Goal: Task Accomplishment & Management: Manage account settings

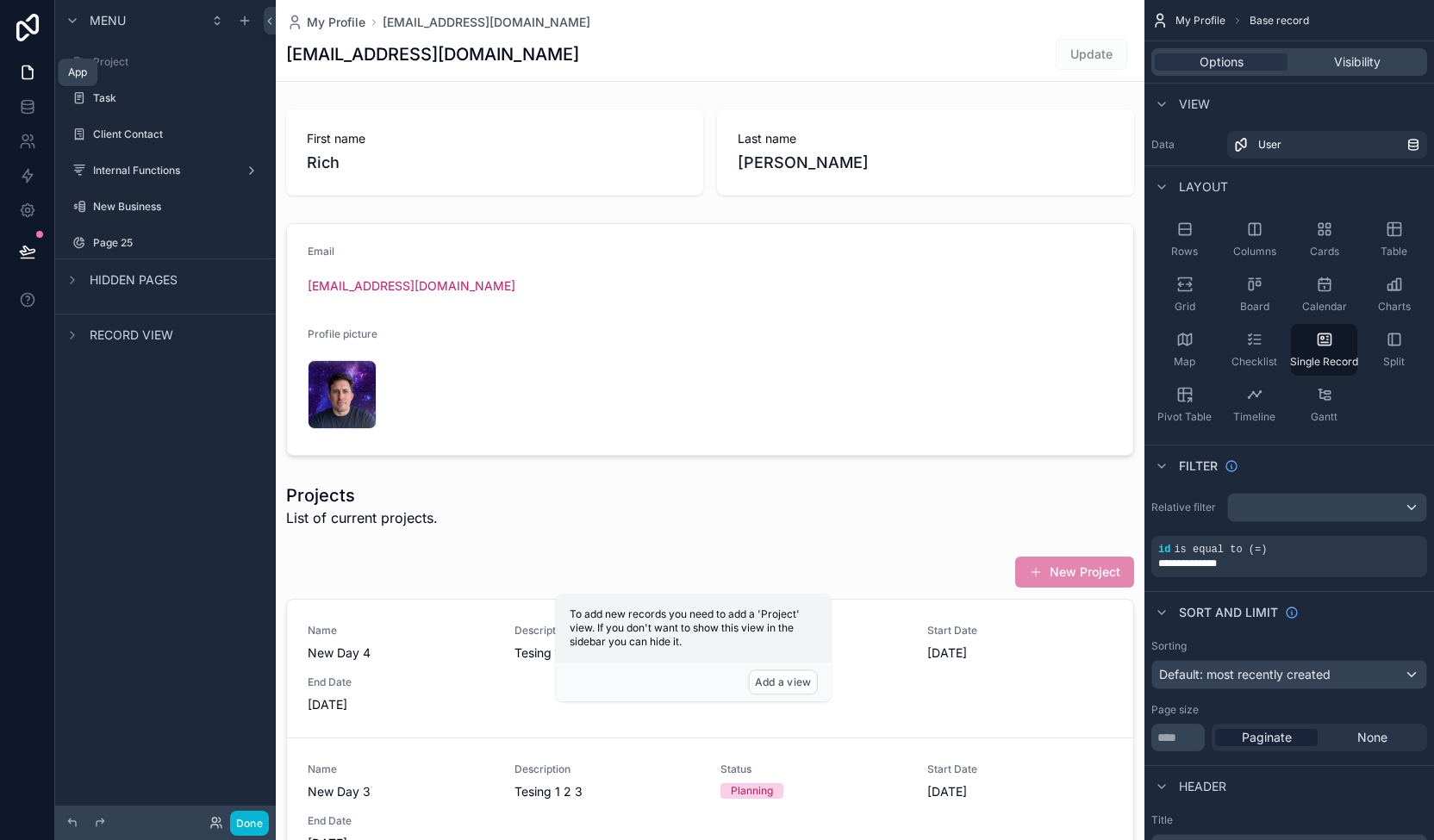
click at [26, 68] on icon at bounding box center [27, 72] width 17 height 17
click at [164, 177] on div "Internal Functions" at bounding box center [164, 170] width 144 height 21
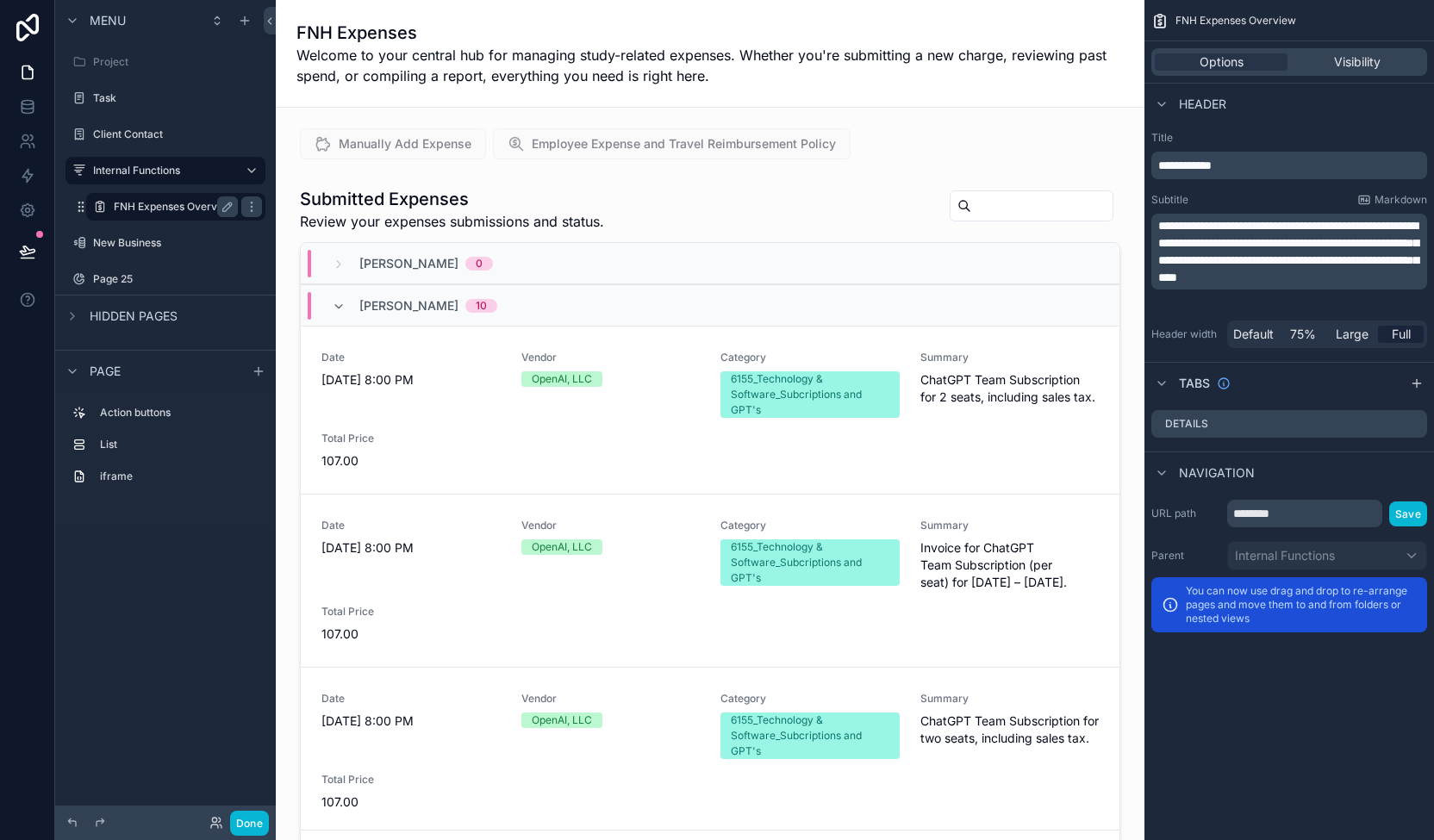
click at [172, 204] on label "FNH Expenses Overview" at bounding box center [173, 207] width 120 height 14
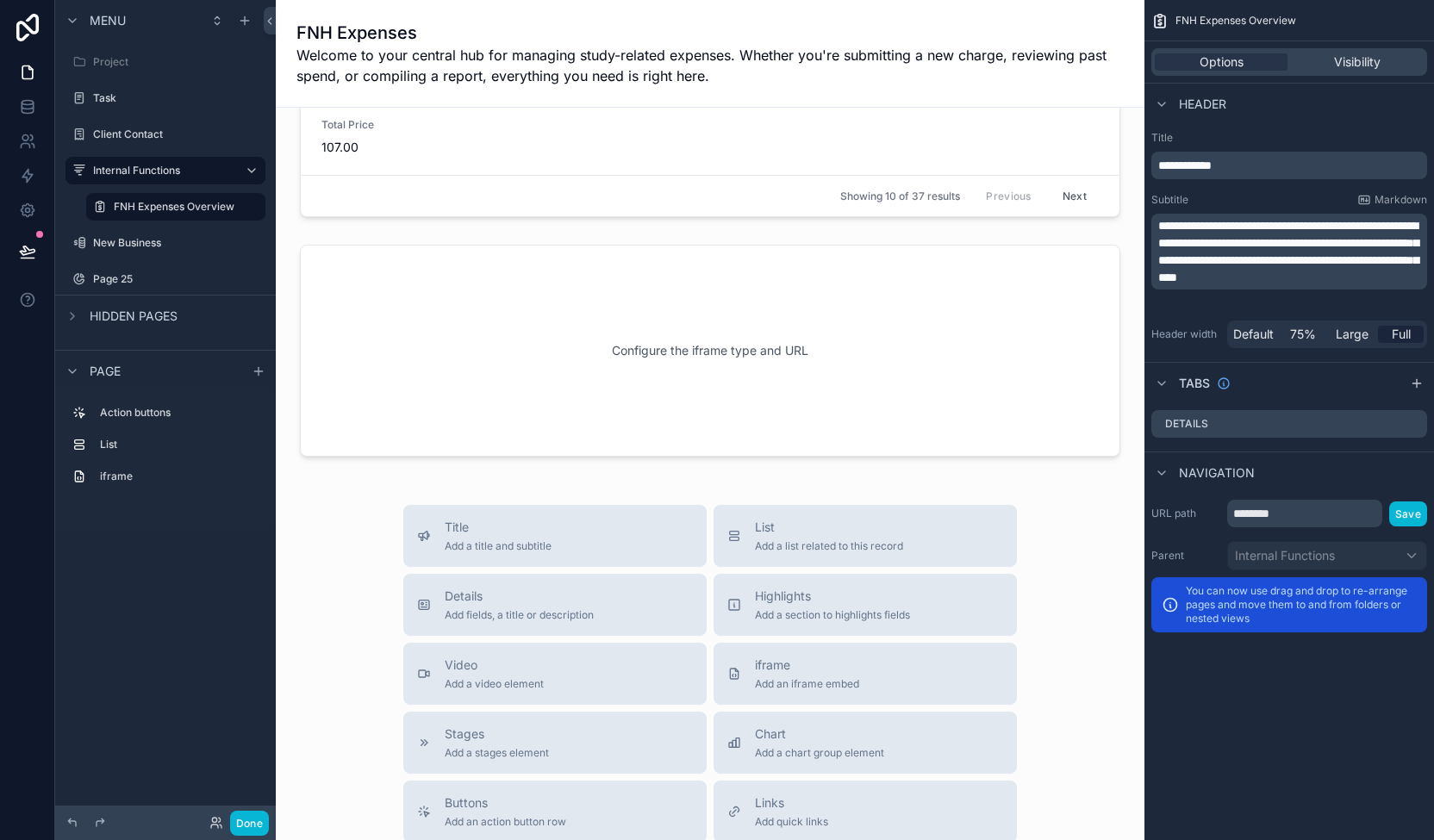
scroll to position [664, 0]
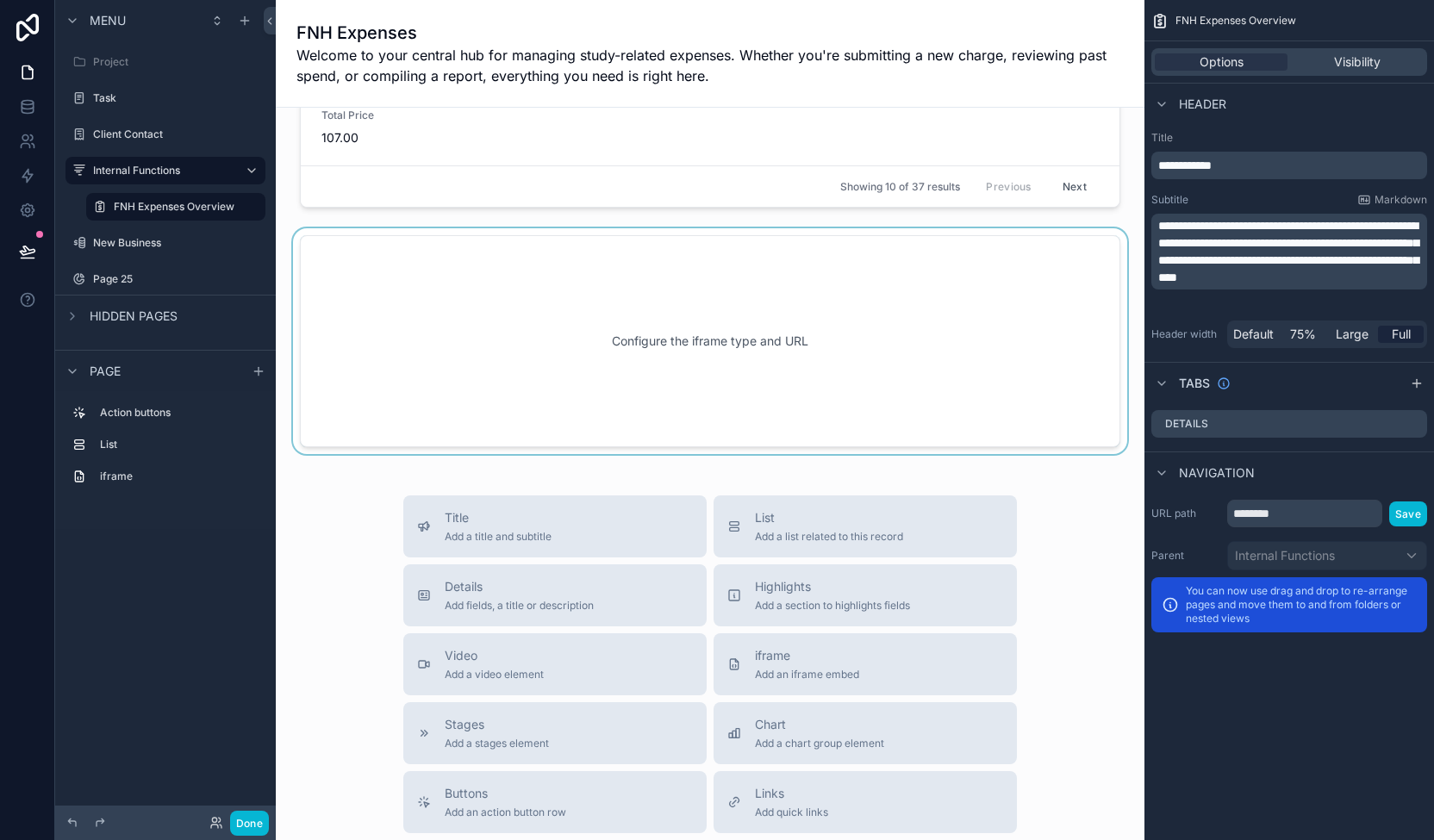
click at [696, 314] on div "scrollable content" at bounding box center [710, 340] width 841 height 226
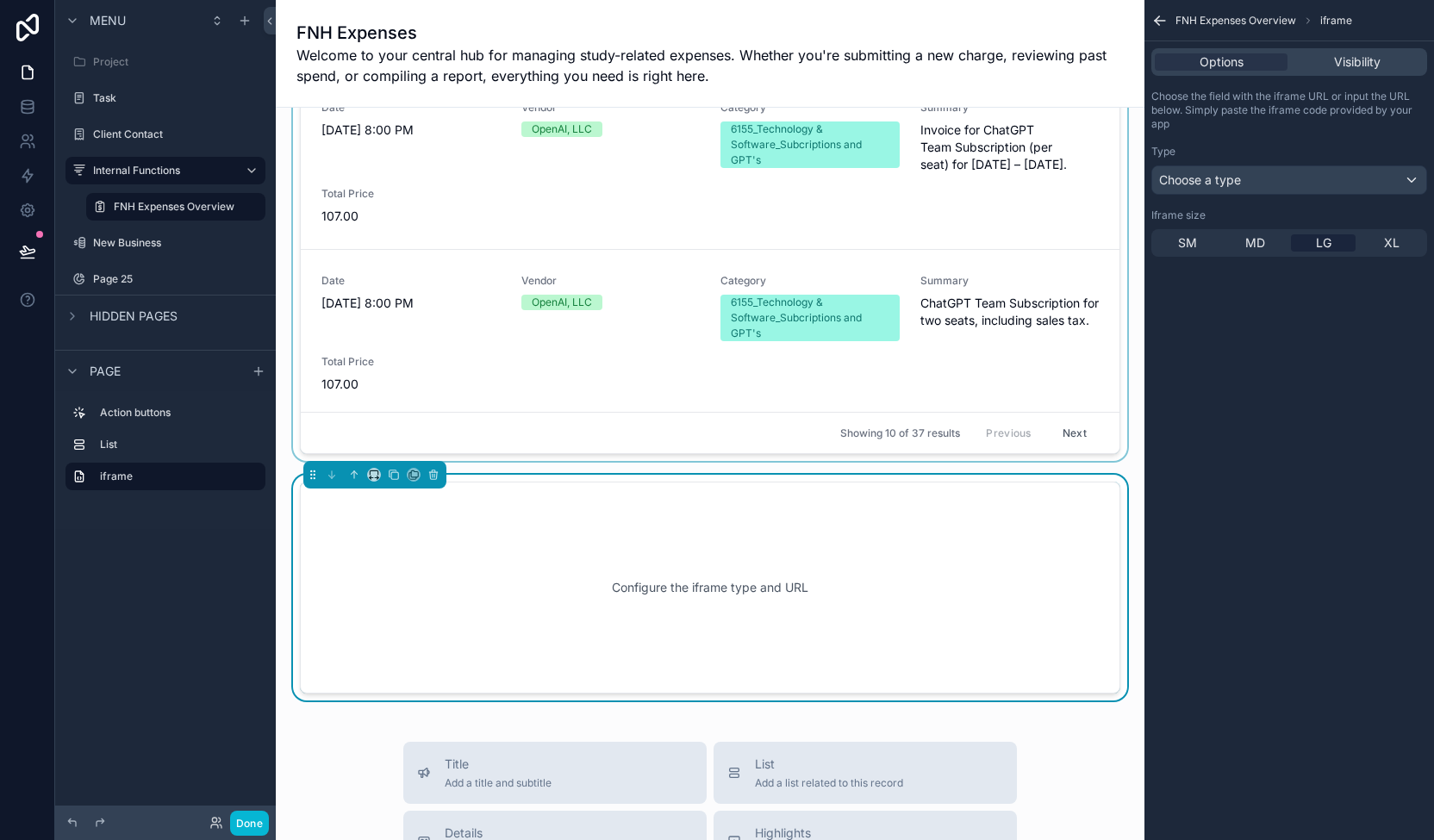
scroll to position [420, 0]
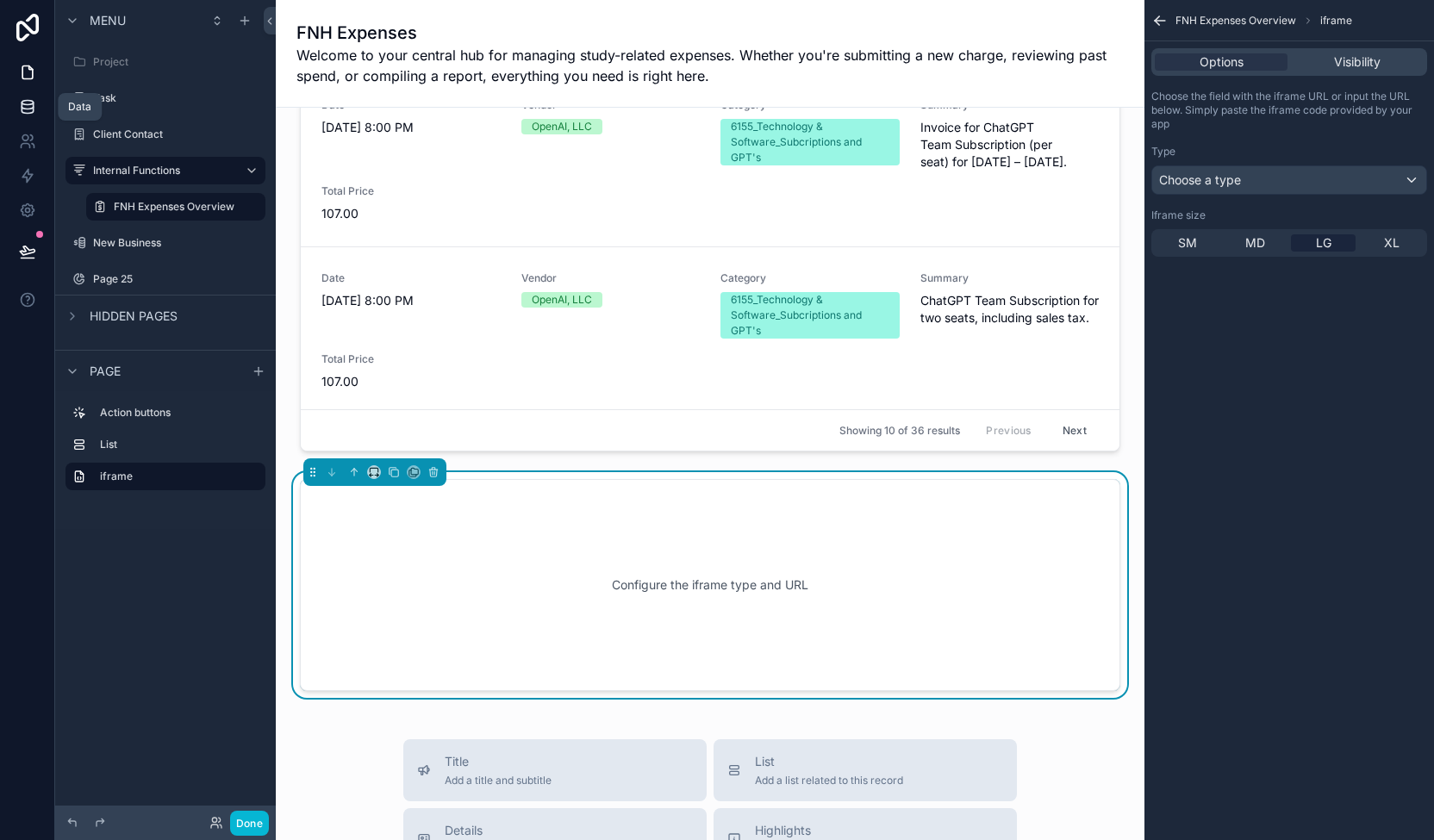
click at [25, 101] on icon at bounding box center [27, 103] width 11 height 4
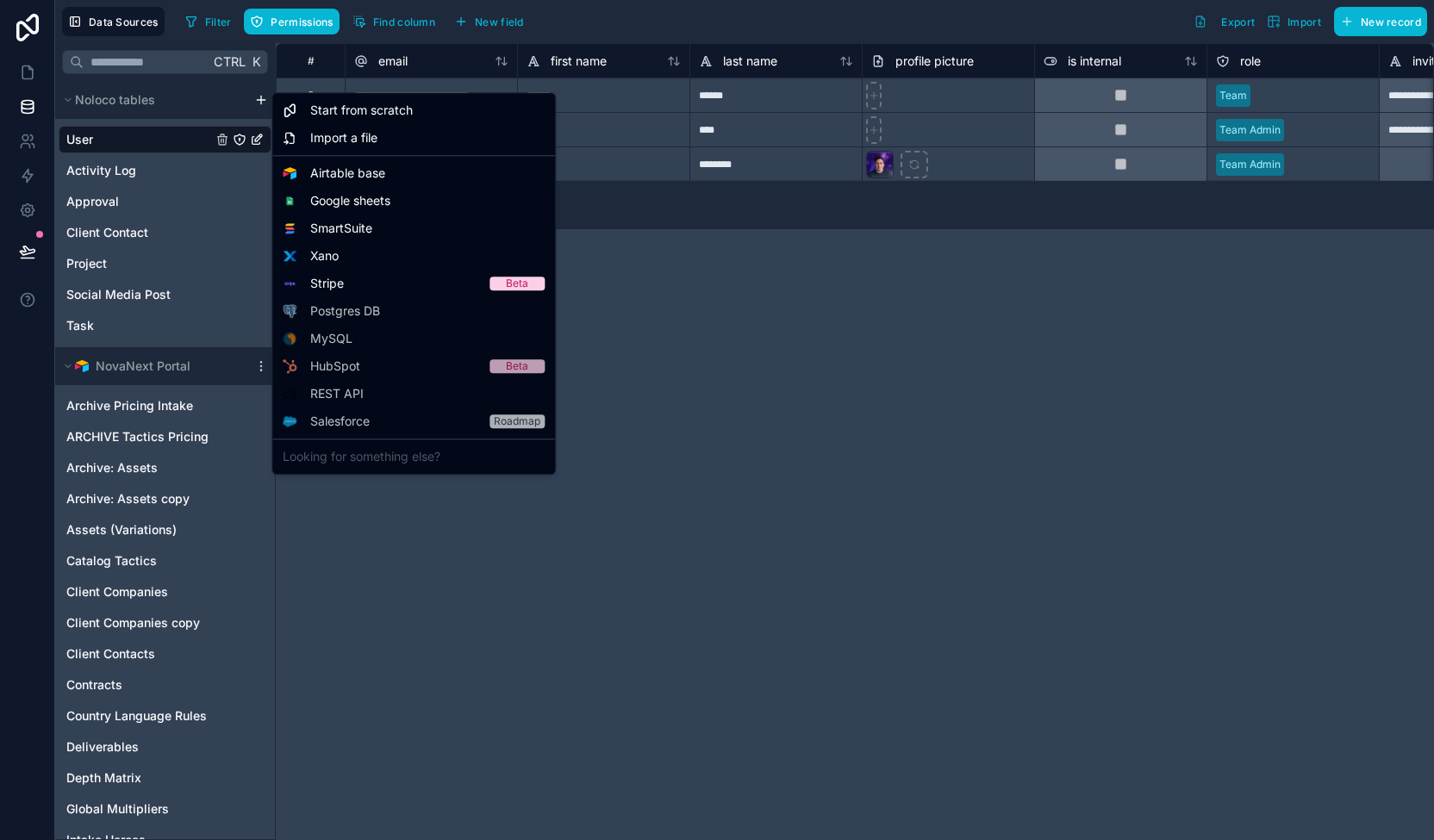
click at [257, 100] on html "**********" at bounding box center [717, 420] width 1434 height 840
click at [374, 115] on span "Start from scratch" at bounding box center [361, 109] width 103 height 17
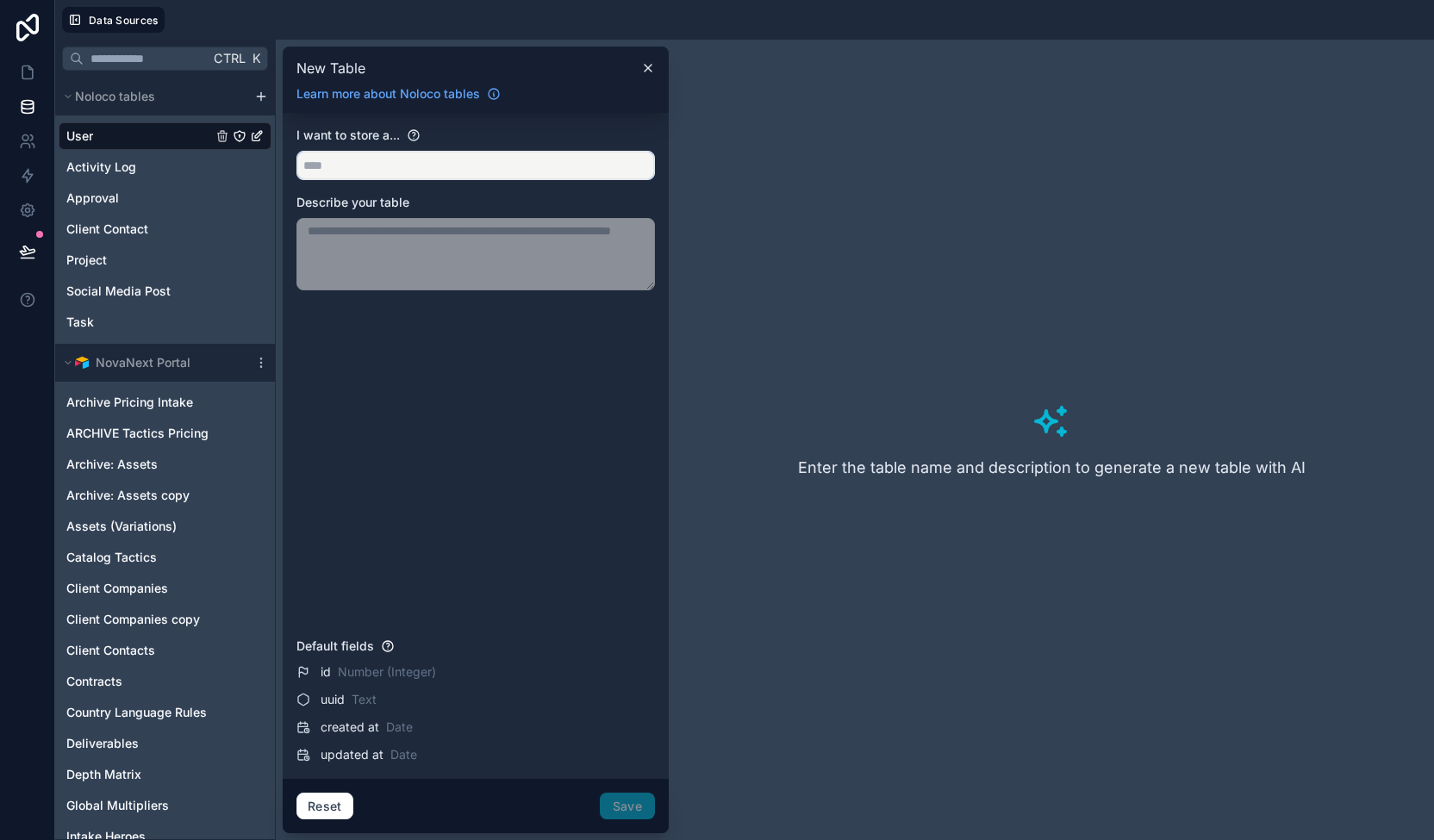
click at [361, 157] on input "text" at bounding box center [476, 165] width 357 height 28
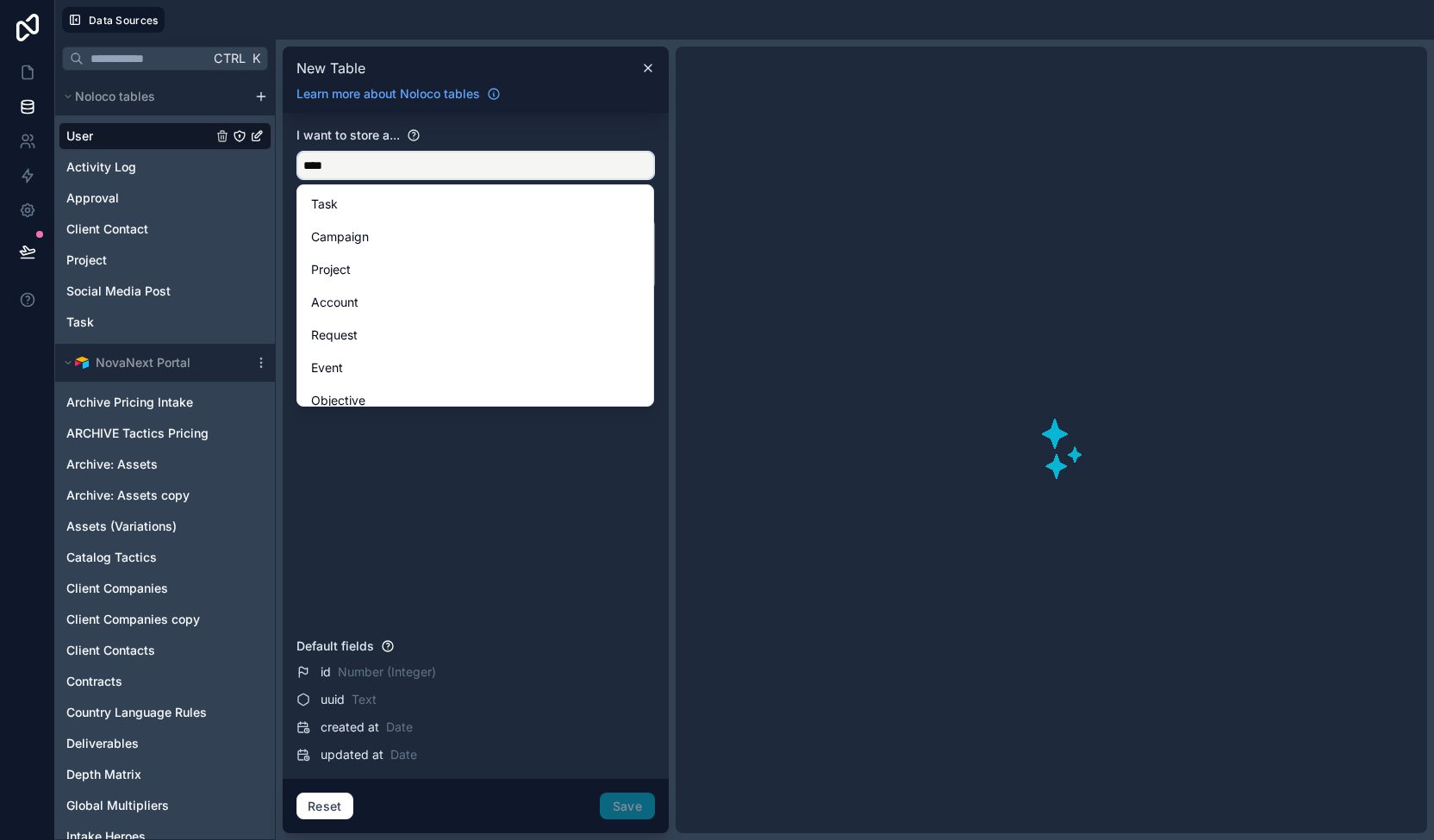
click at [297, 150] on button "***" at bounding box center [476, 164] width 358 height 29
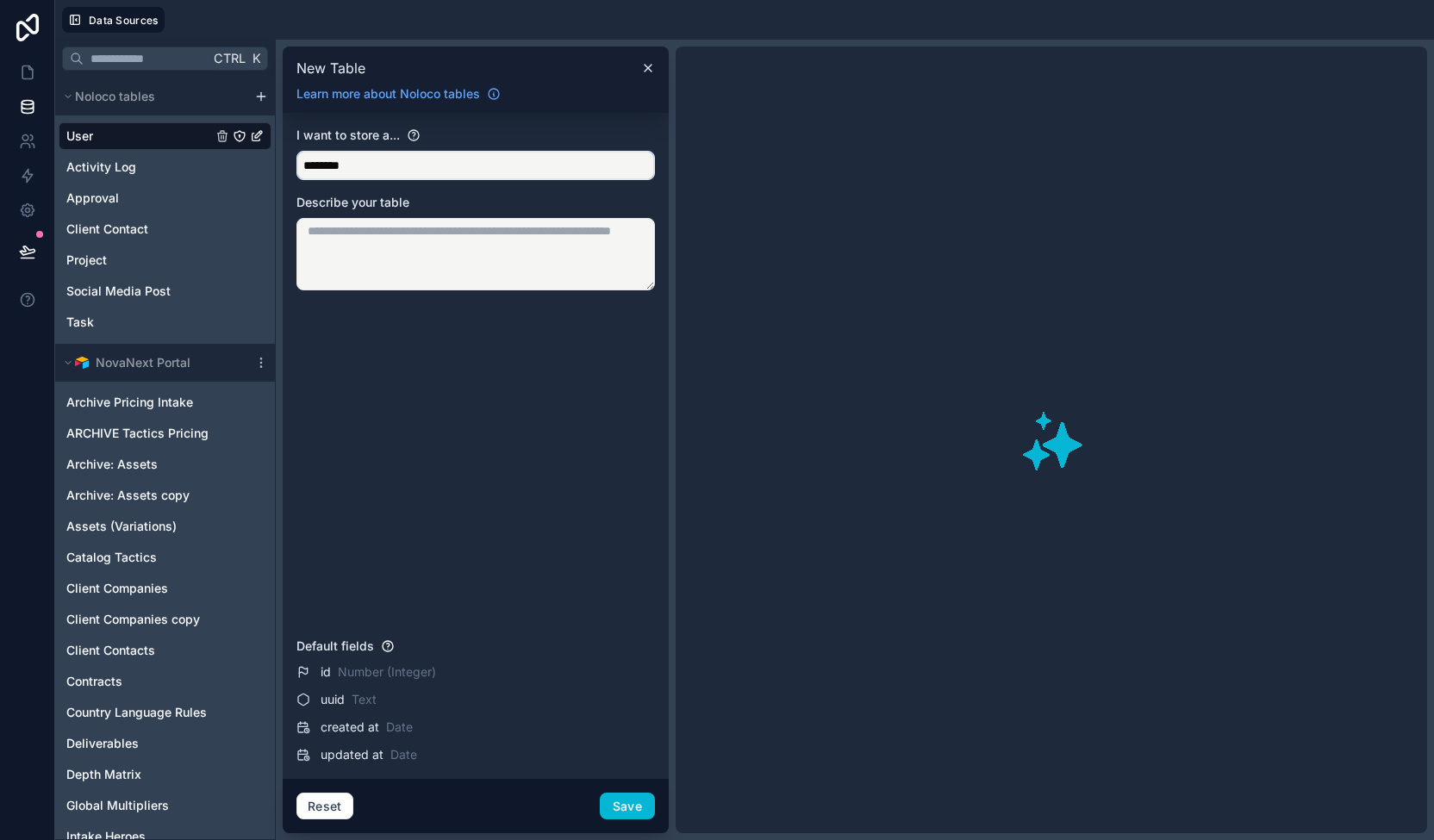
type input "********"
click at [297, 150] on button "********" at bounding box center [476, 164] width 358 height 29
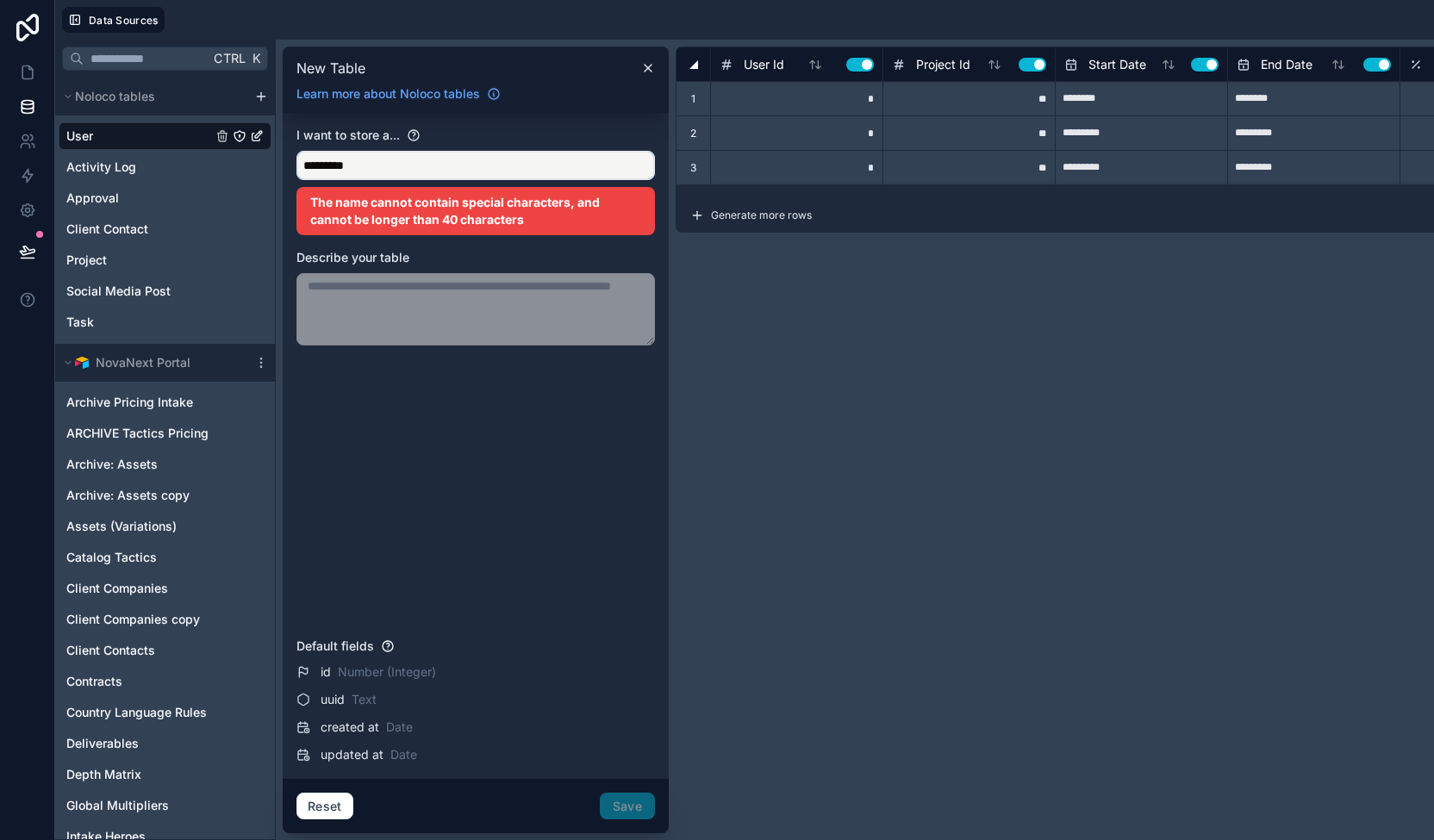
type input "***"
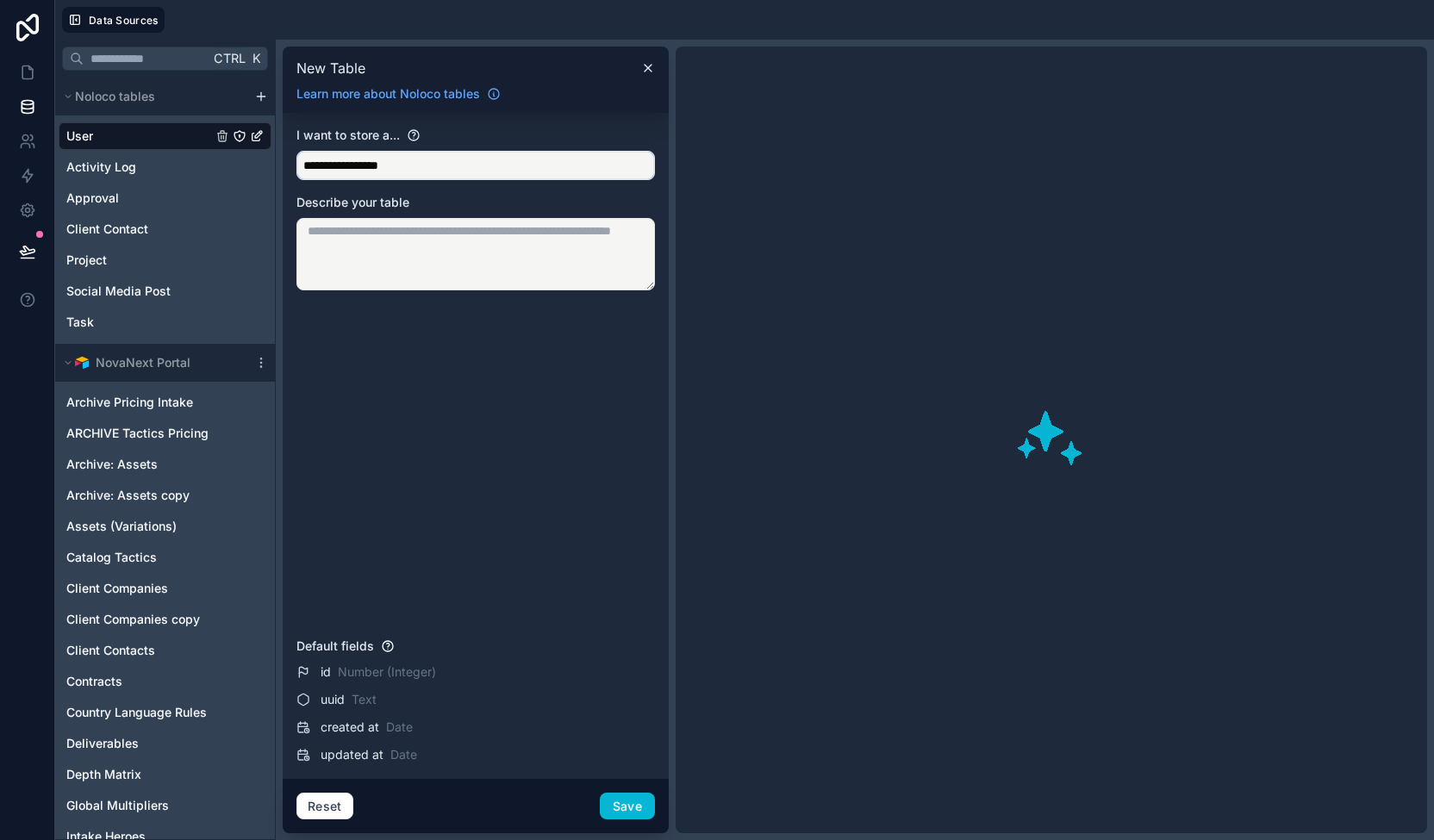
type input "**********"
click at [355, 244] on textarea at bounding box center [476, 254] width 358 height 73
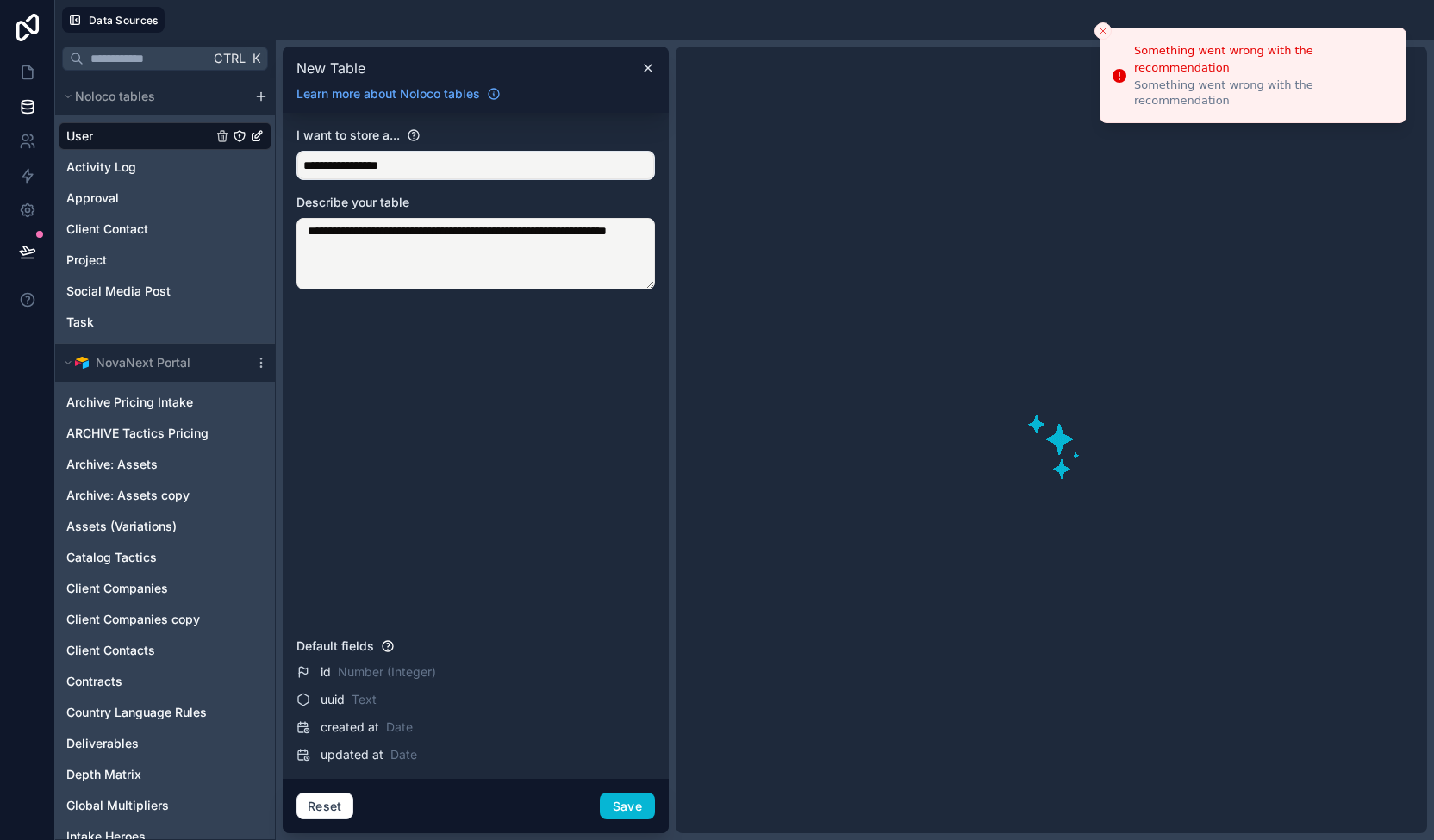
type textarea "**********"
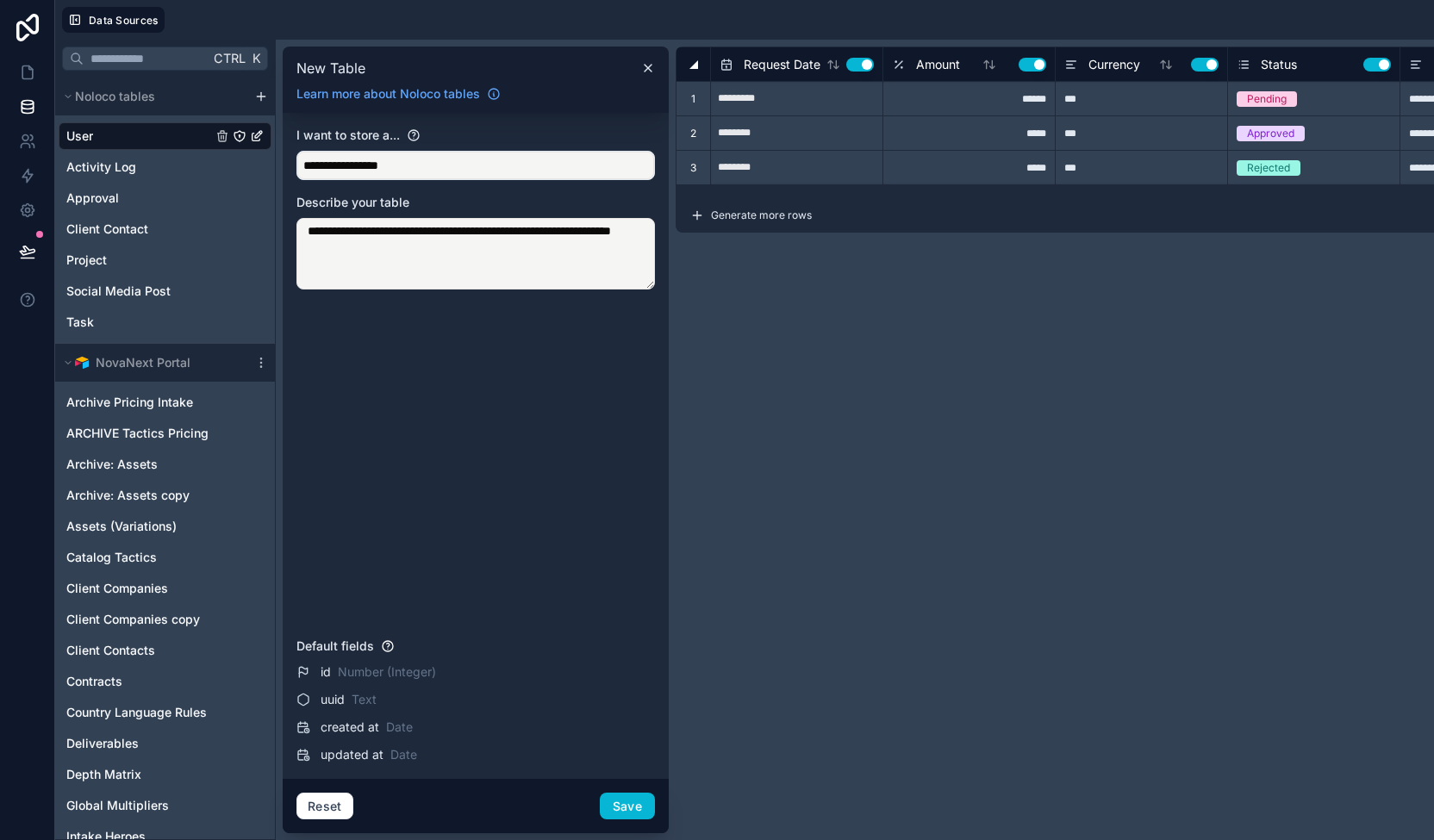
type input "******"
type input "**********"
type input "*****"
type input "**********"
type input "******"
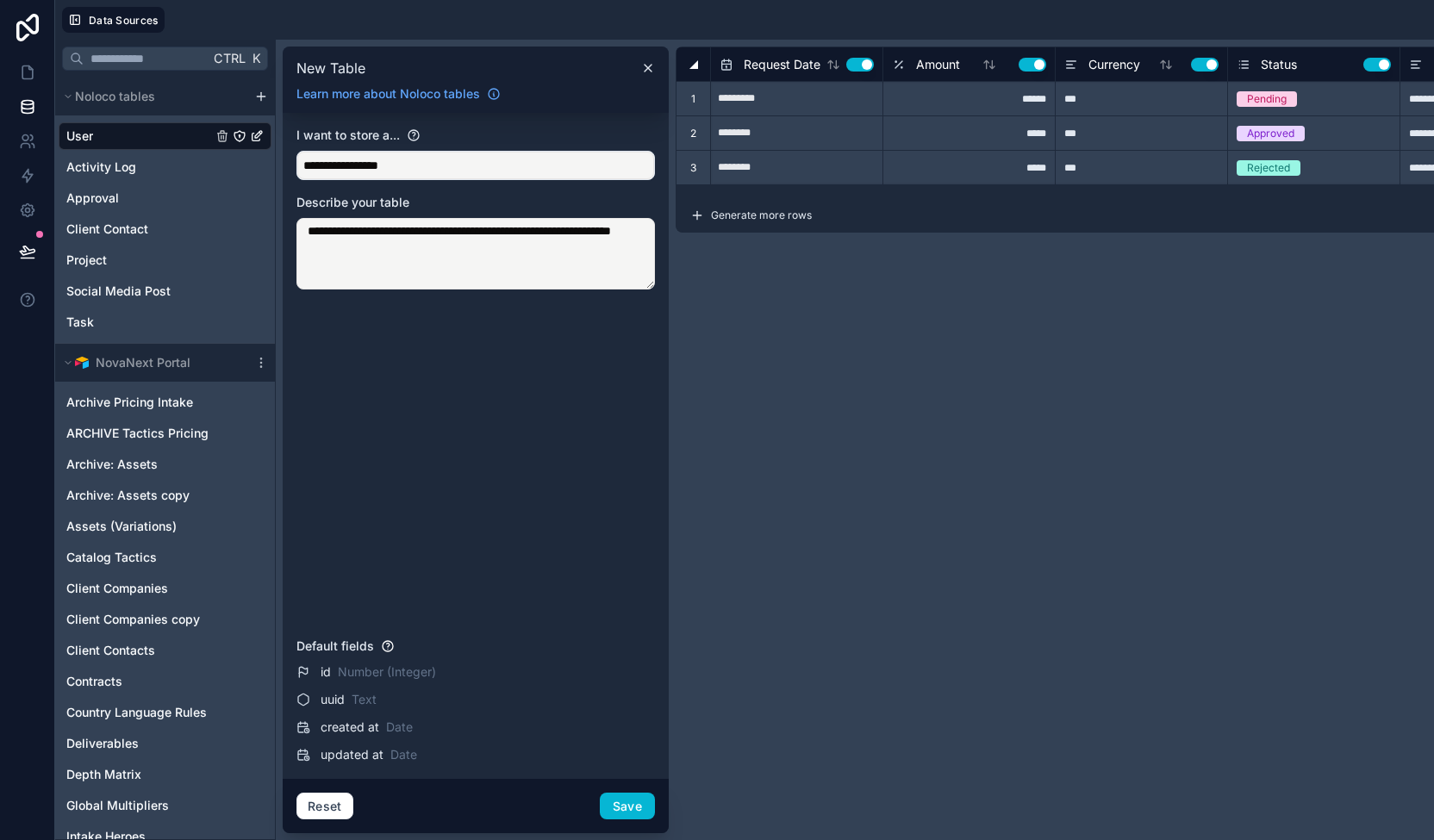
type input "**********"
type input "********"
type input "*********"
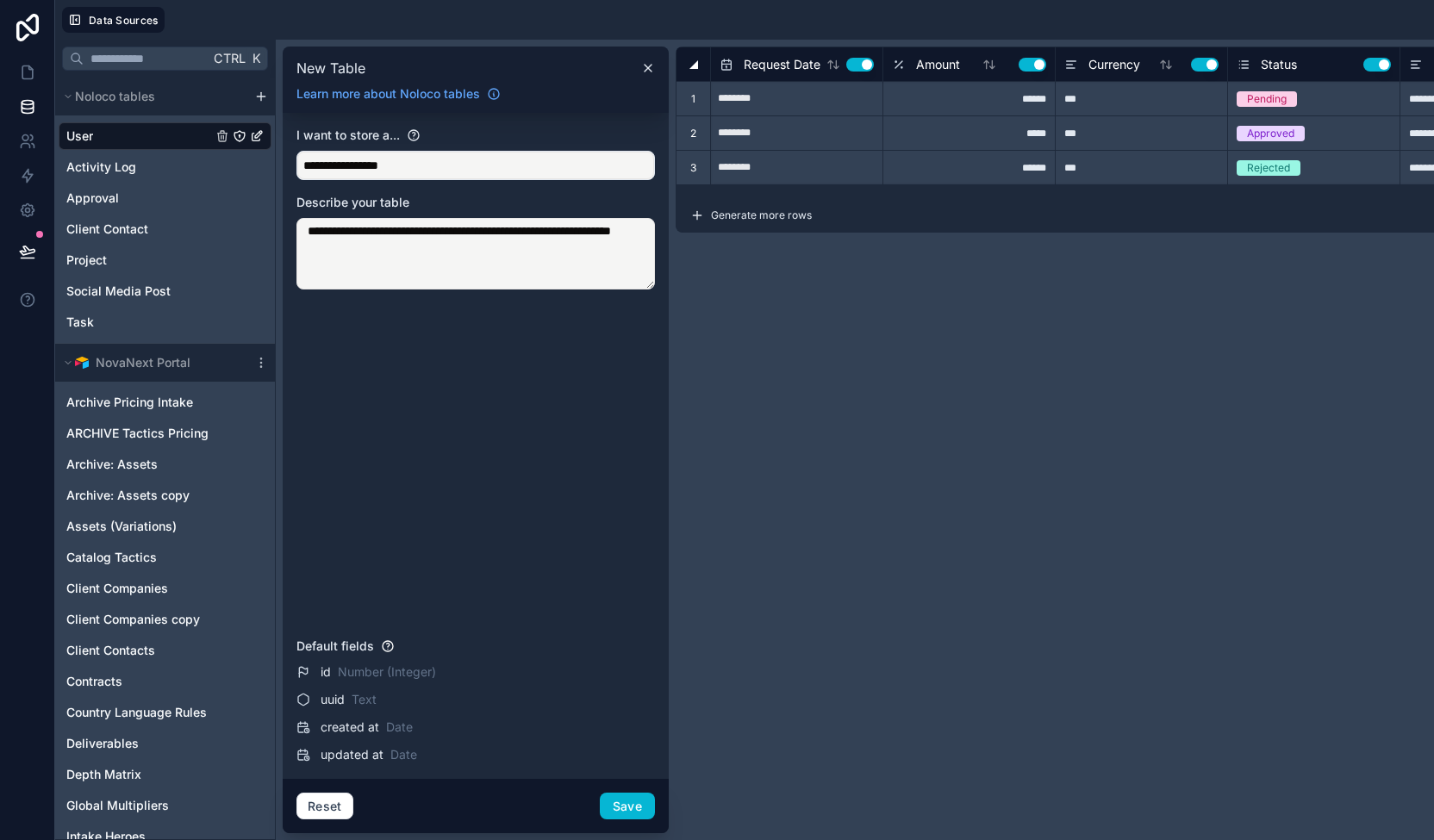
type input "*****"
type input "********"
type input "*****"
type input "********"
type input "*****"
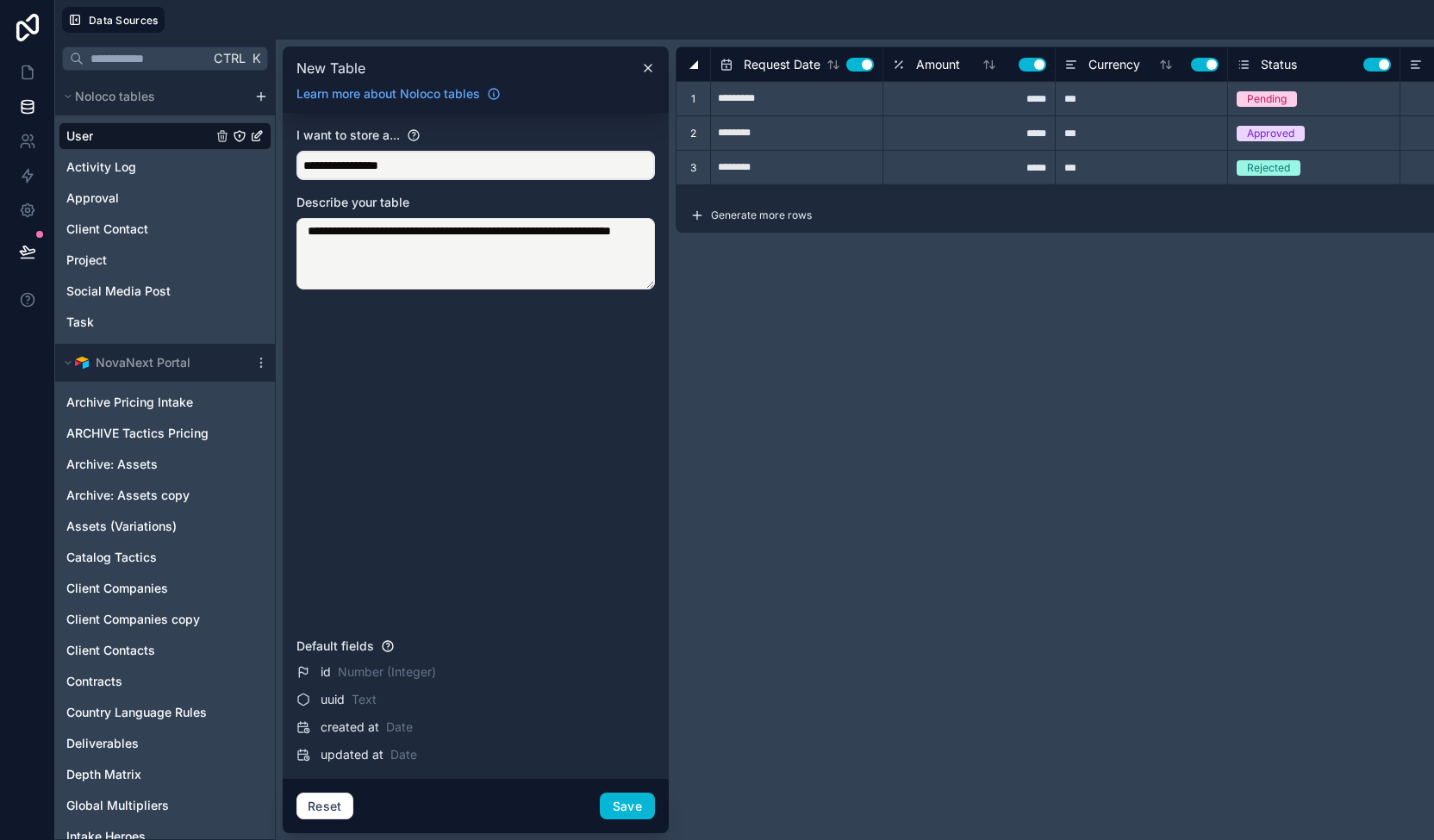
type input "********"
type input "******"
type input "**********"
type input "********"
type input "*****"
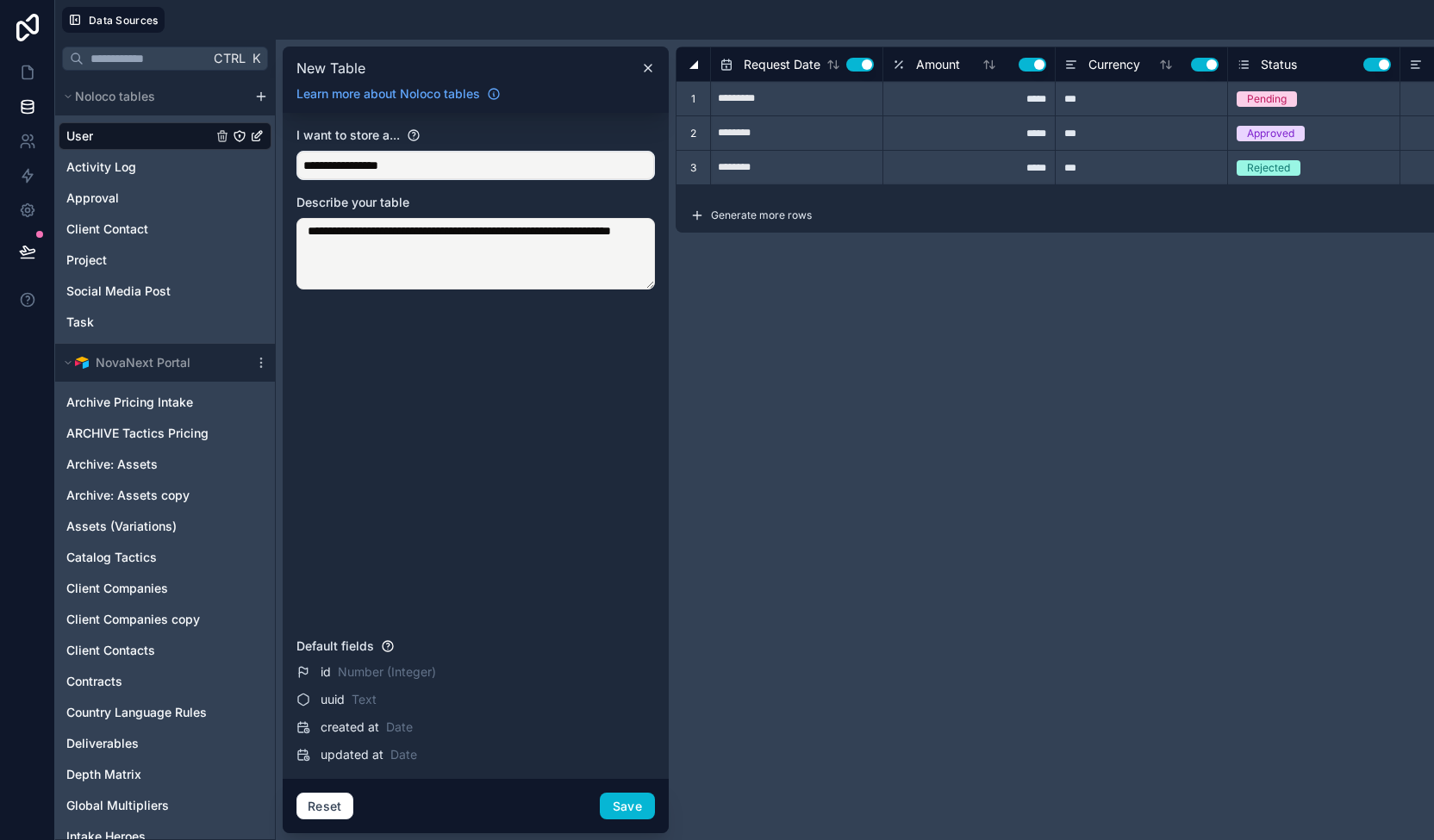
type input "**********"
type input "*********"
type input "******"
type input "**********"
drag, startPoint x: 413, startPoint y: 232, endPoint x: 383, endPoint y: 255, distance: 37.8
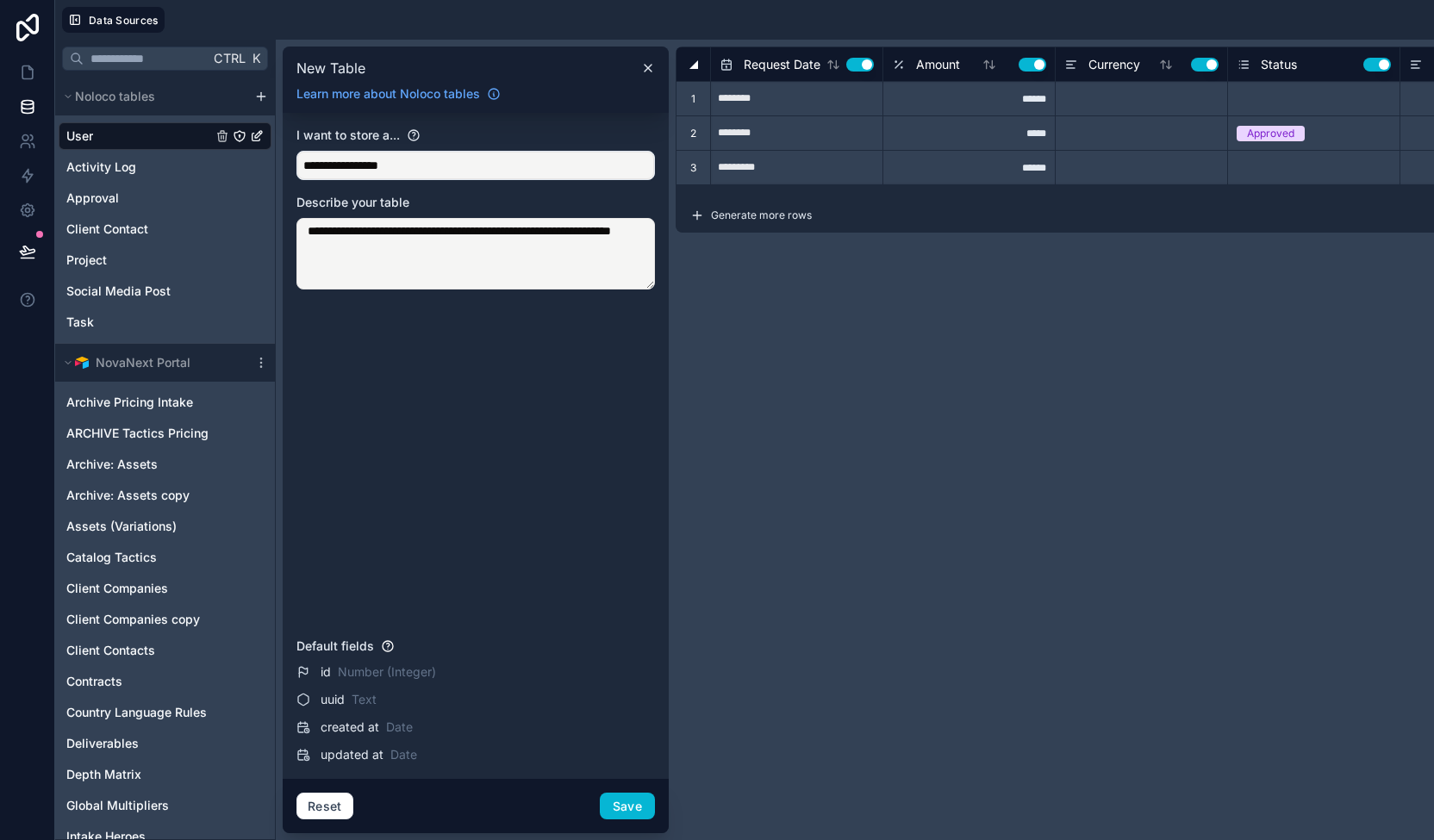
click at [373, 260] on textarea "**********" at bounding box center [476, 254] width 358 height 72
click at [439, 230] on textarea "**********" at bounding box center [476, 254] width 358 height 72
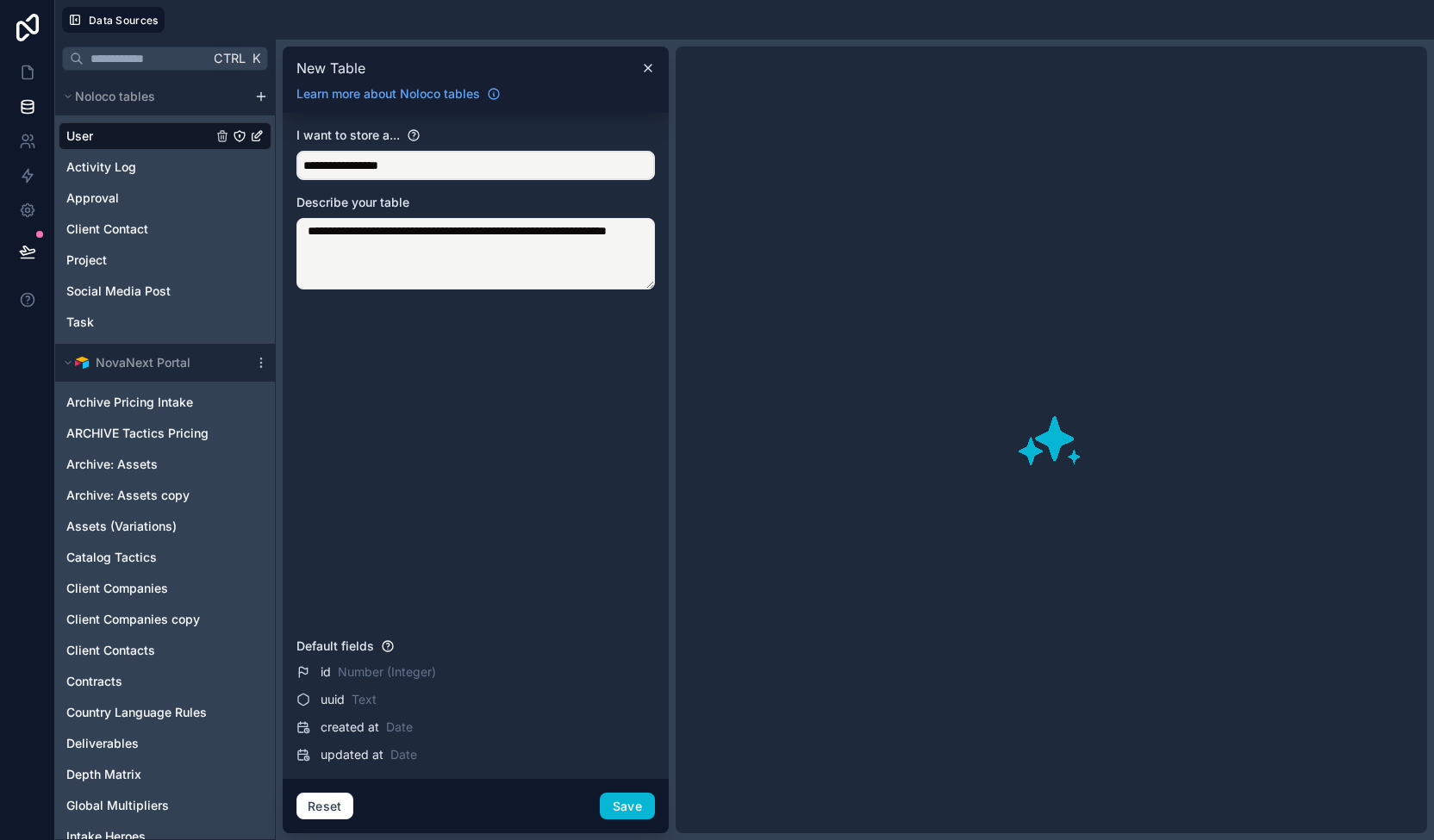
type textarea "**********"
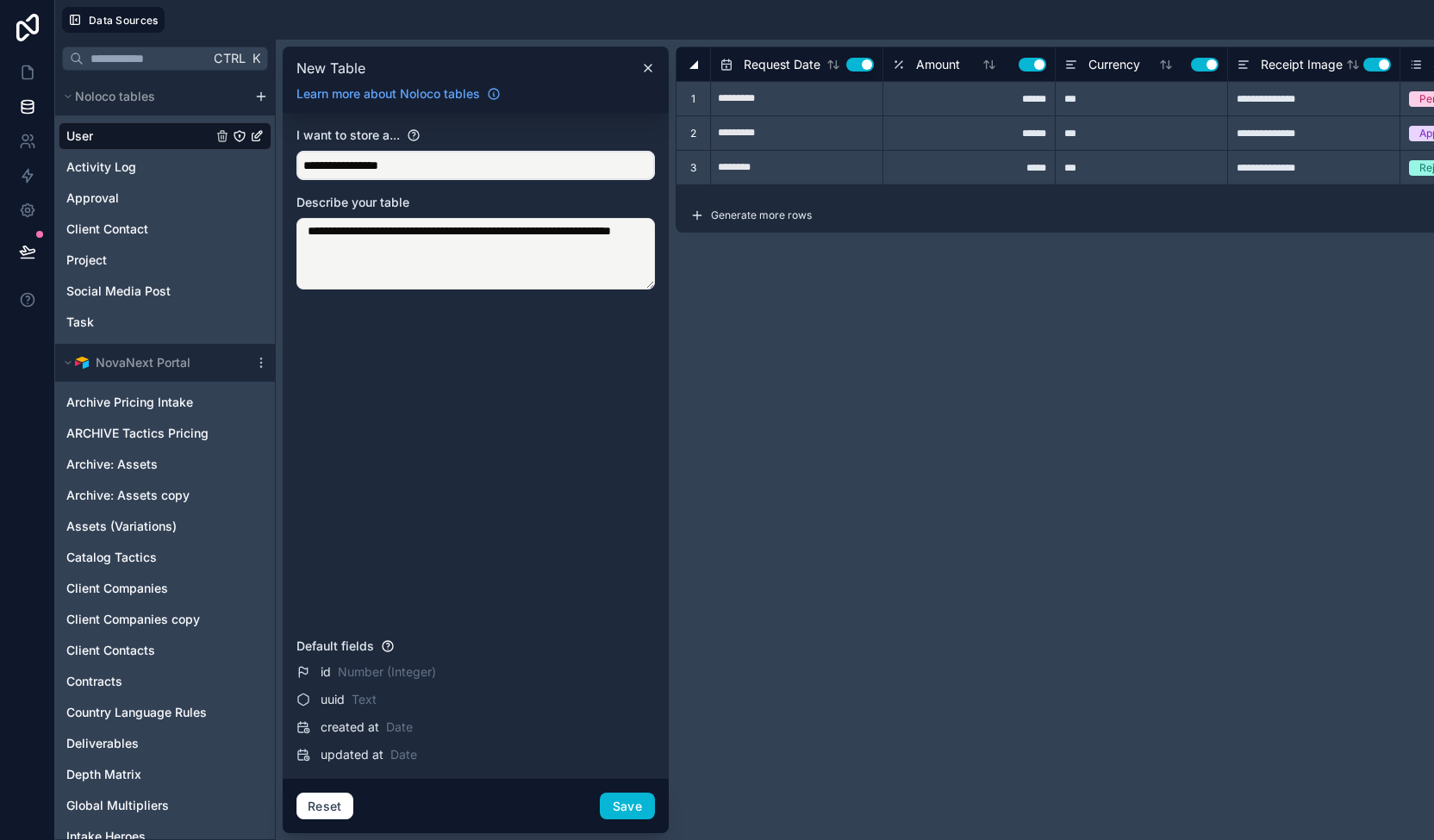
type input "*****"
type input "********"
type input "*****"
type input "********"
type input "*****"
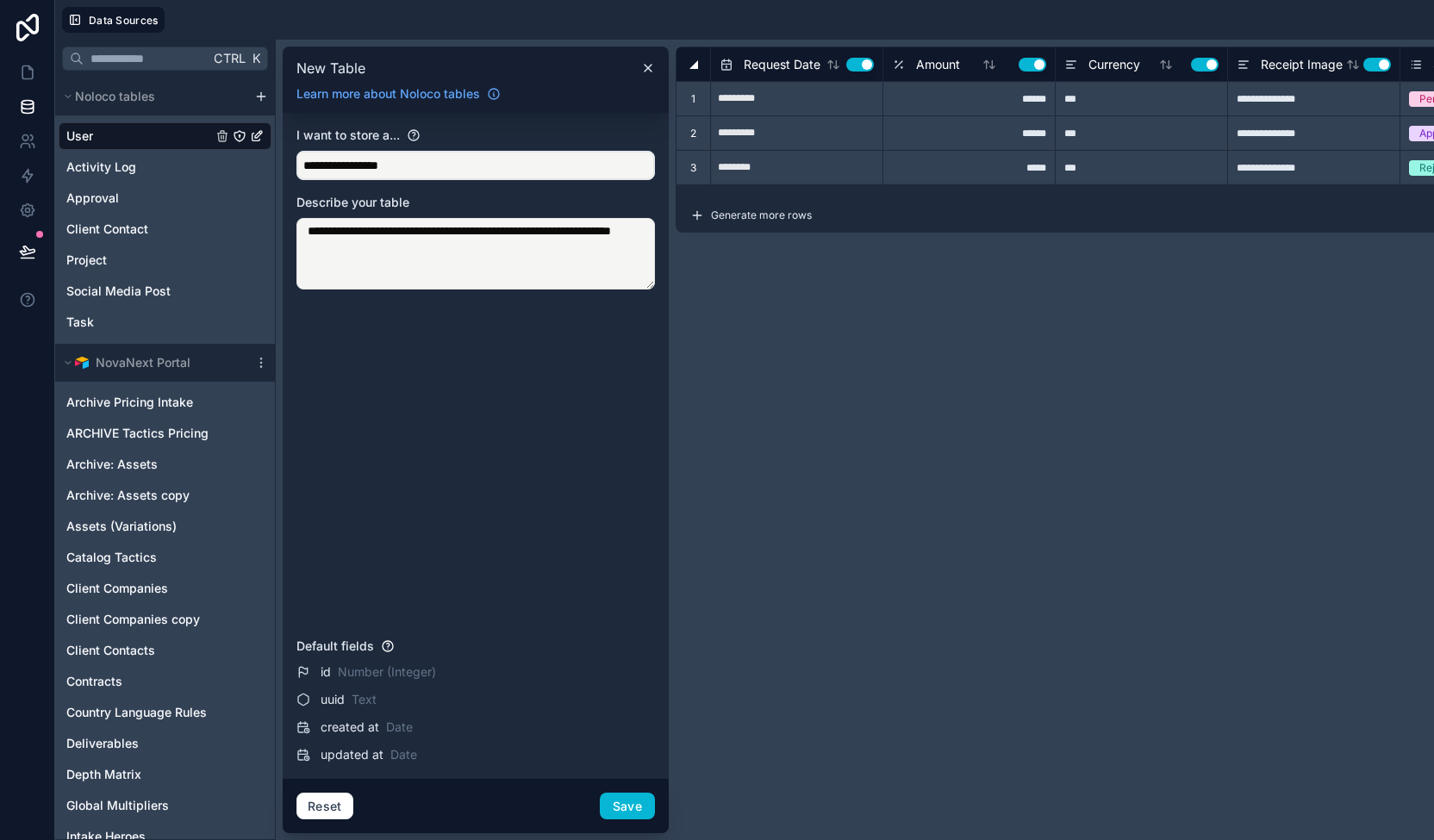
type input "***"
type textarea "**********"
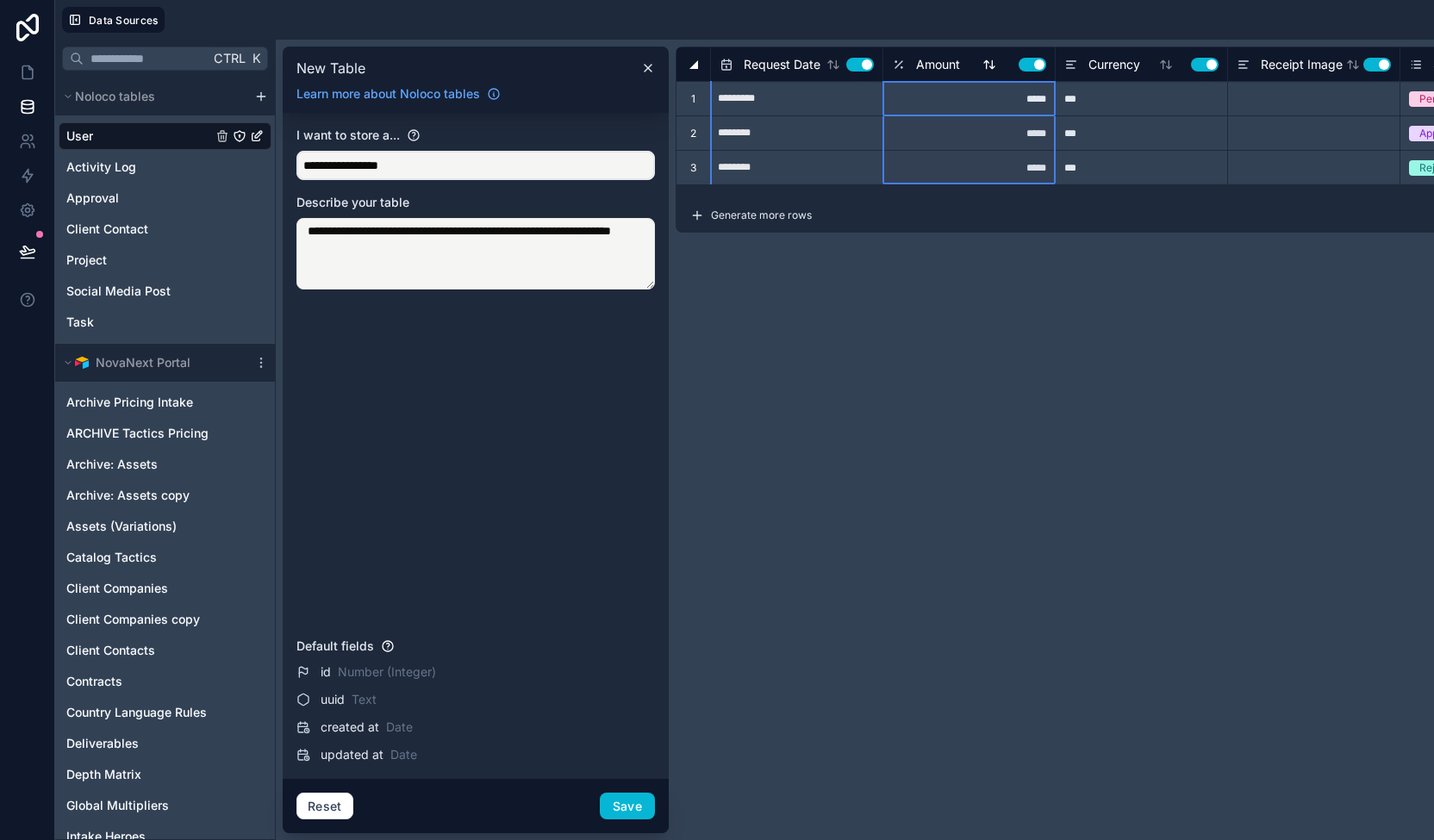
click at [926, 63] on span "Amount" at bounding box center [938, 64] width 44 height 17
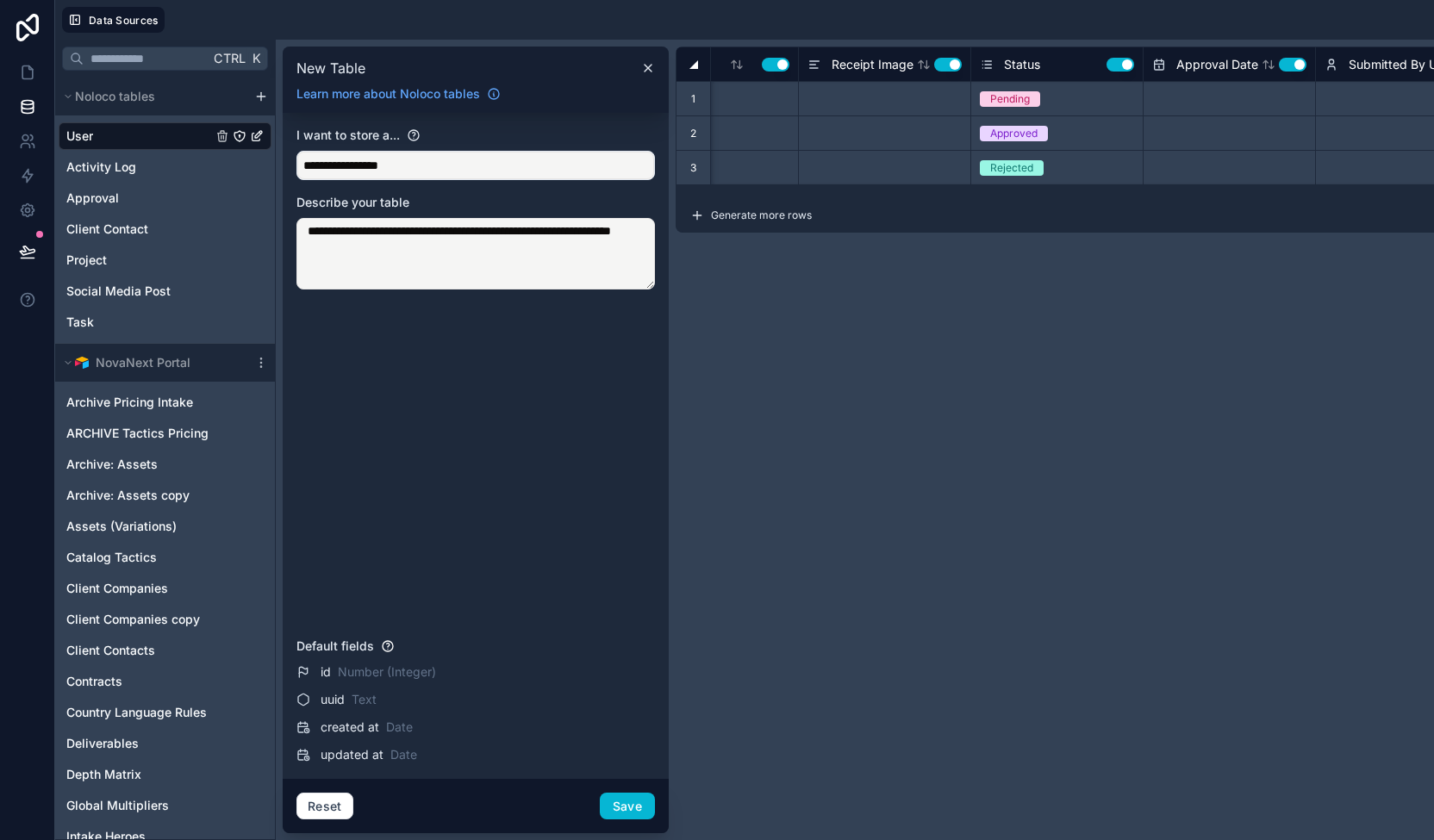
scroll to position [0, 441]
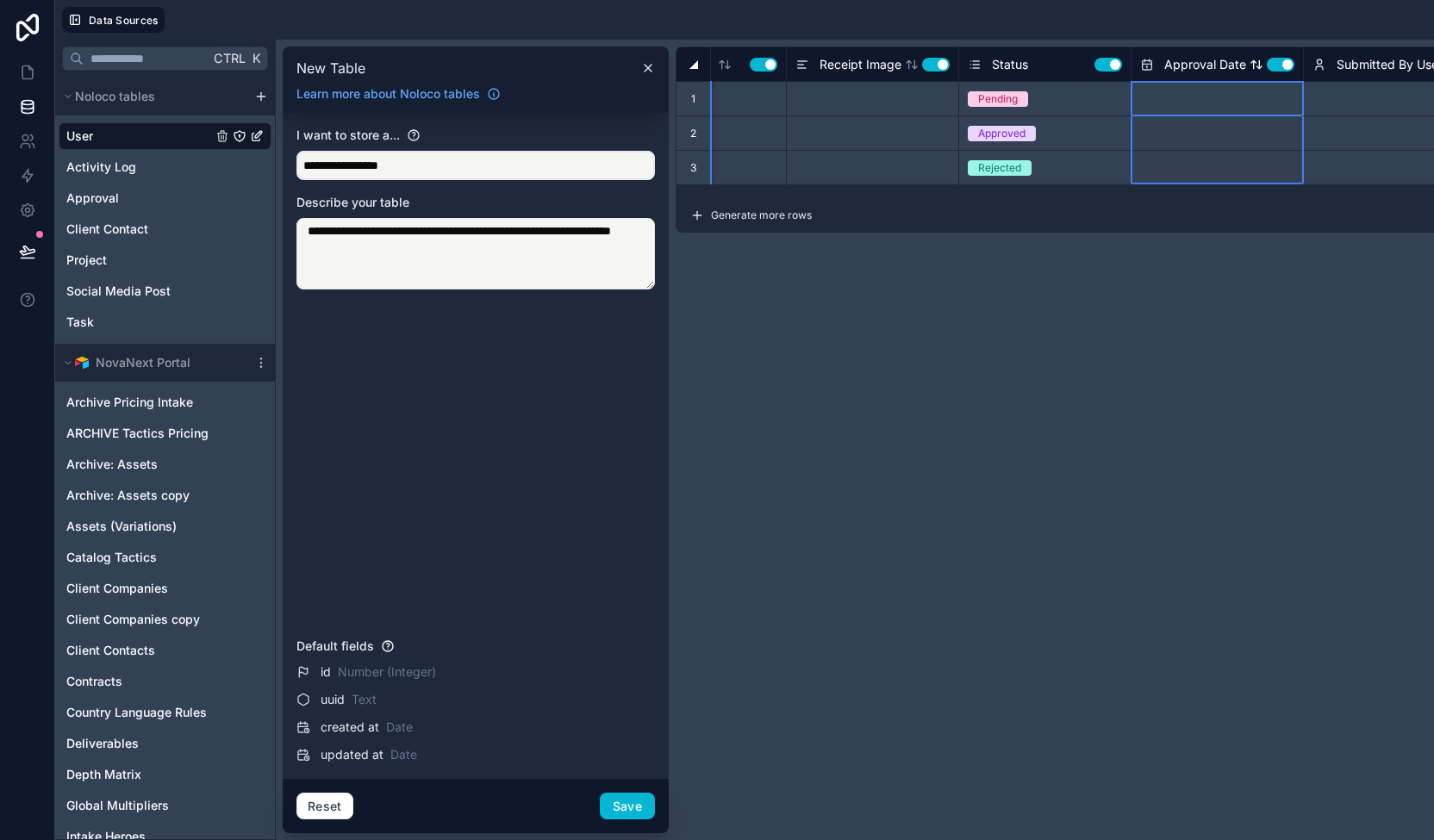
click at [1225, 60] on span "Approval Date" at bounding box center [1205, 64] width 82 height 17
click at [1175, 61] on span "Approval Date" at bounding box center [1205, 64] width 82 height 17
click at [1208, 93] on div "Cut" at bounding box center [1239, 93] width 128 height 19
click at [1198, 56] on span "Approval Date" at bounding box center [1205, 64] width 82 height 17
click at [841, 206] on div "Generate more rows 3 records" at bounding box center [1161, 215] width 972 height 35
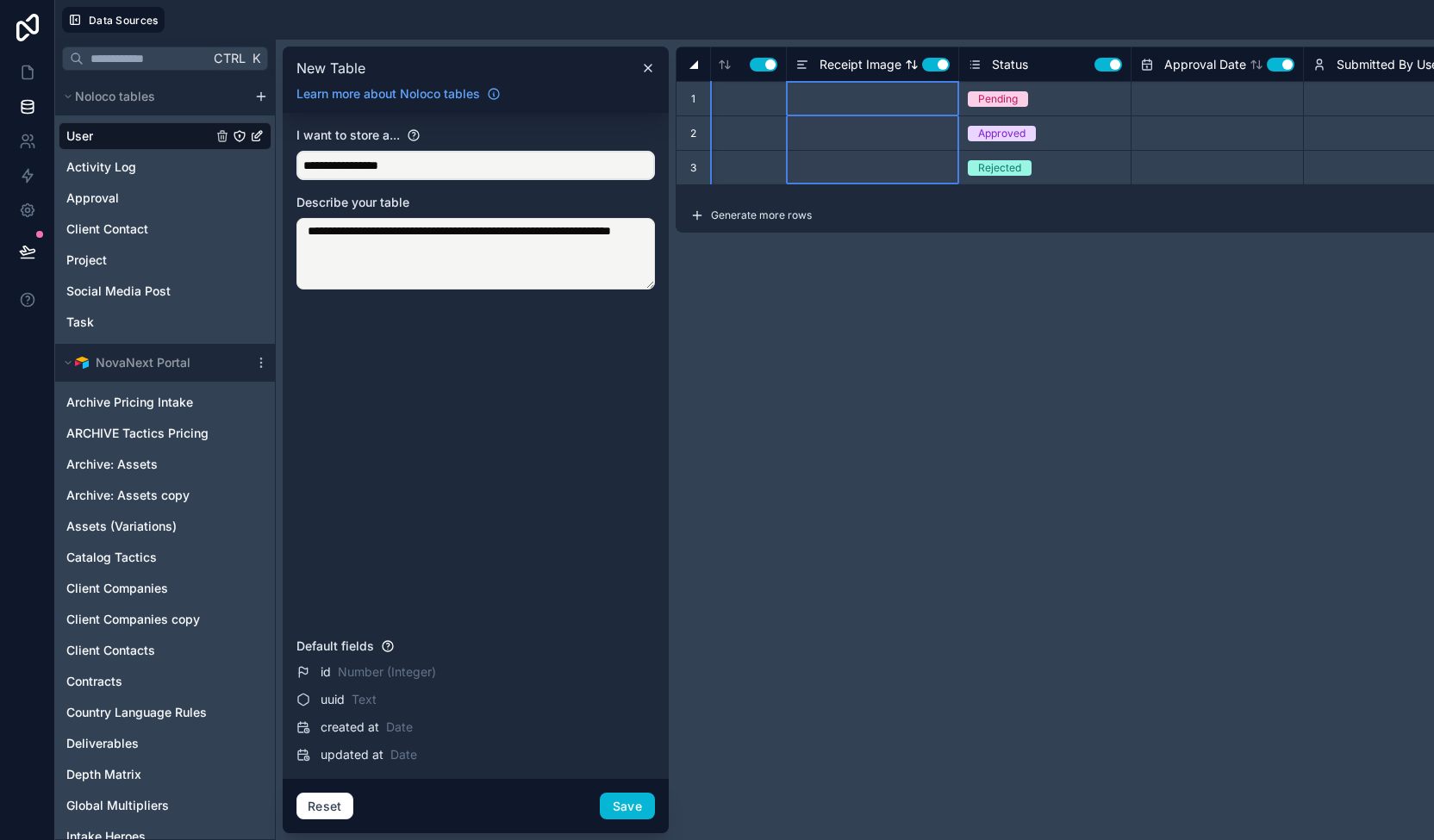
click at [856, 58] on span "Receipt Image" at bounding box center [860, 64] width 82 height 17
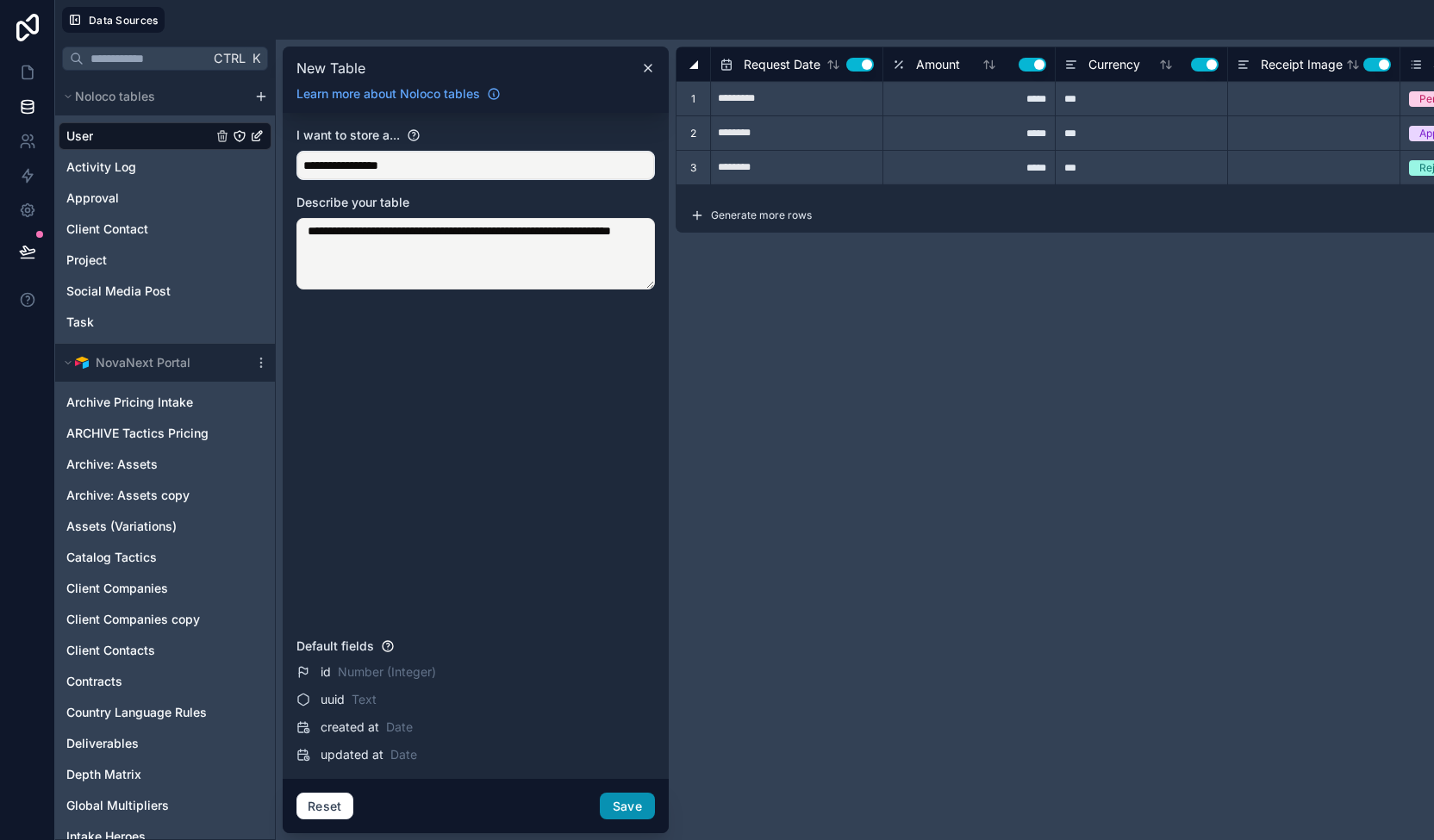
click at [621, 802] on button "Save" at bounding box center [626, 806] width 55 height 28
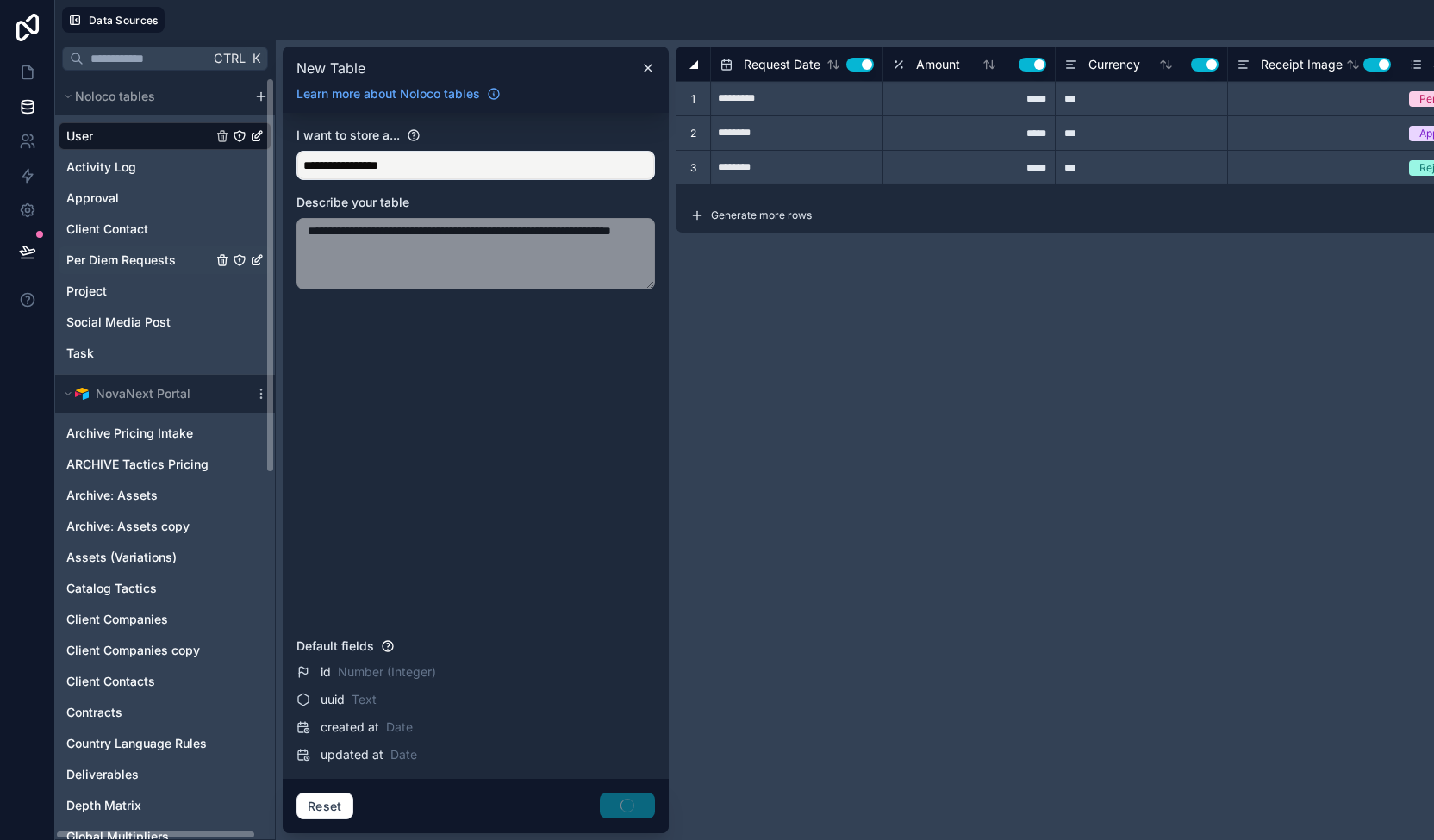
click at [151, 259] on span "Per Diem Requests" at bounding box center [121, 260] width 110 height 17
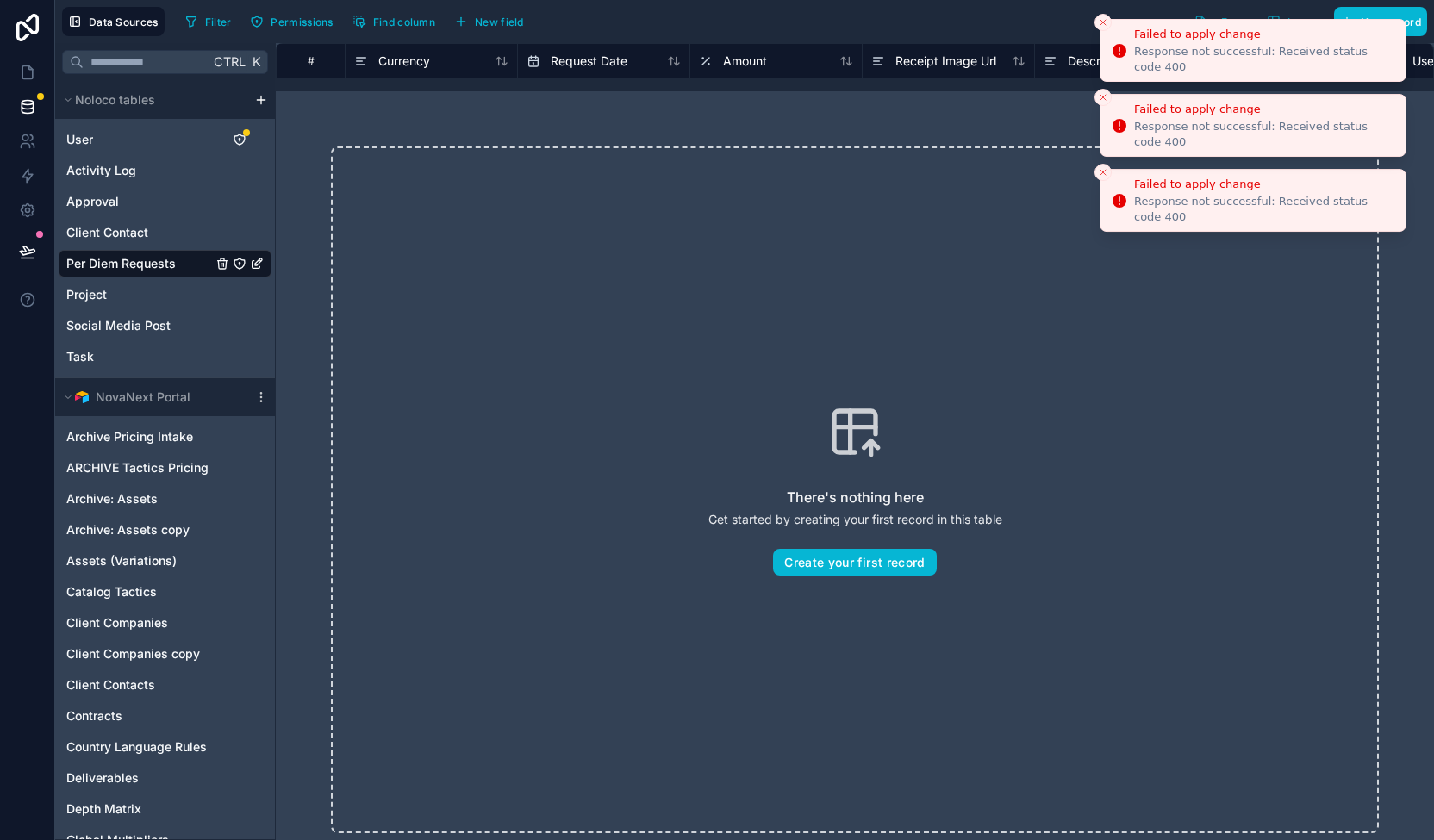
click at [1107, 23] on icon "Close toast" at bounding box center [1103, 22] width 10 height 10
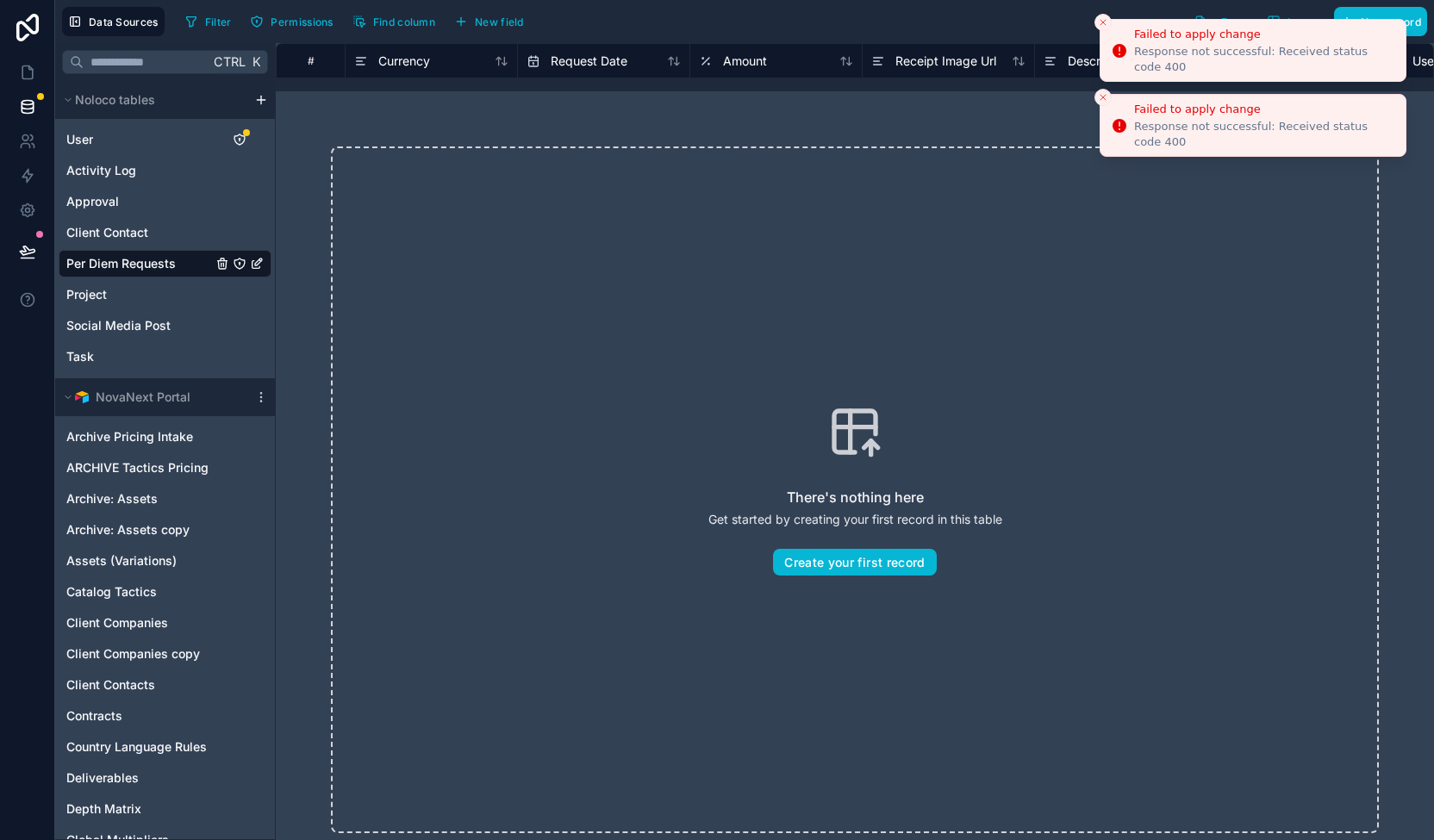
click at [1099, 22] on icon "Close toast" at bounding box center [1103, 22] width 10 height 10
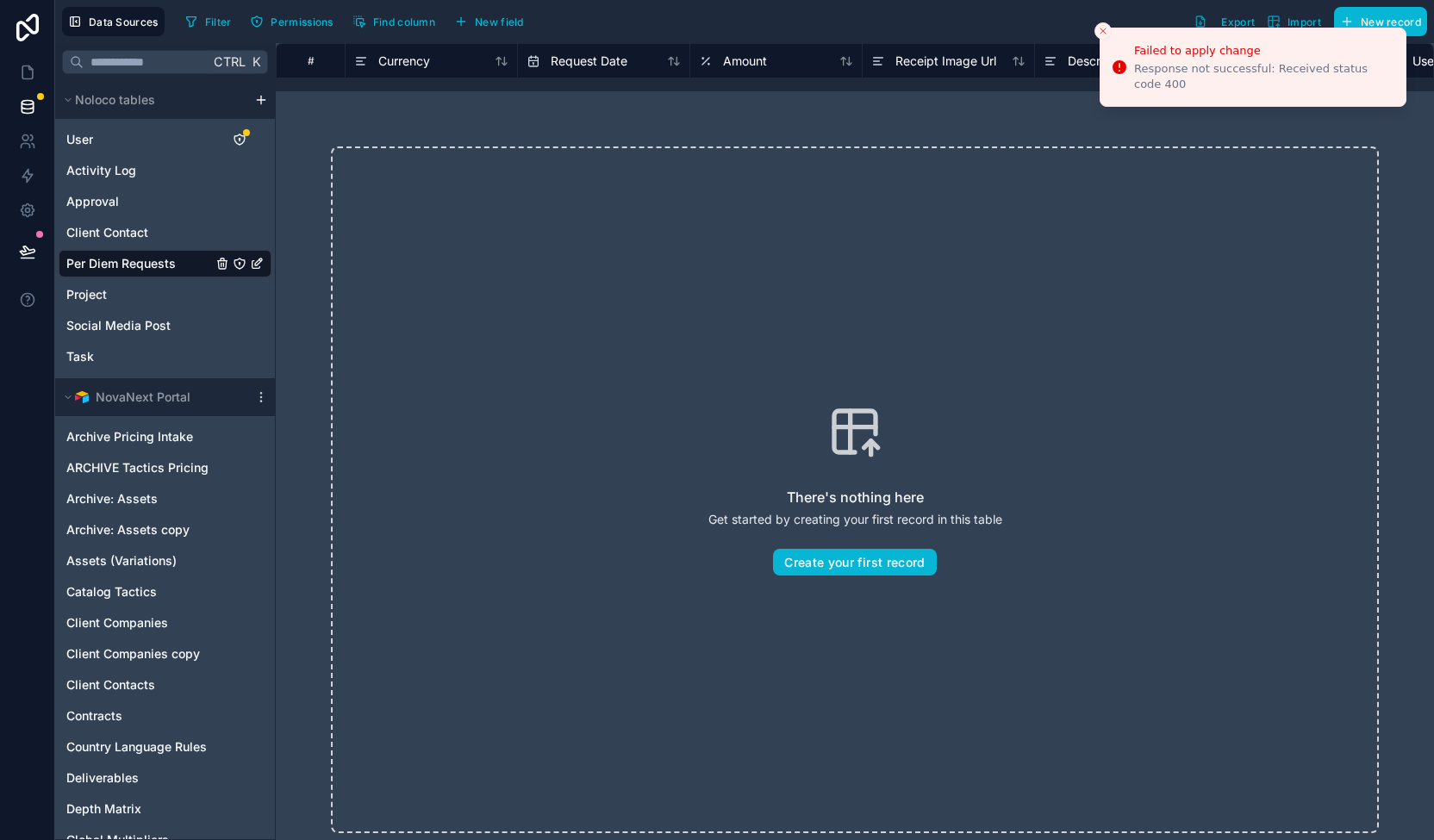
click at [1099, 20] on div "Failed to apply change Response not successful: Received status code 400 Data S…" at bounding box center [717, 420] width 1434 height 840
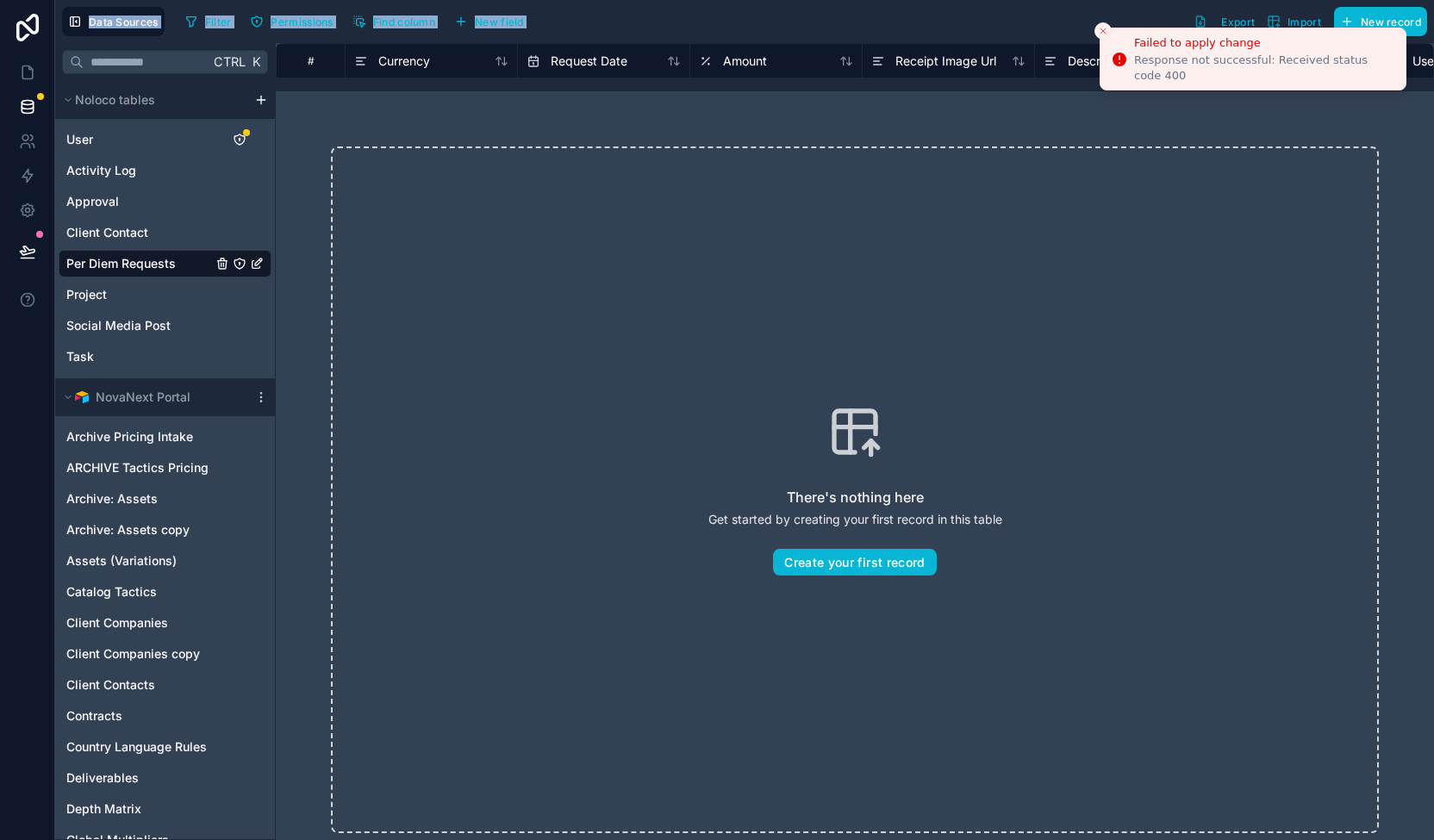
click at [1107, 29] on icon "Close toast" at bounding box center [1103, 31] width 10 height 10
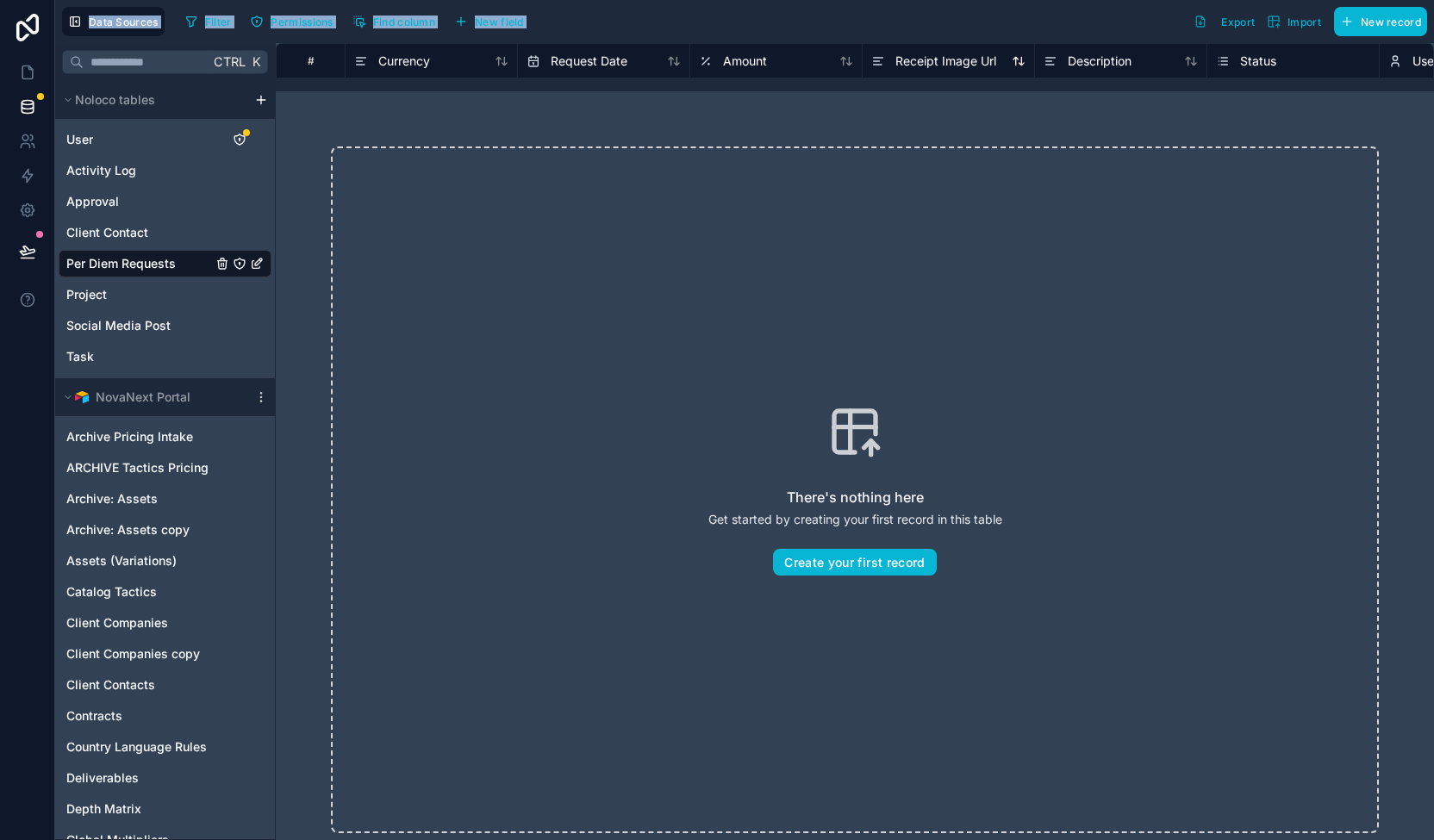
click at [964, 60] on span "Receipt Image Url" at bounding box center [945, 61] width 101 height 17
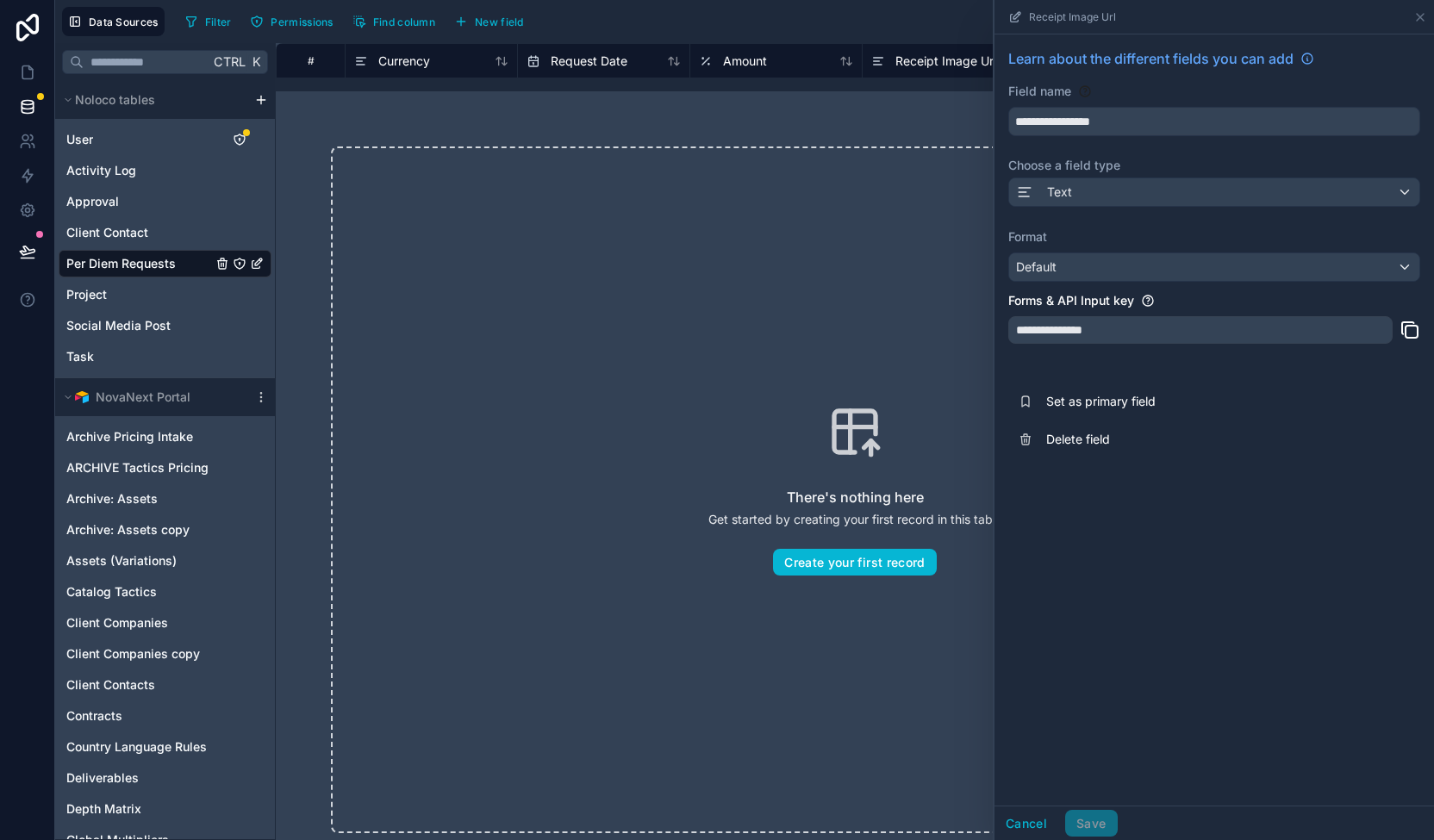
click at [802, 124] on div "There's nothing here Get started by creating your first record in this table Cr…" at bounding box center [854, 490] width 1158 height 797
click at [1030, 826] on button "Cancel" at bounding box center [1027, 824] width 64 height 28
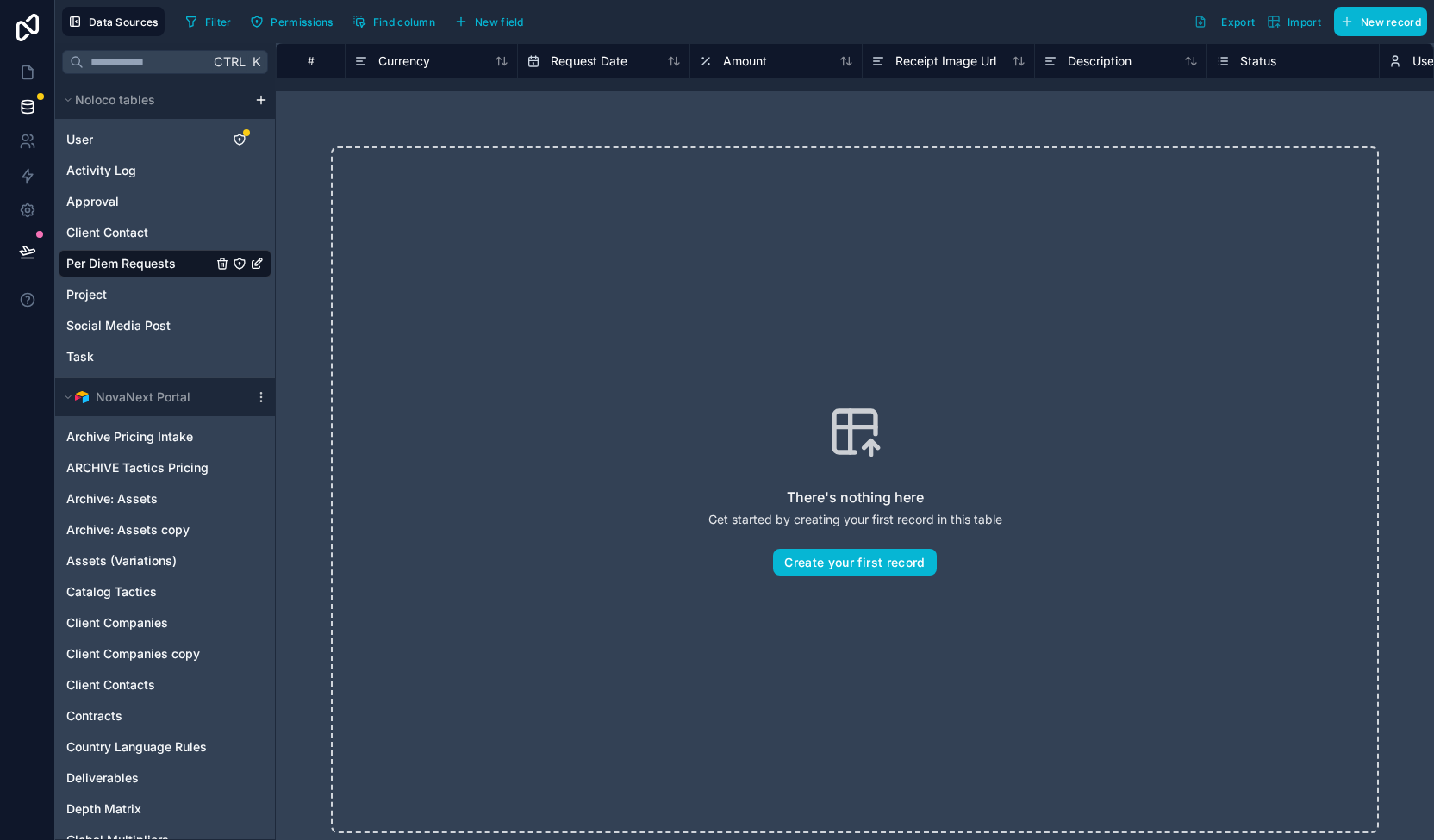
scroll to position [0, 119]
click at [1416, 55] on div "User" at bounding box center [1346, 61] width 154 height 21
click at [1301, 58] on span "User" at bounding box center [1307, 61] width 26 height 17
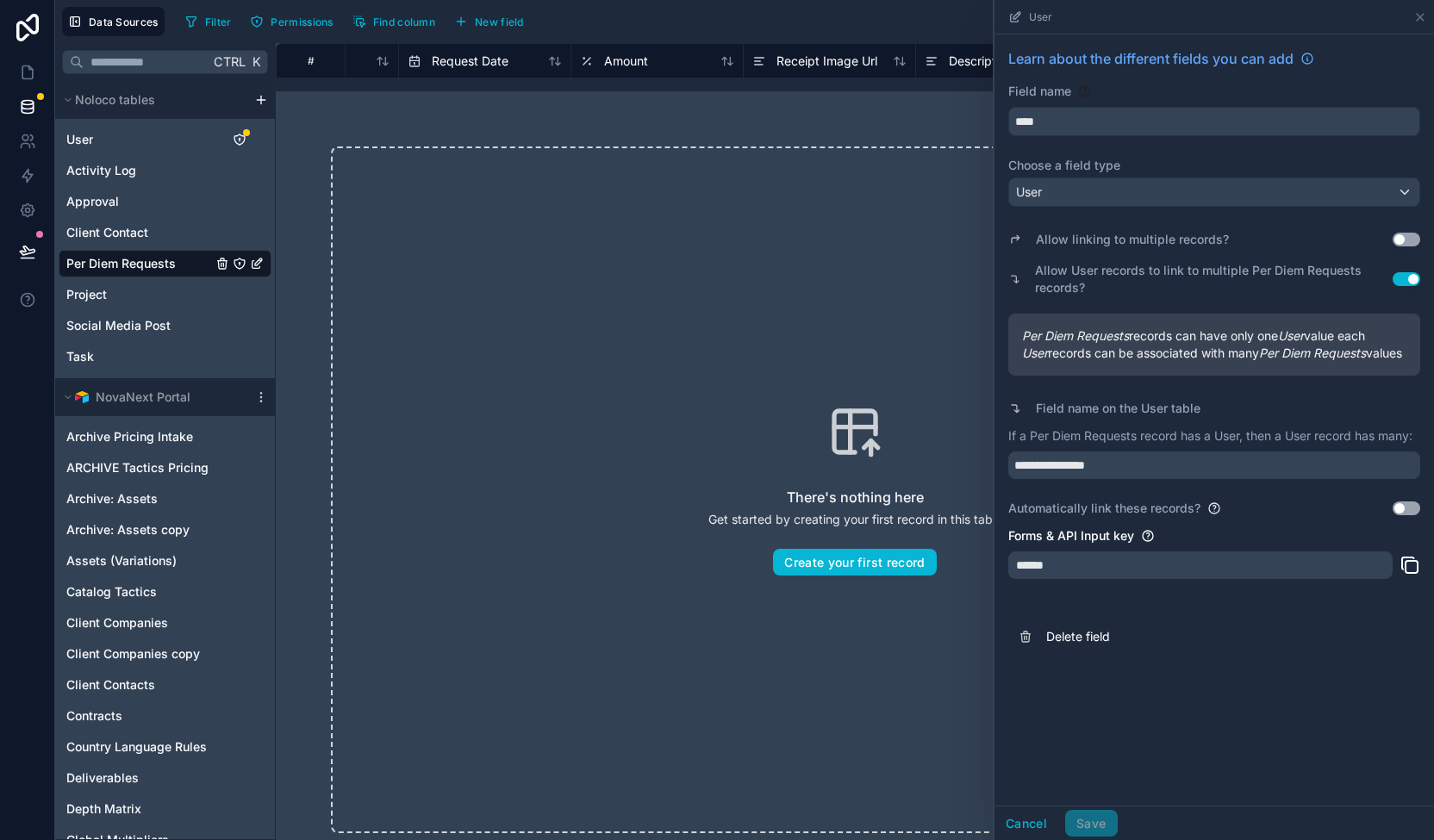
click at [946, 15] on div "Filter Permissions Find column New field Export Import New record" at bounding box center [803, 21] width 1249 height 29
click at [1418, 16] on icon at bounding box center [1420, 17] width 14 height 14
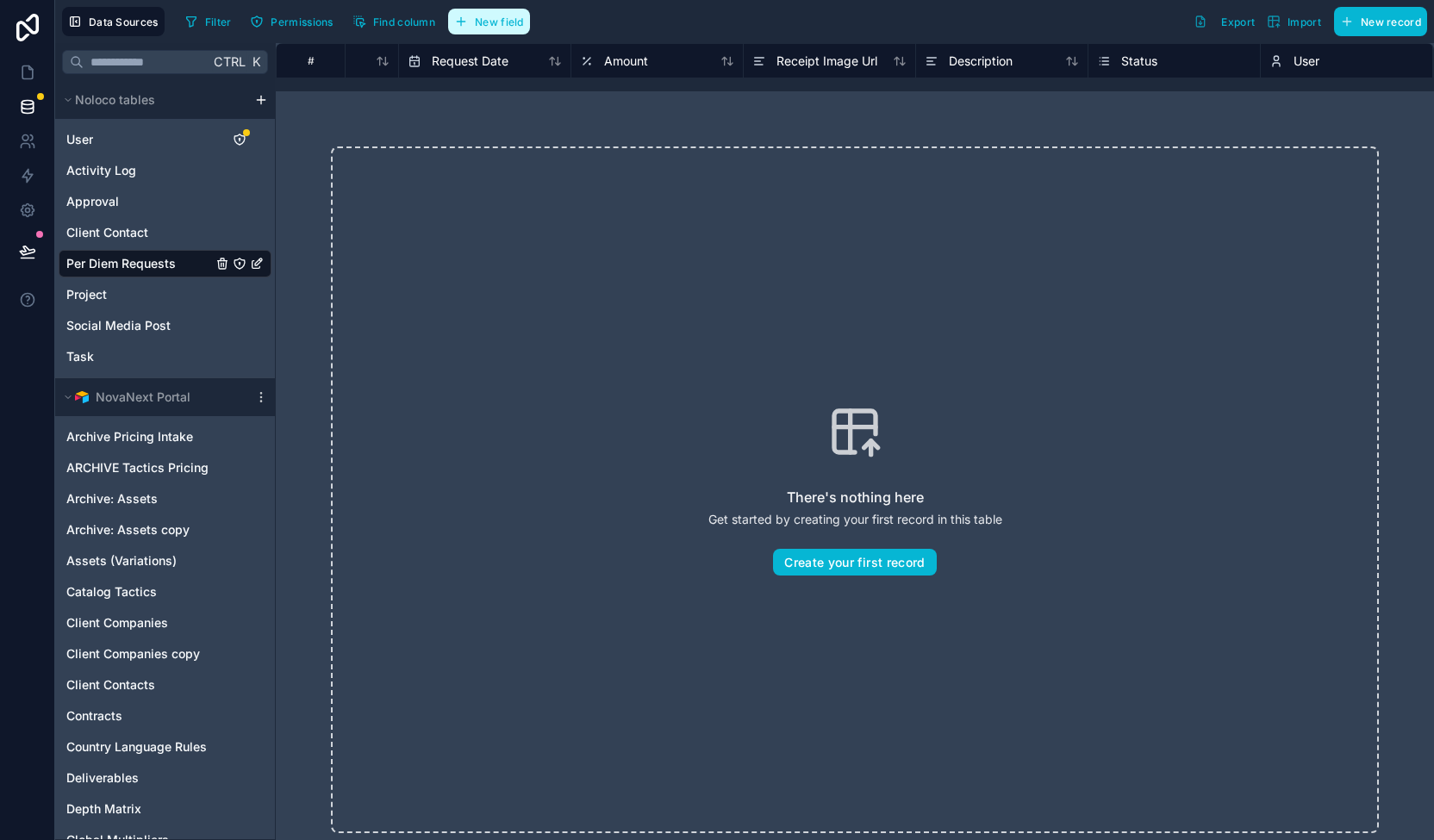
click at [494, 22] on span "New field" at bounding box center [499, 22] width 49 height 13
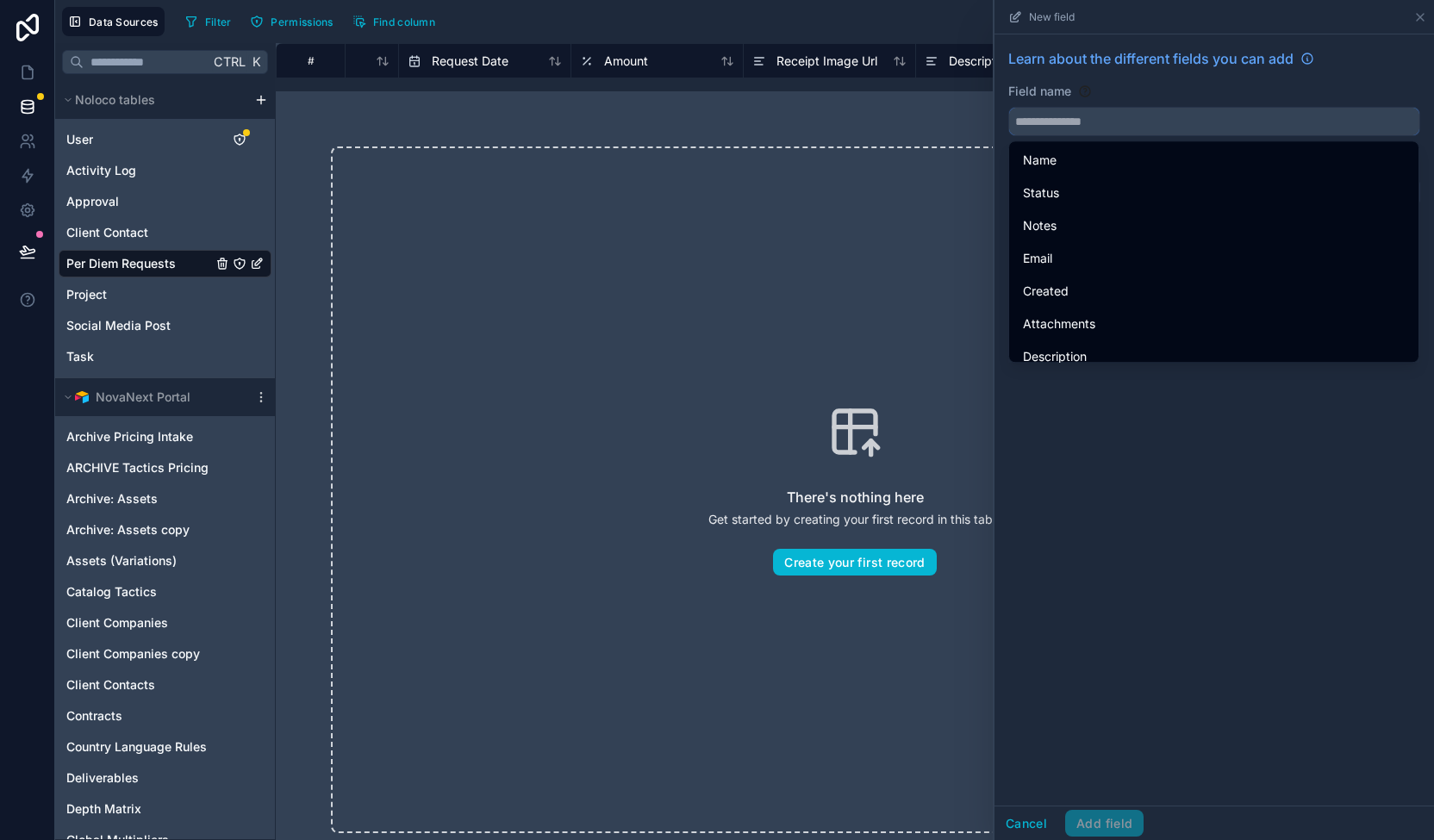
click at [1134, 123] on input "text" at bounding box center [1214, 121] width 410 height 28
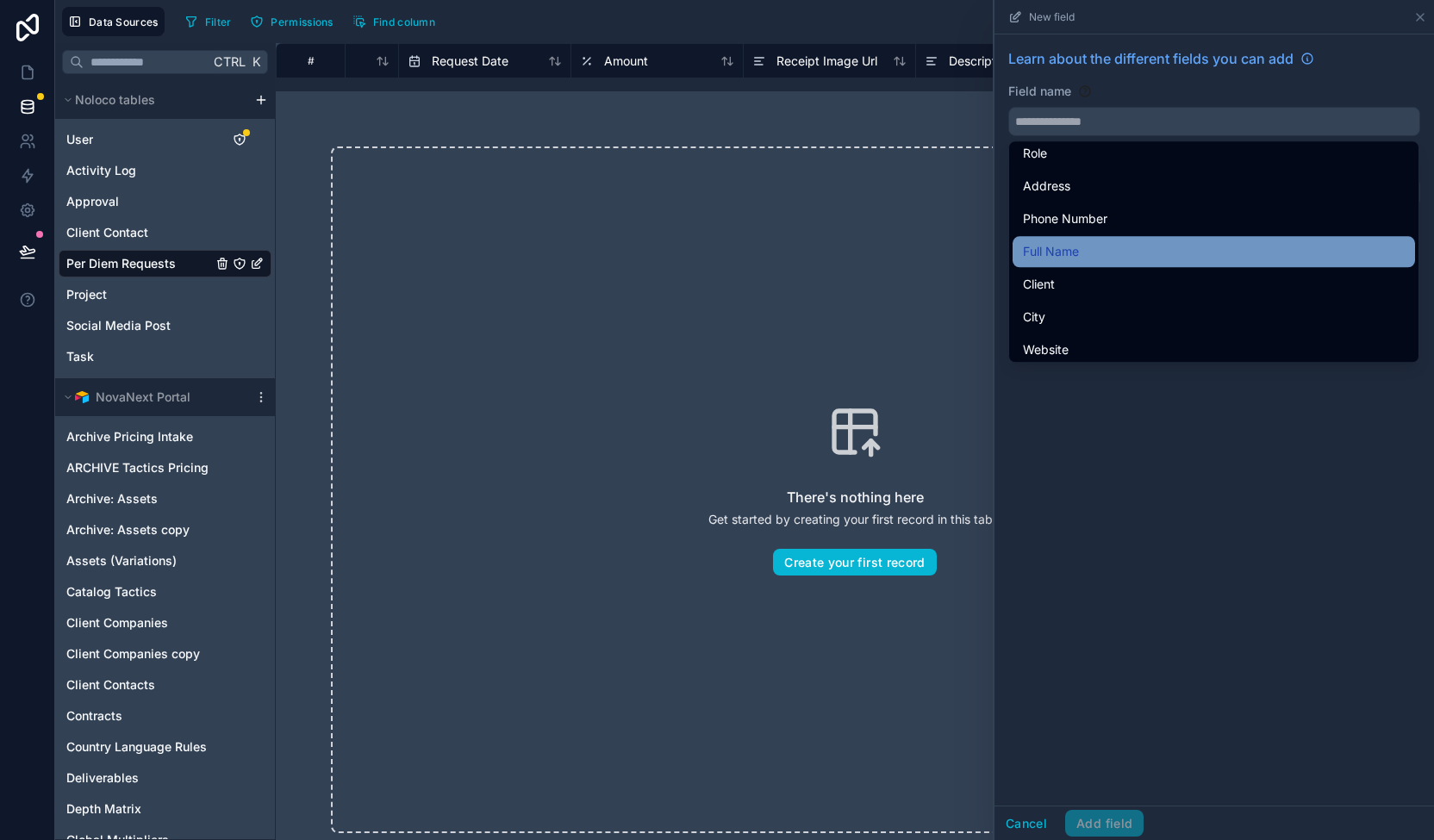
scroll to position [607, 0]
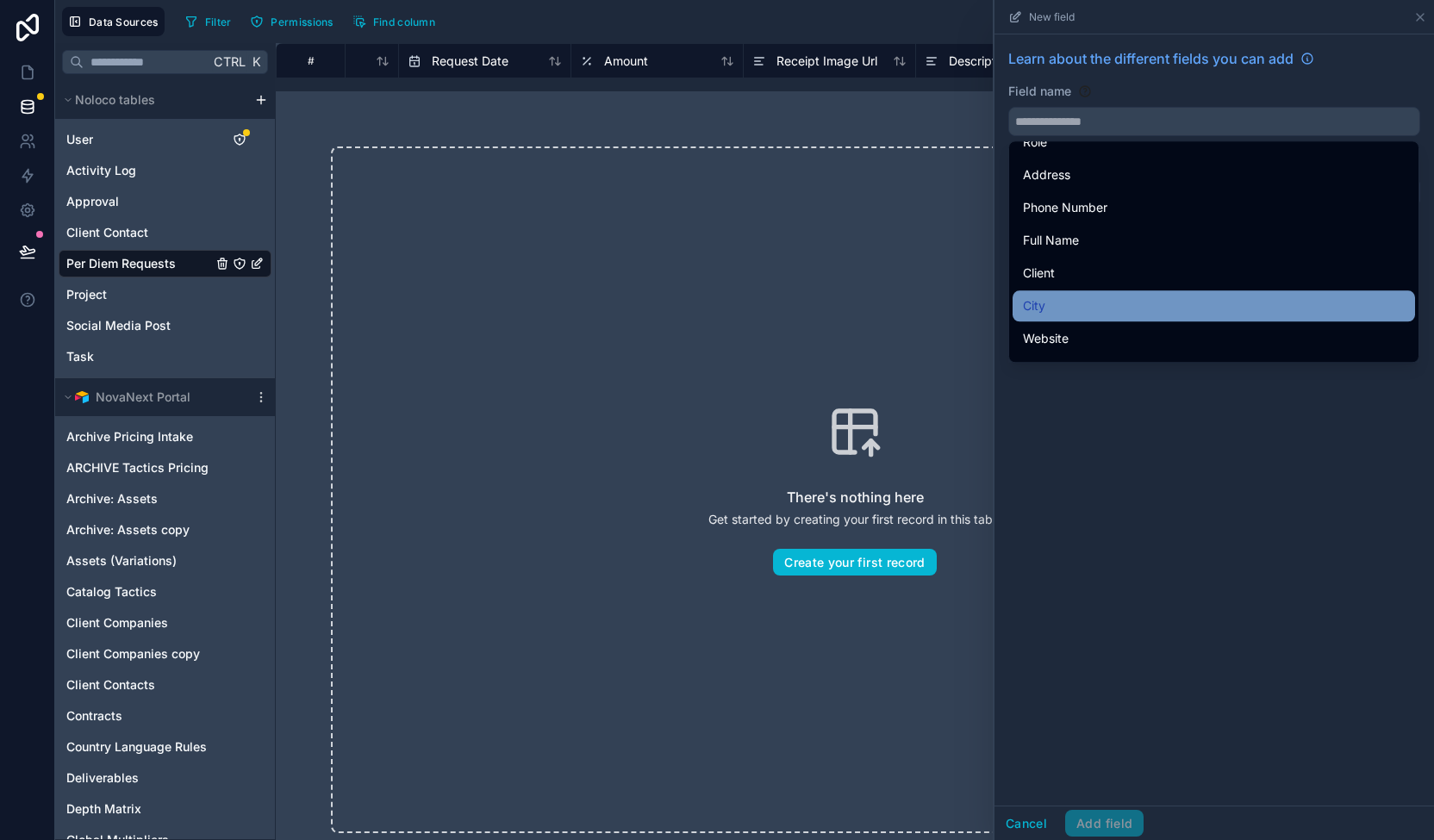
click at [1091, 298] on div "City" at bounding box center [1213, 306] width 381 height 21
type input "****"
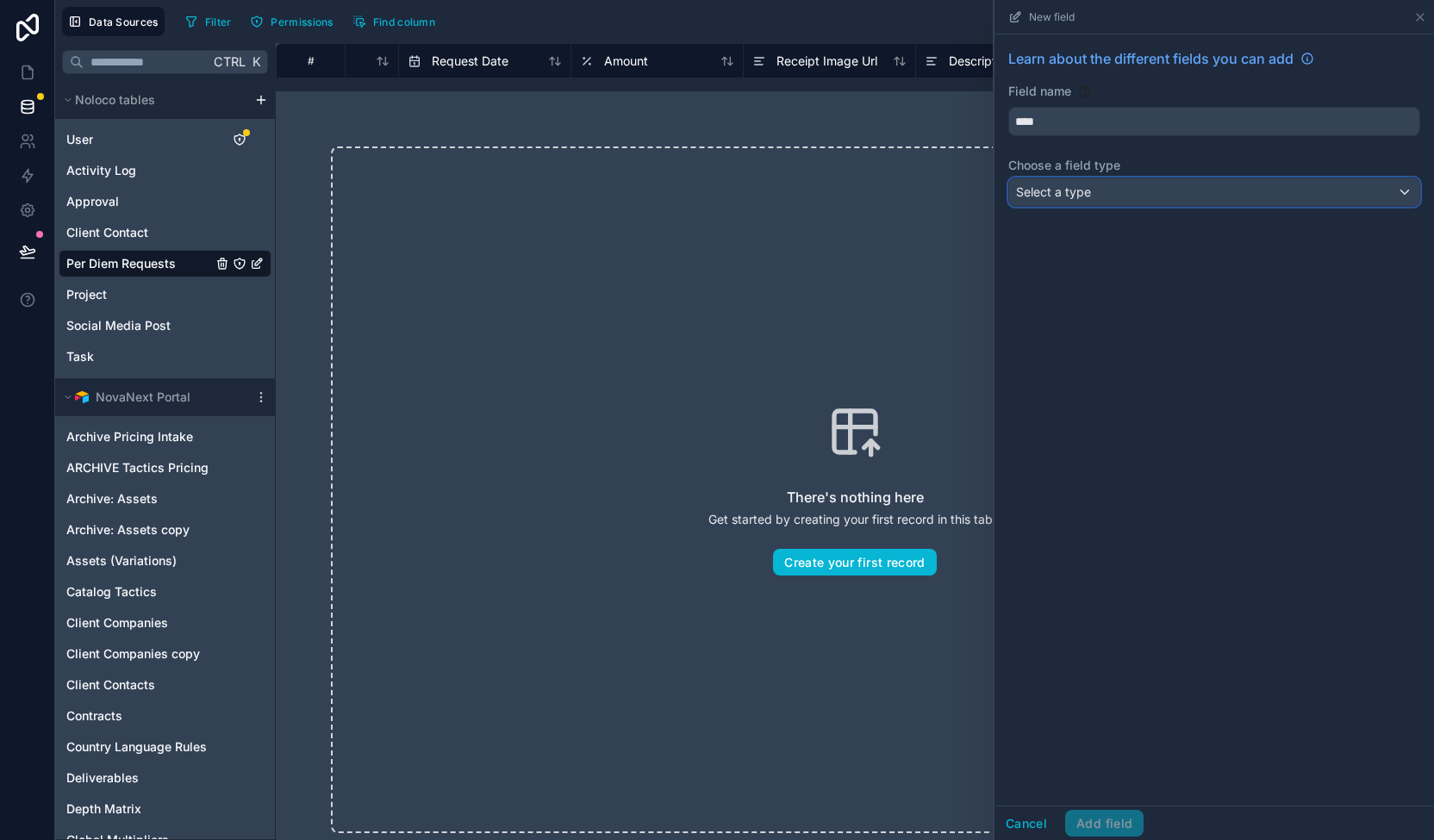
click at [1099, 194] on div "Select a type" at bounding box center [1214, 192] width 410 height 28
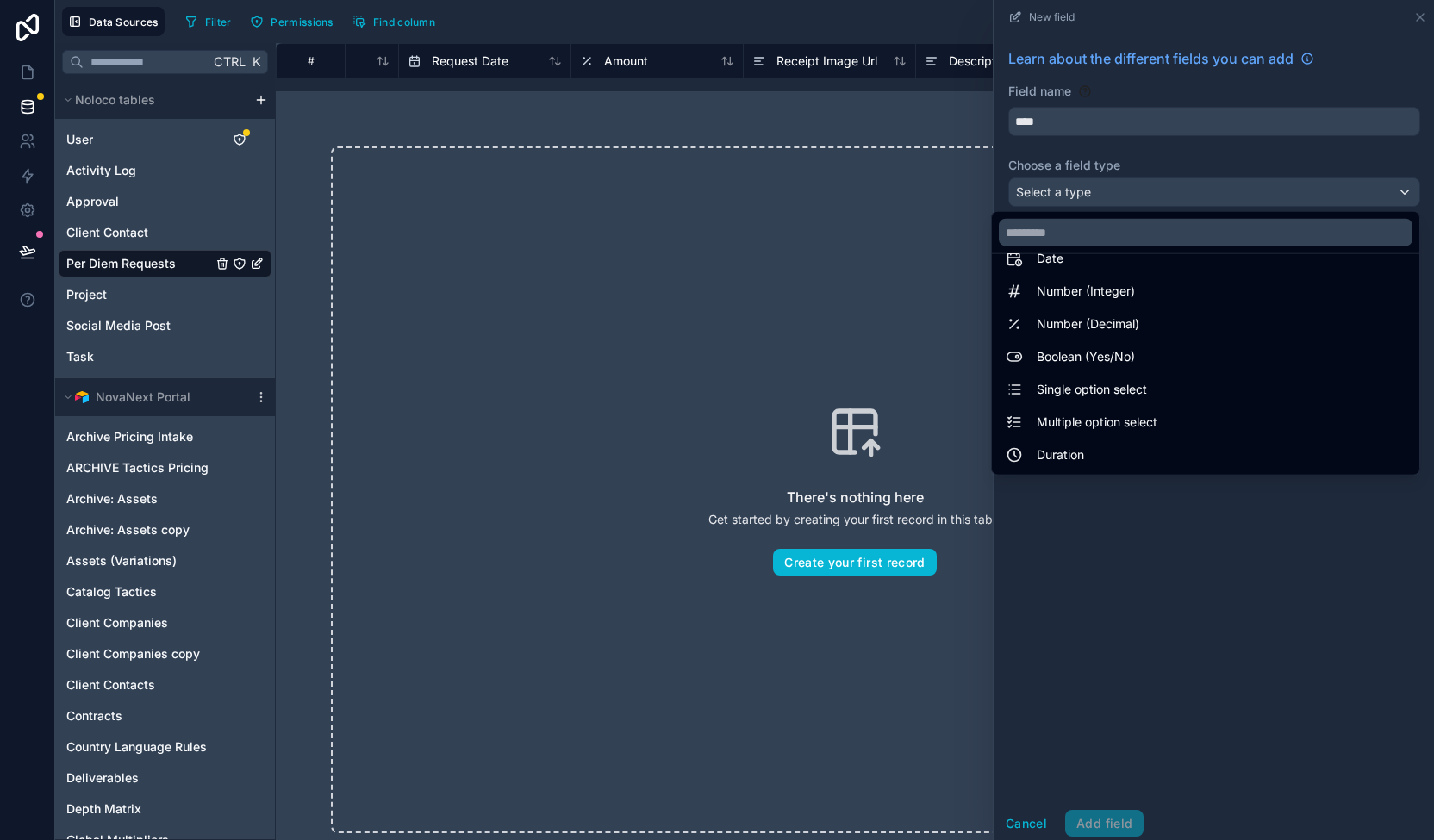
scroll to position [0, 0]
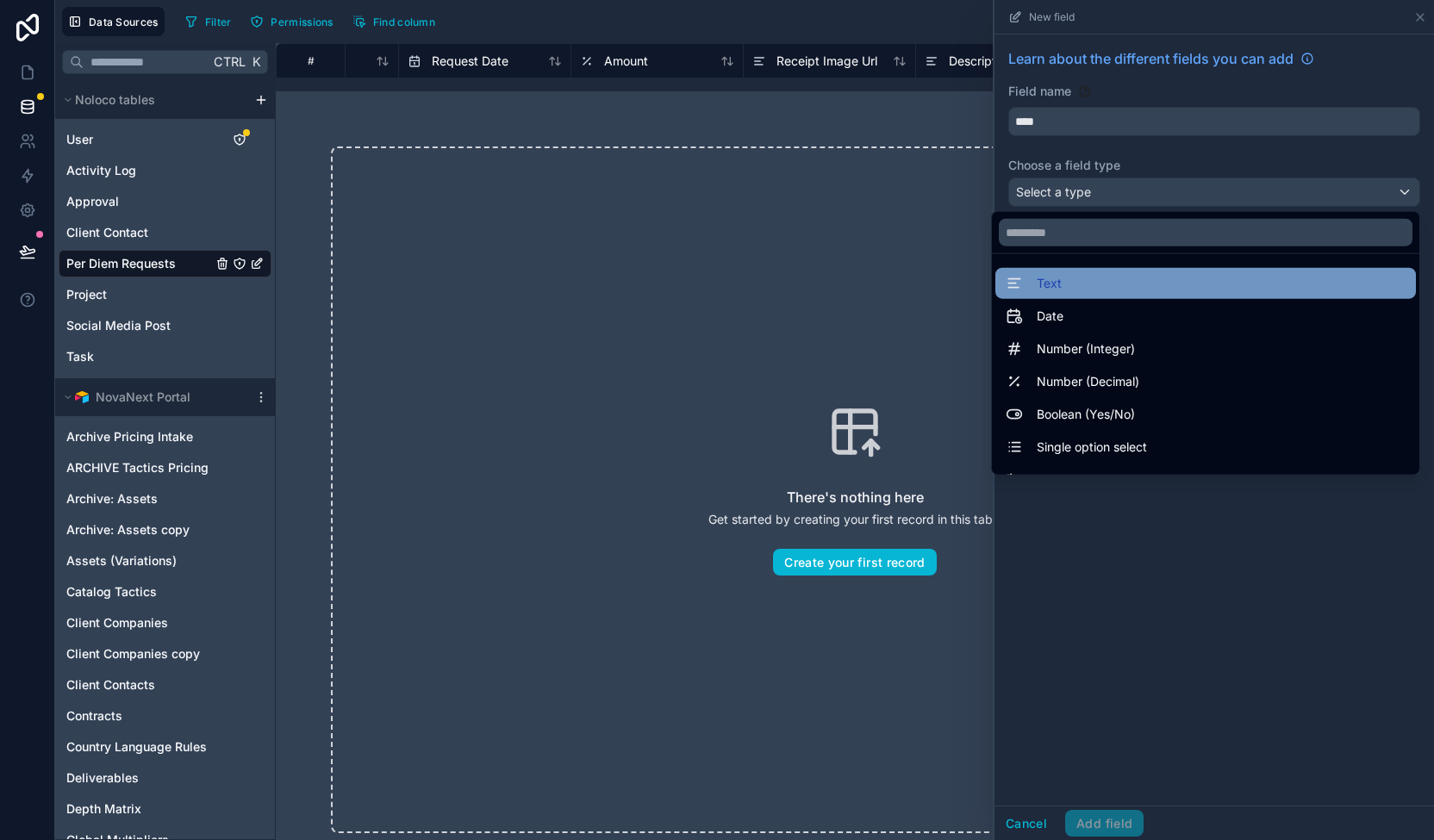
click at [1045, 280] on div "Text" at bounding box center [1206, 283] width 400 height 21
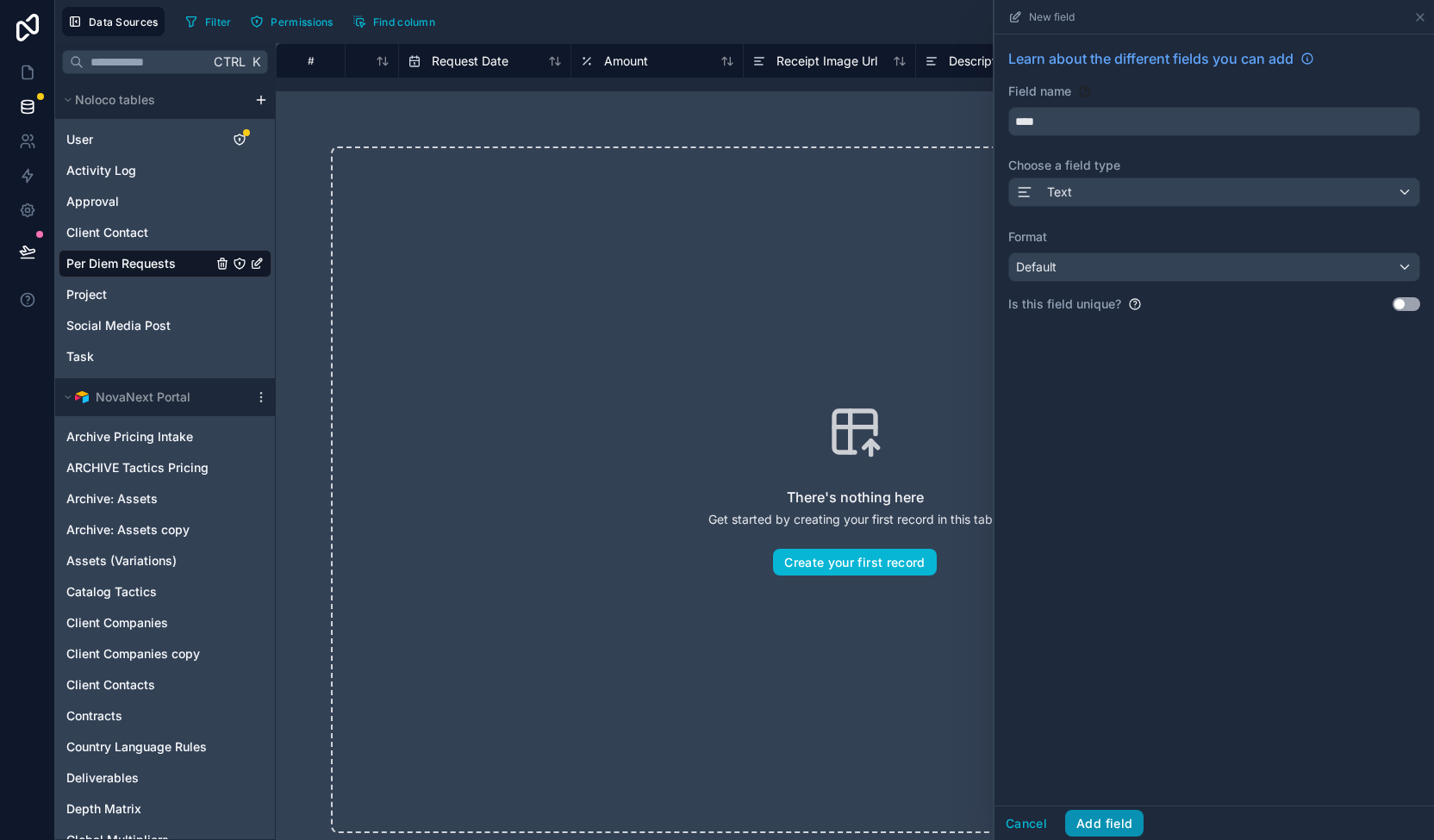
click at [1120, 820] on button "Add field" at bounding box center [1104, 824] width 79 height 28
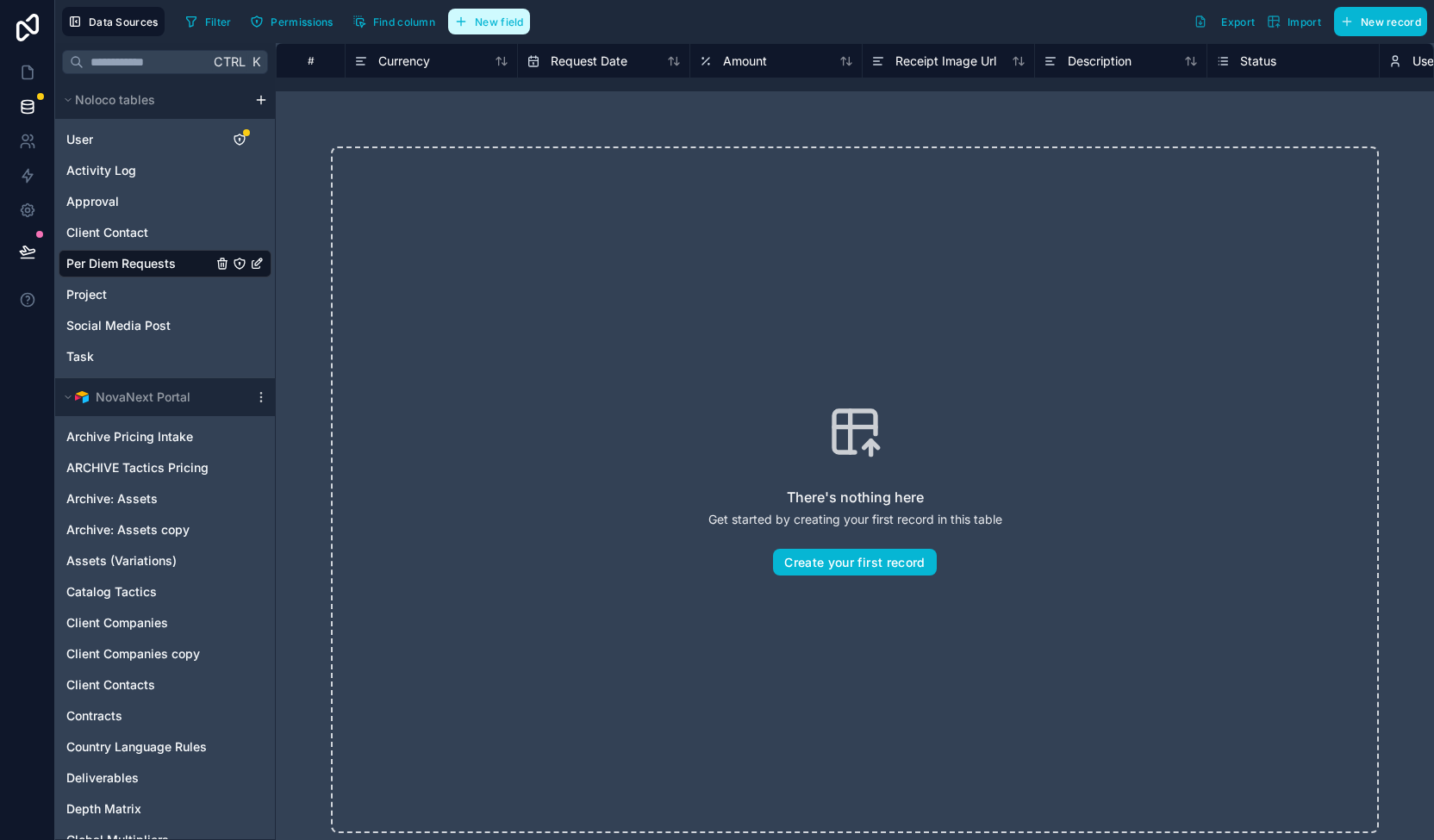
click at [481, 16] on span "New field" at bounding box center [499, 22] width 49 height 13
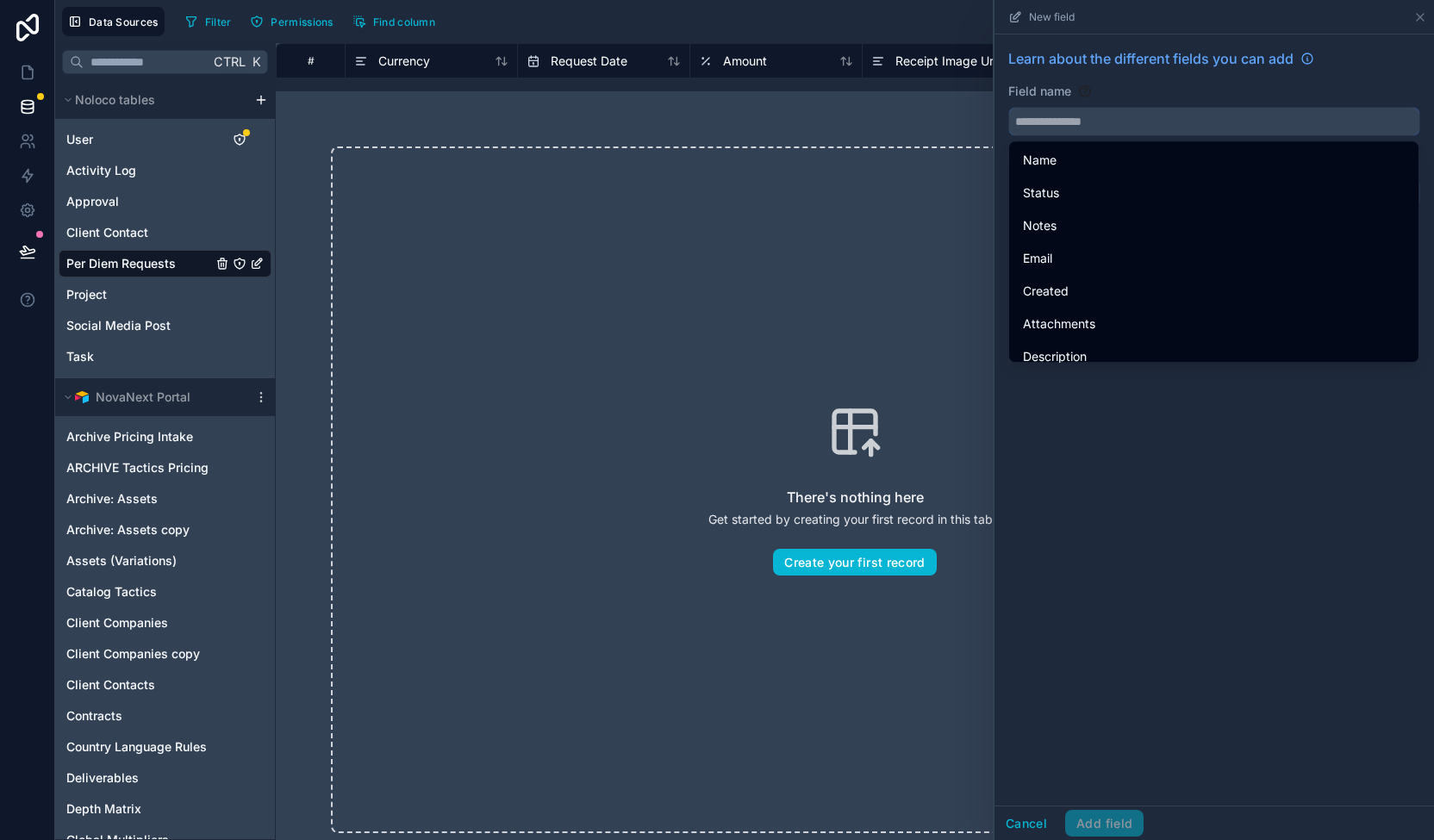
click at [1117, 123] on input "text" at bounding box center [1214, 121] width 410 height 28
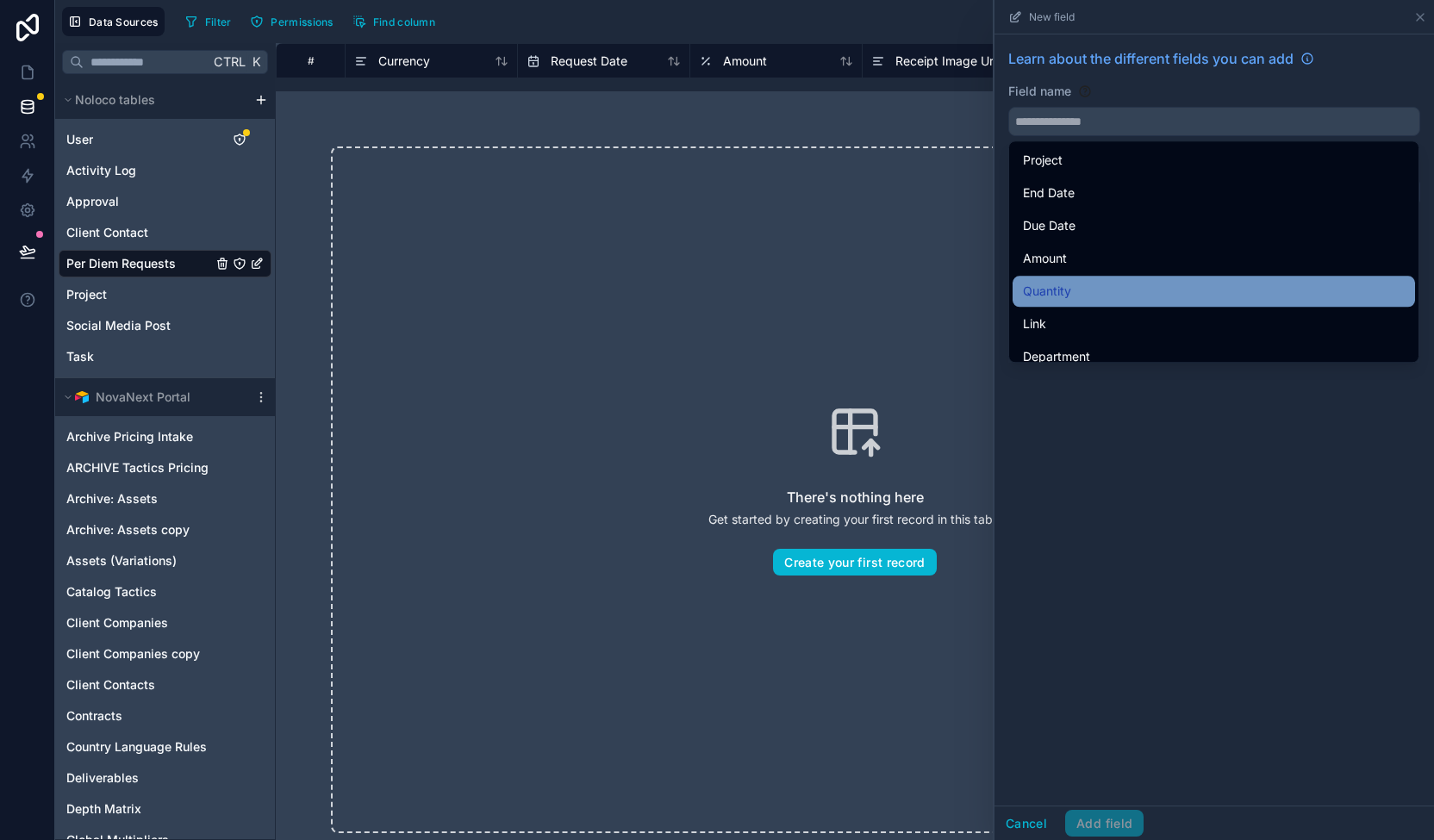
click at [1184, 292] on div "Quantity" at bounding box center [1213, 291] width 381 height 21
type input "********"
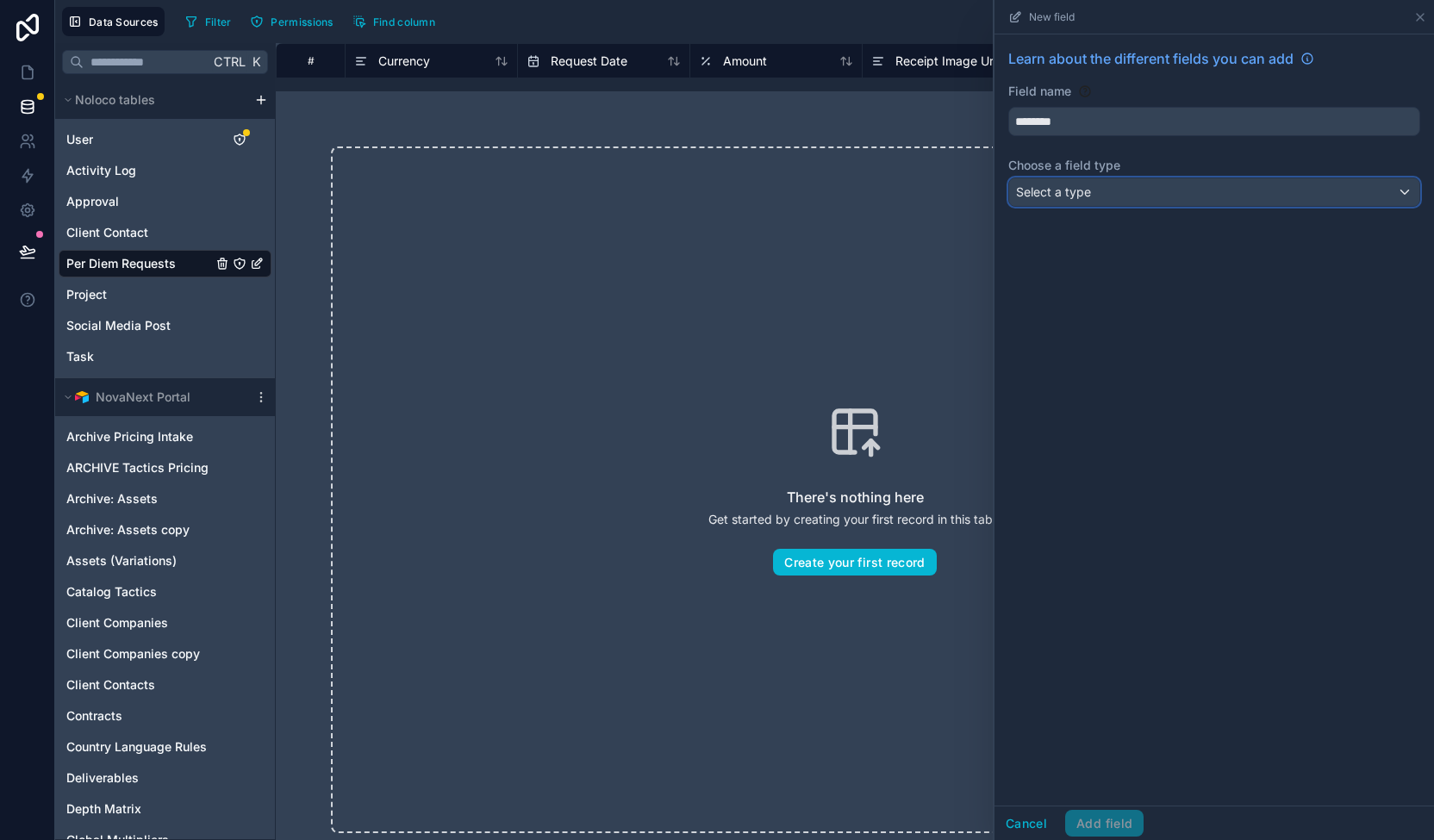
click at [1107, 188] on div "Select a type" at bounding box center [1214, 192] width 410 height 28
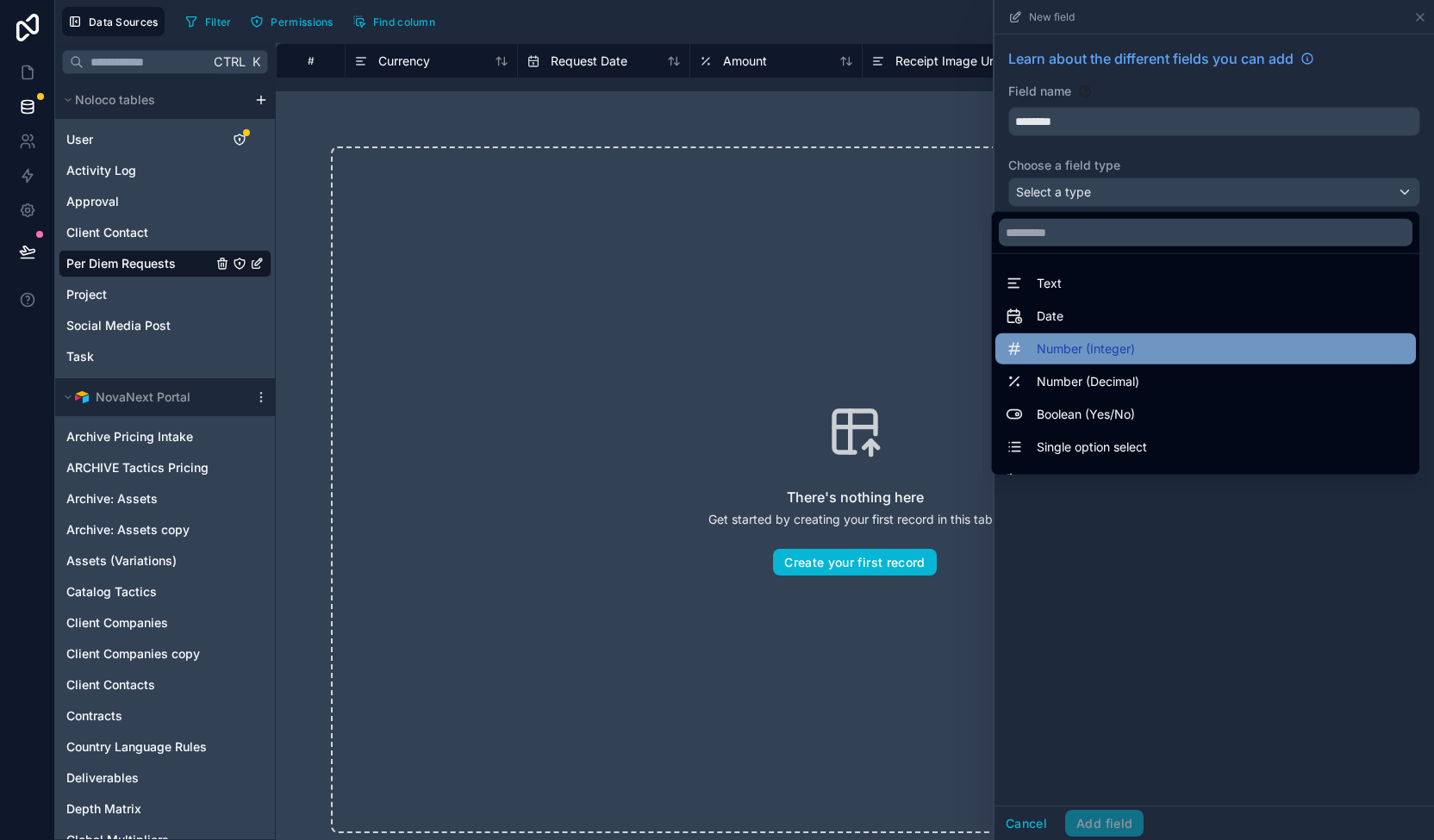
click at [1135, 340] on div "Number (Integer)" at bounding box center [1206, 348] width 400 height 21
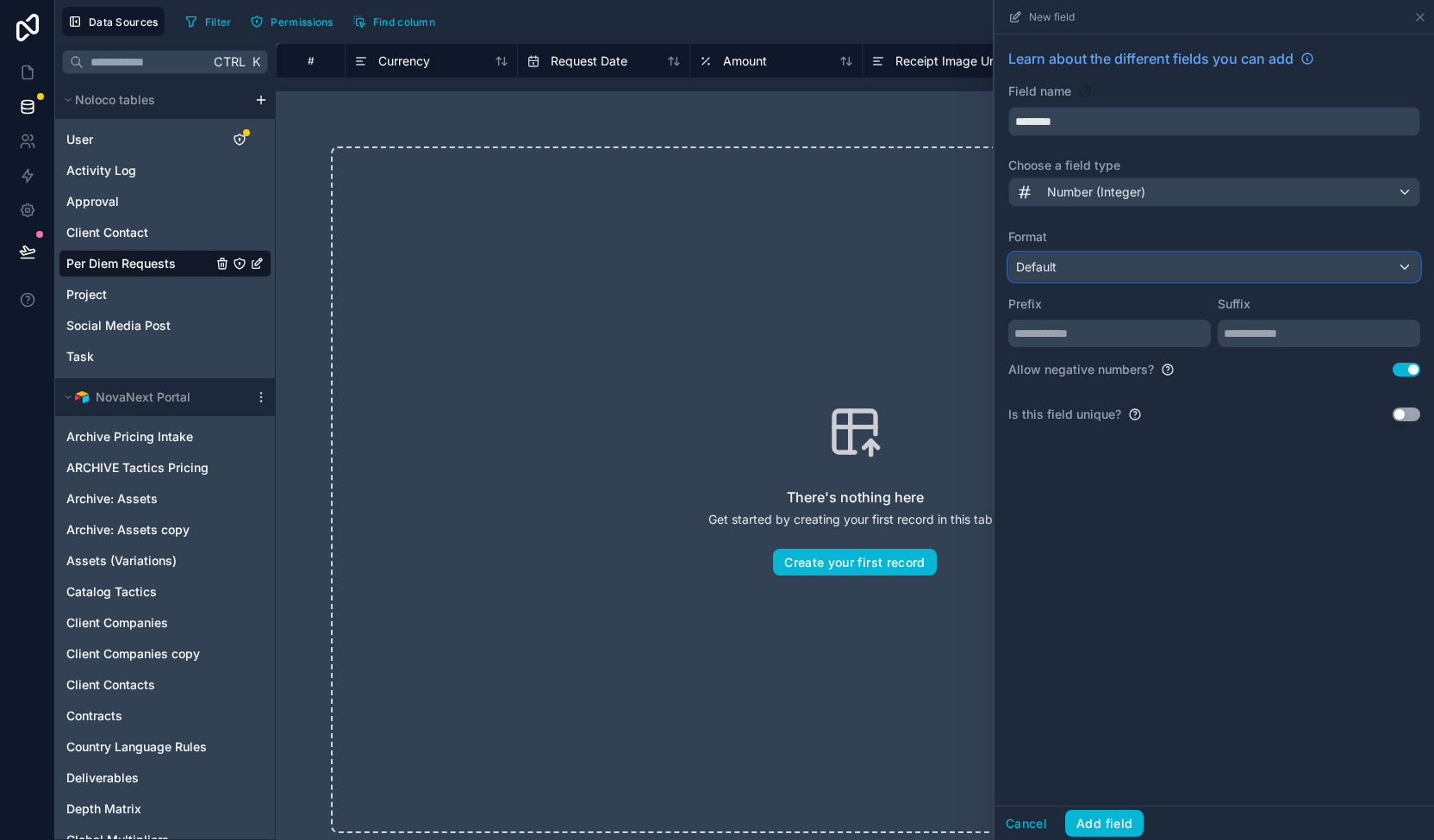
click at [1129, 274] on div "Default" at bounding box center [1214, 267] width 410 height 28
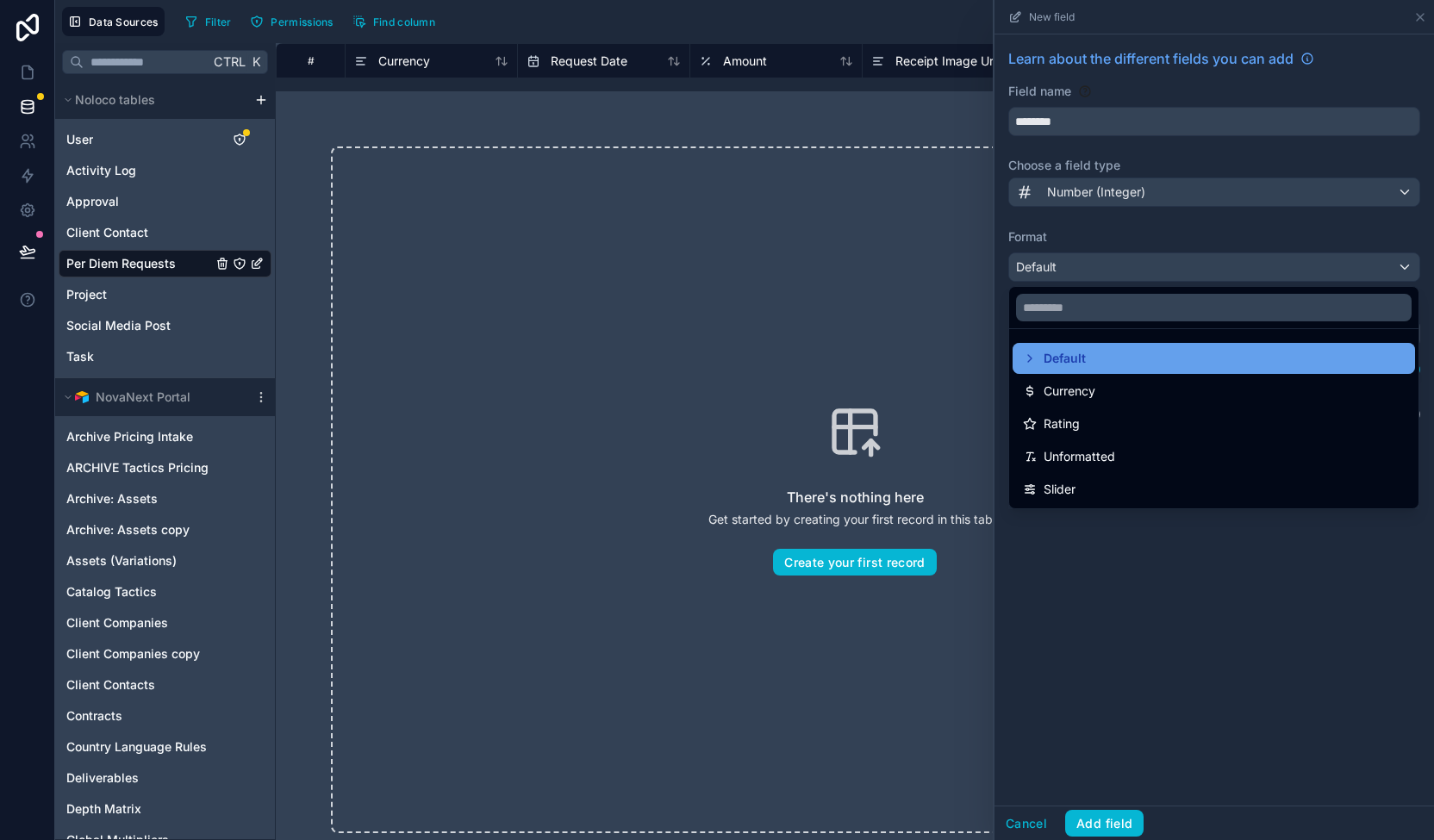
click at [1029, 359] on icon at bounding box center [1029, 358] width 3 height 7
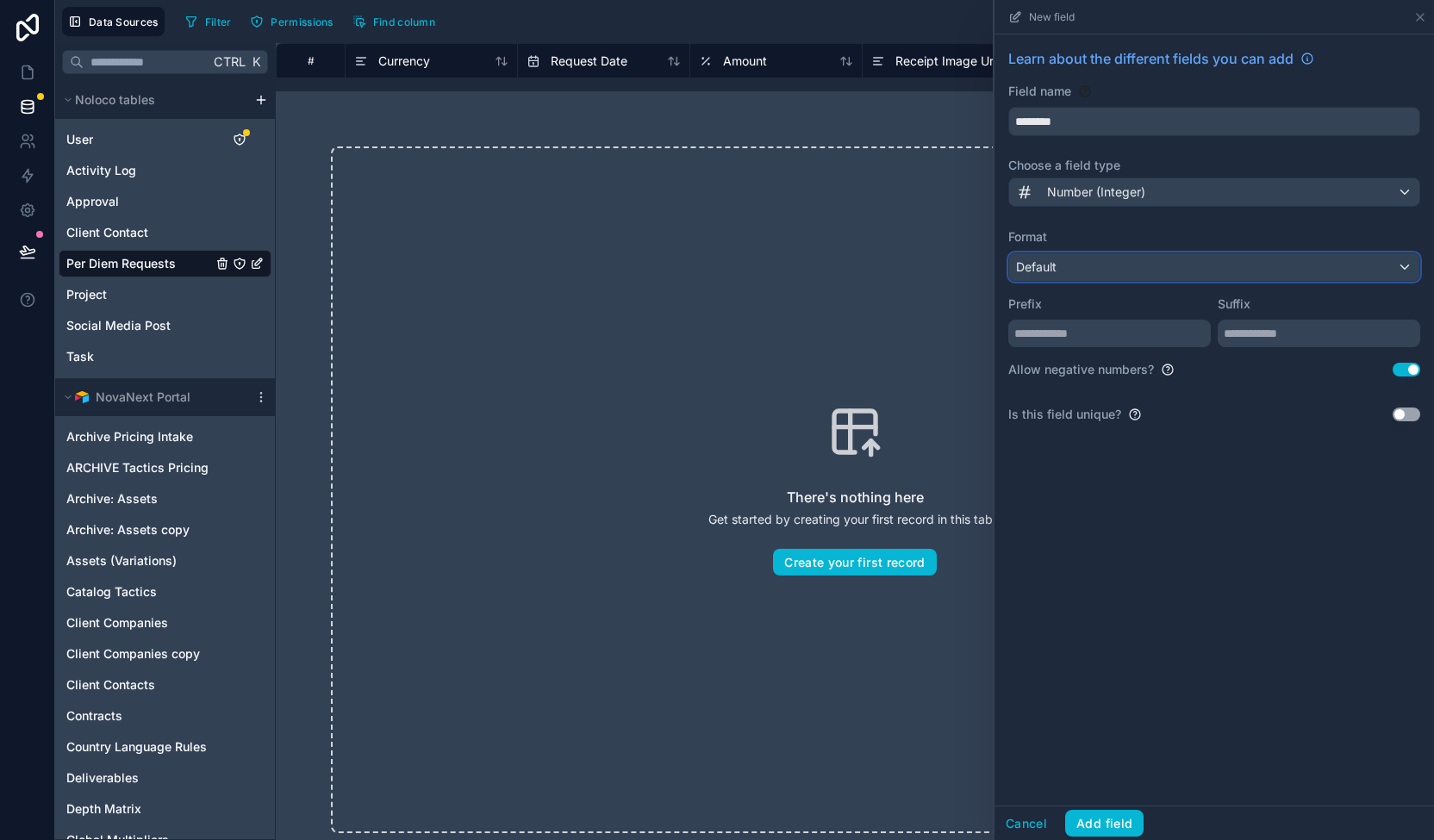
click at [1066, 272] on div "Default" at bounding box center [1214, 267] width 410 height 28
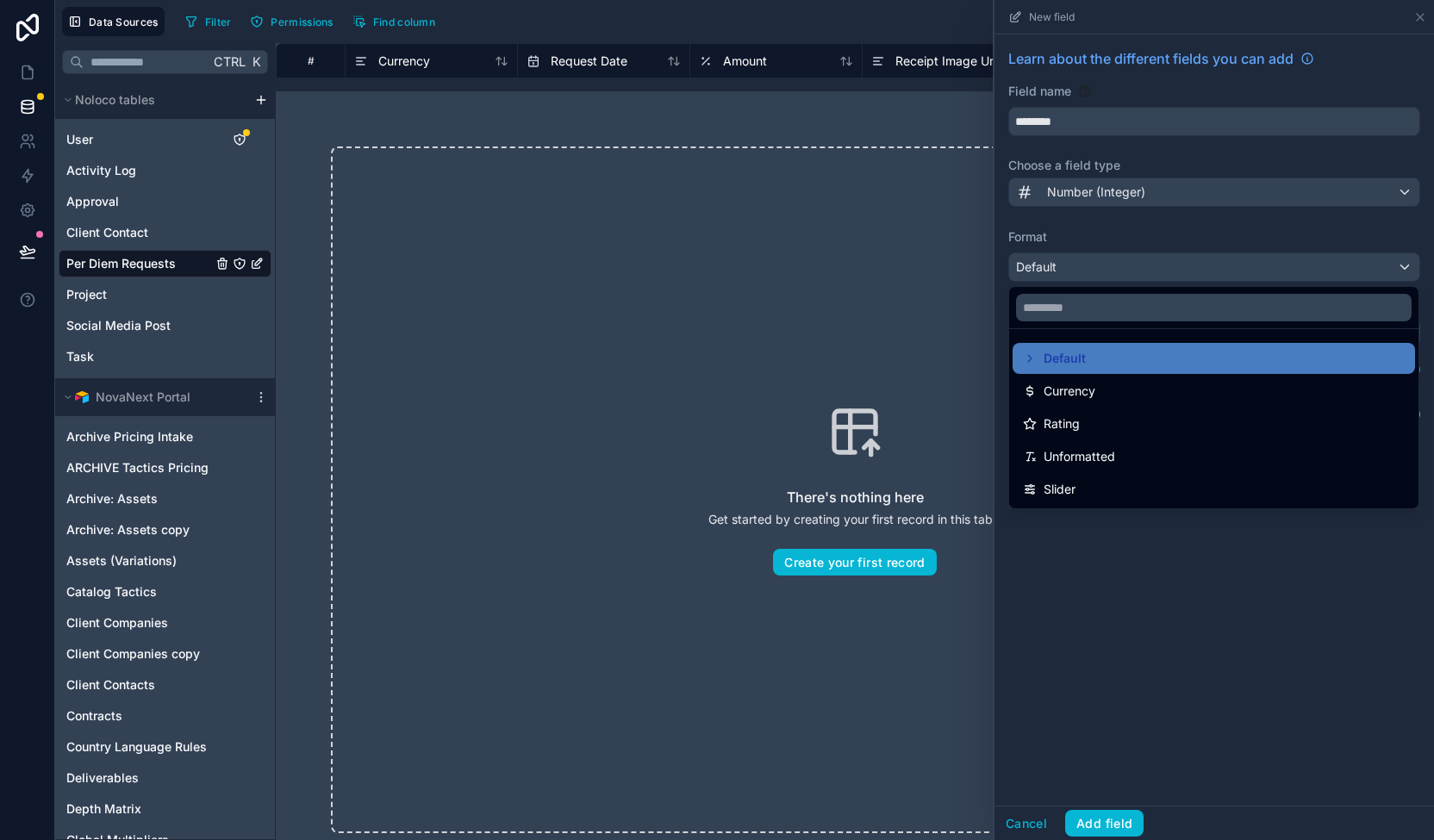
click at [1069, 275] on div at bounding box center [1214, 420] width 439 height 840
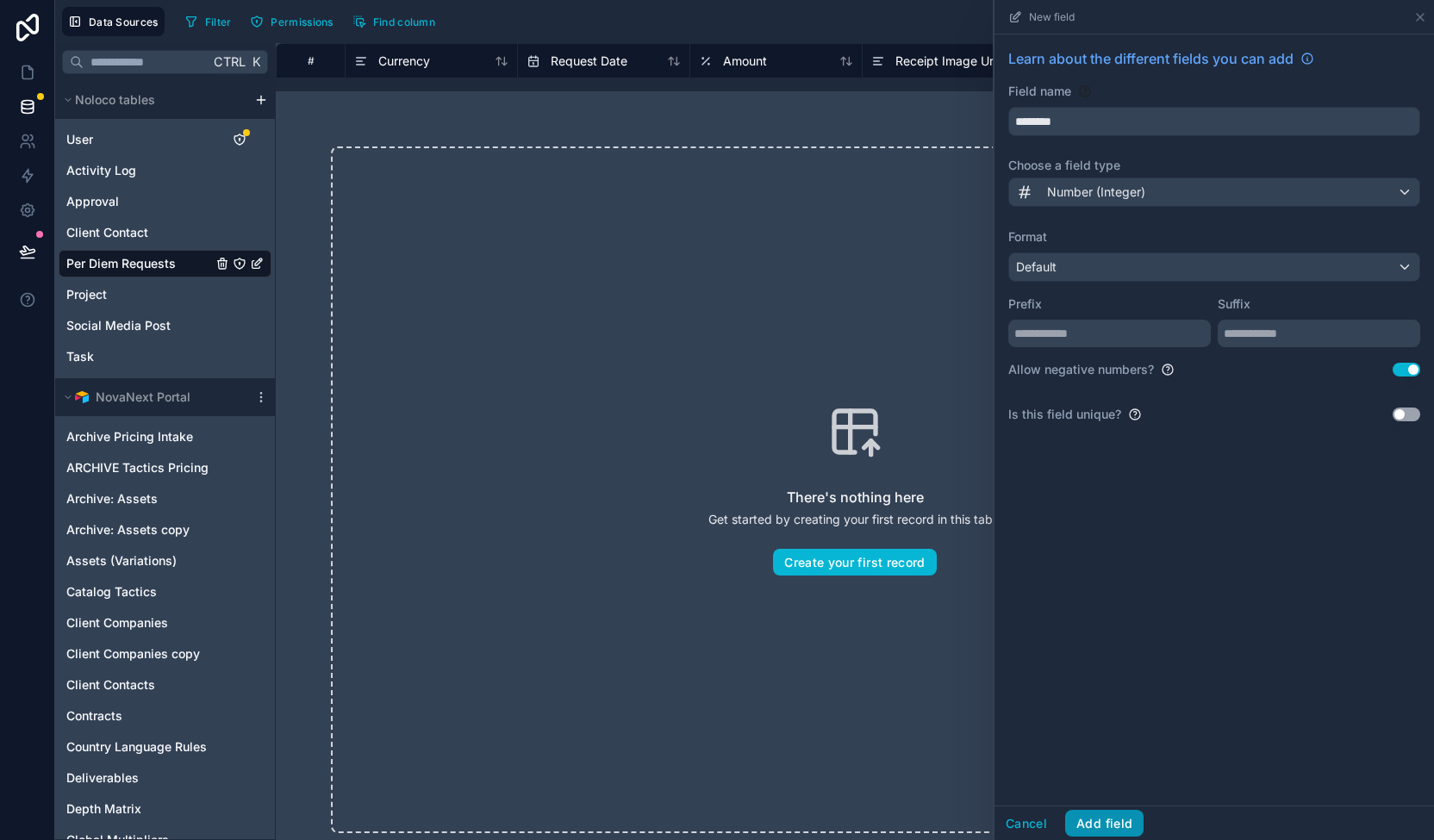
click at [1132, 824] on button "Add field" at bounding box center [1104, 824] width 79 height 28
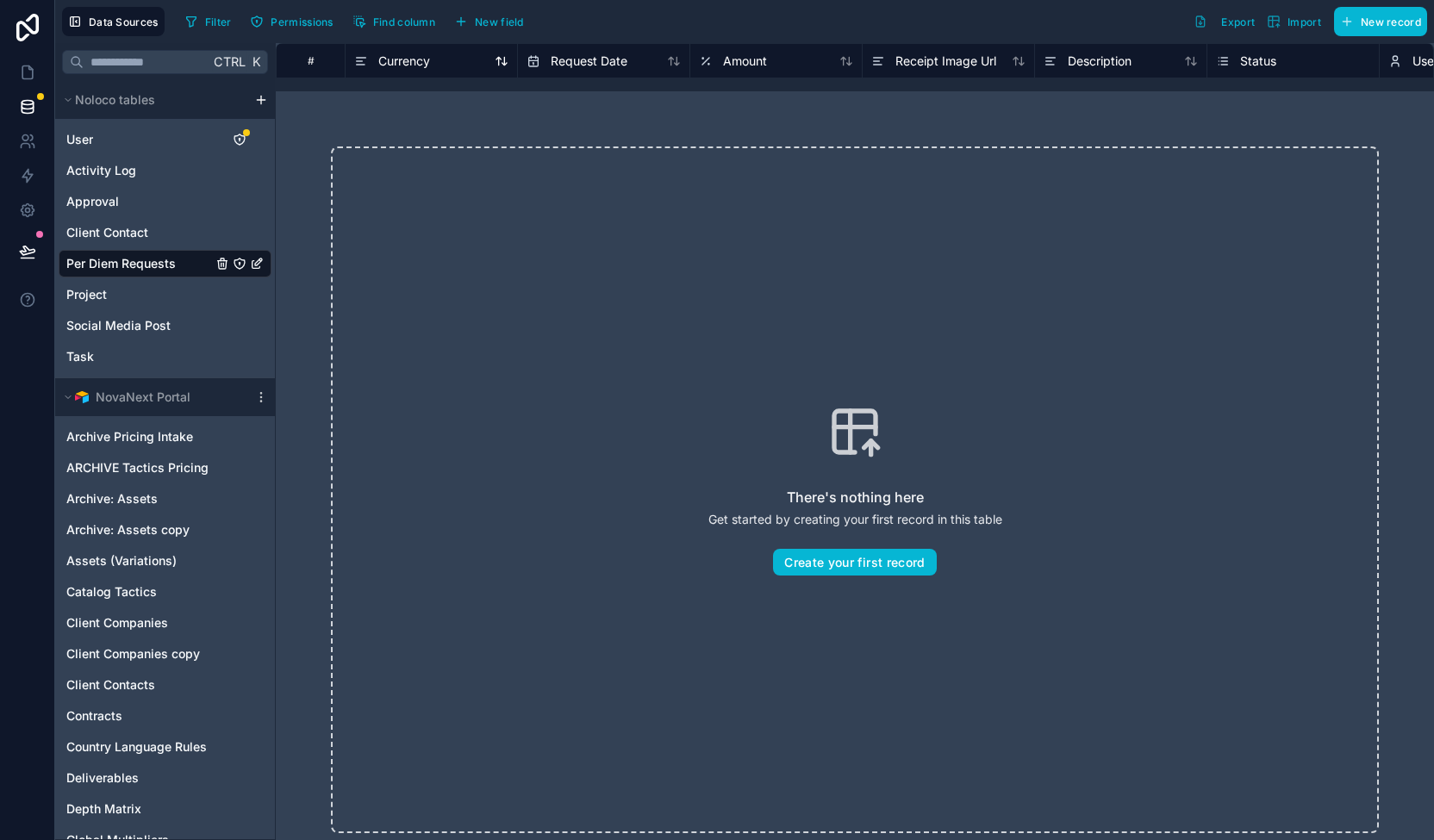
drag, startPoint x: 395, startPoint y: 60, endPoint x: 424, endPoint y: 59, distance: 29.0
click at [426, 65] on span "Currency" at bounding box center [404, 61] width 52 height 17
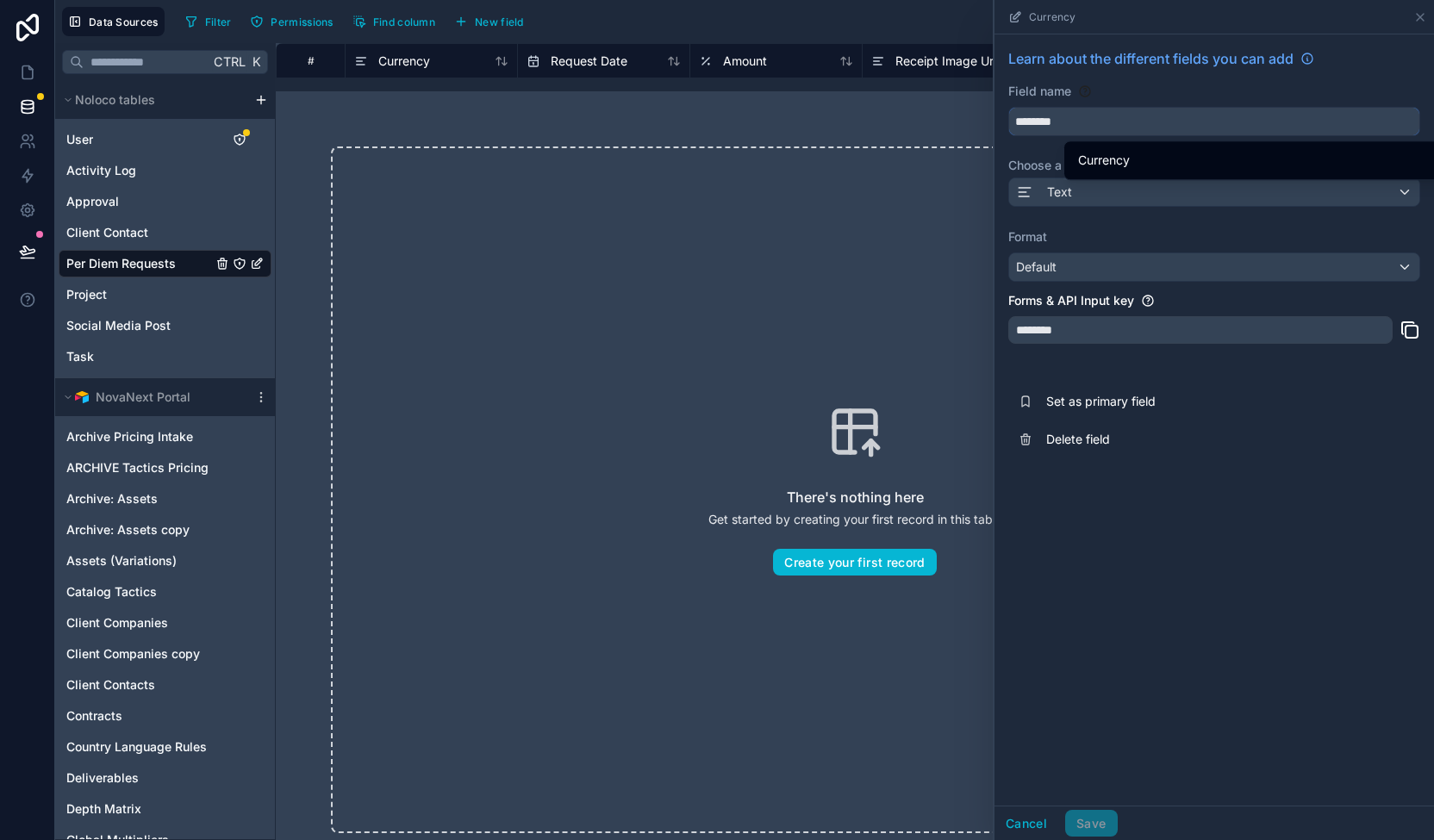
click at [1105, 118] on input "********" at bounding box center [1214, 121] width 410 height 28
click at [1106, 117] on input "********" at bounding box center [1214, 121] width 410 height 28
click at [1175, 264] on div "Default" at bounding box center [1214, 267] width 410 height 28
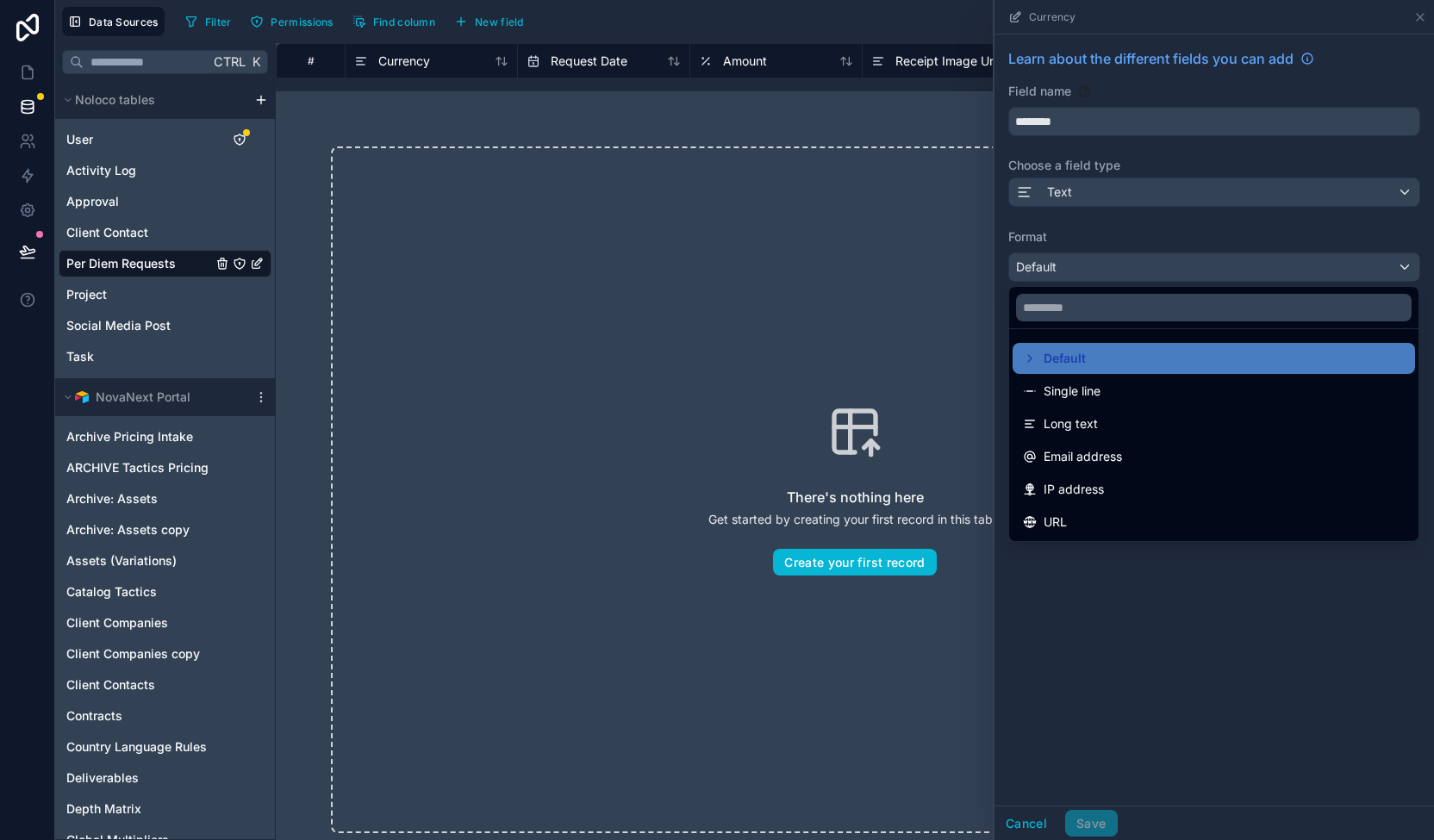
click at [1177, 261] on div at bounding box center [1214, 420] width 439 height 840
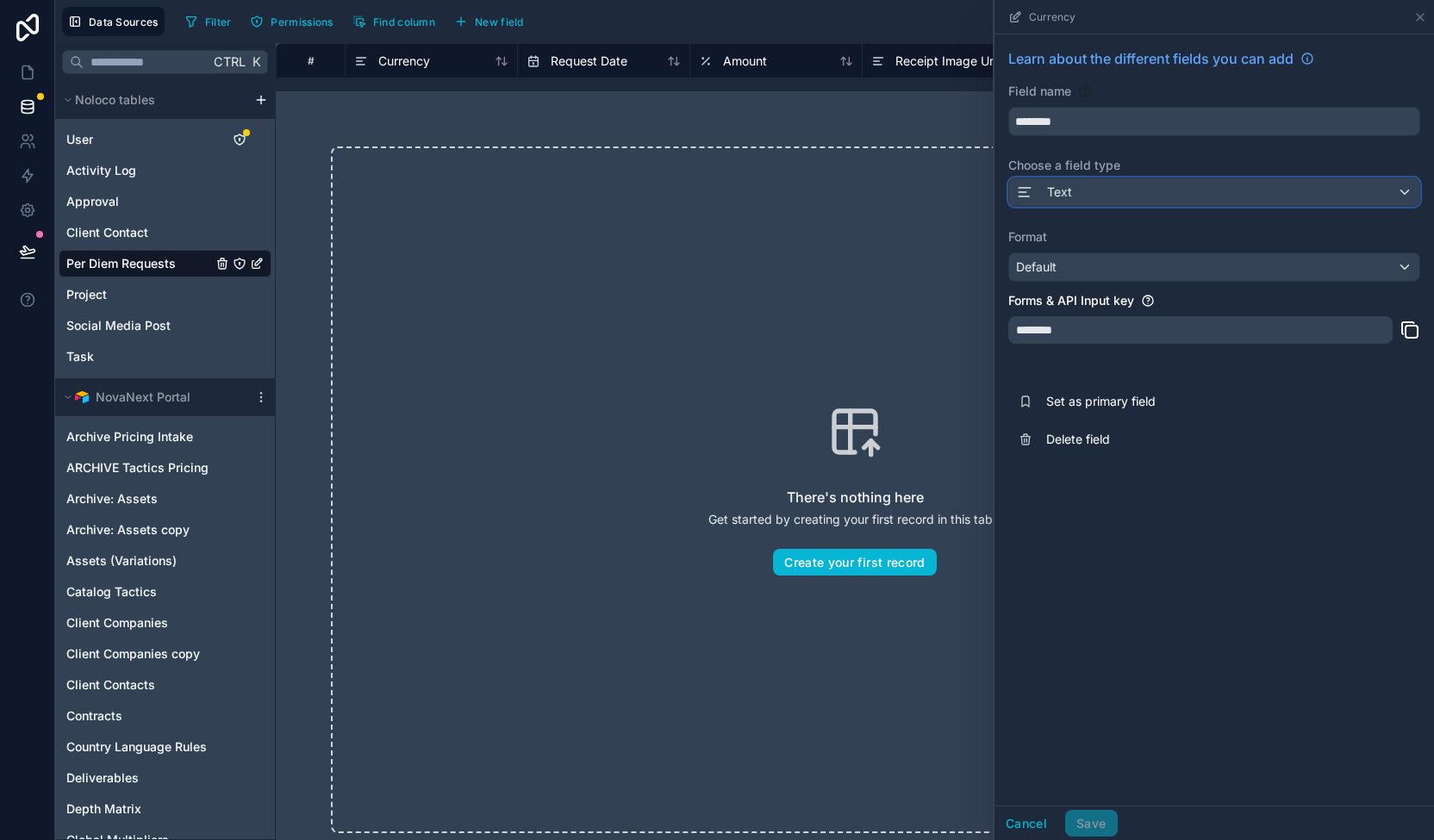
click at [1157, 193] on div "Text" at bounding box center [1214, 192] width 410 height 28
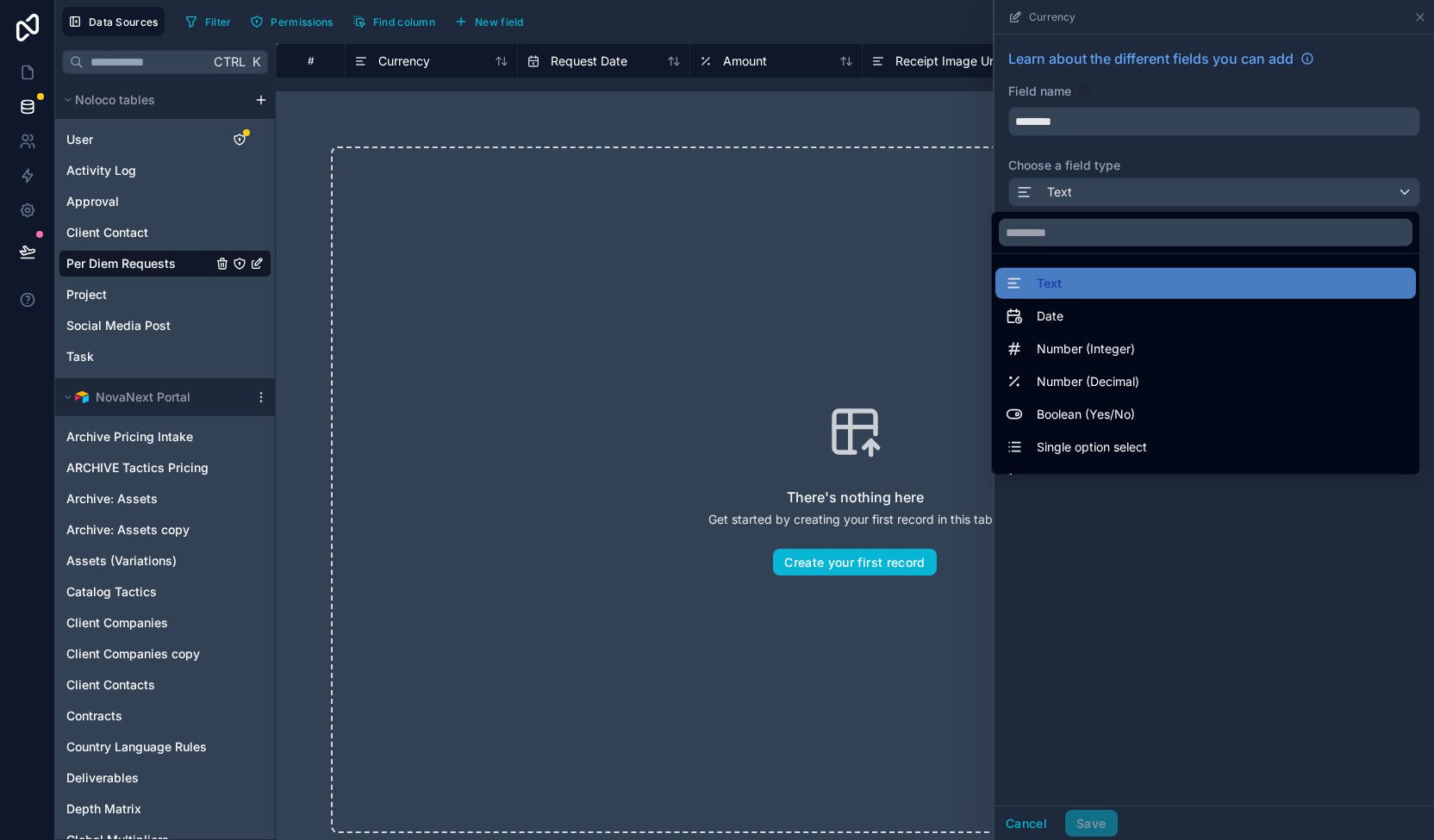
click at [1103, 189] on div at bounding box center [1214, 420] width 439 height 840
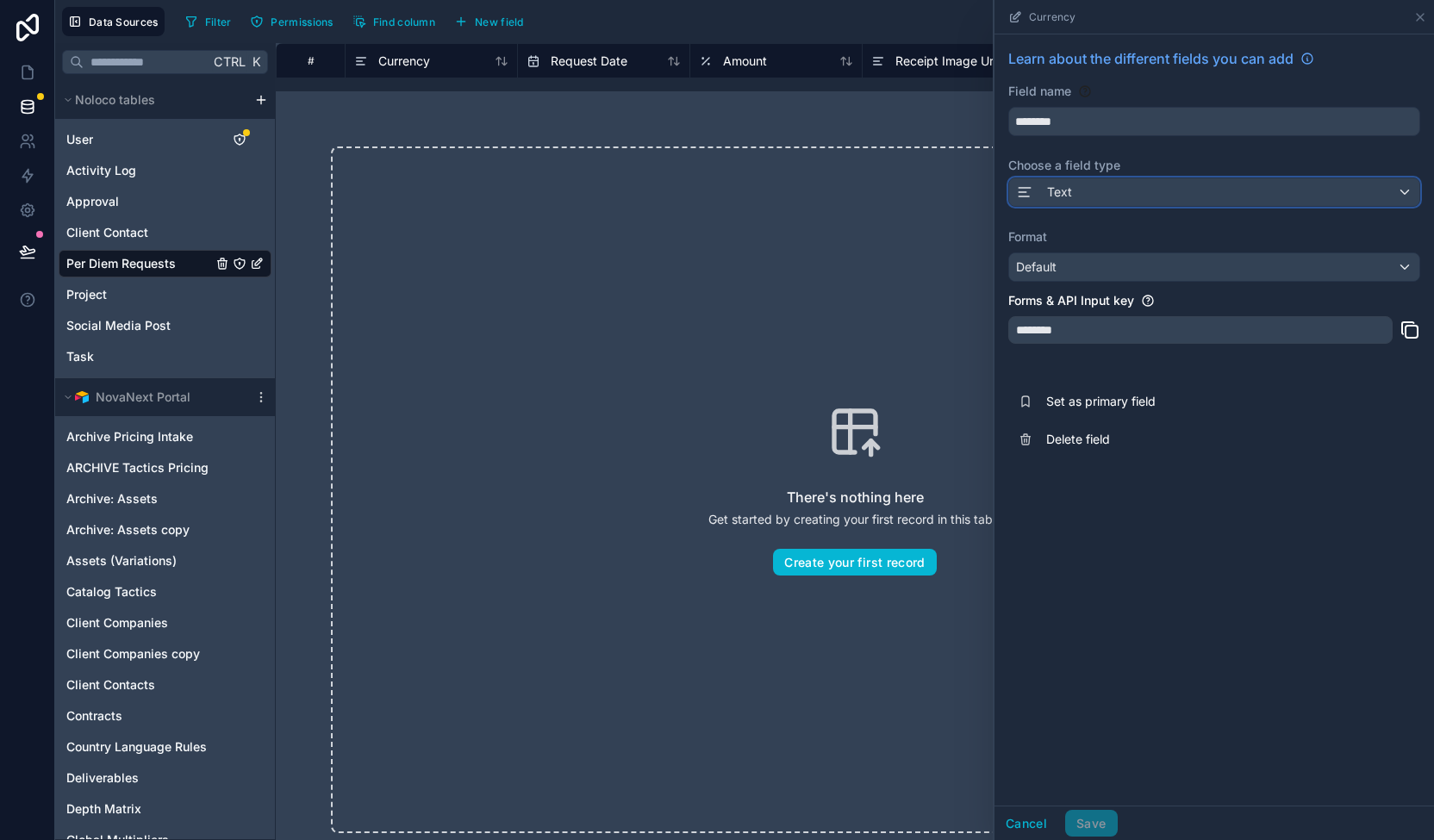
click at [1104, 189] on div "Text" at bounding box center [1214, 192] width 410 height 28
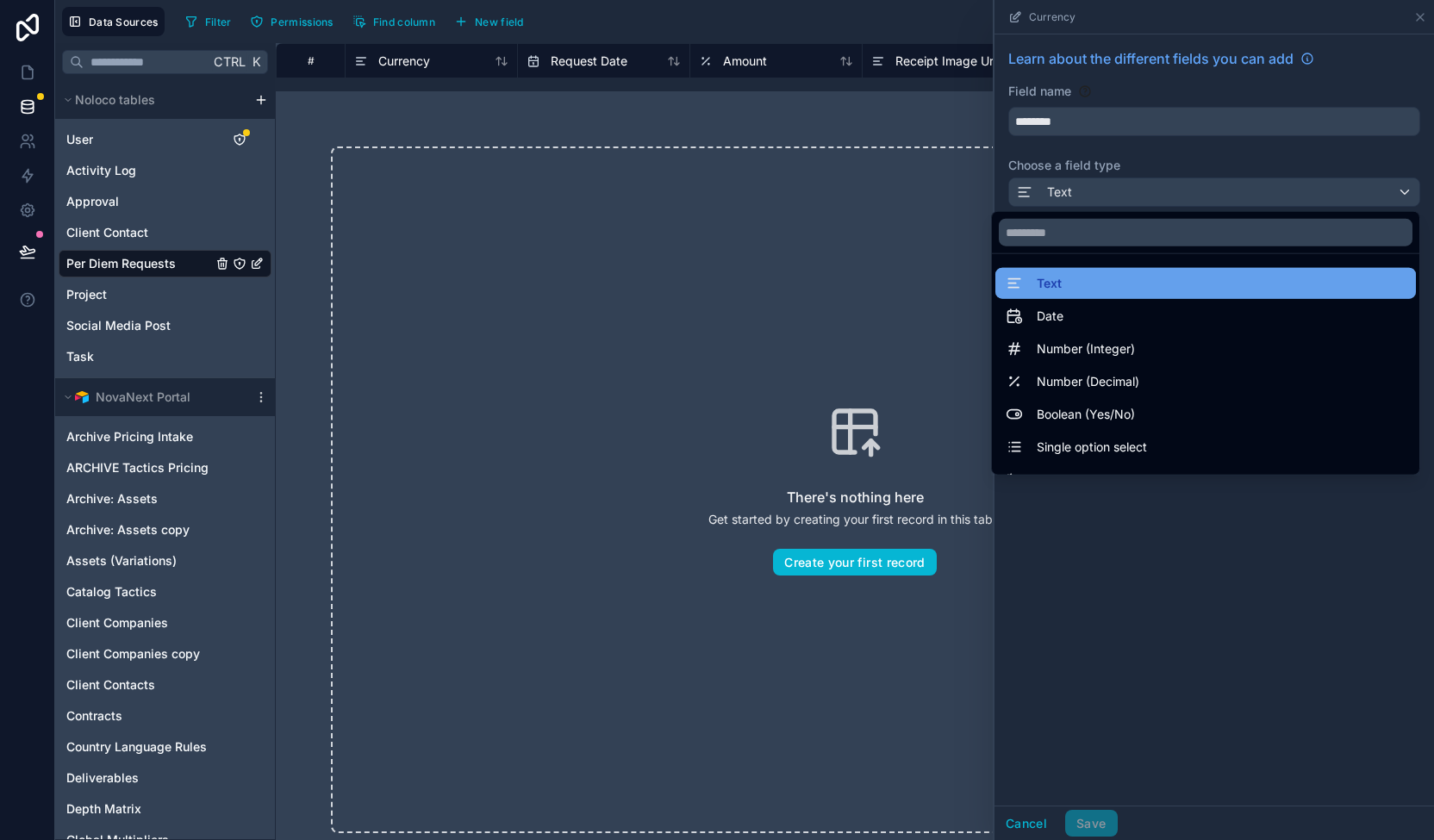
click at [1018, 279] on div "Text" at bounding box center [1034, 283] width 56 height 21
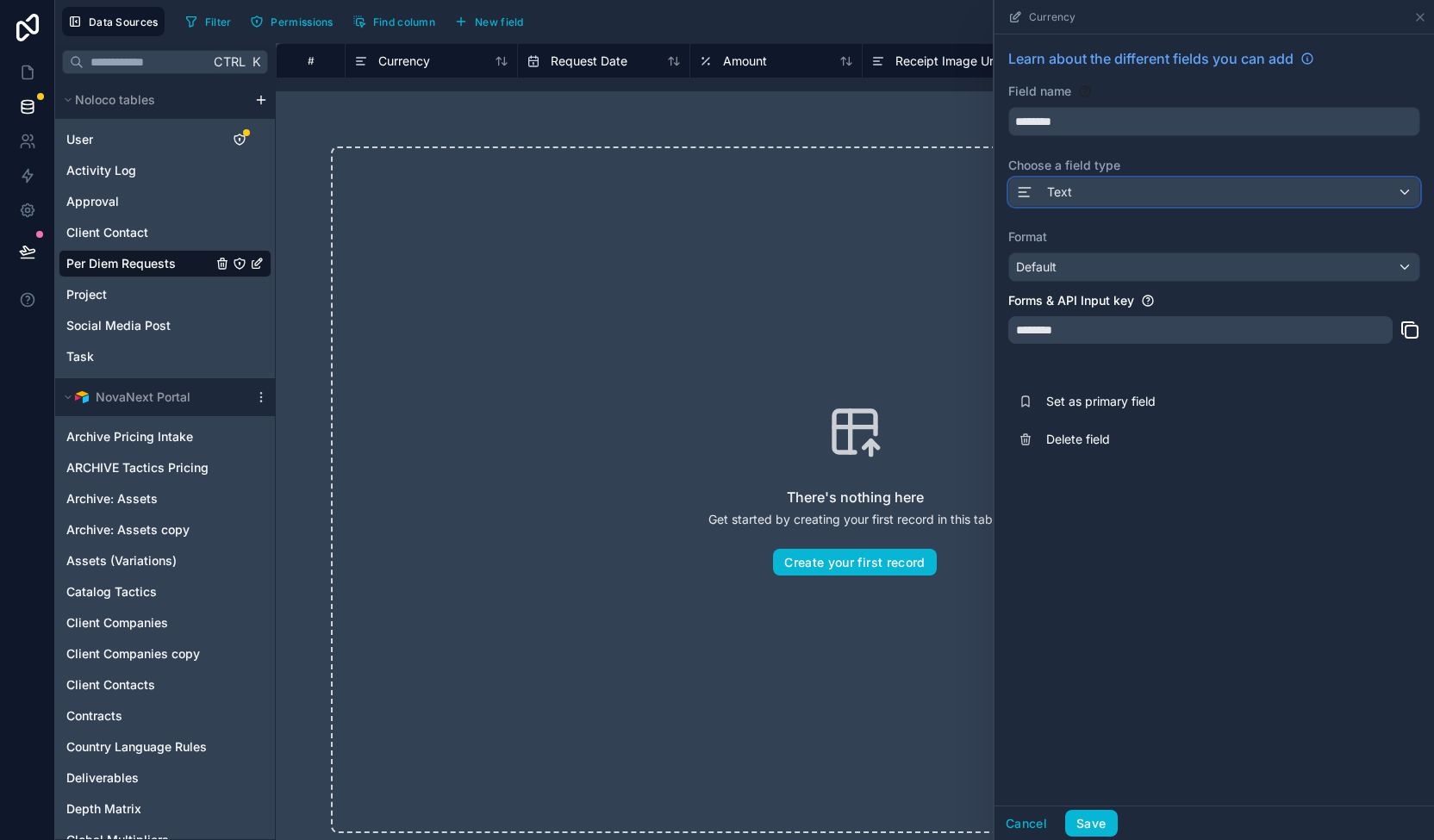
click at [1111, 184] on div "Text" at bounding box center [1214, 192] width 410 height 28
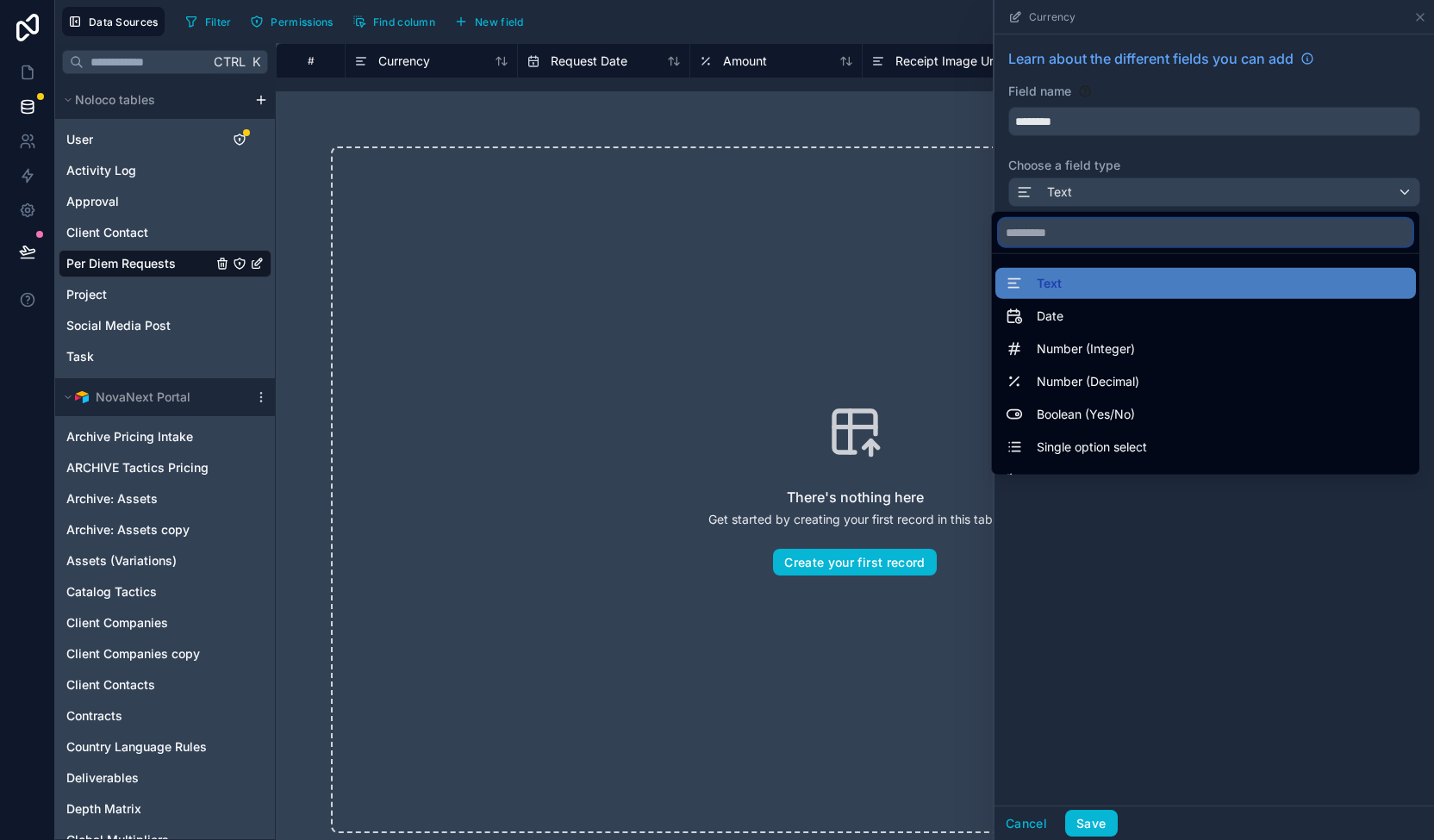
click at [1066, 221] on input "text" at bounding box center [1205, 233] width 413 height 28
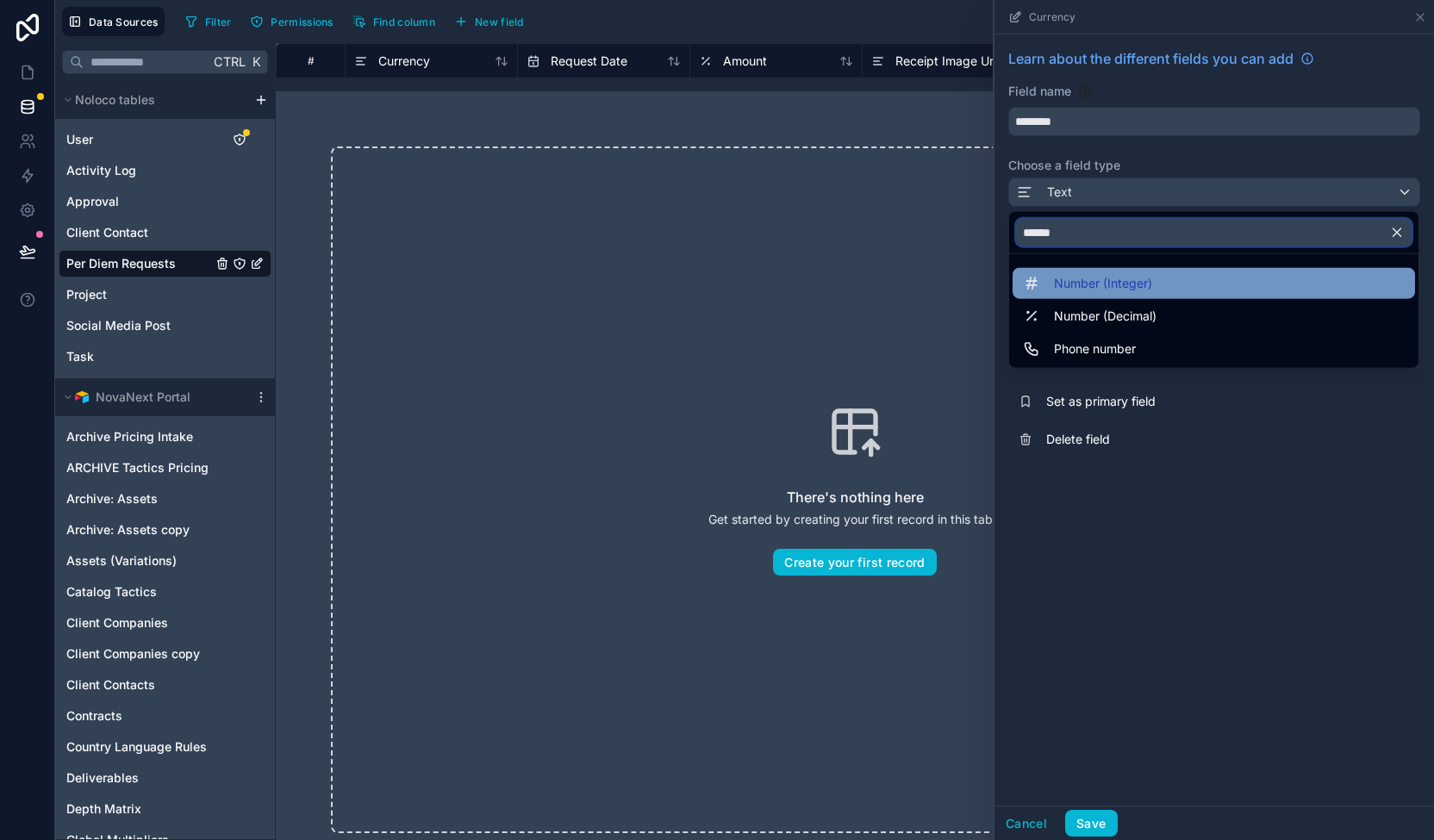
type input "******"
click at [1079, 275] on span "Number (Integer)" at bounding box center [1102, 283] width 99 height 21
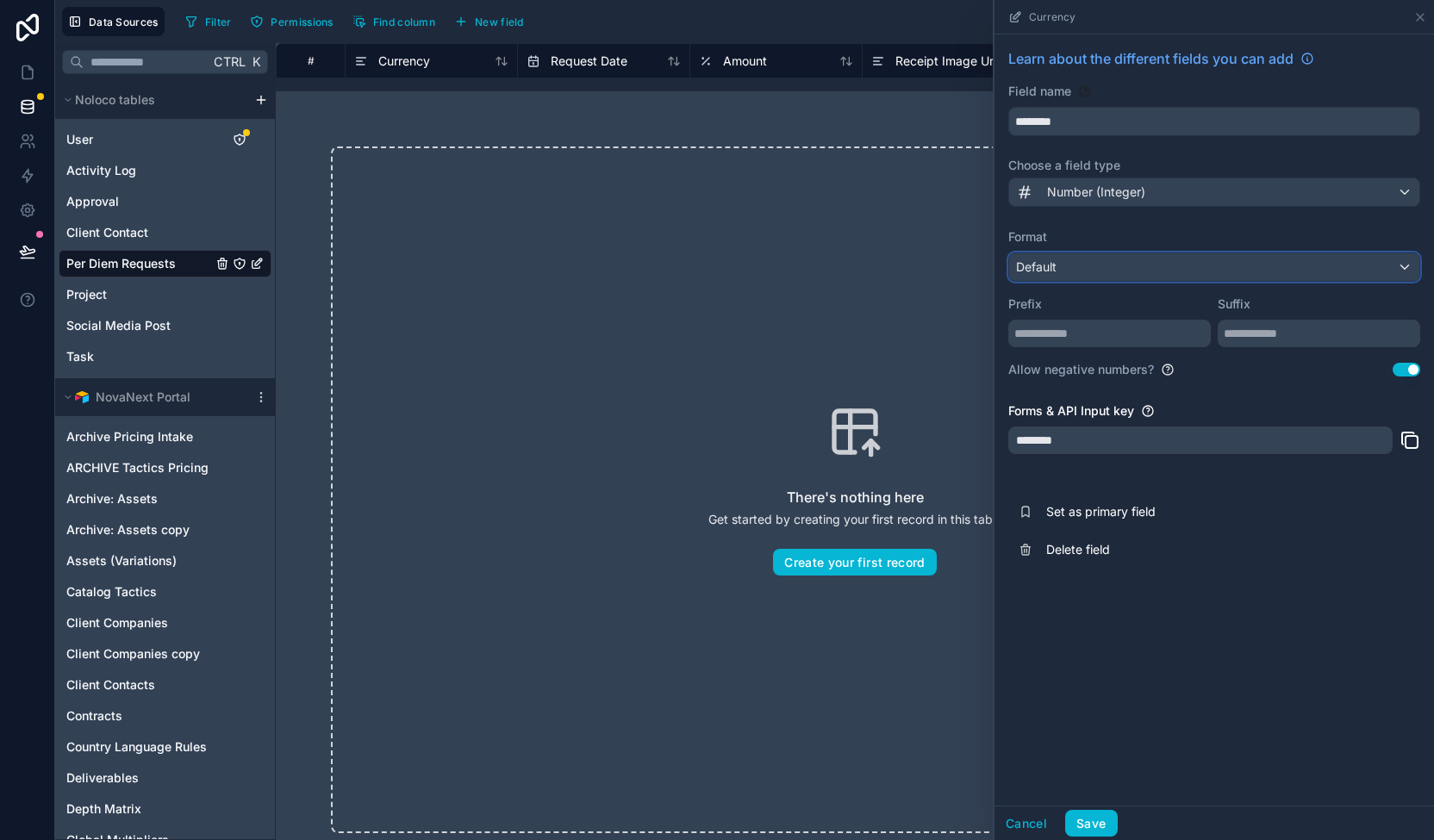
click at [1104, 268] on div "Default" at bounding box center [1214, 267] width 410 height 28
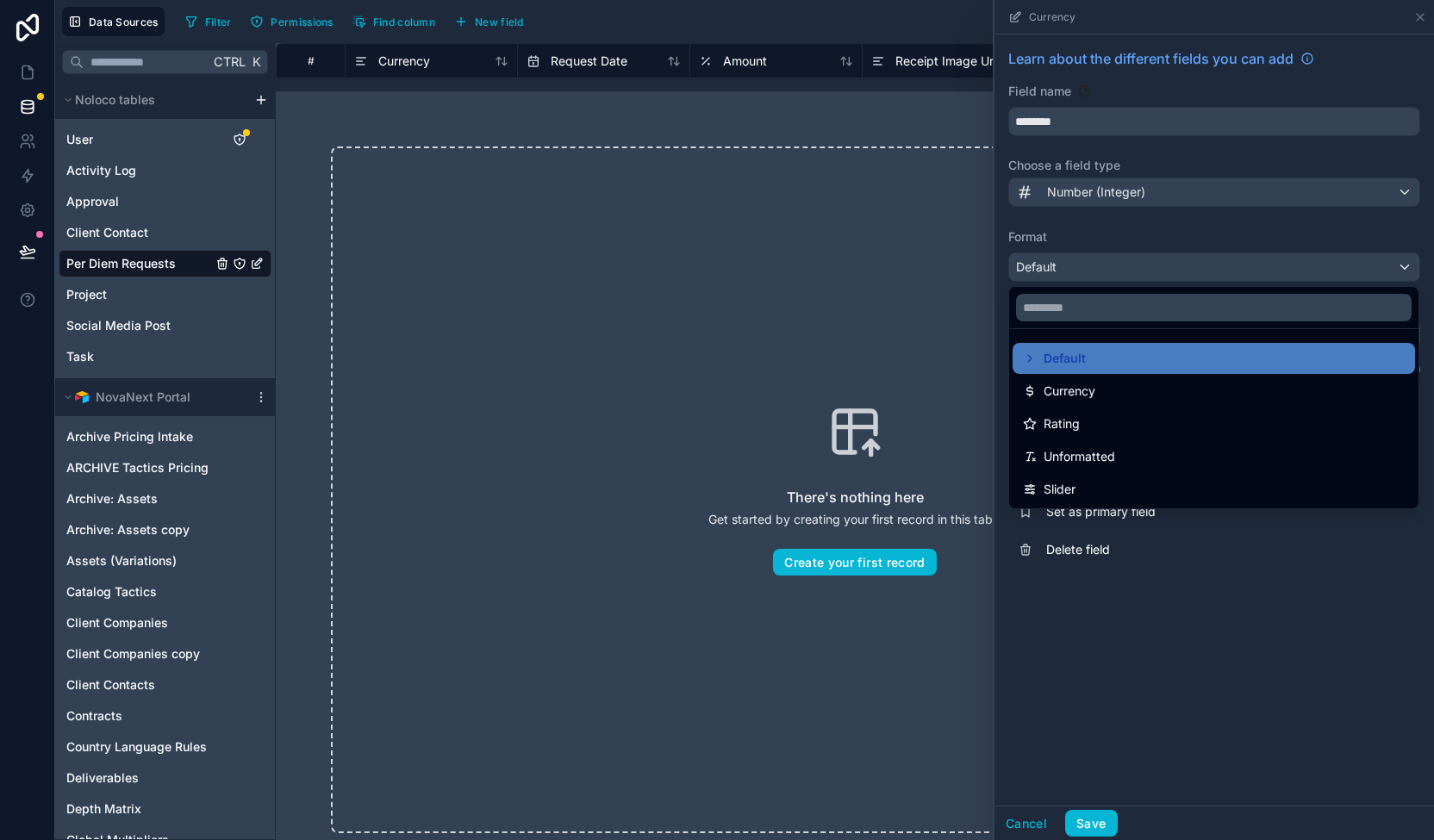
click at [1066, 382] on span "Currency" at bounding box center [1070, 391] width 52 height 21
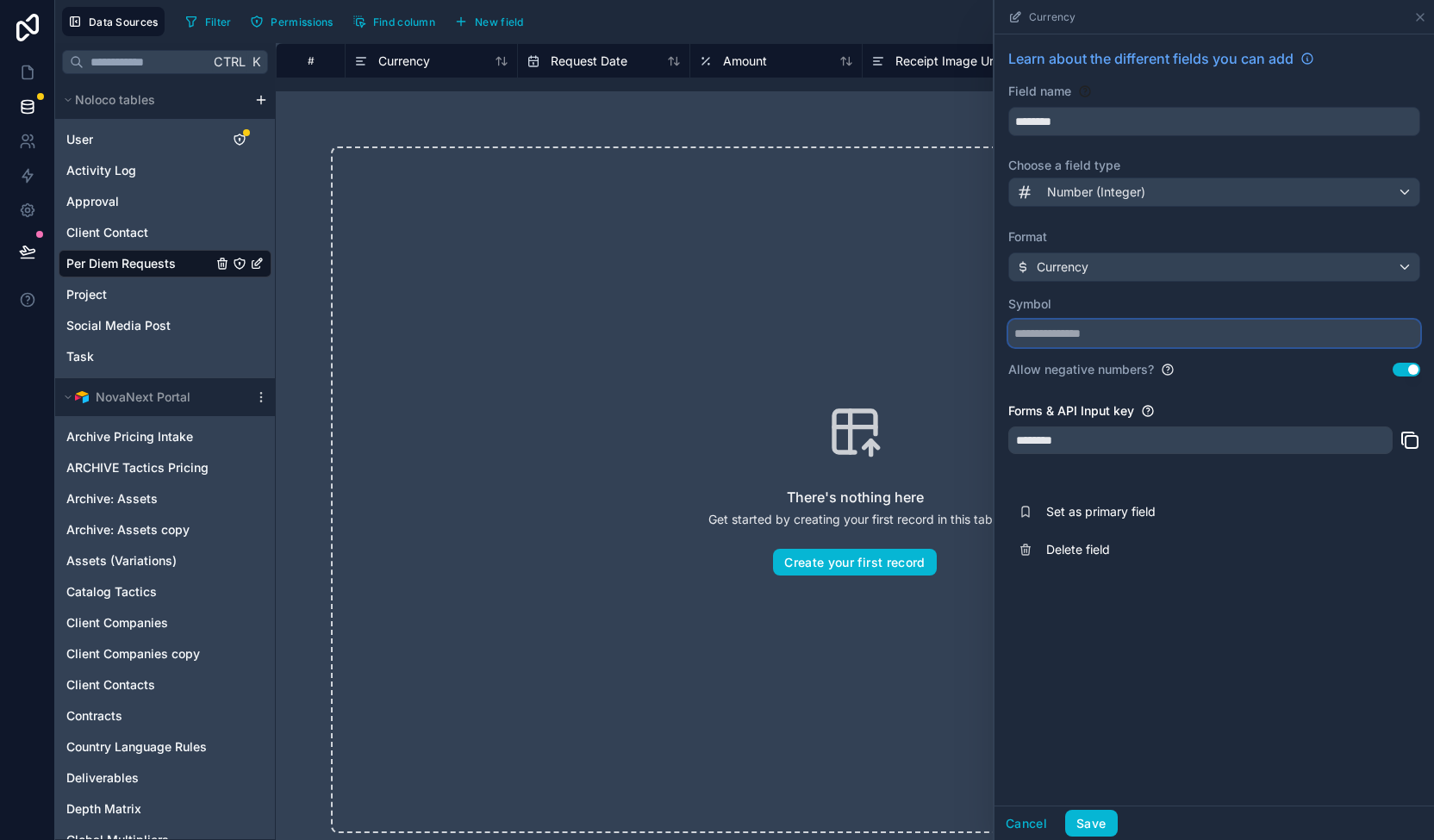
click at [1110, 339] on input "text" at bounding box center [1215, 333] width 412 height 28
click at [1111, 340] on input "text" at bounding box center [1215, 333] width 412 height 28
click at [1406, 368] on button "Use setting" at bounding box center [1407, 369] width 28 height 14
click at [1415, 363] on button "Use setting" at bounding box center [1407, 369] width 28 height 14
click at [1091, 826] on button "Save" at bounding box center [1091, 824] width 52 height 28
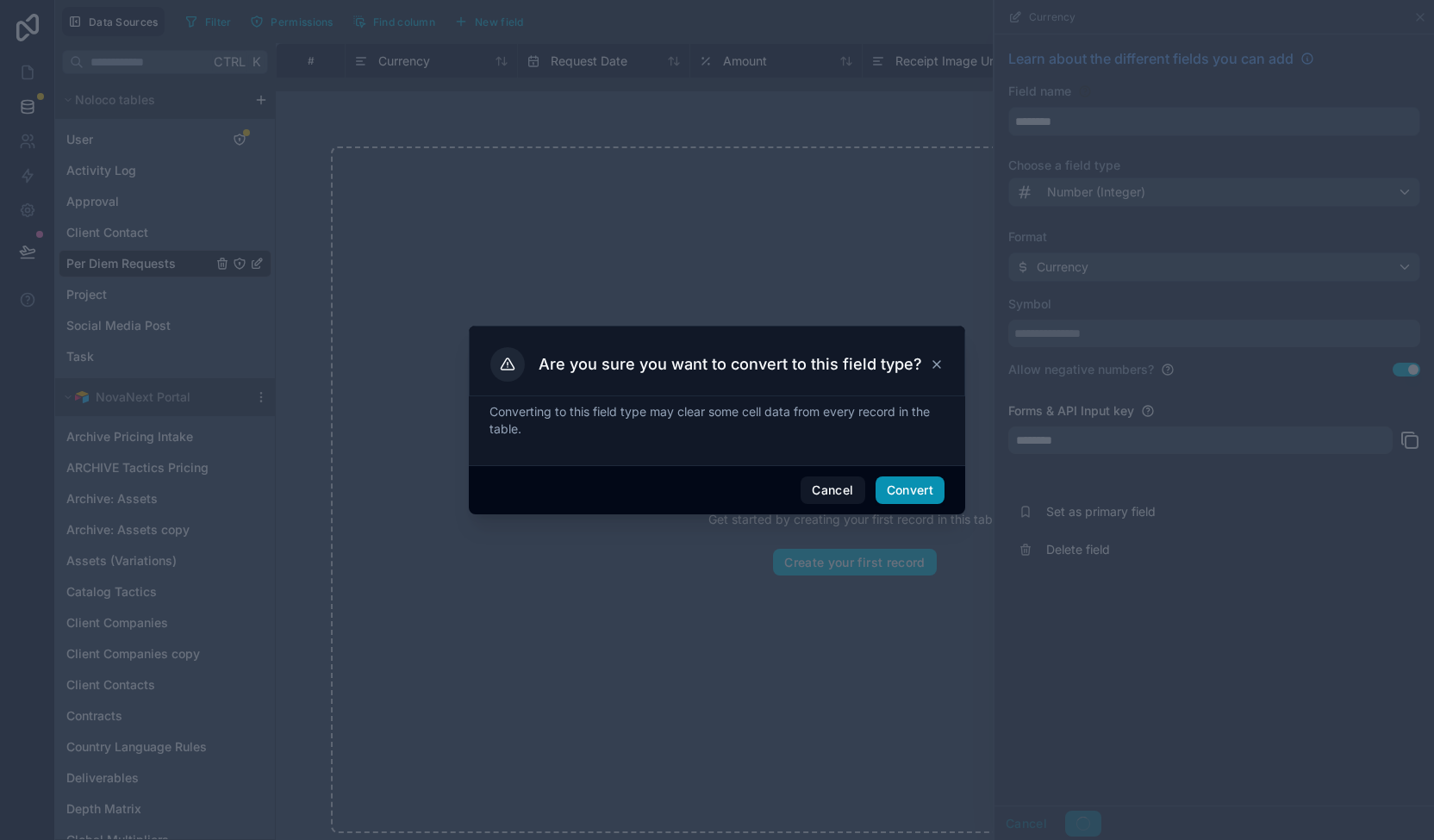
click at [916, 490] on button "Convert" at bounding box center [909, 491] width 69 height 28
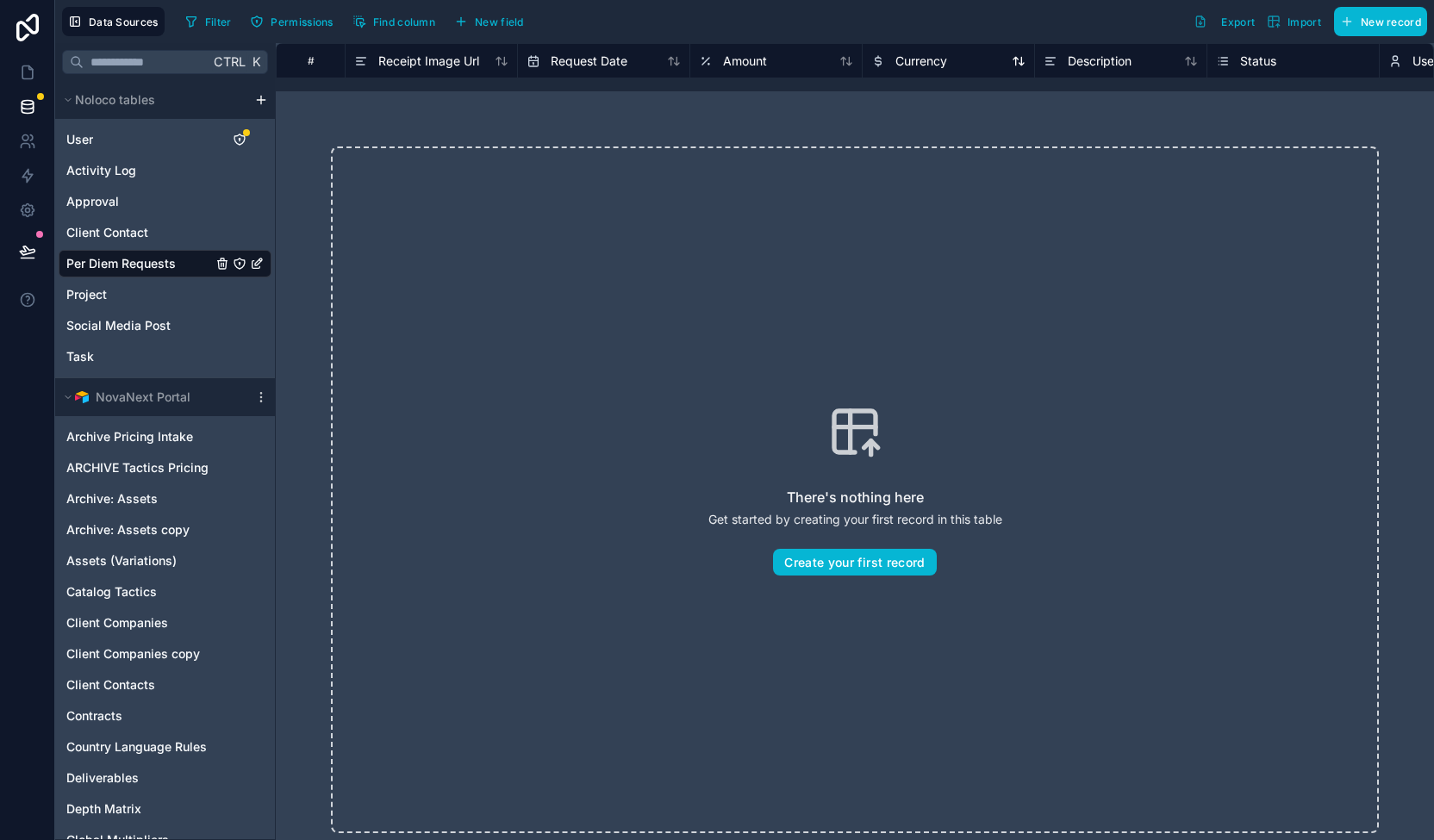
click at [908, 57] on span "Currency" at bounding box center [921, 61] width 52 height 17
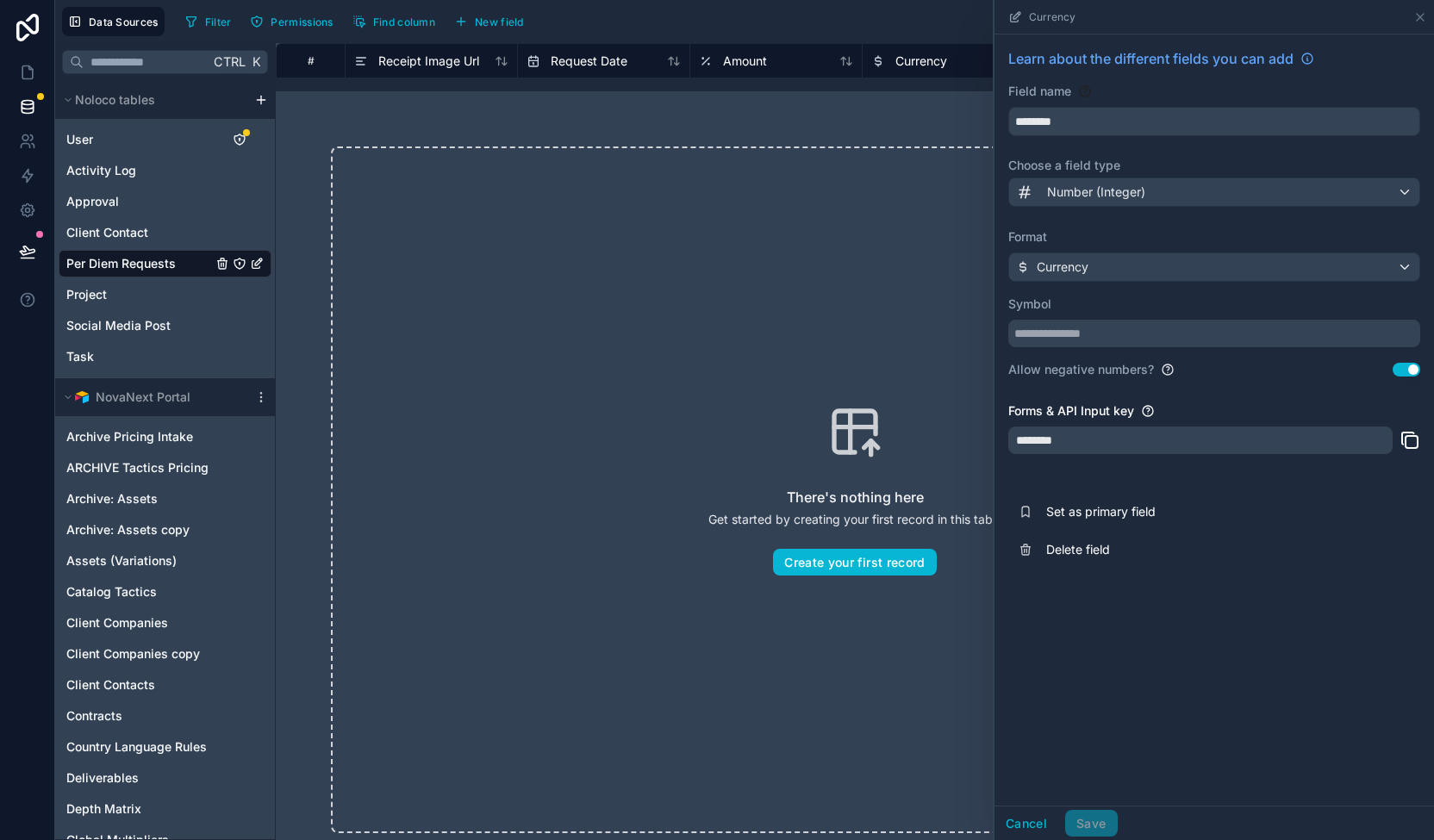
click at [907, 55] on span "Currency" at bounding box center [921, 61] width 52 height 17
click at [1063, 119] on input "********" at bounding box center [1214, 121] width 410 height 28
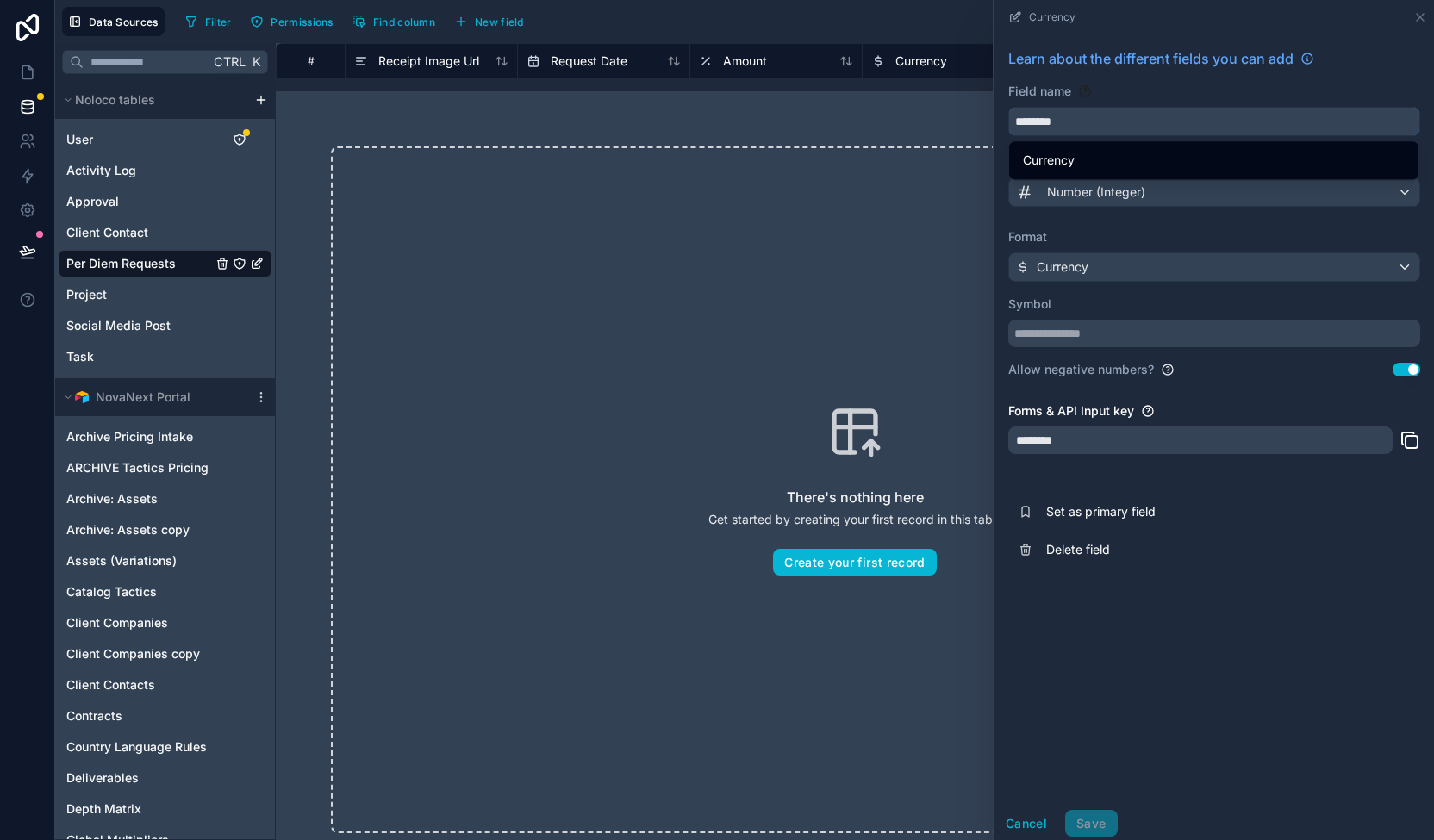
drag, startPoint x: 1094, startPoint y: 118, endPoint x: 945, endPoint y: 101, distance: 150.0
click at [945, 101] on div "# Receipt Image Url Request Date Amount Currency Description Status User Projec…" at bounding box center [854, 441] width 1158 height 797
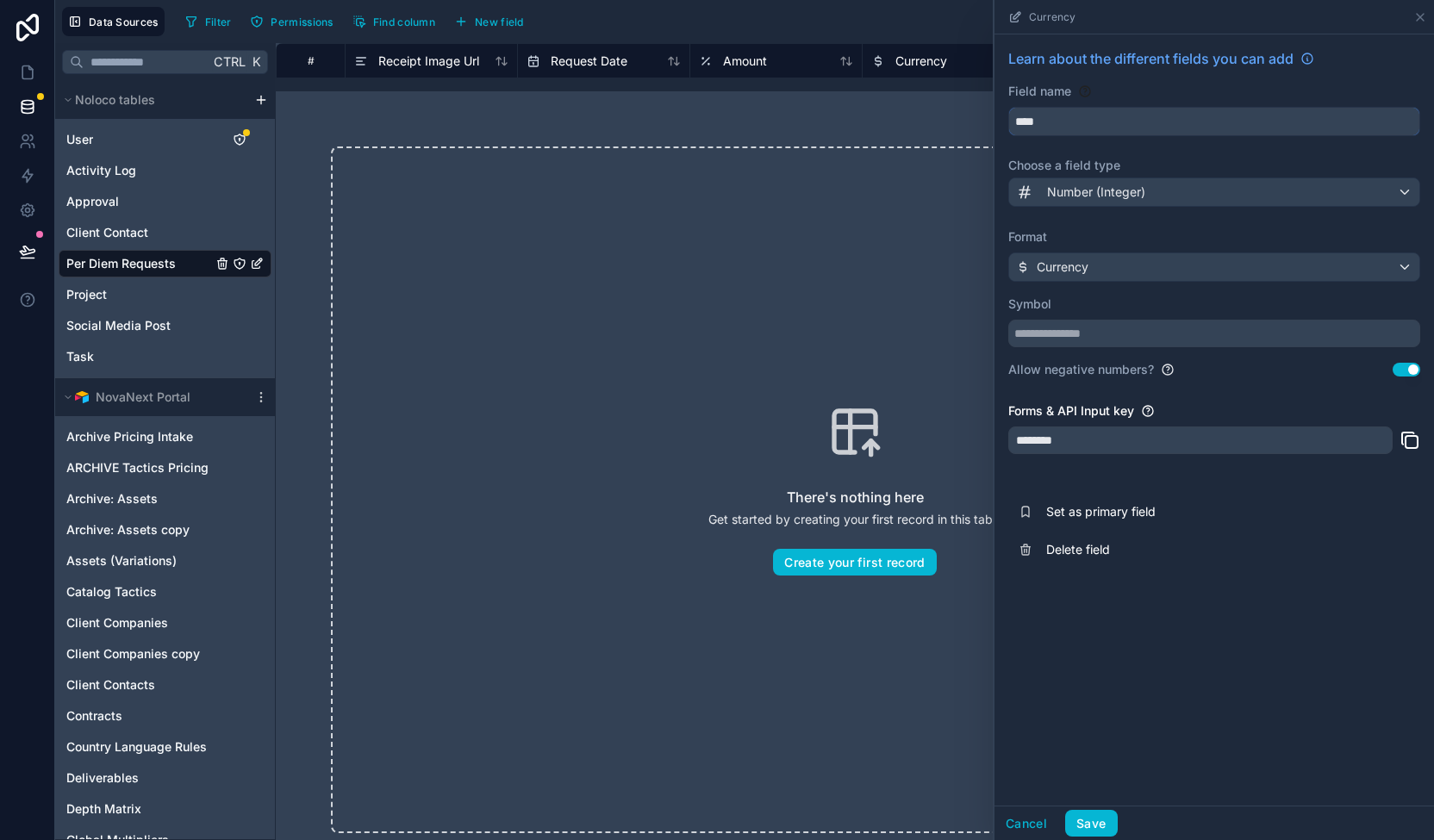
click at [1009, 106] on button "***" at bounding box center [1215, 120] width 412 height 29
click at [1009, 106] on button "*******" at bounding box center [1215, 120] width 412 height 29
type input "**********"
click at [1083, 817] on button "Save" at bounding box center [1091, 824] width 52 height 28
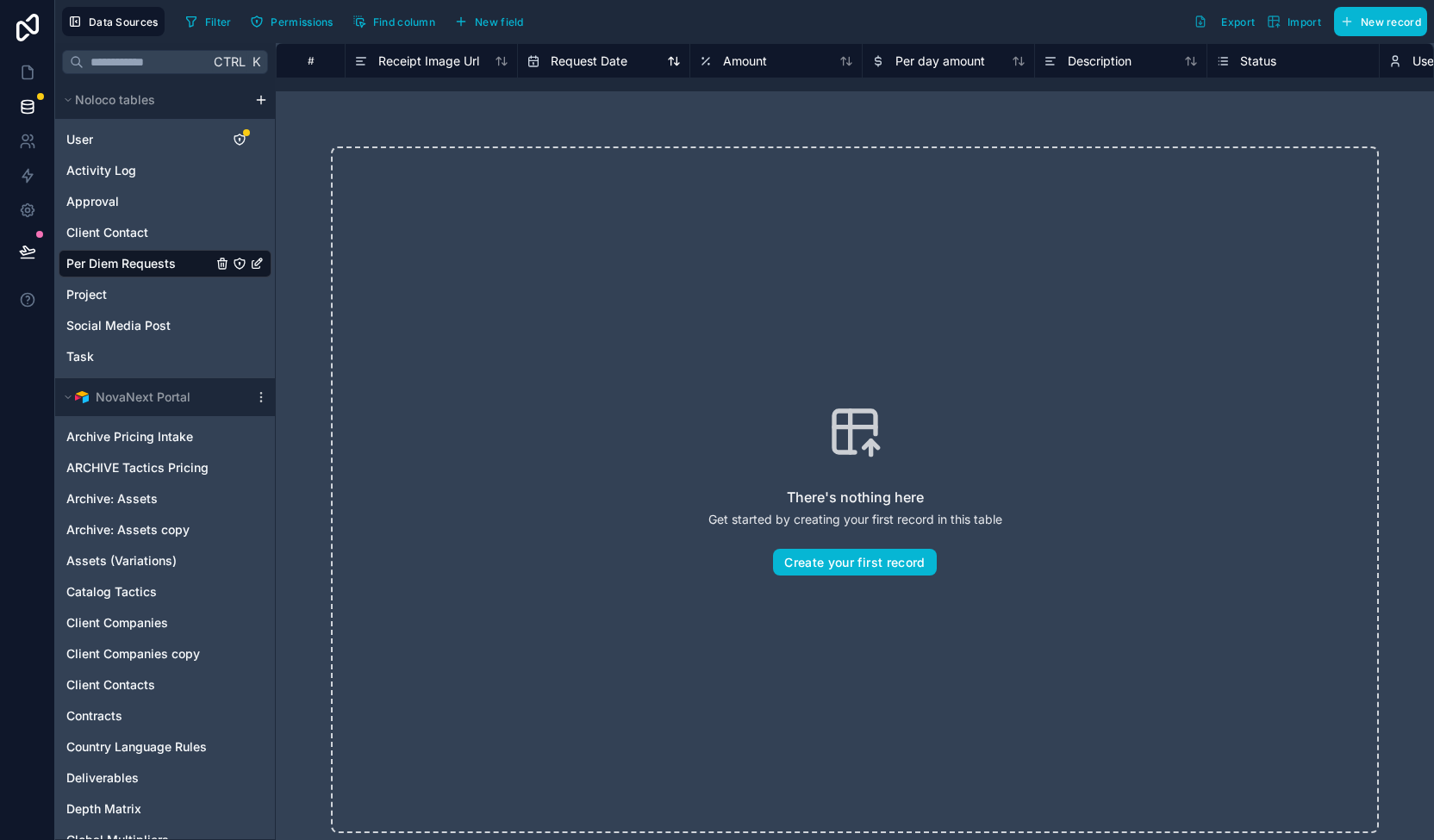
click at [598, 59] on span "Request Date" at bounding box center [589, 61] width 77 height 17
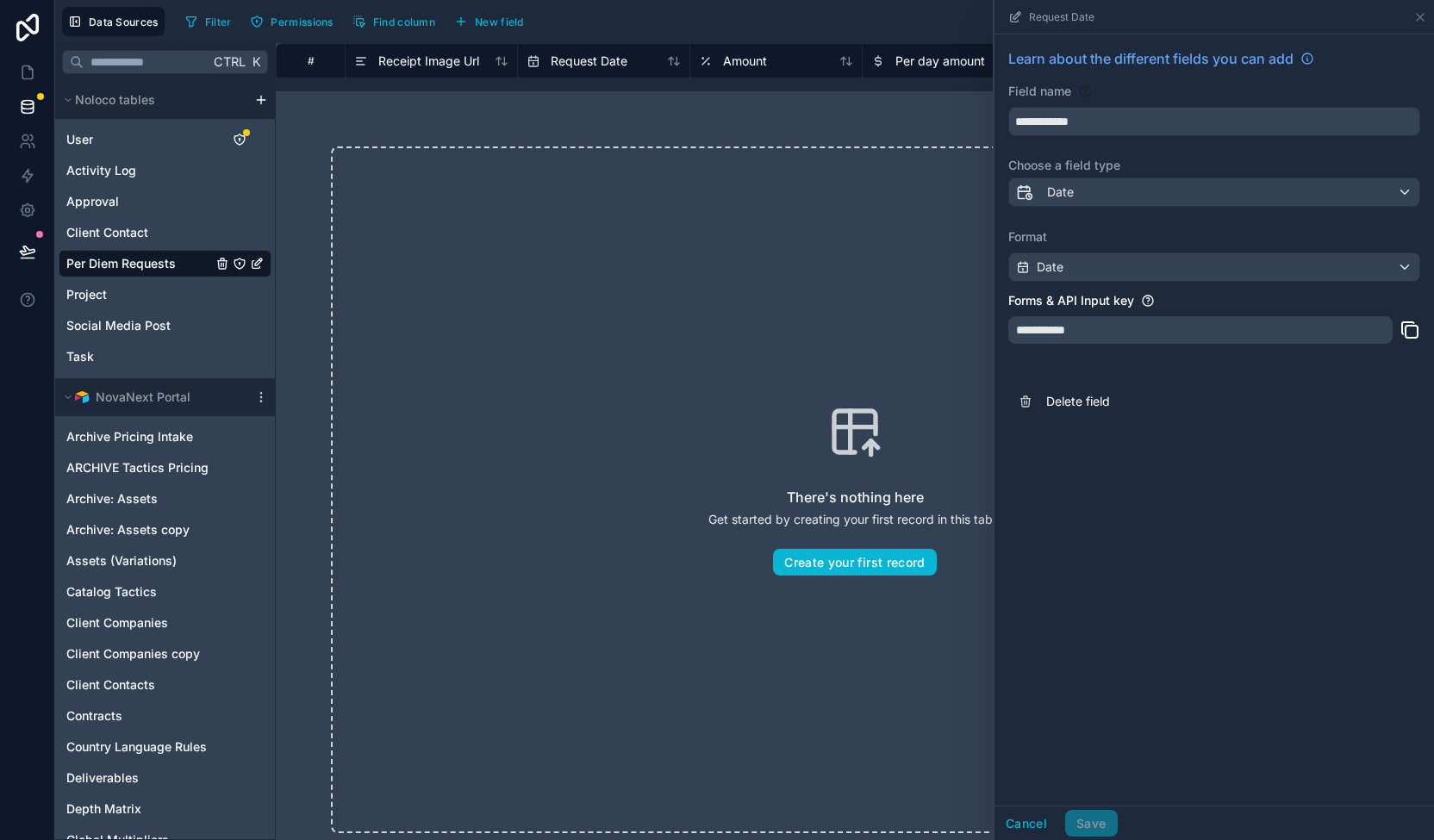
click at [1257, 321] on div "**********" at bounding box center [1201, 330] width 384 height 28
click at [1246, 260] on div "Date" at bounding box center [1214, 267] width 410 height 28
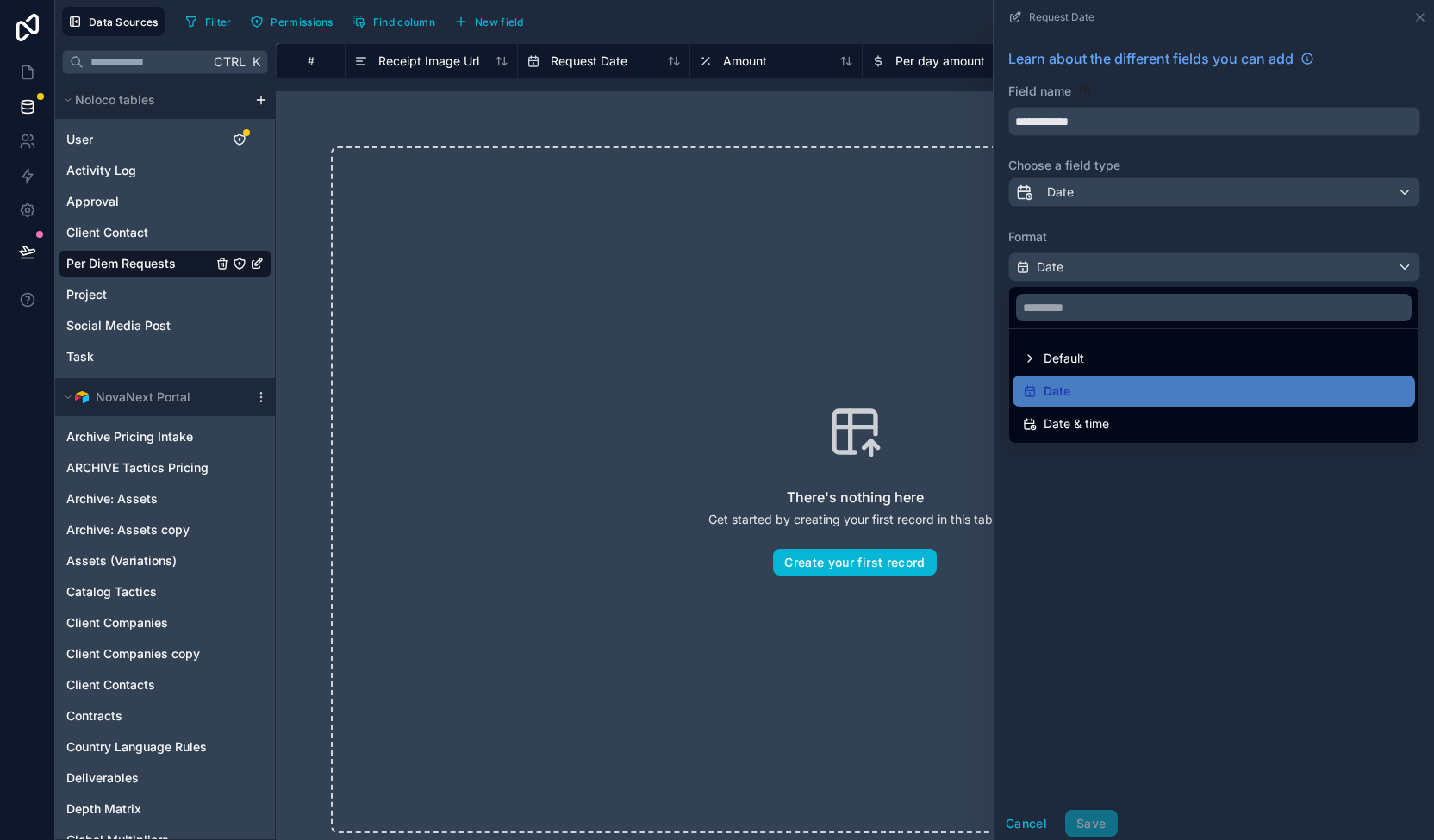
click at [1246, 260] on div at bounding box center [1214, 420] width 439 height 840
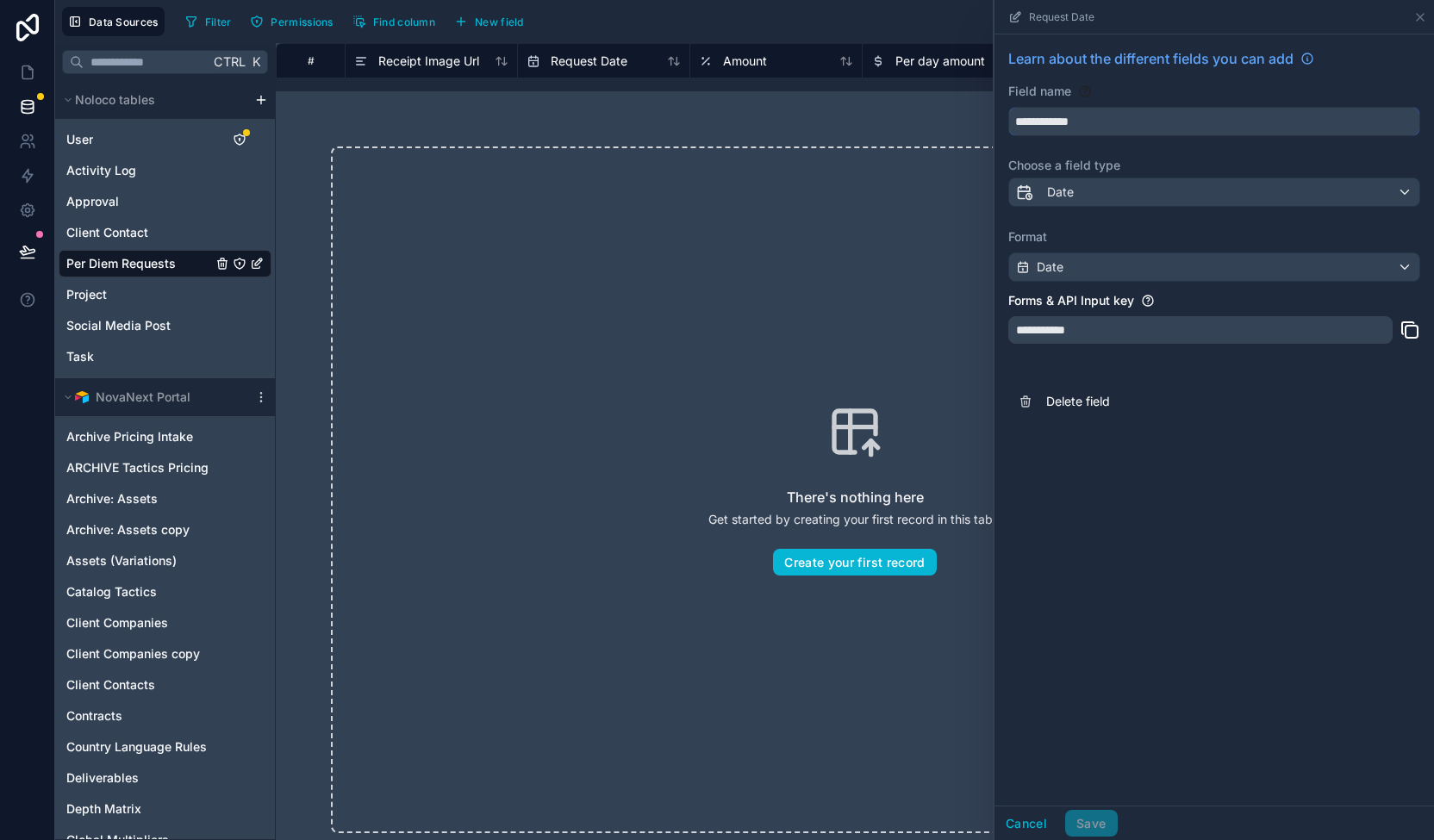
click at [1168, 113] on input "**********" at bounding box center [1214, 121] width 410 height 28
click at [1171, 187] on div "Date" at bounding box center [1214, 192] width 410 height 28
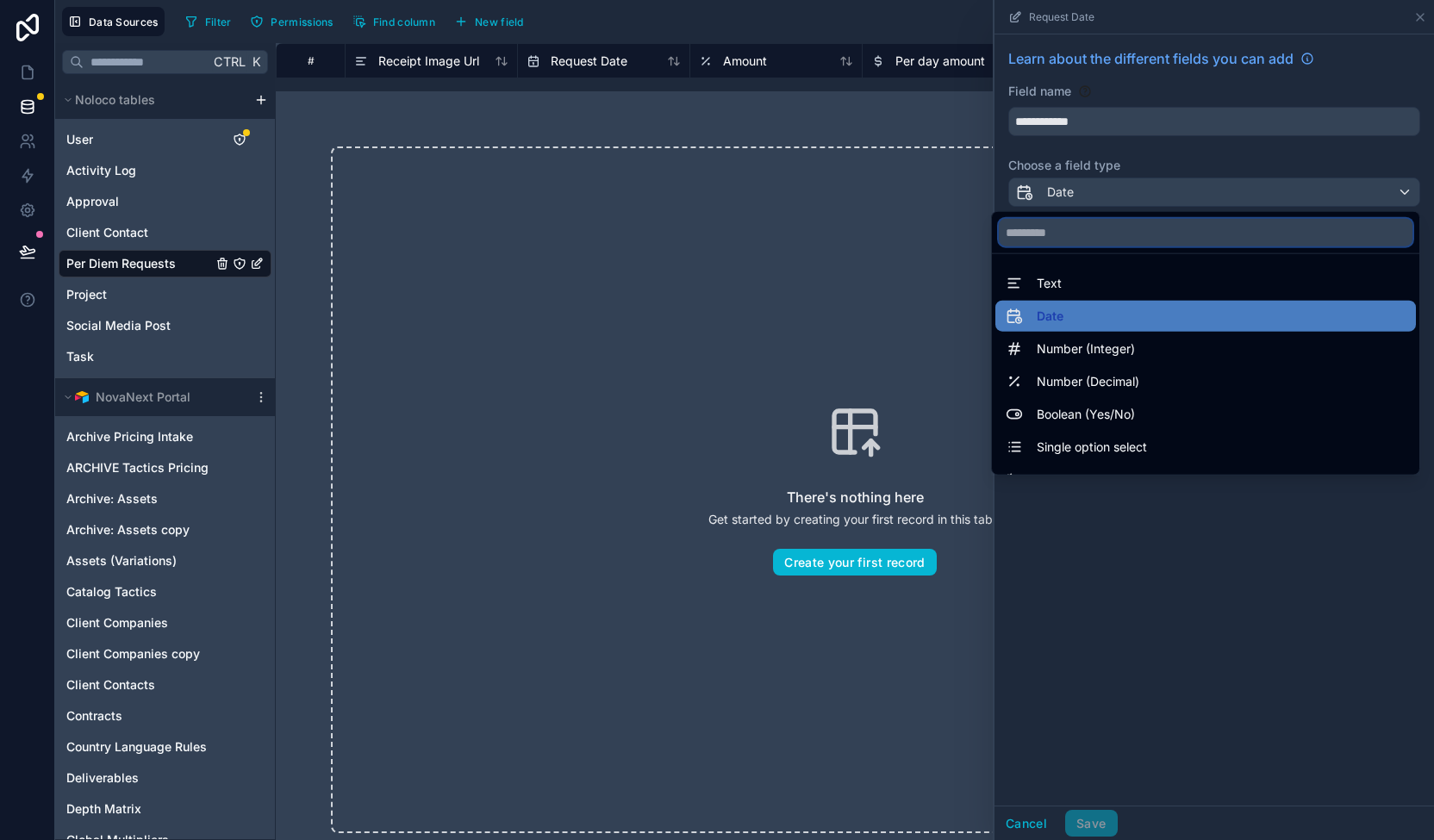
click at [1130, 234] on input "text" at bounding box center [1205, 233] width 413 height 28
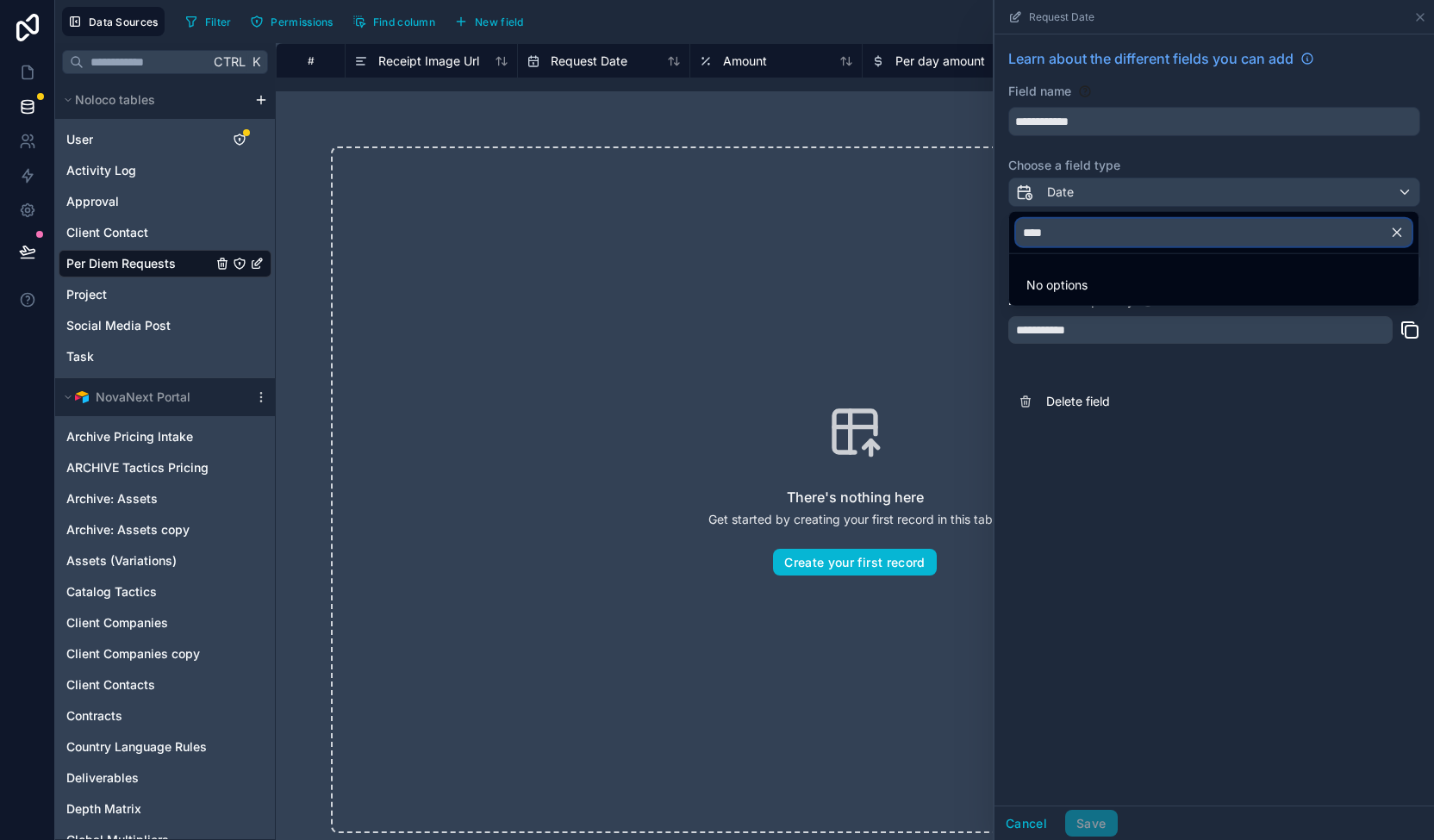
type input "****"
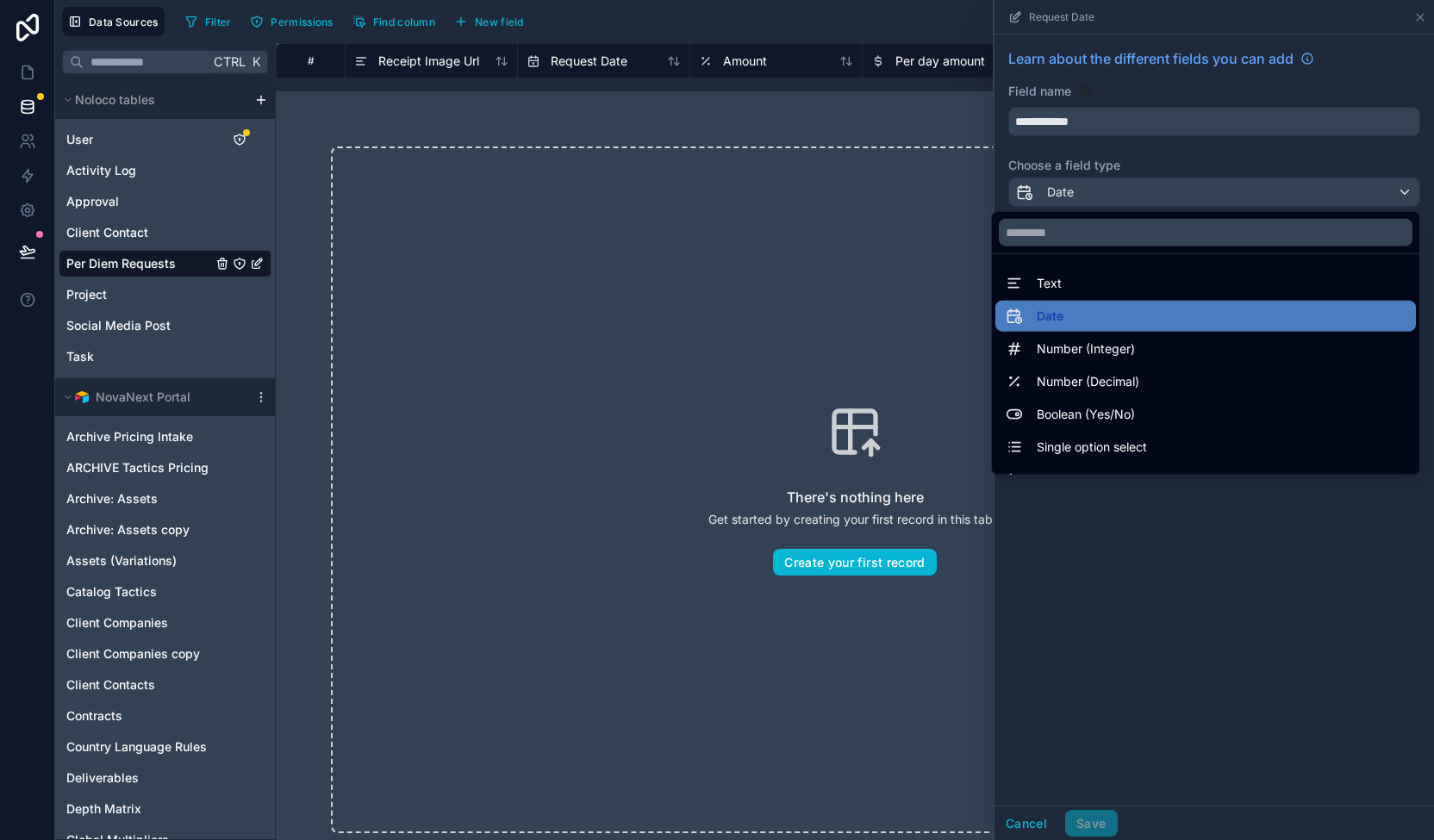
click at [1201, 540] on div at bounding box center [1214, 420] width 439 height 840
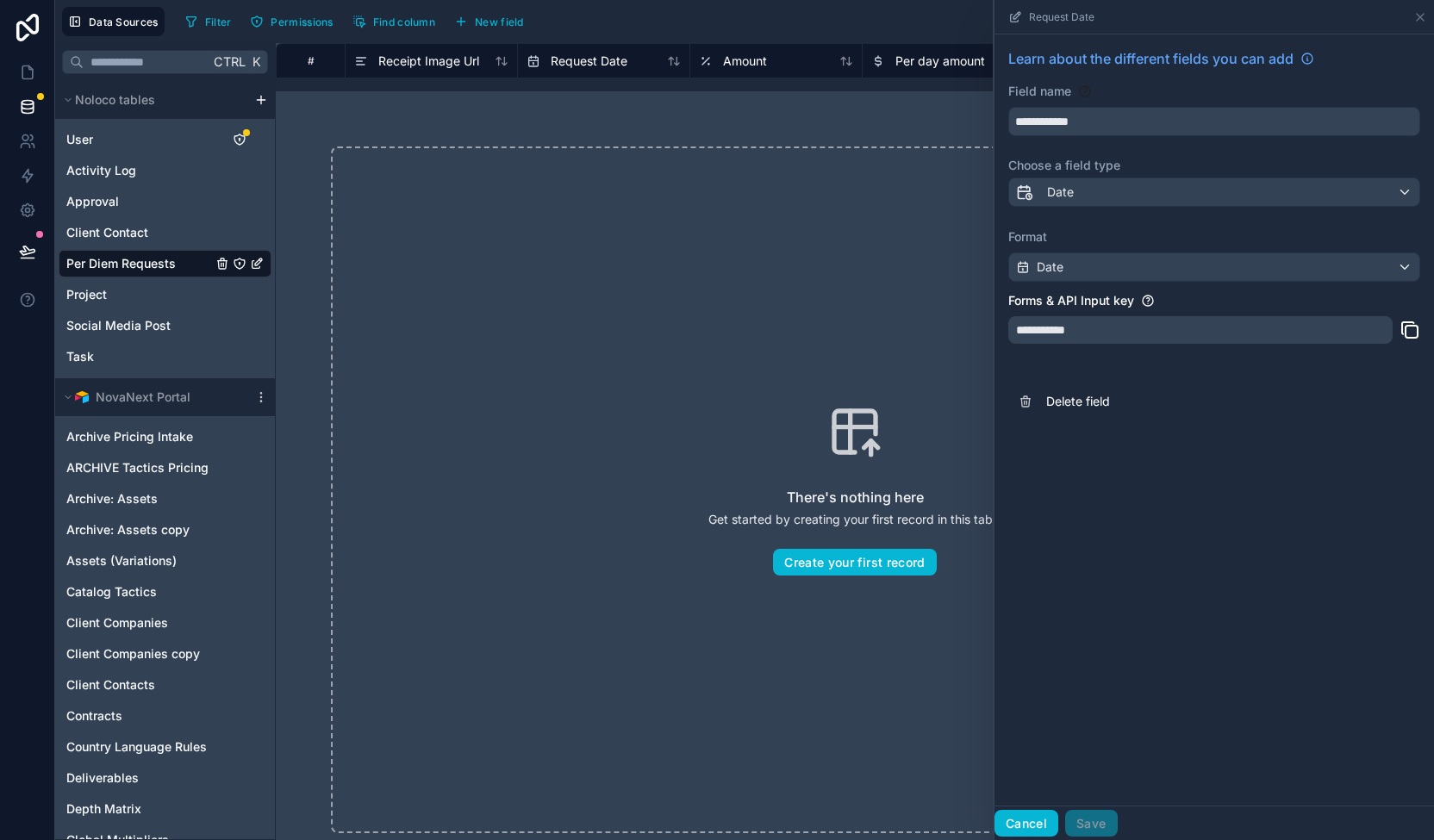
click at [1024, 821] on button "Cancel" at bounding box center [1027, 824] width 64 height 28
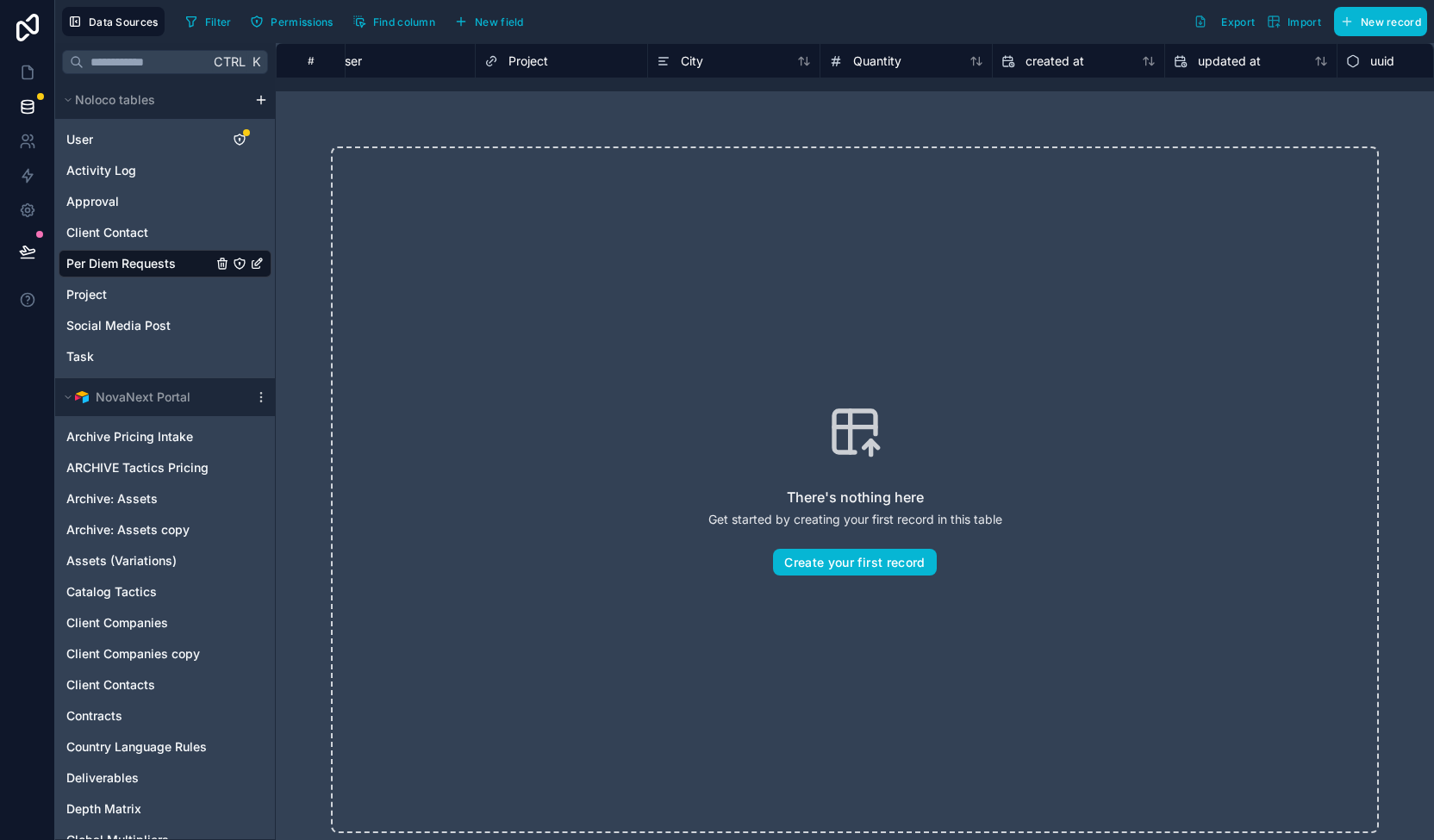
scroll to position [0, 1151]
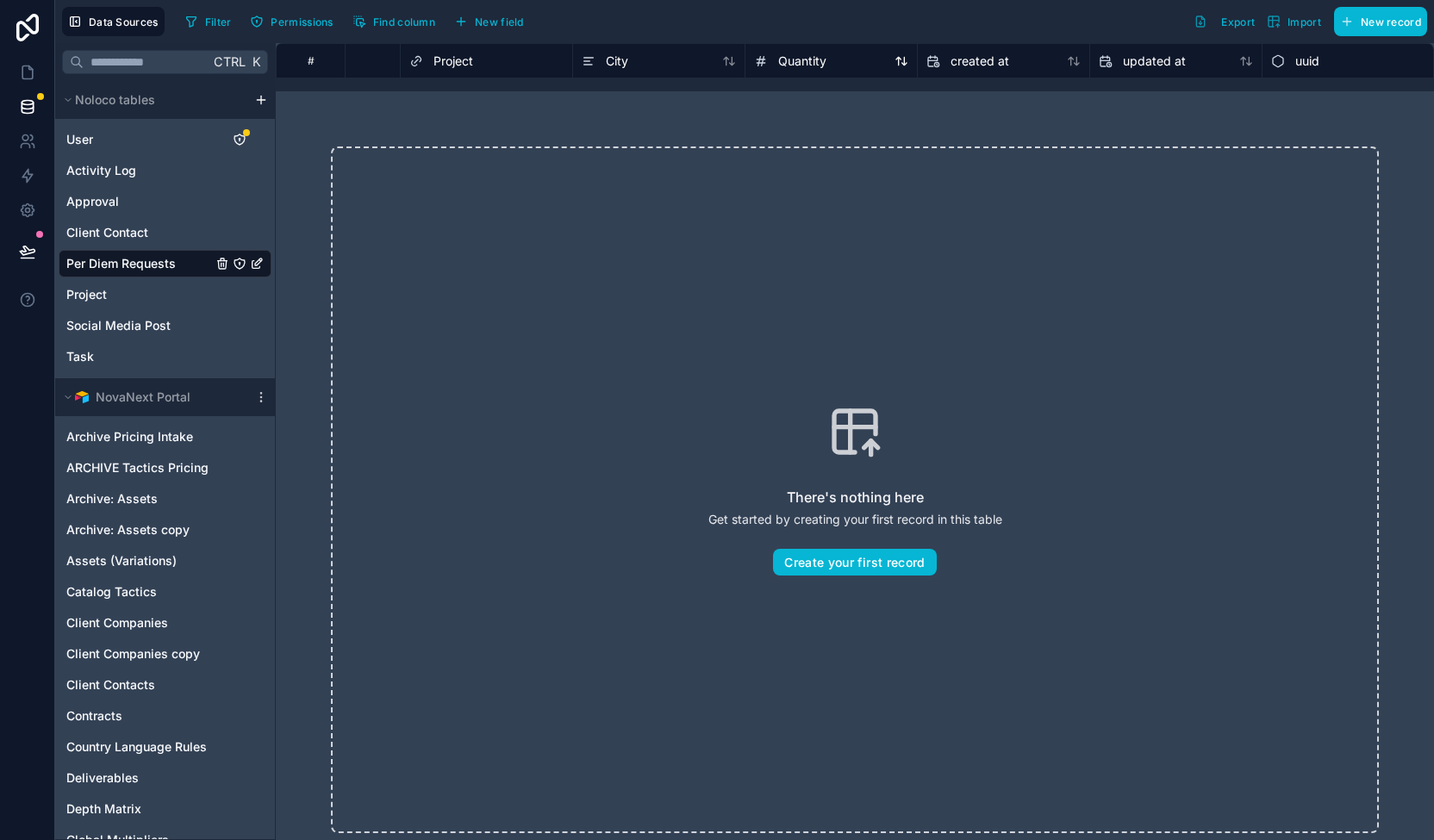
click at [822, 60] on span "Quantity" at bounding box center [802, 61] width 48 height 17
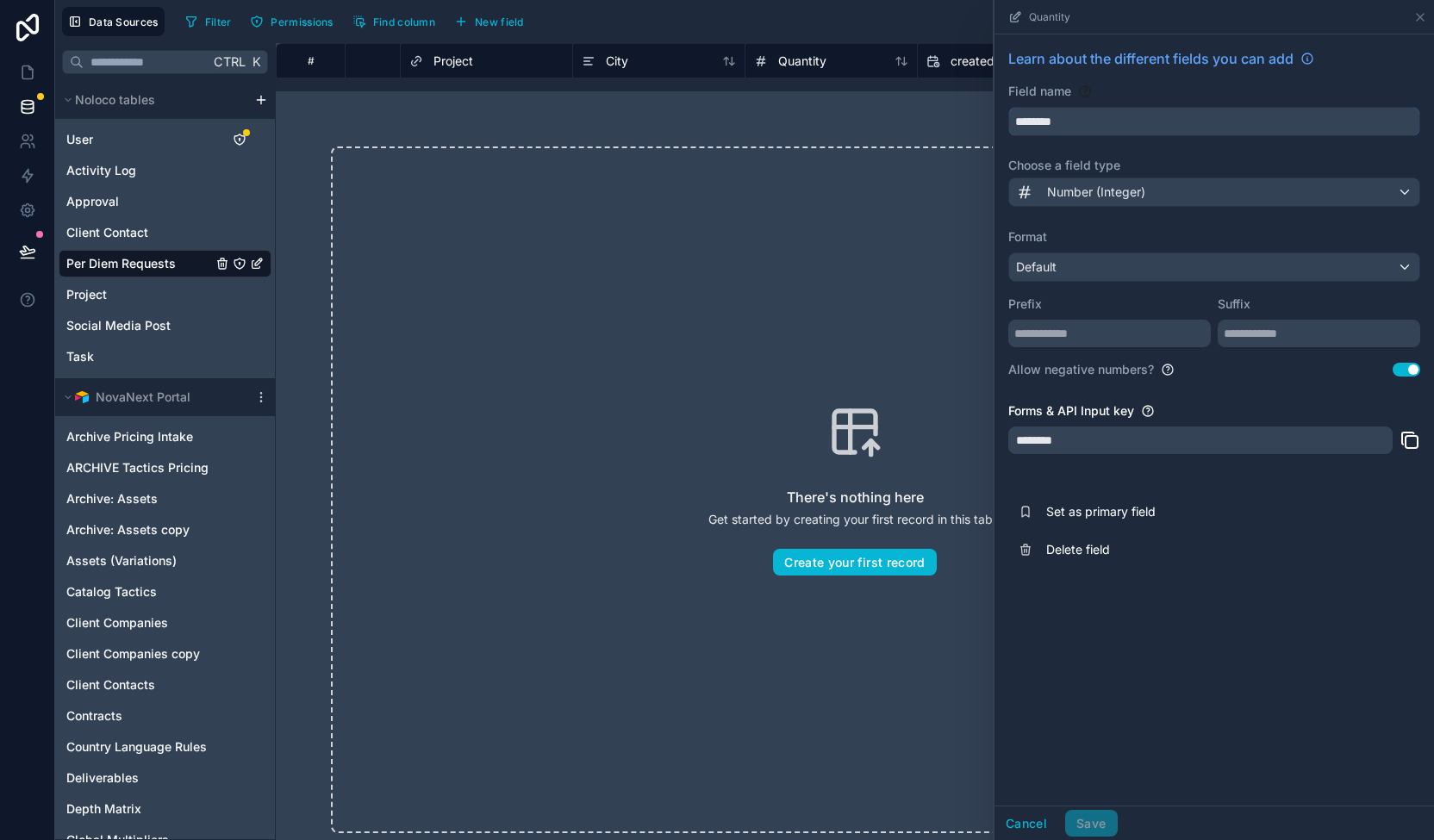
click at [1104, 120] on input "********" at bounding box center [1214, 121] width 410 height 28
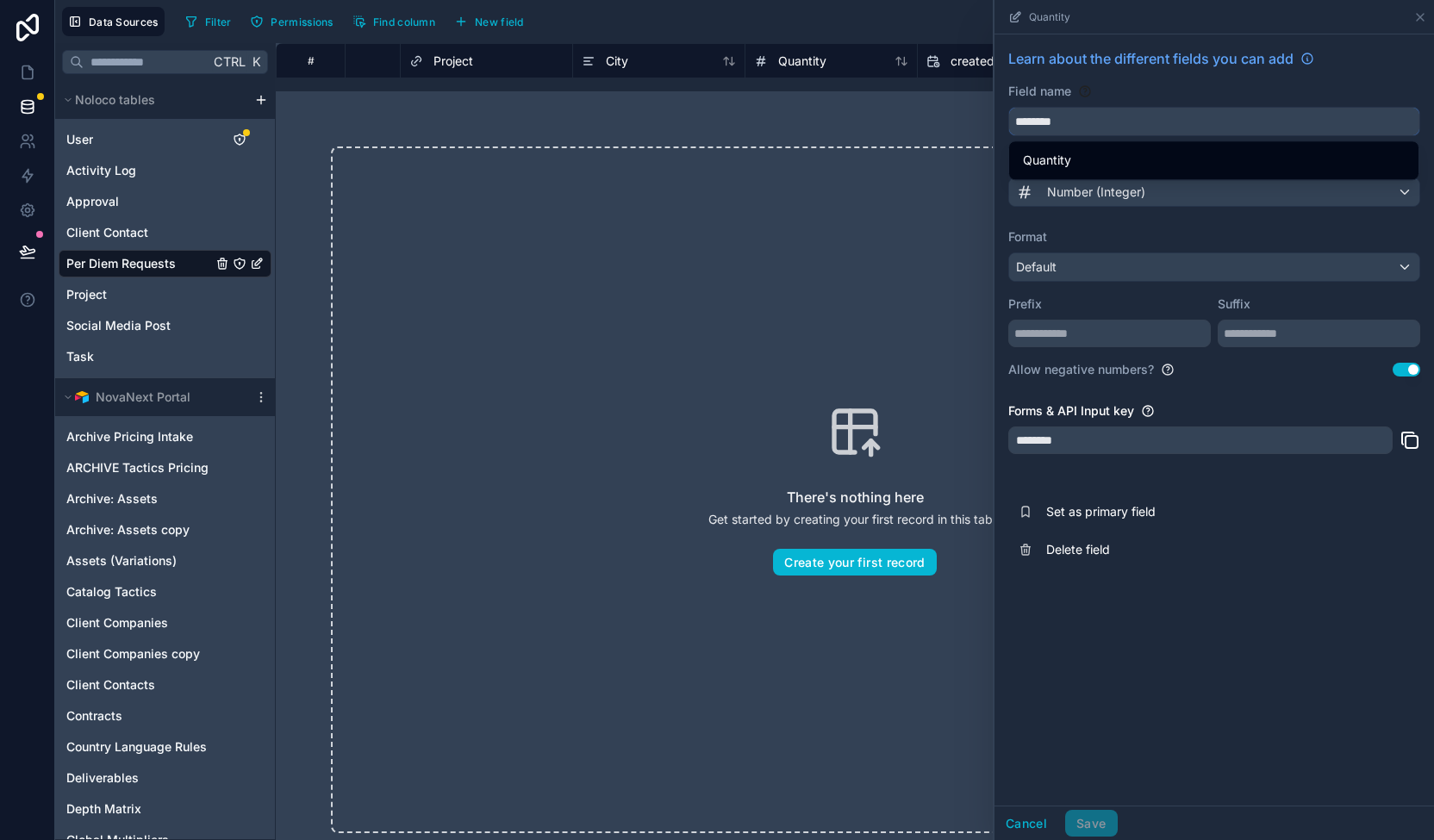
type input "*"
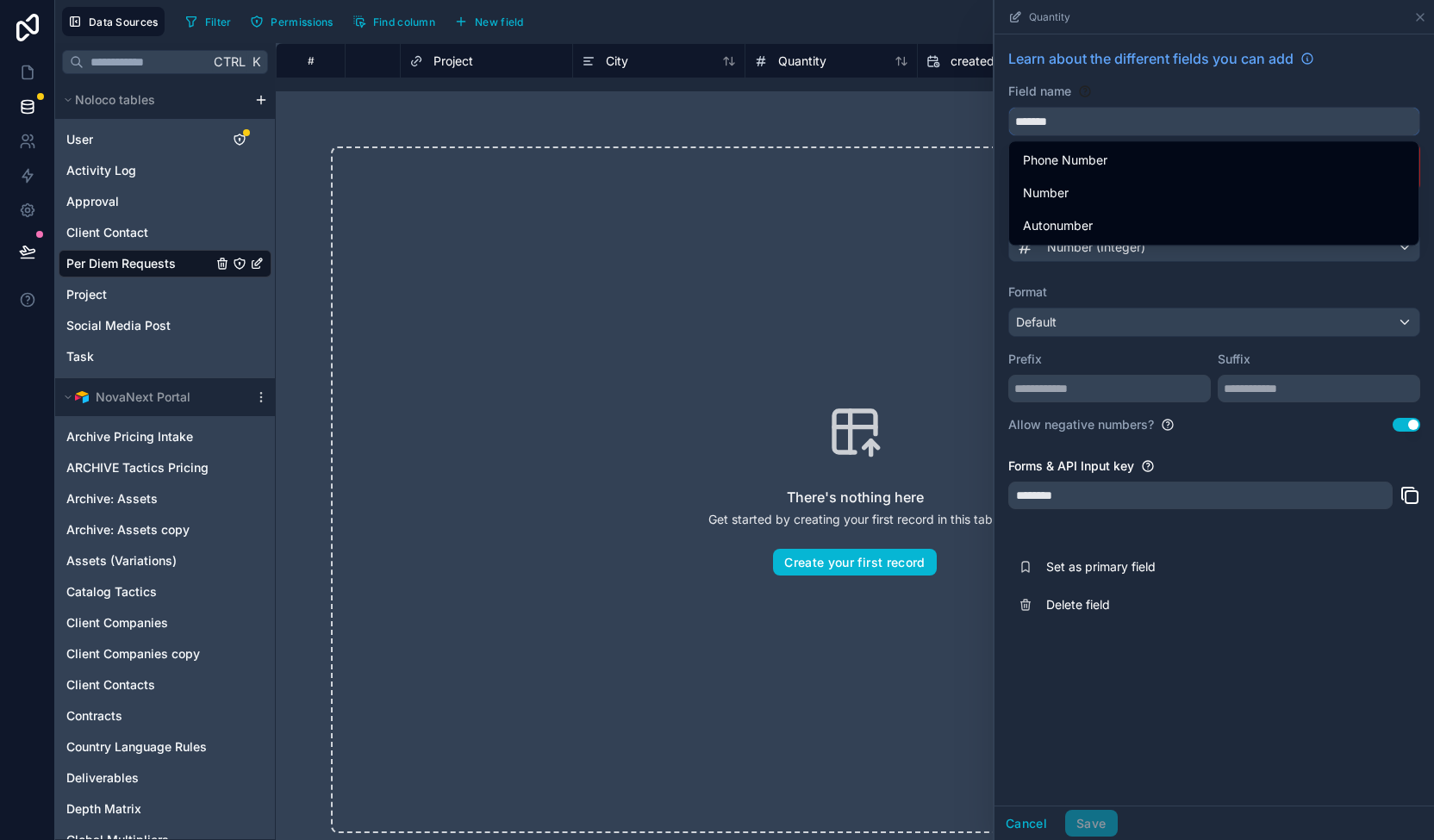
click at [1009, 106] on button "******" at bounding box center [1215, 120] width 412 height 29
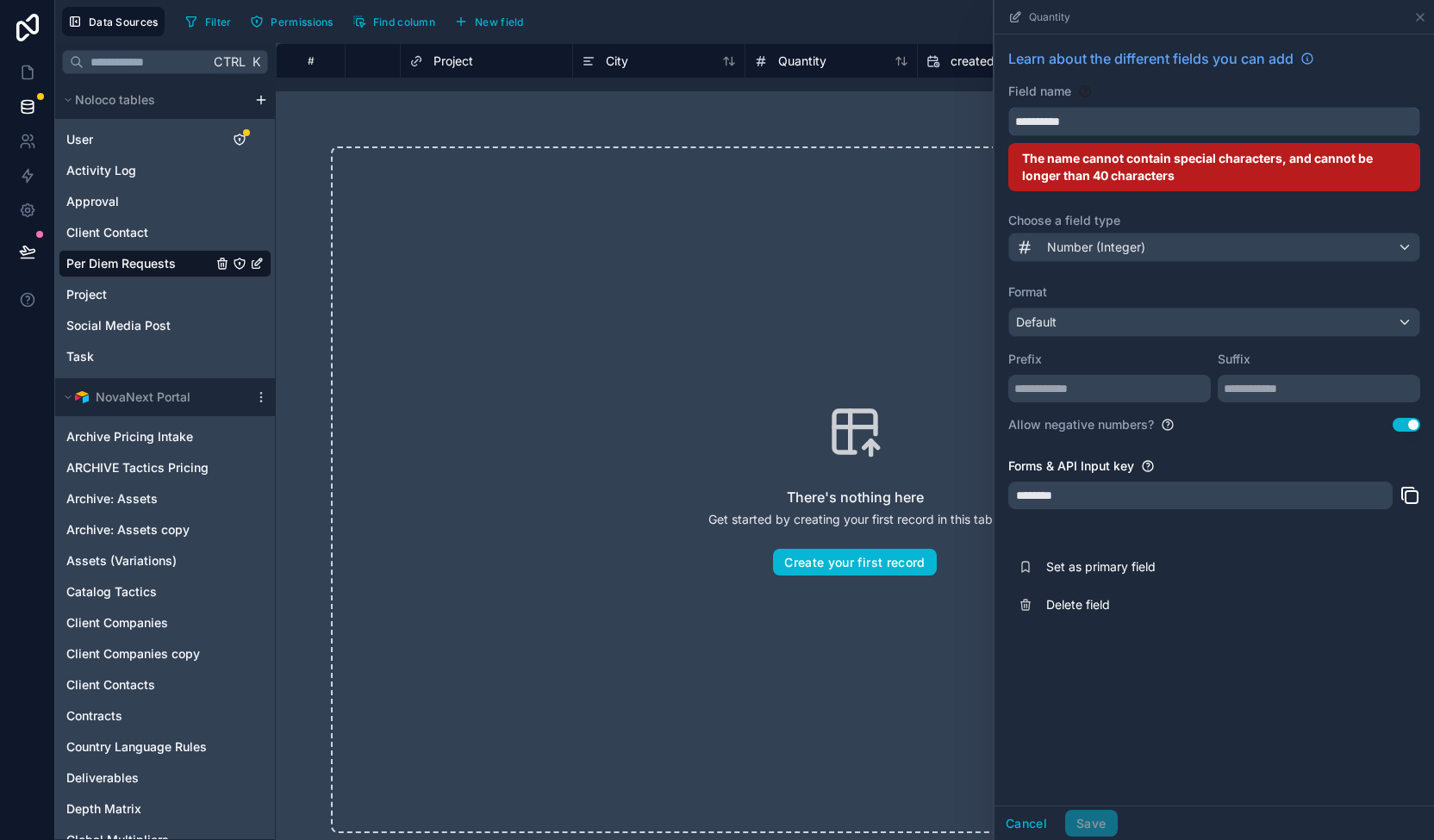
click at [1009, 106] on button "*********" at bounding box center [1215, 120] width 412 height 29
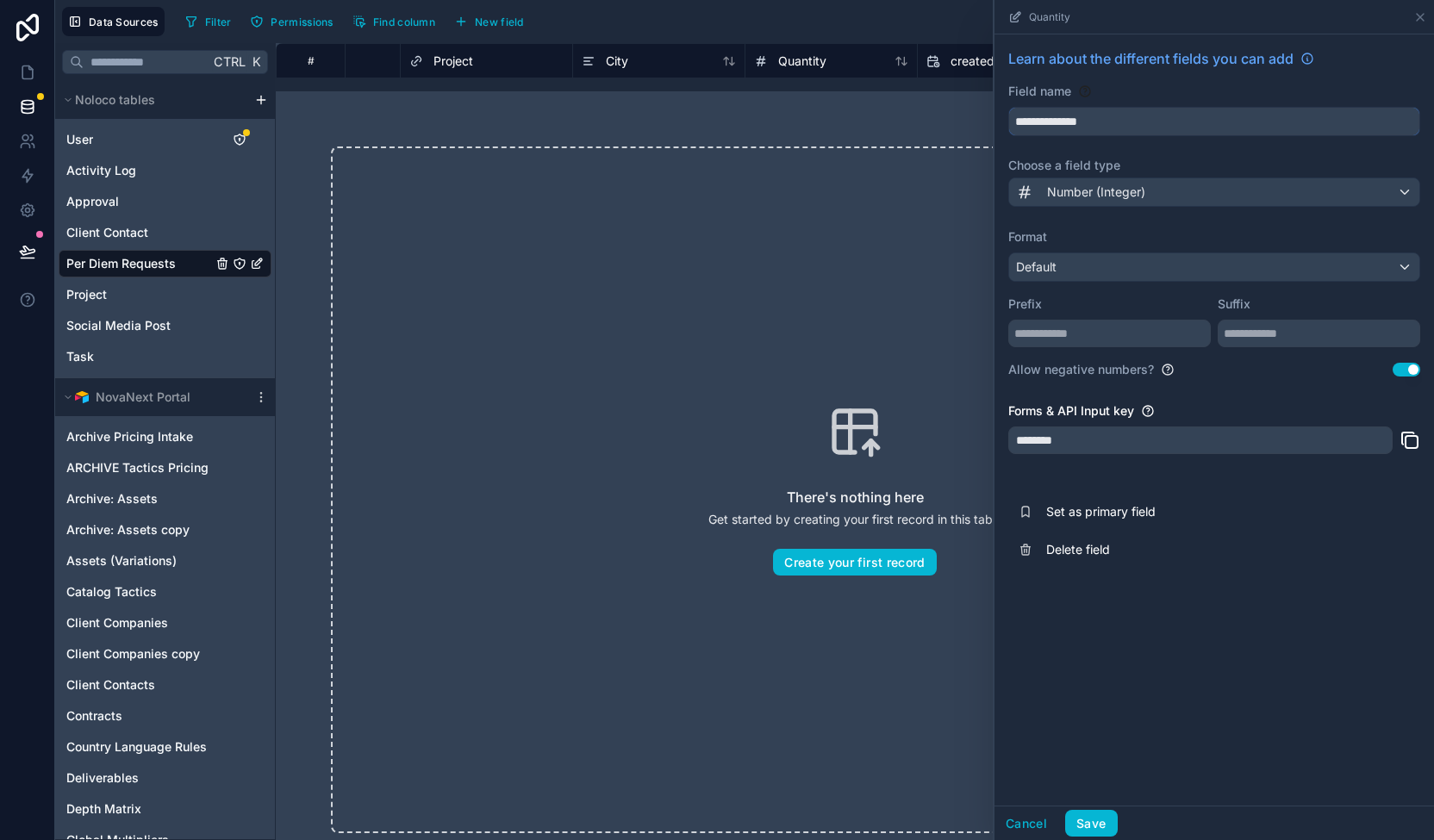
type input "**********"
drag, startPoint x: 995, startPoint y: 48, endPoint x: 1007, endPoint y: 56, distance: 14.4
click at [1007, 56] on div "**********" at bounding box center [1214, 309] width 439 height 547
click at [760, 121] on div "There's nothing here Get started by creating your first record in this table Cr…" at bounding box center [854, 490] width 1158 height 797
click at [1101, 816] on button "Save" at bounding box center [1091, 824] width 52 height 28
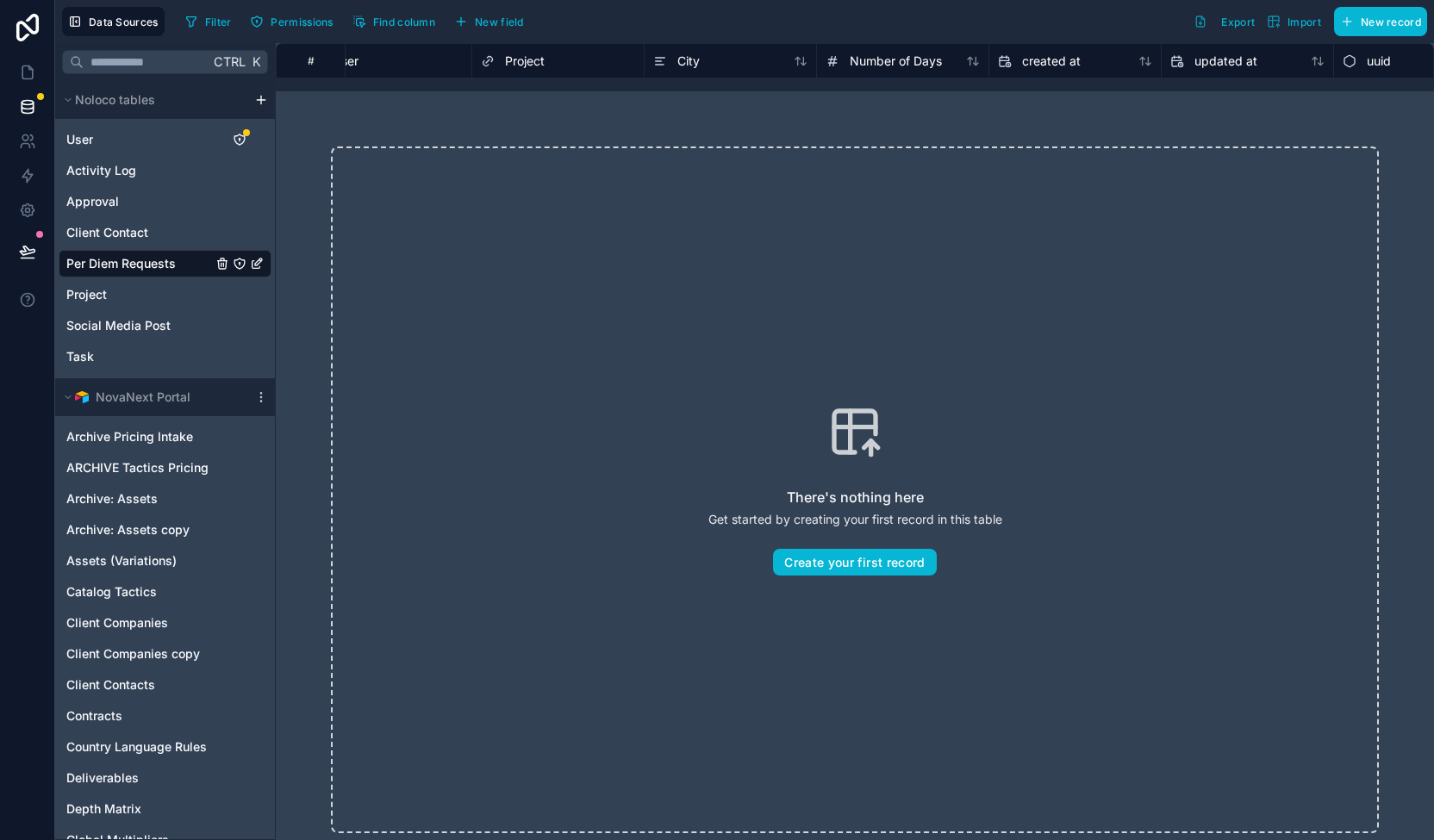
scroll to position [0, 1151]
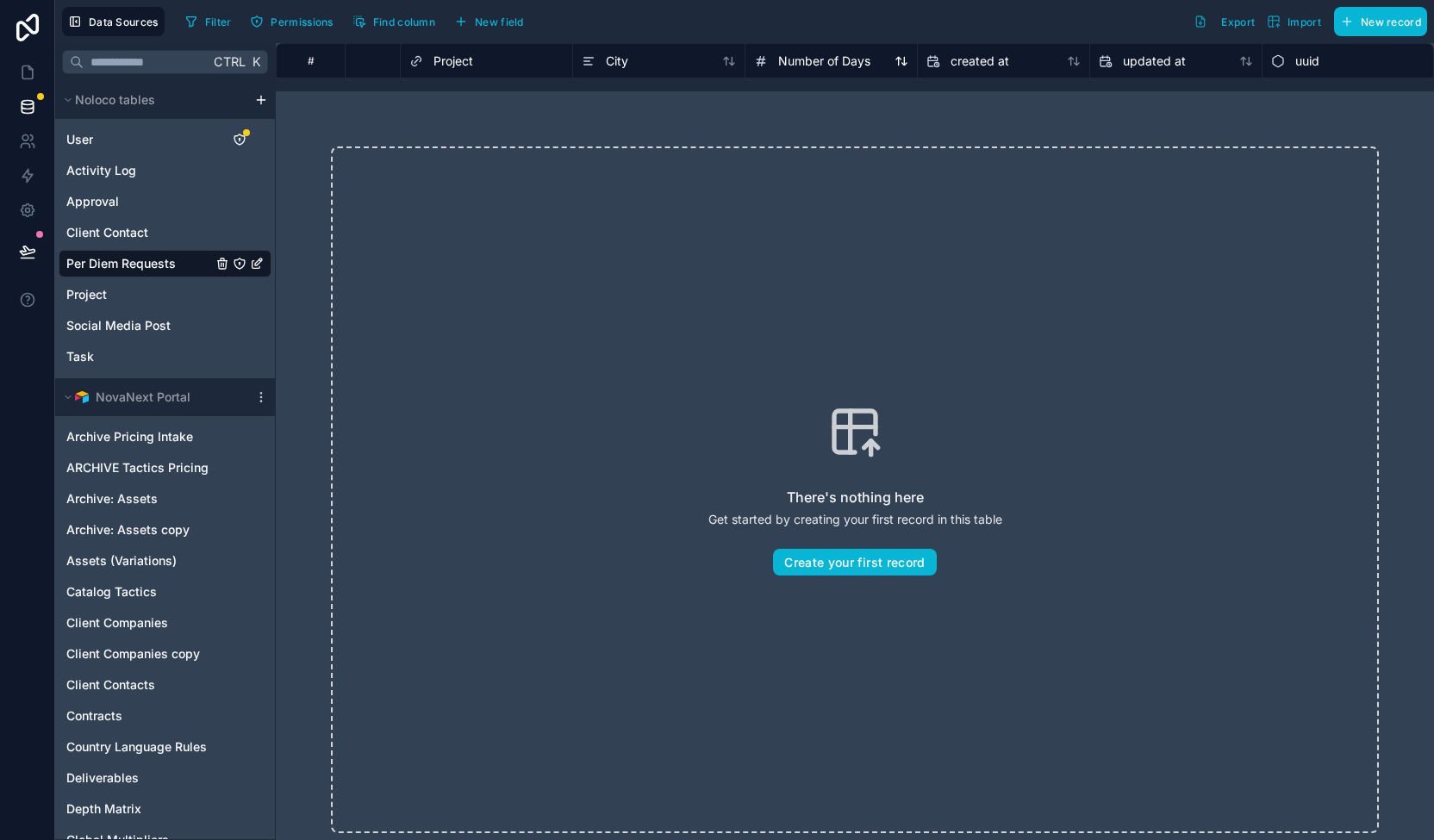
drag, startPoint x: 842, startPoint y: 68, endPoint x: 780, endPoint y: 62, distance: 62.3
click at [780, 62] on span "Number of Days" at bounding box center [824, 61] width 93 height 17
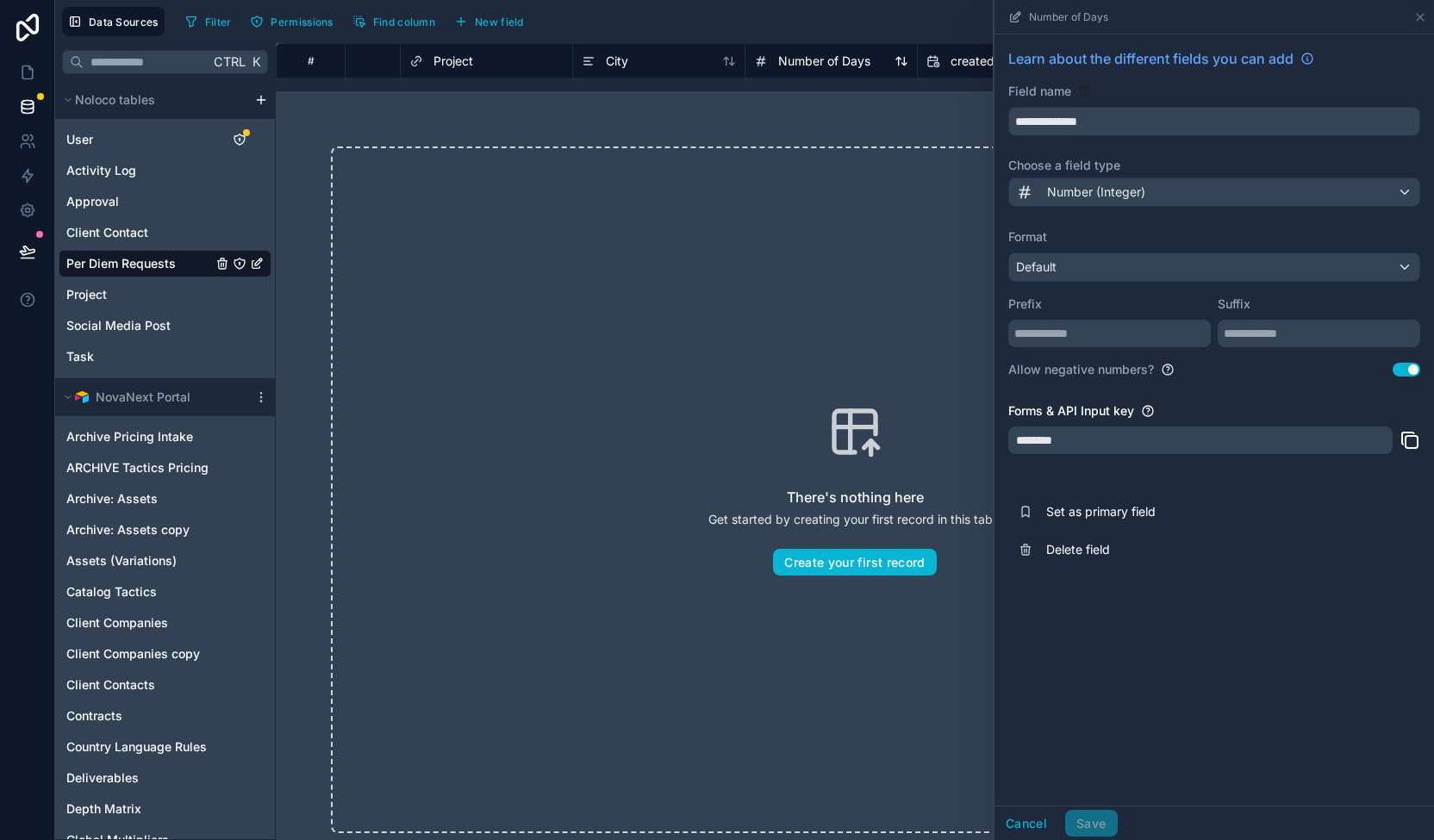
click at [783, 53] on span "Number of Days" at bounding box center [824, 61] width 93 height 17
click at [764, 101] on div "There's nothing here Get started by creating your first record in this table Cr…" at bounding box center [854, 490] width 1158 height 797
click at [870, 53] on div "Number of Days" at bounding box center [831, 61] width 154 height 21
click at [865, 44] on div "Number of Days" at bounding box center [831, 60] width 172 height 35
drag, startPoint x: 865, startPoint y: 44, endPoint x: 778, endPoint y: 49, distance: 87.1
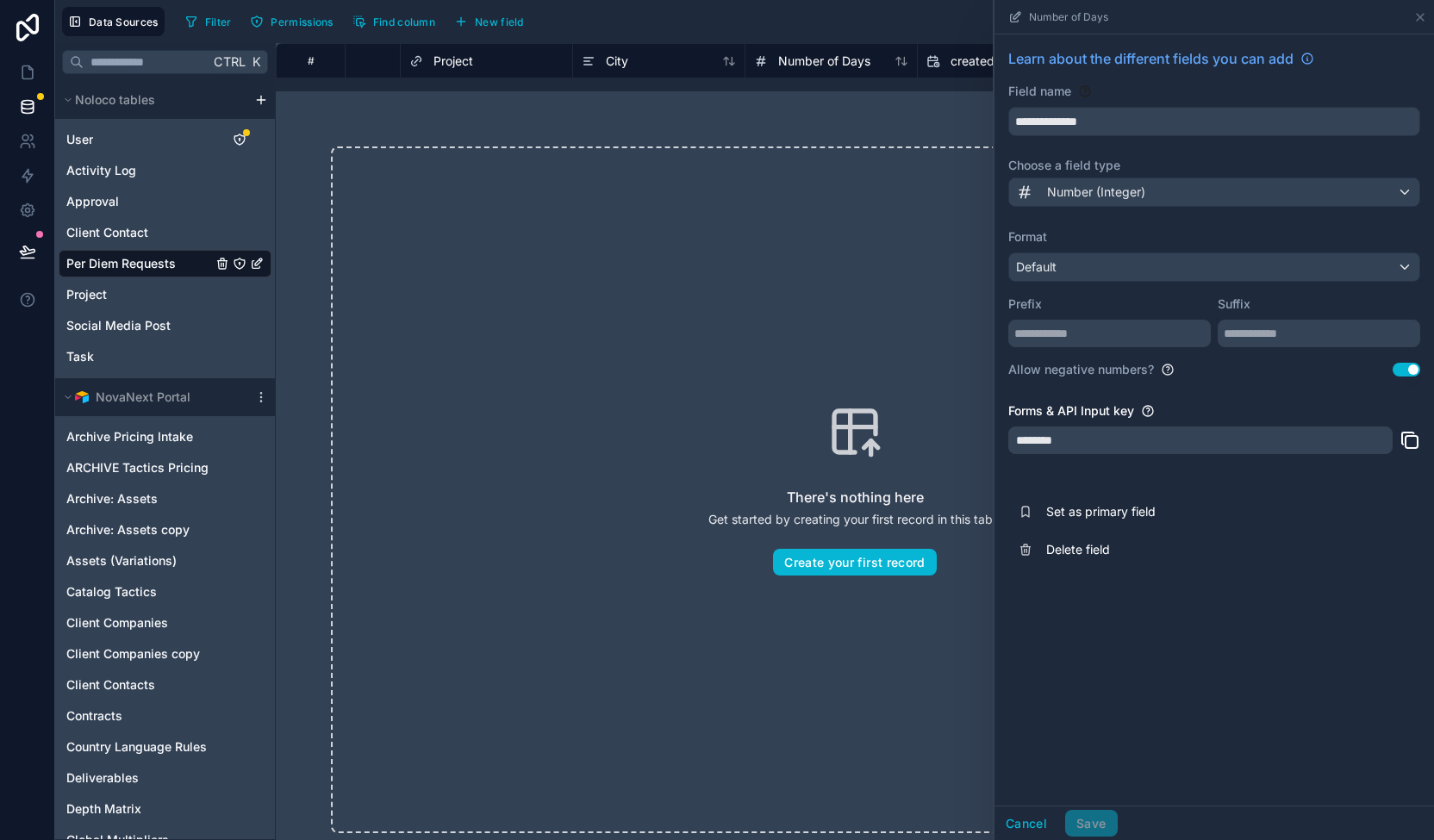
click at [778, 49] on div "Number of Days" at bounding box center [831, 60] width 172 height 35
click at [822, 65] on span "Number of Days" at bounding box center [824, 61] width 93 height 17
click at [663, 114] on div "There's nothing here Get started by creating your first record in this table Cr…" at bounding box center [854, 490] width 1158 height 797
click at [1018, 820] on button "Cancel" at bounding box center [1027, 824] width 64 height 28
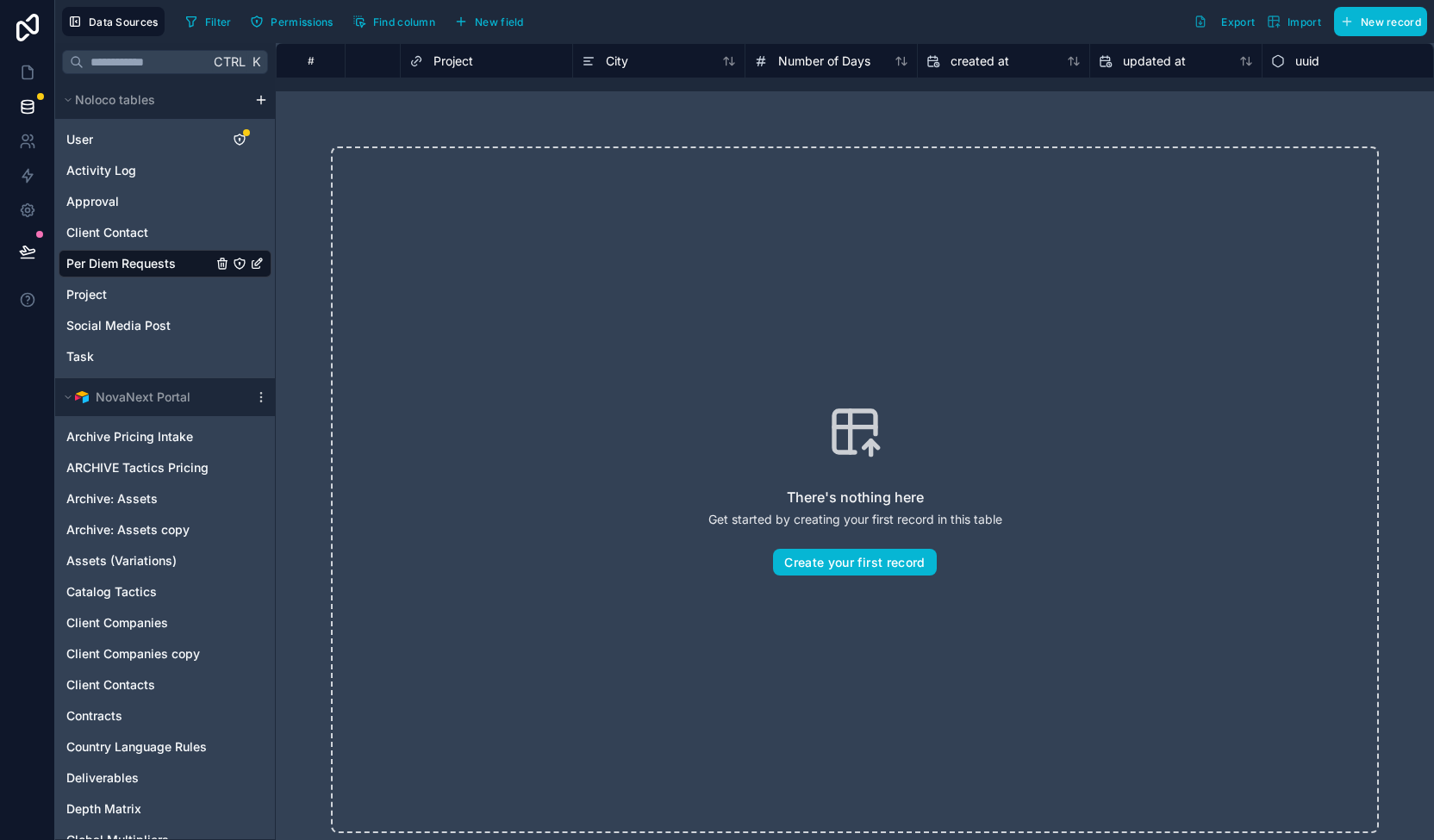
drag, startPoint x: 785, startPoint y: 48, endPoint x: 789, endPoint y: 96, distance: 48.2
click at [789, 96] on div "# Status User Project City Number of Days created at updated at uuid There's no…" at bounding box center [854, 441] width 1158 height 797
click at [833, 61] on span "Number of Days" at bounding box center [824, 61] width 93 height 17
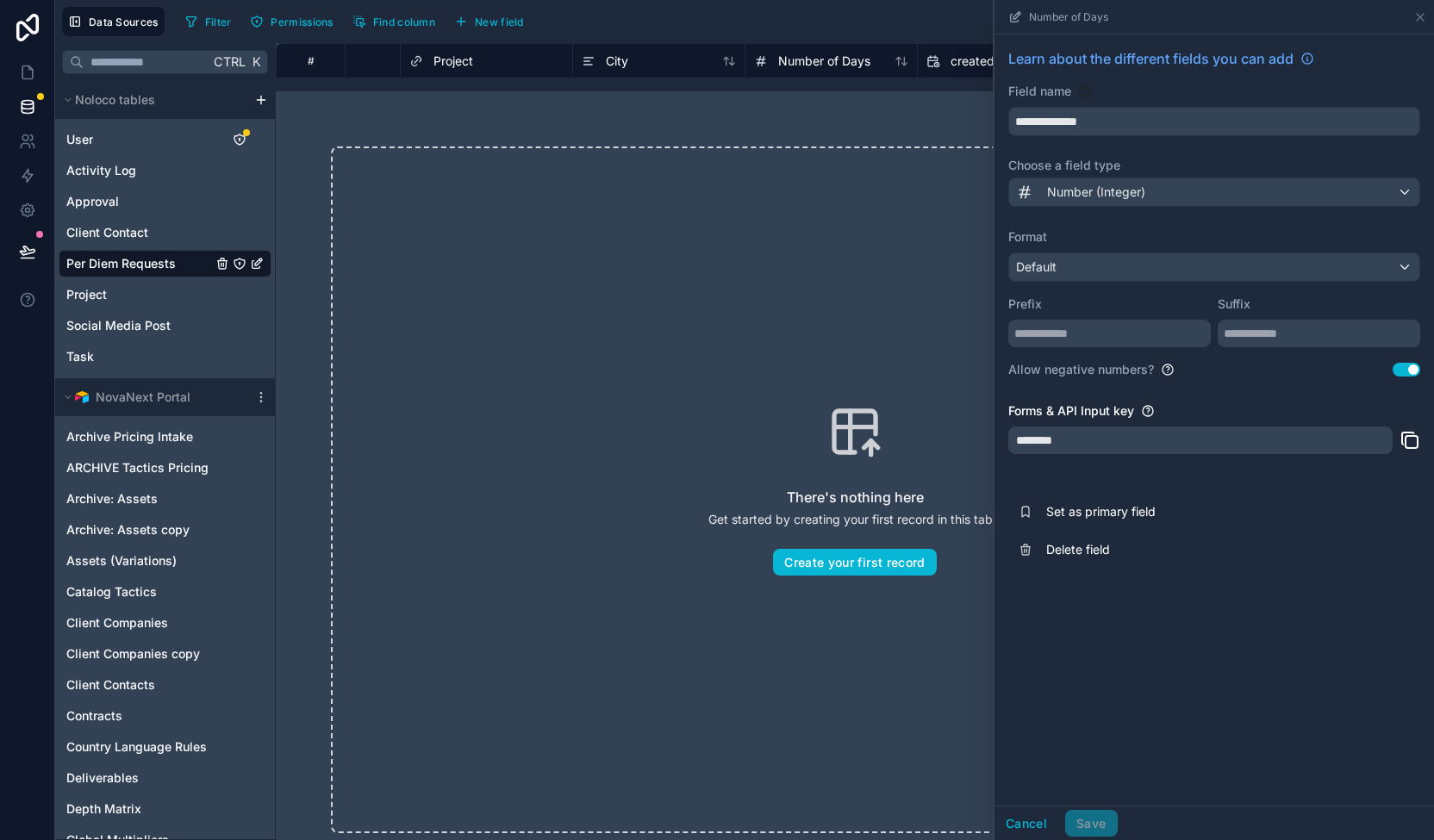
drag, startPoint x: 807, startPoint y: 100, endPoint x: 865, endPoint y: 6, distance: 110.5
click at [806, 94] on div "There's nothing here Get started by creating your first record in this table Cr…" at bounding box center [854, 490] width 1158 height 797
click at [1418, 20] on icon at bounding box center [1420, 17] width 14 height 14
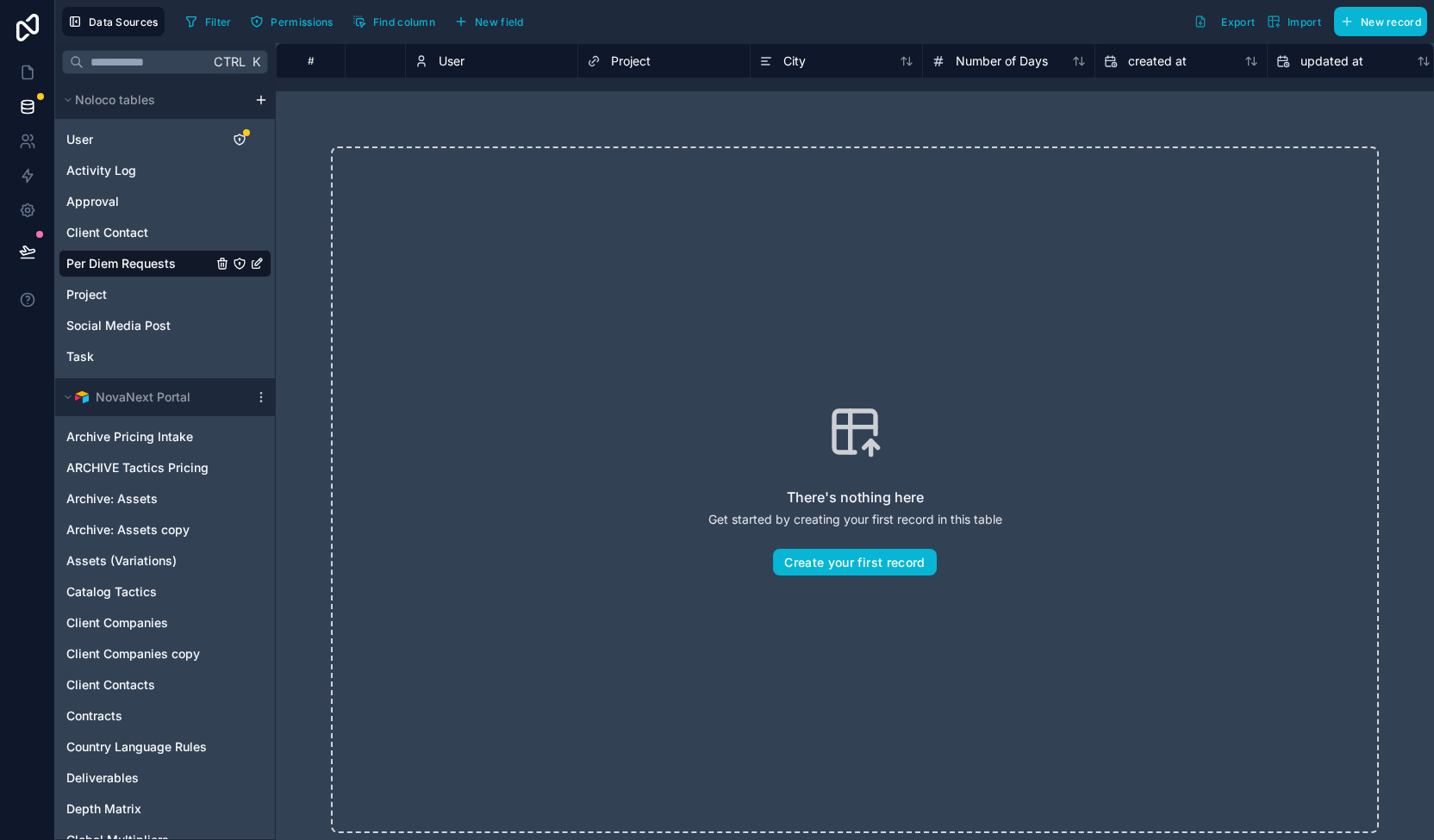
scroll to position [0, 960]
click at [1395, 16] on span "New record" at bounding box center [1391, 22] width 61 height 13
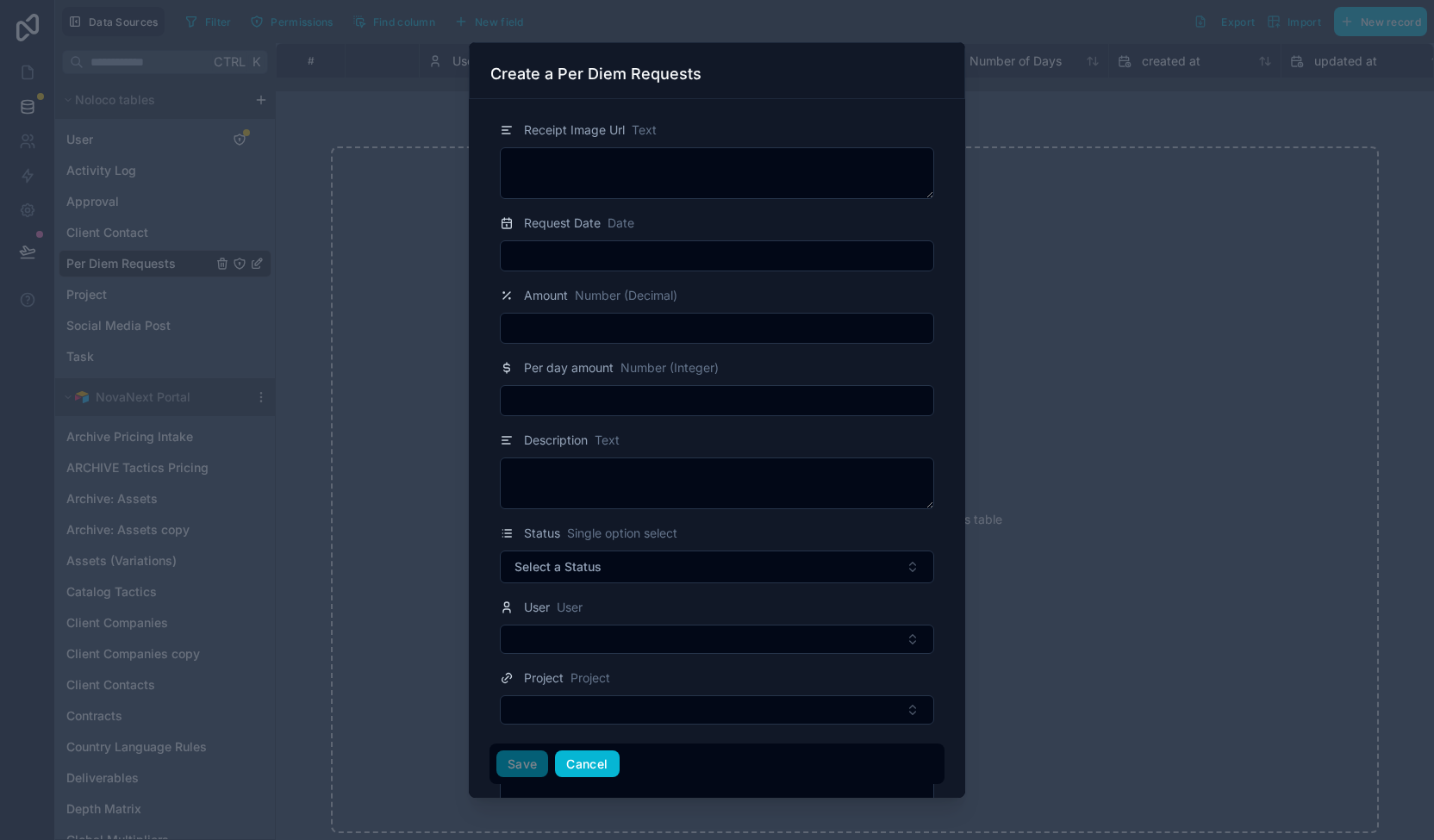
click at [590, 758] on button "Cancel" at bounding box center [587, 764] width 64 height 28
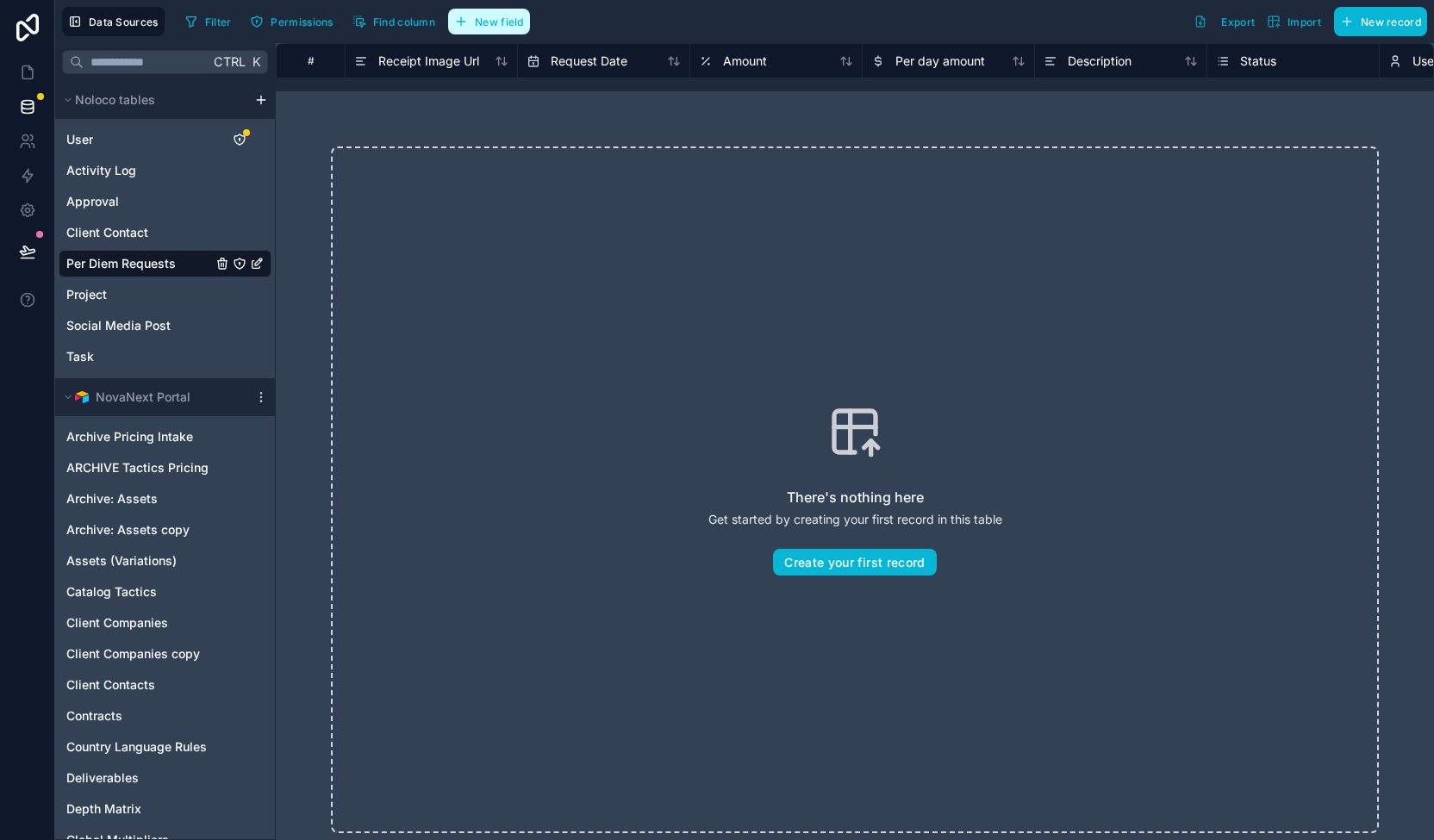
click at [521, 18] on span "New field" at bounding box center [499, 22] width 49 height 13
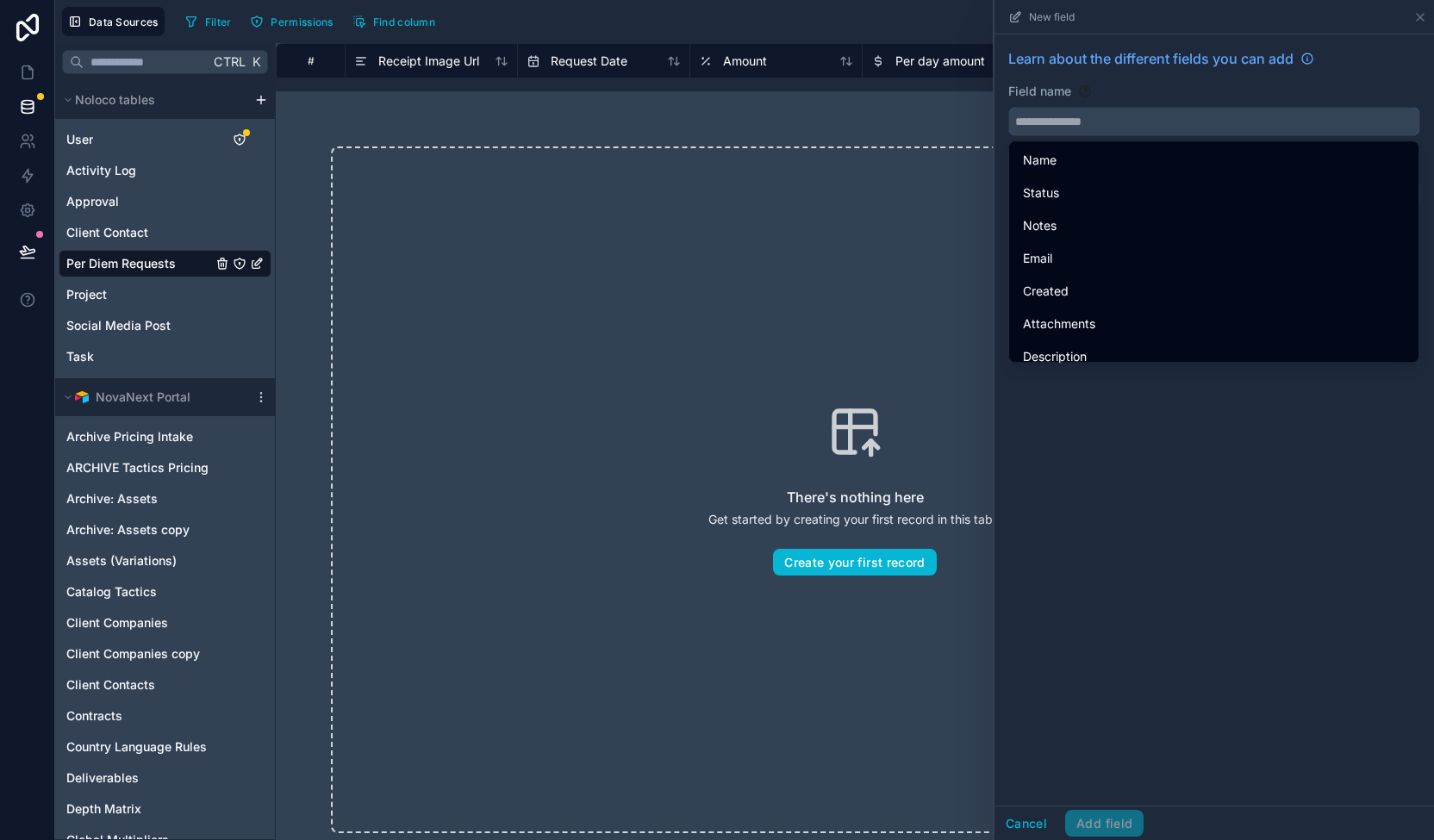
click at [1066, 116] on input "text" at bounding box center [1214, 121] width 410 height 28
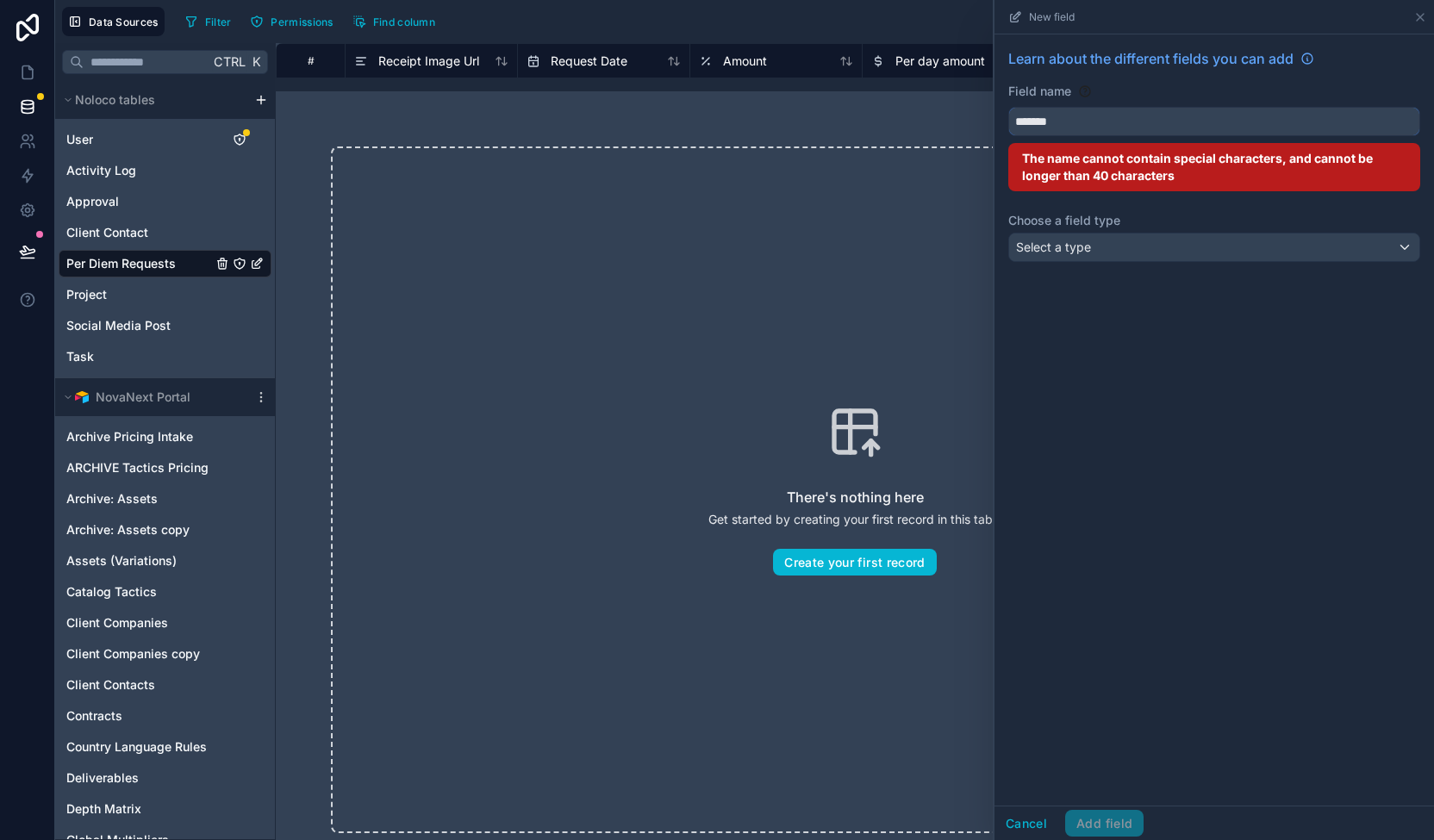
click at [1009, 106] on button "******" at bounding box center [1215, 120] width 412 height 29
click at [1009, 106] on button "**********" at bounding box center [1215, 120] width 412 height 29
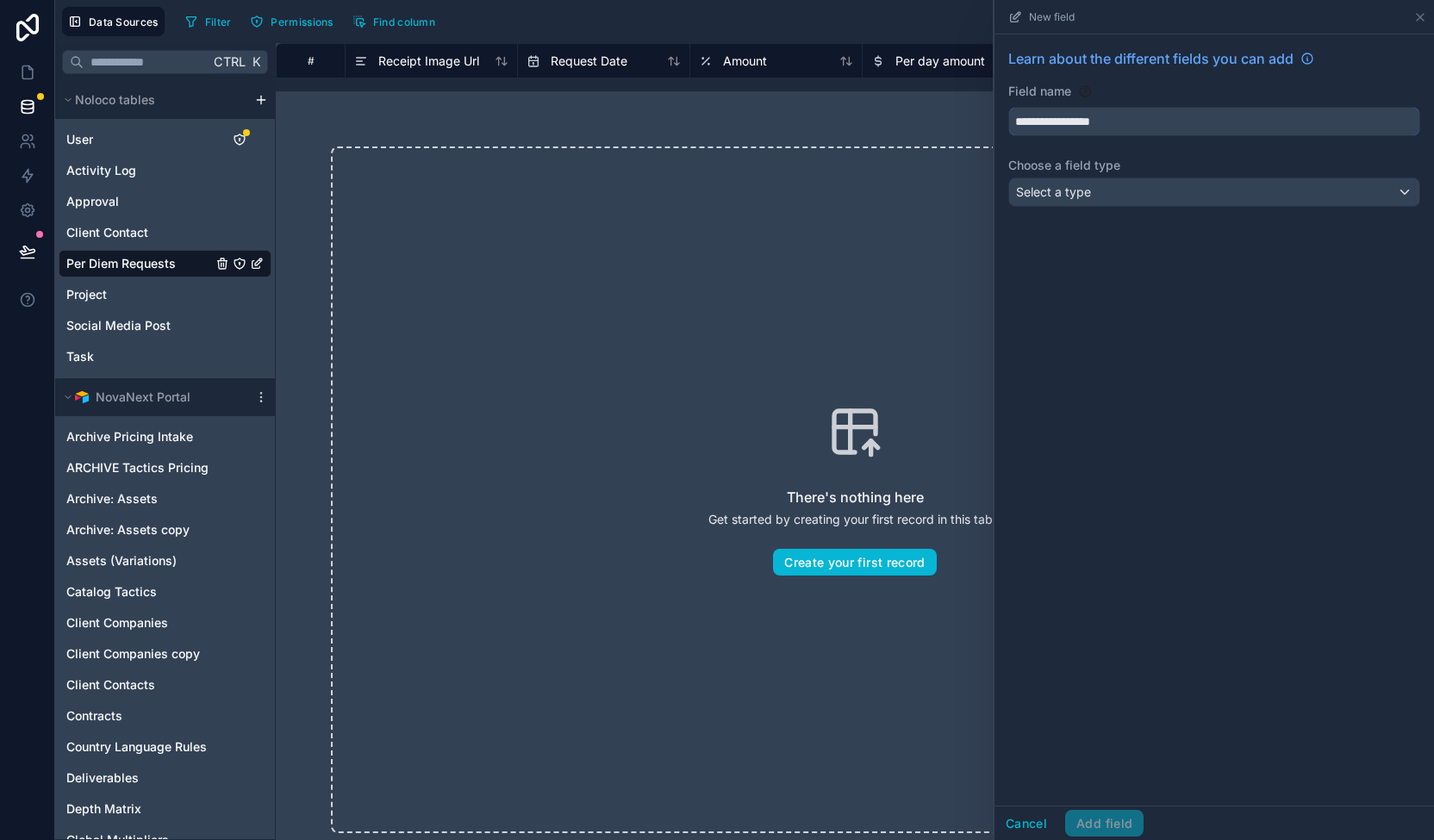
type input "**********"
click at [1110, 190] on div "Select a type" at bounding box center [1214, 192] width 410 height 28
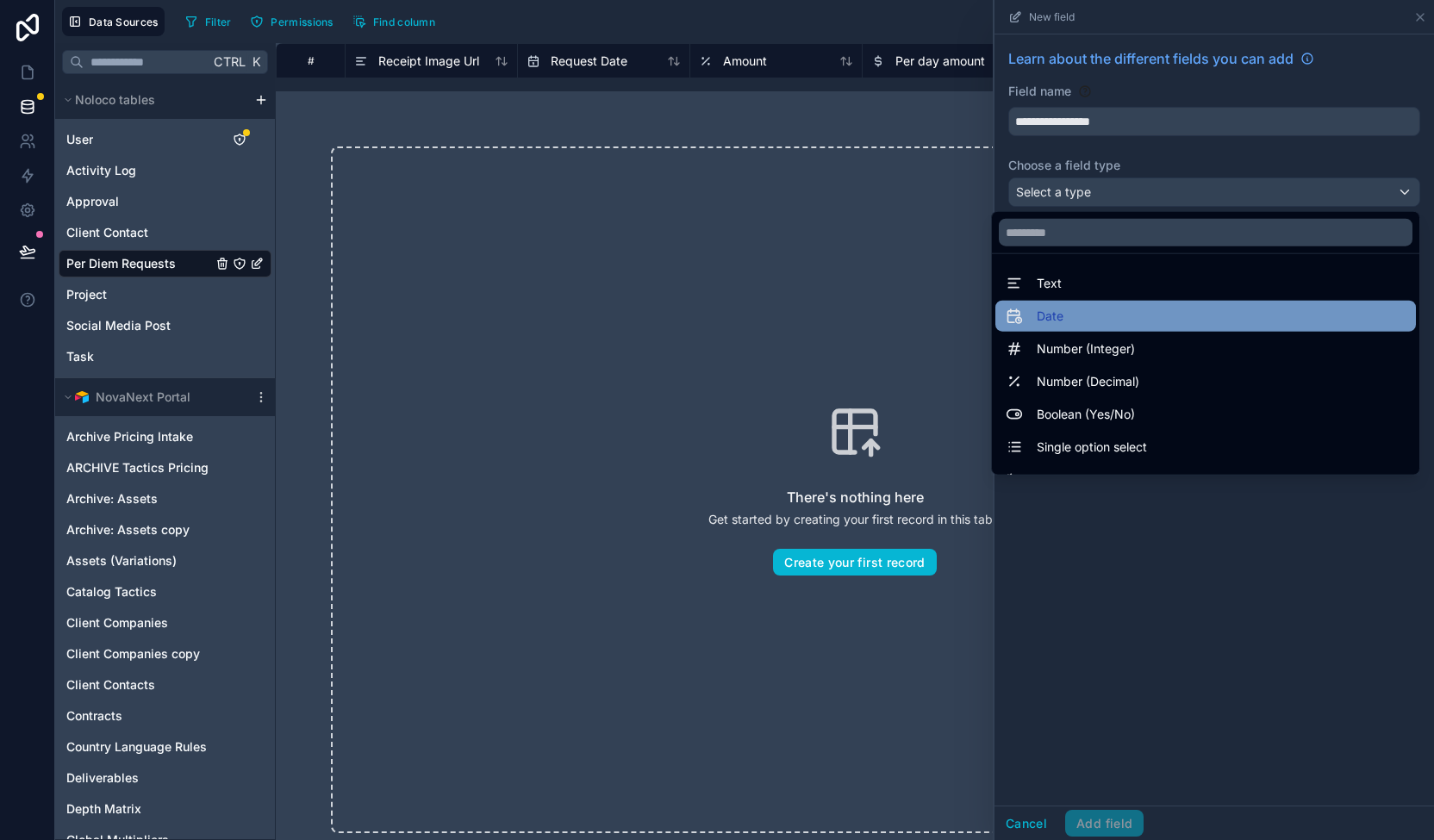
click at [1077, 306] on div "Date" at bounding box center [1206, 315] width 400 height 21
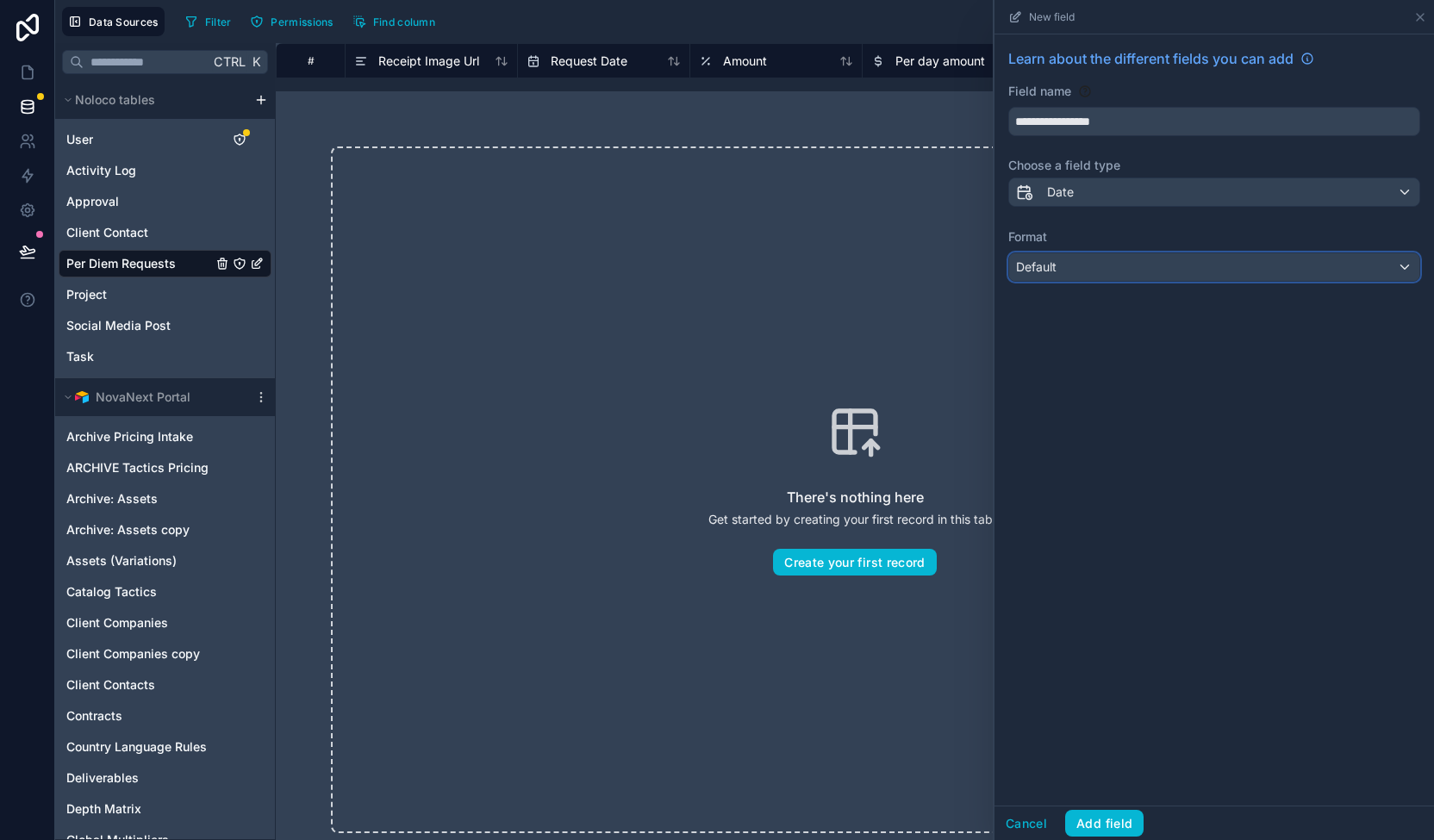
click at [1118, 260] on div "Default" at bounding box center [1214, 267] width 410 height 28
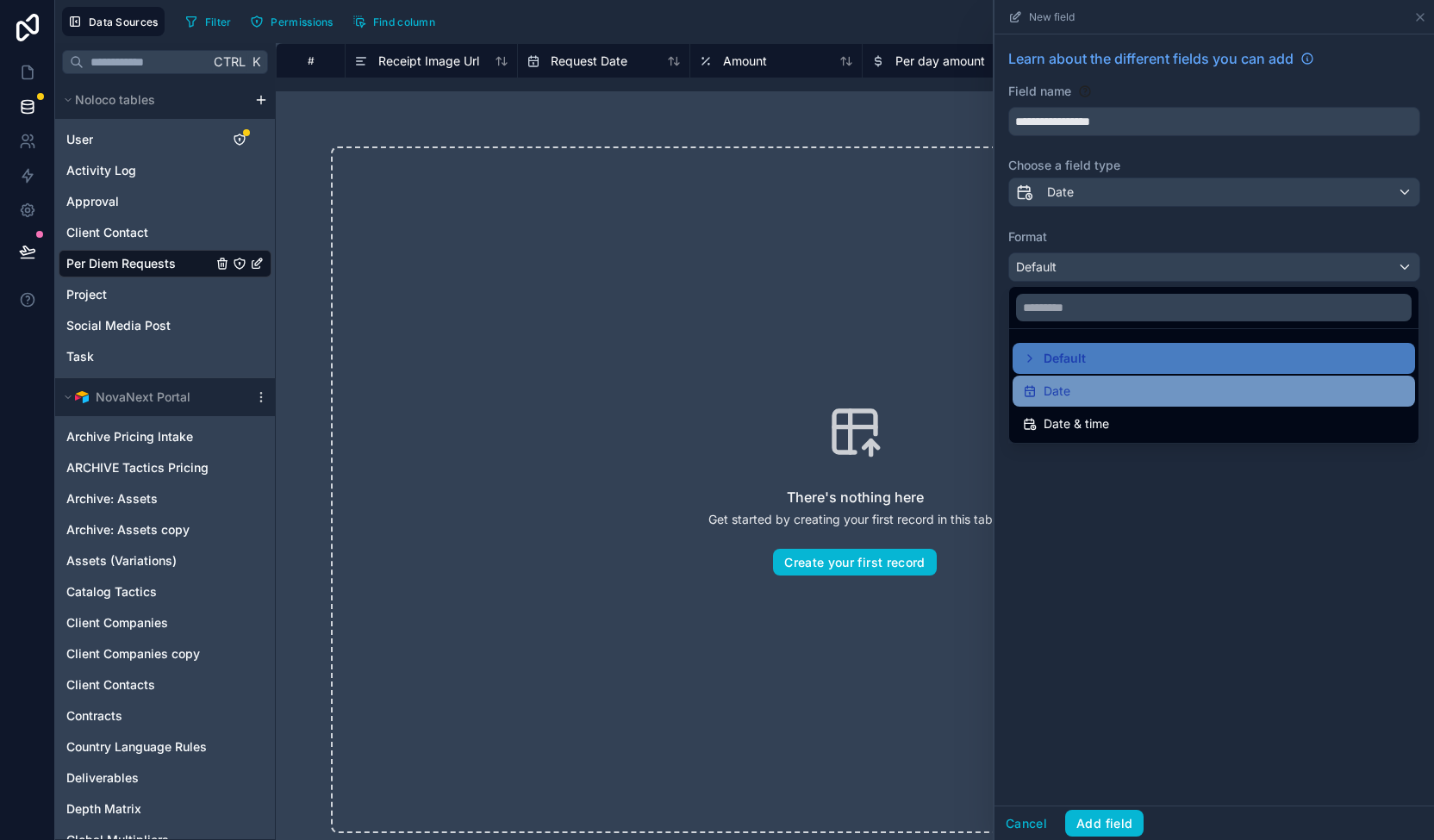
click at [1066, 390] on span "Date" at bounding box center [1057, 391] width 27 height 21
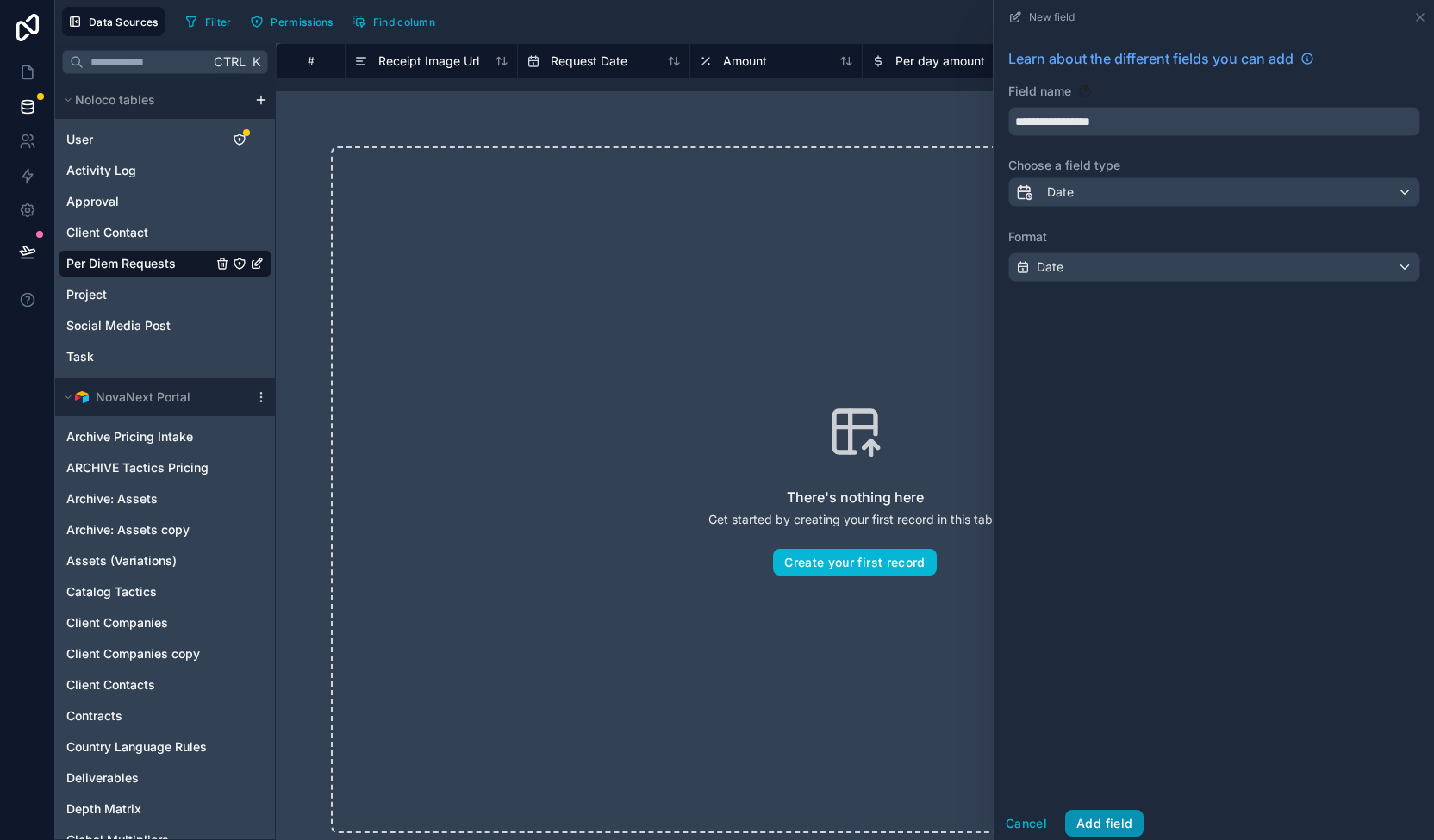
click at [1101, 822] on button "Add field" at bounding box center [1104, 824] width 79 height 28
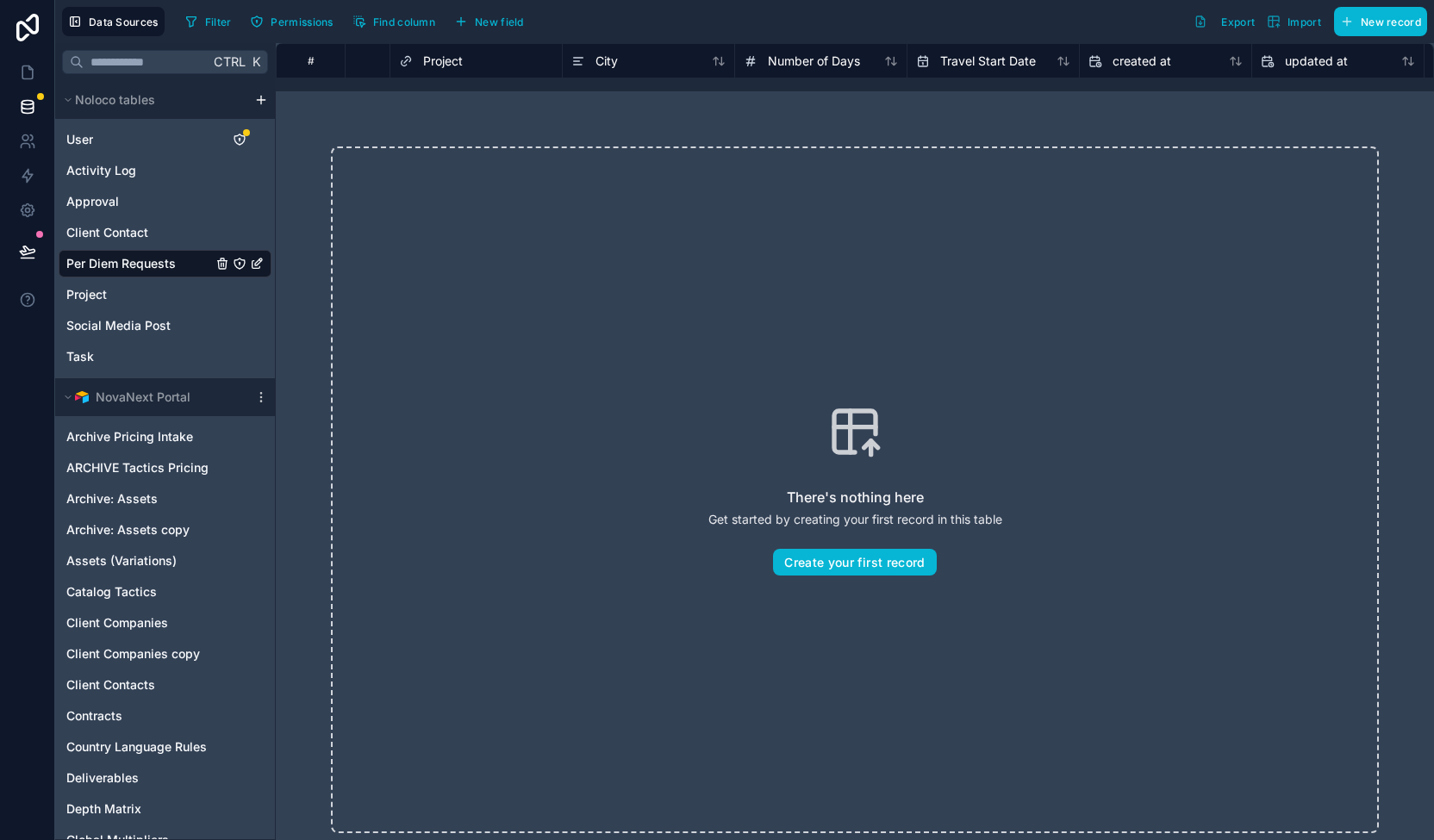
scroll to position [0, 1192]
click at [495, 25] on span "New field" at bounding box center [499, 22] width 49 height 13
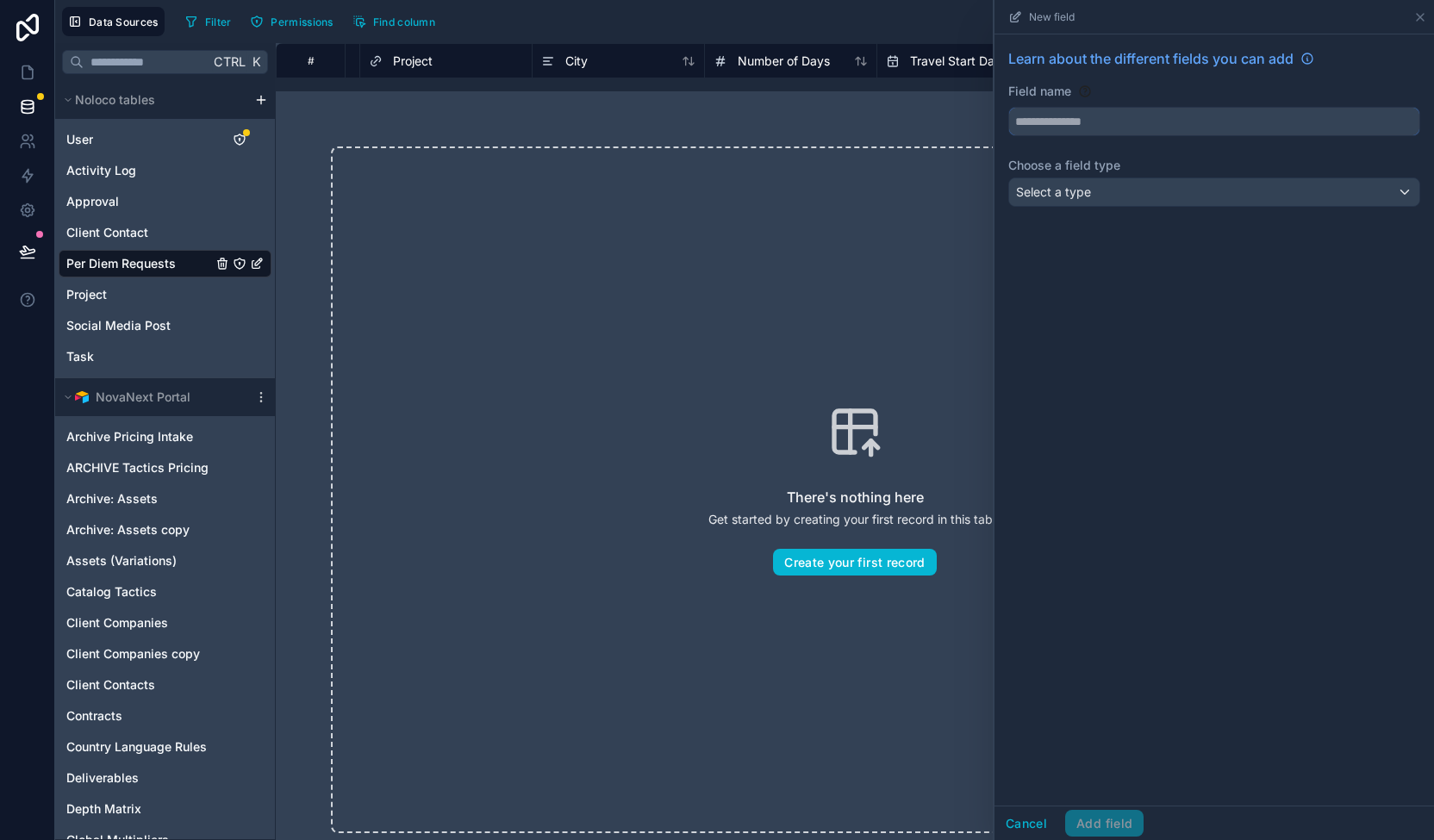
click at [1060, 122] on input "text" at bounding box center [1214, 121] width 410 height 28
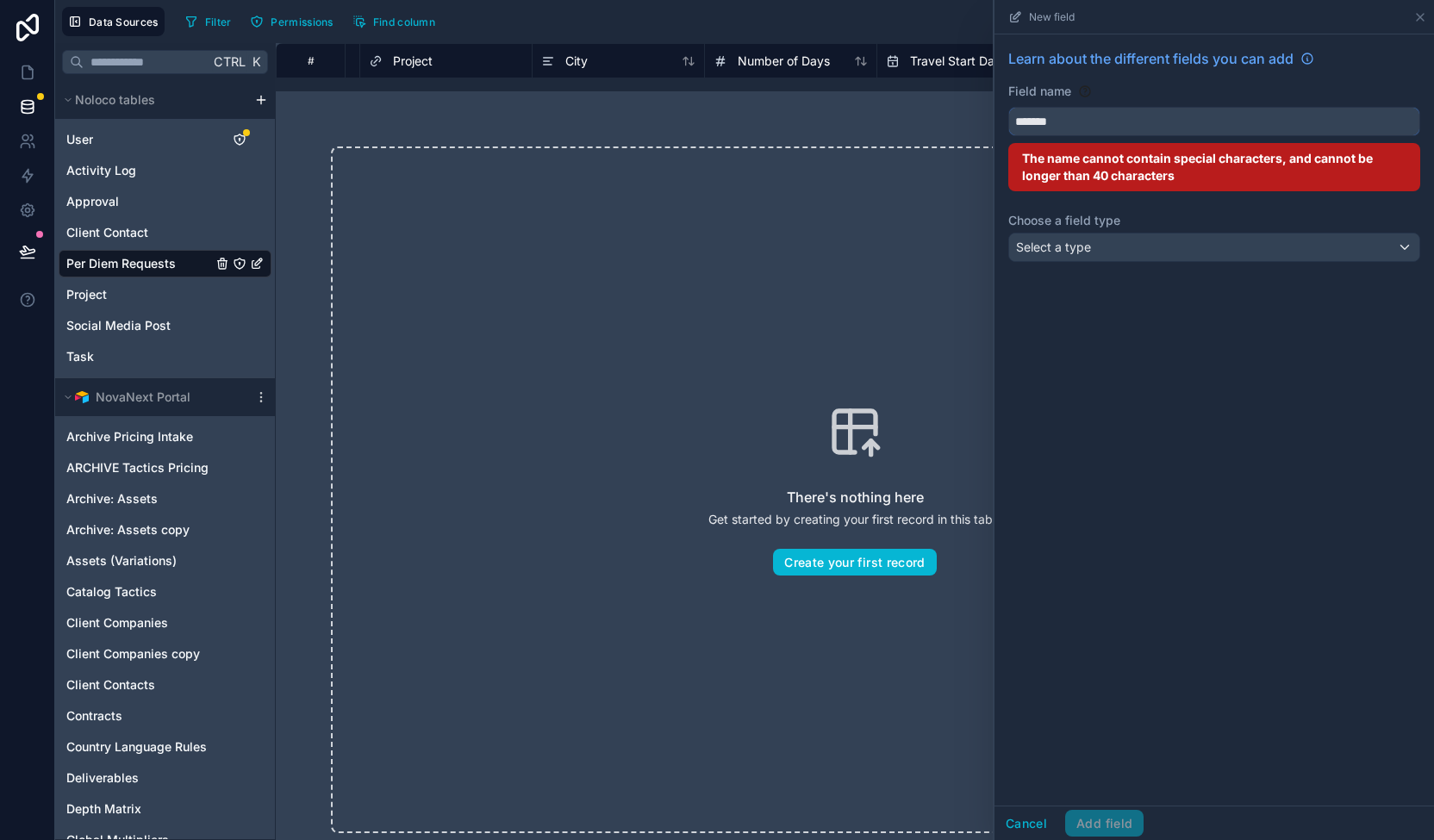
click at [1009, 106] on button "******" at bounding box center [1215, 120] width 412 height 29
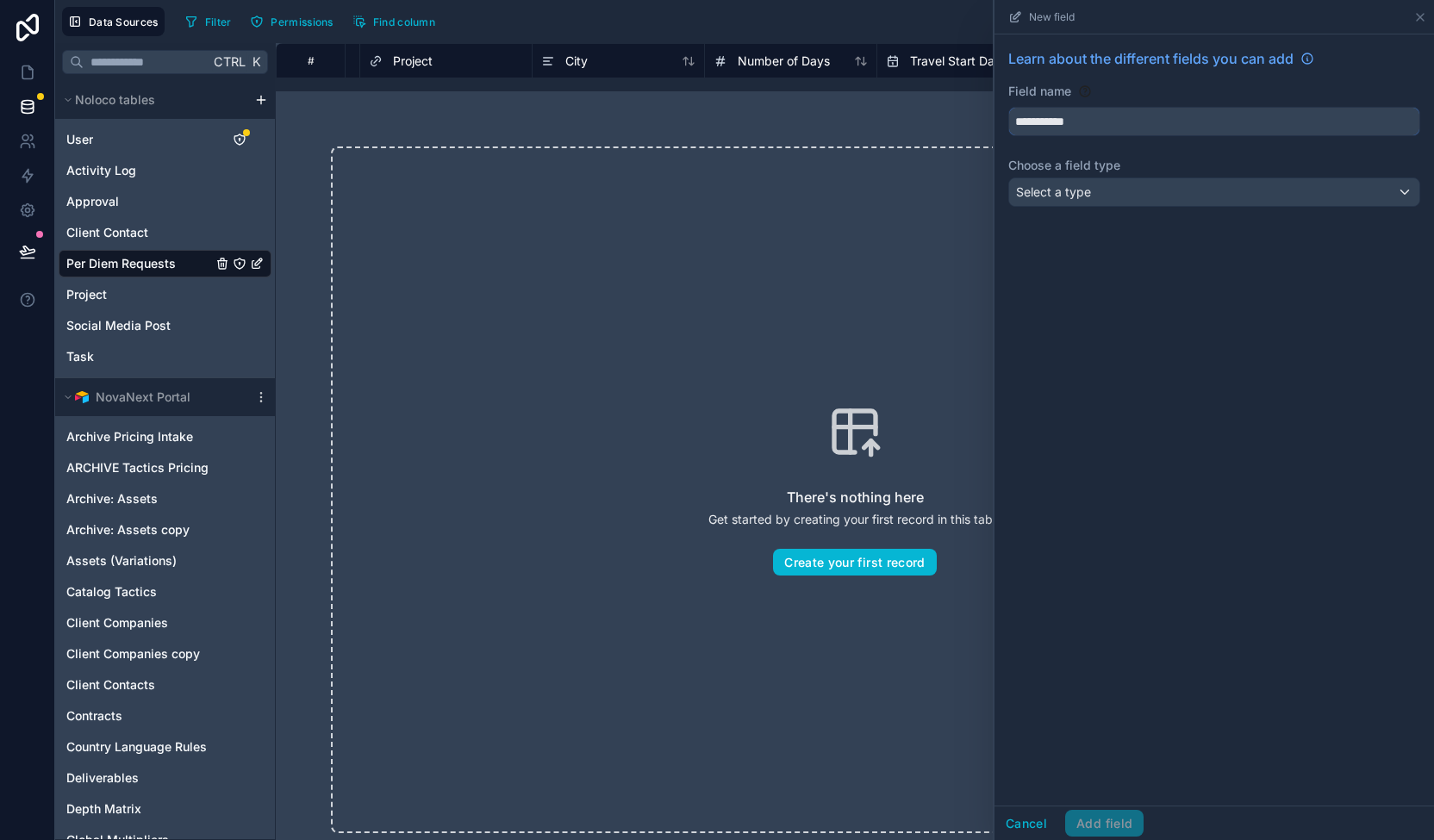
click at [1009, 106] on button "**********" at bounding box center [1215, 120] width 412 height 29
click at [1069, 115] on input "**********" at bounding box center [1214, 121] width 410 height 28
click at [1091, 119] on input "**********" at bounding box center [1214, 121] width 410 height 28
type input "**********"
click at [1134, 183] on div "Select a type" at bounding box center [1214, 192] width 410 height 28
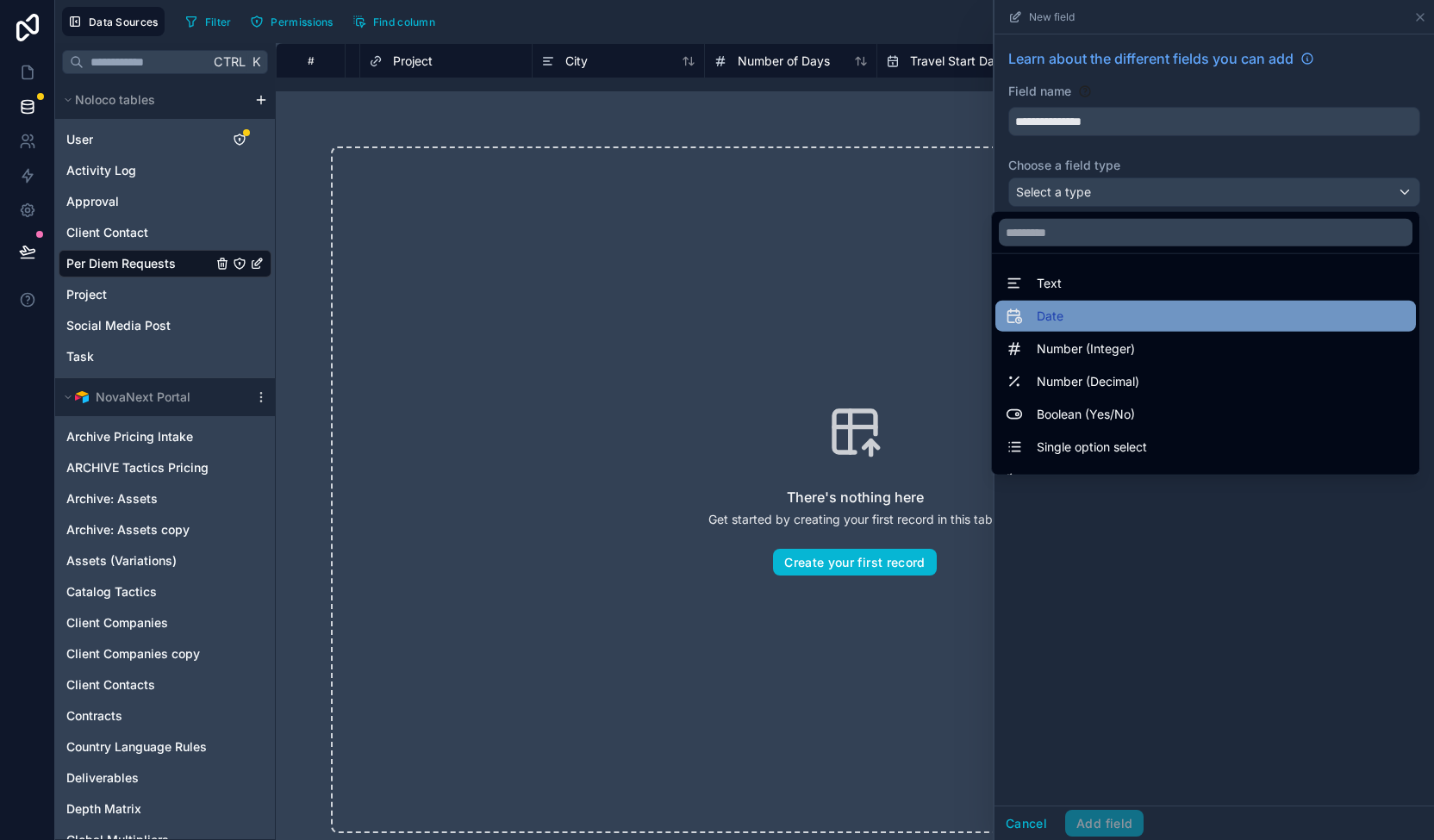
click at [1062, 320] on div "Date" at bounding box center [1206, 315] width 400 height 21
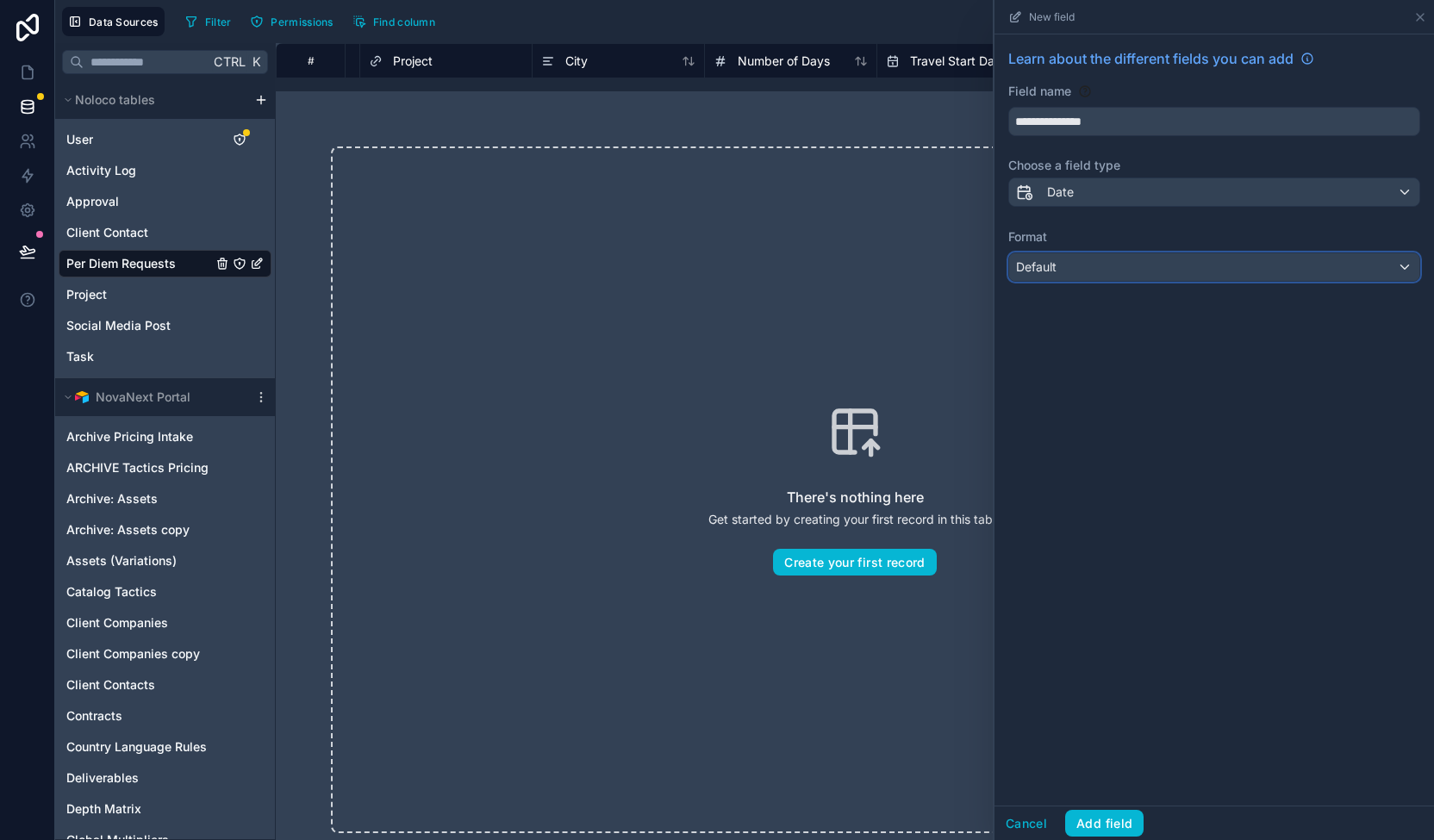
click at [1146, 266] on div "Default" at bounding box center [1214, 267] width 410 height 28
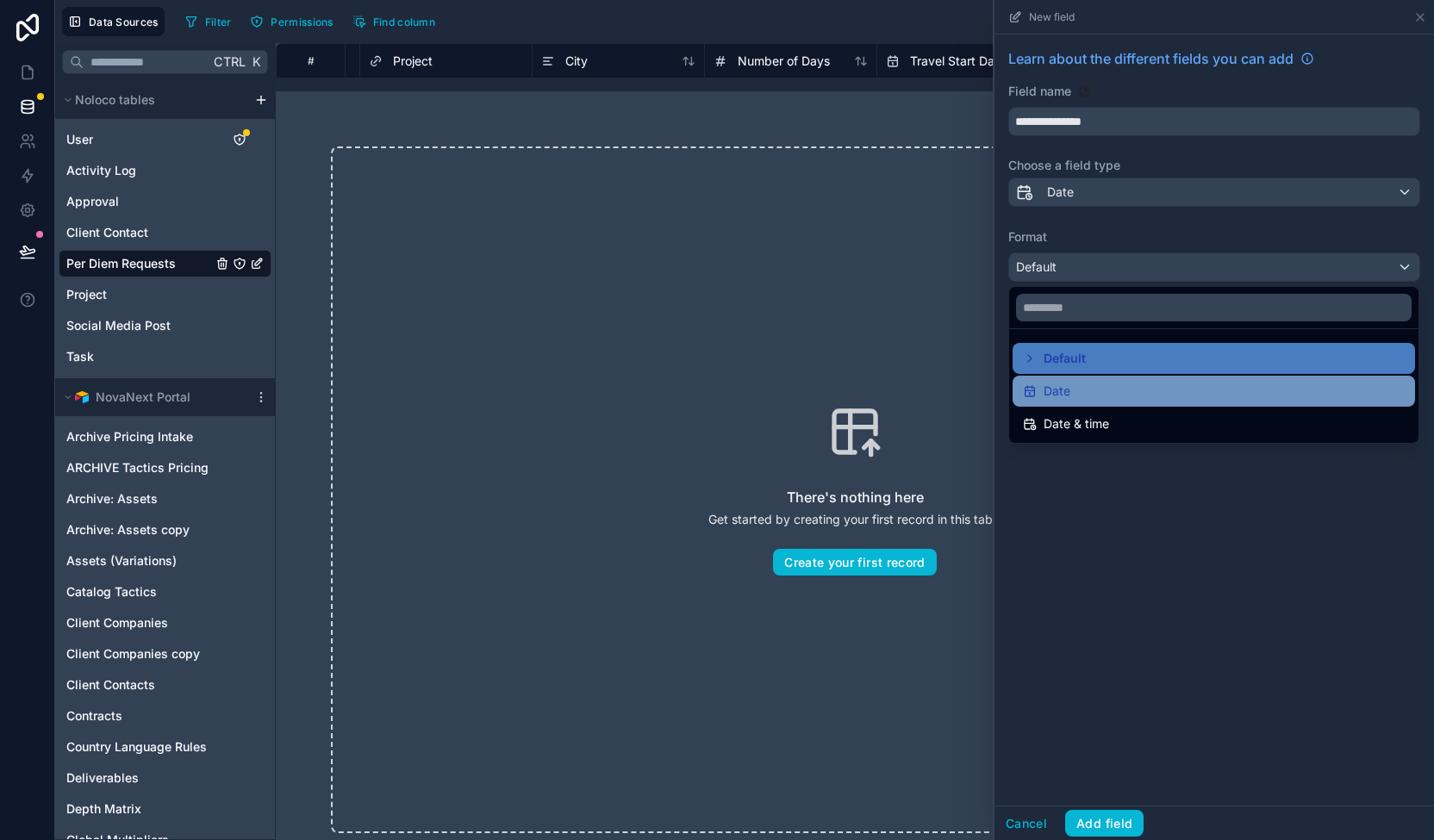
click at [1117, 384] on div "Date" at bounding box center [1213, 391] width 381 height 21
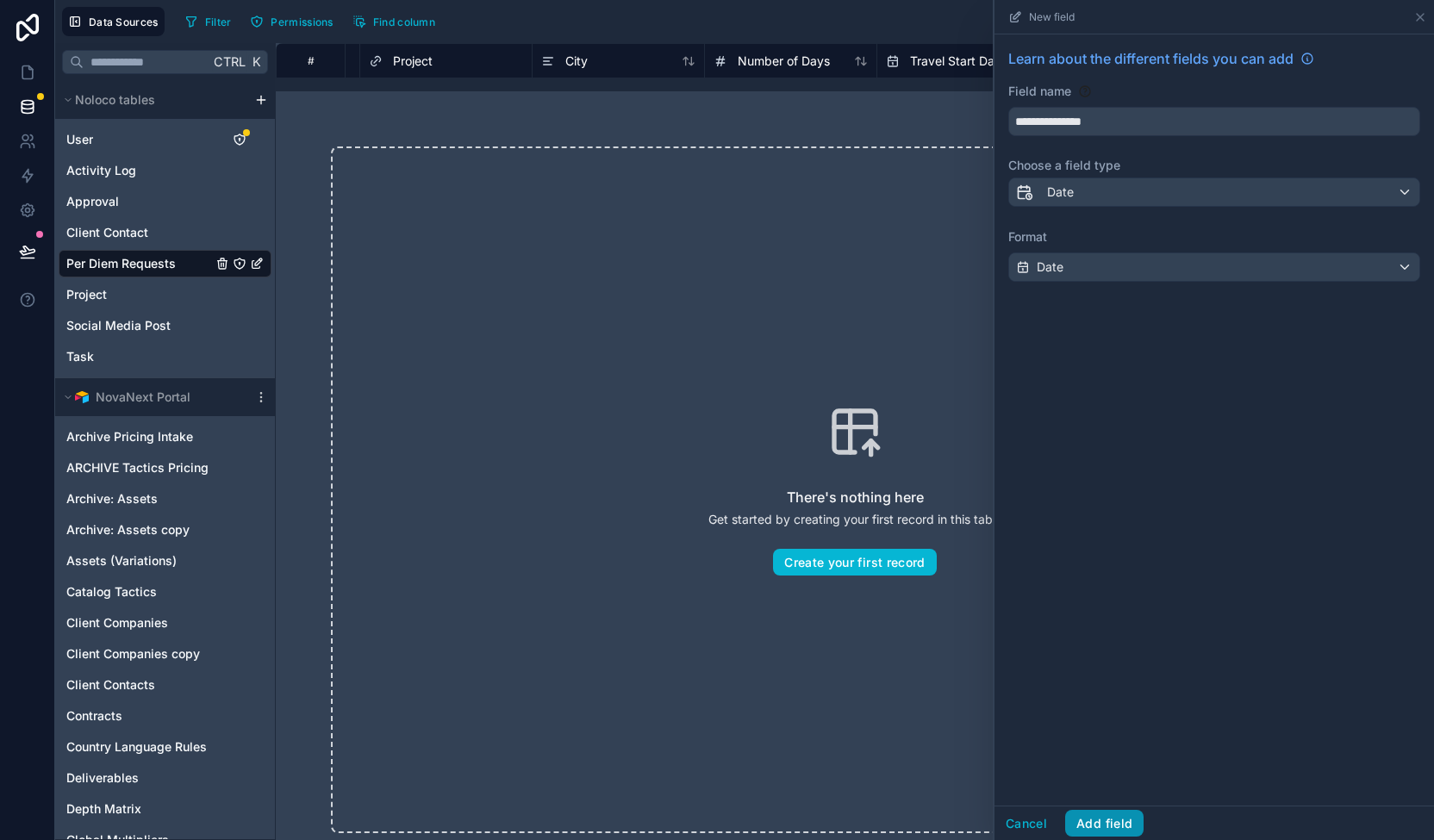
click at [1116, 817] on button "Add field" at bounding box center [1104, 824] width 79 height 28
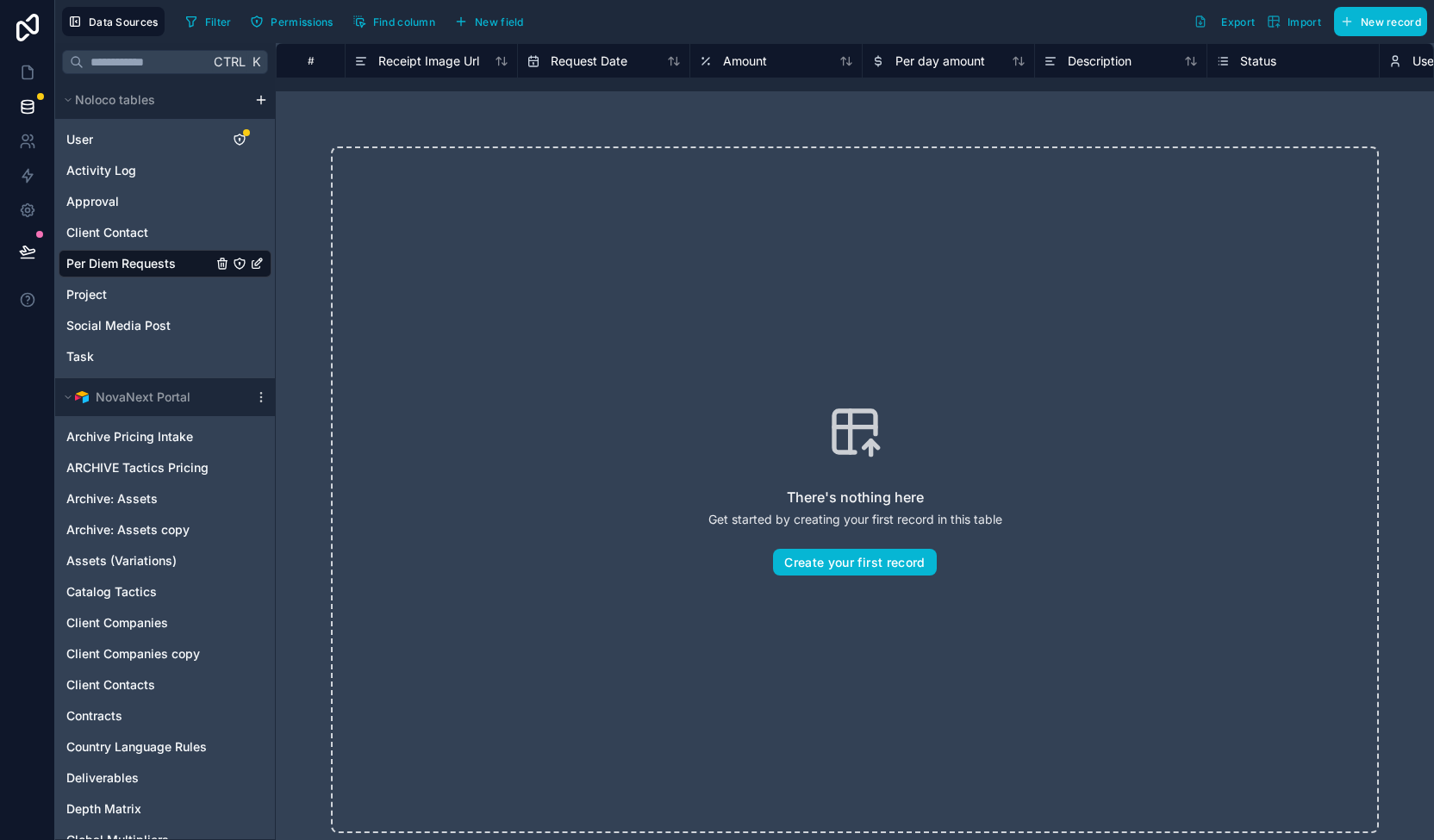
click at [1278, 60] on div "Status" at bounding box center [1293, 61] width 154 height 21
drag, startPoint x: 932, startPoint y: 58, endPoint x: 686, endPoint y: 60, distance: 246.0
drag, startPoint x: 875, startPoint y: 63, endPoint x: 893, endPoint y: 51, distance: 21.6
click at [893, 51] on div "Per day amount" at bounding box center [928, 61] width 114 height 21
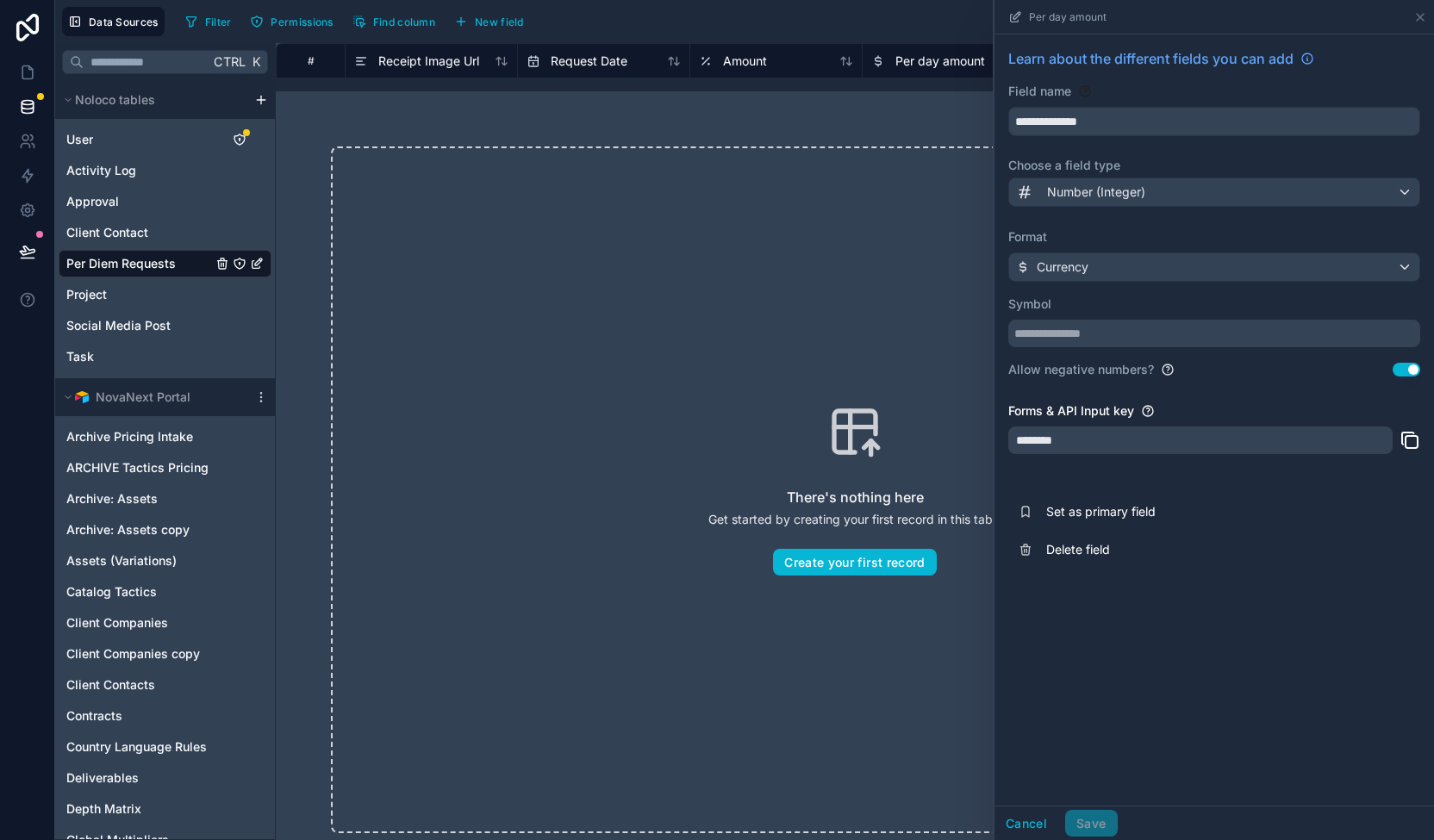
click at [896, 53] on span "Per day amount" at bounding box center [940, 61] width 90 height 17
click at [1420, 15] on icon at bounding box center [1420, 17] width 14 height 14
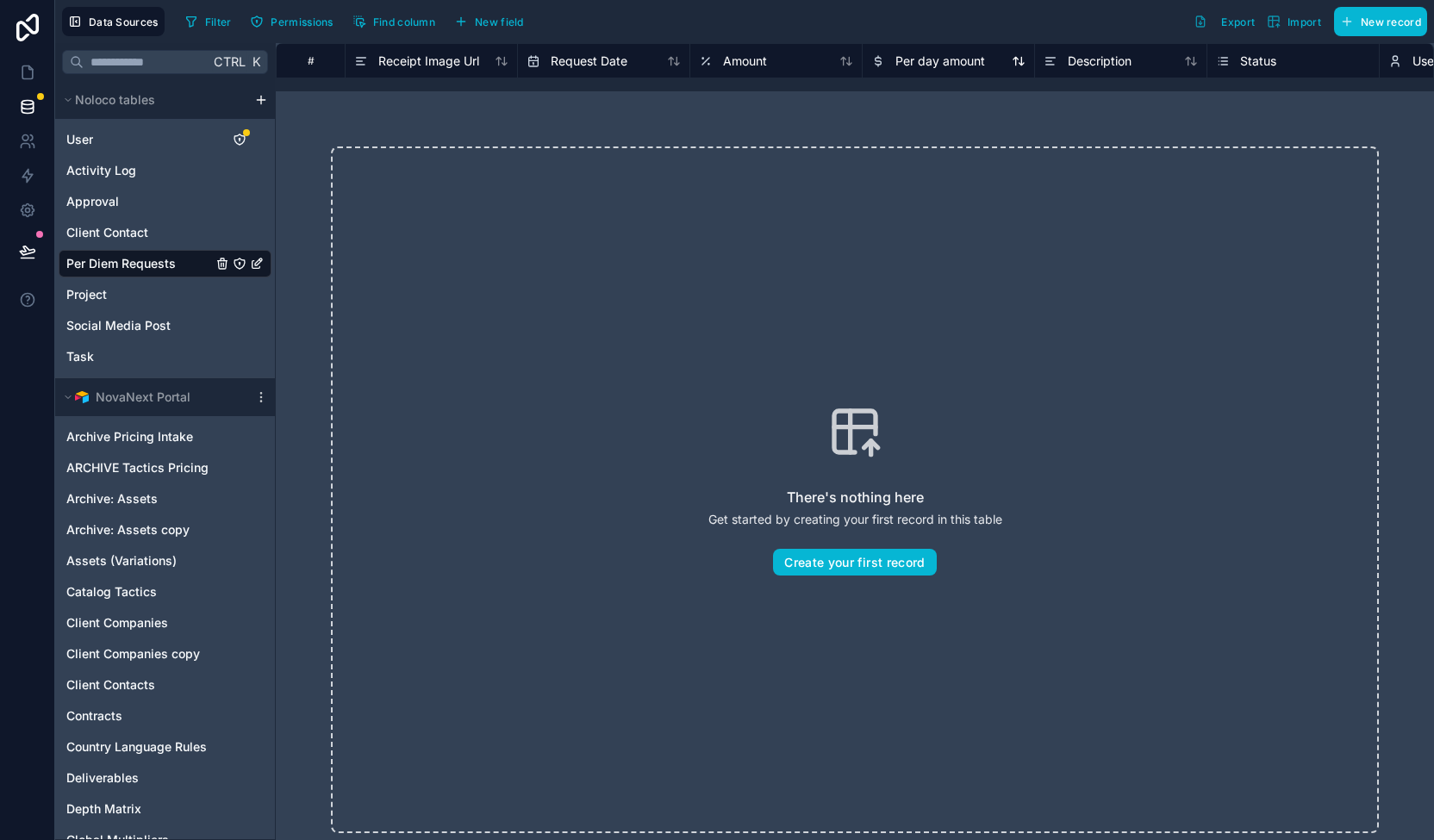
drag, startPoint x: 1022, startPoint y: 61, endPoint x: 948, endPoint y: 61, distance: 74.0
click at [937, 68] on div "Per day amount" at bounding box center [948, 61] width 154 height 21
drag, startPoint x: 961, startPoint y: 53, endPoint x: 1082, endPoint y: 55, distance: 121.0
click at [933, 60] on span "Per day amount" at bounding box center [940, 61] width 90 height 17
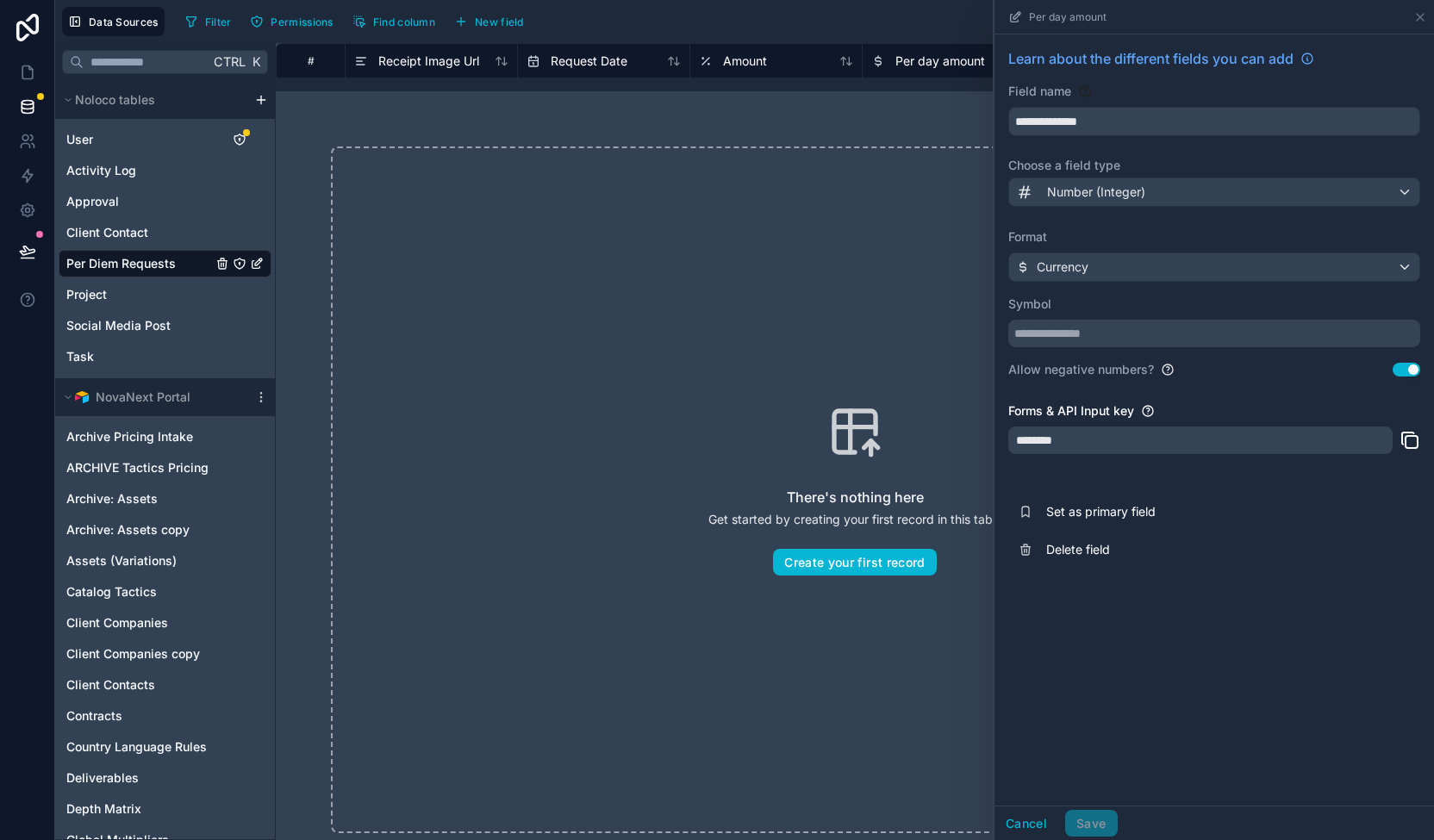
click at [846, 252] on div "There's nothing here Get started by creating your first record in this table Cr…" at bounding box center [854, 490] width 1048 height 687
click at [727, 119] on div "There's nothing here Get started by creating your first record in this table Cr…" at bounding box center [854, 490] width 1158 height 797
click at [1422, 16] on icon at bounding box center [1420, 17] width 7 height 7
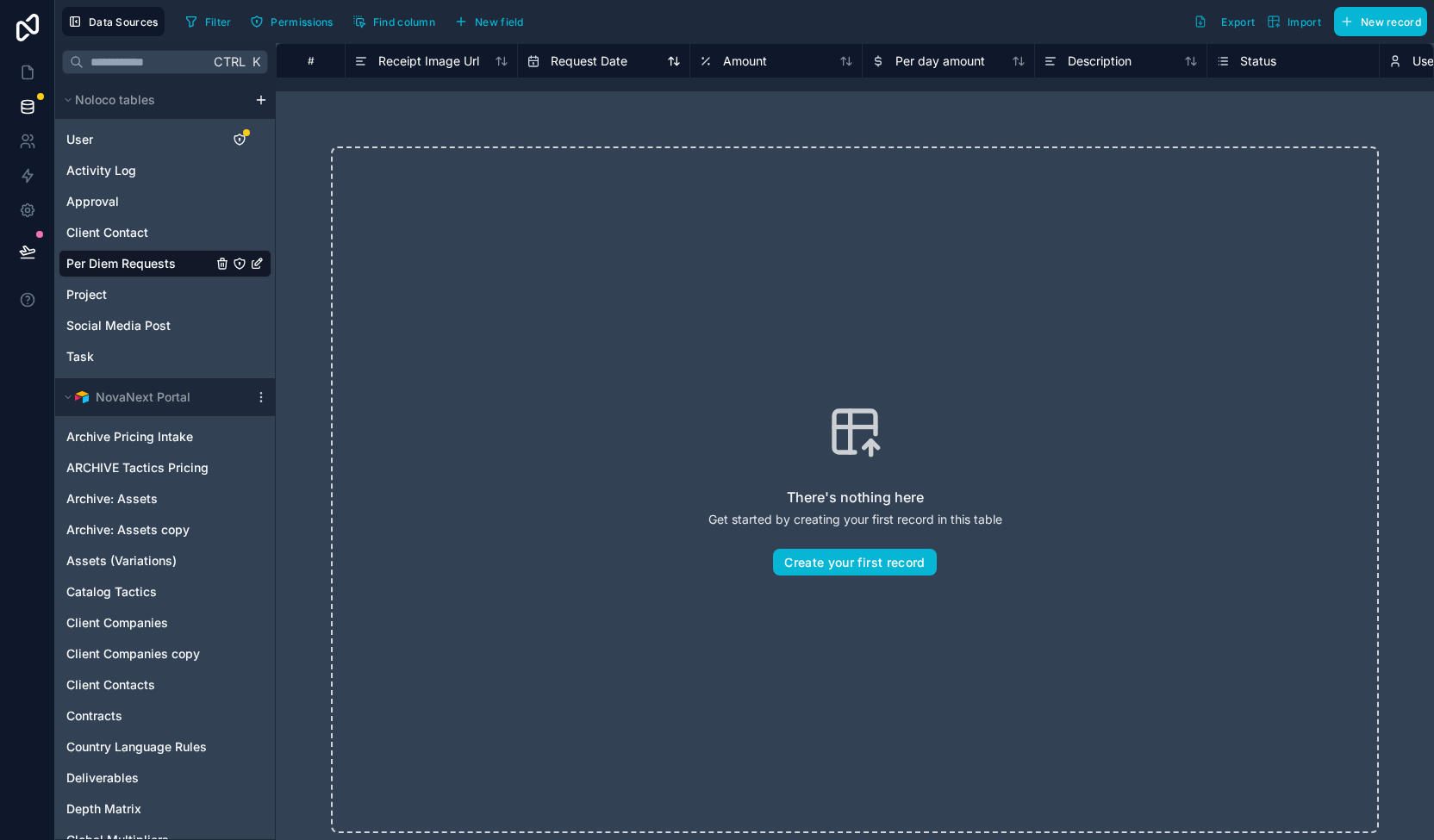
click at [559, 58] on span "Request Date" at bounding box center [589, 61] width 77 height 17
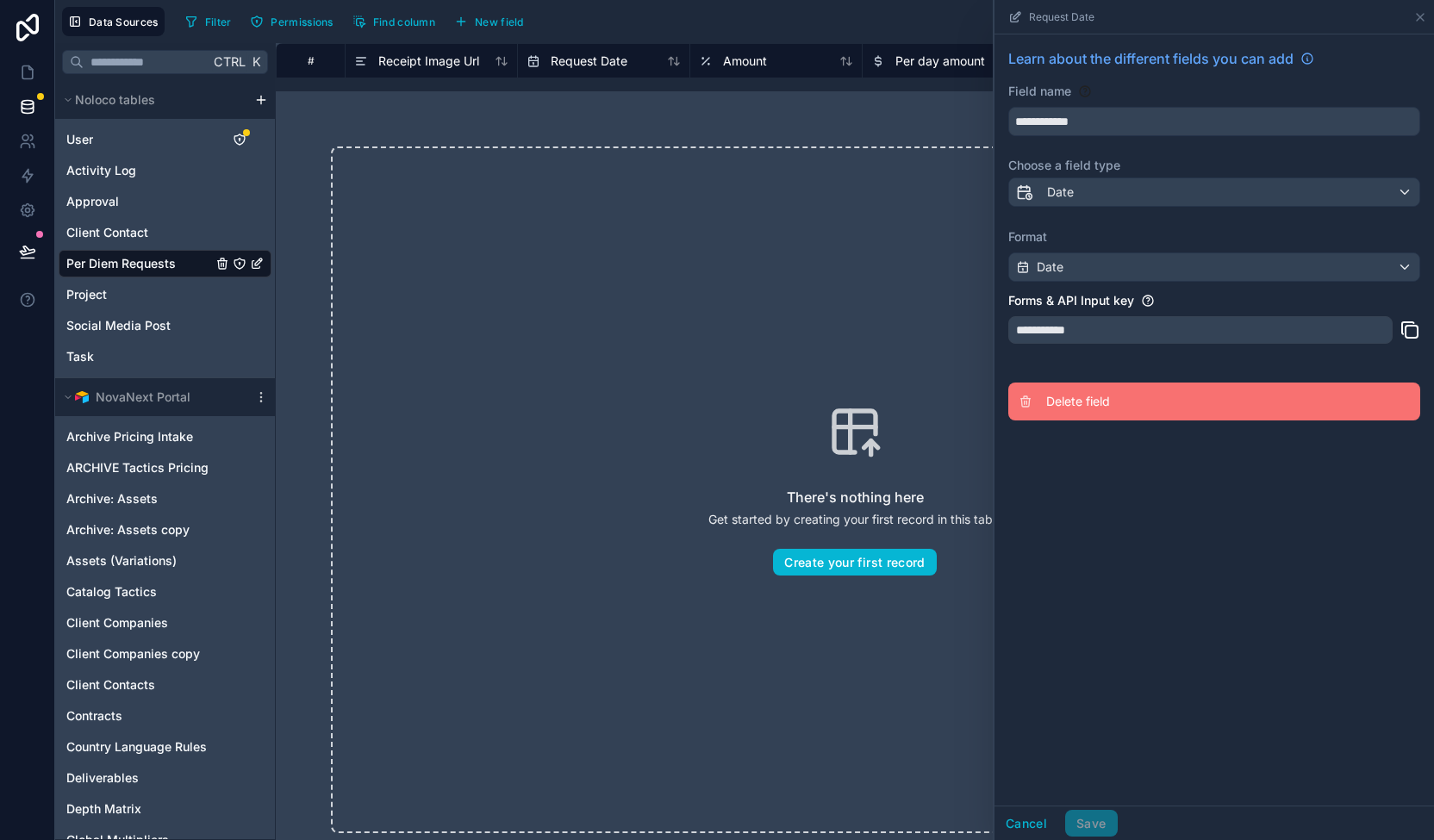
click at [1097, 408] on button "Delete field" at bounding box center [1215, 401] width 412 height 38
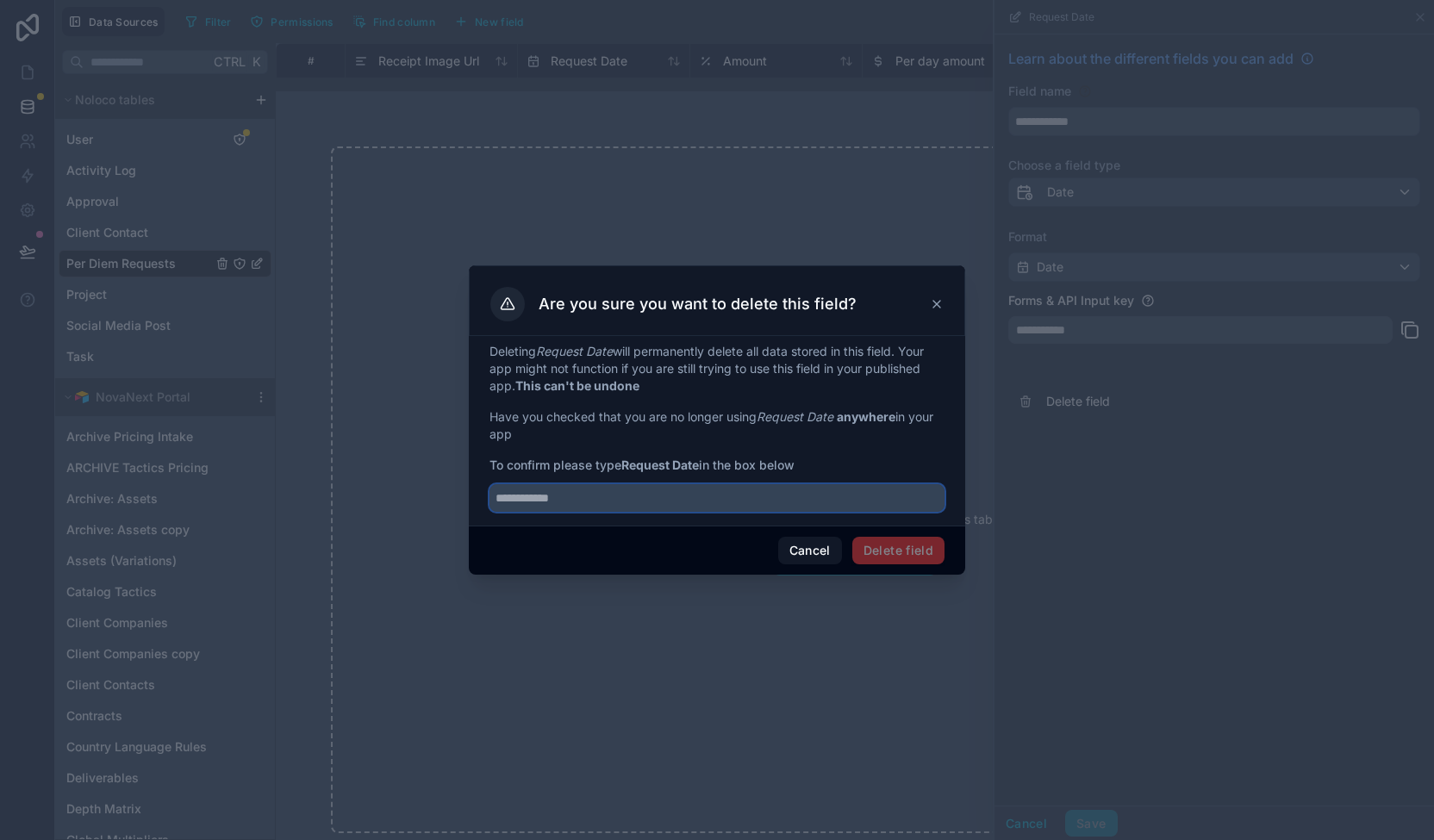
click at [791, 506] on input "text" at bounding box center [717, 498] width 455 height 28
type input "**********"
click at [950, 543] on div "Cancel Delete field" at bounding box center [717, 549] width 496 height 49
click at [919, 547] on button "Delete field" at bounding box center [898, 550] width 93 height 28
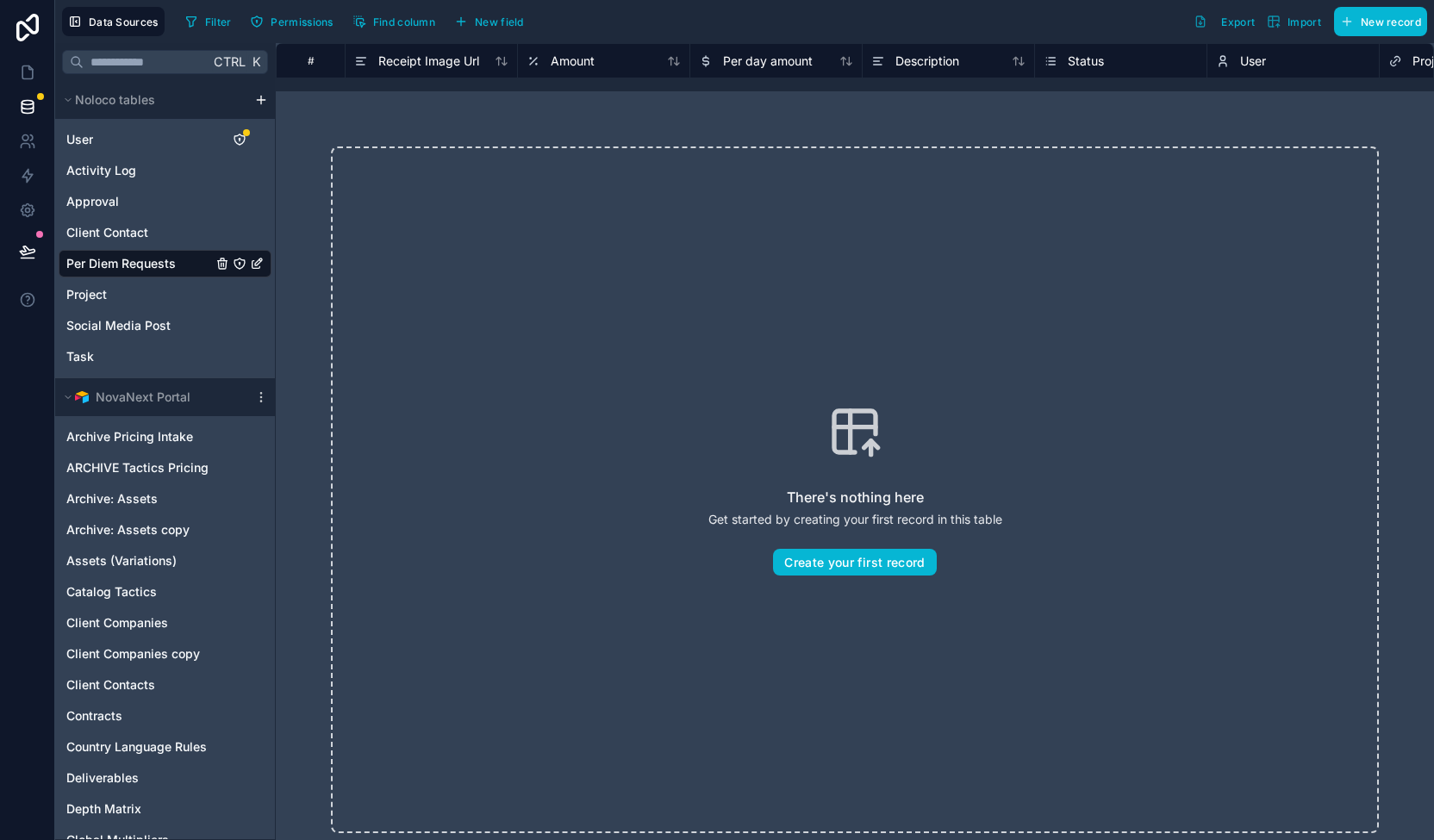
click at [1255, 61] on span "User" at bounding box center [1253, 61] width 26 height 17
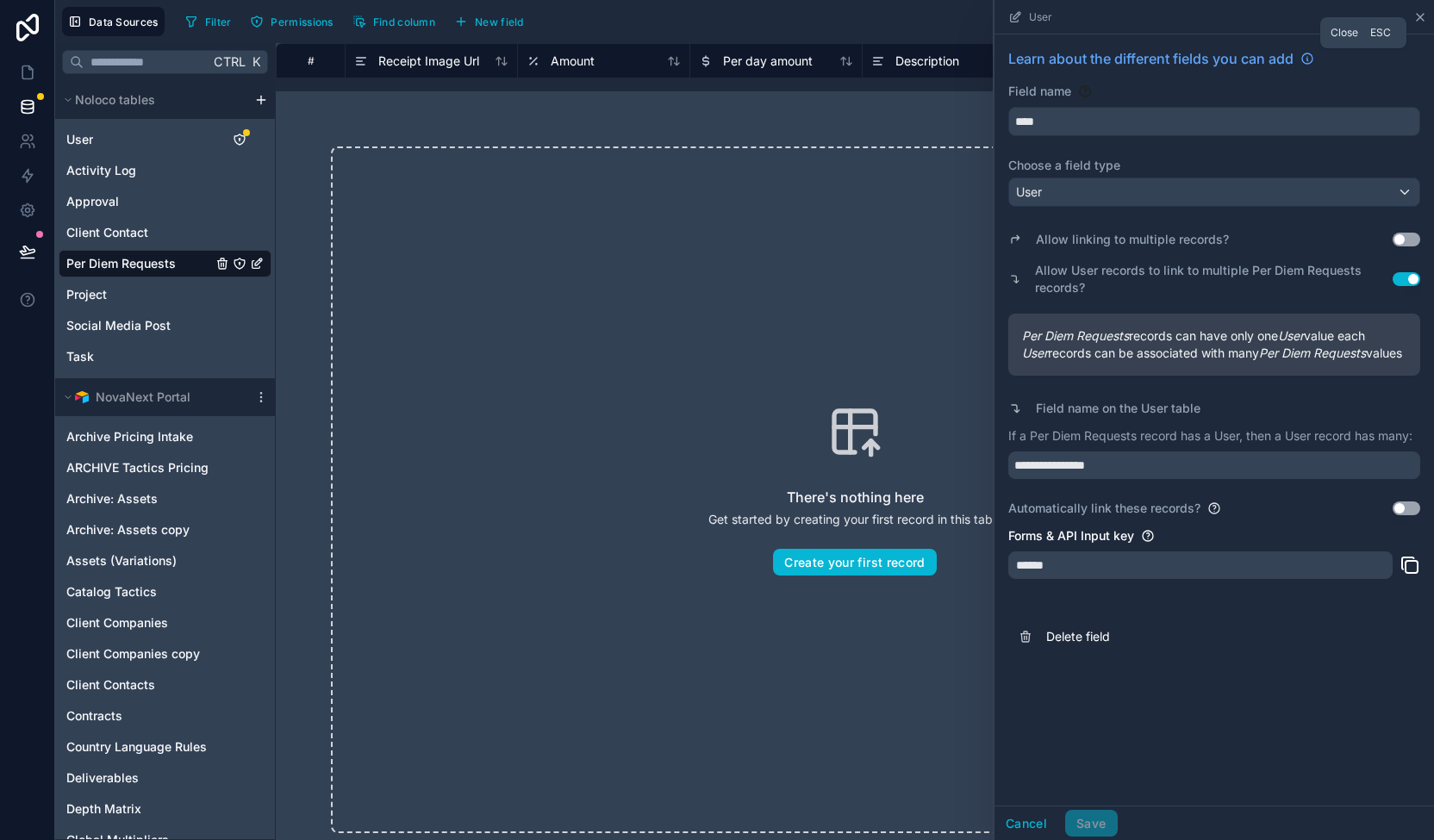
click at [1425, 16] on icon at bounding box center [1420, 17] width 14 height 14
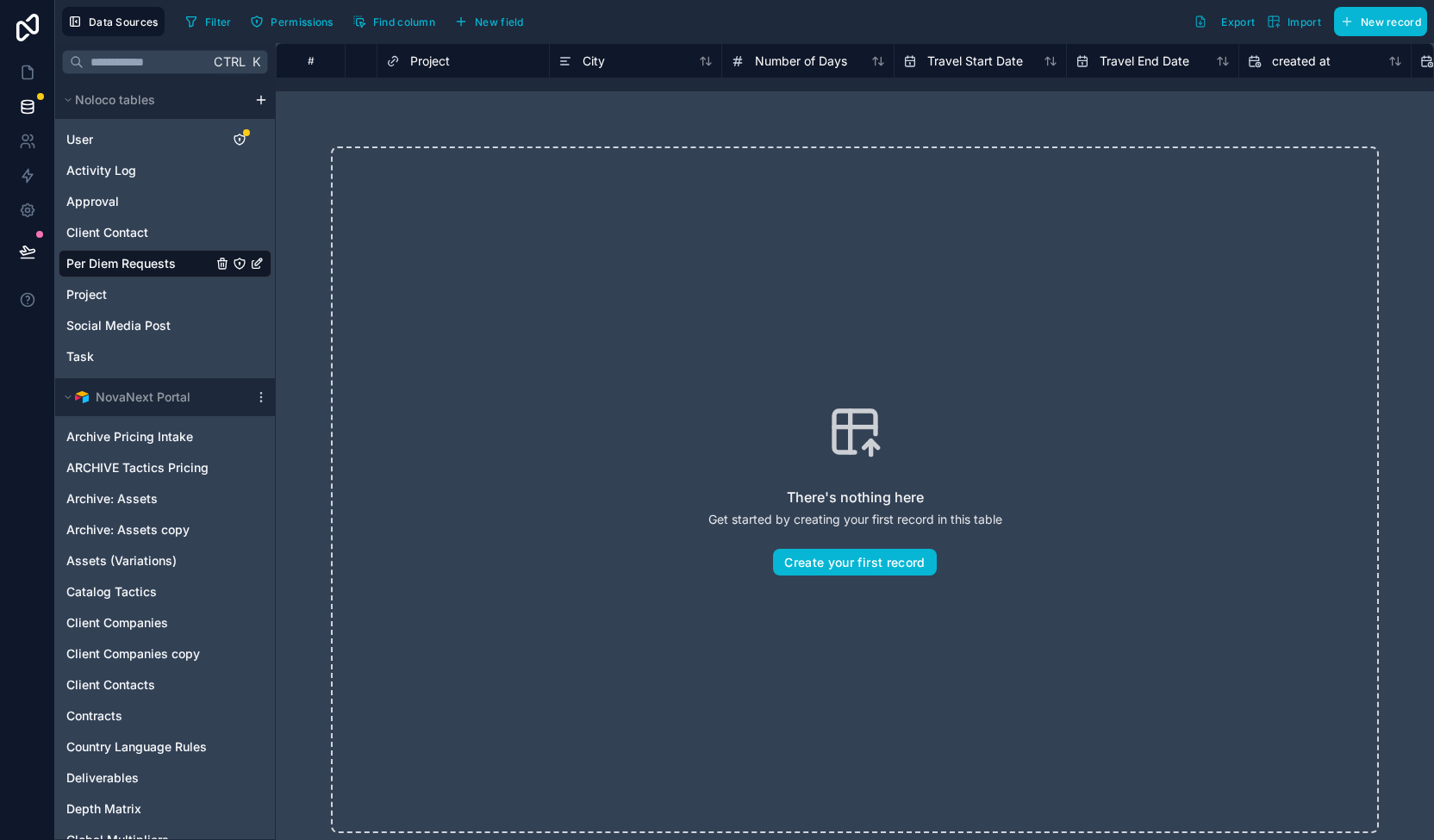
scroll to position [0, 1003]
click at [828, 57] on span "Number of Days" at bounding box center [800, 61] width 93 height 17
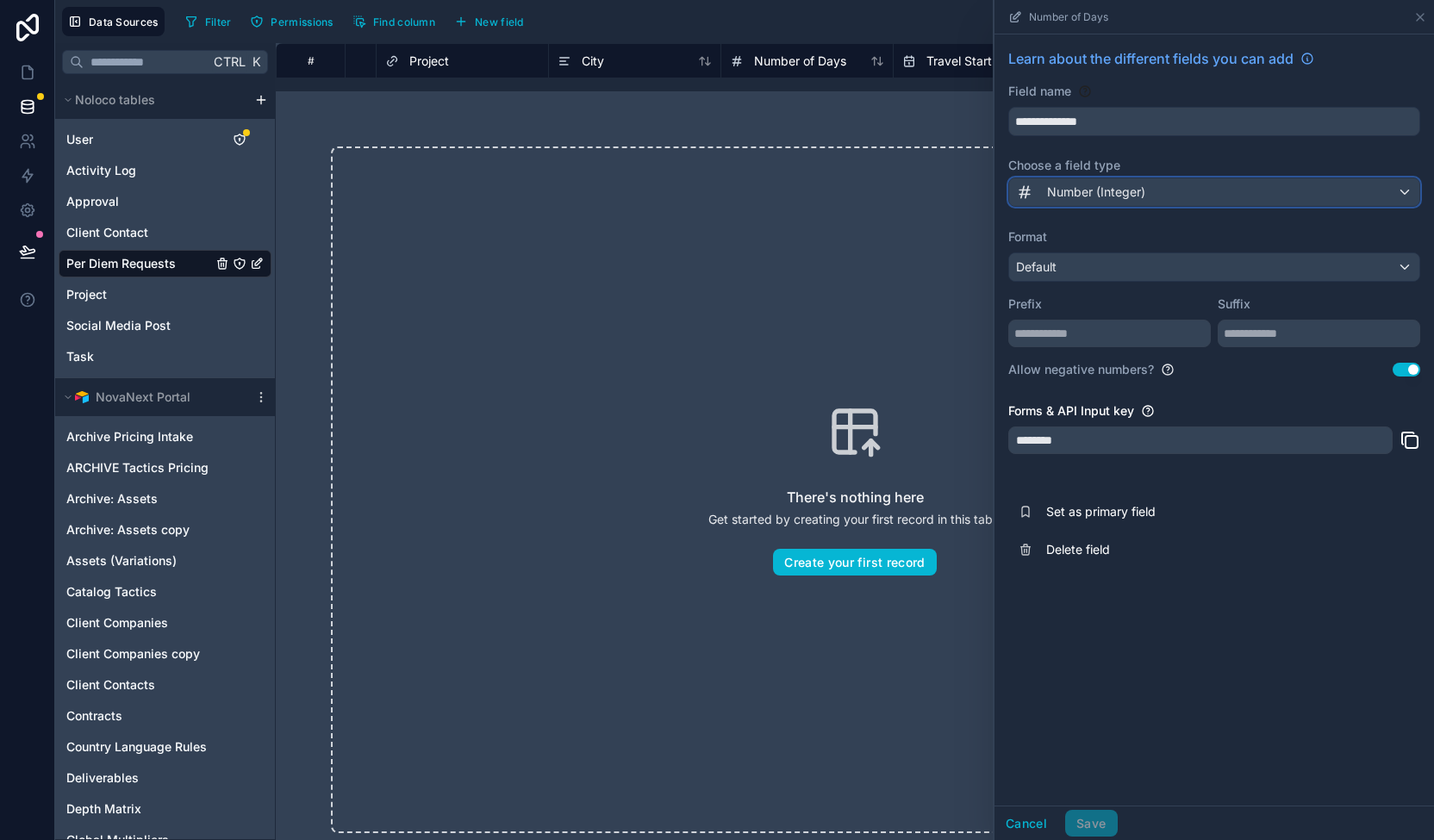
click at [1068, 182] on div "Number (Integer)" at bounding box center [1080, 192] width 129 height 21
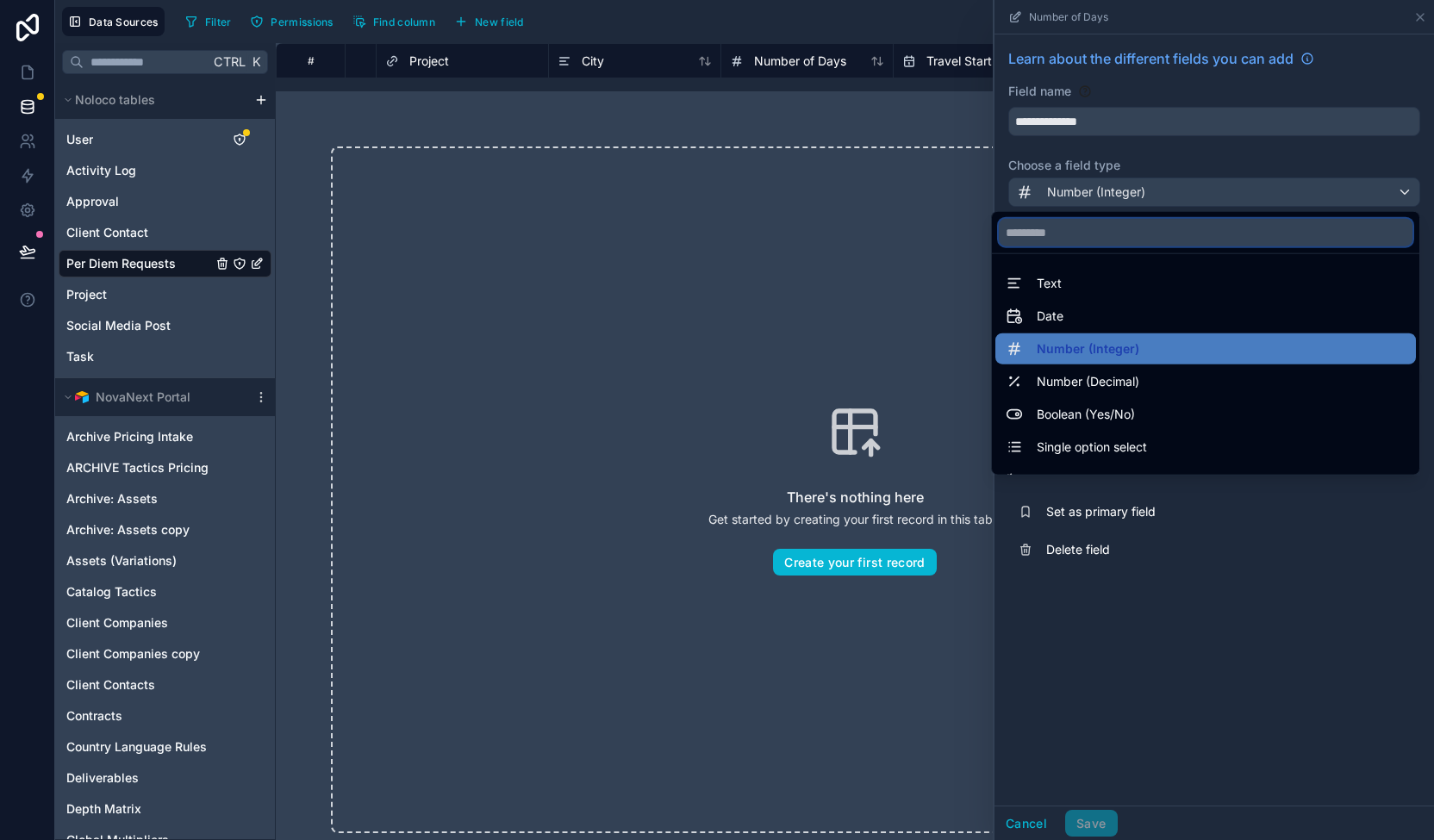
click at [1044, 239] on input "text" at bounding box center [1205, 233] width 413 height 28
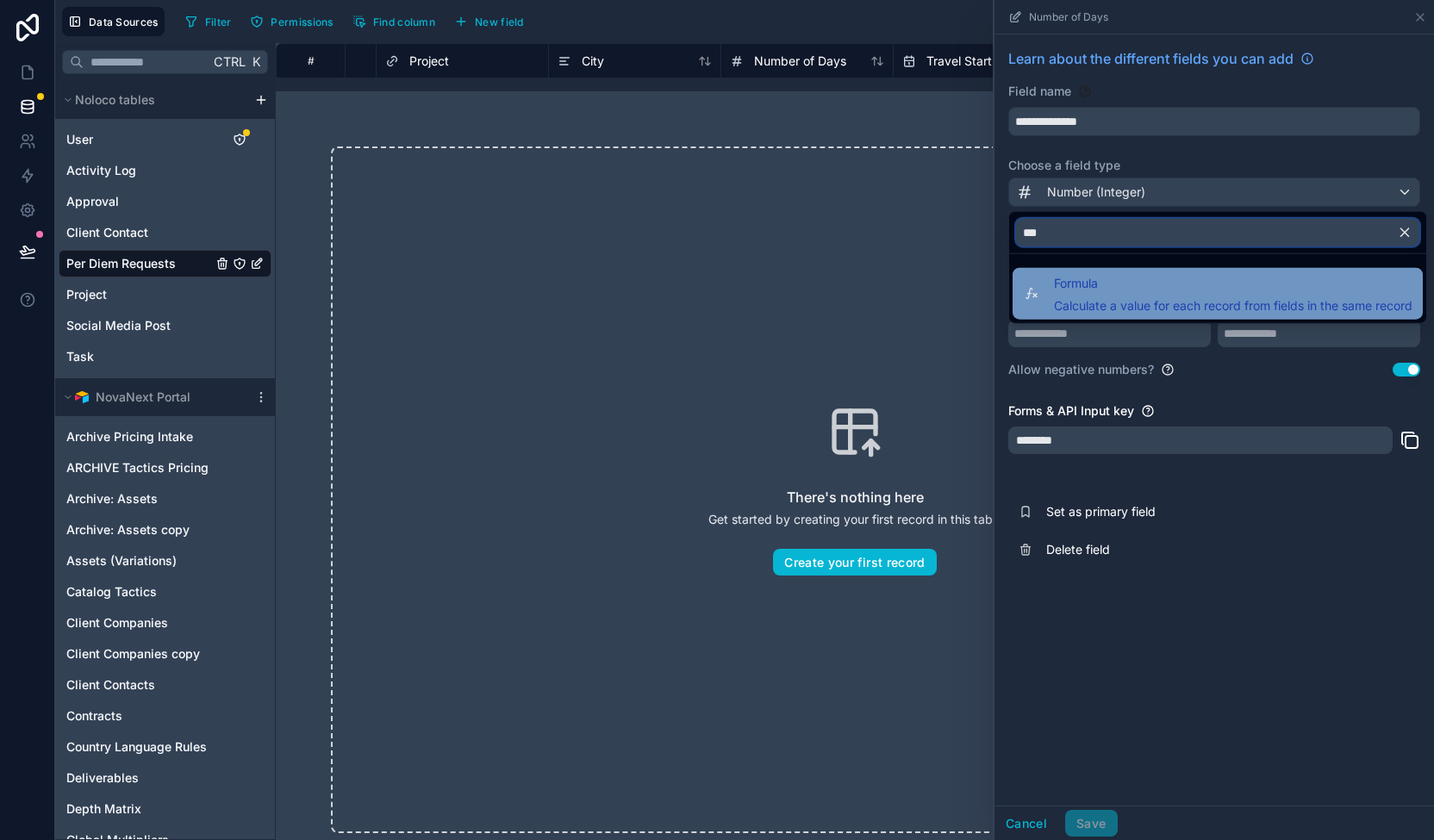
type input "***"
click at [1091, 279] on span "Formula" at bounding box center [1233, 283] width 358 height 21
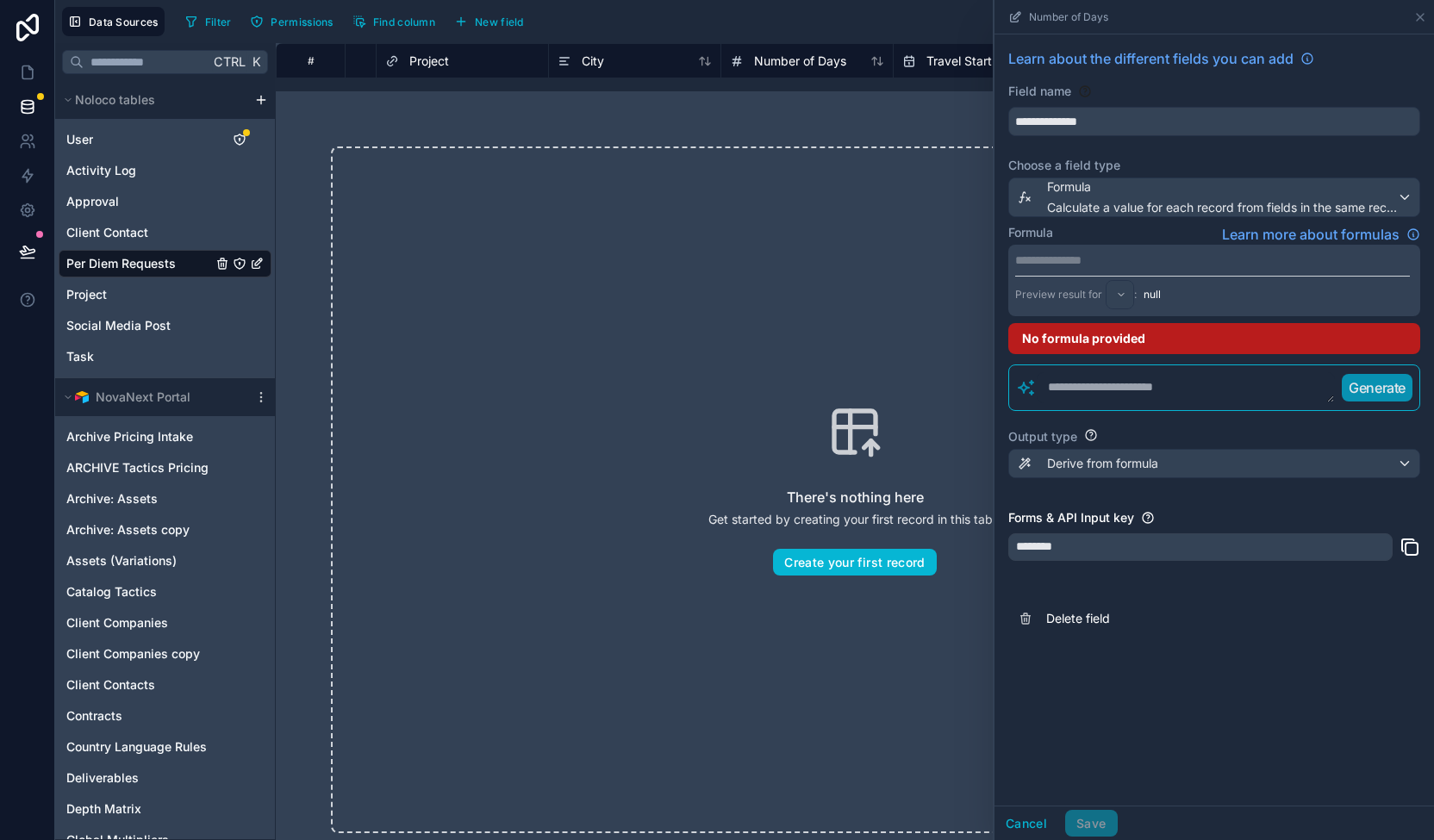
click at [1099, 256] on p "**********" at bounding box center [1212, 260] width 394 height 17
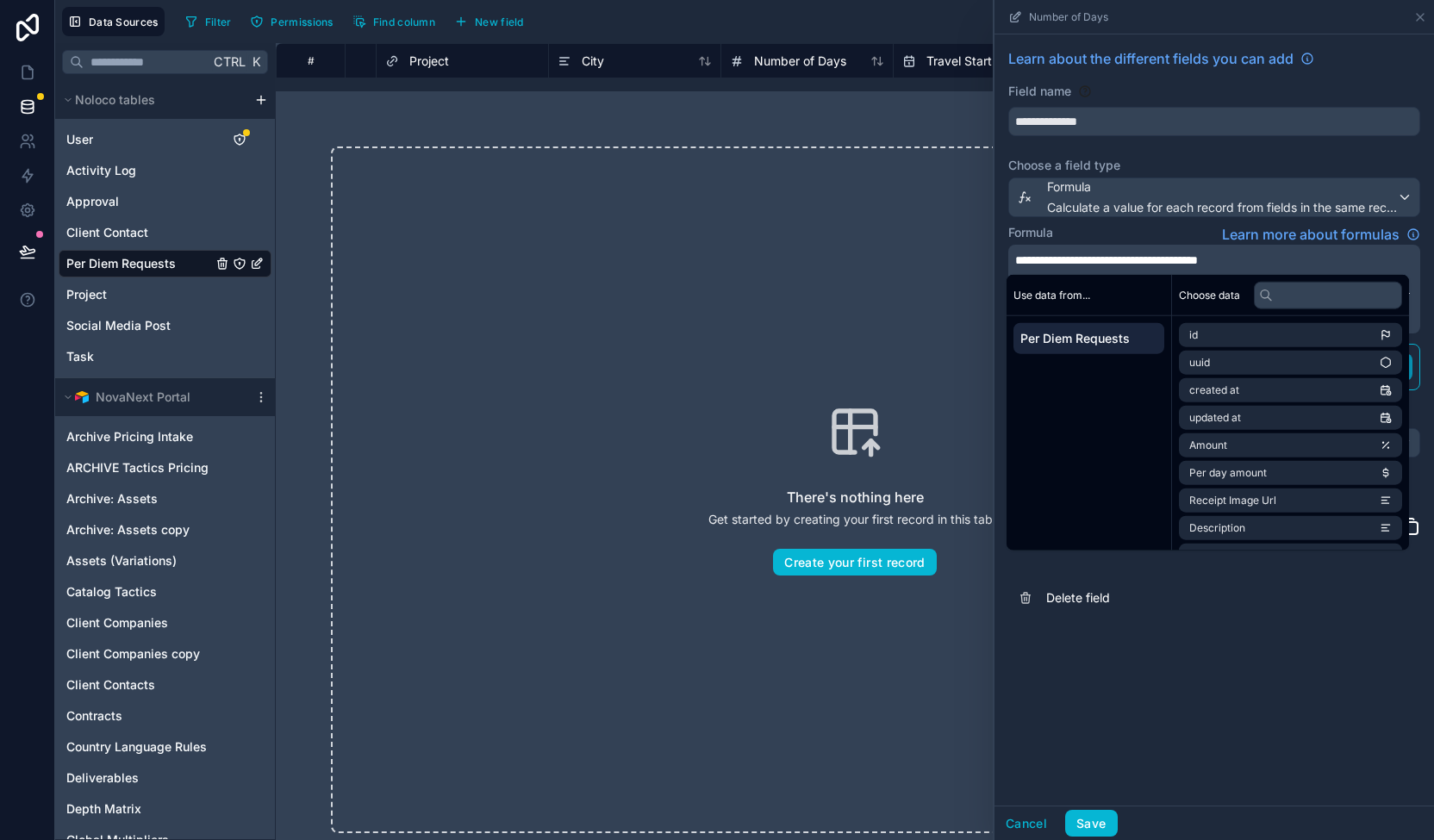
click at [1082, 259] on span "**********" at bounding box center [1105, 260] width 182 height 12
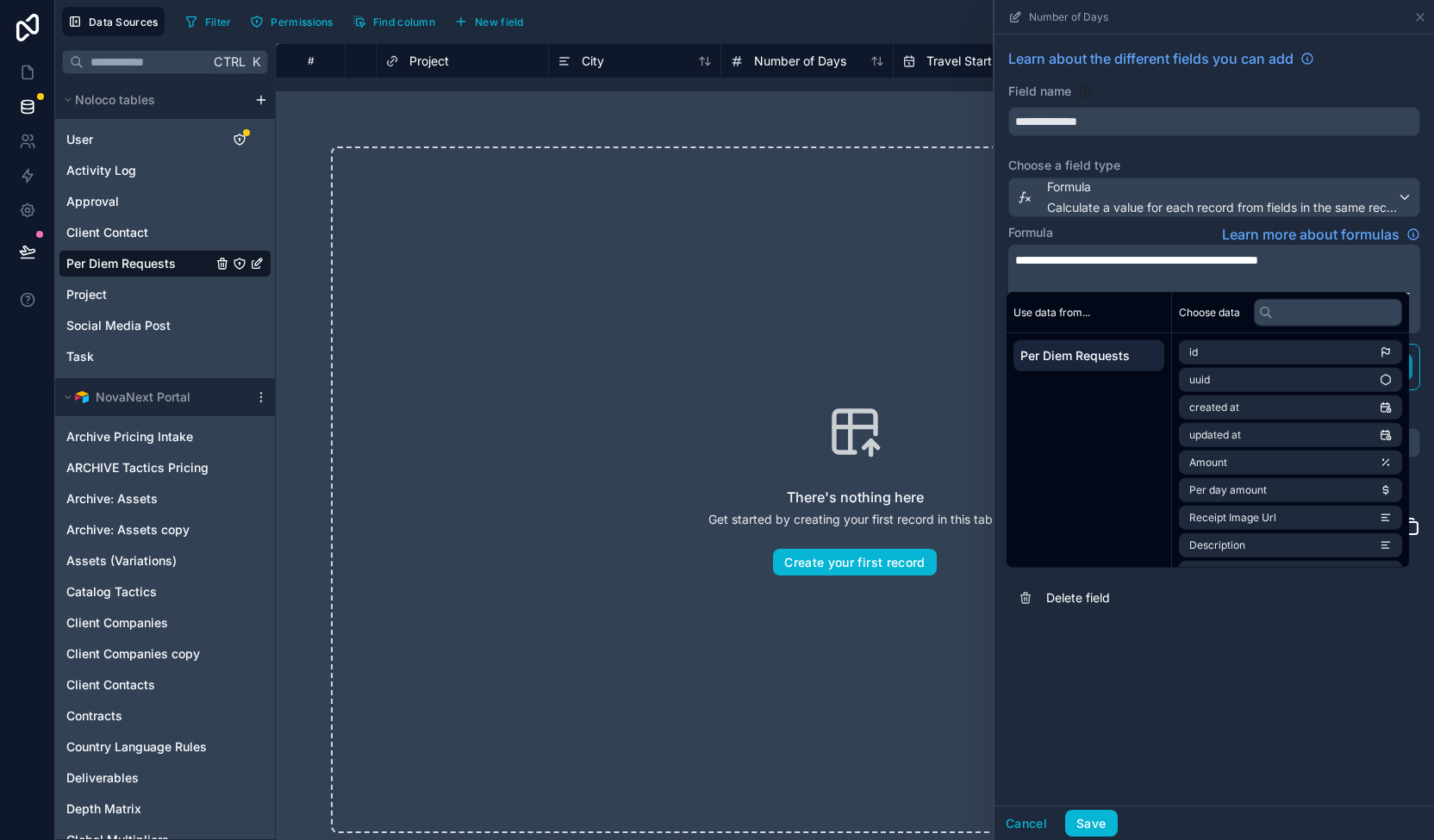
click at [1099, 483] on div "Use data from... Per Diem Requests" at bounding box center [1089, 429] width 165 height 276
click at [1409, 392] on div "id uuid created at updated at Amount Per day amount Receipt Image Url Descripti…" at bounding box center [1291, 450] width 237 height 234
click at [1315, 547] on li "Travel End Date" at bounding box center [1291, 548] width 223 height 24
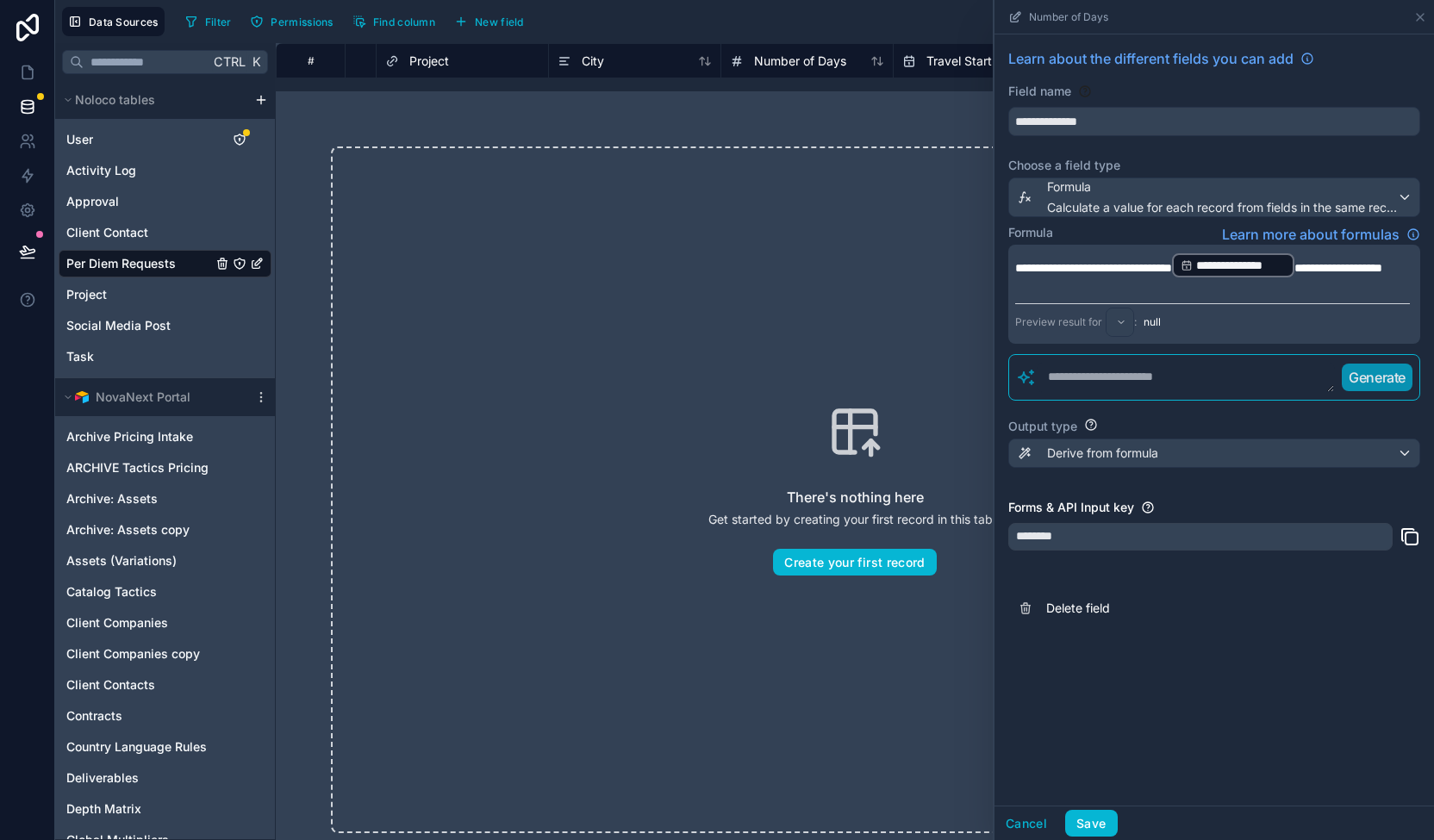
click at [1301, 297] on p "﻿" at bounding box center [1212, 287] width 394 height 17
click at [1265, 260] on span "**********" at bounding box center [1241, 265] width 90 height 17
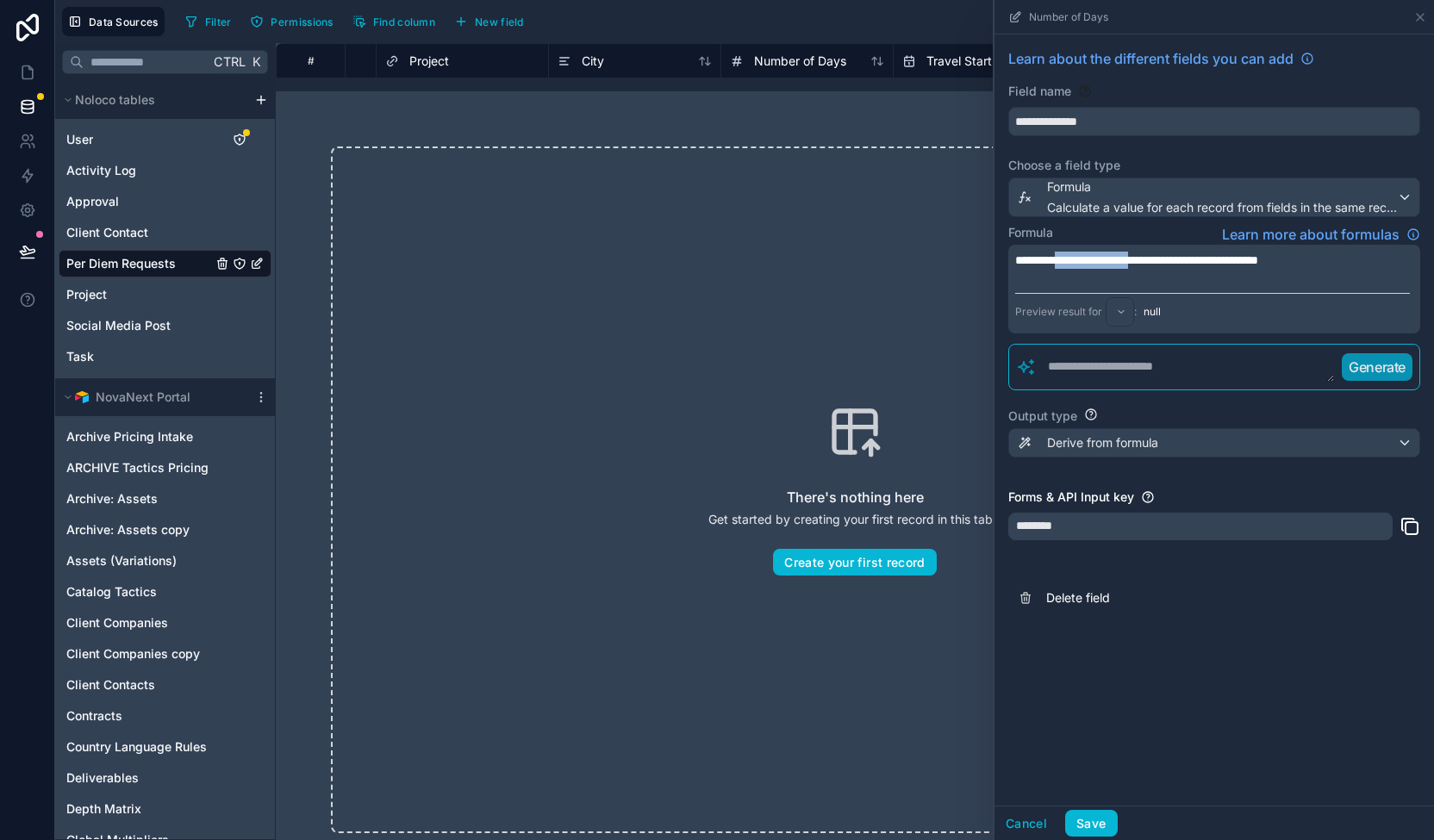
drag, startPoint x: 1175, startPoint y: 259, endPoint x: 1128, endPoint y: 268, distance: 47.9
click at [1077, 264] on span "**********" at bounding box center [1136, 260] width 243 height 12
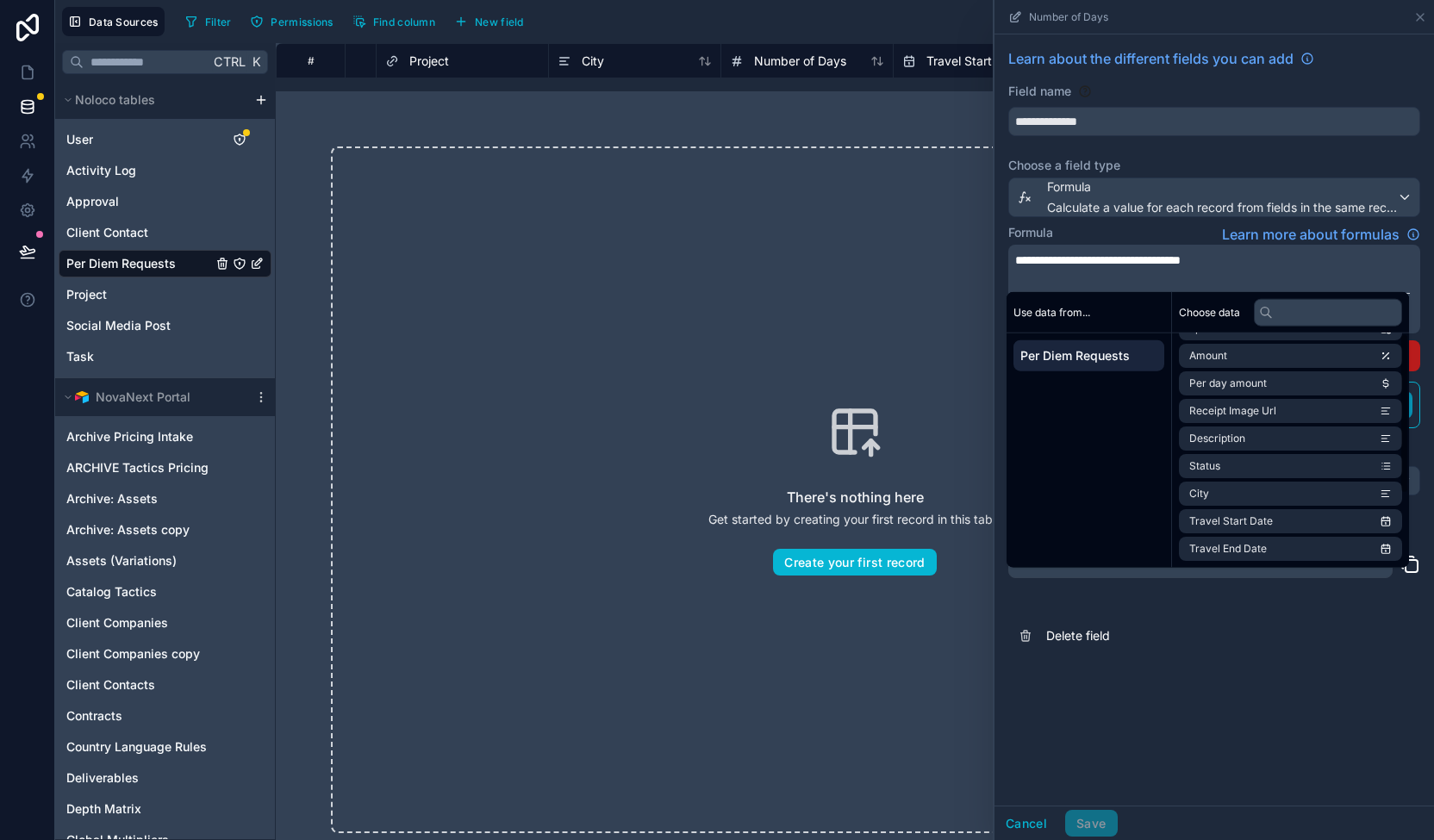
click at [1409, 503] on div "id uuid created at updated at Amount Per day amount Receipt Image Url Descripti…" at bounding box center [1291, 397] width 237 height 341
click at [1339, 548] on li "Travel End Date" at bounding box center [1291, 548] width 223 height 24
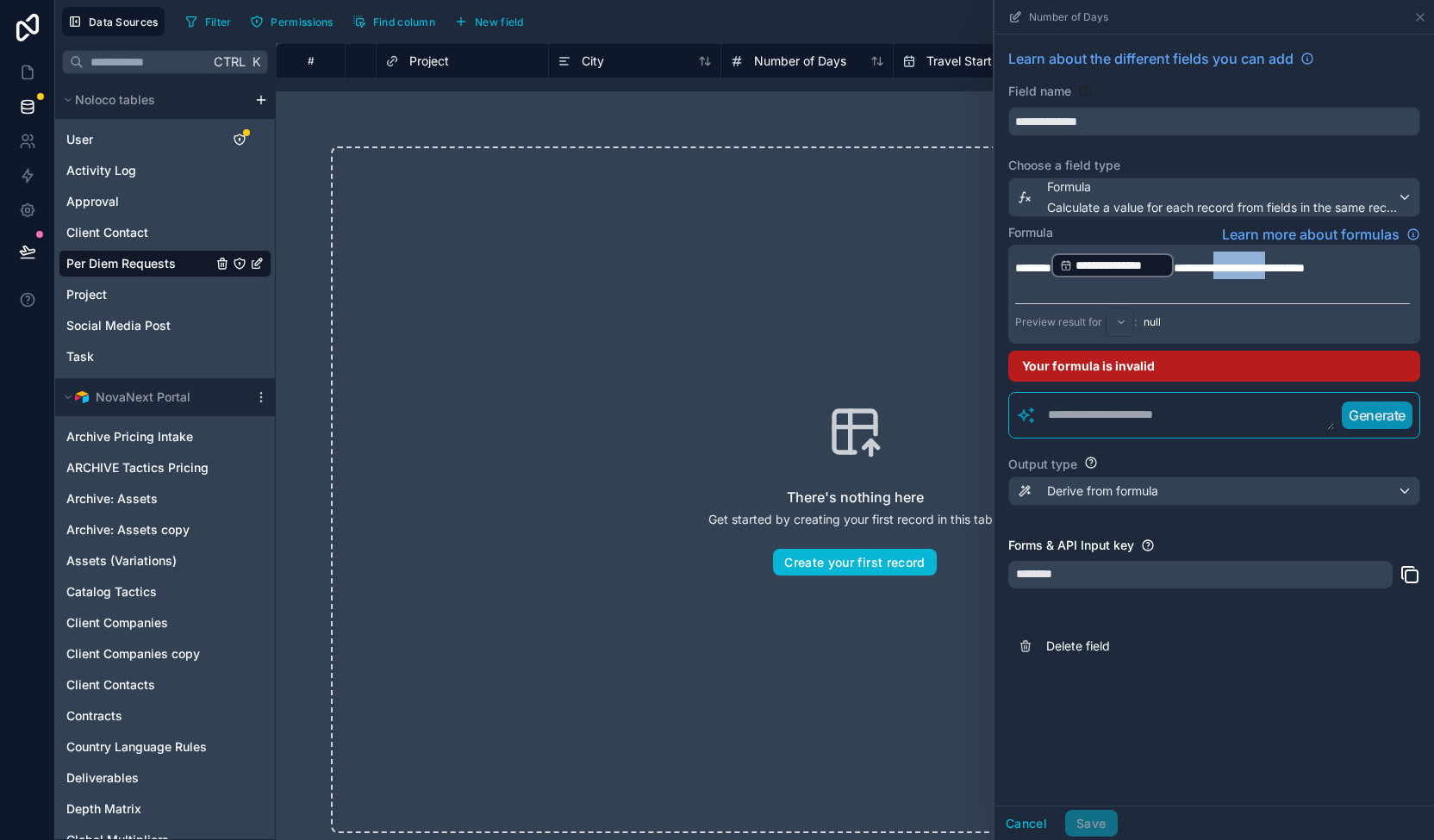
drag, startPoint x: 1307, startPoint y: 266, endPoint x: 1239, endPoint y: 272, distance: 68.3
click at [1239, 272] on span "**********" at bounding box center [1240, 268] width 131 height 12
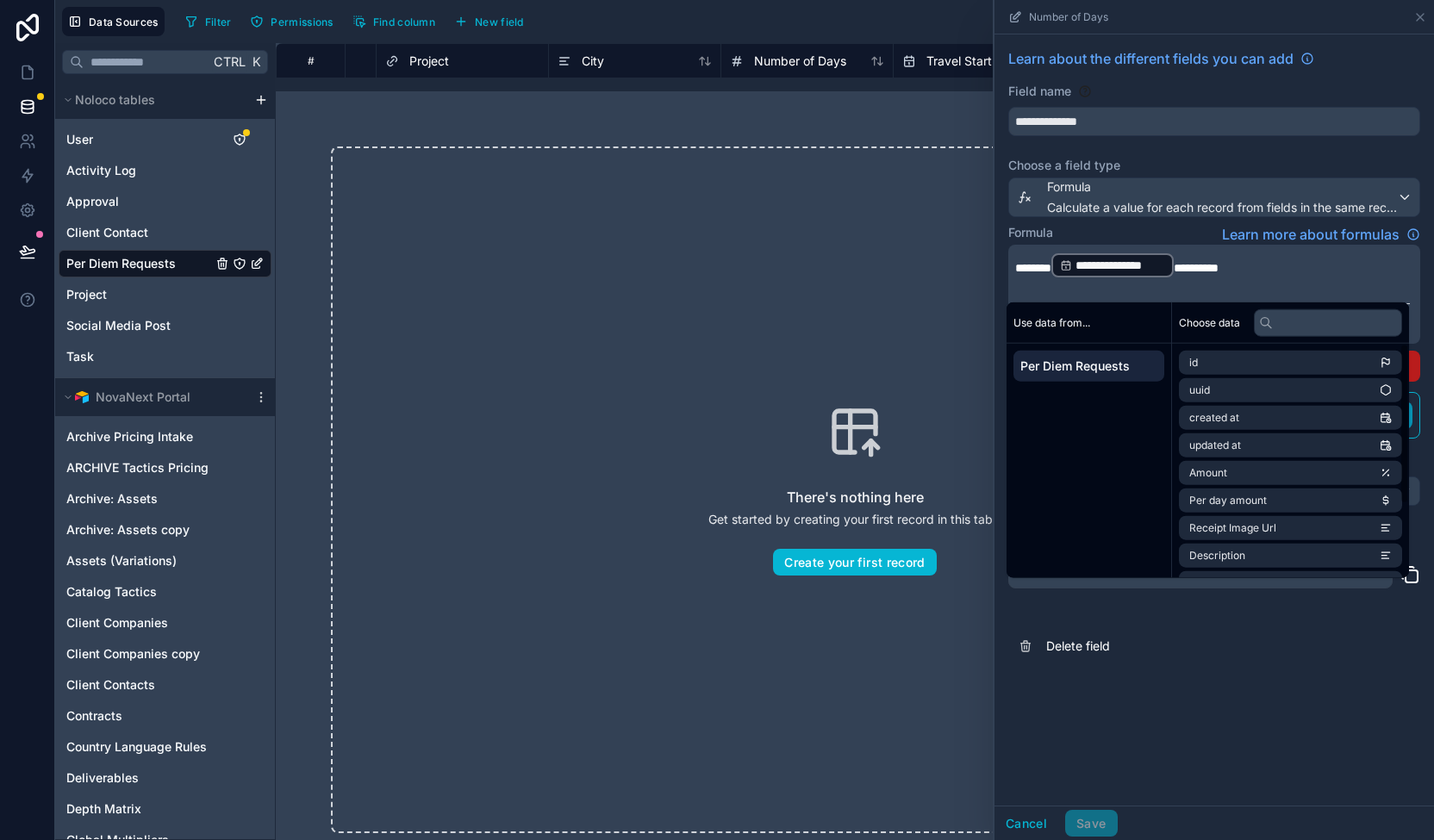
click at [1409, 461] on div "id uuid created at updated at Amount Per day amount Receipt Image Url Descripti…" at bounding box center [1291, 460] width 237 height 234
click at [1409, 458] on div "id uuid created at updated at Amount Per day amount Receipt Image Url Descripti…" at bounding box center [1291, 460] width 237 height 234
click at [1409, 457] on div "id uuid created at updated at Amount Per day amount Receipt Image Url Descripti…" at bounding box center [1291, 460] width 237 height 234
click at [1075, 497] on div "Use data from... Per Diem Requests" at bounding box center [1089, 440] width 165 height 276
click at [1409, 560] on div "id uuid created at updated at Amount Per day amount Receipt Image Url Descripti…" at bounding box center [1291, 407] width 237 height 341
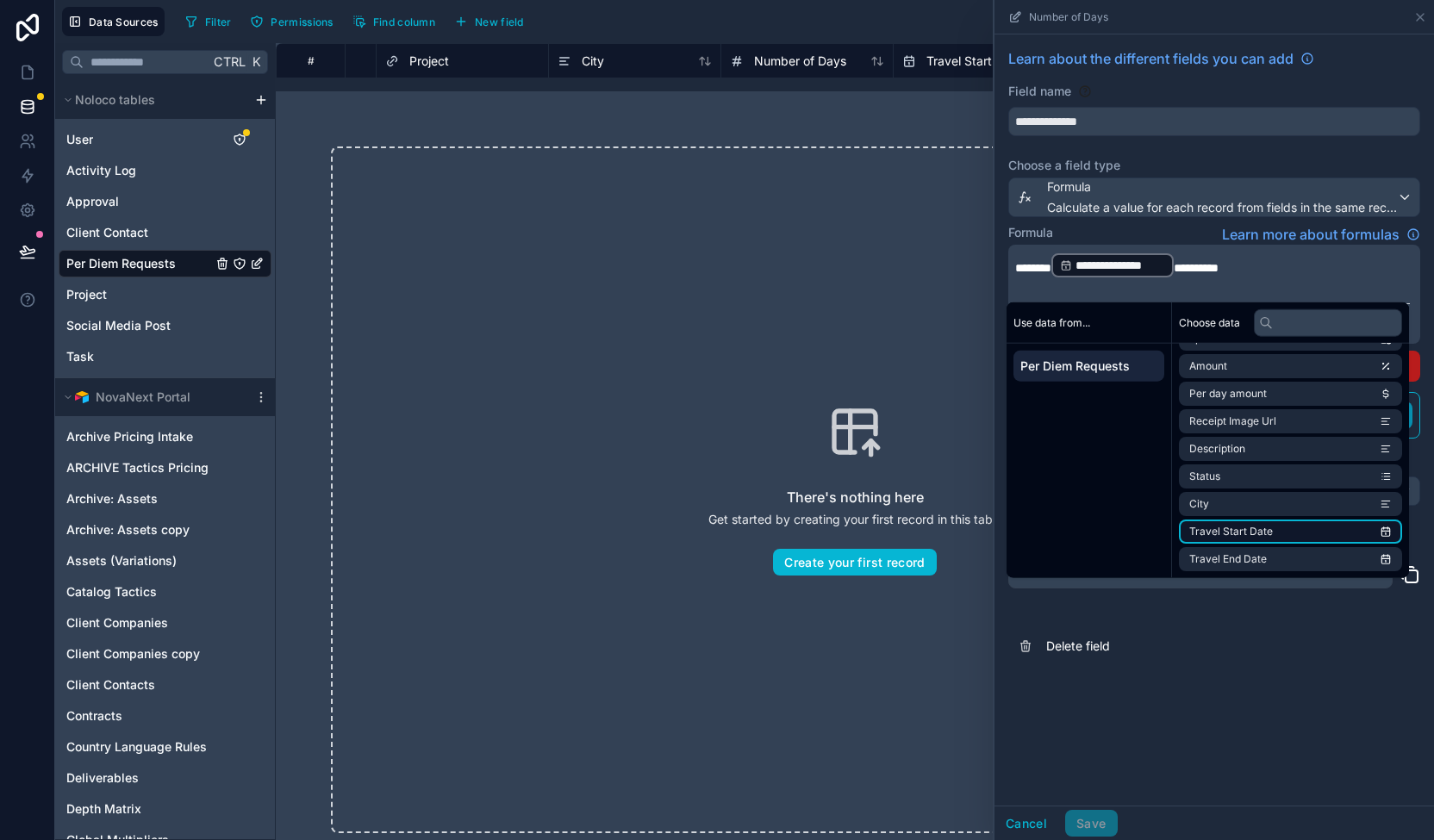
click at [1284, 531] on li "Travel Start Date" at bounding box center [1291, 531] width 223 height 24
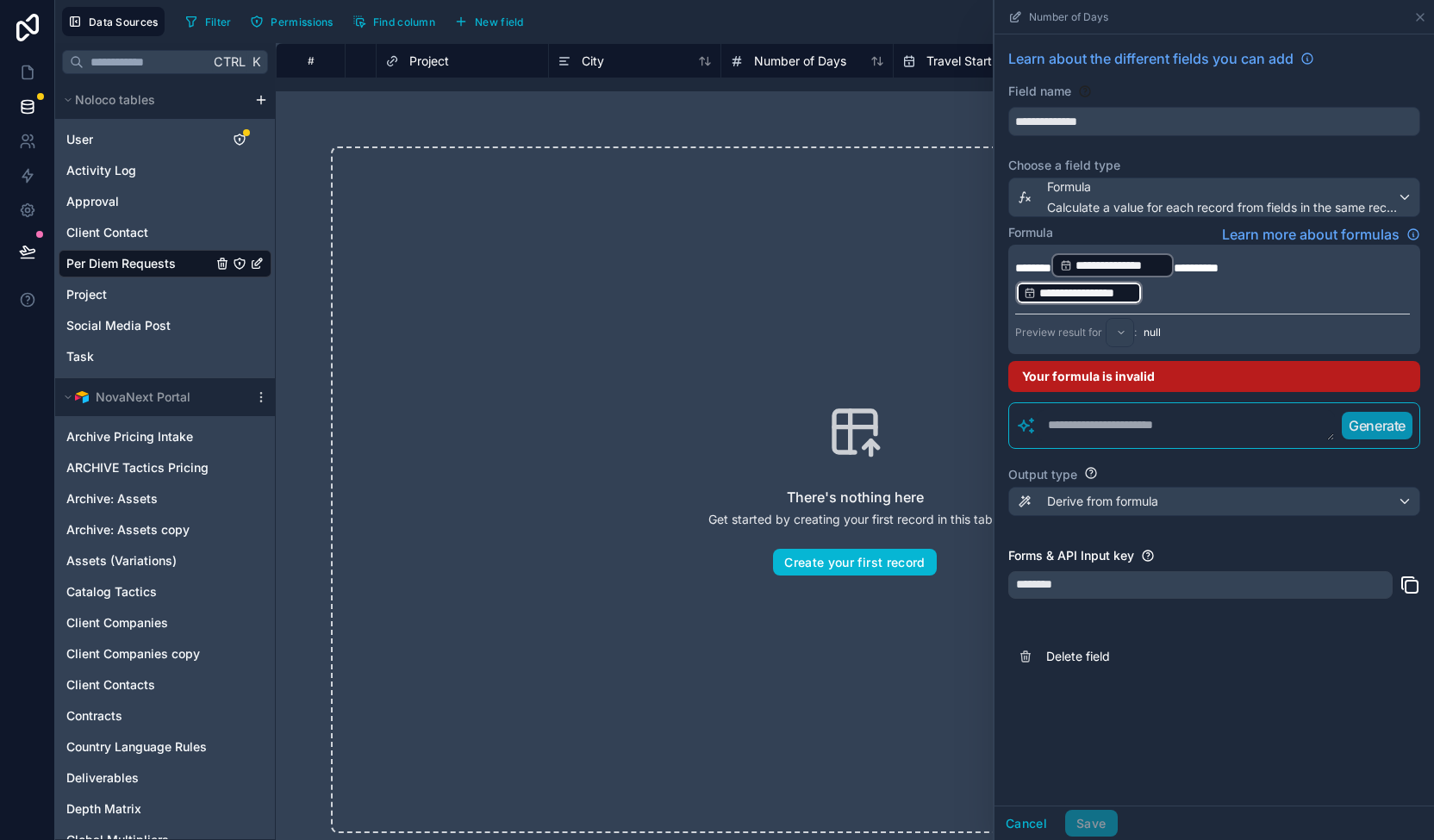
drag, startPoint x: 1171, startPoint y: 303, endPoint x: 1036, endPoint y: 277, distance: 137.5
click at [981, 260] on div "**********" at bounding box center [854, 441] width 1158 height 797
click at [1165, 306] on div "**********" at bounding box center [1215, 300] width 412 height 109
click at [1172, 295] on p "**********" at bounding box center [1212, 293] width 394 height 28
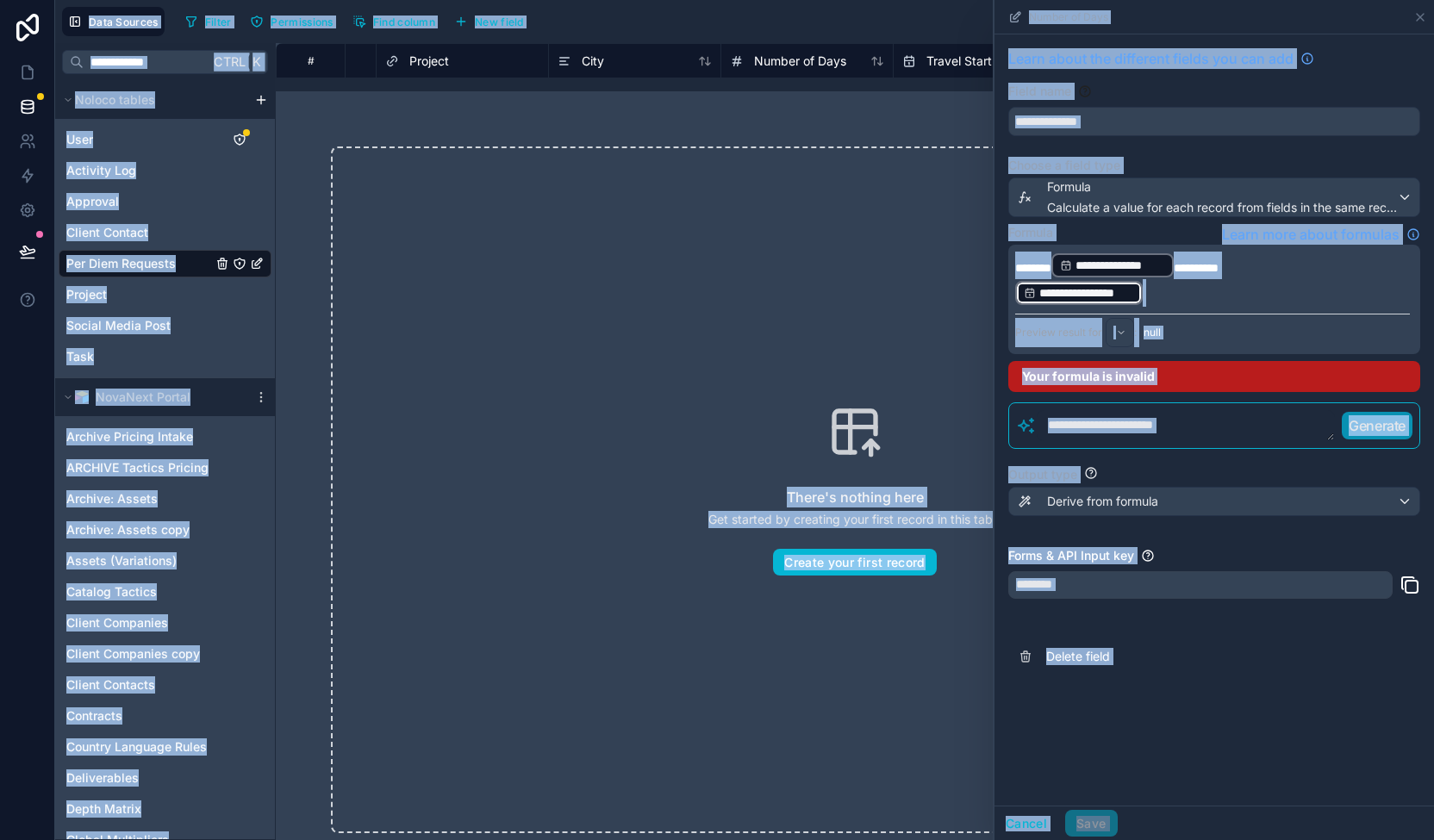
click at [1172, 293] on p "**********" at bounding box center [1212, 293] width 394 height 28
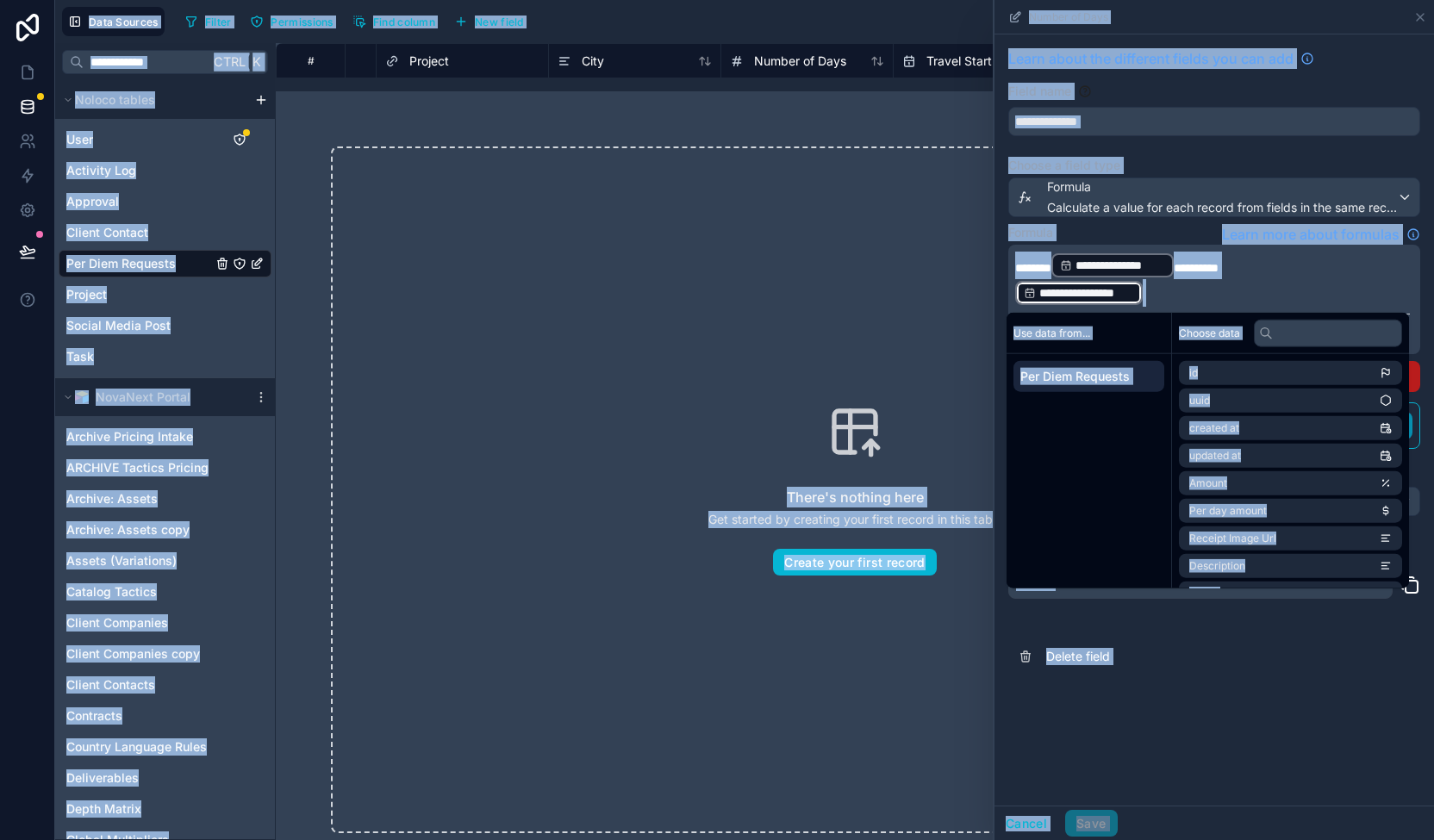
click at [1174, 294] on p "**********" at bounding box center [1212, 293] width 394 height 28
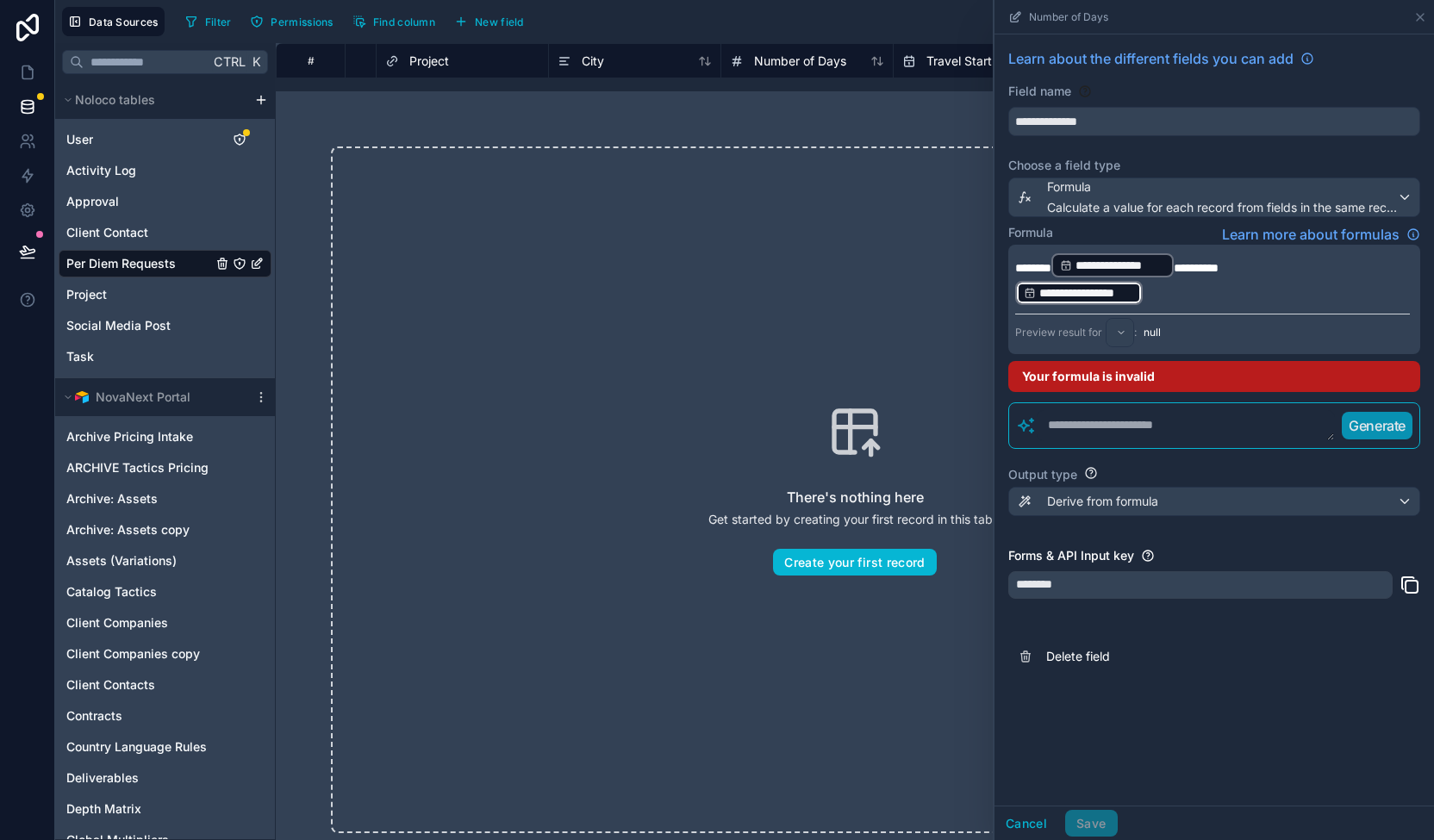
click at [1174, 294] on p "**********" at bounding box center [1212, 293] width 394 height 28
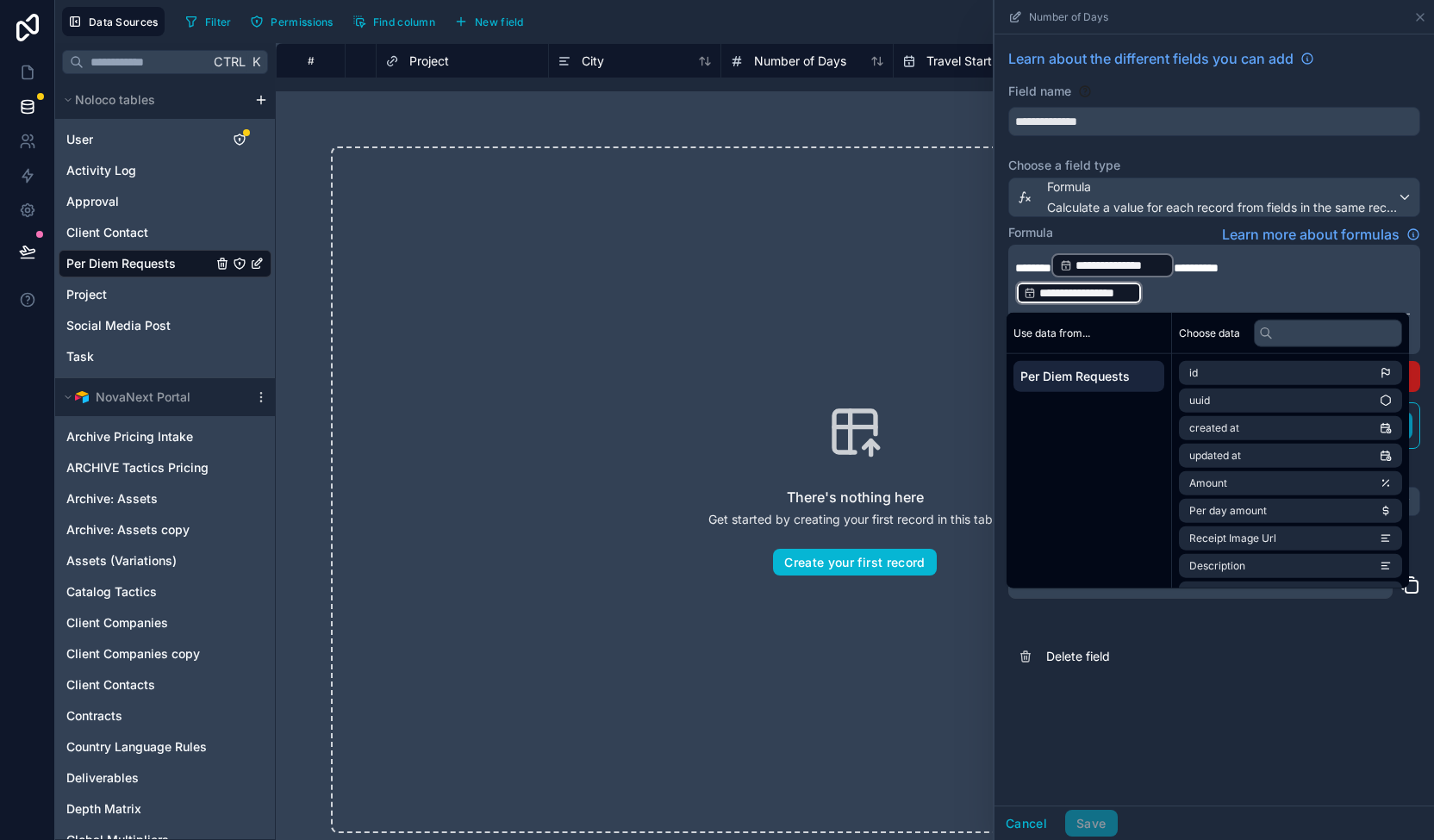
click at [1160, 292] on p "**********" at bounding box center [1212, 293] width 394 height 28
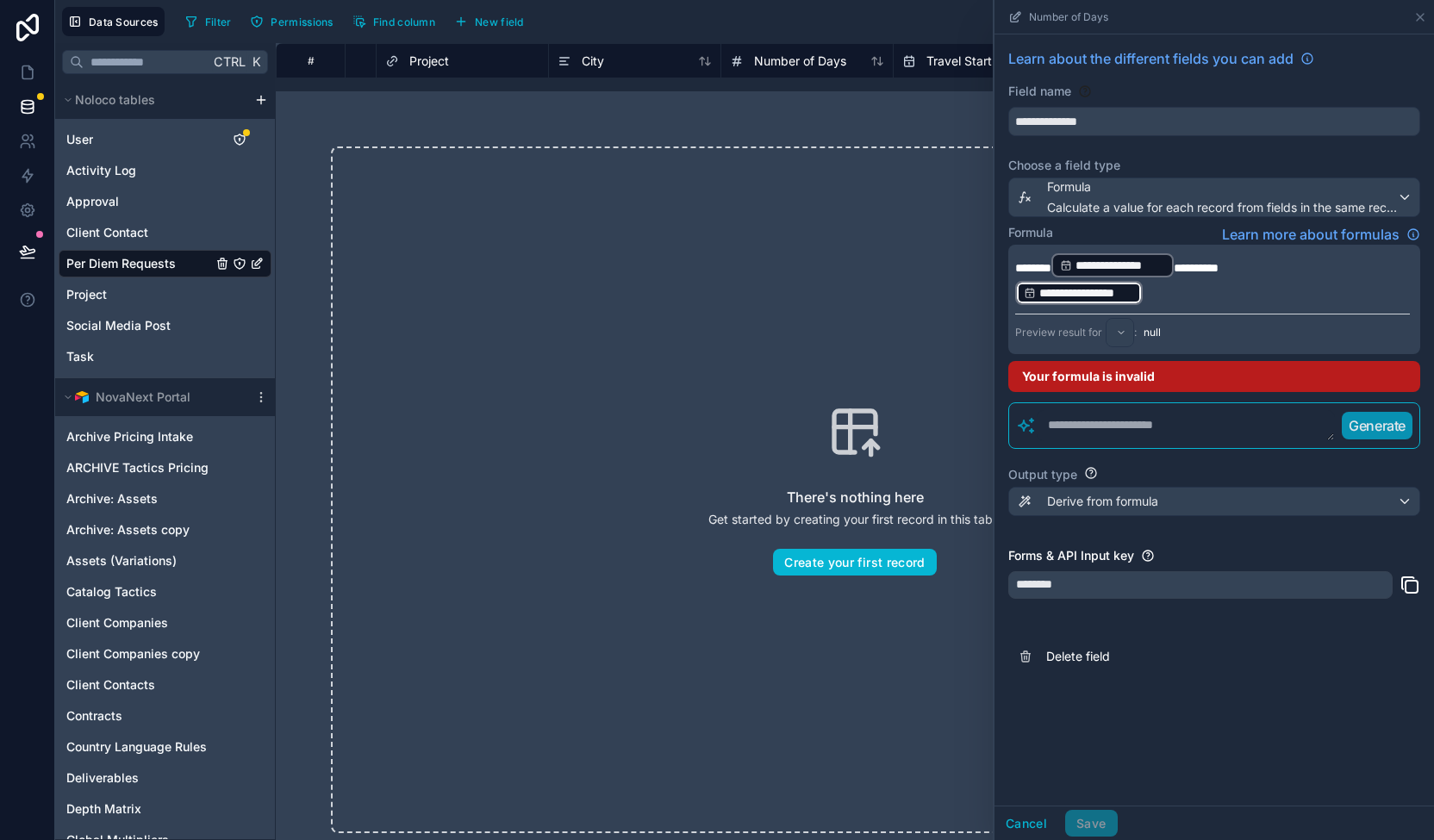
click at [1189, 287] on p "**********" at bounding box center [1212, 293] width 394 height 28
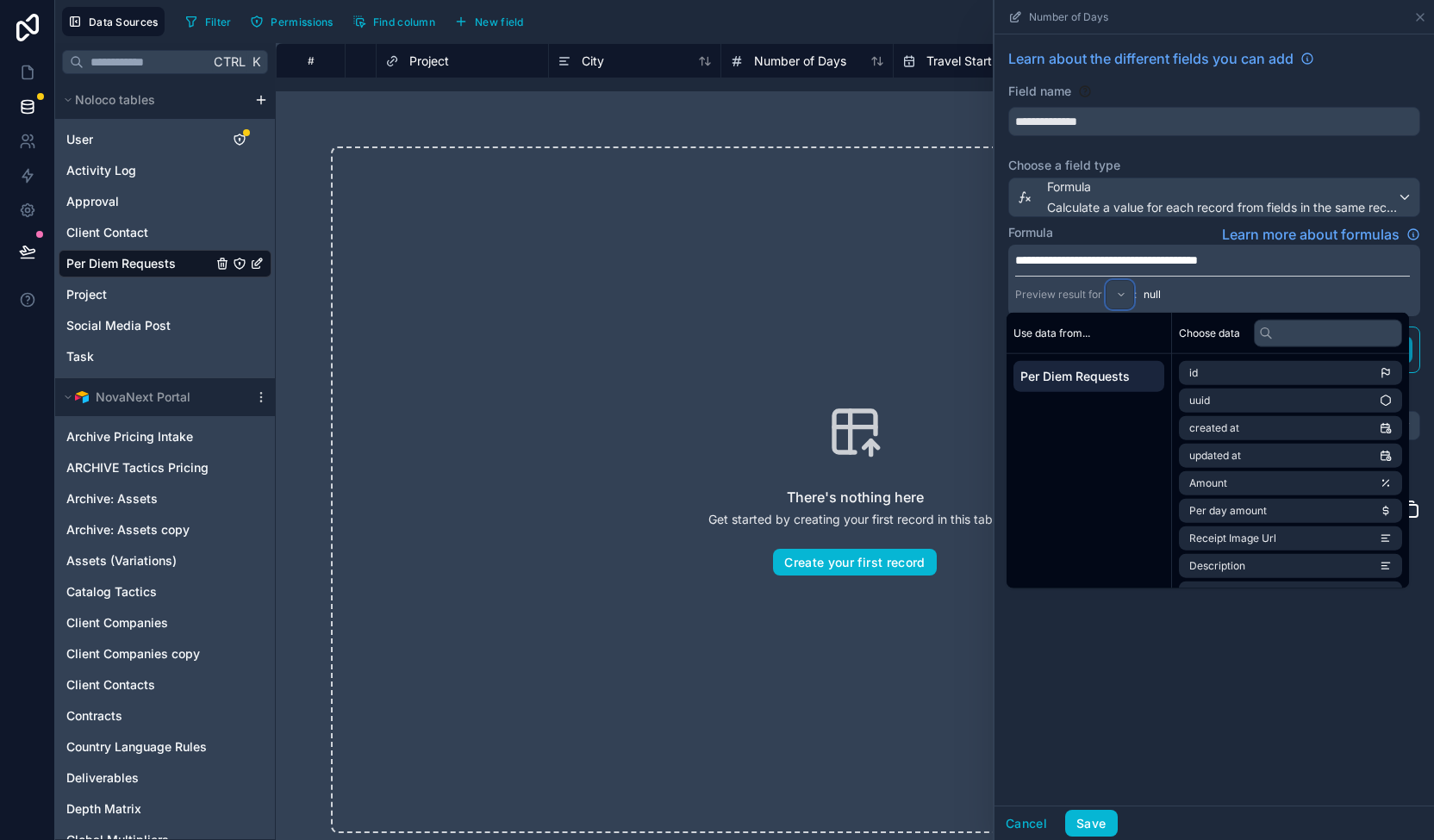
click at [1125, 295] on div at bounding box center [1119, 295] width 27 height 28
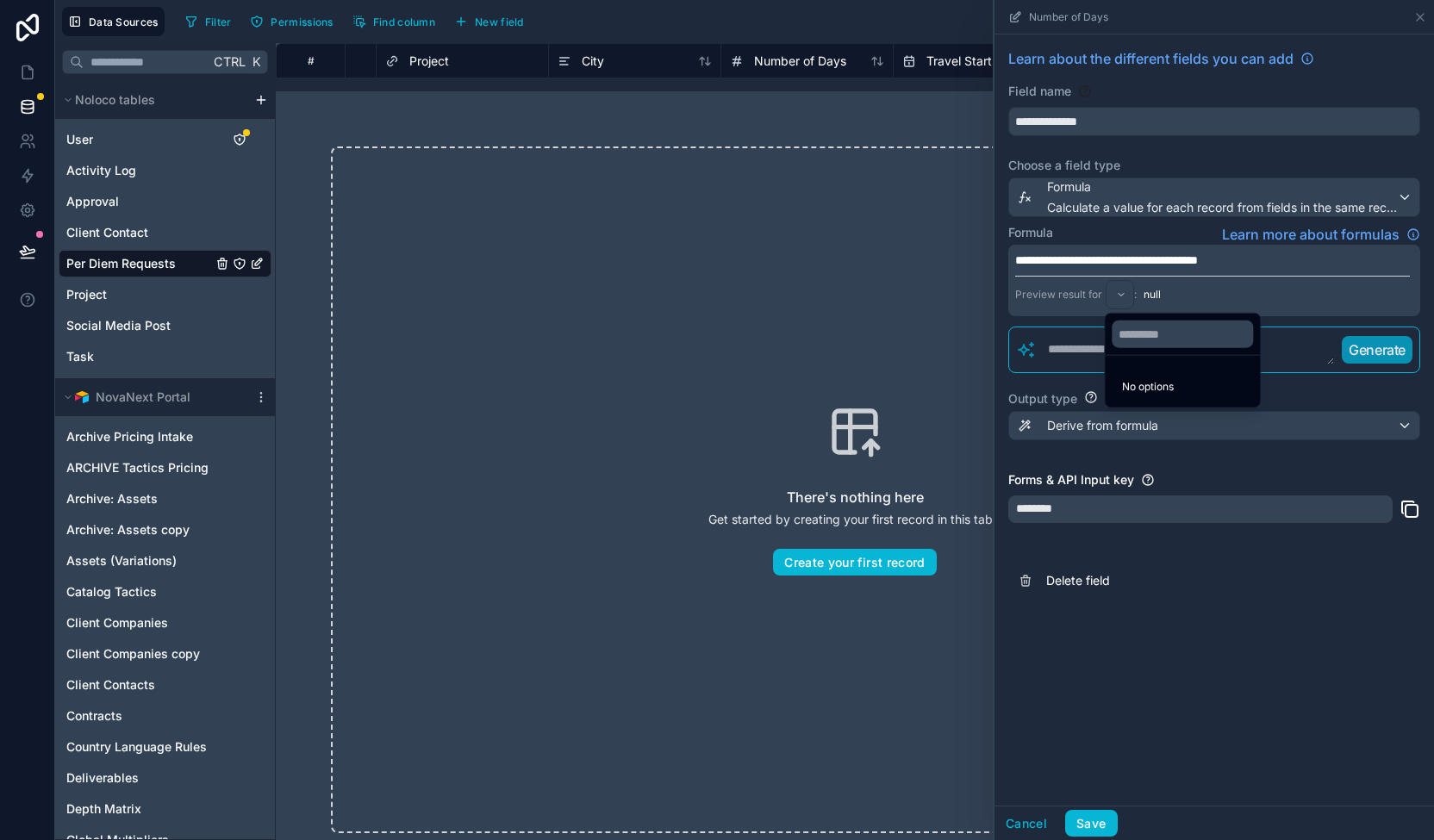
click at [1125, 295] on div at bounding box center [1214, 420] width 439 height 840
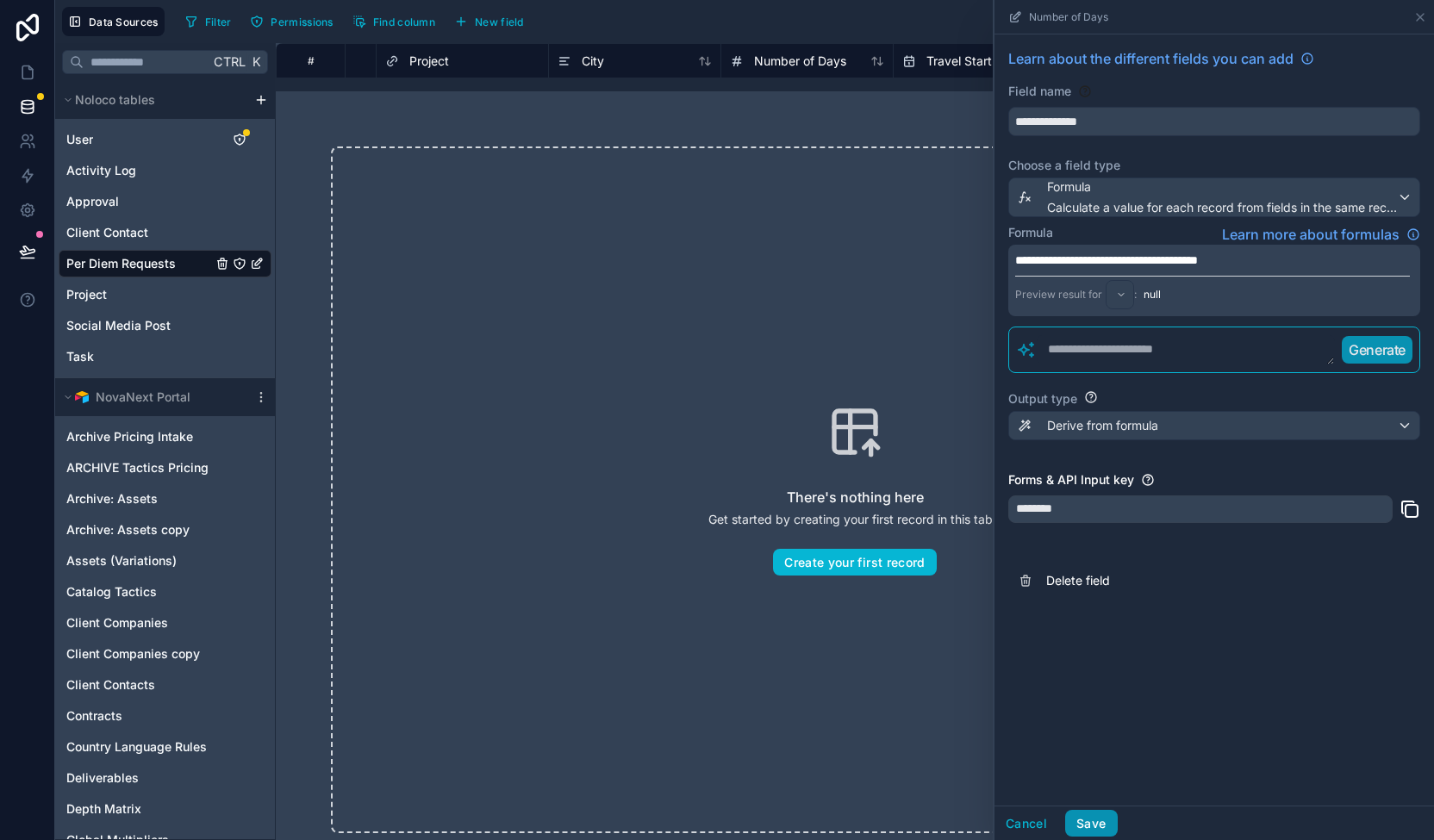
click at [1092, 820] on button "Save" at bounding box center [1091, 824] width 52 height 28
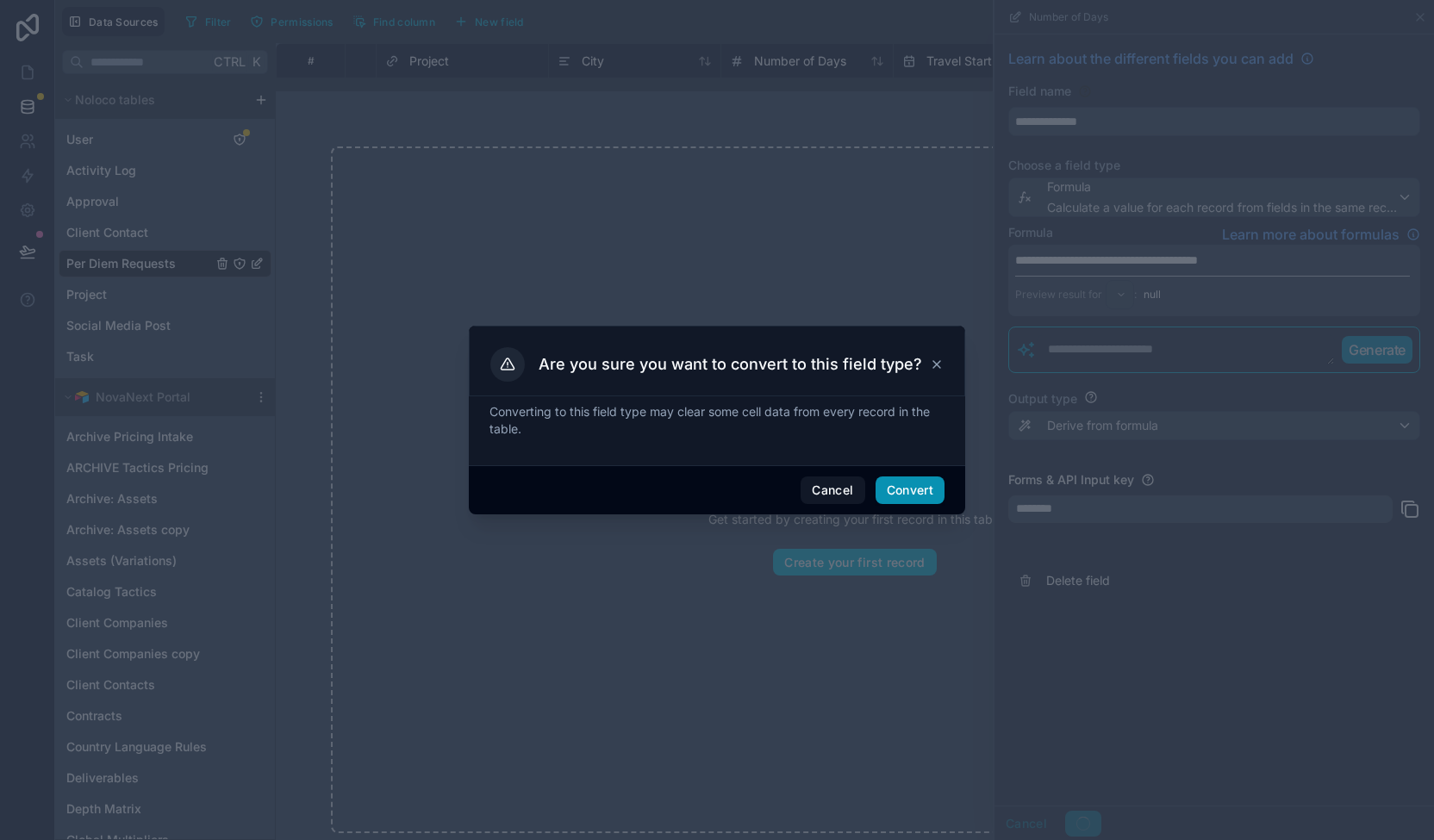
click at [932, 492] on button "Convert" at bounding box center [909, 491] width 69 height 28
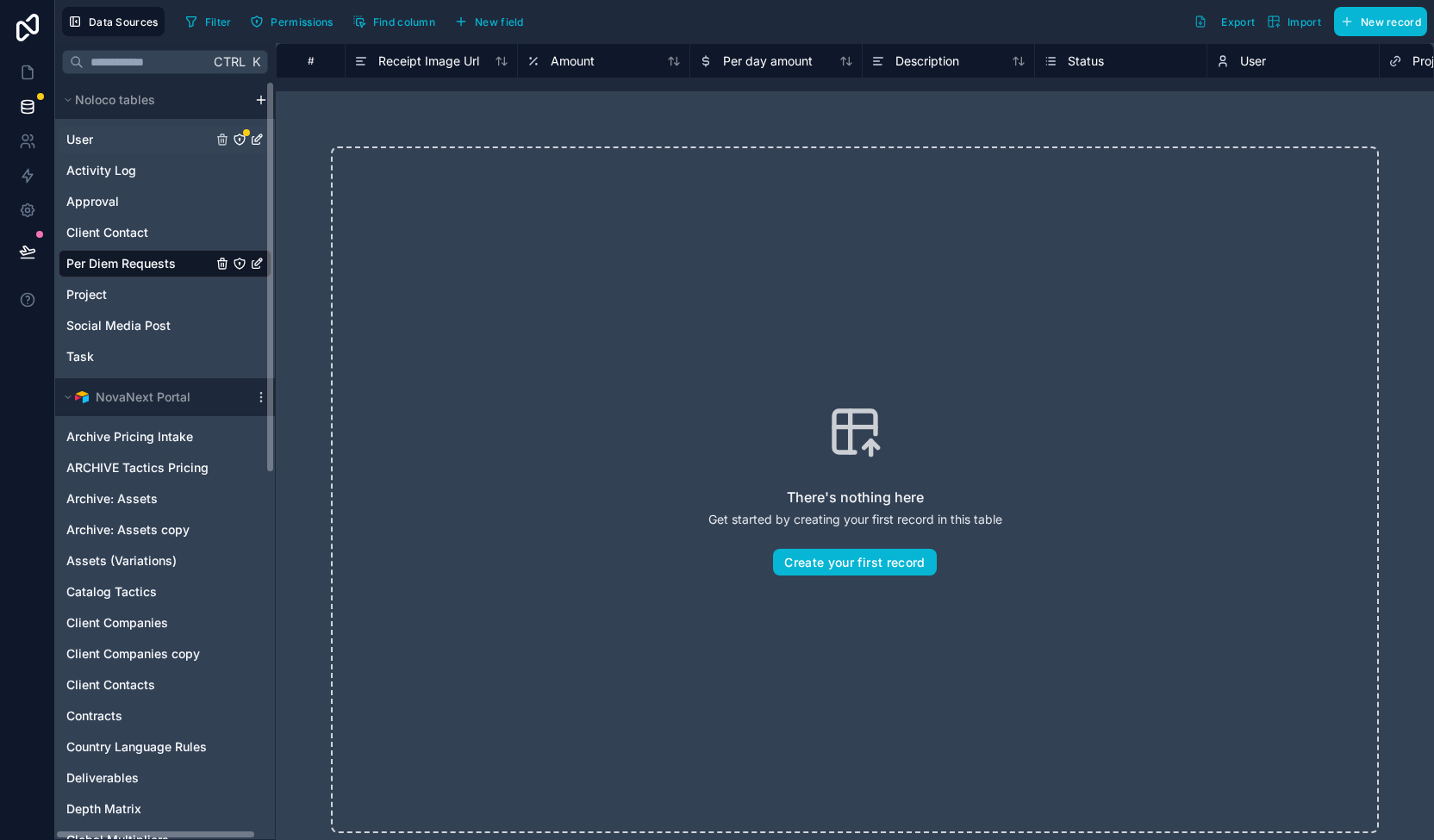
click at [243, 131] on div "User" at bounding box center [246, 132] width 7 height 7
click at [594, 61] on span "Amount" at bounding box center [573, 61] width 44 height 17
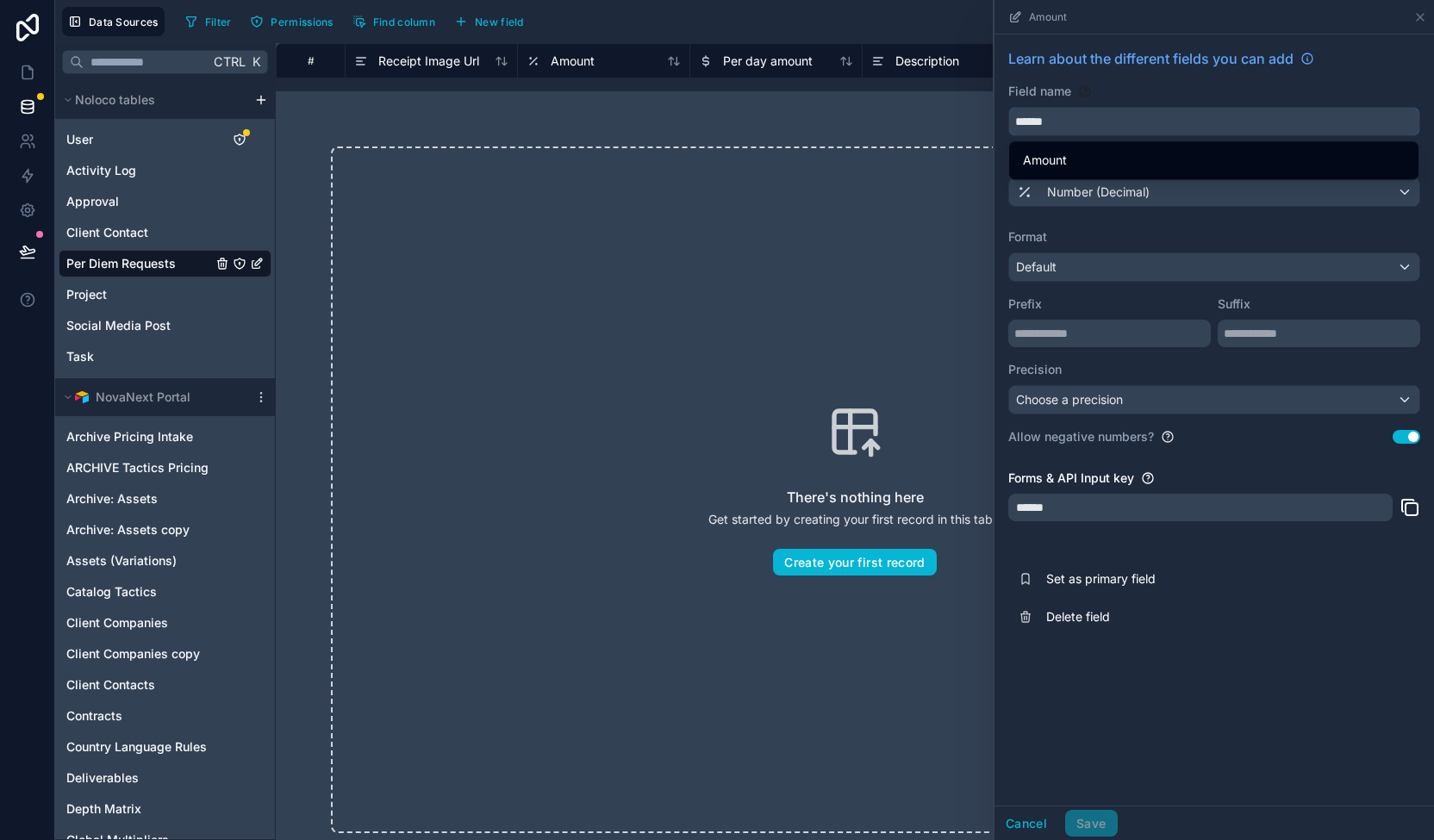
drag, startPoint x: 1155, startPoint y: 128, endPoint x: 931, endPoint y: 104, distance: 225.3
click at [931, 104] on div "# Receipt Image Url Amount Per day amount Description Status User Project City …" at bounding box center [854, 441] width 1158 height 797
click at [1009, 106] on button "*****" at bounding box center [1215, 120] width 412 height 29
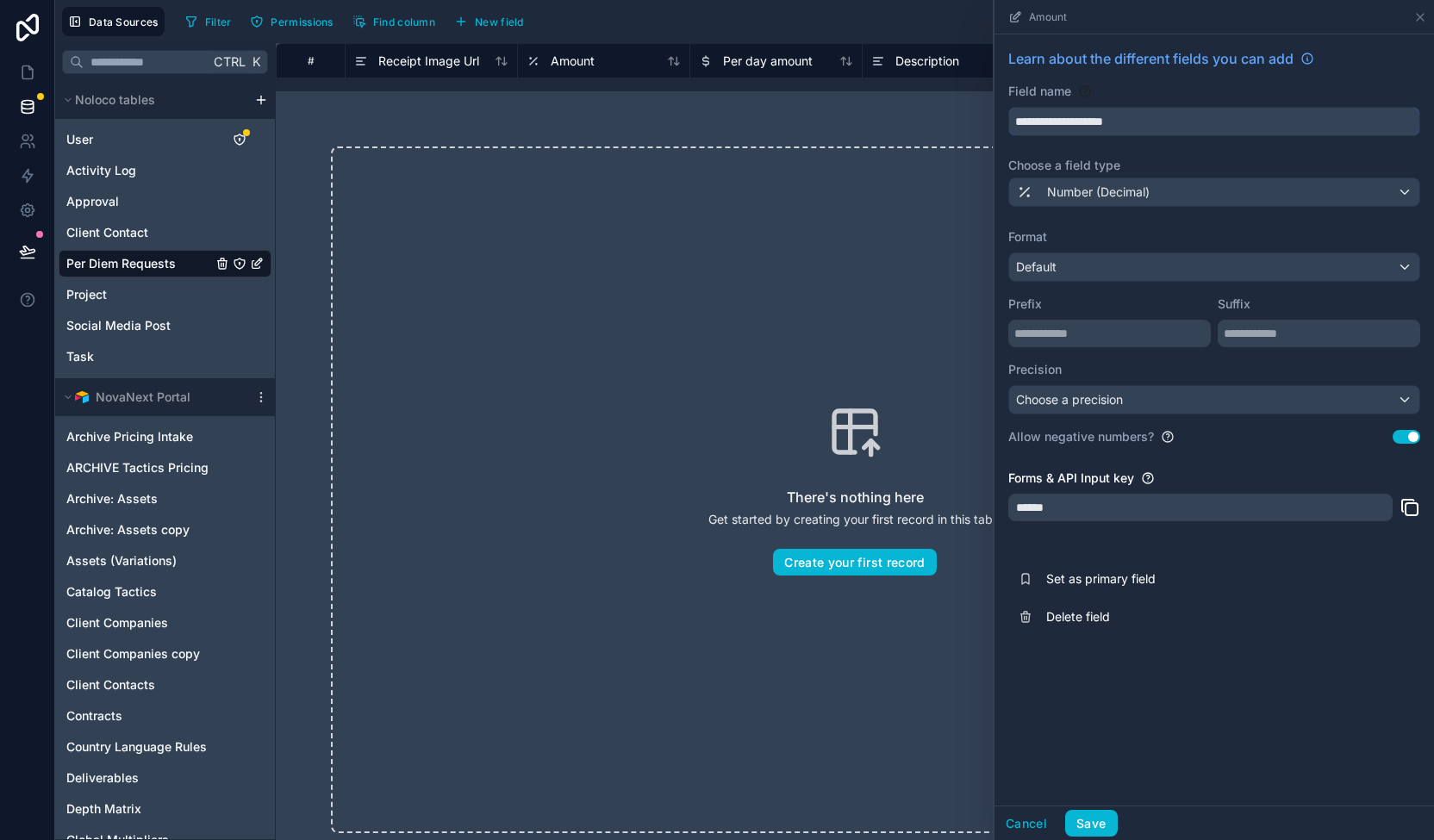
click at [1009, 106] on button "**********" at bounding box center [1215, 120] width 412 height 29
type input "**********"
click at [1118, 192] on span "Number (Decimal)" at bounding box center [1097, 191] width 103 height 17
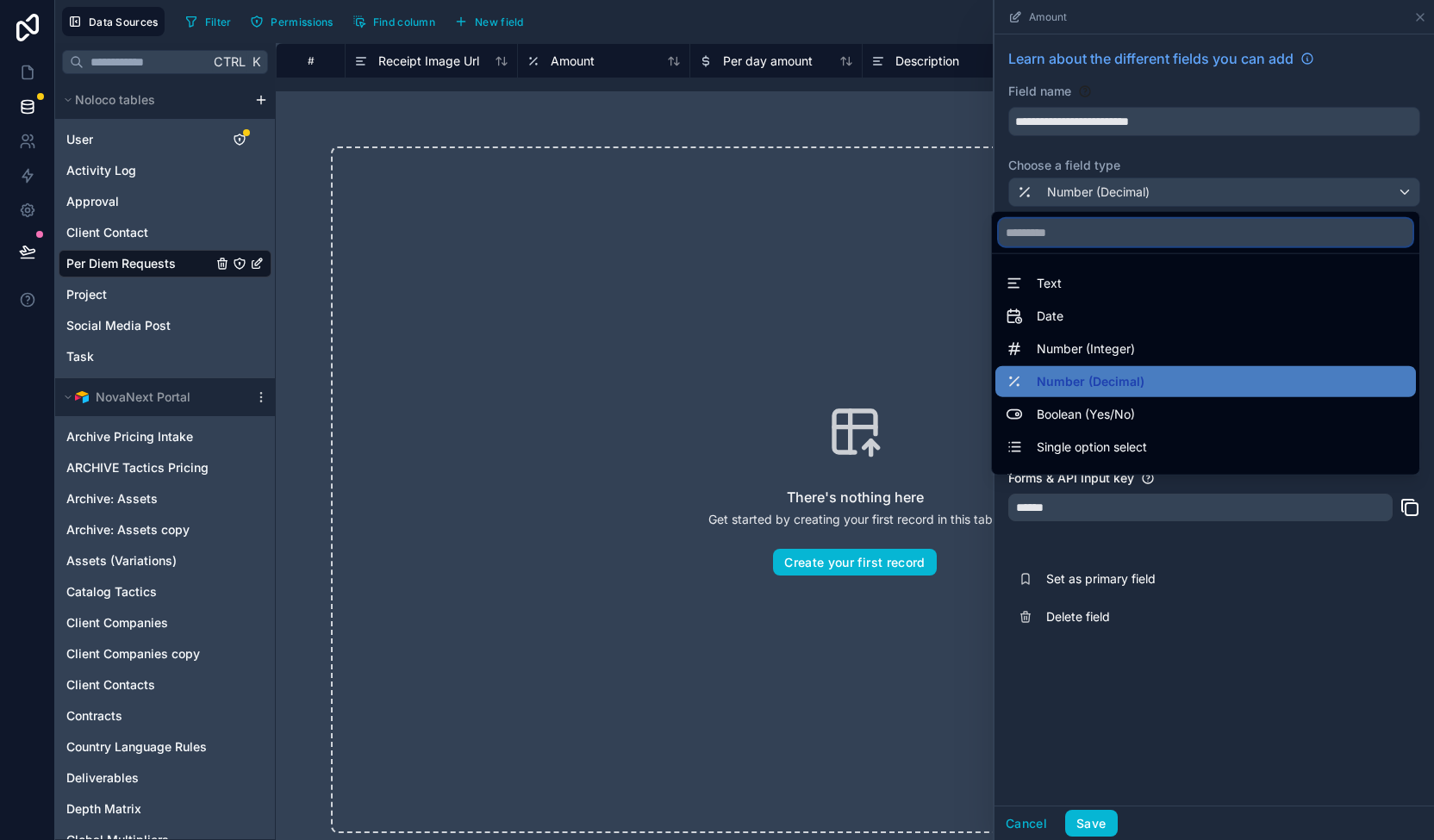
click at [1017, 227] on input "text" at bounding box center [1205, 233] width 413 height 28
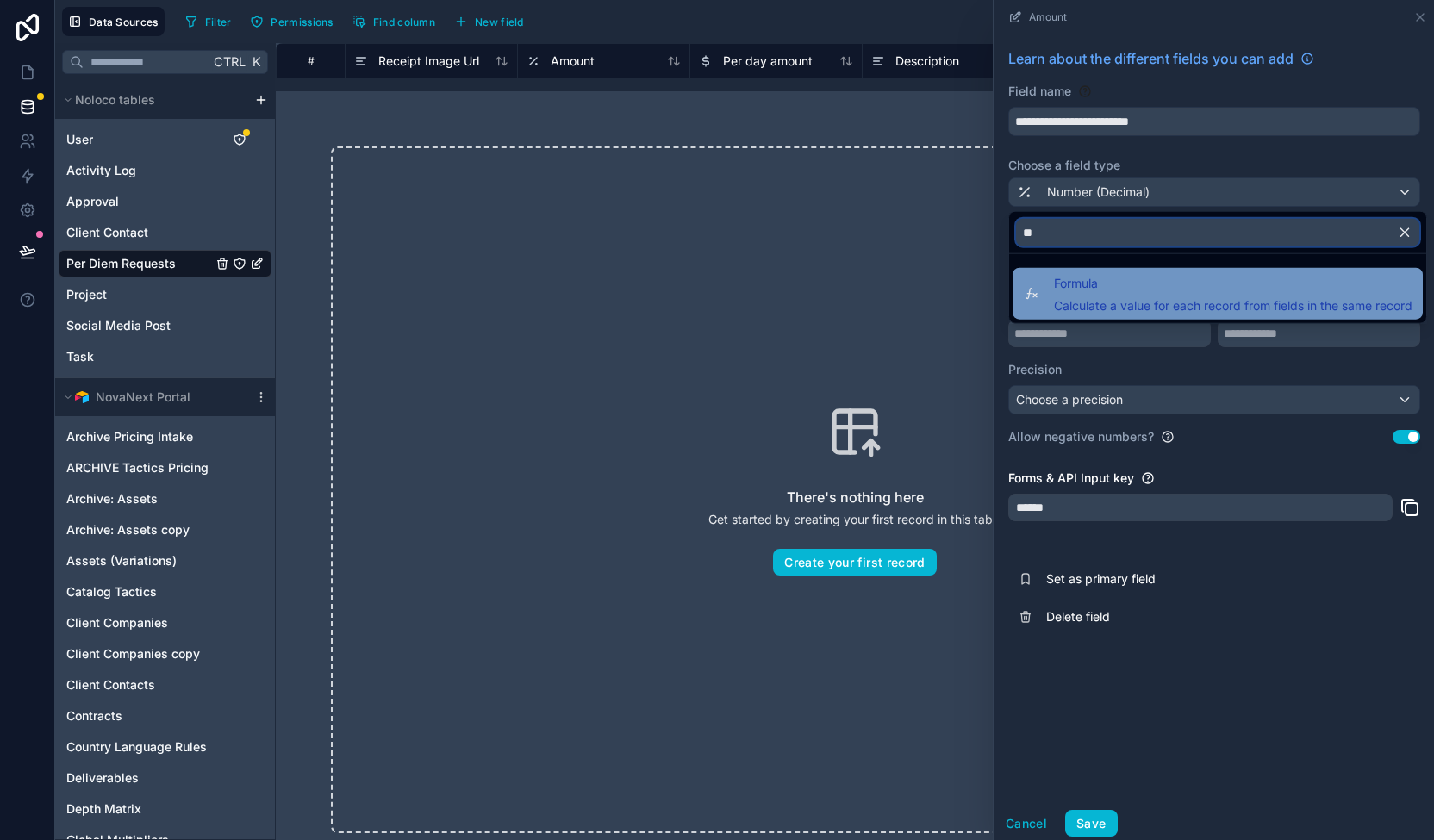
type input "**"
click at [1181, 278] on span "Formula" at bounding box center [1233, 283] width 358 height 21
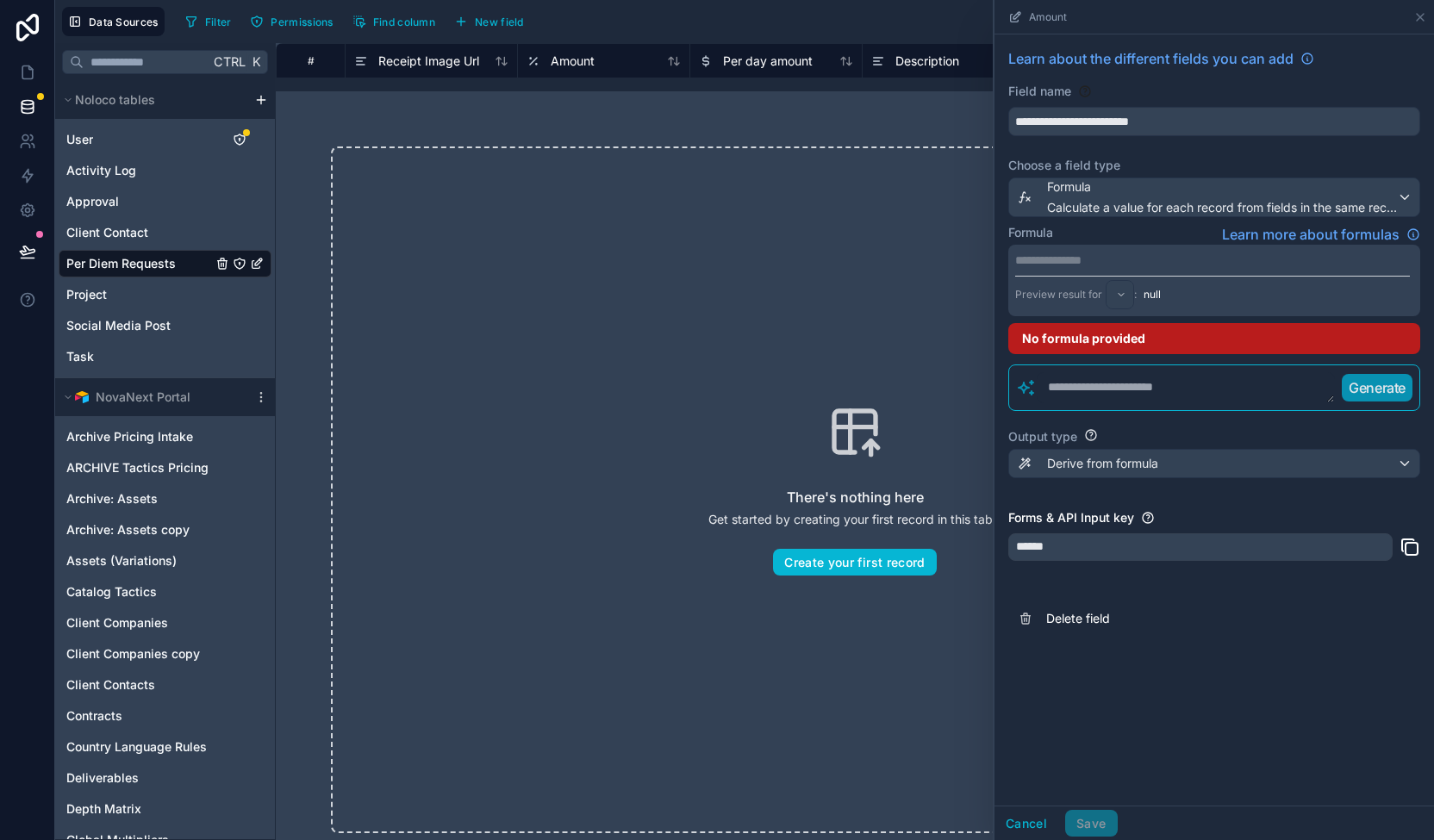
click at [1279, 343] on div "No formula provided" at bounding box center [1215, 338] width 412 height 31
click at [1159, 253] on p "**********" at bounding box center [1212, 260] width 394 height 17
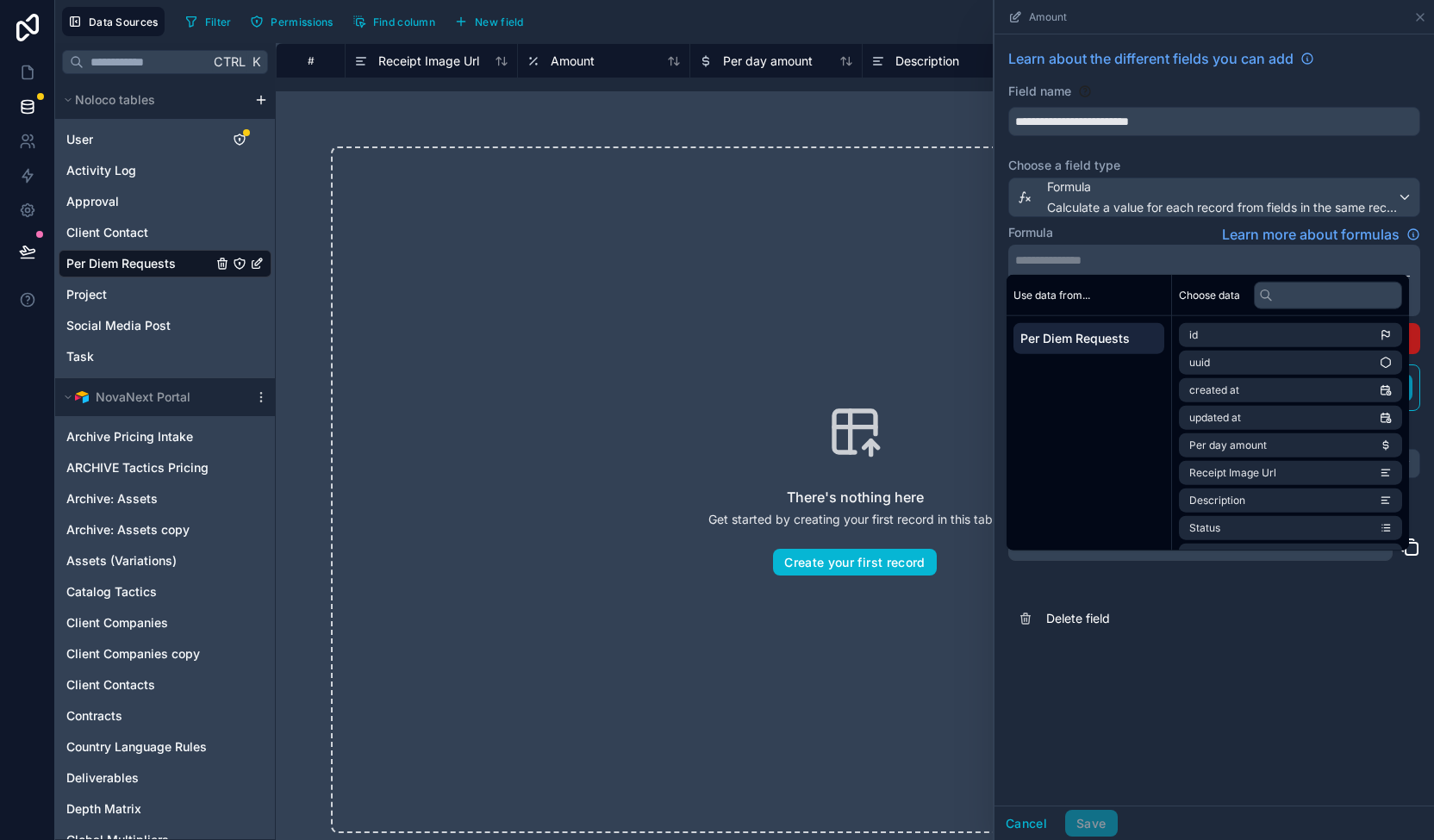
click at [1165, 482] on div "Use data from... Per Diem Requests" at bounding box center [1089, 412] width 165 height 276
click at [1409, 515] on div "id uuid created at updated at Per day amount Receipt Image Url Description Stat…" at bounding box center [1291, 487] width 237 height 341
click at [1370, 475] on li "Number of Days" at bounding box center [1291, 476] width 223 height 24
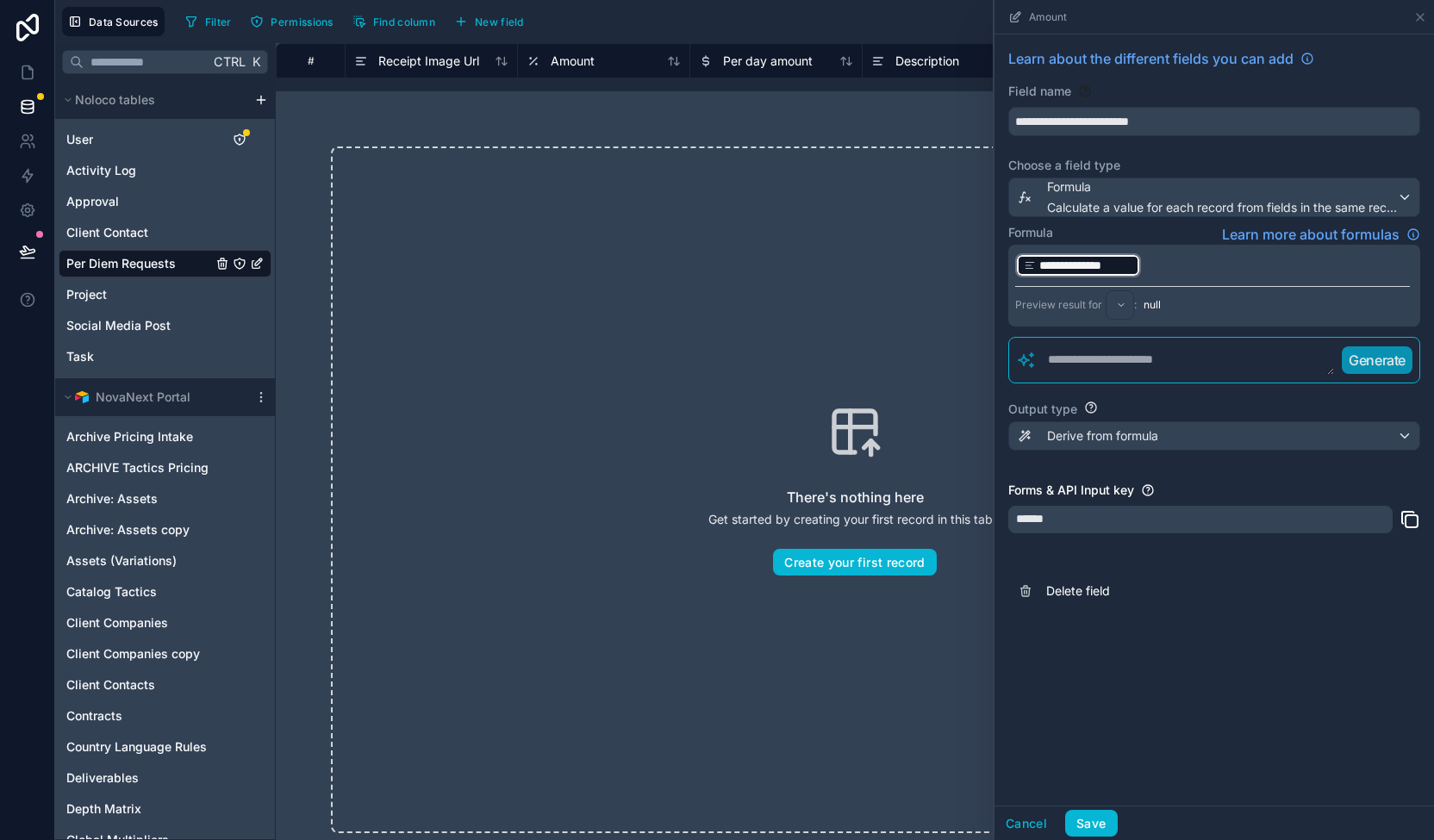
click at [1162, 259] on p "**********" at bounding box center [1212, 266] width 394 height 28
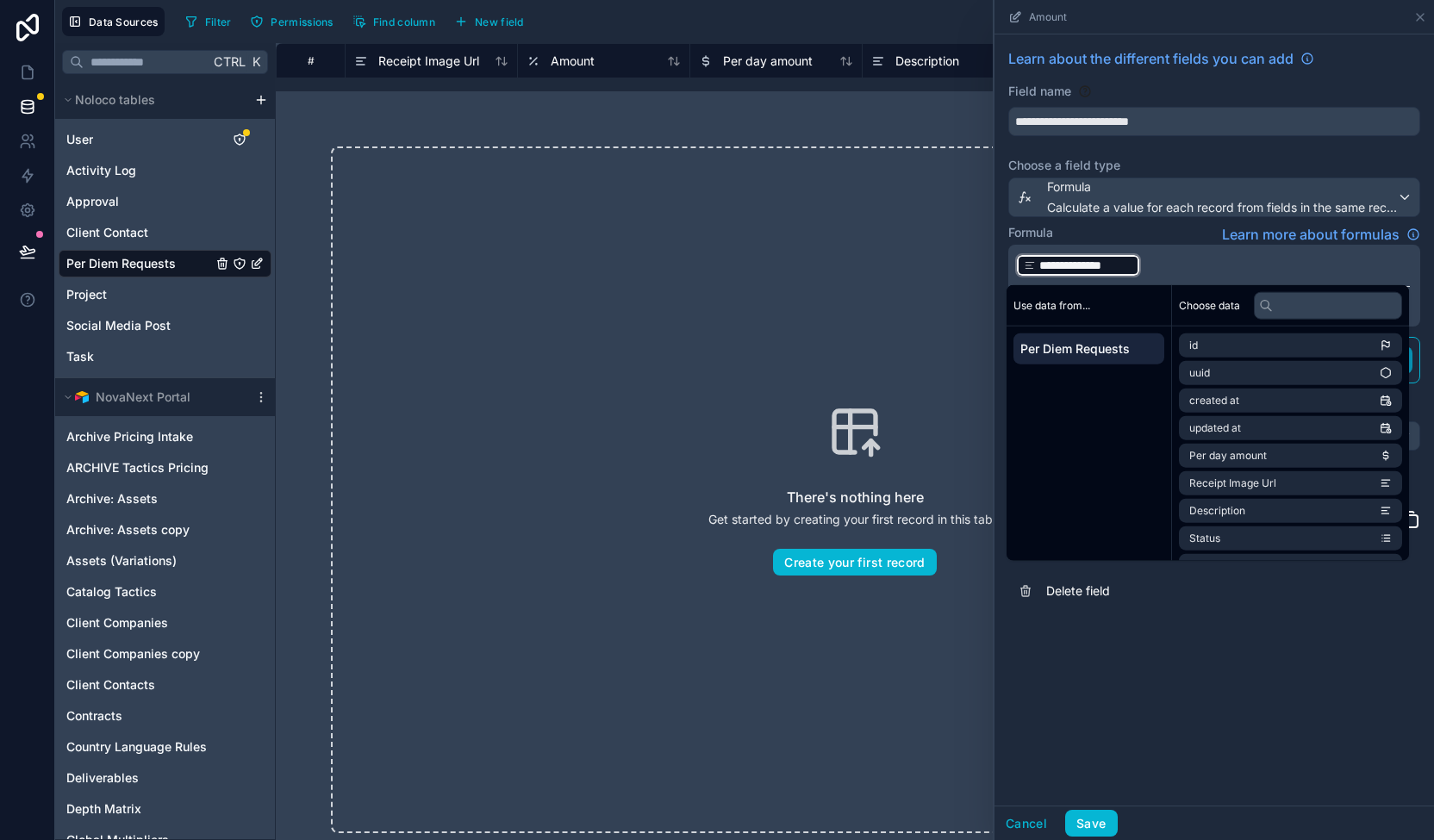
click at [1167, 266] on p "**********" at bounding box center [1212, 266] width 394 height 28
click at [1370, 451] on li "Per day amount" at bounding box center [1291, 456] width 223 height 24
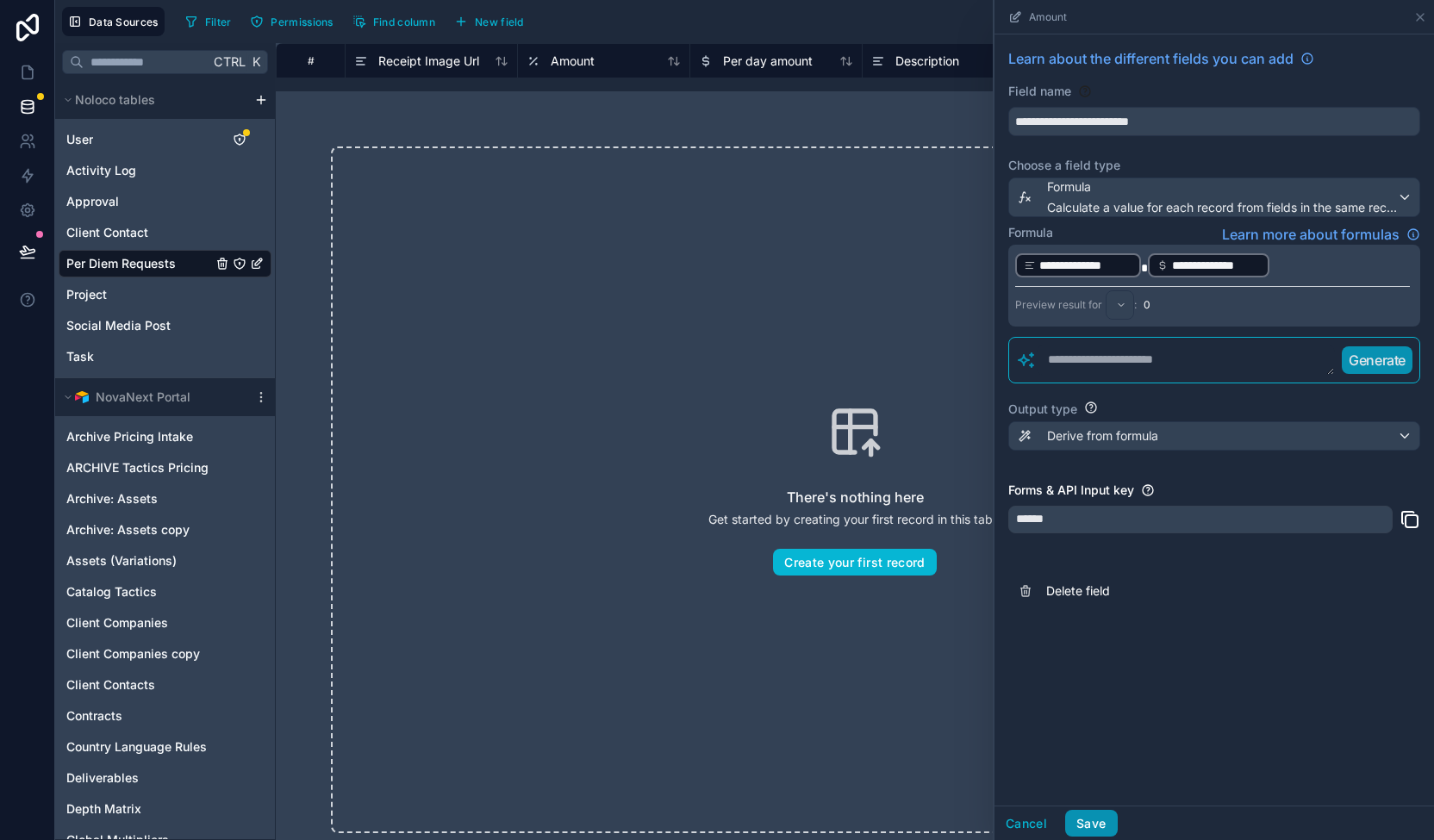
click at [1087, 822] on button "Save" at bounding box center [1091, 824] width 52 height 28
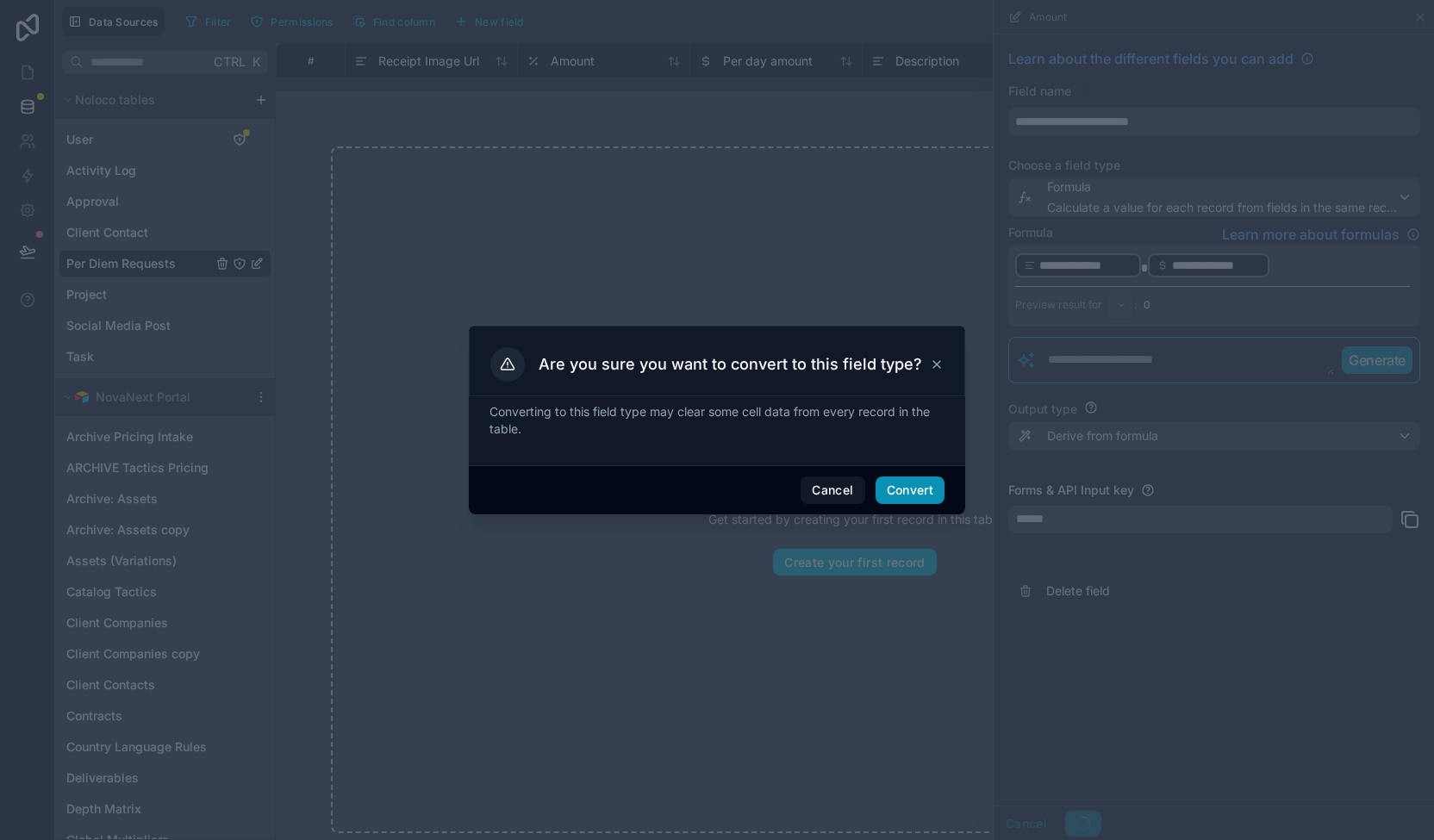
click at [913, 478] on button "Convert" at bounding box center [909, 491] width 69 height 28
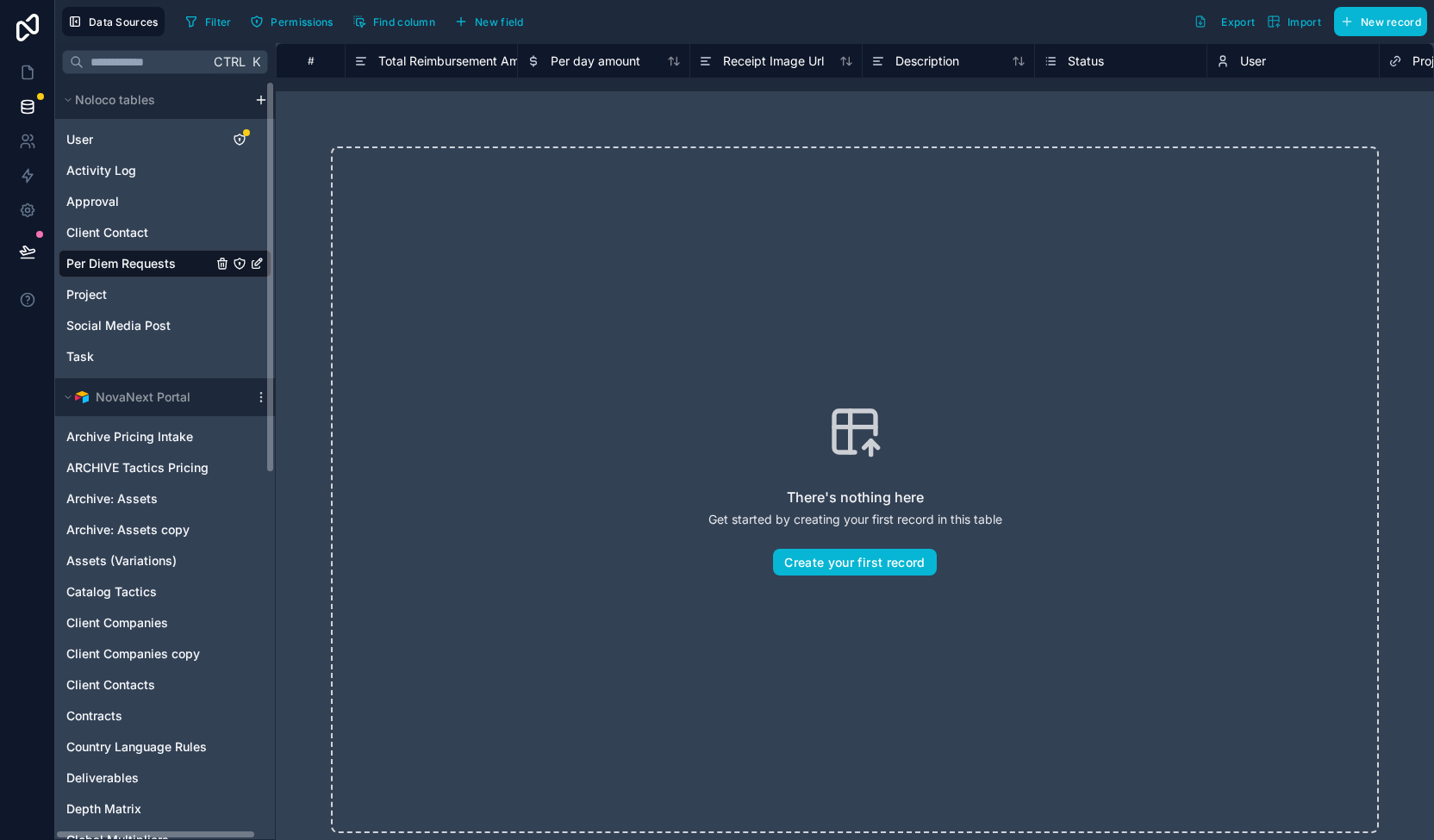
click at [128, 261] on span "Per Diem Requests" at bounding box center [121, 263] width 110 height 17
click at [253, 261] on icon "Per Diem Requests" at bounding box center [257, 264] width 14 height 14
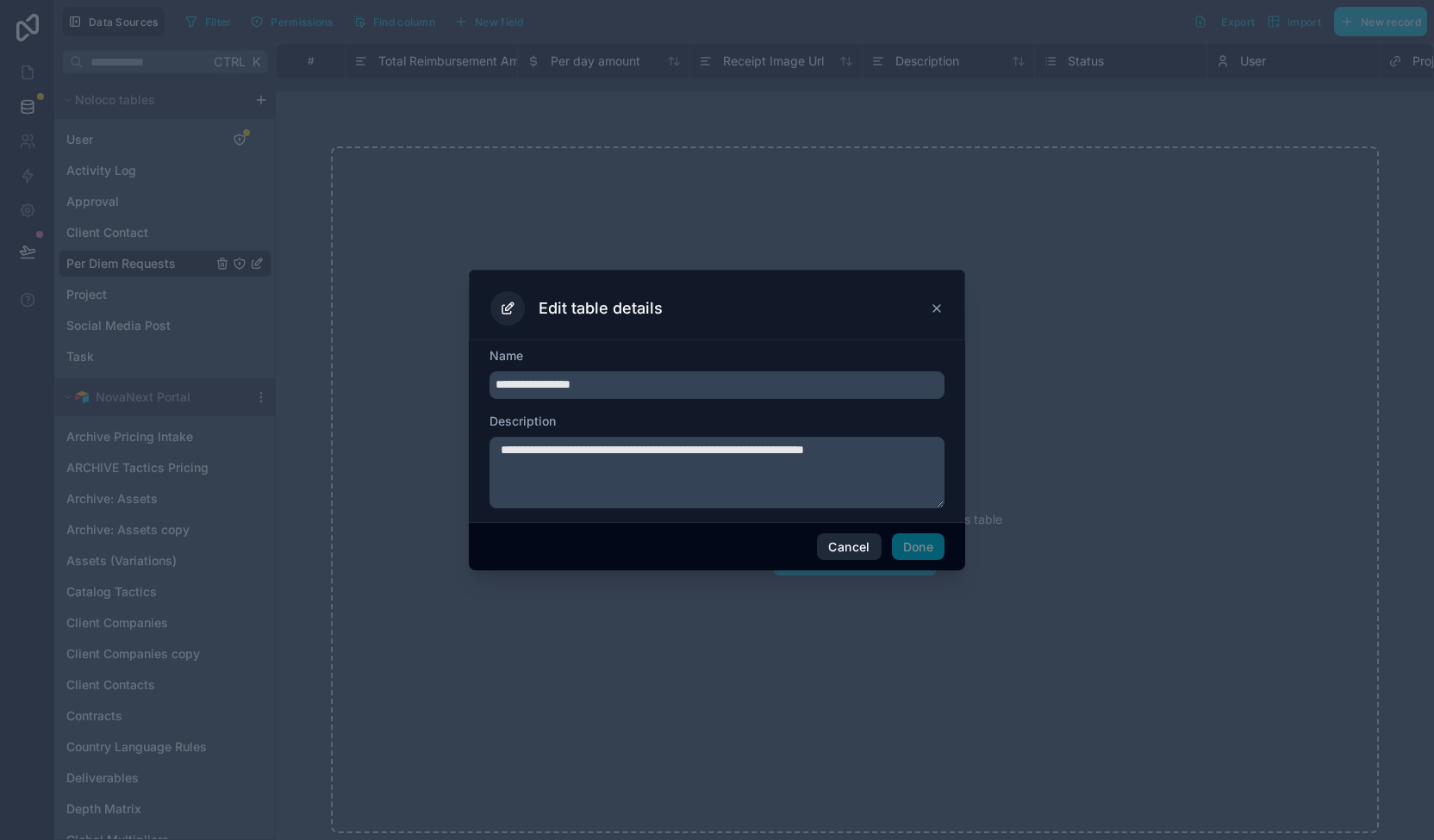
click at [858, 546] on button "Cancel" at bounding box center [848, 547] width 64 height 28
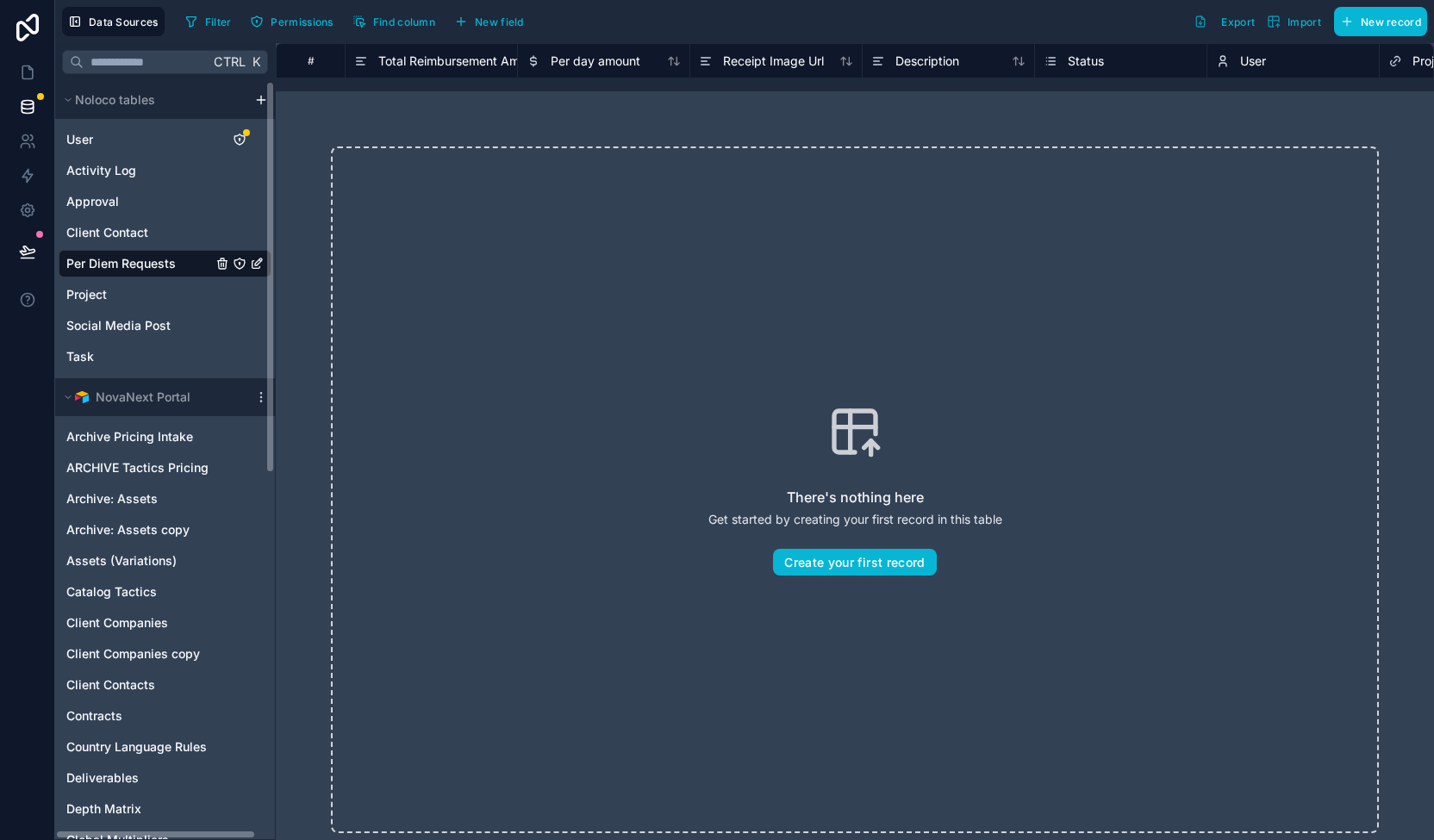
click at [179, 256] on div "Per Diem Requests" at bounding box center [165, 264] width 213 height 28
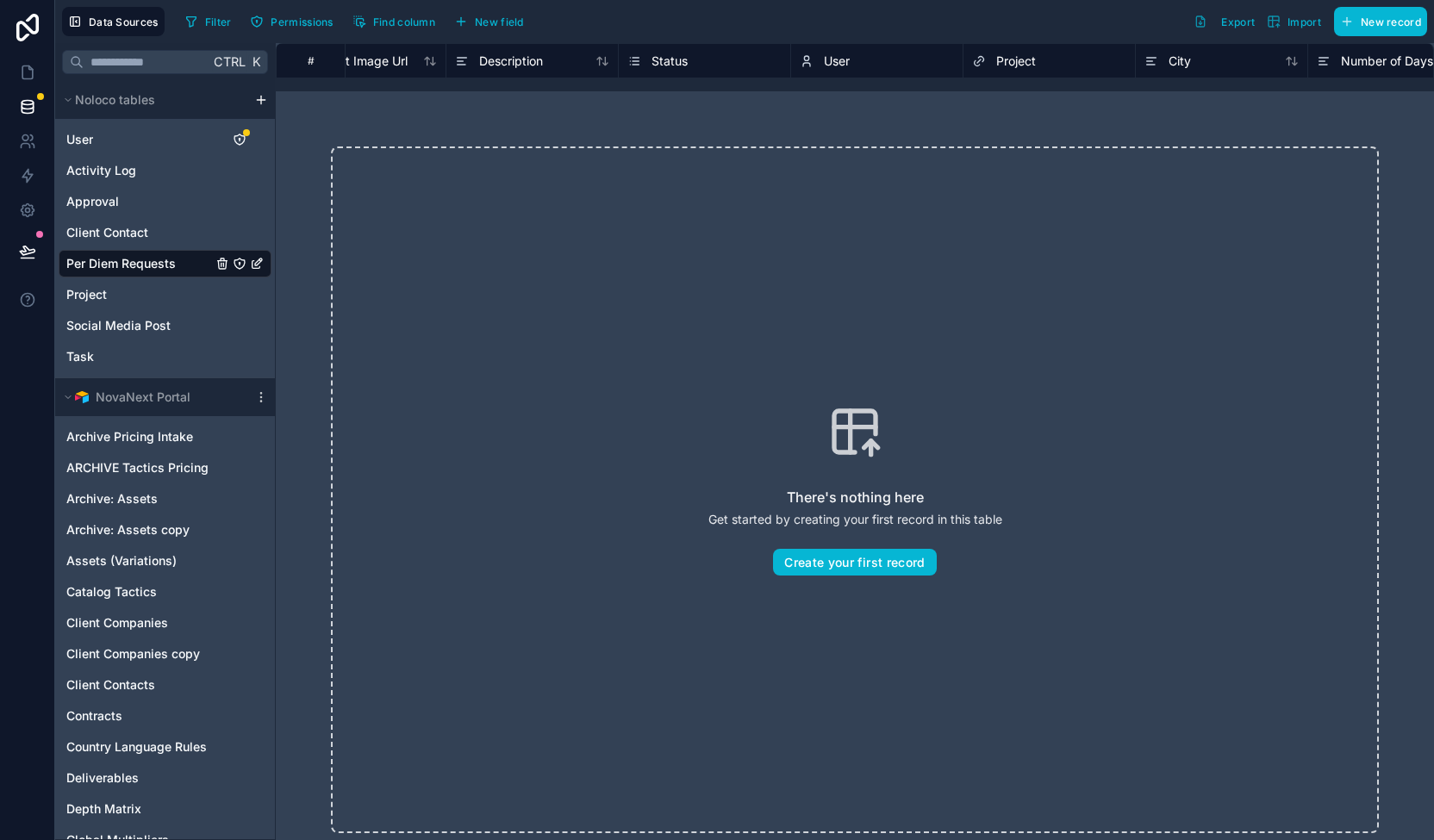
scroll to position [0, 406]
click at [849, 60] on span "User" at bounding box center [847, 61] width 26 height 17
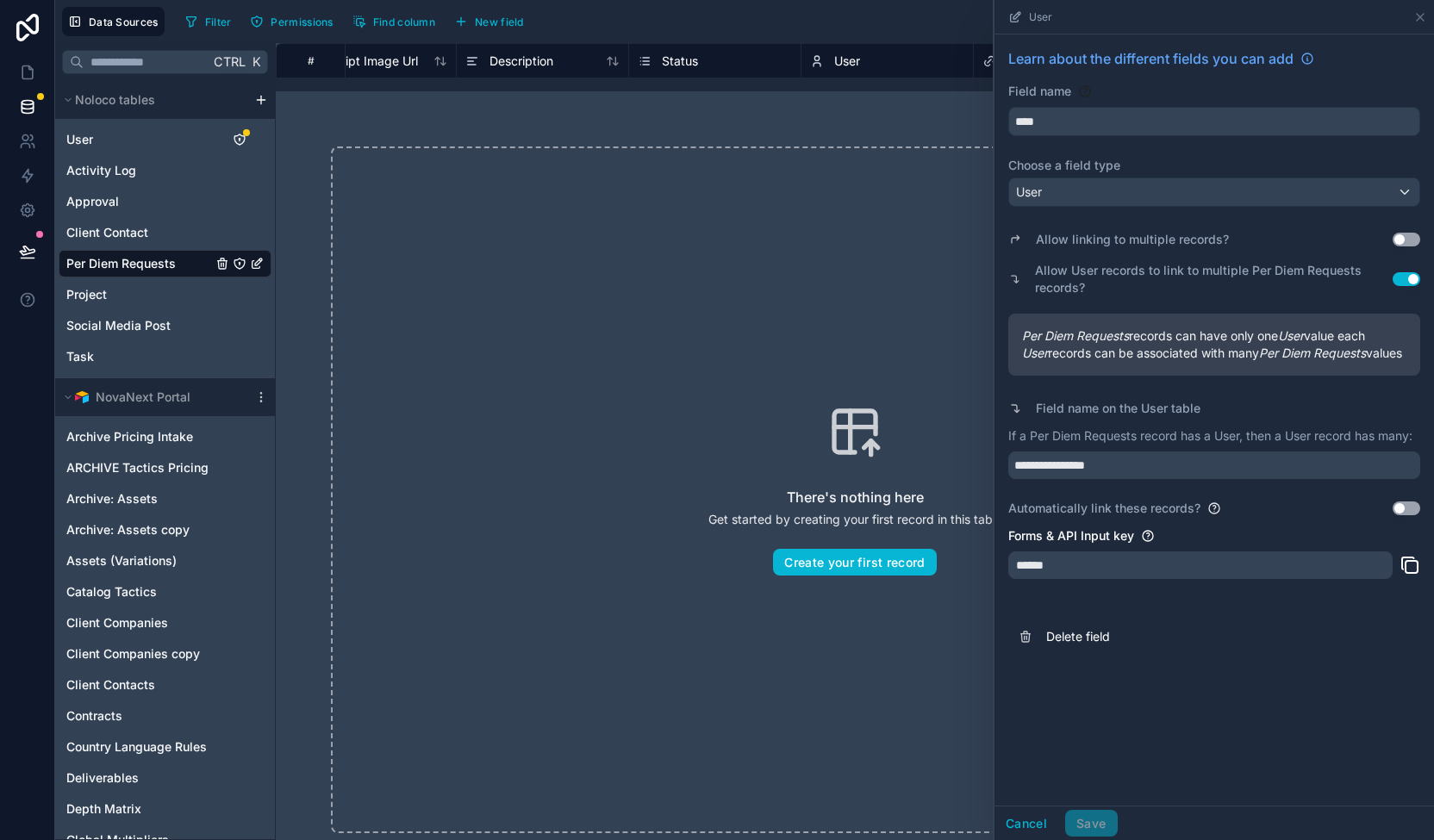
click at [932, 715] on div "There's nothing here Get started by creating your first record in this table Cr…" at bounding box center [854, 490] width 1048 height 687
click at [1417, 19] on icon at bounding box center [1420, 17] width 7 height 7
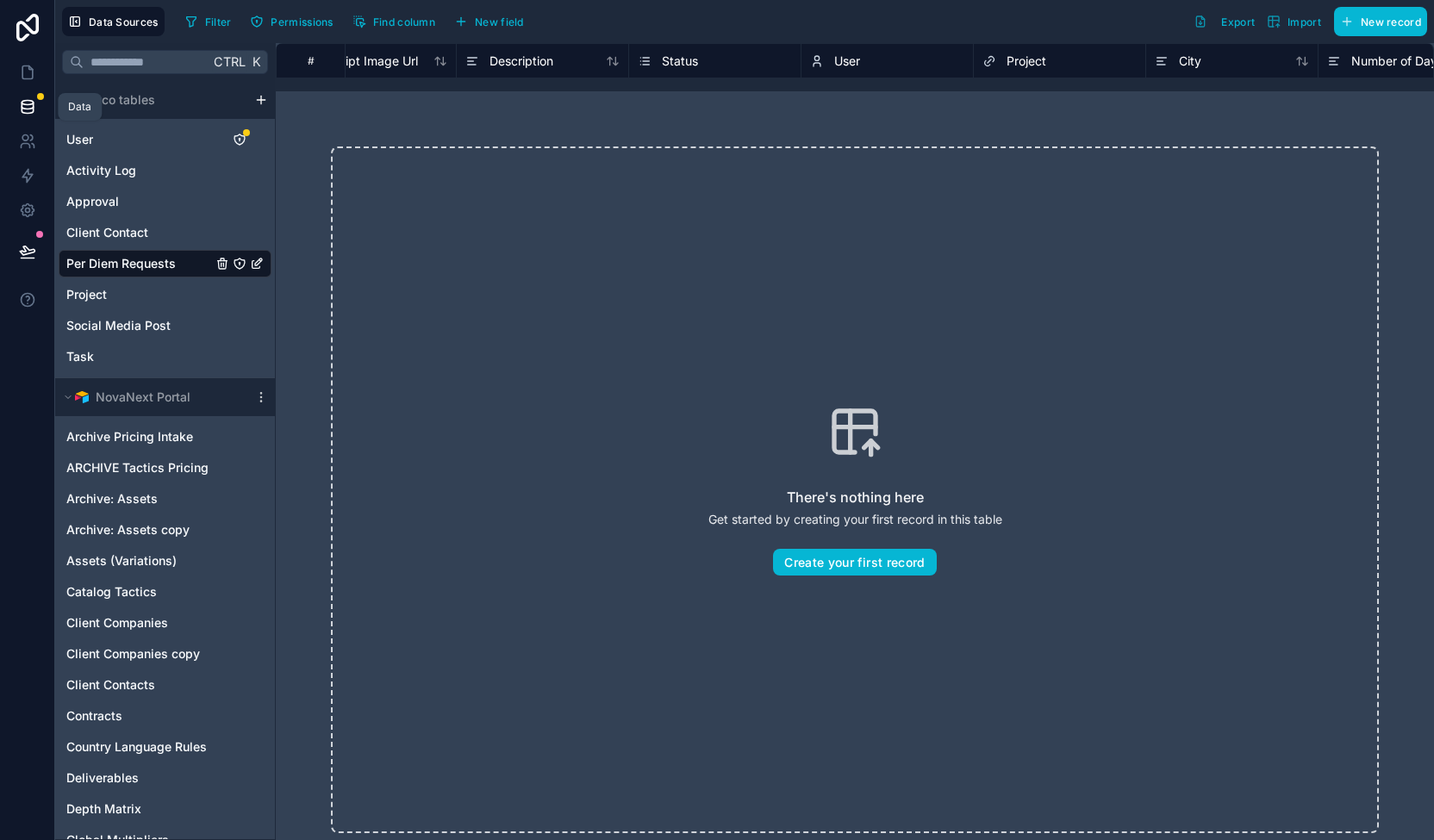
click at [26, 105] on icon at bounding box center [27, 106] width 17 height 17
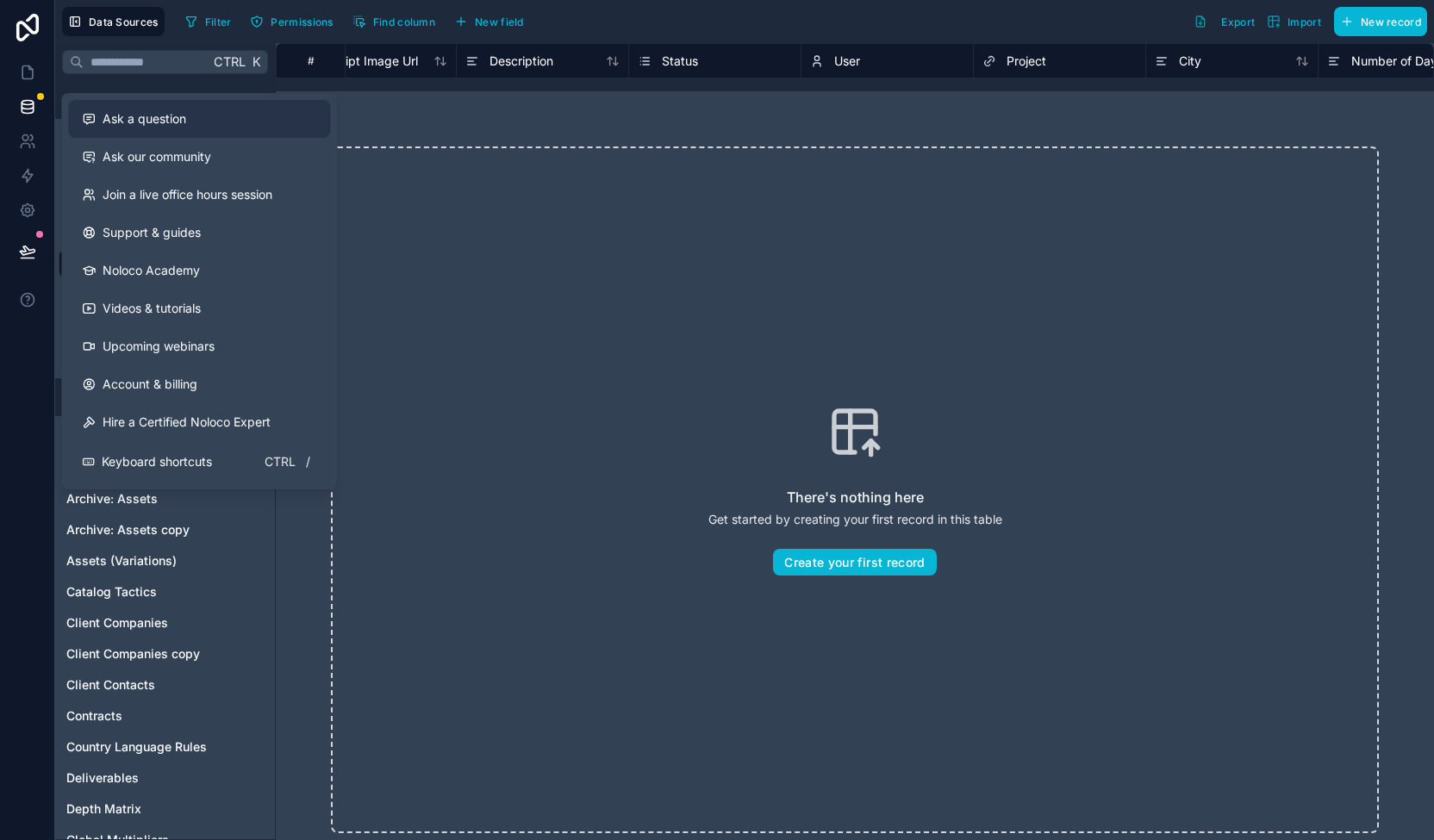
click at [220, 124] on div "Ask a question" at bounding box center [198, 118] width 234 height 17
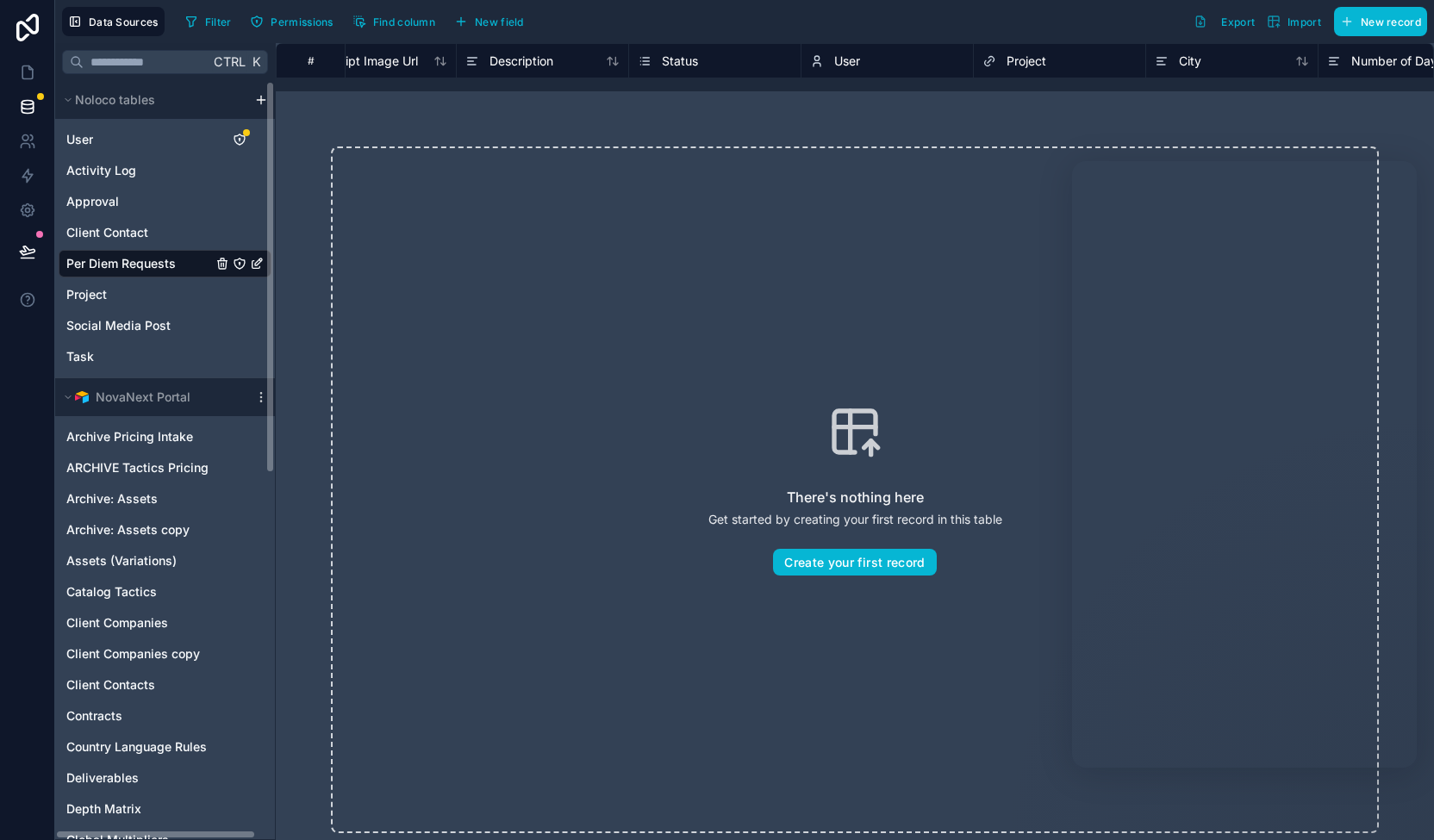
click at [165, 266] on span "Per Diem Requests" at bounding box center [121, 263] width 110 height 17
click at [152, 259] on span "Per Diem Requests" at bounding box center [121, 263] width 110 height 17
click at [23, 72] on icon at bounding box center [28, 73] width 10 height 13
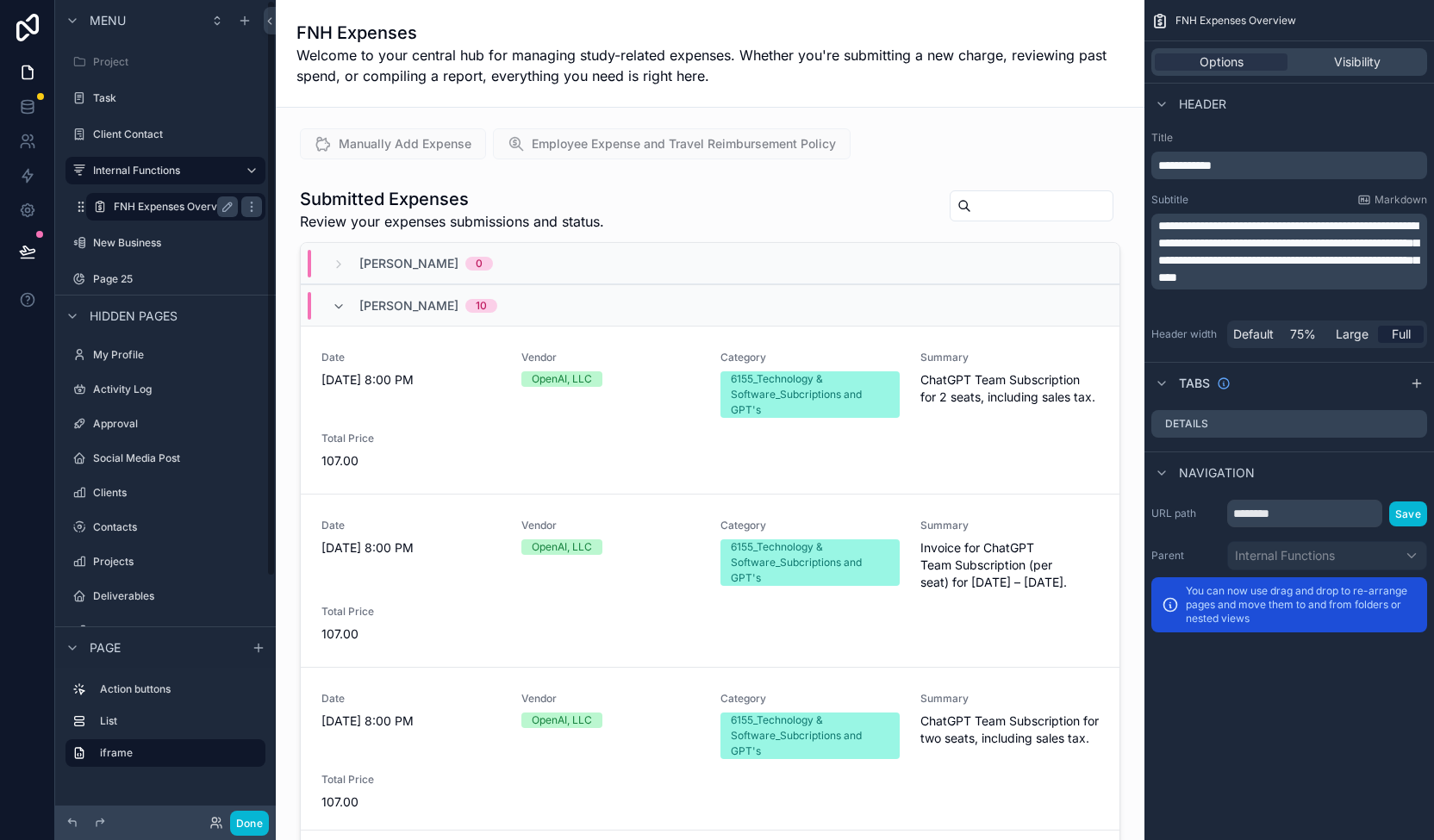
click at [207, 204] on label "FNH Expenses Overview" at bounding box center [173, 207] width 120 height 14
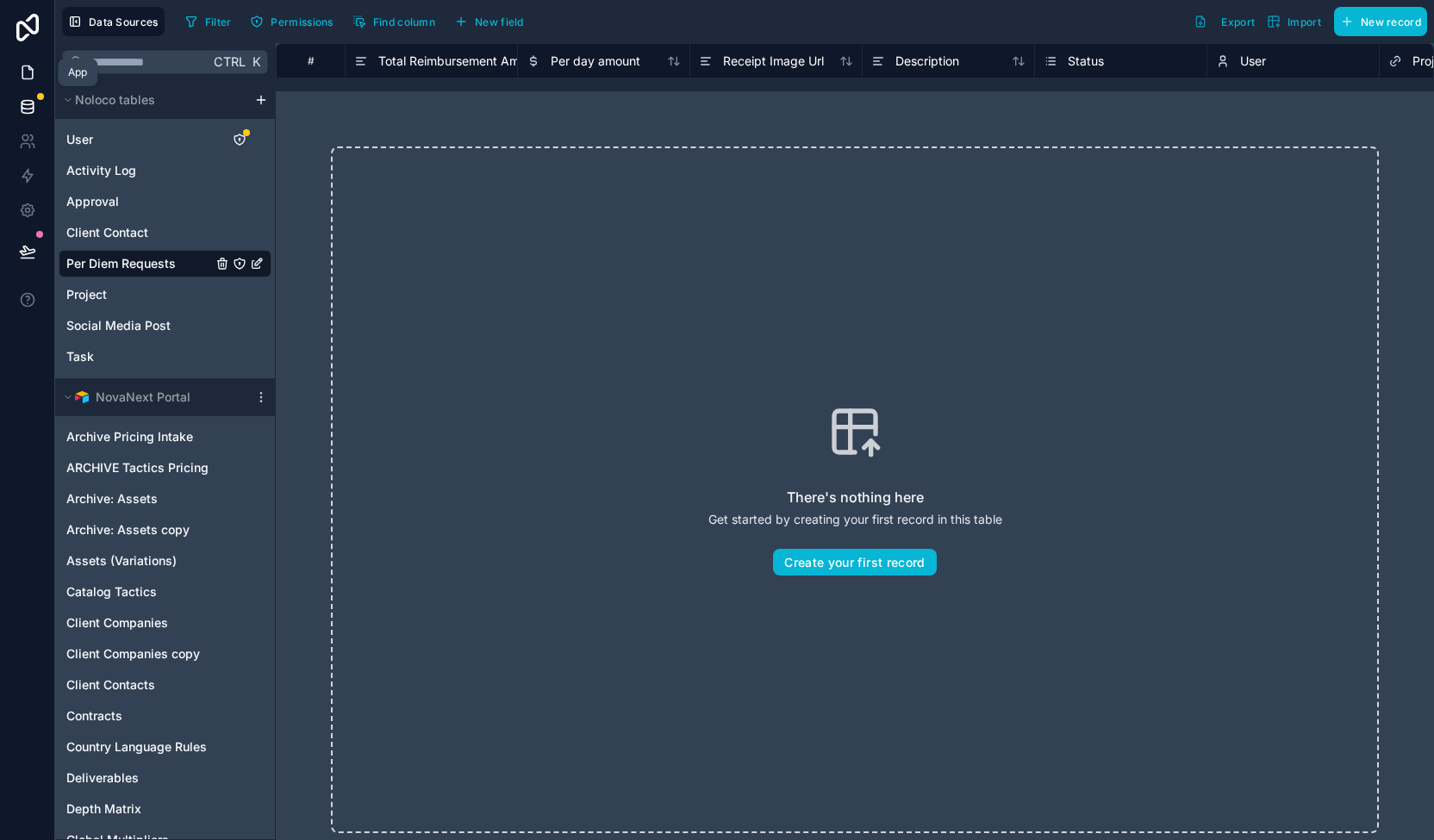
click at [32, 72] on icon at bounding box center [27, 72] width 17 height 17
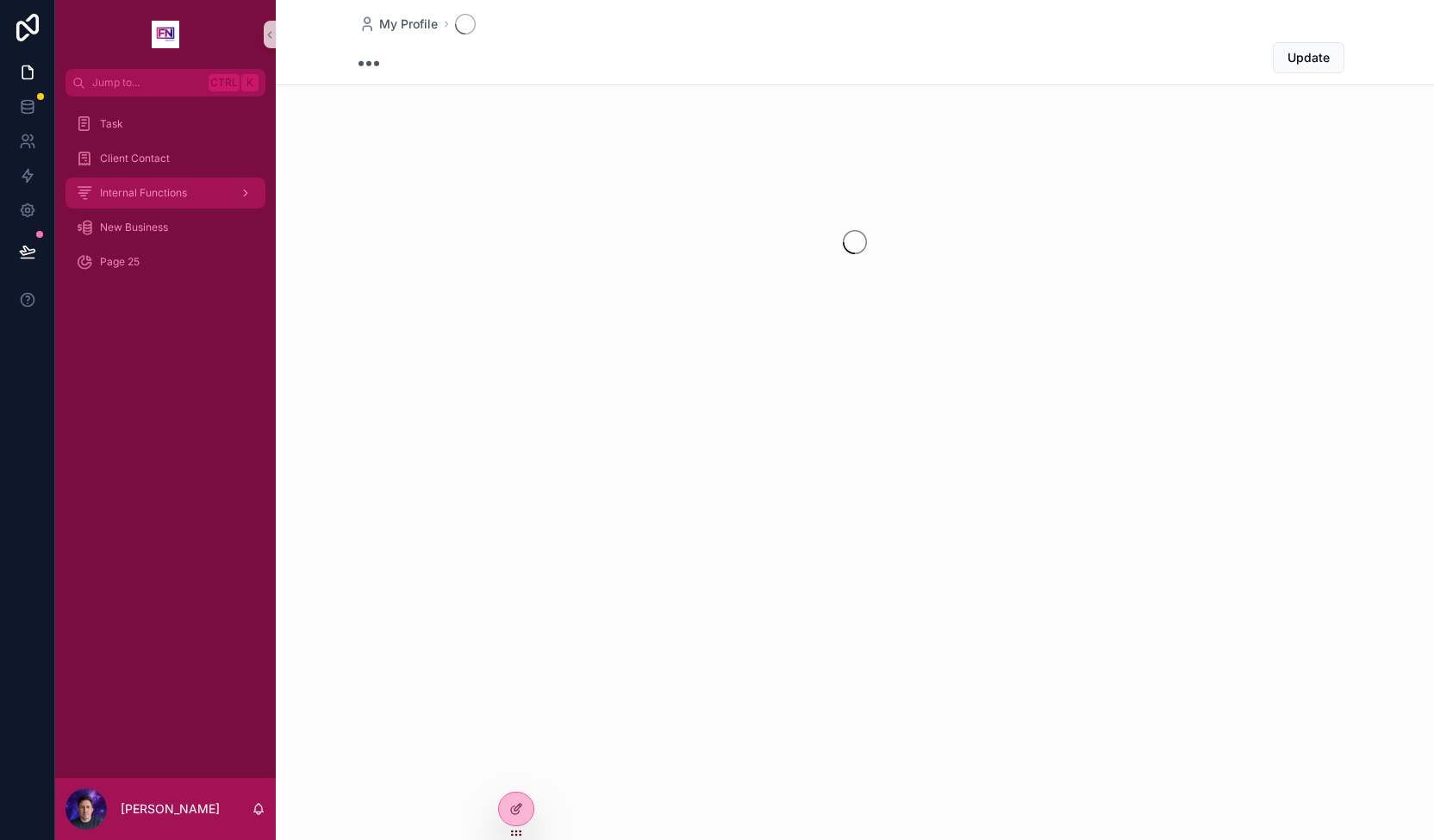
click at [163, 190] on span "Internal Functions" at bounding box center [142, 193] width 87 height 14
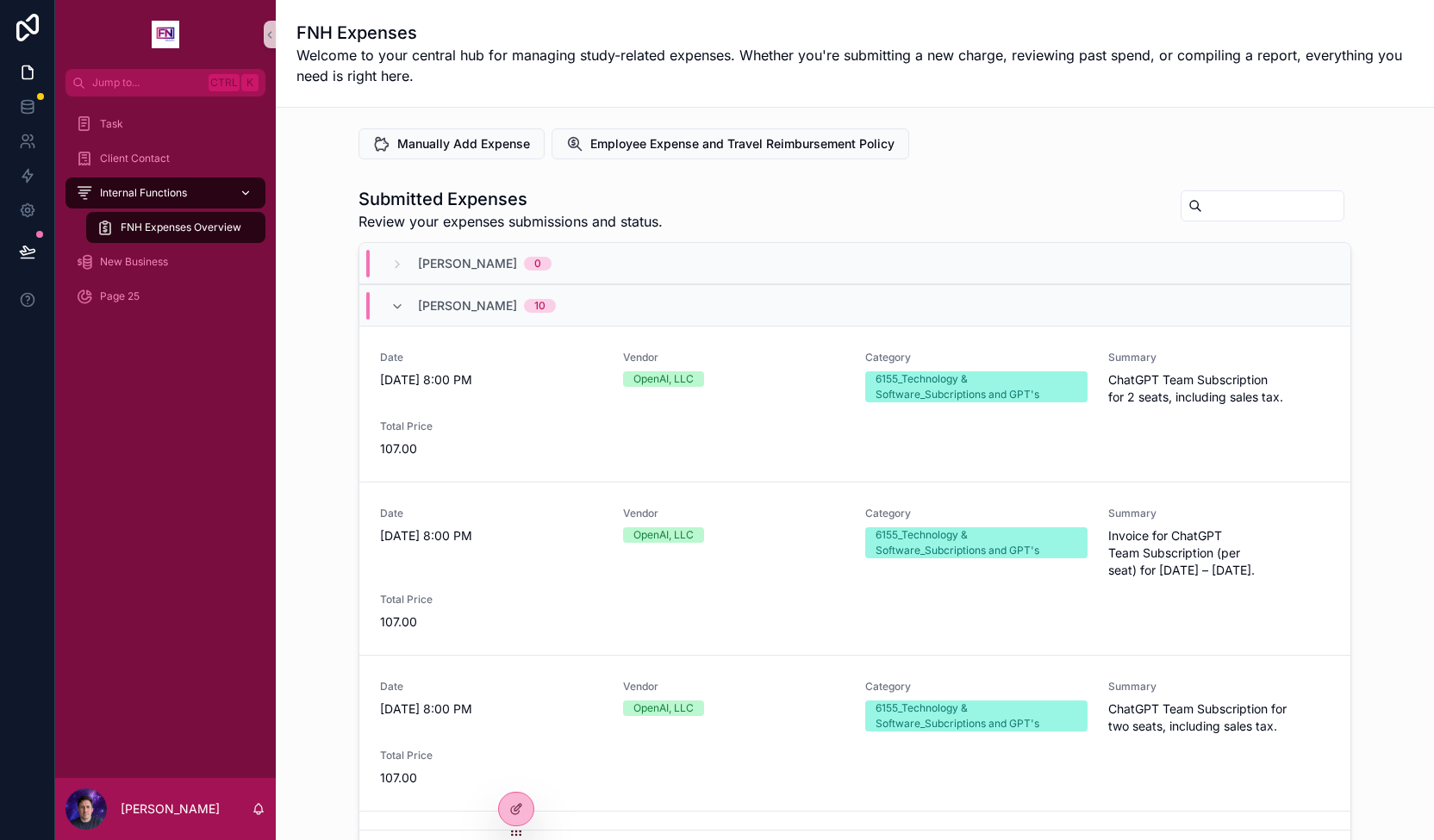
drag, startPoint x: 203, startPoint y: 191, endPoint x: 173, endPoint y: 189, distance: 30.1
click at [173, 189] on span "Internal Functions" at bounding box center [142, 193] width 87 height 14
click at [253, 191] on div "scrollable content" at bounding box center [244, 193] width 23 height 28
click at [246, 192] on icon "scrollable content" at bounding box center [246, 193] width 12 height 12
click at [525, 808] on div at bounding box center [516, 808] width 35 height 33
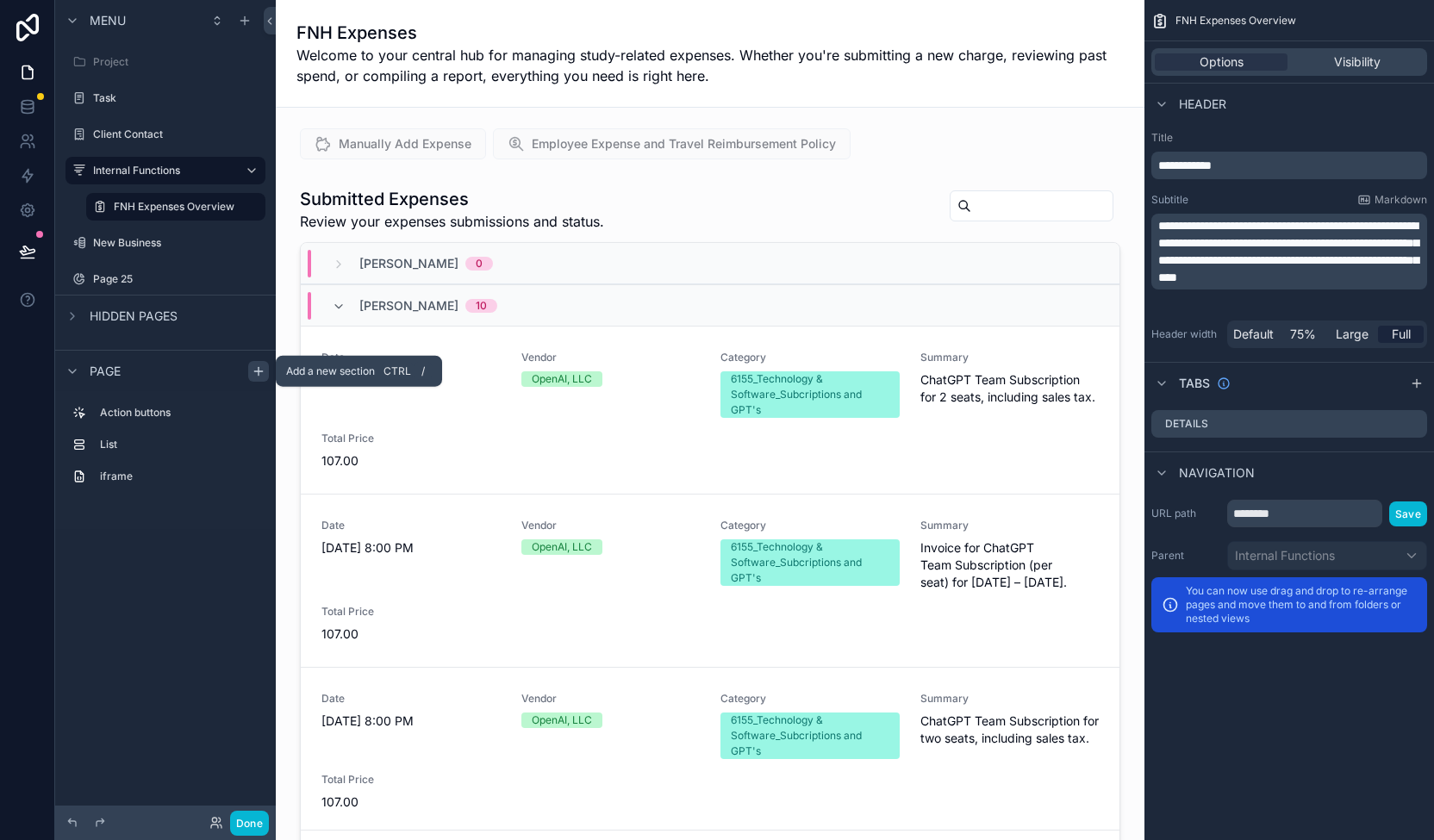
click at [254, 367] on icon "scrollable content" at bounding box center [259, 371] width 14 height 14
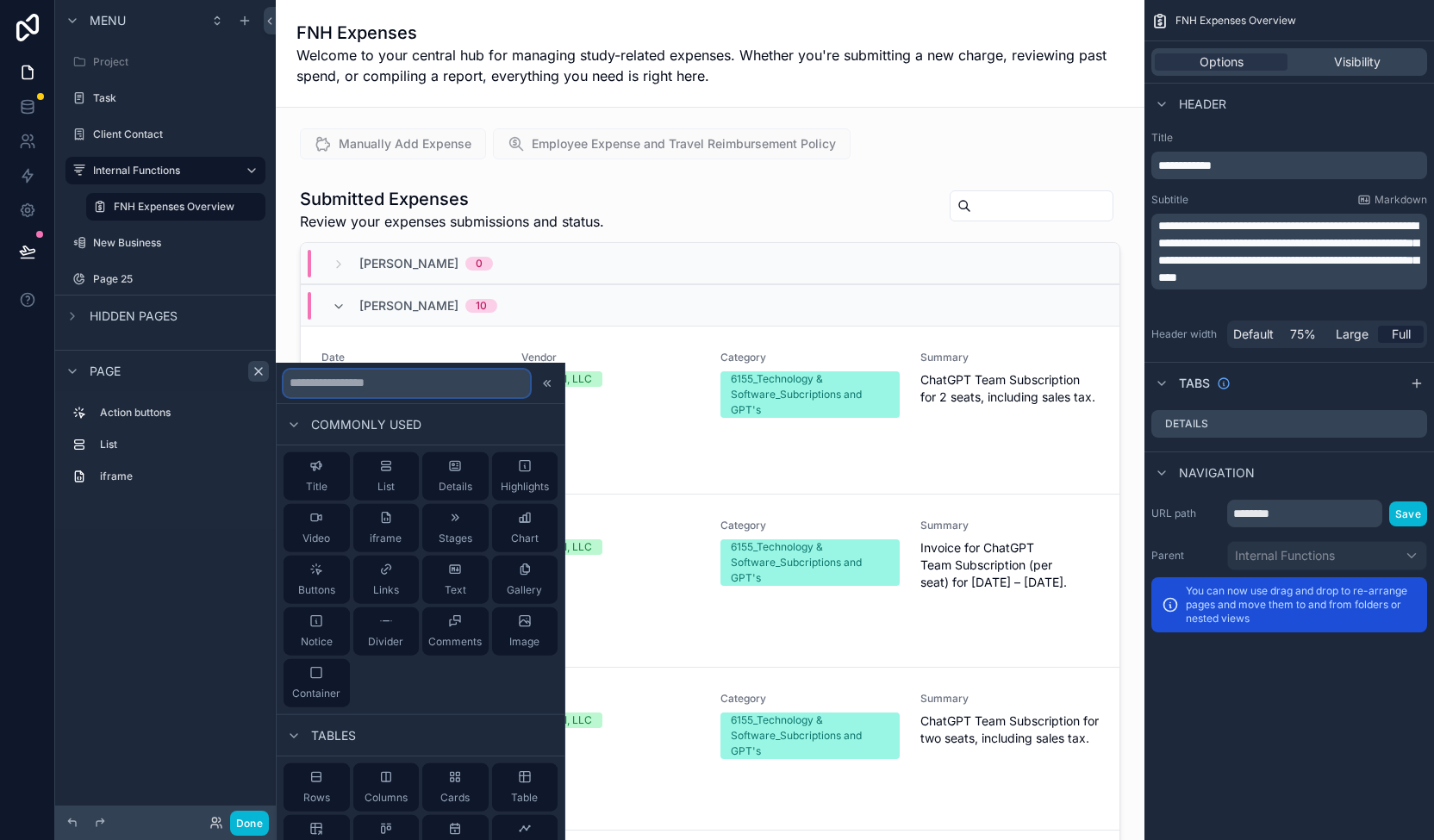
click at [320, 385] on input "text" at bounding box center [407, 382] width 247 height 28
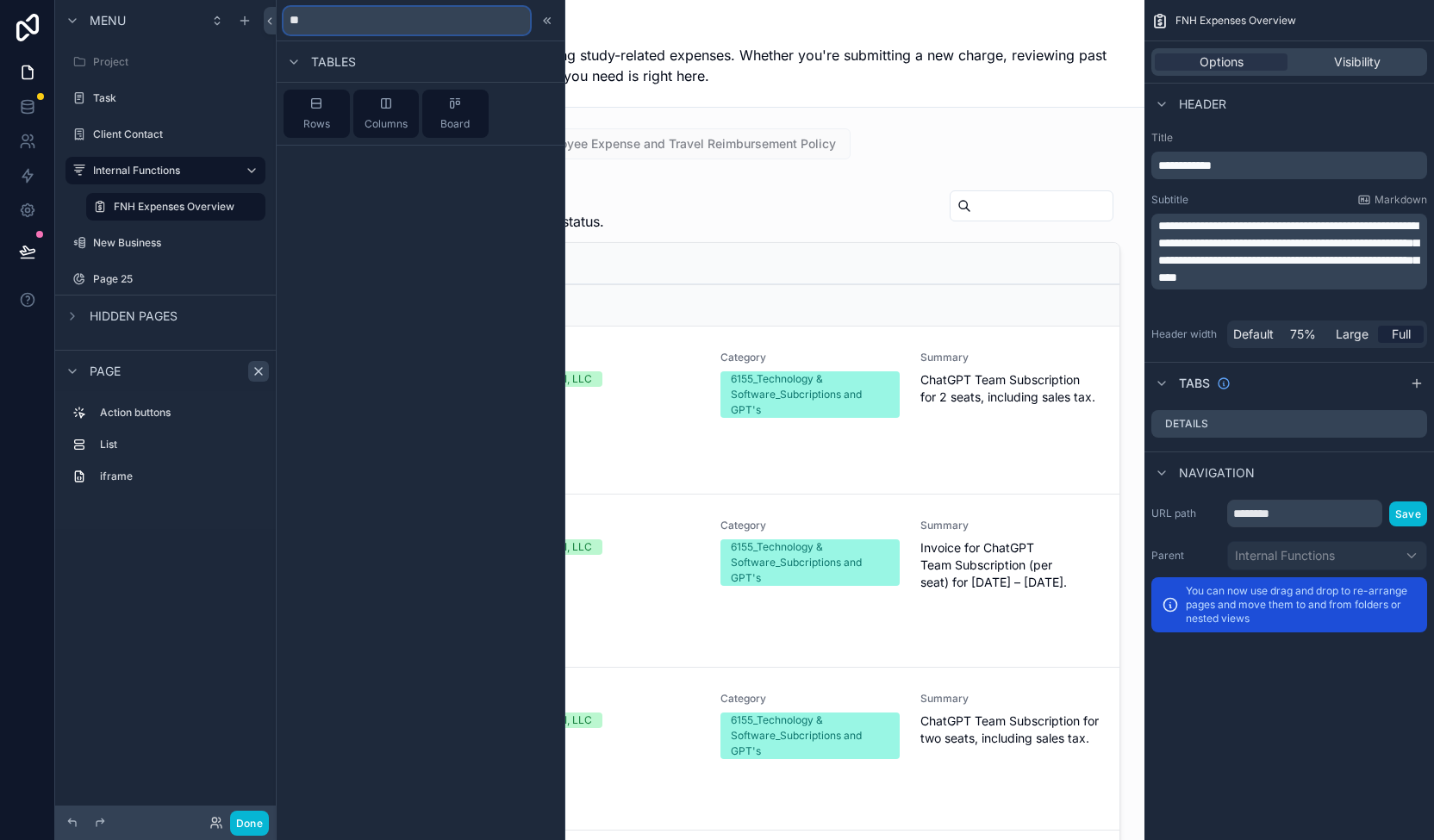
type input "*"
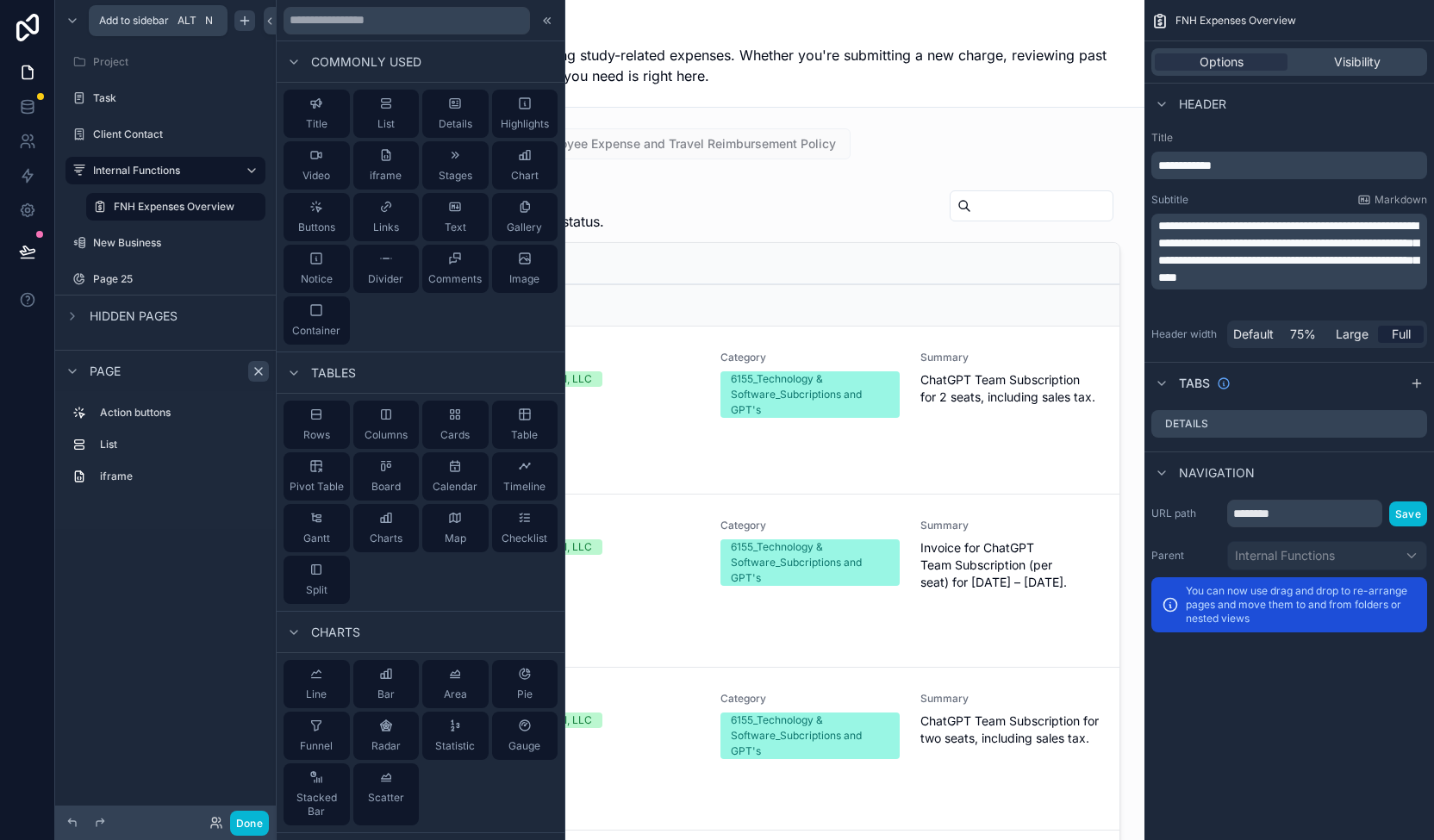
click at [245, 22] on icon "scrollable content" at bounding box center [245, 20] width 0 height 8
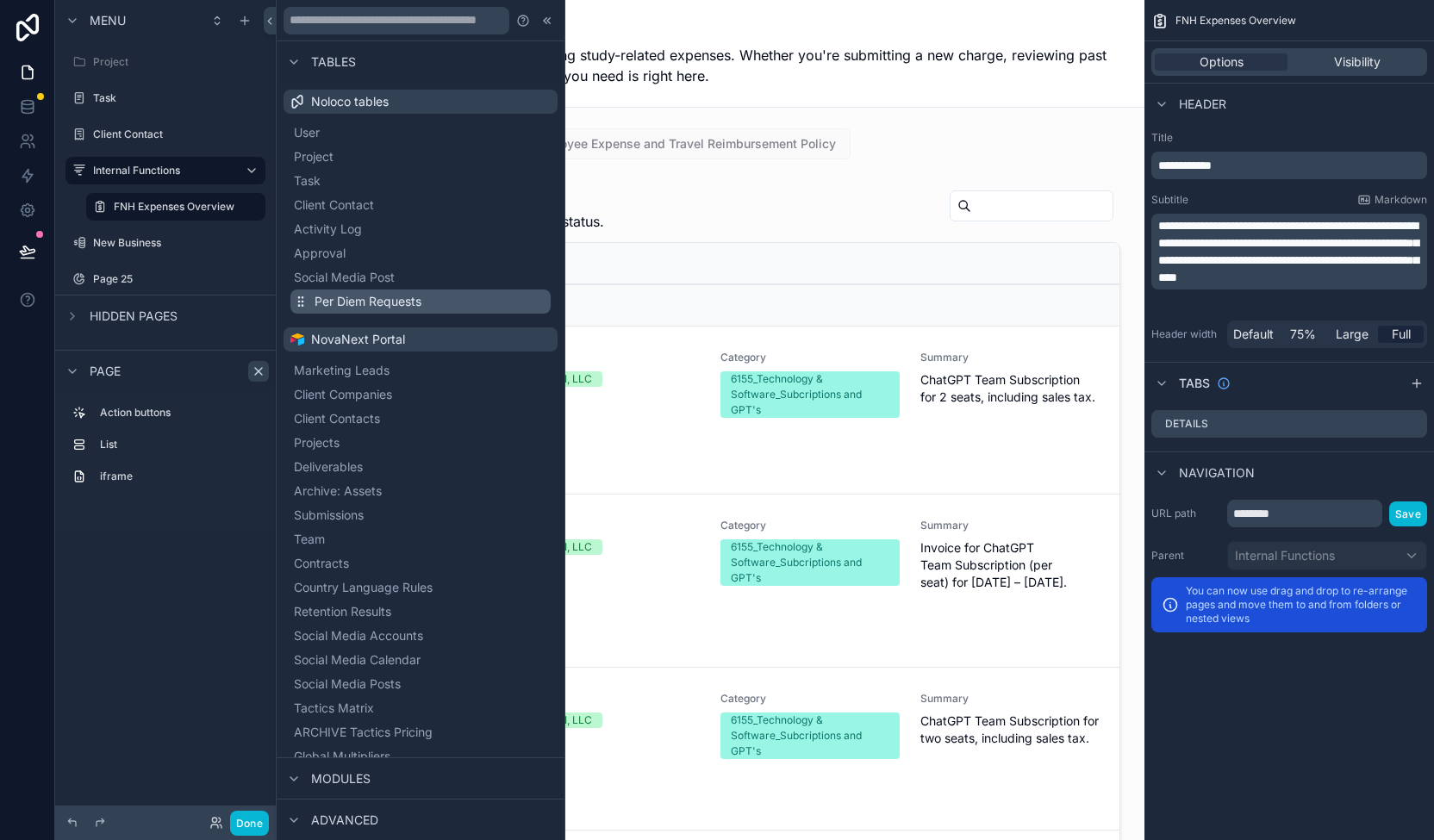
click at [338, 307] on span "Per Diem Requests" at bounding box center [367, 301] width 107 height 17
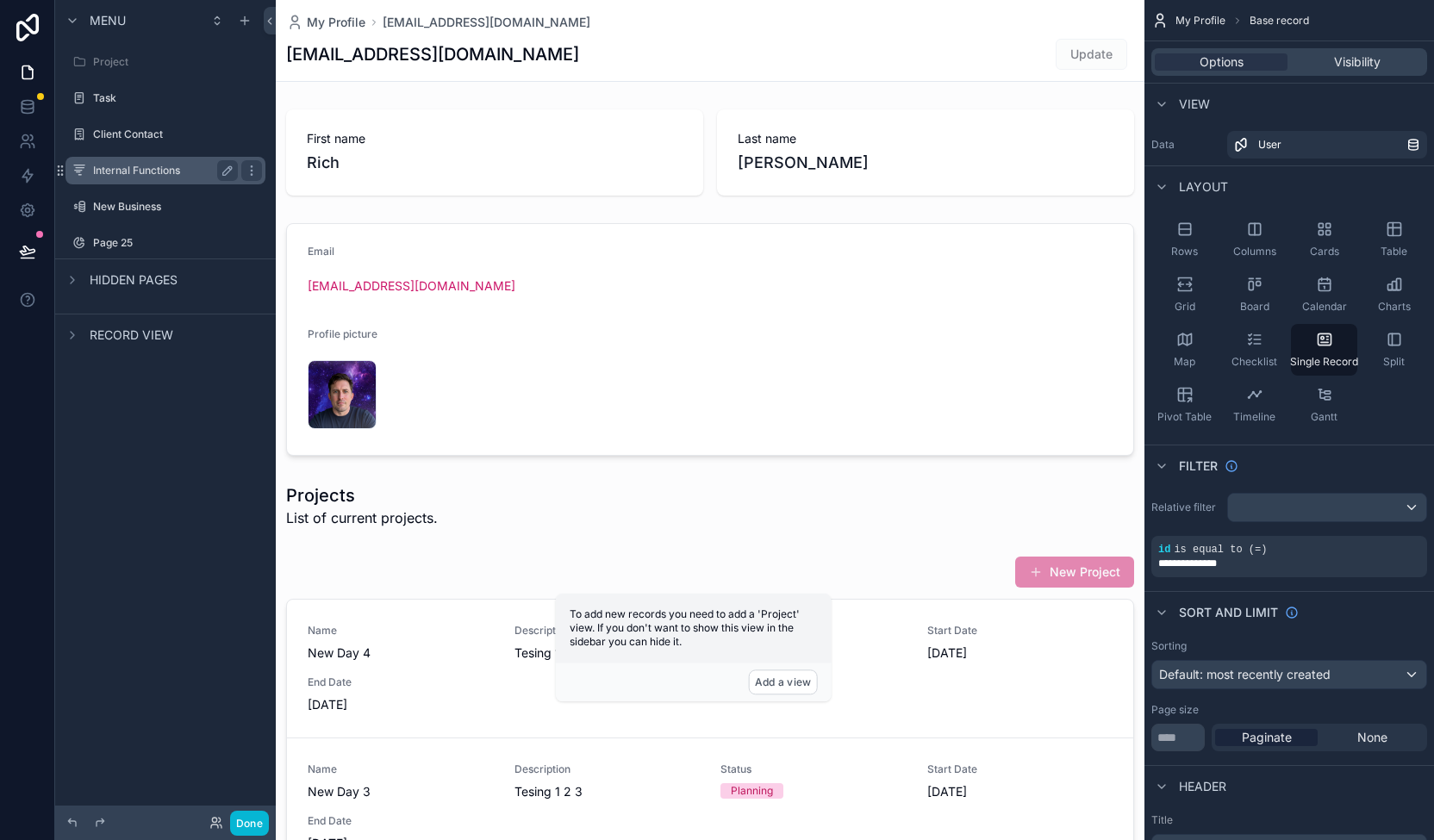
click at [163, 170] on label "Internal Functions" at bounding box center [161, 170] width 137 height 14
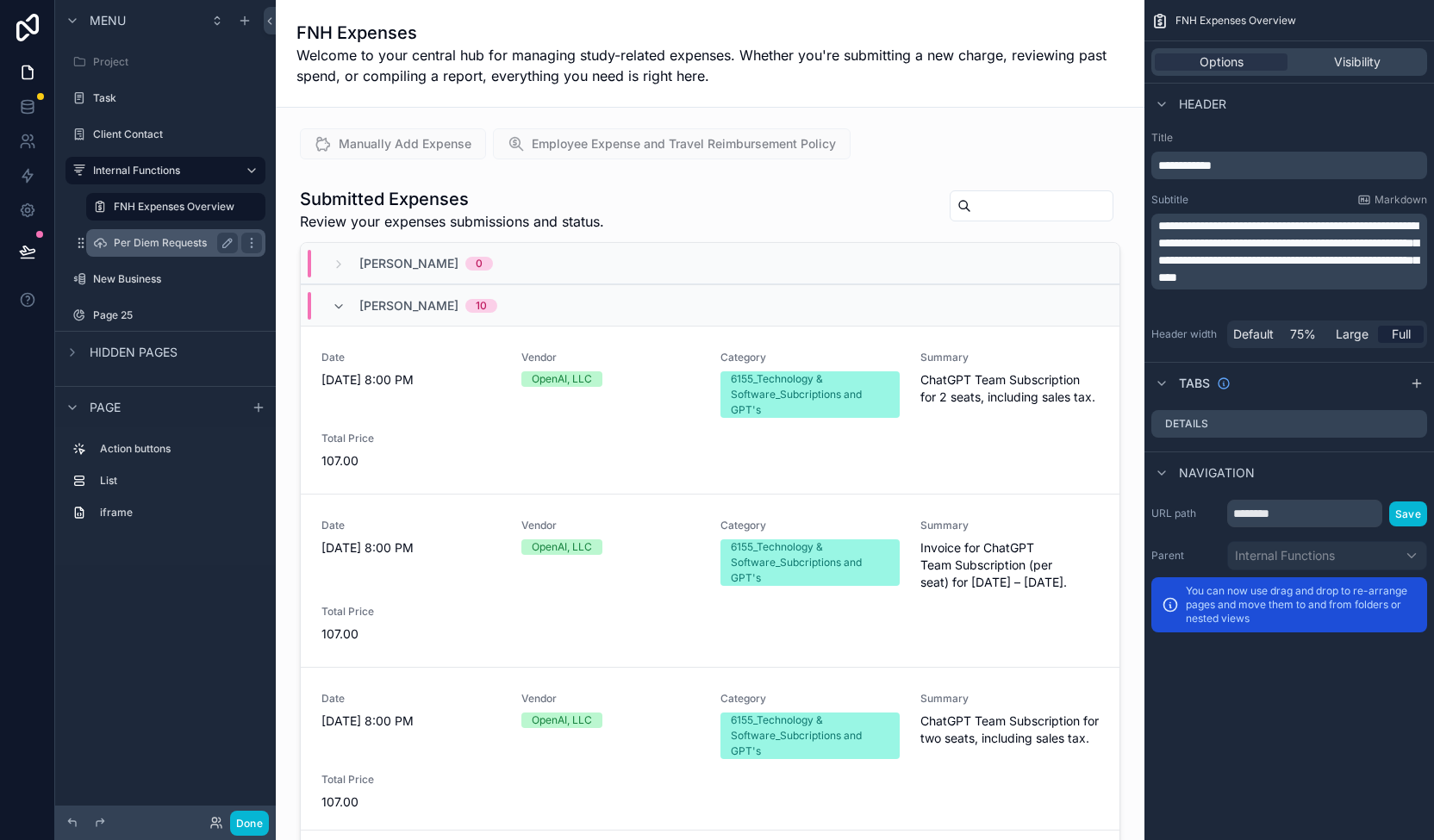
click at [167, 241] on label "Per Diem Requests" at bounding box center [172, 243] width 118 height 14
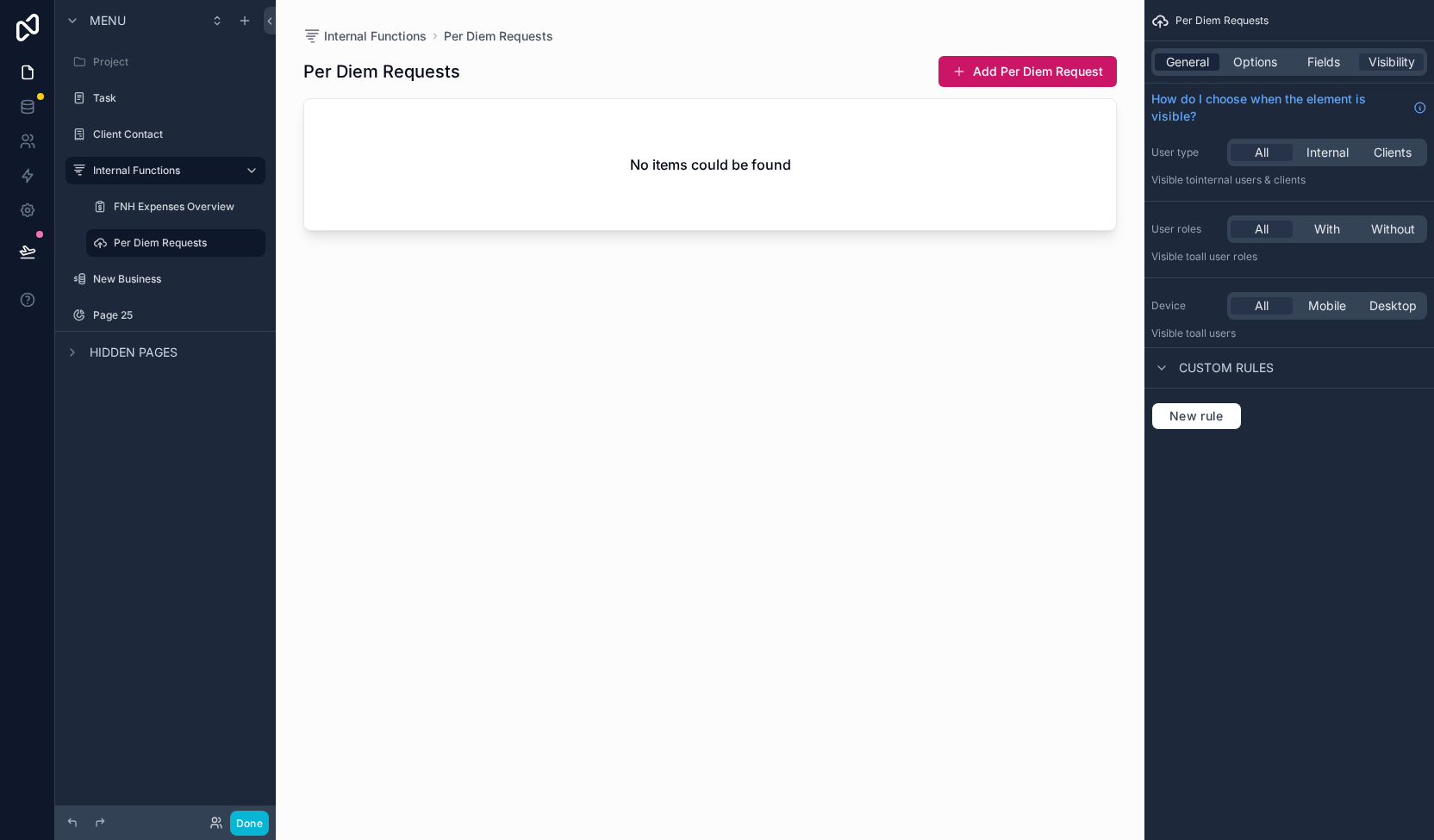
click at [1175, 68] on span "General" at bounding box center [1187, 62] width 43 height 17
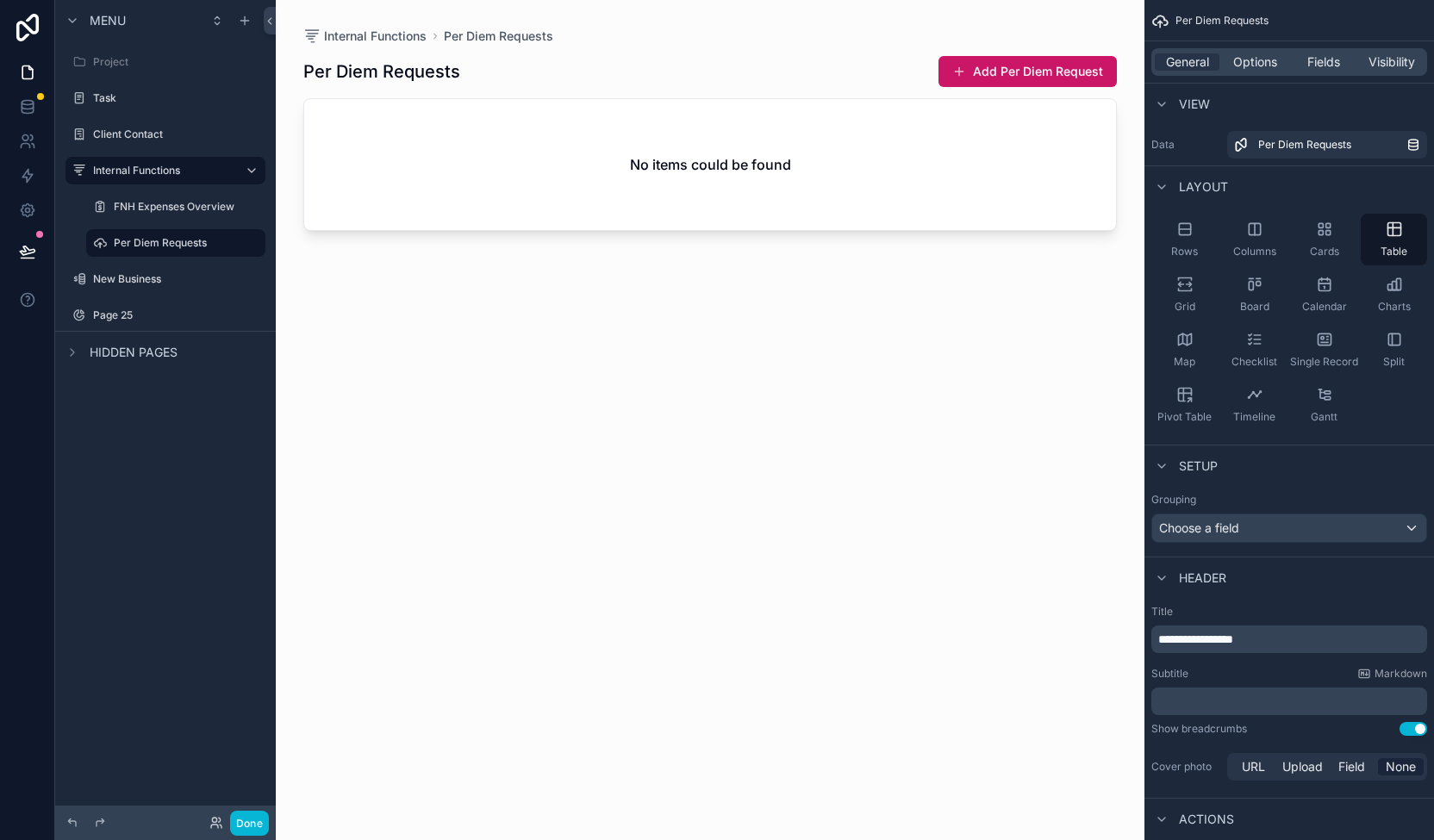
click at [808, 172] on div "scrollable content" at bounding box center [710, 409] width 868 height 819
click at [259, 243] on div "scrollable content" at bounding box center [251, 243] width 21 height 21
click at [320, 253] on span "Remove" at bounding box center [330, 255] width 46 height 17
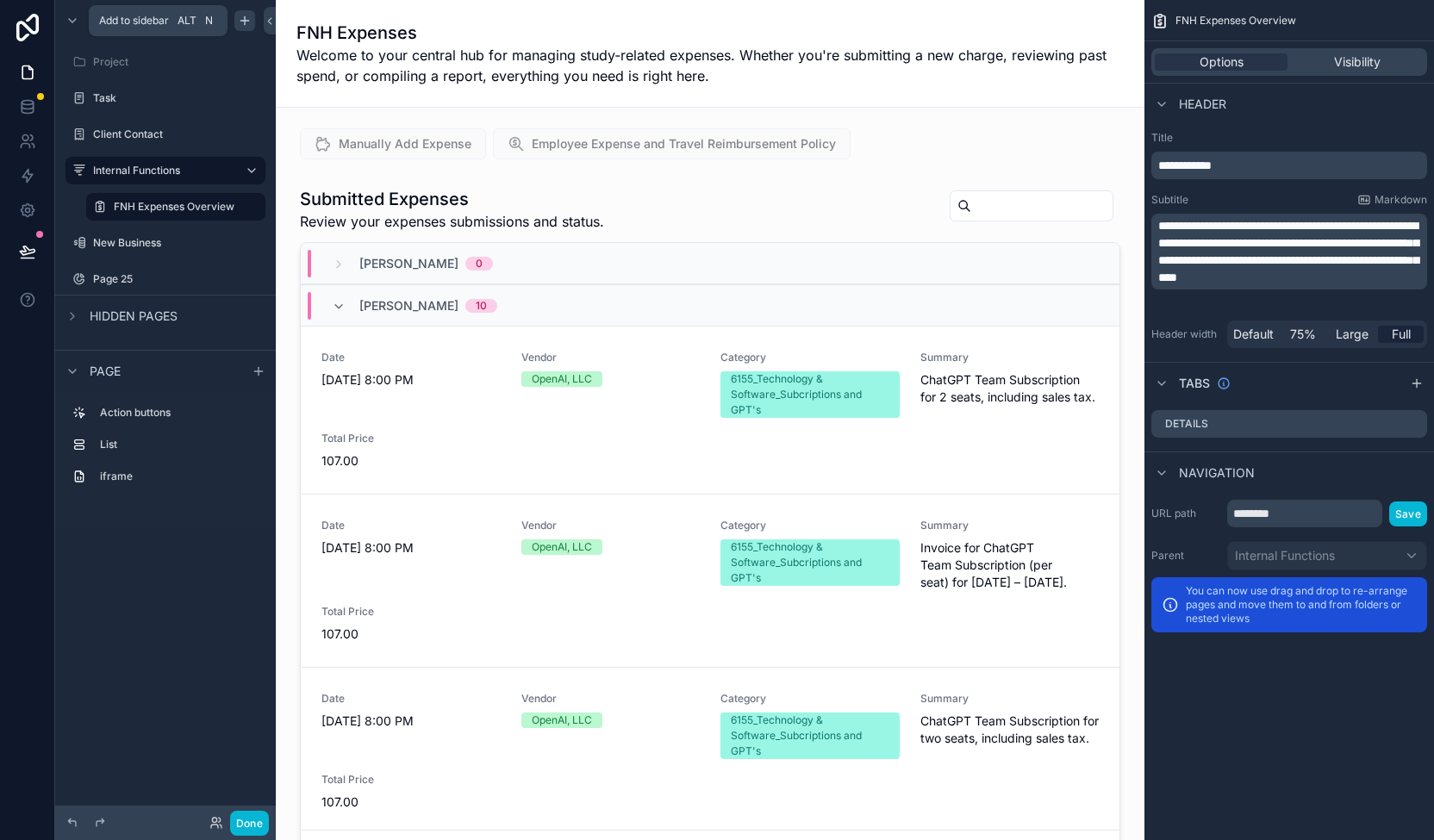
click at [250, 20] on icon "scrollable content" at bounding box center [245, 21] width 14 height 14
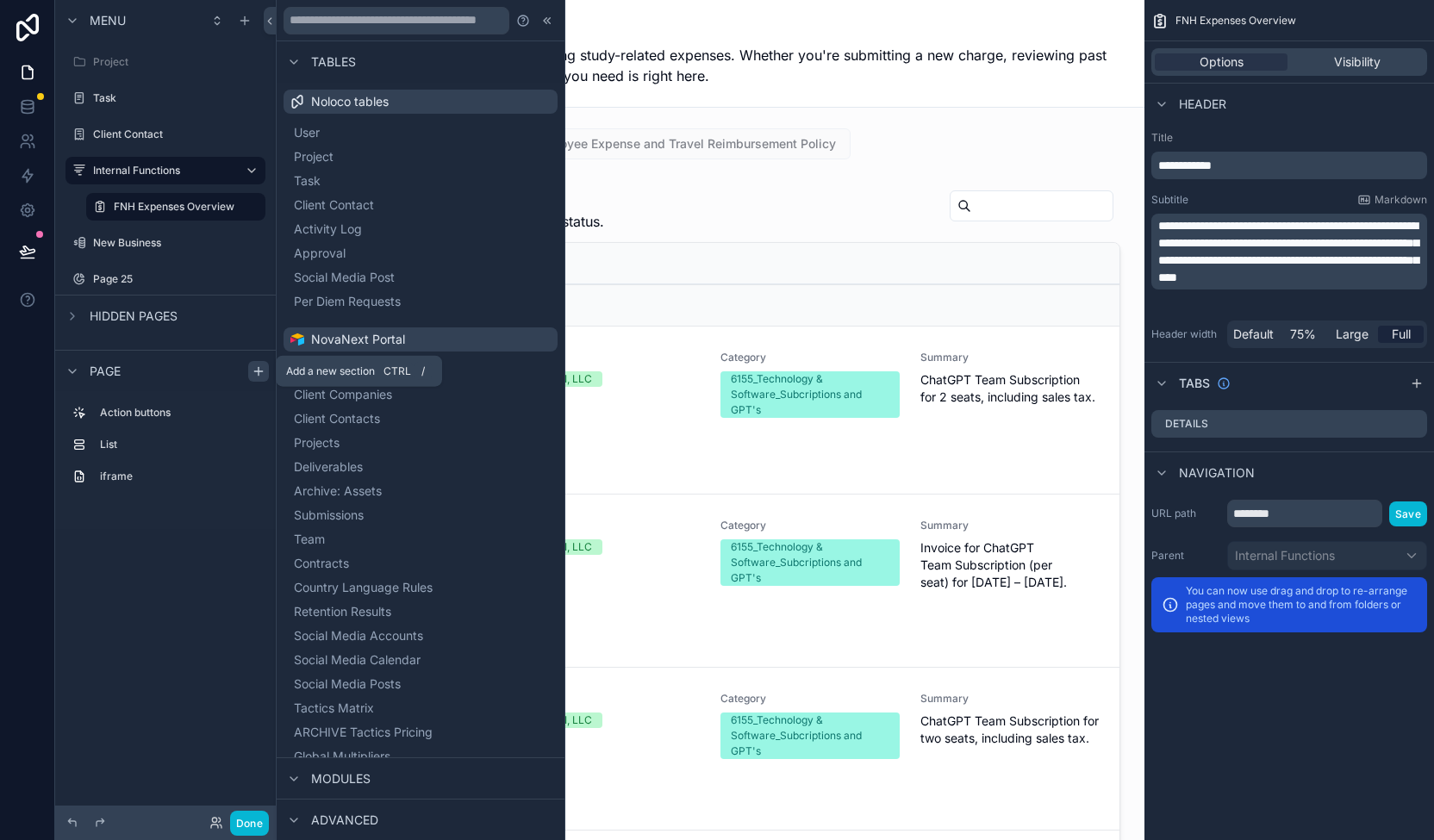
click at [260, 372] on icon "scrollable content" at bounding box center [259, 371] width 14 height 14
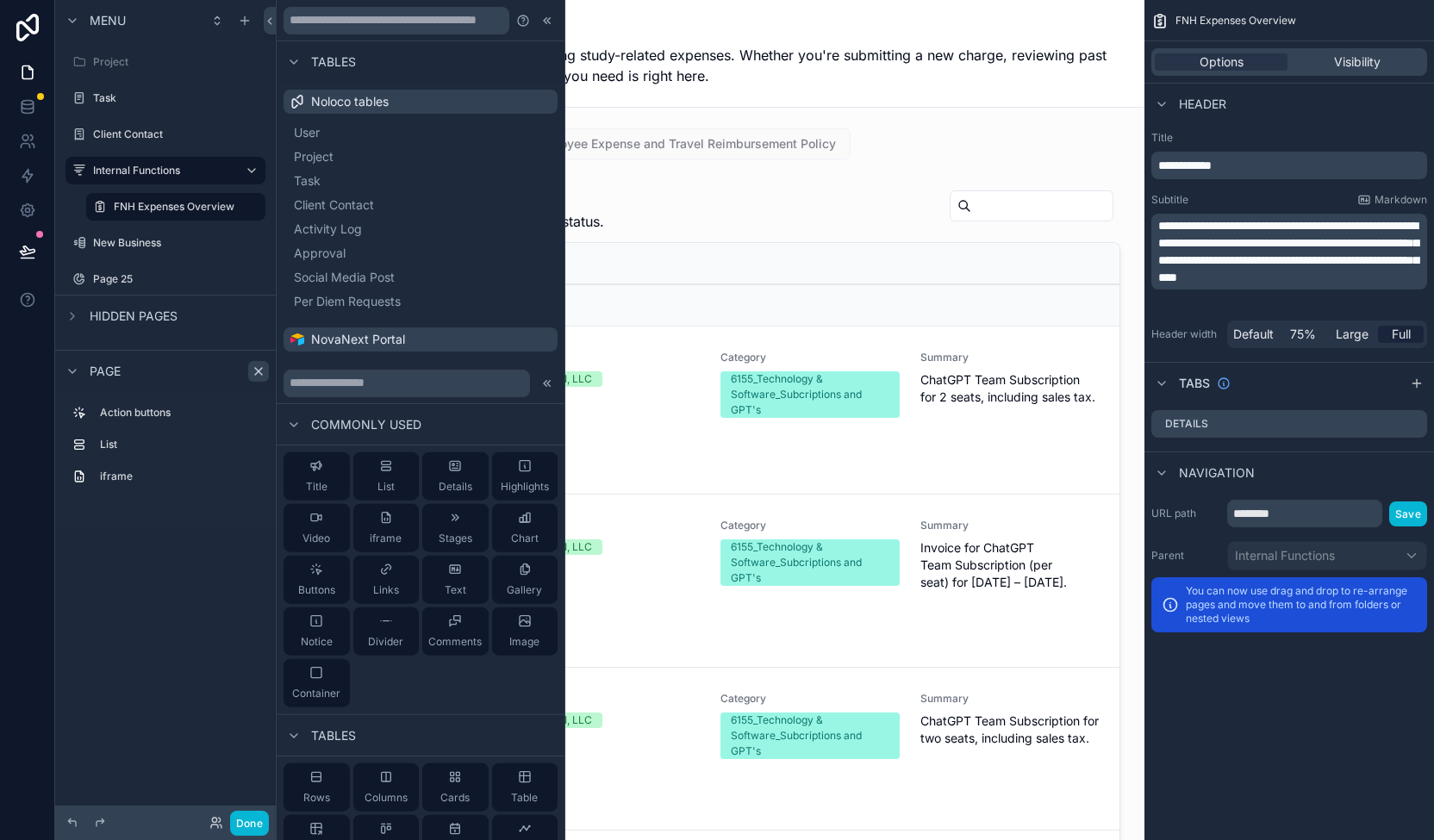
drag, startPoint x: 549, startPoint y: 630, endPoint x: 561, endPoint y: 648, distance: 21.6
click at [561, 648] on div "Commonly used Title List Details Highlights Video iframe Stages Chart Buttons L…" at bounding box center [420, 782] width 288 height 840
click at [416, 18] on input "text" at bounding box center [396, 21] width 226 height 28
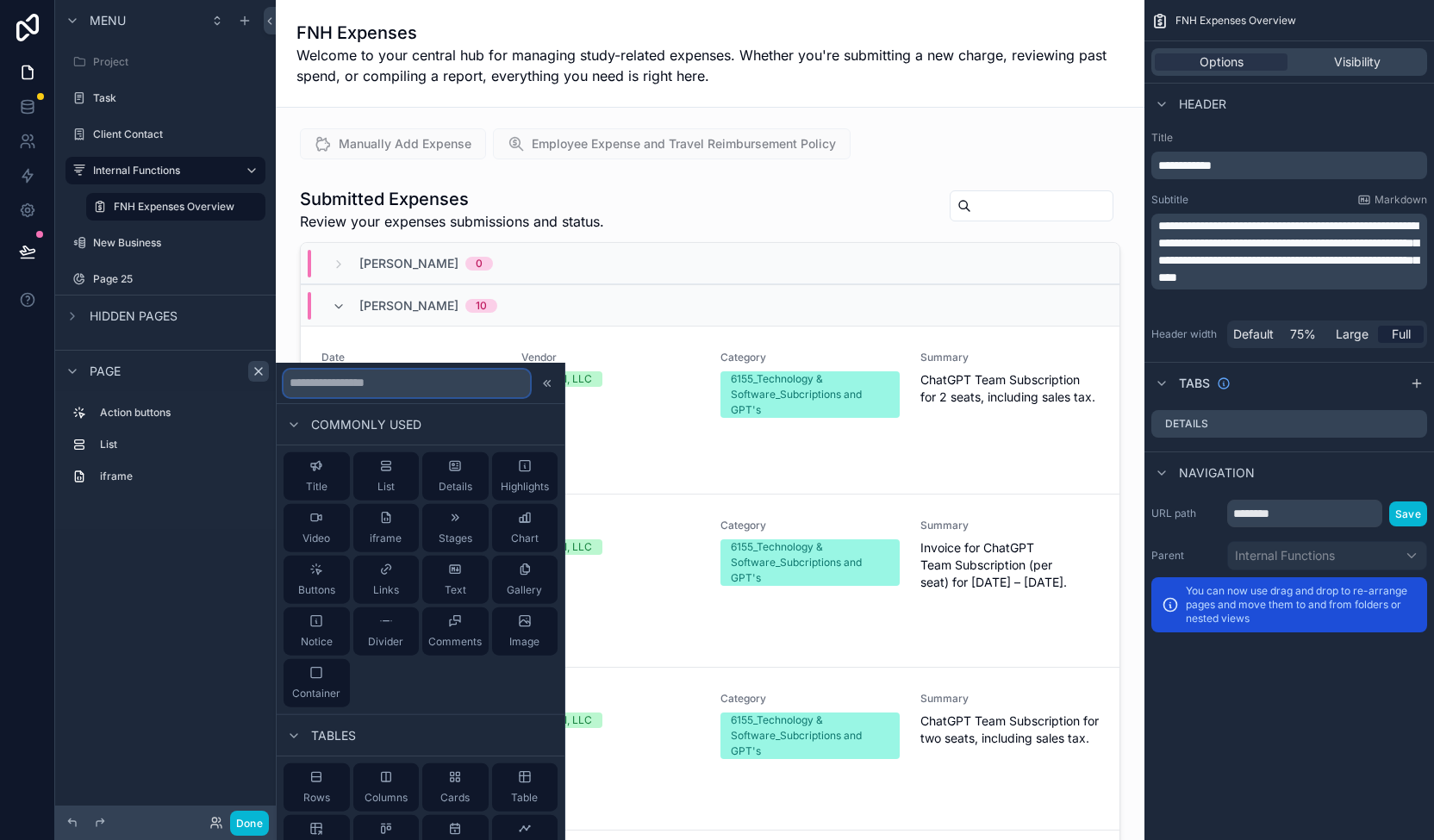
click at [376, 380] on input "text" at bounding box center [407, 382] width 247 height 28
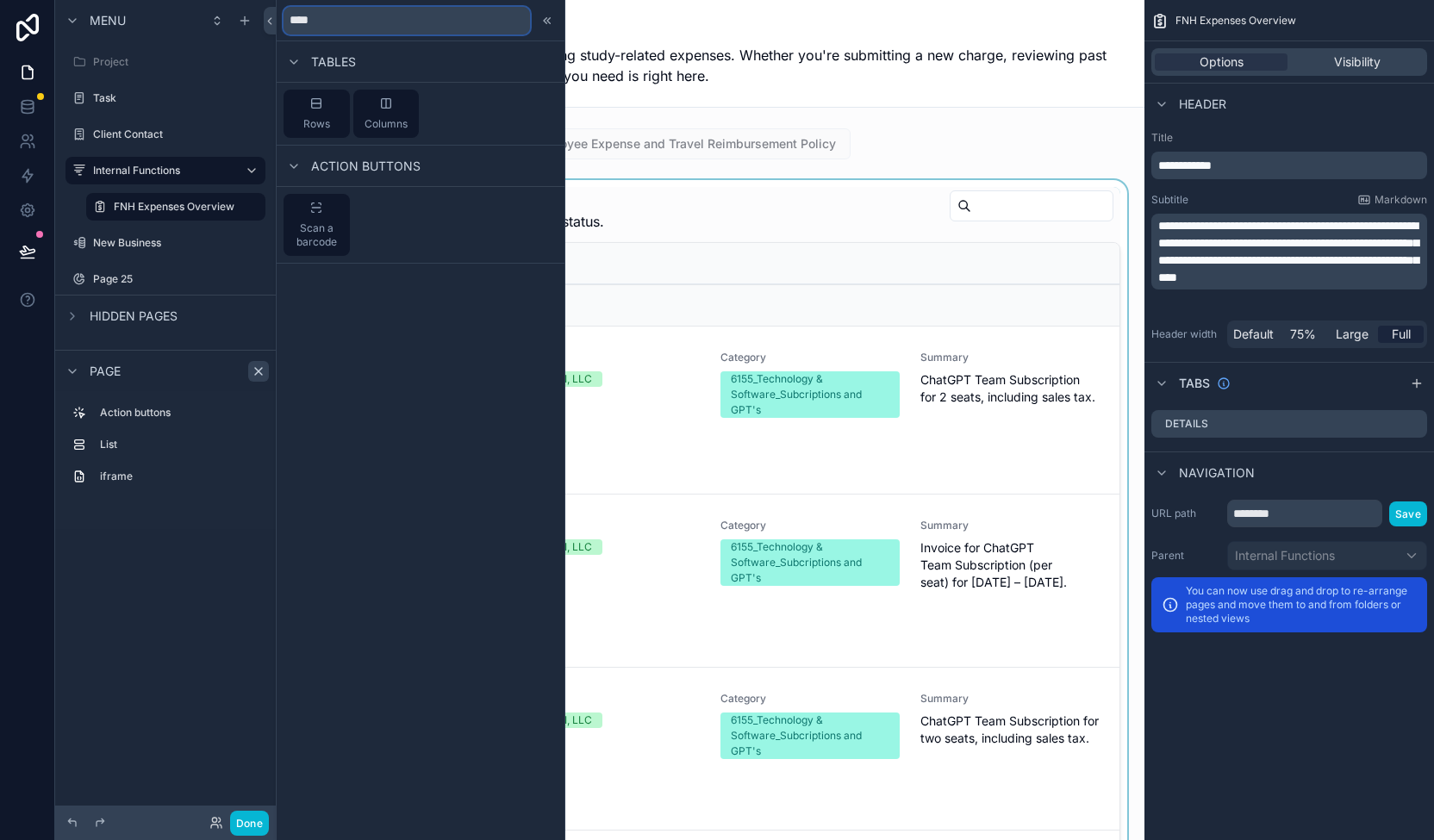
type input "****"
click at [153, 173] on label "Internal Functions" at bounding box center [161, 170] width 137 height 14
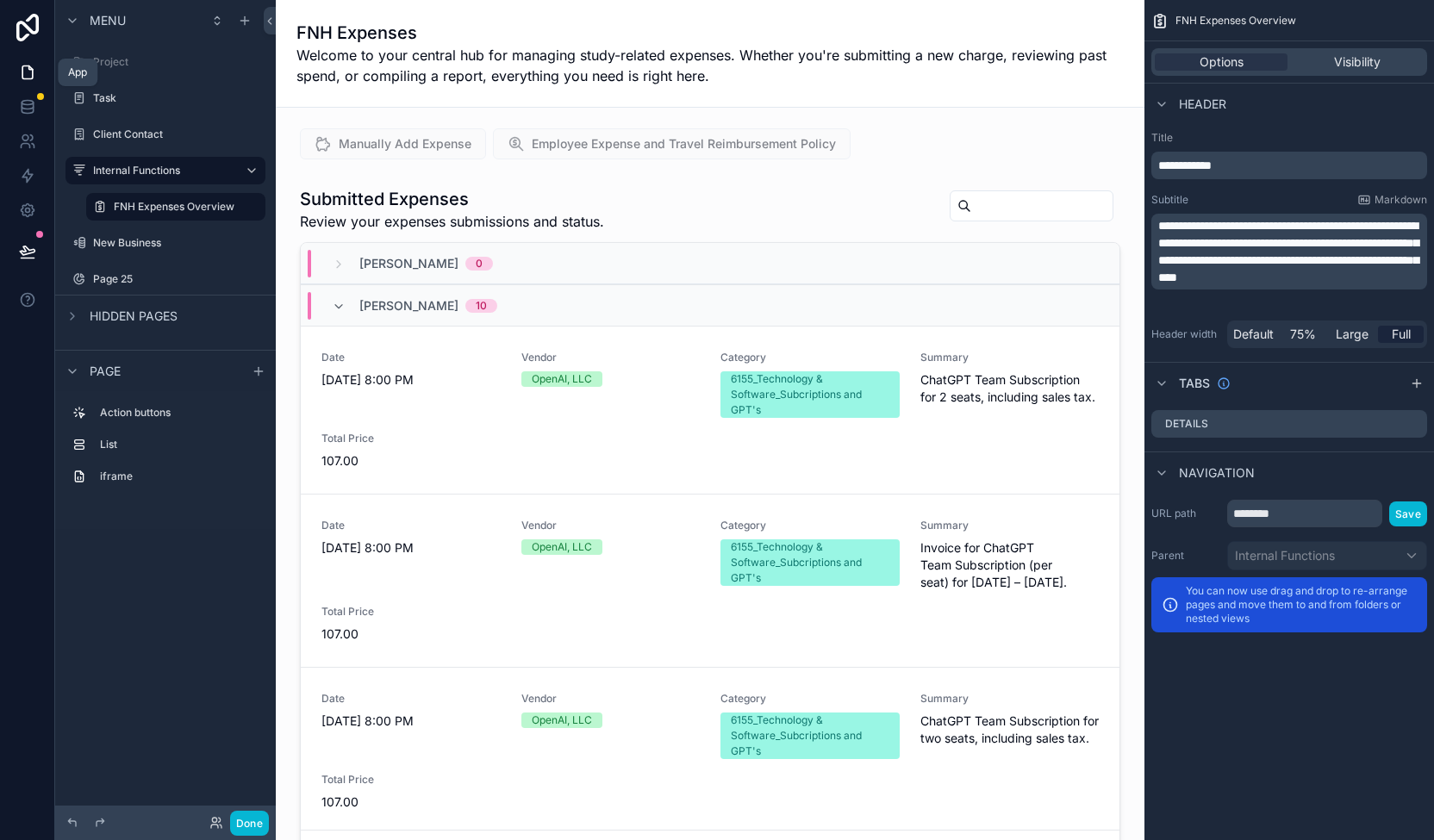
click at [30, 68] on icon at bounding box center [28, 73] width 10 height 13
click at [131, 271] on div "Page 25" at bounding box center [164, 279] width 144 height 21
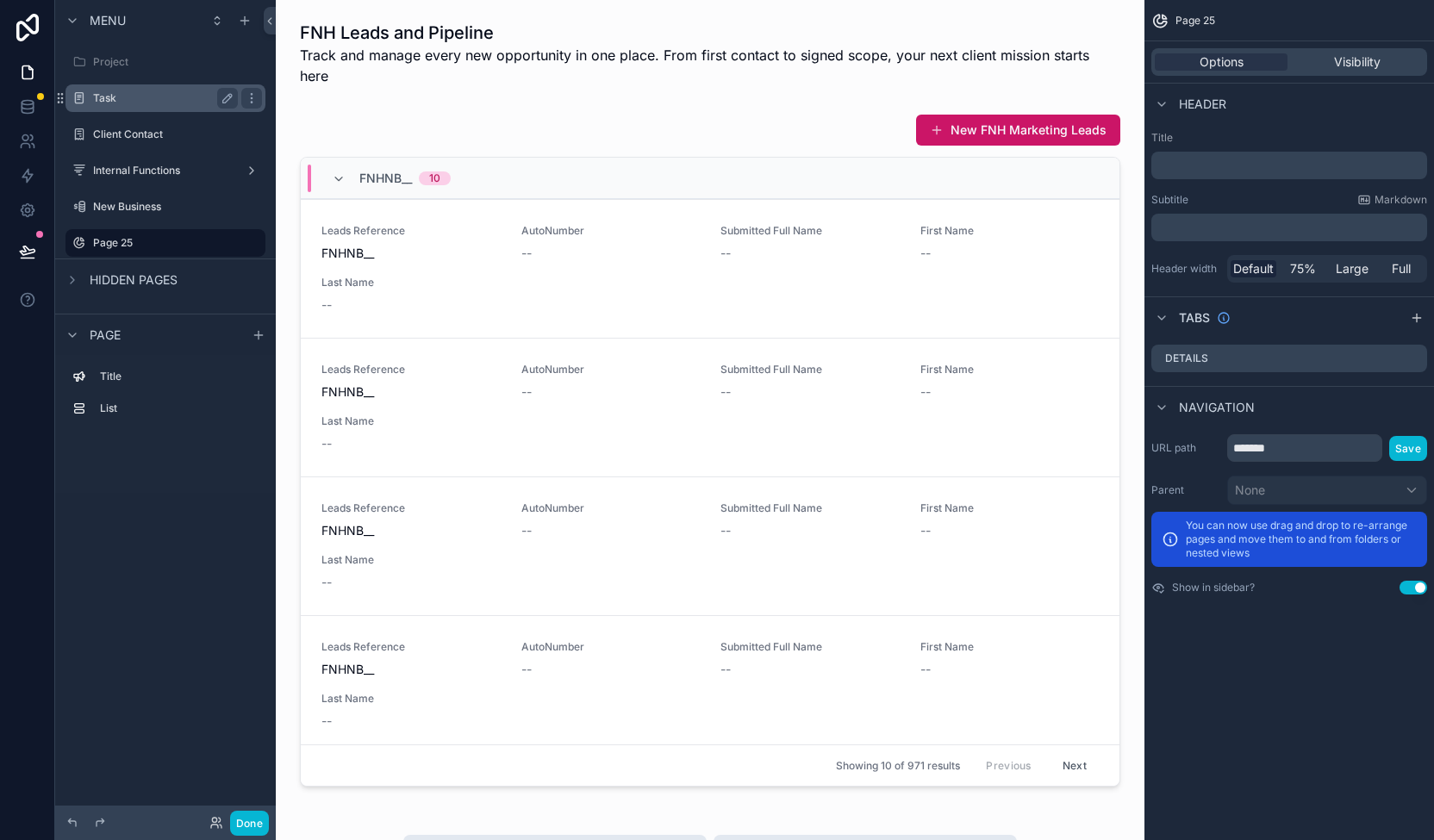
click at [121, 101] on label "Task" at bounding box center [161, 99] width 137 height 14
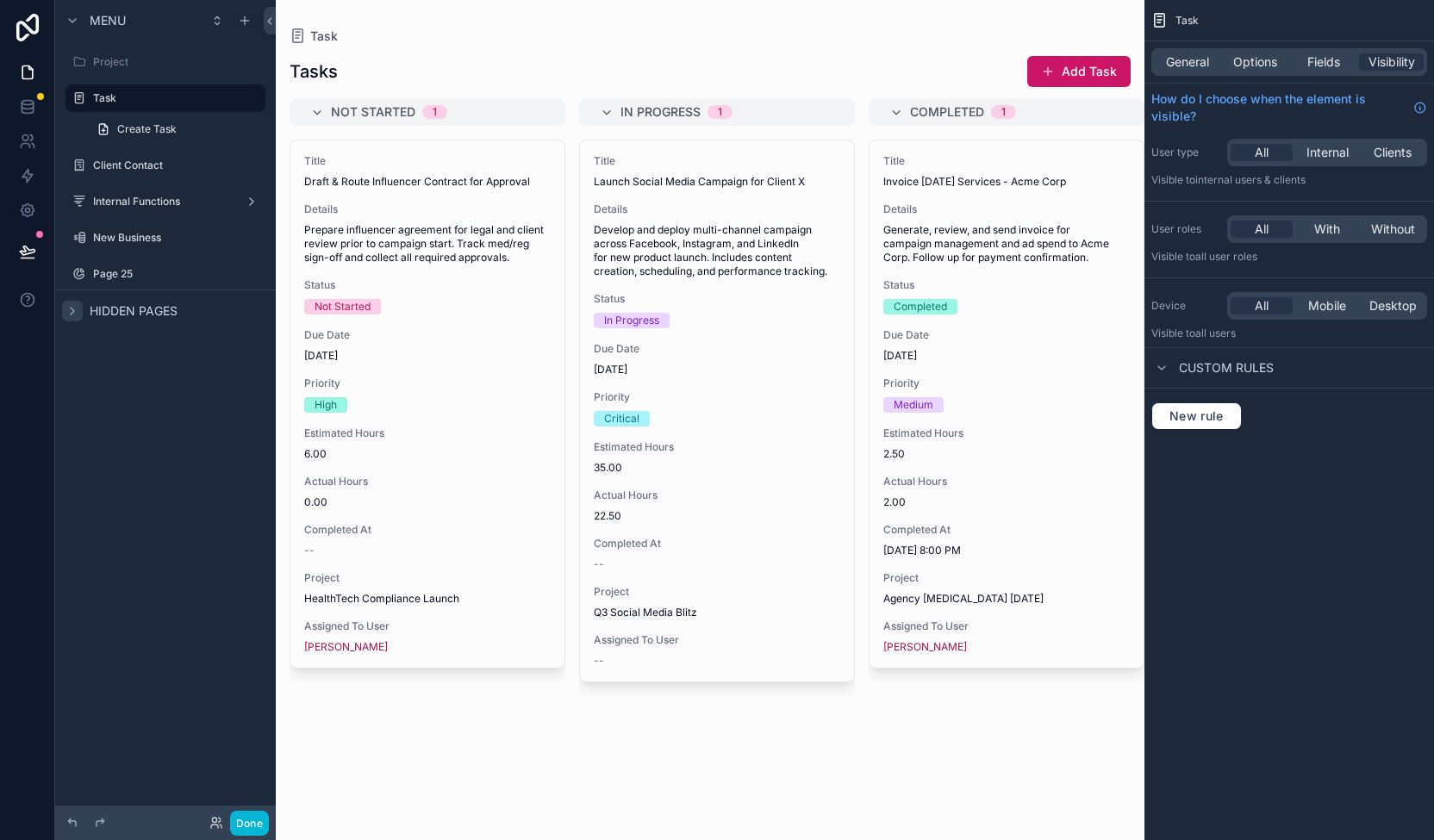
click at [65, 311] on div "scrollable content" at bounding box center [72, 311] width 21 height 21
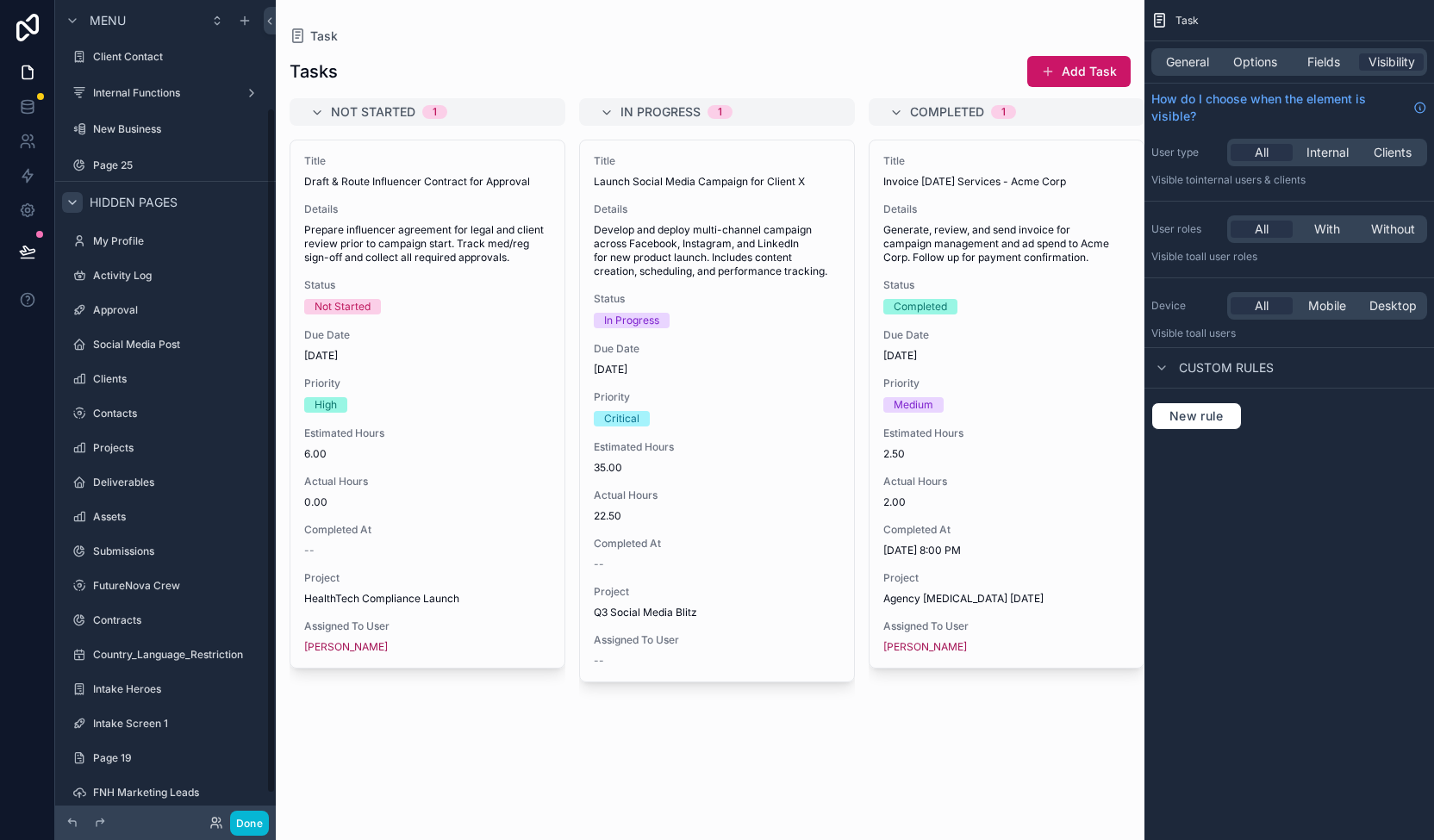
scroll to position [131, 0]
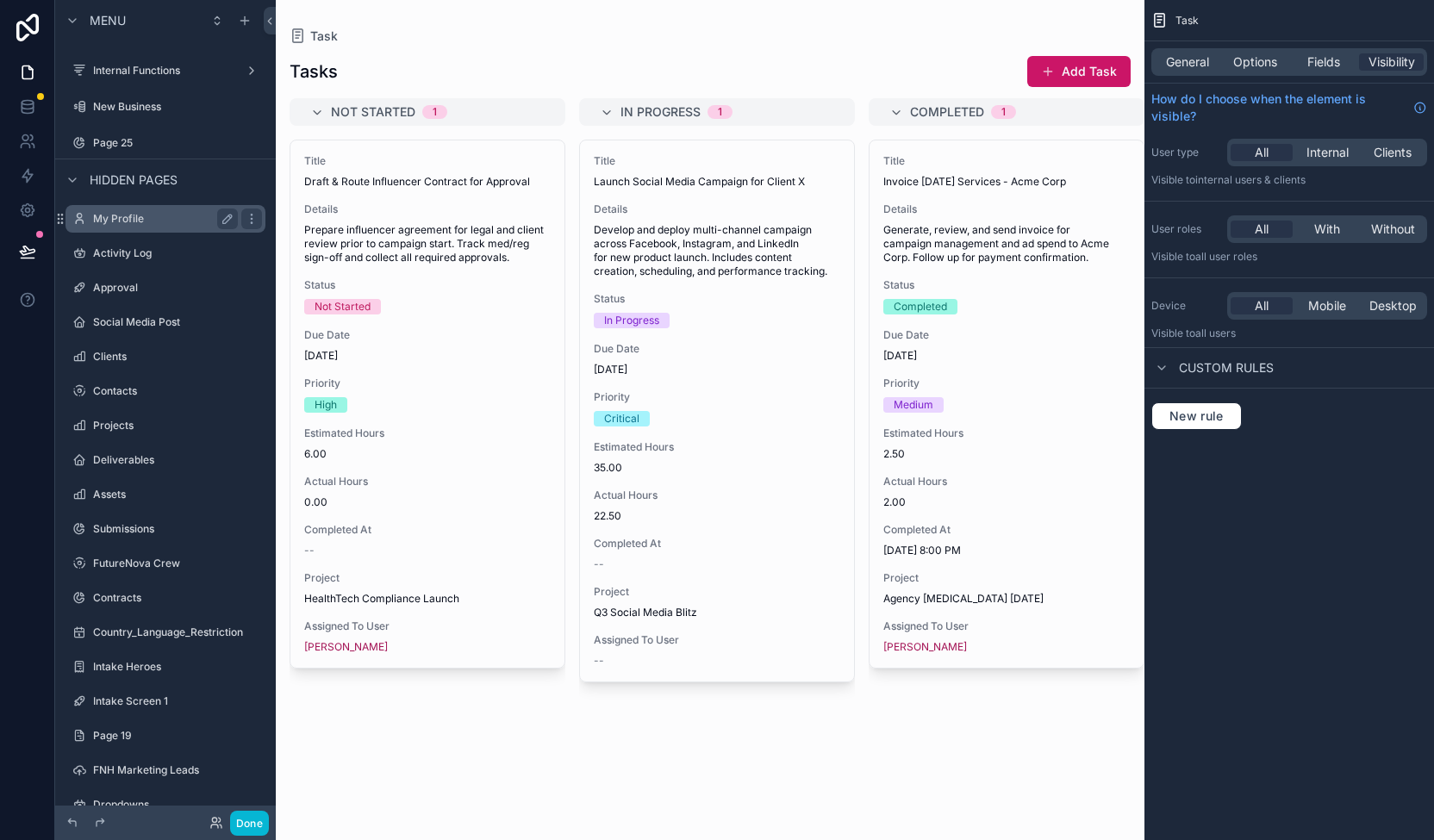
click at [150, 223] on label "My Profile" at bounding box center [161, 219] width 137 height 14
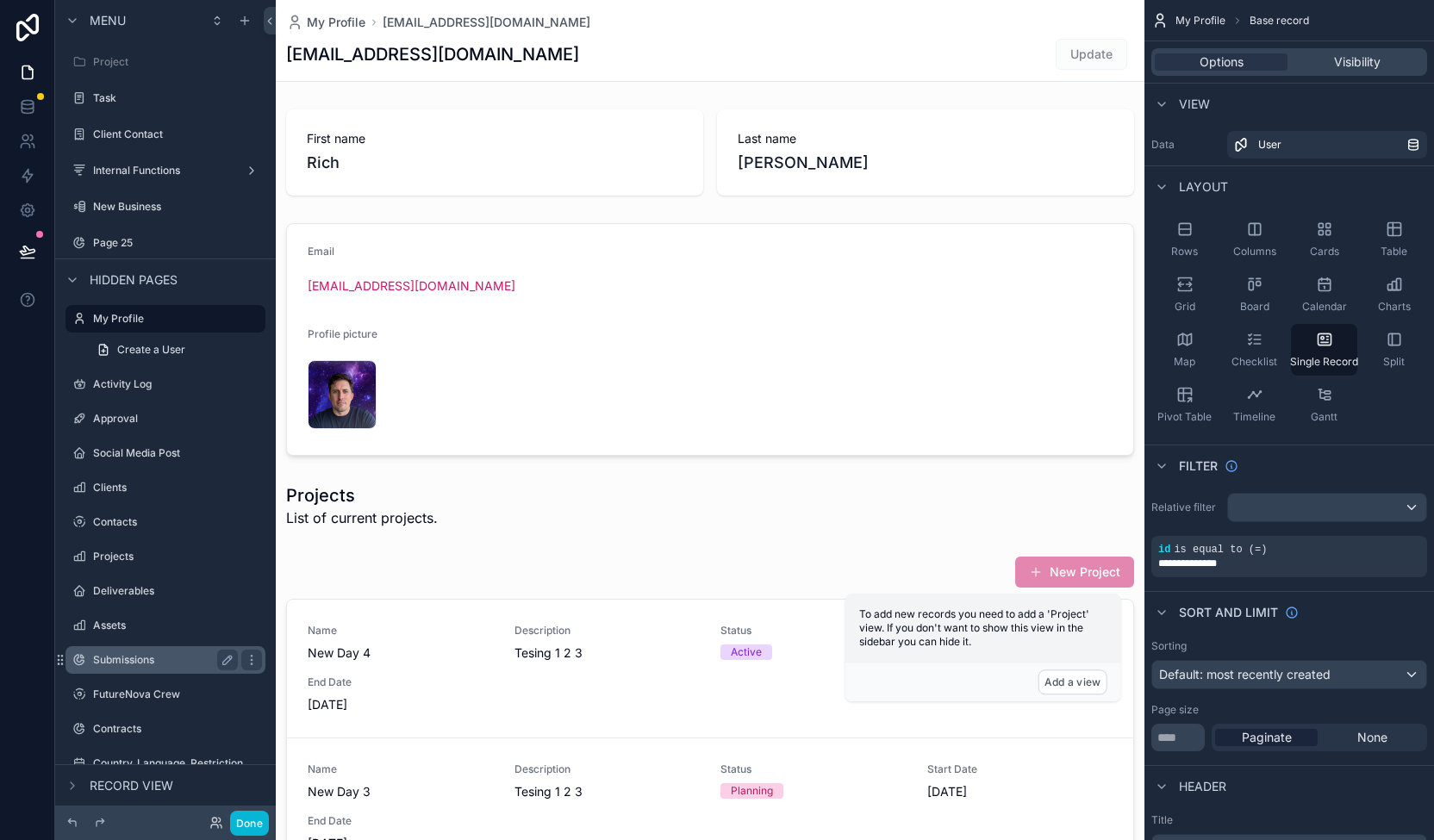
click at [132, 649] on div "Submissions" at bounding box center [165, 660] width 193 height 28
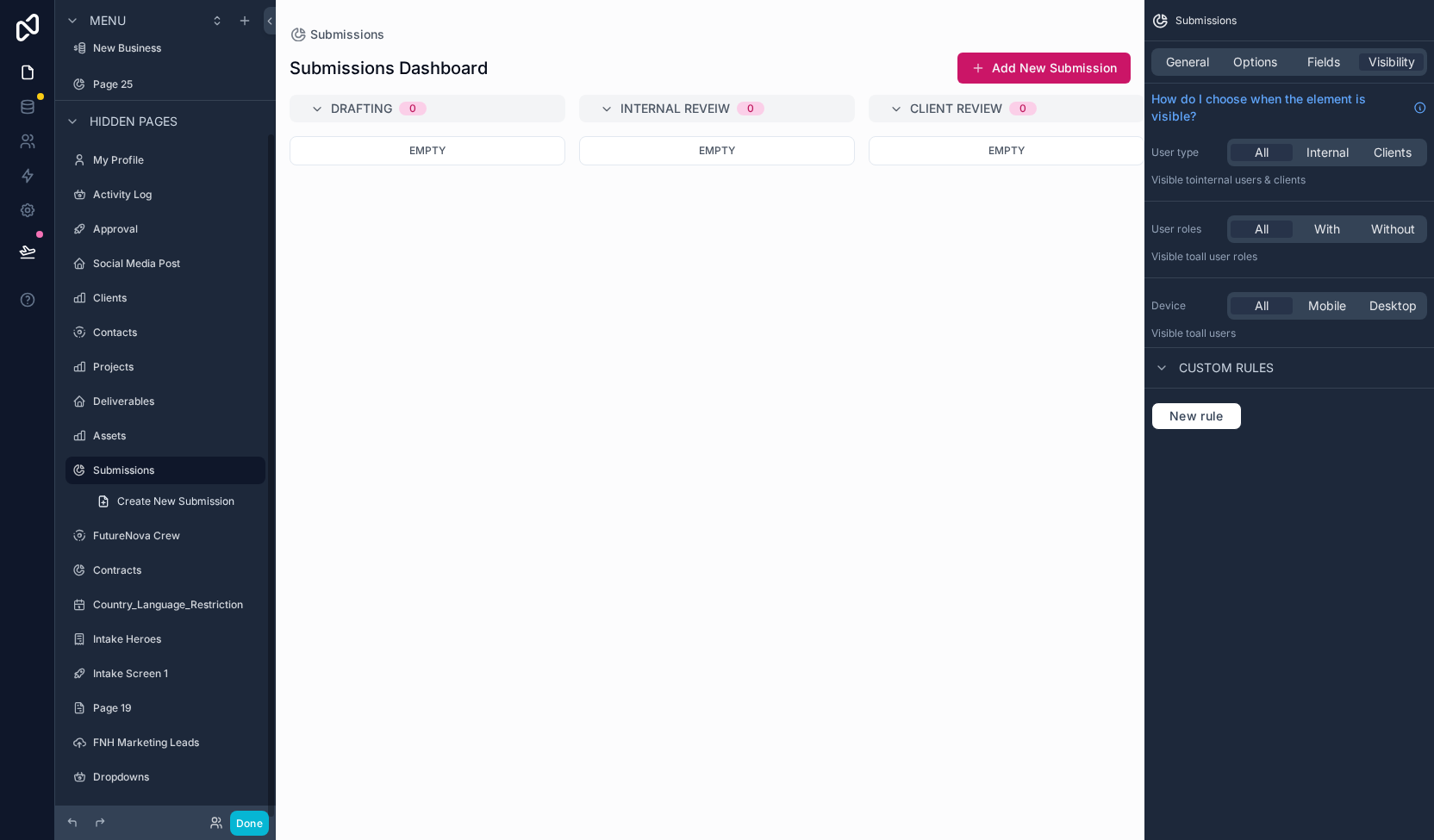
click at [268, 752] on div "Menu Project Task Client Contact Internal Functions New Business Page 25 Hidden…" at bounding box center [165, 409] width 221 height 819
click at [272, 746] on div "Menu Project Task Client Contact Internal Functions New Business Page 25 Hidden…" at bounding box center [165, 409] width 221 height 819
click at [247, 18] on icon "scrollable content" at bounding box center [245, 21] width 14 height 14
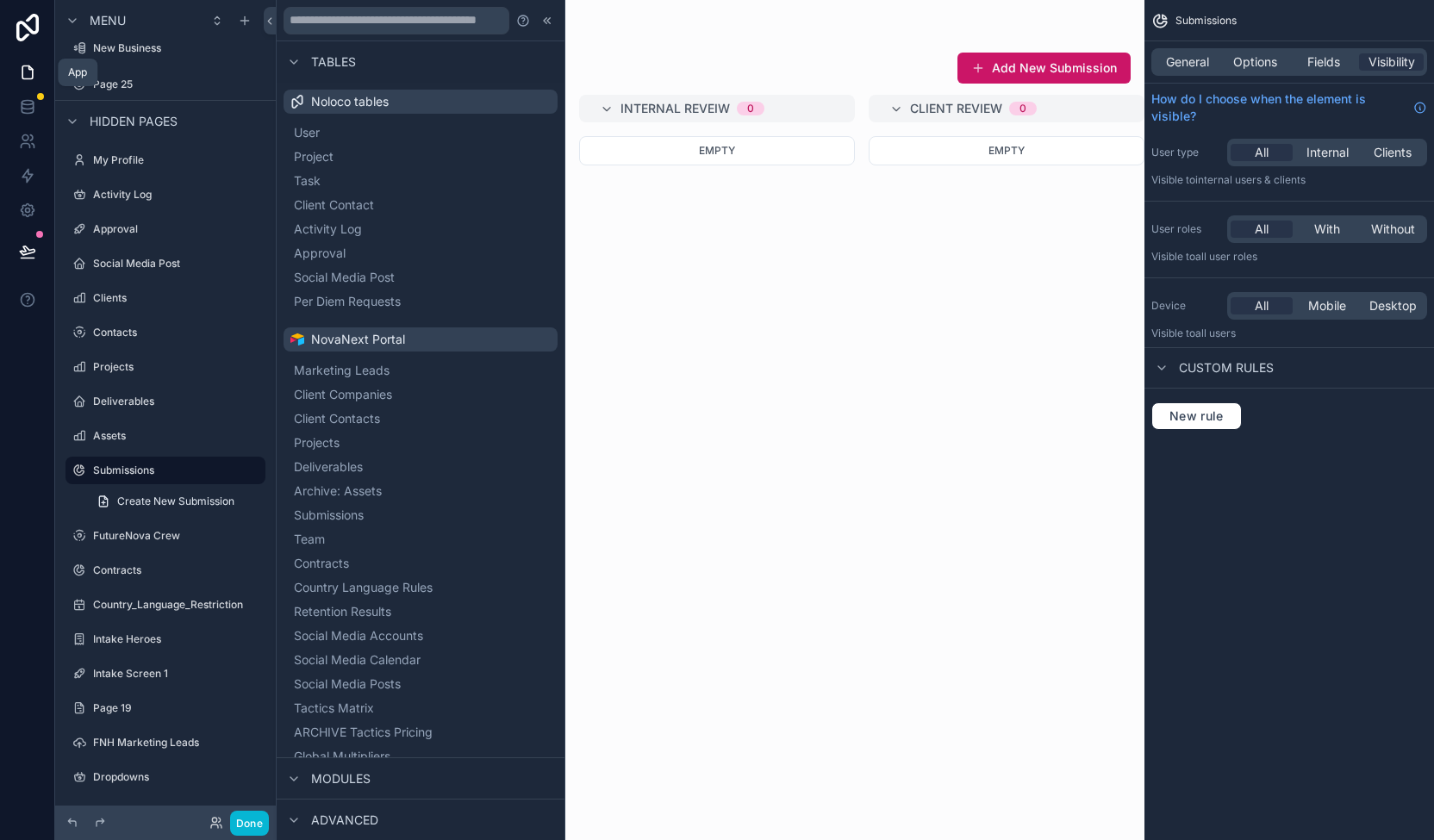
click at [29, 68] on icon at bounding box center [27, 72] width 17 height 17
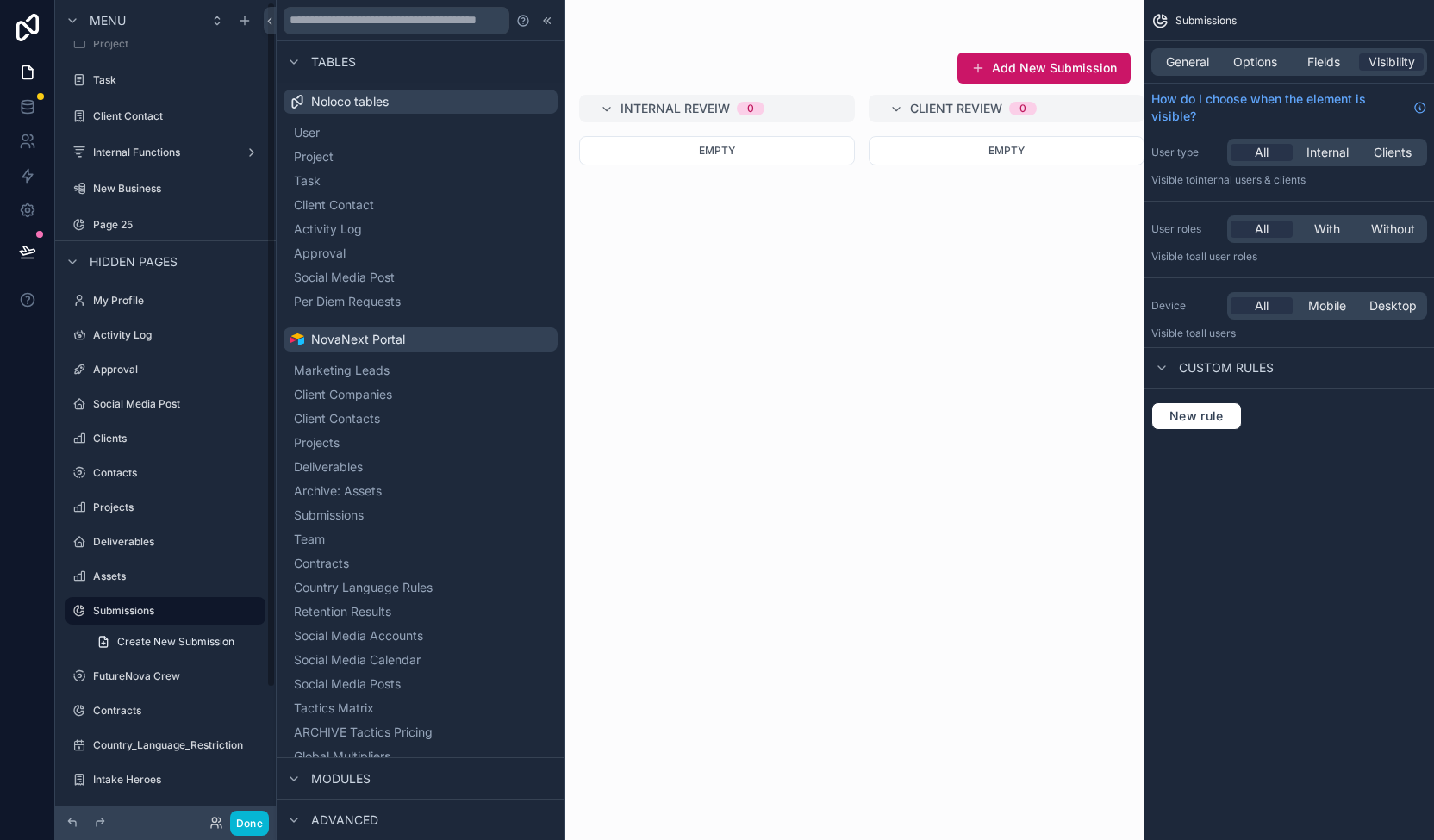
scroll to position [0, 0]
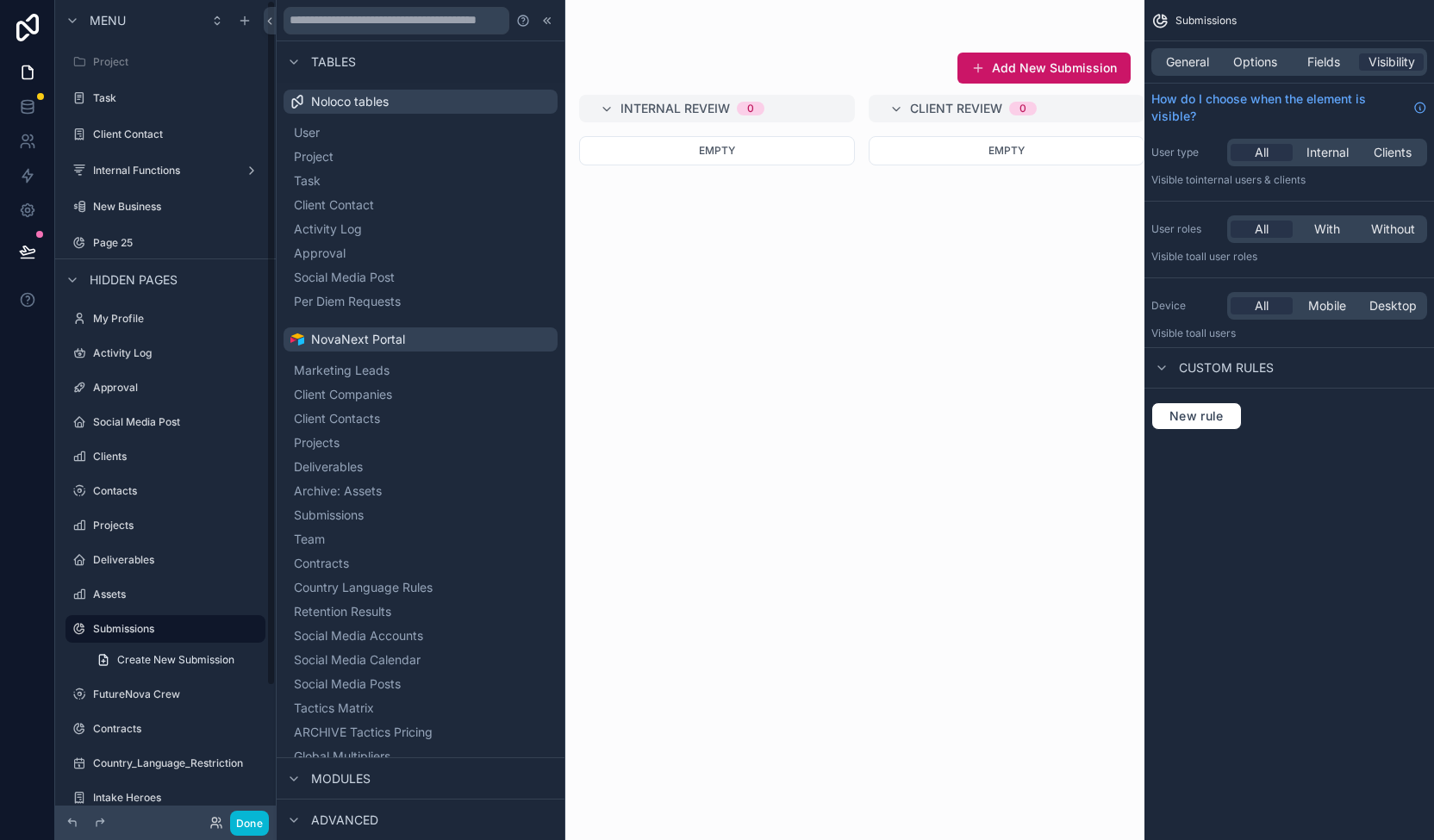
drag, startPoint x: 272, startPoint y: 161, endPoint x: 285, endPoint y: -10, distance: 171.5
click at [285, 0] on html "Tables Noloco tables User Project Task Client Contact Activity Log Approval Soc…" at bounding box center [717, 420] width 1434 height 840
click at [251, 25] on icon "scrollable content" at bounding box center [245, 21] width 14 height 14
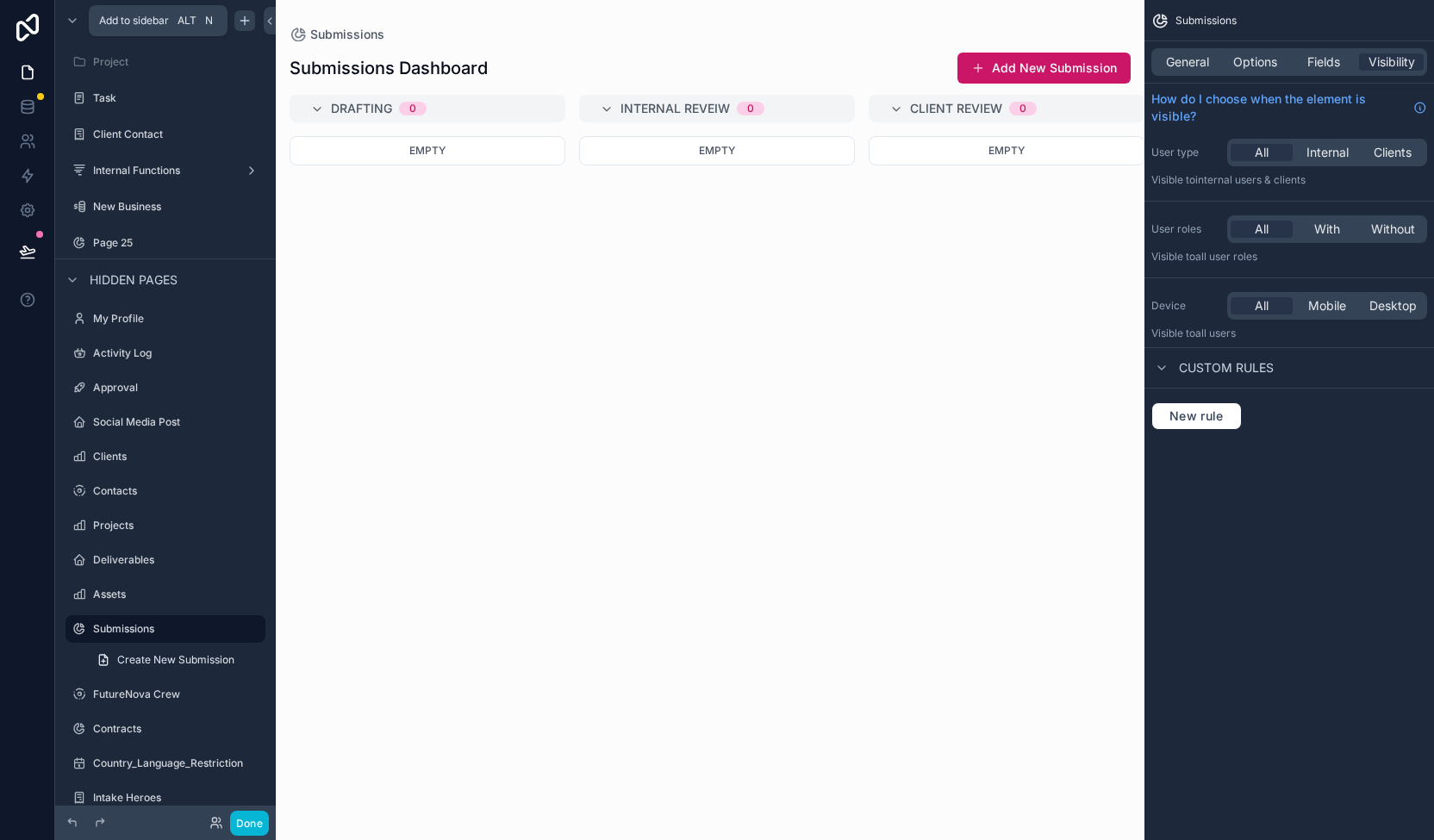
click at [247, 23] on icon "scrollable content" at bounding box center [245, 21] width 14 height 14
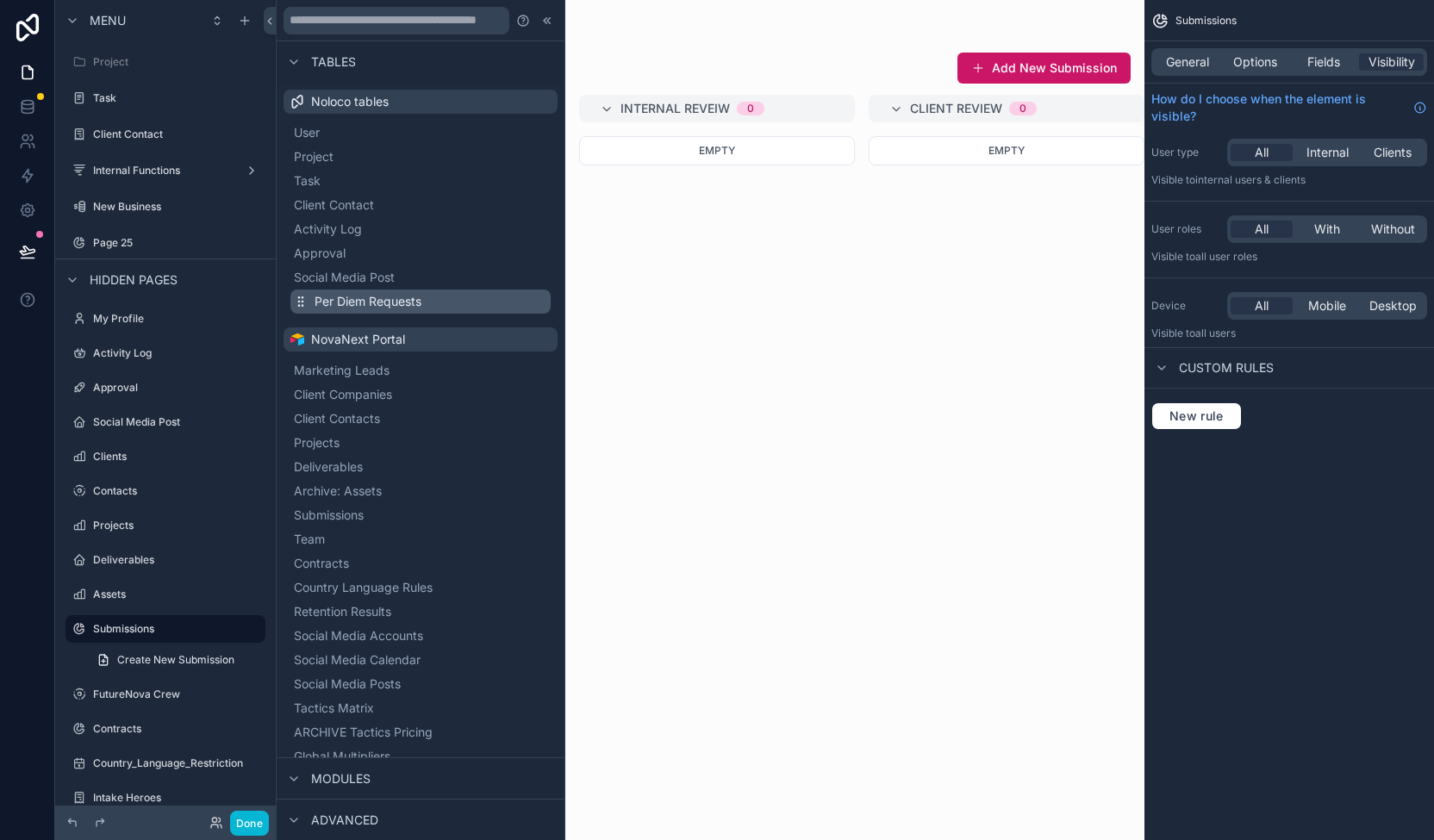
click at [375, 303] on span "Per Diem Requests" at bounding box center [367, 301] width 107 height 17
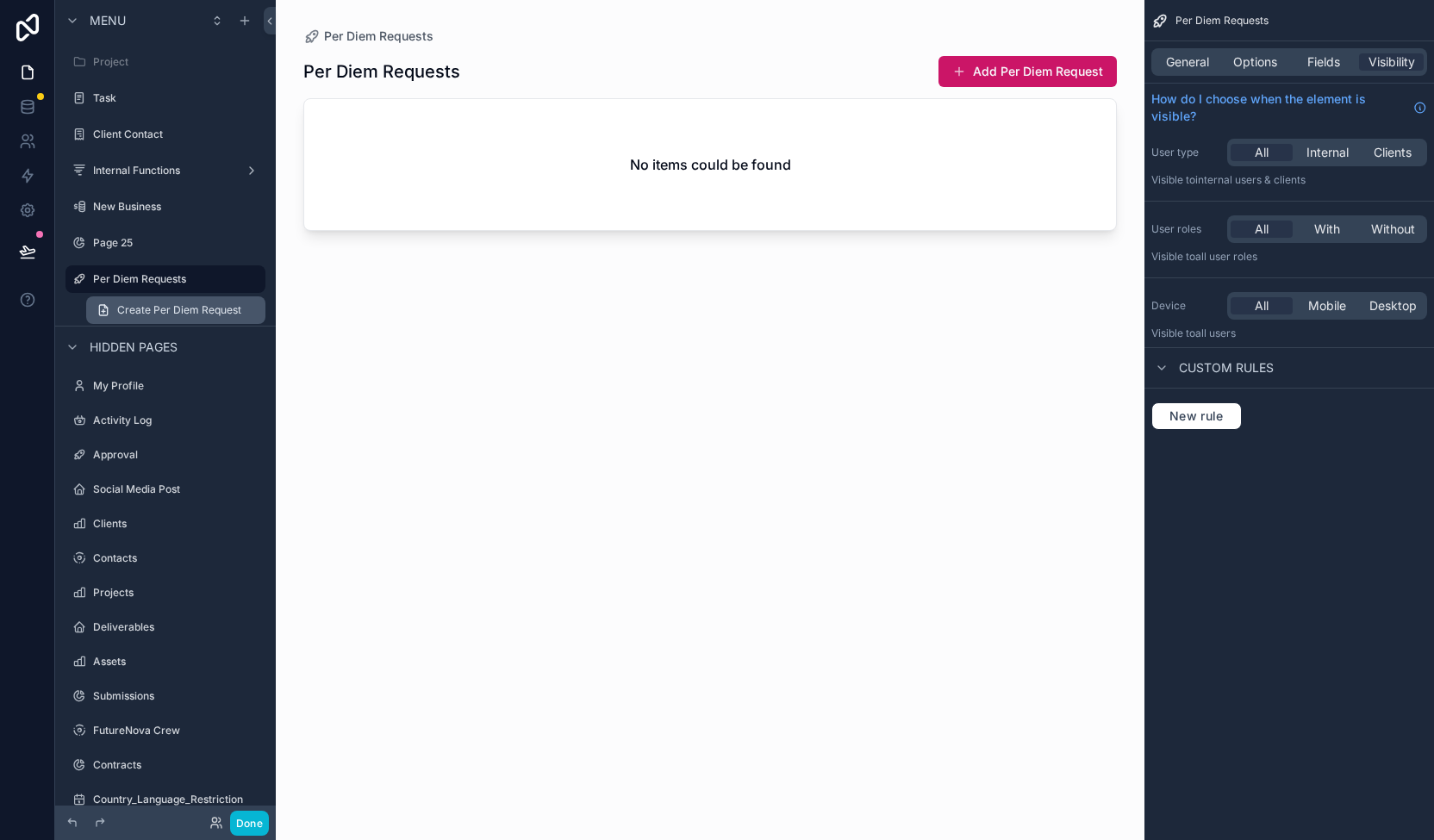
click at [157, 309] on span "Create Per Diem Request" at bounding box center [179, 311] width 124 height 14
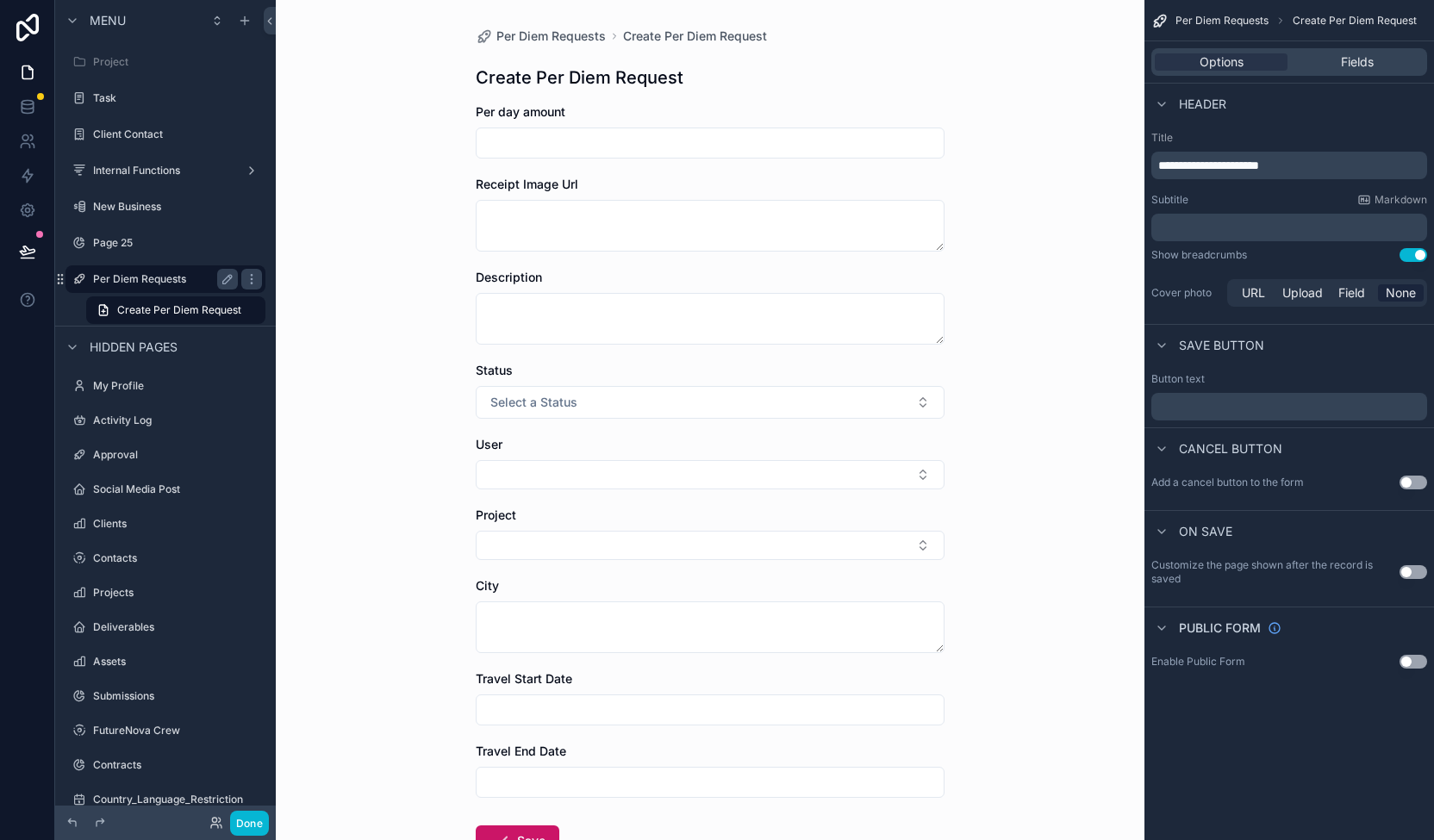
click at [149, 281] on label "Per Diem Requests" at bounding box center [161, 279] width 137 height 14
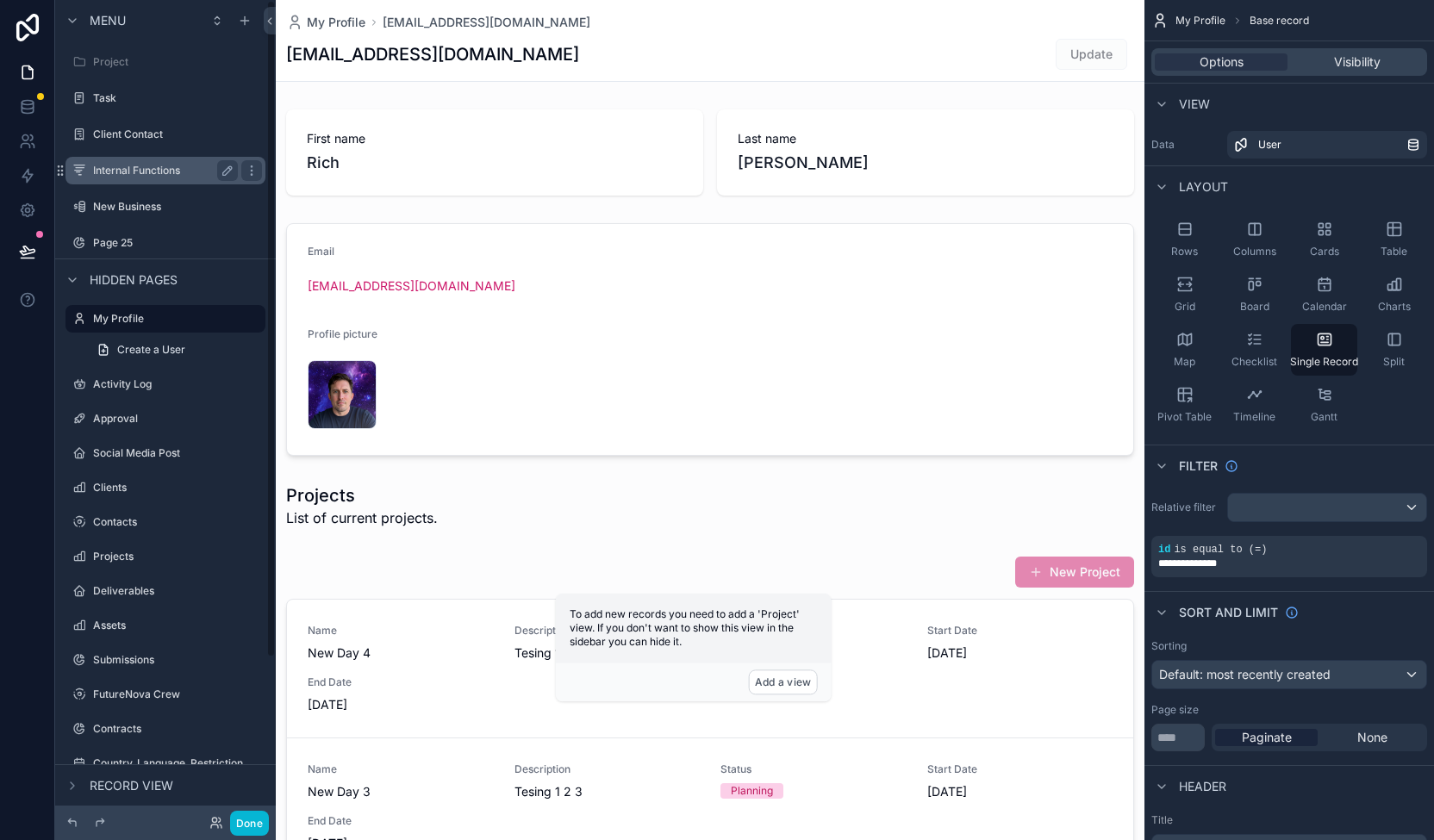
click at [163, 161] on div "Internal Functions" at bounding box center [164, 170] width 144 height 21
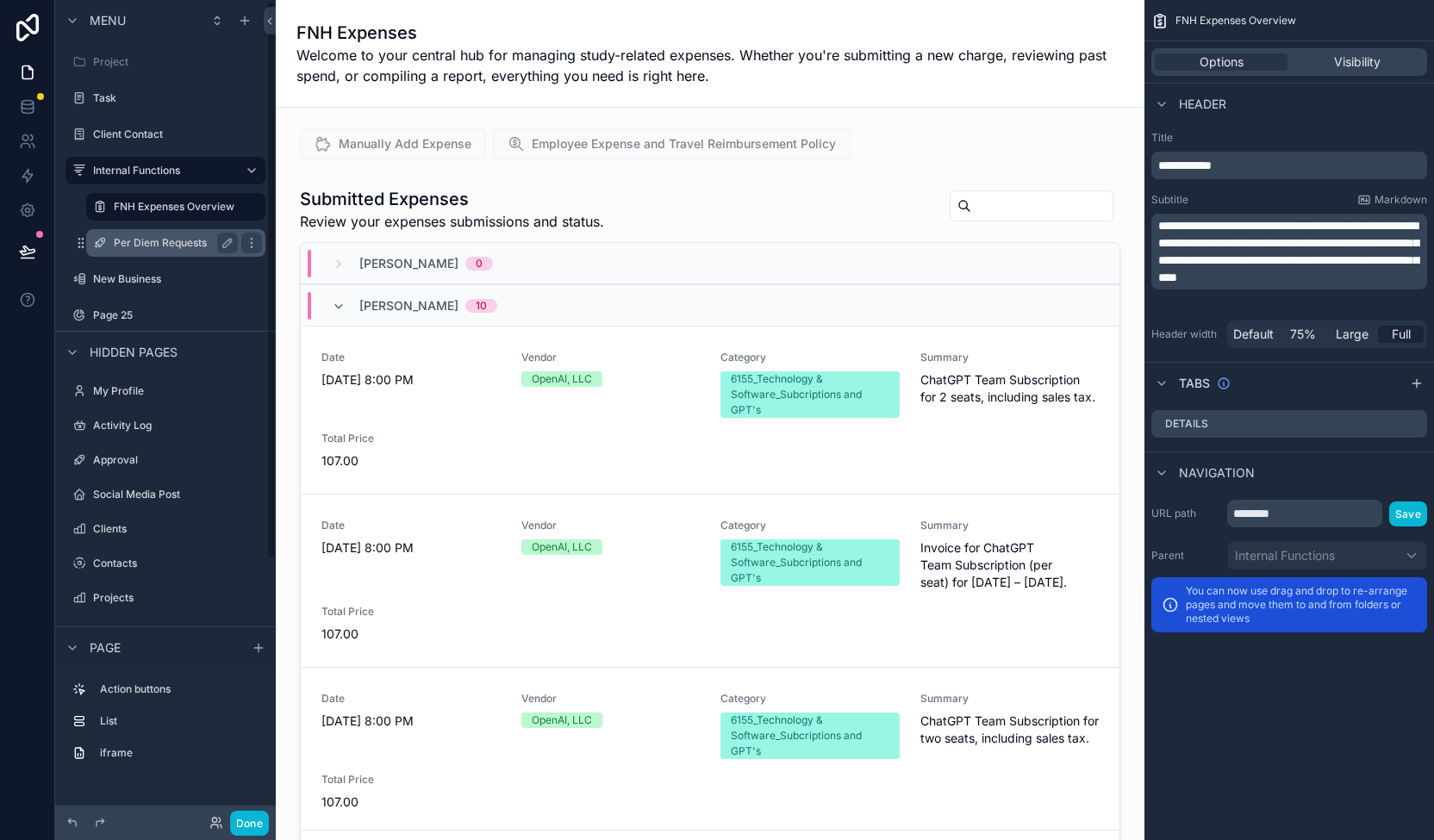
click at [155, 238] on label "Per Diem Requests" at bounding box center [172, 243] width 118 height 14
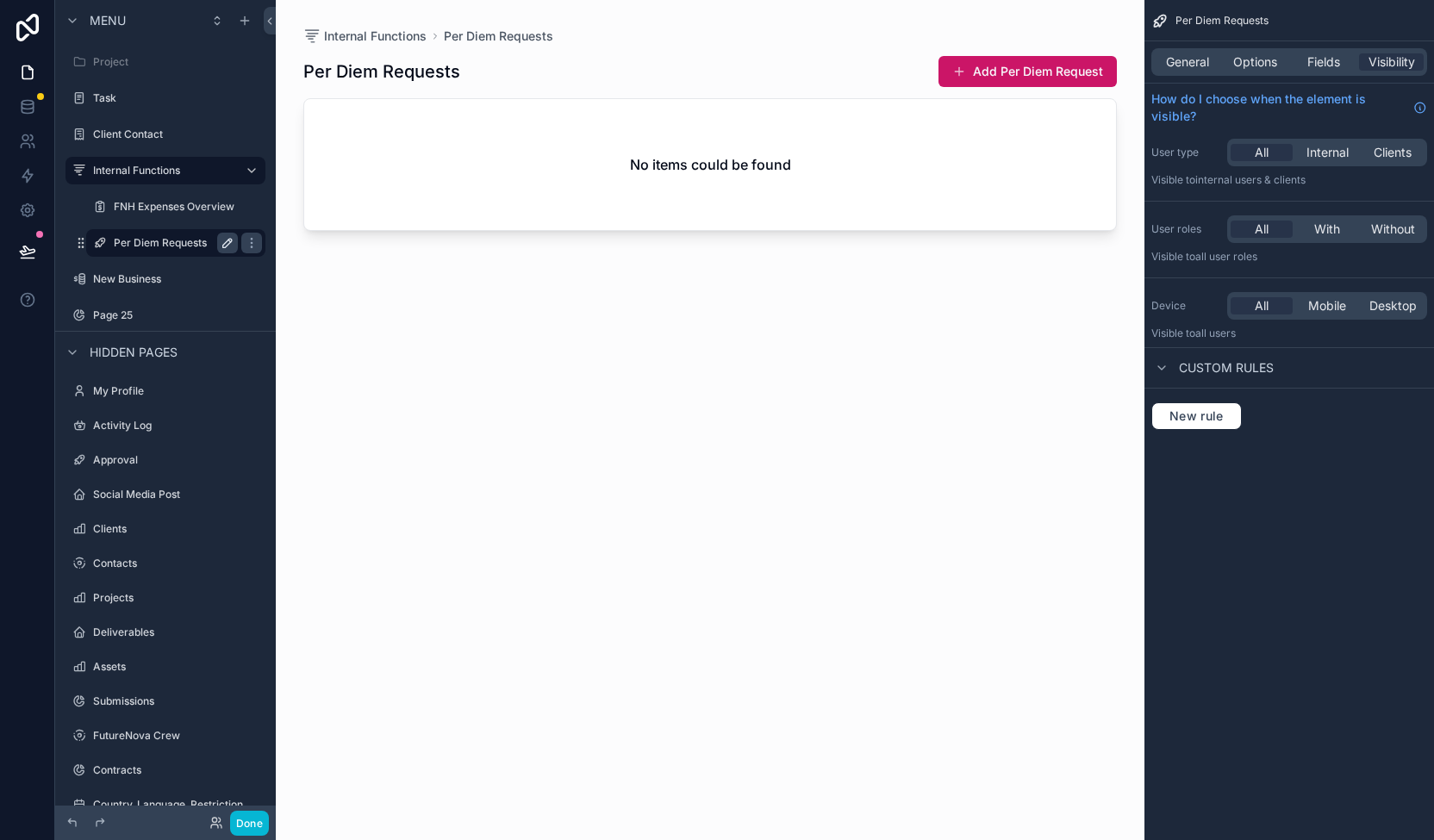
click at [227, 245] on icon "scrollable content" at bounding box center [227, 243] width 9 height 9
click at [547, 327] on div "scrollable content" at bounding box center [710, 409] width 868 height 819
click at [1051, 68] on button "Add Per Diem Request" at bounding box center [1027, 71] width 178 height 31
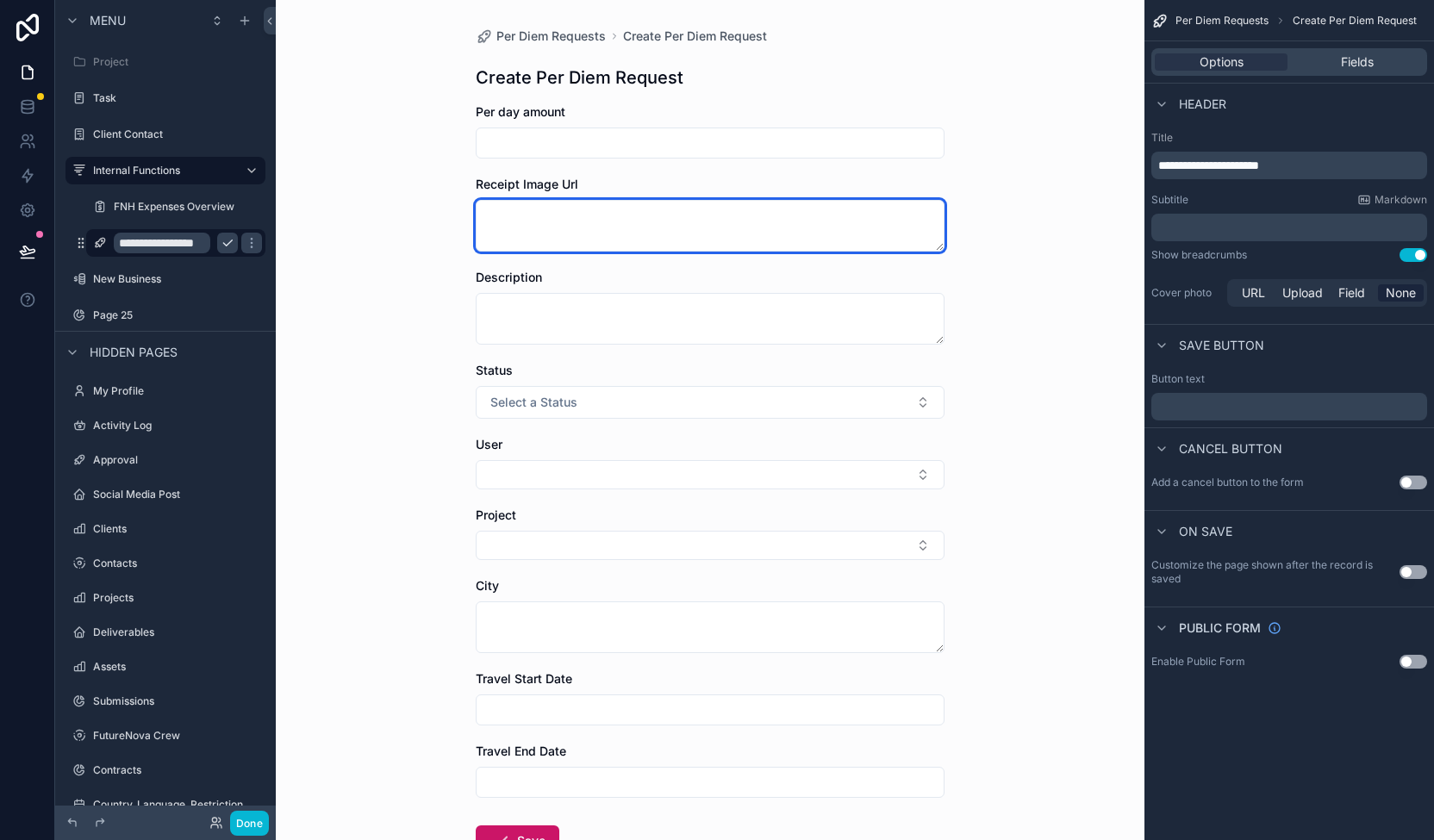
click at [925, 221] on textarea "scrollable content" at bounding box center [710, 226] width 469 height 52
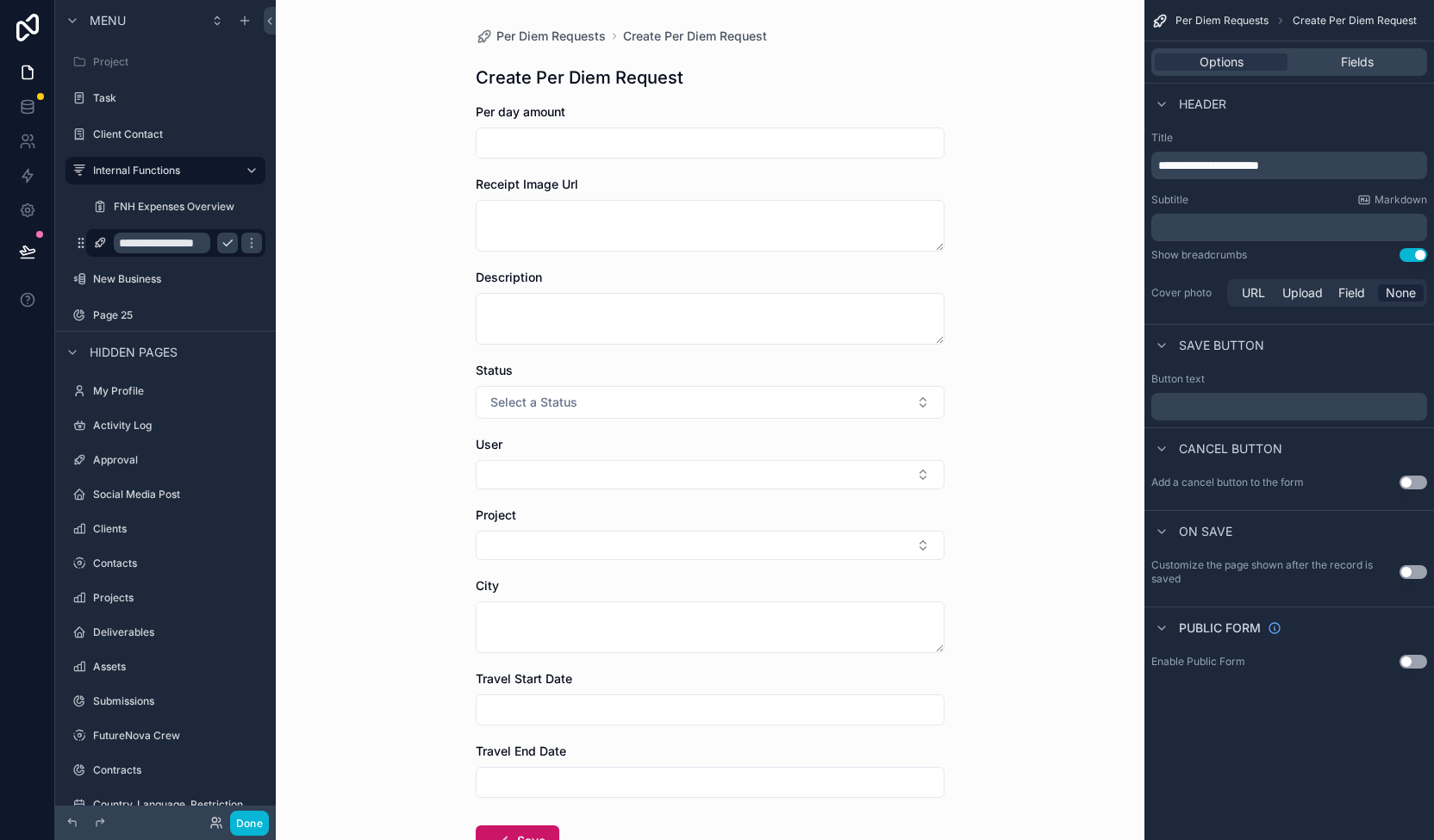
click at [995, 238] on div "Per Diem Requests Create Per Diem Request Create Per Diem Request Per day amoun…" at bounding box center [710, 420] width 868 height 840
click at [640, 140] on input "scrollable content" at bounding box center [710, 143] width 467 height 24
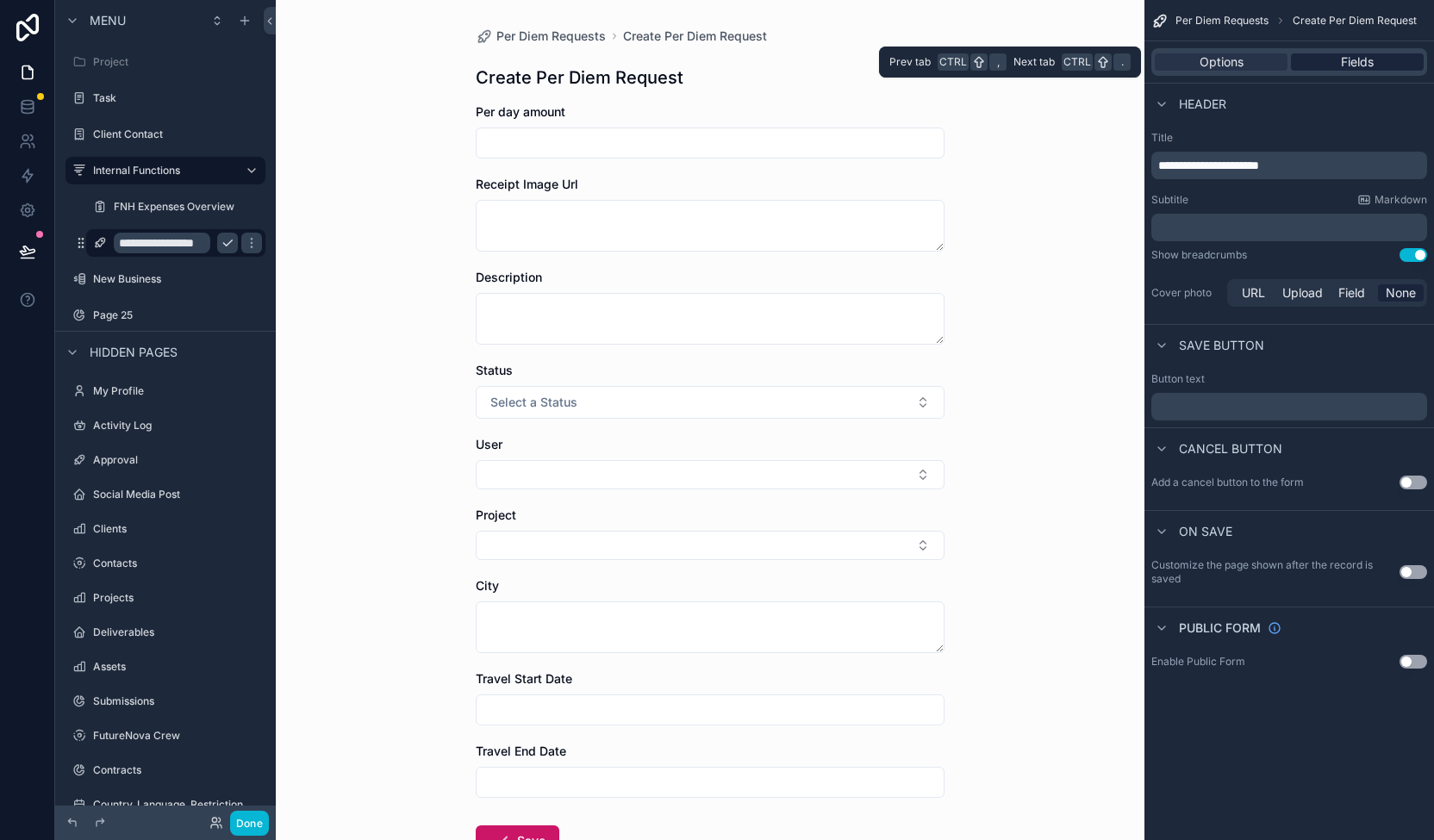
click at [1389, 60] on div "Fields" at bounding box center [1356, 62] width 132 height 17
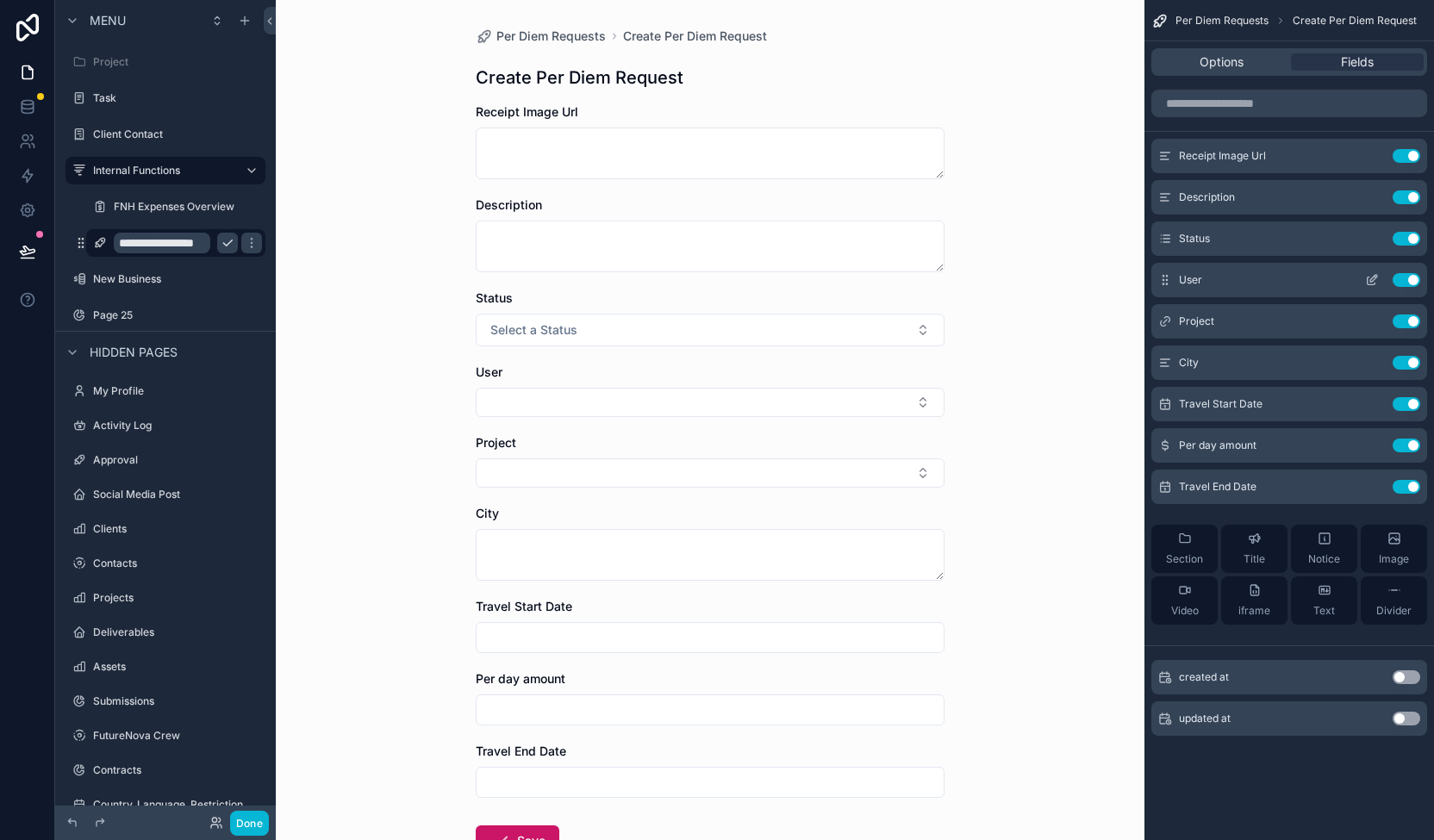
click at [1372, 277] on icon "scrollable content" at bounding box center [1372, 280] width 14 height 14
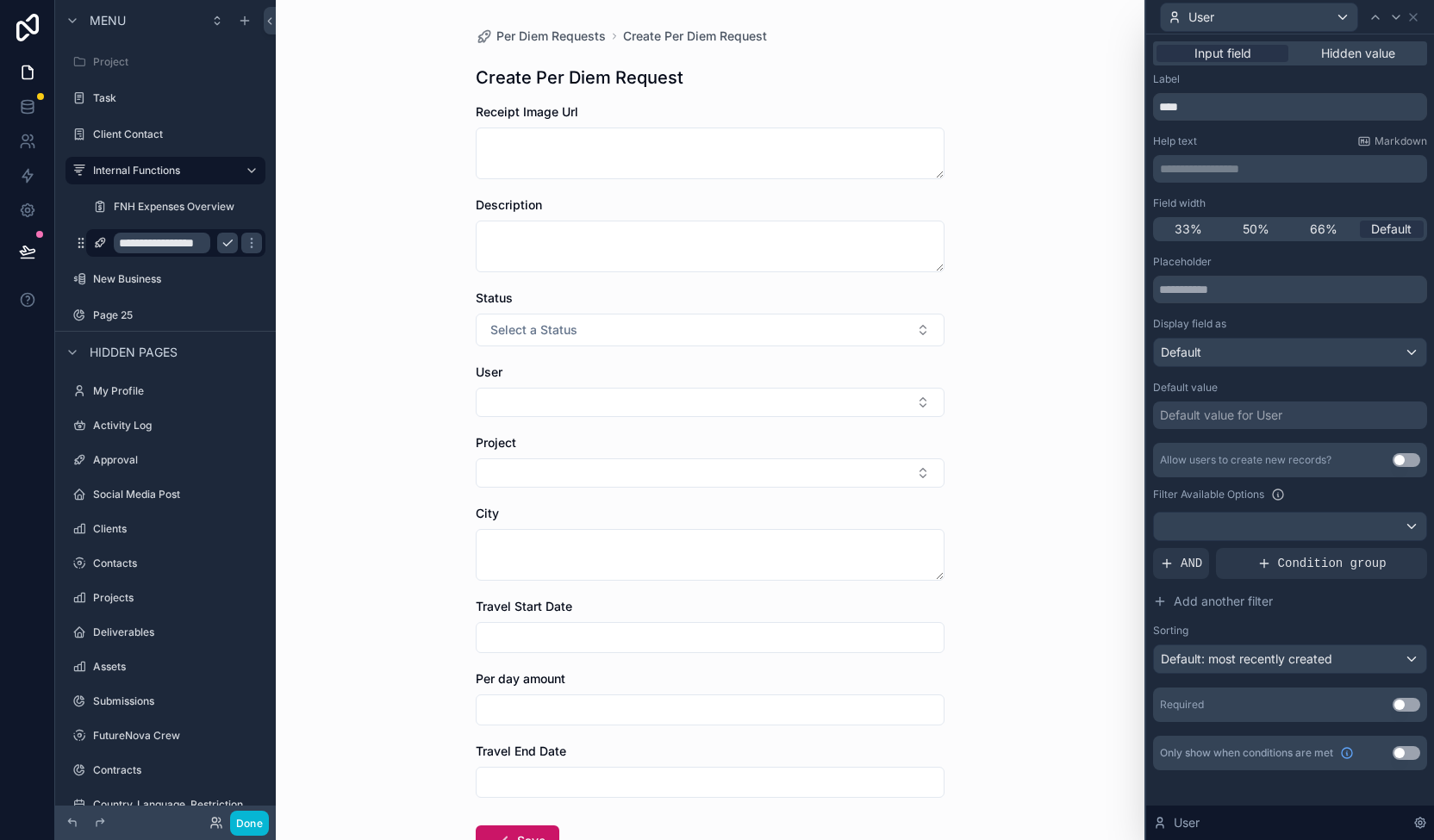
click at [1323, 418] on div "Default value for User" at bounding box center [1290, 415] width 274 height 28
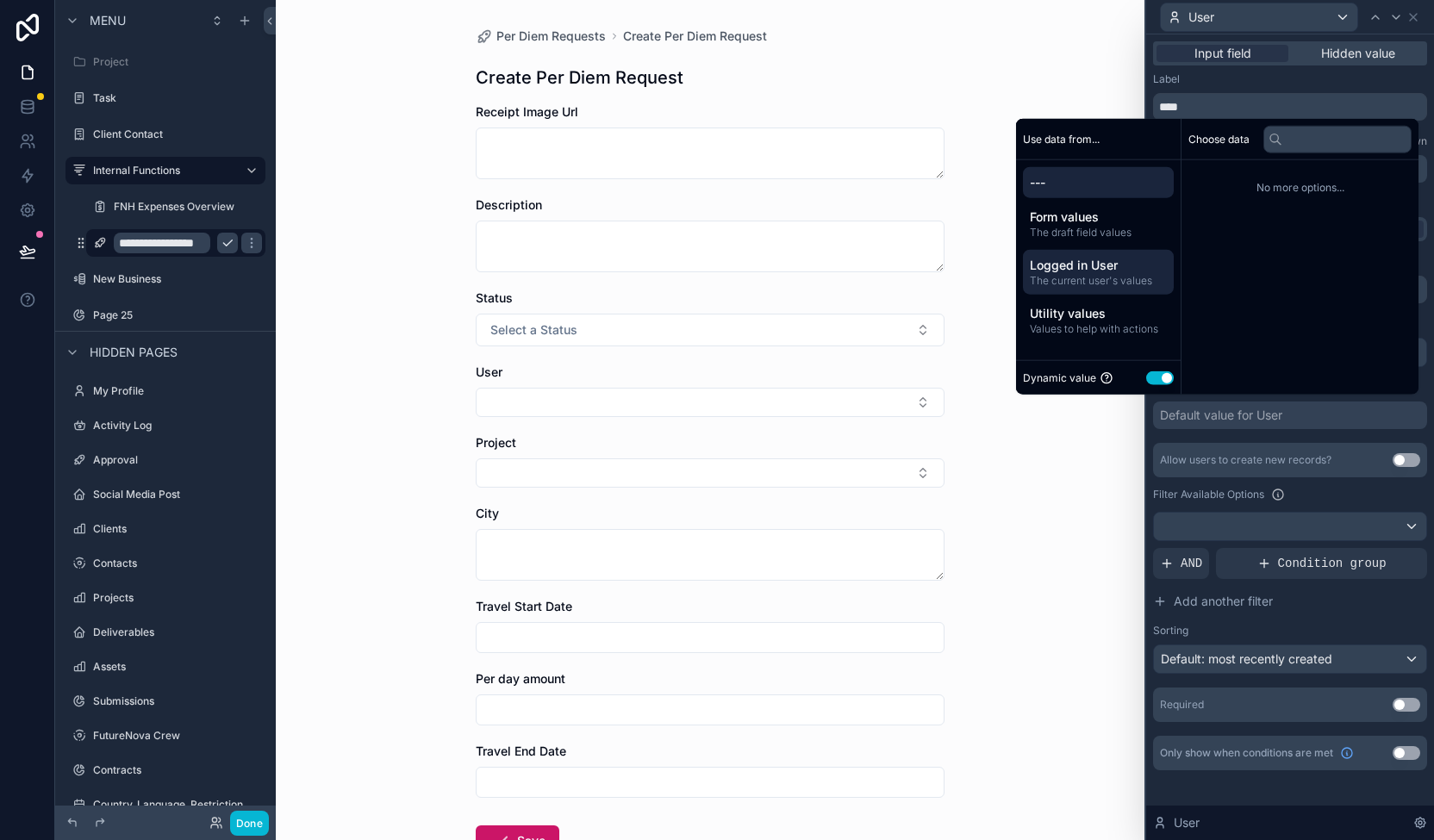
click at [1068, 277] on span "The current user's values" at bounding box center [1098, 281] width 137 height 14
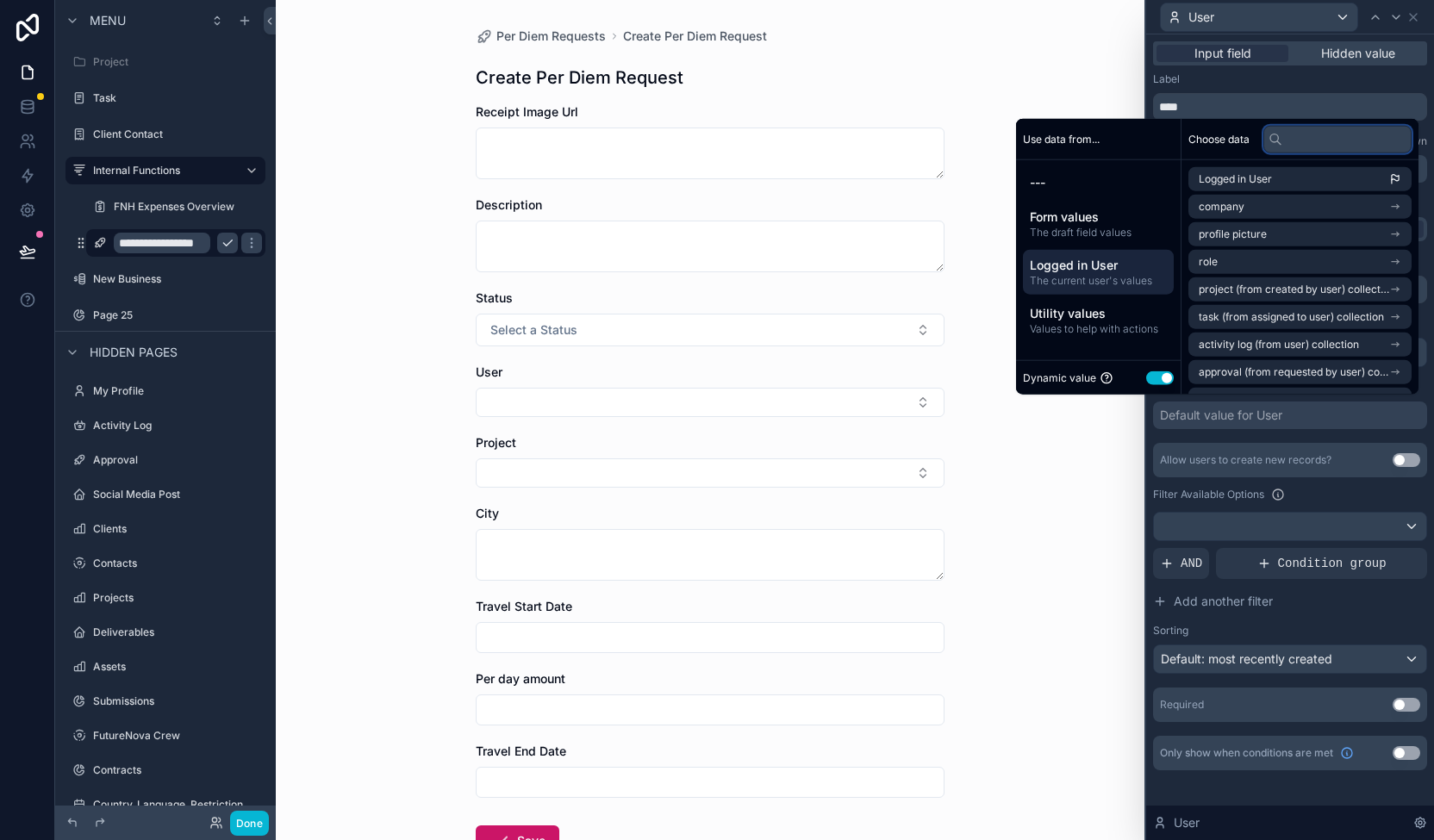
click at [1344, 145] on input "text" at bounding box center [1337, 138] width 148 height 28
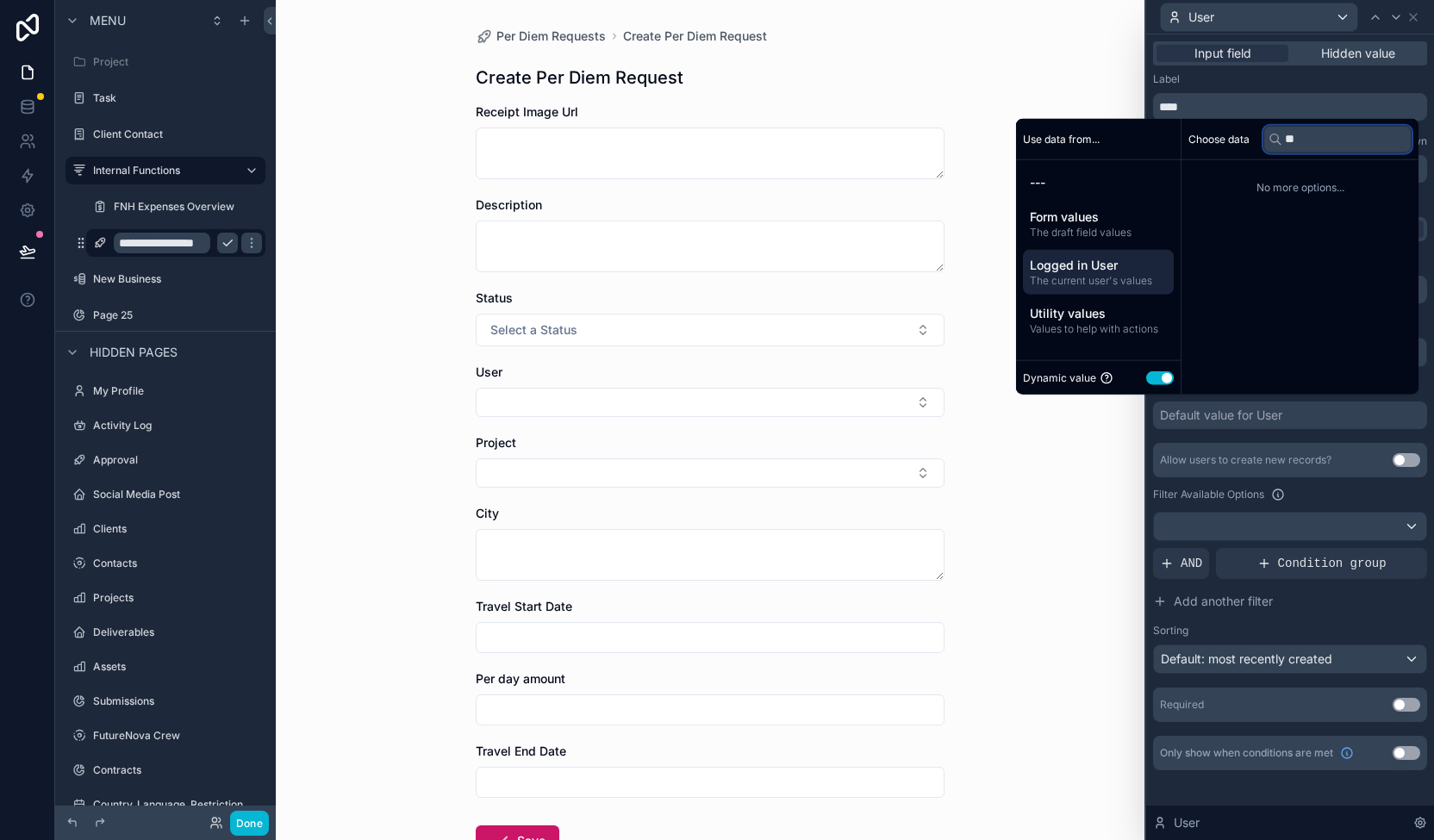
type input "*"
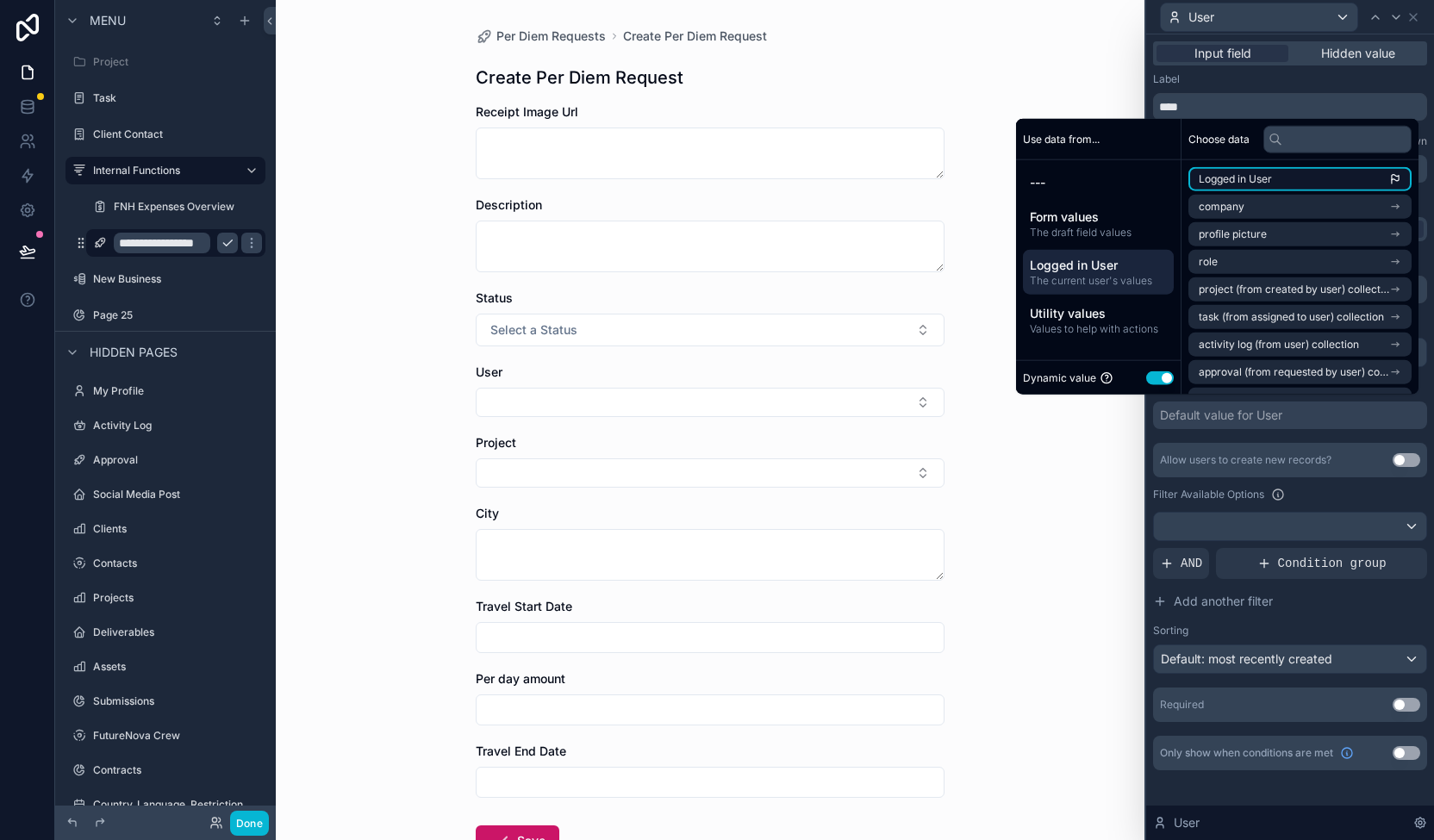
click at [1384, 175] on li "Logged in User" at bounding box center [1300, 179] width 223 height 24
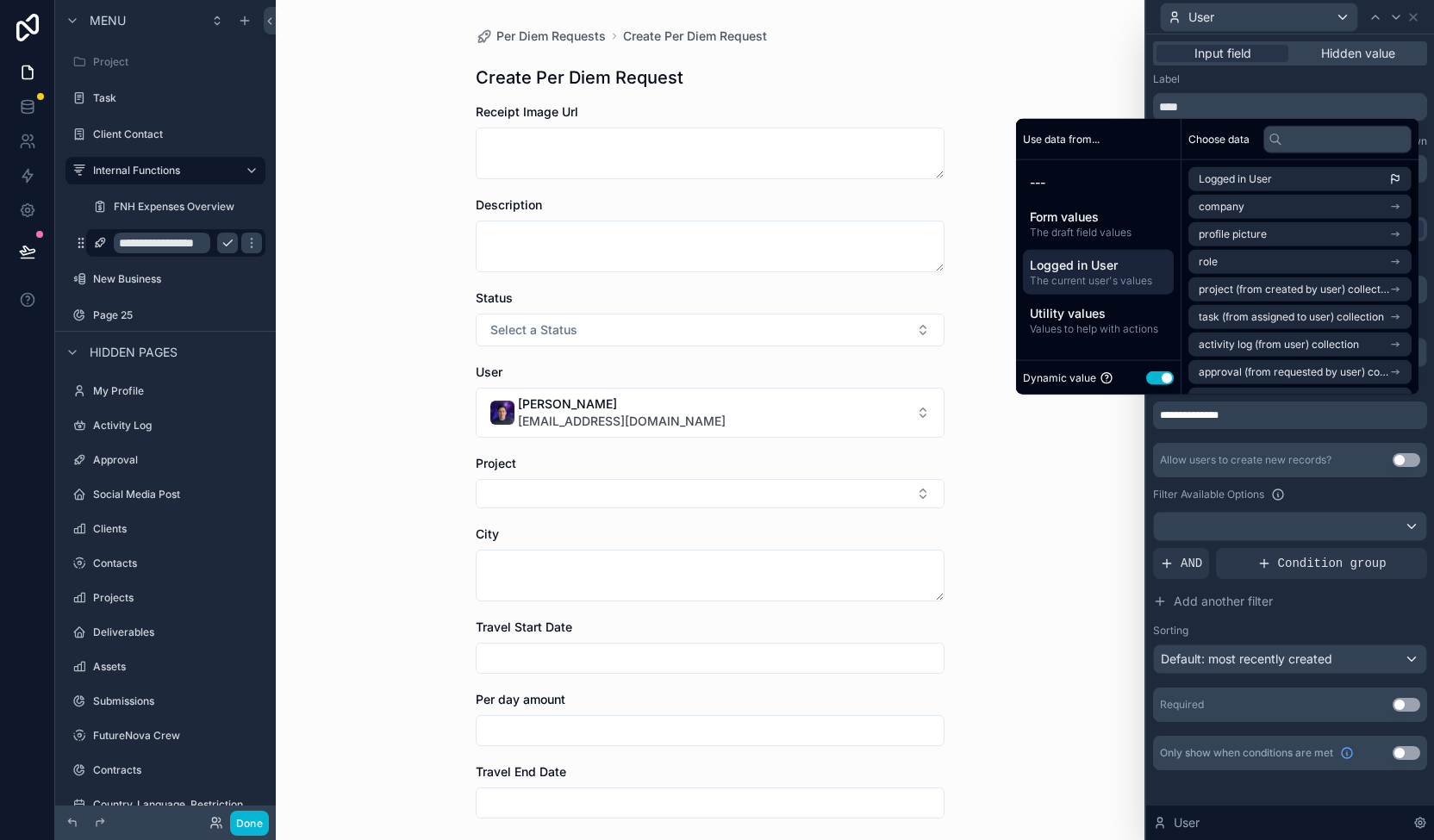
click at [1093, 524] on div "Per Diem Requests Create Per Diem Request Create Per Diem Request Receipt Image…" at bounding box center [710, 420] width 868 height 840
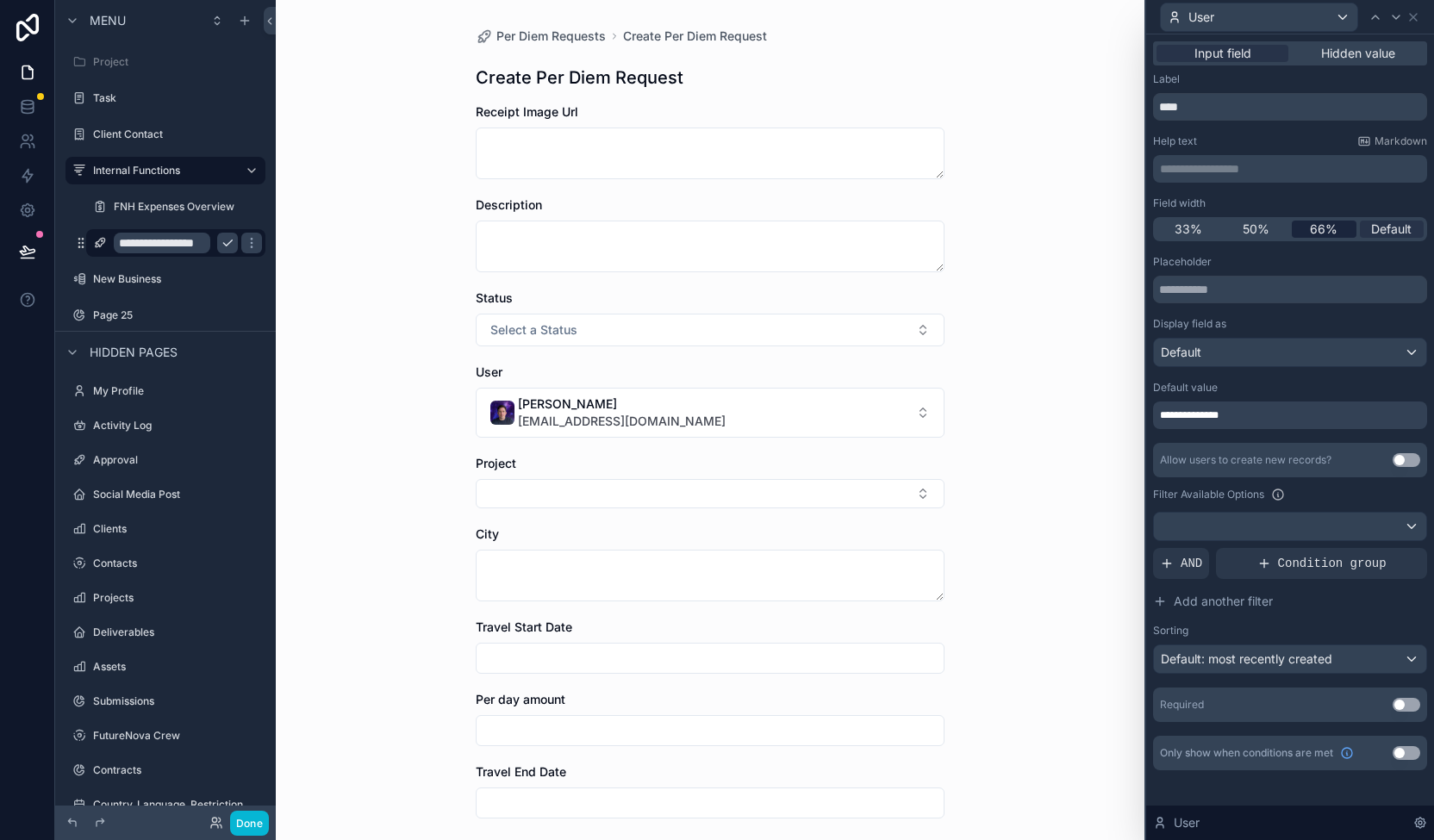
click at [1329, 228] on span "66%" at bounding box center [1323, 229] width 28 height 17
click at [1270, 225] on div "50%" at bounding box center [1257, 229] width 65 height 17
click at [1194, 234] on span "33%" at bounding box center [1189, 229] width 28 height 17
click at [1260, 232] on span "50%" at bounding box center [1256, 229] width 27 height 17
click at [1400, 18] on icon at bounding box center [1396, 17] width 14 height 14
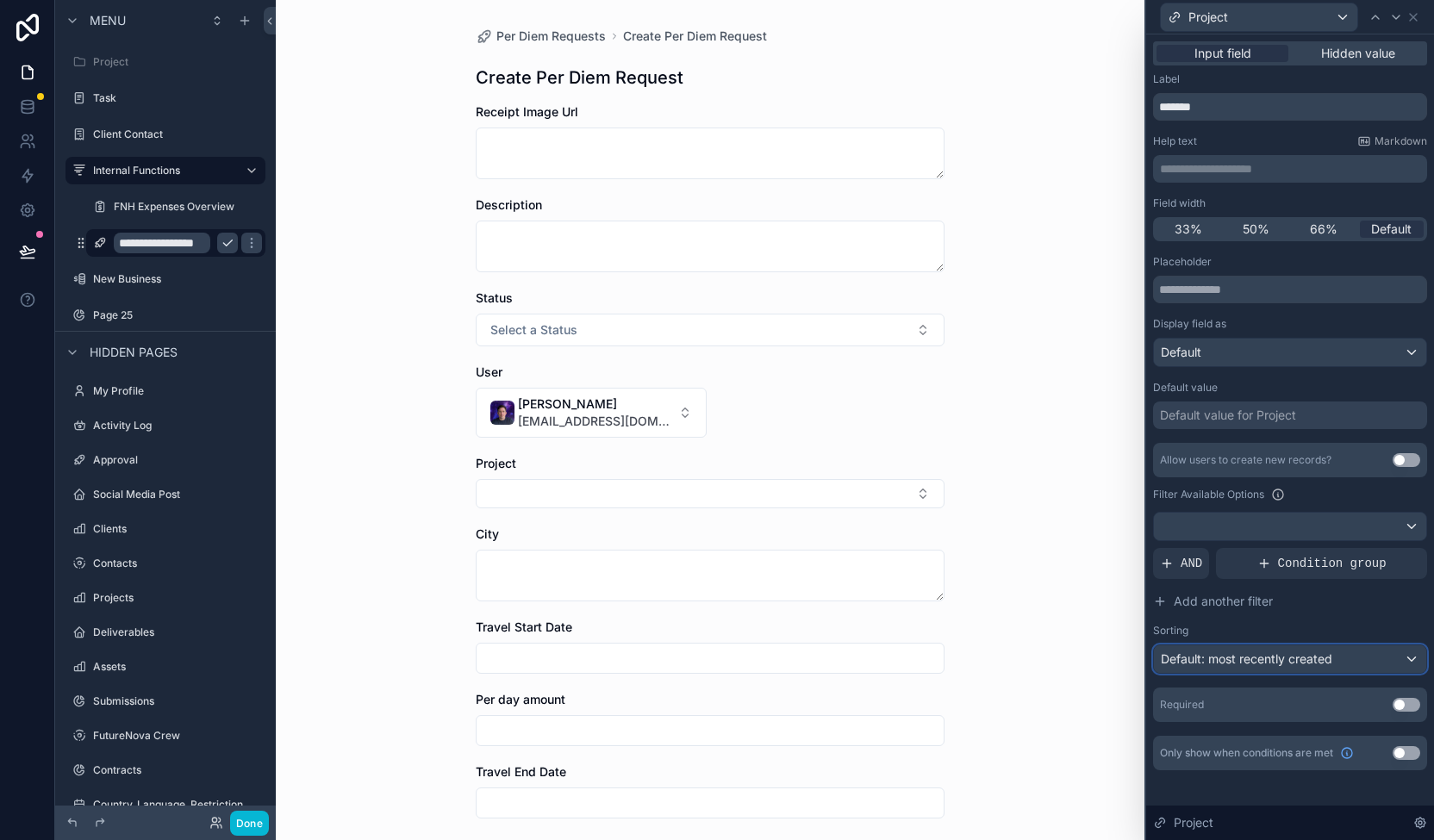
click at [1341, 662] on div "Default: most recently created" at bounding box center [1290, 659] width 272 height 28
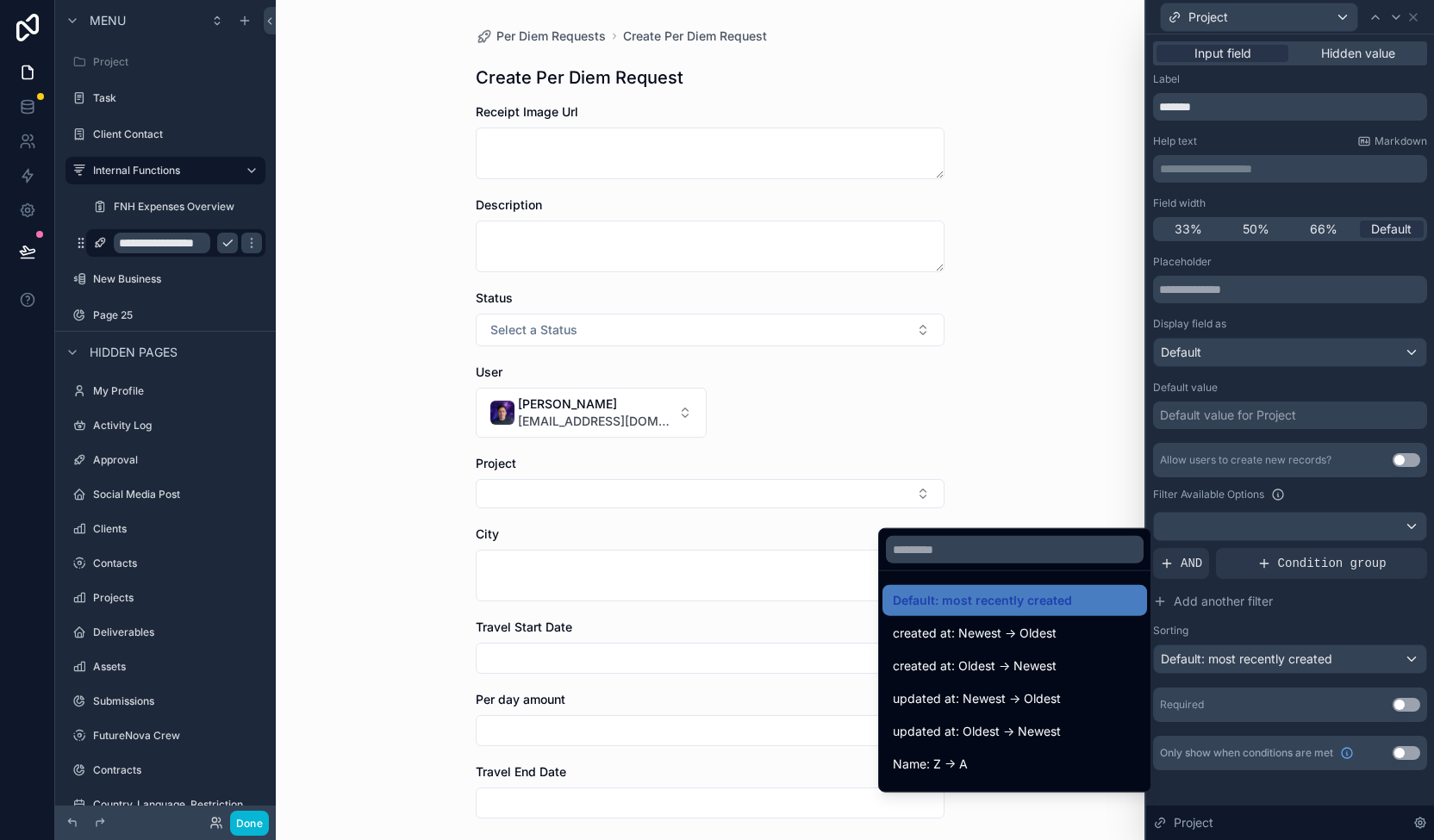
click at [1343, 661] on div at bounding box center [1290, 420] width 288 height 840
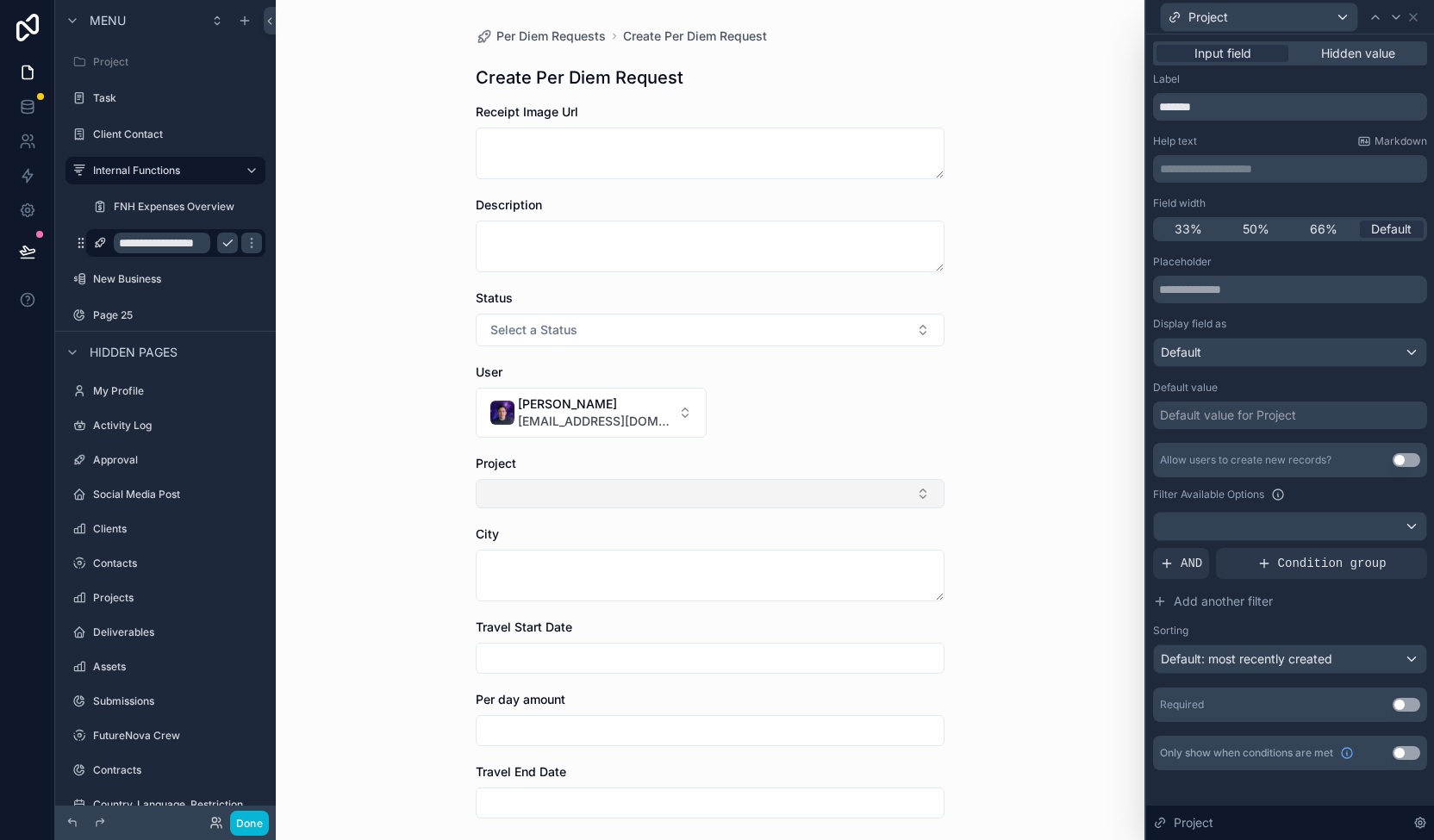
click at [912, 489] on button "Select Button" at bounding box center [710, 493] width 469 height 29
click at [118, 591] on label "Projects" at bounding box center [161, 598] width 137 height 14
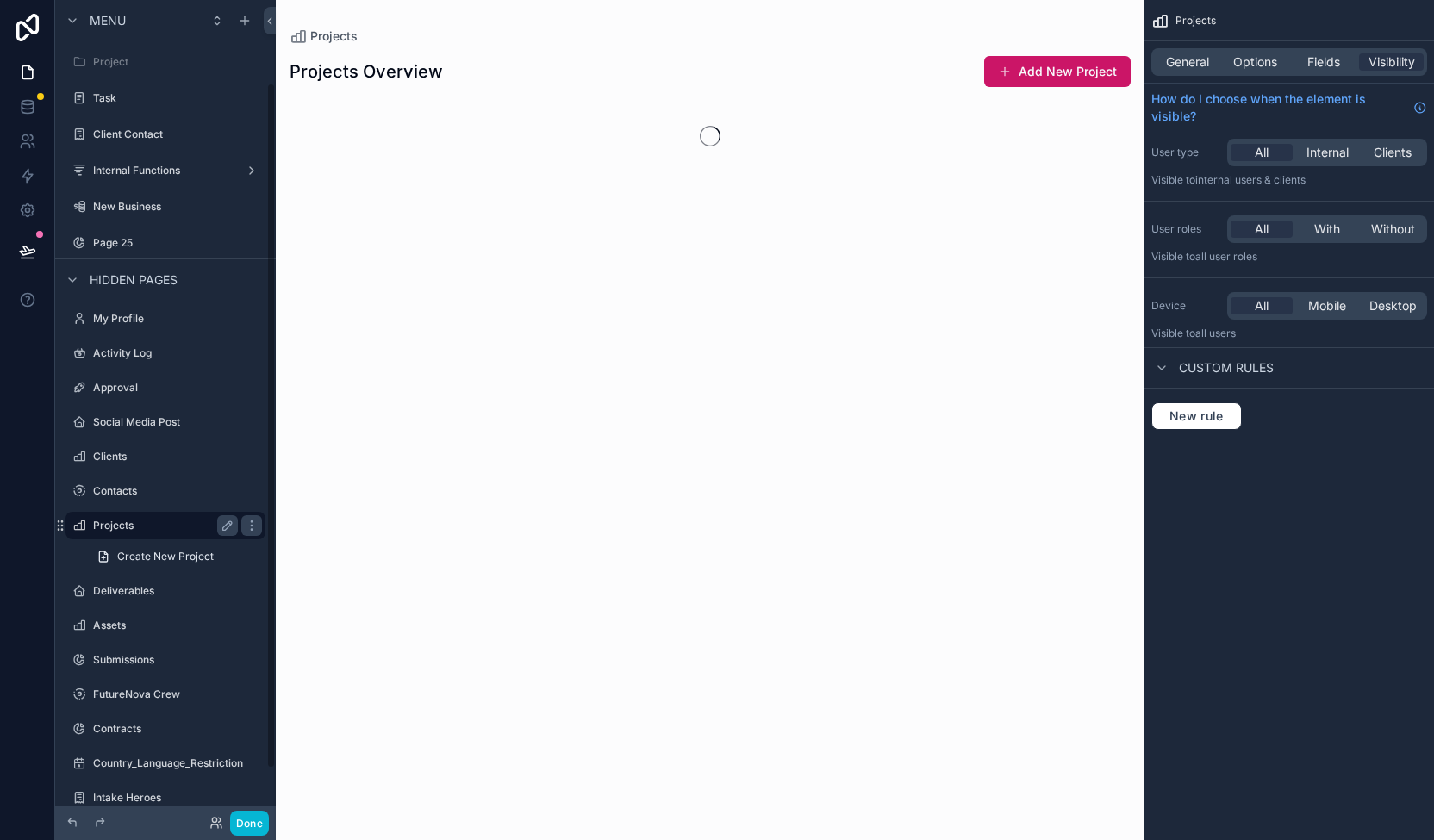
scroll to position [99, 0]
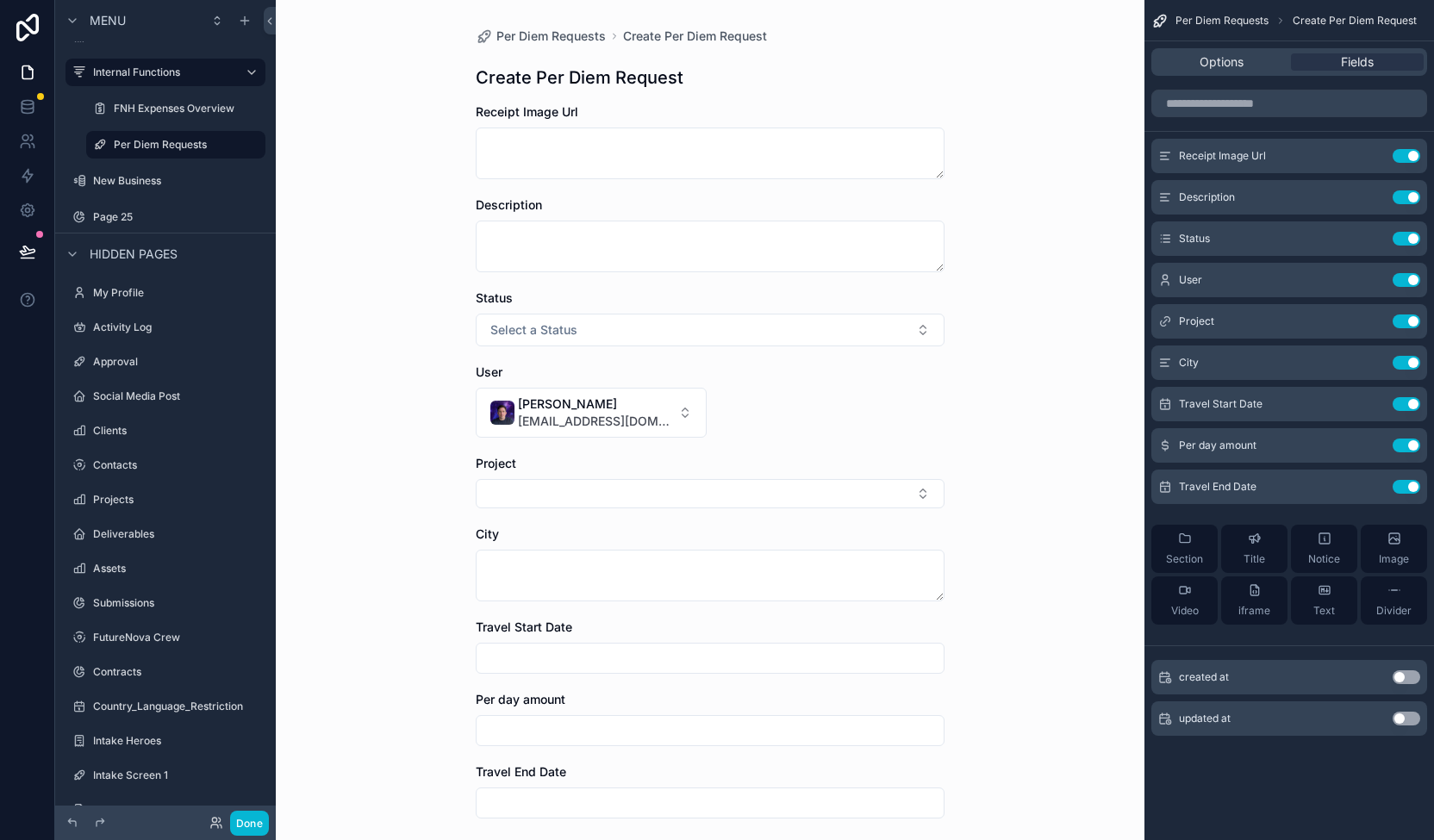
click at [622, 654] on input "scrollable content" at bounding box center [710, 658] width 467 height 24
click at [1035, 636] on div "Per Diem Requests Create Per Diem Request Create Per Diem Request Receipt Image…" at bounding box center [710, 420] width 868 height 840
click at [865, 656] on input "scrollable content" at bounding box center [710, 658] width 467 height 24
click at [1374, 194] on icon "scrollable content" at bounding box center [1372, 197] width 14 height 14
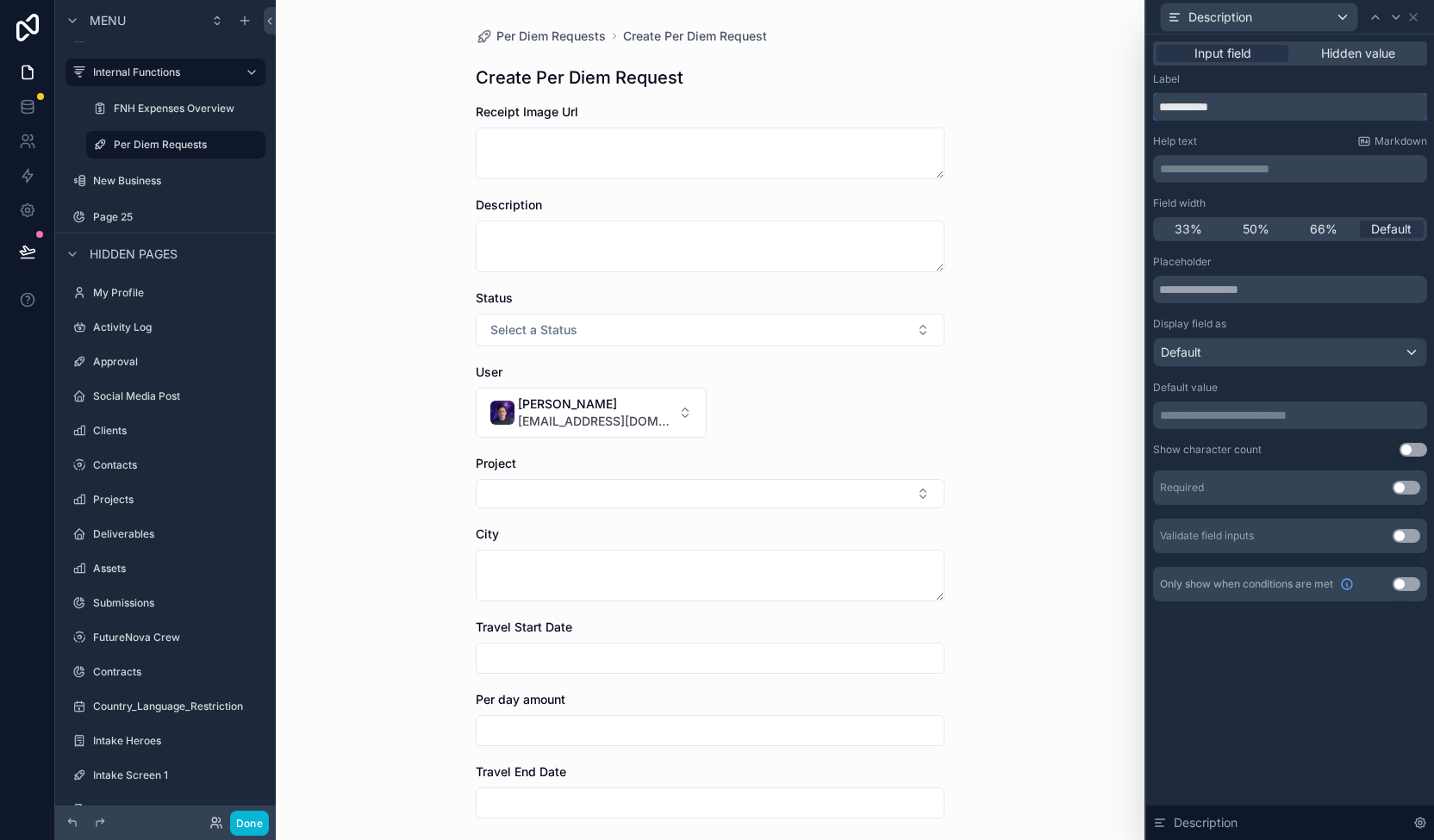
drag, startPoint x: 1251, startPoint y: 100, endPoint x: 1109, endPoint y: 100, distance: 142.0
click at [1109, 100] on div "**********" at bounding box center [717, 420] width 1434 height 840
type input "*****"
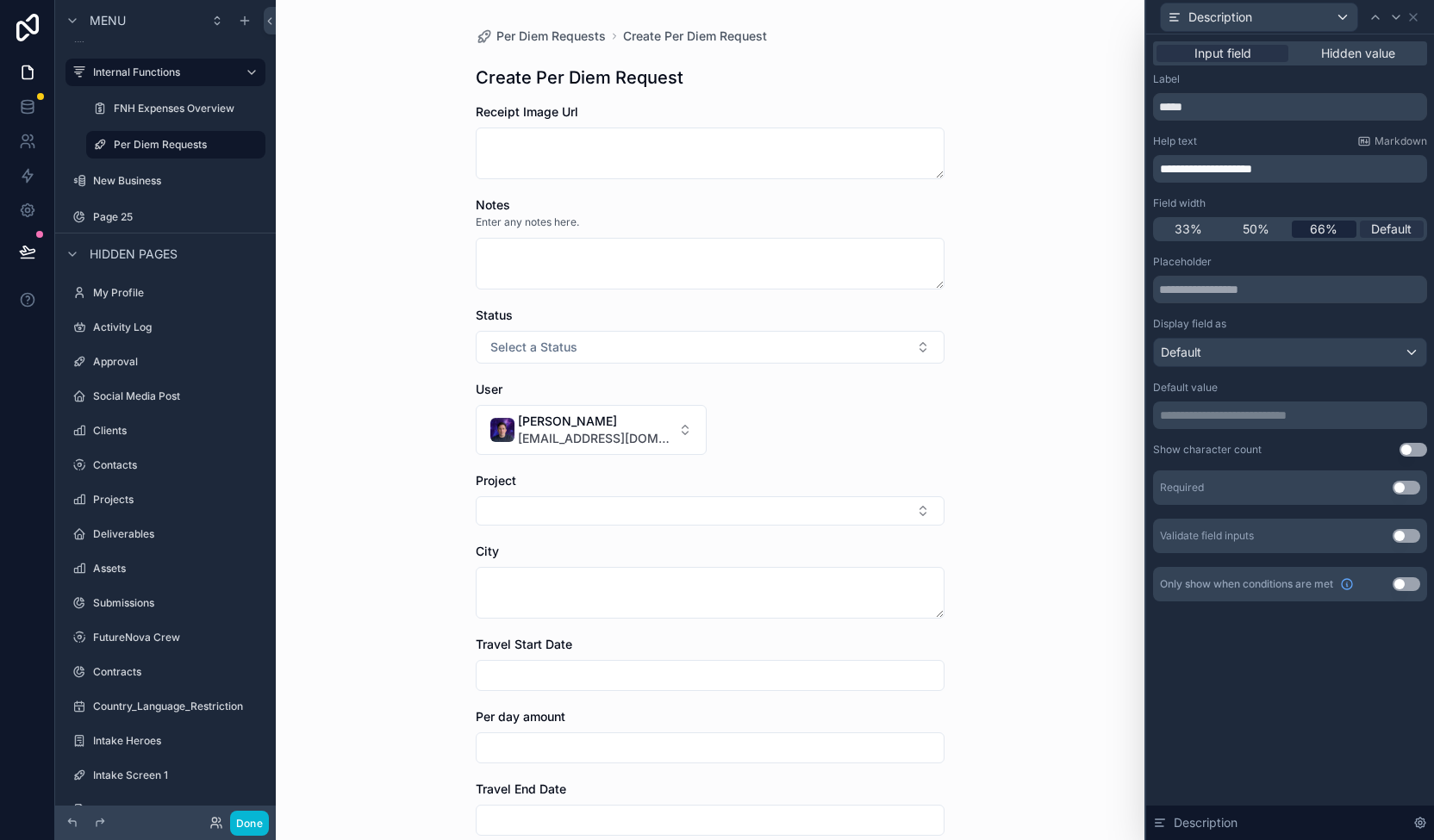
click at [1332, 226] on span "66%" at bounding box center [1323, 229] width 28 height 17
click at [1373, 228] on span "Default" at bounding box center [1391, 229] width 41 height 17
click at [1379, 18] on icon at bounding box center [1375, 17] width 14 height 14
click at [1311, 15] on div "Receipt Image Url" at bounding box center [1259, 17] width 196 height 28
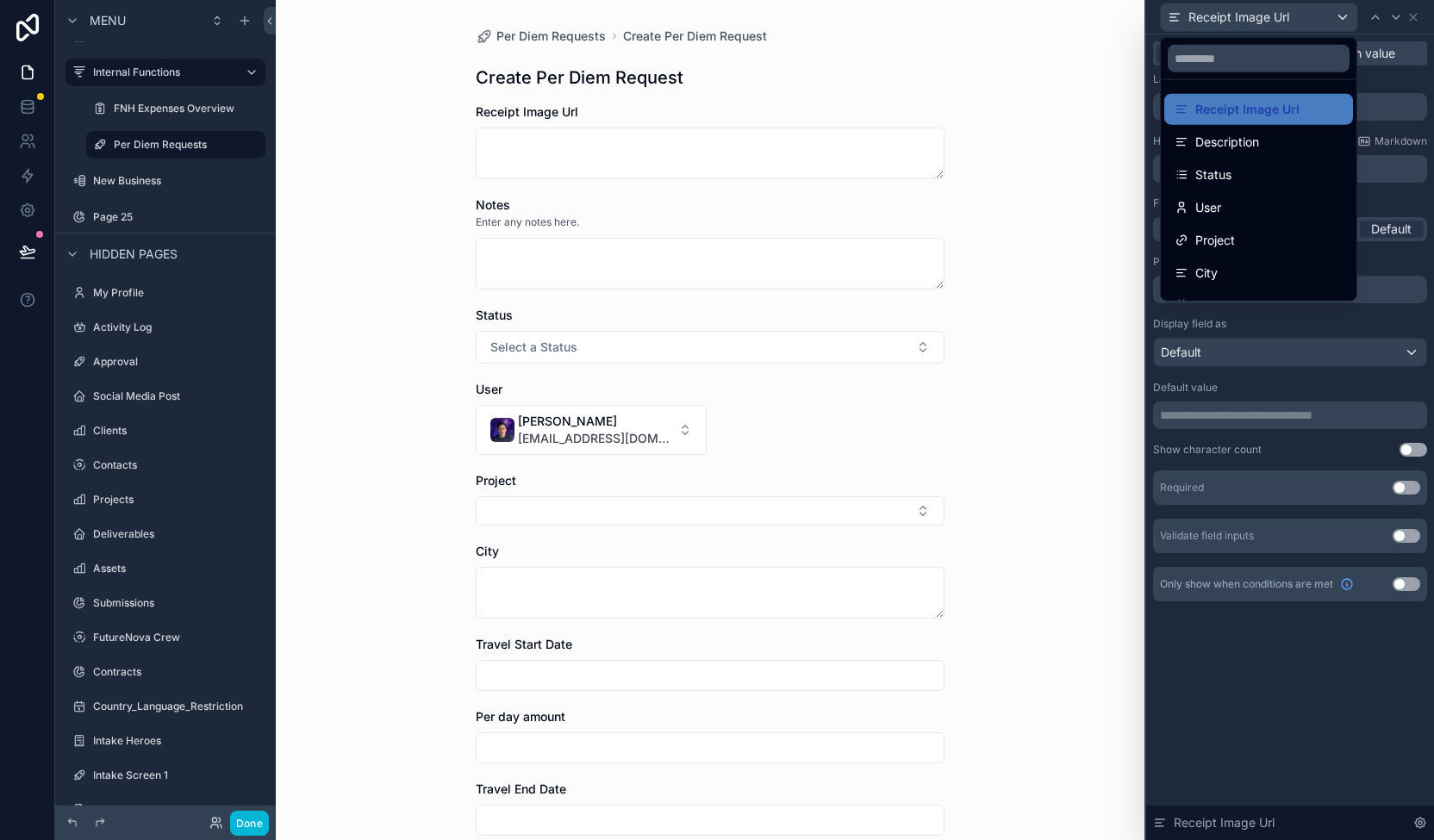
click at [1030, 160] on div "Per Diem Requests Create Per Diem Request Create Per Diem Request Receipt Image…" at bounding box center [710, 420] width 868 height 840
click at [1349, 660] on div at bounding box center [1290, 420] width 288 height 840
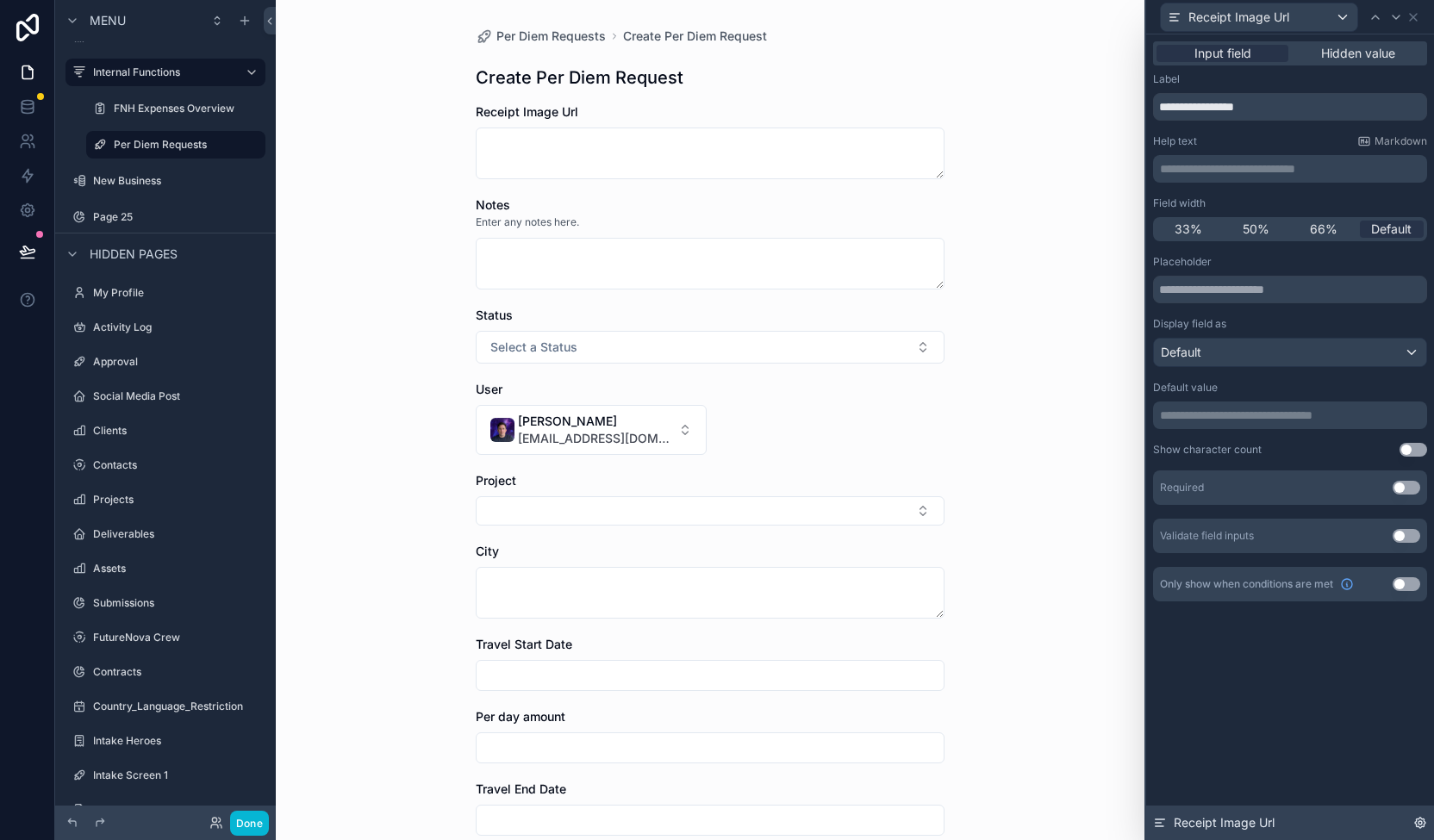
click at [1156, 816] on icon at bounding box center [1160, 823] width 14 height 14
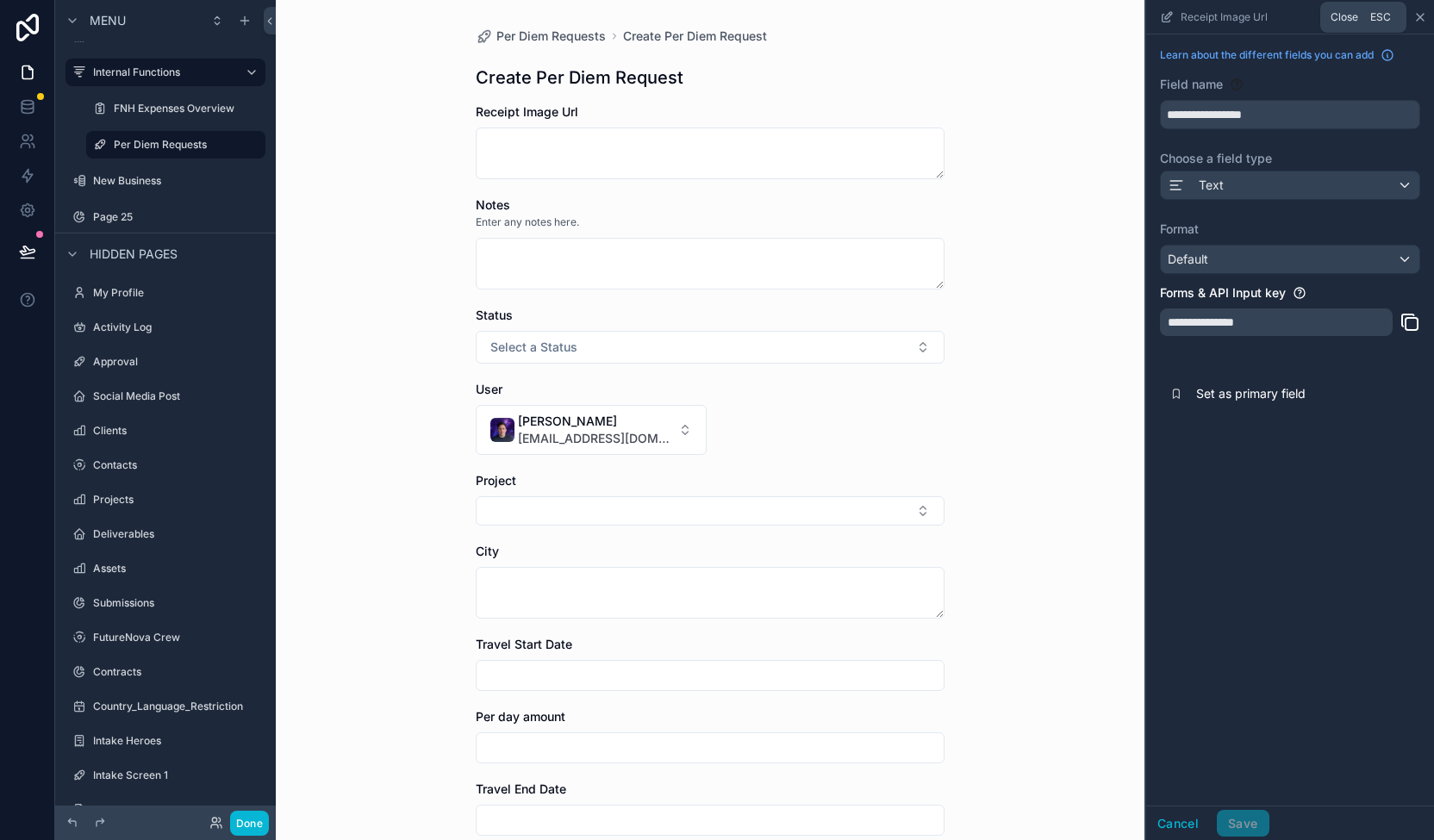
click at [1418, 12] on icon "scrollable content" at bounding box center [1420, 17] width 14 height 14
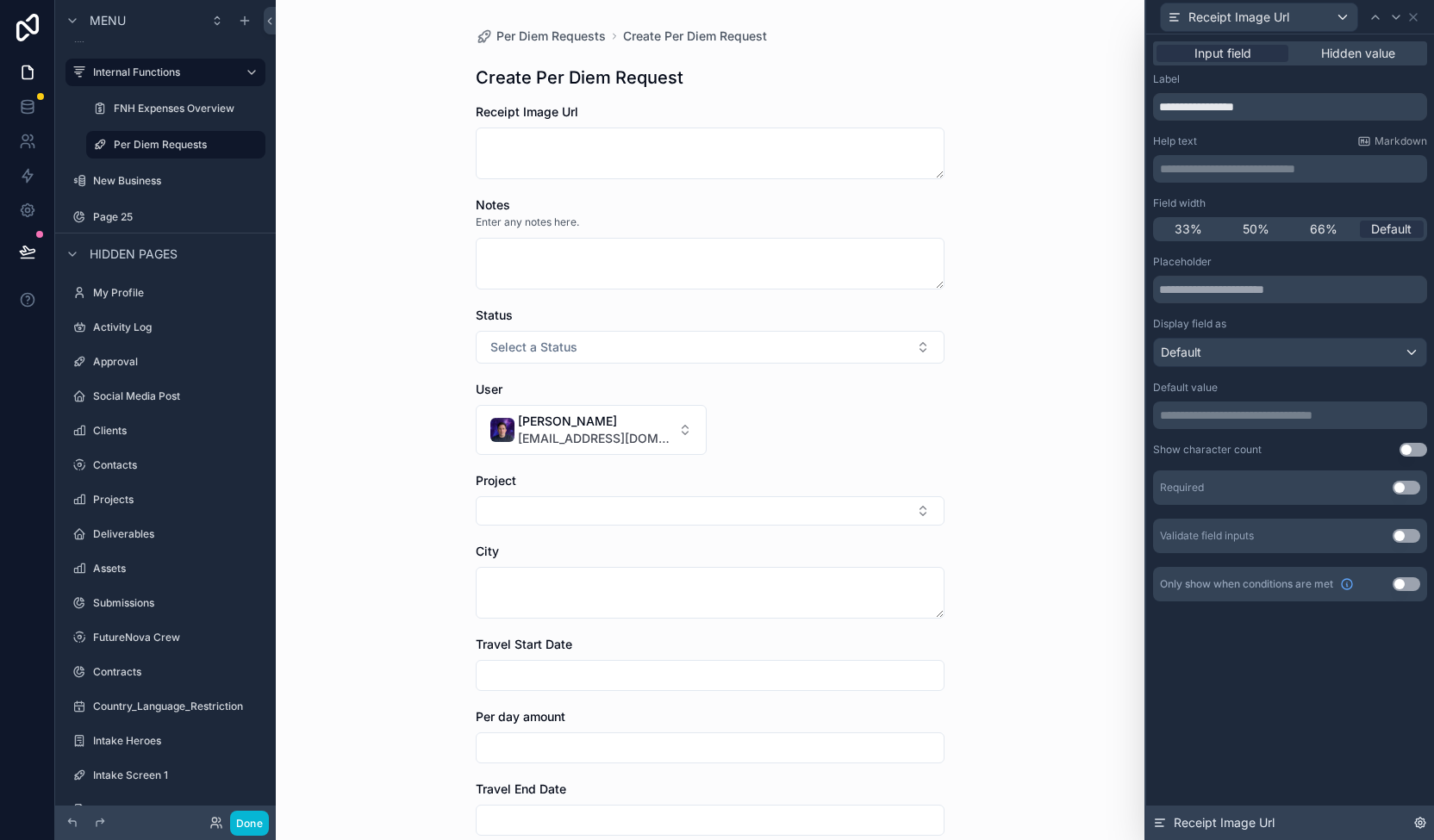
click at [1420, 824] on icon at bounding box center [1419, 822] width 3 height 3
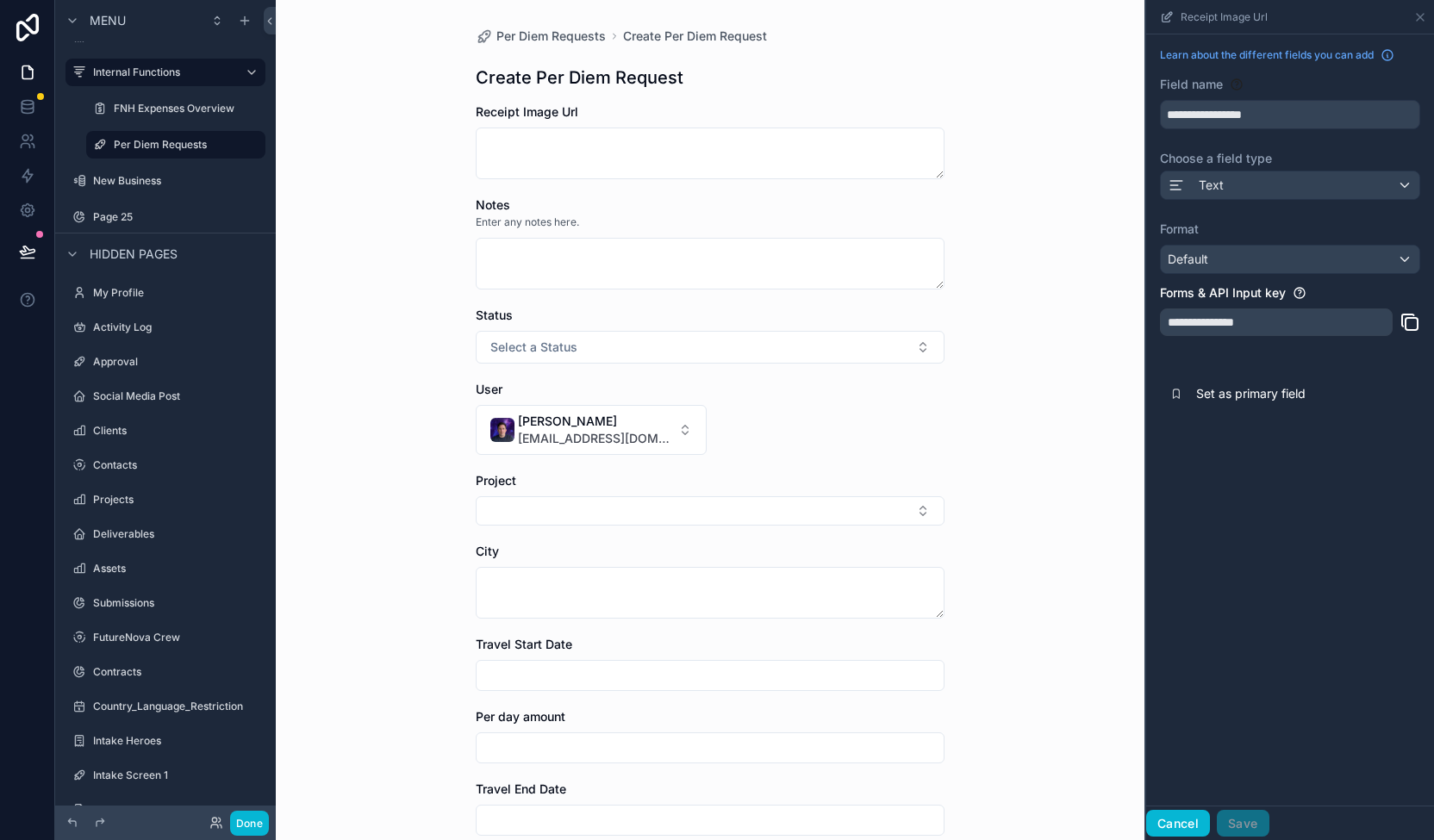
click at [1184, 823] on button "Cancel" at bounding box center [1178, 824] width 64 height 28
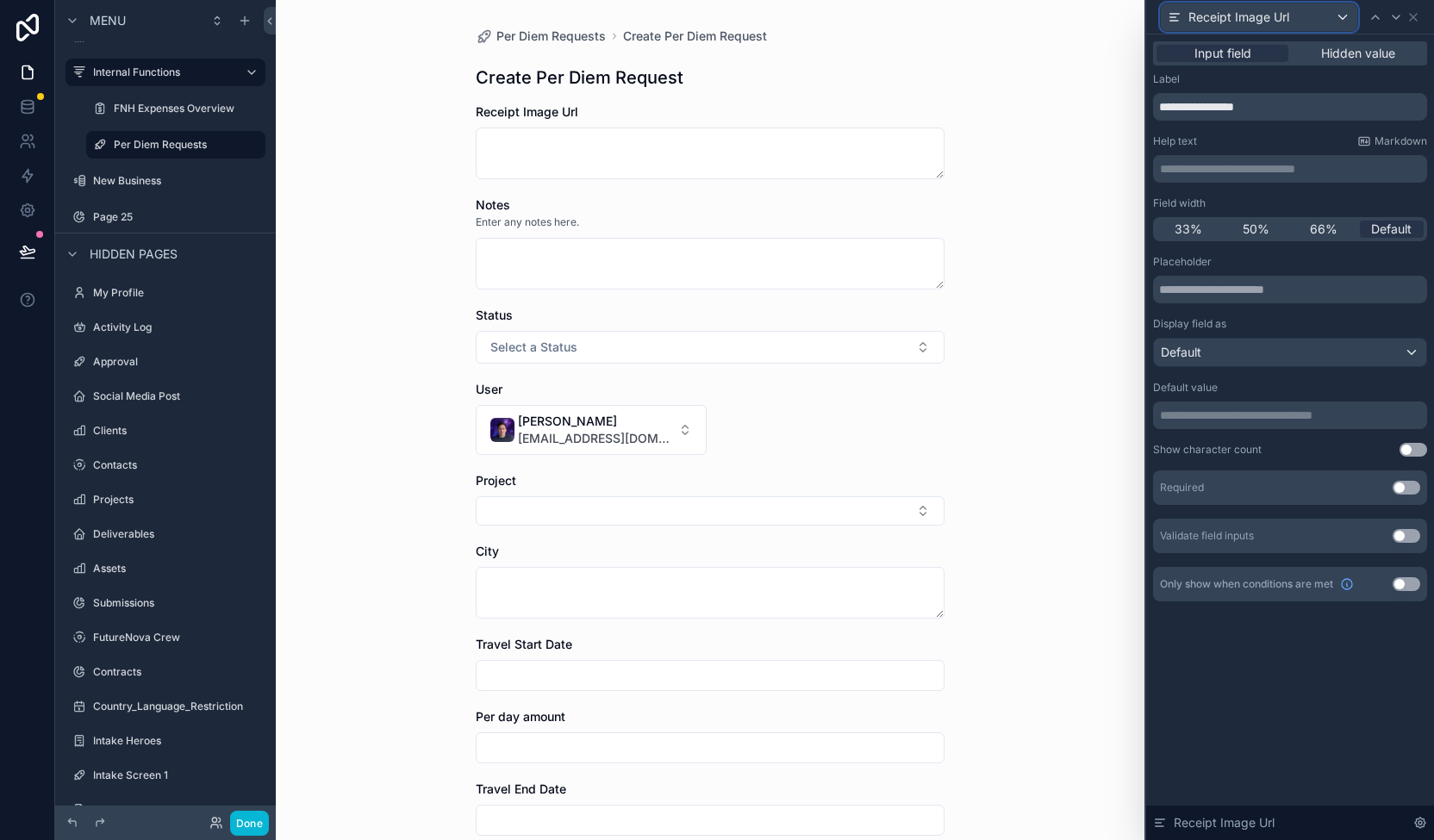
click at [1193, 14] on span "Receipt Image Url" at bounding box center [1238, 17] width 101 height 17
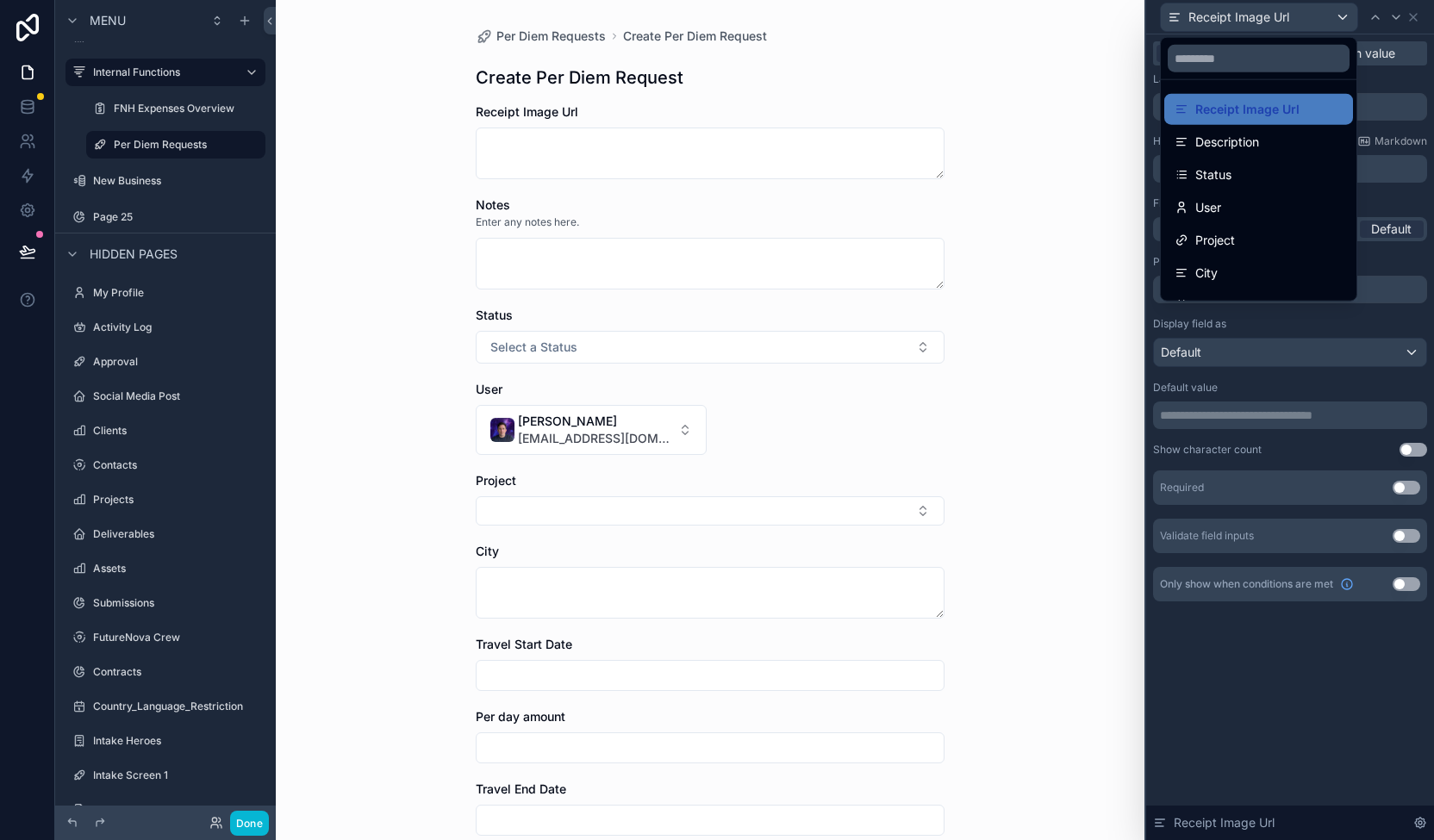
click at [1344, 11] on div at bounding box center [1290, 420] width 288 height 840
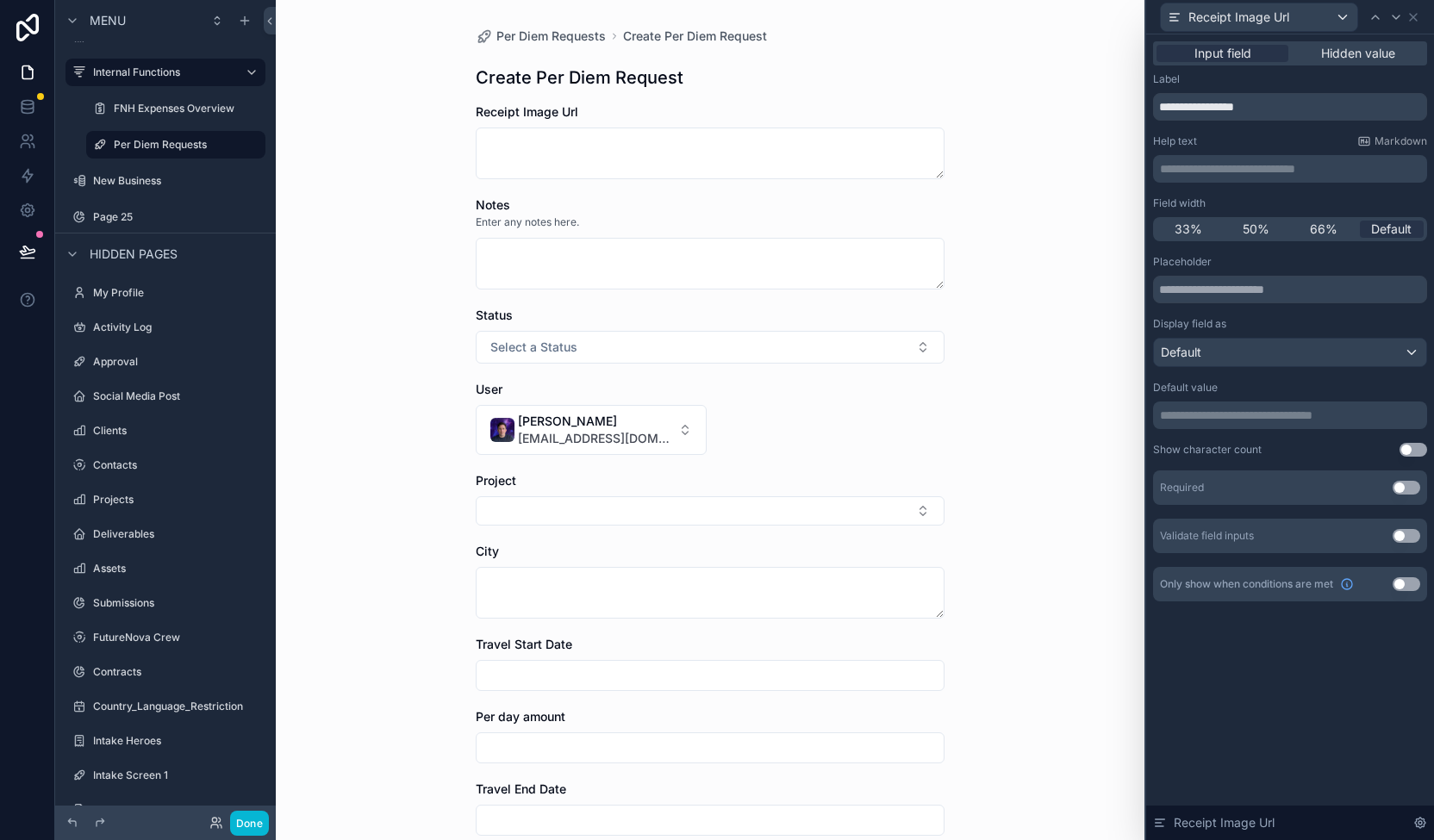
click at [1104, 664] on div "Per Diem Requests Create Per Diem Request Create Per Diem Request Receipt Image…" at bounding box center [710, 420] width 868 height 840
drag, startPoint x: 915, startPoint y: 55, endPoint x: 812, endPoint y: 35, distance: 104.9
click at [915, 55] on div "Per Diem Requests Create Per Diem Request Create Per Diem Request Receipt Image…" at bounding box center [710, 502] width 496 height 1004
click at [1108, 77] on div "Per Diem Requests Create Per Diem Request Create Per Diem Request Receipt Image…" at bounding box center [710, 420] width 868 height 840
click at [1420, 817] on icon at bounding box center [1420, 823] width 14 height 14
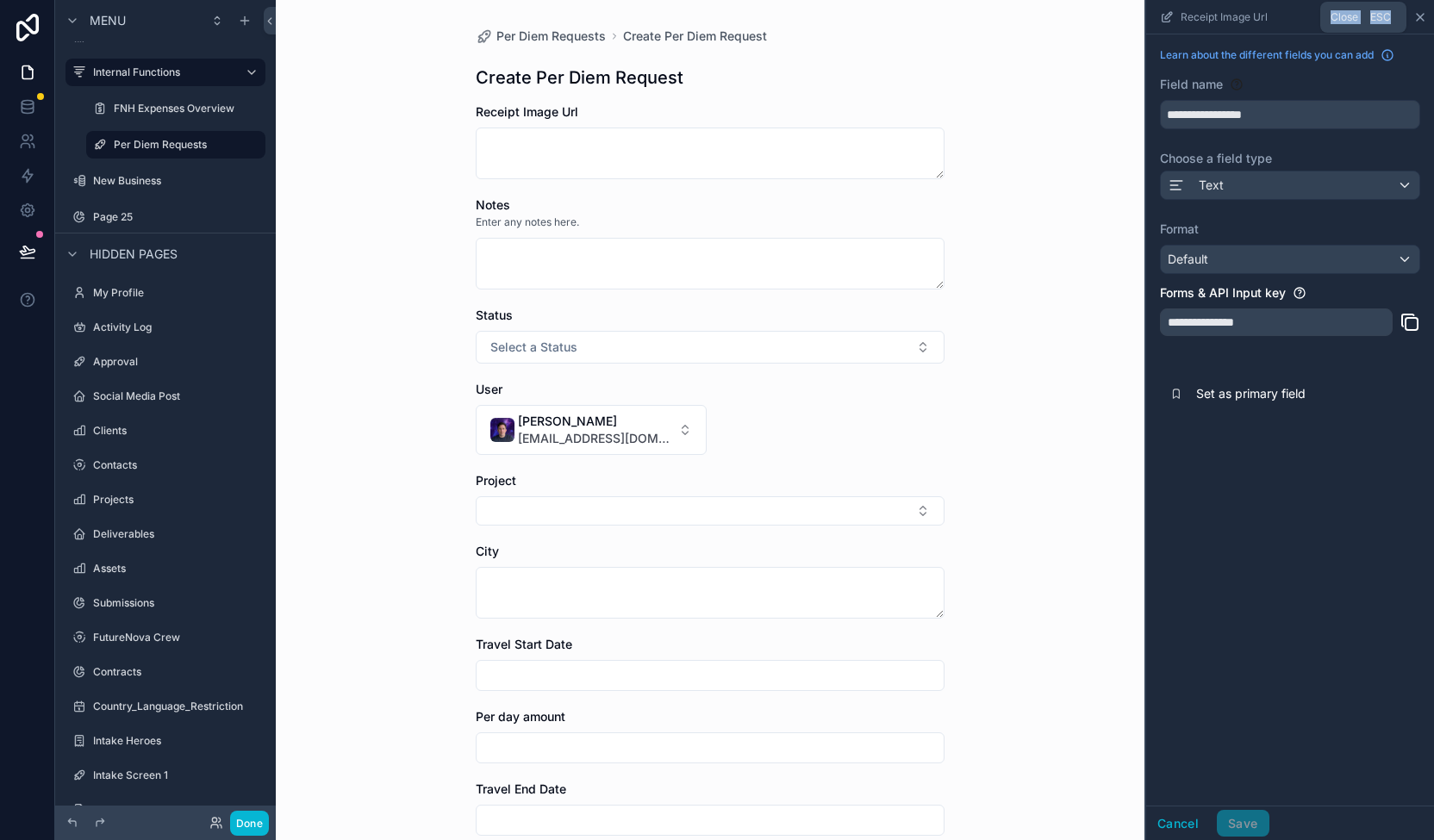
click at [1425, 11] on icon "scrollable content" at bounding box center [1420, 17] width 14 height 14
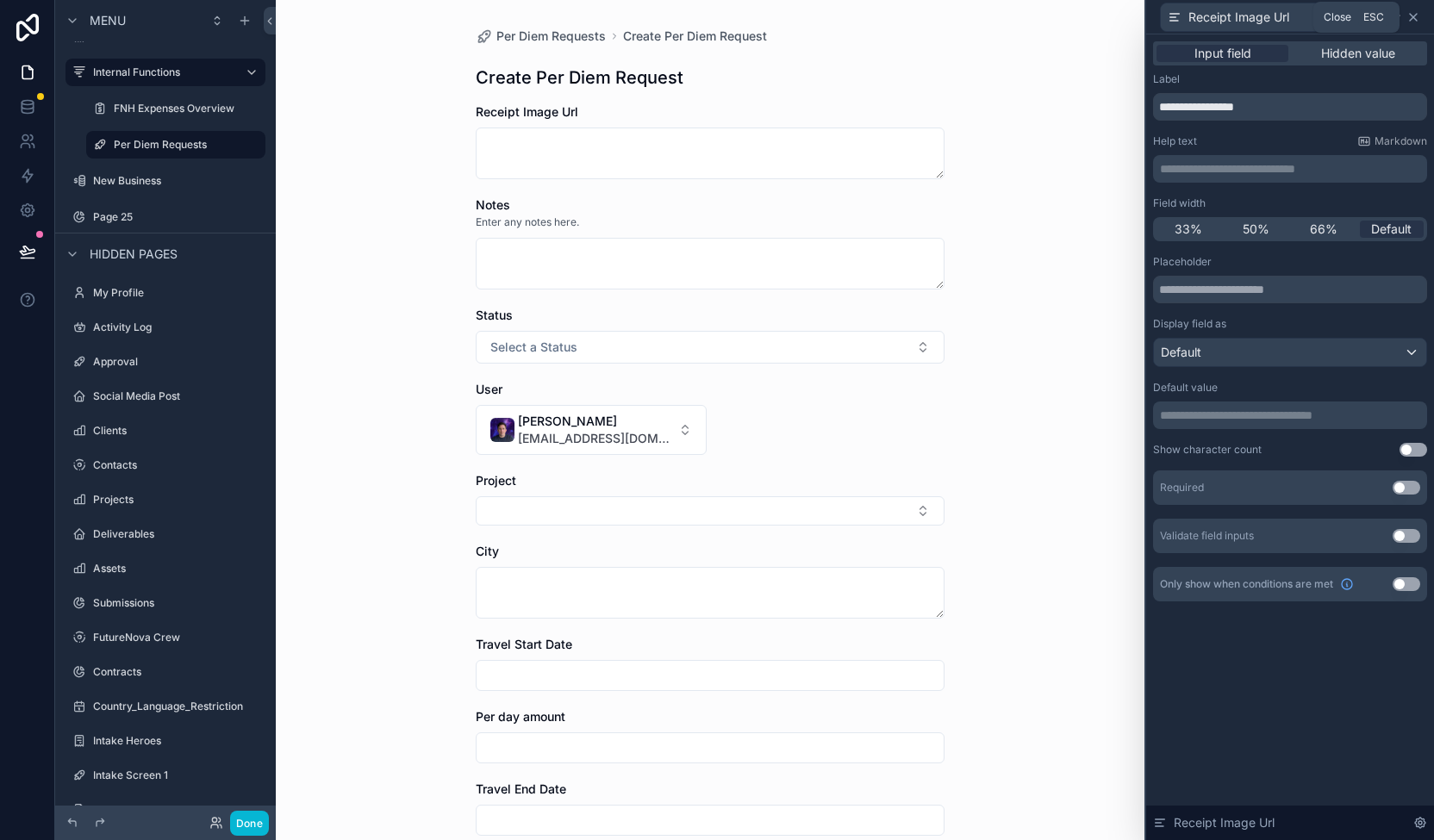
click at [1413, 15] on icon at bounding box center [1413, 17] width 14 height 14
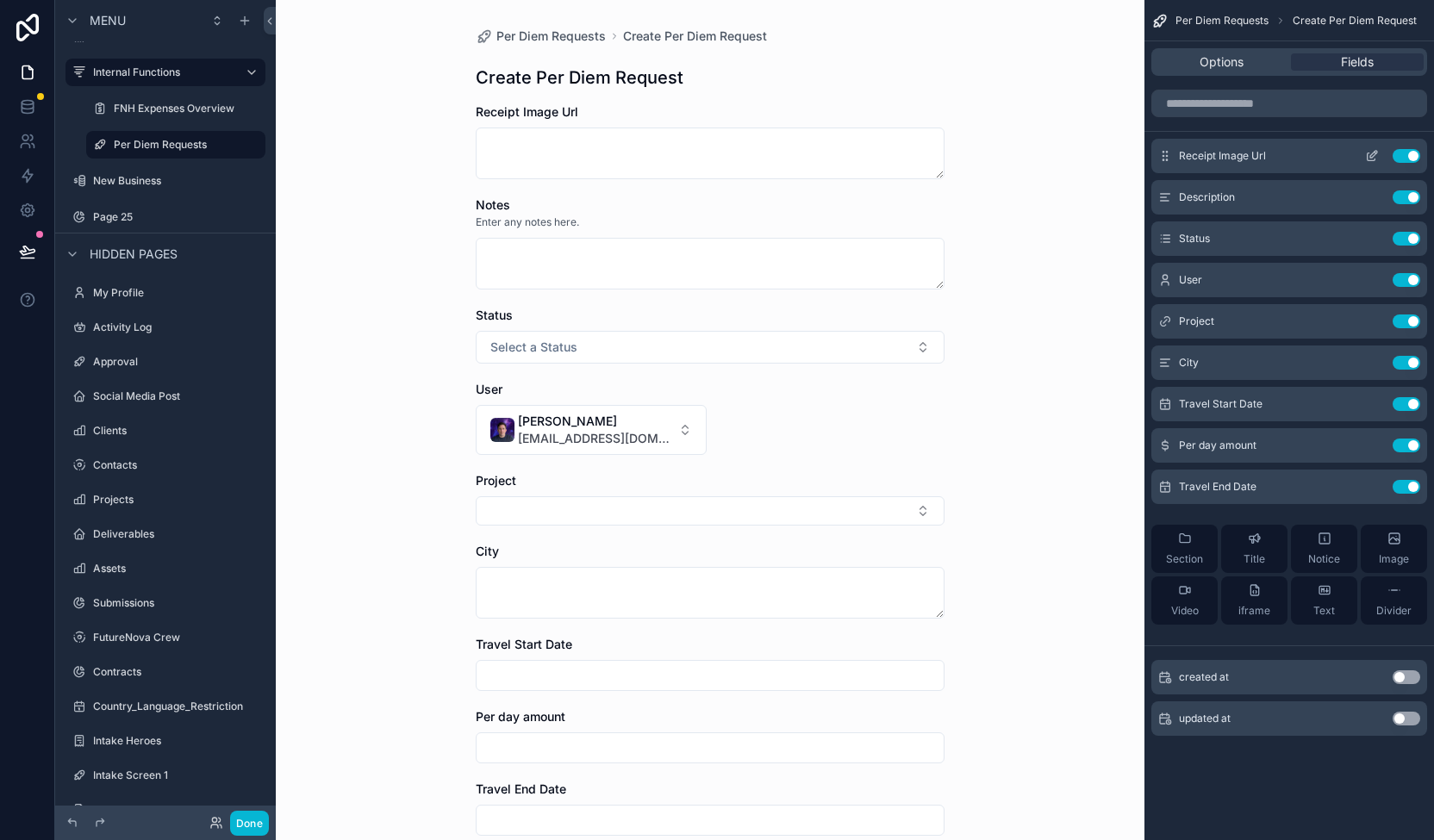
click at [1406, 146] on div "Receipt Image Url Use setting" at bounding box center [1289, 155] width 276 height 35
click at [1413, 153] on button "Use setting" at bounding box center [1407, 156] width 28 height 14
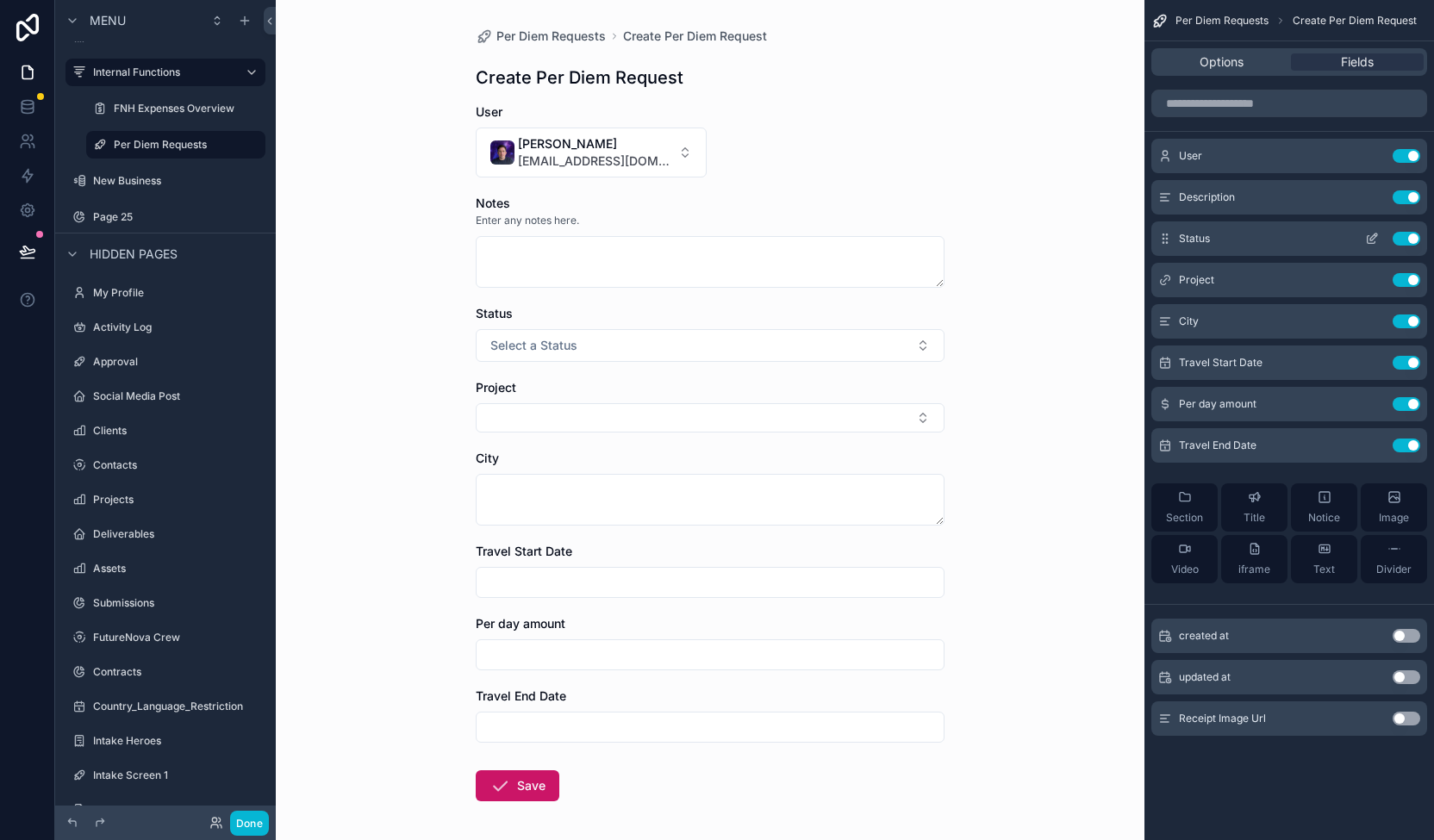
click at [1407, 234] on button "Use setting" at bounding box center [1407, 239] width 28 height 14
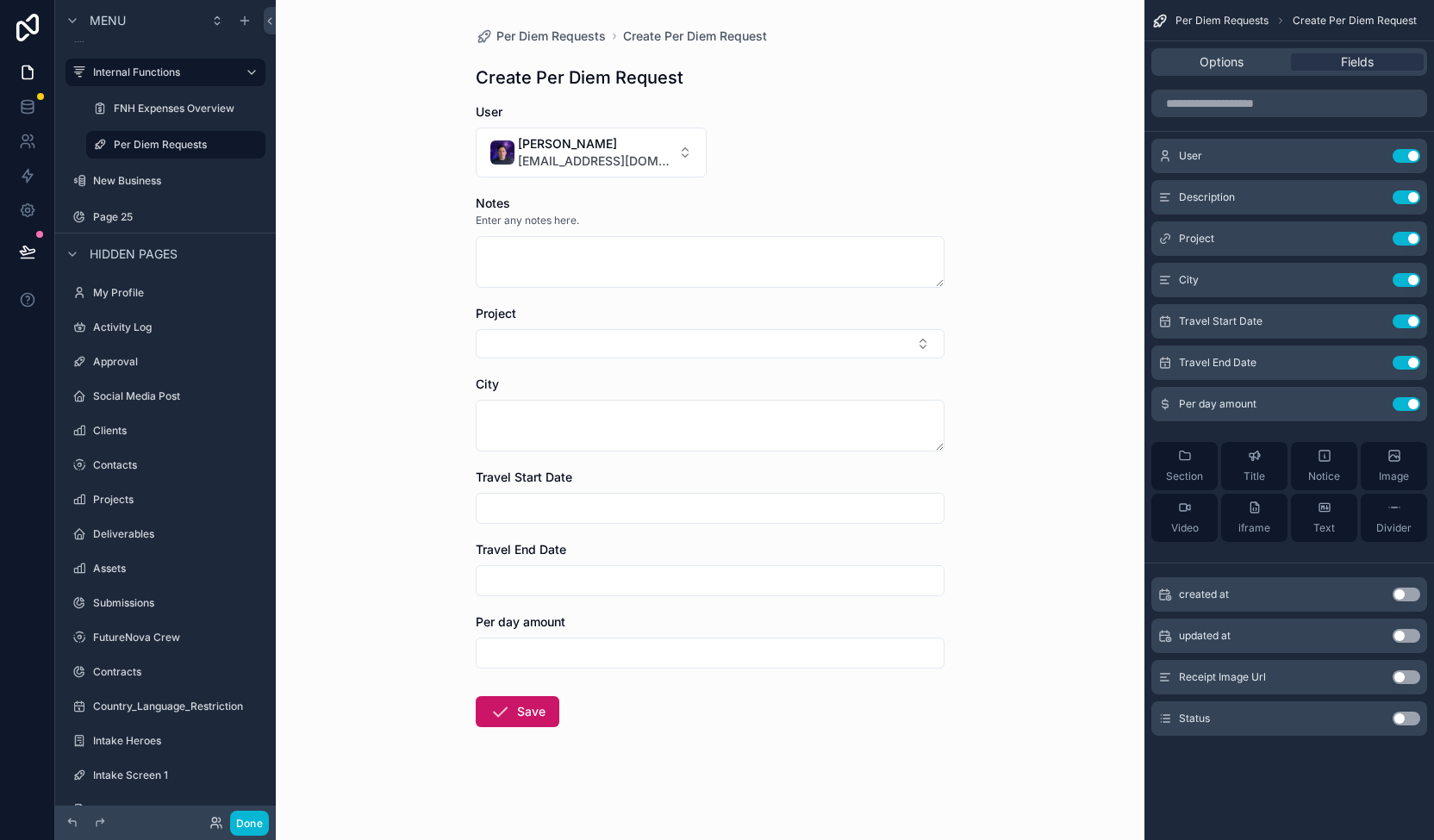
click at [1375, 765] on div "Per Diem Requests Create Per Diem Request Options Fields User Use setting Descr…" at bounding box center [1289, 392] width 290 height 784
click at [245, 21] on icon "scrollable content" at bounding box center [244, 21] width 8 height 0
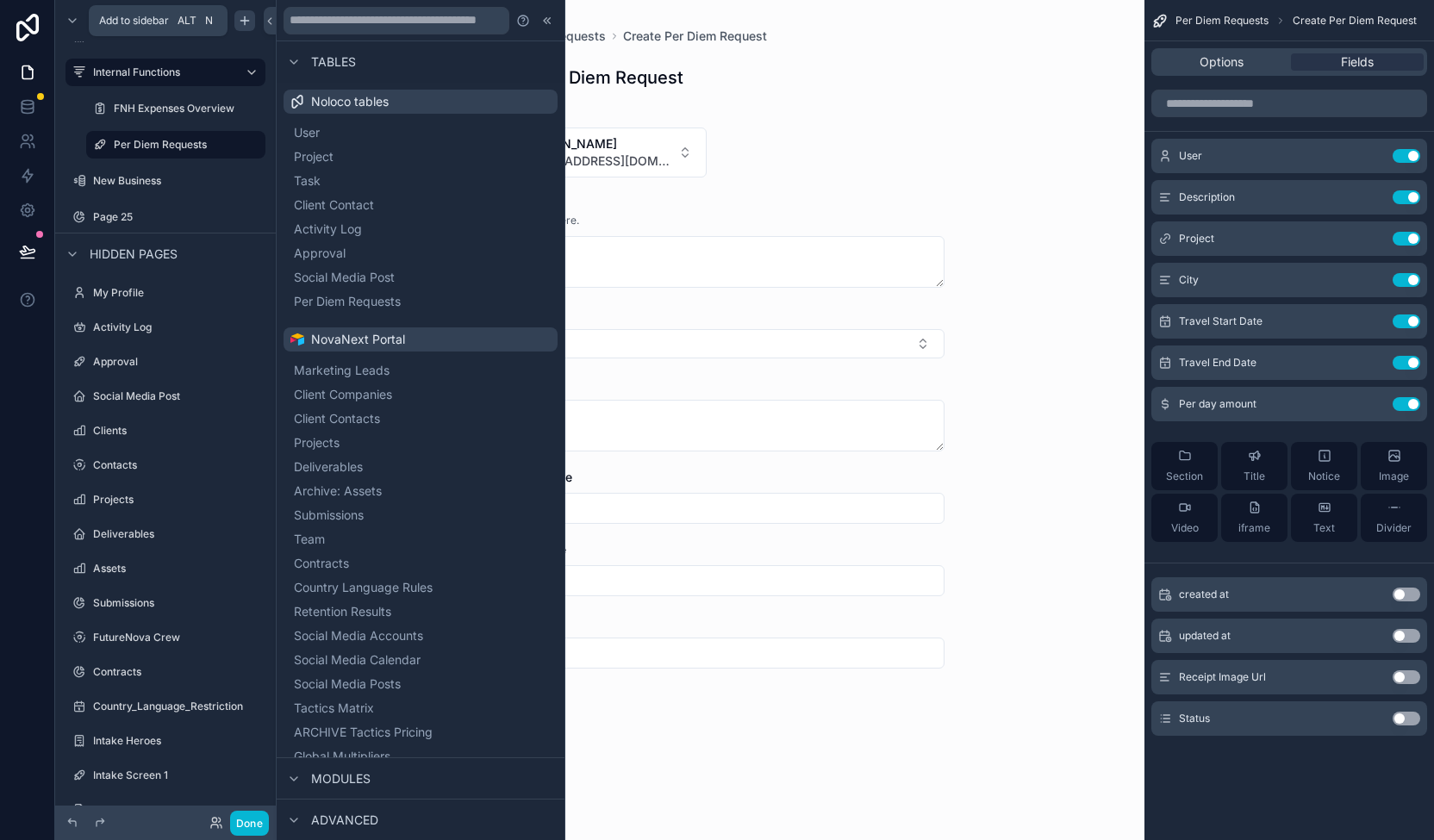
click at [245, 21] on icon "scrollable content" at bounding box center [244, 21] width 8 height 0
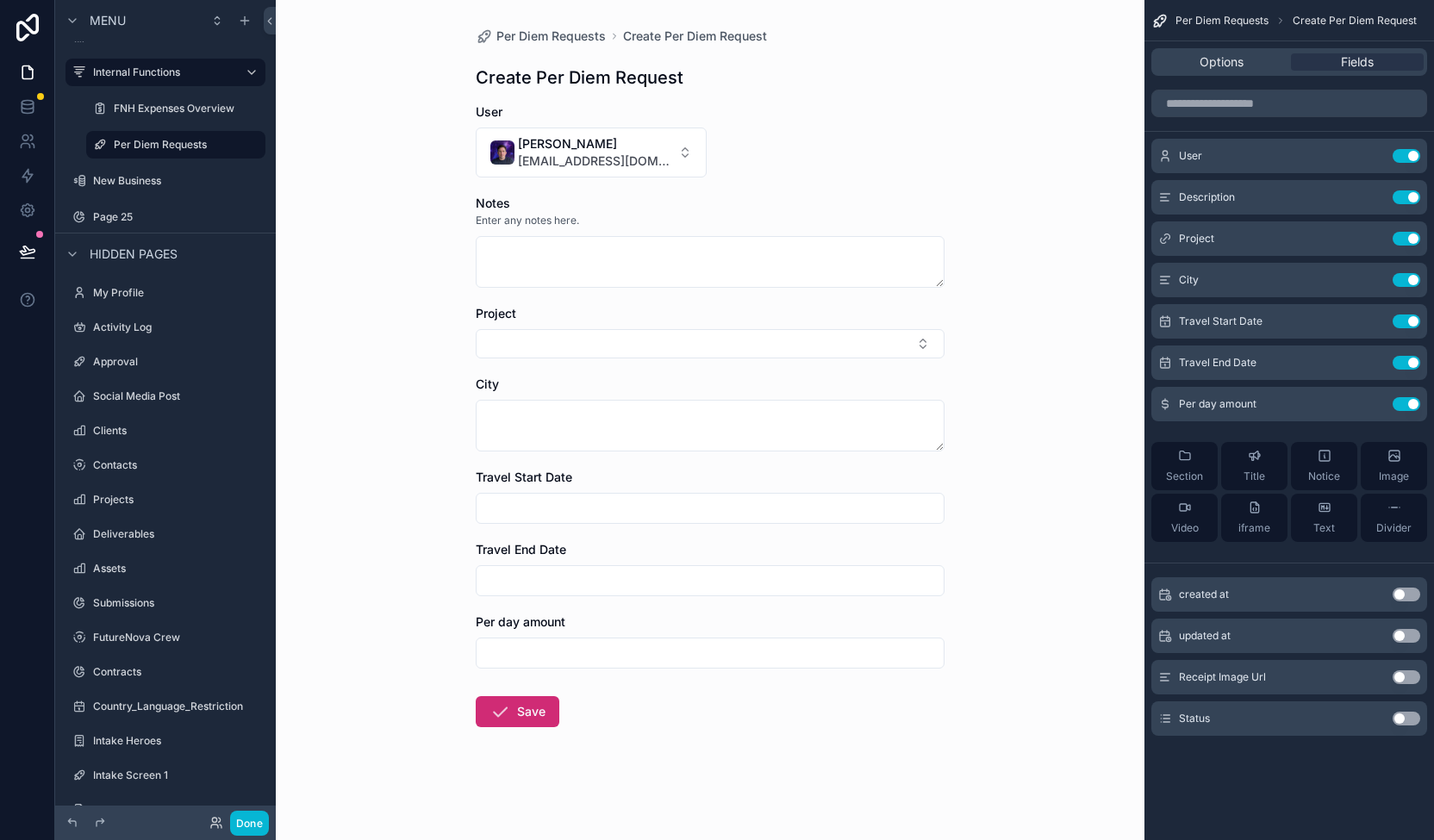
click at [511, 703] on button "Save" at bounding box center [518, 711] width 84 height 31
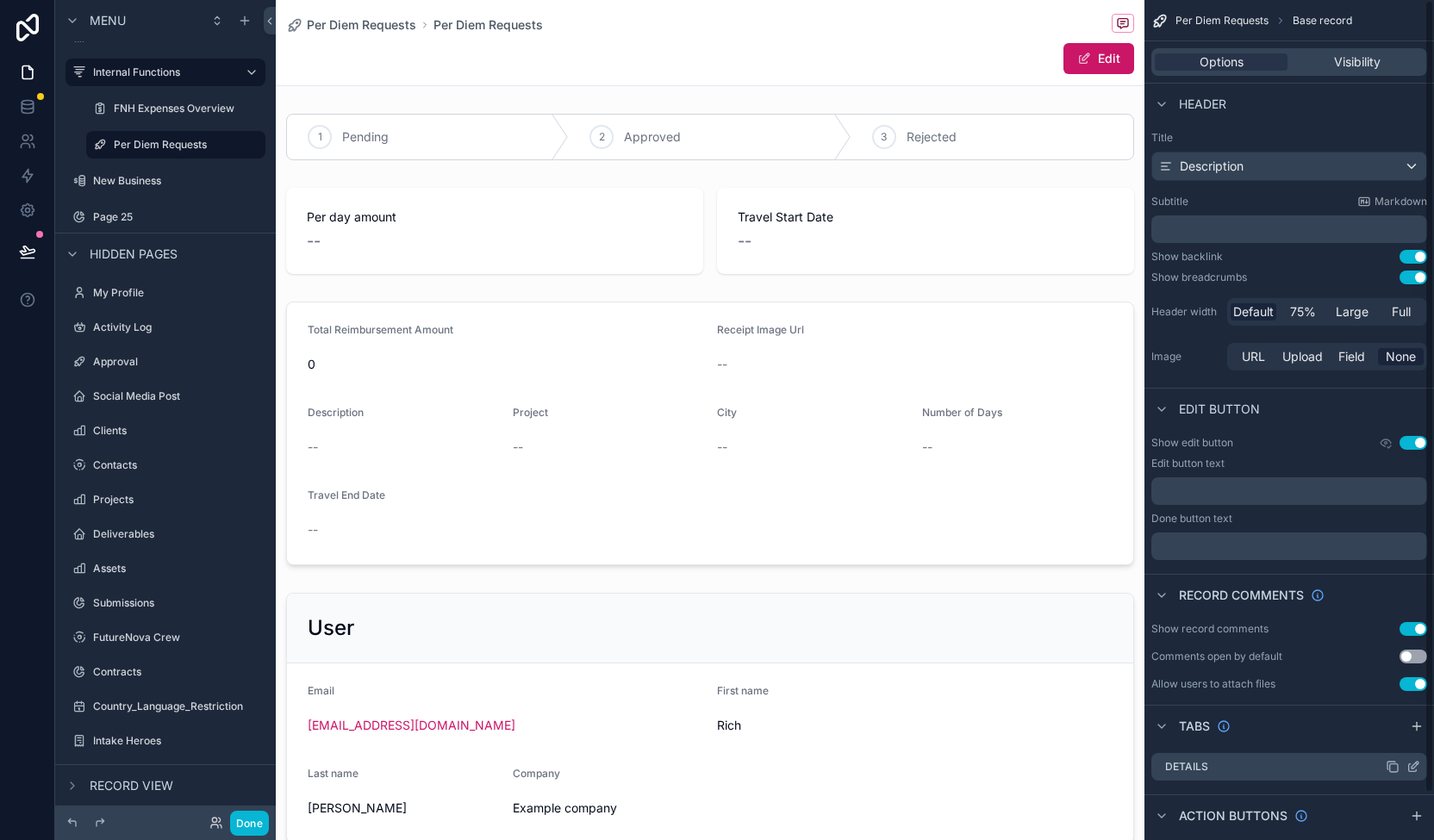
click at [1375, 768] on div "Details" at bounding box center [1289, 766] width 276 height 28
click at [1194, 764] on label "Details" at bounding box center [1186, 766] width 43 height 14
click at [1316, 762] on div "Details" at bounding box center [1289, 766] width 276 height 28
click at [1408, 762] on icon "scrollable content" at bounding box center [1413, 766] width 14 height 14
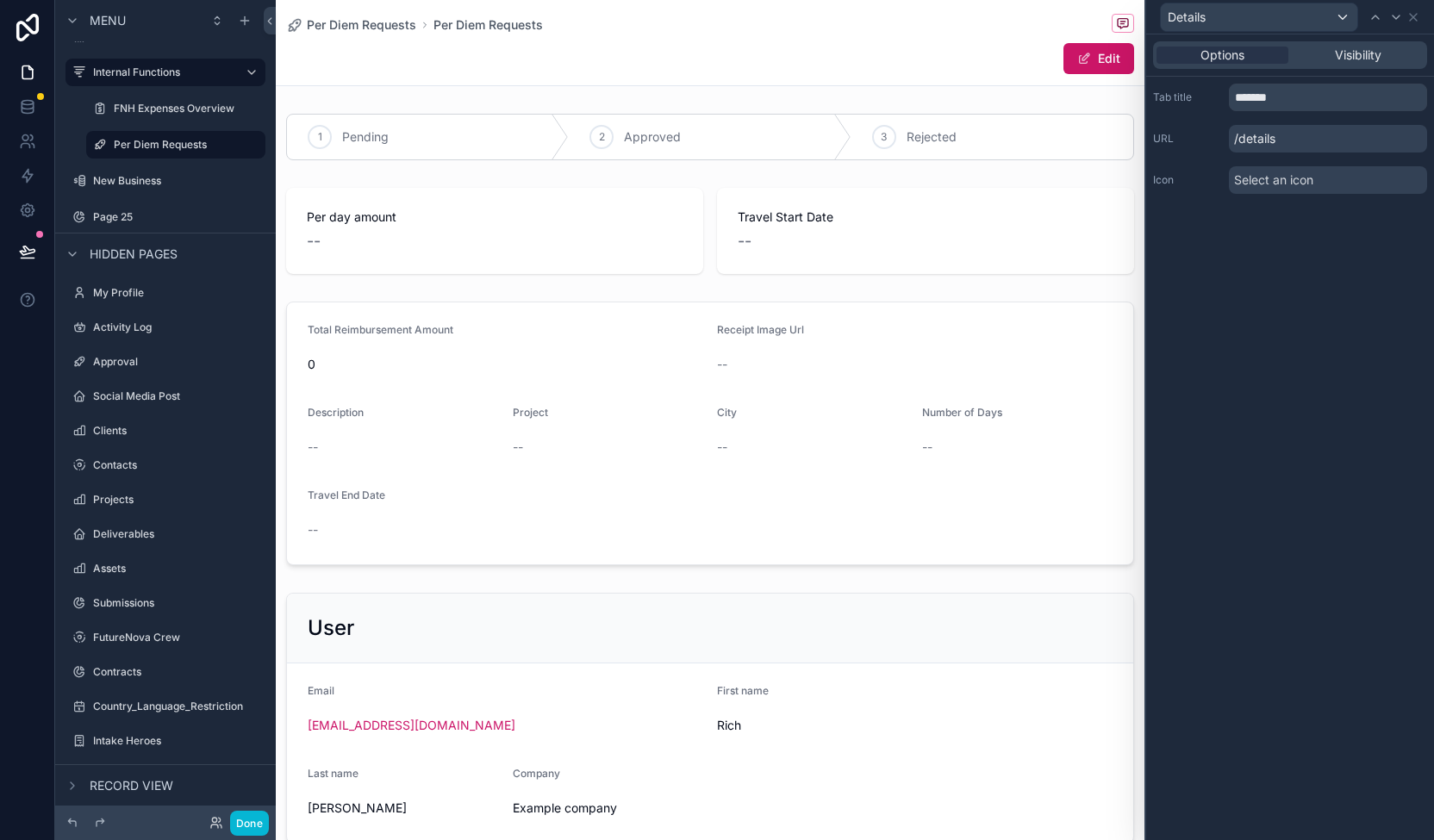
click at [1291, 181] on span "Select an icon" at bounding box center [1274, 179] width 80 height 17
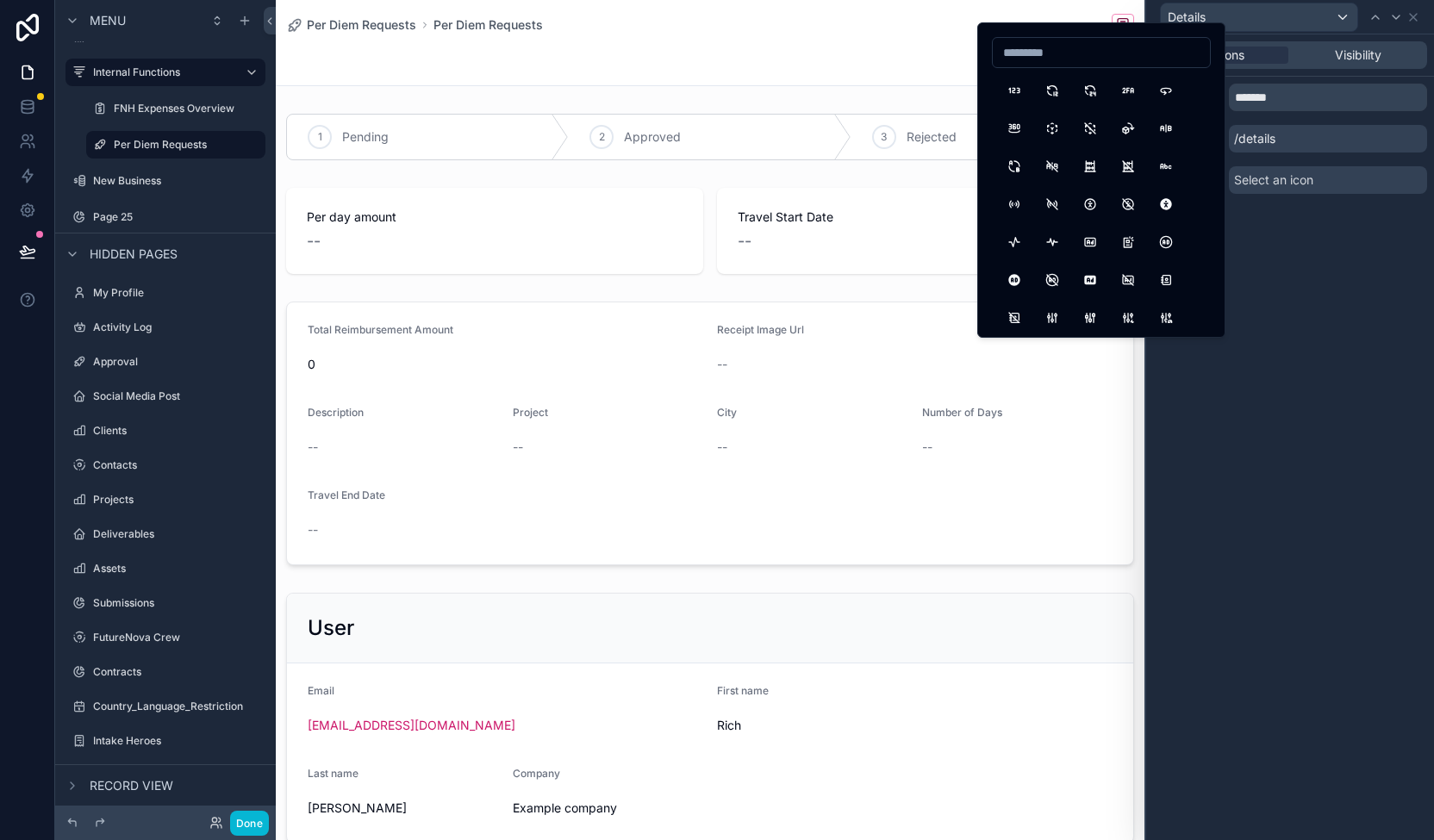
click at [1117, 49] on input at bounding box center [1101, 53] width 217 height 24
type input "*****"
click at [1012, 82] on button "Printer" at bounding box center [1014, 90] width 31 height 31
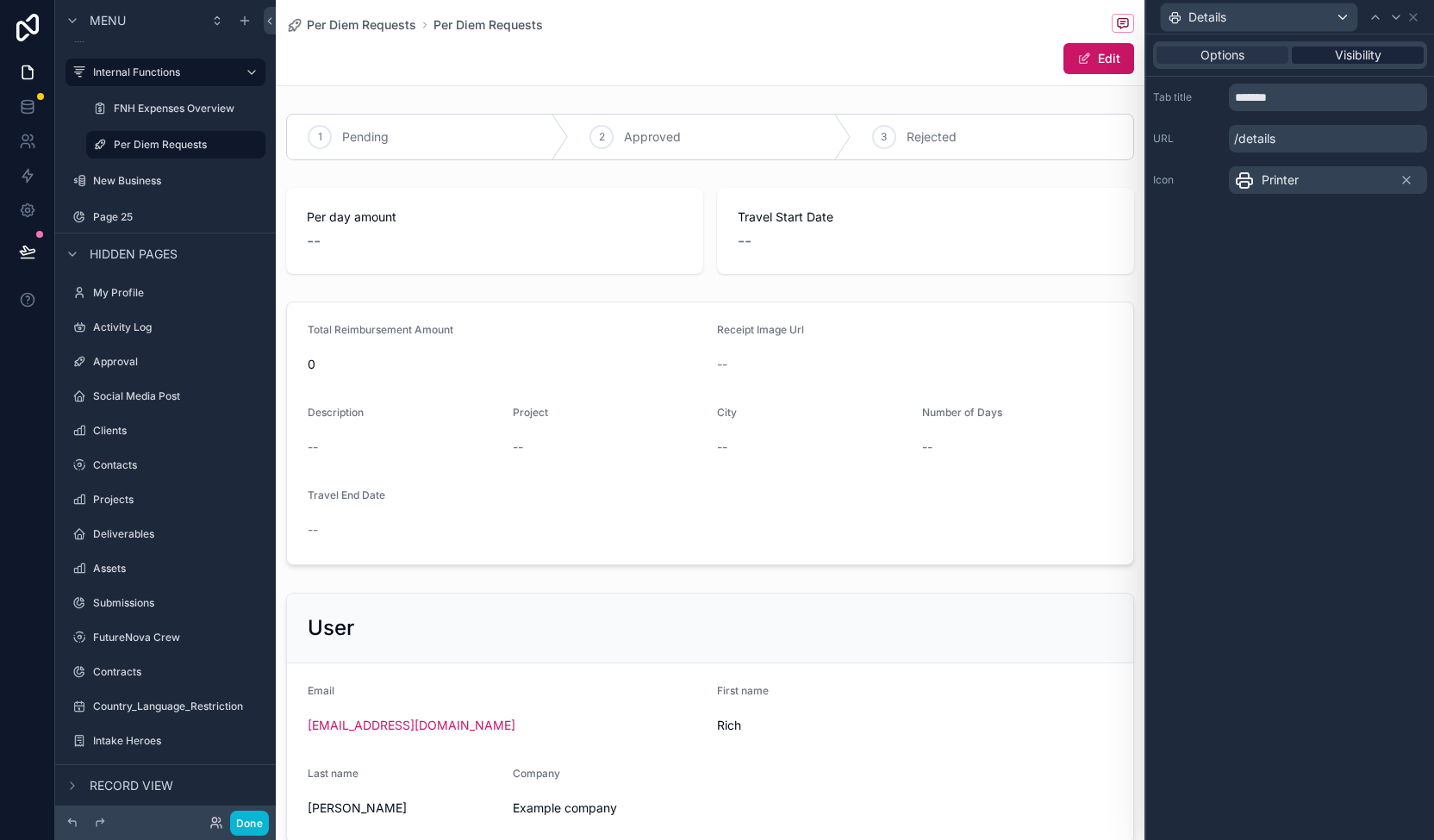
click at [1373, 52] on span "Visibility" at bounding box center [1358, 55] width 47 height 17
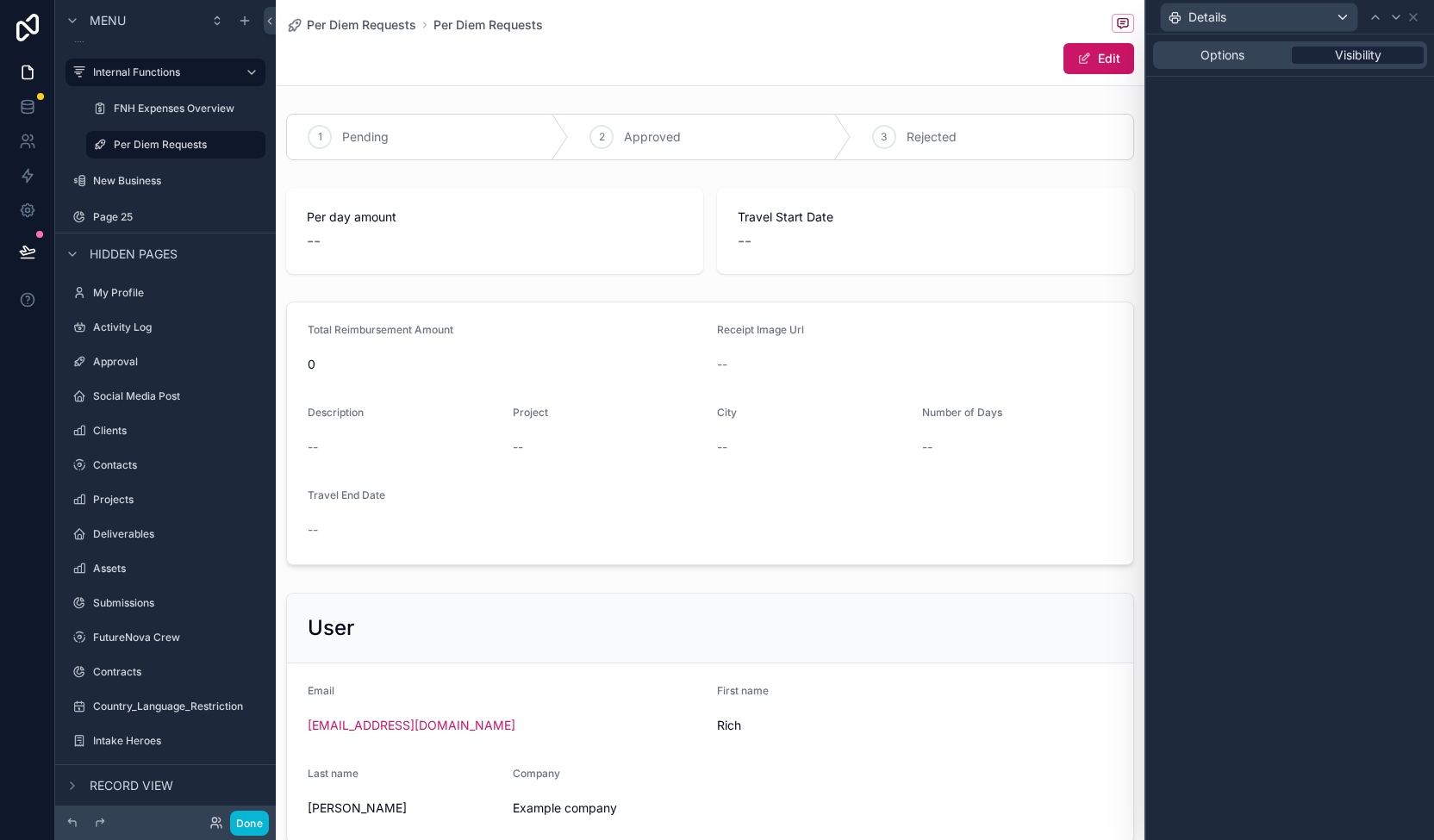
click at [1365, 55] on span "Visibility" at bounding box center [1358, 55] width 47 height 17
click at [1218, 56] on span "Options" at bounding box center [1223, 55] width 44 height 17
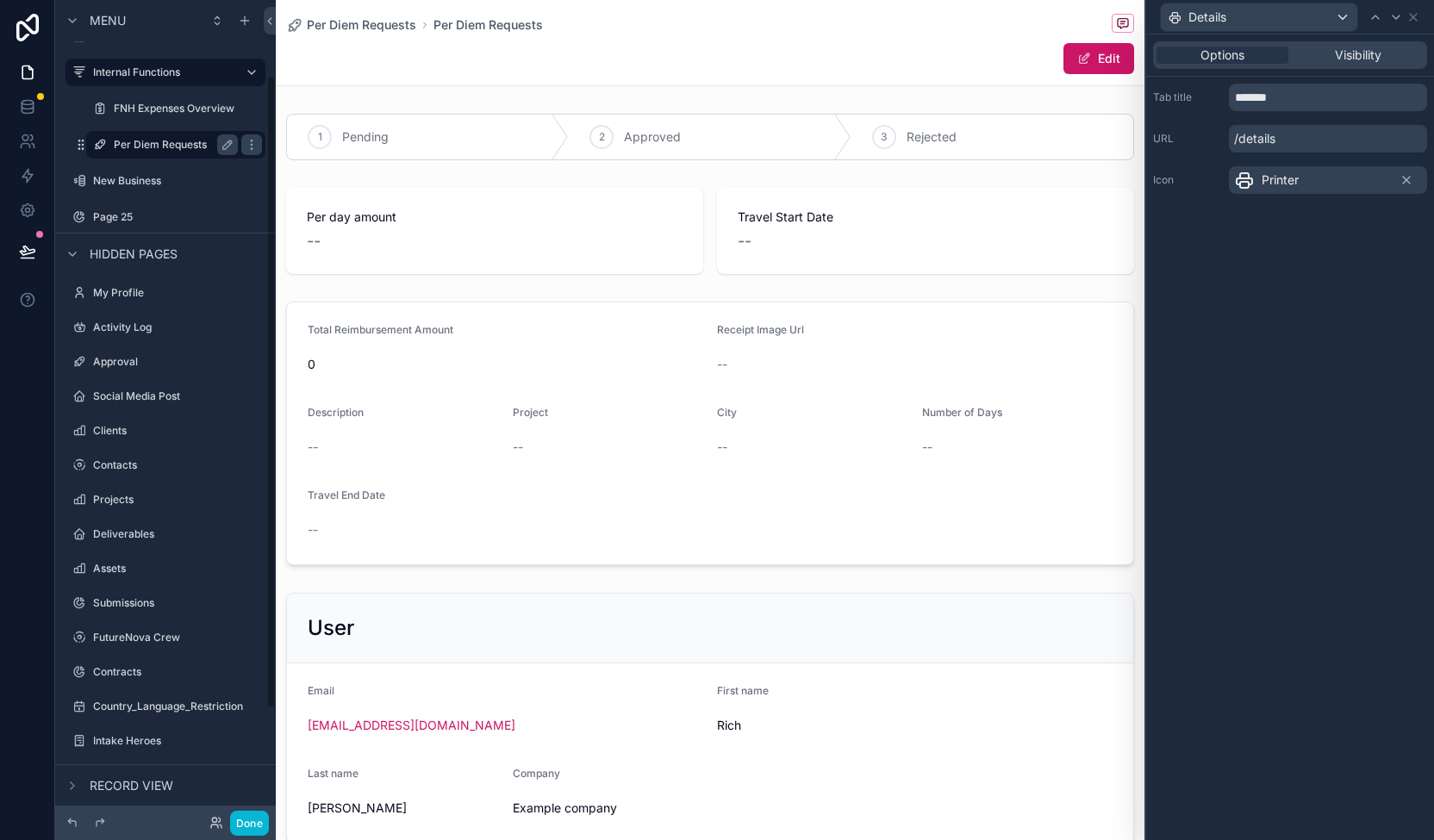
click at [144, 142] on label "Per Diem Requests" at bounding box center [172, 144] width 118 height 14
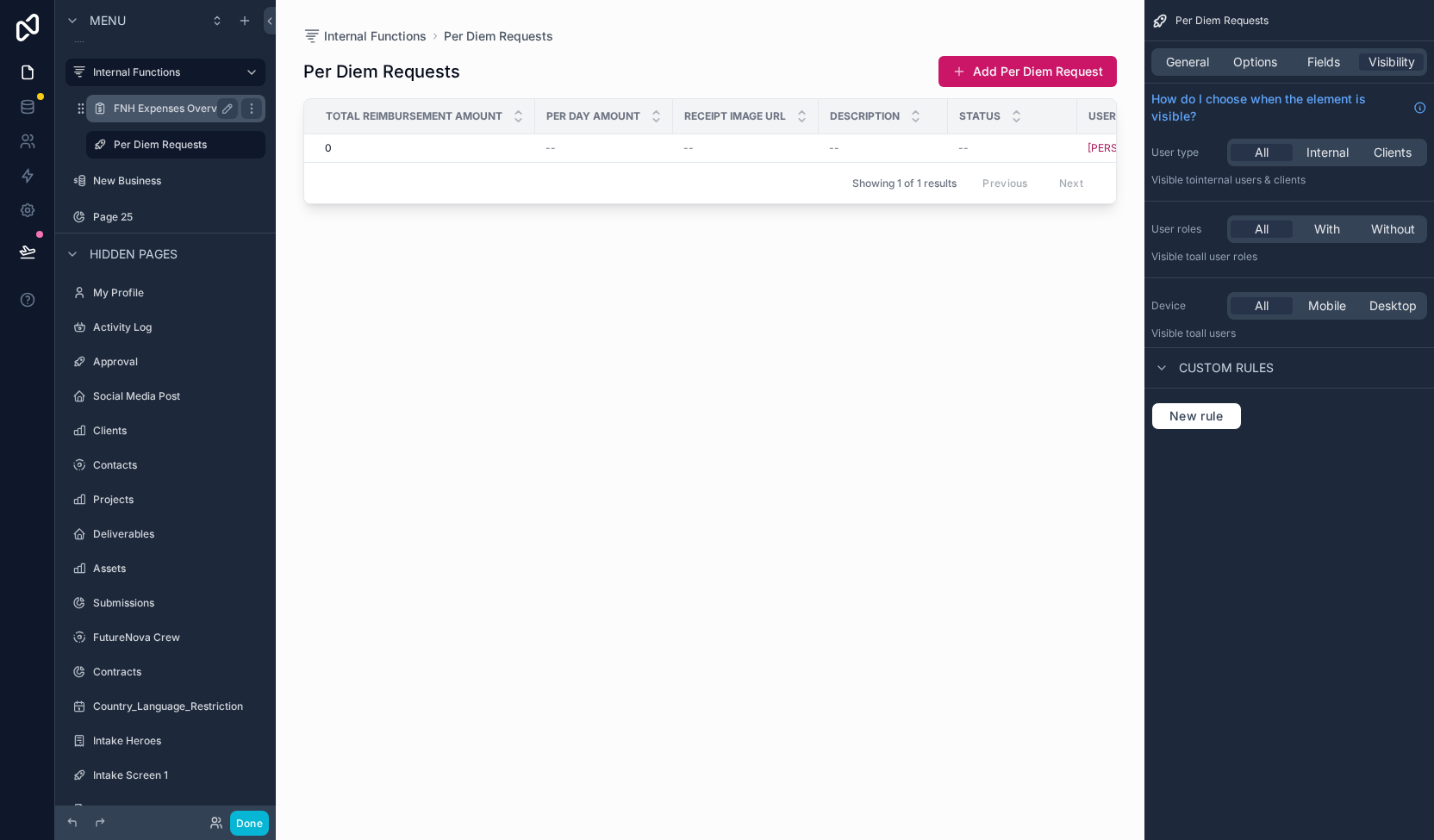
click at [150, 105] on label "FNH Expenses Overview" at bounding box center [173, 108] width 120 height 14
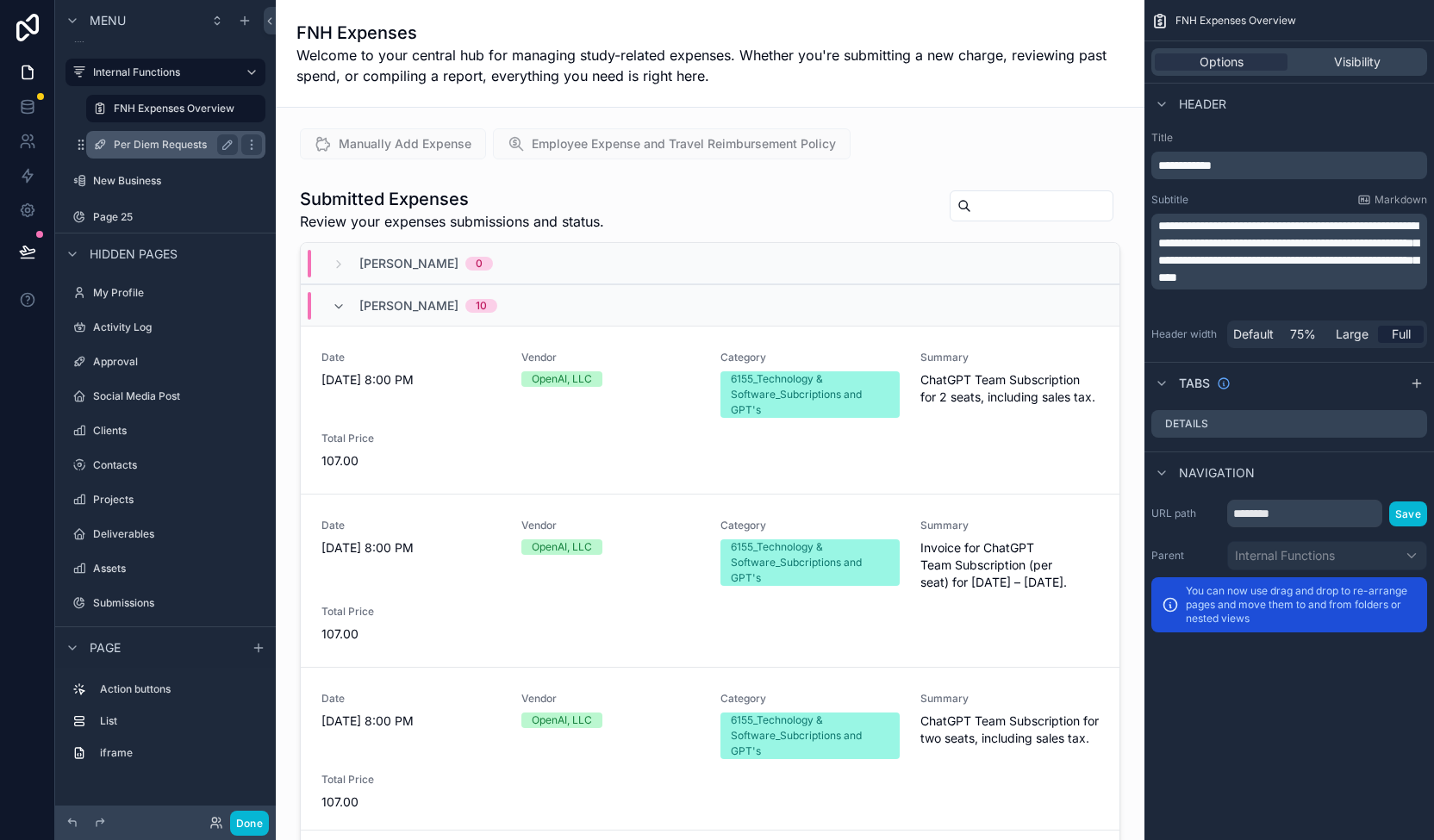
click at [152, 137] on label "Per Diem Requests" at bounding box center [172, 144] width 118 height 14
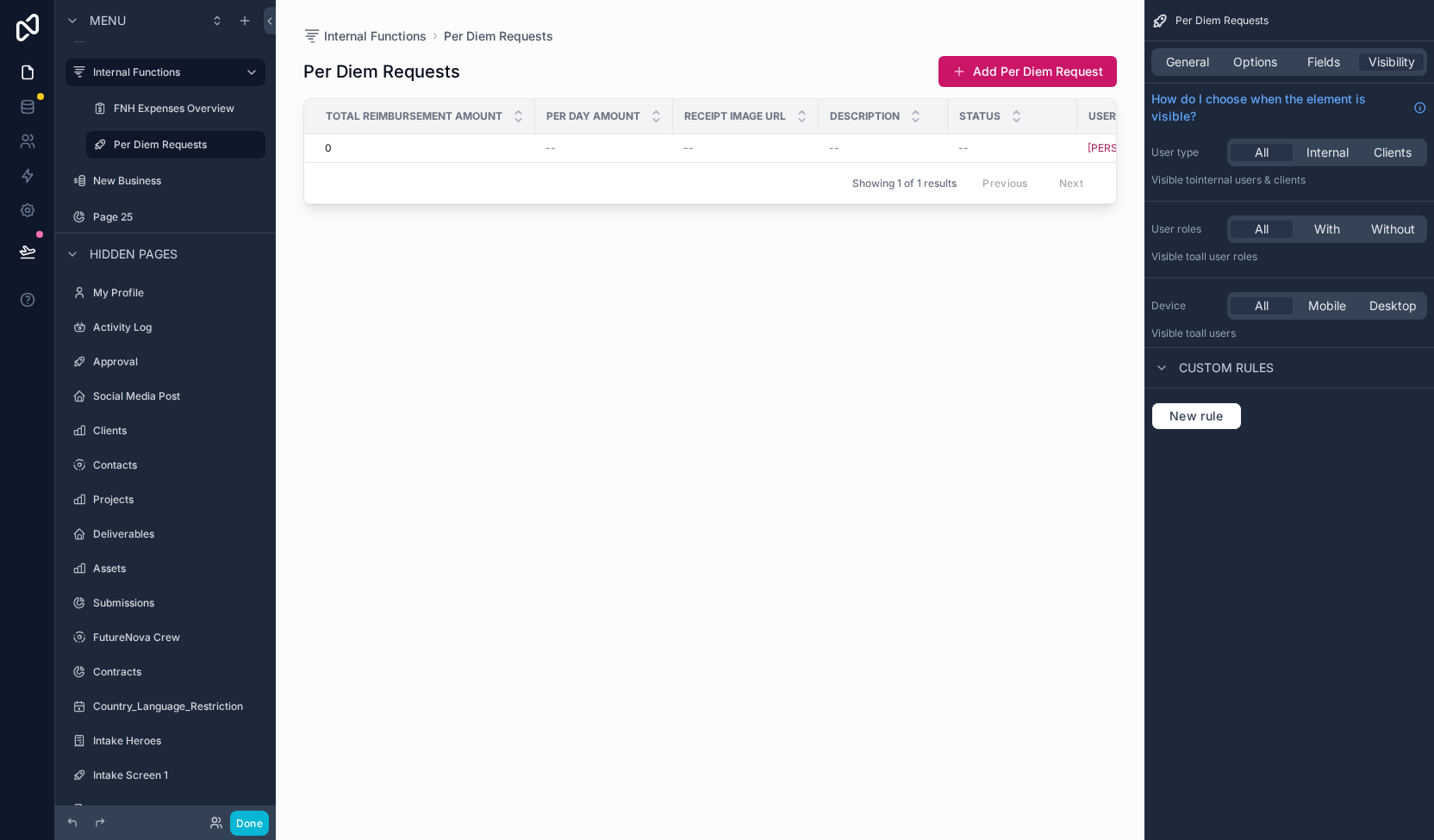
click at [386, 63] on h1 "Per Diem Requests" at bounding box center [382, 72] width 157 height 24
click at [1394, 62] on span "Visibility" at bounding box center [1391, 62] width 47 height 17
click at [1332, 152] on span "Internal" at bounding box center [1327, 152] width 42 height 17
click at [1323, 228] on span "With" at bounding box center [1327, 229] width 26 height 17
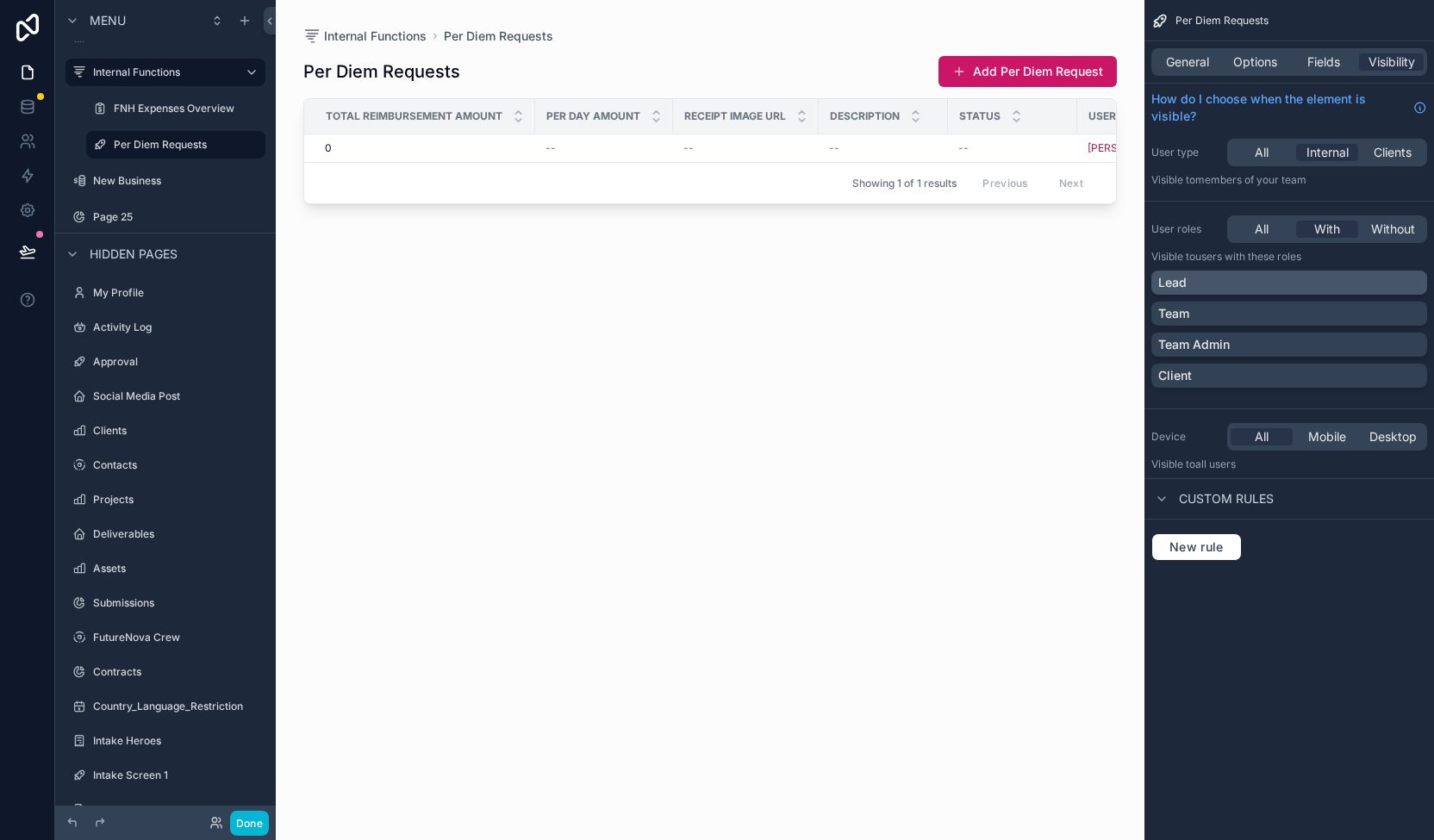
click at [1284, 278] on div "Lead" at bounding box center [1289, 282] width 262 height 17
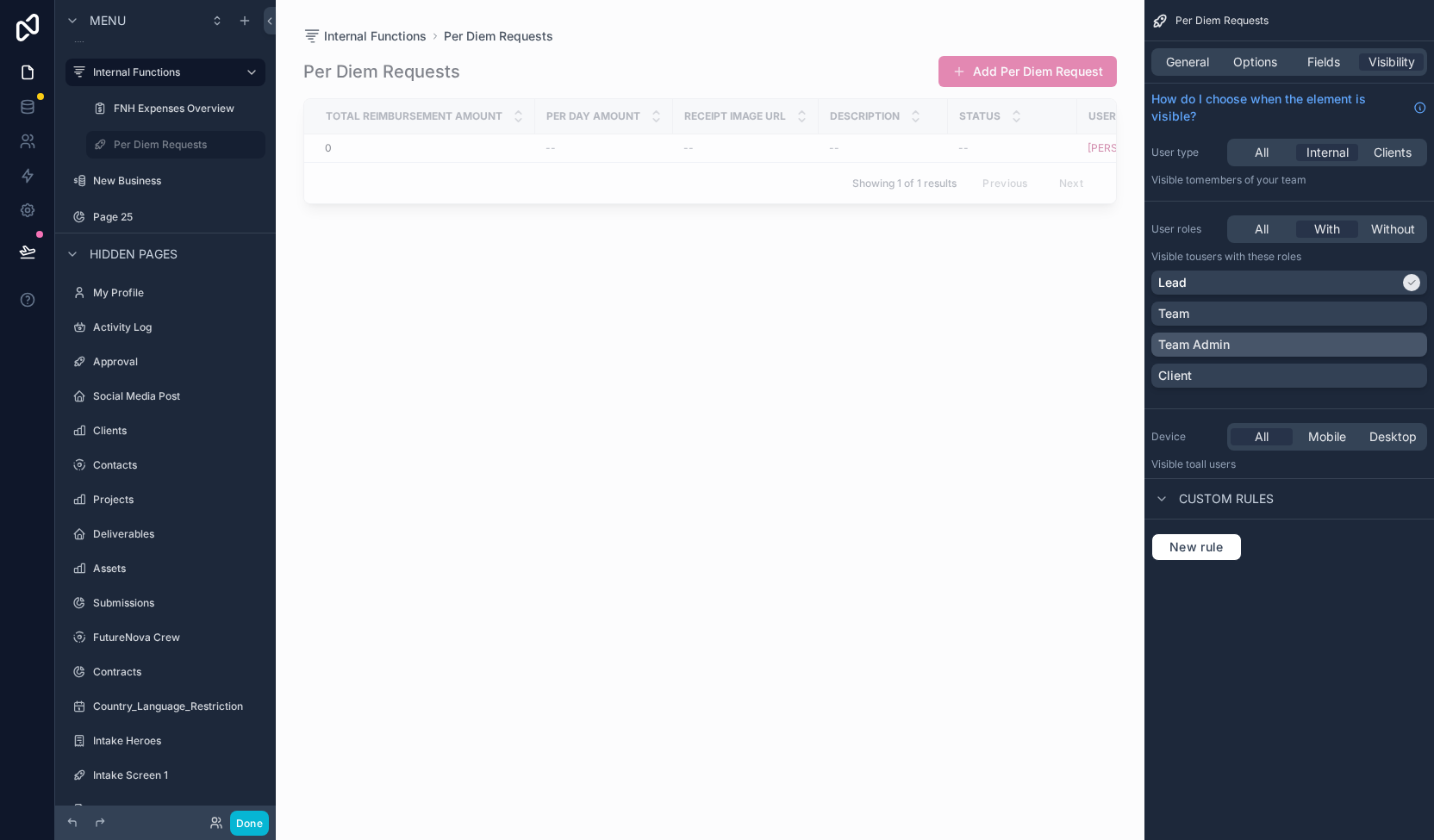
click at [1279, 336] on div "Team Admin" at bounding box center [1289, 344] width 262 height 17
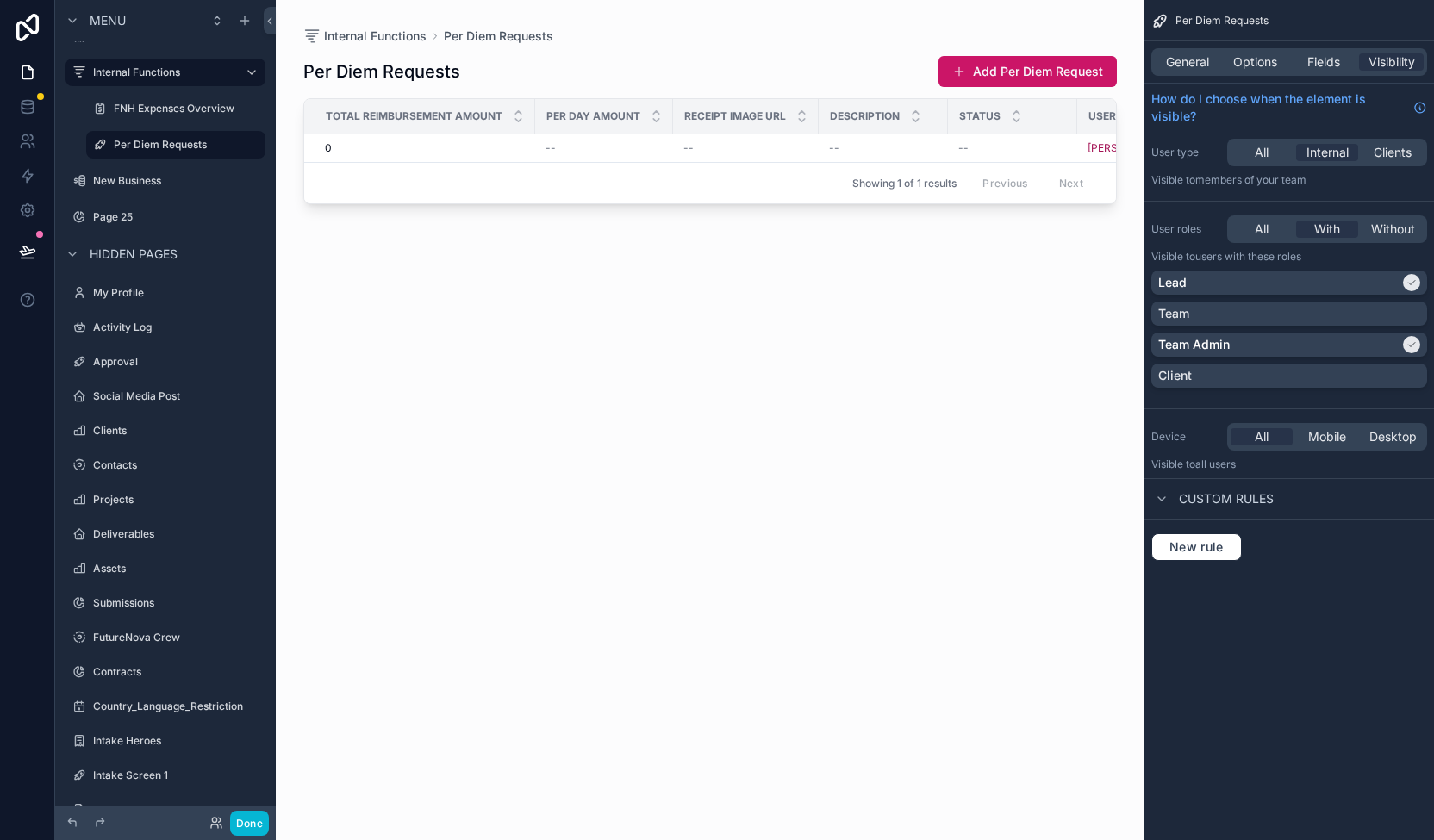
click at [1271, 494] on span "Custom rules" at bounding box center [1226, 498] width 95 height 17
click at [1162, 495] on icon "scrollable content" at bounding box center [1162, 499] width 14 height 14
click at [1197, 547] on span "New rule" at bounding box center [1196, 547] width 68 height 16
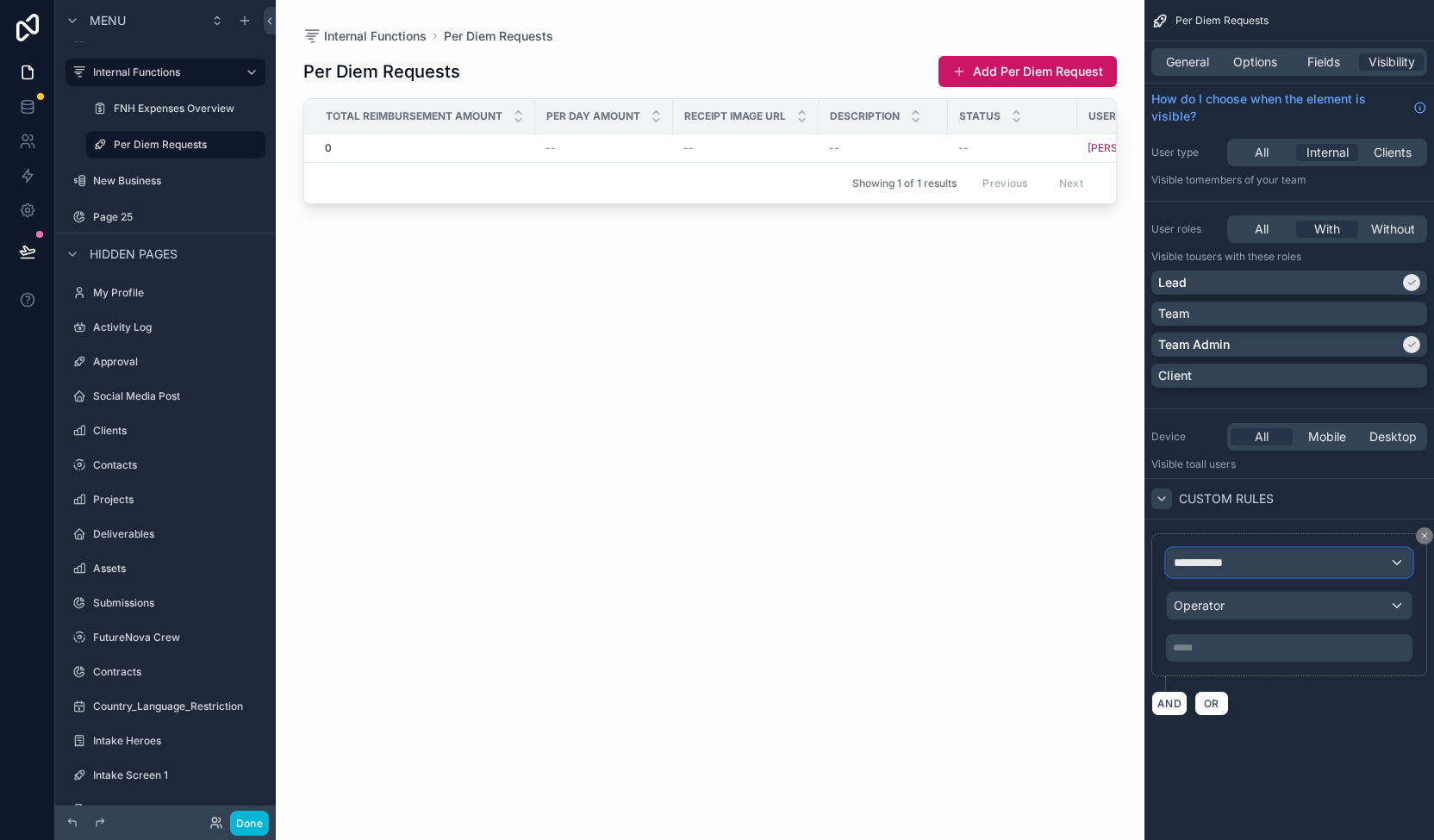
click at [1270, 552] on div "**********" at bounding box center [1290, 562] width 245 height 28
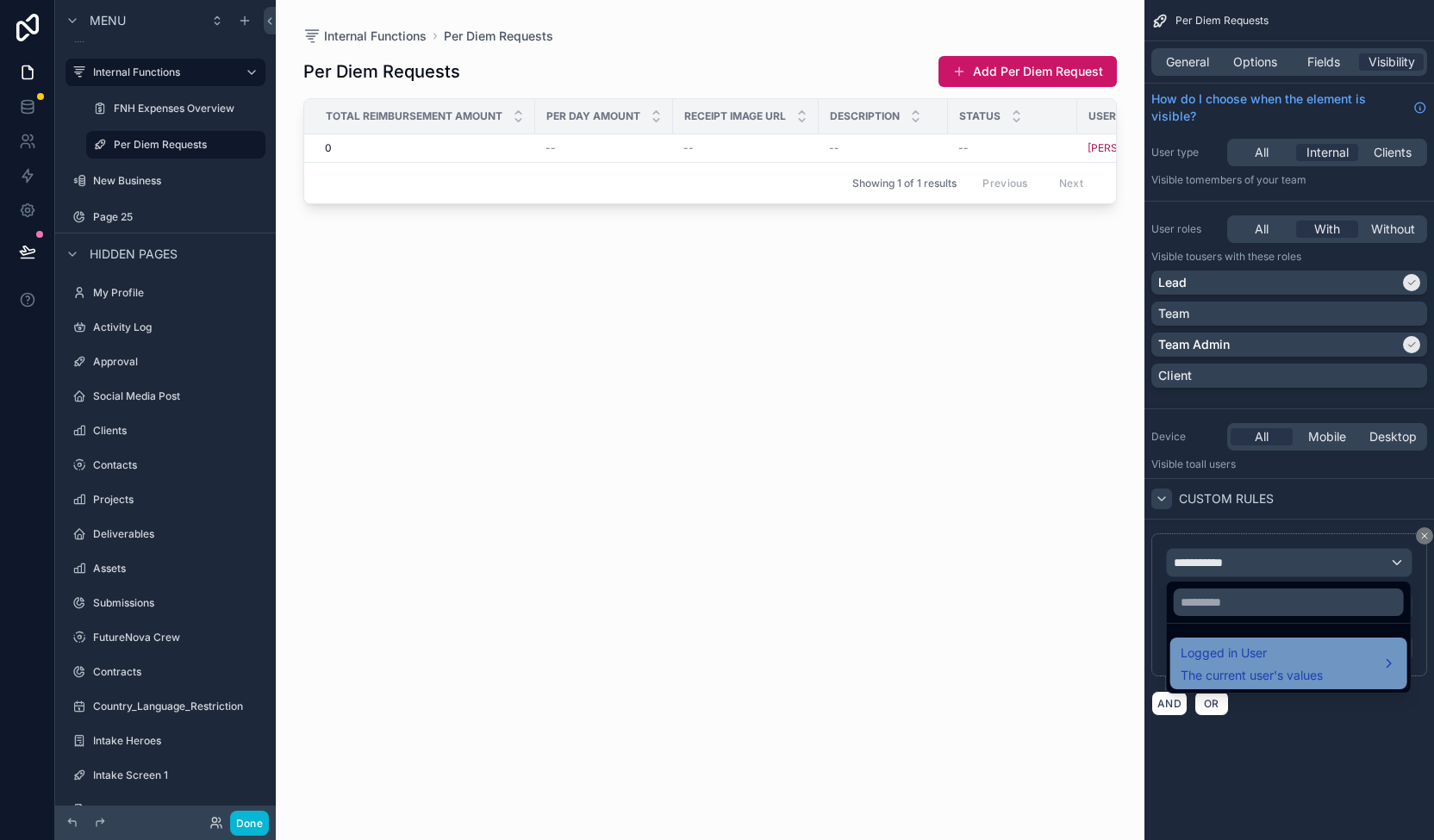
click at [1307, 648] on span "Logged in User" at bounding box center [1252, 653] width 142 height 21
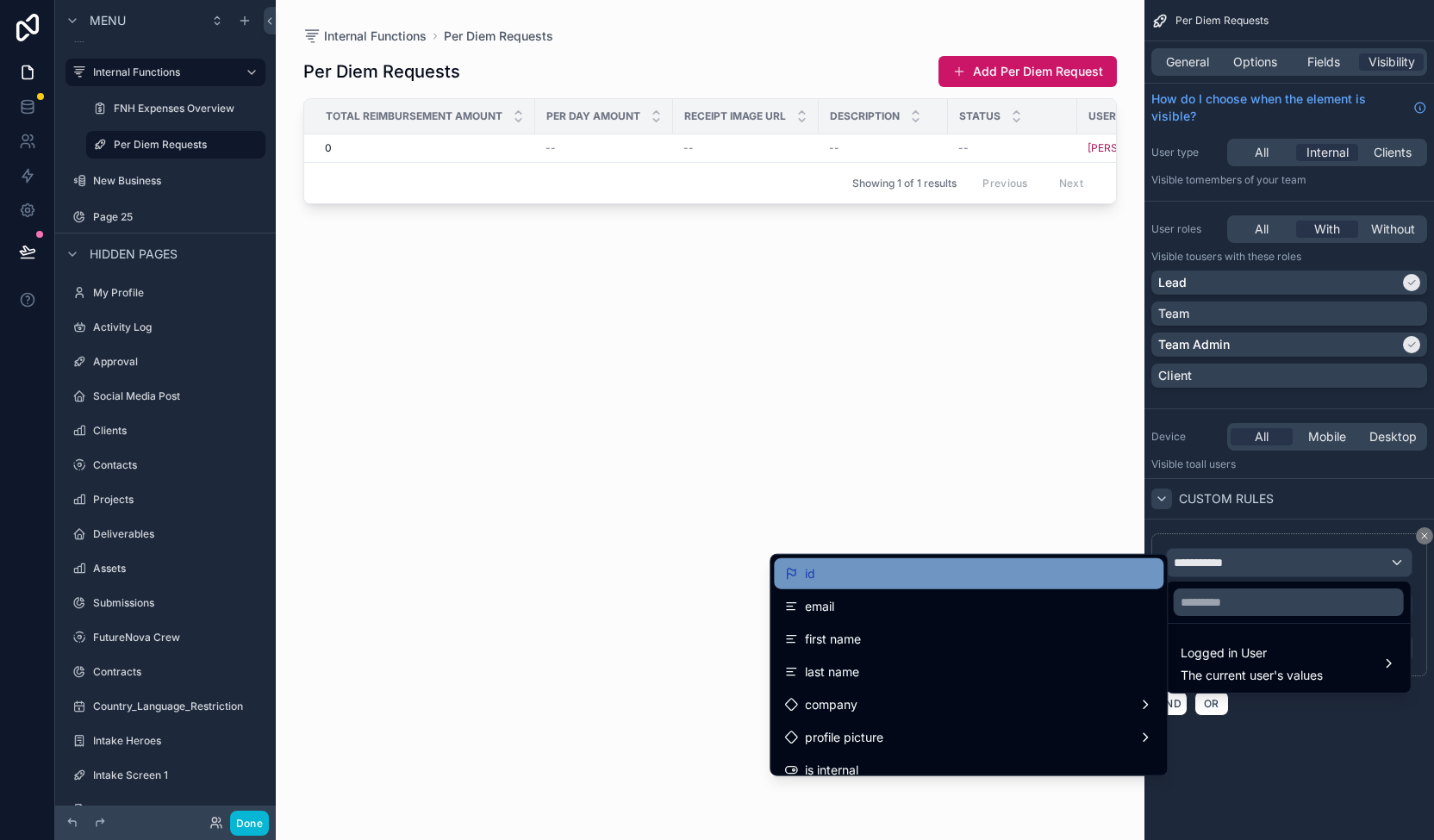
click at [934, 578] on div "id" at bounding box center [969, 573] width 368 height 21
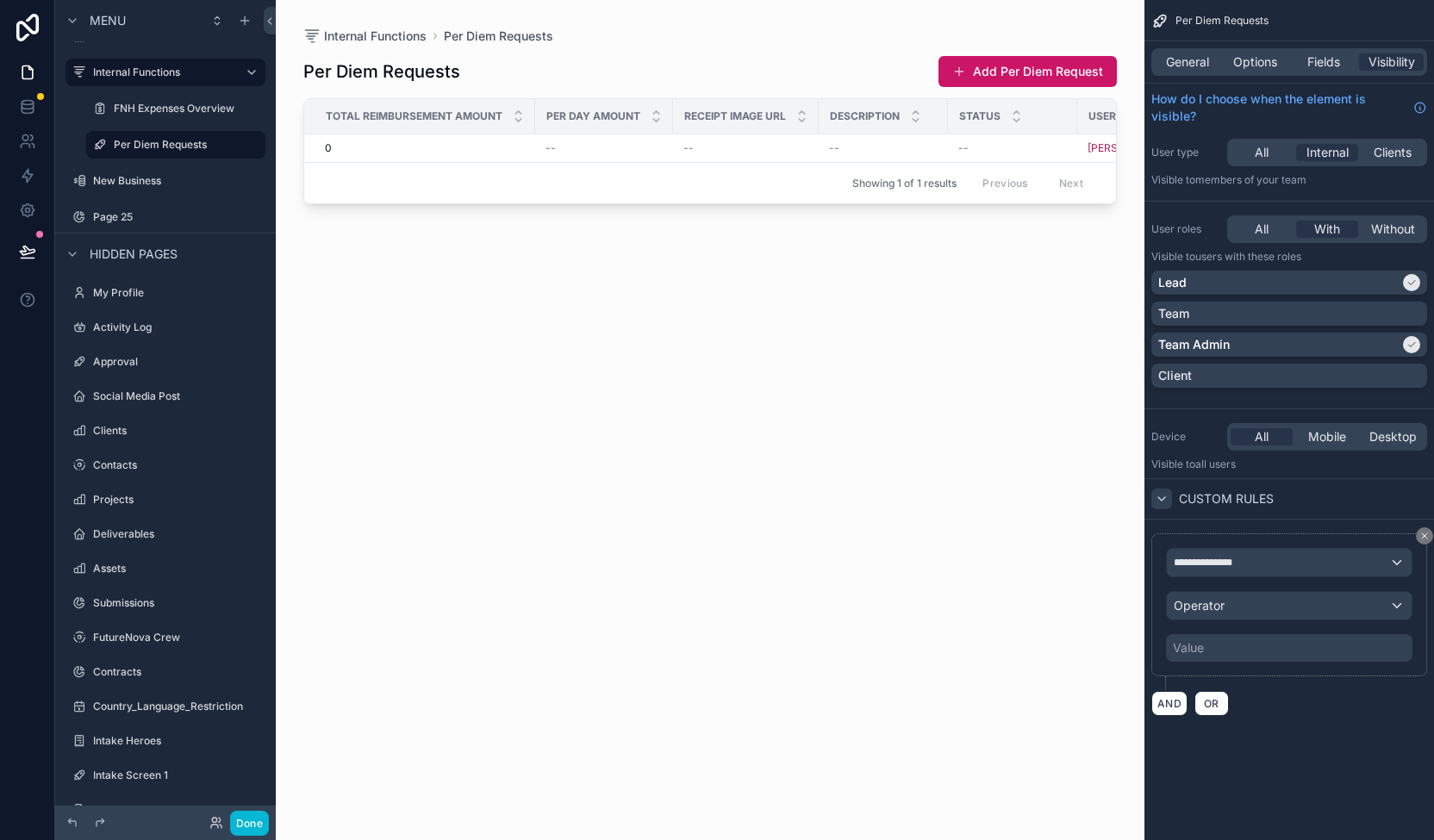
click at [1297, 644] on div "Value" at bounding box center [1290, 648] width 247 height 28
click at [1051, 71] on button "Add Per Diem Request" at bounding box center [1027, 71] width 178 height 31
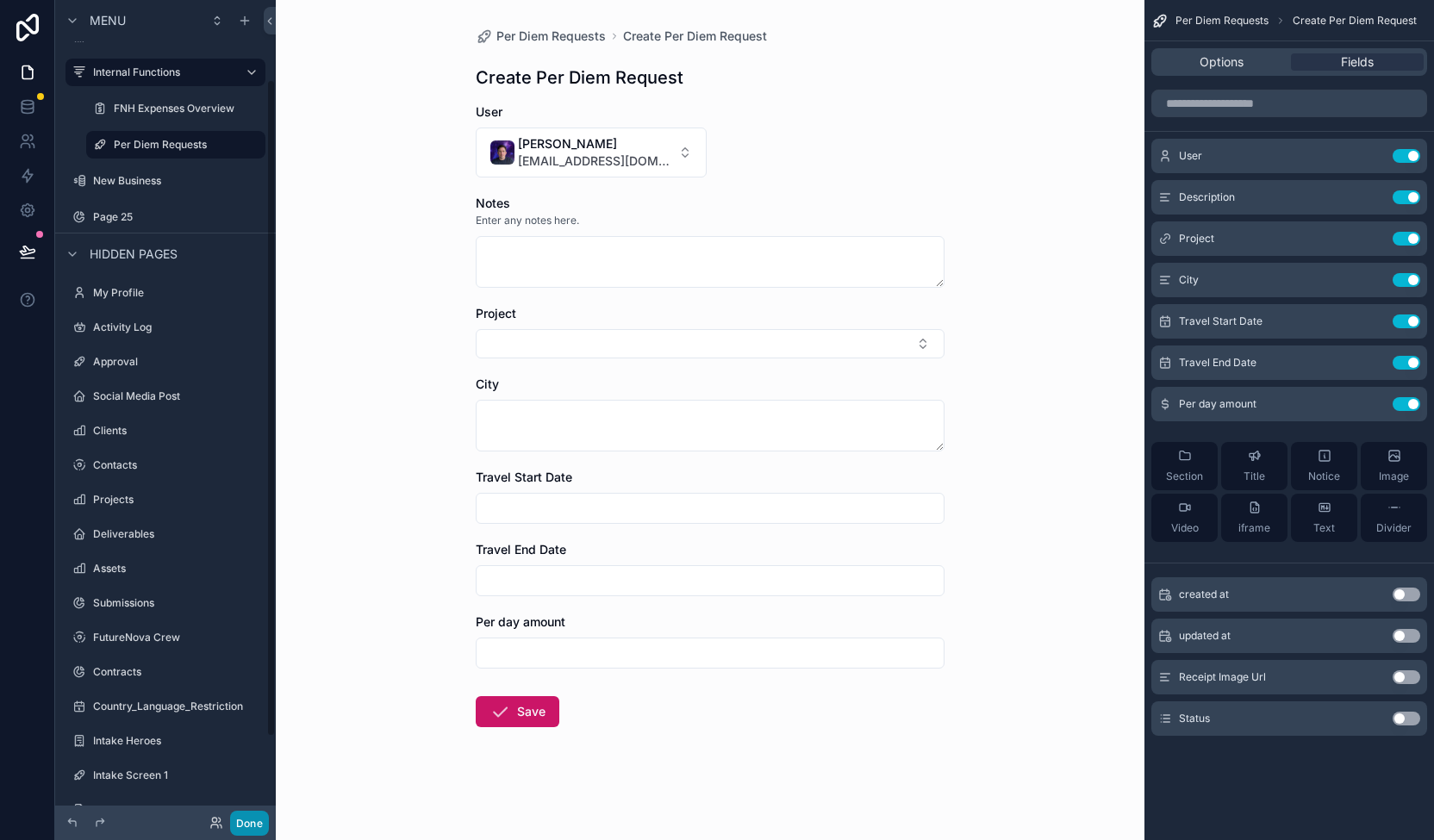
click at [254, 821] on button "Done" at bounding box center [249, 822] width 39 height 25
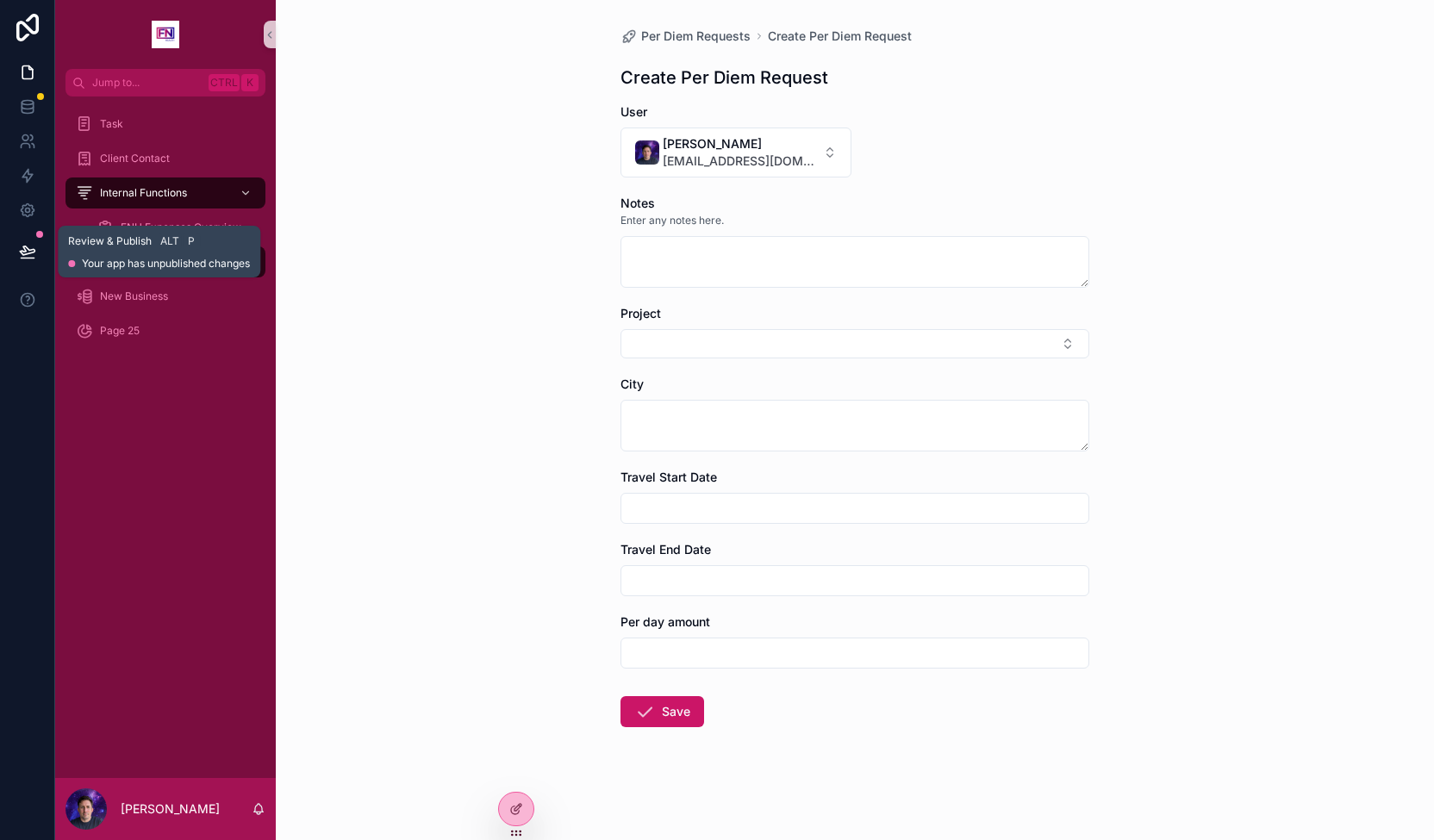
click at [32, 240] on button at bounding box center [28, 251] width 38 height 48
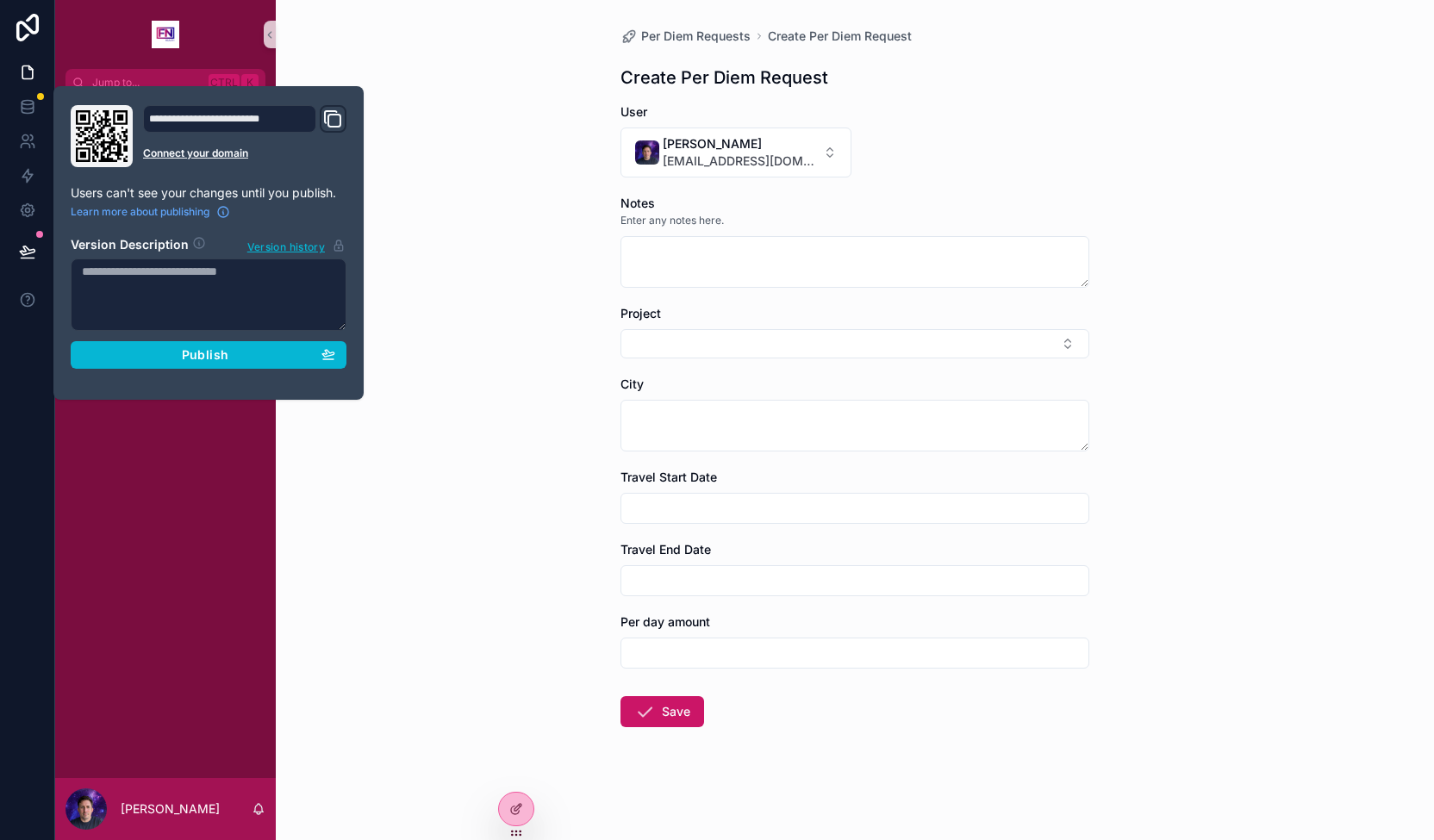
click at [264, 279] on textarea at bounding box center [208, 295] width 276 height 73
click at [265, 279] on textarea "*" at bounding box center [208, 295] width 276 height 73
type textarea "**********"
click at [307, 352] on div "Publish" at bounding box center [208, 354] width 253 height 16
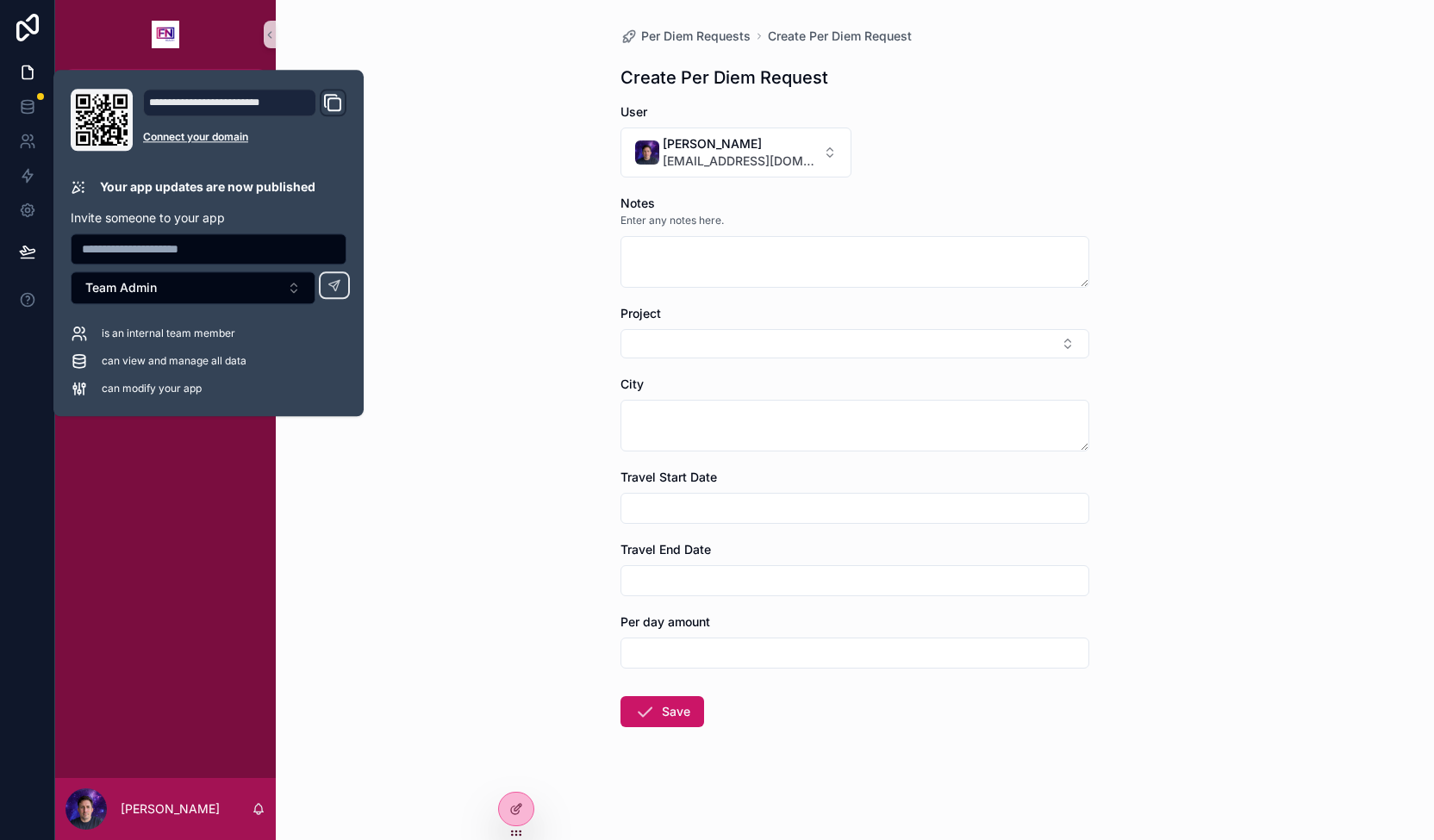
click at [258, 102] on div "**********" at bounding box center [230, 103] width 173 height 28
click at [327, 105] on icon "Domain and Custom Link" at bounding box center [333, 103] width 21 height 21
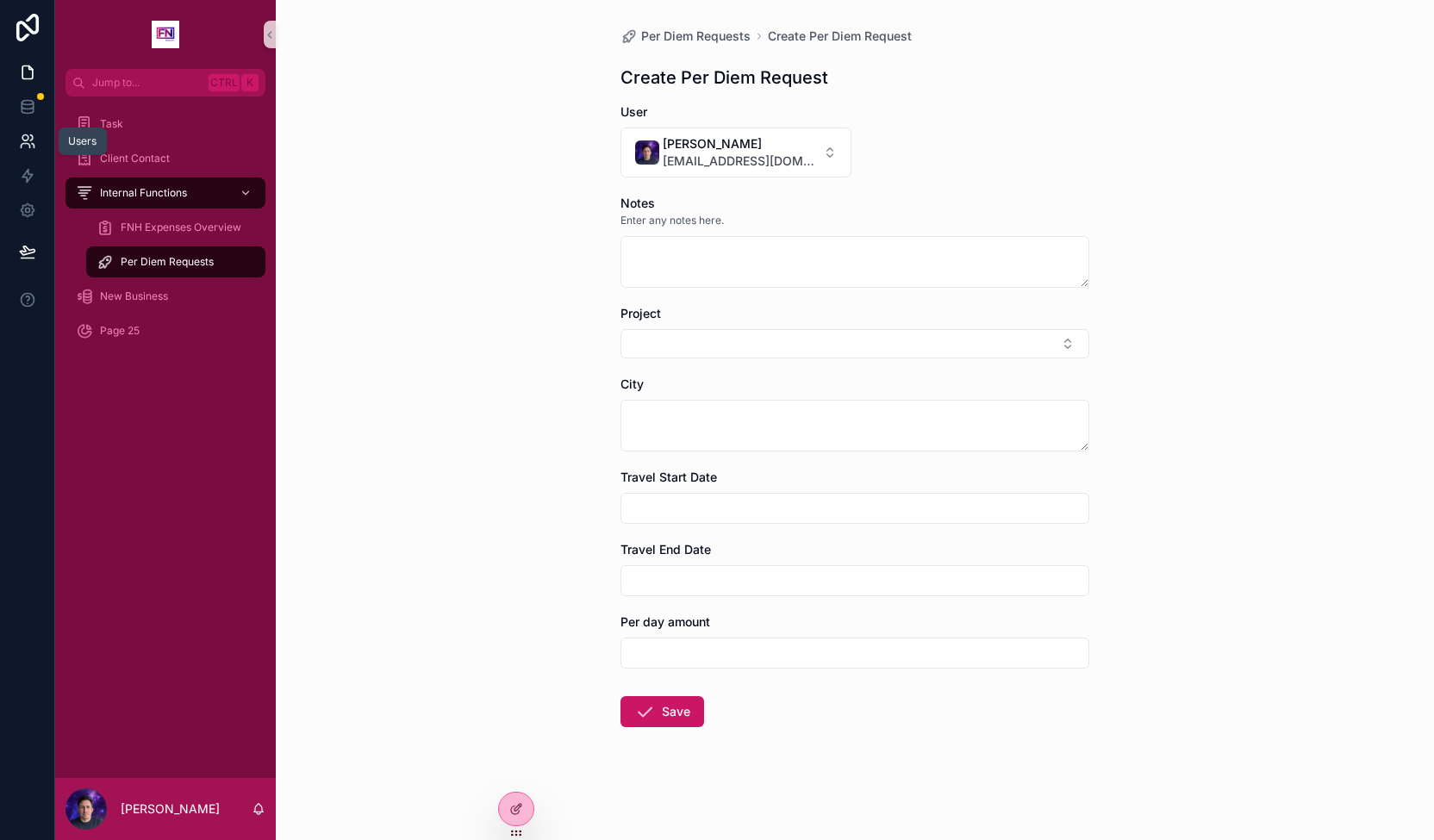
click at [29, 131] on link at bounding box center [27, 141] width 55 height 35
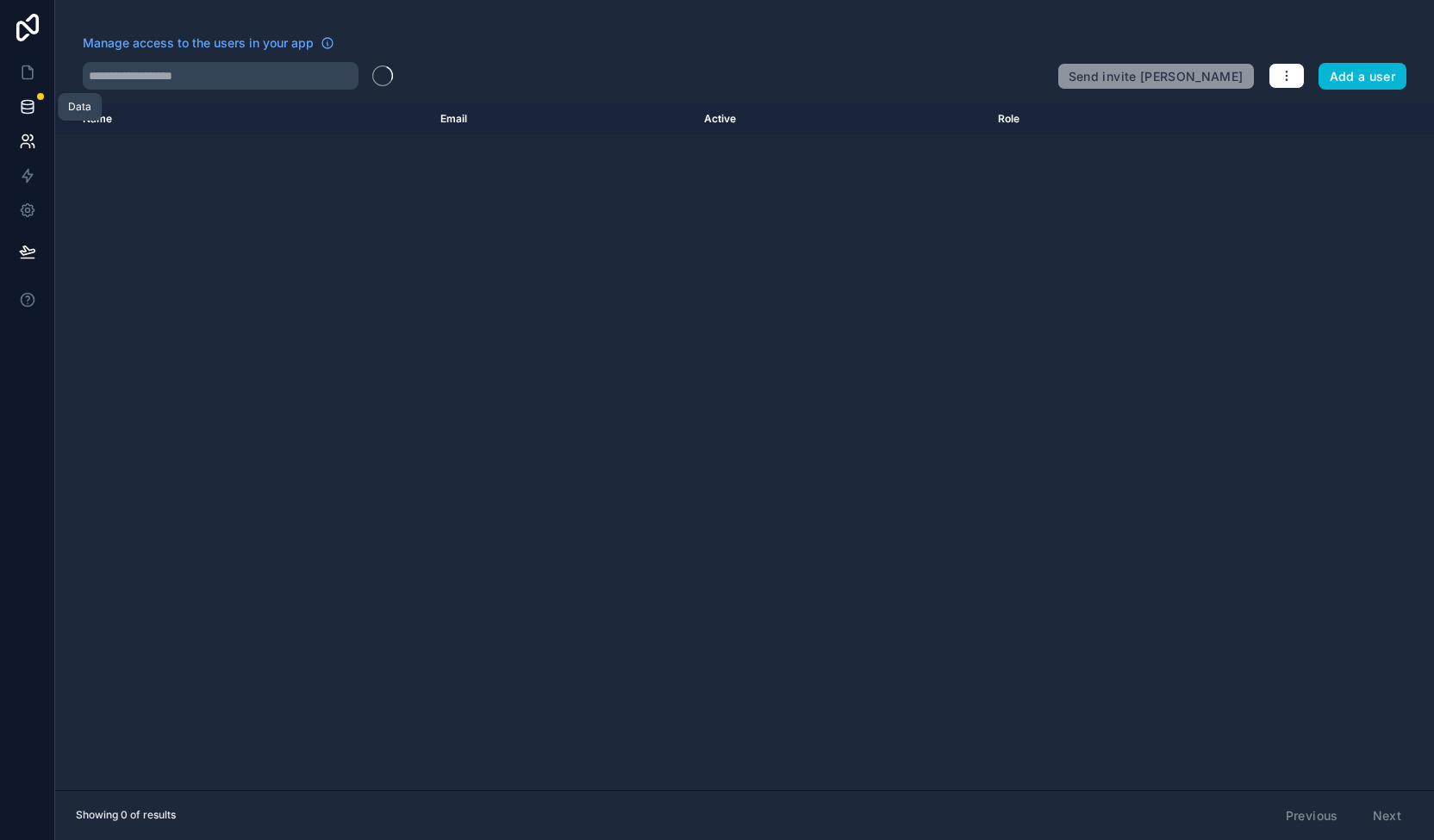
click at [31, 106] on icon at bounding box center [27, 106] width 17 height 17
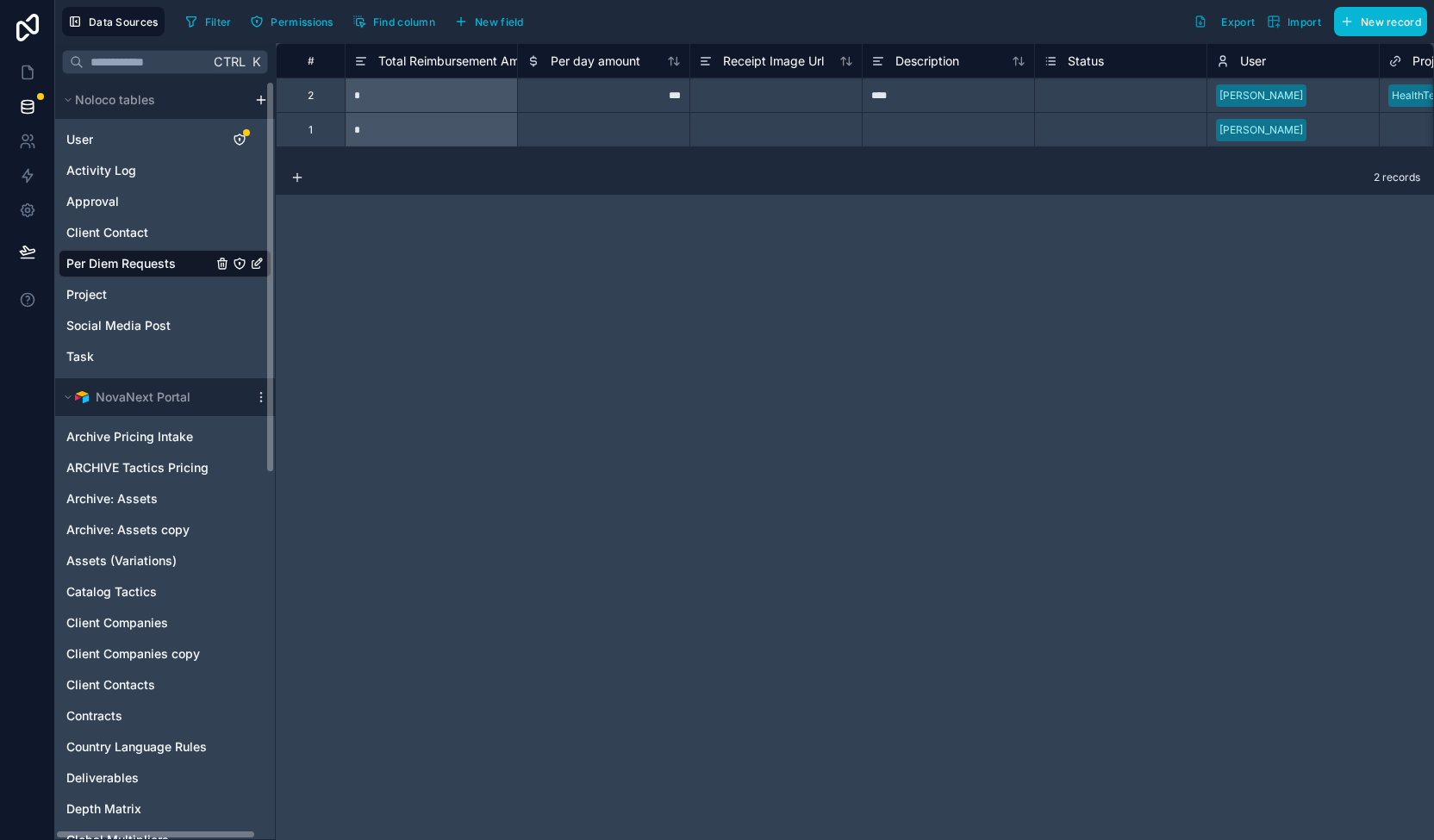
drag, startPoint x: 271, startPoint y: 366, endPoint x: 258, endPoint y: 317, distance: 50.7
click at [258, 317] on div "Noloco tables User Activity Log Approval Client Contact Per Diem Requests Proje…" at bounding box center [164, 460] width 220 height 758
click at [125, 259] on span "Per Diem Requests" at bounding box center [121, 263] width 110 height 17
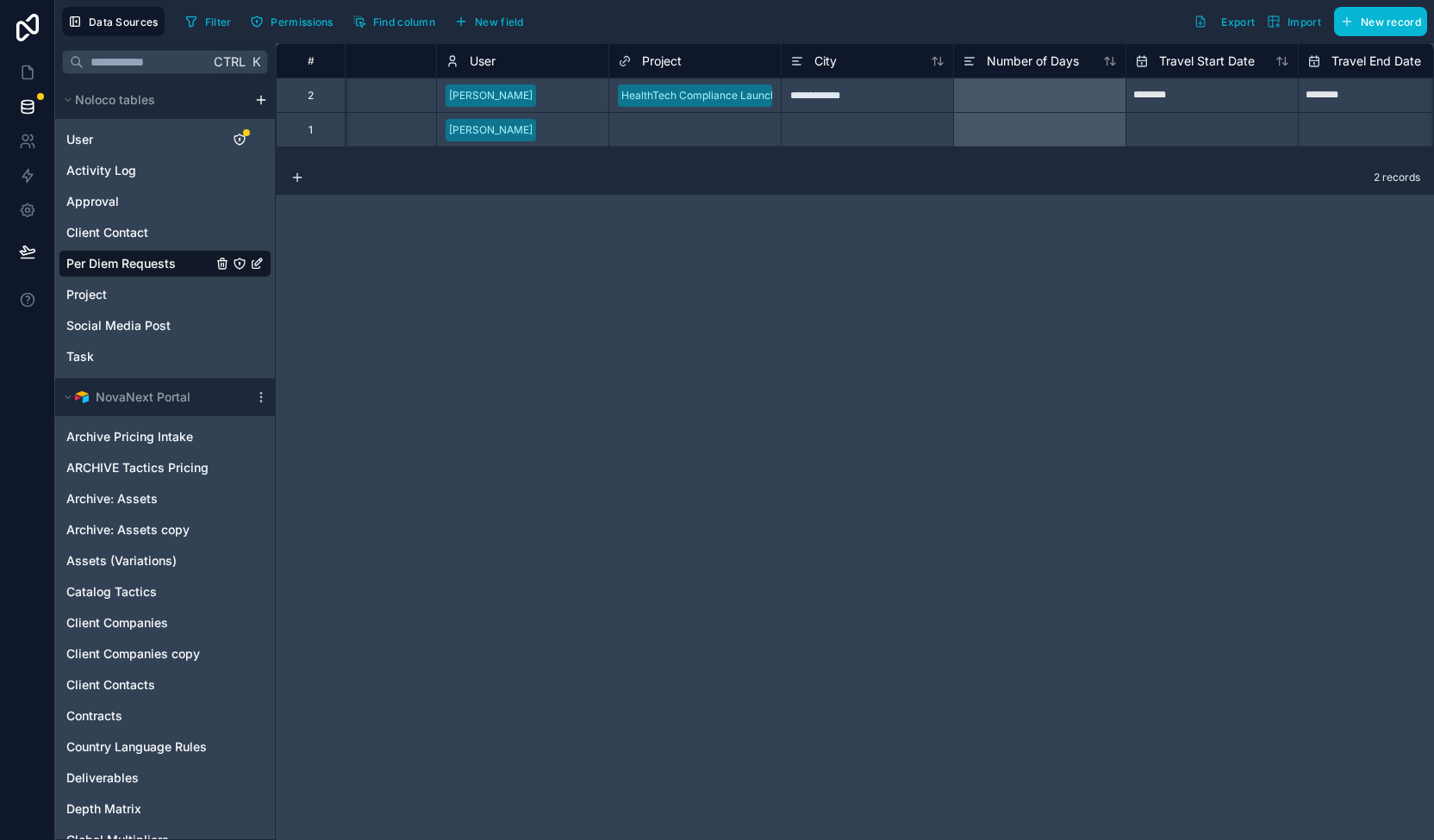
scroll to position [0, 900]
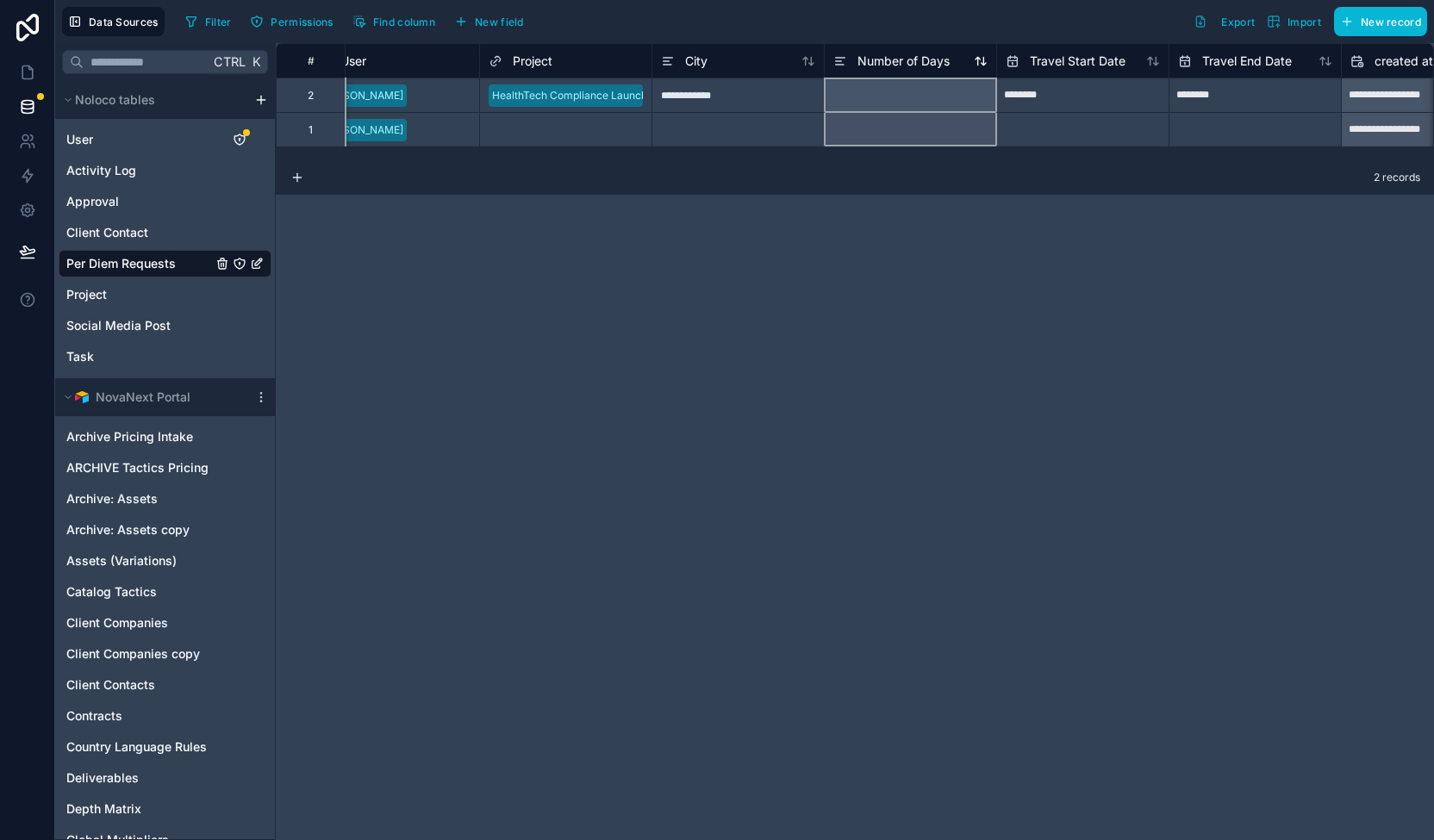
click at [925, 61] on span "Number of Days" at bounding box center [903, 61] width 93 height 17
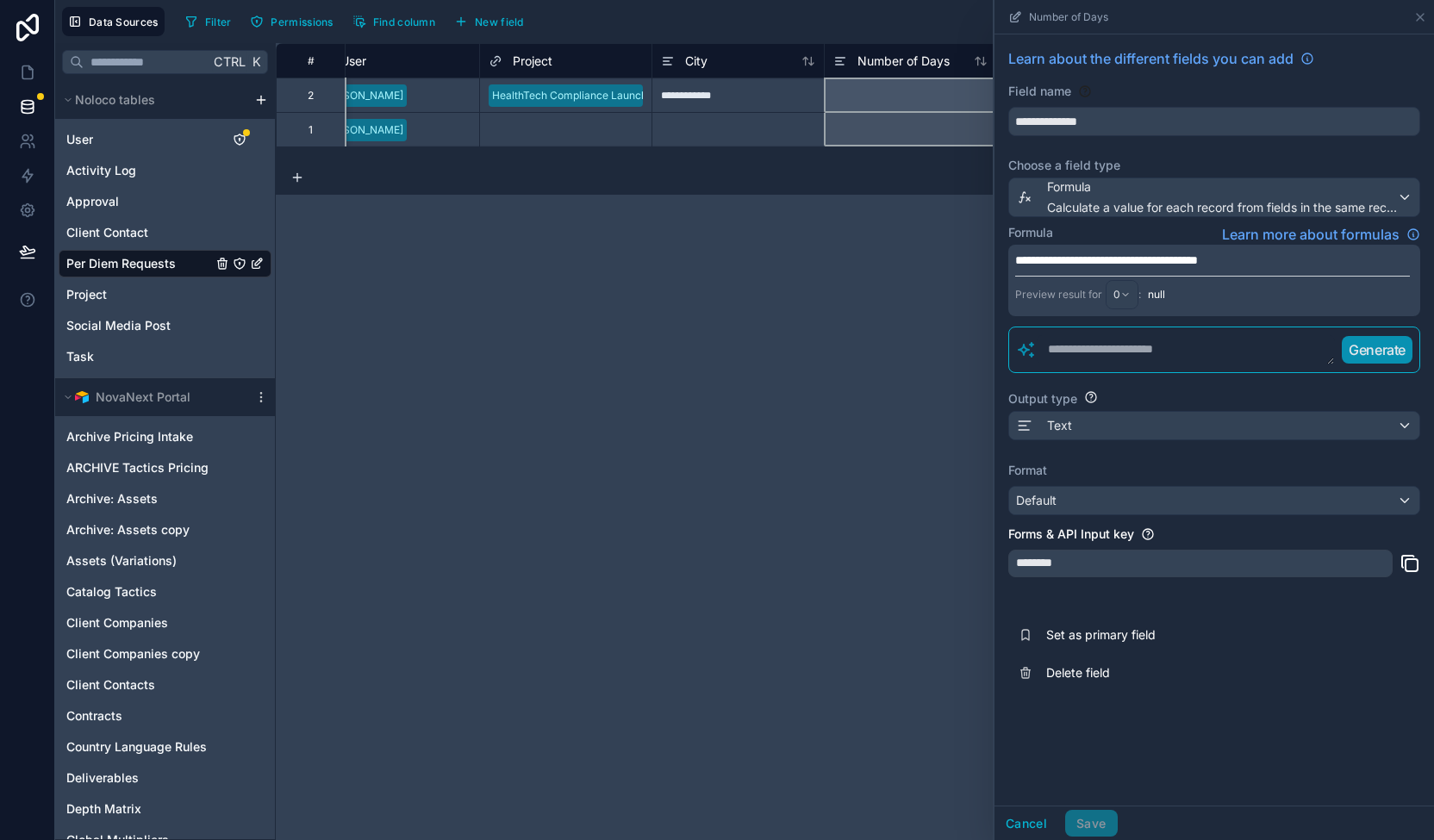
click at [1149, 328] on div "Generate" at bounding box center [1215, 349] width 412 height 47
click at [1150, 340] on textarea at bounding box center [1185, 349] width 298 height 31
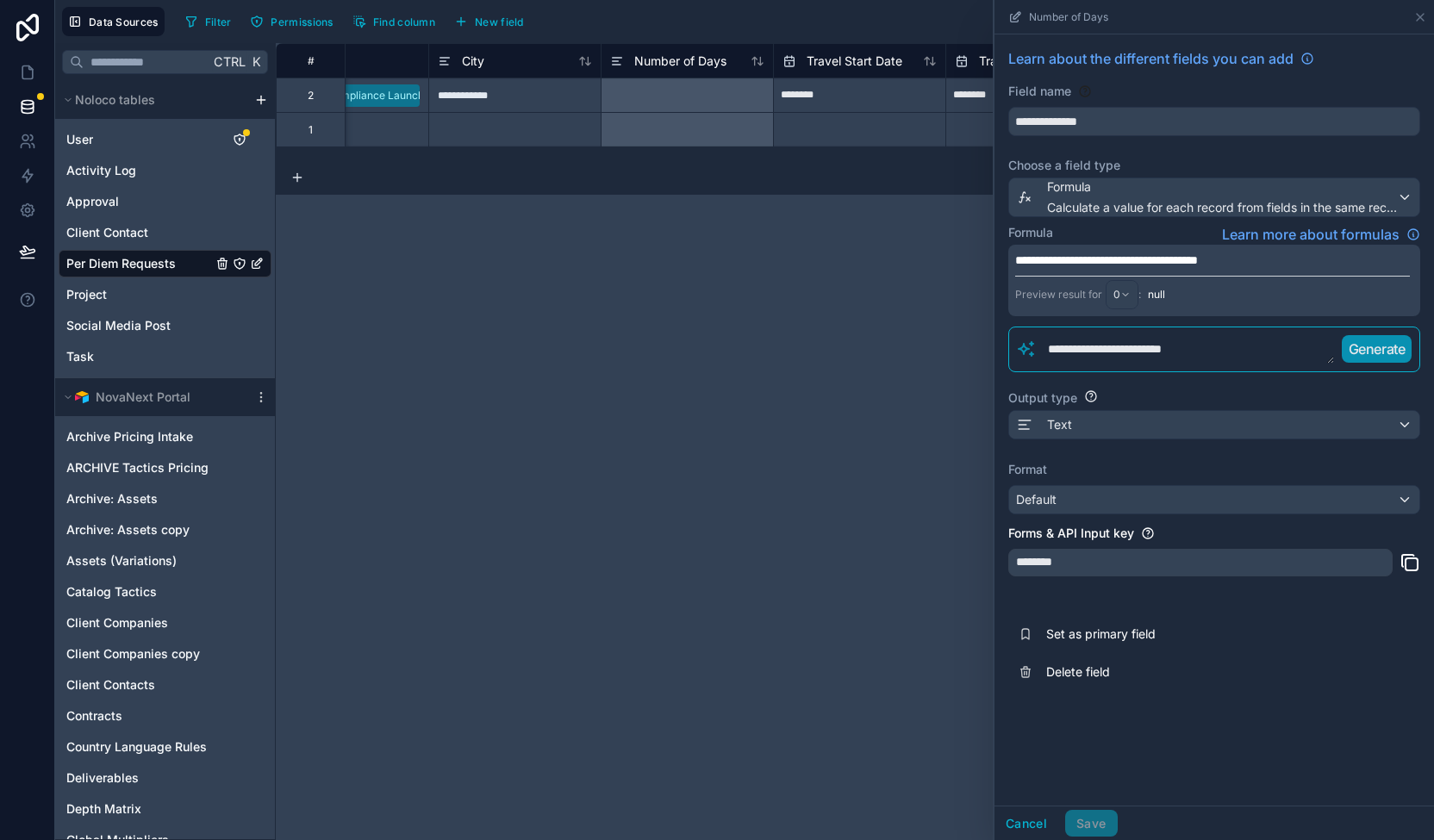
scroll to position [0, 1323]
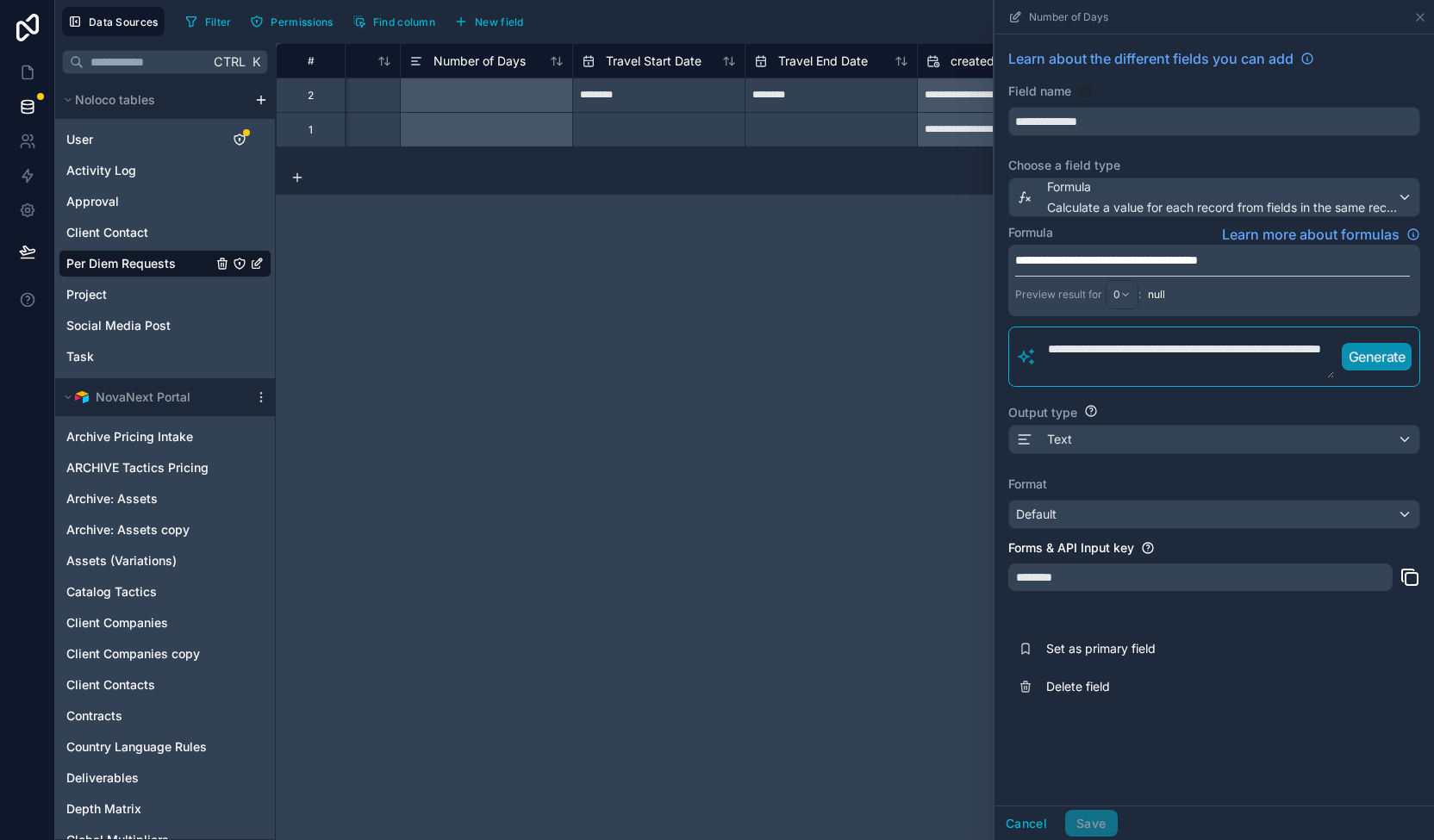
type textarea "**********"
click at [1389, 440] on div "Text" at bounding box center [1214, 440] width 410 height 28
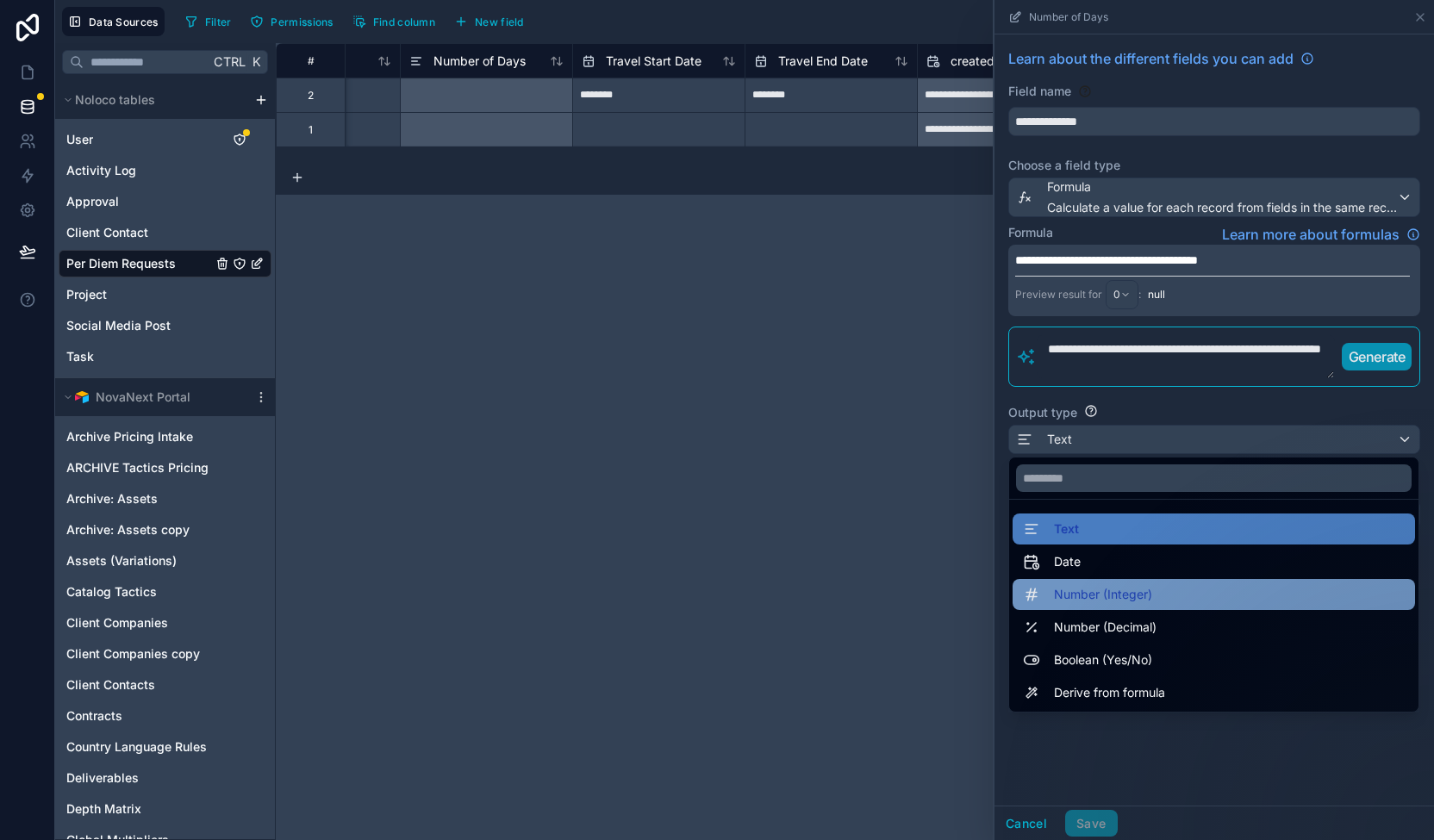
click at [1313, 586] on div "Number (Integer)" at bounding box center [1213, 594] width 381 height 21
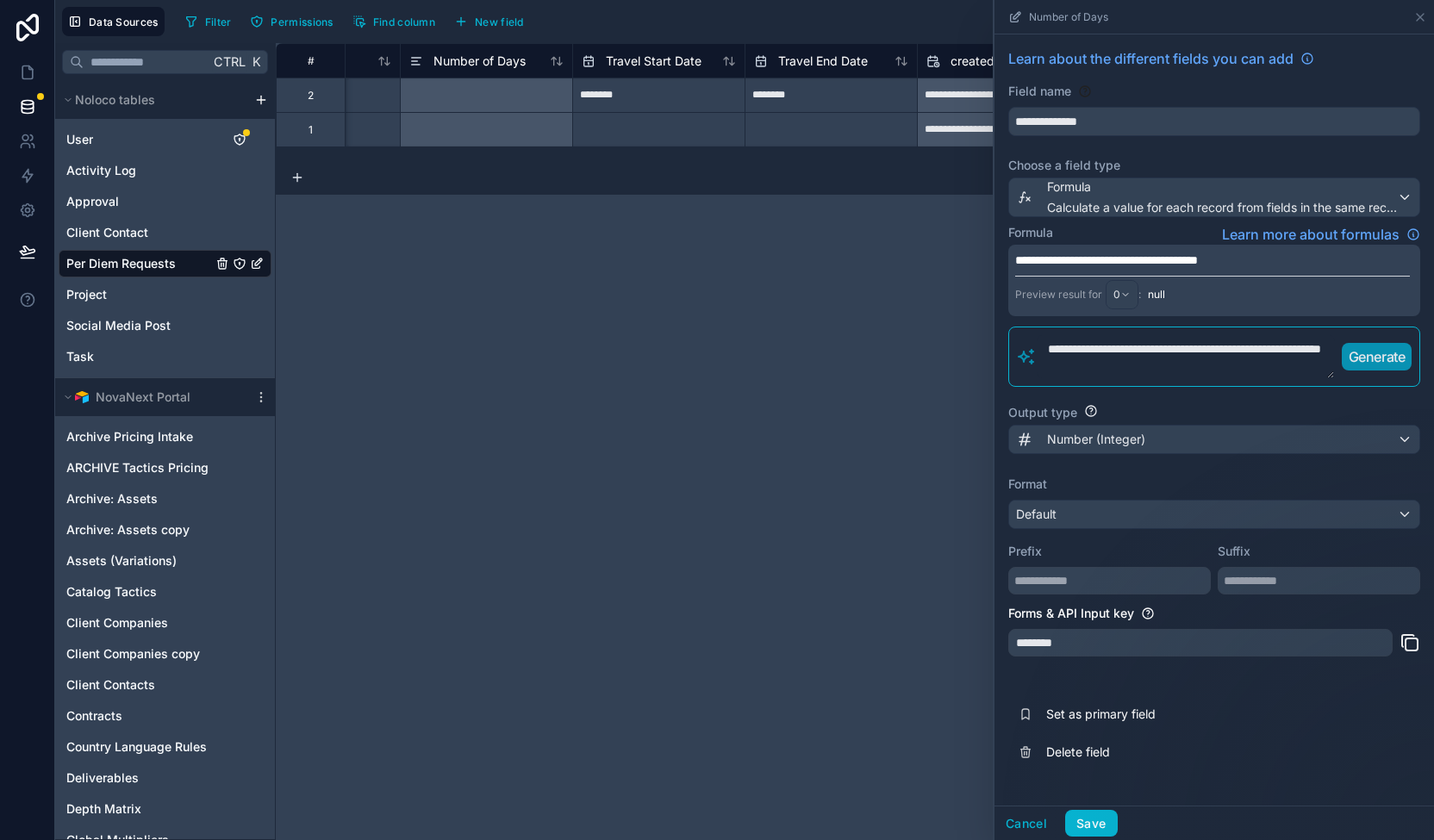
click at [1392, 347] on p "Generate" at bounding box center [1376, 356] width 57 height 21
click at [1122, 292] on div "0" at bounding box center [1121, 295] width 31 height 28
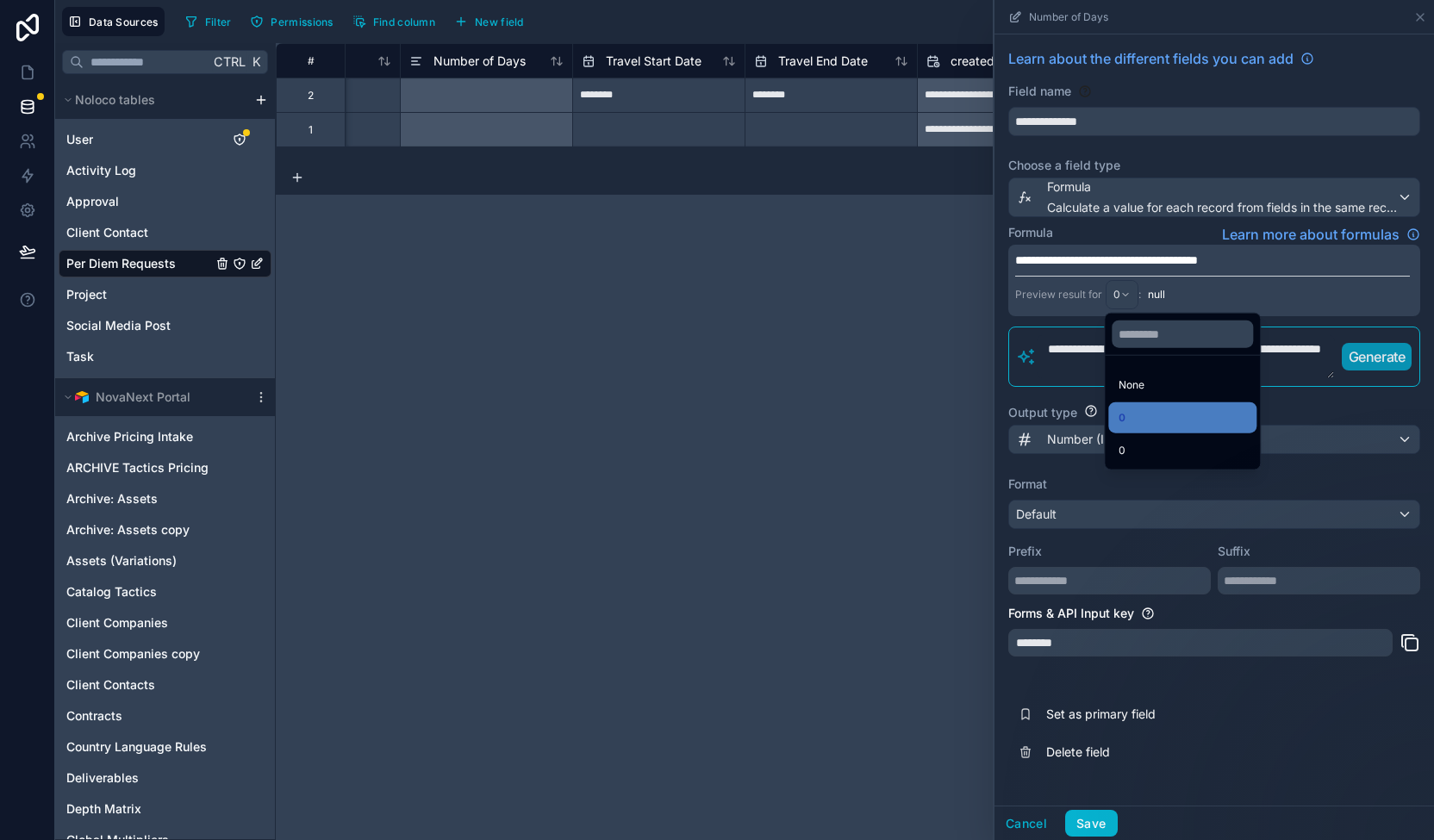
click at [1122, 292] on div at bounding box center [1214, 420] width 439 height 840
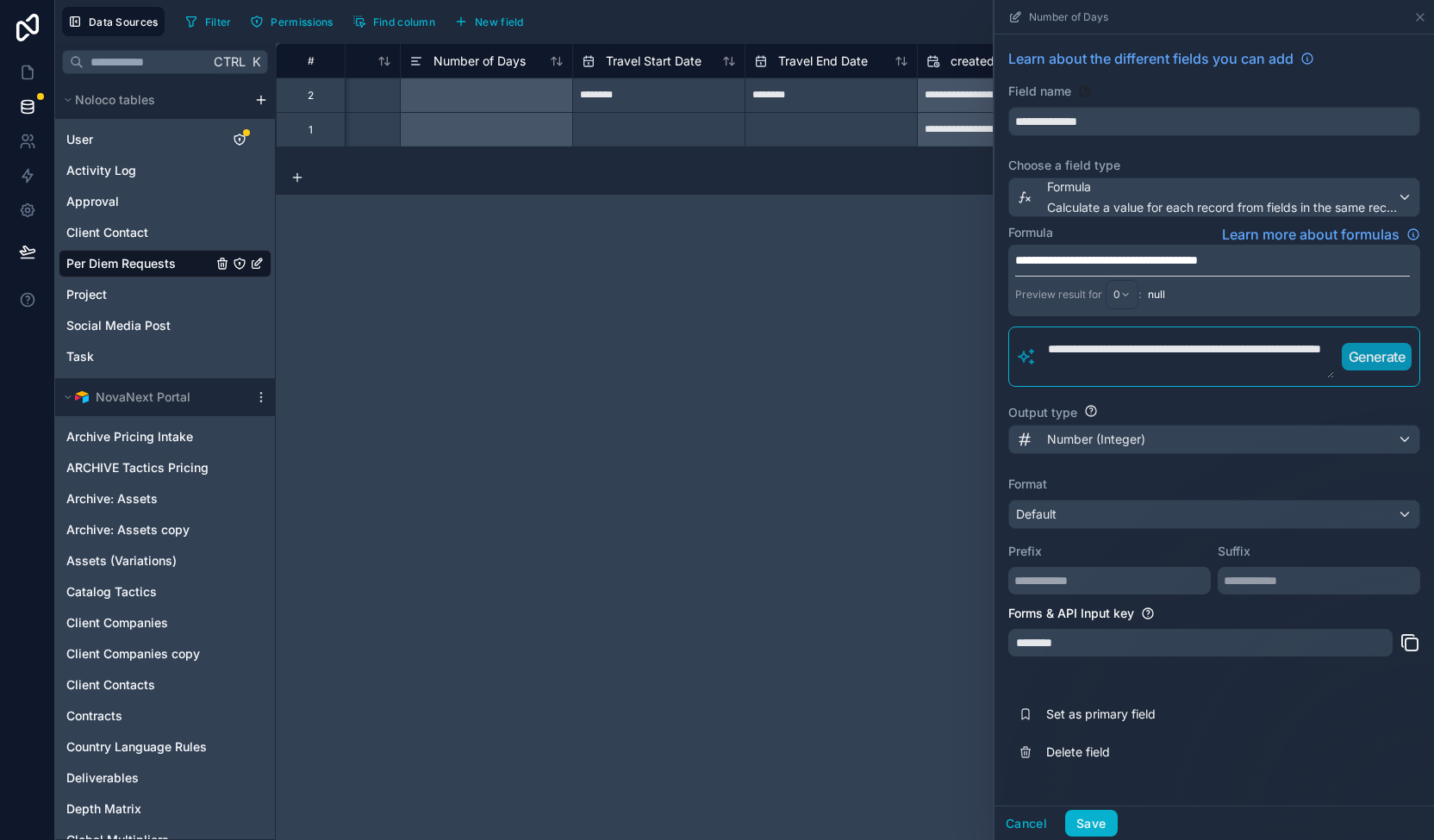
click at [1152, 298] on span "null" at bounding box center [1156, 295] width 17 height 14
click at [1222, 299] on div "Preview result for 0 : null" at bounding box center [1212, 293] width 394 height 34
click at [1086, 824] on button "Save" at bounding box center [1091, 824] width 52 height 28
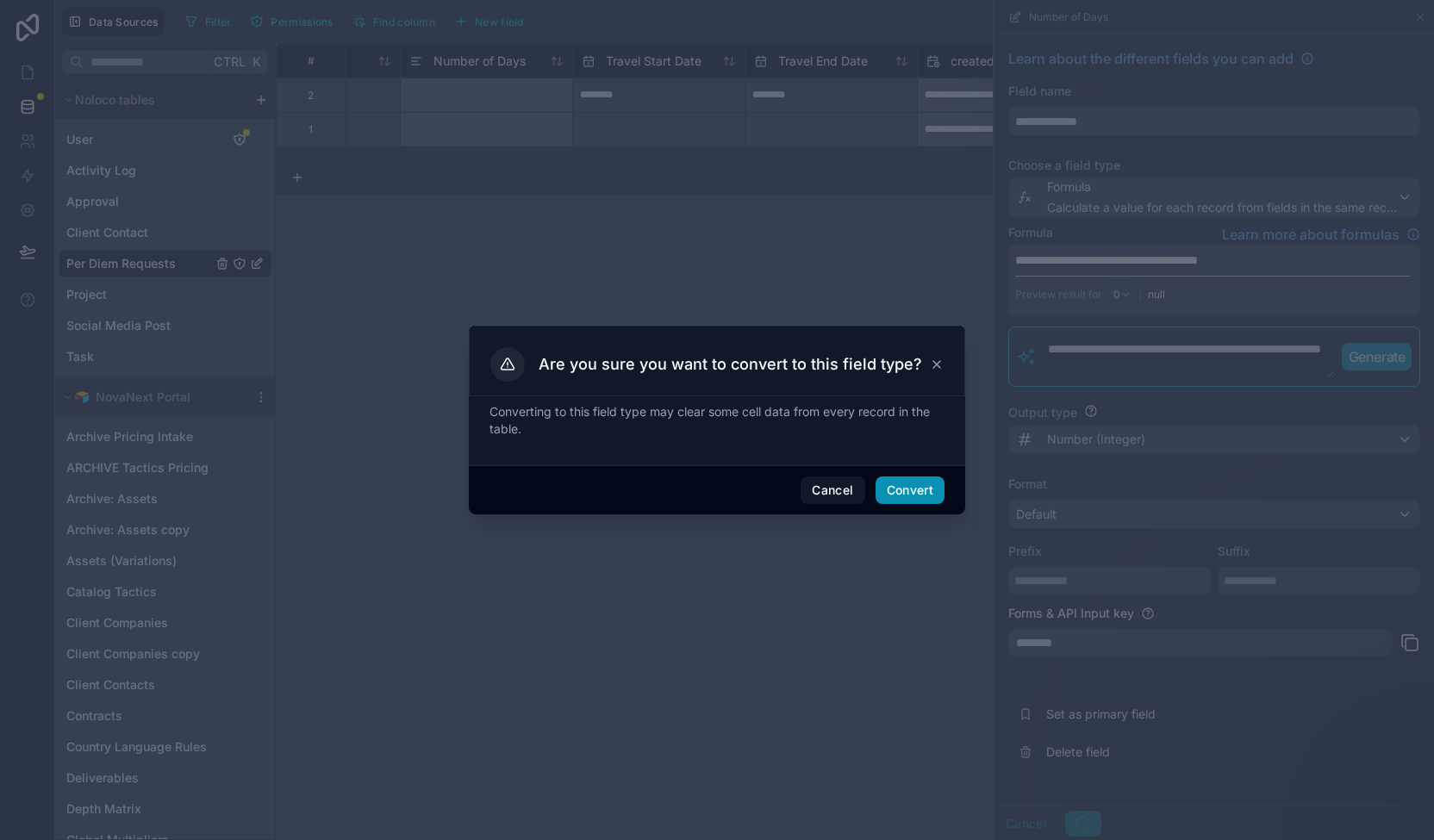
click at [922, 480] on button "Convert" at bounding box center [909, 491] width 69 height 28
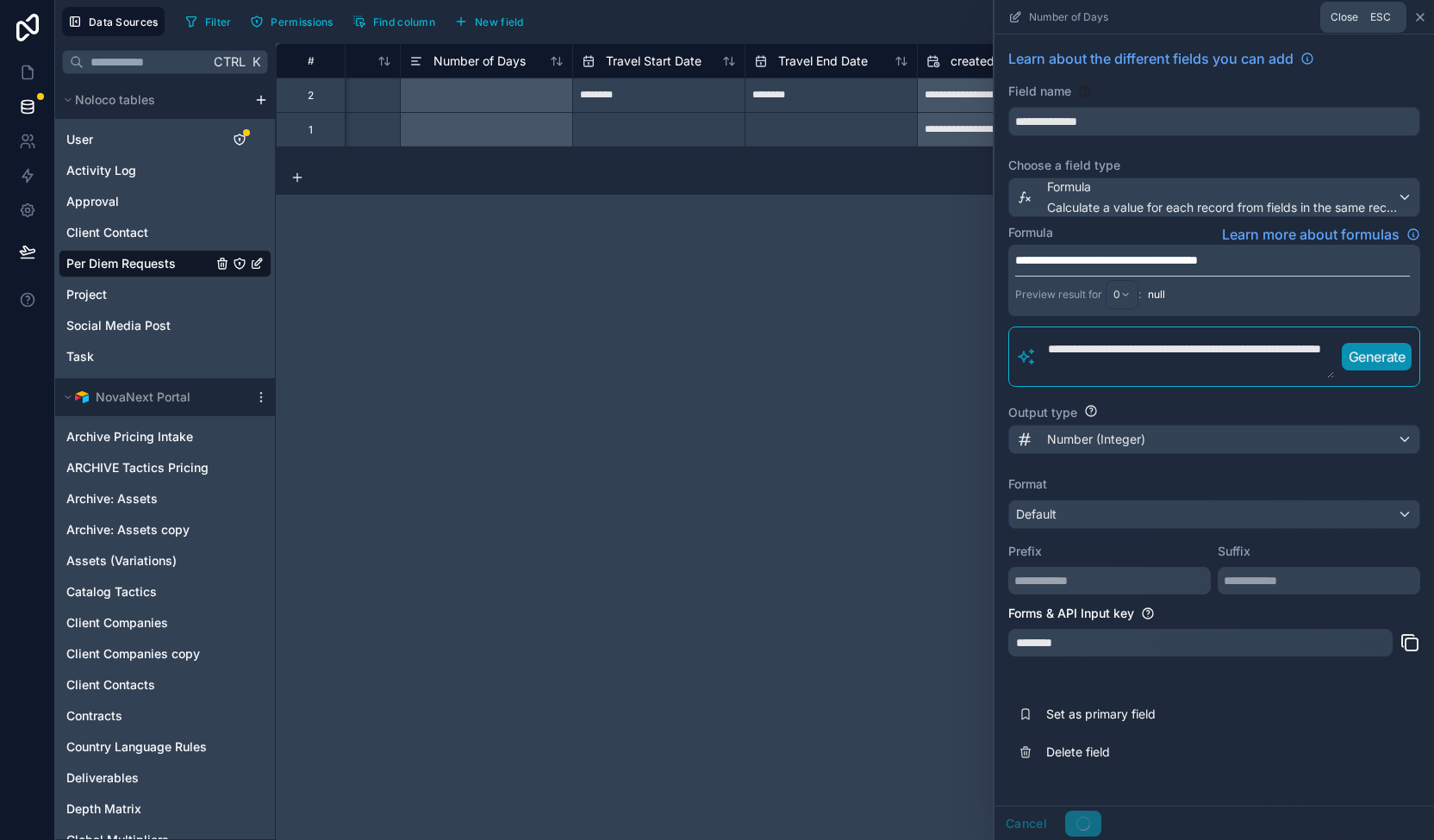
click at [1418, 16] on icon at bounding box center [1420, 17] width 14 height 14
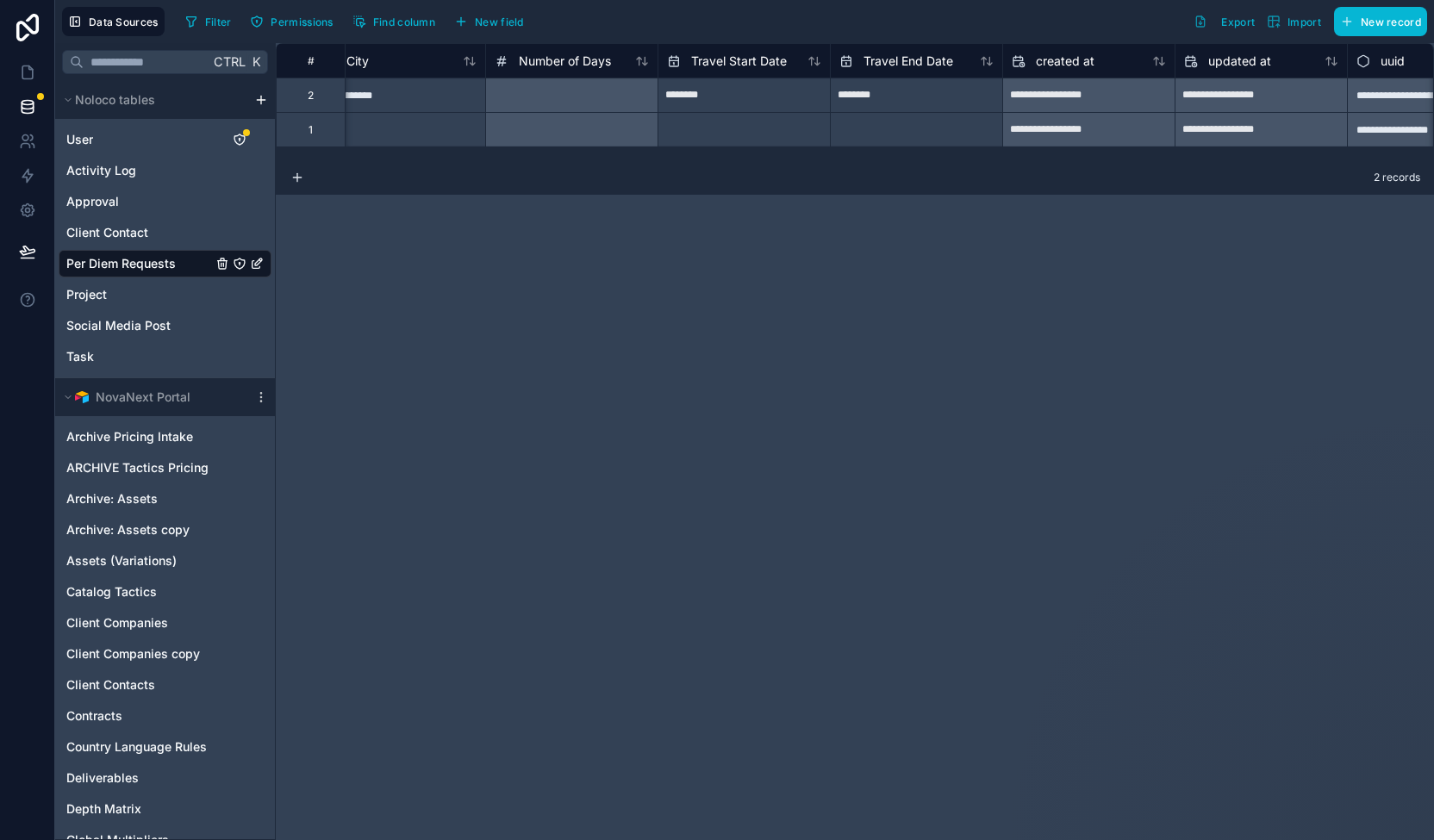
scroll to position [0, 760]
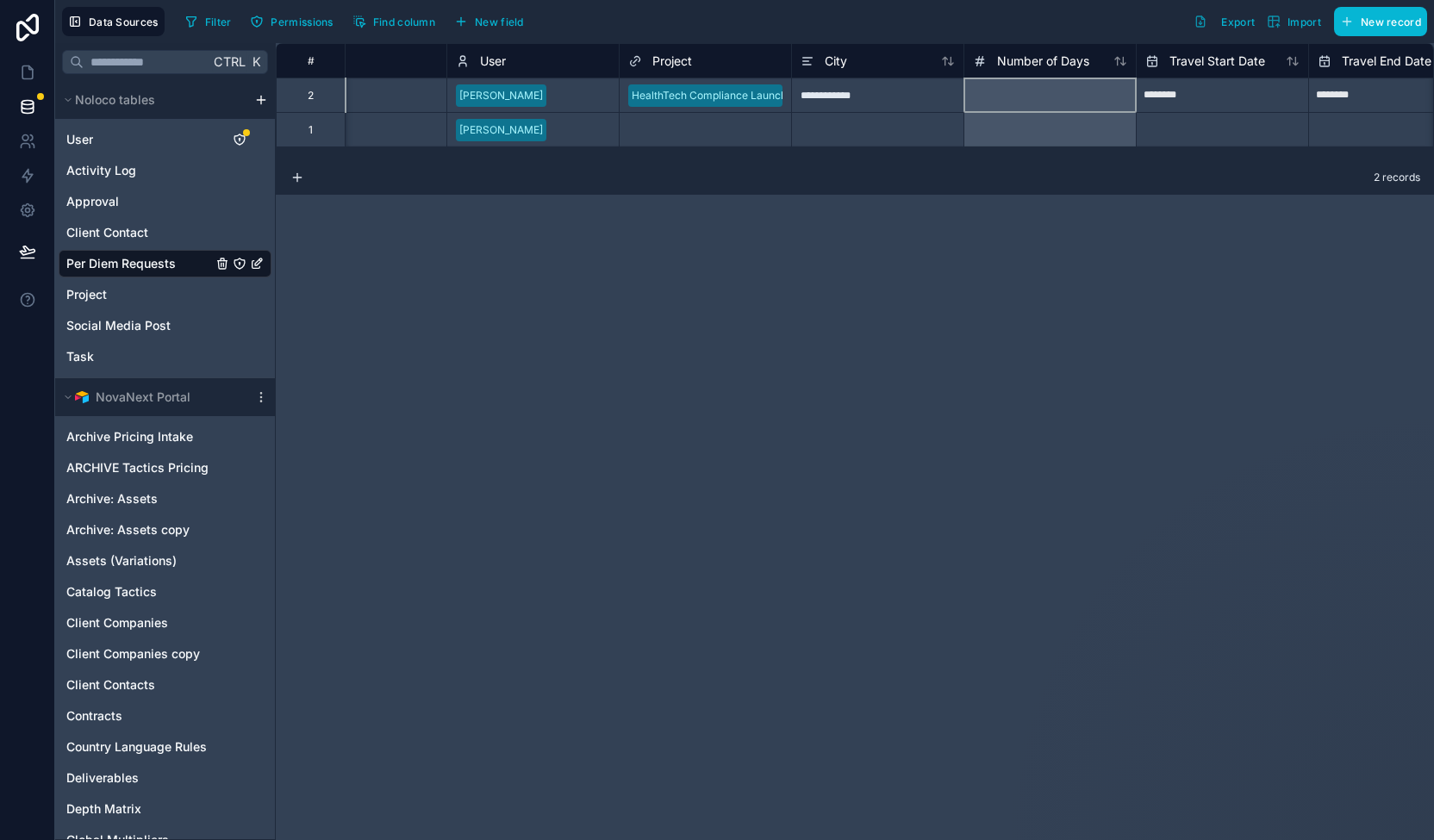
click at [1067, 91] on div at bounding box center [1050, 95] width 172 height 35
click at [1092, 91] on div at bounding box center [1050, 95] width 172 height 35
click at [1054, 66] on span "Number of Days" at bounding box center [1043, 61] width 93 height 17
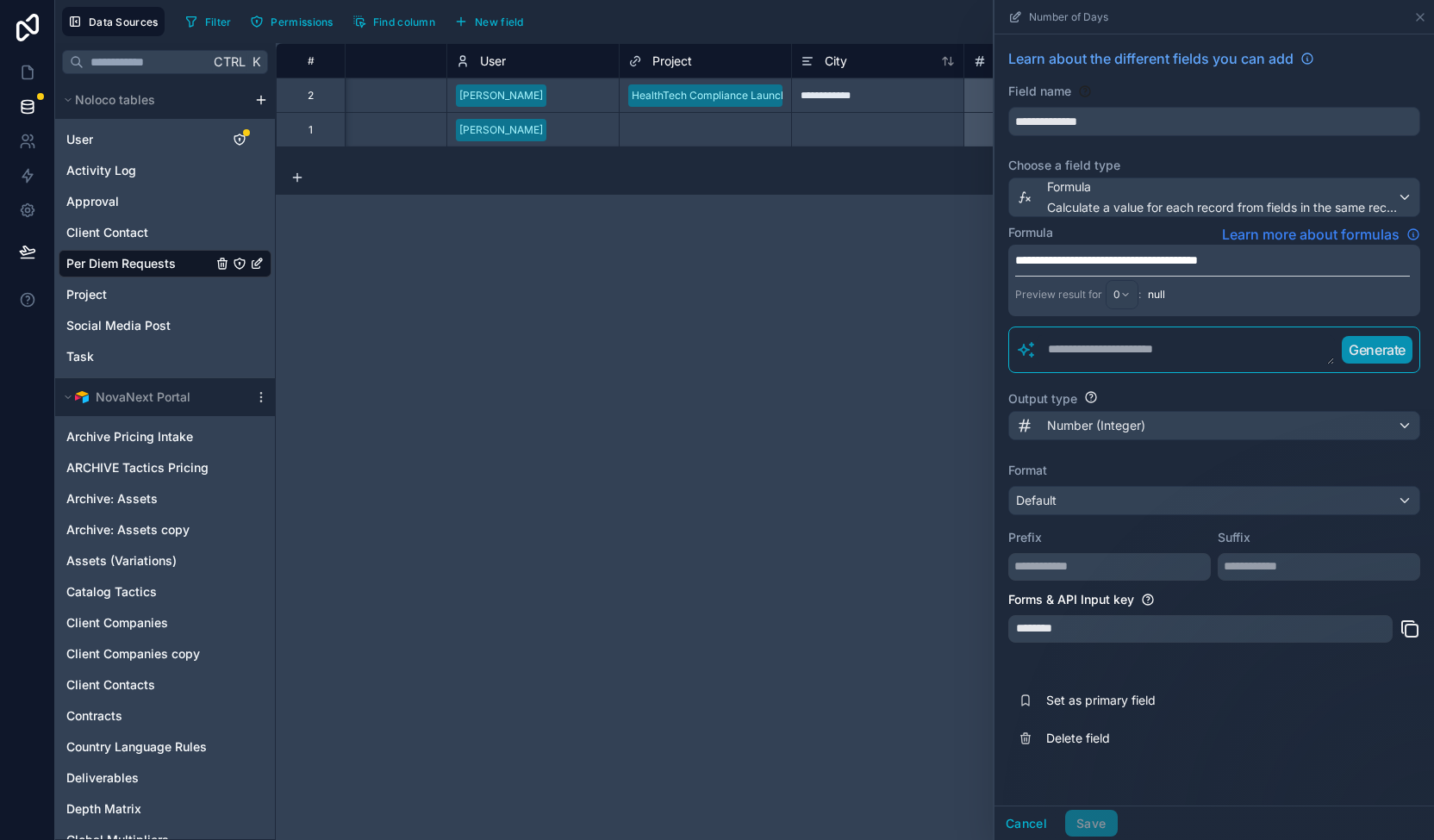
click at [1298, 225] on span "Learn more about formulas" at bounding box center [1311, 234] width 177 height 21
click at [1120, 417] on span "Number (Integer)" at bounding box center [1095, 425] width 99 height 17
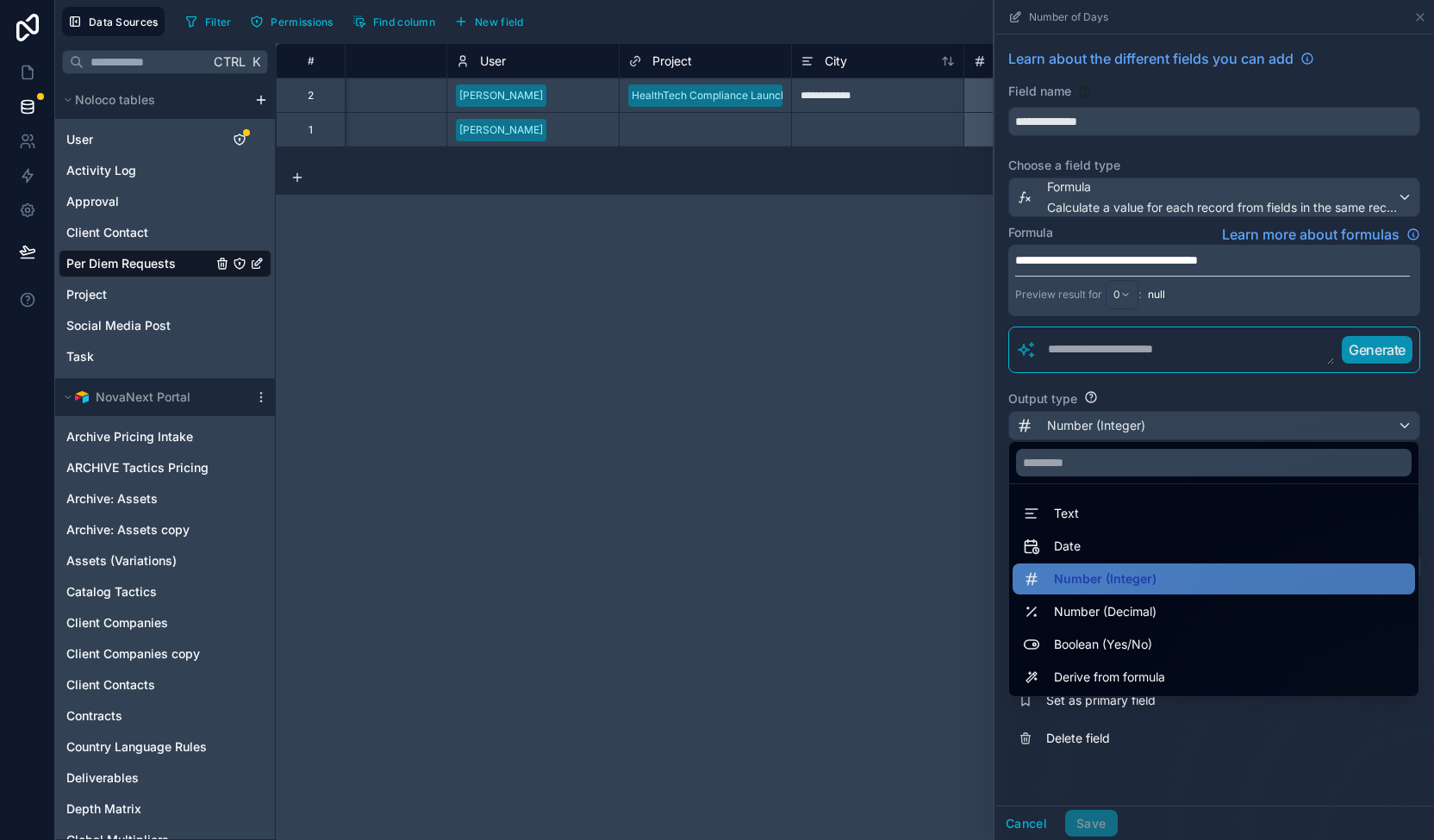
click at [1136, 423] on div at bounding box center [1214, 420] width 439 height 840
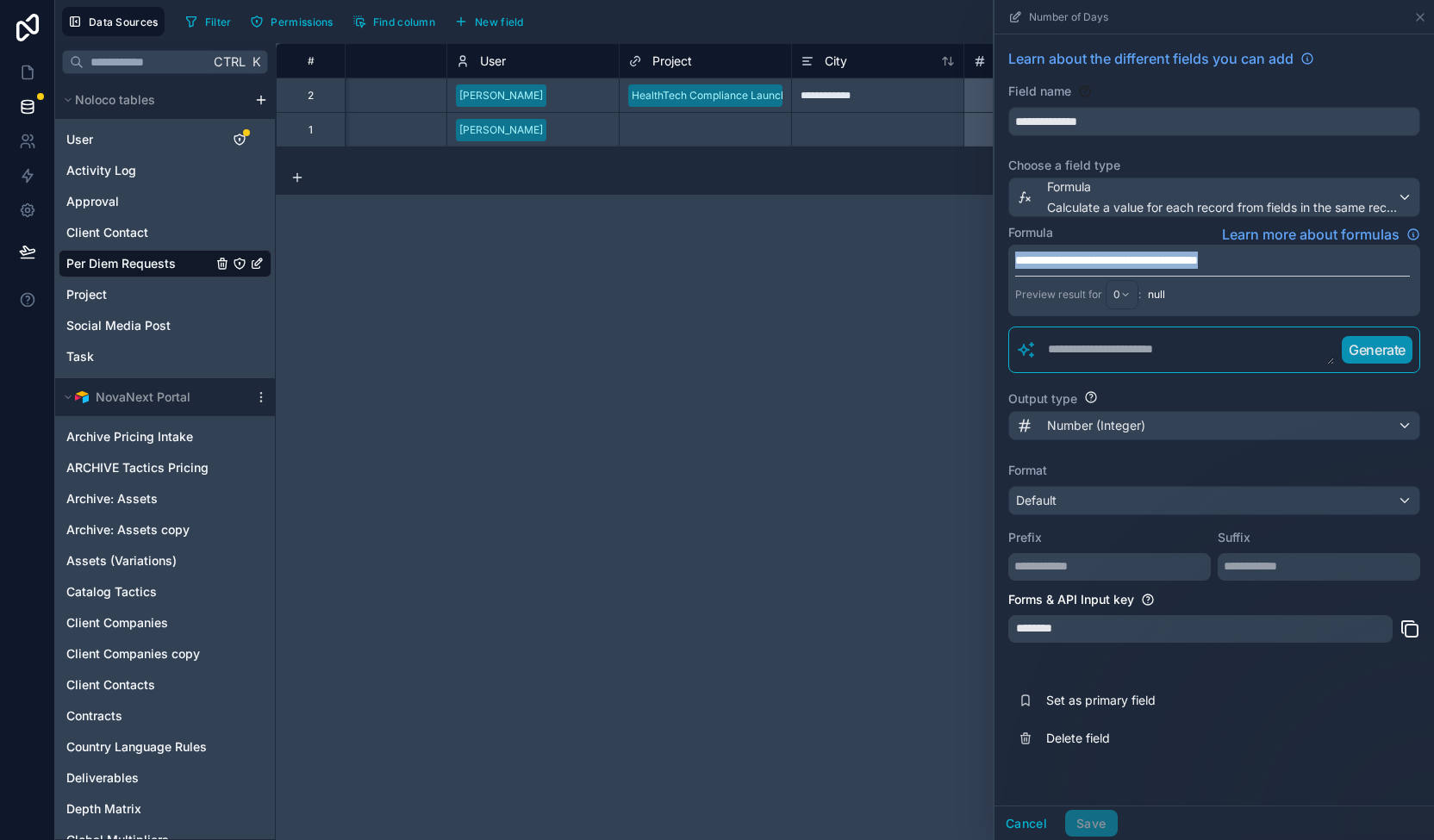
drag, startPoint x: 1291, startPoint y: 258, endPoint x: 955, endPoint y: 249, distance: 336.1
click at [956, 253] on div "**********" at bounding box center [854, 441] width 1158 height 797
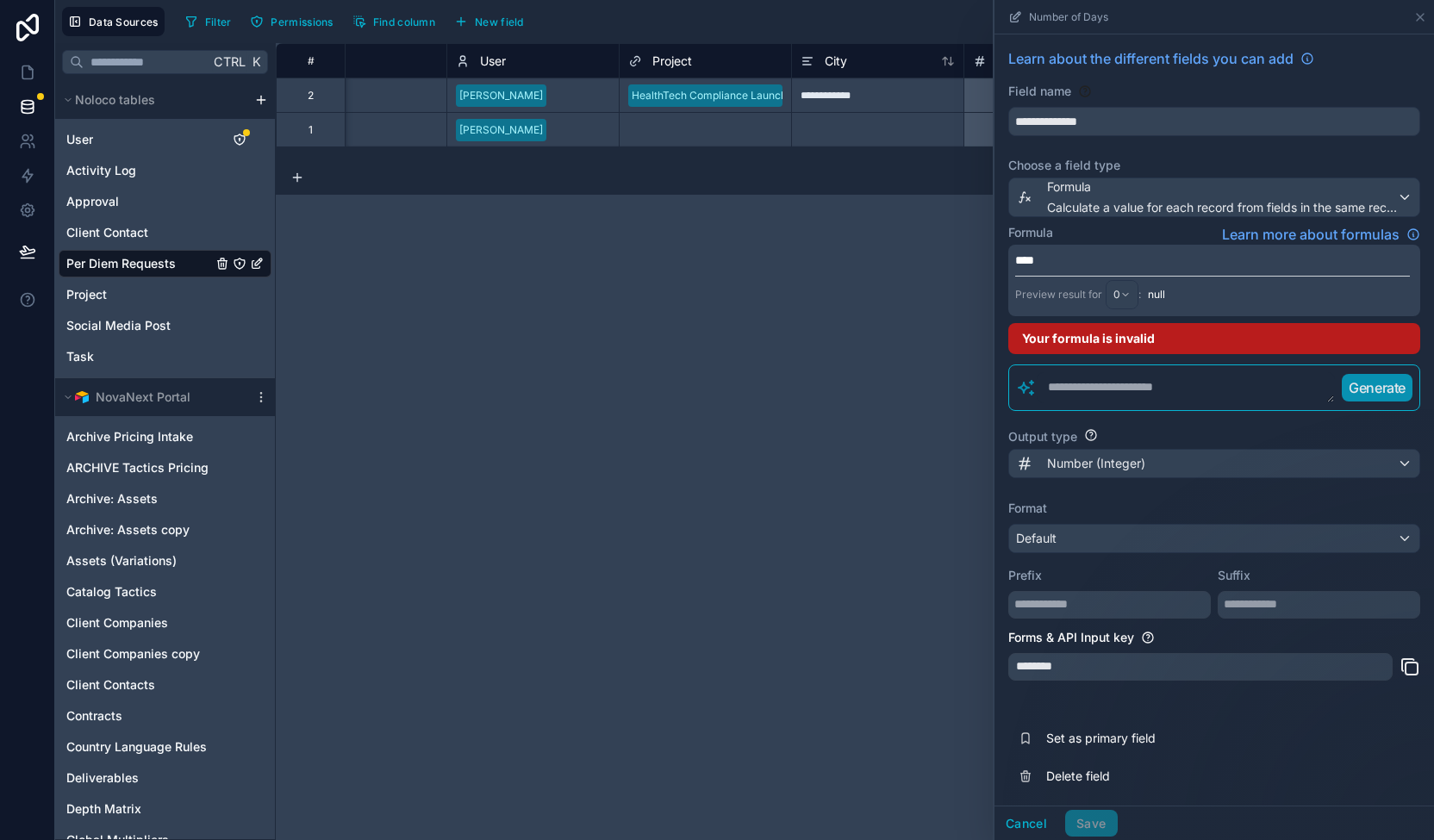
click at [942, 239] on div "**********" at bounding box center [854, 441] width 1158 height 797
click at [1064, 254] on p "****" at bounding box center [1212, 260] width 394 height 17
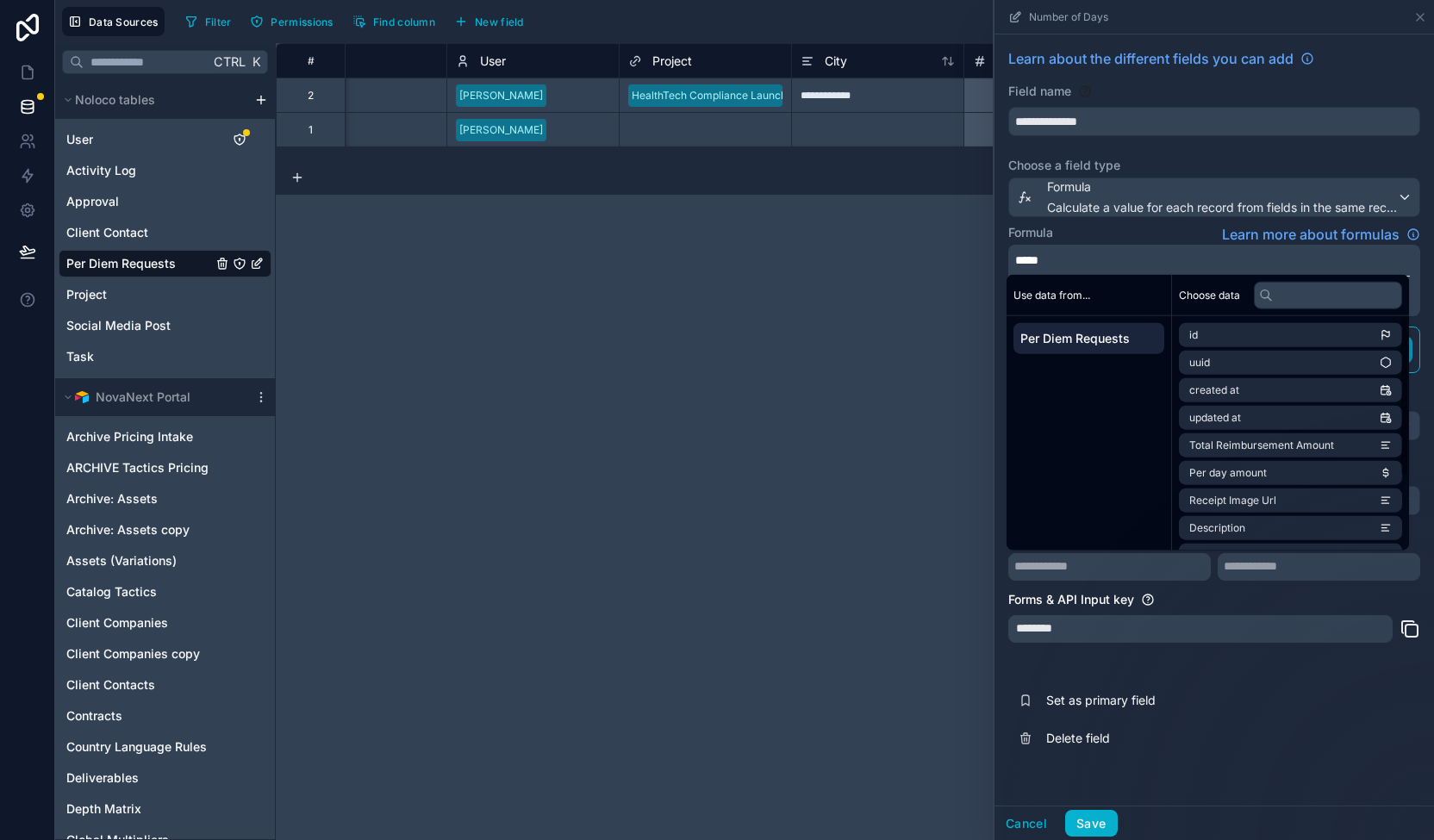
click at [1173, 538] on div "id uuid created at updated at Total Reimbursement Amount Per day amount Receipt…" at bounding box center [1291, 487] width 237 height 341
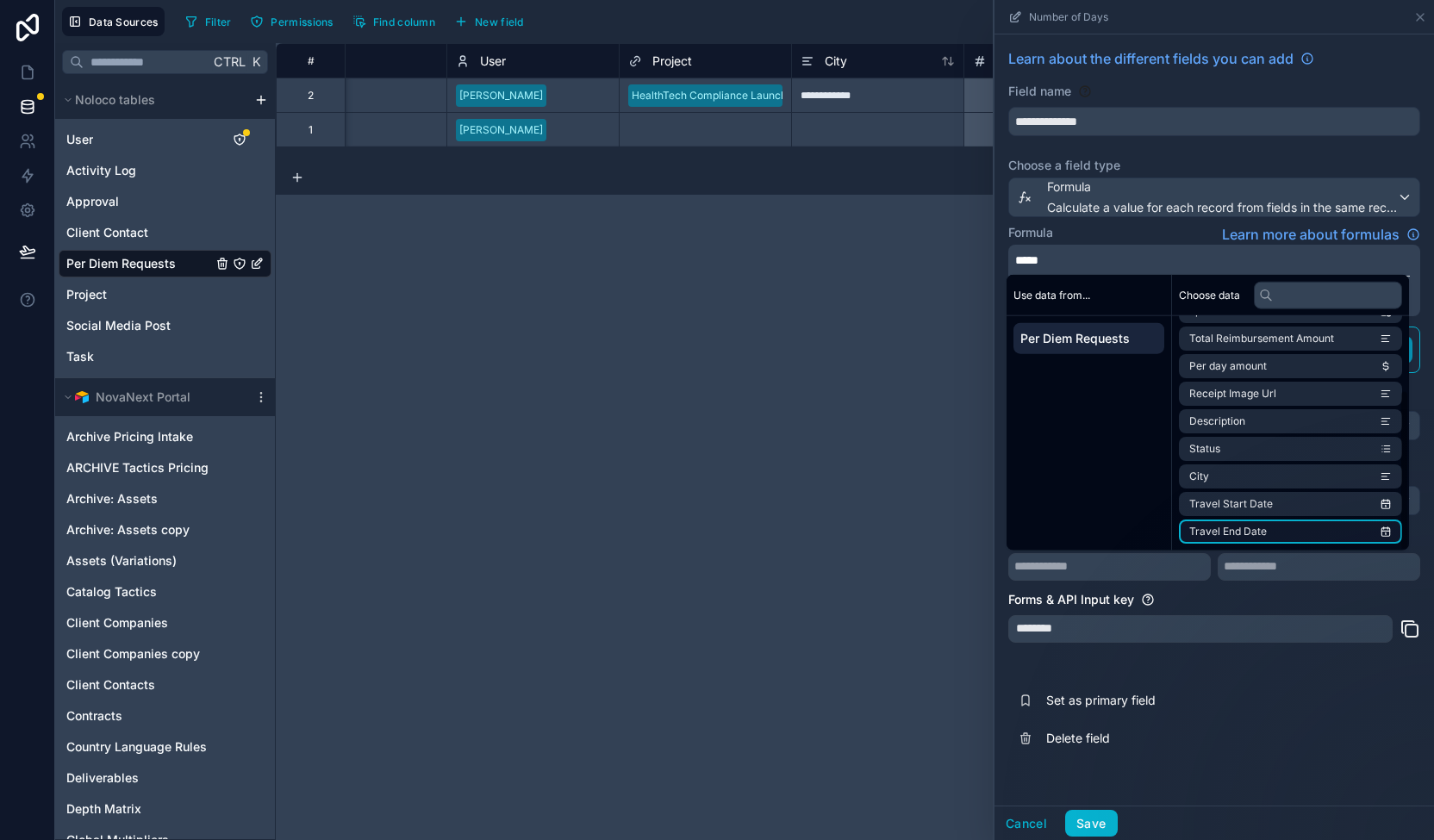
click at [1223, 530] on span "Travel End Date" at bounding box center [1228, 531] width 78 height 14
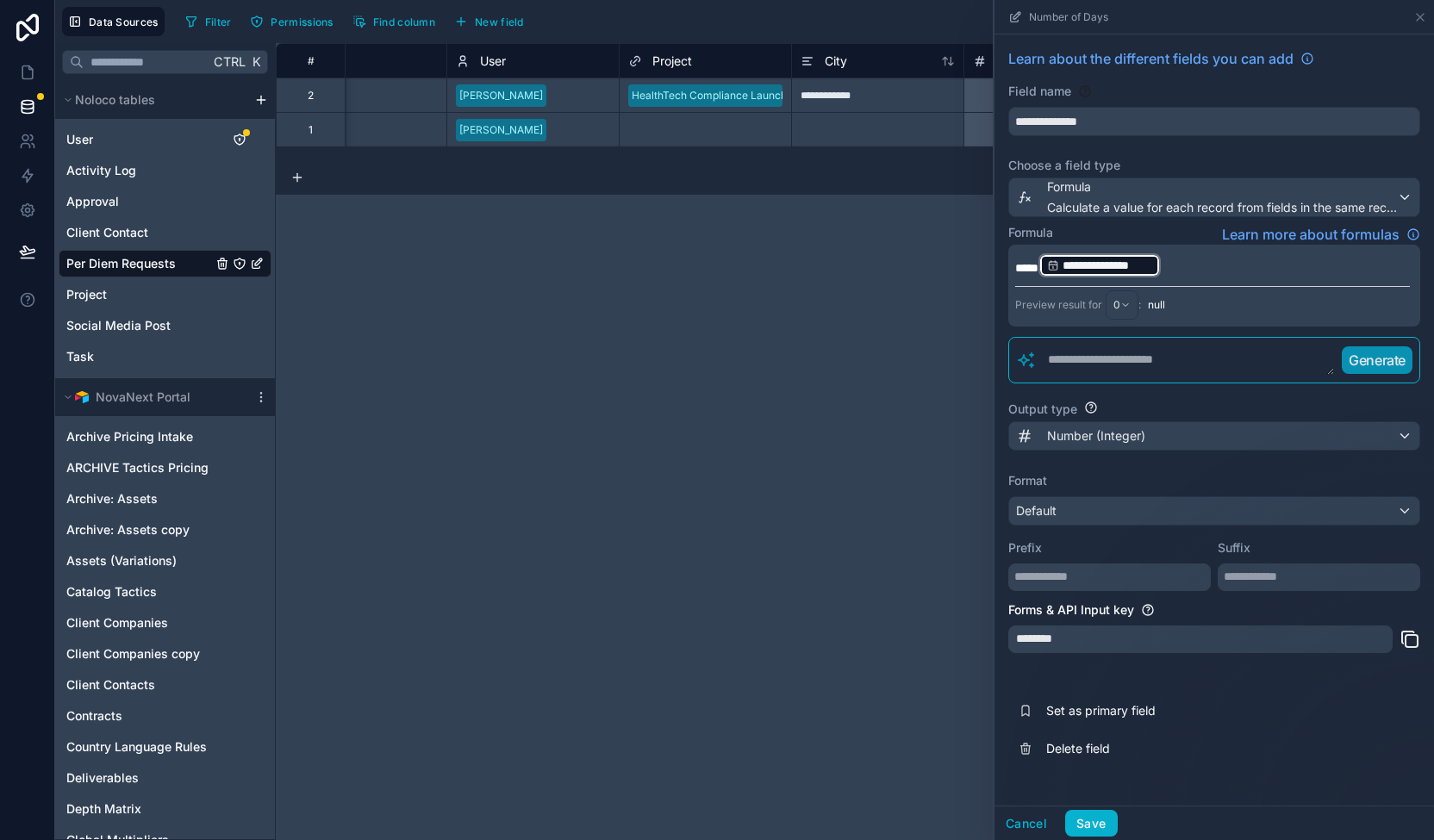
click at [1182, 266] on p "**********" at bounding box center [1212, 266] width 394 height 28
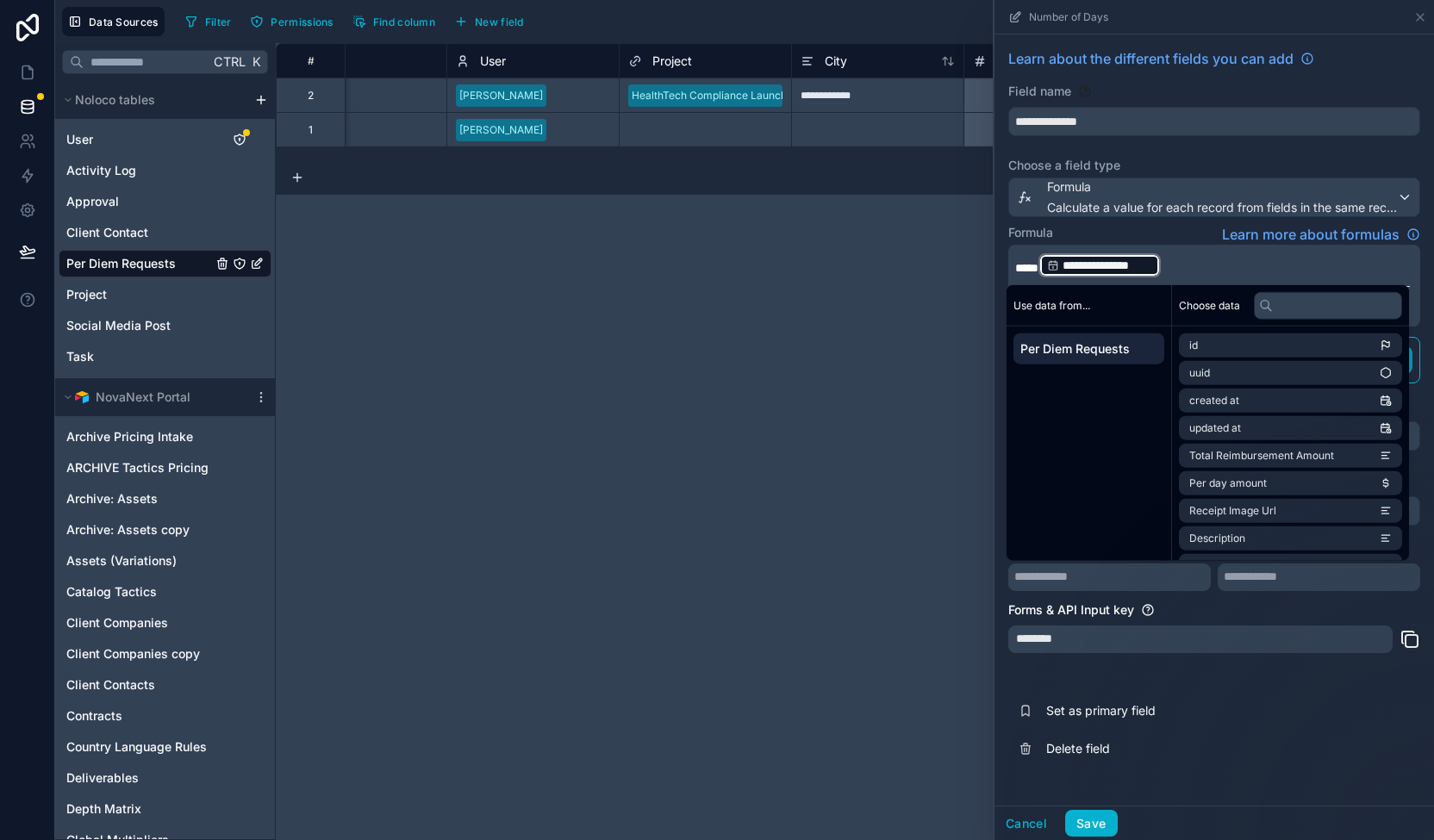
click at [1186, 266] on p "**********" at bounding box center [1212, 266] width 394 height 28
click at [1312, 301] on input "text" at bounding box center [1327, 306] width 148 height 28
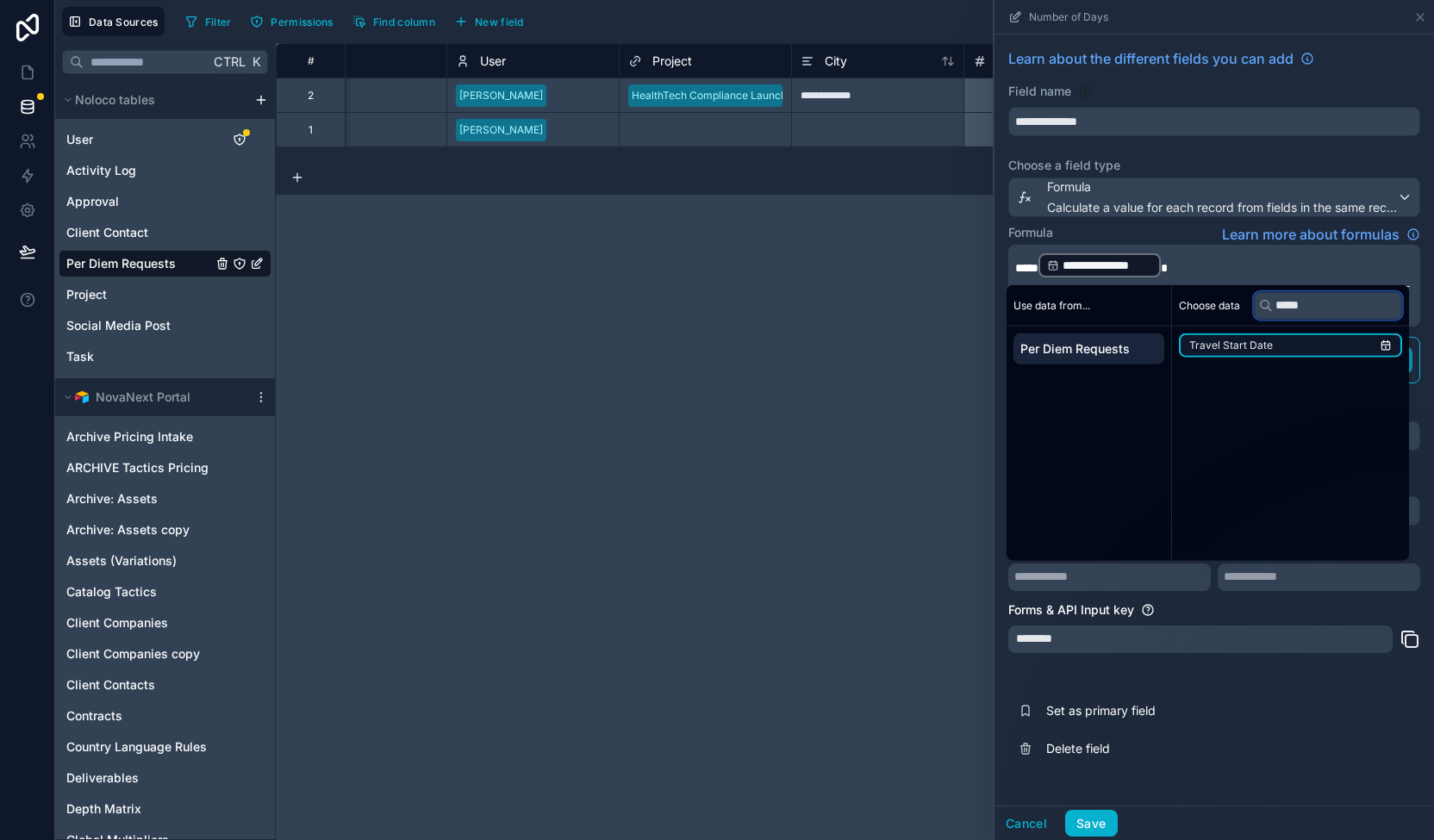
type input "*****"
click at [1291, 348] on li "Travel Start Date" at bounding box center [1291, 345] width 223 height 24
click at [1323, 259] on p "**********" at bounding box center [1212, 266] width 394 height 28
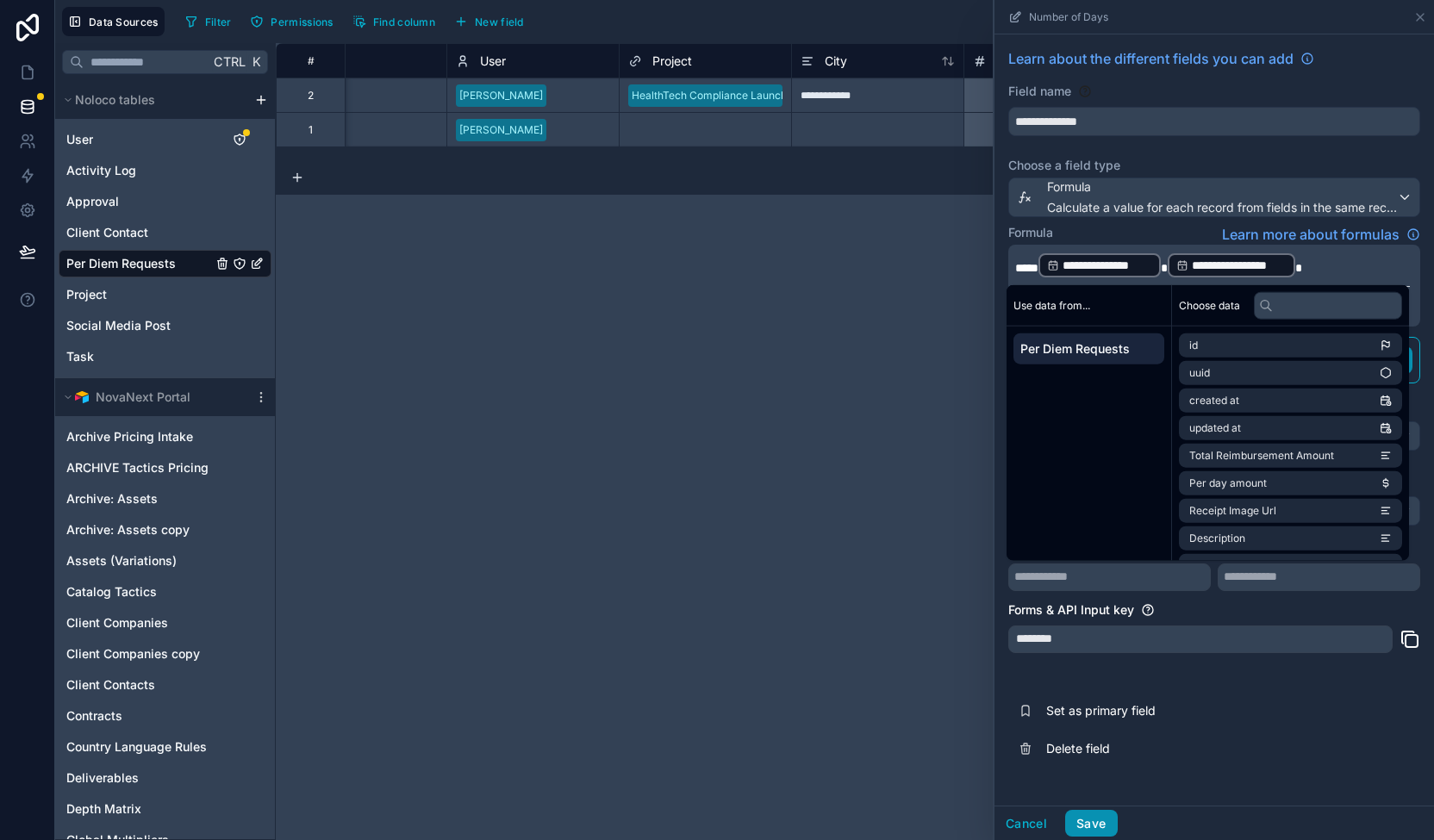
click at [1105, 817] on button "Save" at bounding box center [1091, 824] width 52 height 28
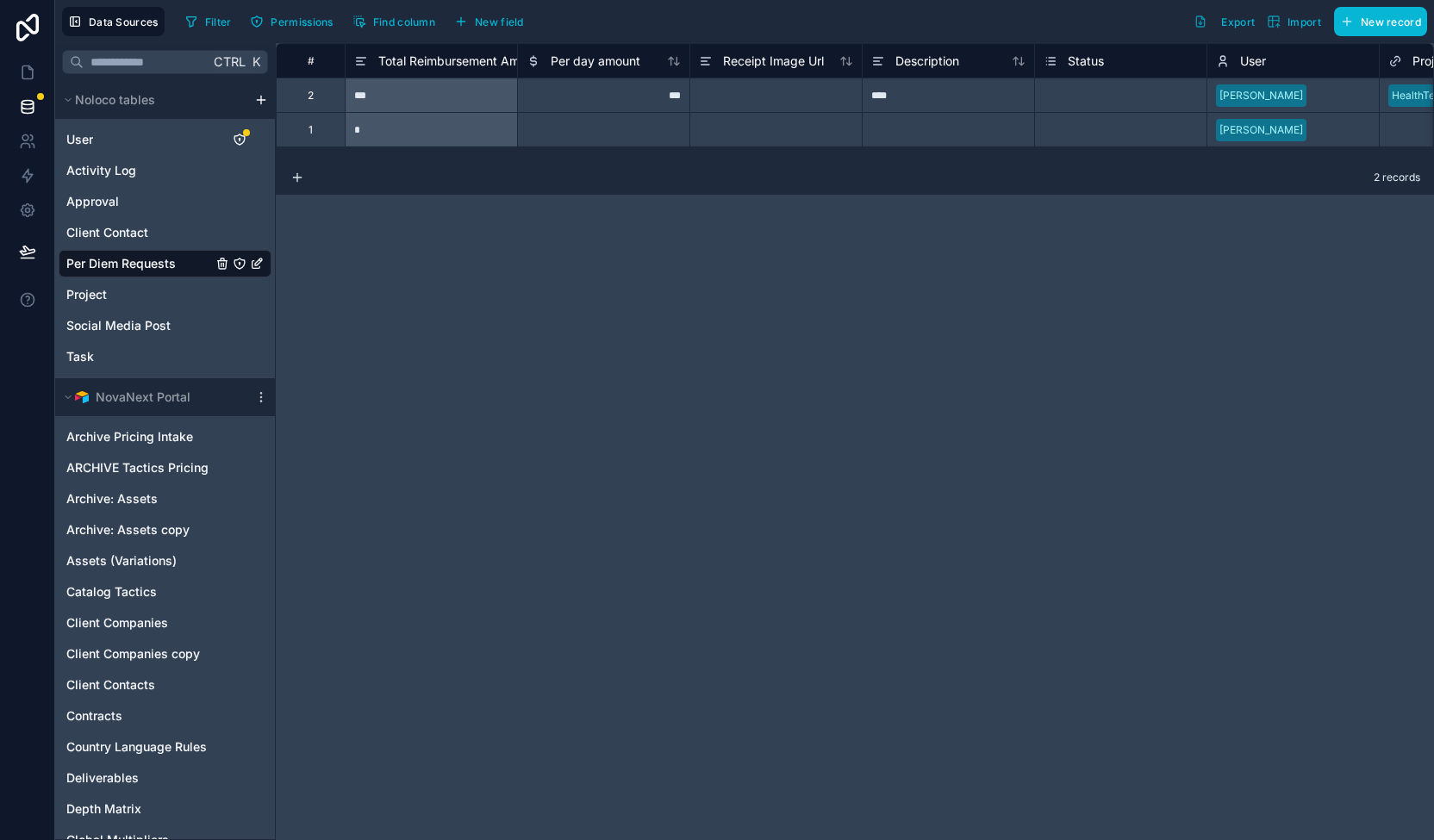
click at [776, 157] on div "**********" at bounding box center [854, 441] width 1158 height 797
click at [27, 64] on icon at bounding box center [27, 72] width 17 height 17
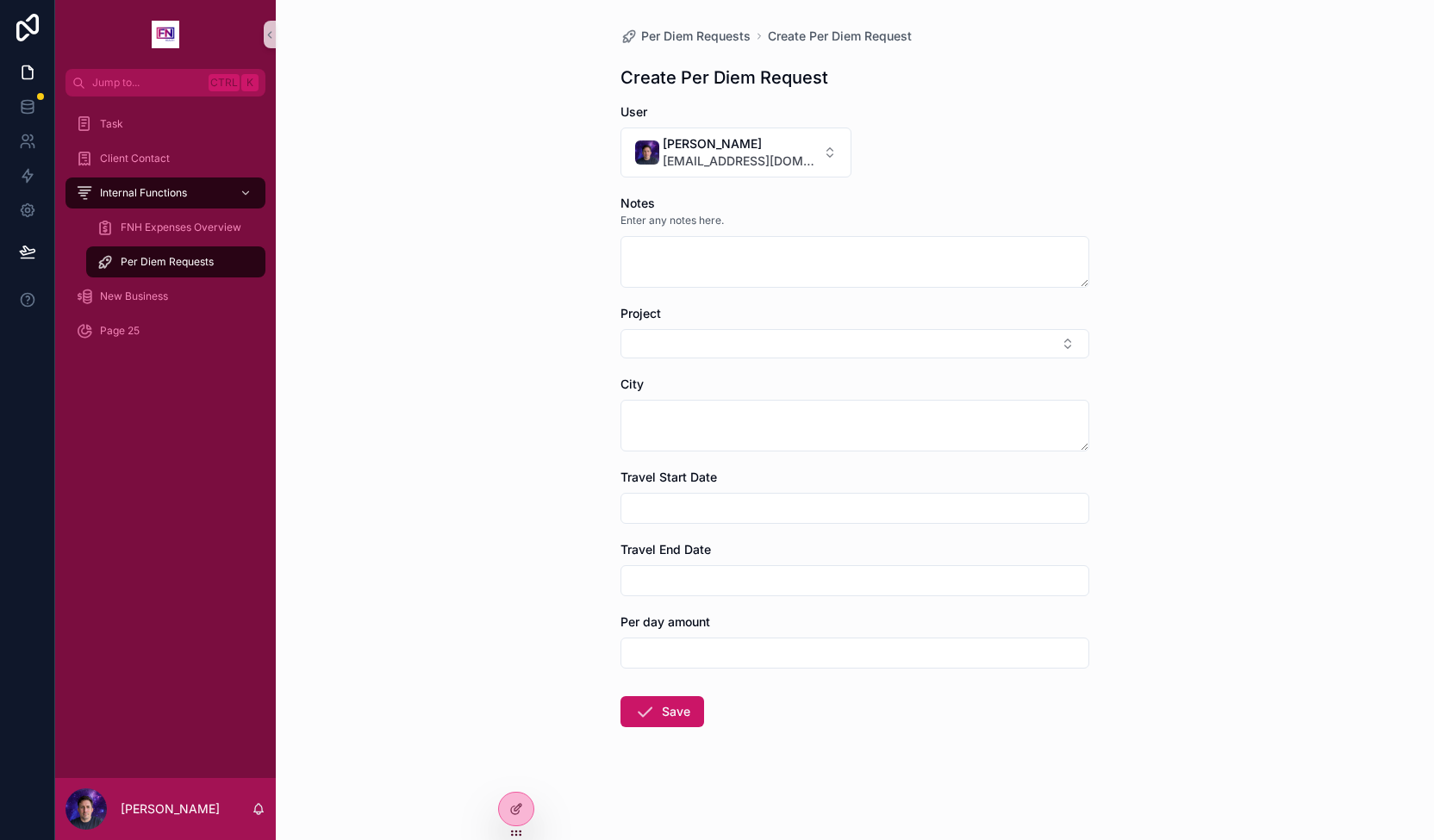
click at [162, 256] on span "Per Diem Requests" at bounding box center [166, 262] width 93 height 14
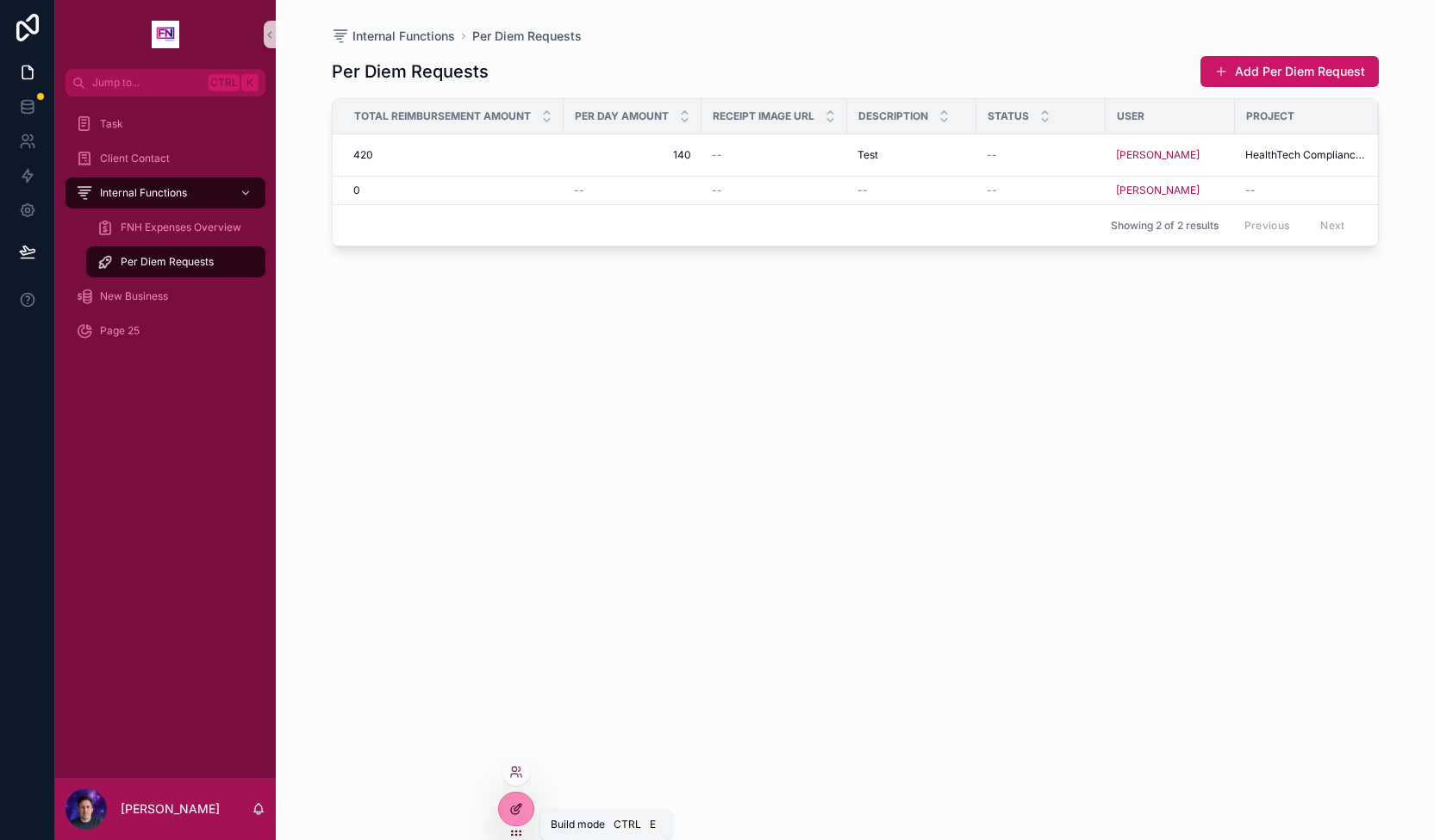
click at [510, 800] on div at bounding box center [516, 808] width 35 height 33
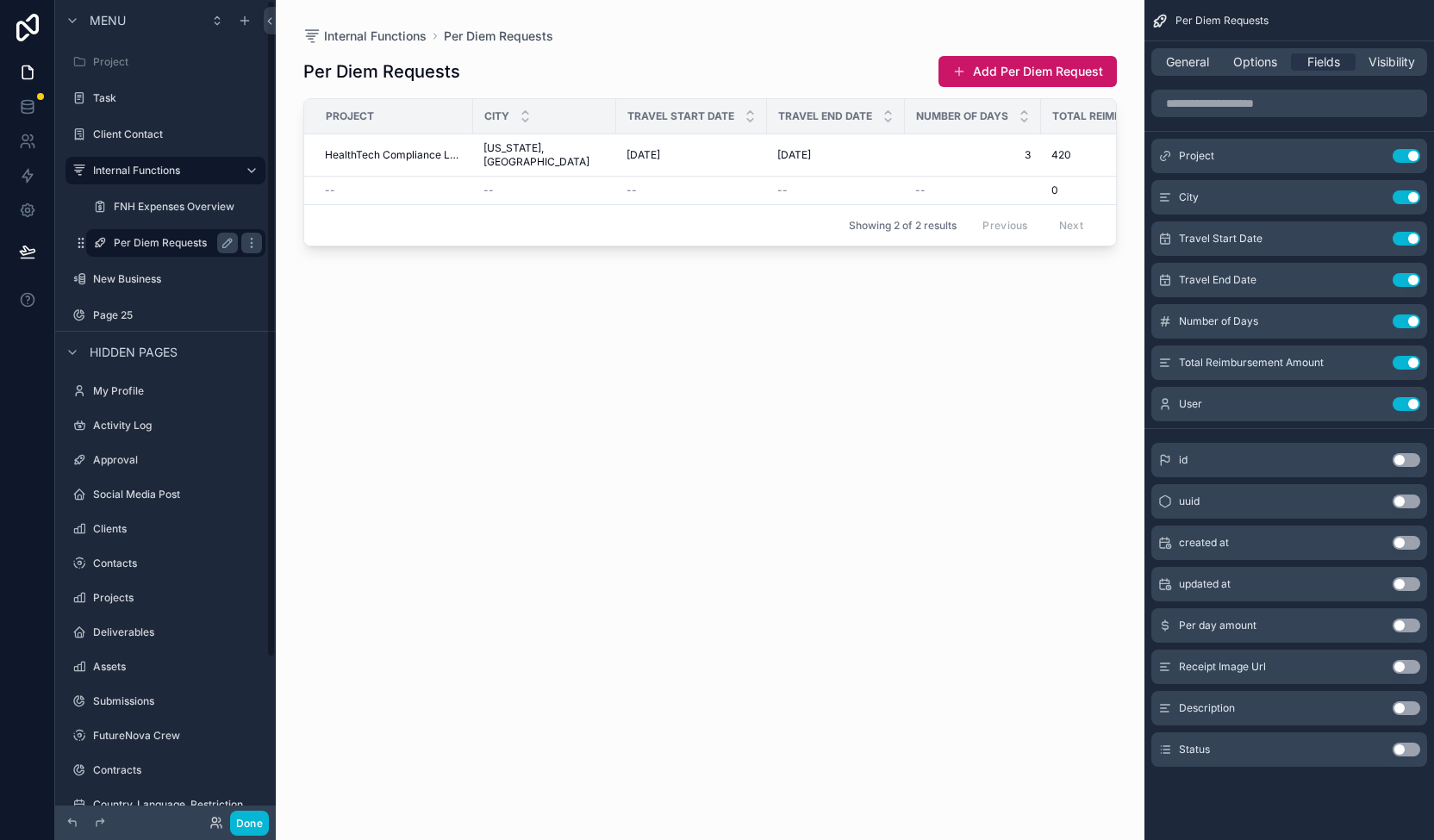
click at [150, 240] on label "Per Diem Requests" at bounding box center [172, 243] width 118 height 14
click at [401, 770] on div "scrollable content" at bounding box center [710, 409] width 868 height 819
drag, startPoint x: 519, startPoint y: 791, endPoint x: 522, endPoint y: 779, distance: 12.4
click at [520, 791] on div "Per Diem Requests Add Per Diem Request Project City Travel Start Date Travel En…" at bounding box center [710, 432] width 814 height 774
click at [153, 172] on label "Internal Functions" at bounding box center [161, 170] width 137 height 14
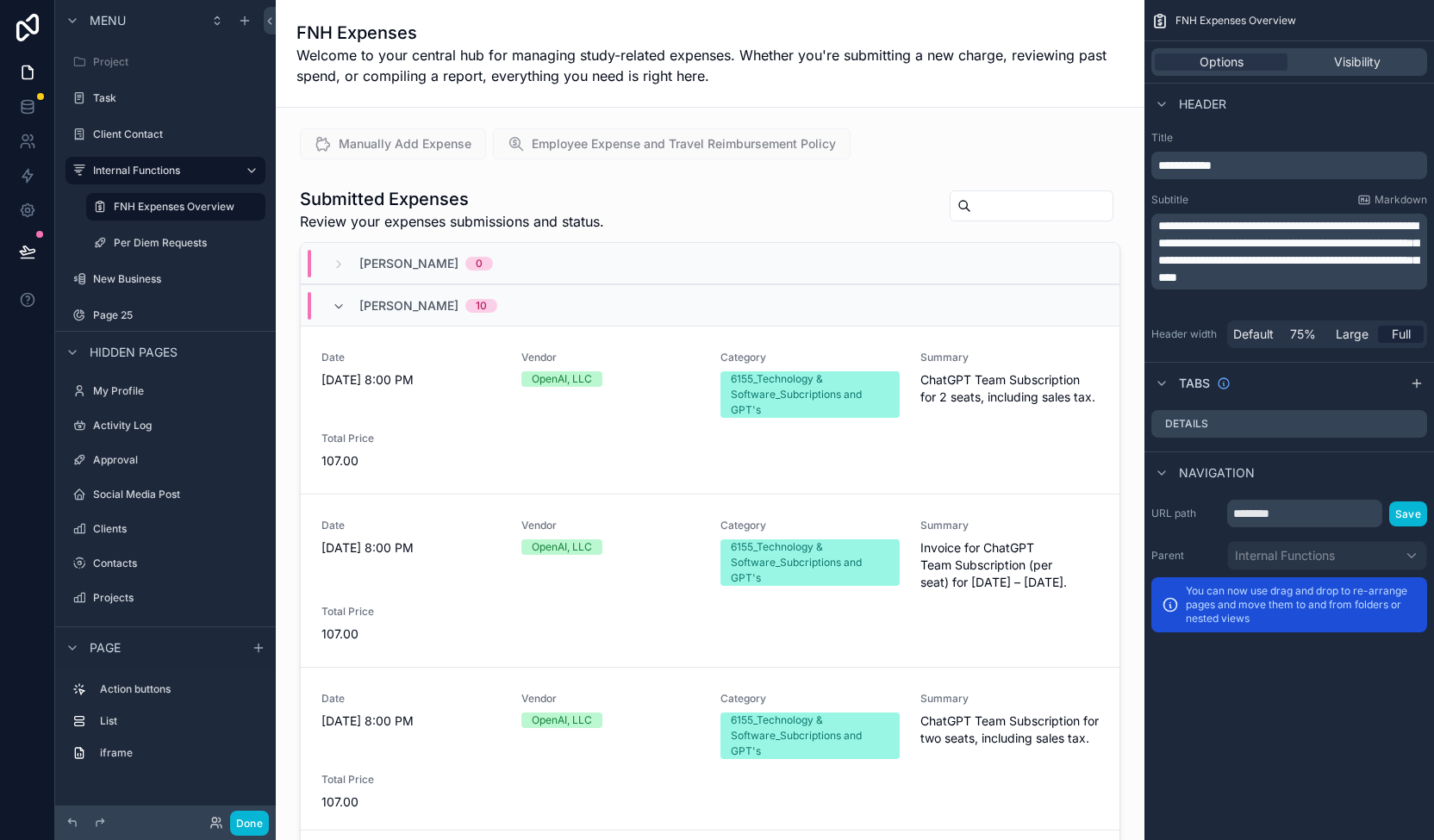
click at [107, 15] on span "Menu" at bounding box center [108, 20] width 36 height 17
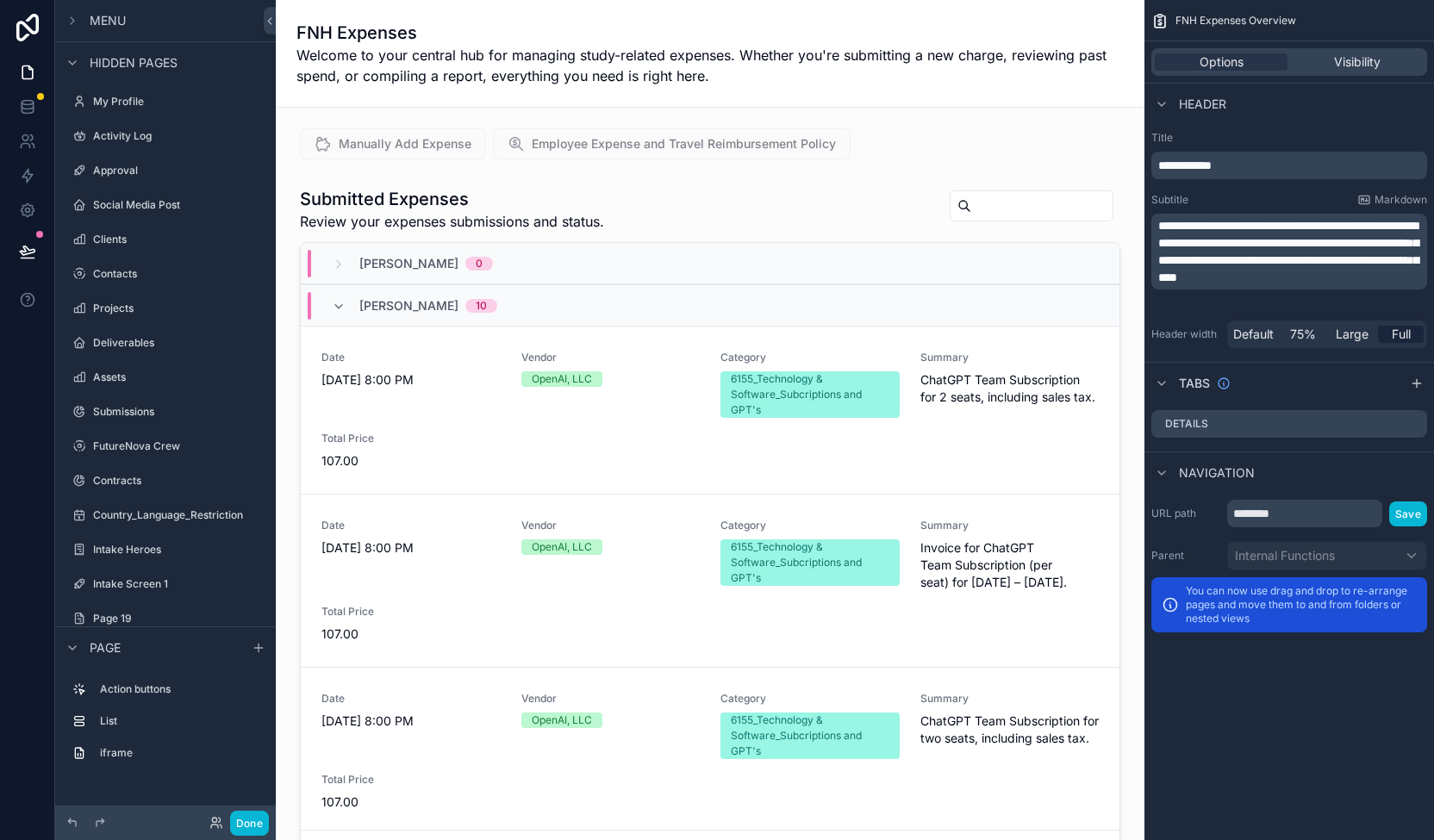
click at [107, 15] on span "Menu" at bounding box center [108, 20] width 36 height 17
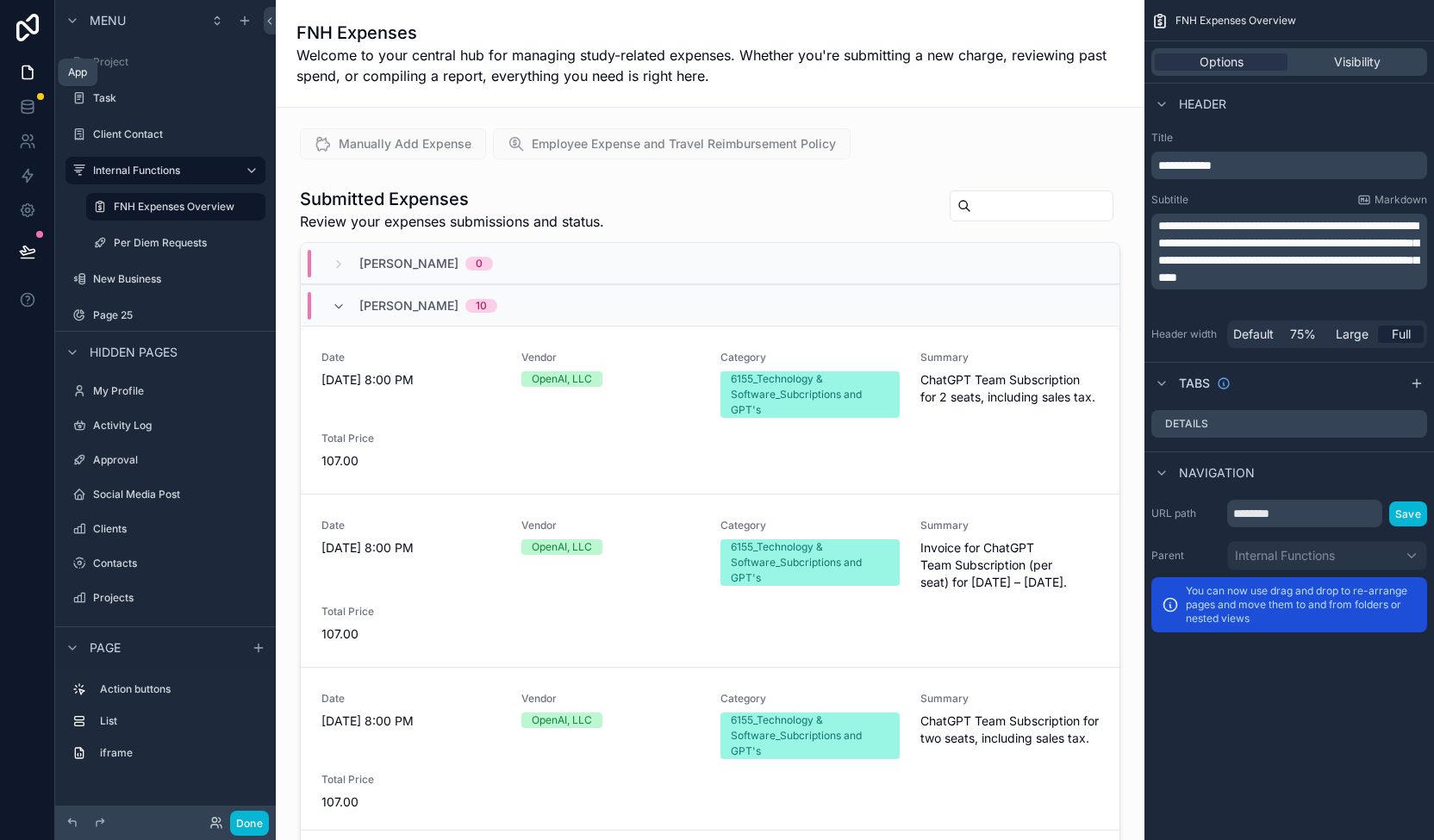
click at [32, 69] on icon at bounding box center [28, 73] width 10 height 13
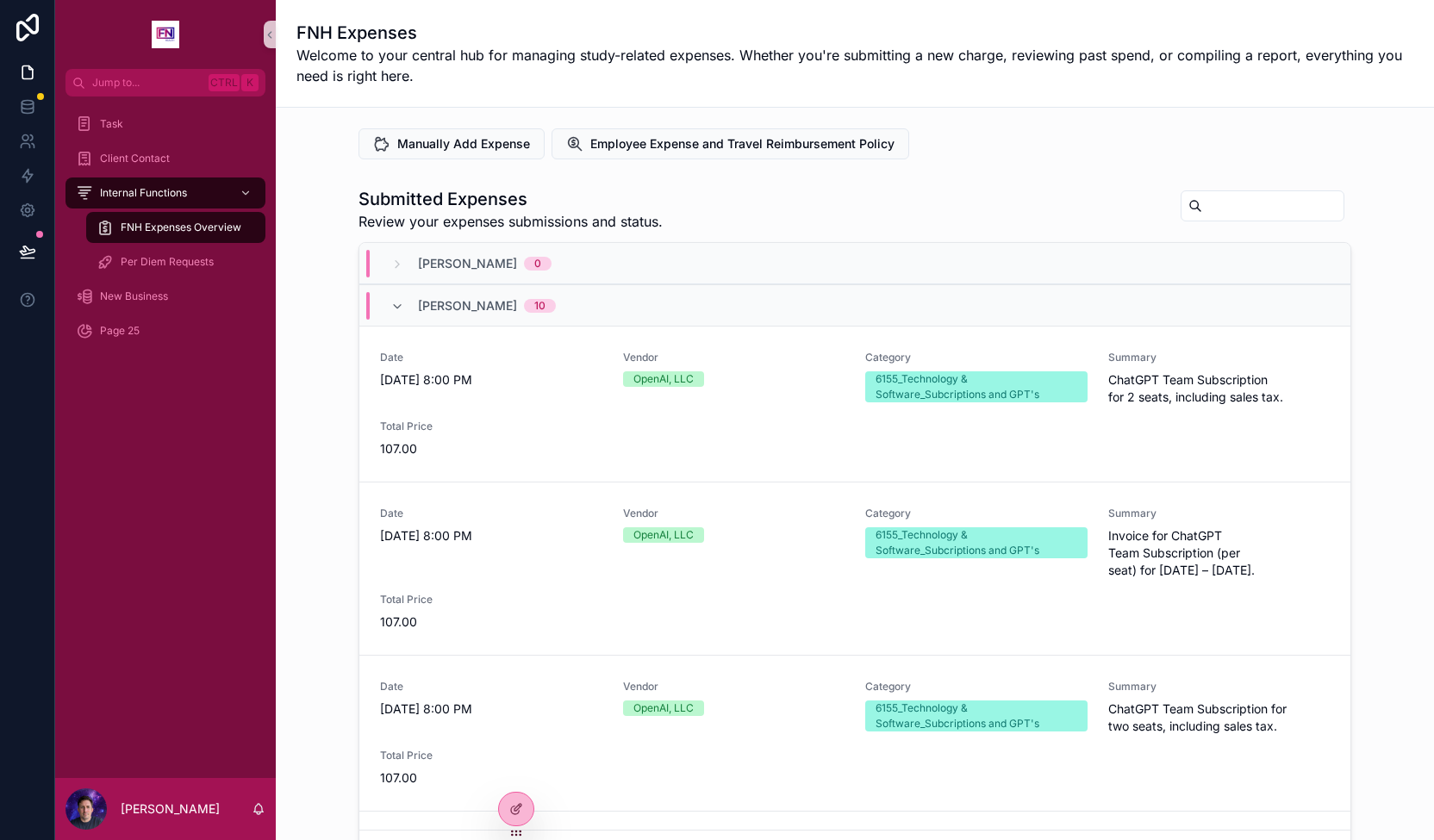
click at [272, 565] on div "Task Client Contact Internal Functions FNH Expenses Overview Per Diem Requests …" at bounding box center [165, 437] width 221 height 682
click at [189, 216] on div "FNH Expenses Overview" at bounding box center [175, 228] width 158 height 28
click at [197, 258] on span "Per Diem Requests" at bounding box center [166, 262] width 93 height 14
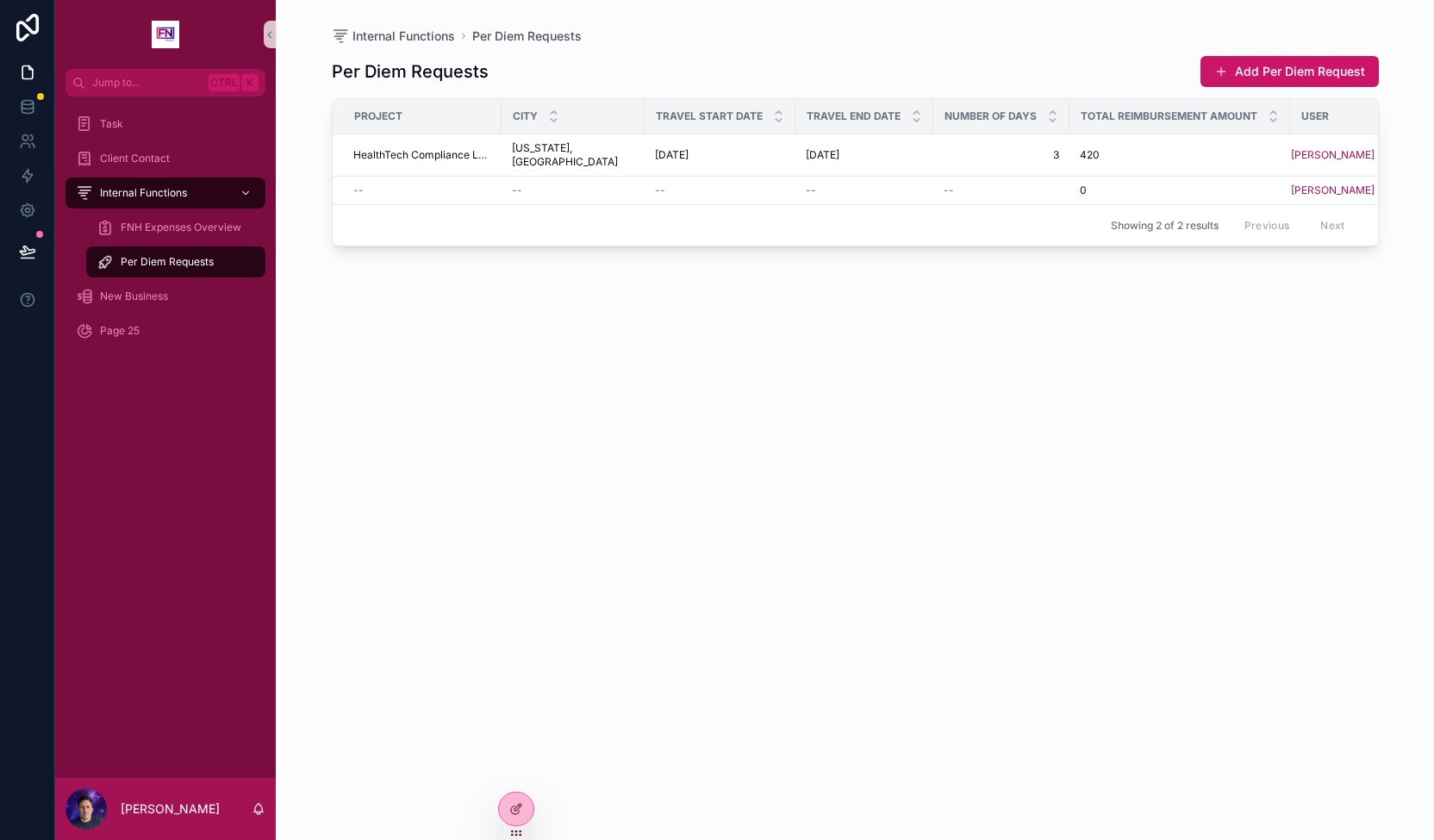
click at [934, 112] on div "Number of Days" at bounding box center [1001, 115] width 134 height 33
click at [521, 804] on icon at bounding box center [518, 806] width 7 height 7
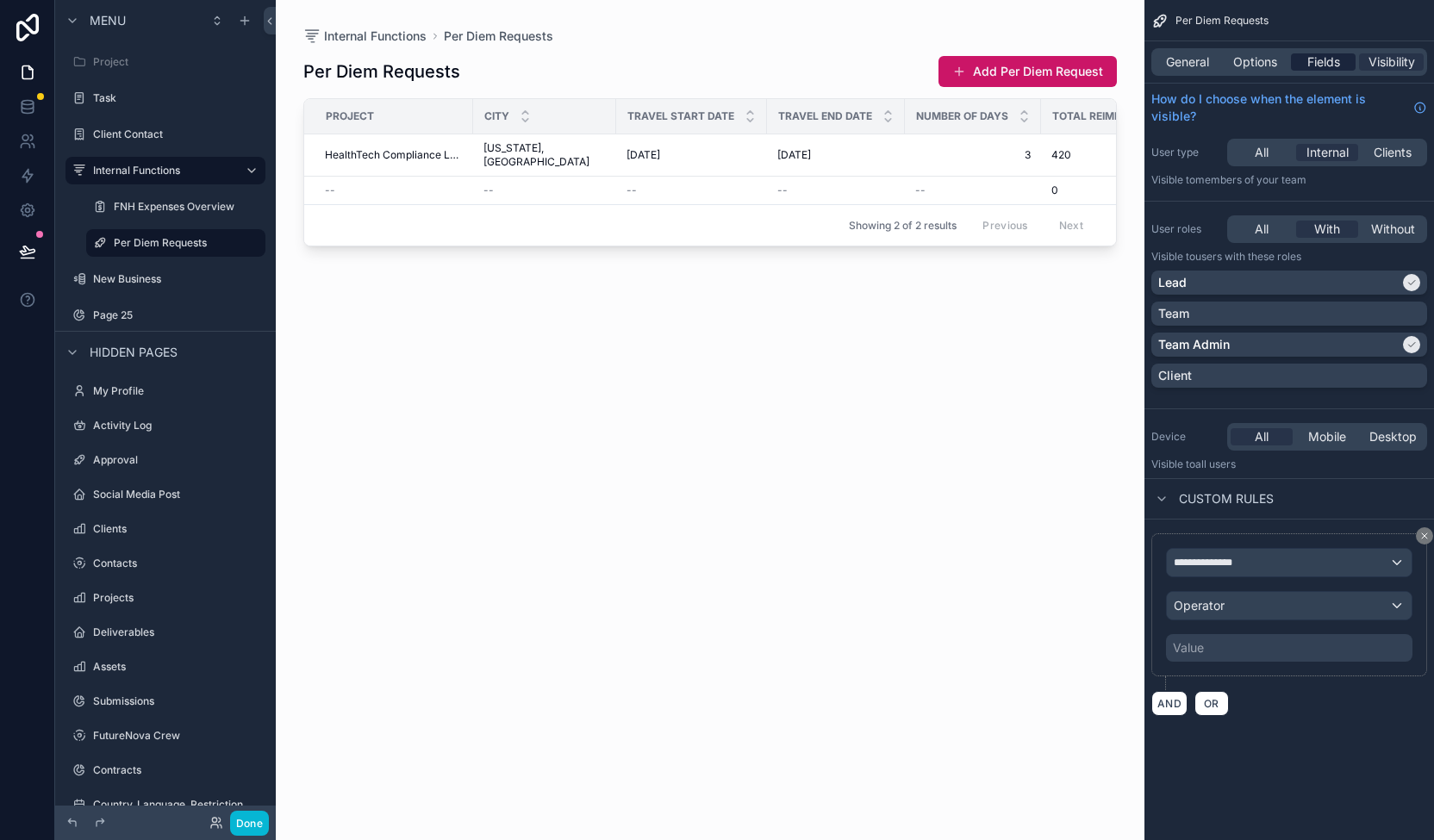
click at [1328, 60] on span "Fields" at bounding box center [1323, 62] width 33 height 17
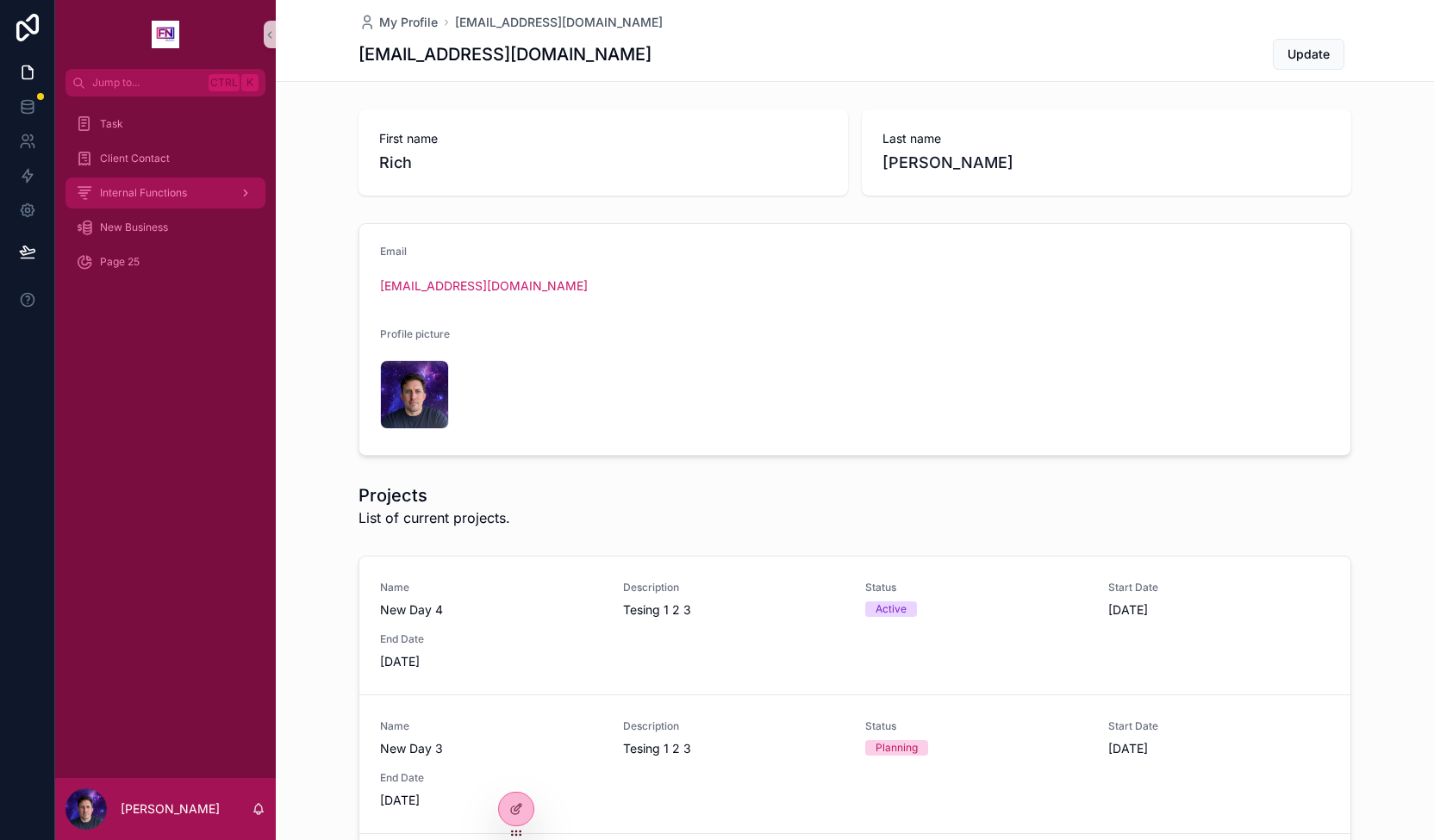
click at [174, 190] on span "Internal Functions" at bounding box center [142, 193] width 87 height 14
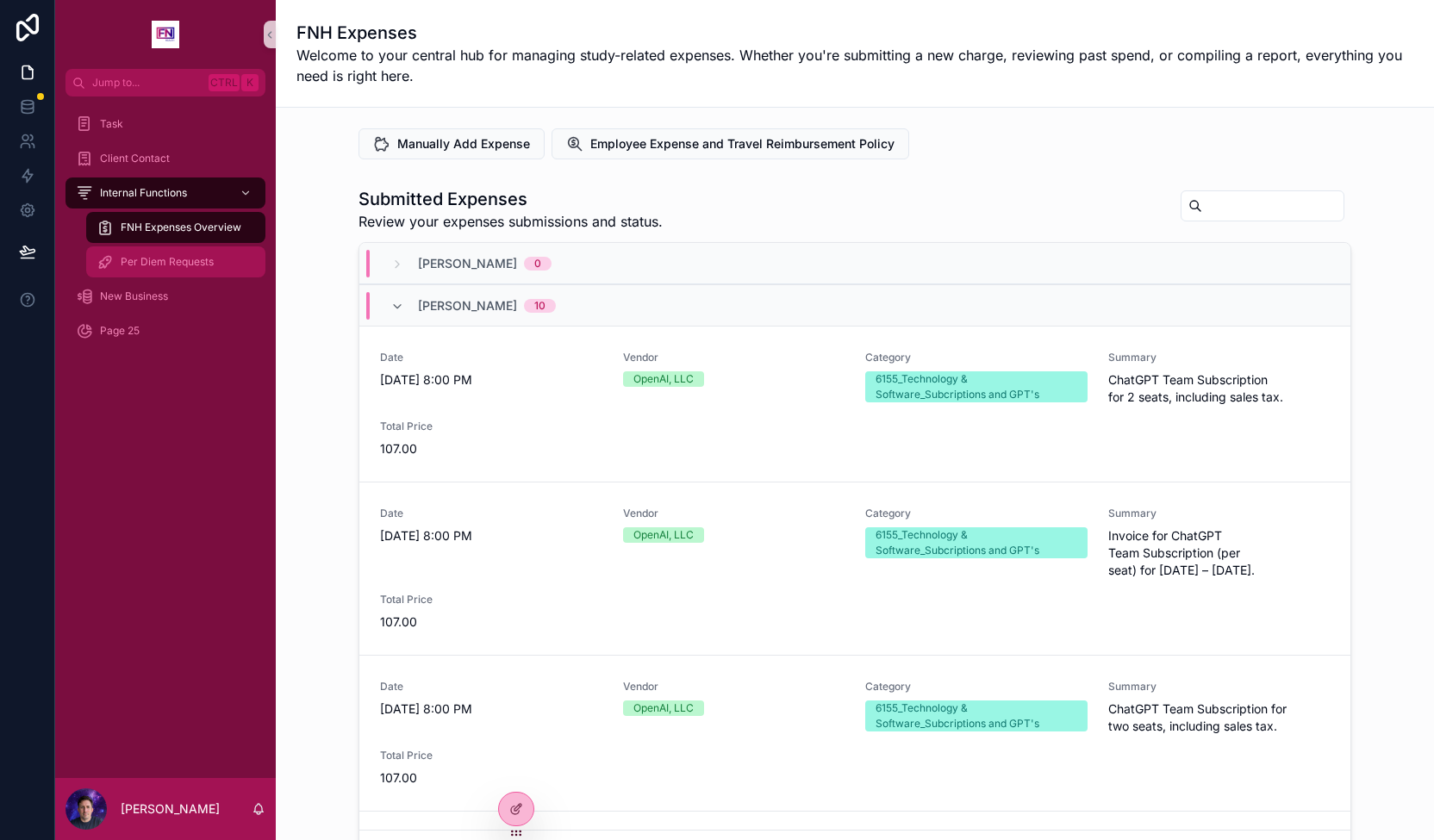
click at [176, 263] on span "Per Diem Requests" at bounding box center [166, 262] width 93 height 14
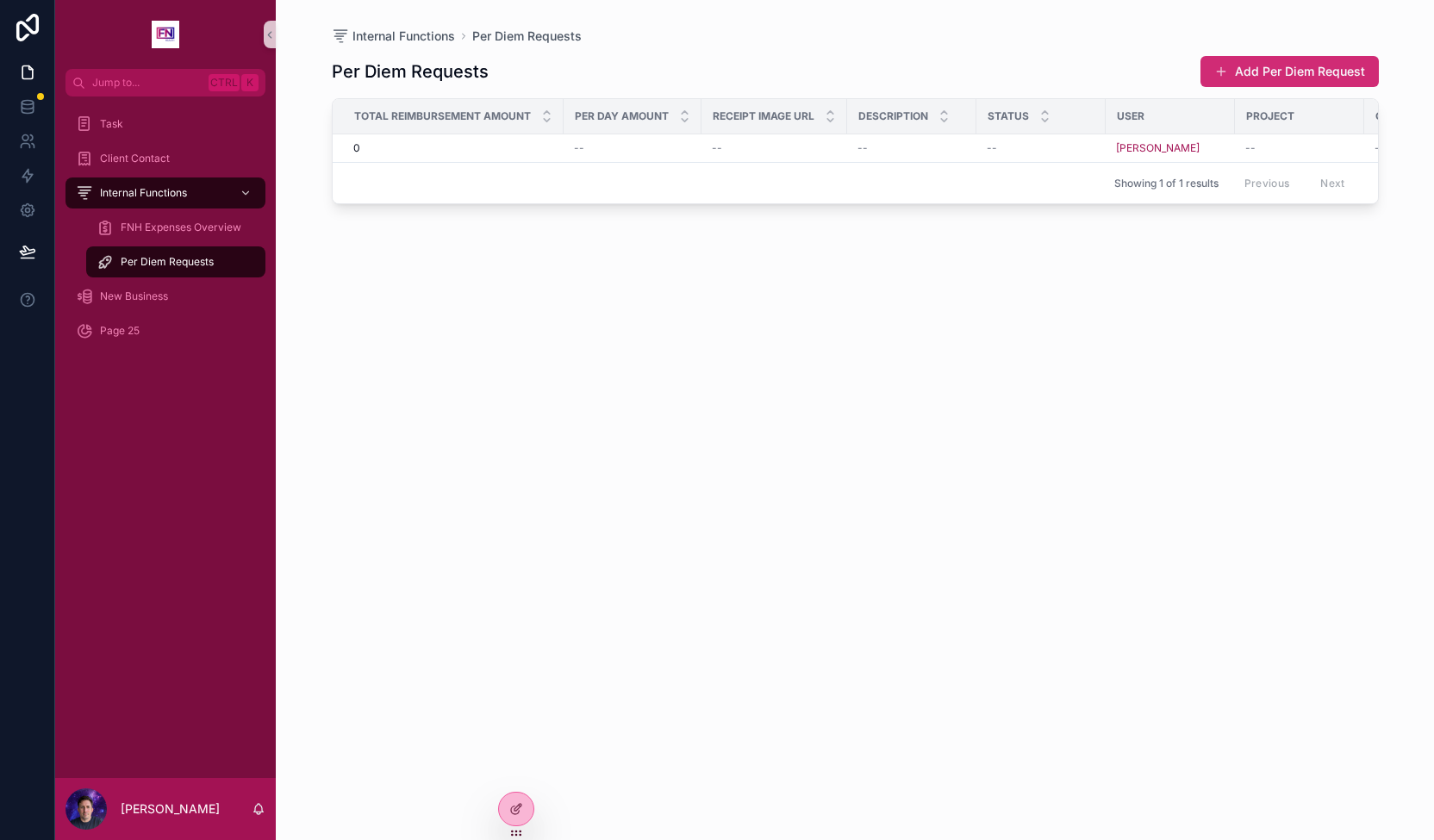
click at [1304, 71] on button "Add Per Diem Request" at bounding box center [1290, 71] width 178 height 31
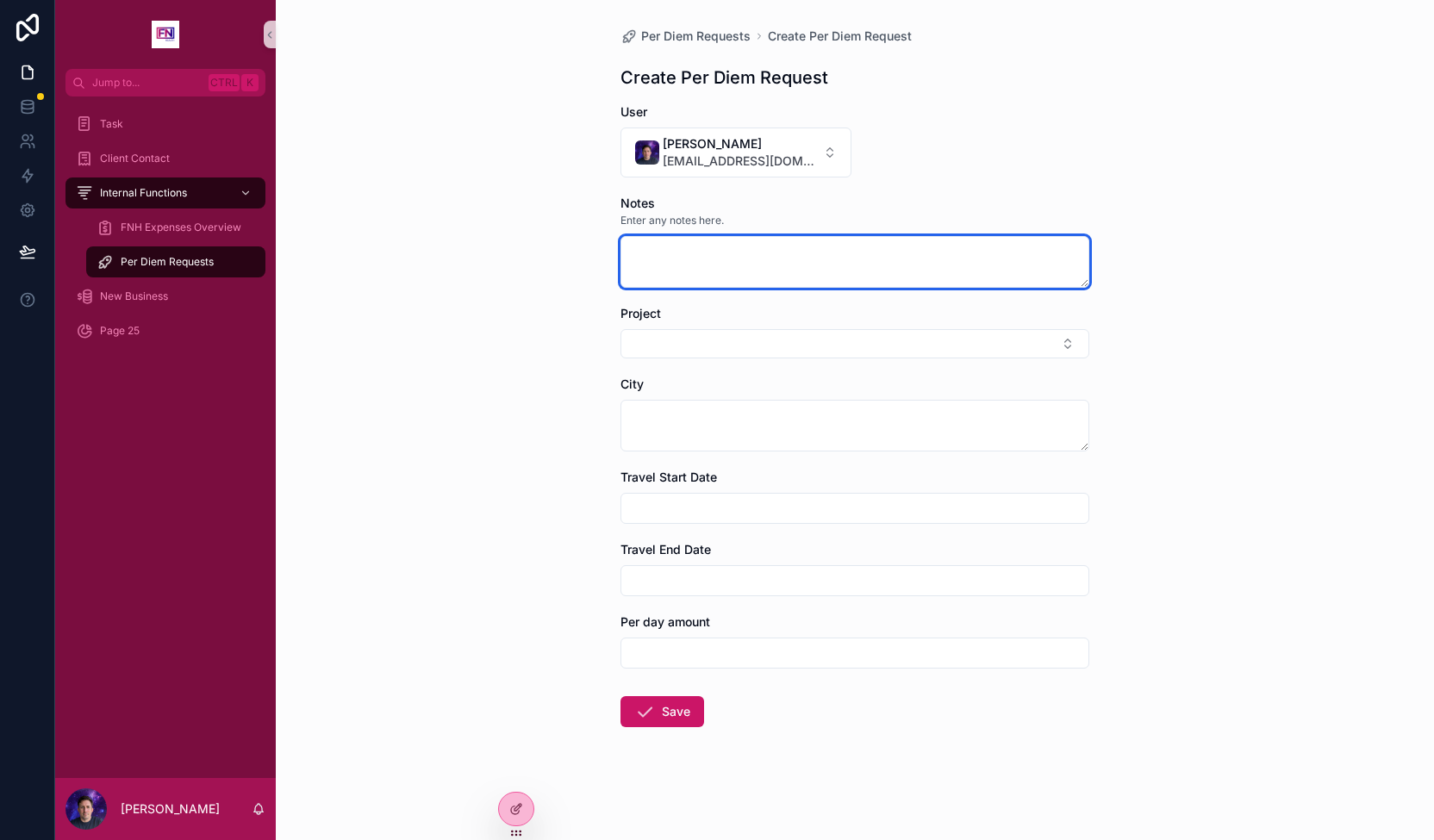
click at [762, 258] on textarea "scrollable content" at bounding box center [854, 262] width 469 height 52
type textarea "****"
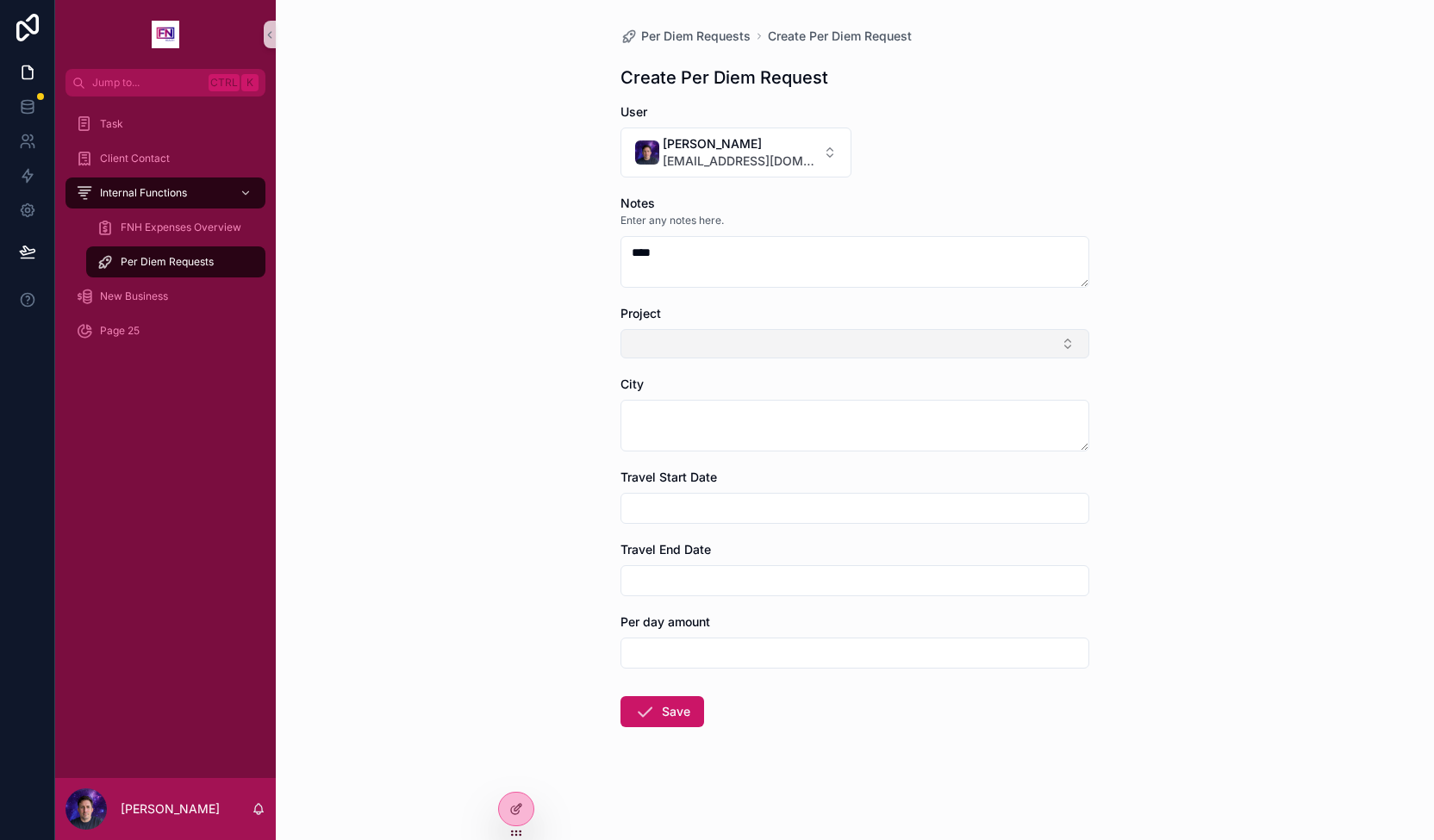
click at [1067, 344] on button "Select Button" at bounding box center [854, 343] width 469 height 29
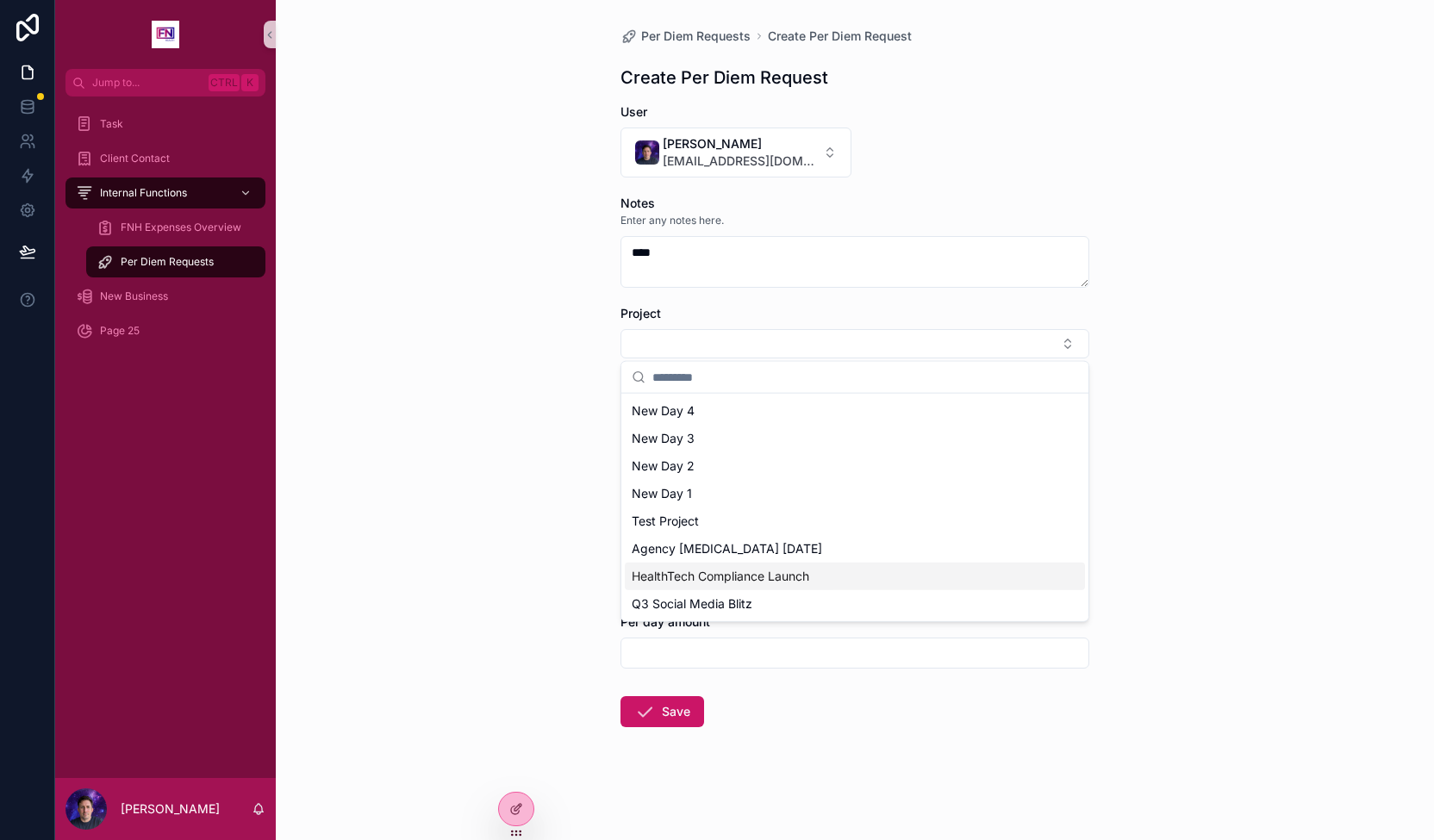
click at [830, 578] on div "HealthTech Compliance Launch" at bounding box center [854, 576] width 460 height 28
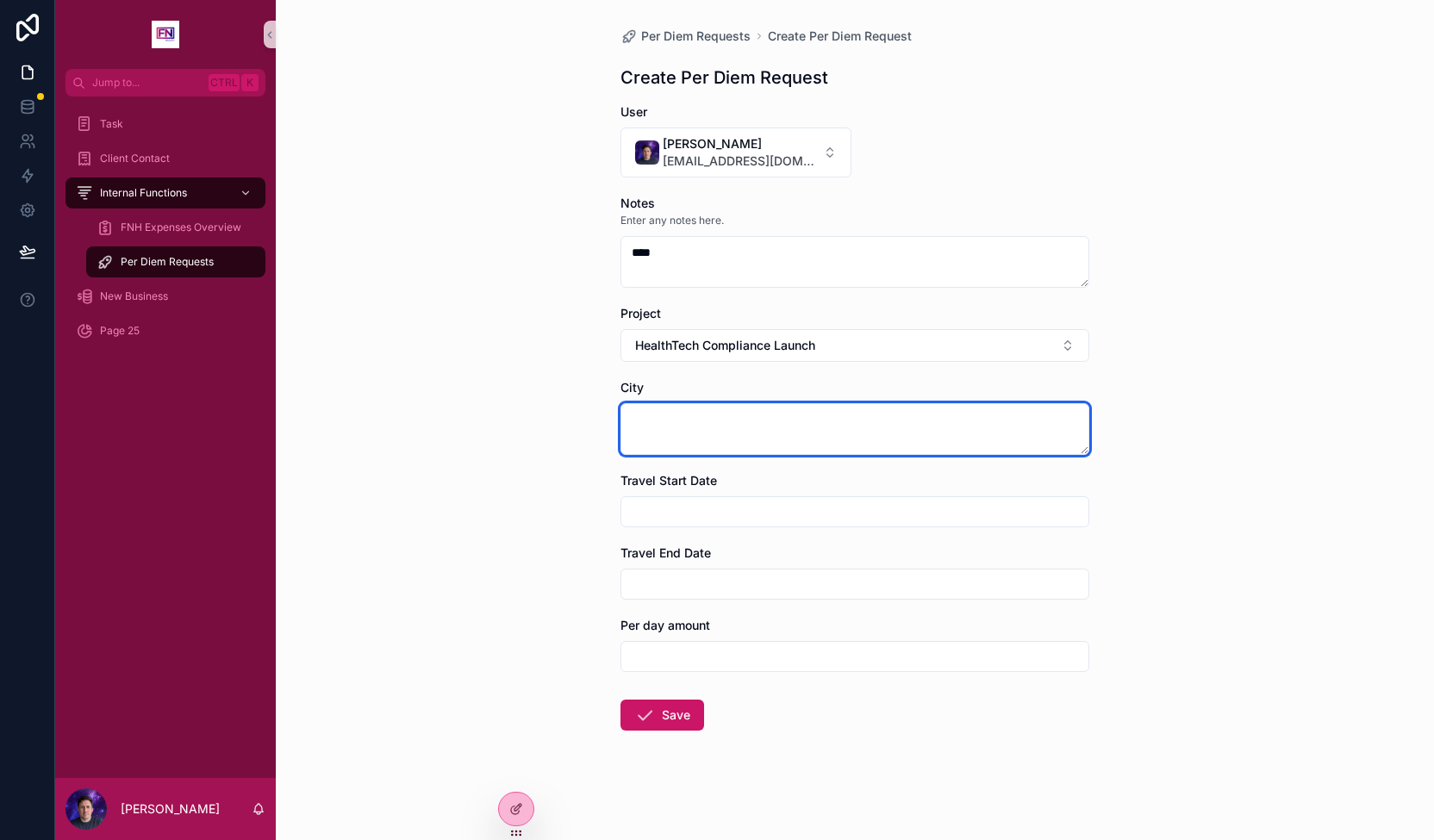
click at [791, 421] on textarea "scrollable content" at bounding box center [854, 429] width 469 height 52
type textarea "**********"
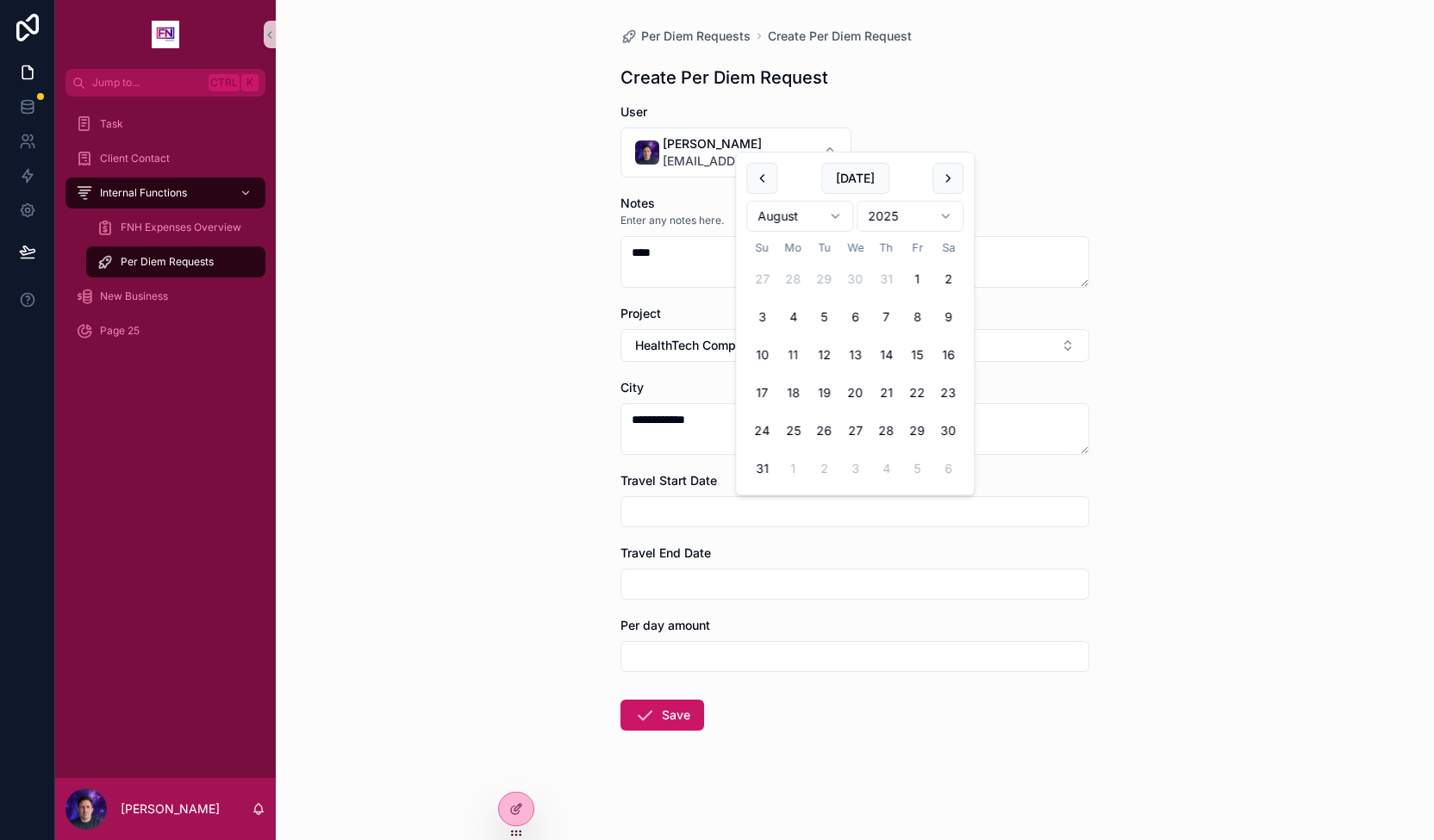
click at [755, 501] on input "scrollable content" at bounding box center [854, 512] width 467 height 24
click at [793, 308] on button "4" at bounding box center [793, 316] width 31 height 31
type input "********"
click at [713, 585] on input "scrollable content" at bounding box center [854, 584] width 467 height 24
click at [887, 380] on button "7" at bounding box center [885, 389] width 31 height 31
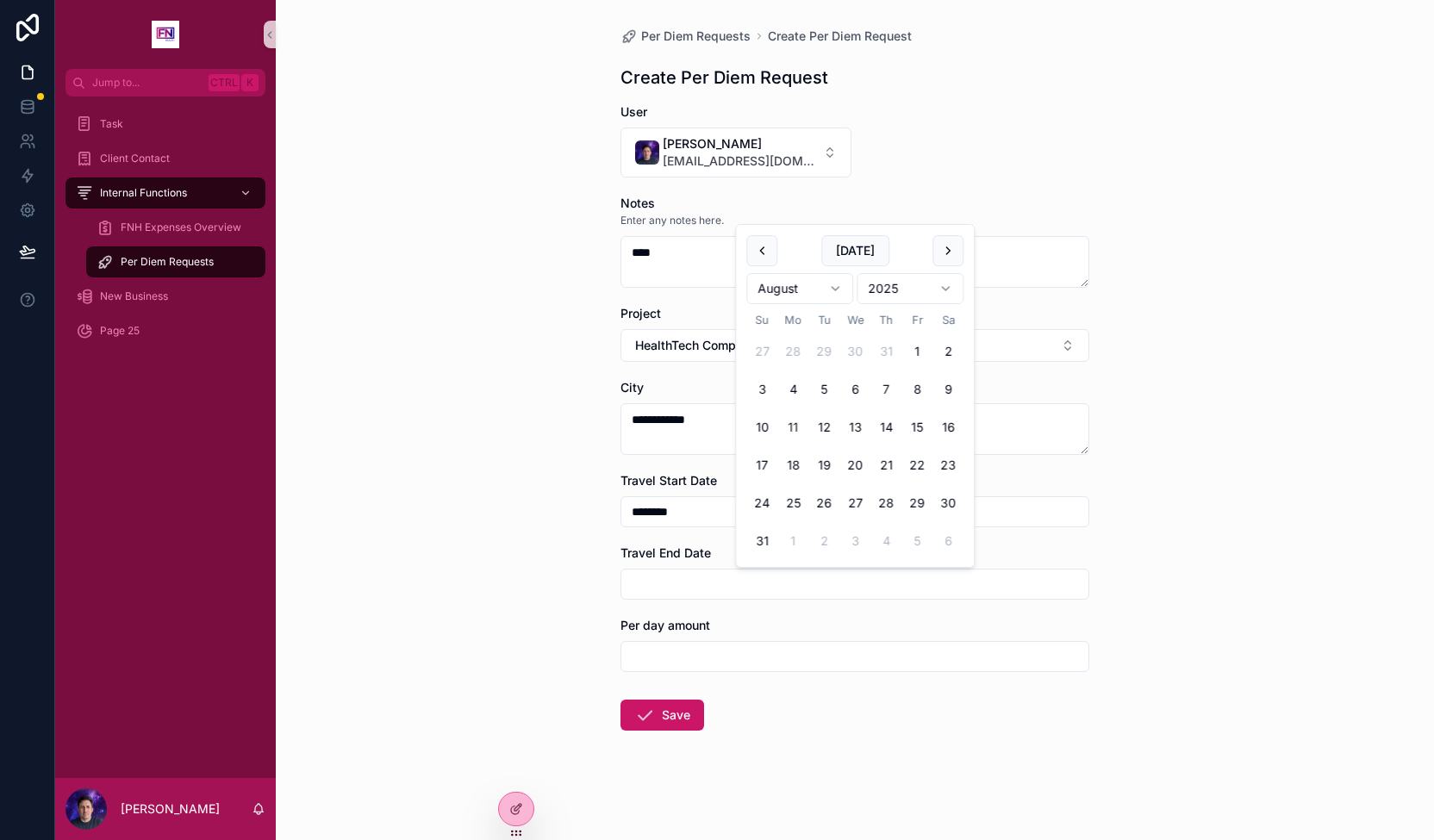
type input "********"
click at [789, 649] on input "scrollable content" at bounding box center [854, 656] width 467 height 24
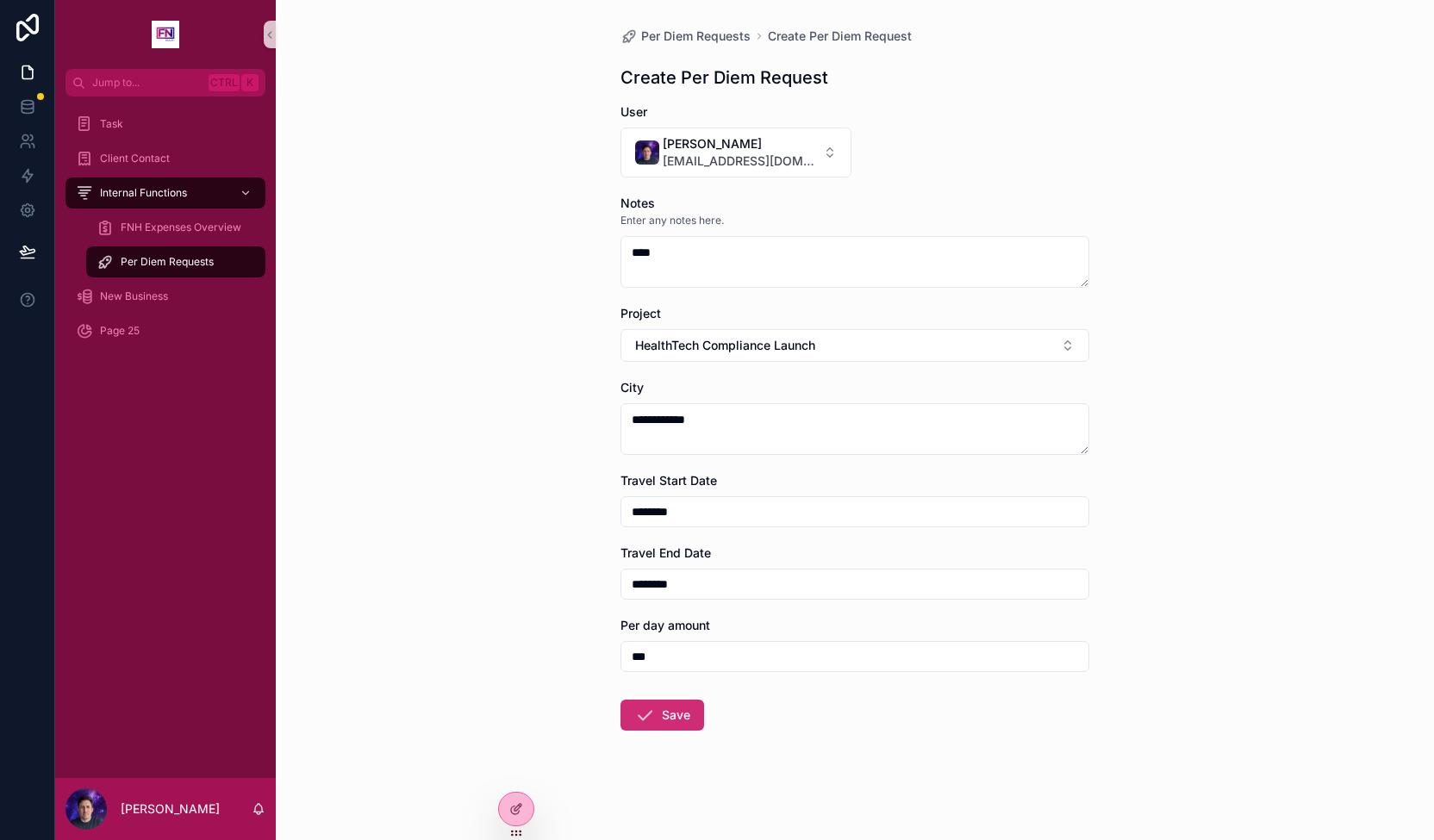
type input "***"
click at [676, 704] on button "Save" at bounding box center [662, 715] width 84 height 31
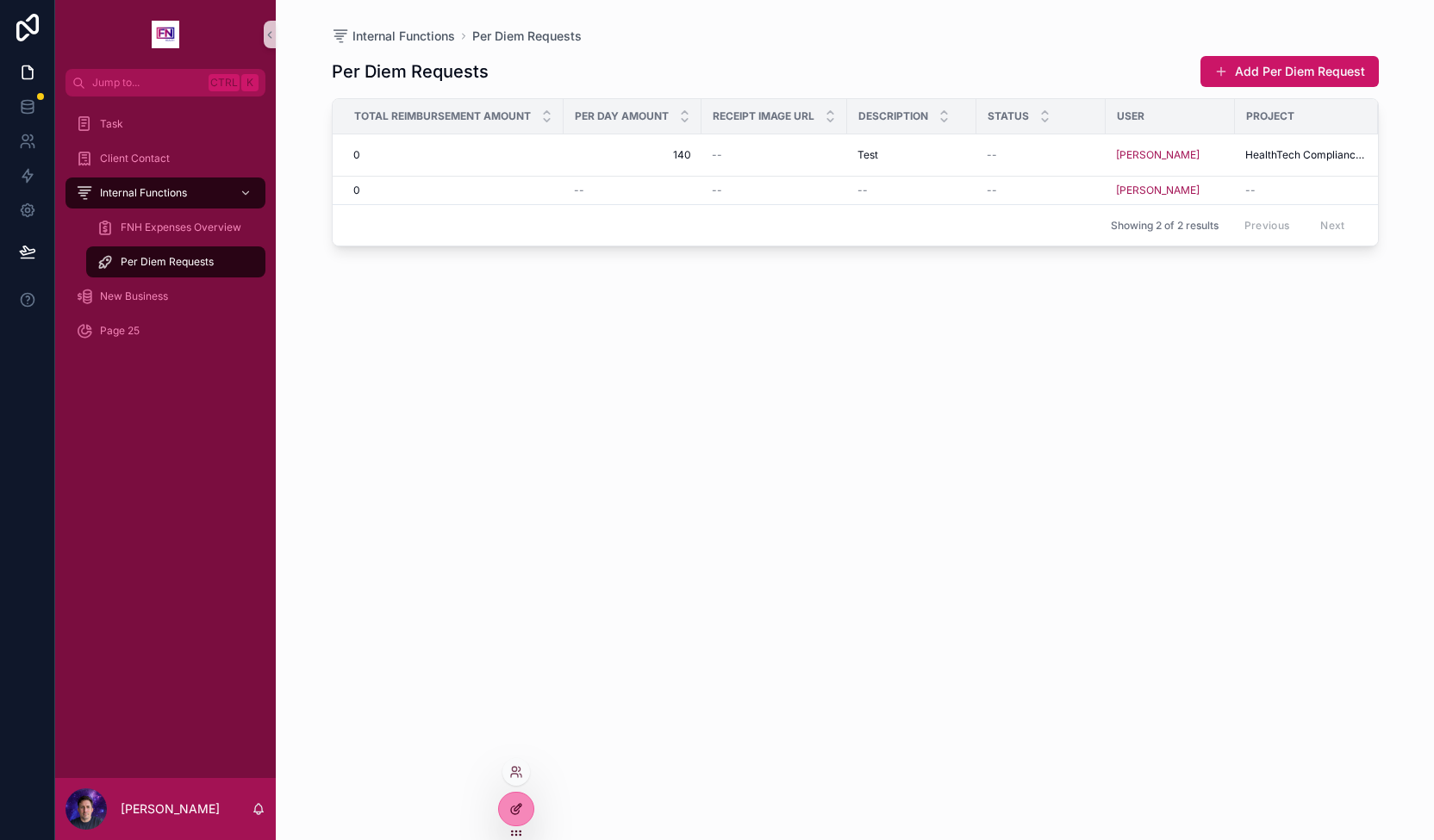
click at [522, 811] on icon at bounding box center [516, 809] width 14 height 14
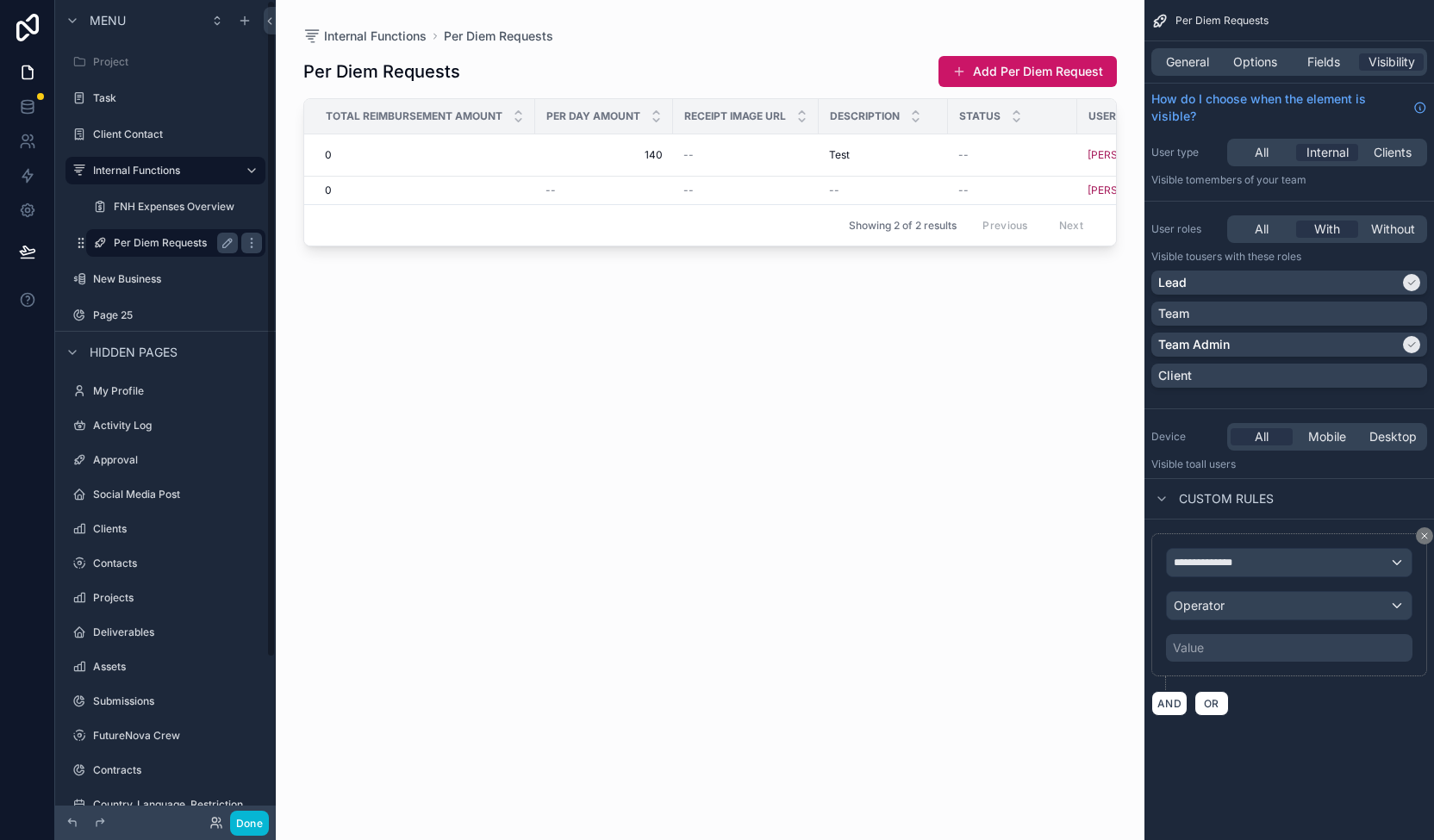
click at [179, 234] on div "Per Diem Requests" at bounding box center [175, 243] width 124 height 21
click at [245, 26] on icon "scrollable content" at bounding box center [245, 21] width 14 height 14
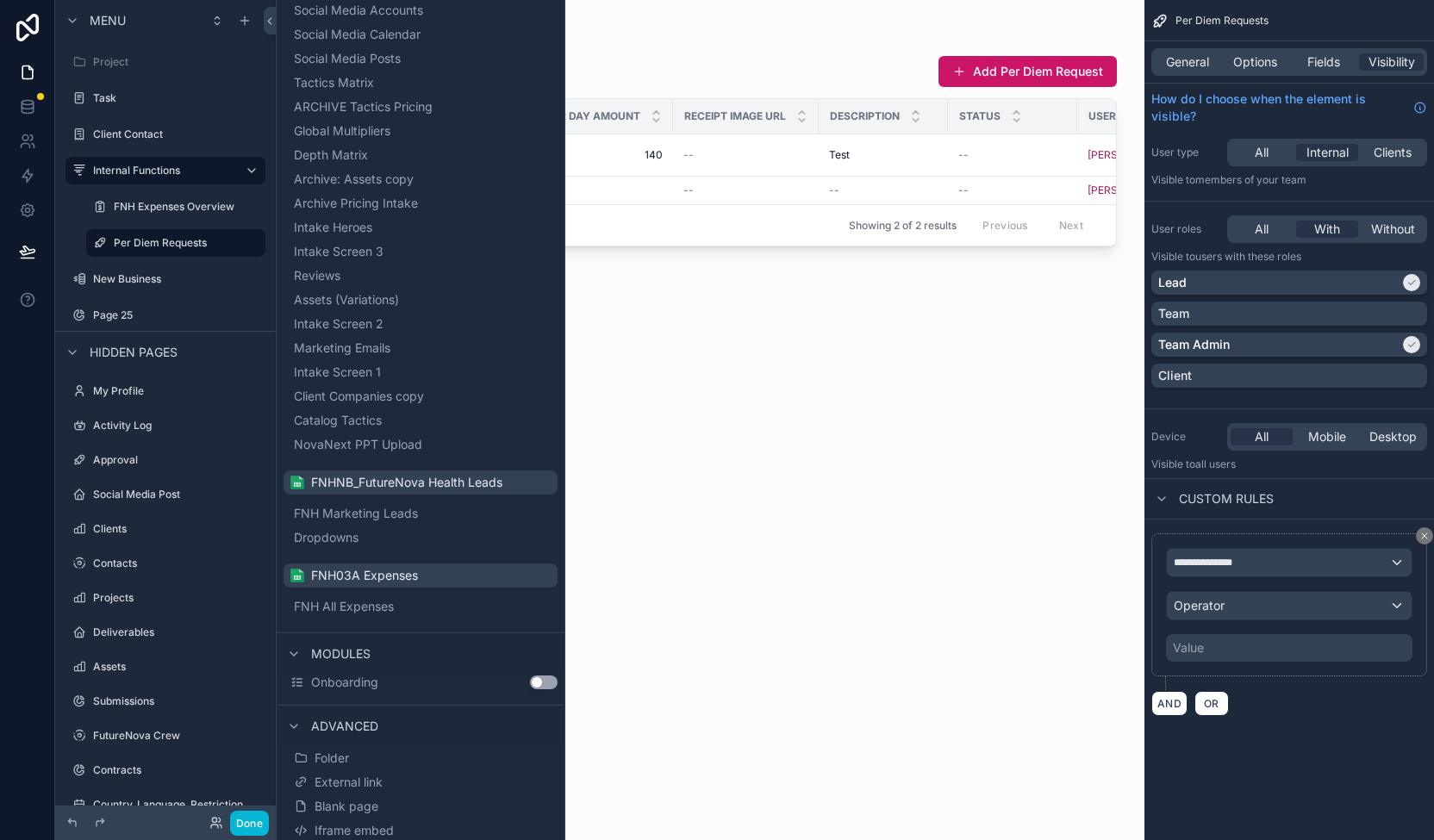
scroll to position [651, 0]
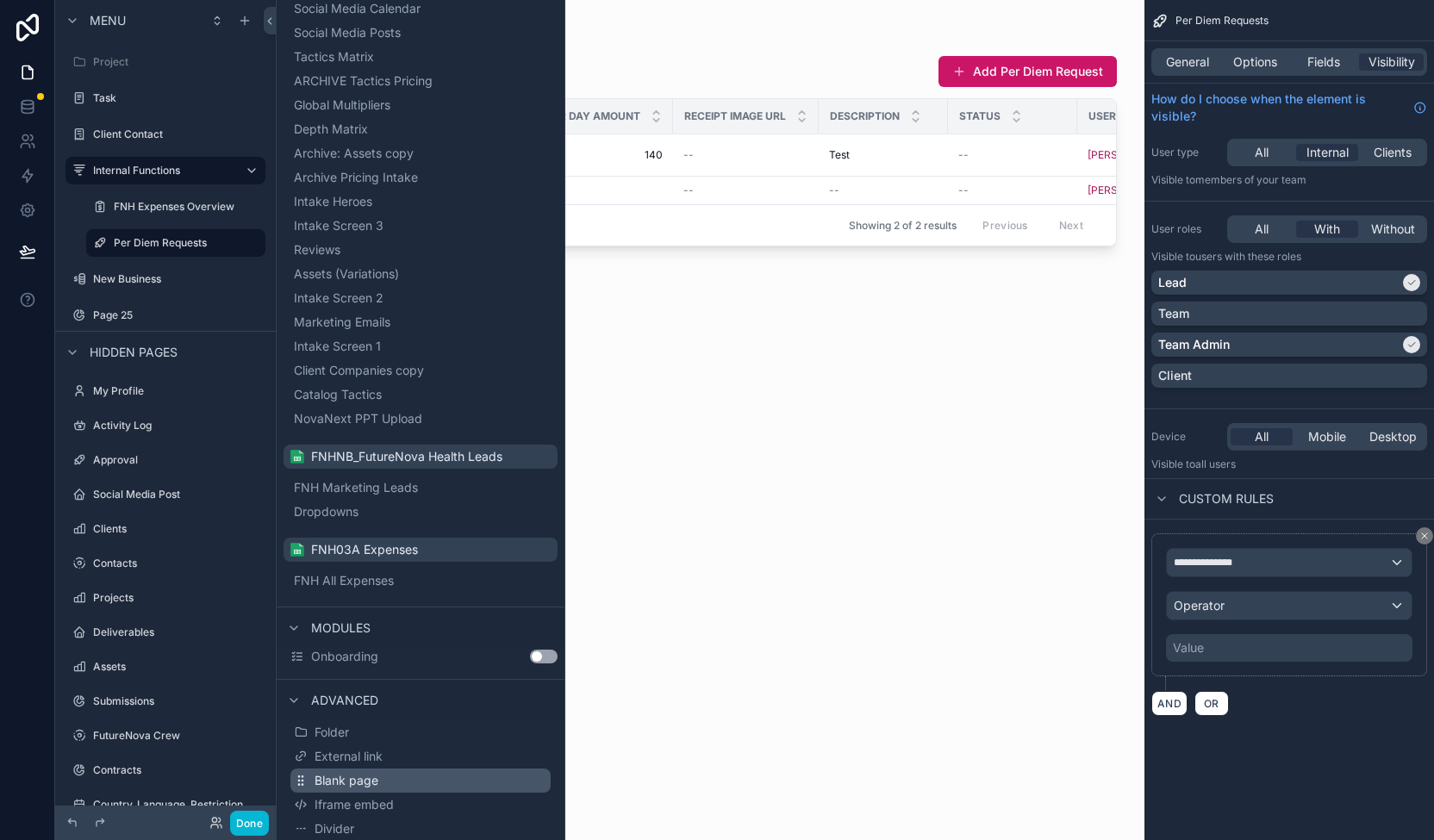
click at [462, 781] on button "Blank page" at bounding box center [420, 780] width 260 height 24
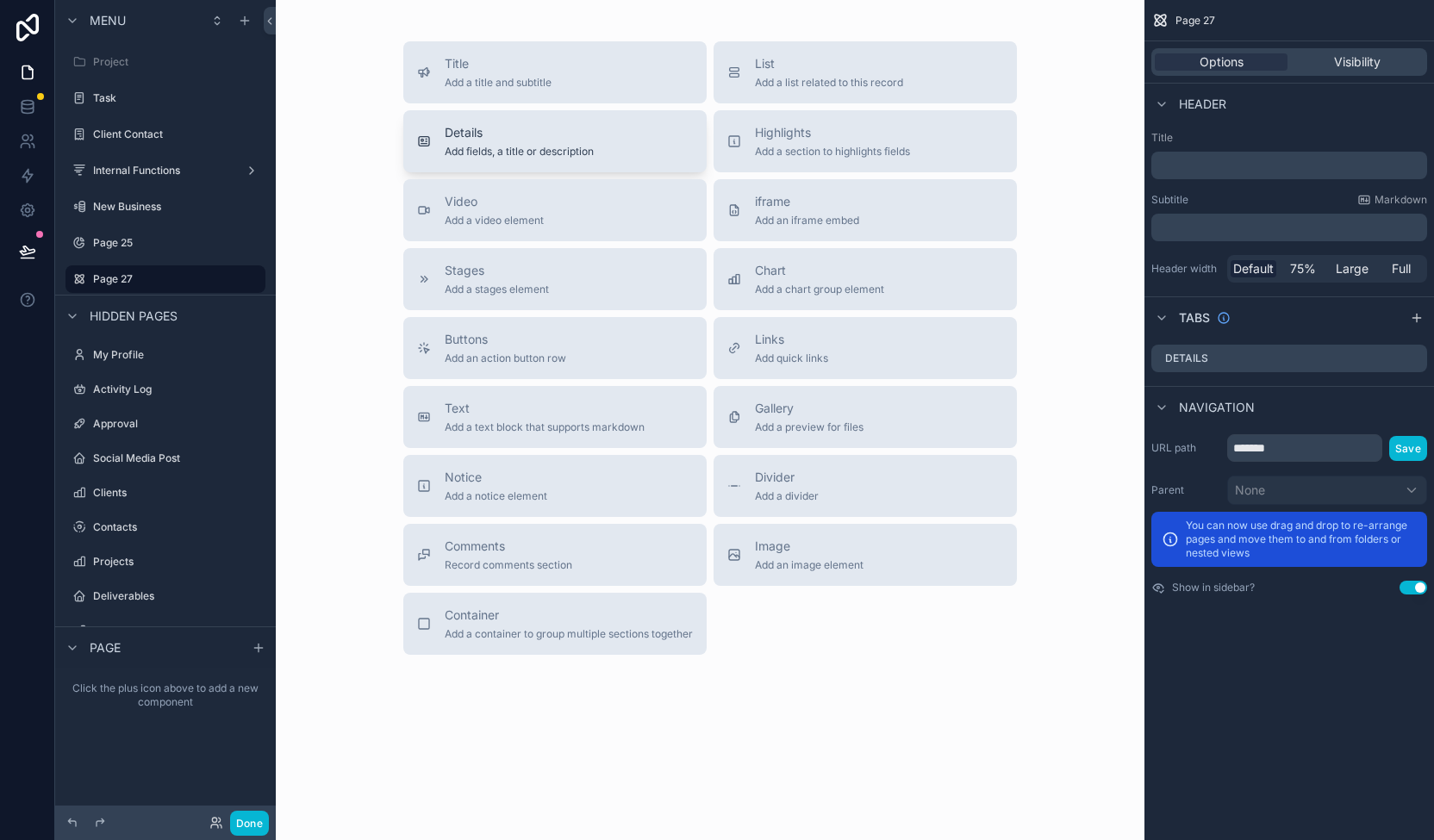
click at [552, 125] on span "Details" at bounding box center [520, 132] width 149 height 17
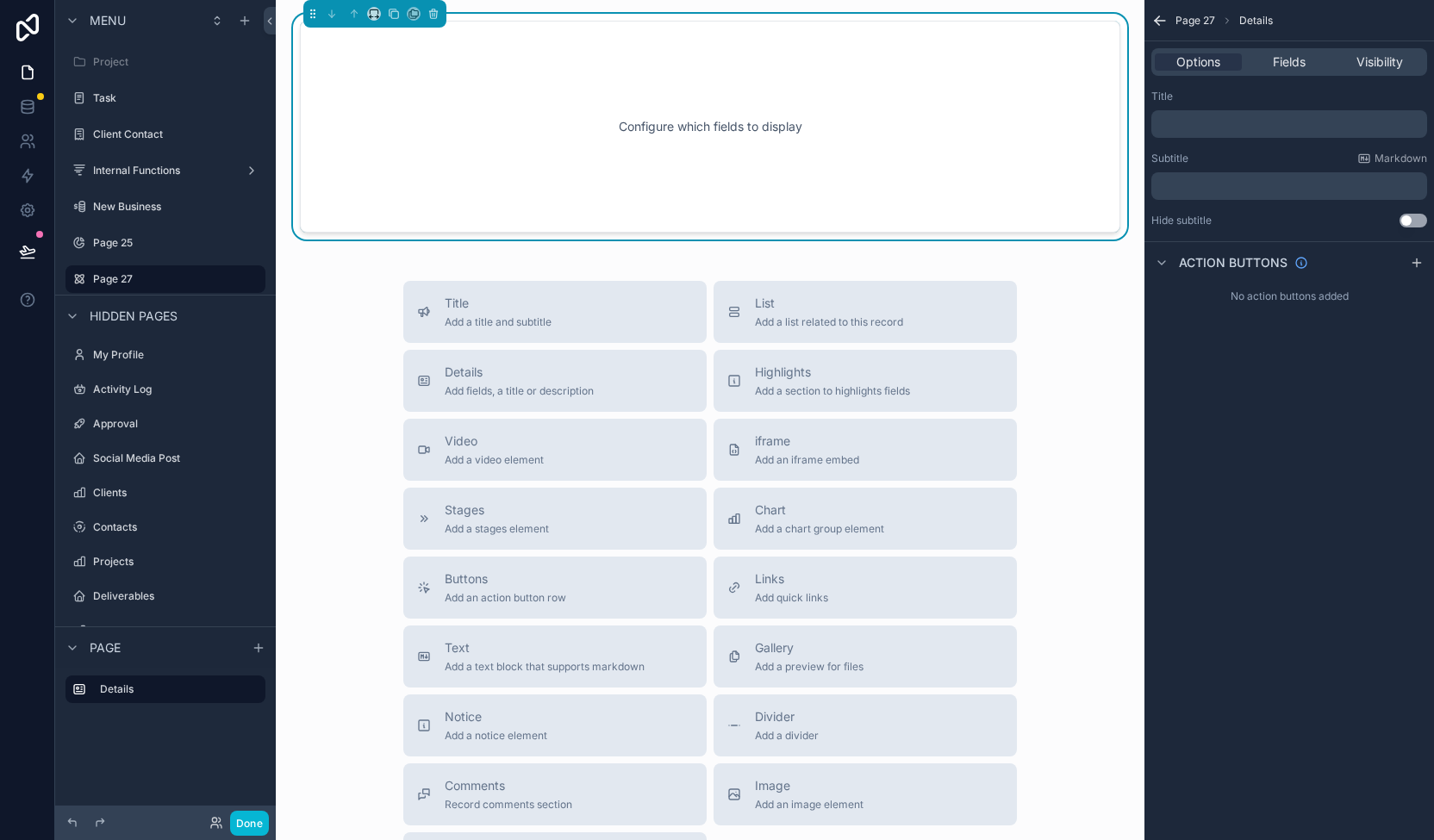
click at [733, 85] on div "Configure which fields to display" at bounding box center [710, 126] width 764 height 155
click at [445, 80] on div "Configure which fields to display" at bounding box center [710, 126] width 764 height 155
click at [765, 136] on div "Configure which fields to display" at bounding box center [710, 126] width 764 height 155
click at [576, 118] on div "Configure which fields to display" at bounding box center [710, 126] width 764 height 155
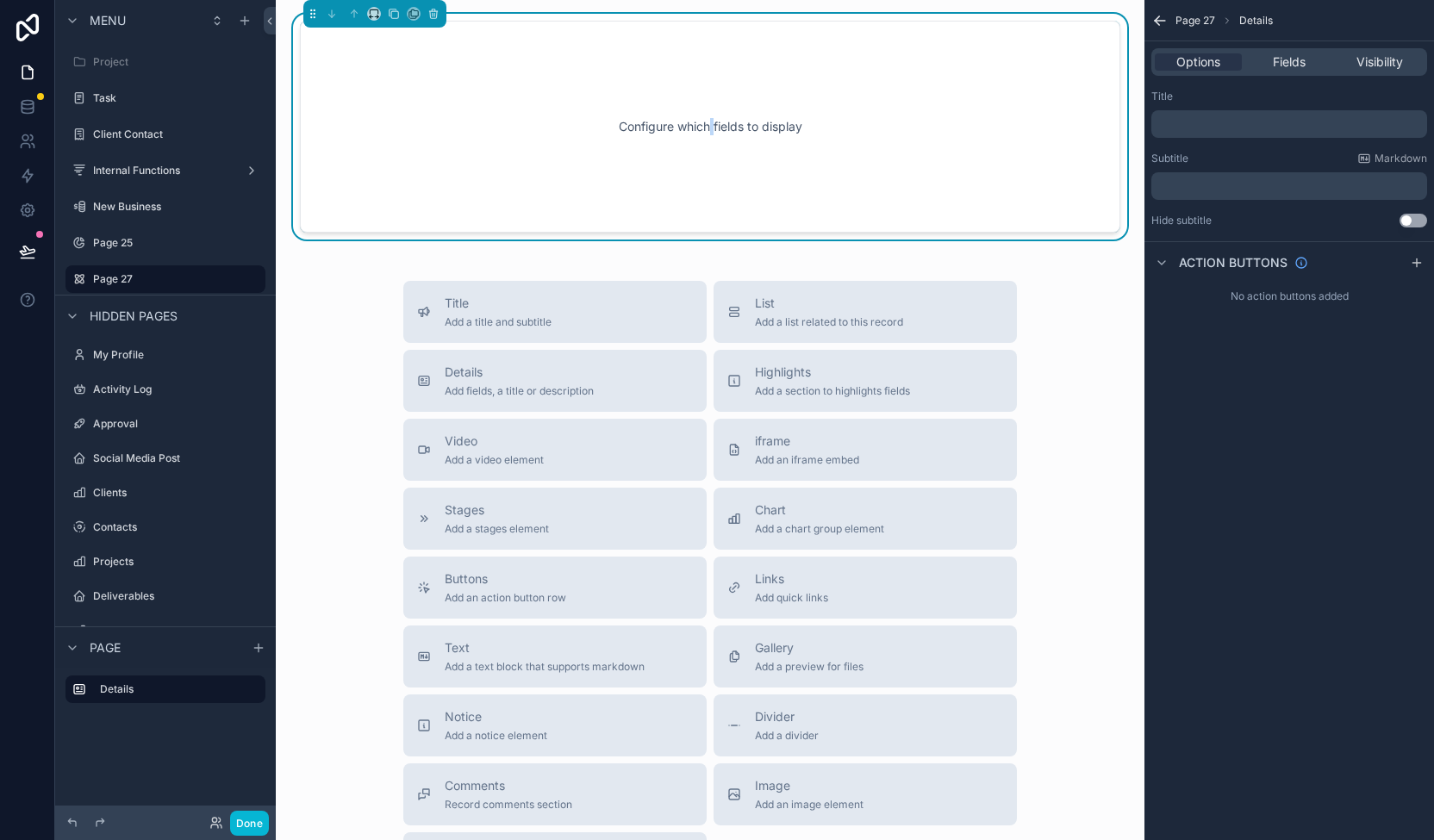
click at [707, 126] on div "Configure which fields to display" at bounding box center [710, 126] width 764 height 155
click at [1297, 62] on span "Fields" at bounding box center [1289, 62] width 33 height 17
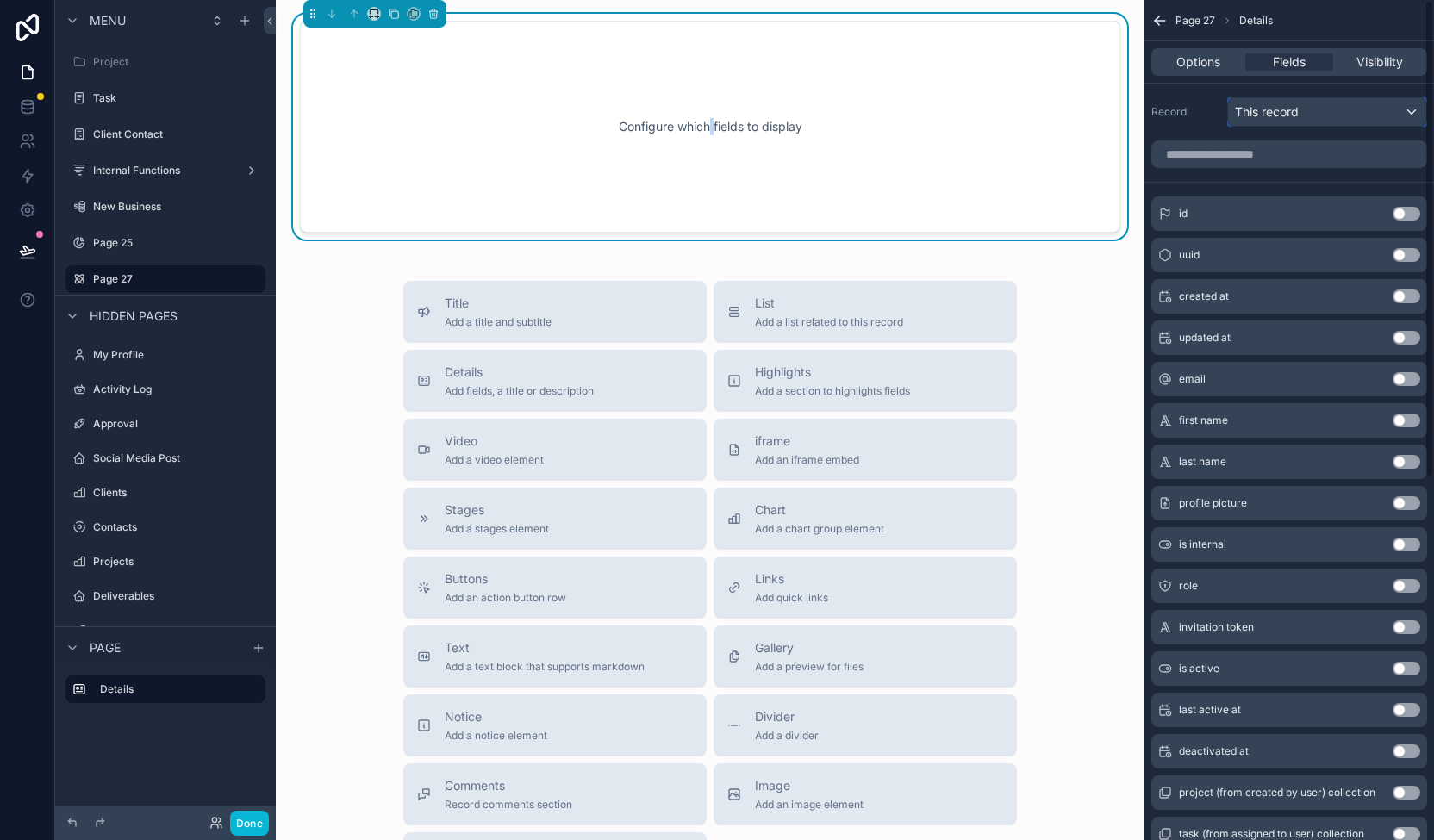
click at [1330, 107] on div "This record" at bounding box center [1326, 112] width 198 height 28
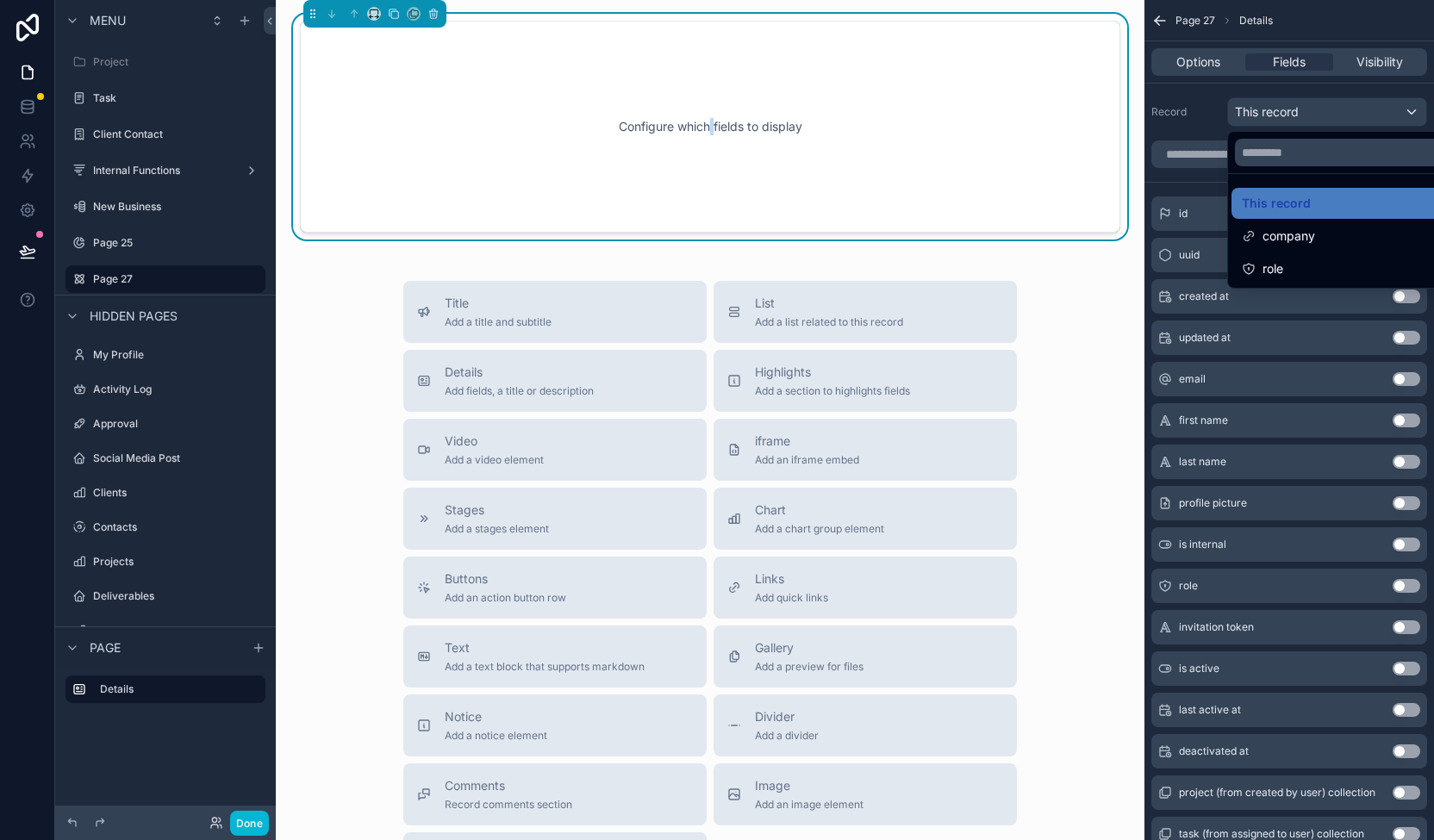
click at [1330, 107] on div "scrollable content" at bounding box center [717, 420] width 1434 height 840
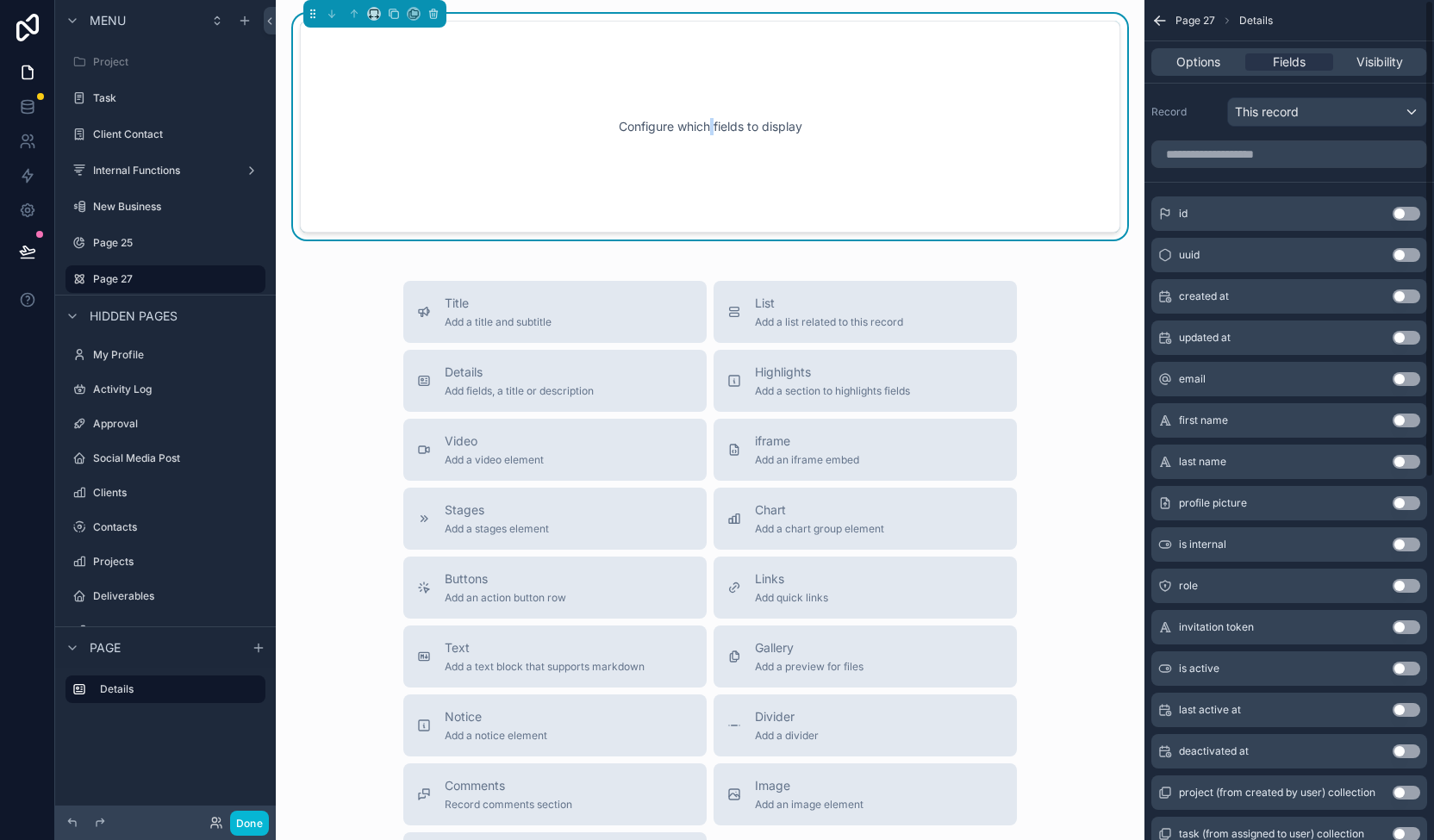
click at [1429, 199] on div "Page 27 Details Options Fields Visibility Record This record id Use setting uui…" at bounding box center [1289, 420] width 290 height 840
click at [1346, 149] on input "scrollable content" at bounding box center [1289, 154] width 276 height 28
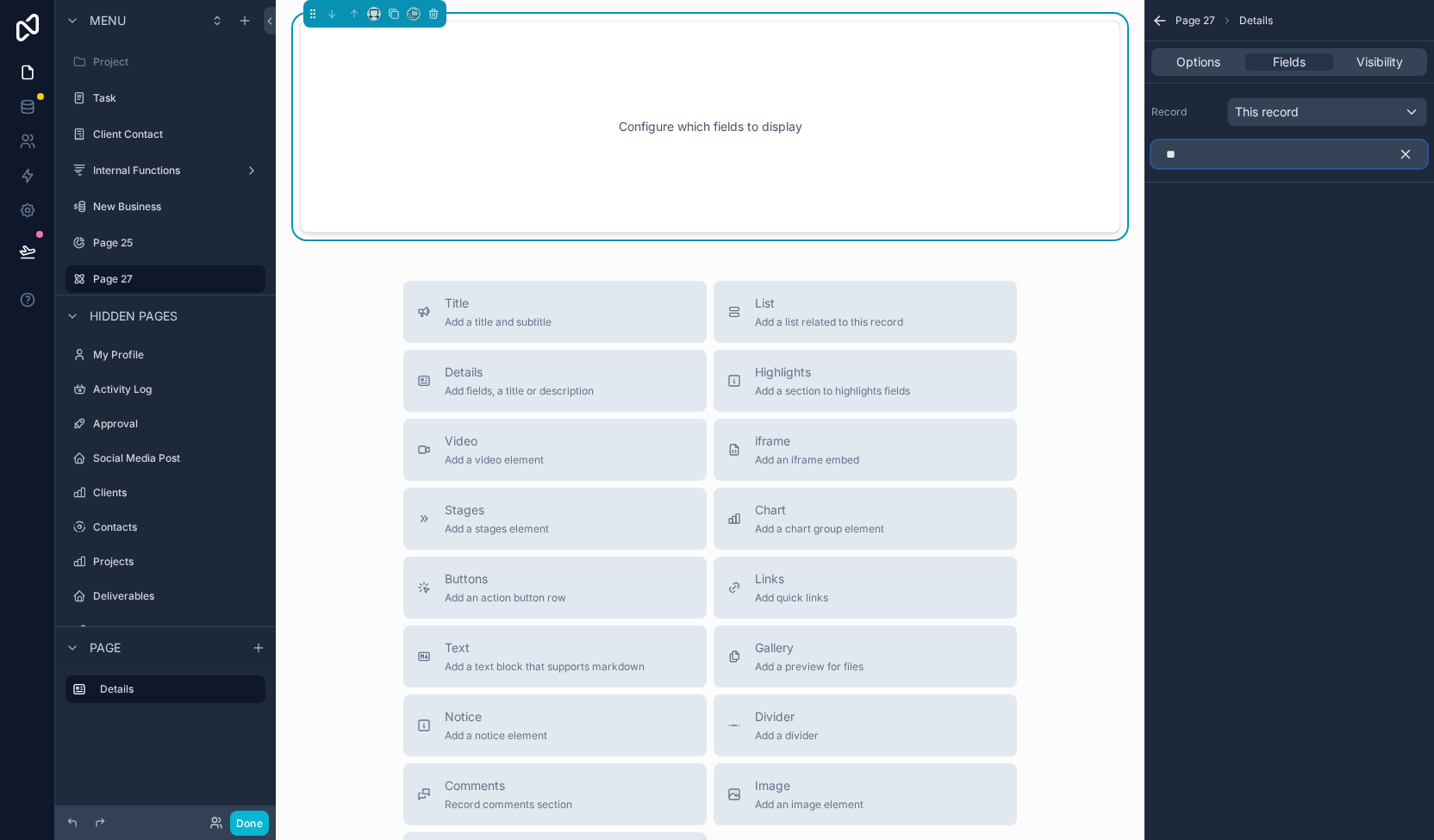
type input "***"
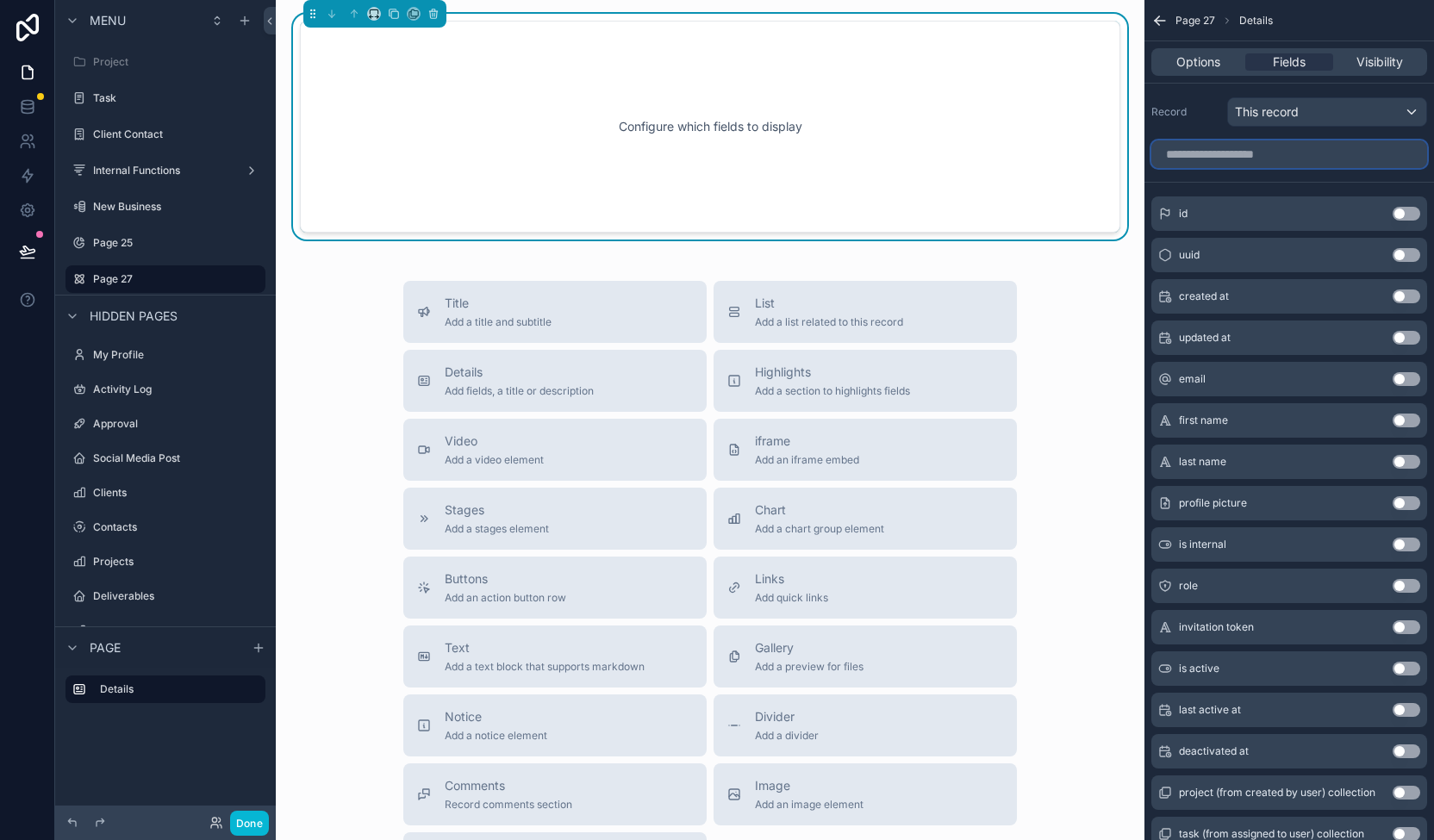
click at [1349, 152] on input "scrollable content" at bounding box center [1289, 154] width 276 height 28
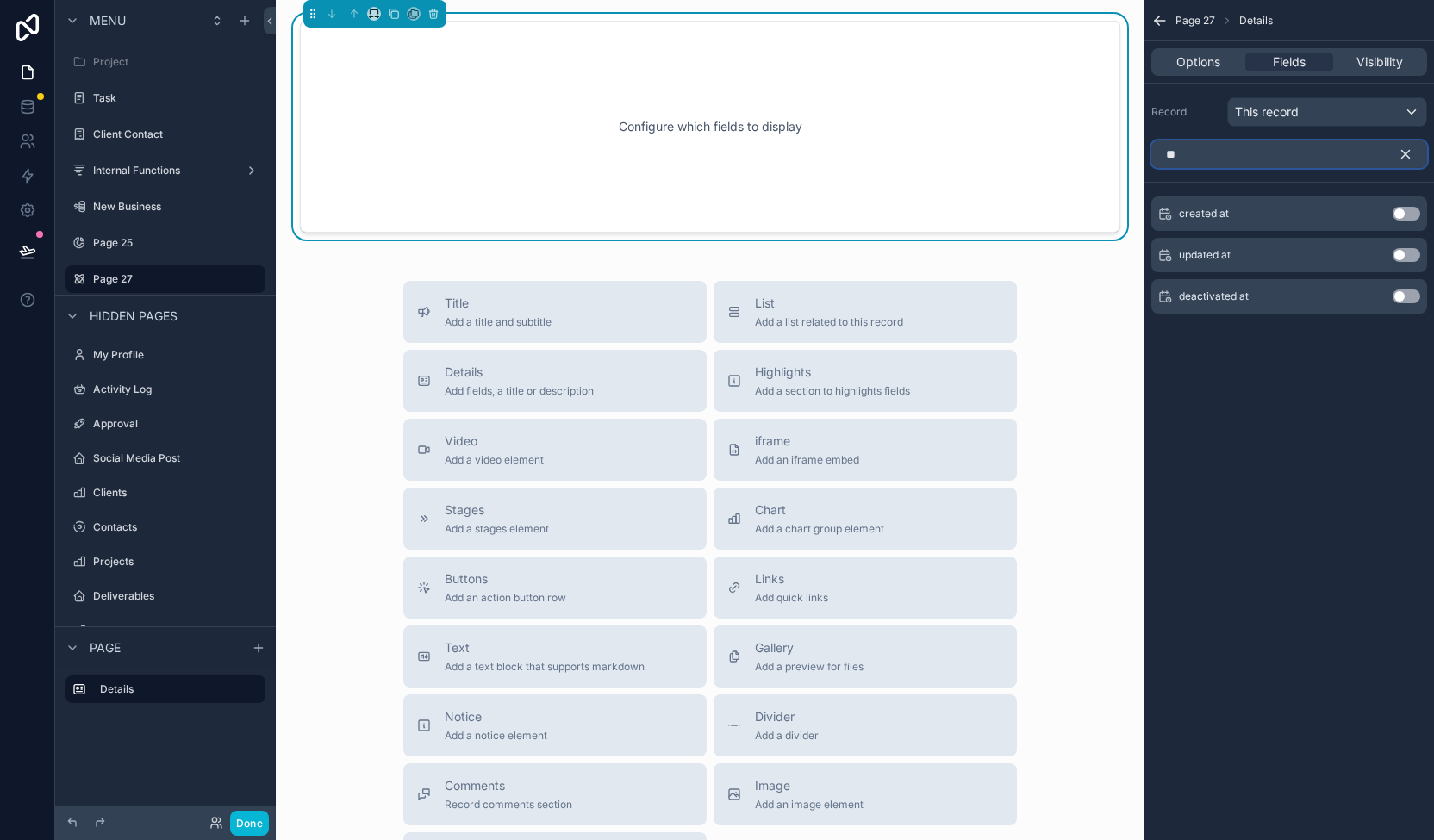
type input "***"
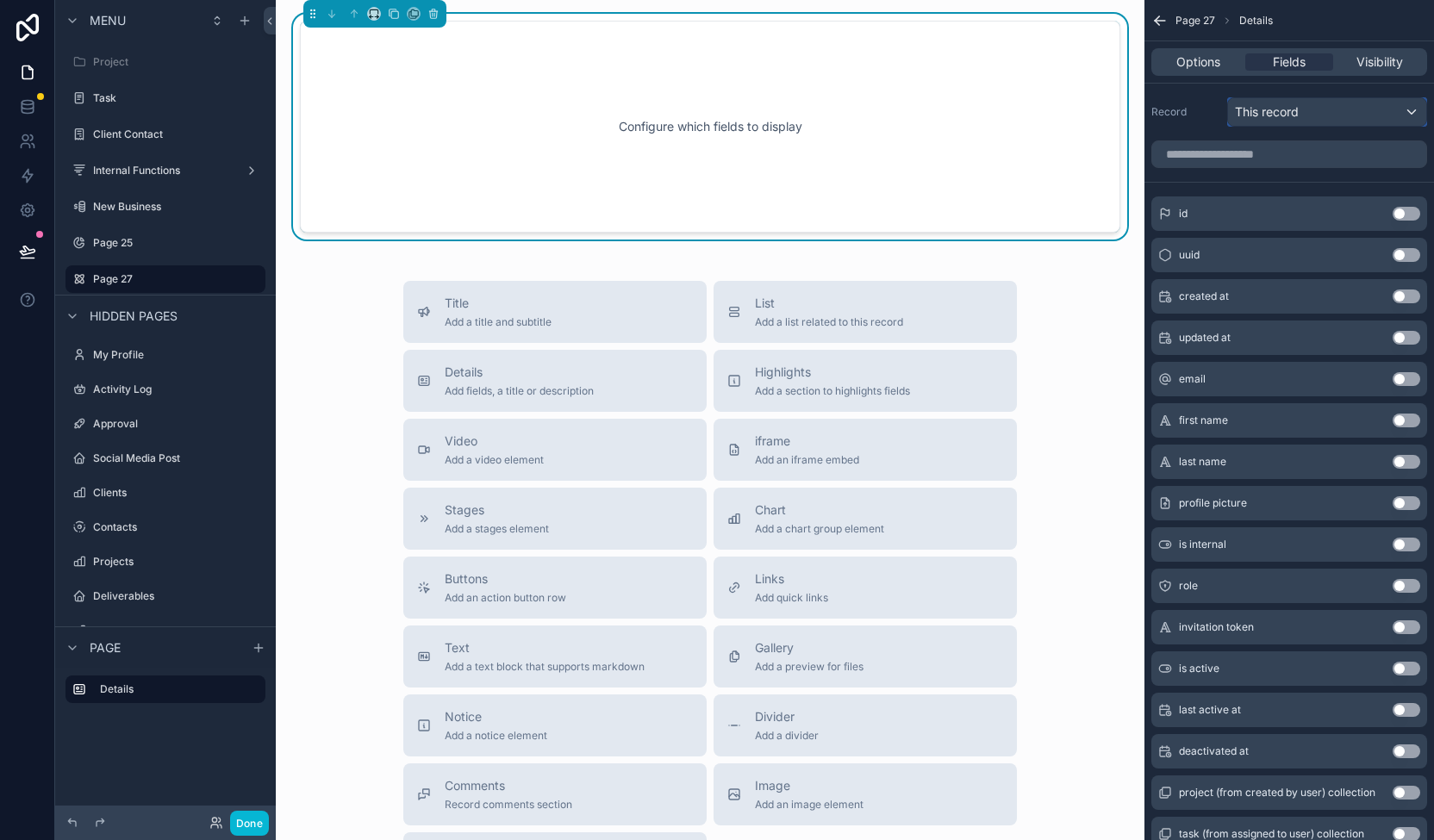
click at [1305, 109] on div "This record" at bounding box center [1326, 112] width 198 height 28
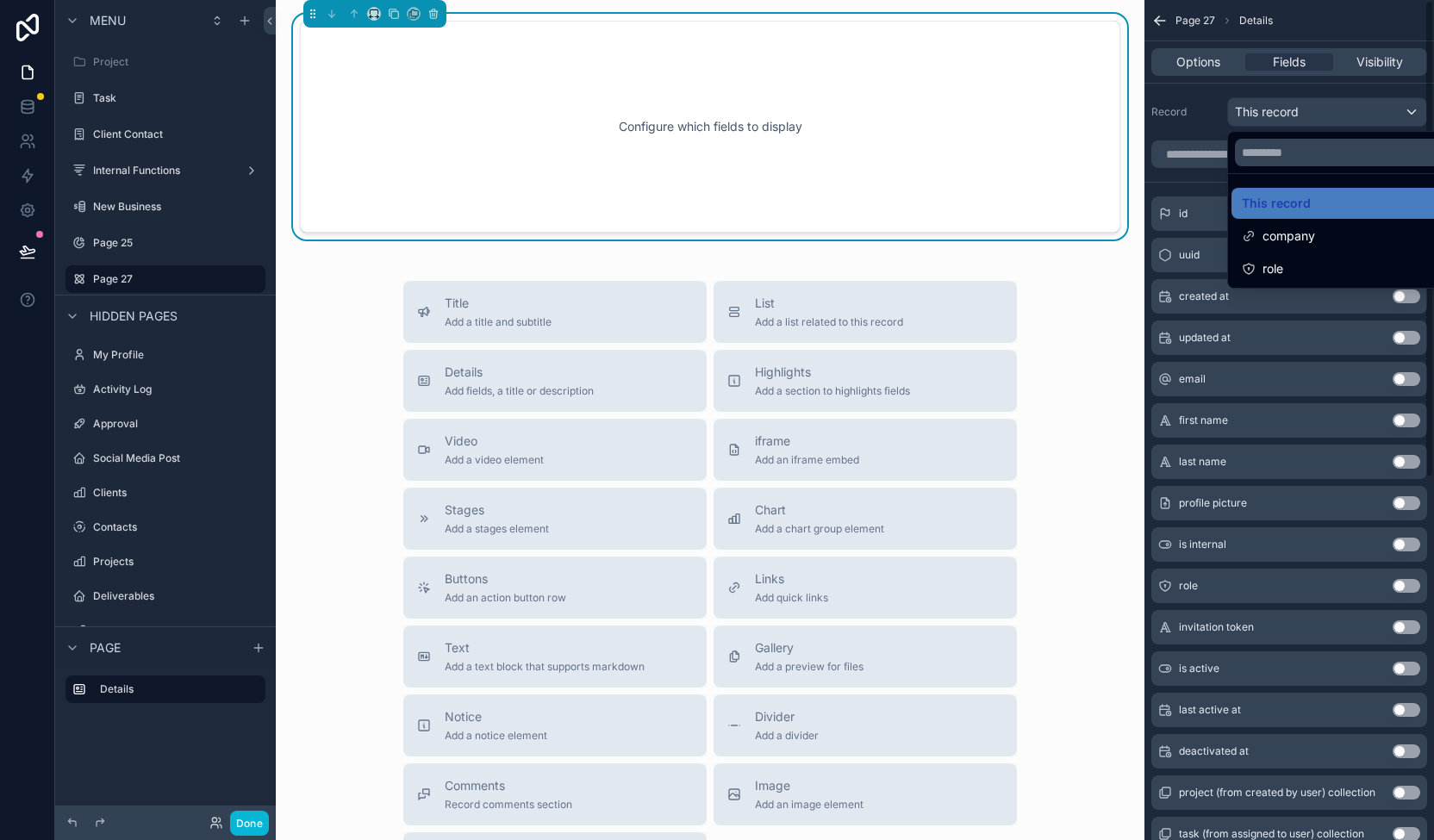
click at [1207, 96] on div "scrollable content" at bounding box center [717, 420] width 1434 height 840
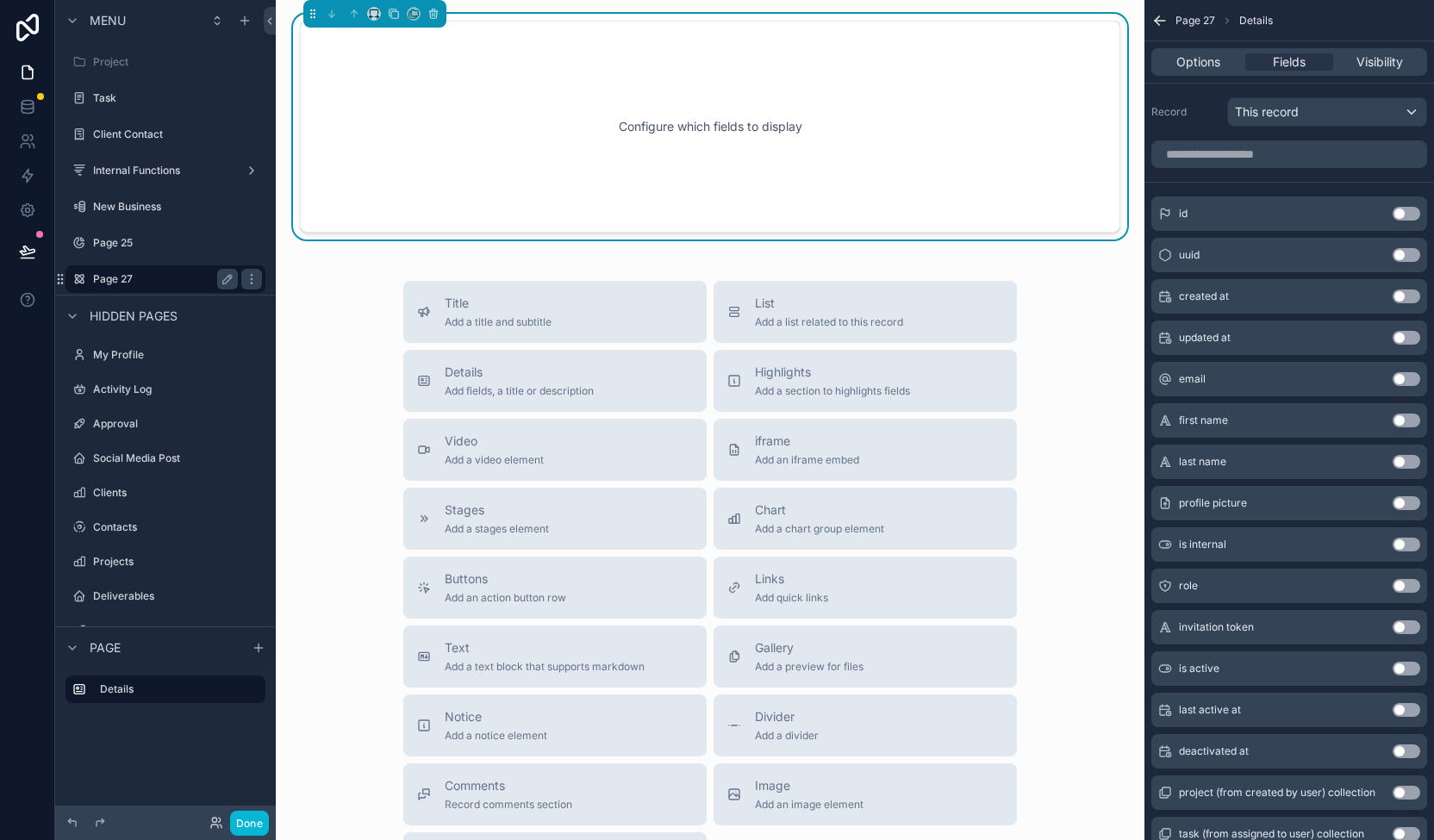
drag, startPoint x: 139, startPoint y: 276, endPoint x: 90, endPoint y: 278, distance: 49.0
click at [90, 278] on div "Page 27" at bounding box center [165, 280] width 193 height 28
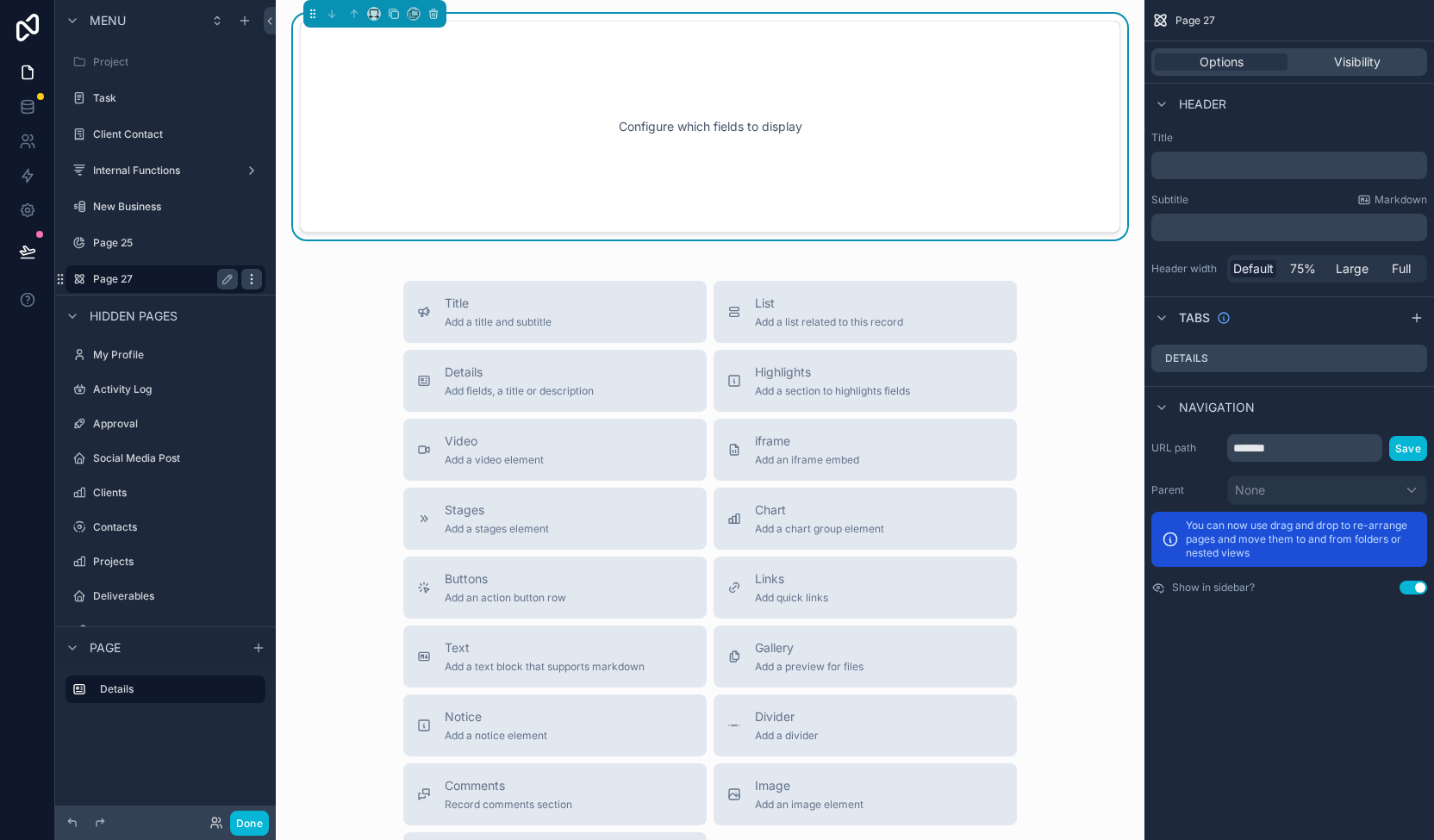
click at [247, 278] on icon "scrollable content" at bounding box center [252, 279] width 14 height 14
click at [328, 286] on span "Remove" at bounding box center [330, 291] width 46 height 17
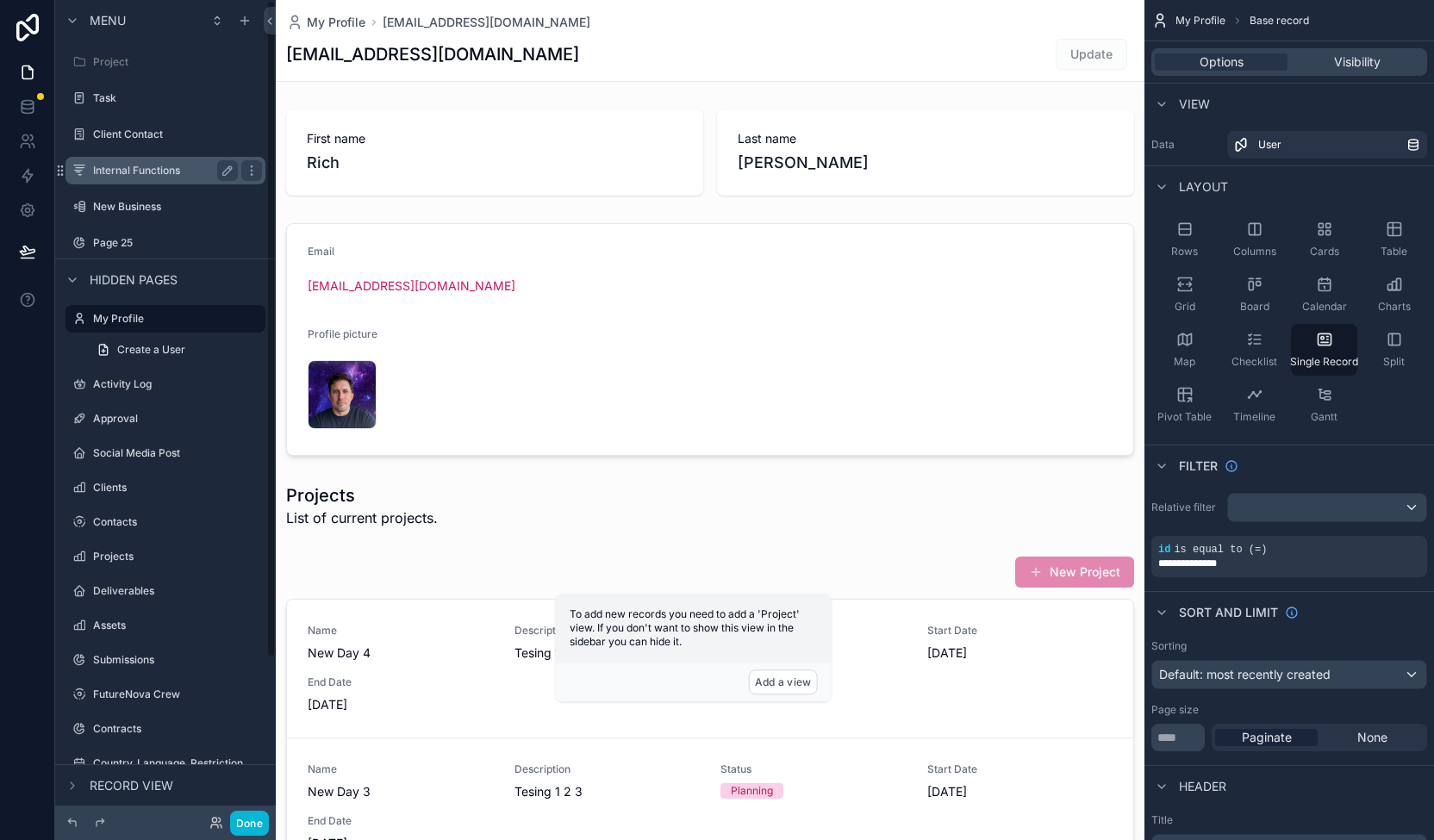
click at [191, 163] on label "Internal Functions" at bounding box center [161, 170] width 137 height 14
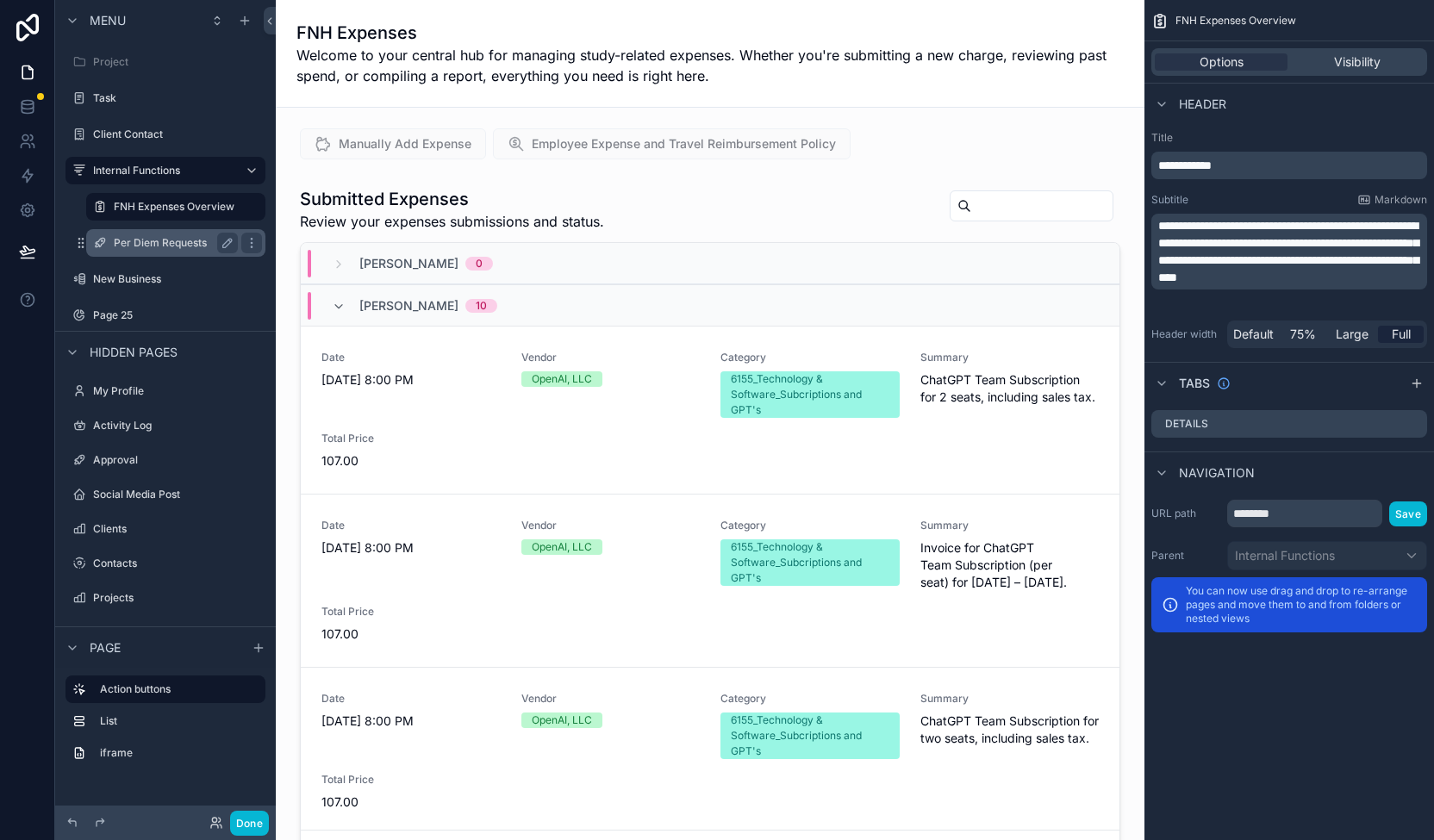
click at [203, 234] on div "Per Diem Requests" at bounding box center [175, 243] width 124 height 21
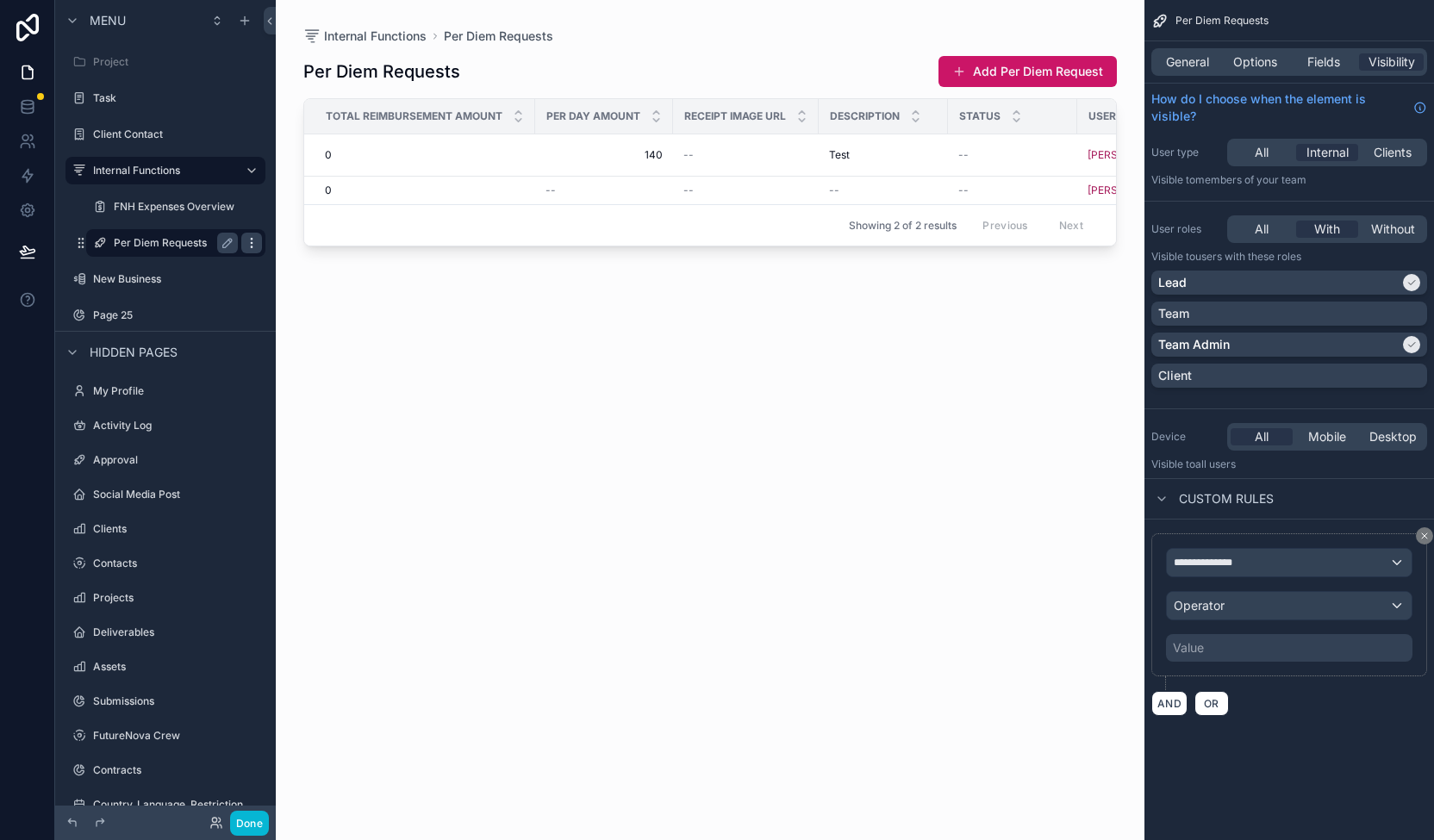
click at [252, 240] on icon "scrollable content" at bounding box center [251, 239] width 1 height 1
click at [254, 240] on icon "scrollable content" at bounding box center [252, 243] width 14 height 14
click at [504, 331] on div "scrollable content" at bounding box center [710, 409] width 868 height 819
click at [814, 335] on div "Per Diem Requests Add Per Diem Request Total Reimbursement Amount Per day amoun…" at bounding box center [710, 432] width 814 height 774
click at [695, 53] on div "Per Diem Requests Add Per Diem Request Total Reimbursement Amount Per day amoun…" at bounding box center [710, 432] width 814 height 774
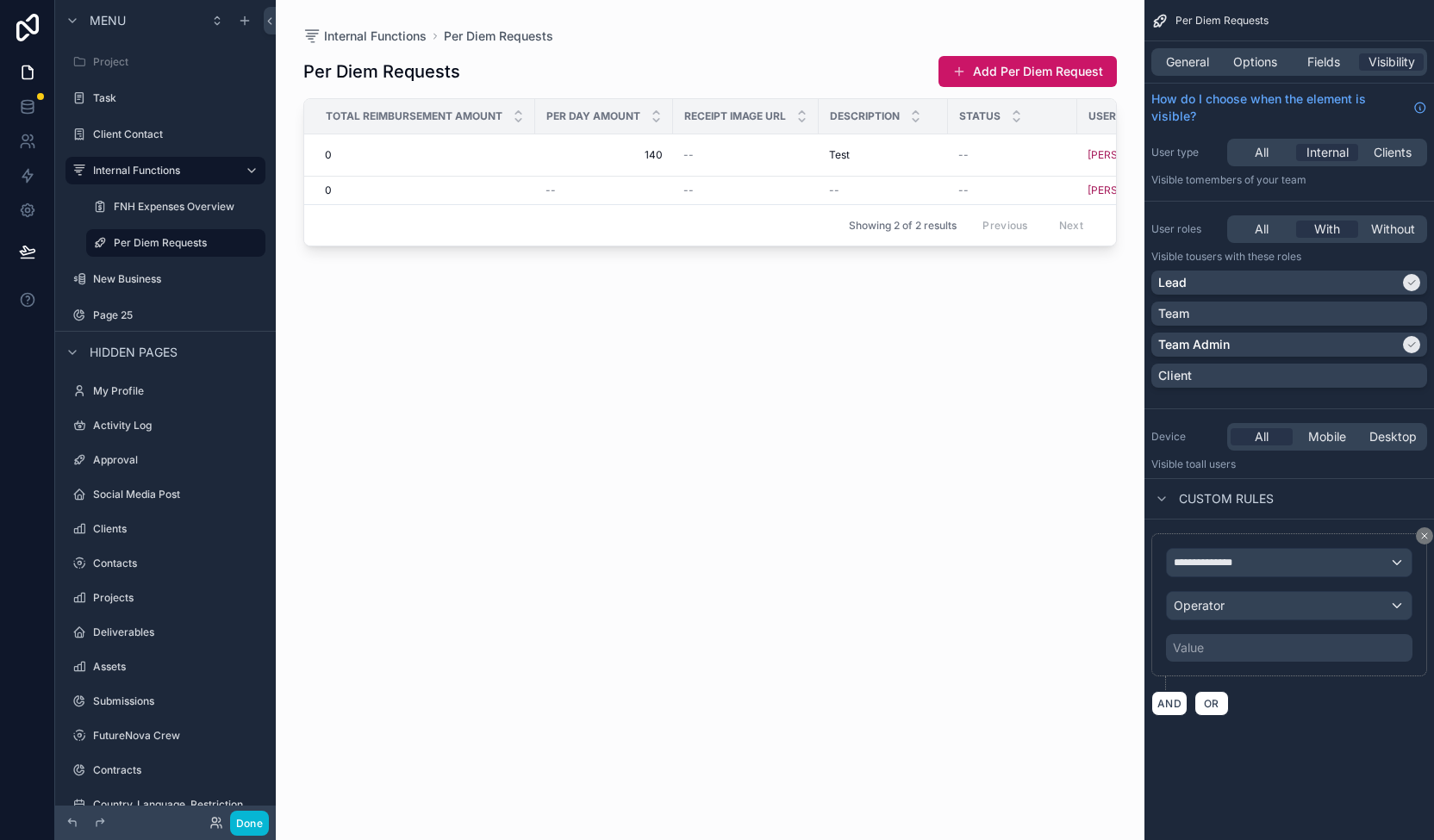
drag, startPoint x: 269, startPoint y: 281, endPoint x: 309, endPoint y: 110, distance: 175.6
click at [309, 110] on div "Menu Project Task Client Contact Internal Functions FNH Expenses Overview Per D…" at bounding box center [744, 420] width 1379 height 840
click at [1103, 148] on span "[PERSON_NAME]" at bounding box center [1129, 155] width 84 height 14
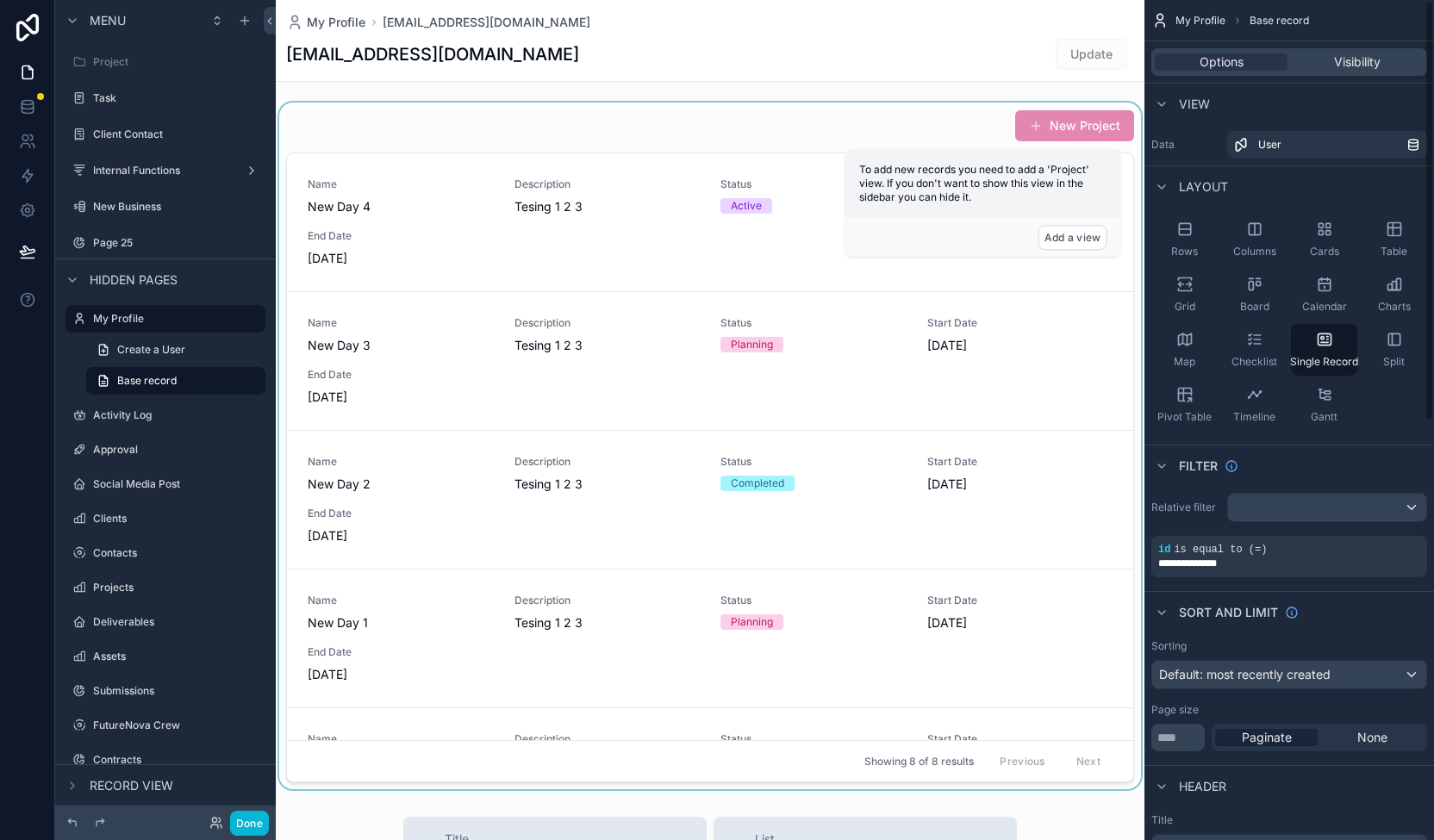
scroll to position [445, 0]
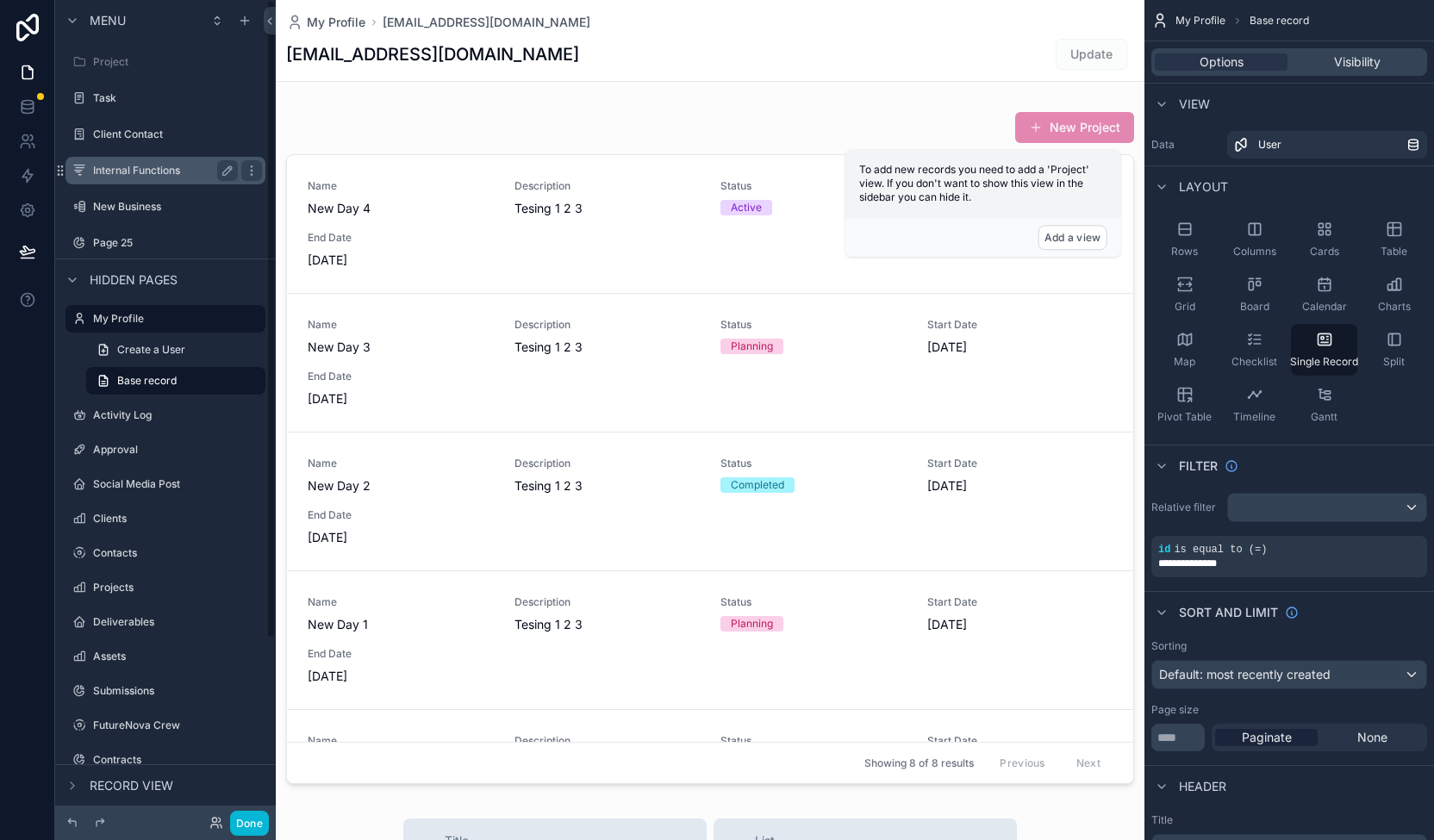
click at [157, 169] on label "Internal Functions" at bounding box center [161, 170] width 137 height 14
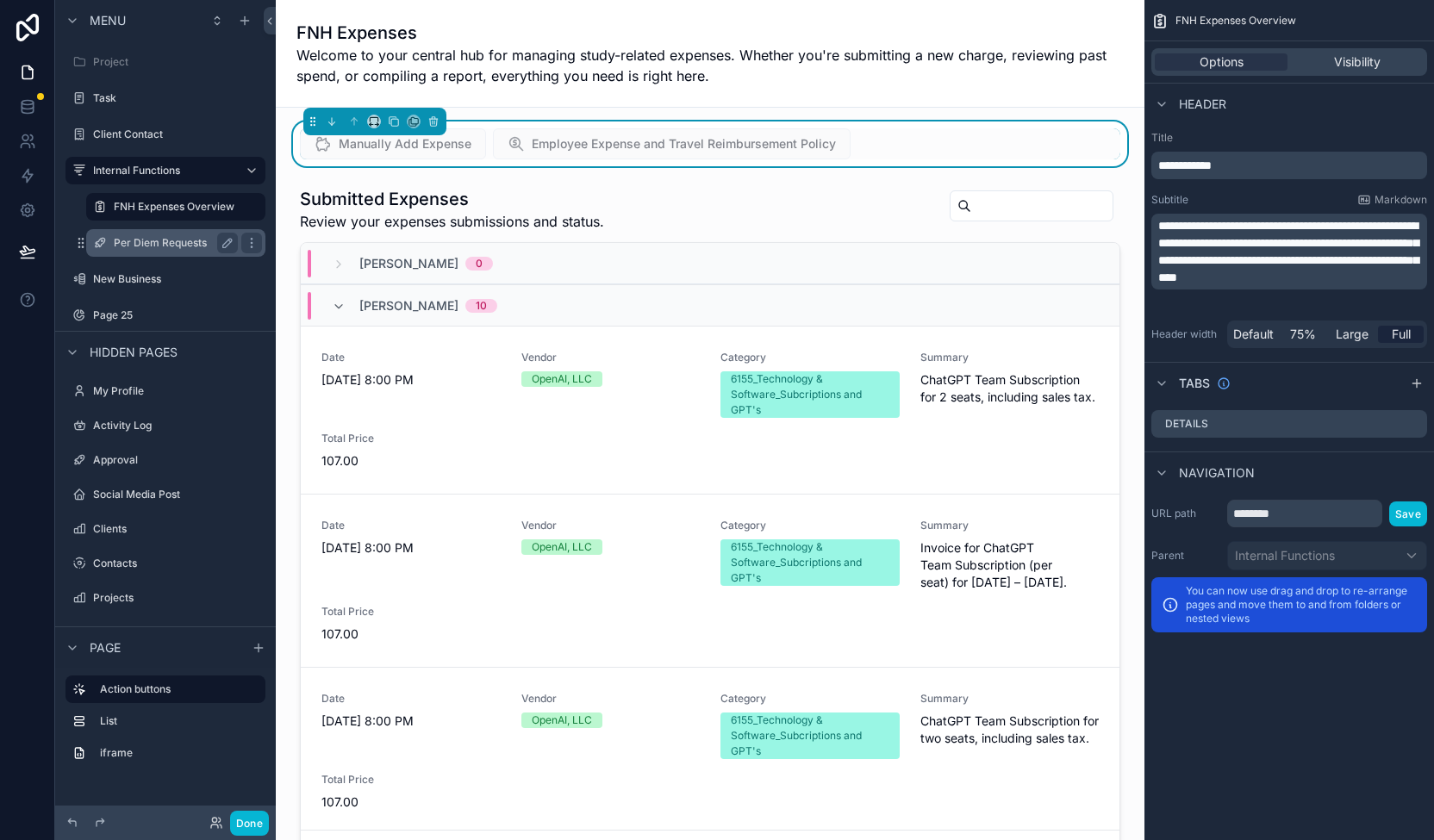
click at [189, 242] on label "Per Diem Requests" at bounding box center [172, 243] width 118 height 14
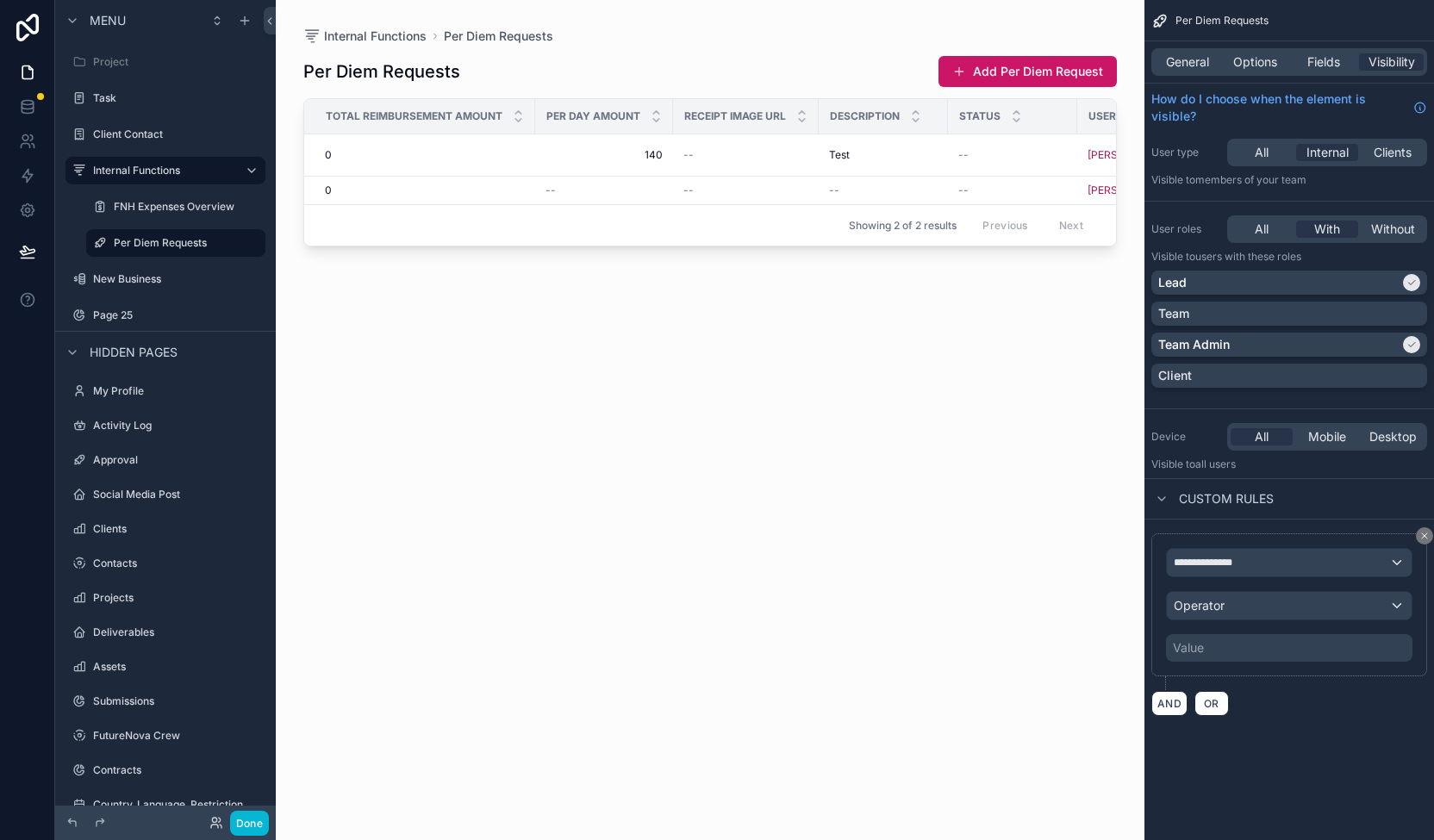
drag, startPoint x: 676, startPoint y: 249, endPoint x: 710, endPoint y: 237, distance: 36.1
click at [710, 237] on div "Per Diem Requests Add Per Diem Request Total Reimbursement Amount Per day amoun…" at bounding box center [710, 432] width 814 height 774
click at [461, 134] on td "0 0" at bounding box center [419, 155] width 231 height 42
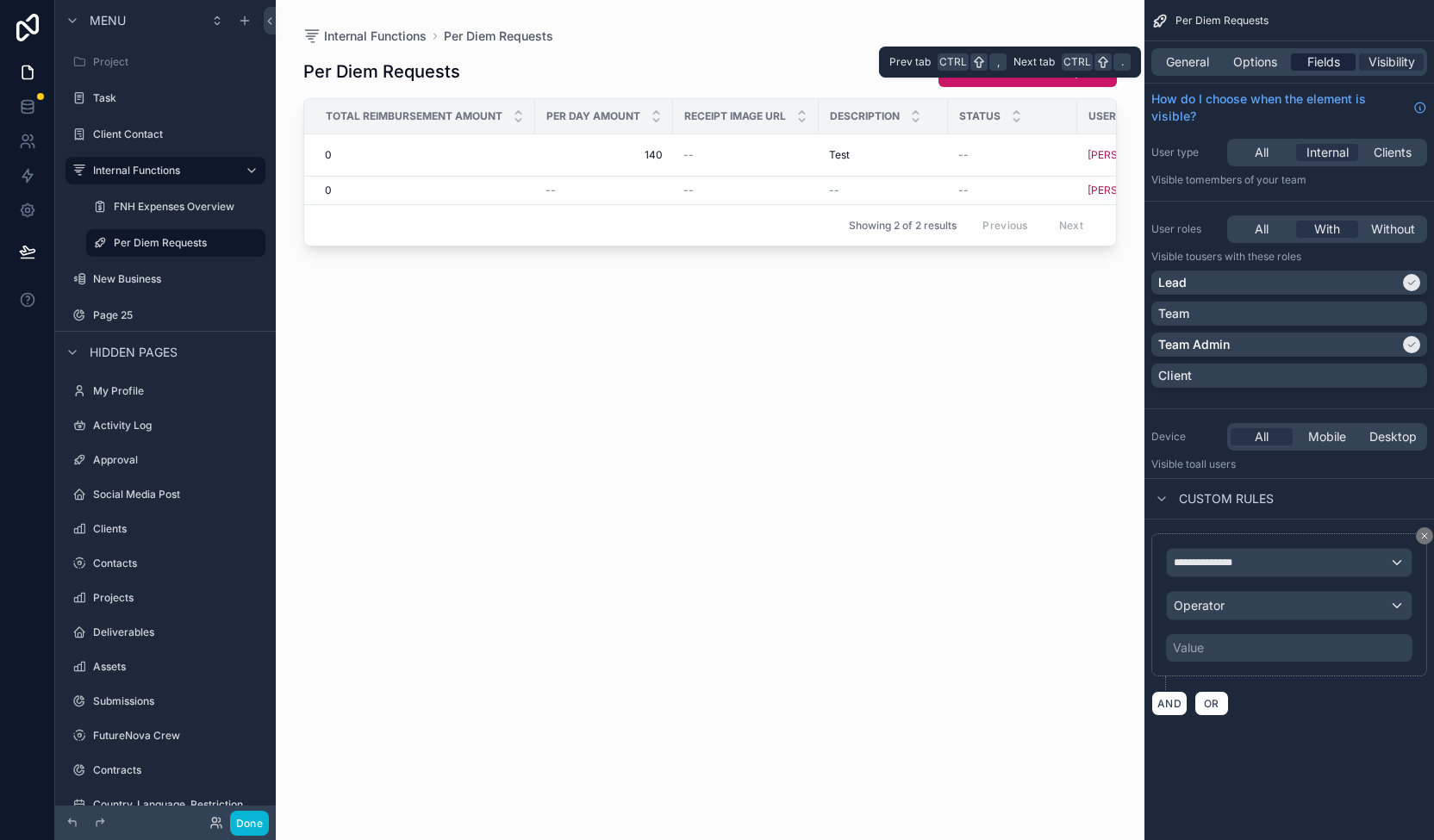
click at [1315, 58] on span "Fields" at bounding box center [1323, 62] width 33 height 17
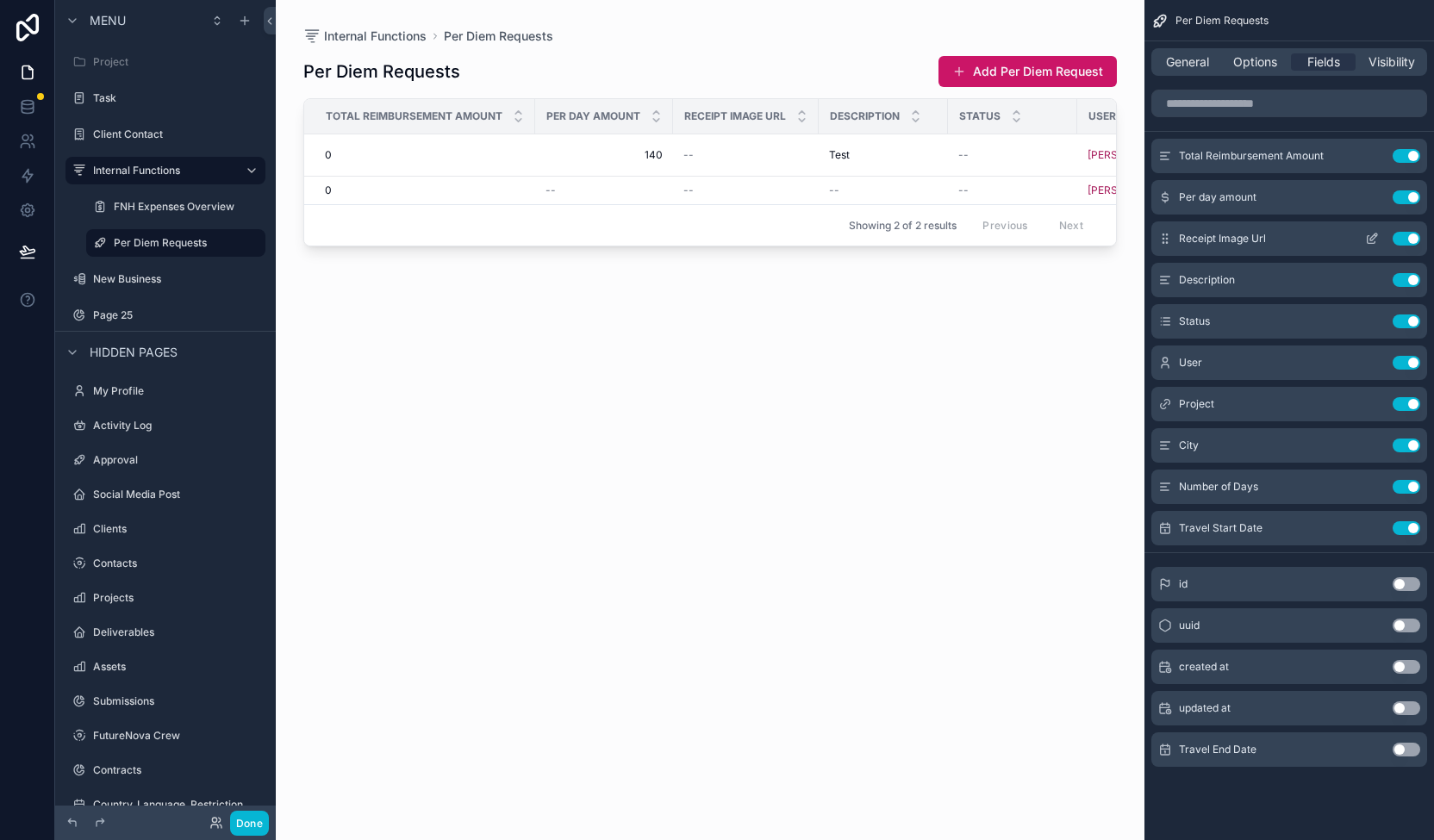
click at [1412, 227] on div "Receipt Image Url Use setting" at bounding box center [1289, 238] width 276 height 35
click at [1408, 232] on button "Use setting" at bounding box center [1407, 239] width 28 height 14
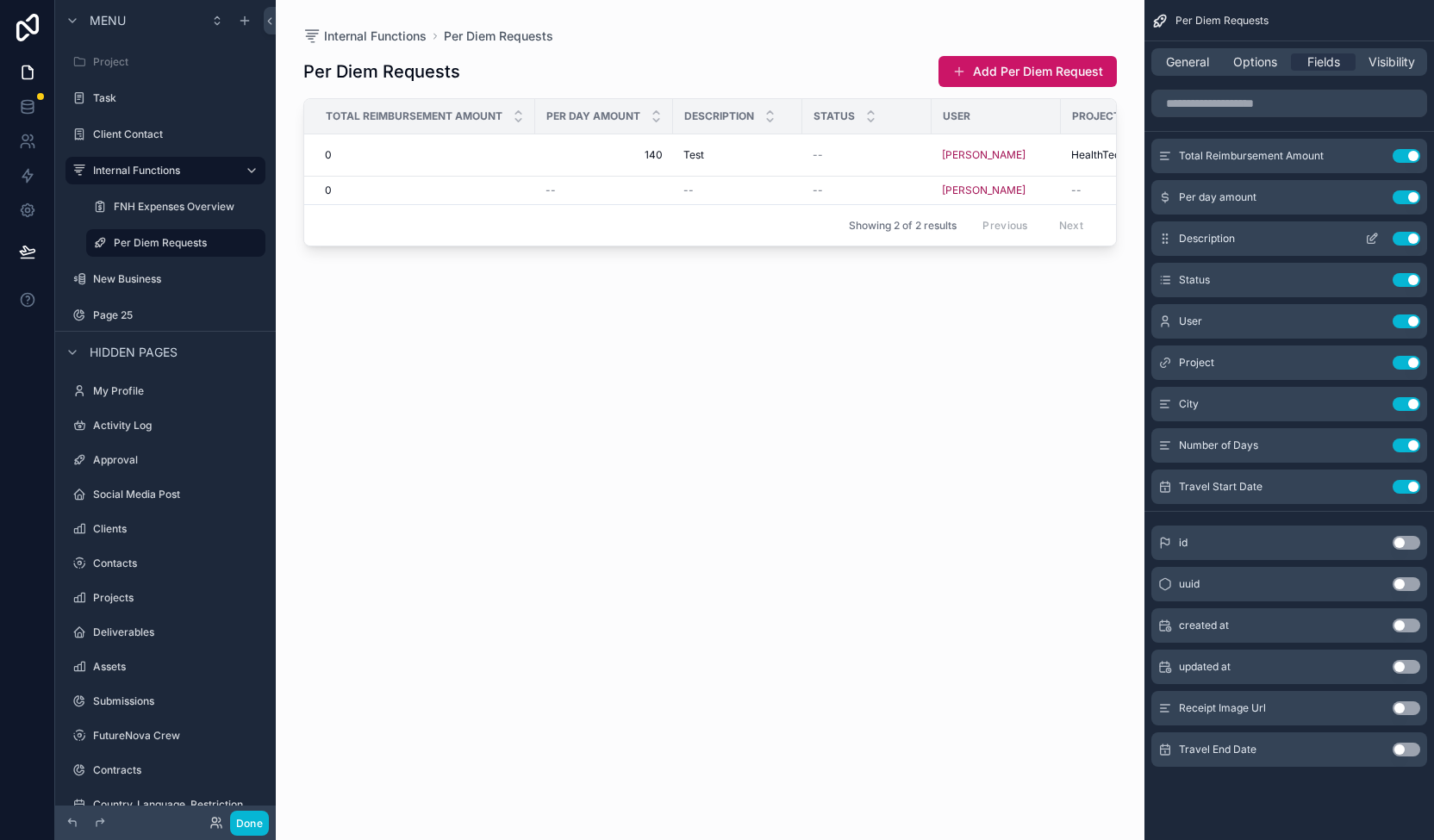
click at [1408, 235] on button "Use setting" at bounding box center [1407, 239] width 28 height 14
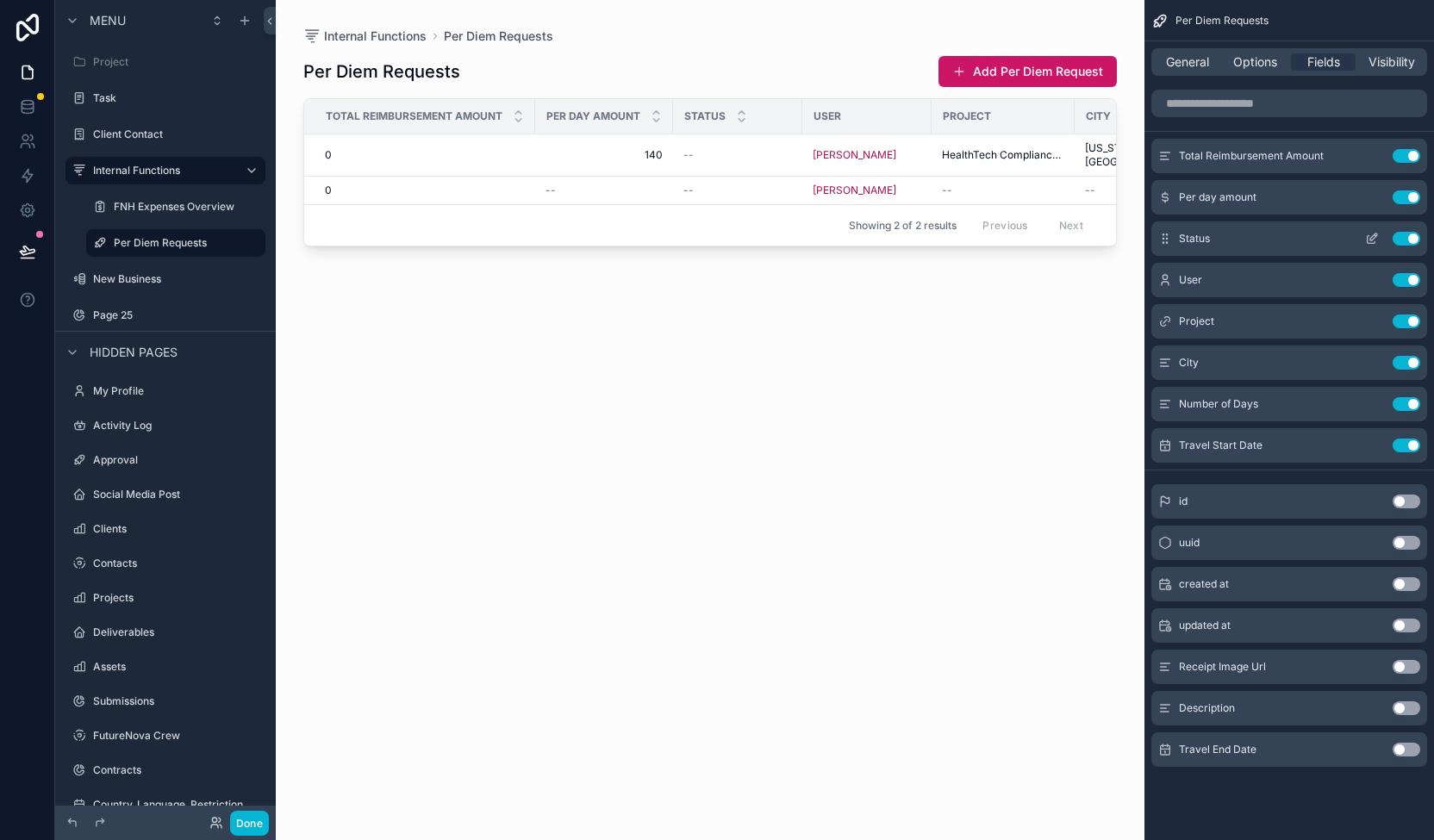
click at [1414, 235] on button "Use setting" at bounding box center [1407, 239] width 28 height 14
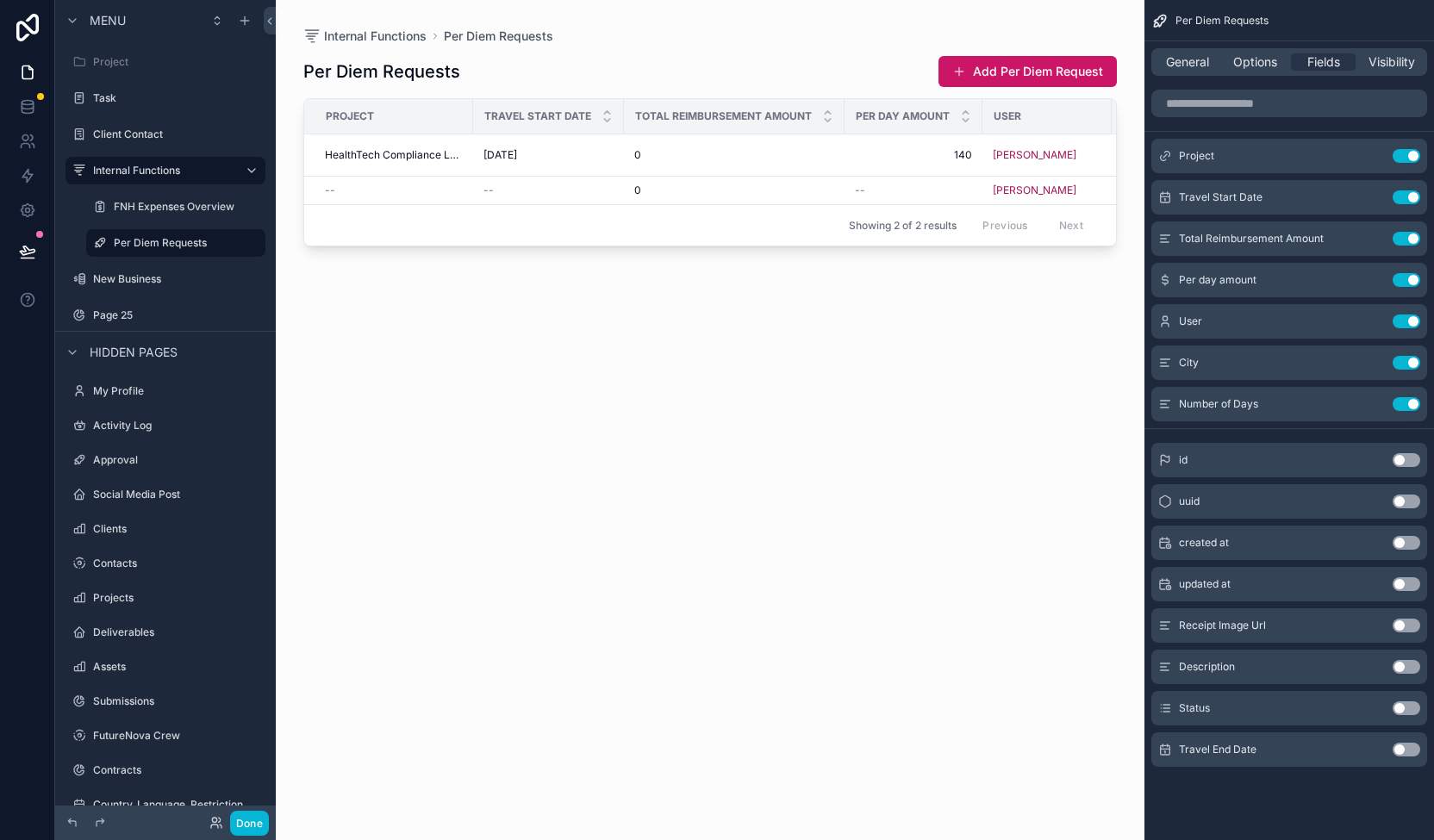
click at [1166, 748] on icon "scrollable content" at bounding box center [1165, 749] width 14 height 14
click at [1166, 746] on icon "scrollable content" at bounding box center [1165, 749] width 14 height 14
click at [1154, 740] on div "Travel End Date Use setting" at bounding box center [1289, 749] width 276 height 35
click at [1403, 746] on button "Use setting" at bounding box center [1407, 749] width 28 height 14
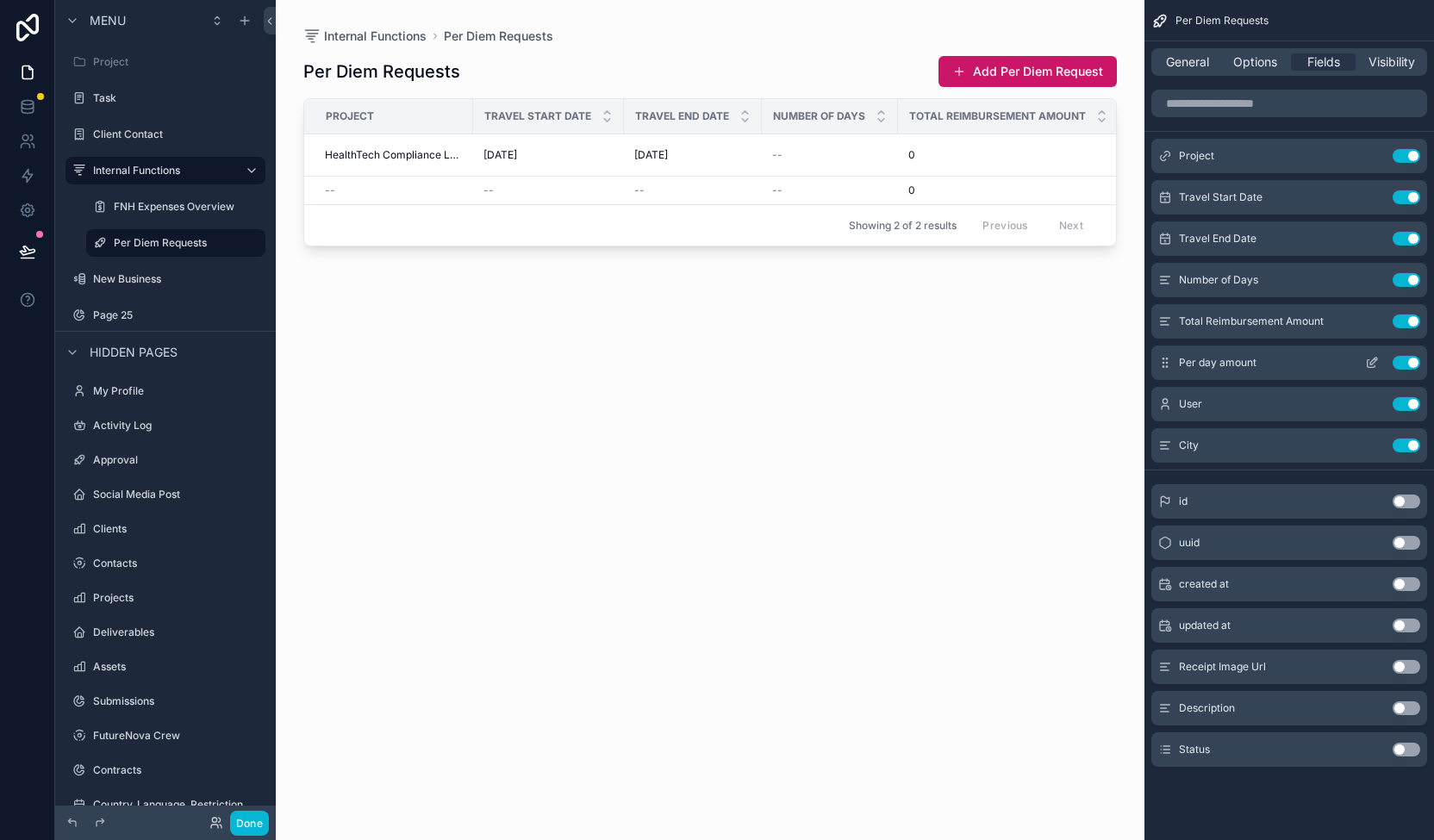
click at [1411, 357] on button "Use setting" at bounding box center [1407, 362] width 28 height 14
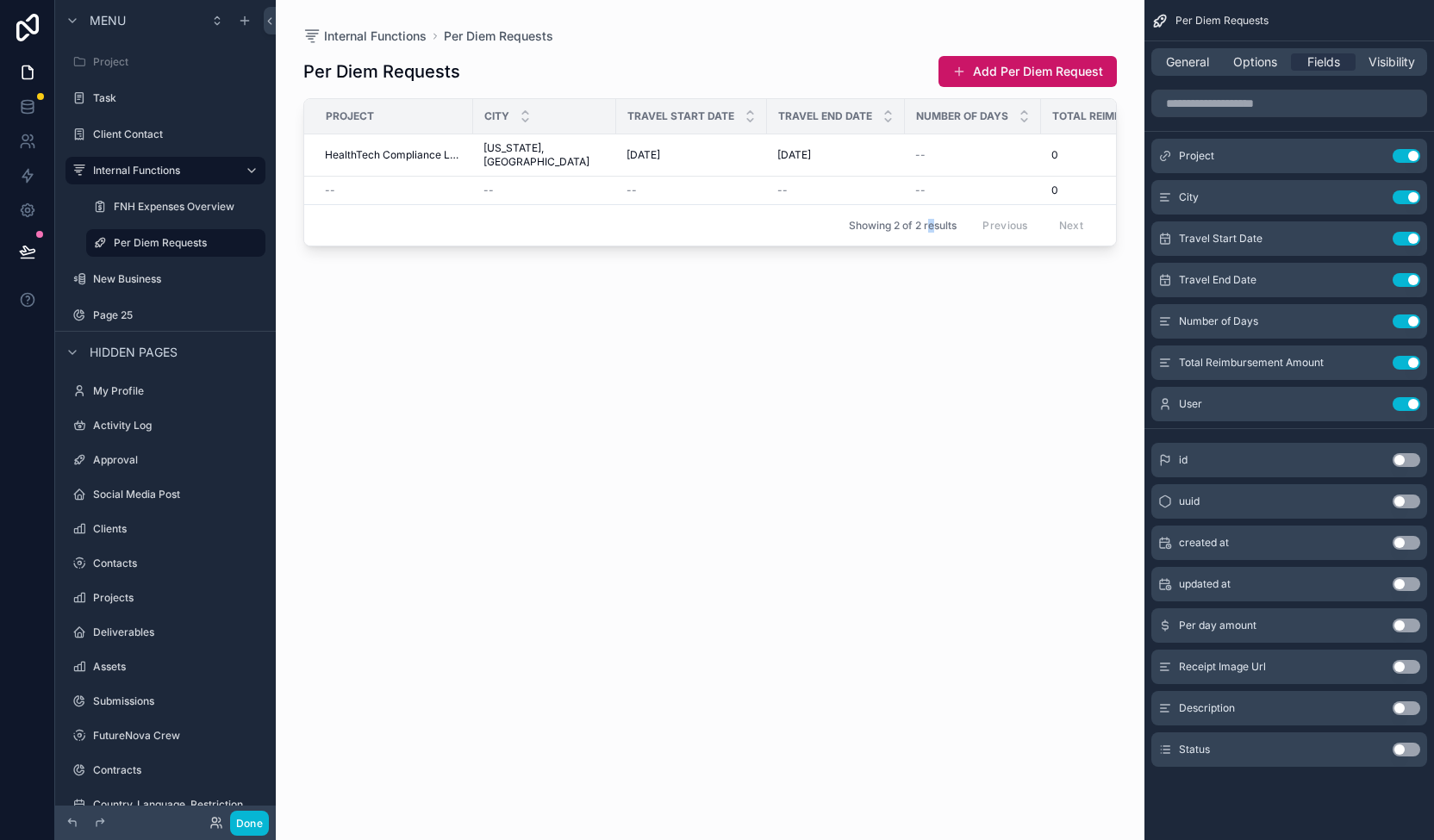
drag, startPoint x: 931, startPoint y: 333, endPoint x: 907, endPoint y: 328, distance: 24.5
click at [931, 333] on div "Per Diem Requests Add Per Diem Request Project City Travel Start Date Travel En…" at bounding box center [710, 432] width 814 height 774
click at [1396, 800] on div "Per Diem Requests General Options Fields Visibility Project Use setting City Us…" at bounding box center [1289, 407] width 290 height 815
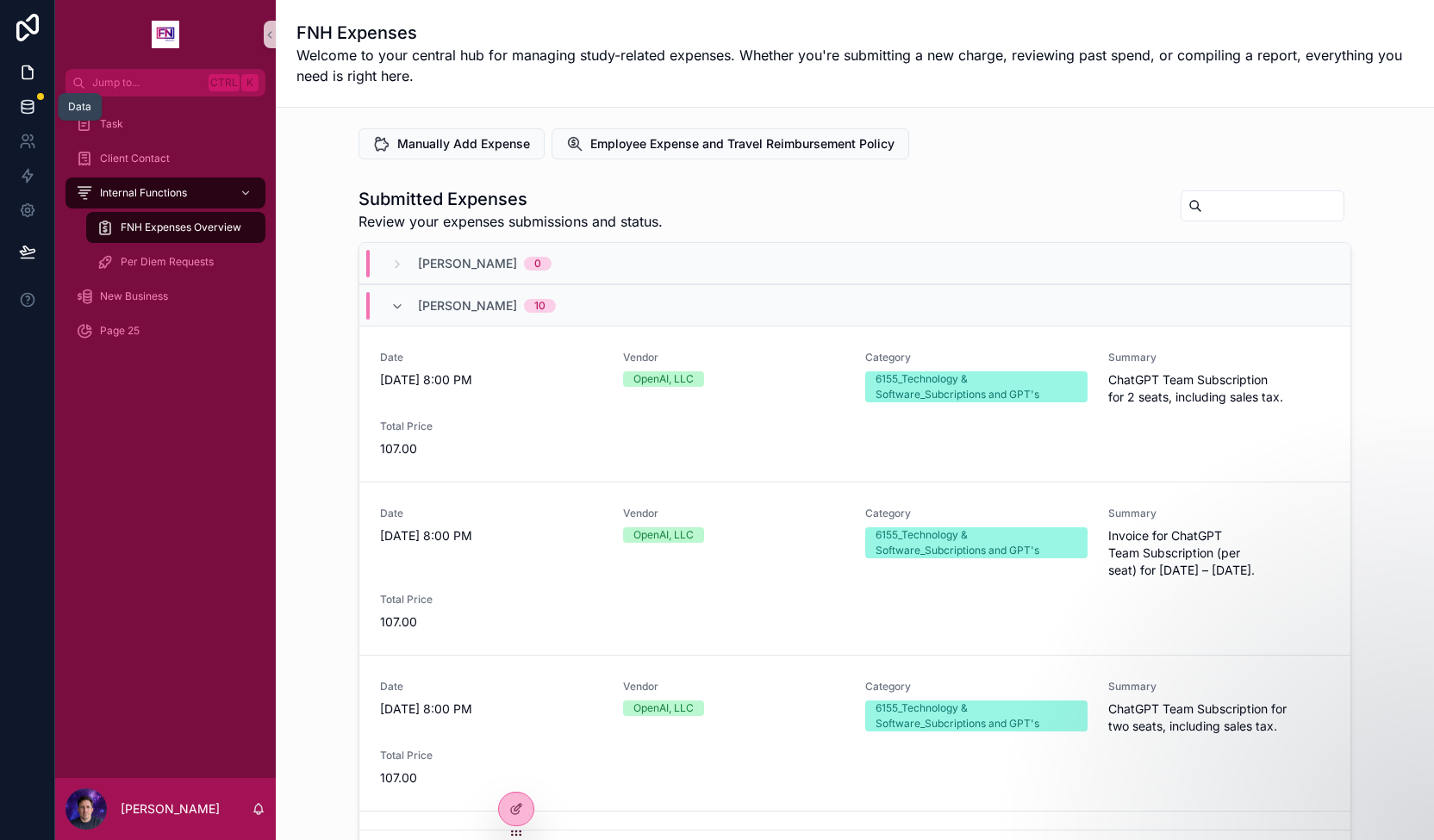
click at [31, 93] on link at bounding box center [27, 106] width 55 height 35
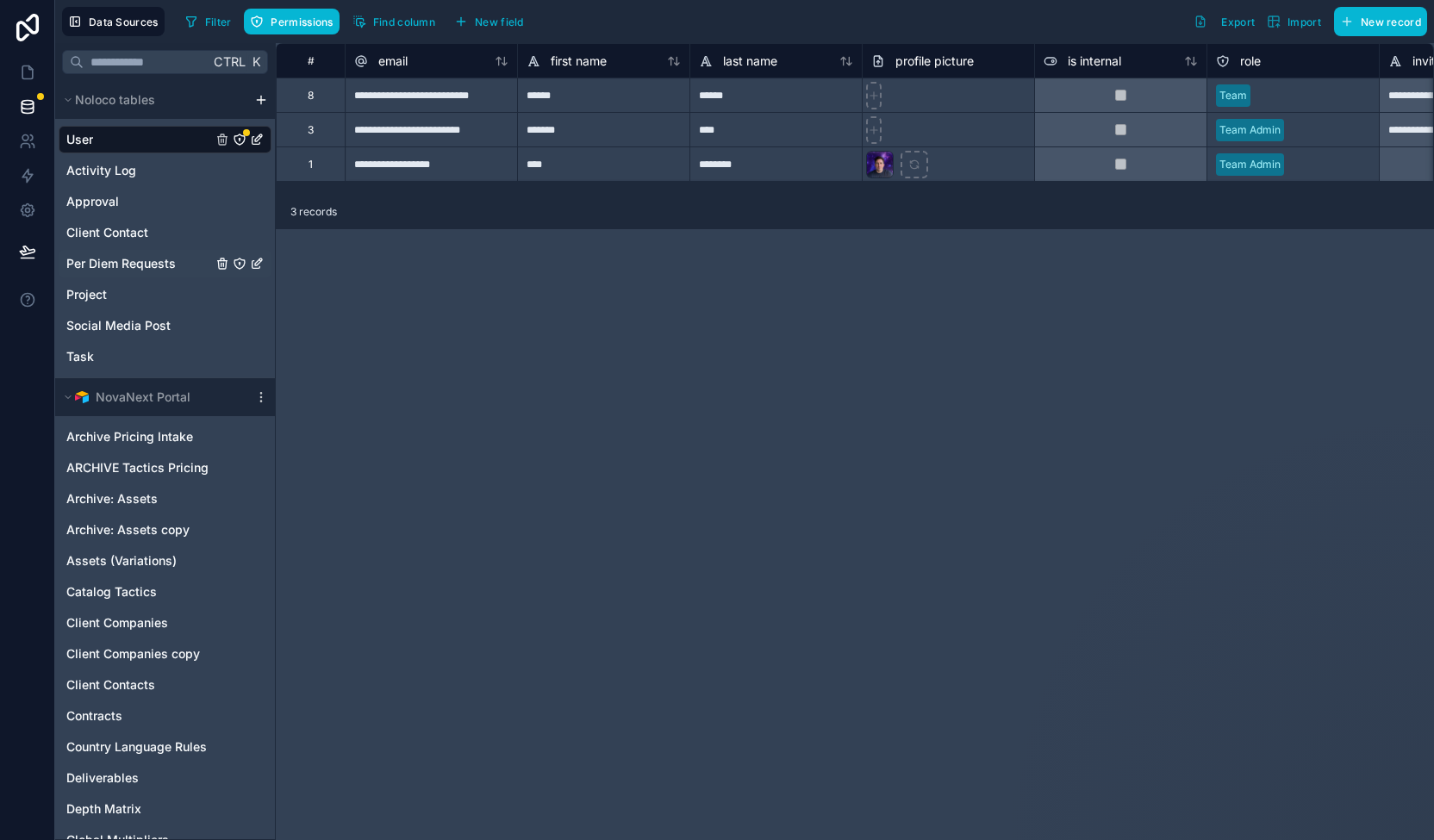
click at [146, 264] on span "Per Diem Requests" at bounding box center [121, 263] width 110 height 17
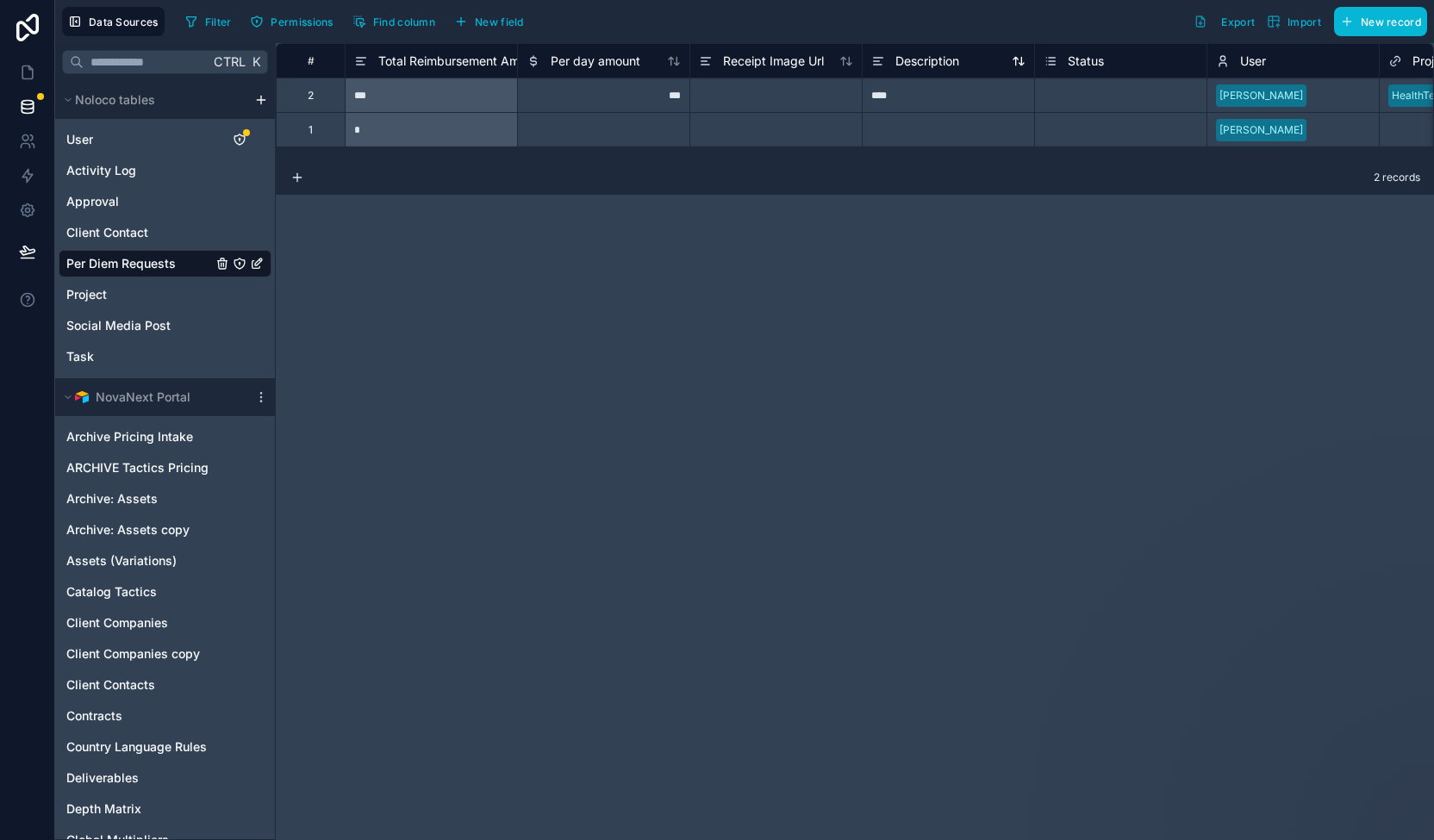
click at [929, 61] on span "Description" at bounding box center [927, 61] width 64 height 17
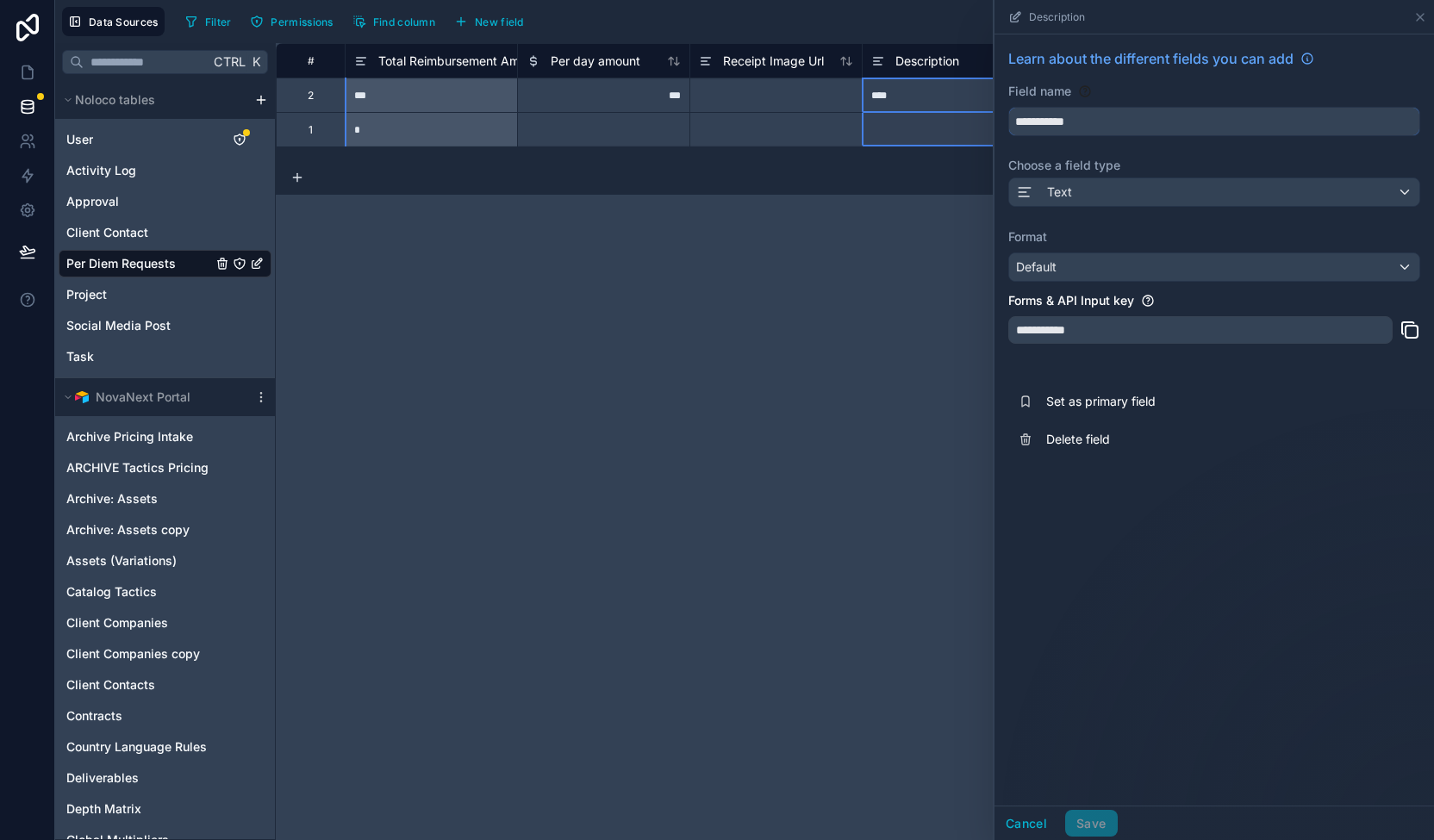
click at [1104, 130] on input "**********" at bounding box center [1214, 121] width 410 height 28
type input "*******"
click at [1045, 329] on div "**********" at bounding box center [1201, 330] width 384 height 28
click at [1102, 327] on div "**********" at bounding box center [1201, 330] width 384 height 28
click at [1135, 329] on div "**********" at bounding box center [1201, 330] width 384 height 28
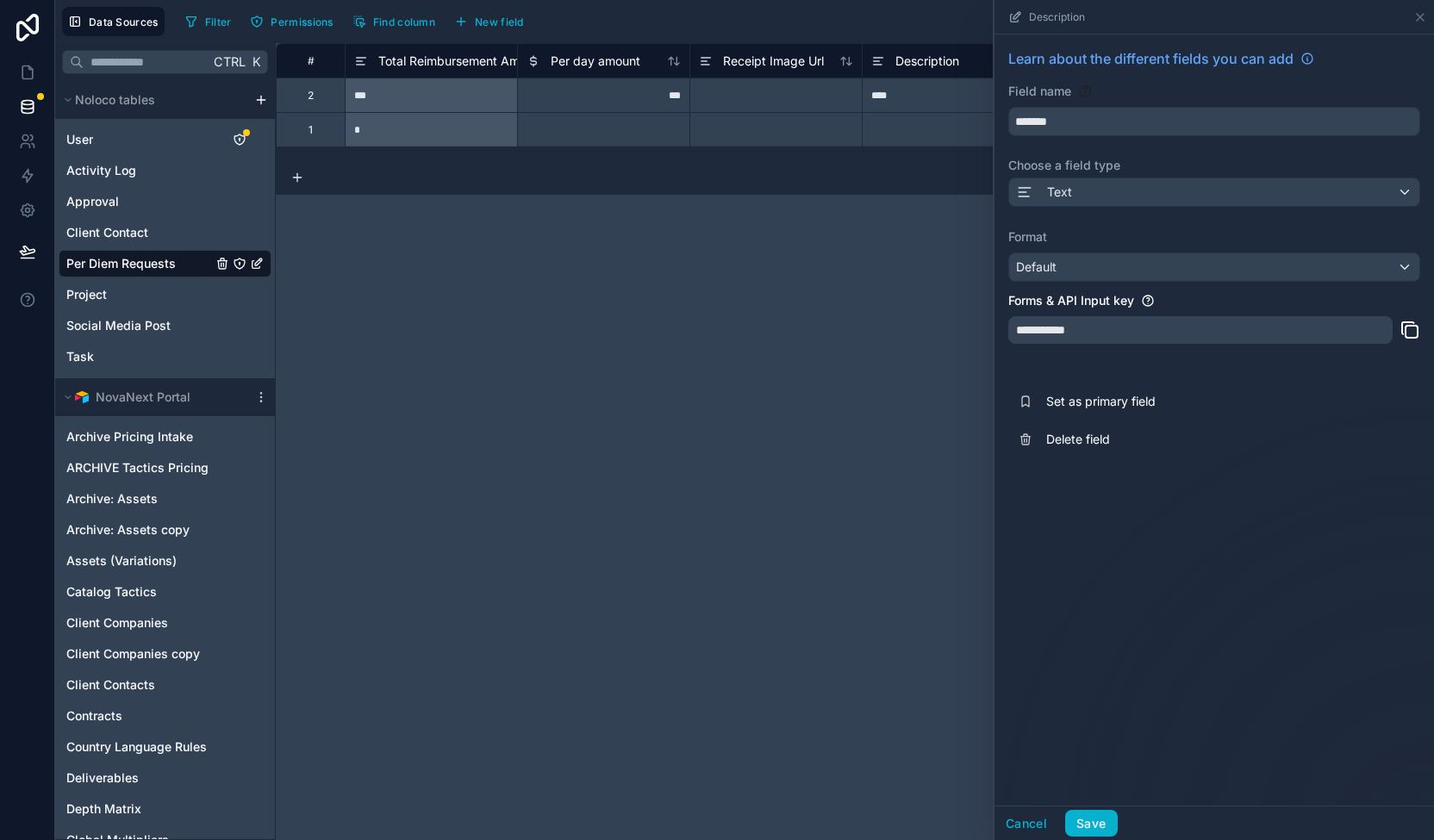
drag, startPoint x: 1326, startPoint y: 332, endPoint x: 1270, endPoint y: 327, distance: 56.2
click at [1318, 332] on div "**********" at bounding box center [1201, 330] width 384 height 28
drag, startPoint x: 1182, startPoint y: 326, endPoint x: 1134, endPoint y: 327, distance: 48.0
click at [1143, 327] on div "**********" at bounding box center [1201, 330] width 384 height 28
drag, startPoint x: 1120, startPoint y: 325, endPoint x: 1059, endPoint y: 328, distance: 61.1
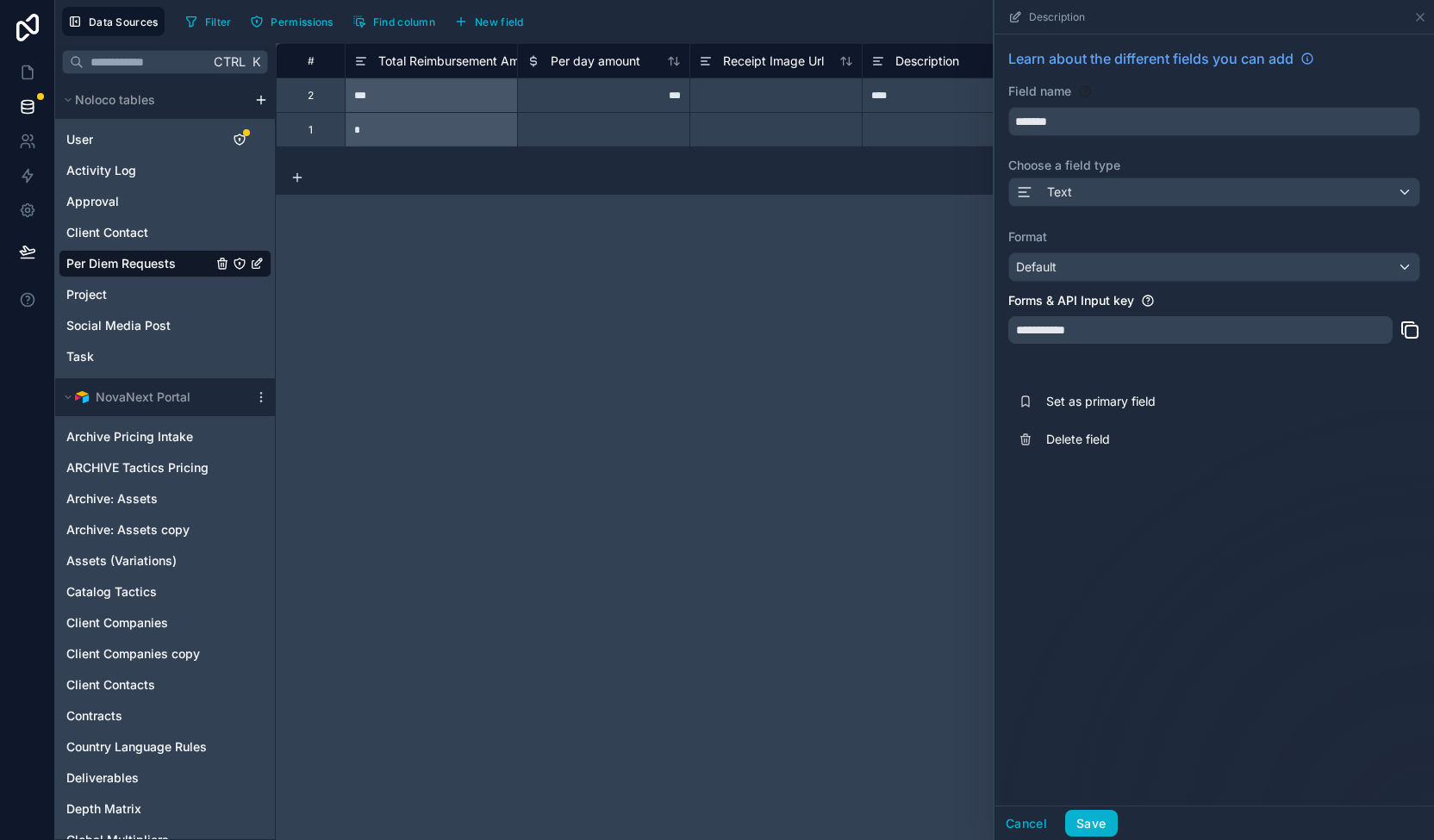
click at [1088, 329] on div "**********" at bounding box center [1201, 330] width 384 height 28
click at [1059, 328] on div "**********" at bounding box center [1201, 330] width 384 height 28
click at [358, 138] on div "*" at bounding box center [430, 129] width 172 height 35
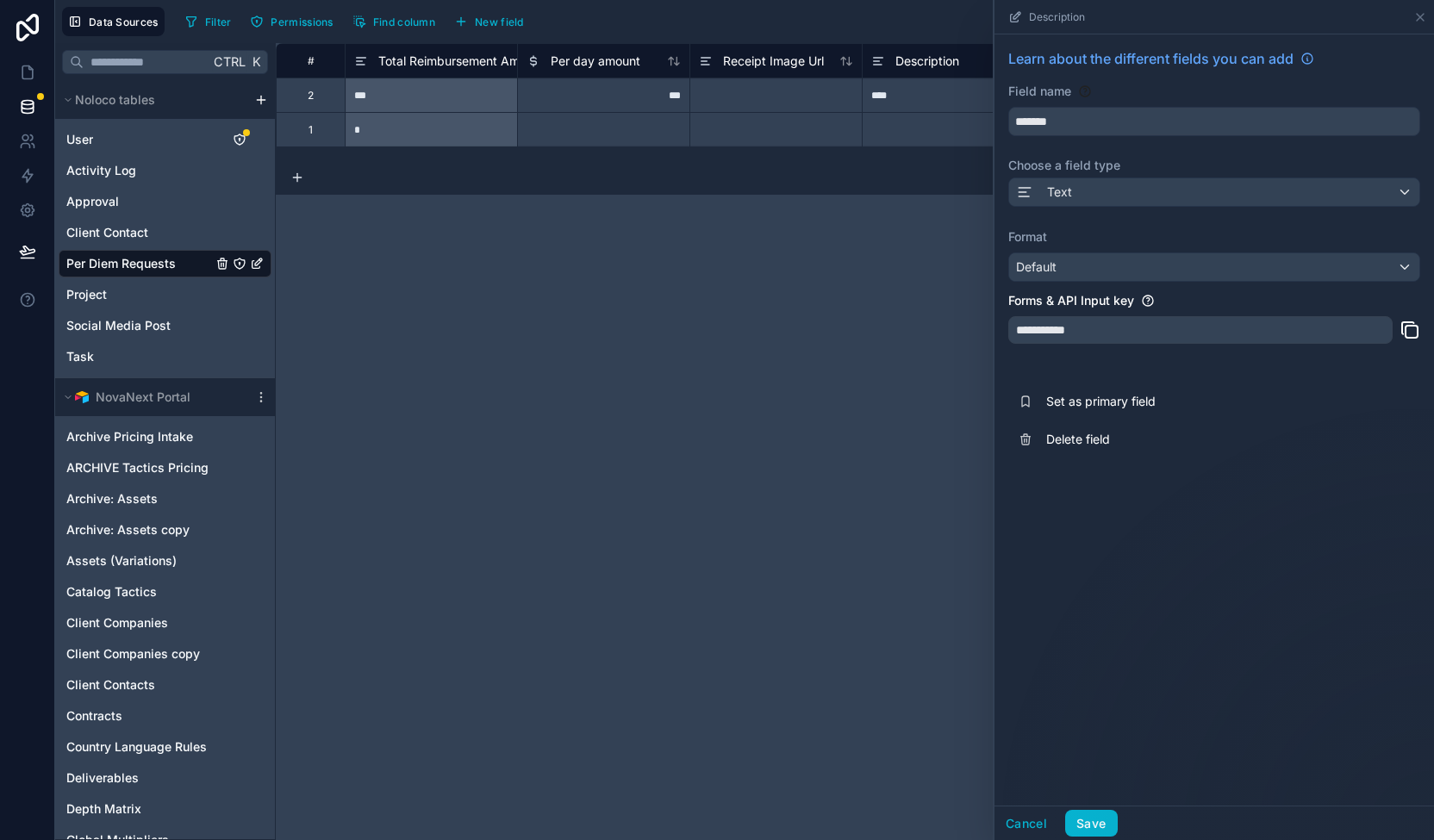
click at [1094, 323] on div "**********" at bounding box center [1201, 330] width 384 height 28
click at [1291, 506] on div "**********" at bounding box center [1214, 420] width 439 height 771
click at [1089, 812] on button "Save" at bounding box center [1091, 824] width 52 height 28
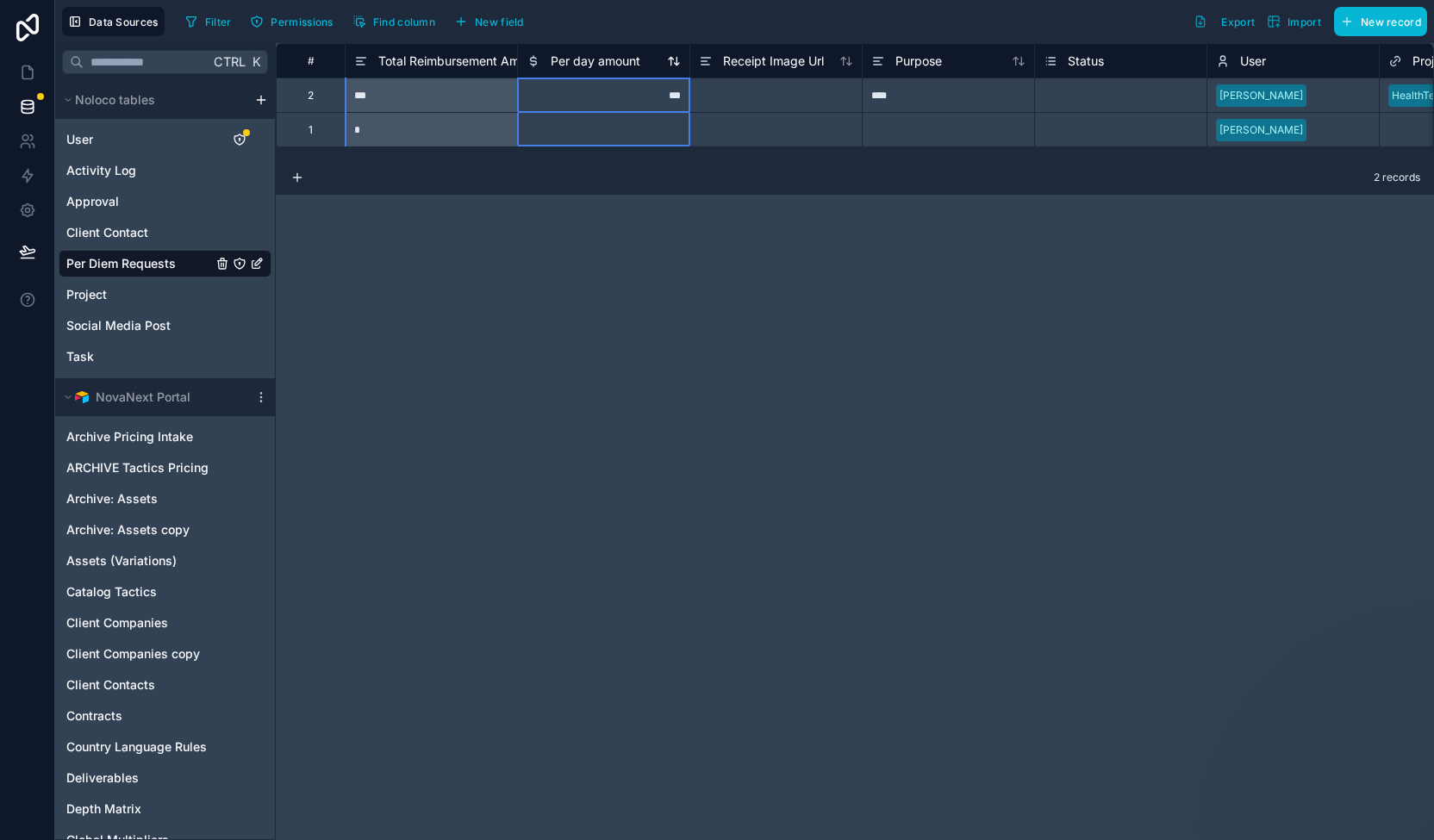
click at [612, 59] on span "Per day amount" at bounding box center [596, 61] width 90 height 17
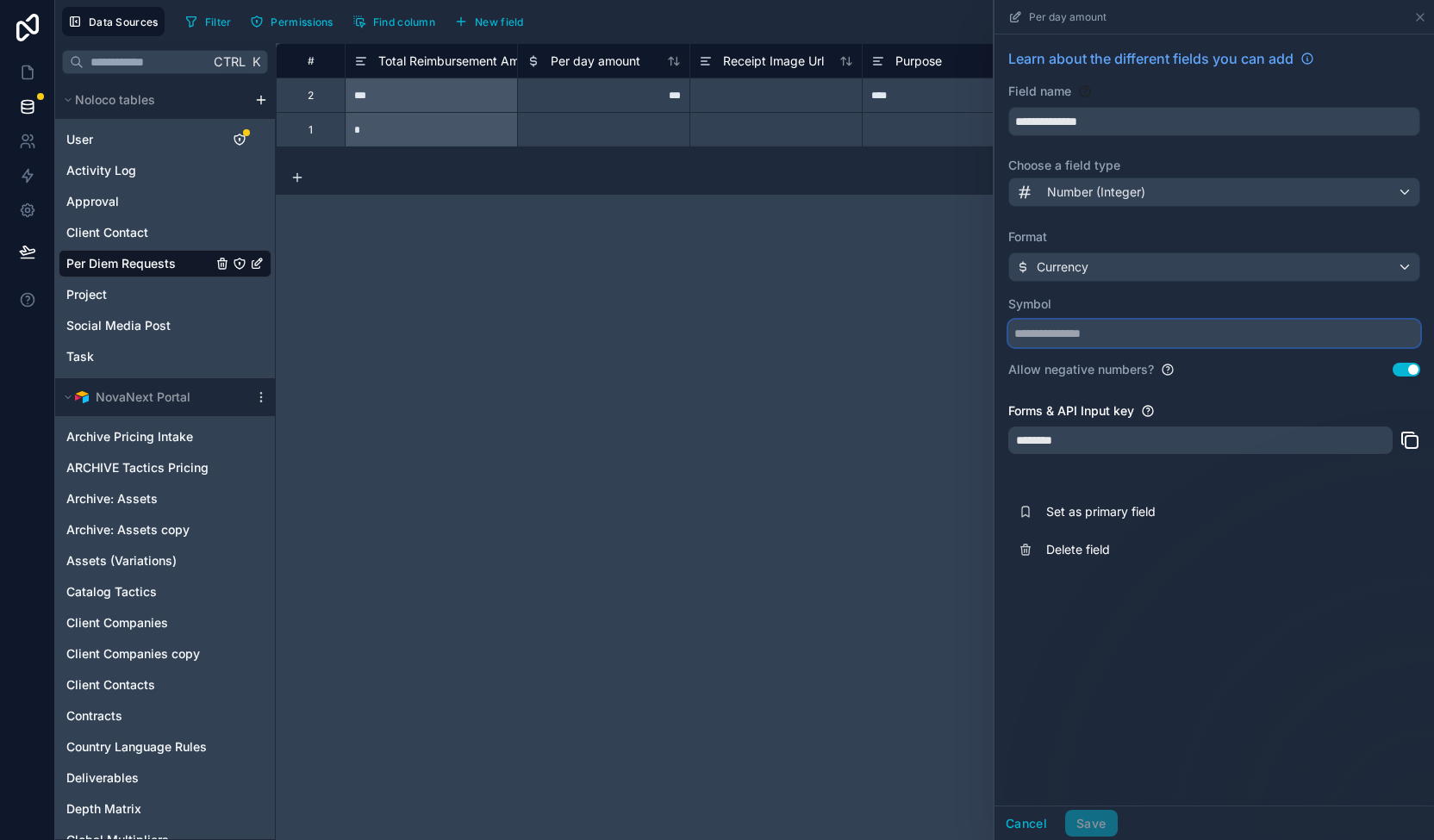
click at [1322, 335] on input "text" at bounding box center [1215, 333] width 412 height 28
type input "*"
click at [1276, 437] on div "********" at bounding box center [1201, 440] width 384 height 28
click at [1172, 253] on div "Currency" at bounding box center [1214, 267] width 410 height 28
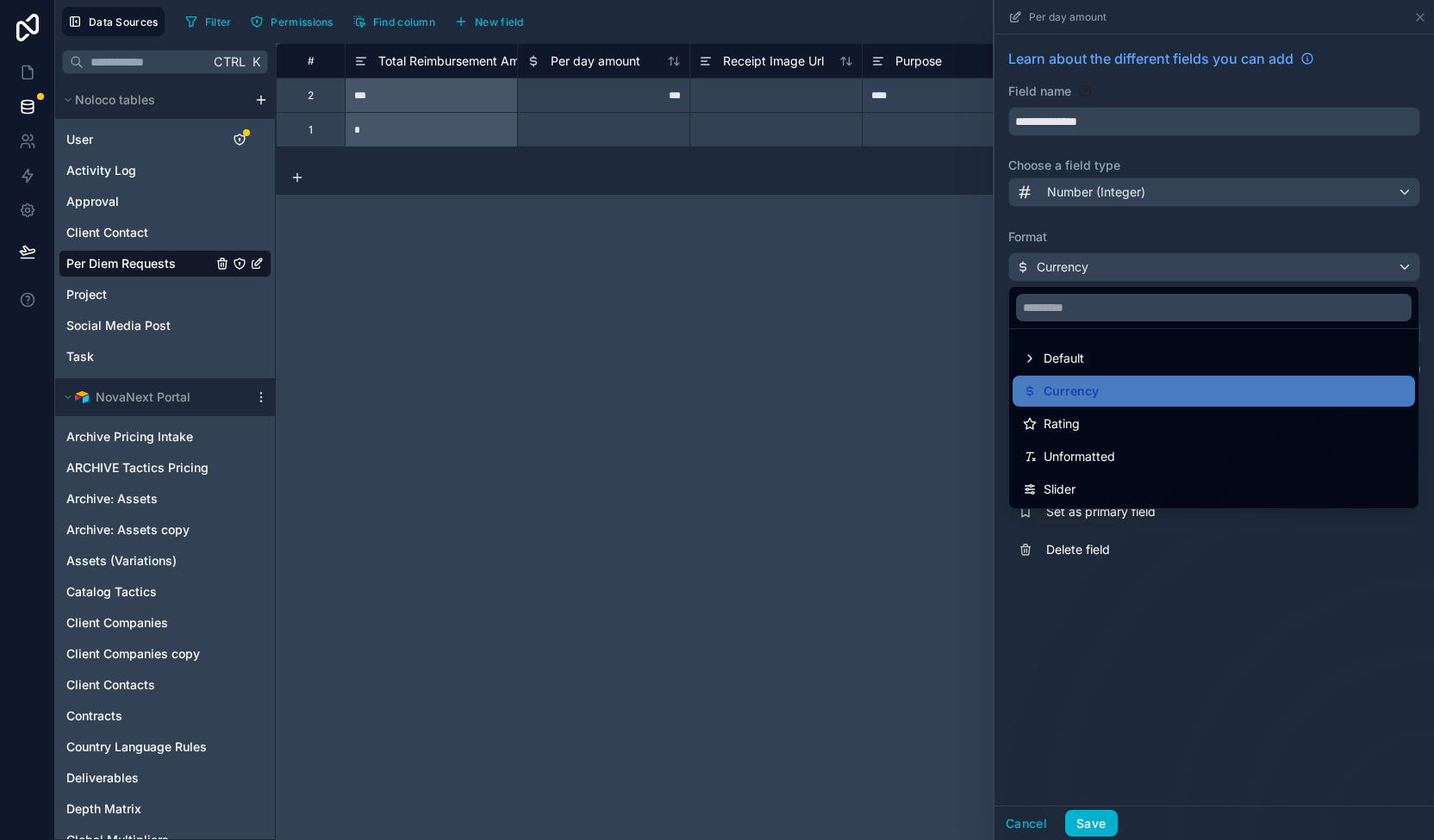
click at [1134, 394] on div "Currency" at bounding box center [1213, 391] width 381 height 21
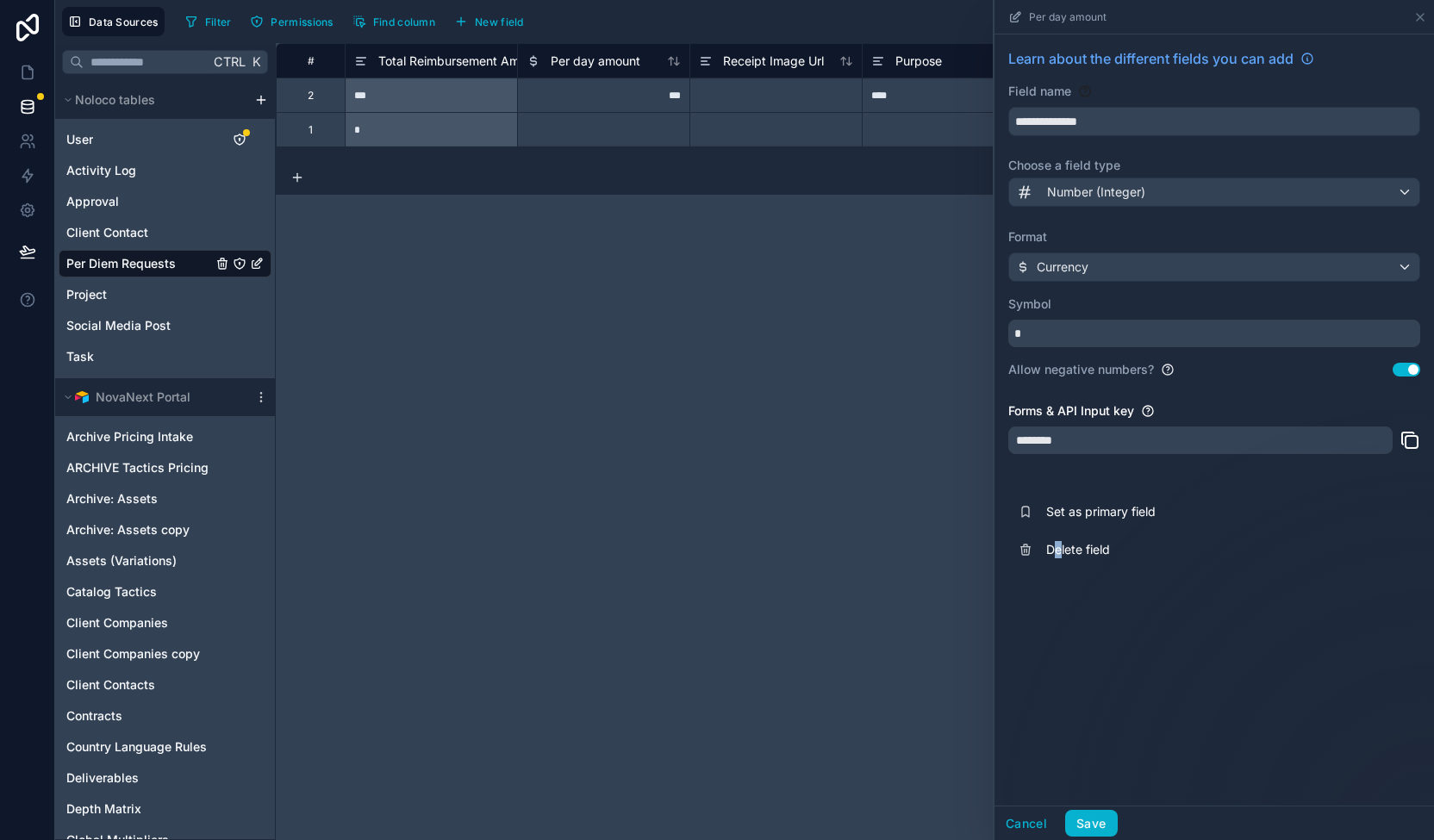
drag, startPoint x: 1092, startPoint y: 824, endPoint x: 1064, endPoint y: 682, distance: 144.7
click at [1061, 681] on div "**********" at bounding box center [1214, 420] width 439 height 771
click at [1084, 824] on button "Save" at bounding box center [1091, 824] width 52 height 28
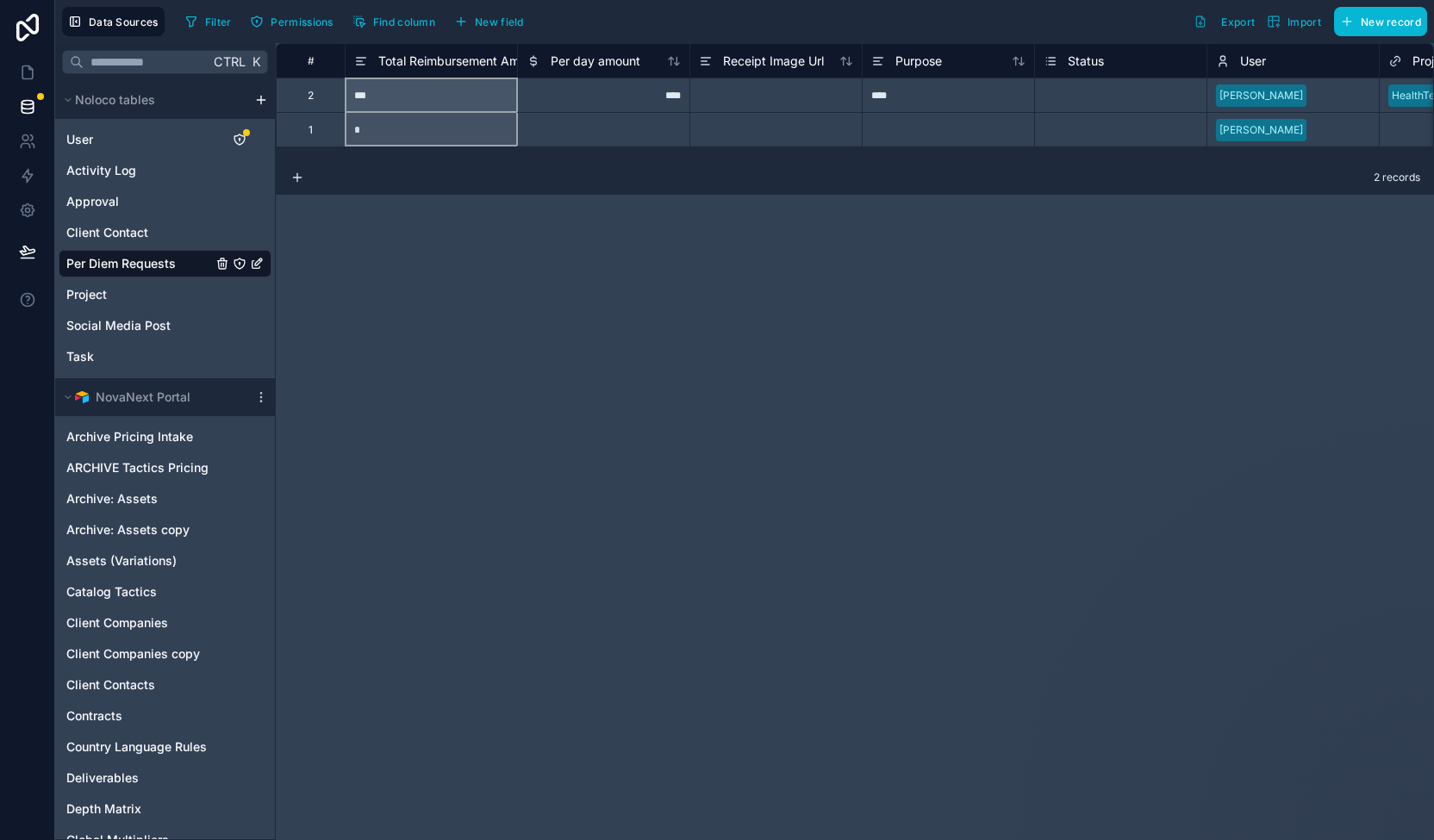
click at [432, 58] on span "Total Reimbursement Amount" at bounding box center [461, 61] width 166 height 17
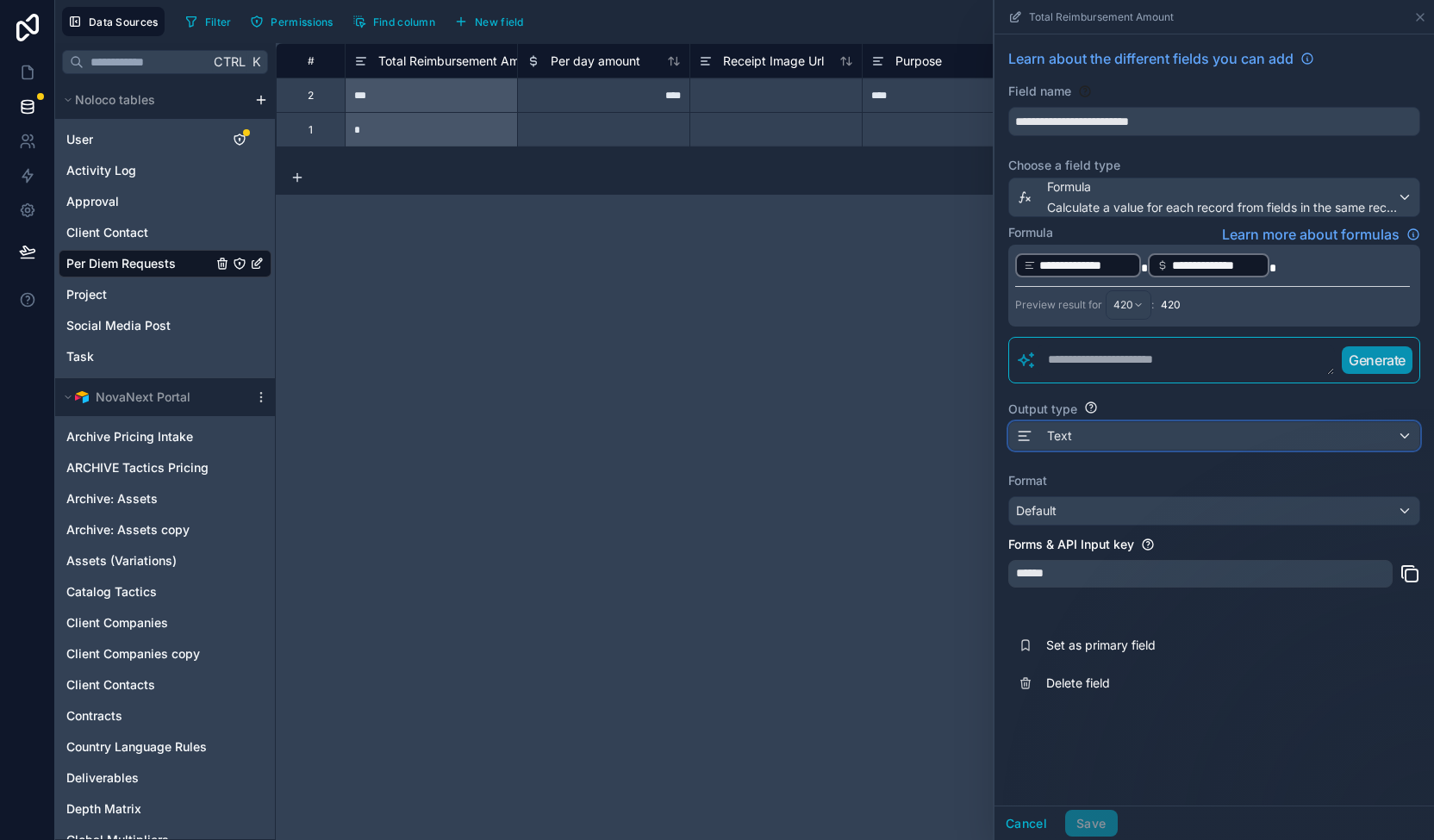
click at [1106, 426] on div "Text" at bounding box center [1214, 436] width 410 height 28
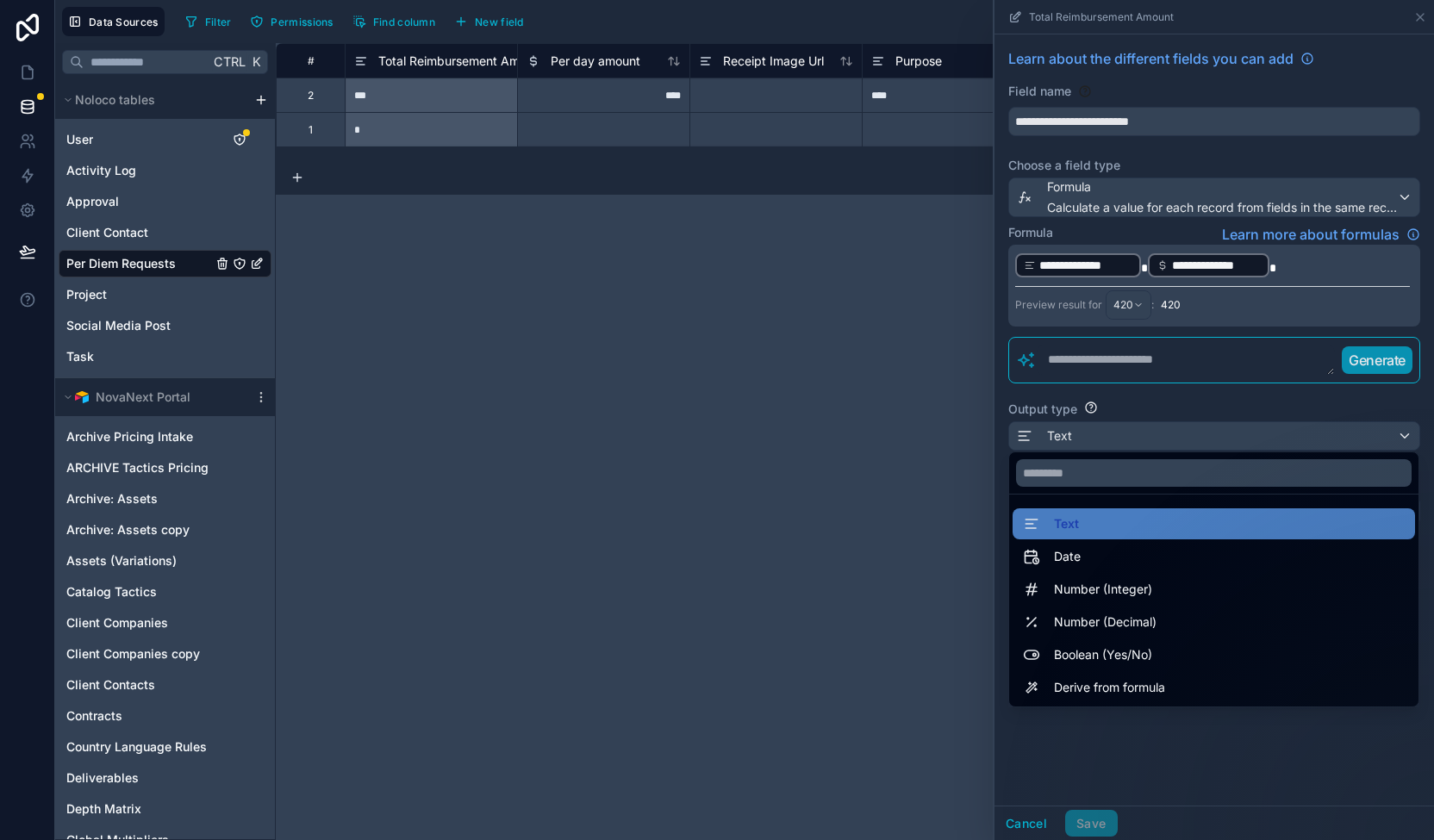
click at [1104, 435] on div at bounding box center [1214, 420] width 439 height 840
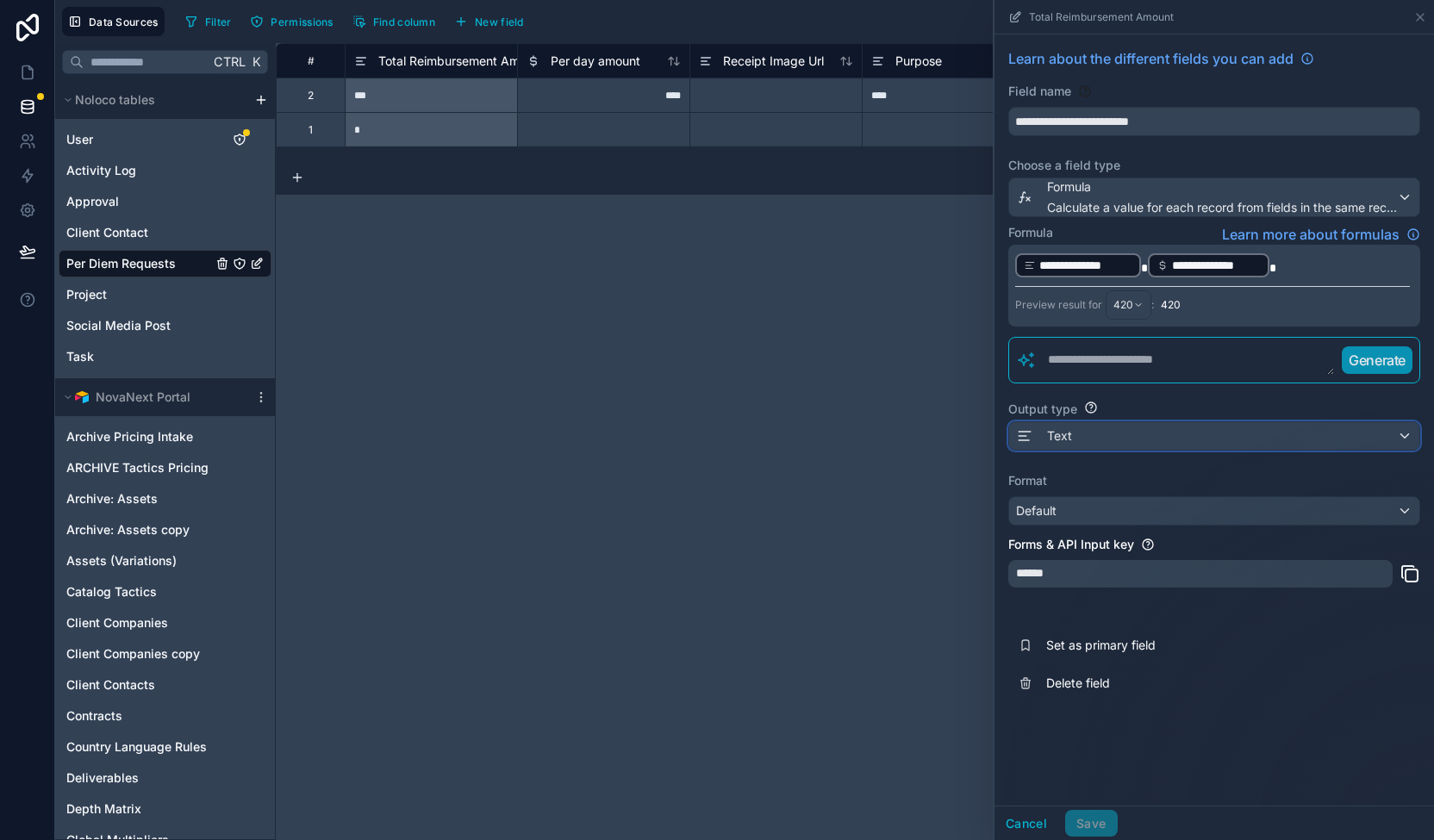
click at [1104, 430] on div "Text" at bounding box center [1214, 436] width 410 height 28
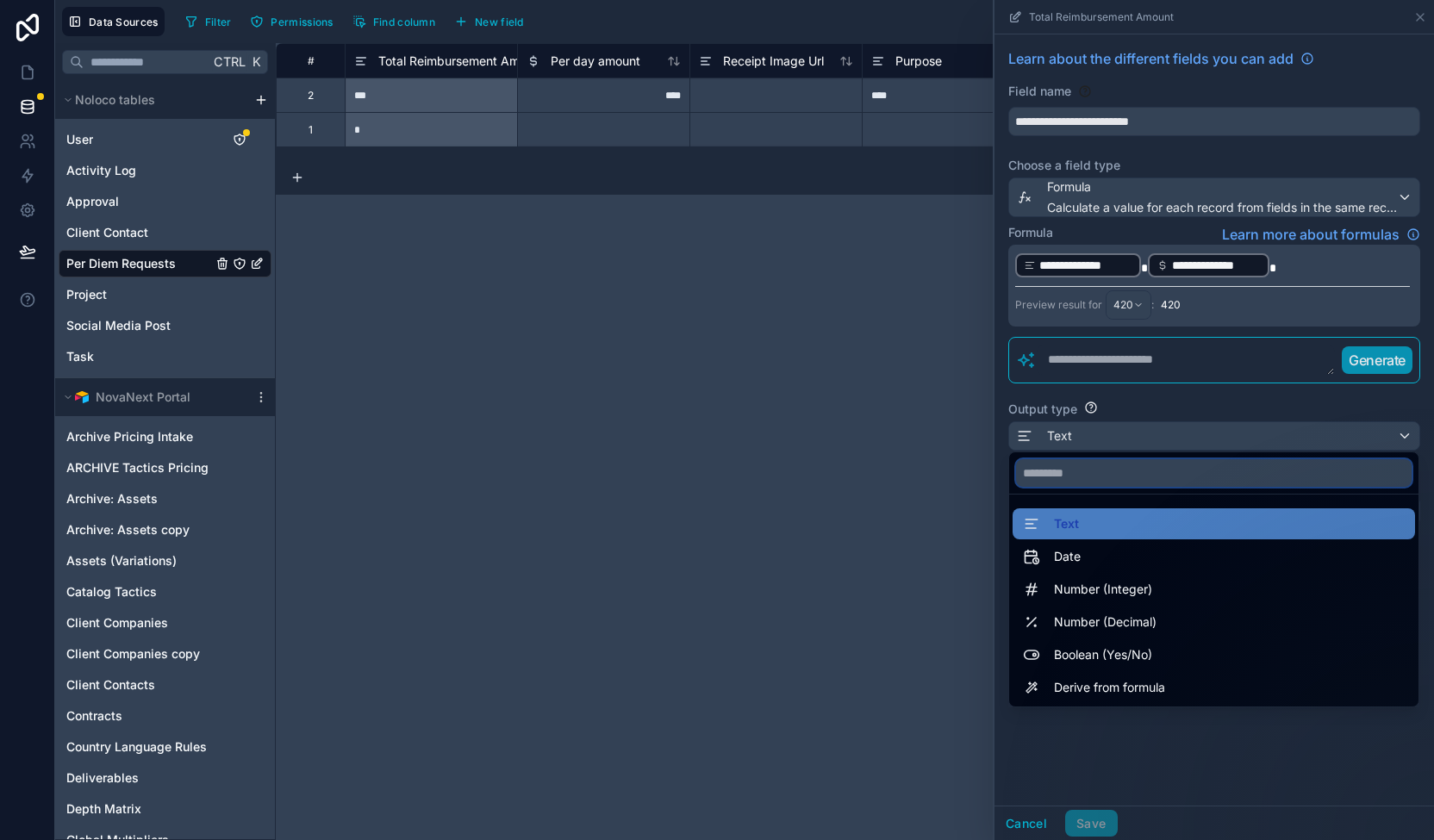
click at [1084, 486] on input "text" at bounding box center [1213, 473] width 395 height 28
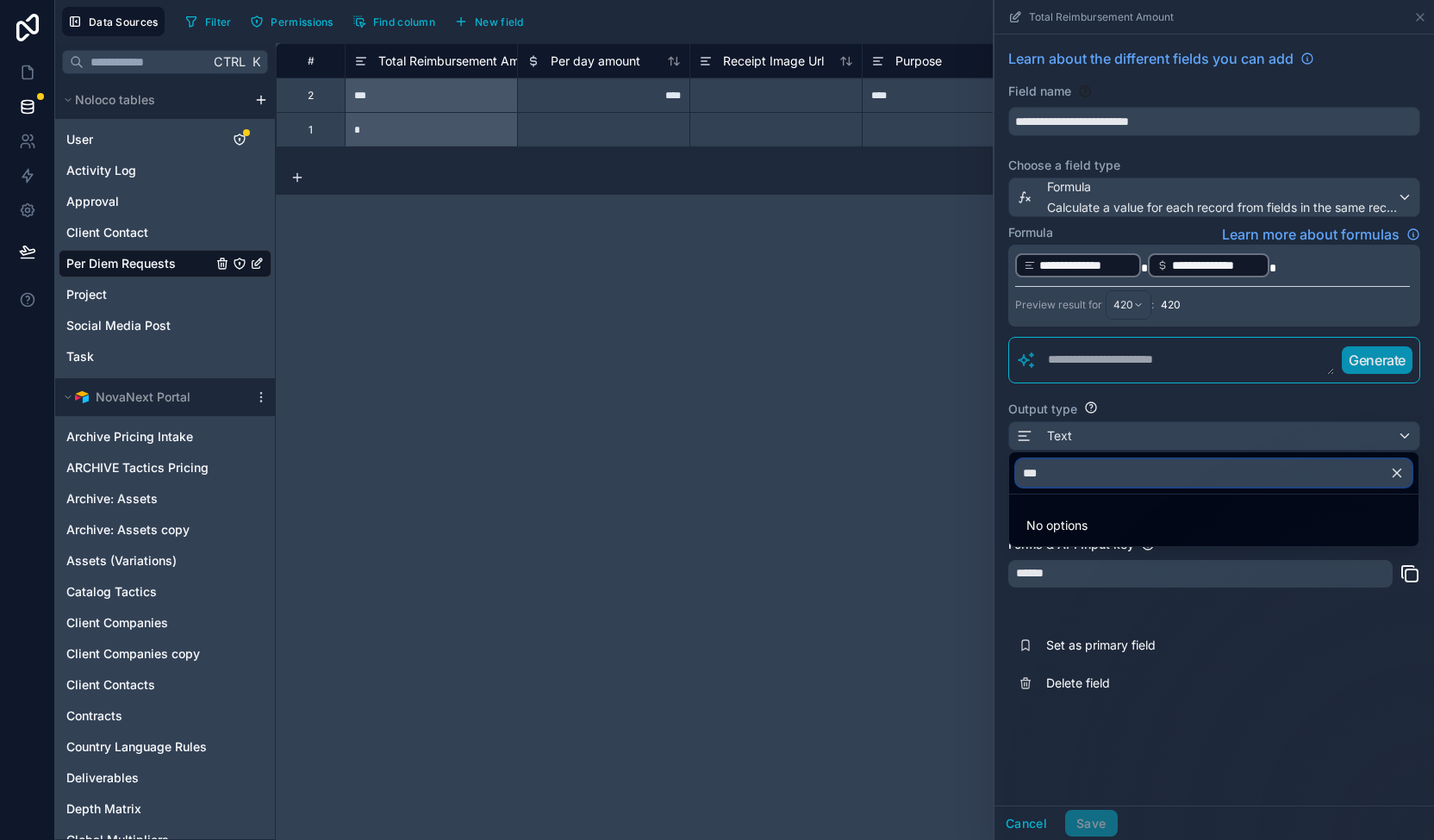
type input "****"
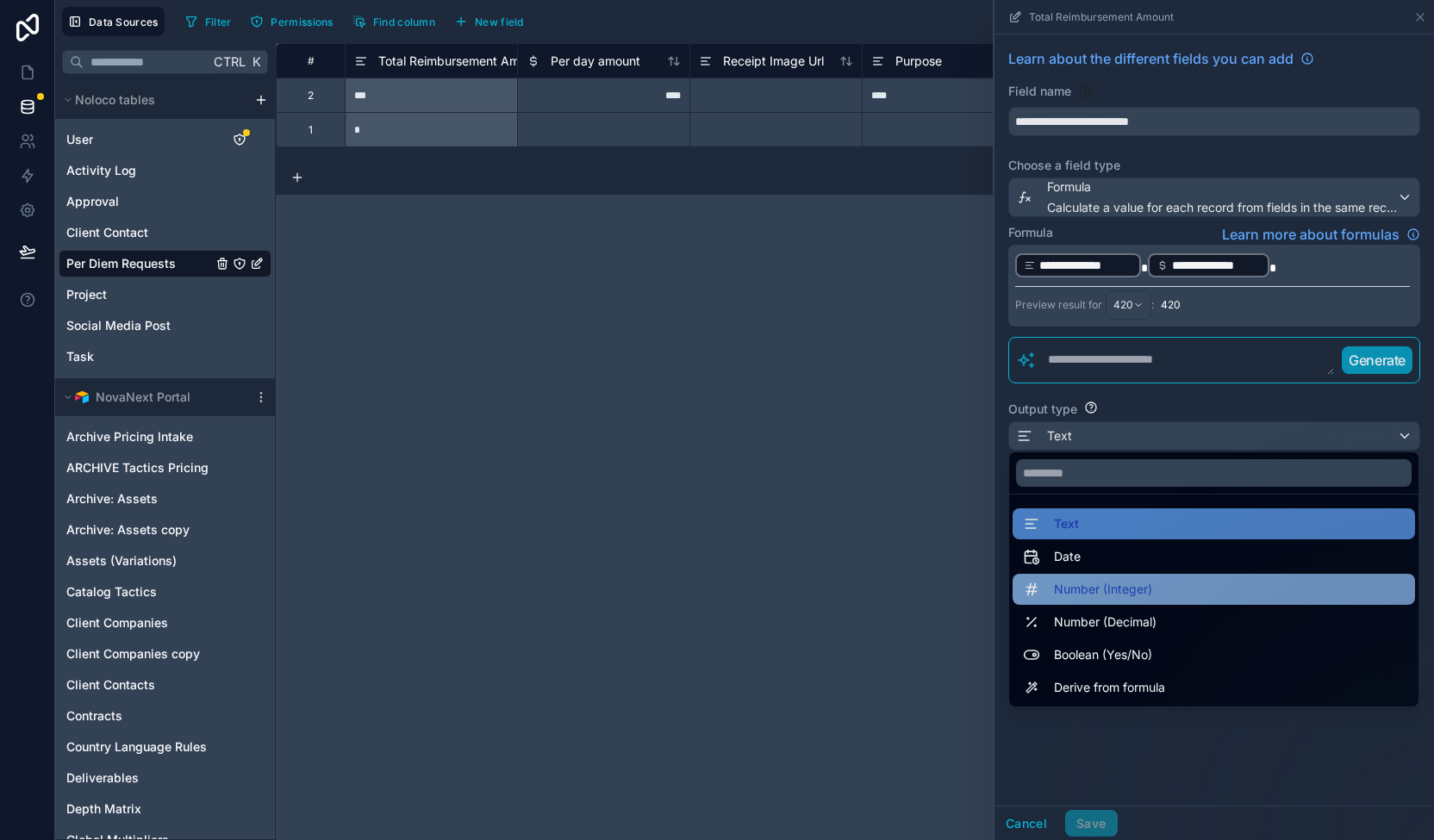
click at [1124, 589] on span "Number (Integer)" at bounding box center [1102, 589] width 99 height 21
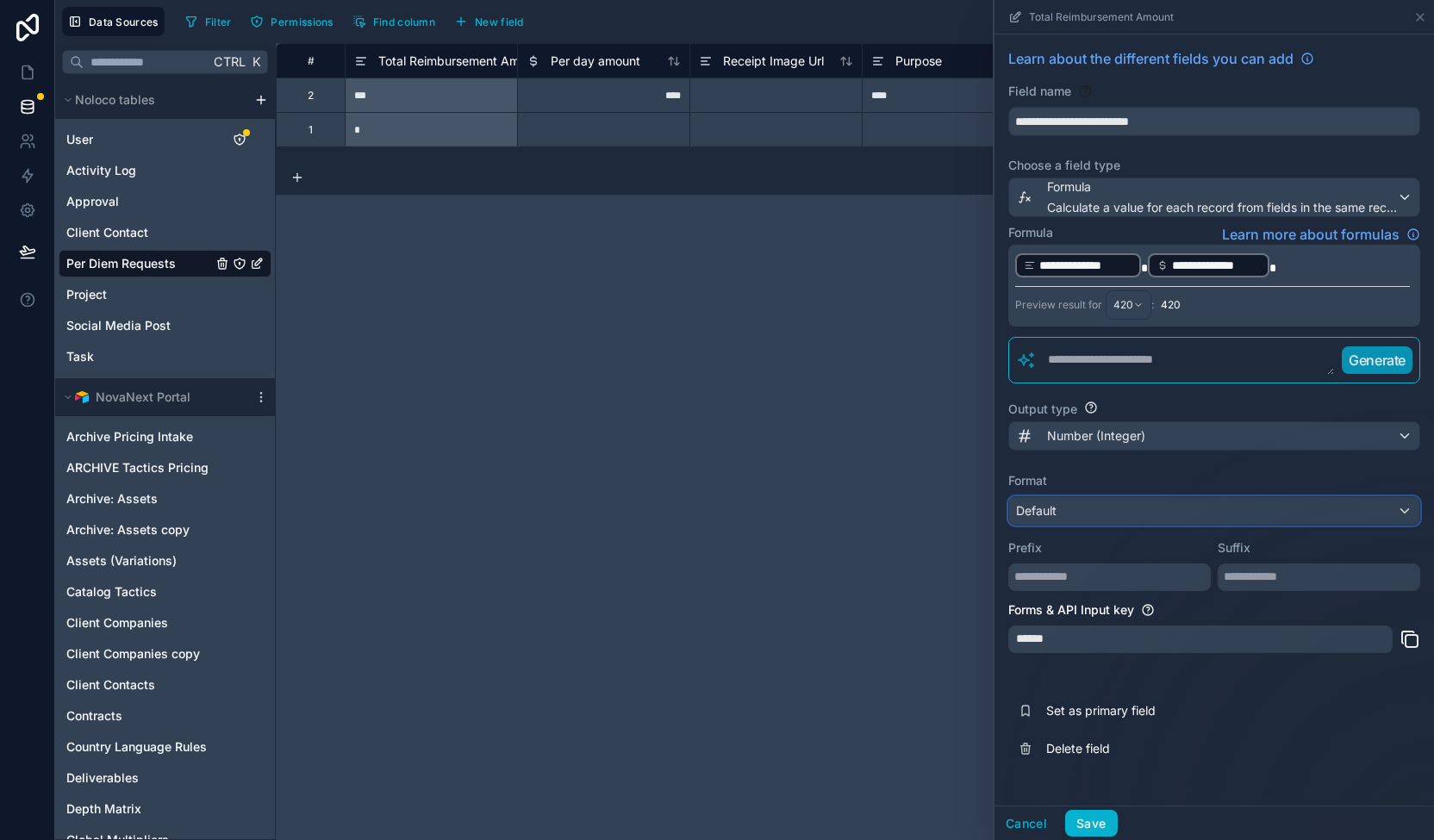
click at [1080, 511] on div "Default" at bounding box center [1214, 511] width 410 height 28
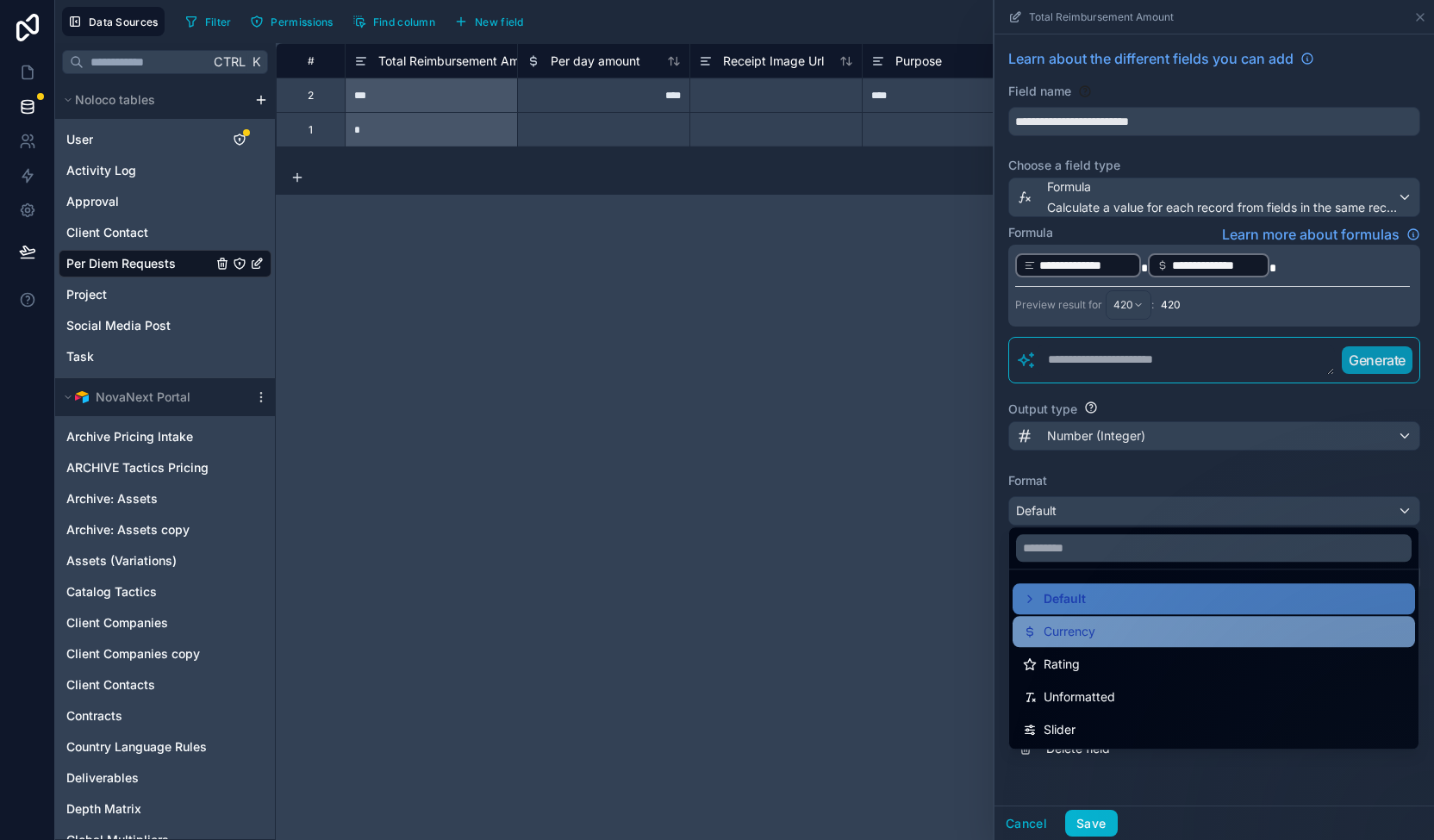
click at [1103, 635] on div "Currency" at bounding box center [1213, 631] width 381 height 21
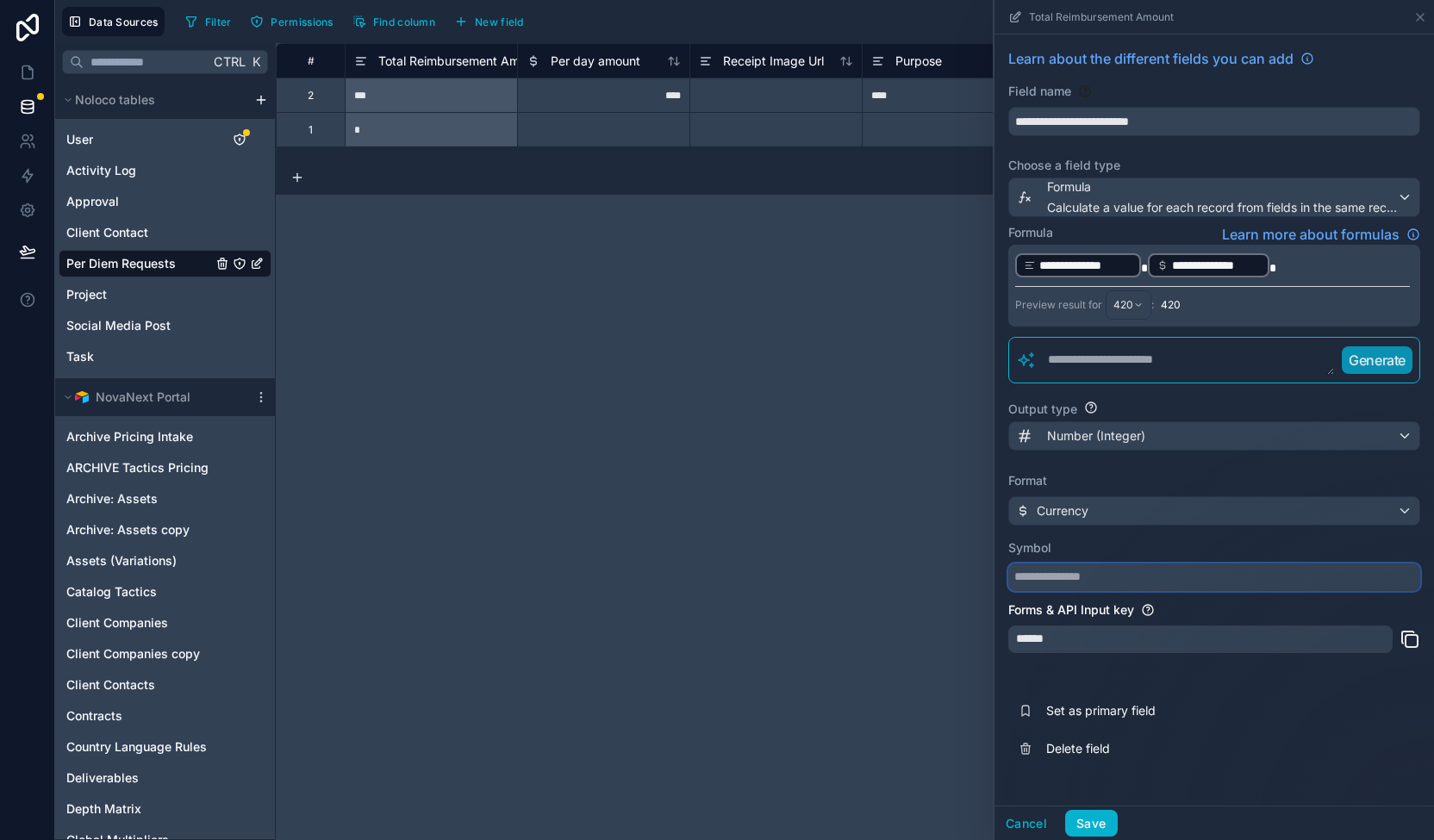
click at [1052, 573] on input "text" at bounding box center [1215, 577] width 412 height 28
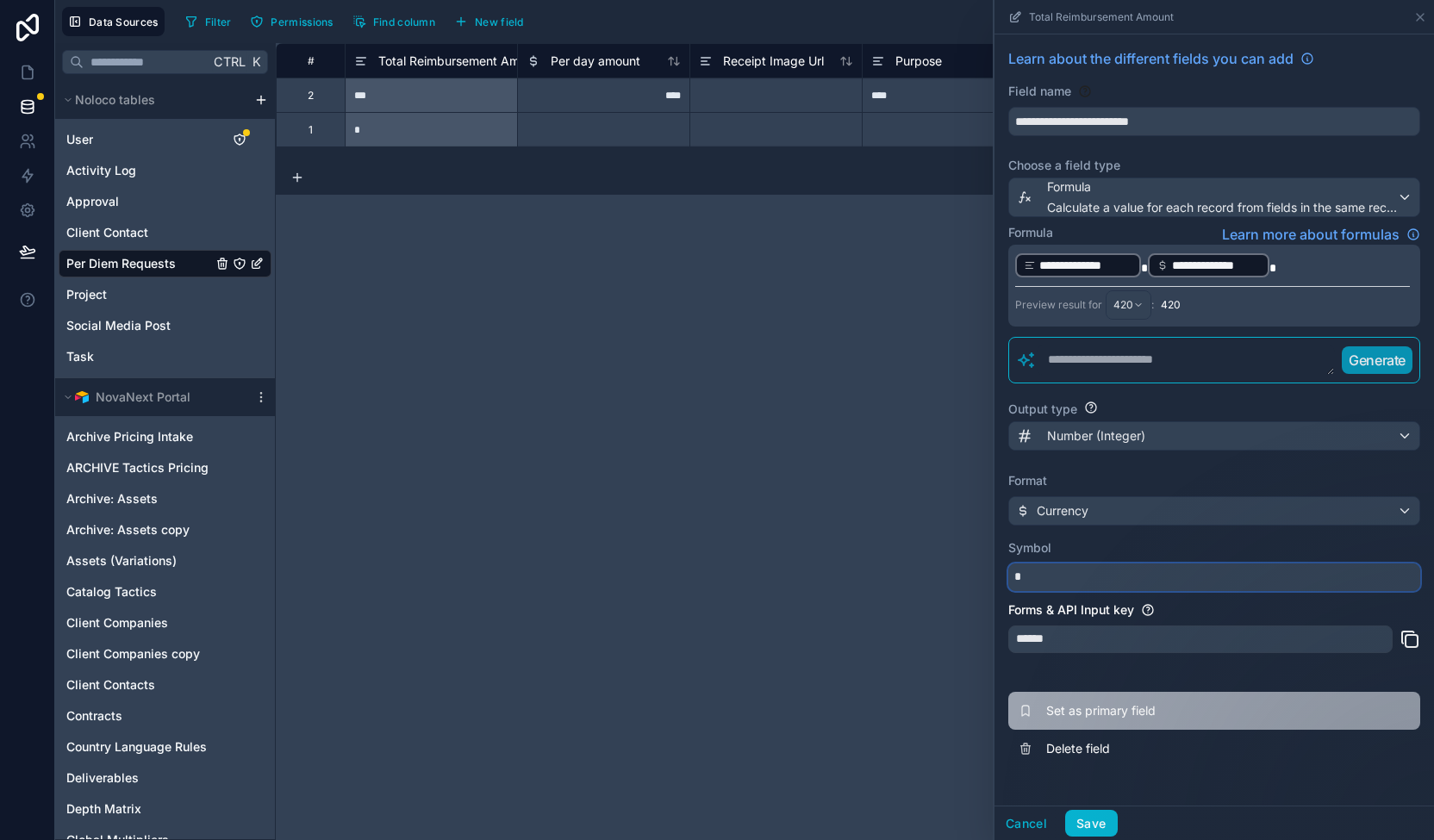
type input "*"
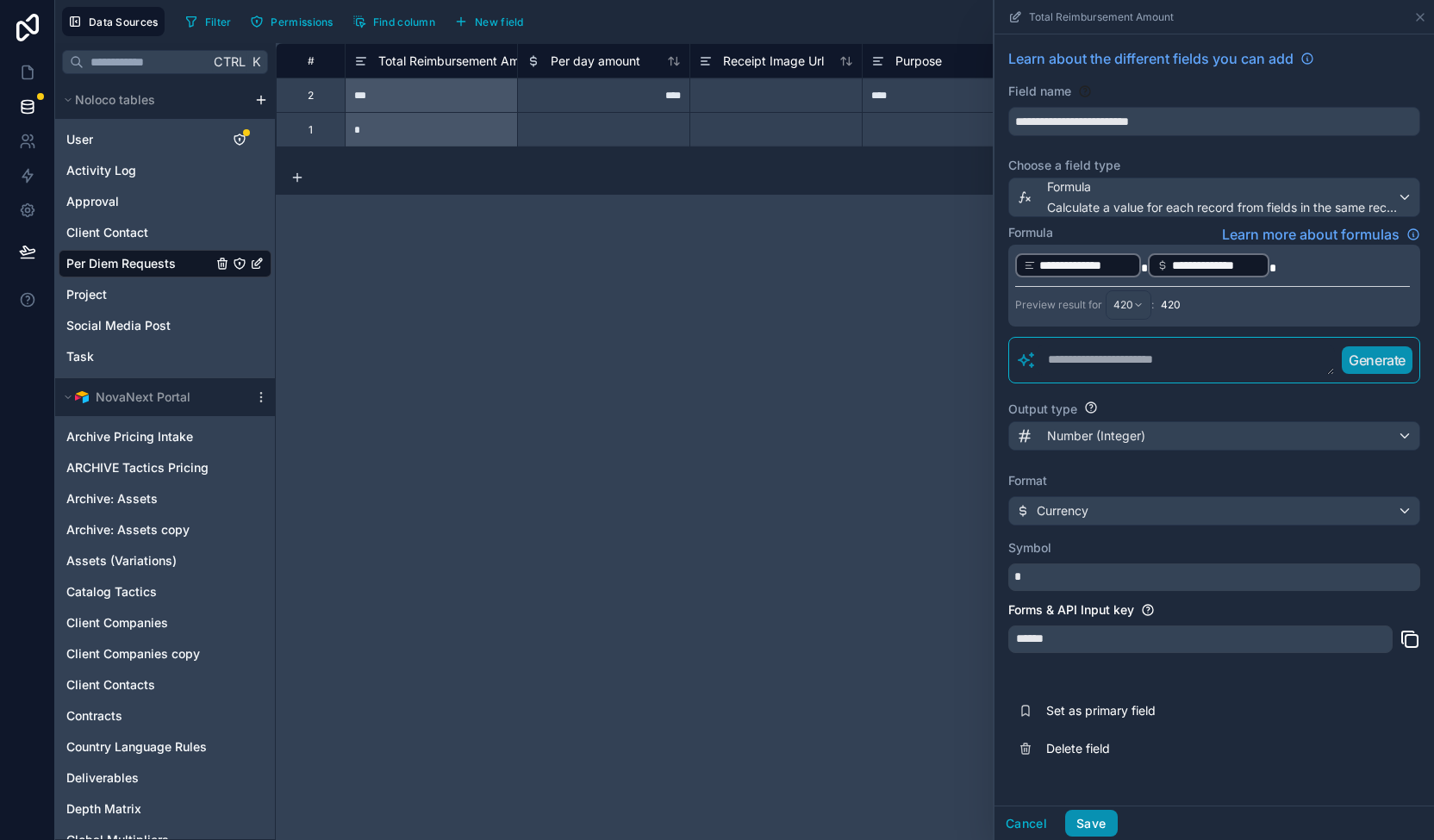
click at [1097, 823] on button "Save" at bounding box center [1091, 824] width 52 height 28
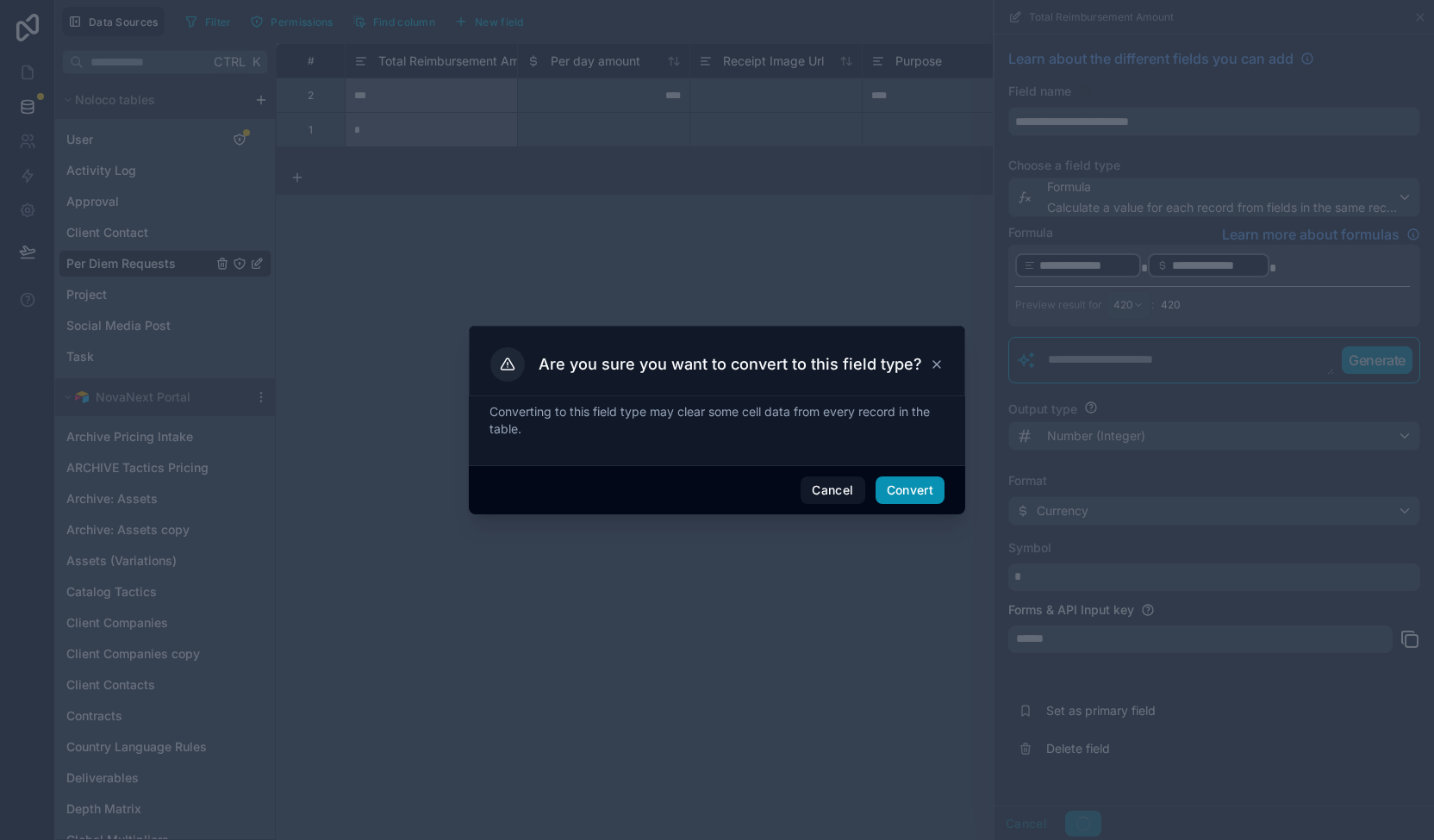
click at [924, 486] on button "Convert" at bounding box center [909, 491] width 69 height 28
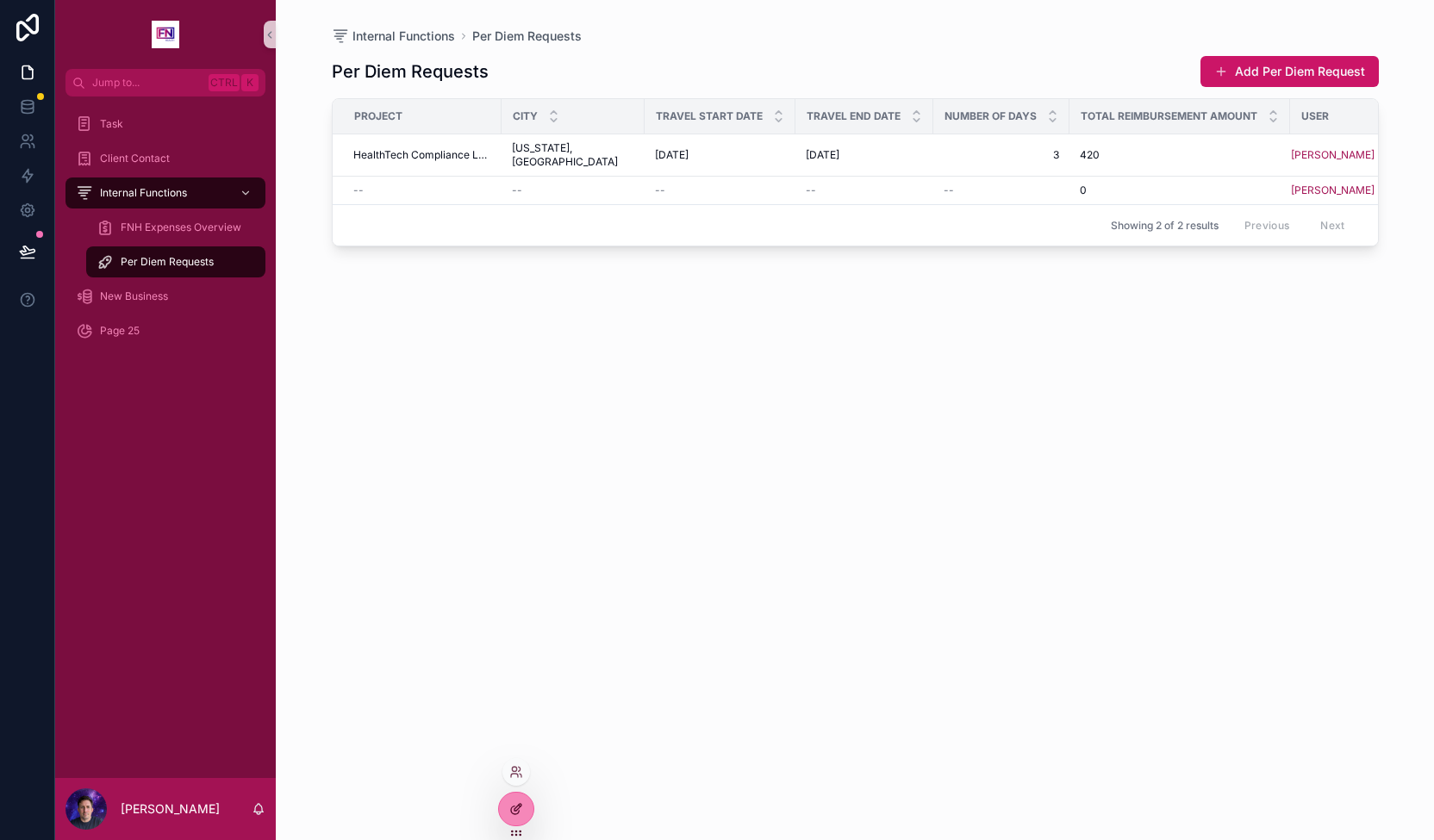
click at [529, 805] on div at bounding box center [516, 808] width 35 height 33
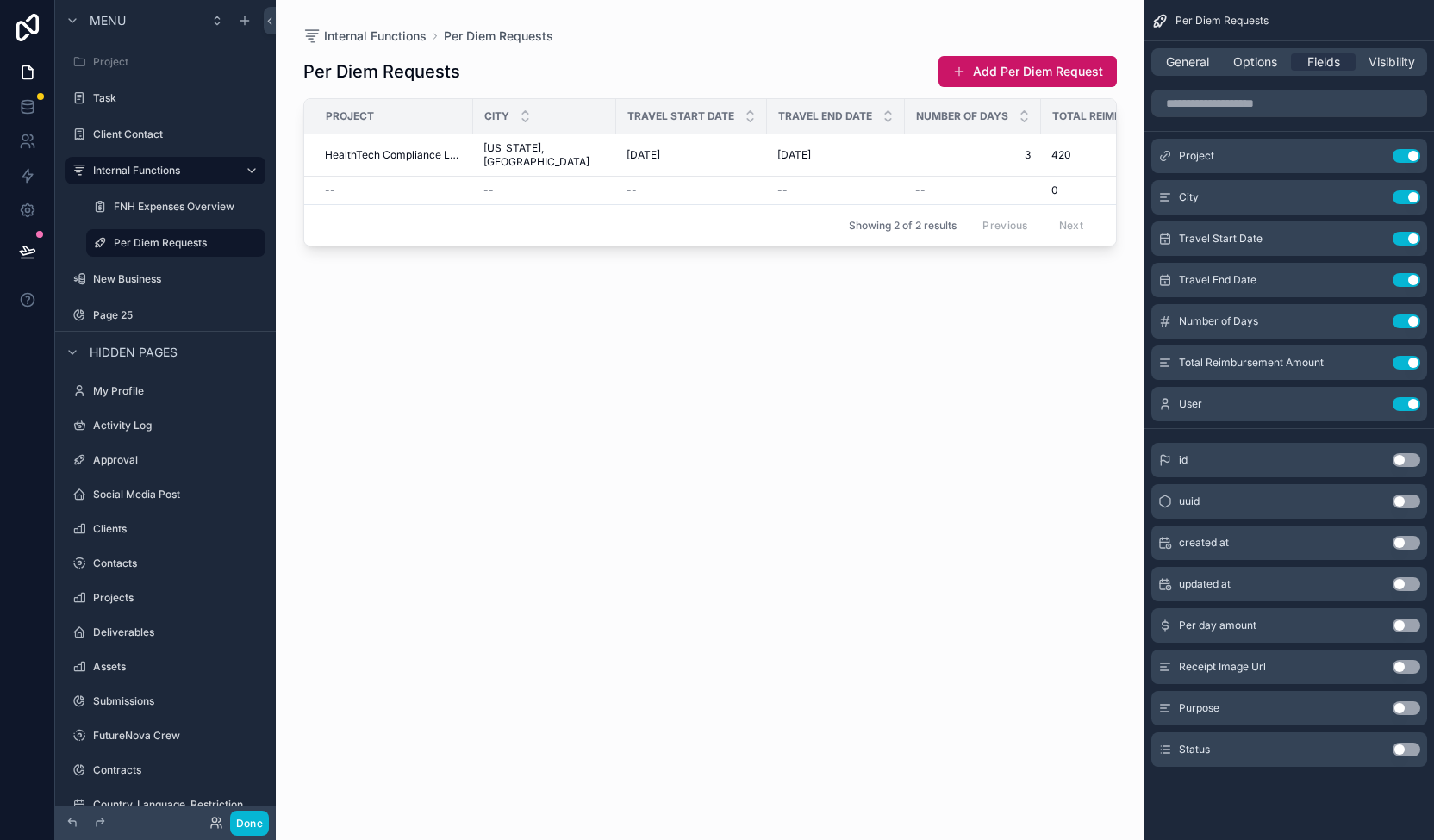
click at [1172, 704] on div "Purpose Use setting" at bounding box center [1289, 708] width 276 height 35
click at [1167, 697] on div "Purpose Use setting" at bounding box center [1289, 708] width 276 height 35
click at [1402, 705] on button "Use setting" at bounding box center [1407, 708] width 28 height 14
click at [1412, 310] on div "Number of Days Use setting" at bounding box center [1289, 320] width 276 height 35
click at [1401, 320] on button "Use setting" at bounding box center [1407, 321] width 28 height 14
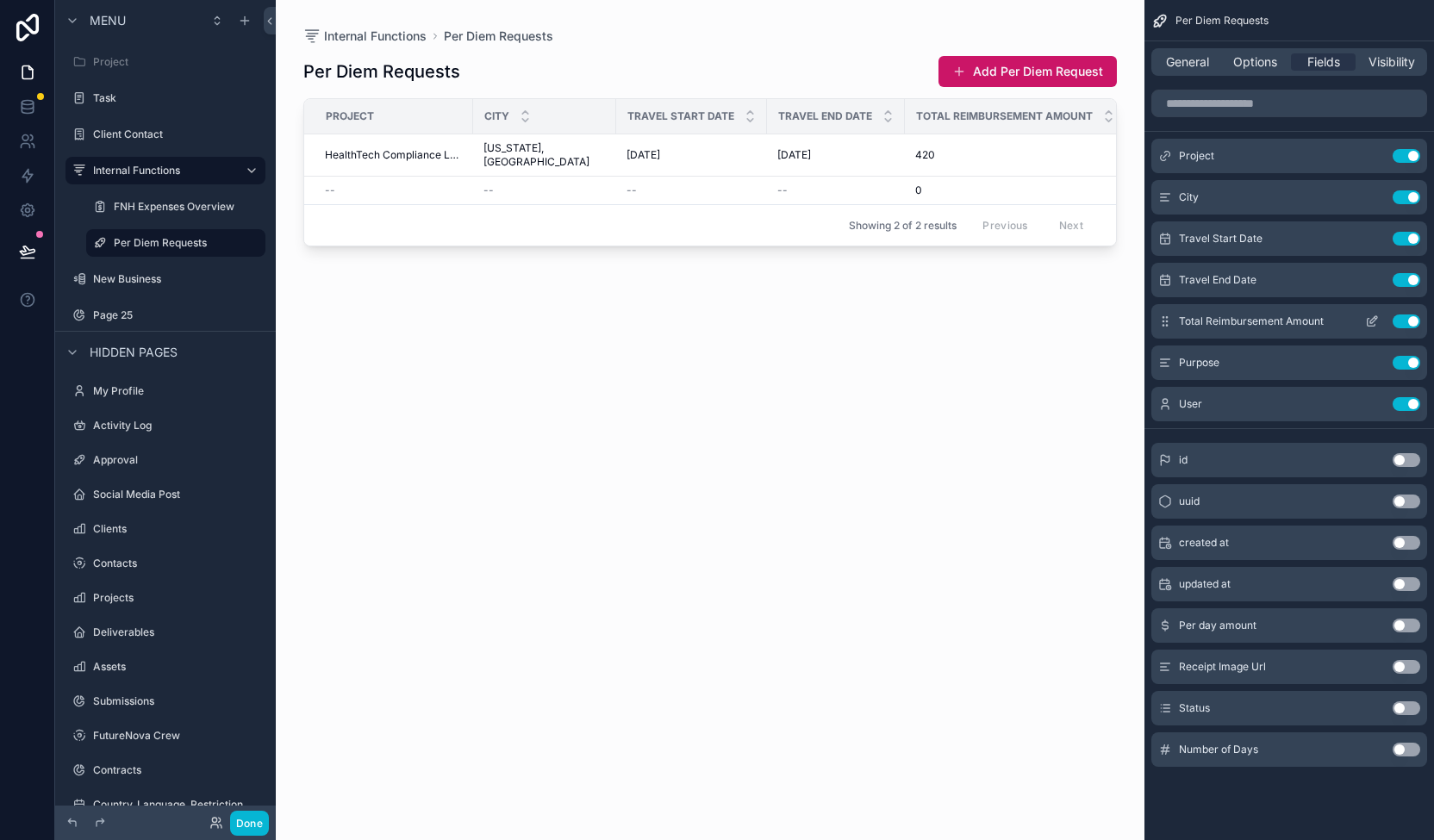
click at [1363, 316] on button "scrollable content" at bounding box center [1372, 321] width 28 height 14
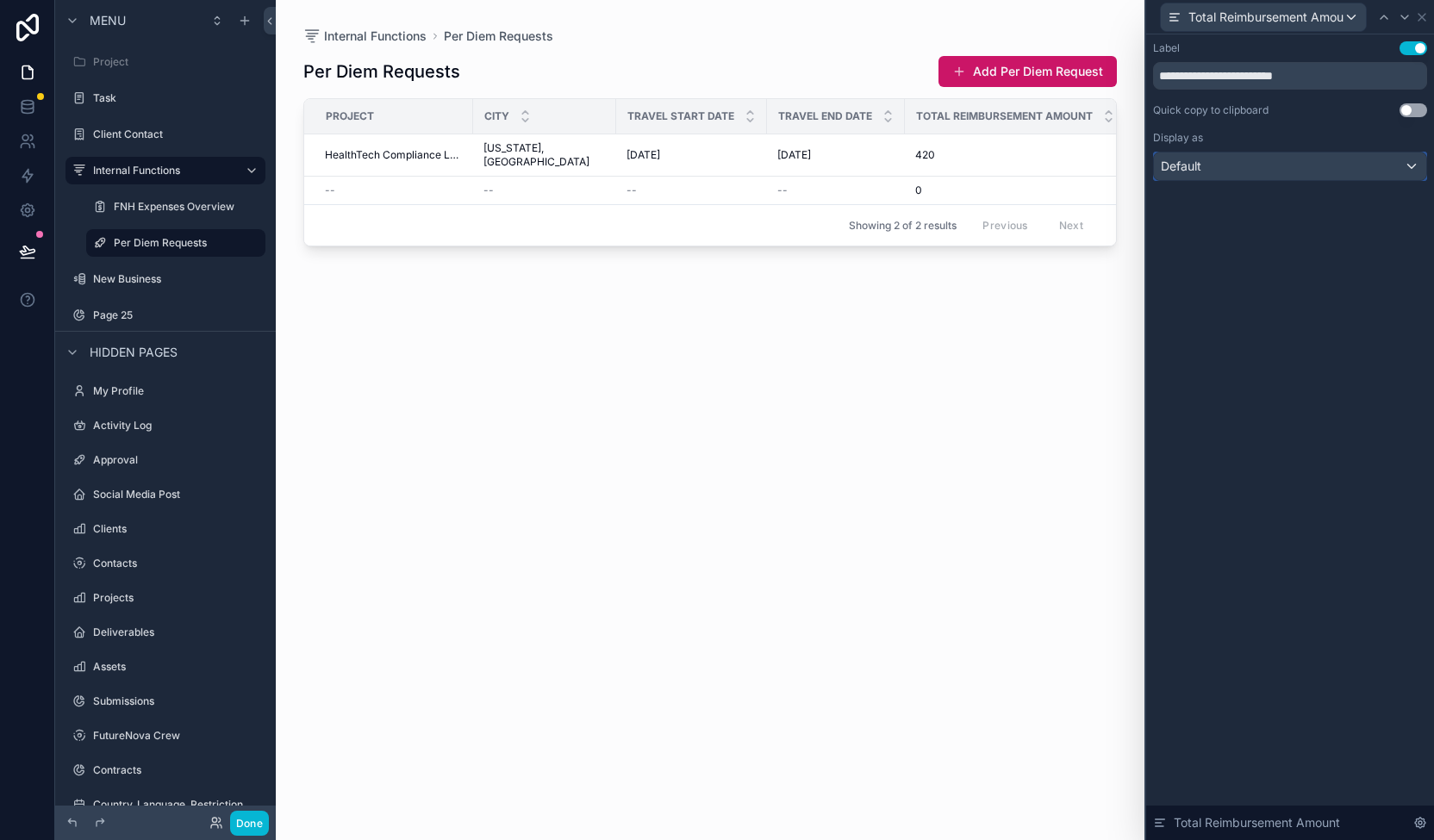
click at [1272, 171] on div "Default" at bounding box center [1290, 166] width 272 height 28
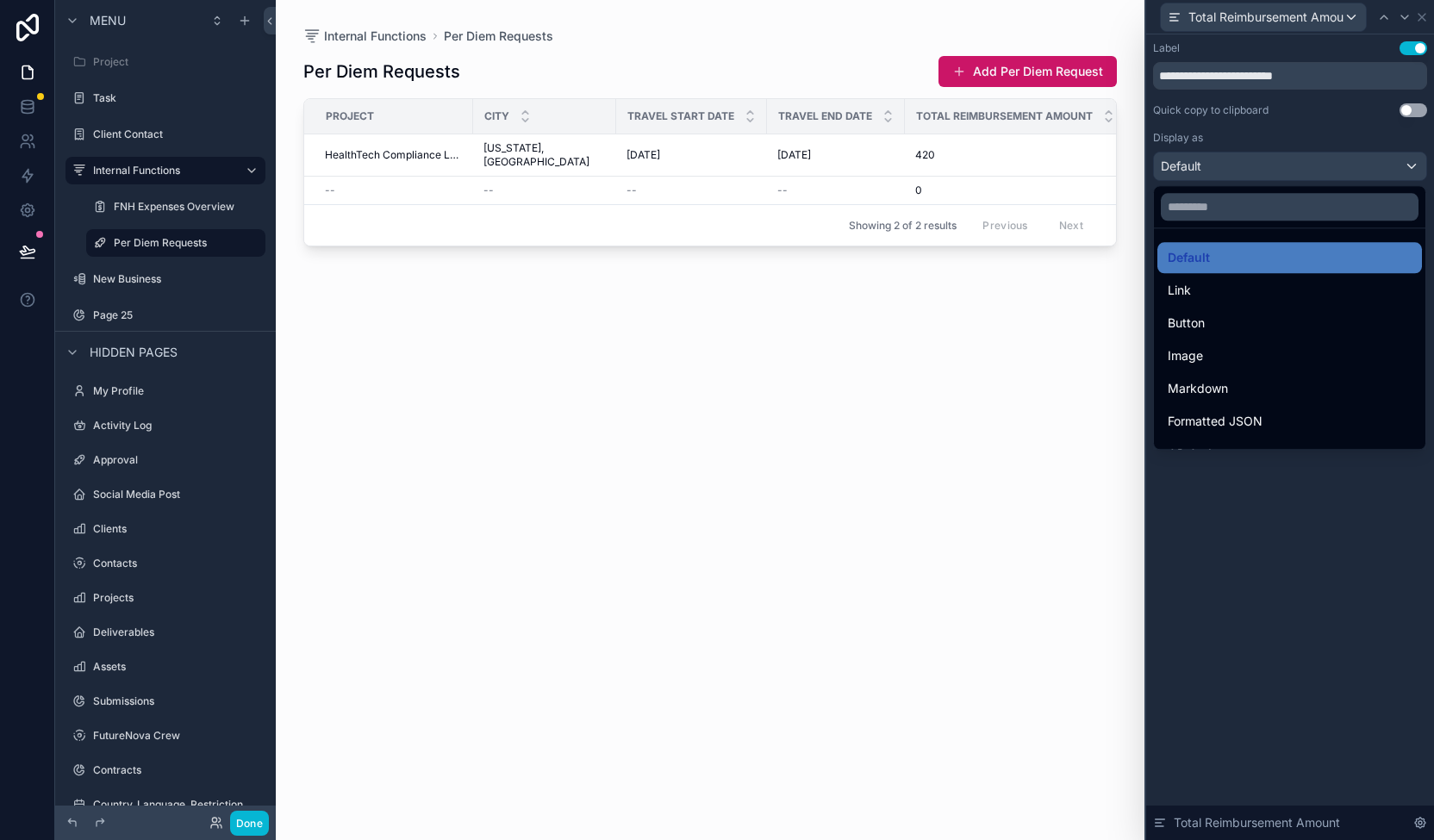
click at [1408, 164] on div at bounding box center [1290, 420] width 288 height 840
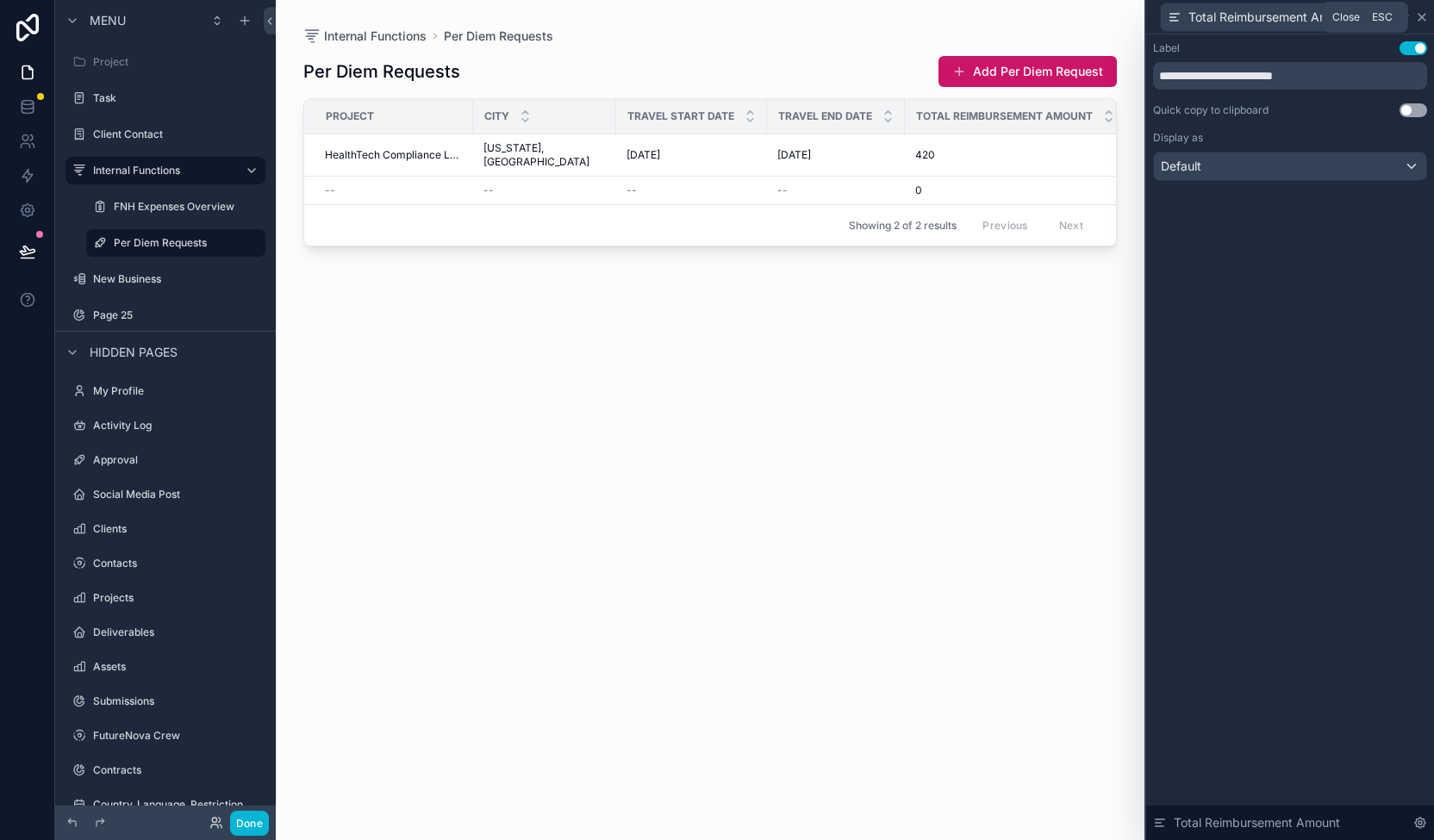
click at [1417, 16] on icon at bounding box center [1422, 17] width 14 height 14
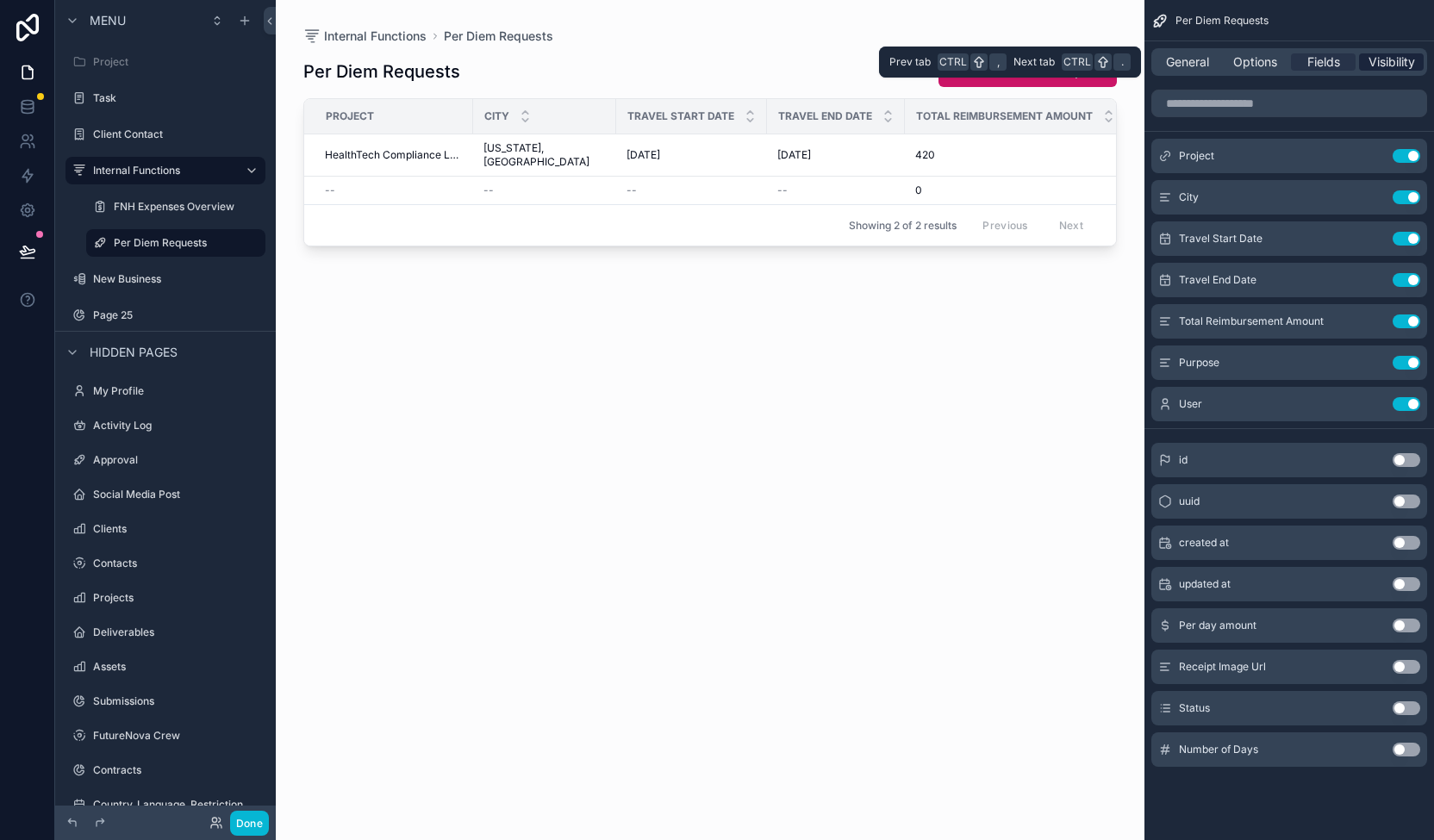
click at [1382, 54] on span "Visibility" at bounding box center [1391, 62] width 47 height 17
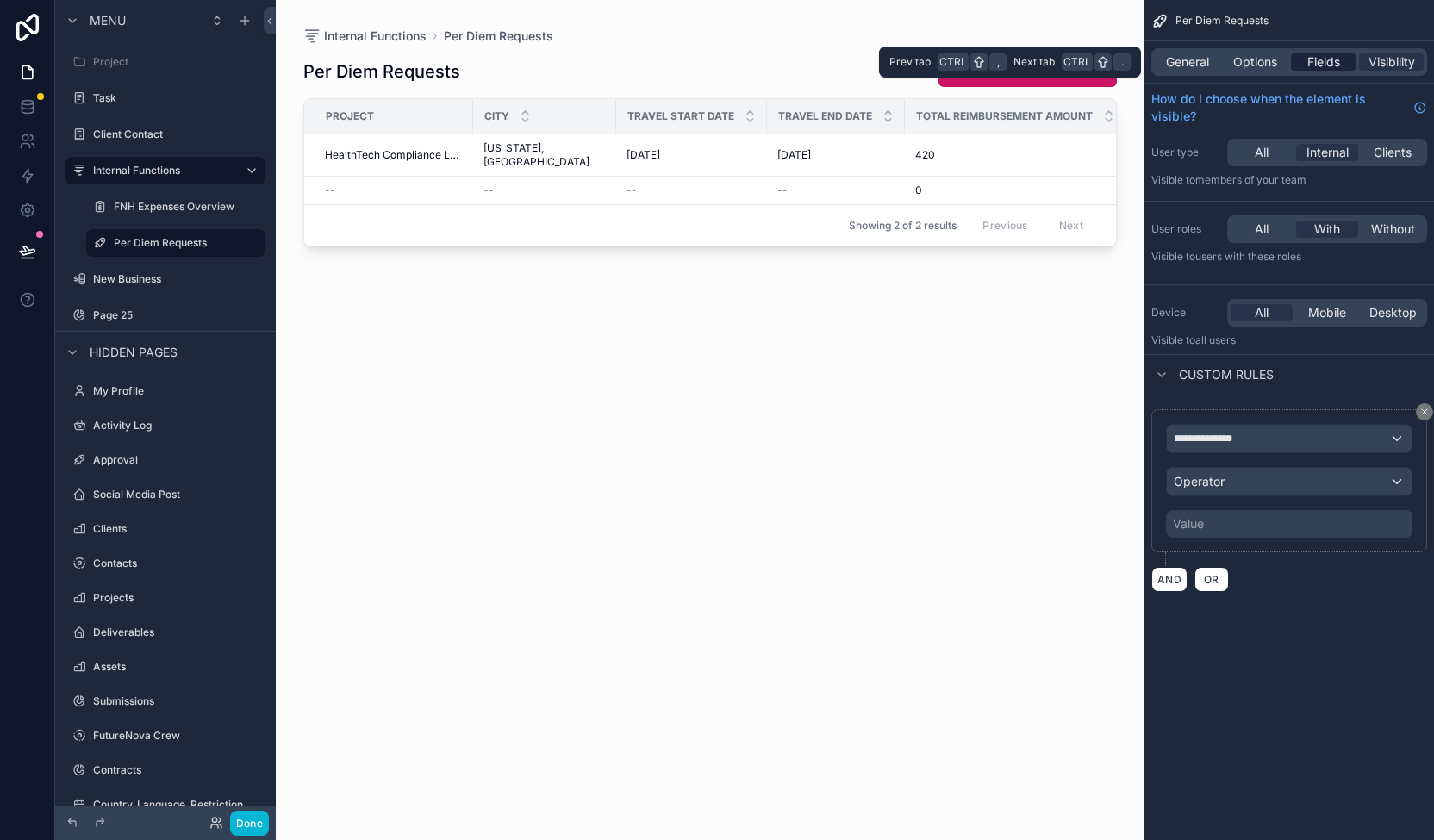
click at [1331, 56] on span "Fields" at bounding box center [1323, 62] width 33 height 17
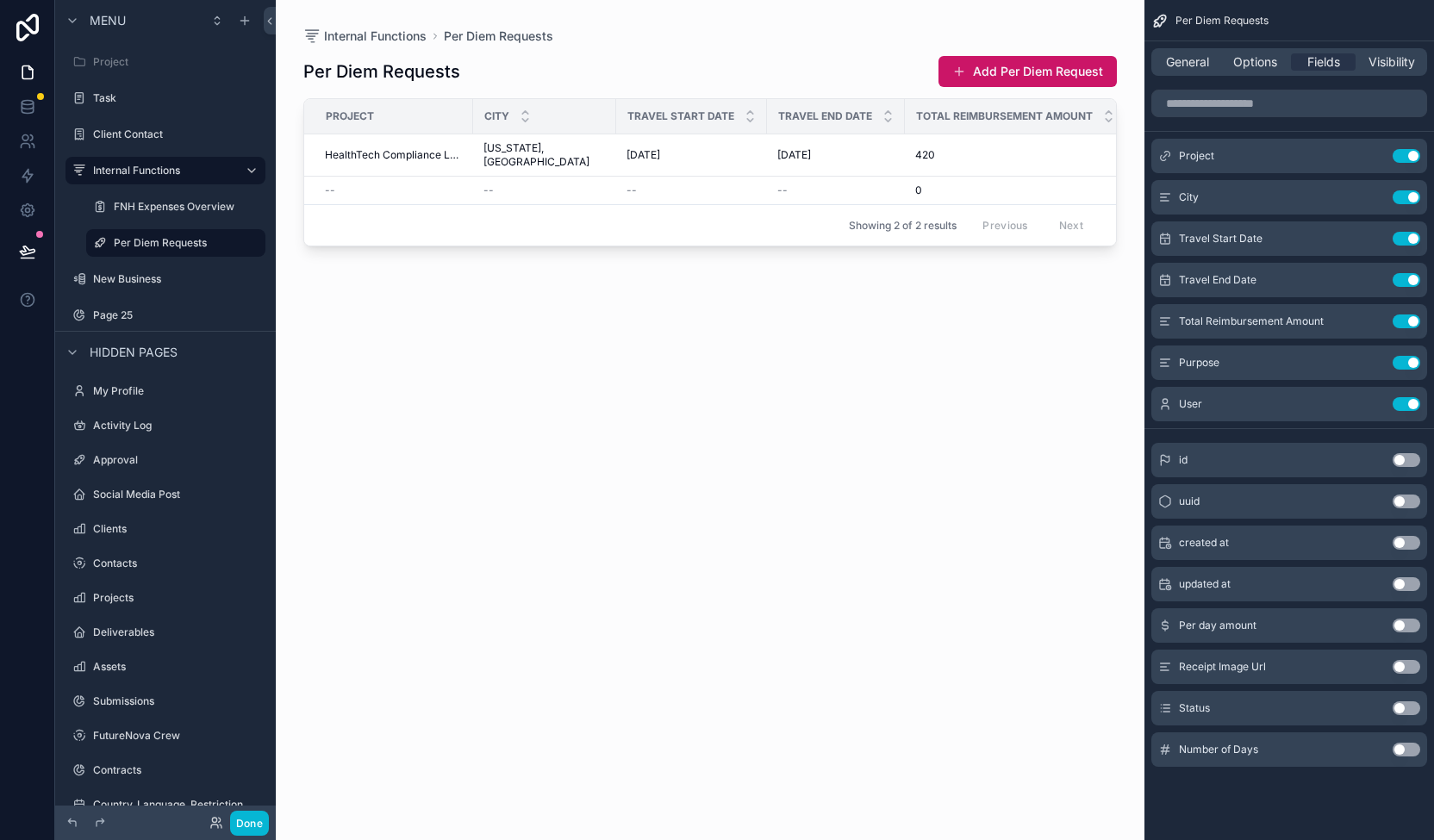
click at [855, 451] on div "scrollable content" at bounding box center [710, 409] width 868 height 819
click at [705, 183] on div "--" at bounding box center [691, 190] width 130 height 14
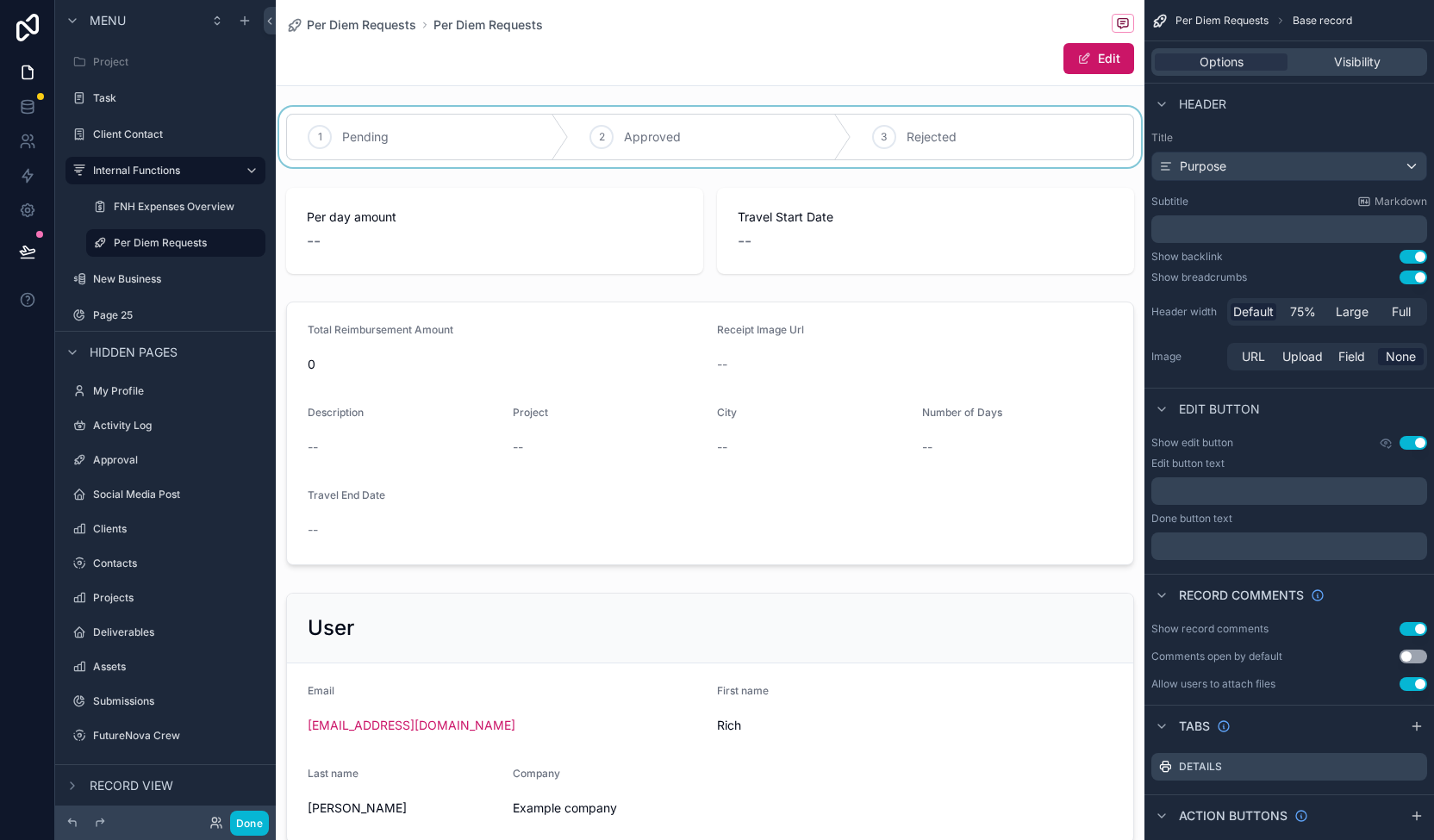
click at [496, 140] on div "scrollable content" at bounding box center [710, 136] width 868 height 61
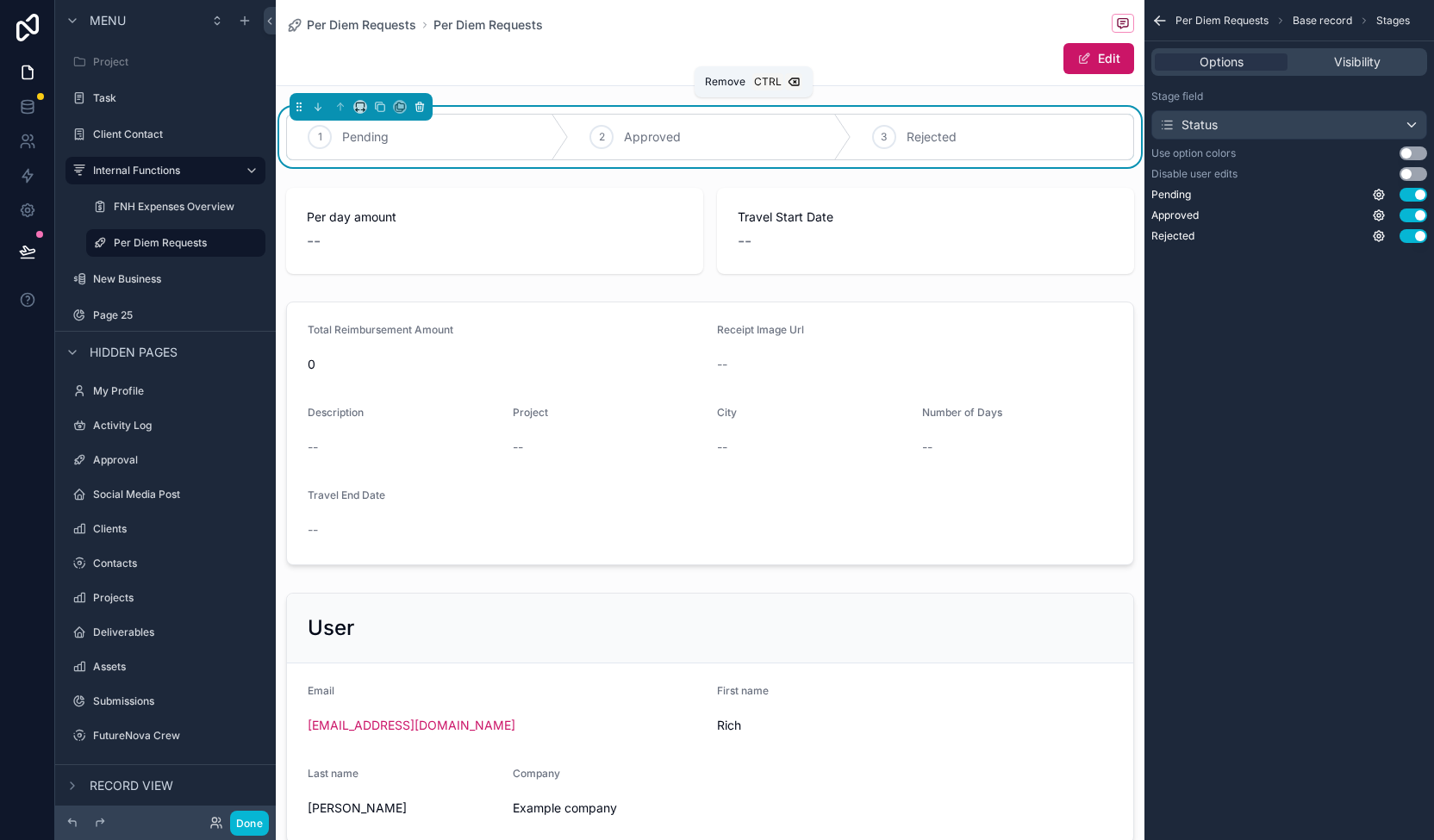
click at [420, 102] on icon "scrollable content" at bounding box center [419, 106] width 12 height 12
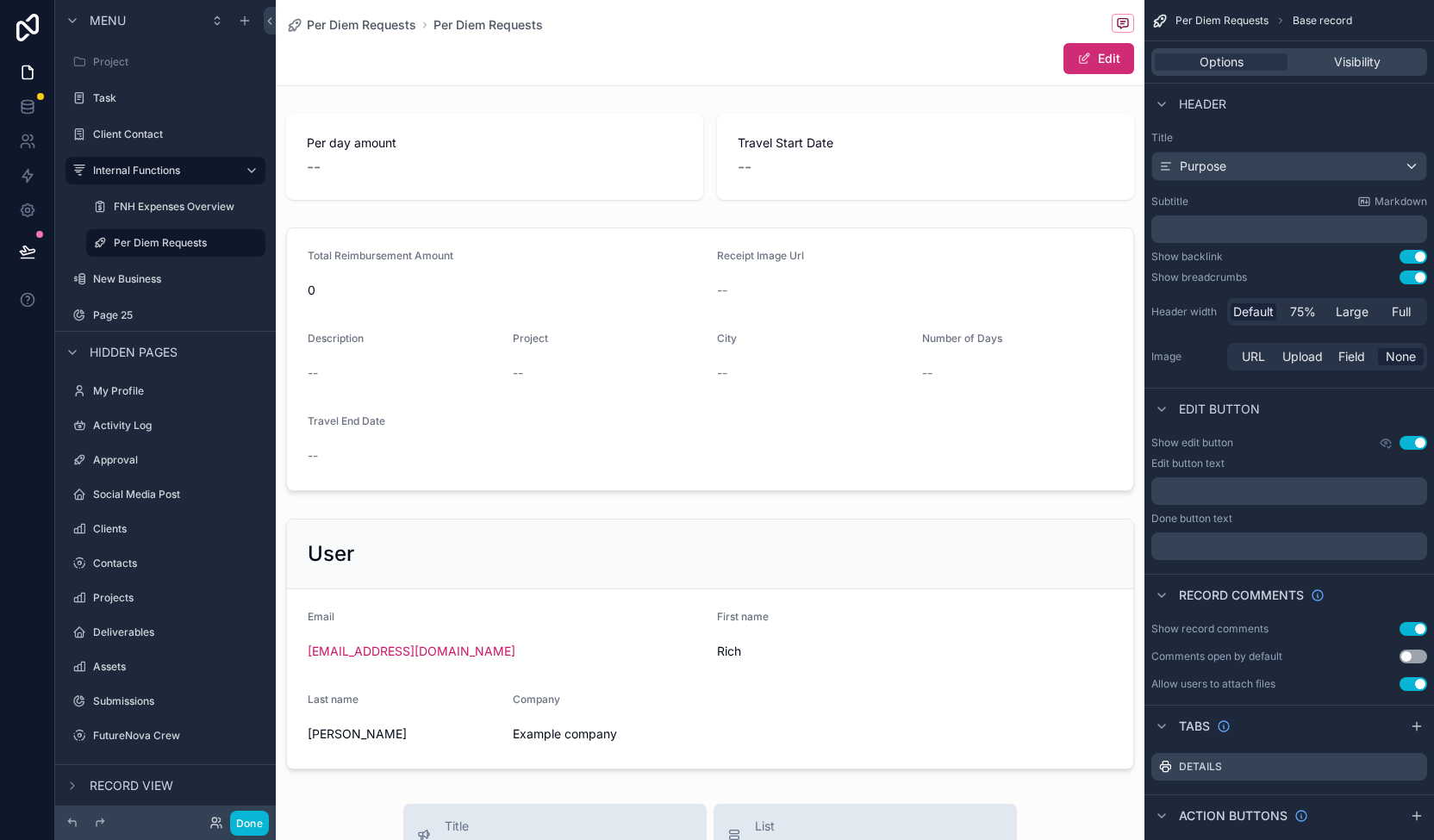
click at [1077, 55] on span "scrollable content" at bounding box center [1084, 59] width 14 height 14
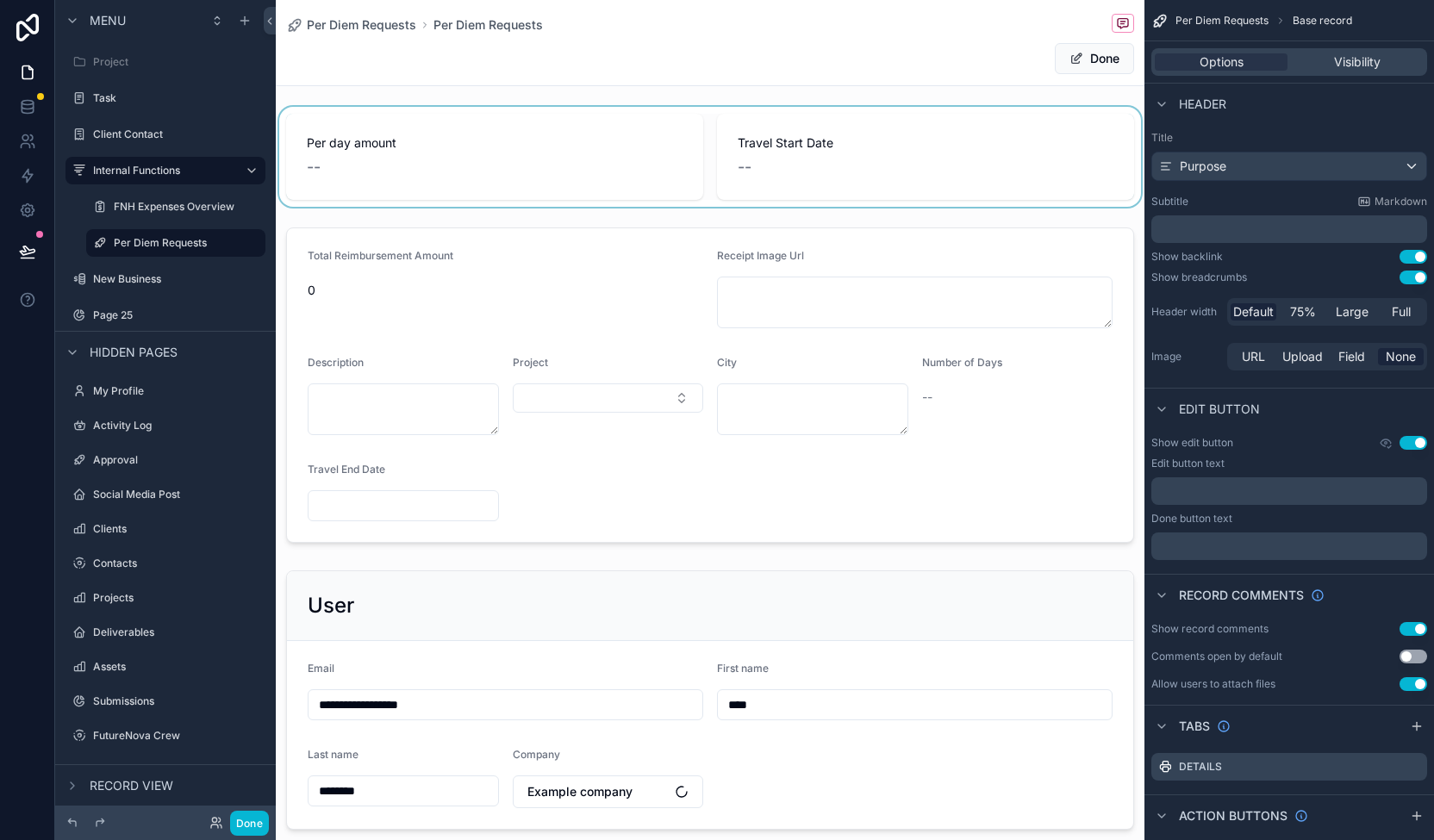
click at [978, 142] on div "scrollable content" at bounding box center [710, 156] width 868 height 100
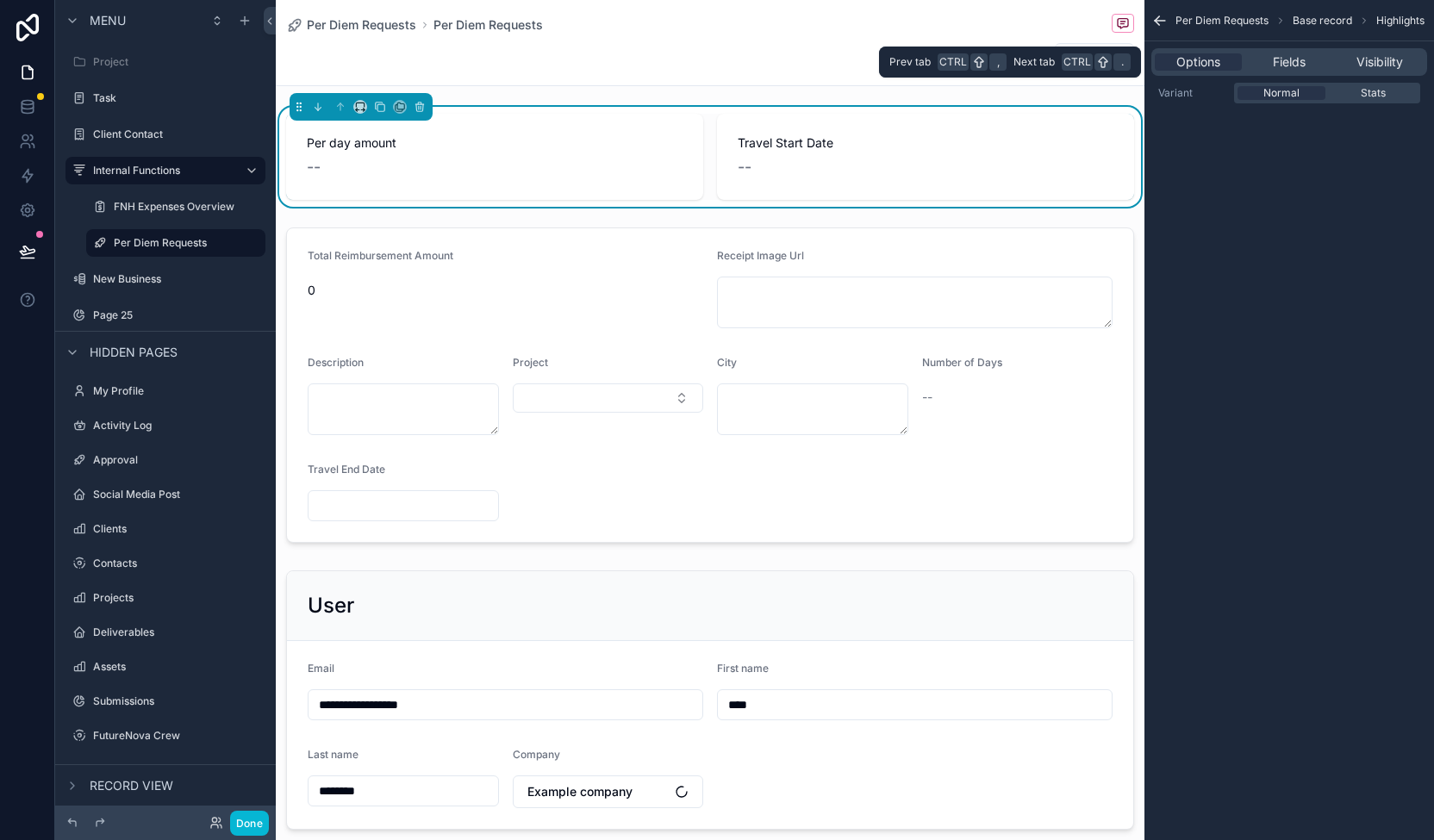
click at [1297, 53] on div "Options Fields Visibility" at bounding box center [1289, 62] width 276 height 28
click at [1298, 63] on span "Fields" at bounding box center [1289, 62] width 33 height 17
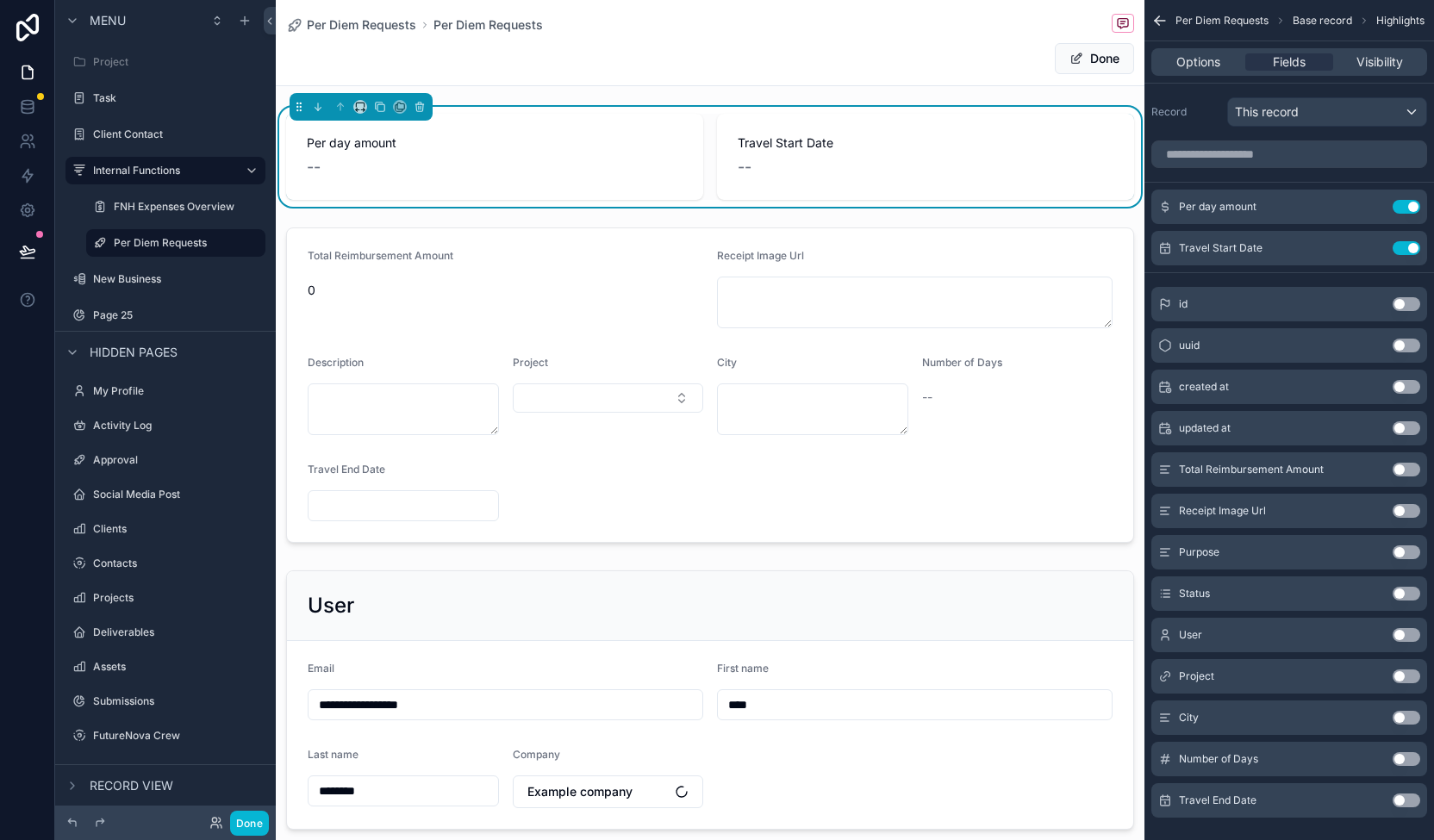
drag, startPoint x: 1257, startPoint y: 309, endPoint x: 1255, endPoint y: 296, distance: 13.2
click at [1255, 296] on div "id Use setting" at bounding box center [1289, 304] width 276 height 35
click at [1406, 302] on button "Use setting" at bounding box center [1407, 305] width 28 height 14
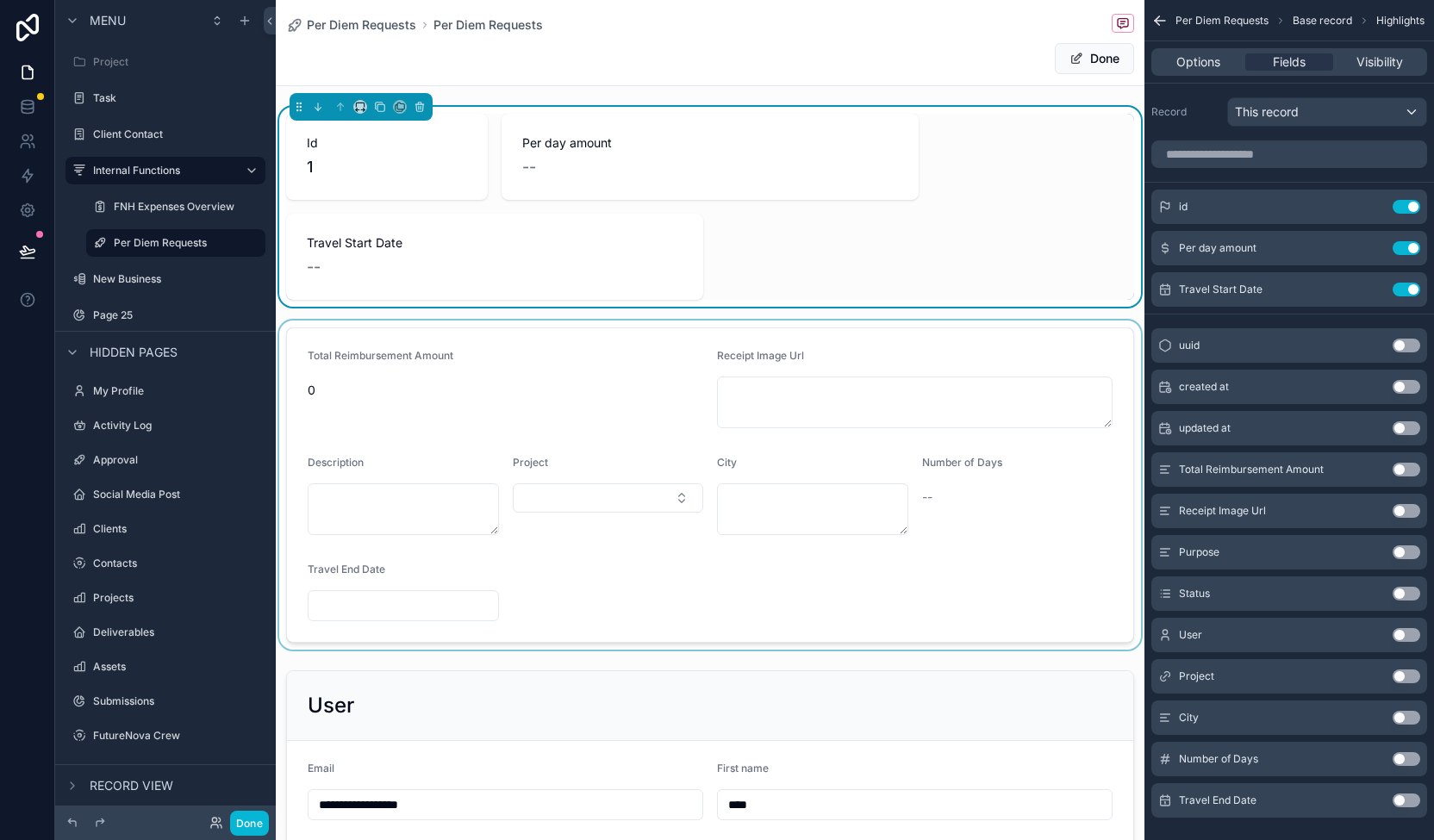
click at [920, 467] on div "scrollable content" at bounding box center [710, 485] width 868 height 329
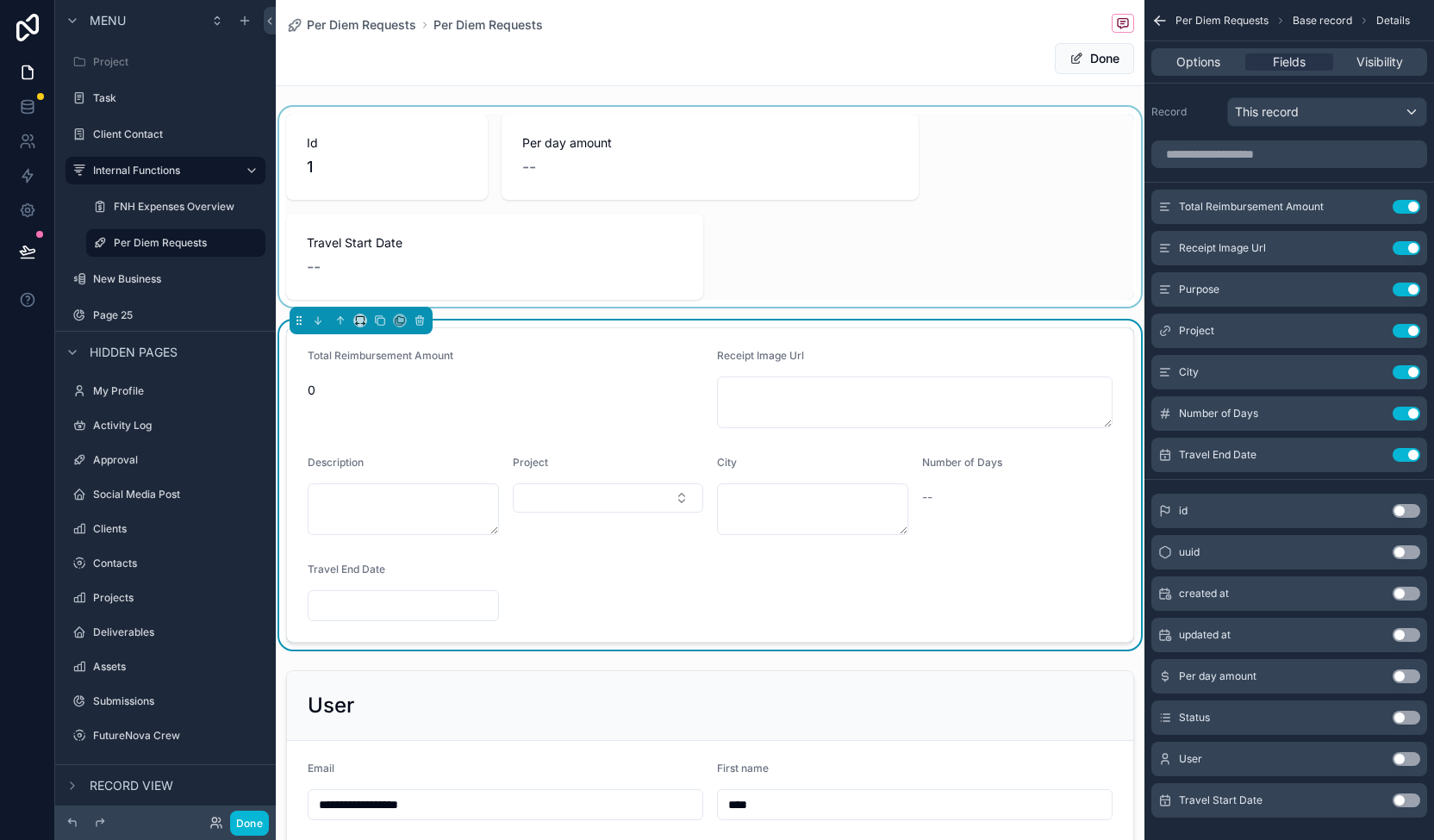
click at [663, 234] on div "scrollable content" at bounding box center [710, 206] width 868 height 200
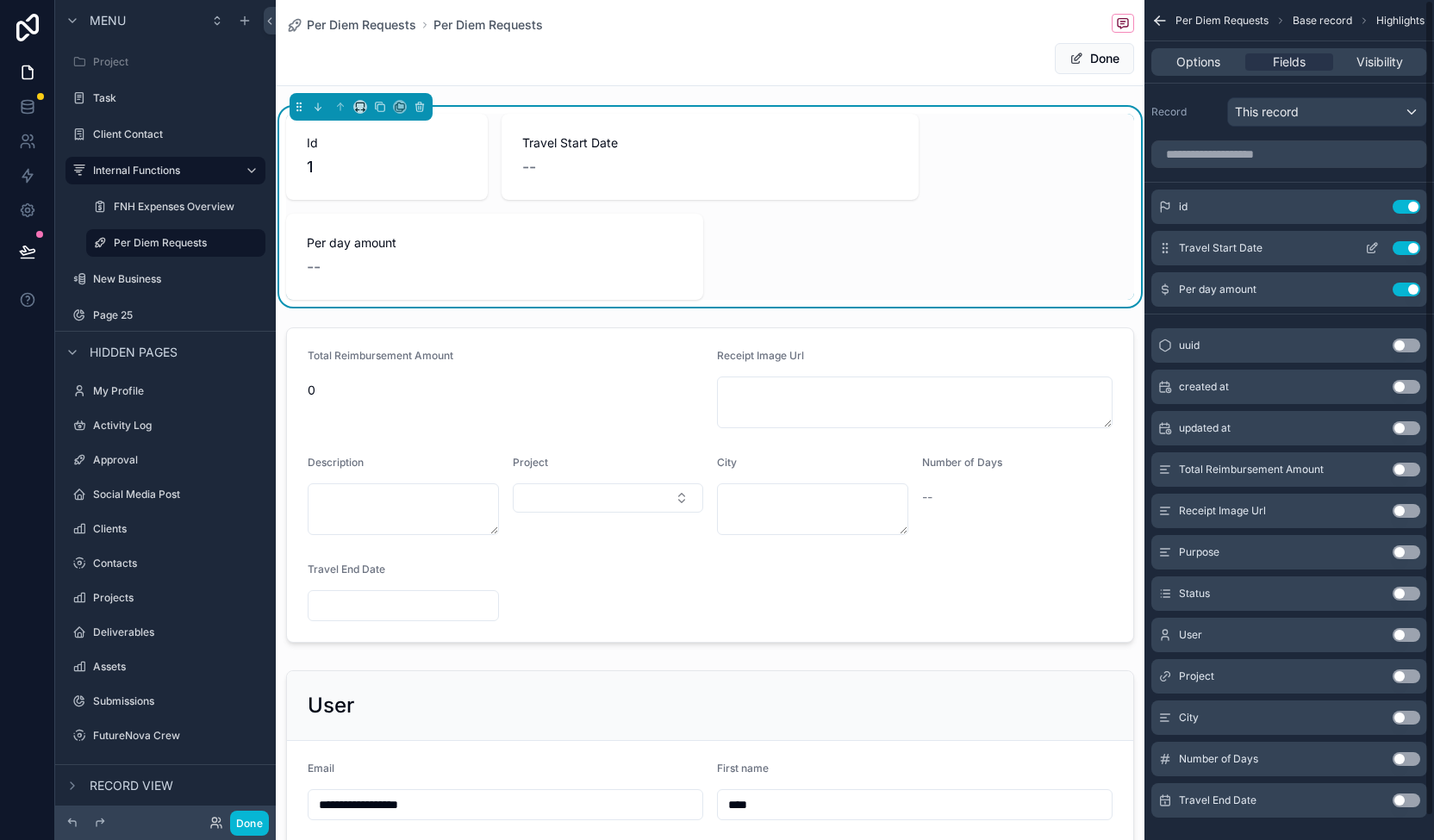
click at [1415, 247] on button "Use setting" at bounding box center [1407, 248] width 28 height 14
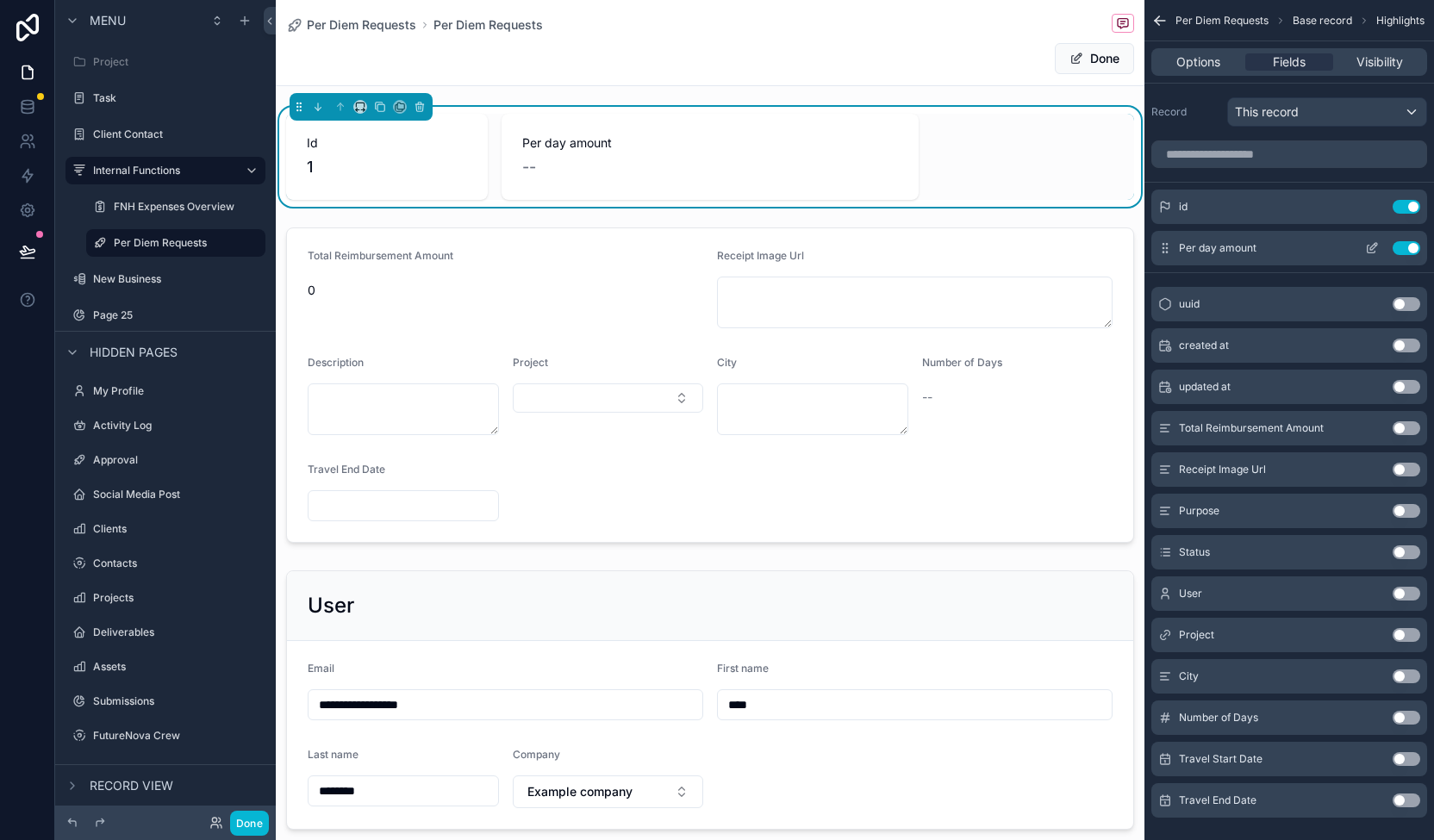
click at [1414, 247] on button "Use setting" at bounding box center [1407, 248] width 28 height 14
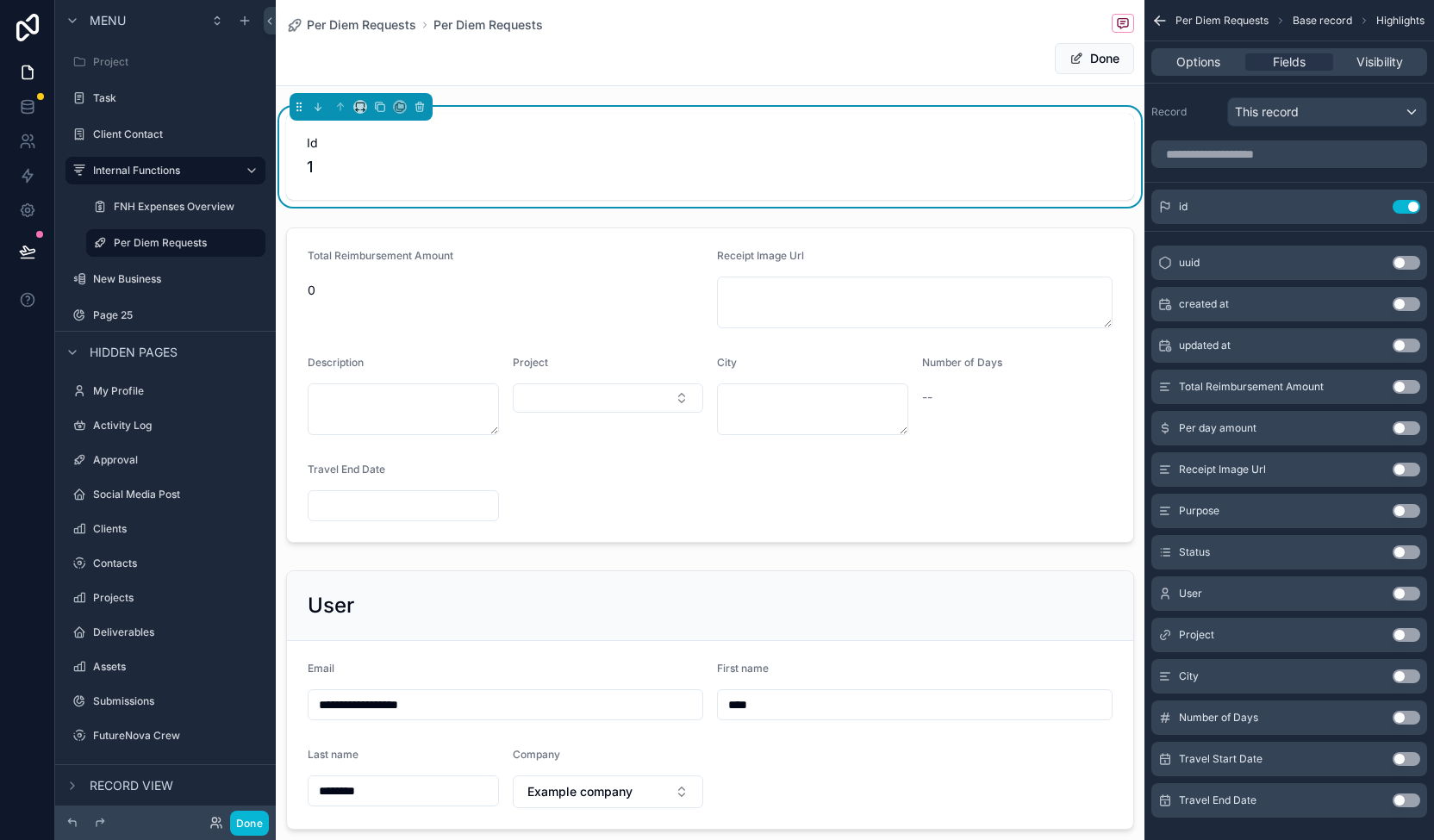
click at [1406, 635] on button "Use setting" at bounding box center [1407, 635] width 28 height 14
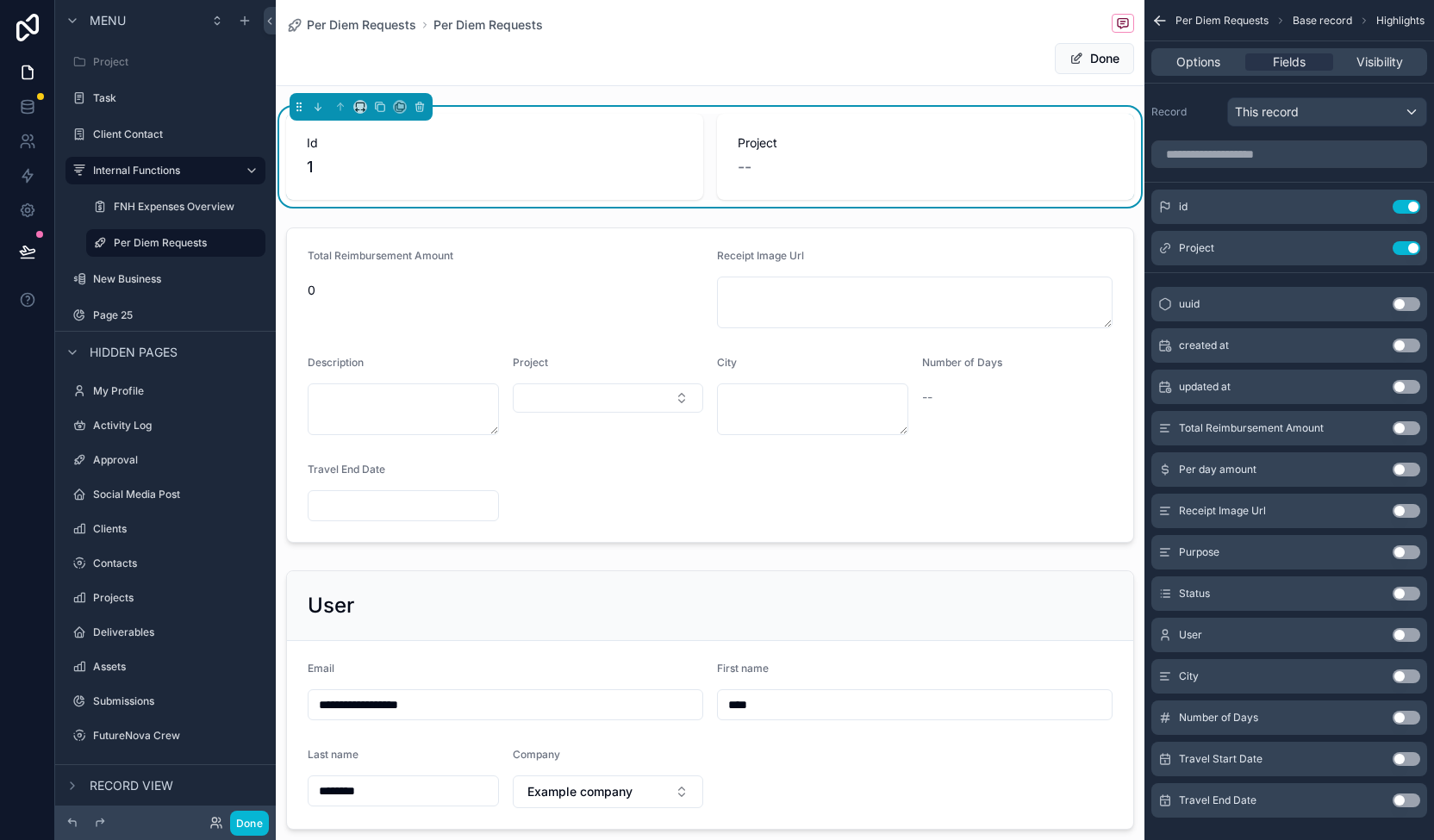
click at [1401, 541] on div "Purpose Use setting" at bounding box center [1289, 551] width 276 height 35
click at [1402, 552] on button "Use setting" at bounding box center [1407, 552] width 28 height 14
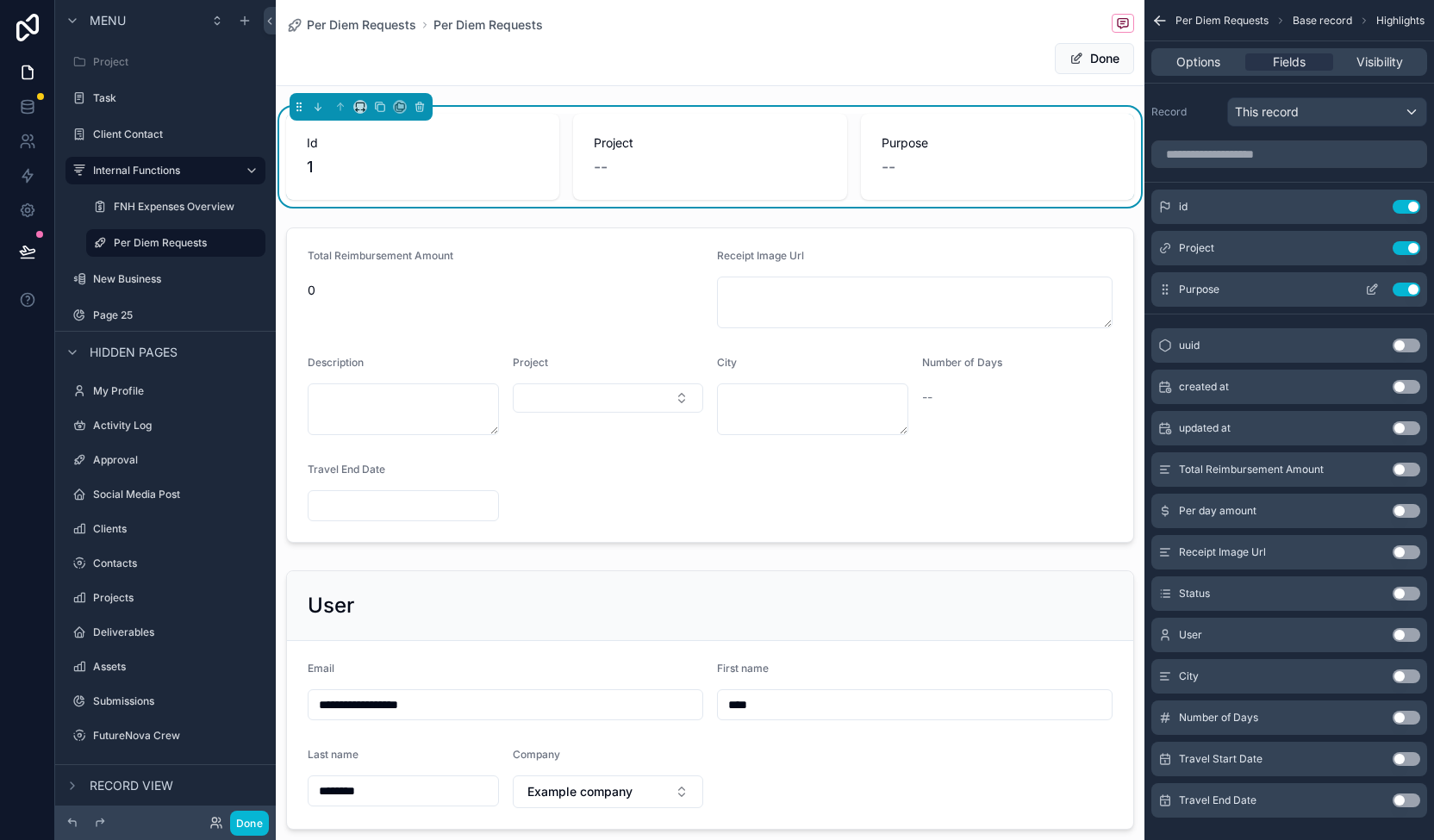
click at [1368, 290] on icon "scrollable content" at bounding box center [1372, 290] width 14 height 14
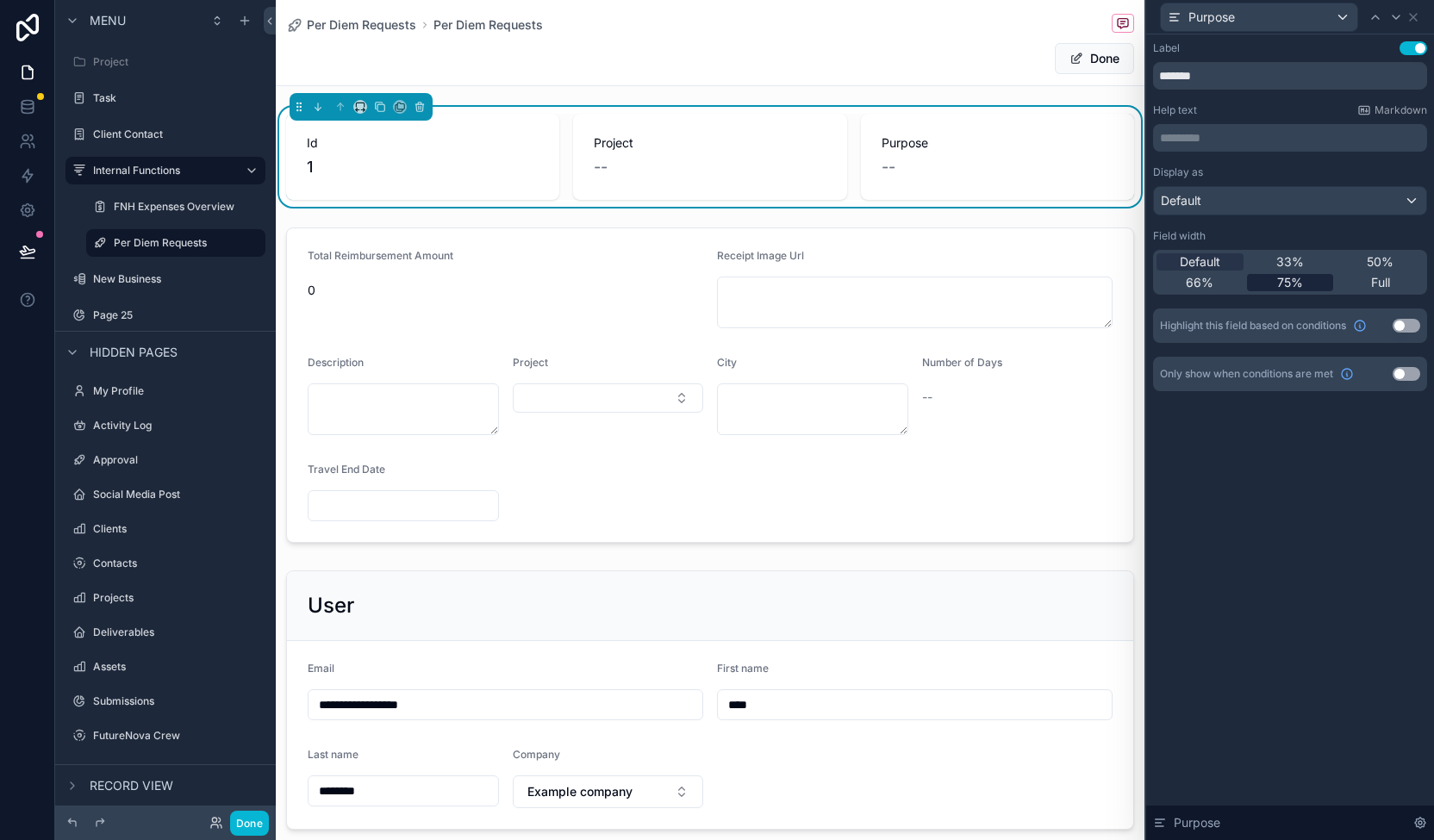
click at [1291, 280] on span "75%" at bounding box center [1291, 282] width 26 height 17
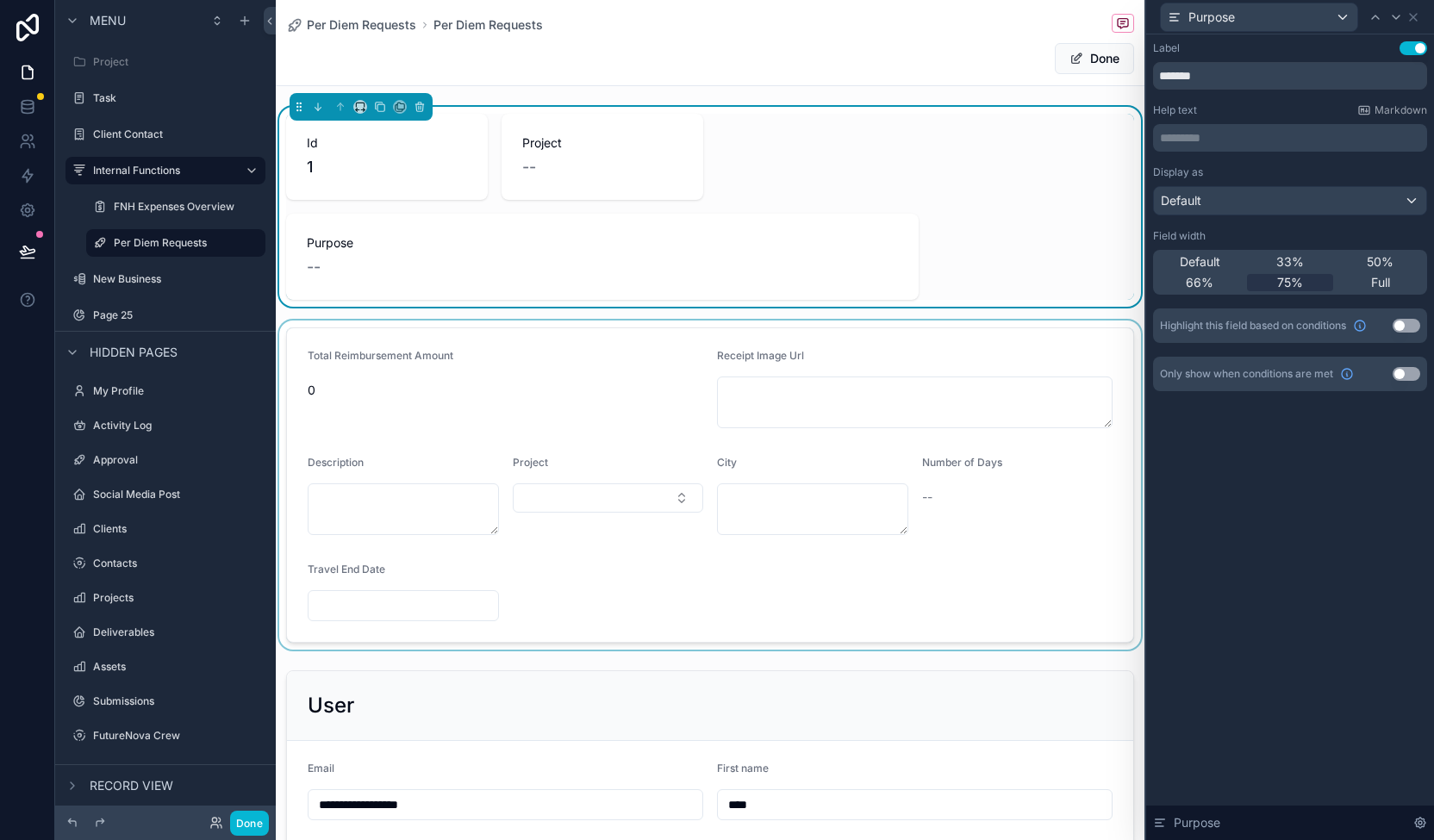
click at [631, 371] on div "scrollable content" at bounding box center [710, 485] width 868 height 329
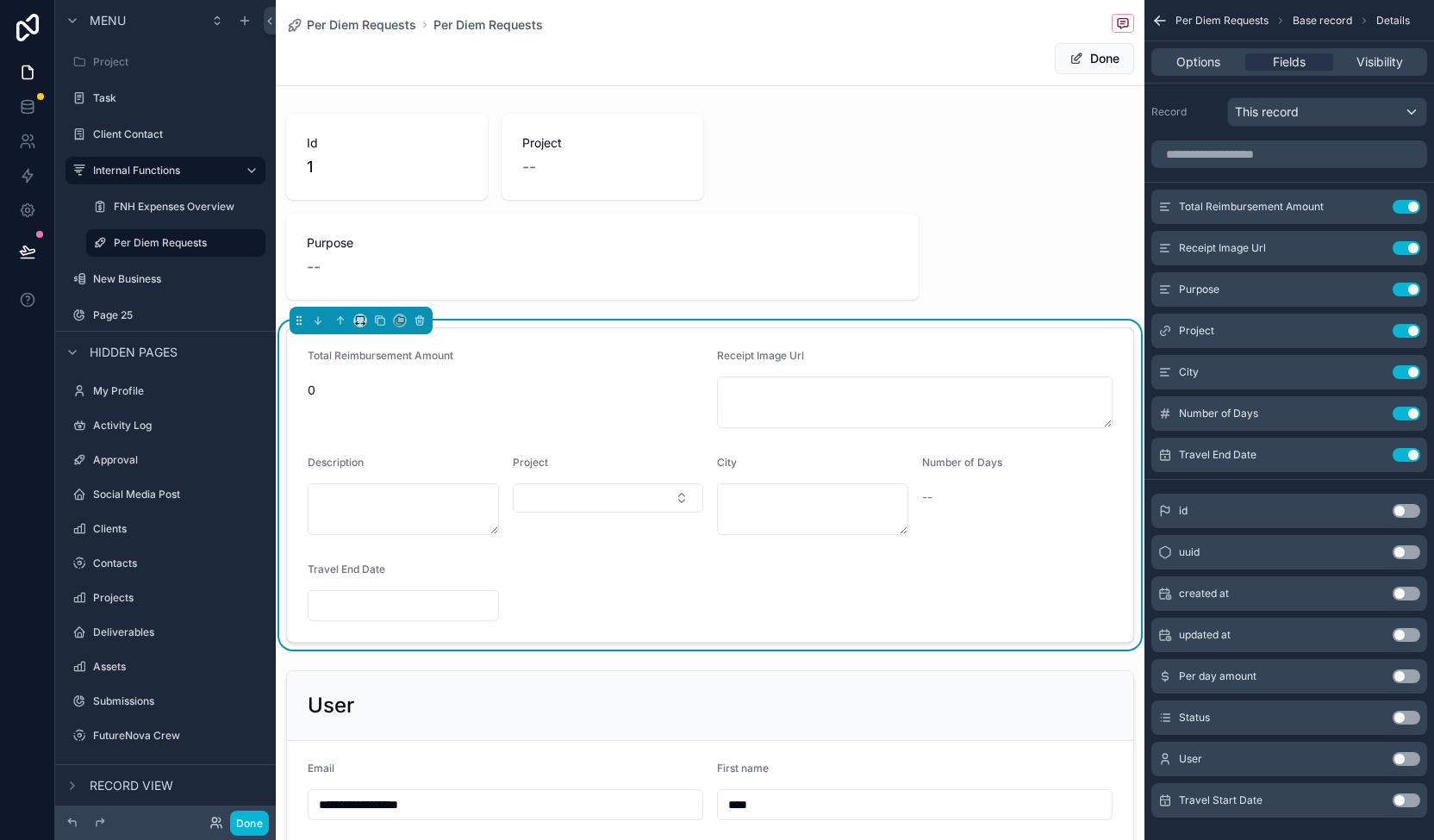
click at [1403, 798] on button "Use setting" at bounding box center [1407, 800] width 28 height 14
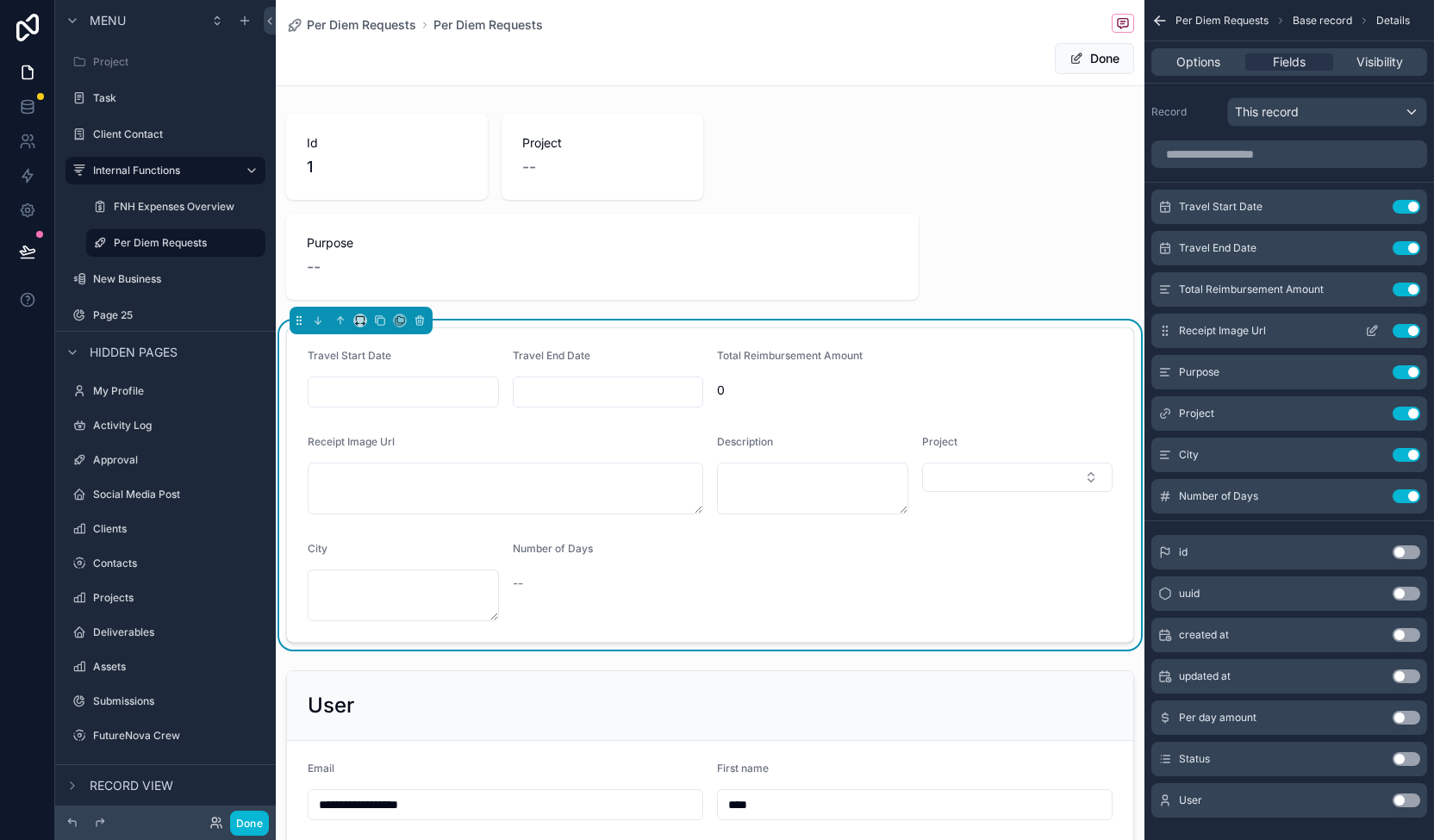
click at [1413, 325] on button "Use setting" at bounding box center [1407, 330] width 28 height 14
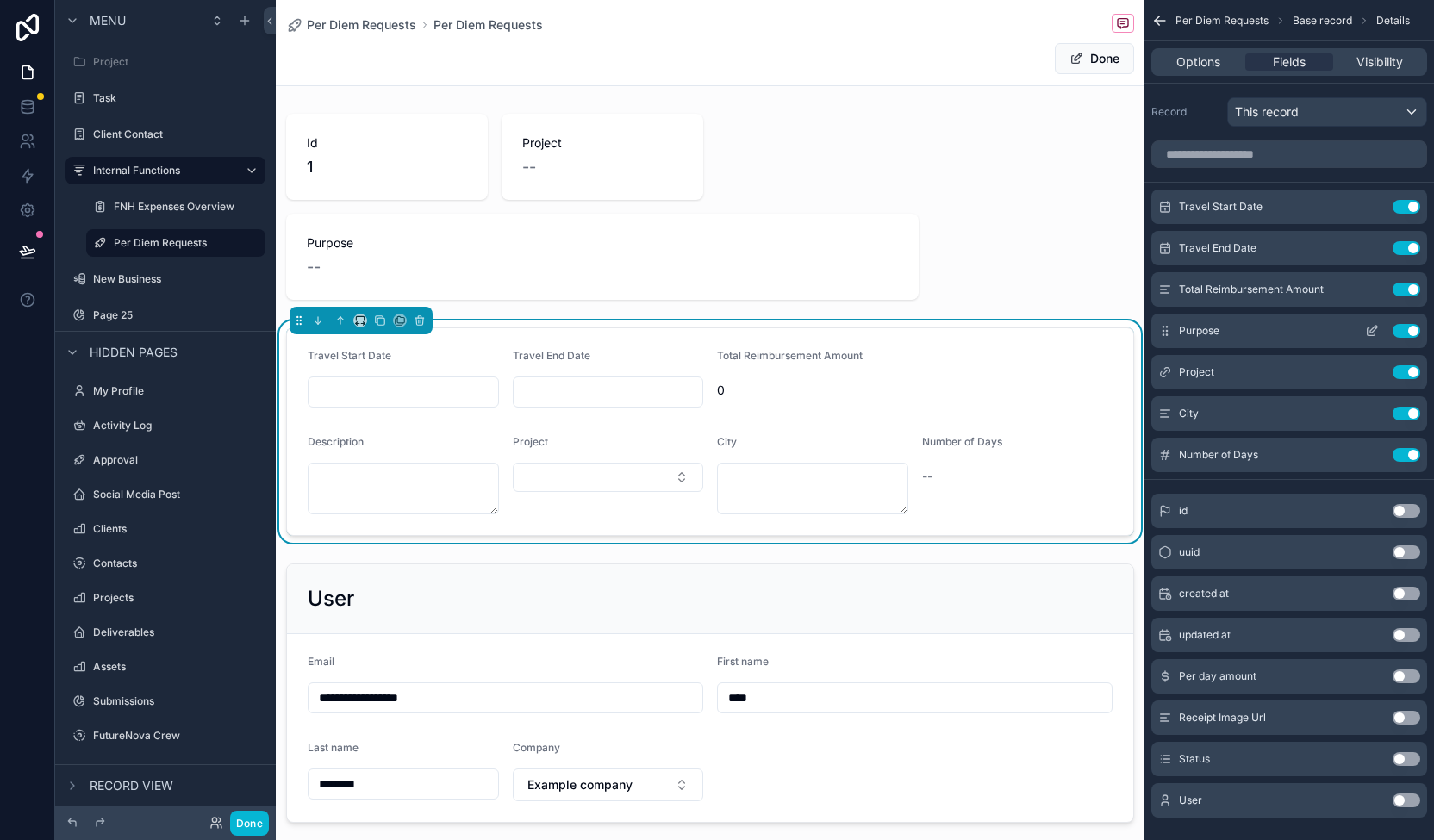
click at [1407, 323] on button "Use setting" at bounding box center [1407, 330] width 28 height 14
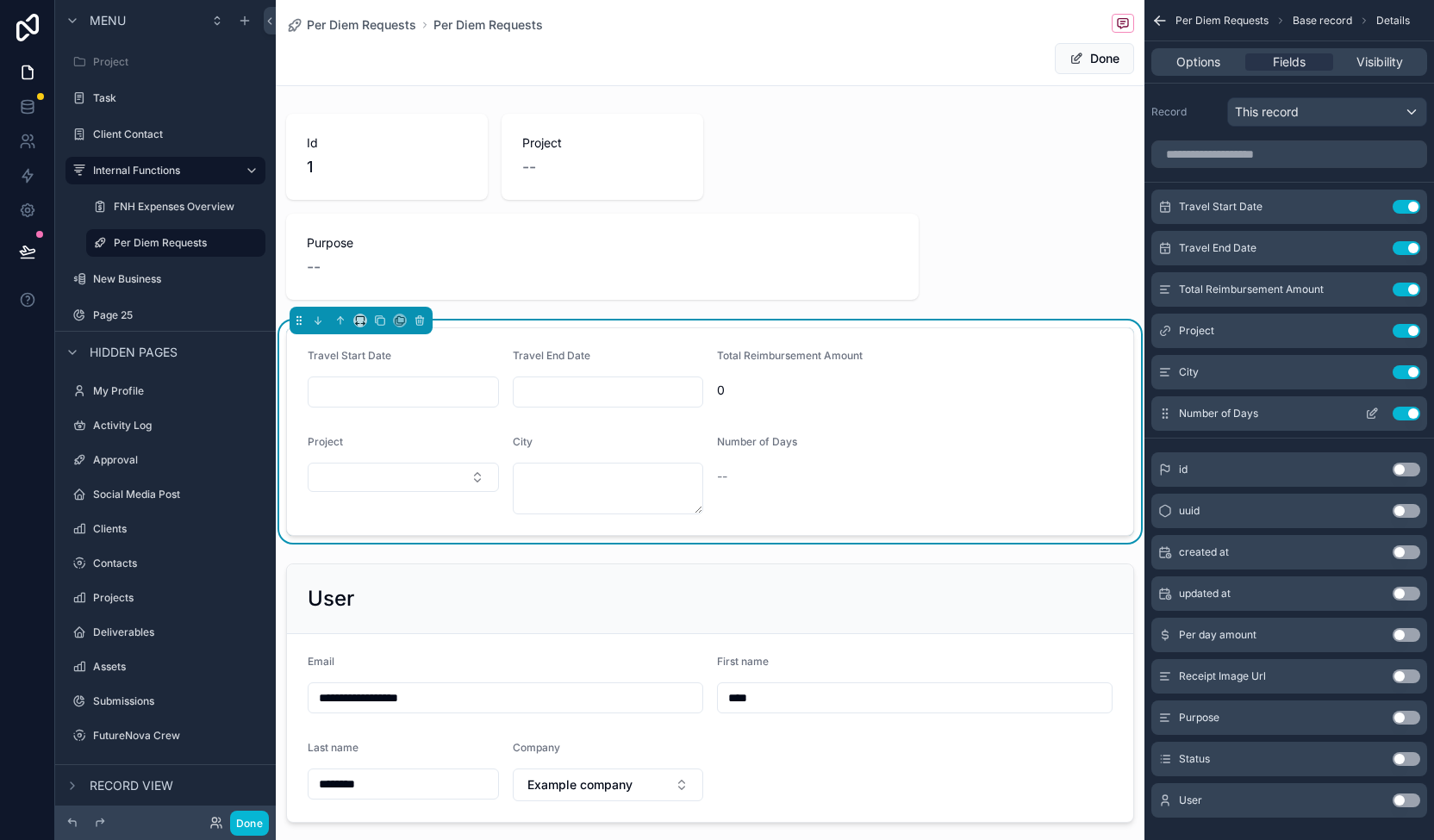
click at [1407, 419] on button "Use setting" at bounding box center [1407, 413] width 28 height 14
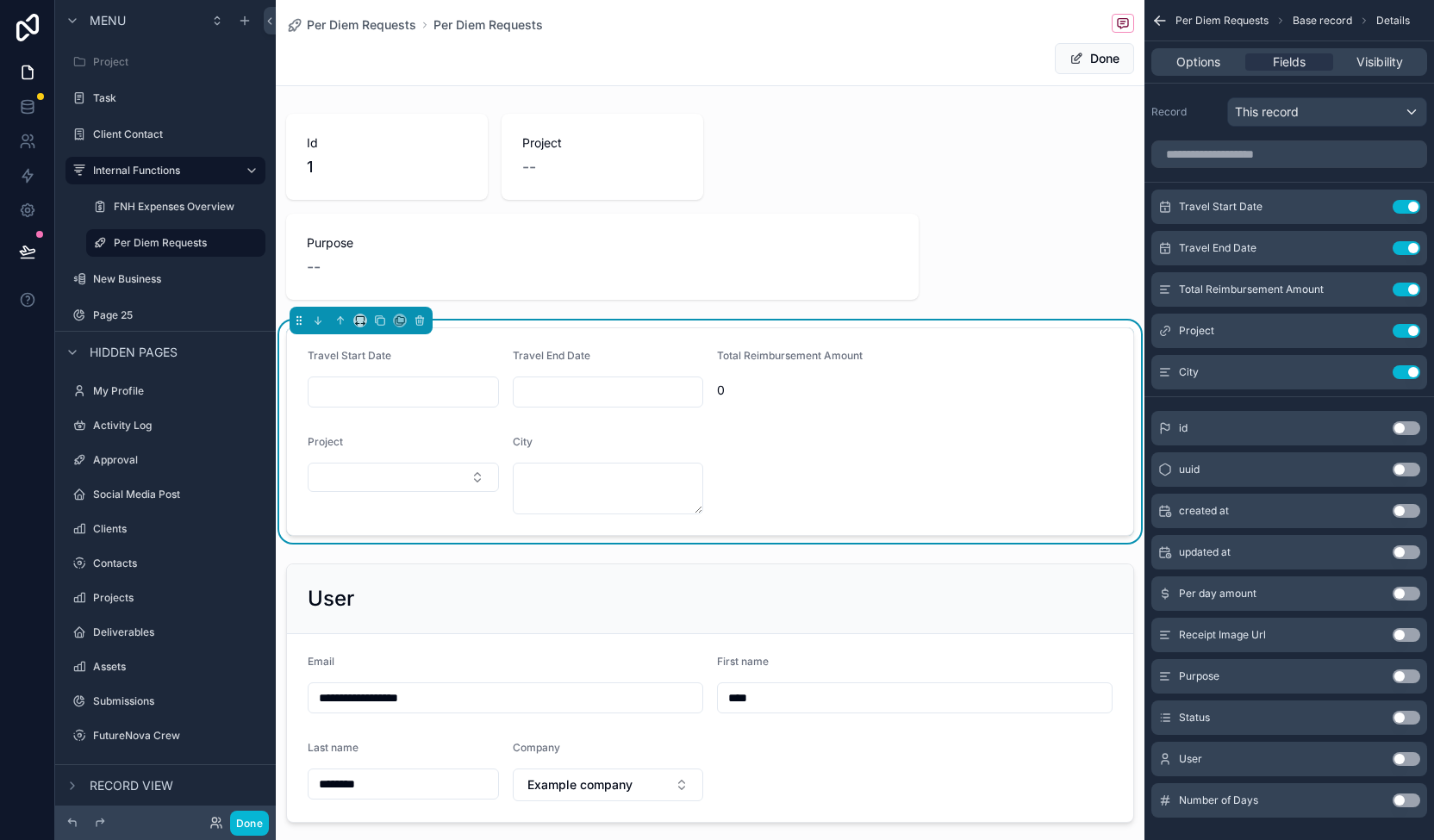
click at [1407, 753] on button "Use setting" at bounding box center [1407, 759] width 28 height 14
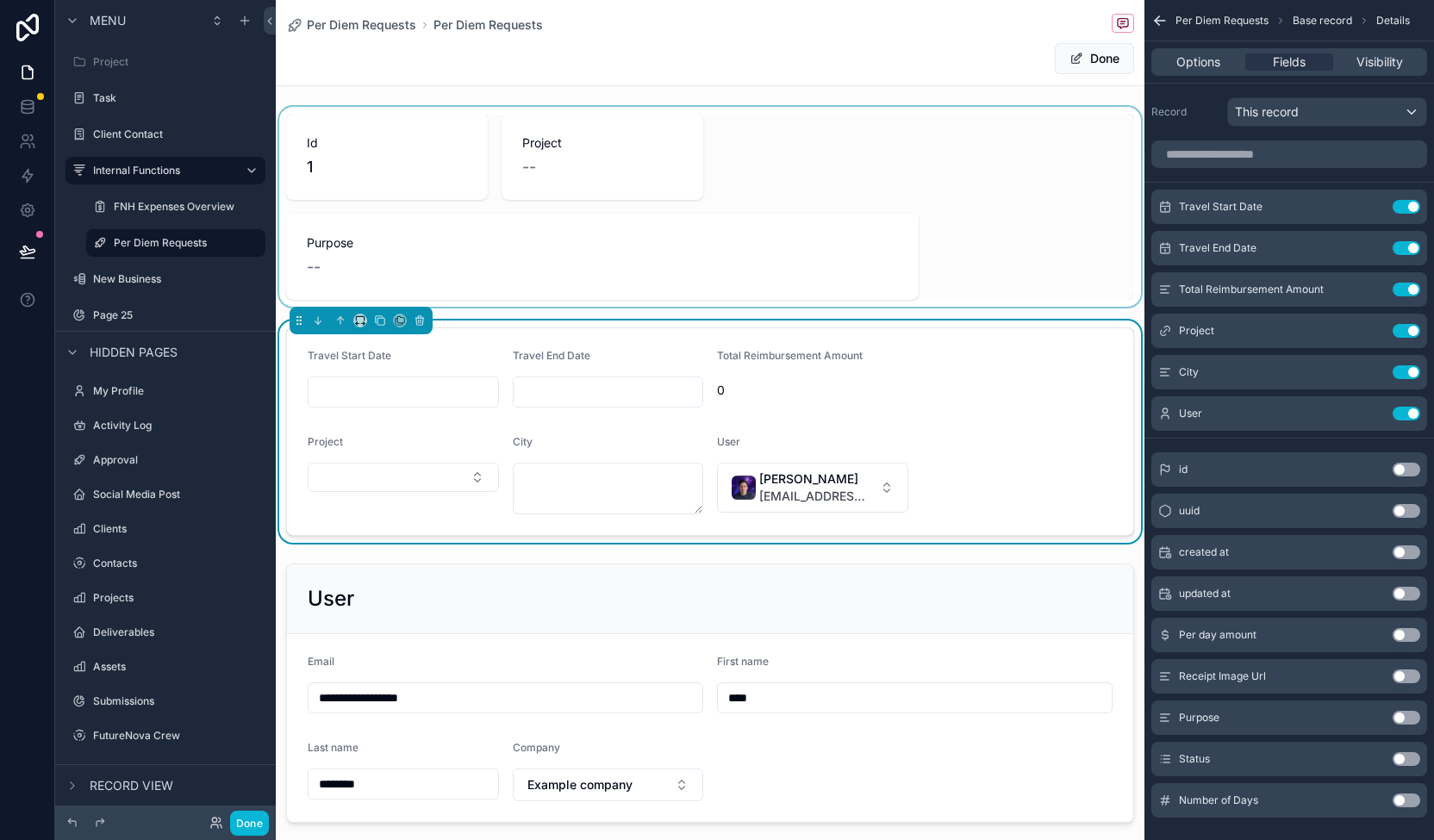
click at [559, 128] on div "scrollable content" at bounding box center [710, 206] width 868 height 200
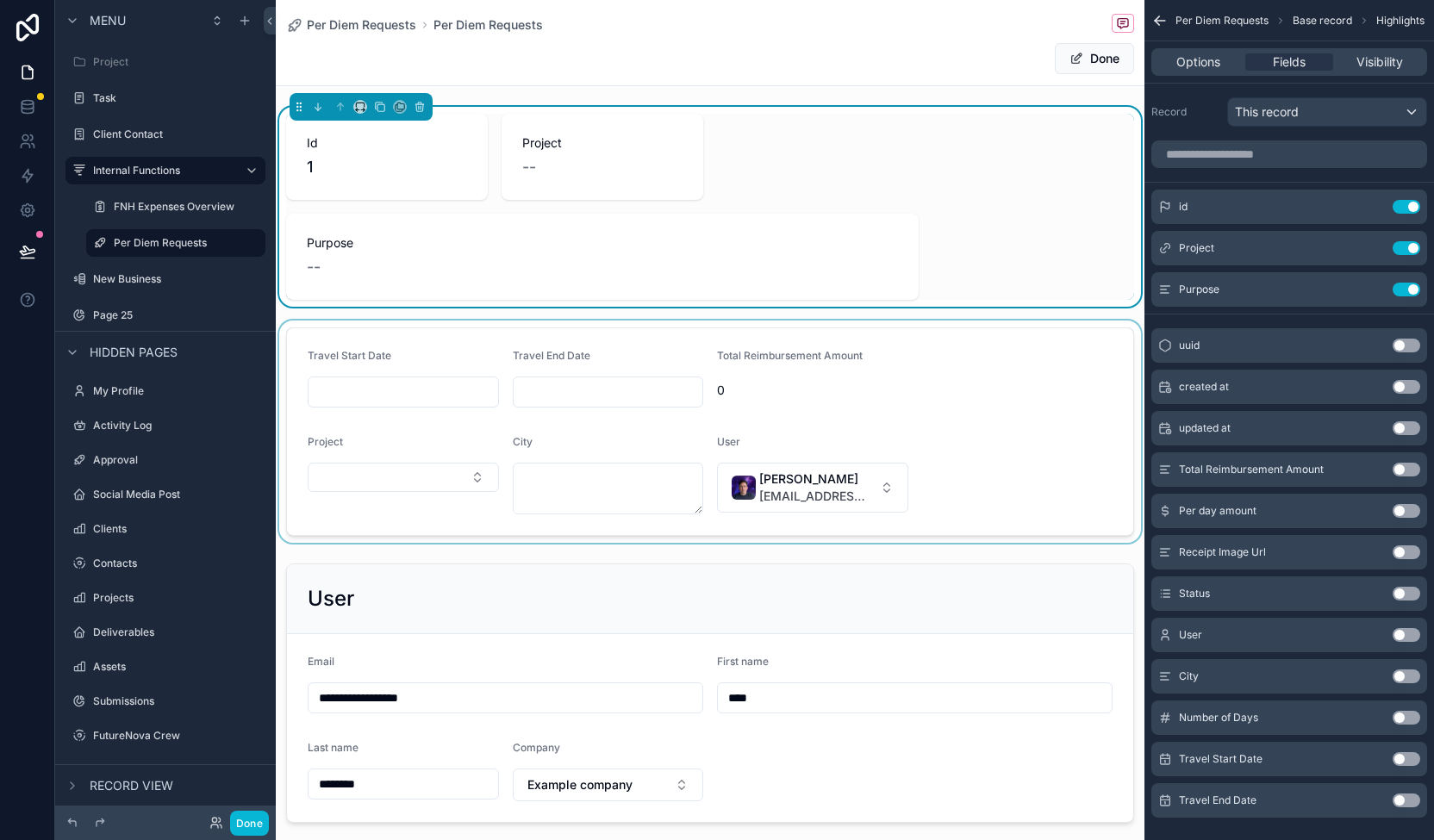
click at [611, 369] on div "scrollable content" at bounding box center [710, 431] width 868 height 222
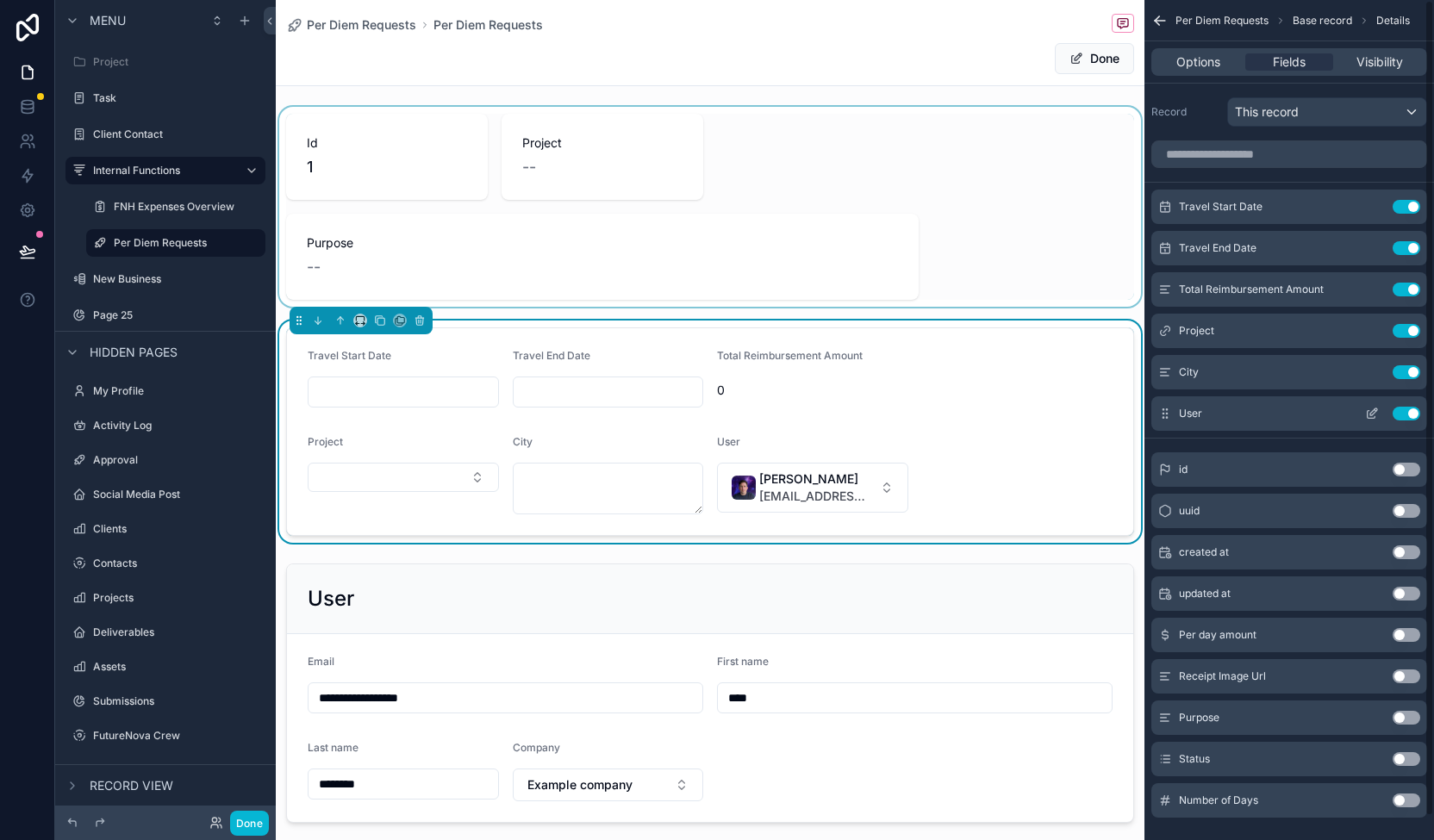
click at [1408, 411] on button "Use setting" at bounding box center [1407, 413] width 28 height 14
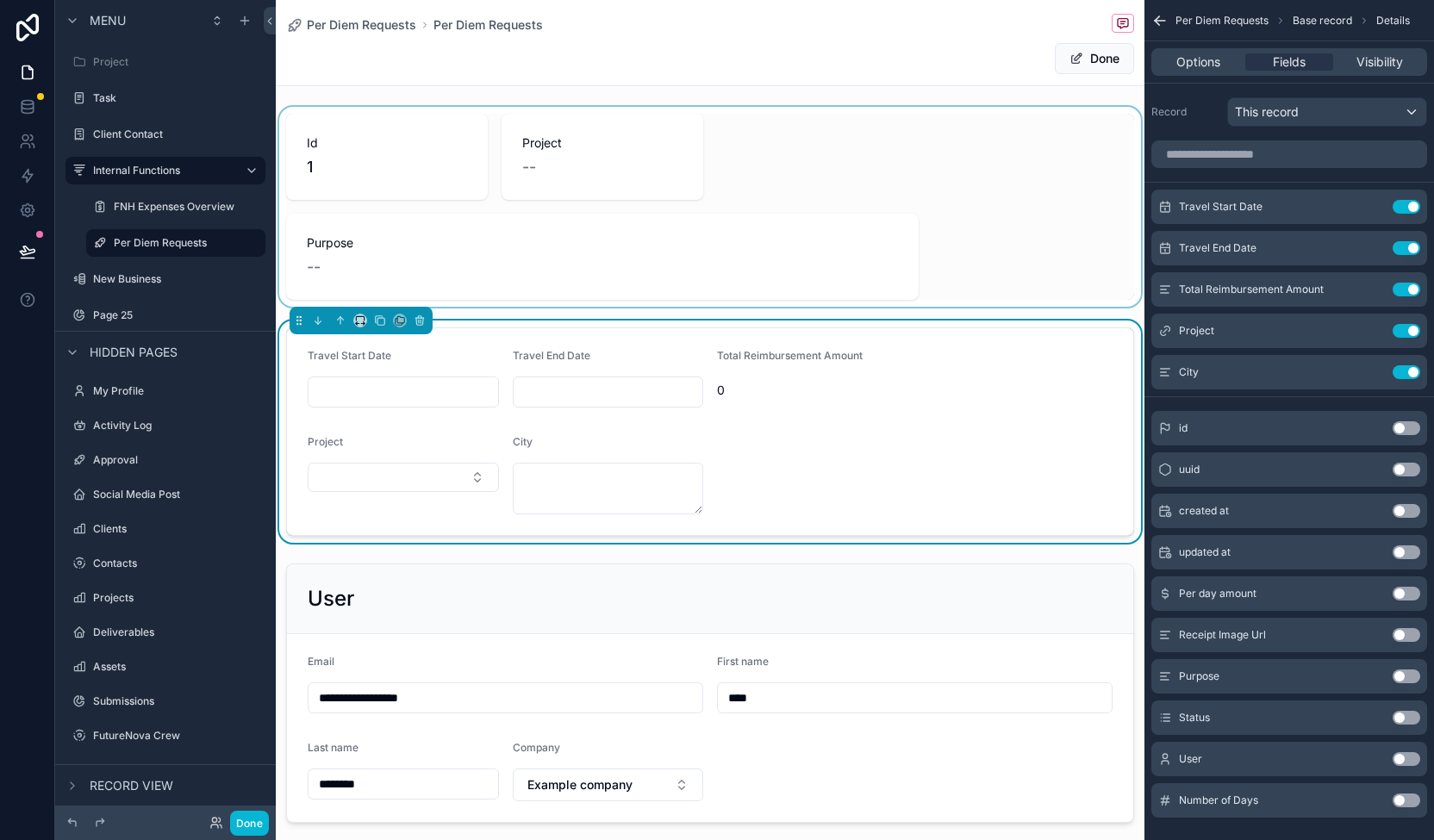
click at [801, 174] on div "scrollable content" at bounding box center [710, 206] width 868 height 200
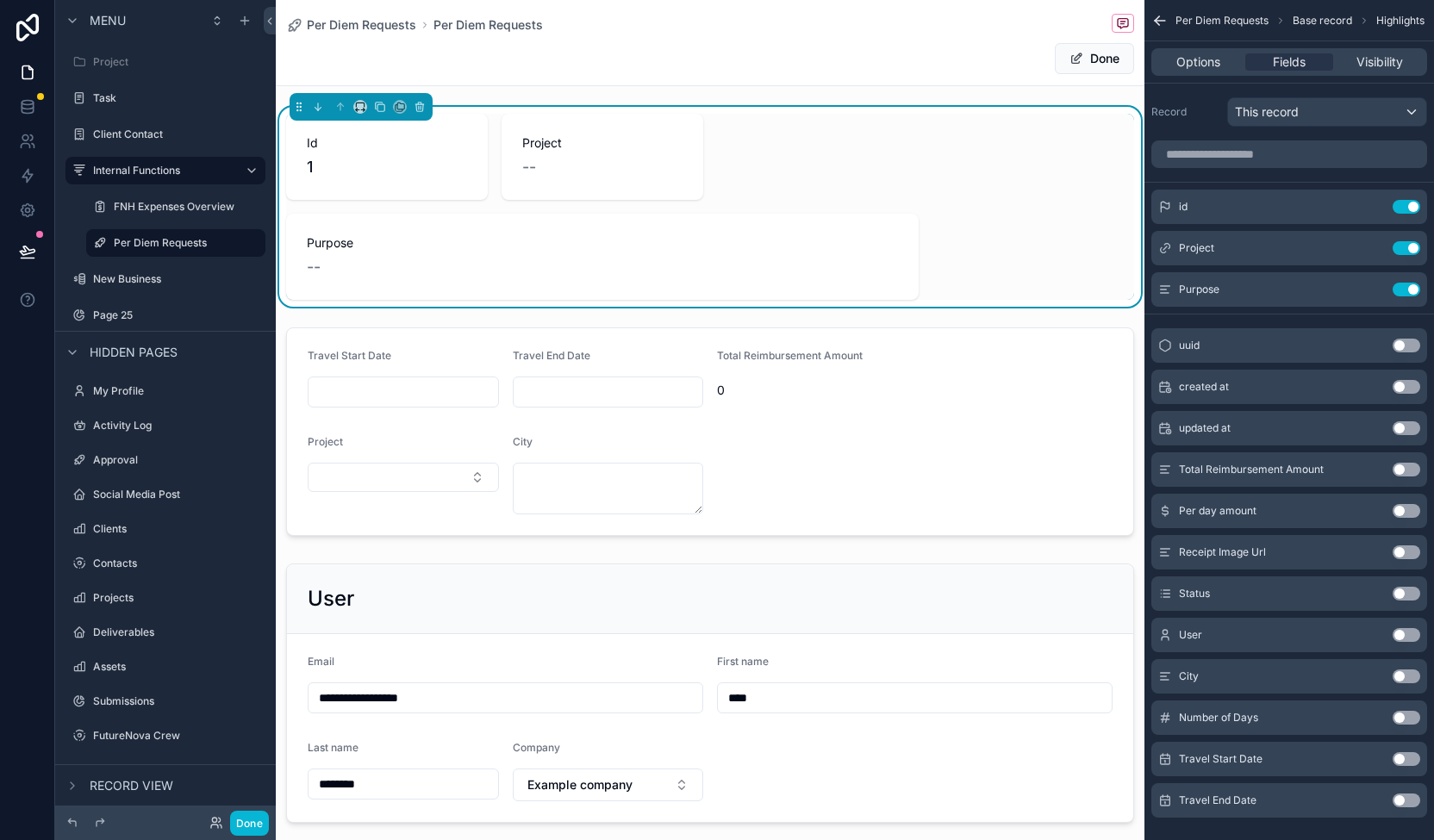
click at [1406, 629] on button "Use setting" at bounding box center [1407, 635] width 28 height 14
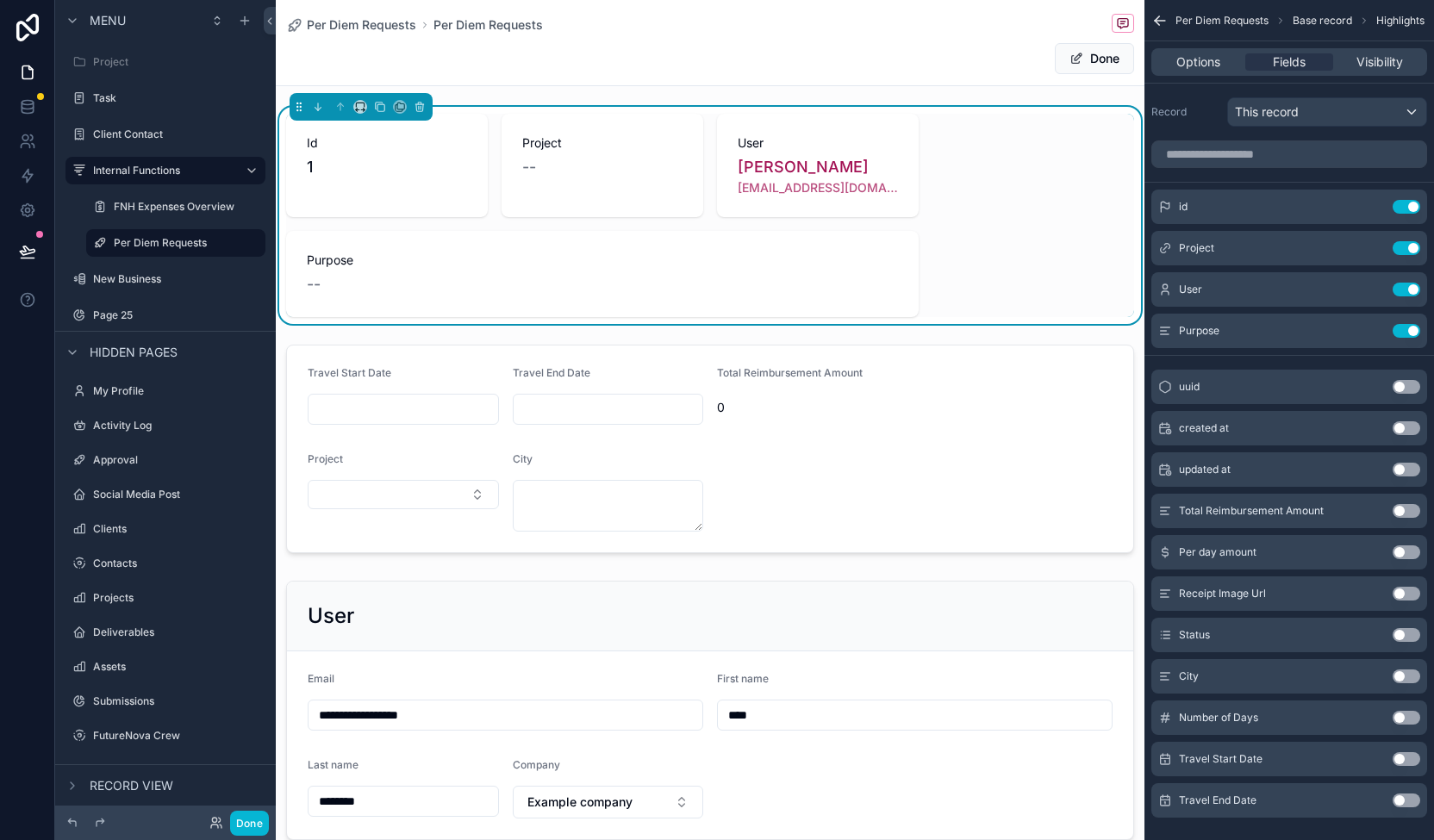
click at [1402, 672] on button "Use setting" at bounding box center [1407, 676] width 28 height 14
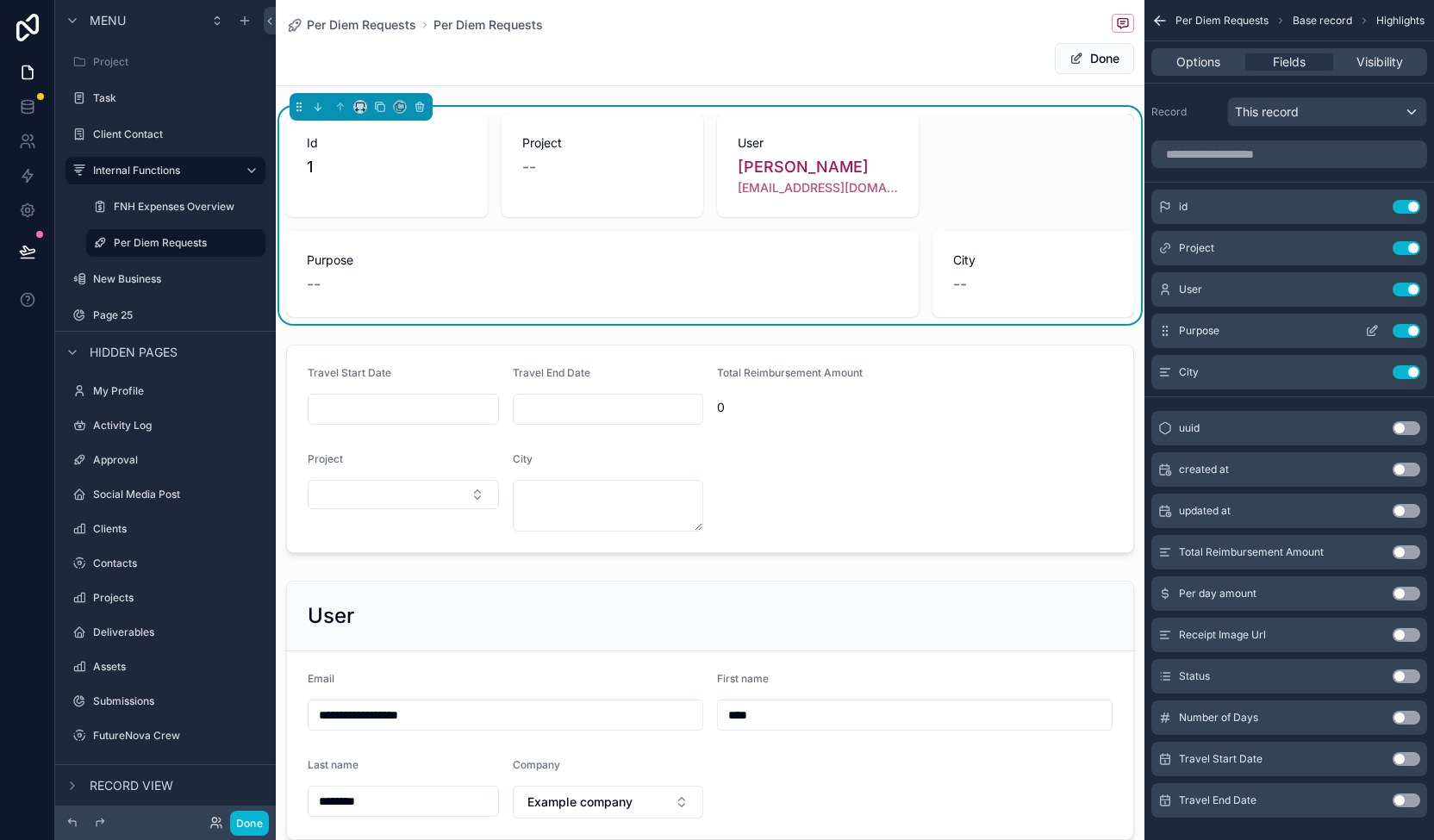
click at [1246, 314] on div "id Use setting Project Use setting User Use setting Purpose Use setting City Us…" at bounding box center [1289, 289] width 290 height 200
click at [1246, 315] on div "Purpose Use setting" at bounding box center [1289, 330] width 276 height 35
click at [1305, 329] on div "City Use setting" at bounding box center [1289, 330] width 276 height 35
click at [1368, 328] on icon "scrollable content" at bounding box center [1372, 330] width 14 height 14
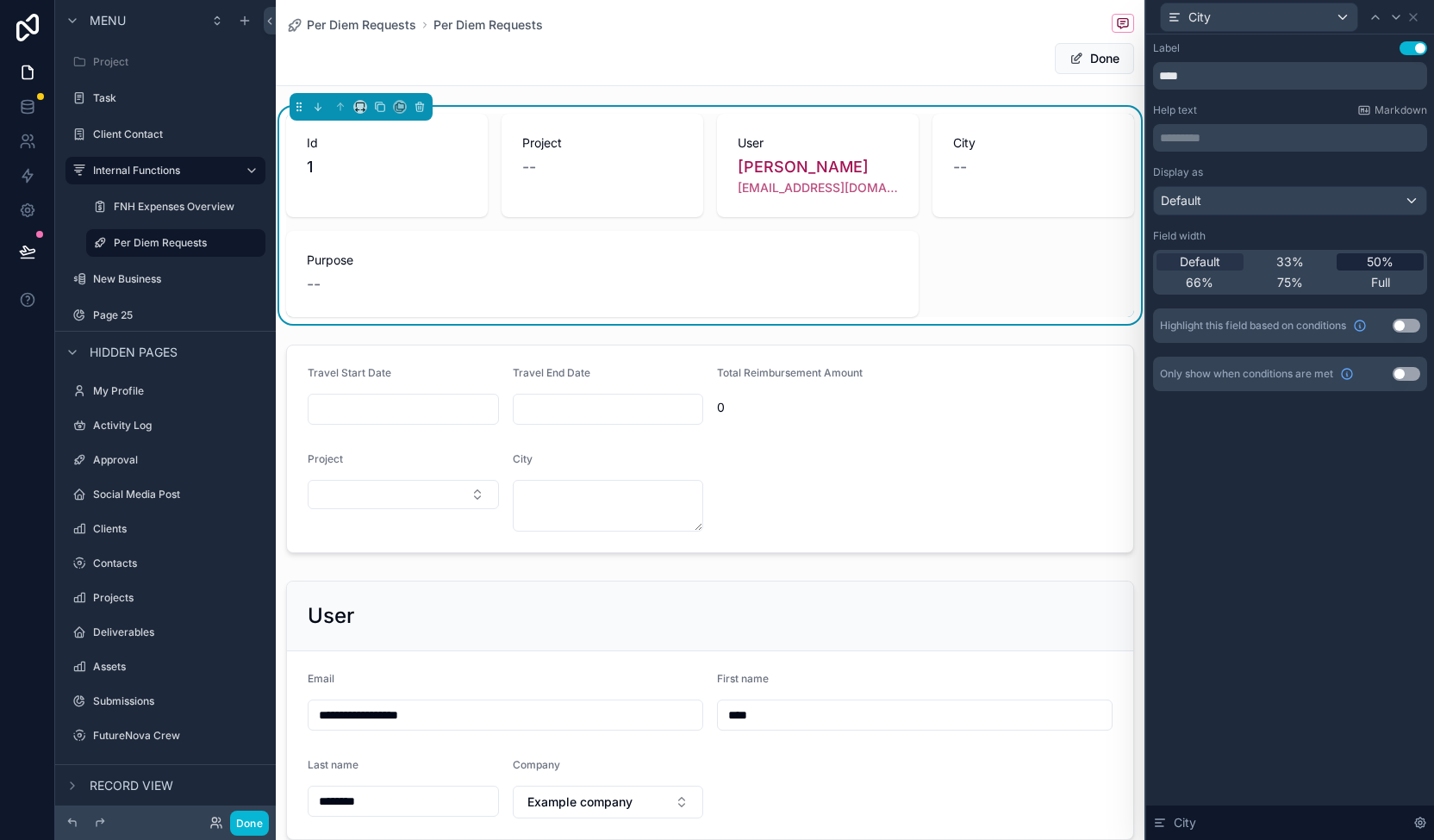
click at [1373, 256] on span "50%" at bounding box center [1380, 261] width 27 height 17
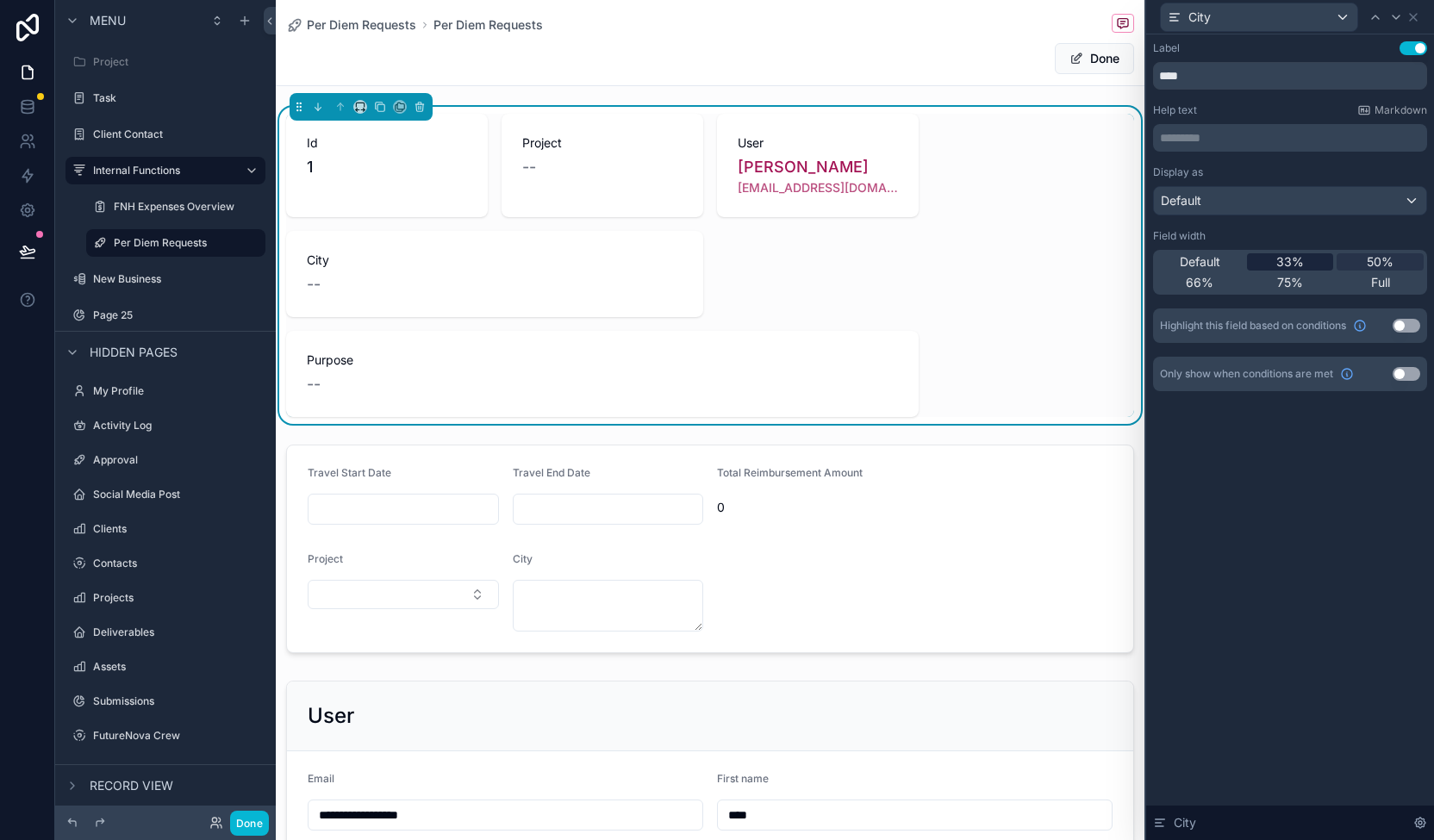
click at [1306, 258] on div "33%" at bounding box center [1290, 261] width 87 height 17
click at [1372, 18] on icon at bounding box center [1375, 17] width 7 height 3
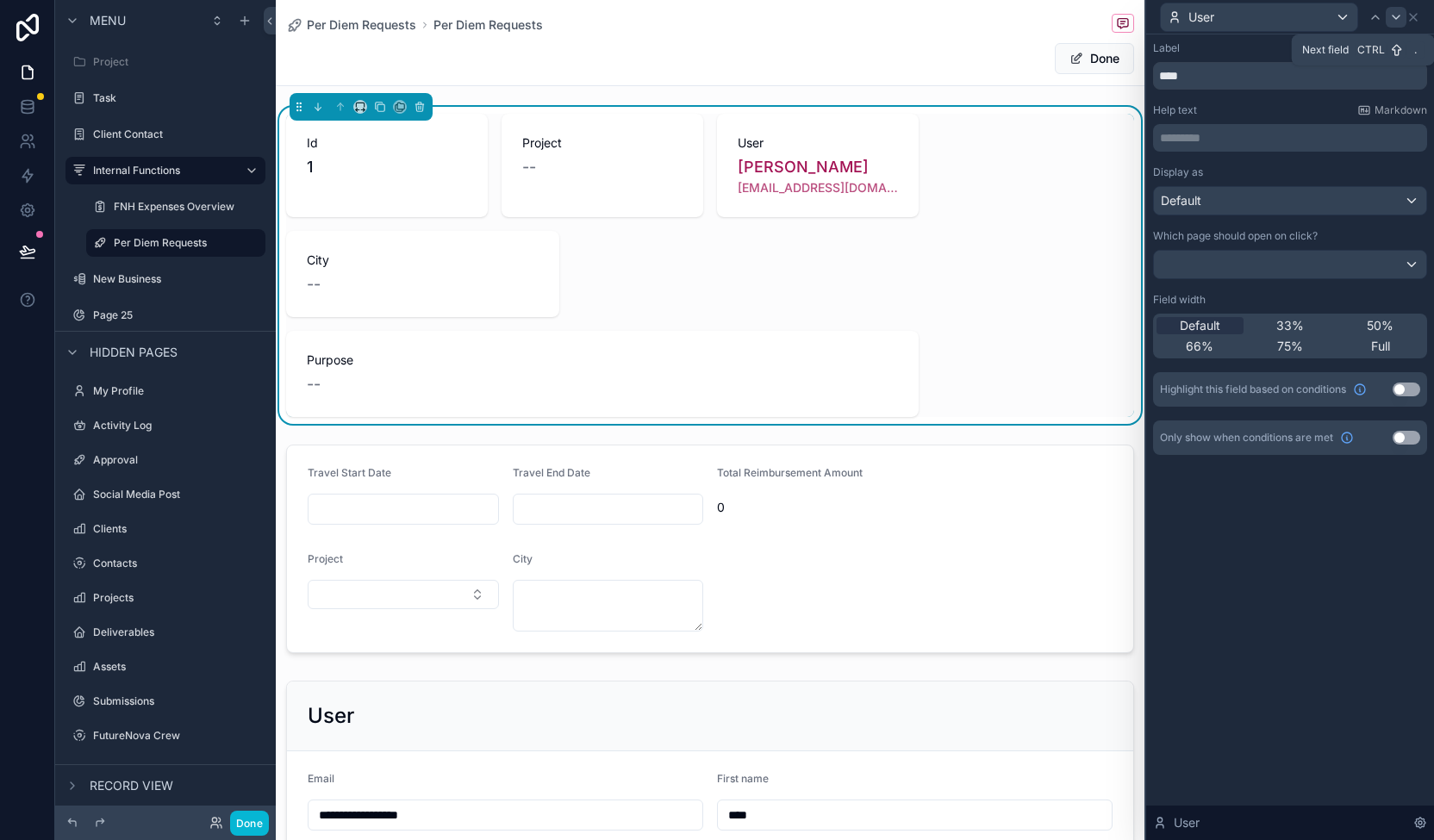
click at [1390, 18] on icon at bounding box center [1396, 17] width 14 height 14
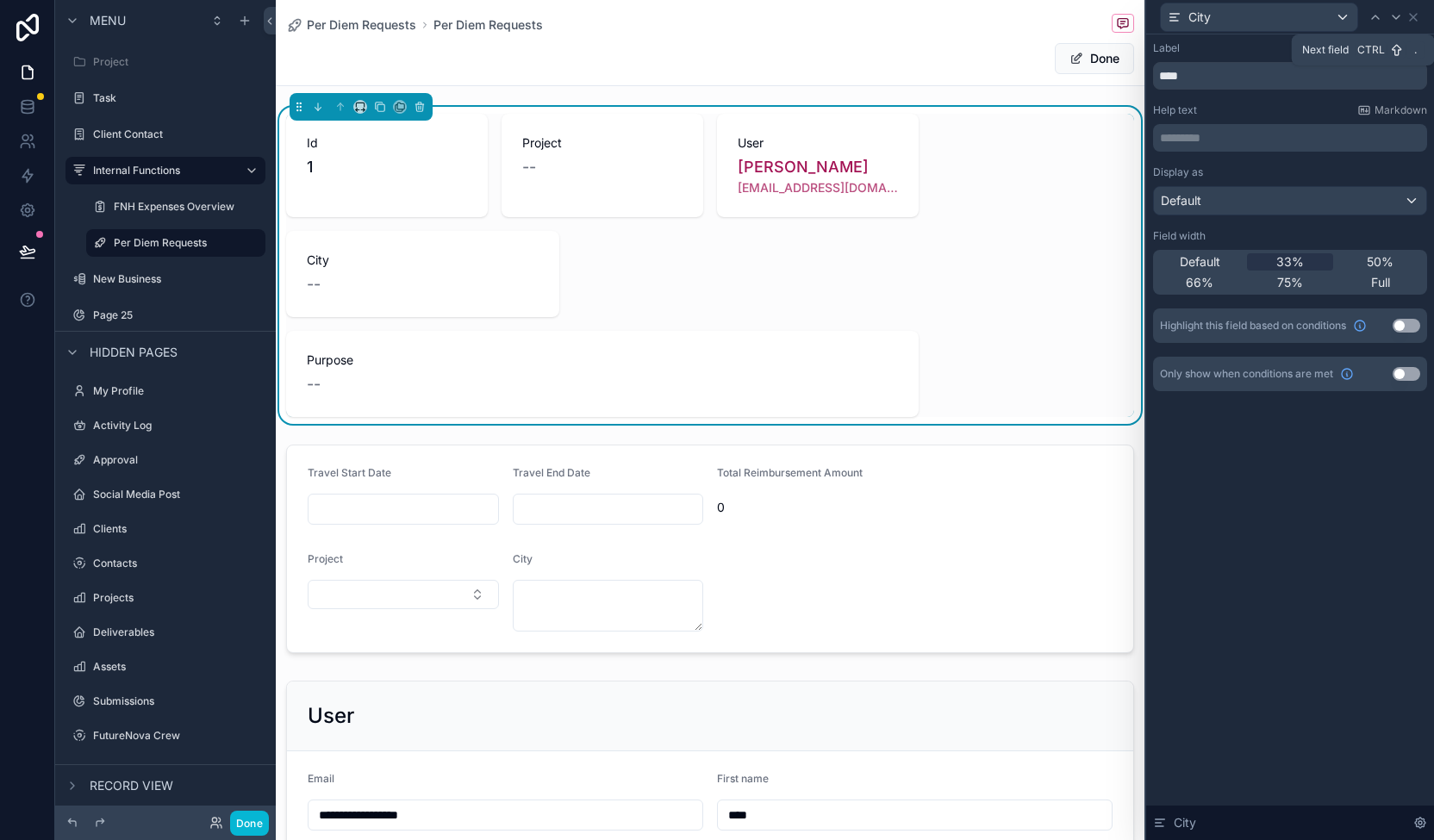
click at [1390, 18] on icon at bounding box center [1396, 17] width 14 height 14
click at [1216, 279] on div "66%" at bounding box center [1199, 282] width 87 height 17
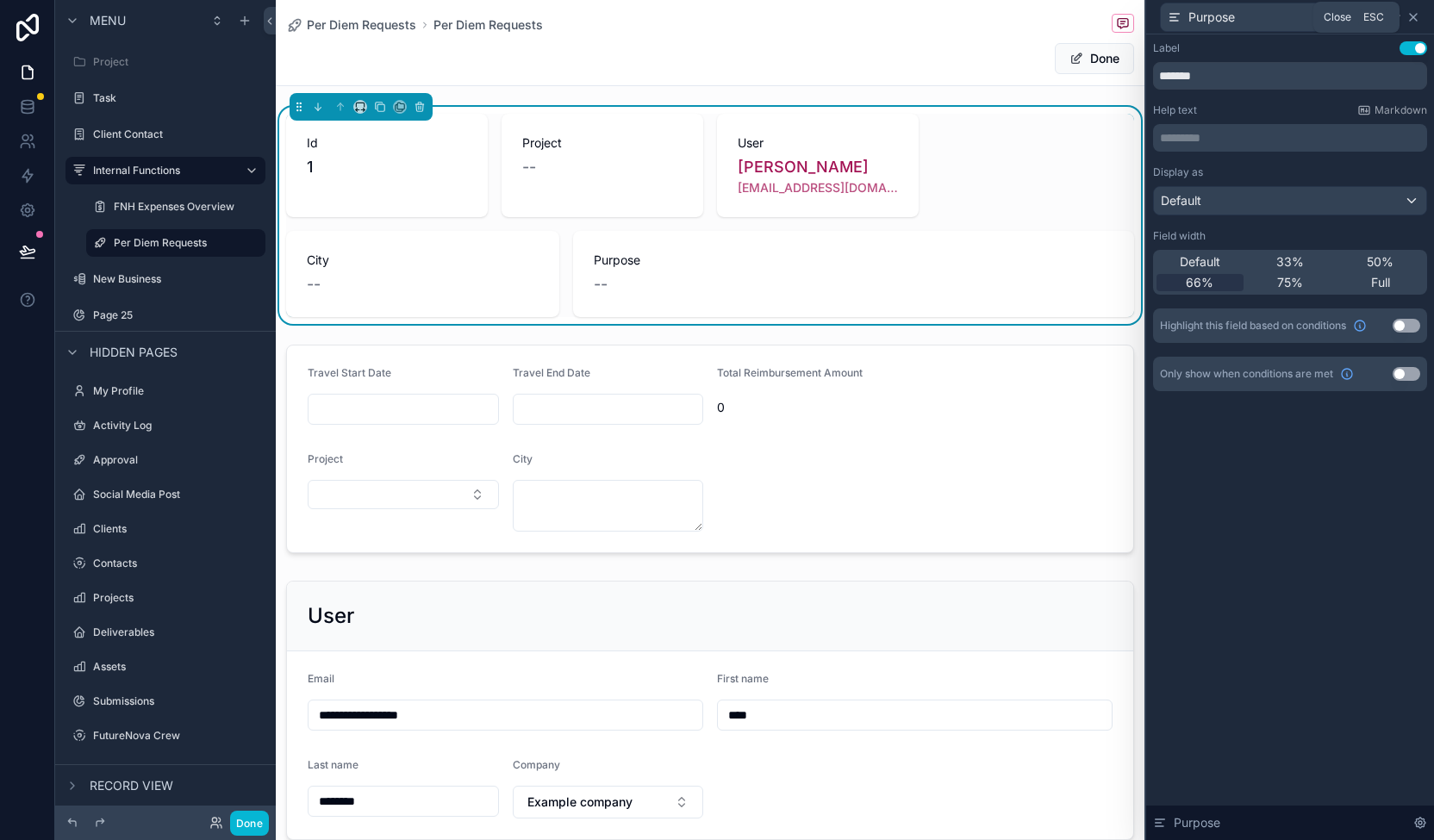
click at [1412, 20] on icon at bounding box center [1413, 17] width 14 height 14
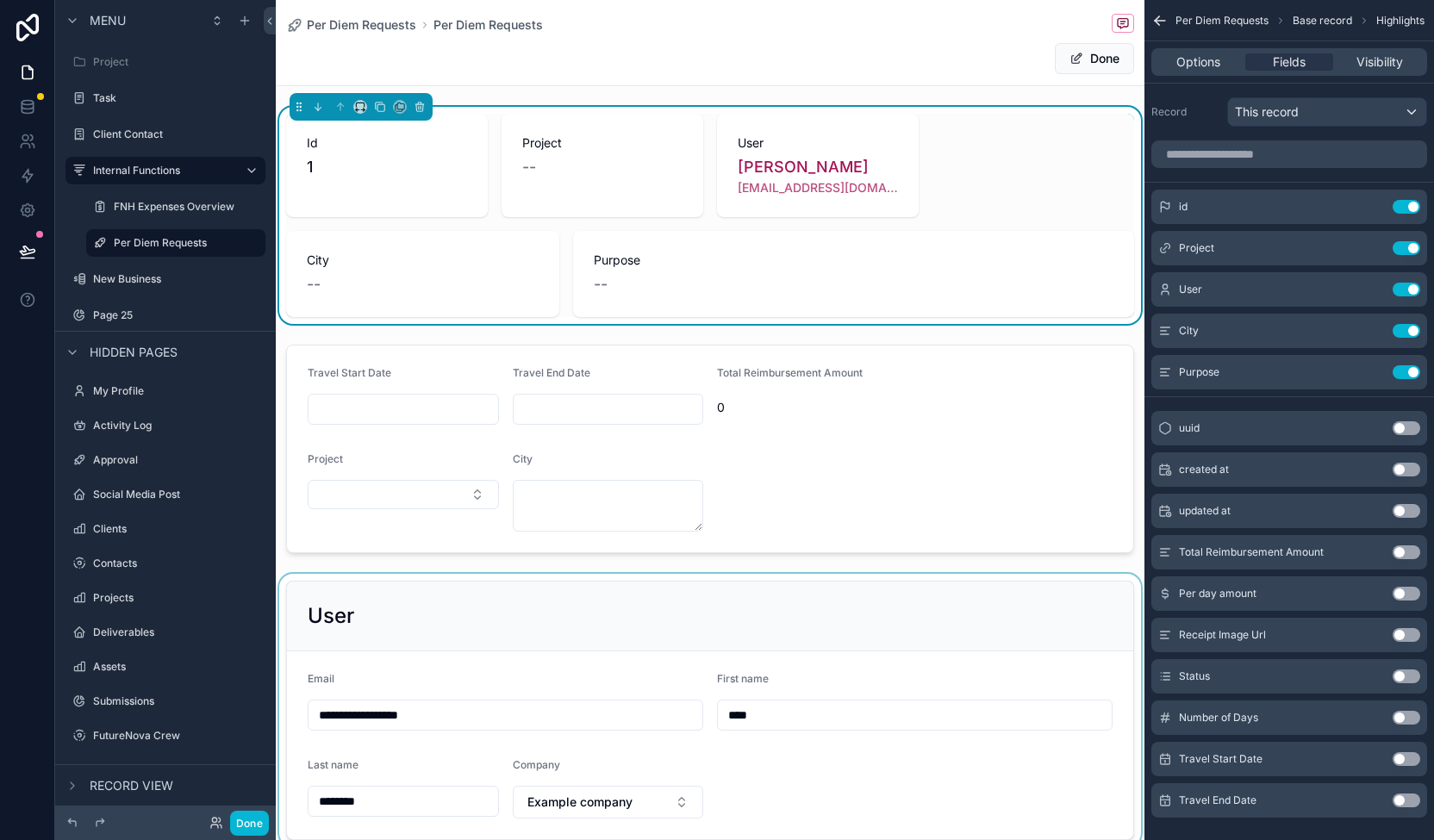
click at [662, 624] on div "scrollable content" at bounding box center [710, 710] width 868 height 273
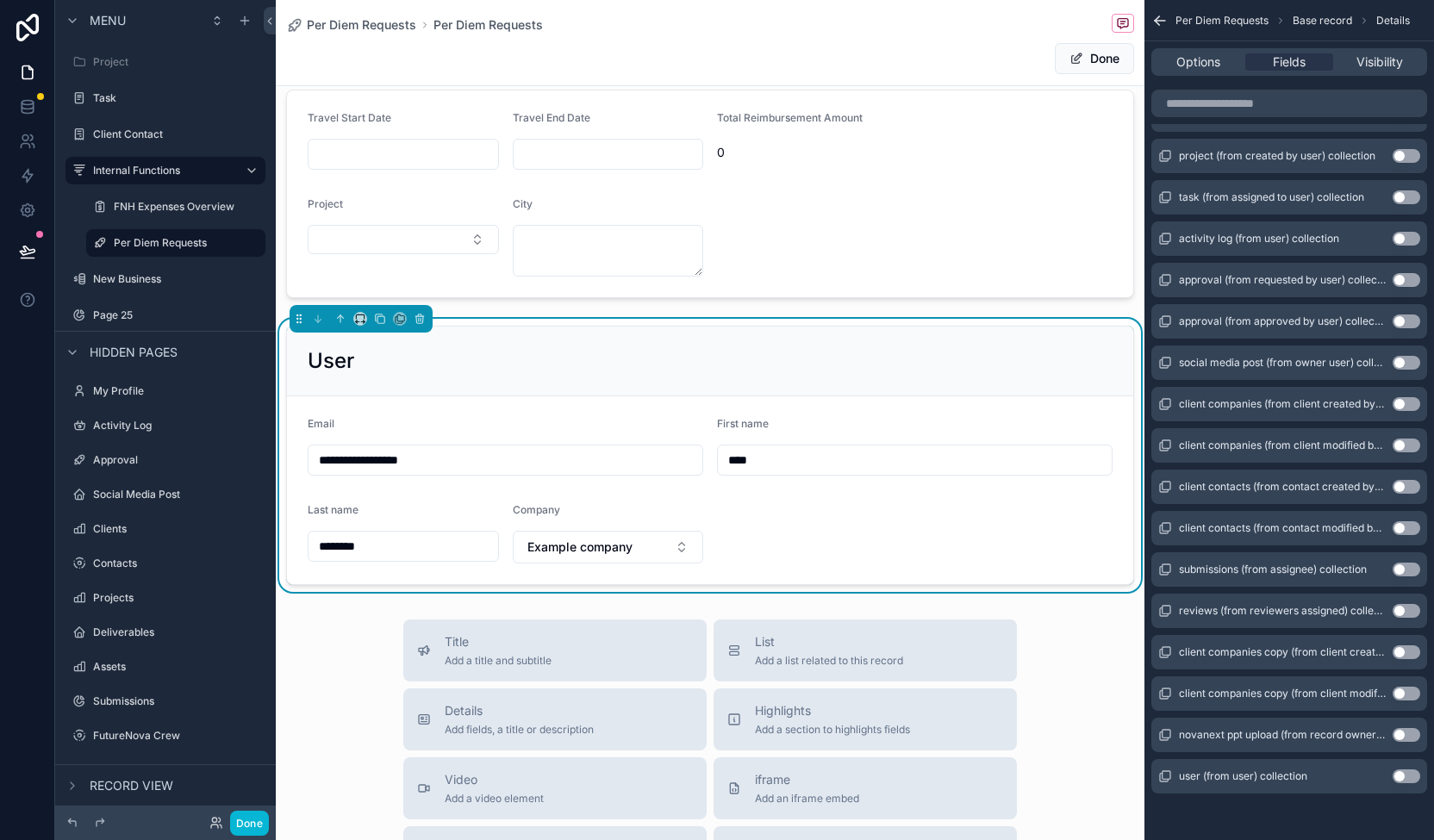
scroll to position [240, 0]
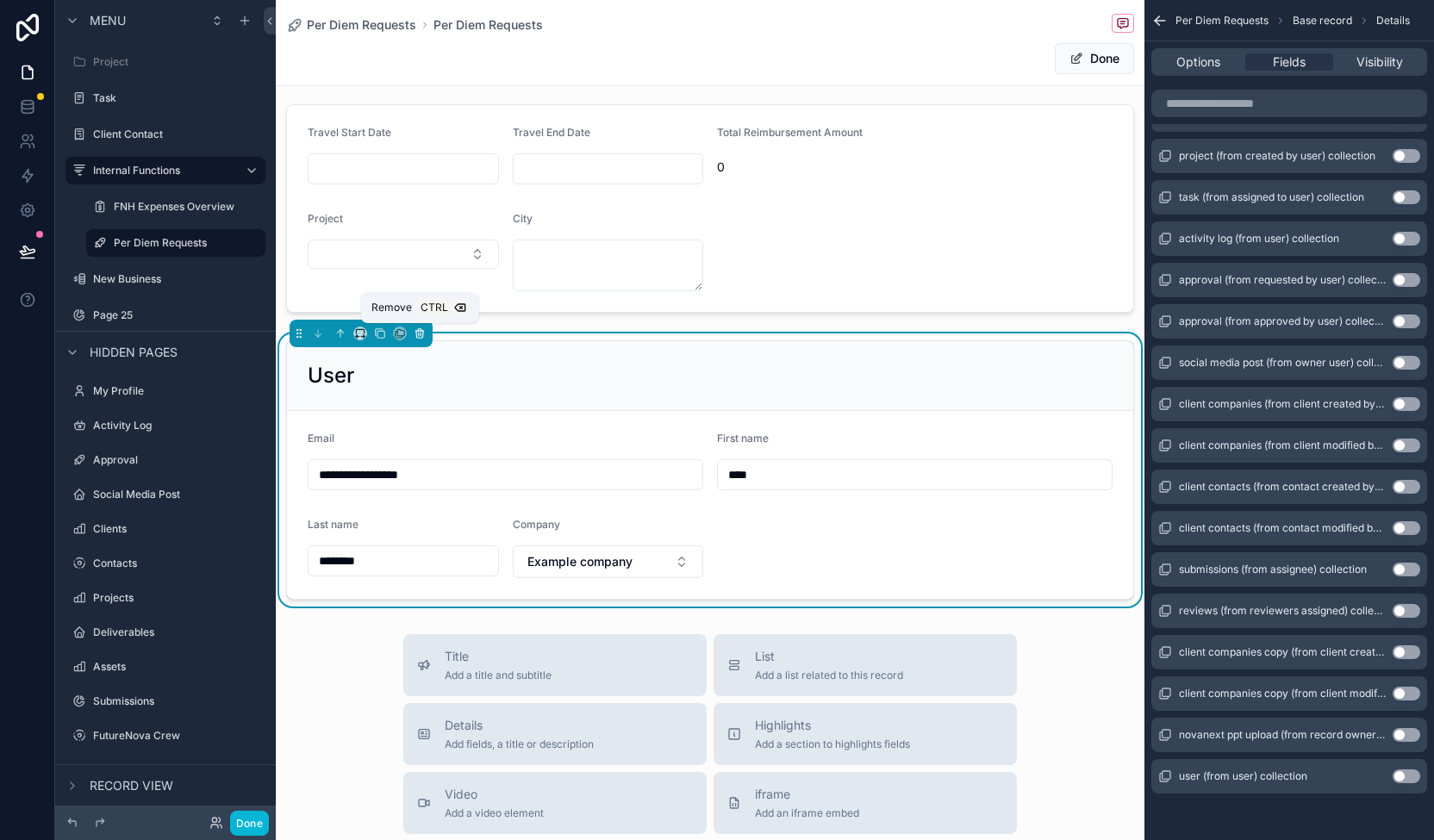
click at [421, 330] on icon "scrollable content" at bounding box center [419, 333] width 7 height 7
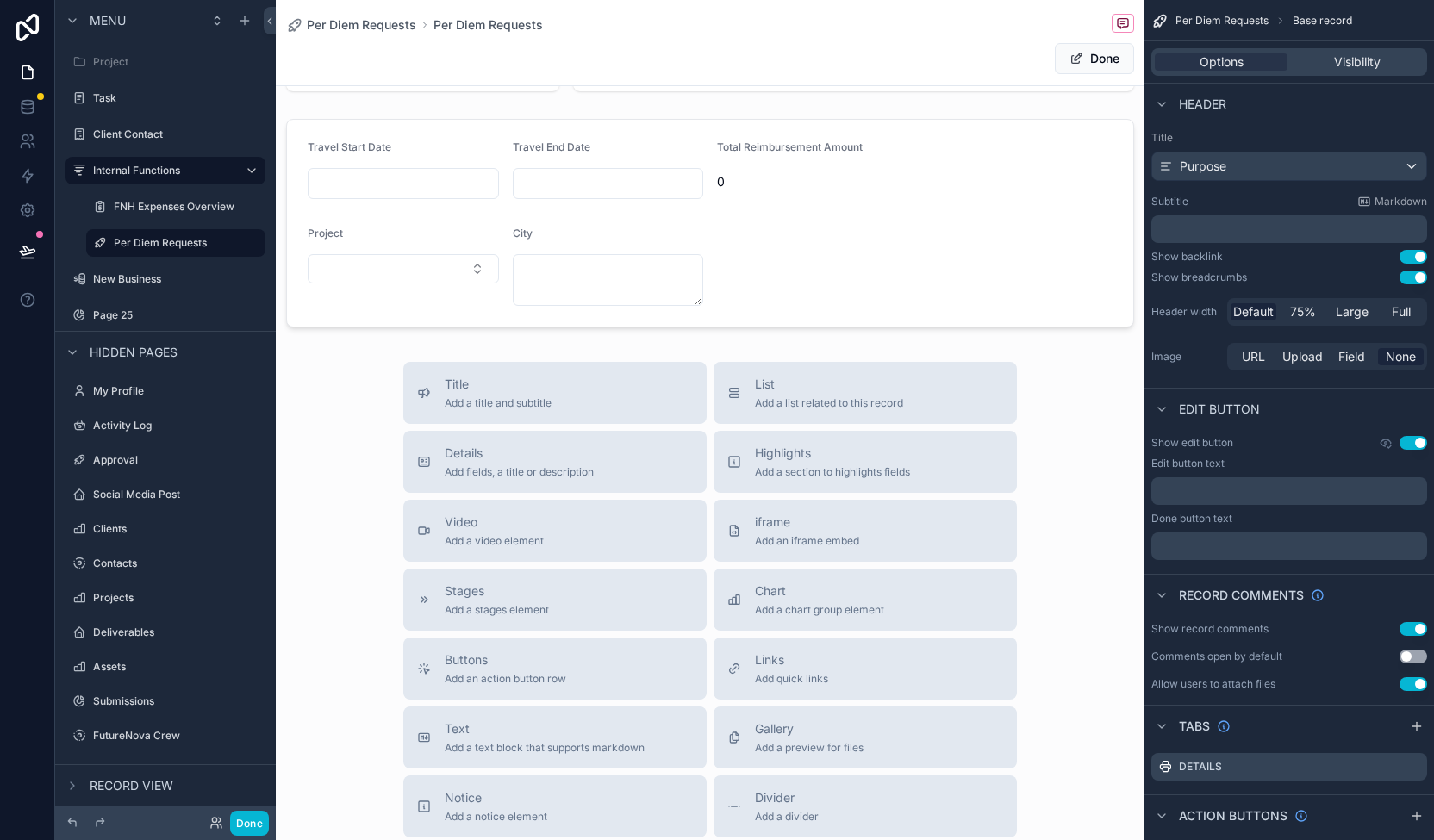
scroll to position [0, 0]
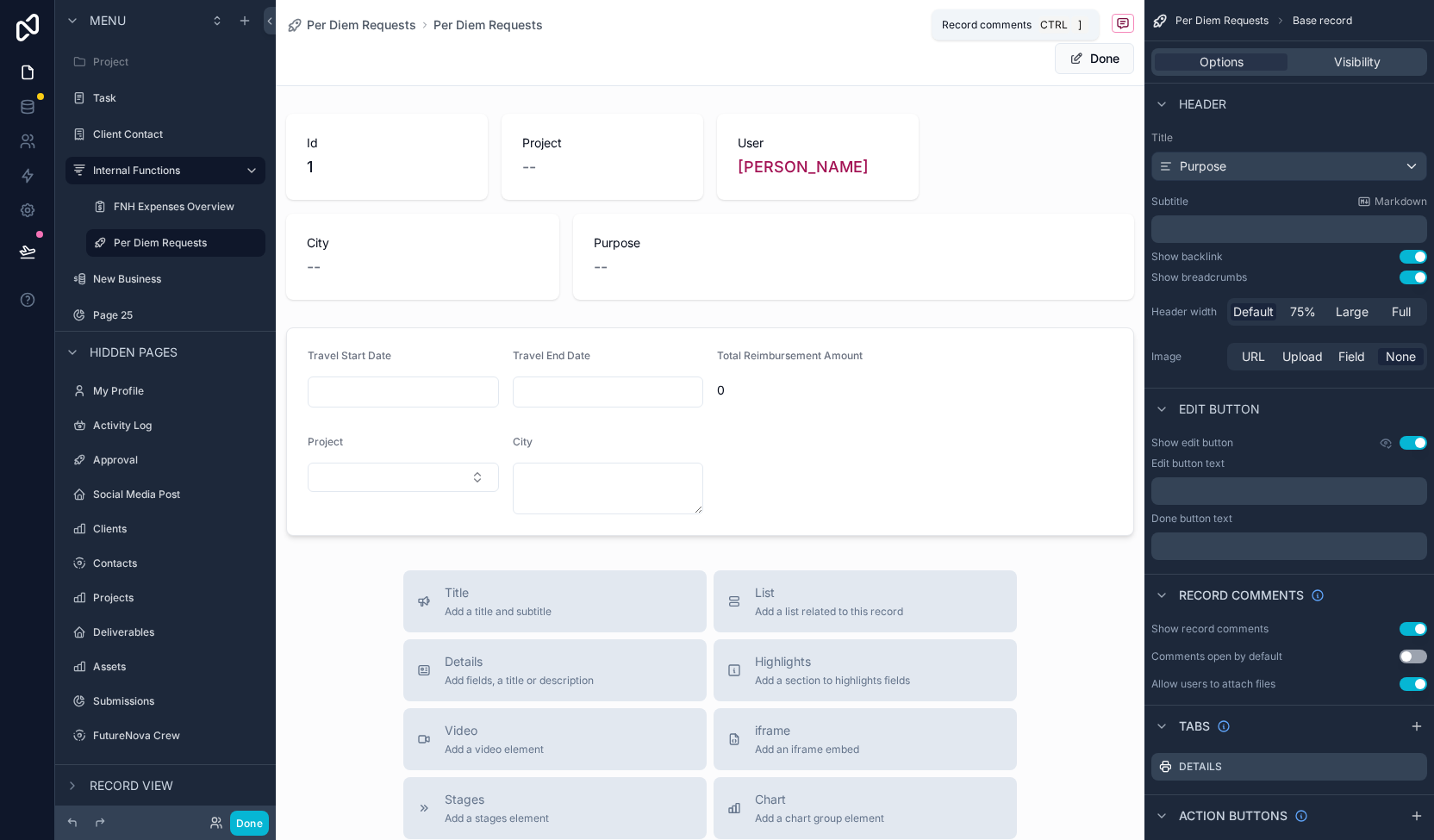
click at [1116, 23] on icon "scrollable content" at bounding box center [1123, 23] width 14 height 14
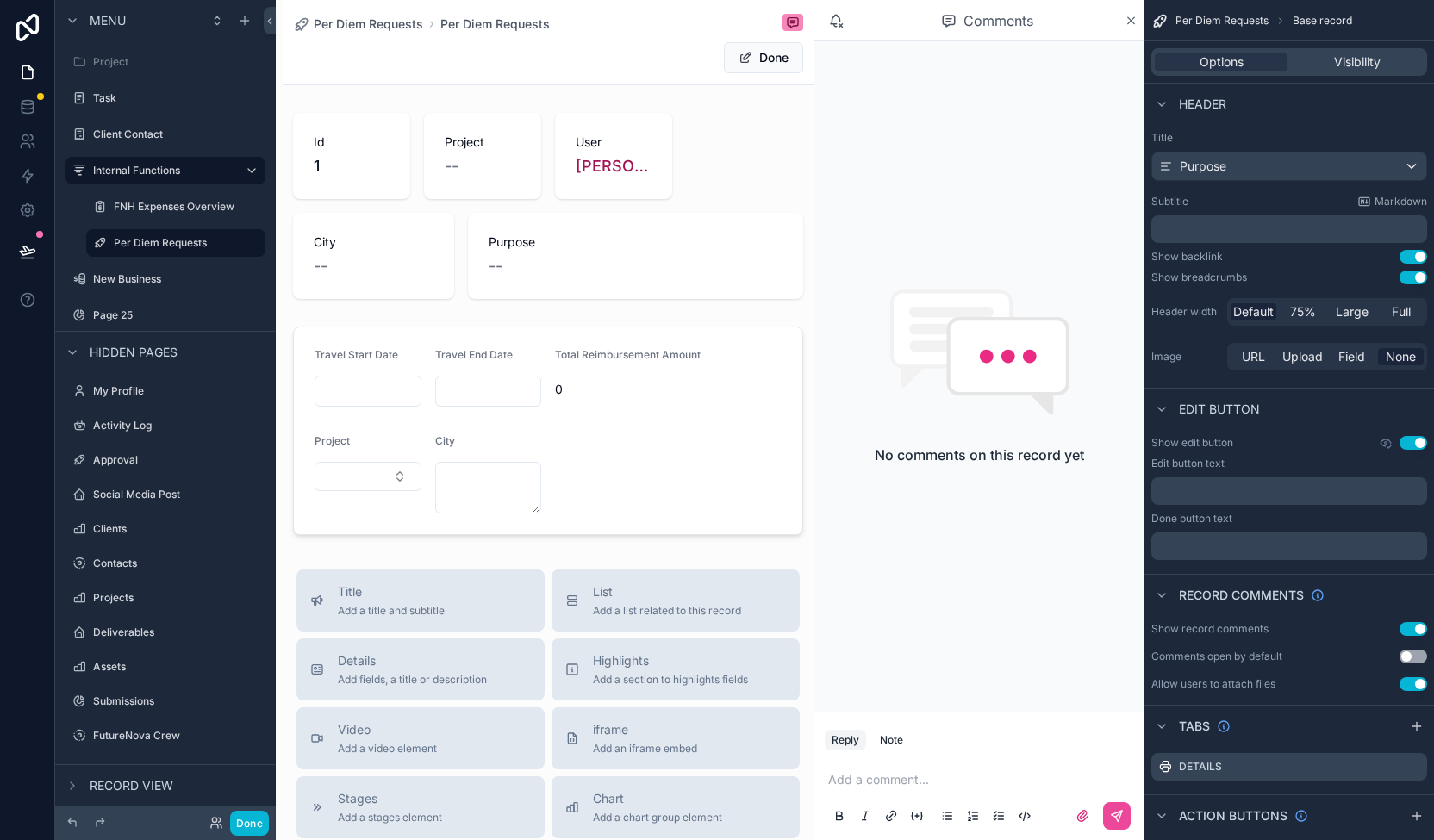
click at [1112, 23] on div "Comments" at bounding box center [987, 20] width 274 height 29
click at [1127, 20] on icon "scrollable content" at bounding box center [1130, 21] width 13 height 14
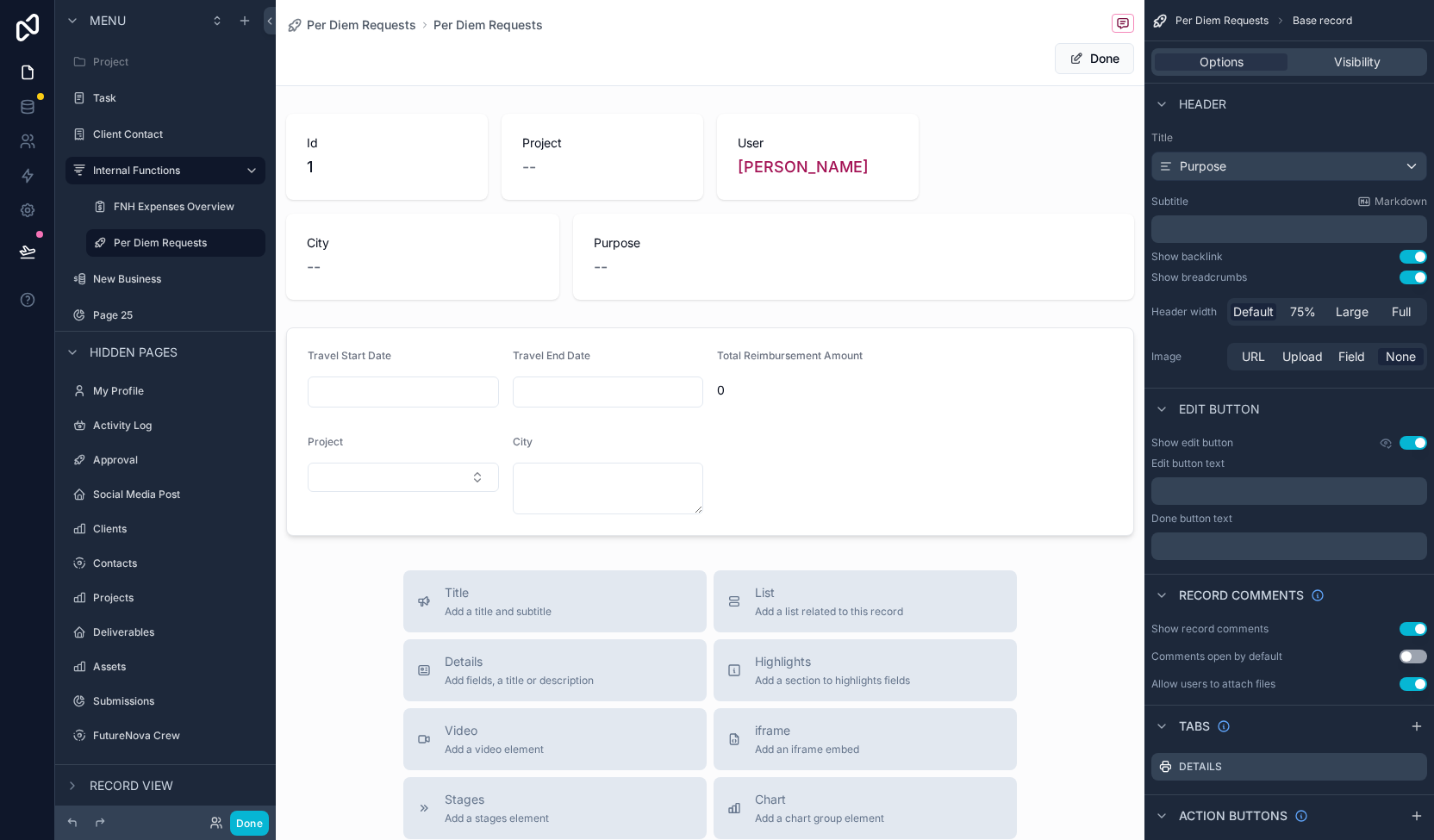
click at [836, 41] on div "Per Diem Requests Per Diem Requests Done" at bounding box center [710, 43] width 848 height 86
click at [1418, 686] on button "Use setting" at bounding box center [1413, 684] width 28 height 14
click at [1383, 814] on div "Action buttons" at bounding box center [1289, 815] width 290 height 42
click at [1422, 809] on icon "scrollable content" at bounding box center [1417, 816] width 14 height 14
click at [998, 44] on div "Action #1" at bounding box center [1006, 58] width 83 height 31
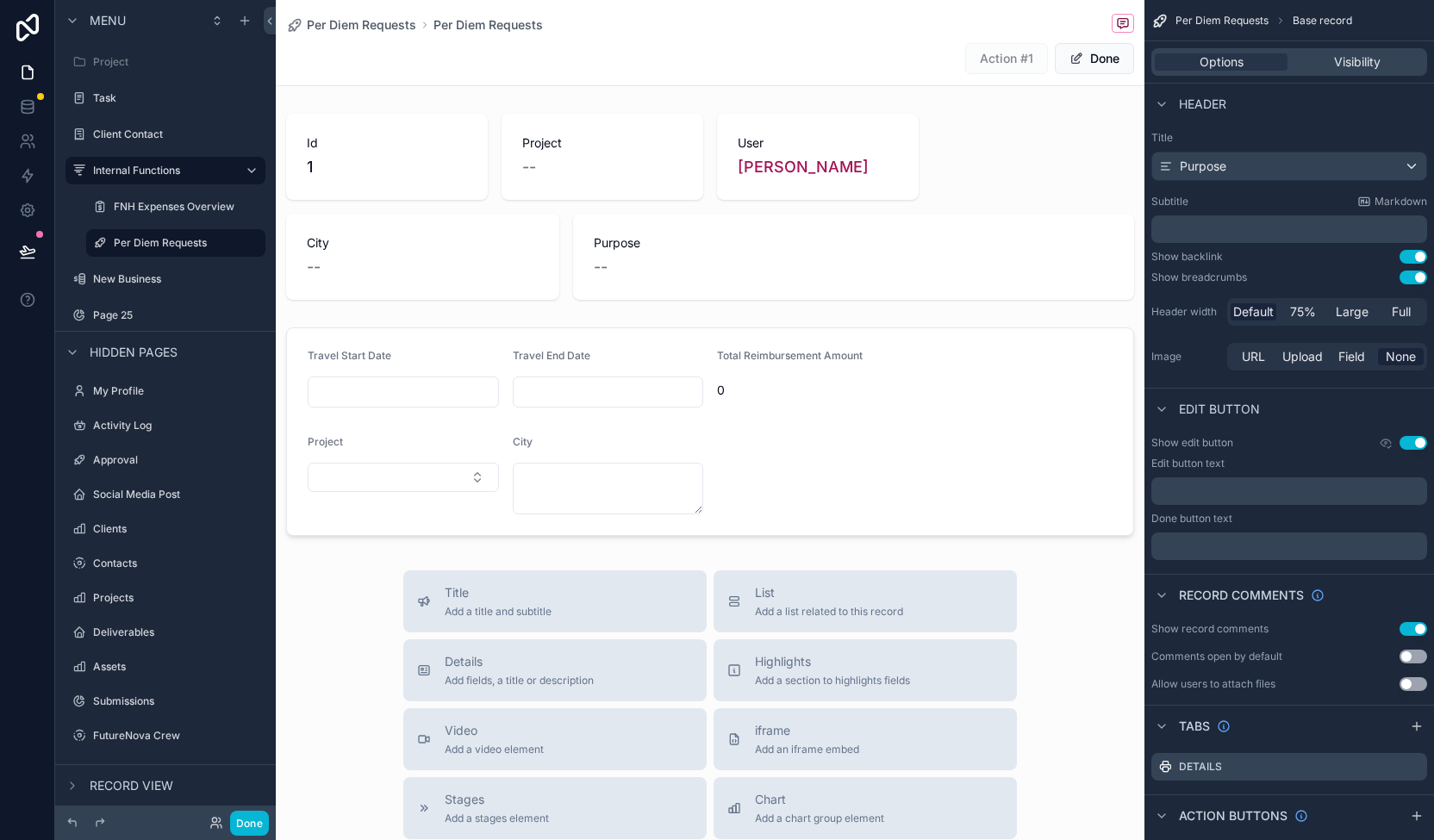
click at [802, 58] on div "Action #1 Done" at bounding box center [710, 58] width 848 height 33
click at [1156, 816] on icon "scrollable content" at bounding box center [1162, 816] width 14 height 14
click at [1157, 813] on icon "scrollable content" at bounding box center [1162, 816] width 14 height 14
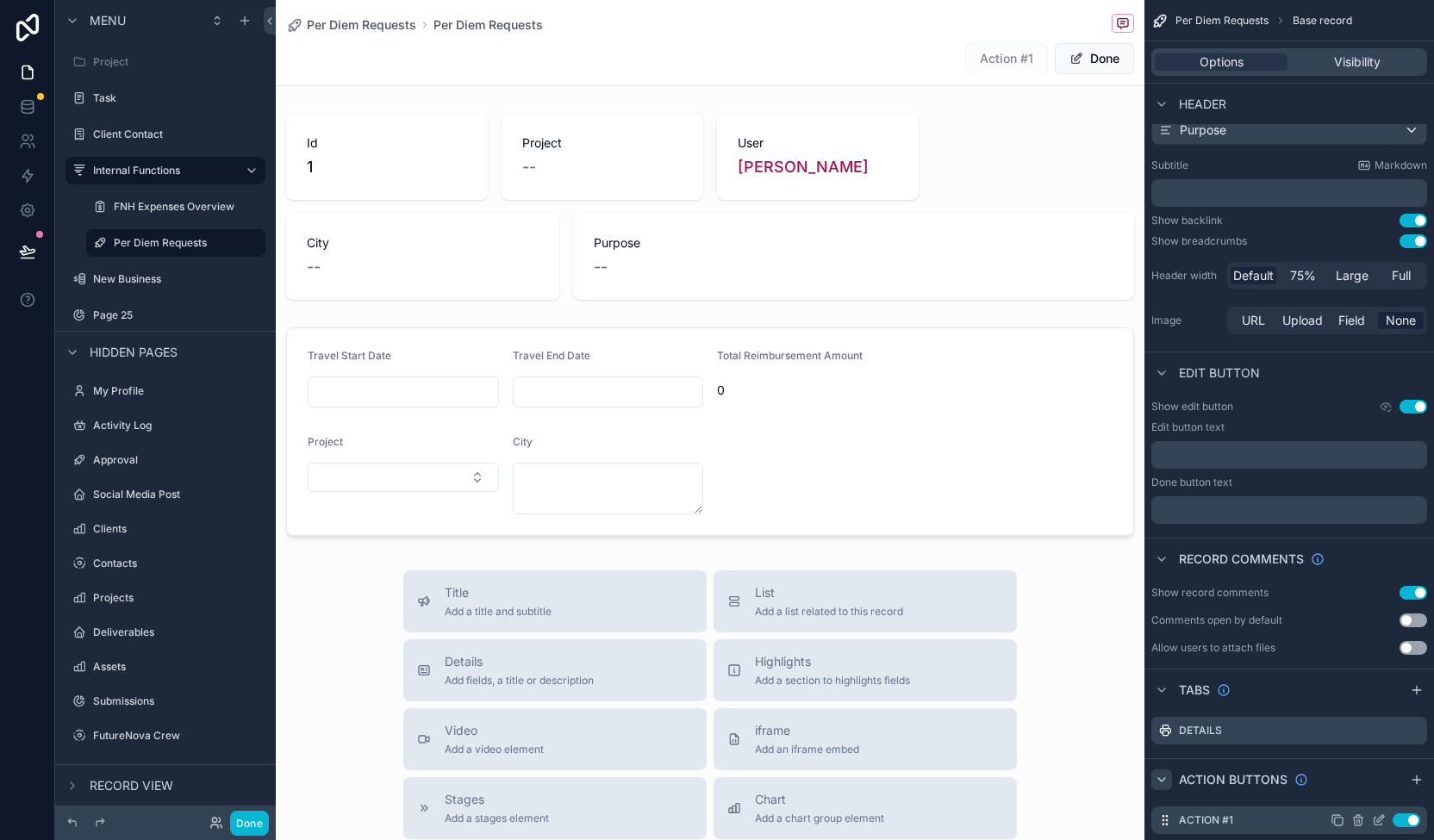
click at [1227, 821] on label "Action #1" at bounding box center [1206, 820] width 55 height 14
click at [1374, 818] on icon "scrollable content" at bounding box center [1378, 821] width 8 height 8
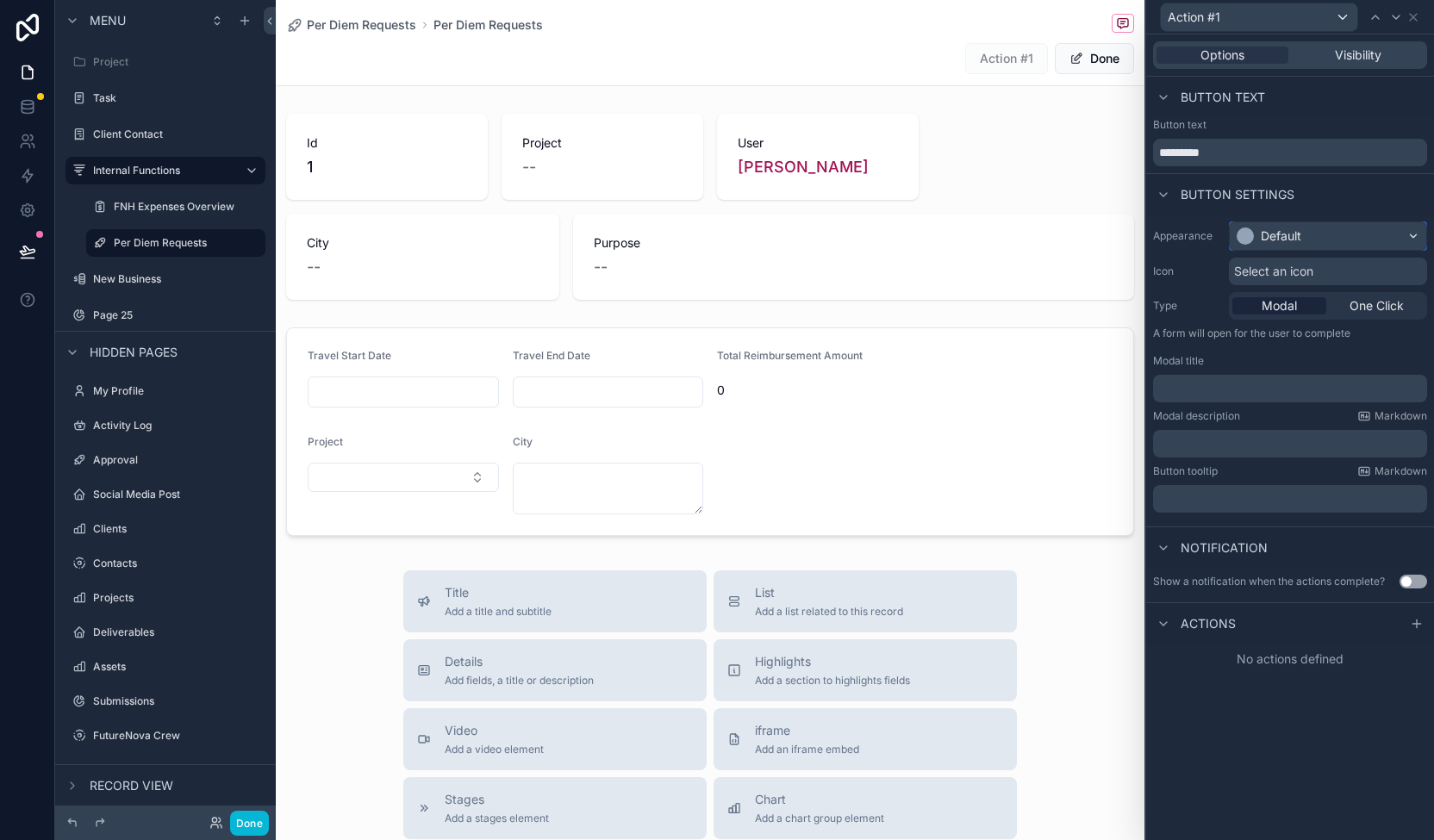
click at [1290, 233] on div "Default" at bounding box center [1281, 235] width 41 height 17
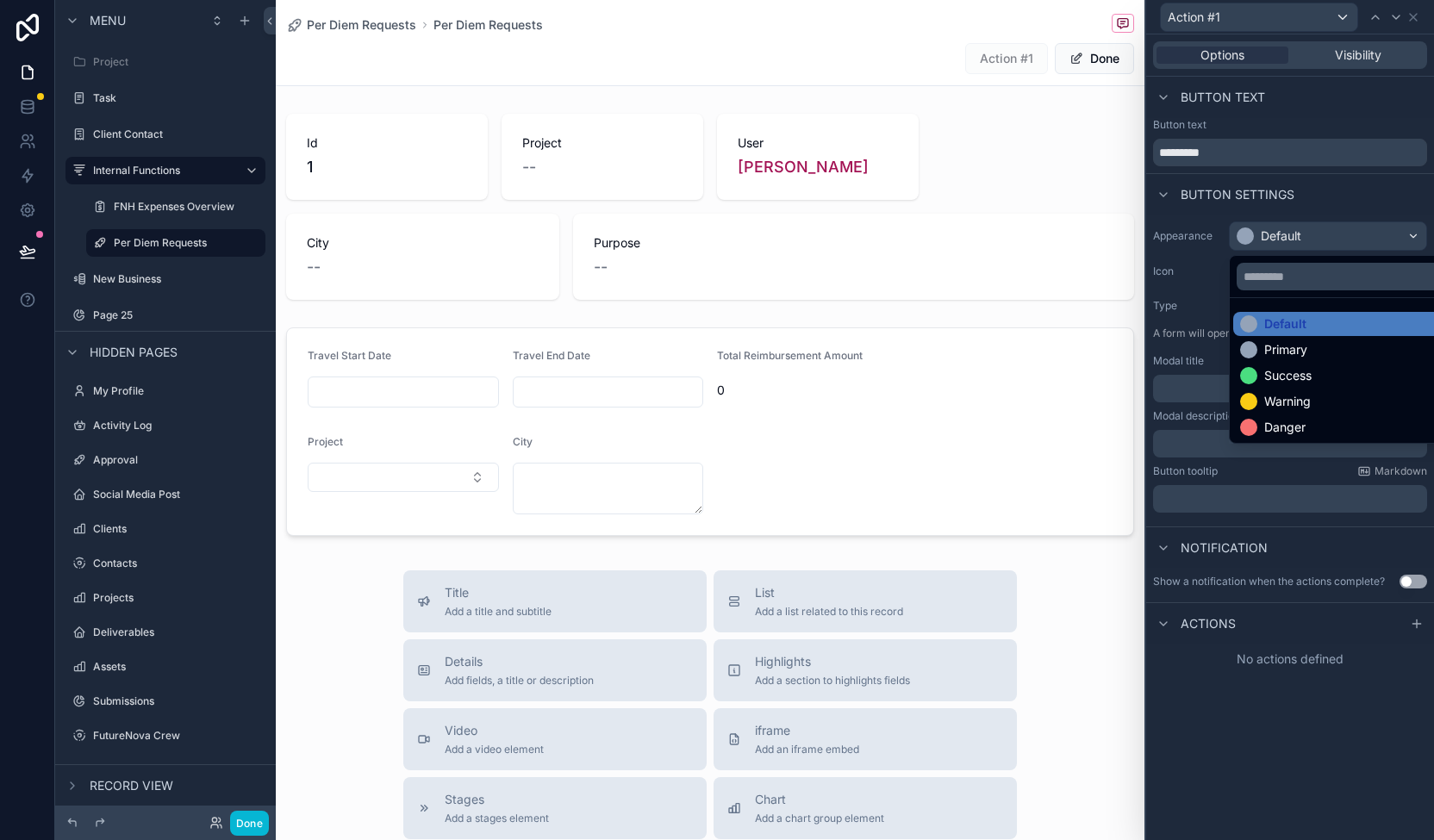
click at [1291, 229] on div at bounding box center [1290, 420] width 288 height 840
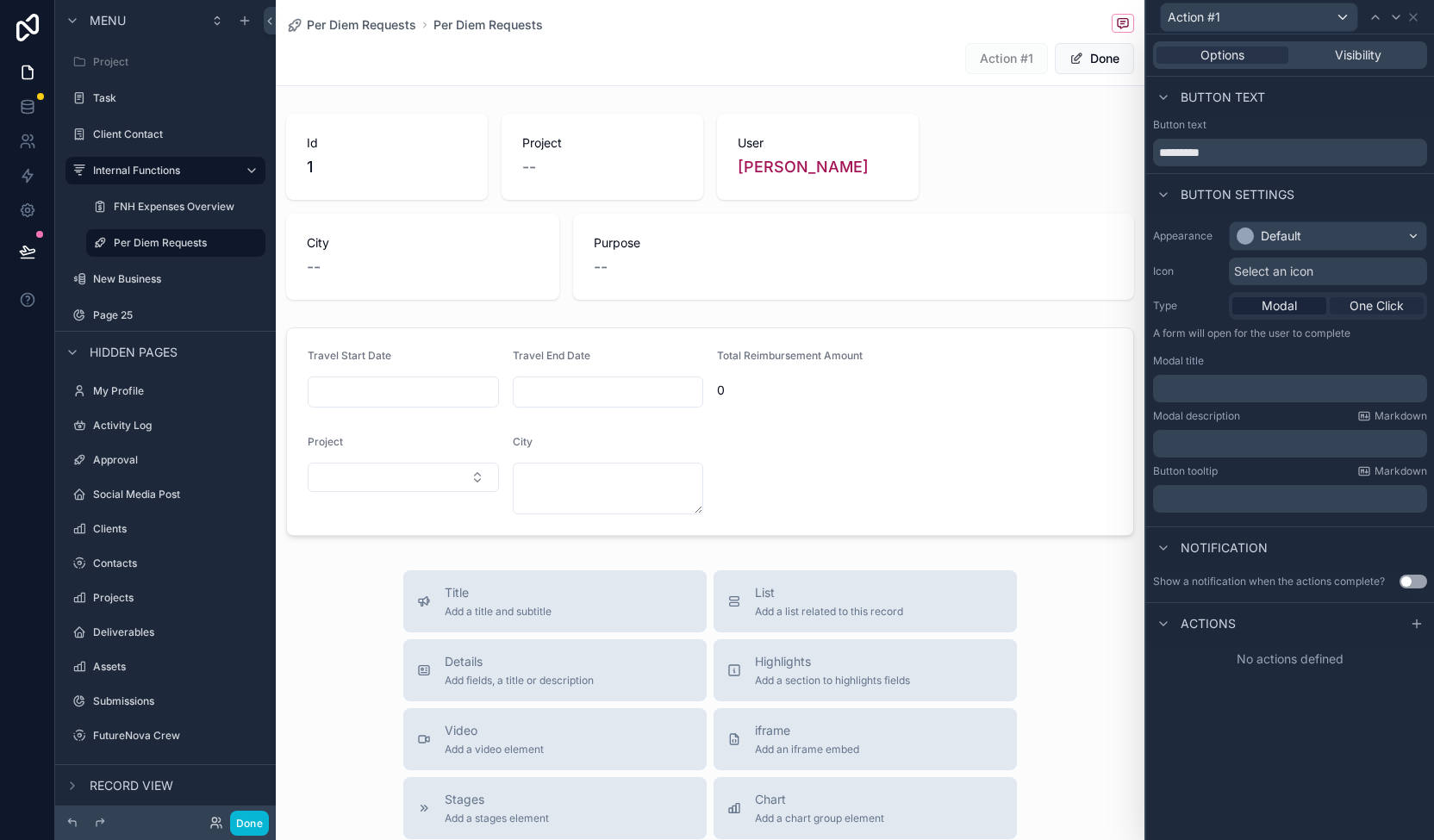
click at [1386, 310] on span "One Click" at bounding box center [1376, 306] width 55 height 17
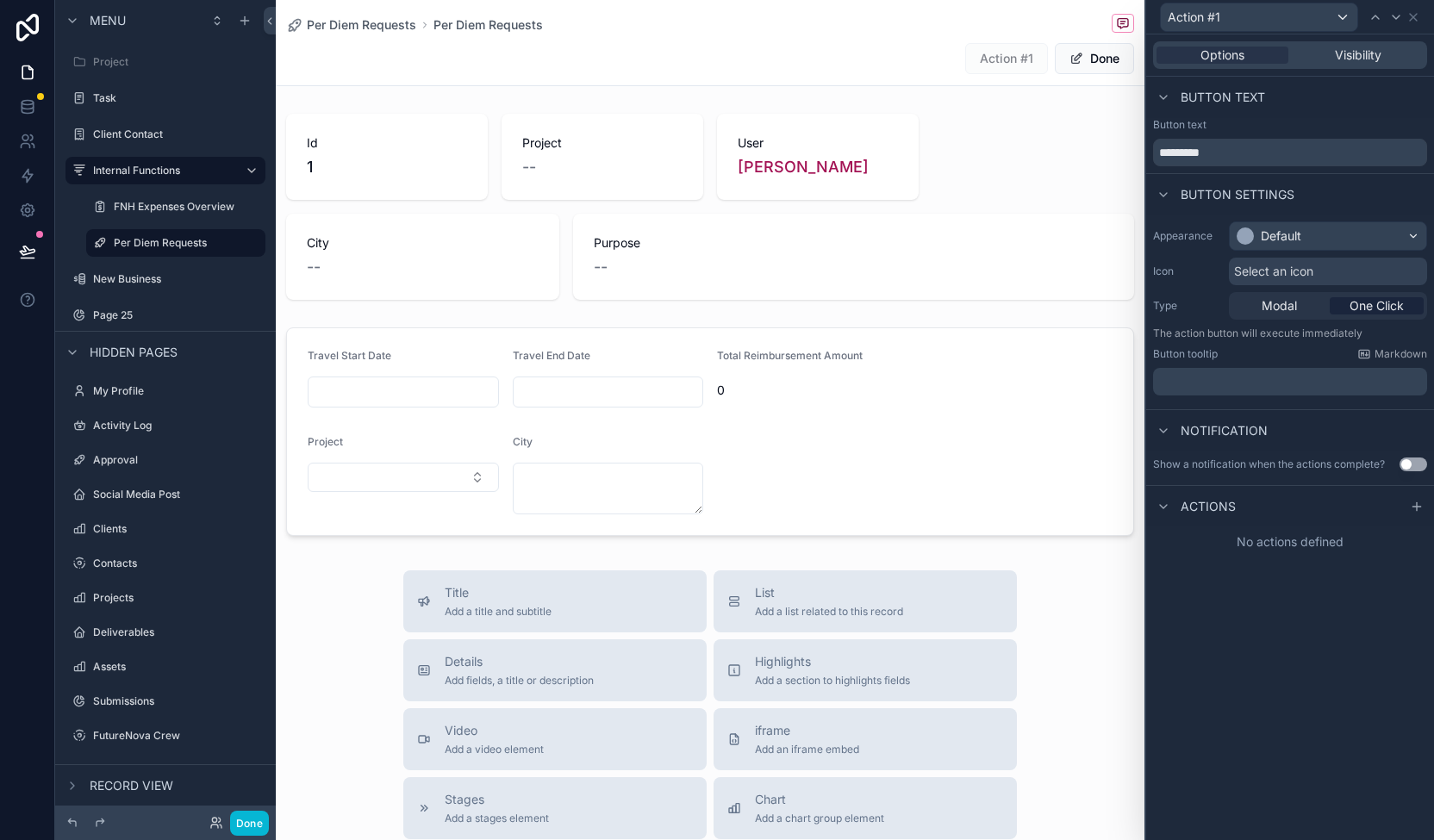
click at [1222, 507] on span "Actions" at bounding box center [1208, 506] width 55 height 17
click at [1223, 506] on span "Actions" at bounding box center [1208, 506] width 55 height 17
click at [1417, 507] on icon at bounding box center [1417, 507] width 0 height 8
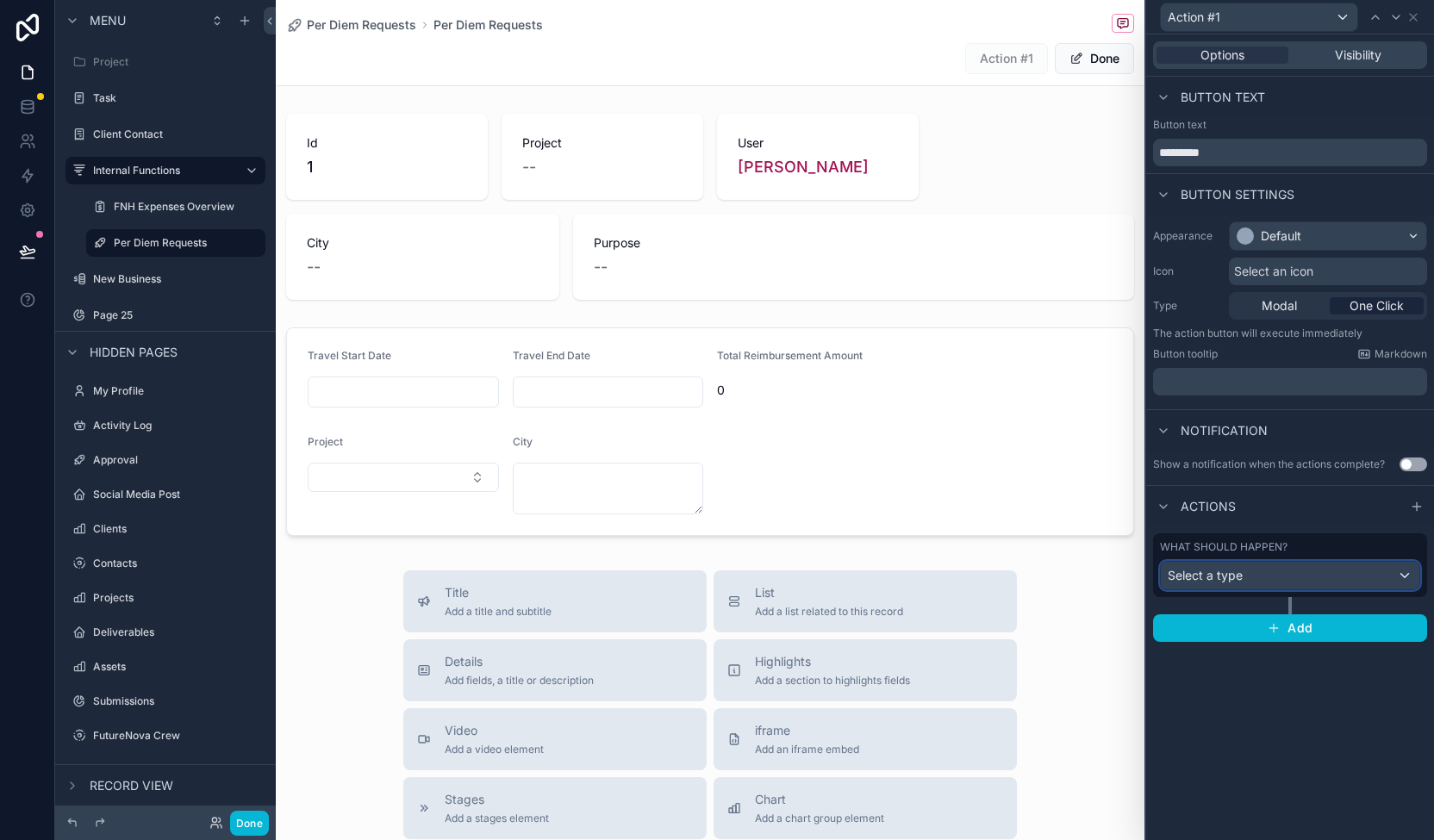
click at [1285, 567] on div "Select a type" at bounding box center [1291, 575] width 259 height 28
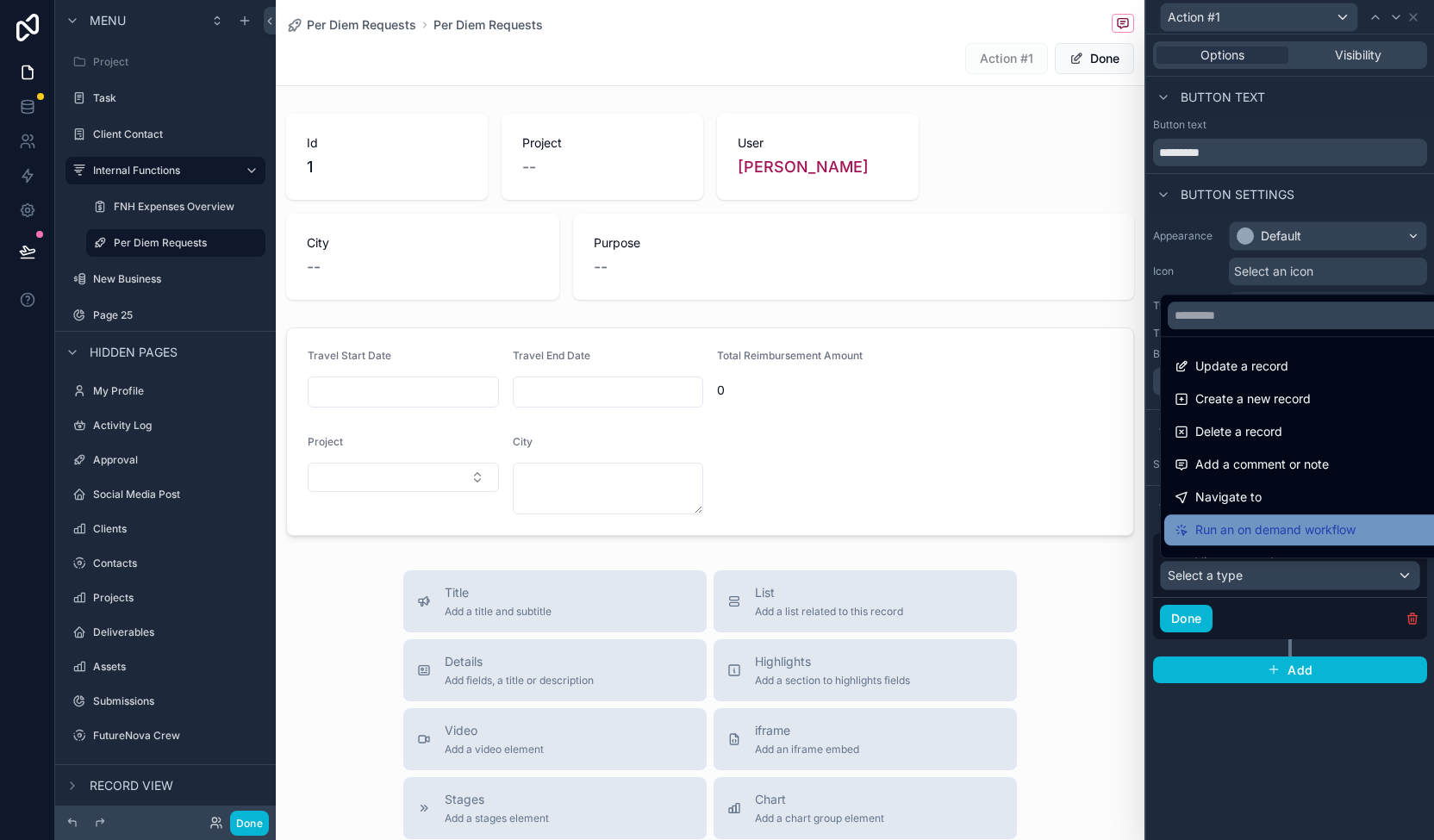
click at [1390, 518] on div "Run an on demand workflow" at bounding box center [1310, 529] width 292 height 31
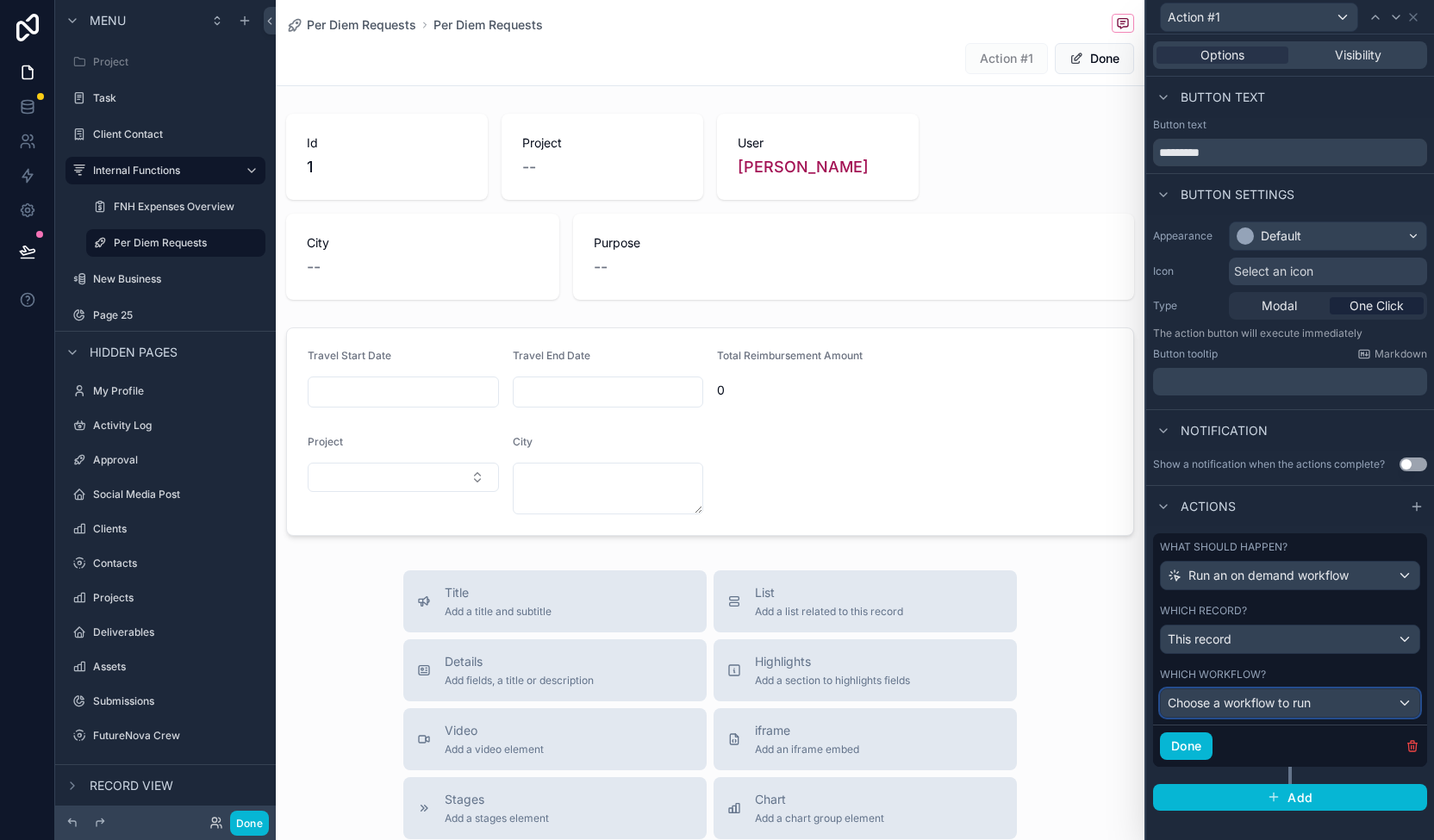
click at [1342, 699] on div "Choose a workflow to run" at bounding box center [1291, 703] width 259 height 28
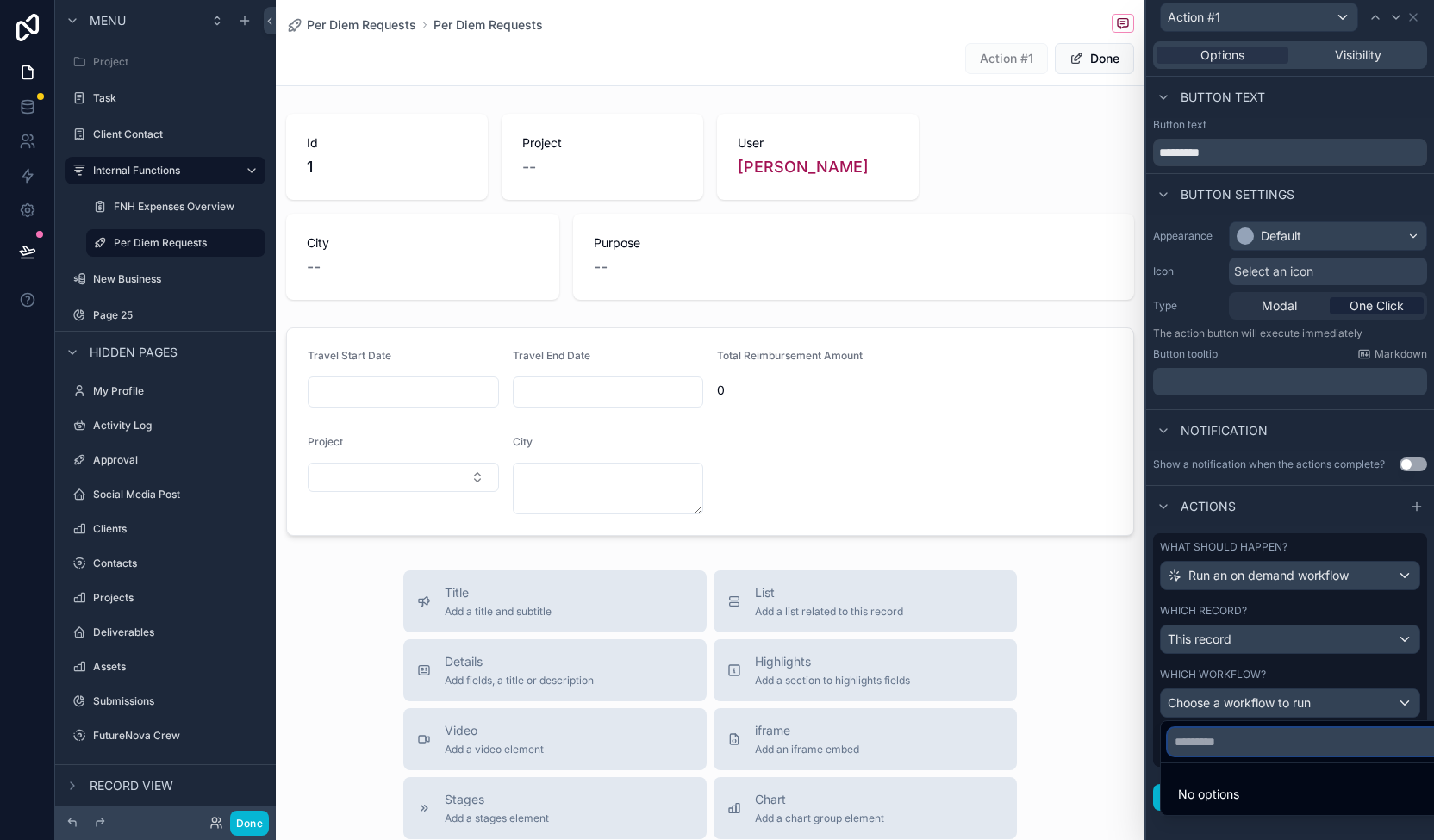
click at [1284, 738] on input "text" at bounding box center [1311, 741] width 285 height 28
type input "*"
click at [1314, 234] on div at bounding box center [1290, 420] width 288 height 840
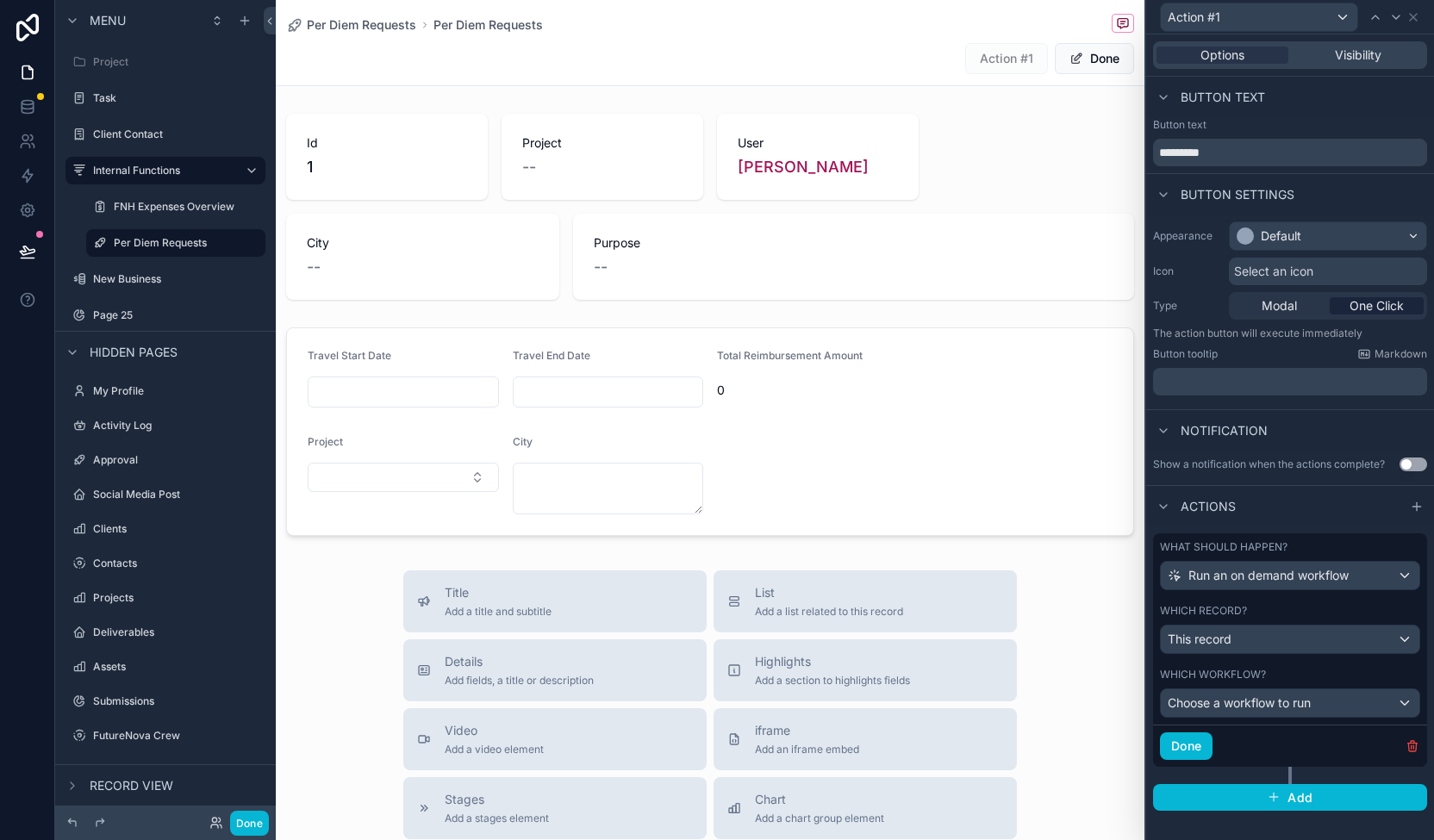
click at [1217, 373] on p "﻿" at bounding box center [1292, 381] width 264 height 17
click at [1227, 400] on div "Appearance Default Icon Select an icon Type Modal One Click The action button w…" at bounding box center [1290, 308] width 288 height 188
drag, startPoint x: 1319, startPoint y: 664, endPoint x: 1164, endPoint y: 669, distance: 155.1
click at [1162, 669] on div "Which workflow? Choose a workflow to run" at bounding box center [1290, 693] width 274 height 64
copy label "Which workflow?"
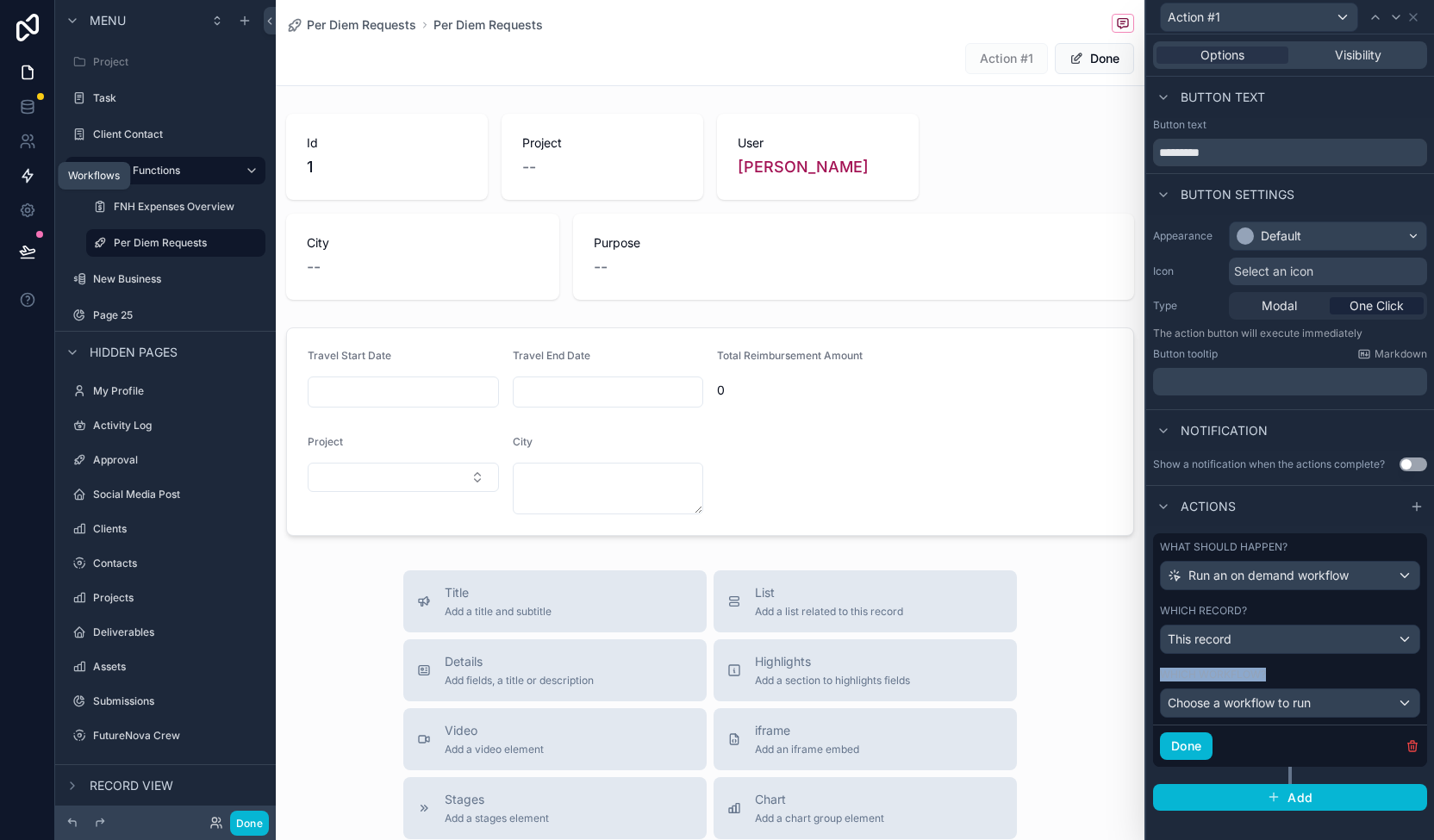
click at [28, 168] on icon at bounding box center [27, 175] width 17 height 17
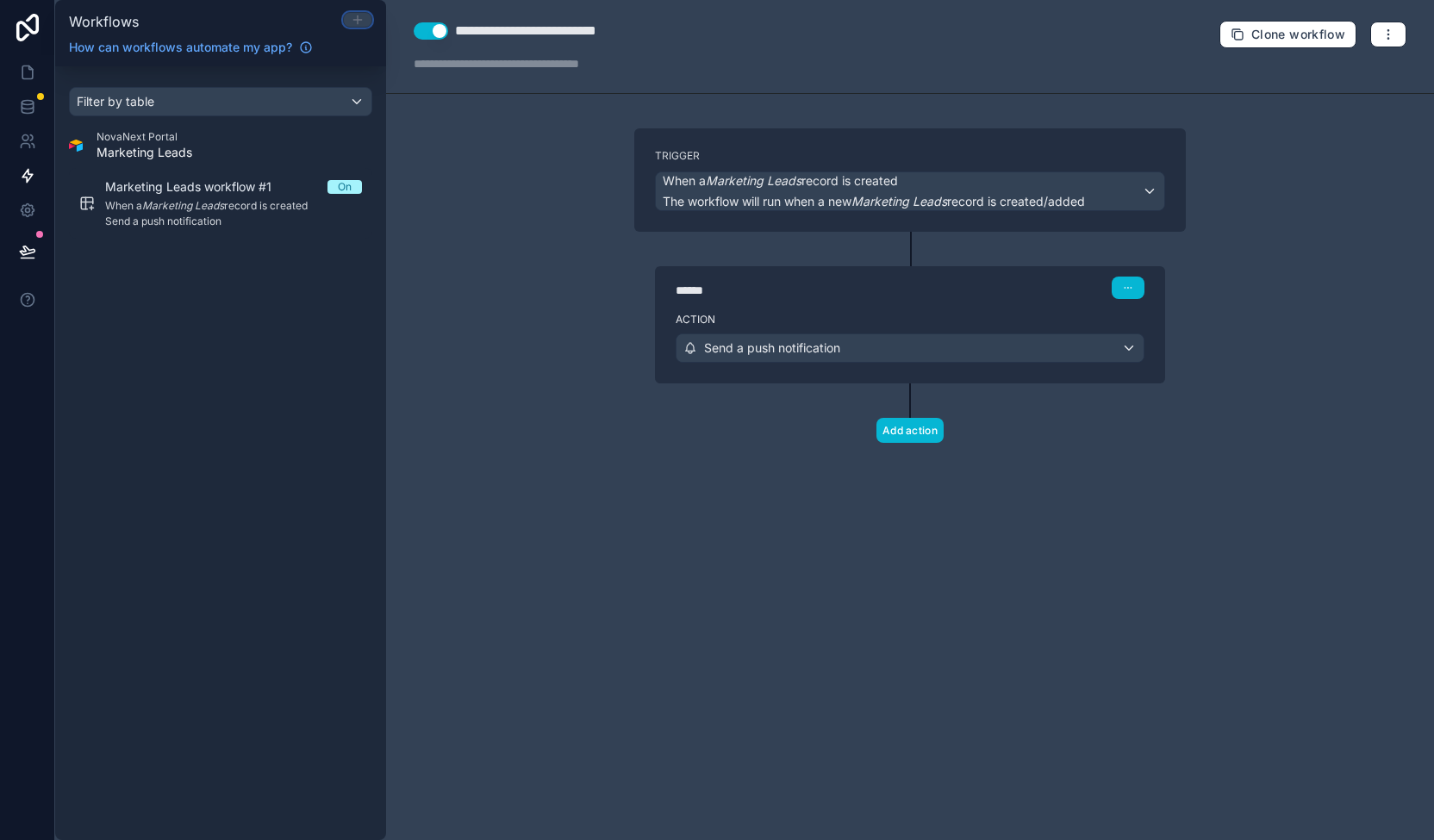
click at [356, 20] on icon at bounding box center [358, 20] width 8 height 0
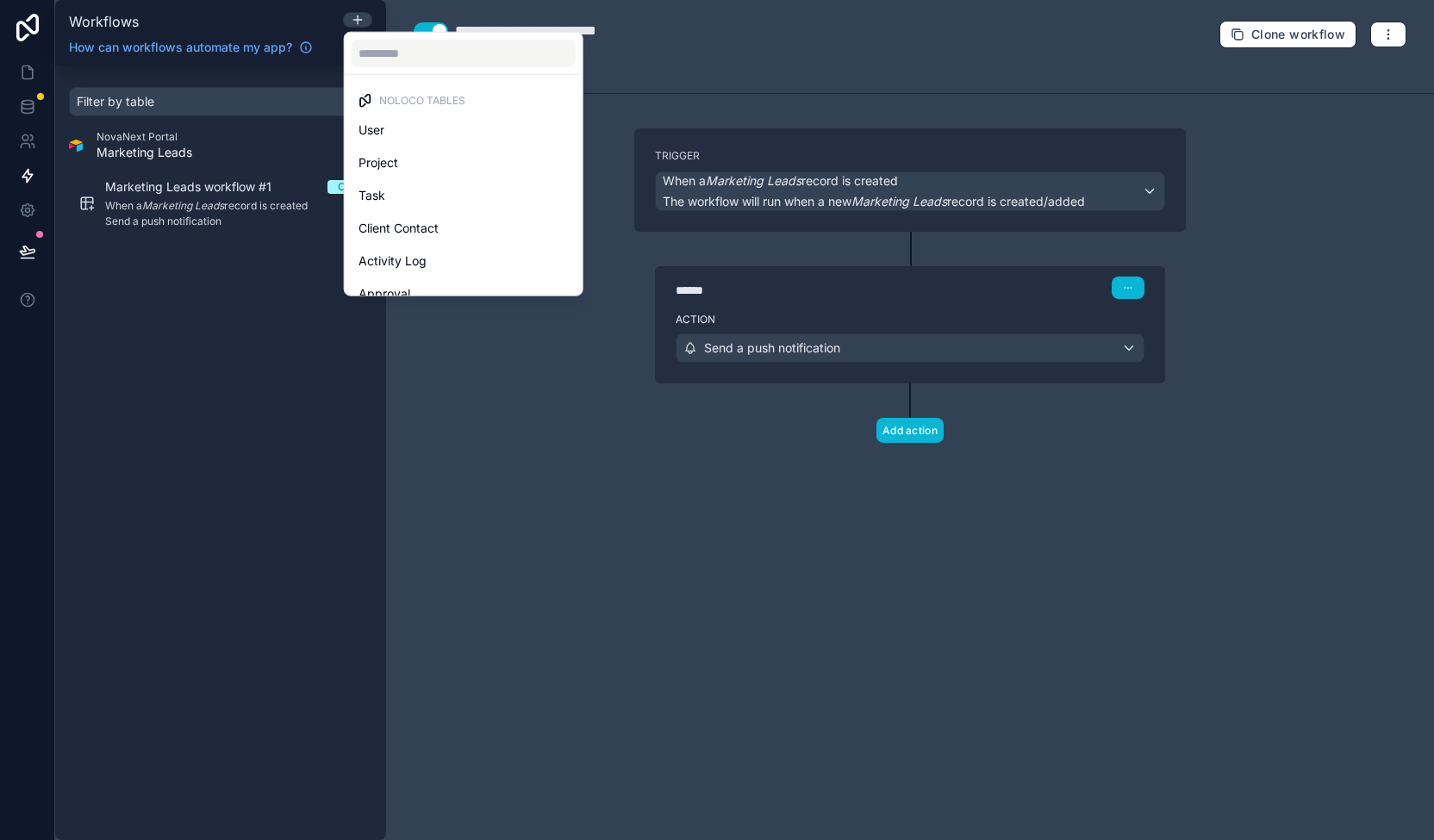
click at [1310, 503] on div at bounding box center [717, 420] width 1434 height 840
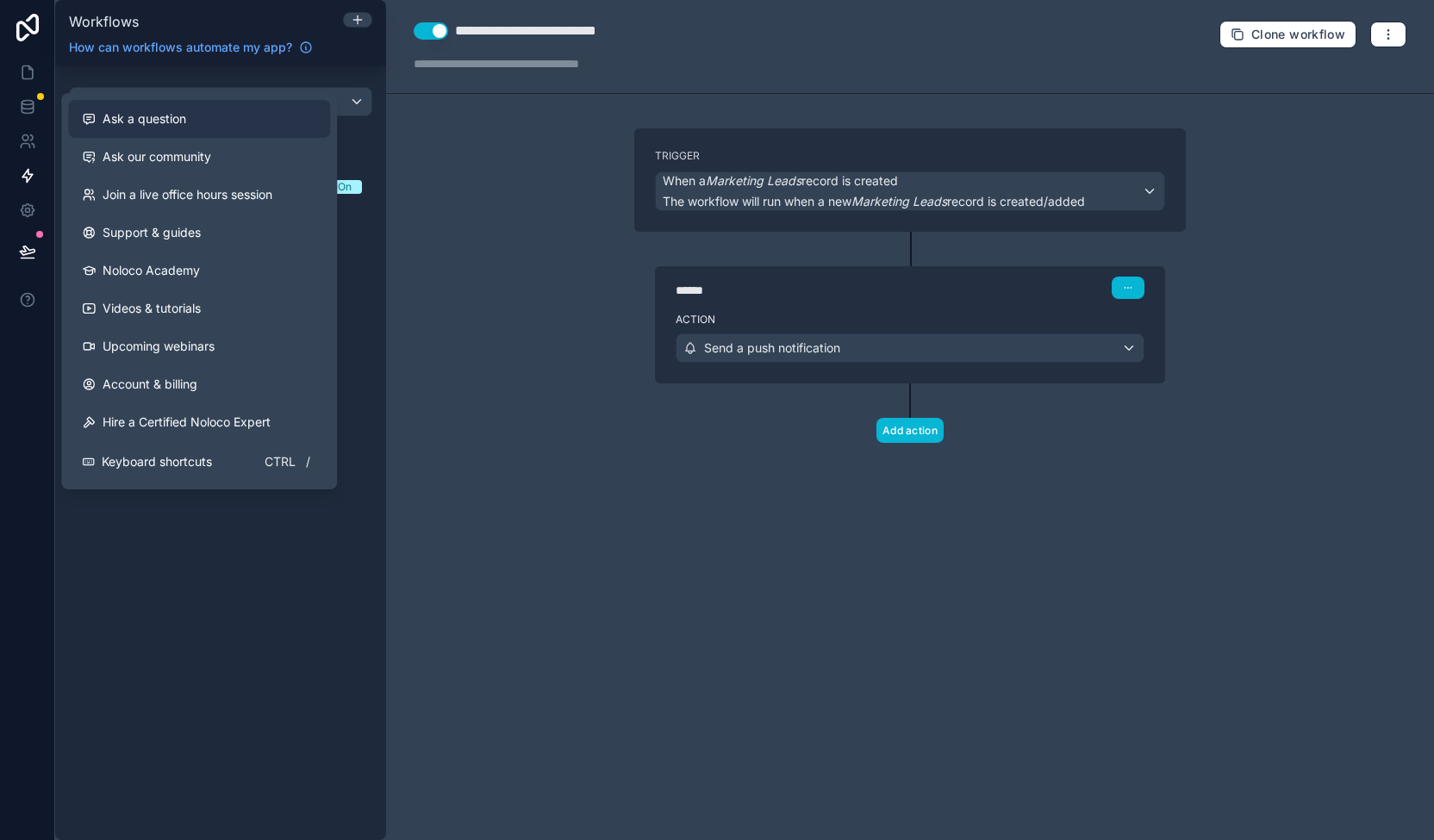
click at [234, 116] on div "Ask a question" at bounding box center [198, 118] width 234 height 17
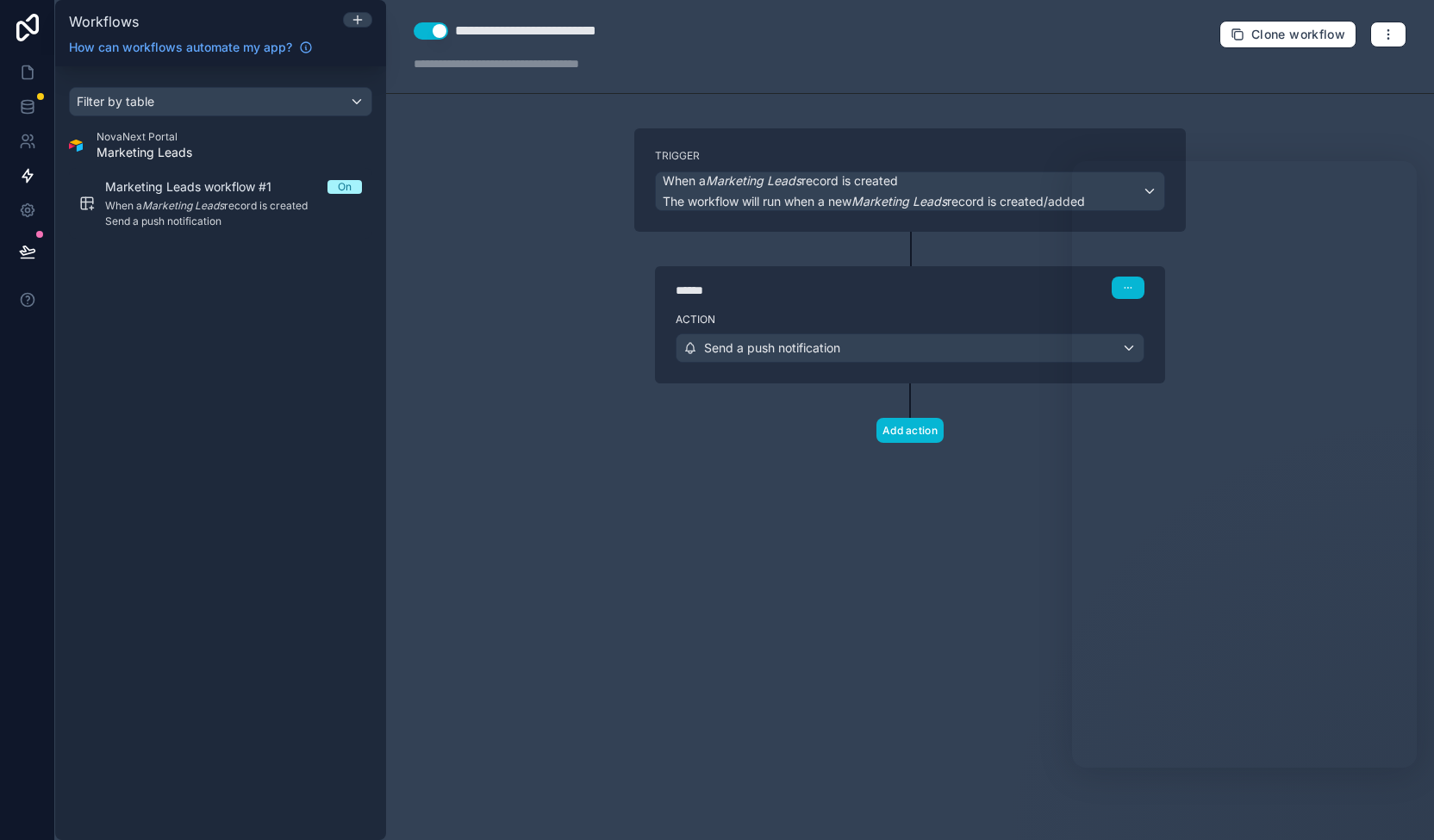
click at [938, 607] on div "**********" at bounding box center [910, 420] width 1048 height 840
click at [32, 105] on icon at bounding box center [27, 106] width 17 height 17
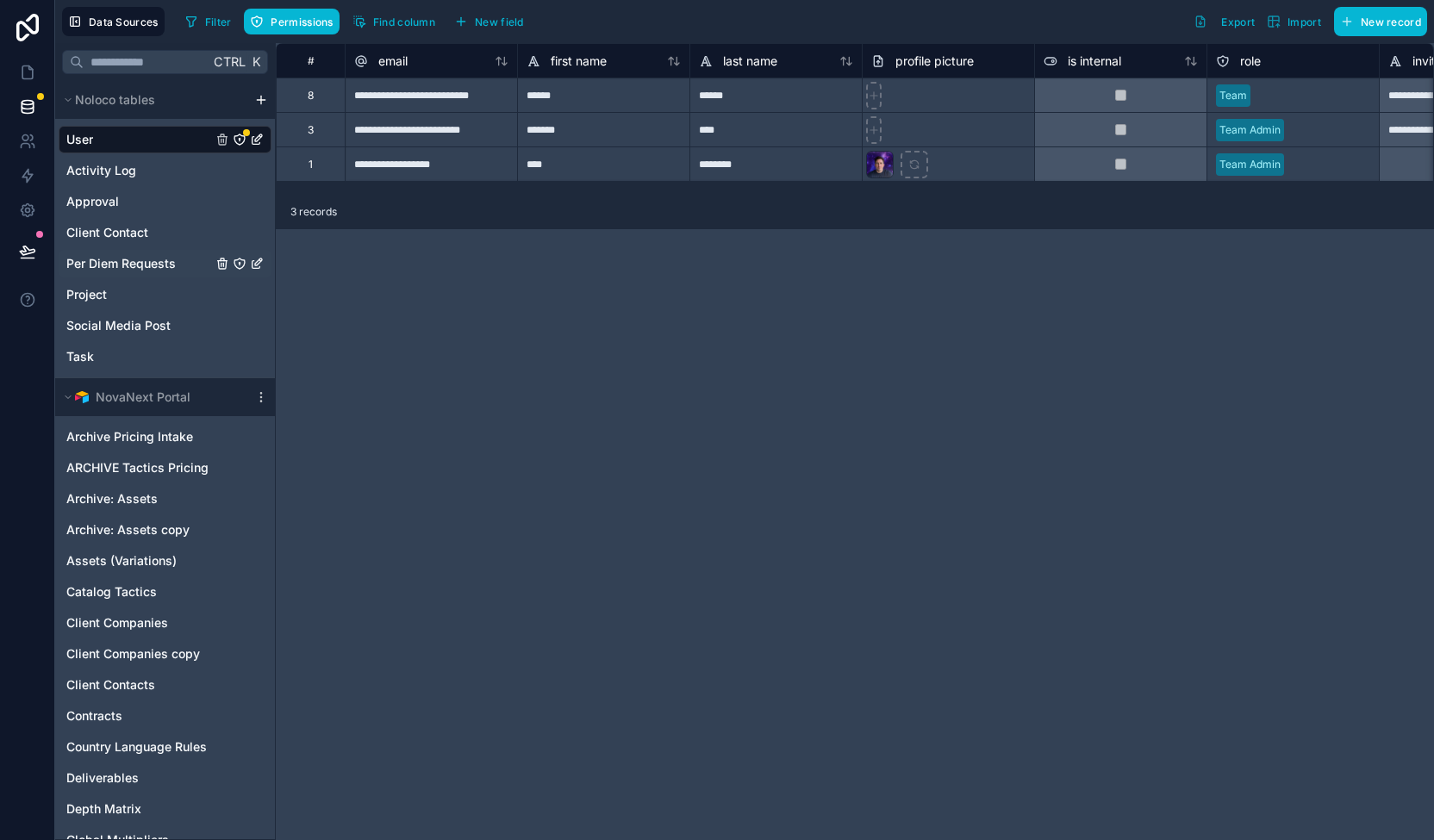
click at [150, 256] on span "Per Diem Requests" at bounding box center [121, 263] width 110 height 17
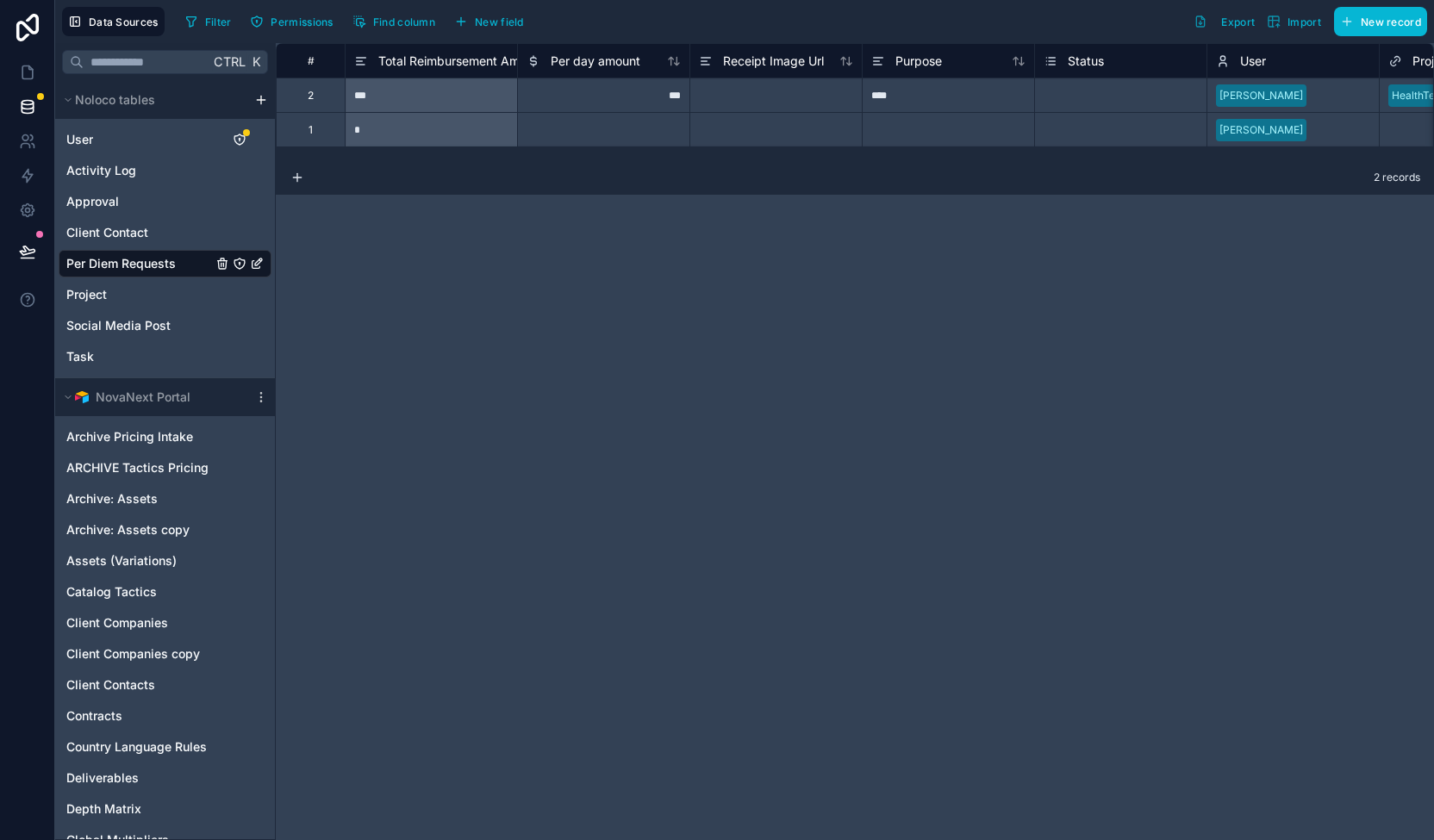
click at [259, 259] on icon "Per Diem Requests" at bounding box center [257, 264] width 14 height 14
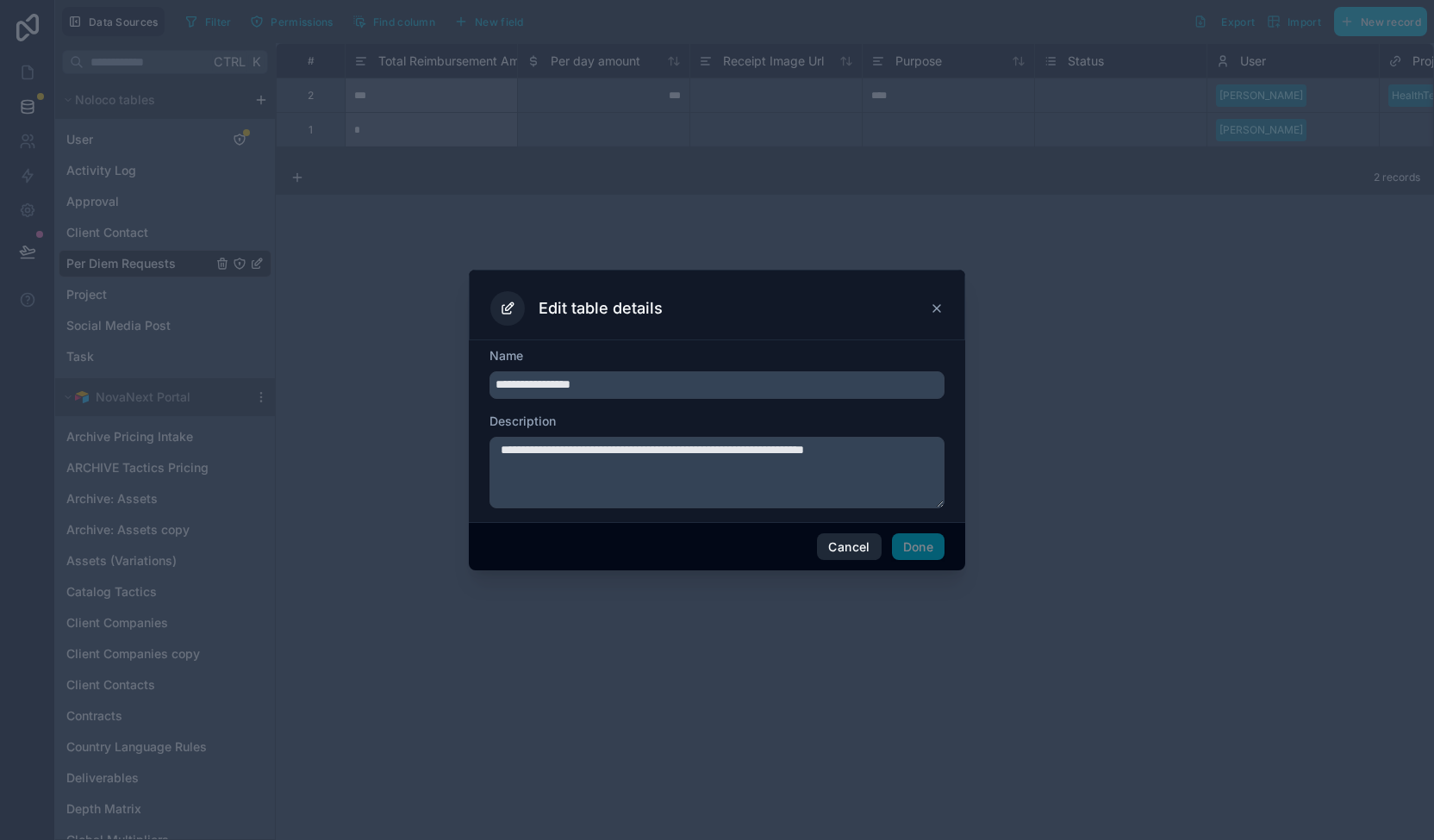
click at [822, 544] on button "Cancel" at bounding box center [848, 547] width 64 height 28
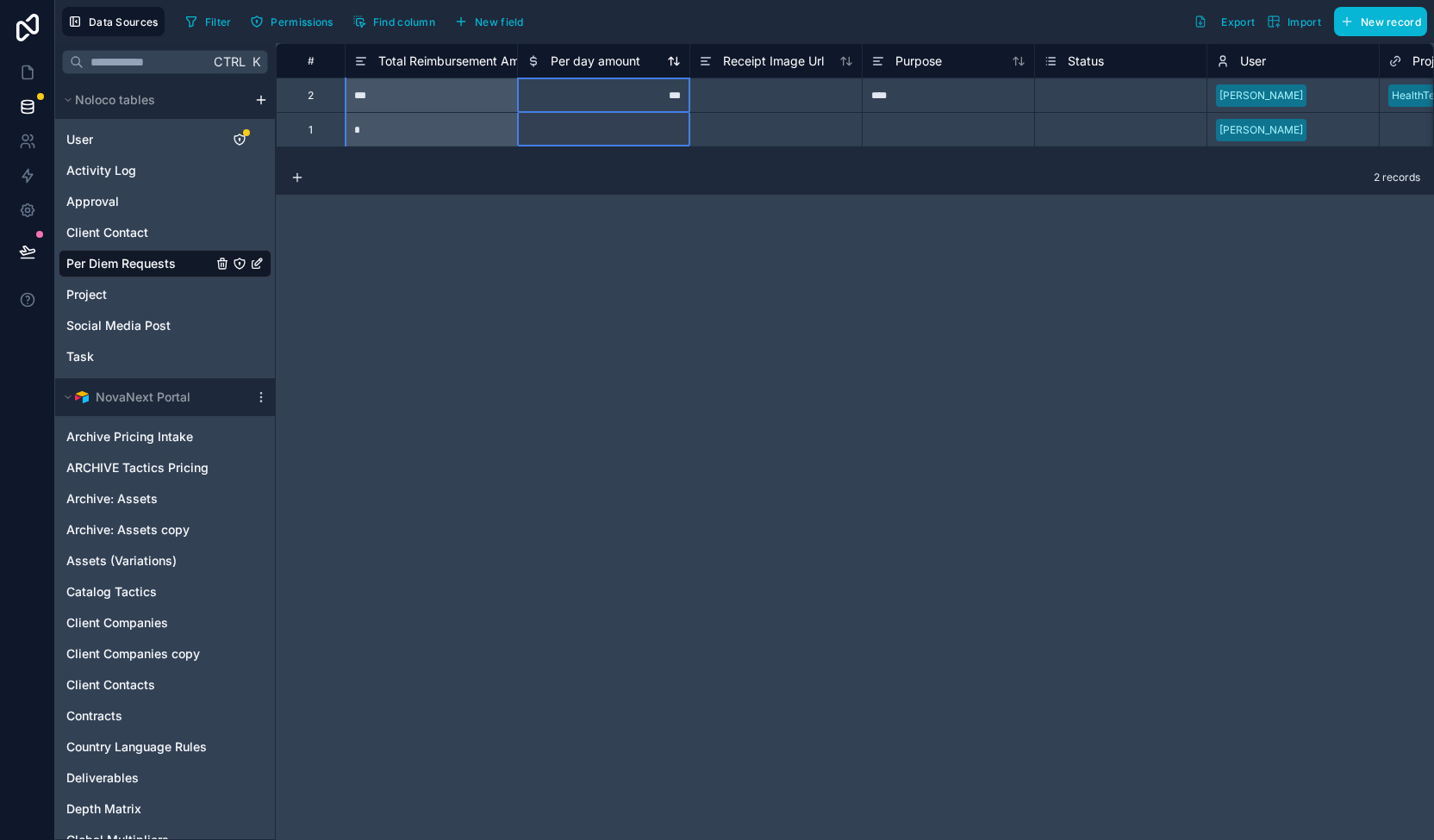
click at [577, 61] on span "Per day amount" at bounding box center [596, 61] width 90 height 17
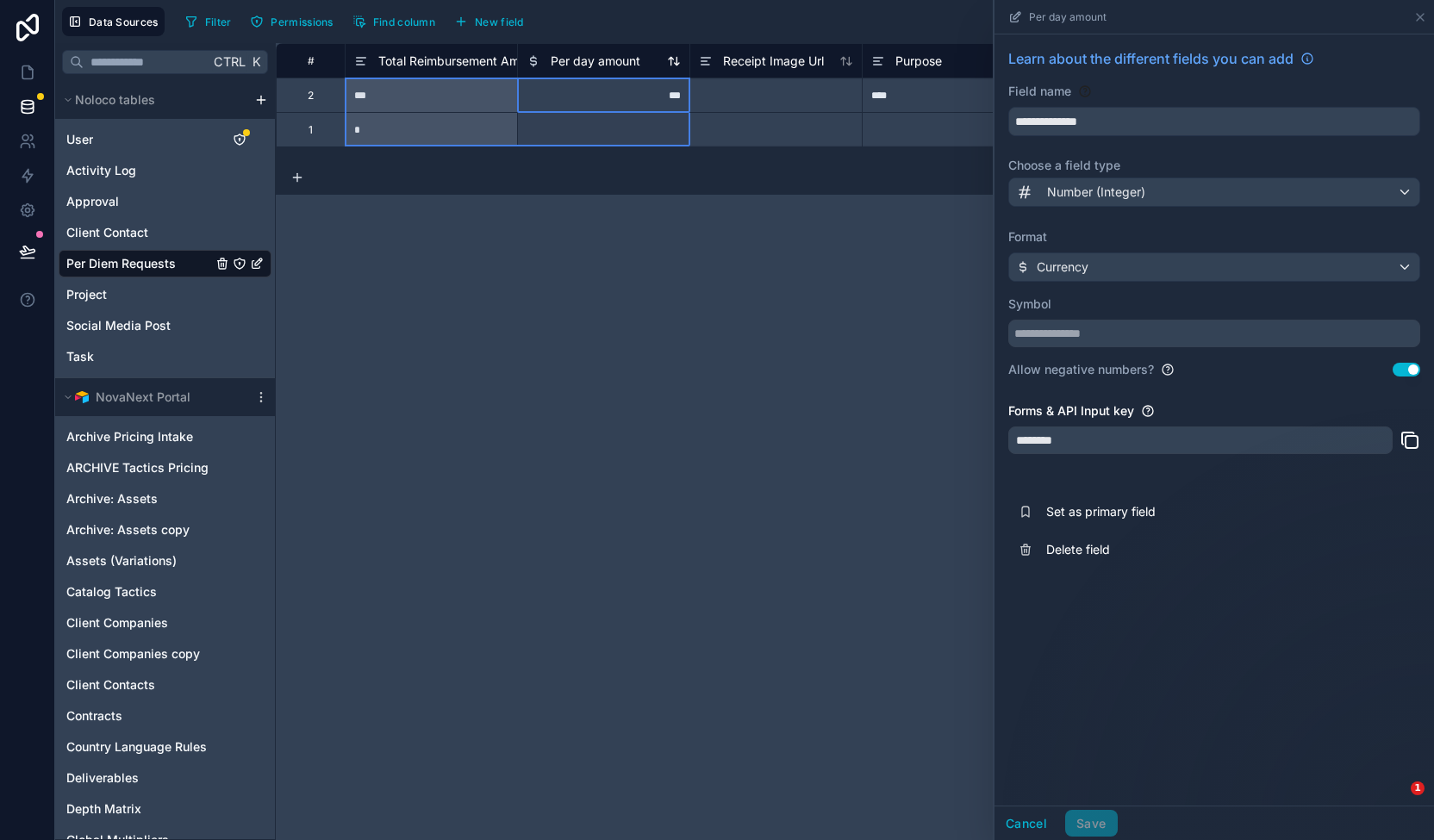
drag, startPoint x: 583, startPoint y: 55, endPoint x: 592, endPoint y: 61, distance: 10.8
click at [592, 61] on span "Per day amount" at bounding box center [596, 61] width 90 height 17
click at [615, 53] on span "Per day amount" at bounding box center [596, 61] width 90 height 17
drag, startPoint x: 627, startPoint y: 46, endPoint x: 632, endPoint y: 58, distance: 13.0
click at [632, 58] on div "Per day amount" at bounding box center [602, 60] width 172 height 35
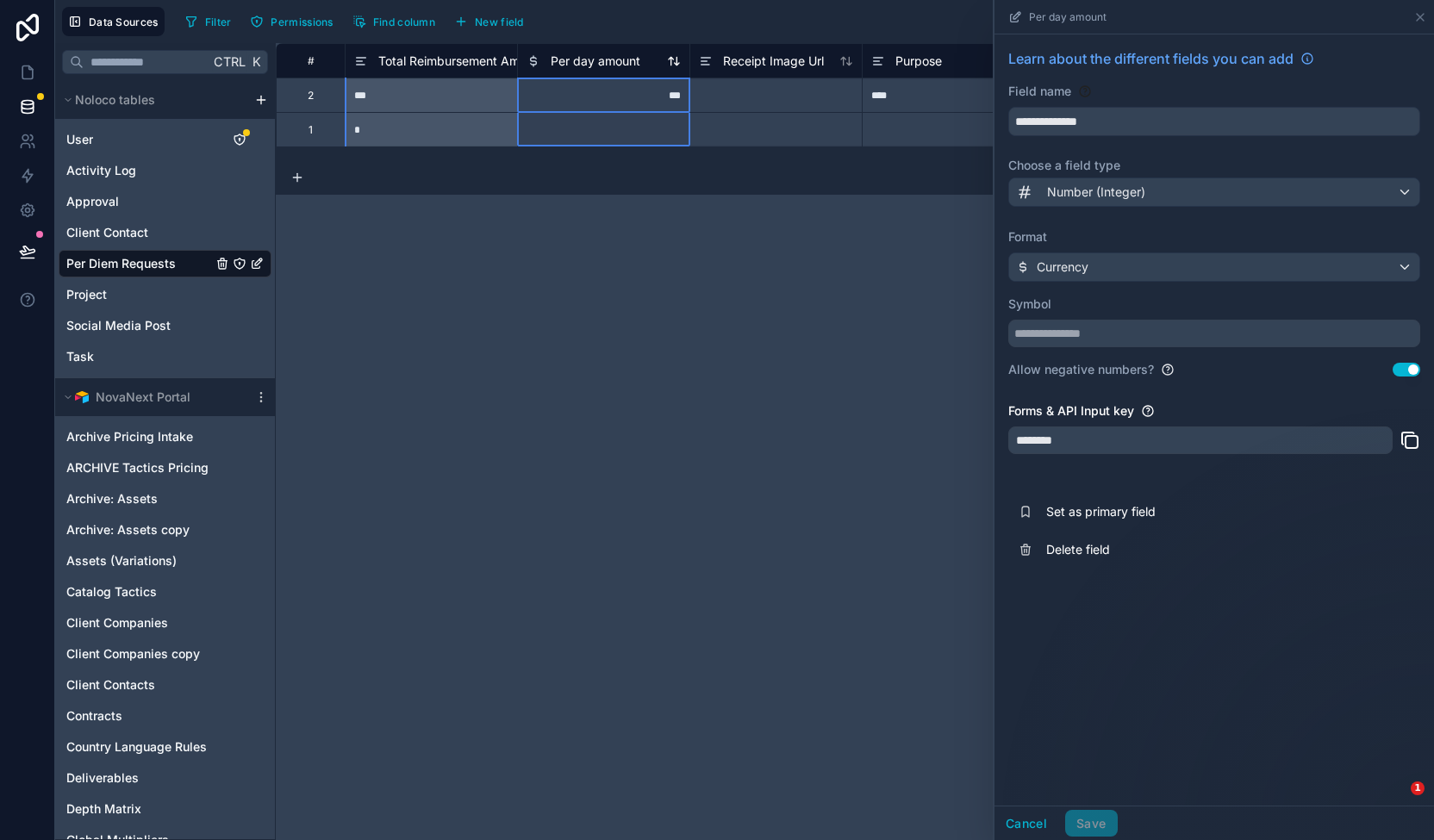
click at [634, 55] on span "Per day amount" at bounding box center [596, 61] width 90 height 17
click at [622, 51] on div "Per day amount" at bounding box center [584, 61] width 114 height 21
drag, startPoint x: 125, startPoint y: 257, endPoint x: 134, endPoint y: 255, distance: 9.2
click at [127, 257] on span "Per Diem Requests" at bounding box center [121, 263] width 110 height 17
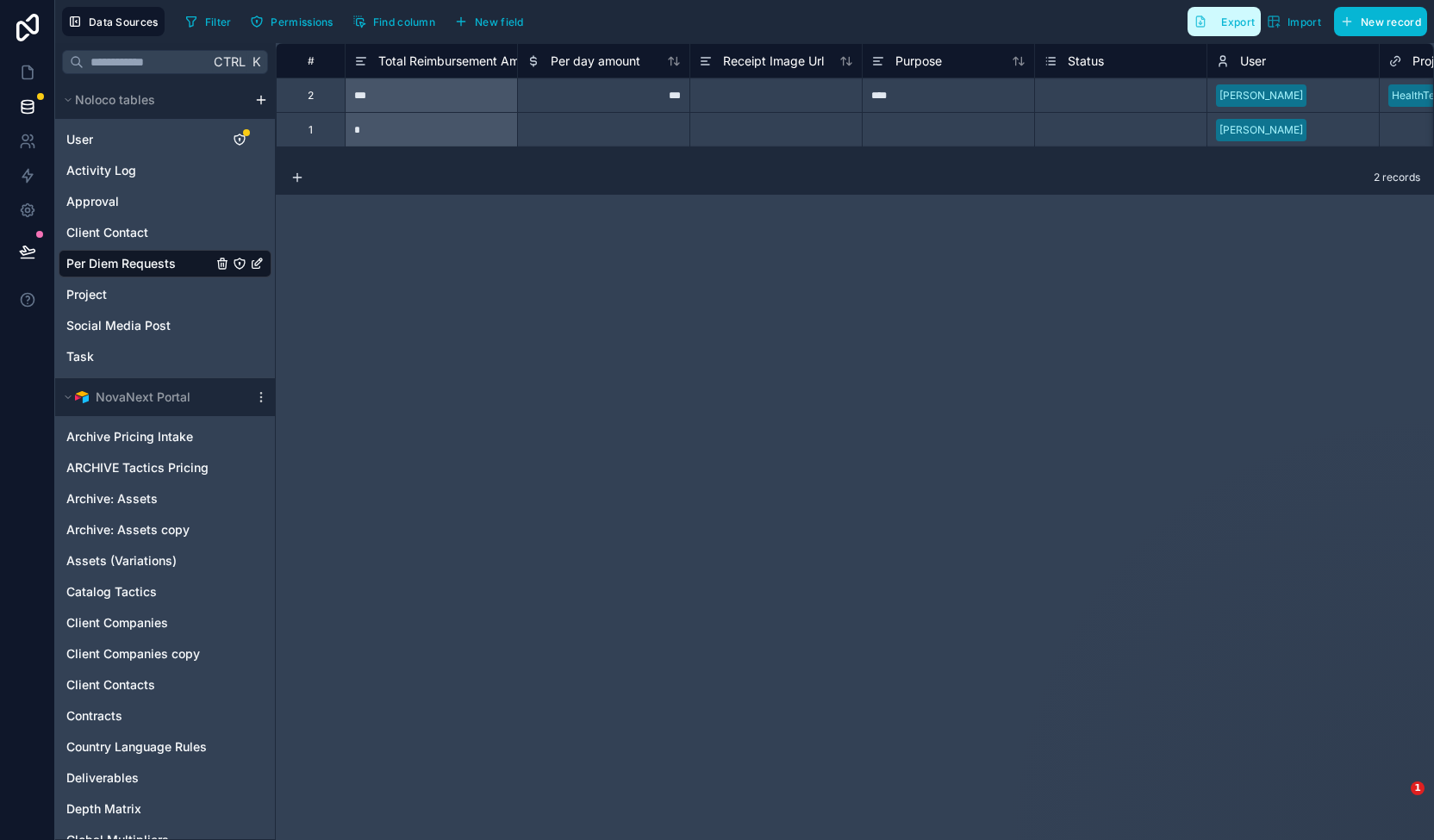
click at [1231, 17] on span "Export" at bounding box center [1238, 22] width 34 height 13
click at [26, 103] on icon at bounding box center [27, 106] width 17 height 17
click at [26, 104] on icon at bounding box center [27, 106] width 17 height 17
click at [255, 265] on icon "Per Diem Requests" at bounding box center [257, 264] width 14 height 14
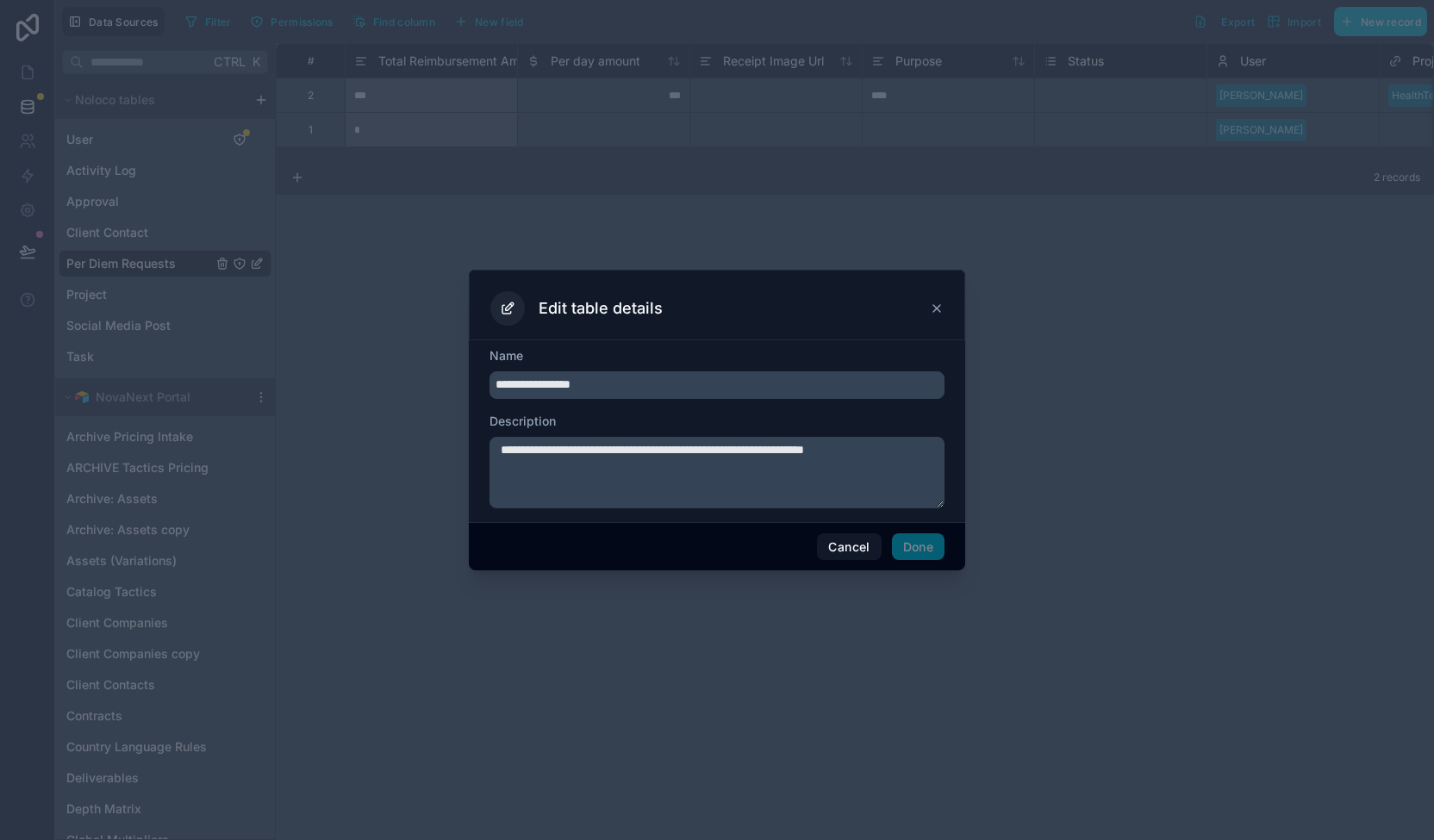
click at [945, 306] on div "Edit table details" at bounding box center [717, 305] width 496 height 71
click at [943, 316] on div "Edit table details" at bounding box center [716, 309] width 453 height 35
click at [938, 310] on icon at bounding box center [936, 308] width 7 height 7
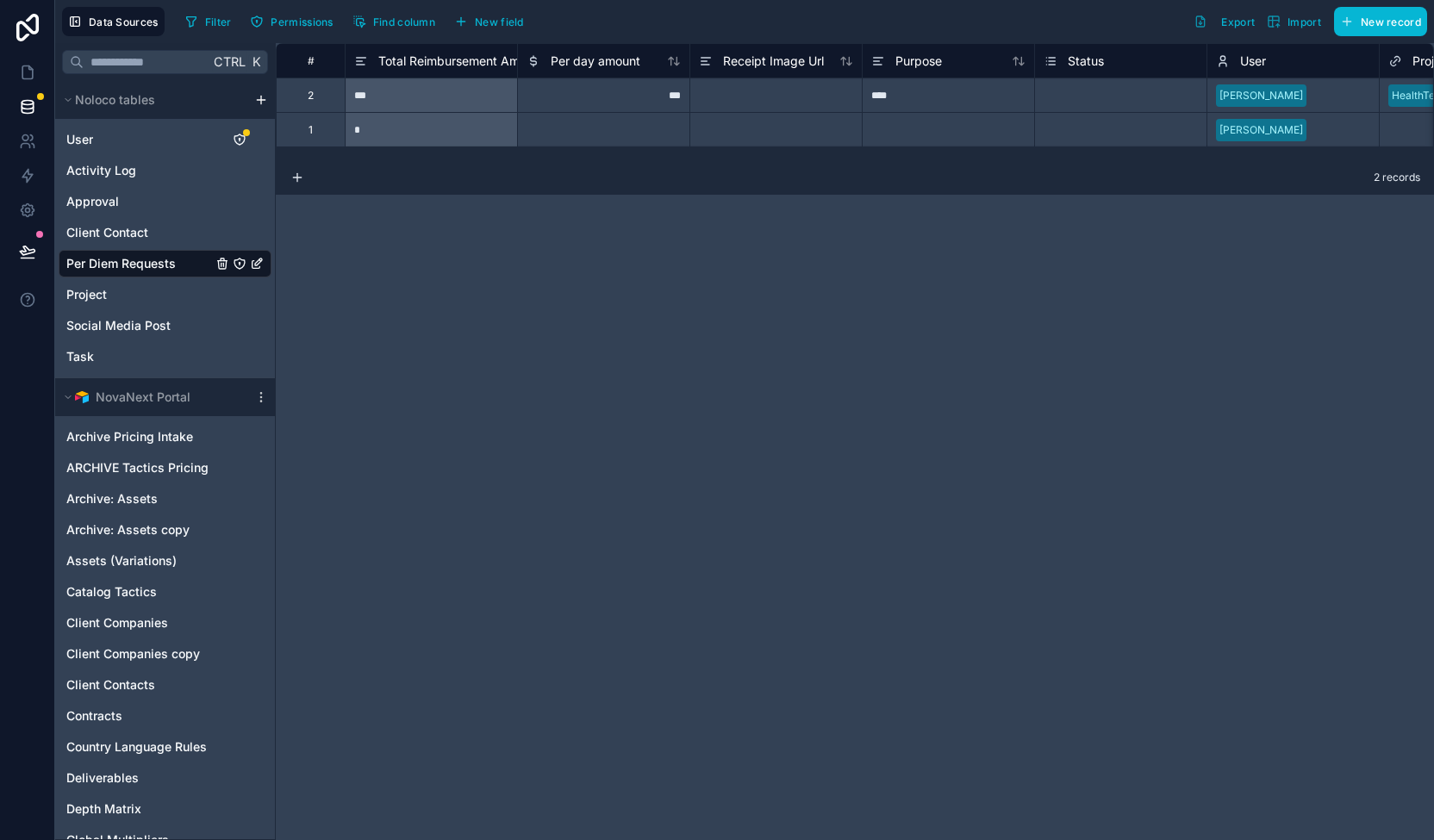
click at [124, 255] on span "Per Diem Requests" at bounding box center [121, 263] width 110 height 17
click at [35, 213] on icon at bounding box center [27, 210] width 17 height 17
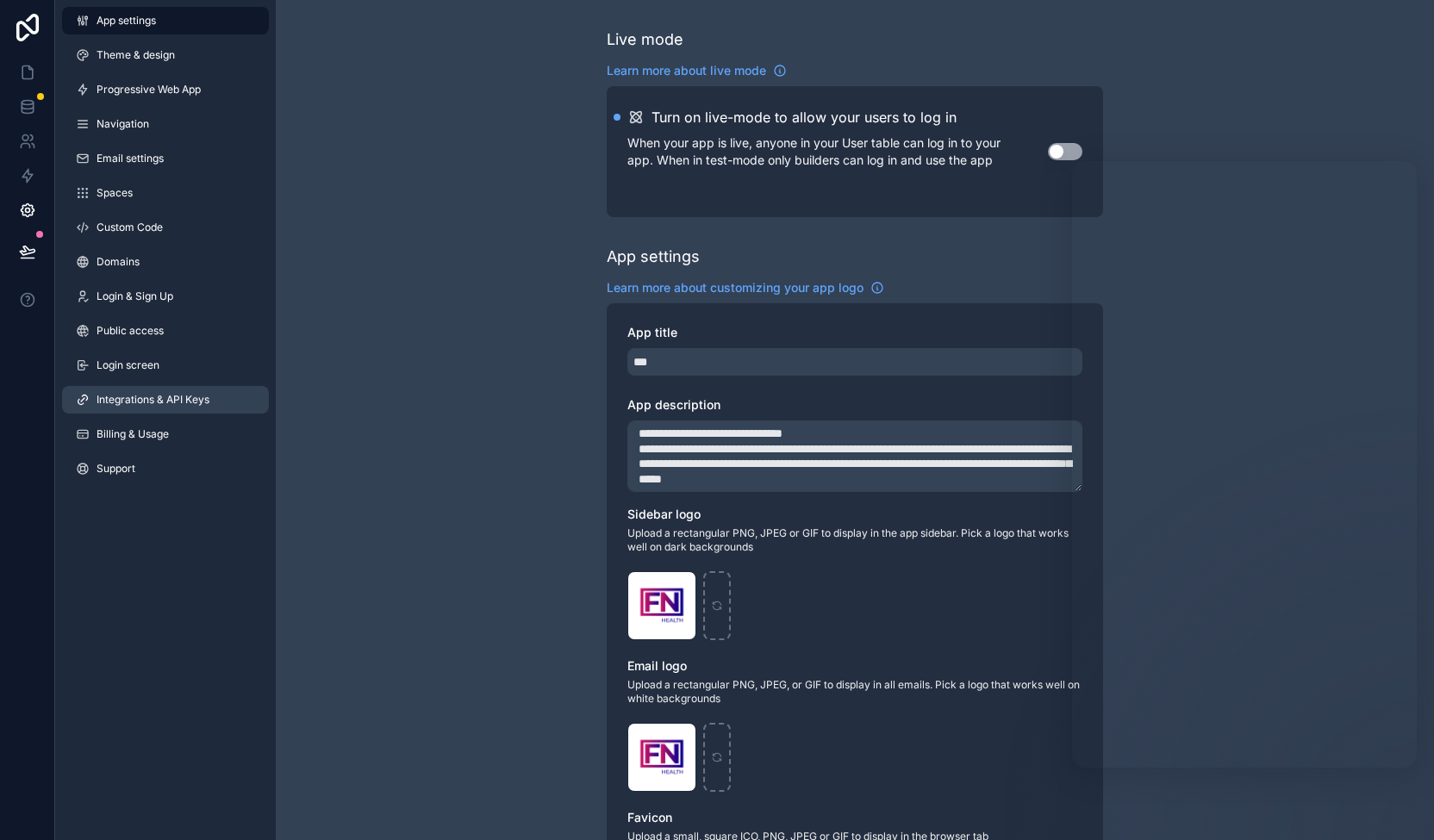
click at [143, 397] on span "Integrations & API Keys" at bounding box center [152, 400] width 113 height 14
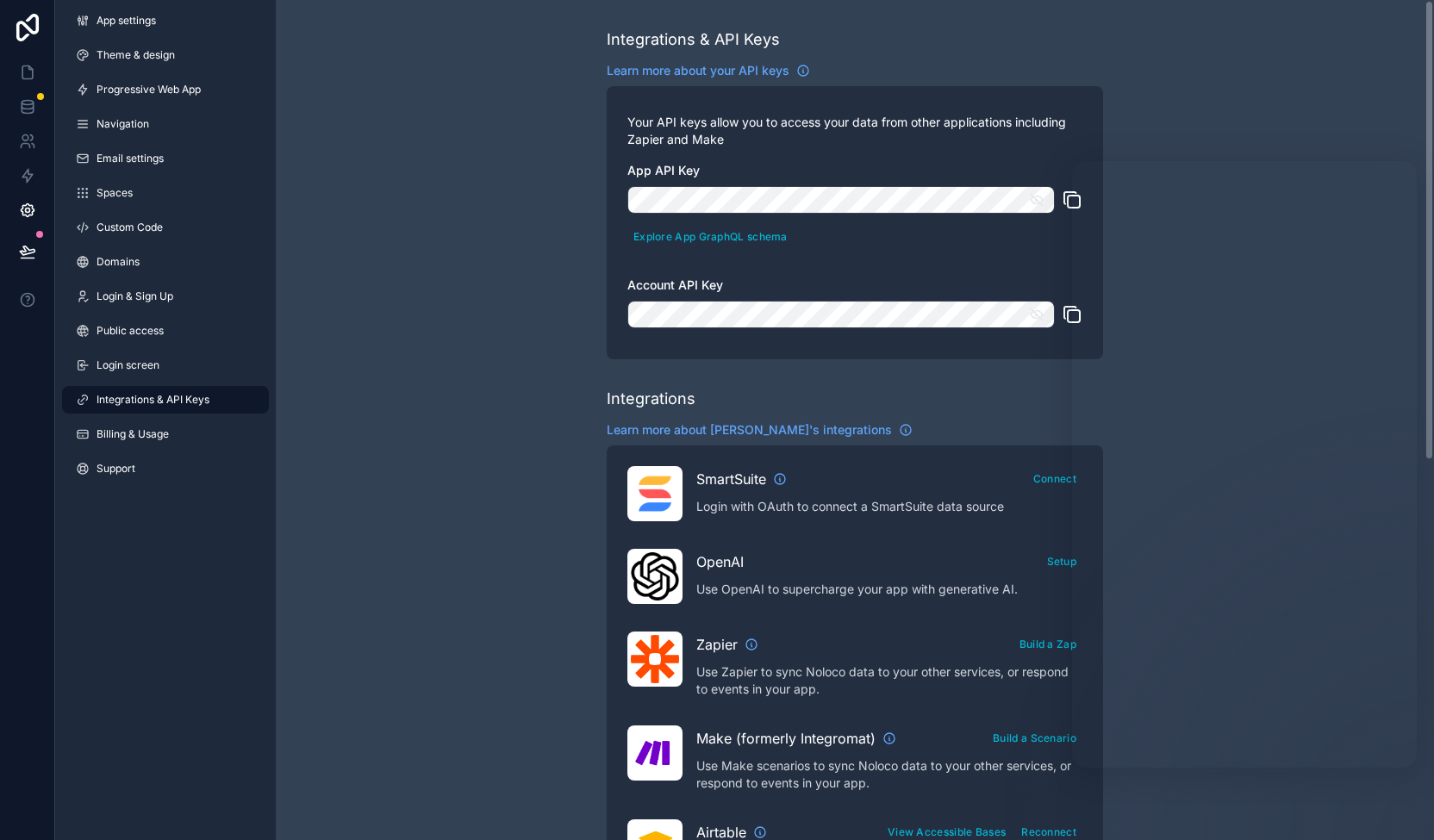
click at [503, 406] on div "Integrations & API Keys Learn more about your API keys Your API keys allow you …" at bounding box center [854, 767] width 1158 height 1535
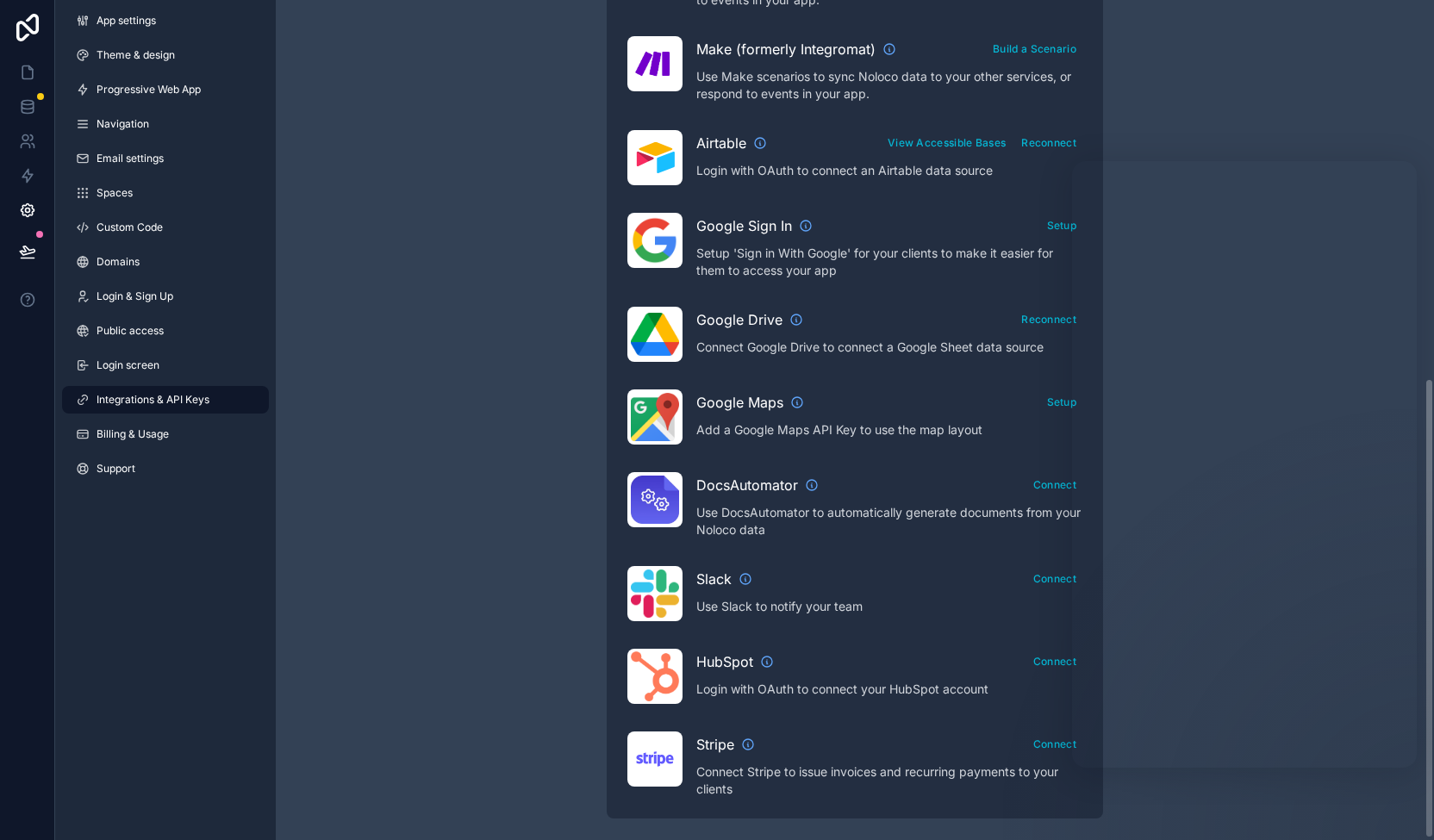
scroll to position [691, 0]
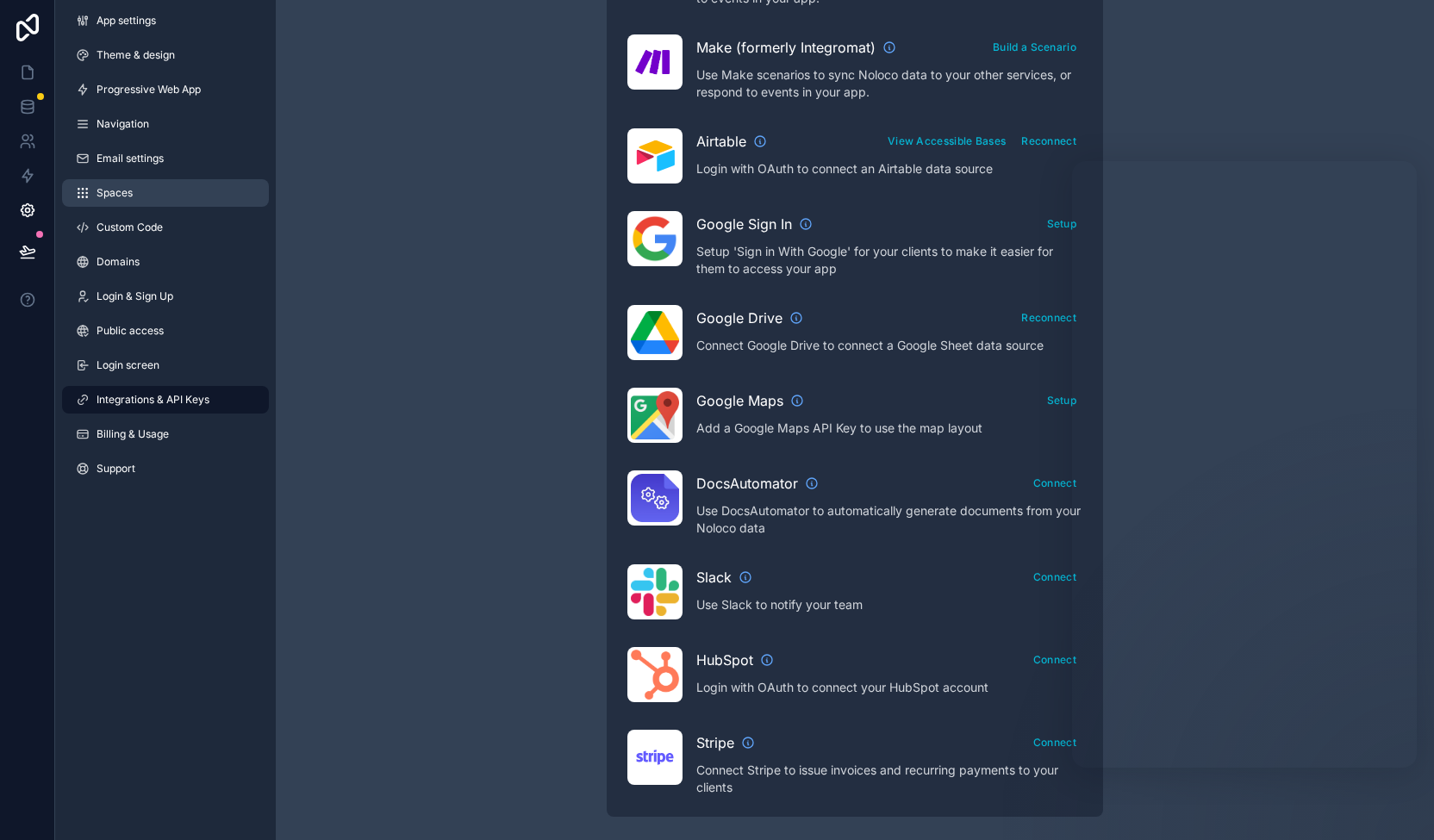
click at [132, 198] on link "Spaces" at bounding box center [165, 193] width 207 height 28
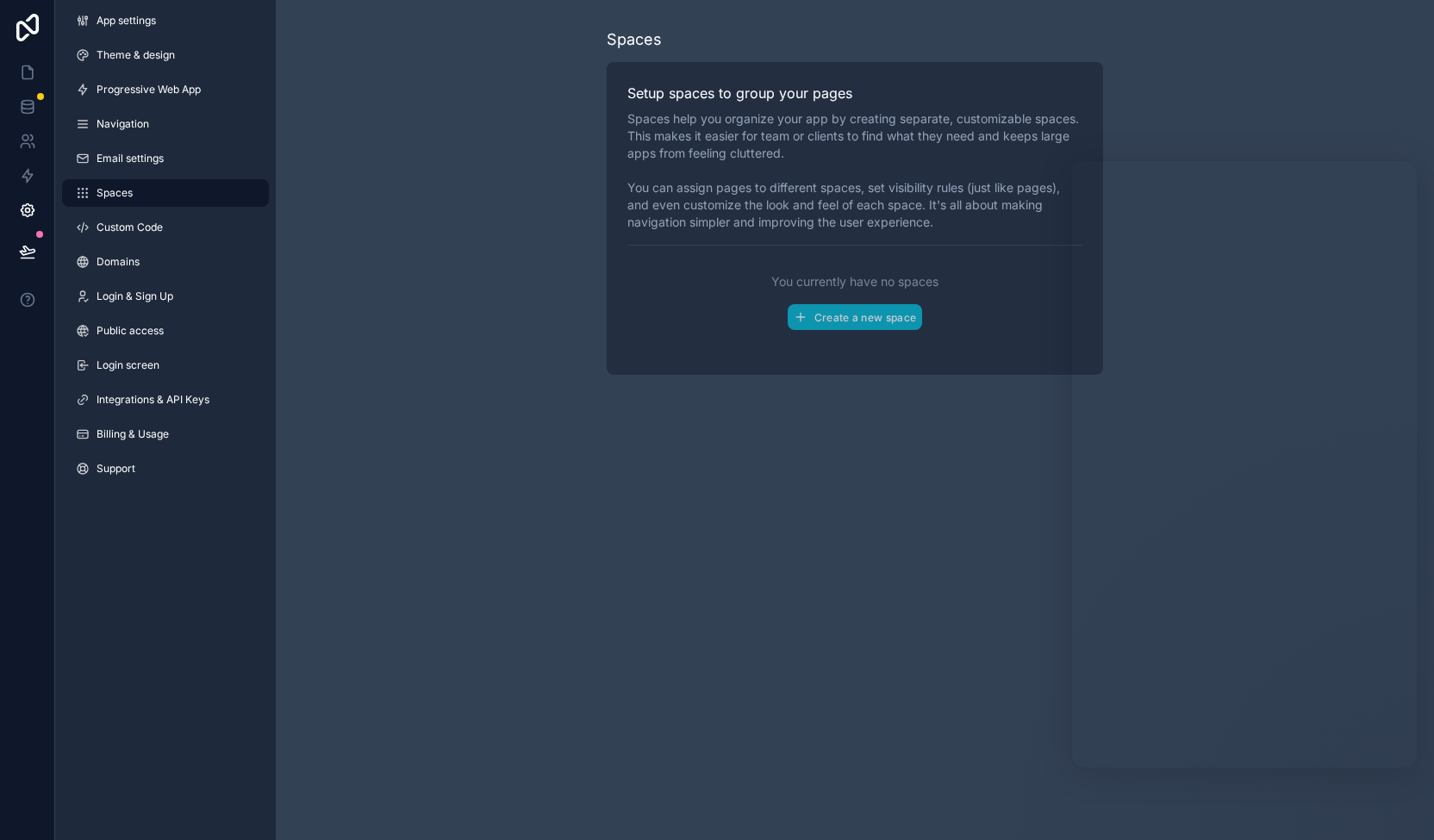
click at [125, 173] on div "App settings Theme & design Progressive Web App Navigation Email settings Space…" at bounding box center [165, 248] width 221 height 496
click at [127, 154] on span "Email settings" at bounding box center [130, 158] width 68 height 14
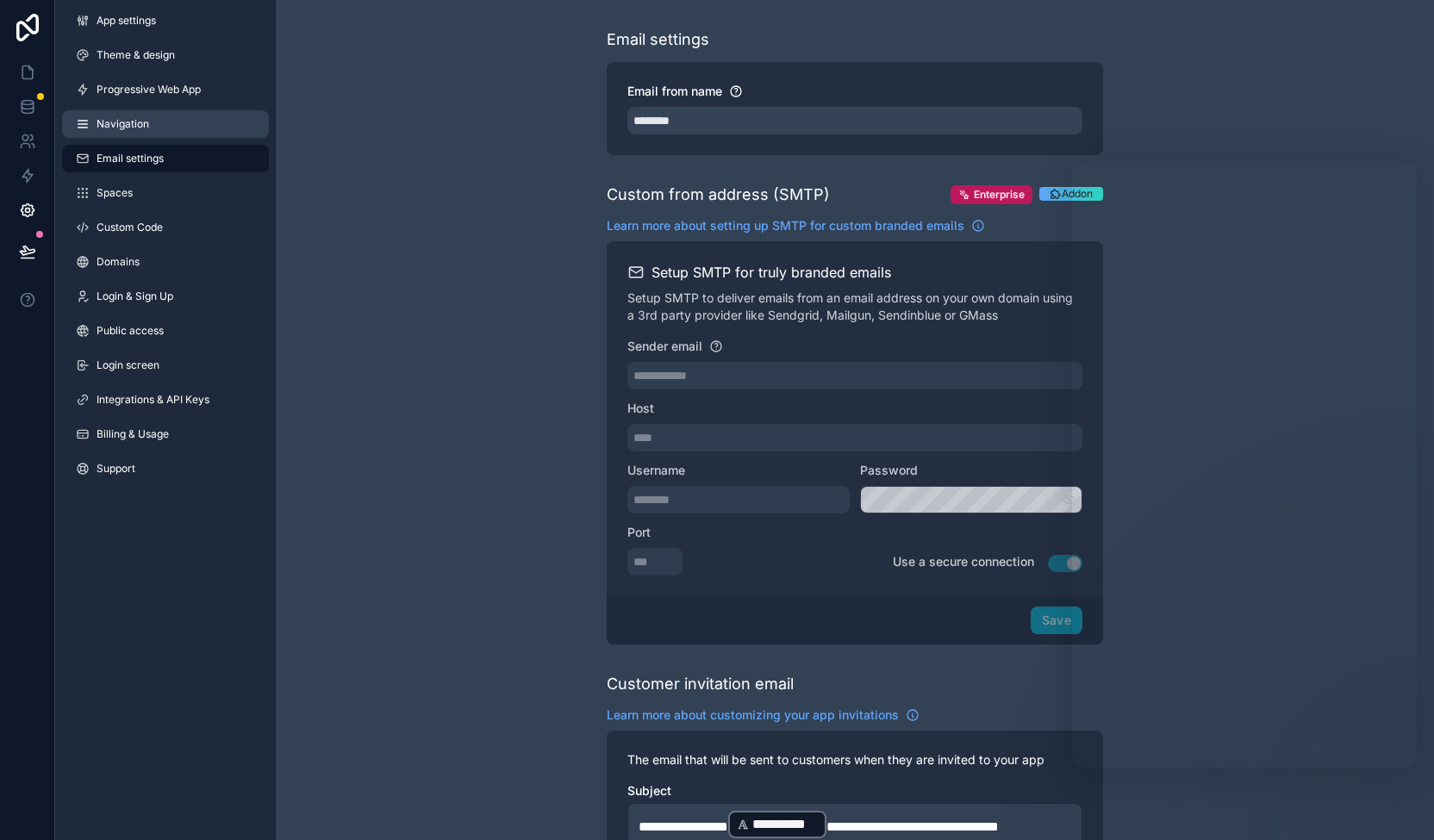
click at [132, 128] on span "Navigation" at bounding box center [122, 124] width 53 height 14
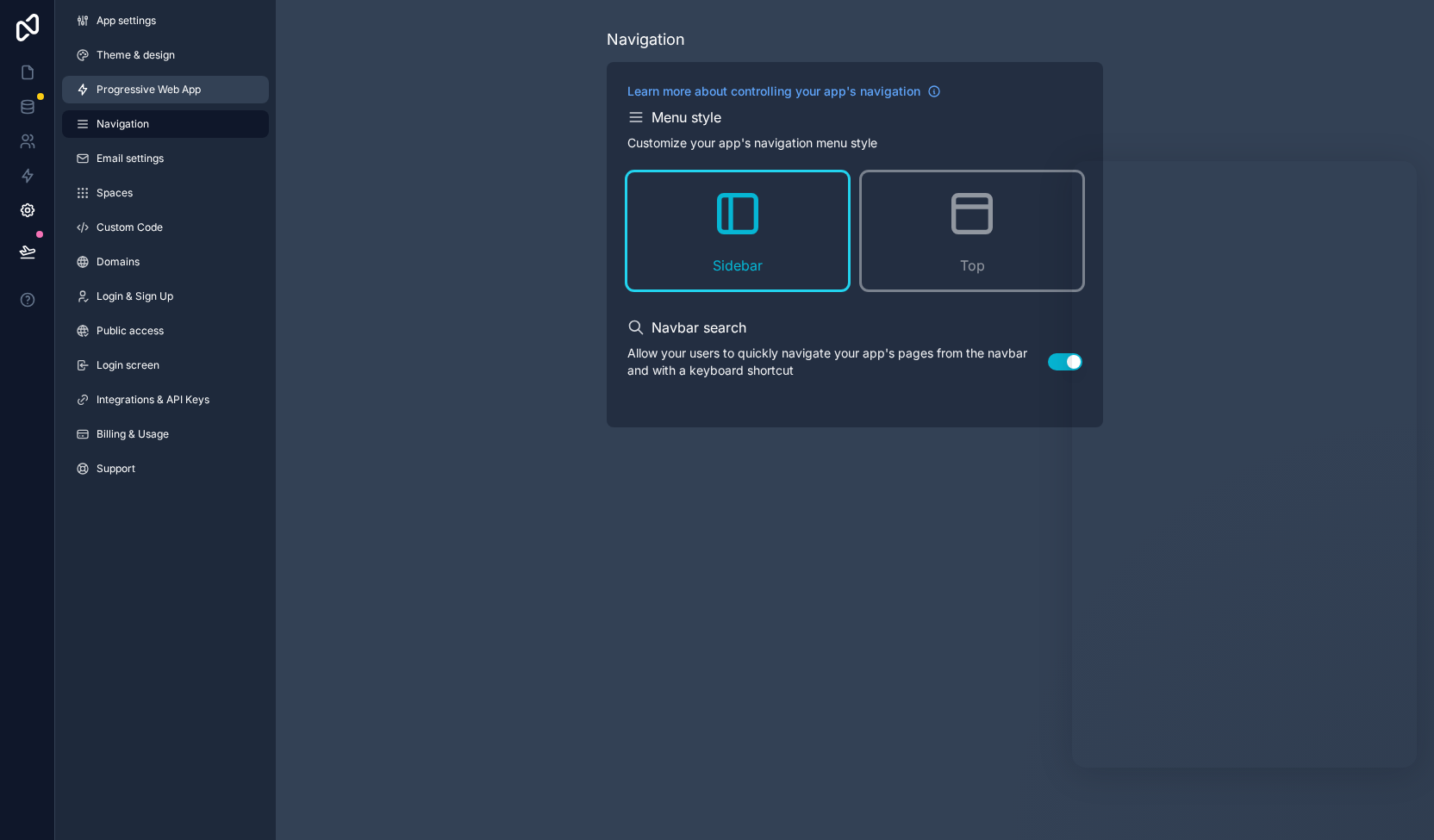
click at [137, 96] on span "Progressive Web App" at bounding box center [148, 90] width 105 height 14
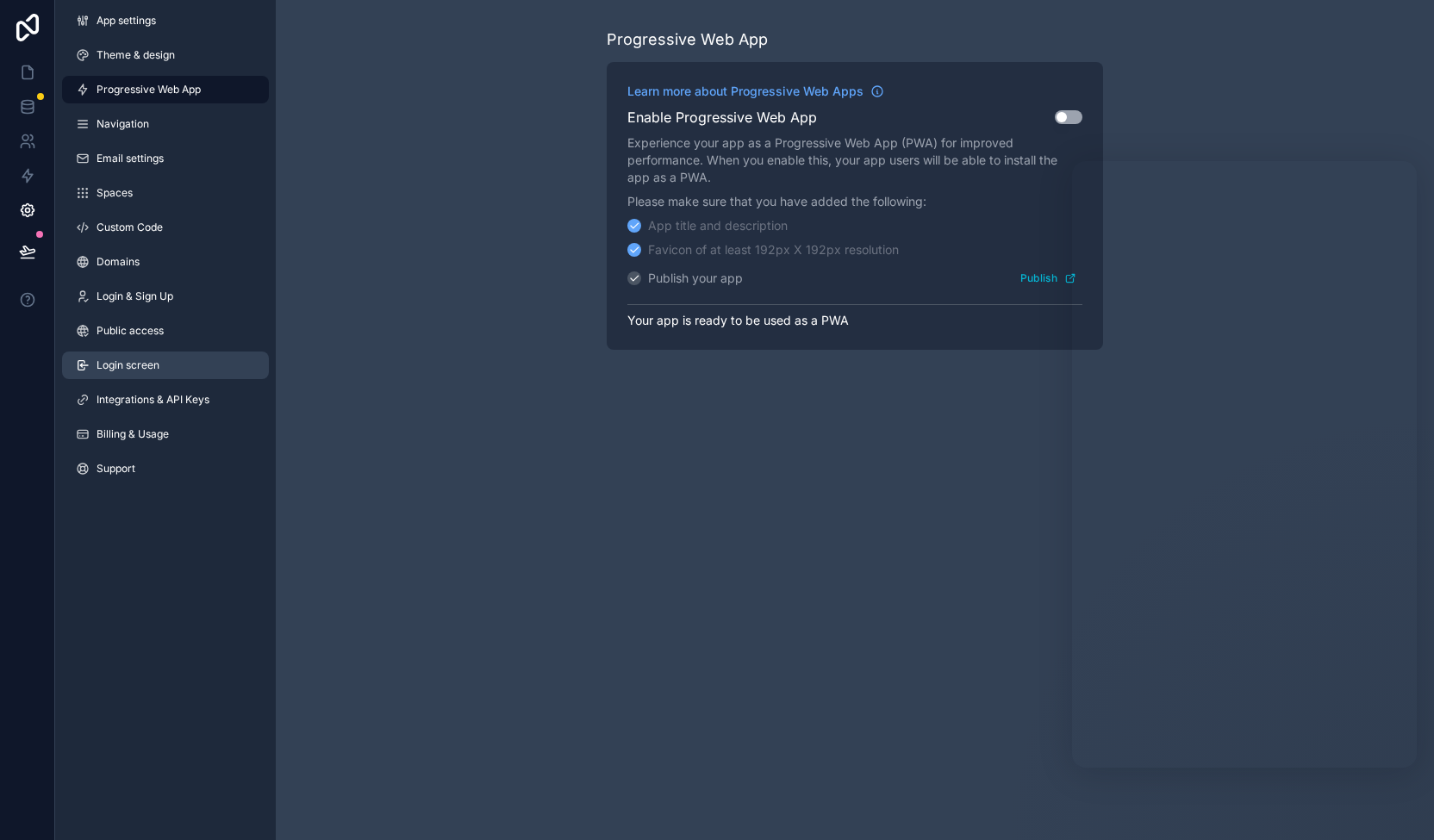
click at [126, 370] on span "Login screen" at bounding box center [127, 365] width 63 height 14
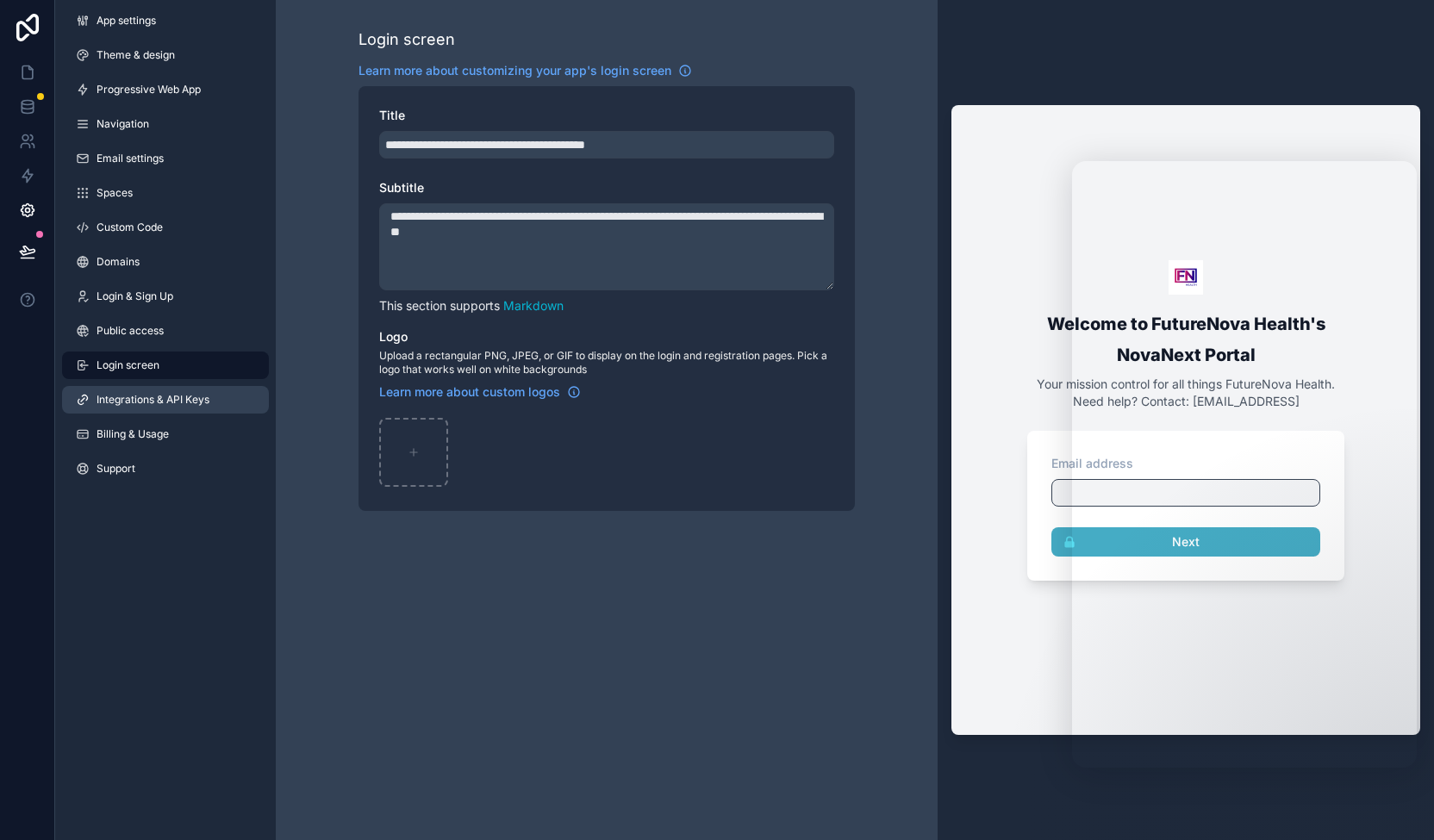
click at [131, 395] on span "Integrations & API Keys" at bounding box center [152, 400] width 113 height 14
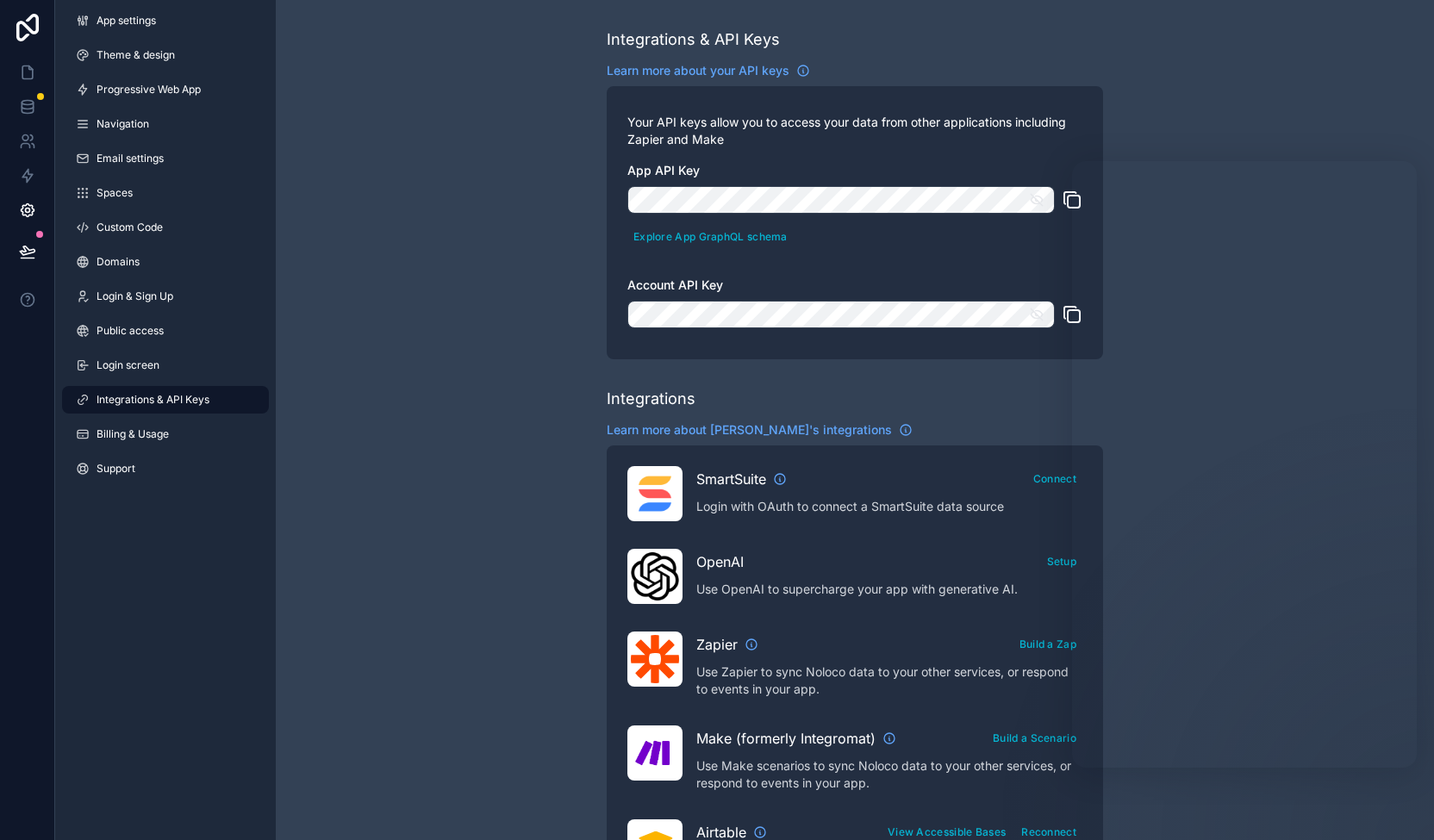
click at [434, 430] on div "Integrations & API Keys Learn more about your API keys Your API keys allow you …" at bounding box center [854, 767] width 1158 height 1535
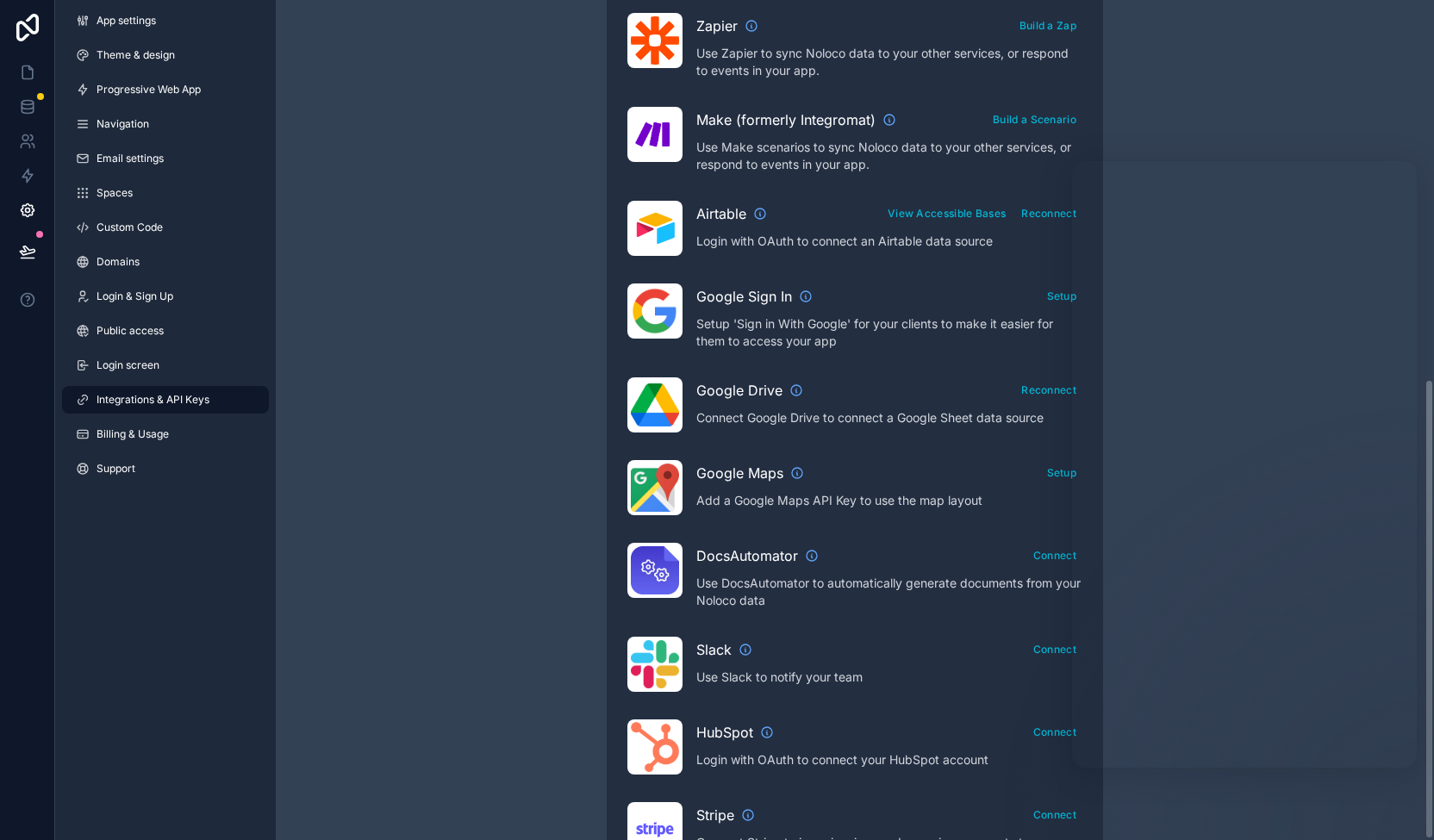
scroll to position [691, 0]
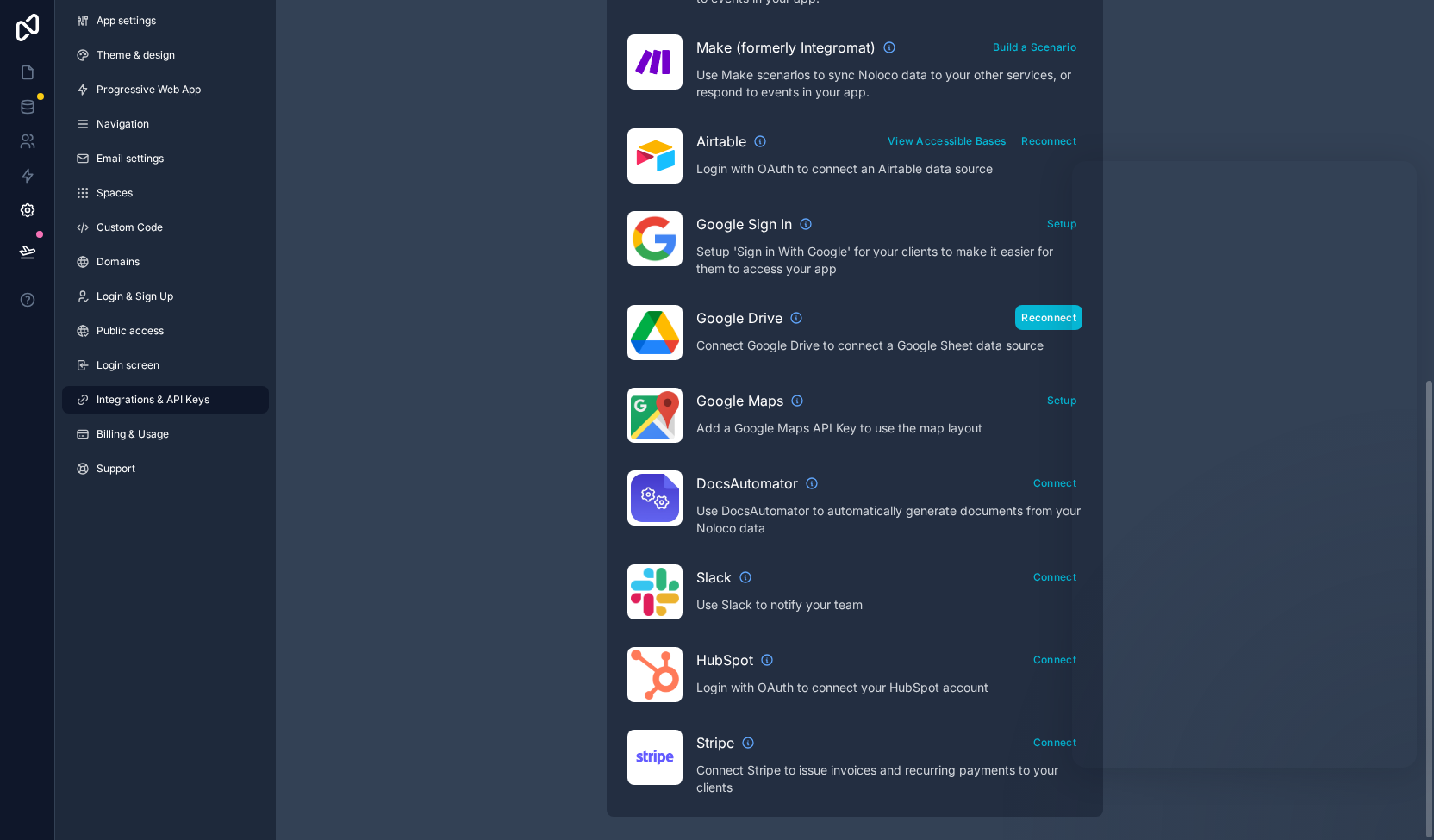
click at [1054, 313] on button "Reconnect" at bounding box center [1049, 316] width 68 height 25
click at [1036, 316] on button "Reconnect" at bounding box center [1049, 316] width 68 height 25
click at [1073, 306] on button "Reconnect" at bounding box center [1049, 316] width 68 height 25
click at [1060, 315] on button "Reconnect" at bounding box center [1049, 316] width 68 height 25
click at [1202, 331] on div "Integrations & API Keys Learn more about your API keys Your API keys allow you …" at bounding box center [854, 77] width 1158 height 1535
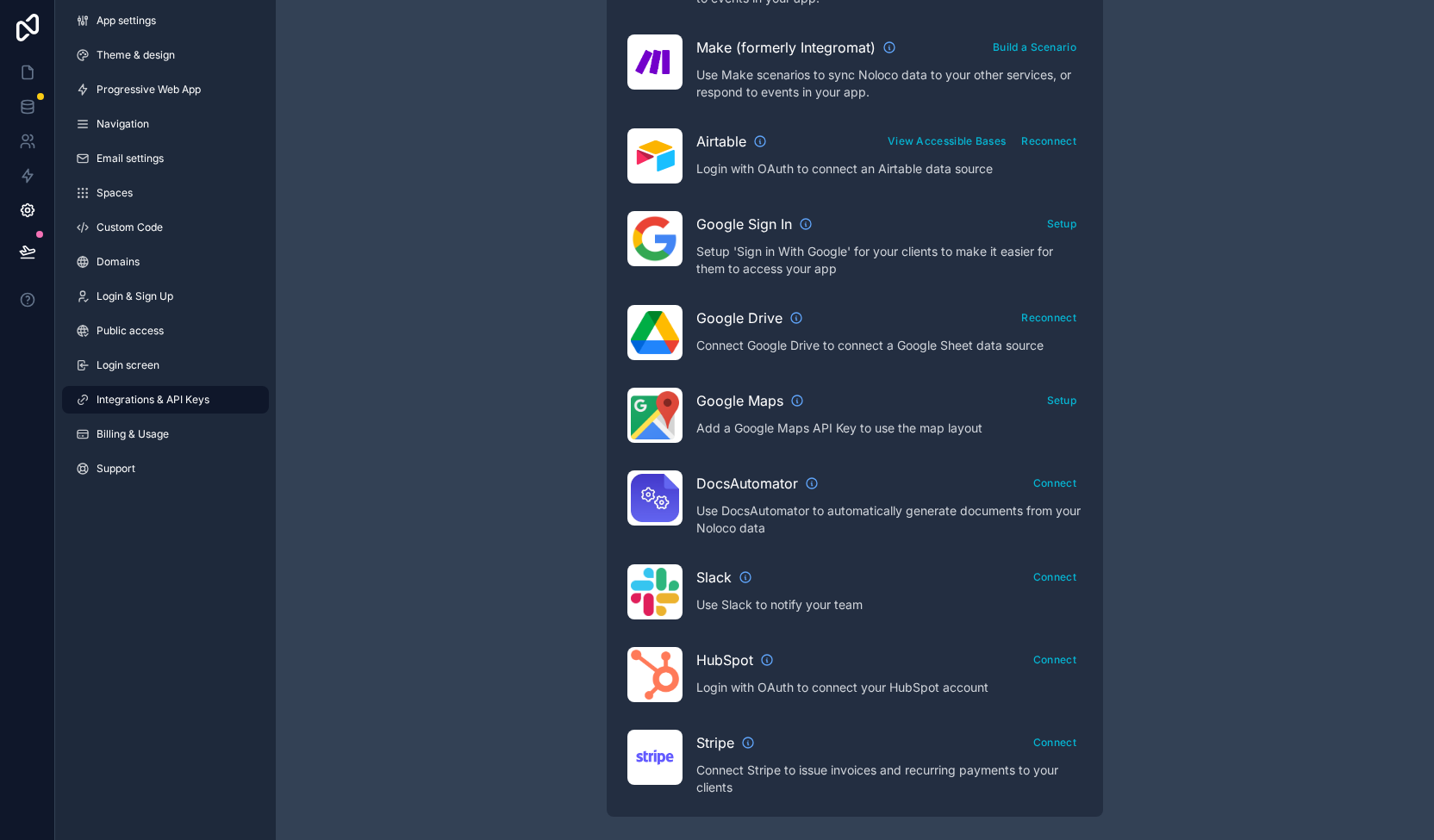
click at [381, 442] on div "Integrations & API Keys Learn more about your API keys Your API keys allow you …" at bounding box center [854, 77] width 1158 height 1535
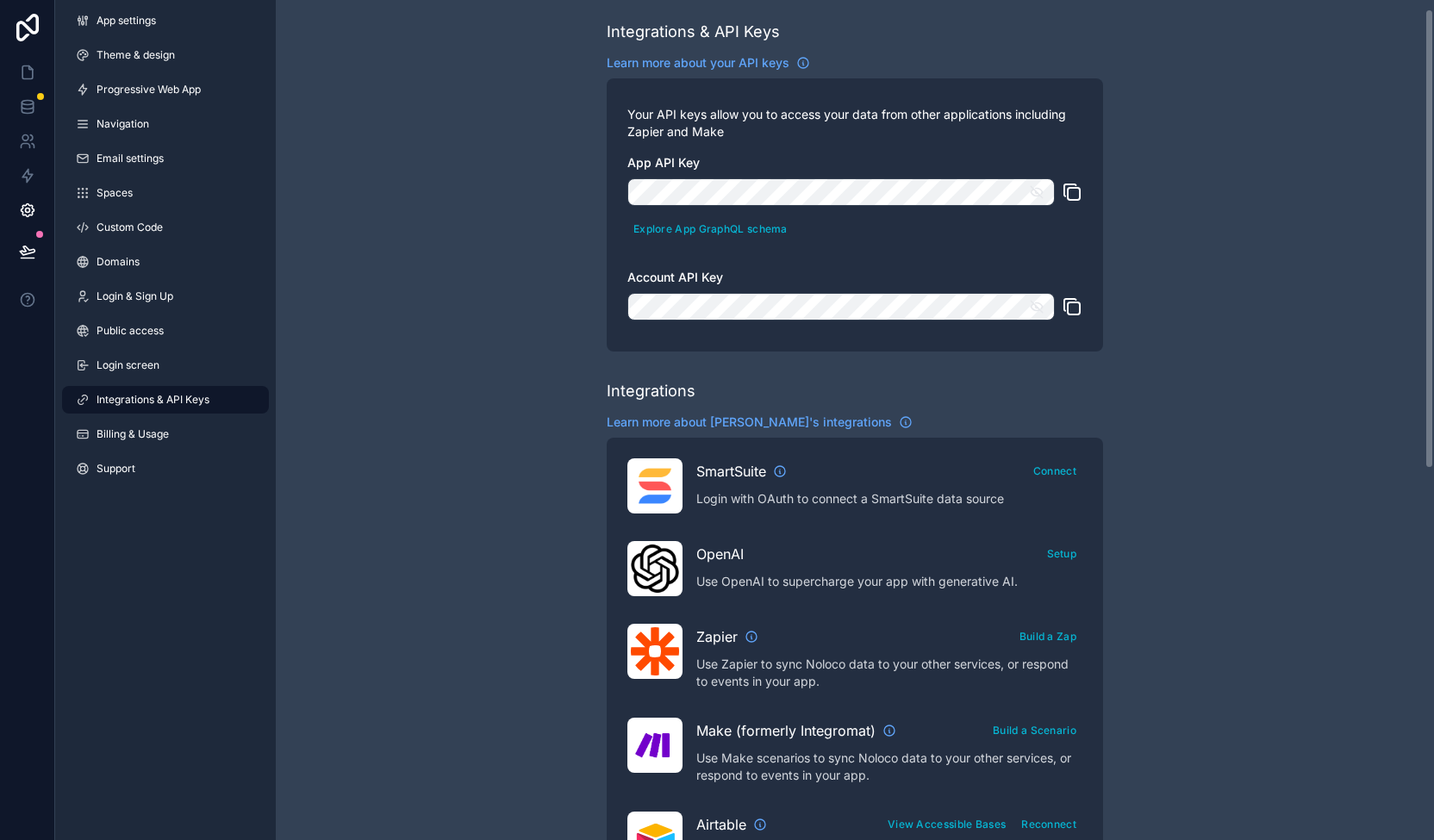
scroll to position [0, 0]
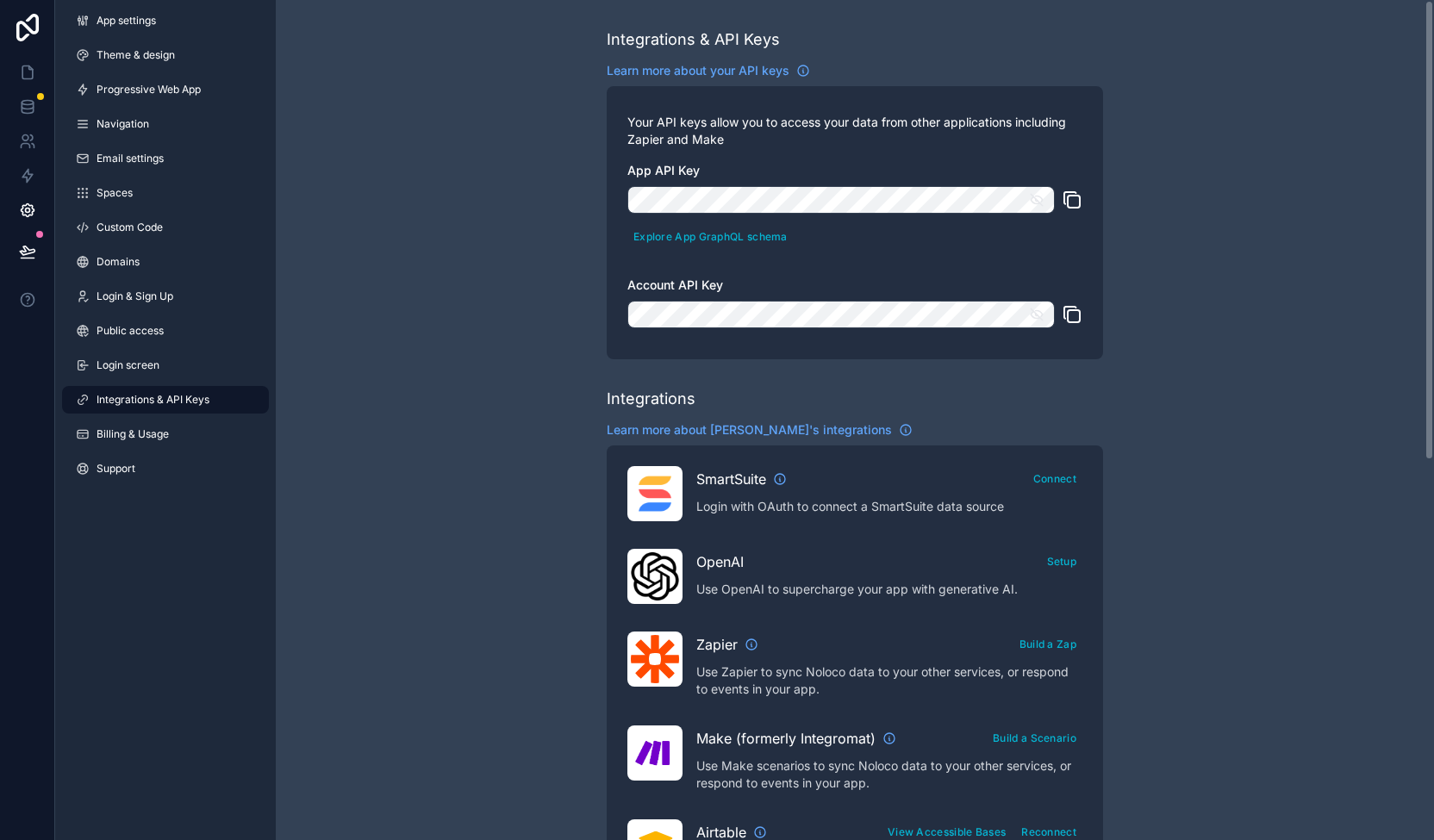
drag, startPoint x: 1428, startPoint y: 474, endPoint x: 1389, endPoint y: -44, distance: 519.5
click at [1389, 0] on html "App settings Theme & design Progressive Web App Navigation Email settings Space…" at bounding box center [717, 420] width 1434 height 840
click at [1275, 253] on div "Integrations & API Keys Learn more about your API keys Your API keys allow you …" at bounding box center [854, 767] width 1158 height 1535
click at [1218, 266] on div "Integrations & API Keys Learn more about your API keys Your API keys allow you …" at bounding box center [854, 767] width 1158 height 1535
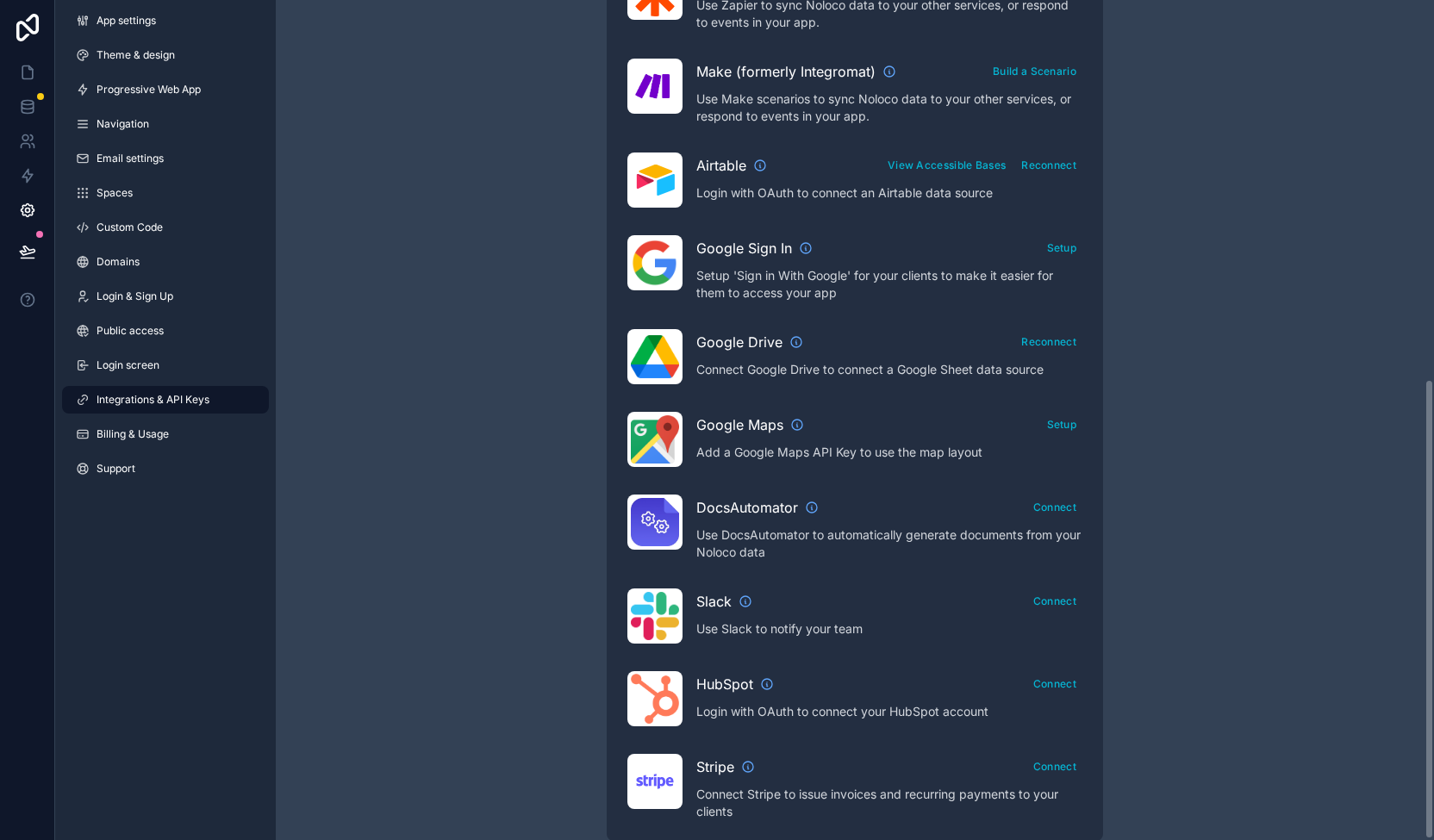
scroll to position [691, 0]
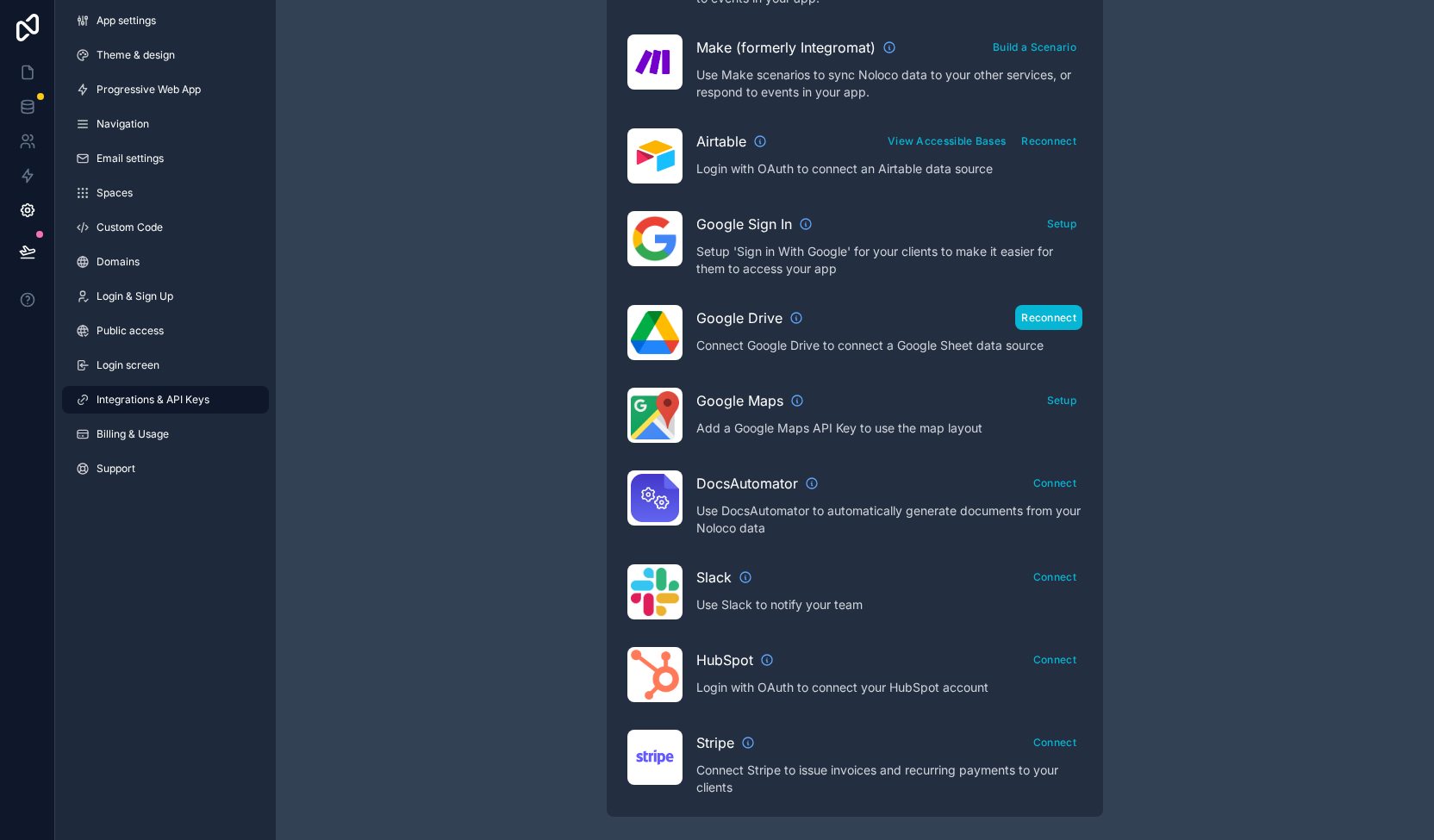
click at [1052, 320] on button "Reconnect" at bounding box center [1049, 316] width 68 height 25
click at [727, 313] on span "Google Drive" at bounding box center [739, 317] width 87 height 21
click at [791, 311] on icon "scrollable content" at bounding box center [797, 317] width 14 height 14
click at [23, 105] on icon at bounding box center [27, 103] width 11 height 4
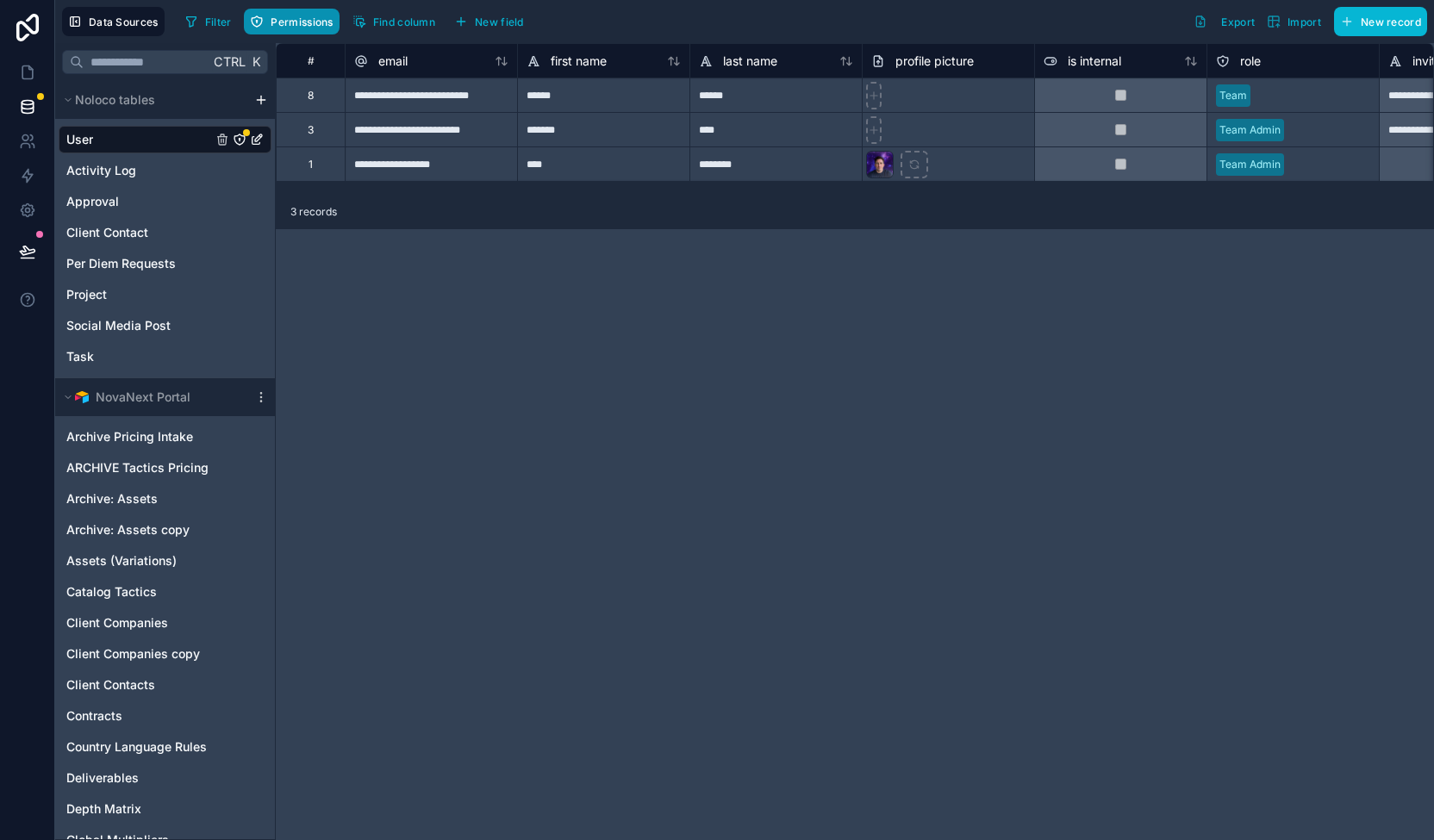
click at [314, 18] on span "Permissions" at bounding box center [302, 22] width 62 height 13
click at [185, 100] on button "Noloco tables" at bounding box center [153, 100] width 189 height 24
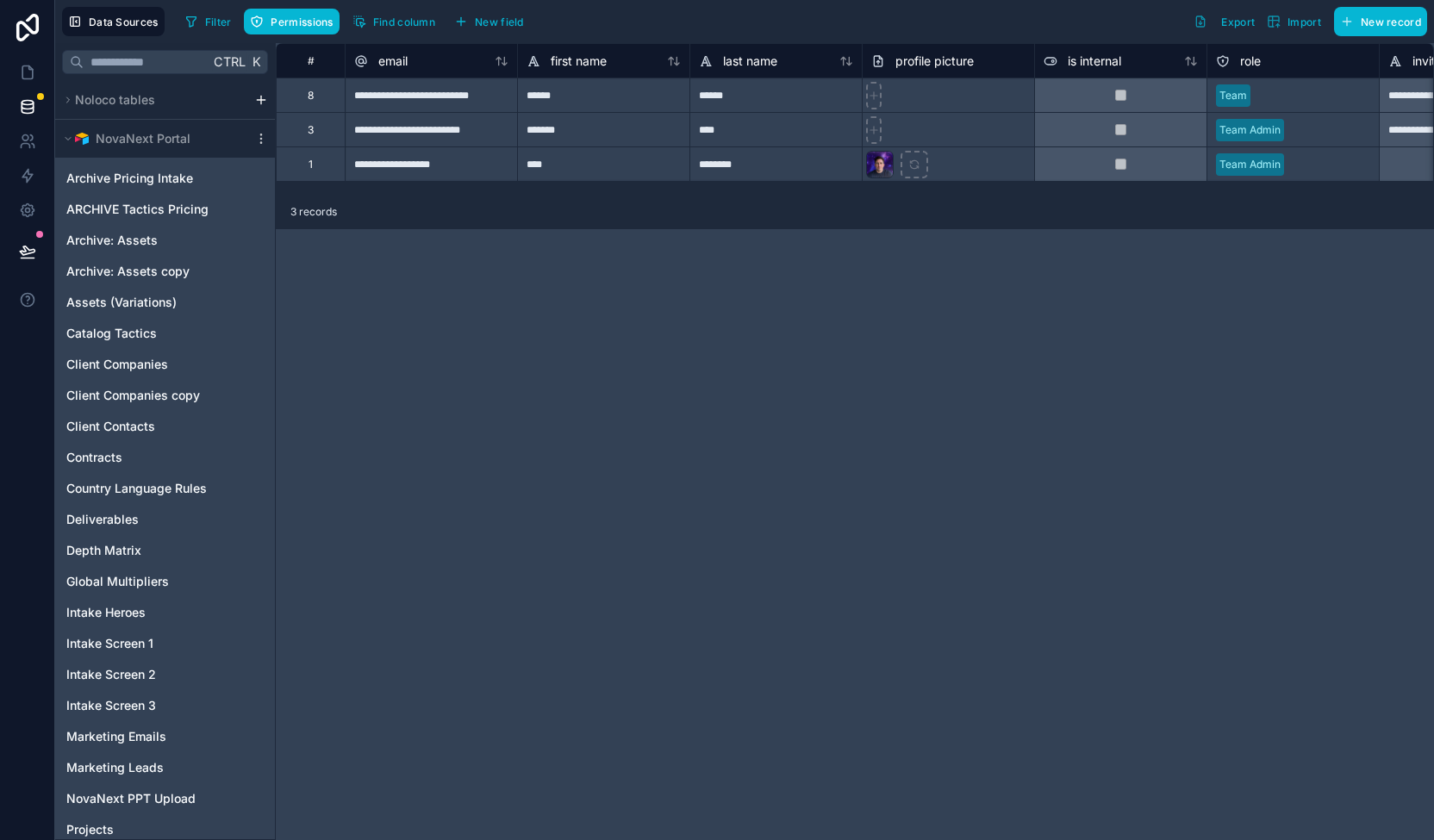
click at [259, 94] on html "**********" at bounding box center [717, 420] width 1434 height 840
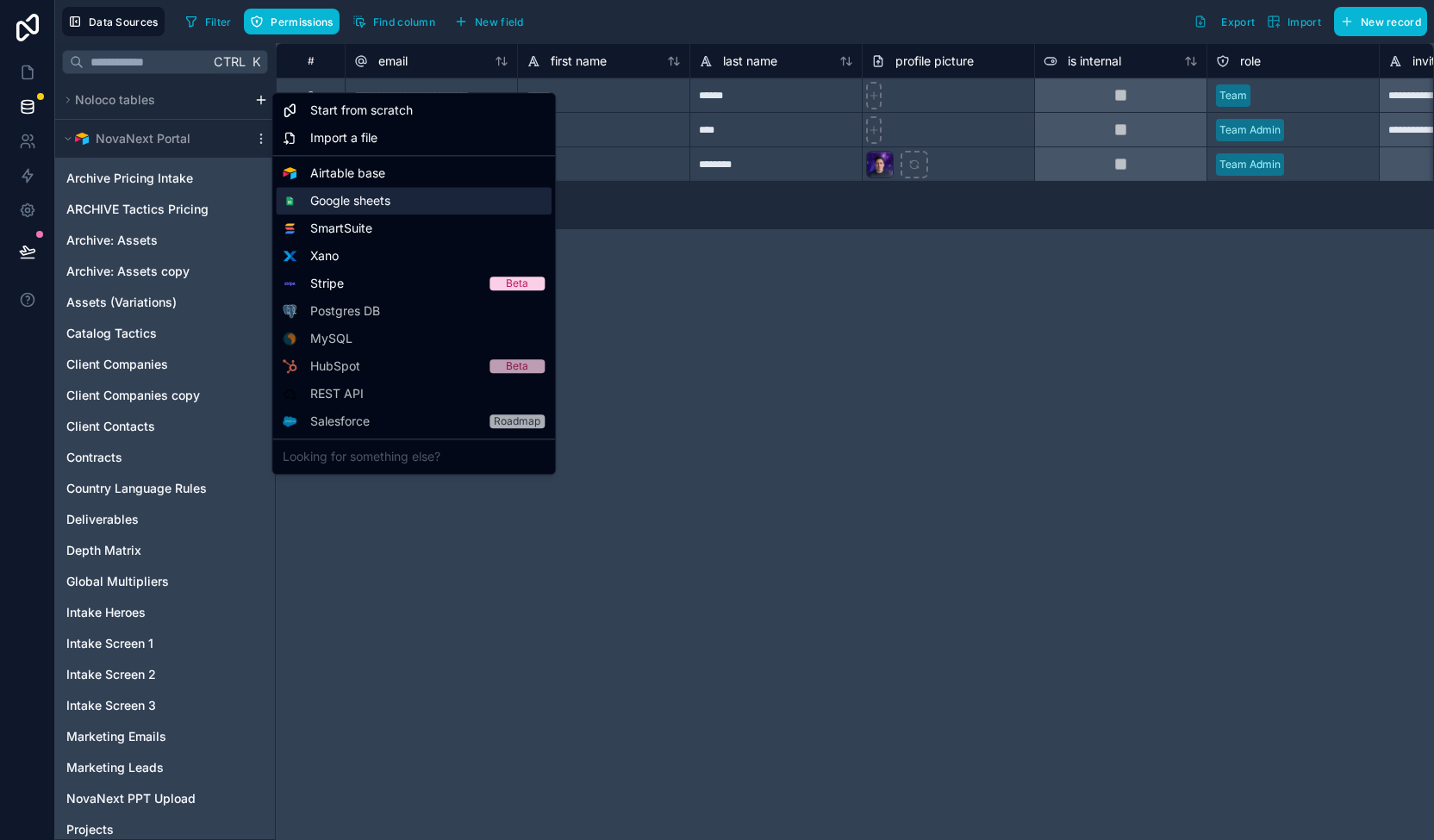
click at [377, 200] on span "Google sheets" at bounding box center [351, 200] width 80 height 17
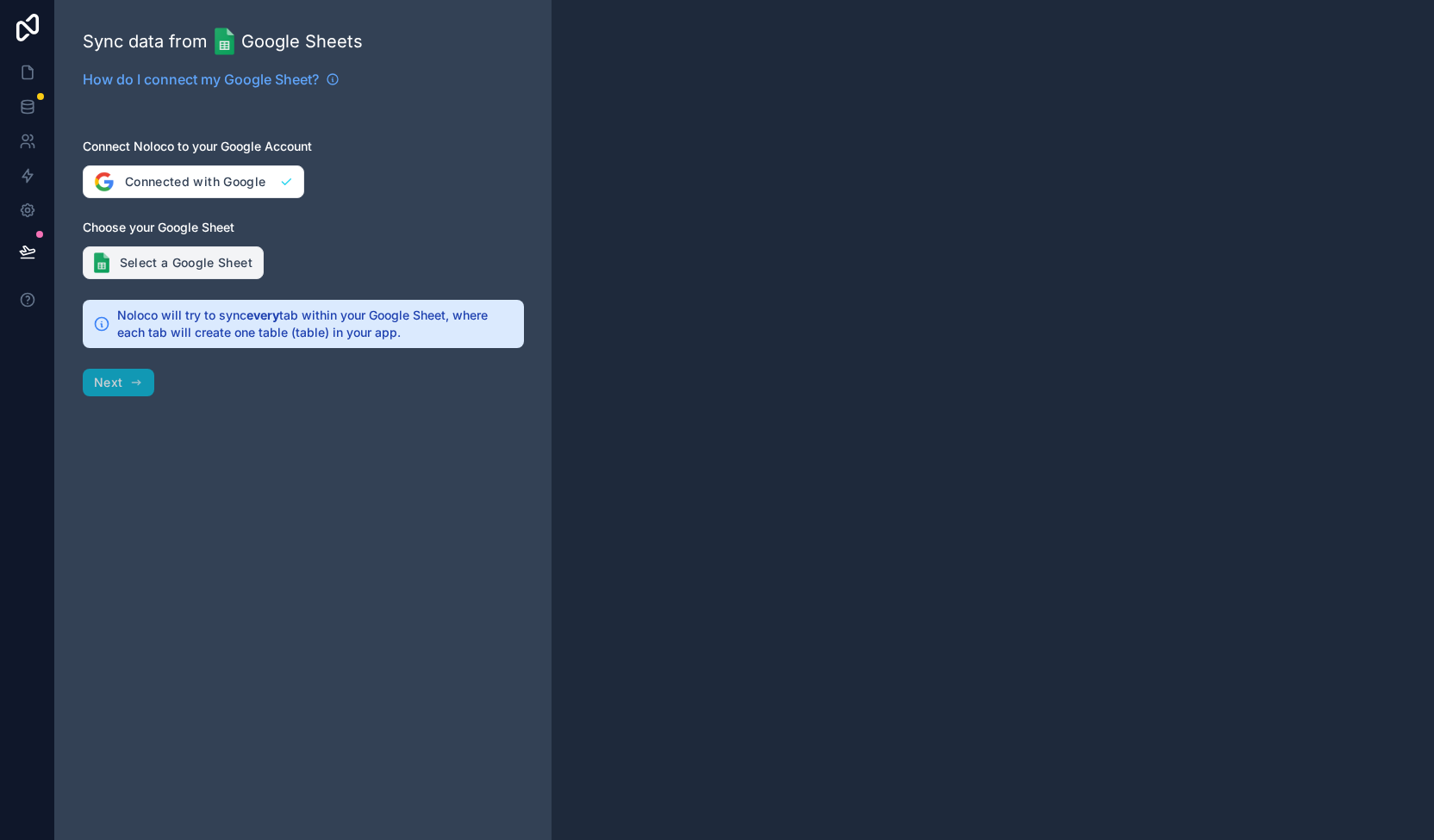
click at [195, 259] on button "Select a Google Sheet" at bounding box center [173, 263] width 181 height 33
click at [1200, 152] on div at bounding box center [993, 420] width 882 height 840
click at [172, 270] on button "Select a Google Sheet" at bounding box center [173, 263] width 181 height 33
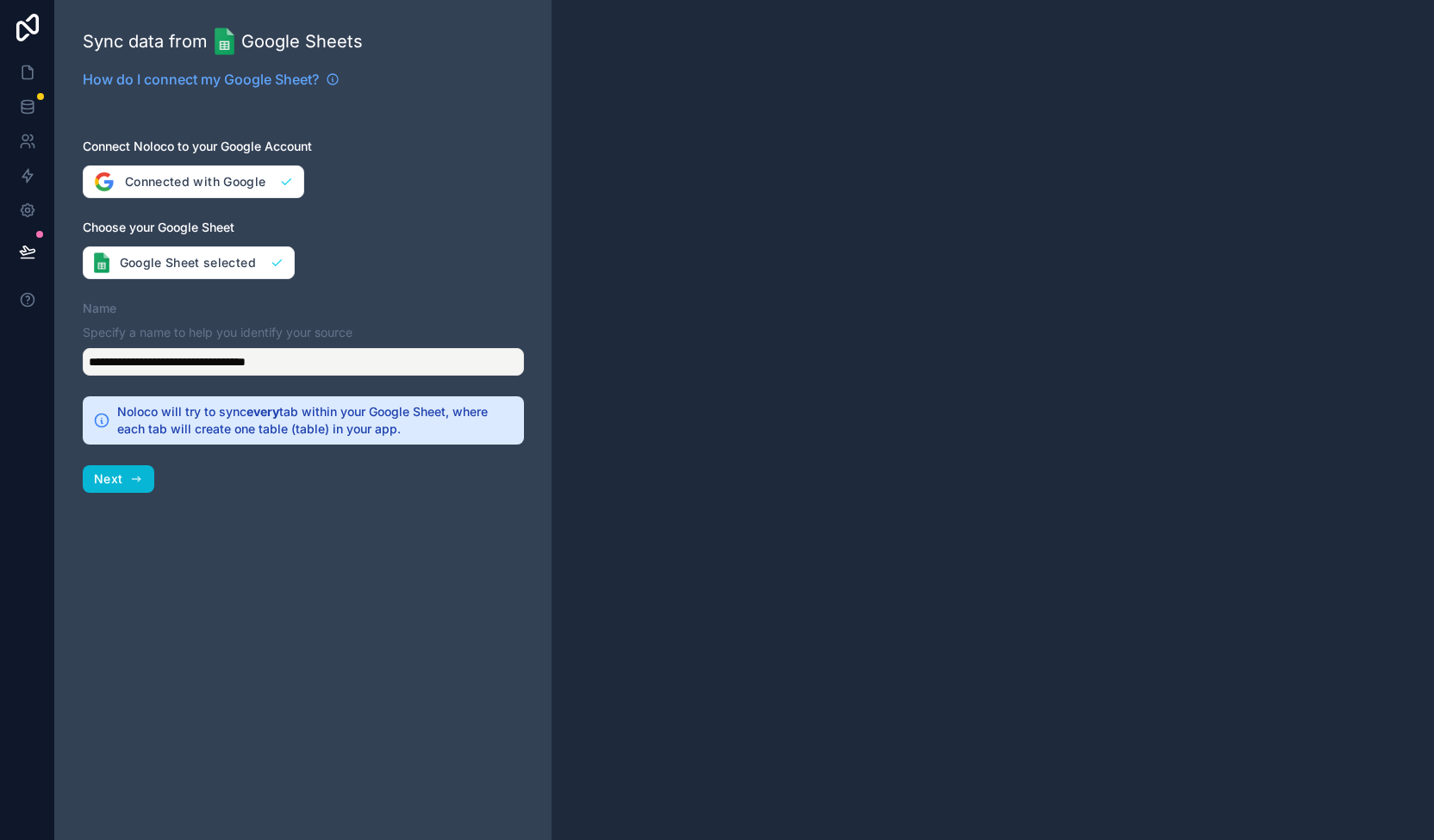
click at [234, 416] on h2 "Noloco will try to sync every tab within your Google Sheet, where each tab will…" at bounding box center [316, 420] width 396 height 35
click at [138, 474] on icon "button" at bounding box center [136, 479] width 14 height 14
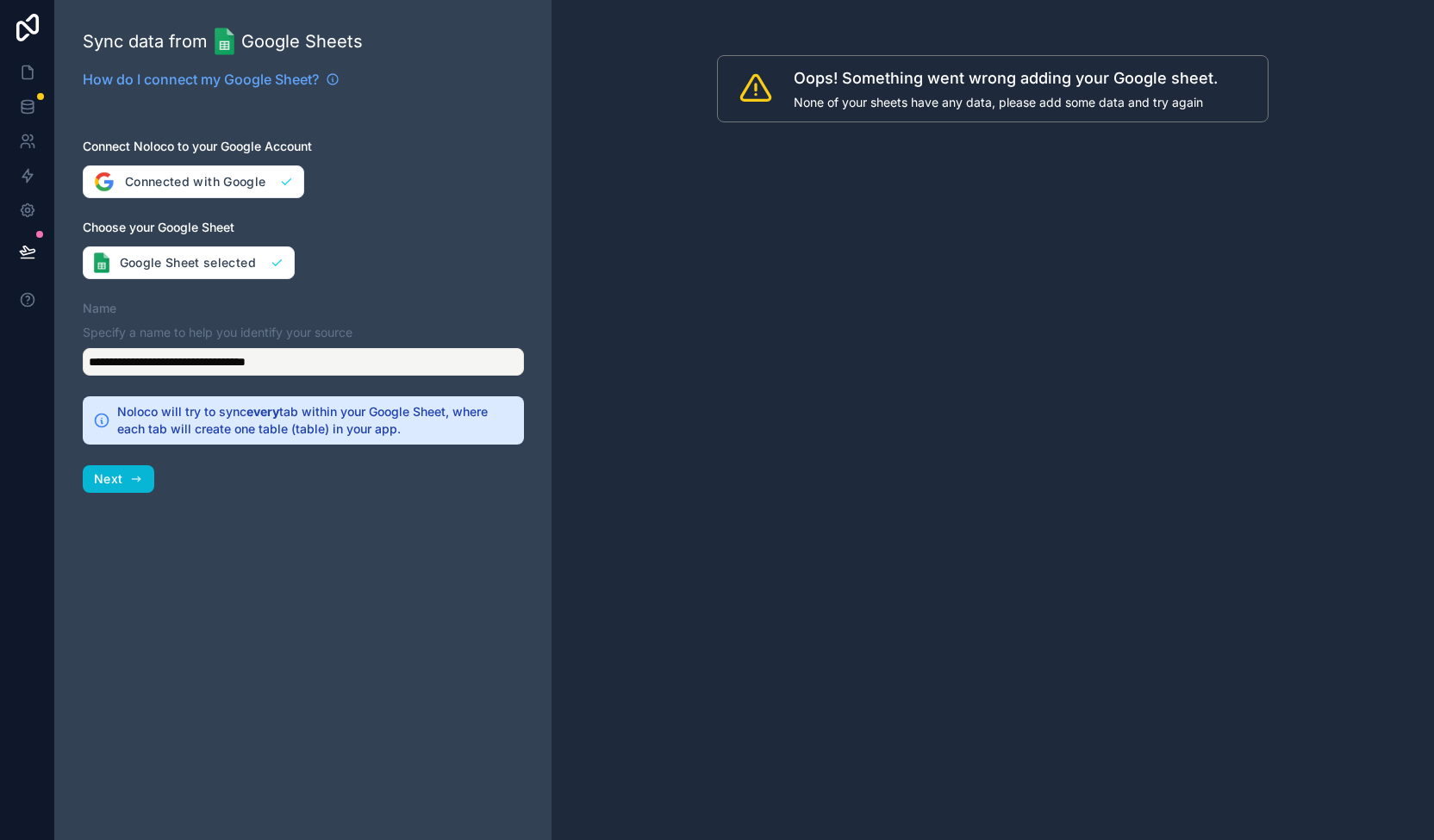
click at [235, 124] on div "**********" at bounding box center [303, 420] width 496 height 840
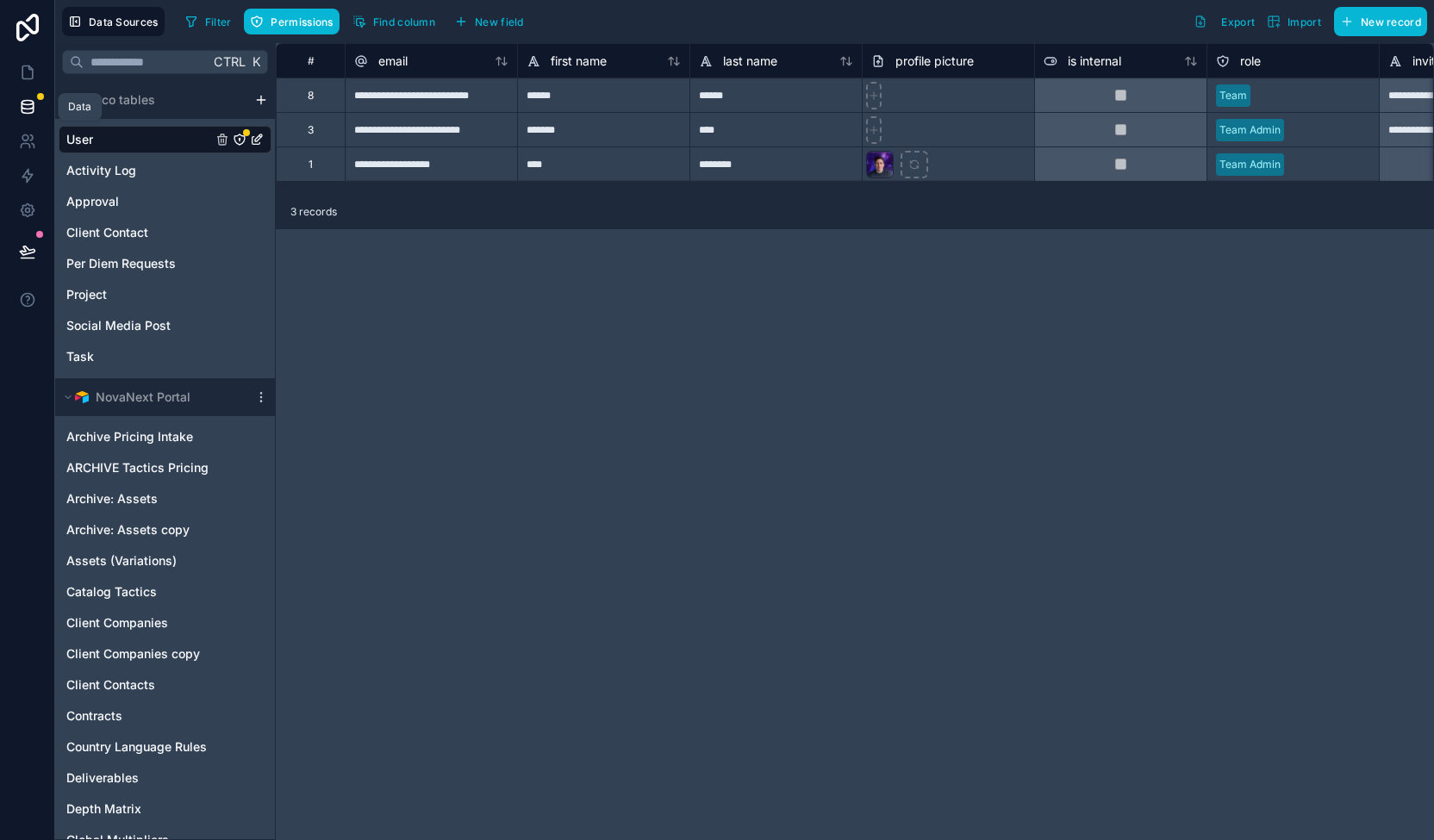
click at [28, 103] on icon at bounding box center [27, 106] width 17 height 17
click at [33, 99] on icon at bounding box center [27, 106] width 17 height 17
click at [143, 256] on span "Per Diem Requests" at bounding box center [121, 263] width 110 height 17
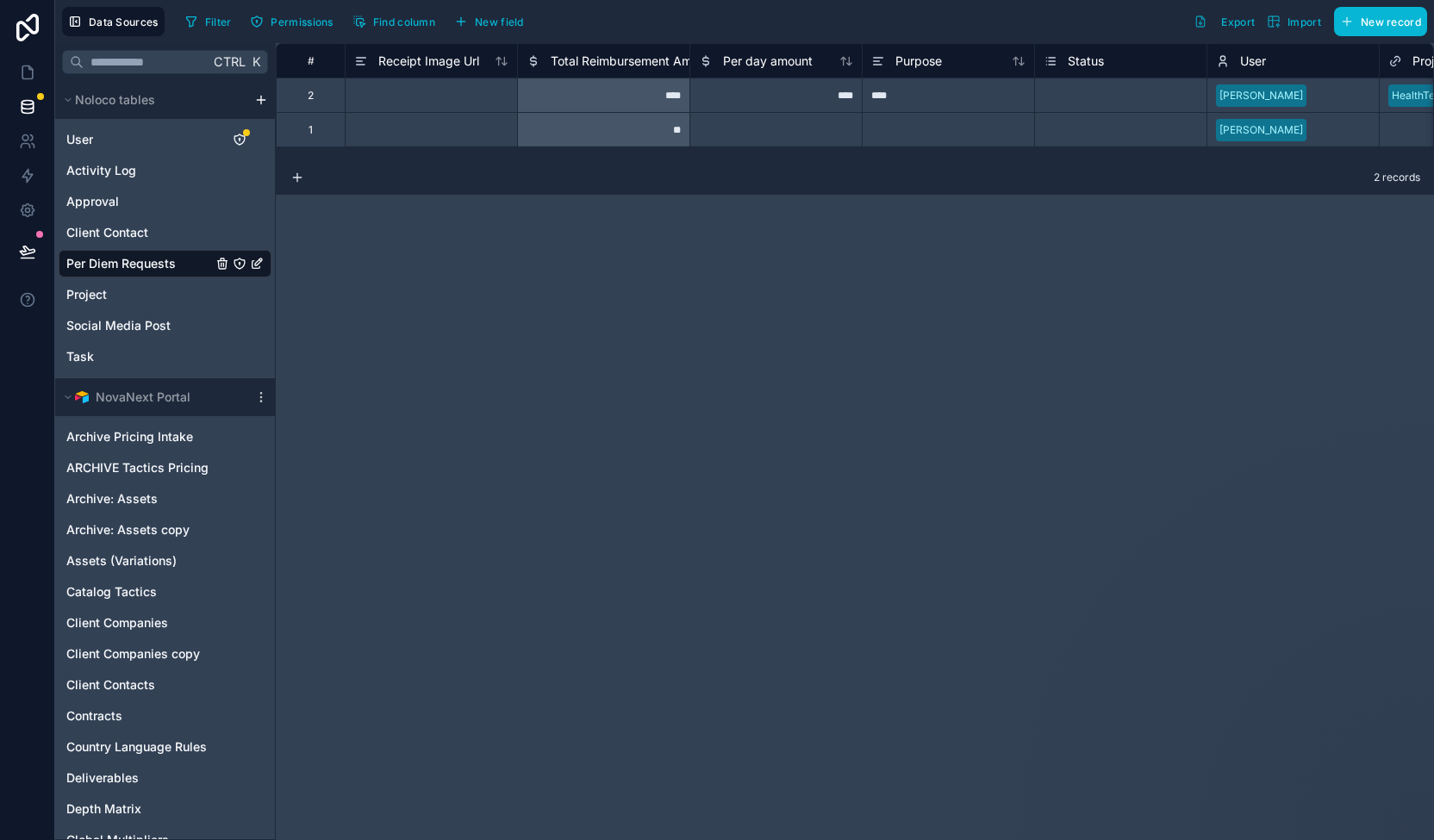
click at [157, 266] on span "Per Diem Requests" at bounding box center [121, 263] width 110 height 17
click at [593, 14] on div "Filter Permissions Find column New field Export Import New record" at bounding box center [803, 21] width 1249 height 29
click at [35, 102] on icon at bounding box center [27, 106] width 17 height 17
click at [24, 101] on icon at bounding box center [27, 103] width 11 height 4
click at [155, 436] on span "Archive Pricing Intake" at bounding box center [129, 436] width 126 height 17
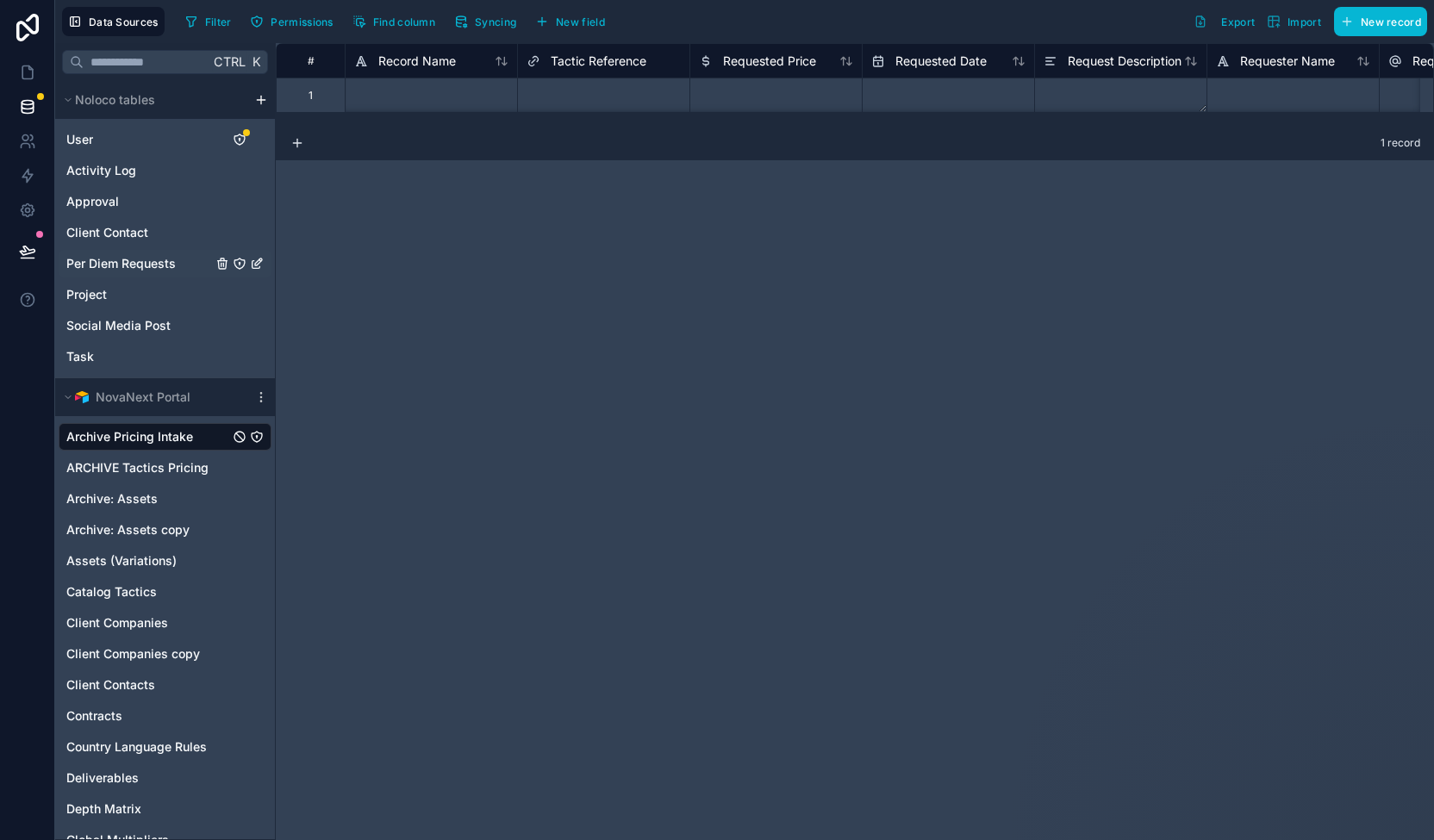
click at [134, 261] on span "Per Diem Requests" at bounding box center [121, 263] width 110 height 17
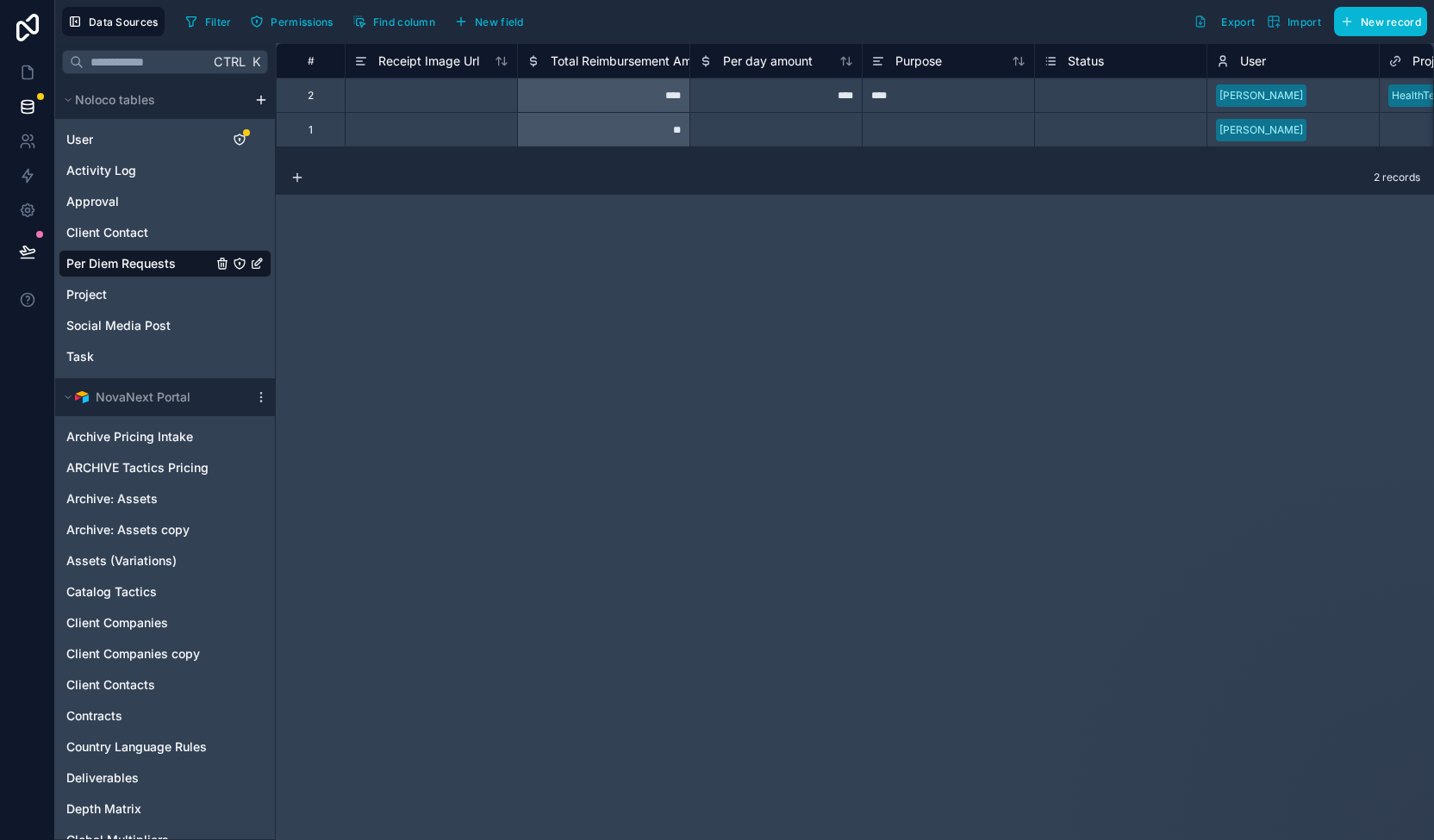
click at [953, 452] on div "**********" at bounding box center [854, 441] width 1158 height 797
click at [937, 453] on div "**********" at bounding box center [854, 441] width 1158 height 797
click at [1346, 386] on div "**********" at bounding box center [854, 441] width 1158 height 797
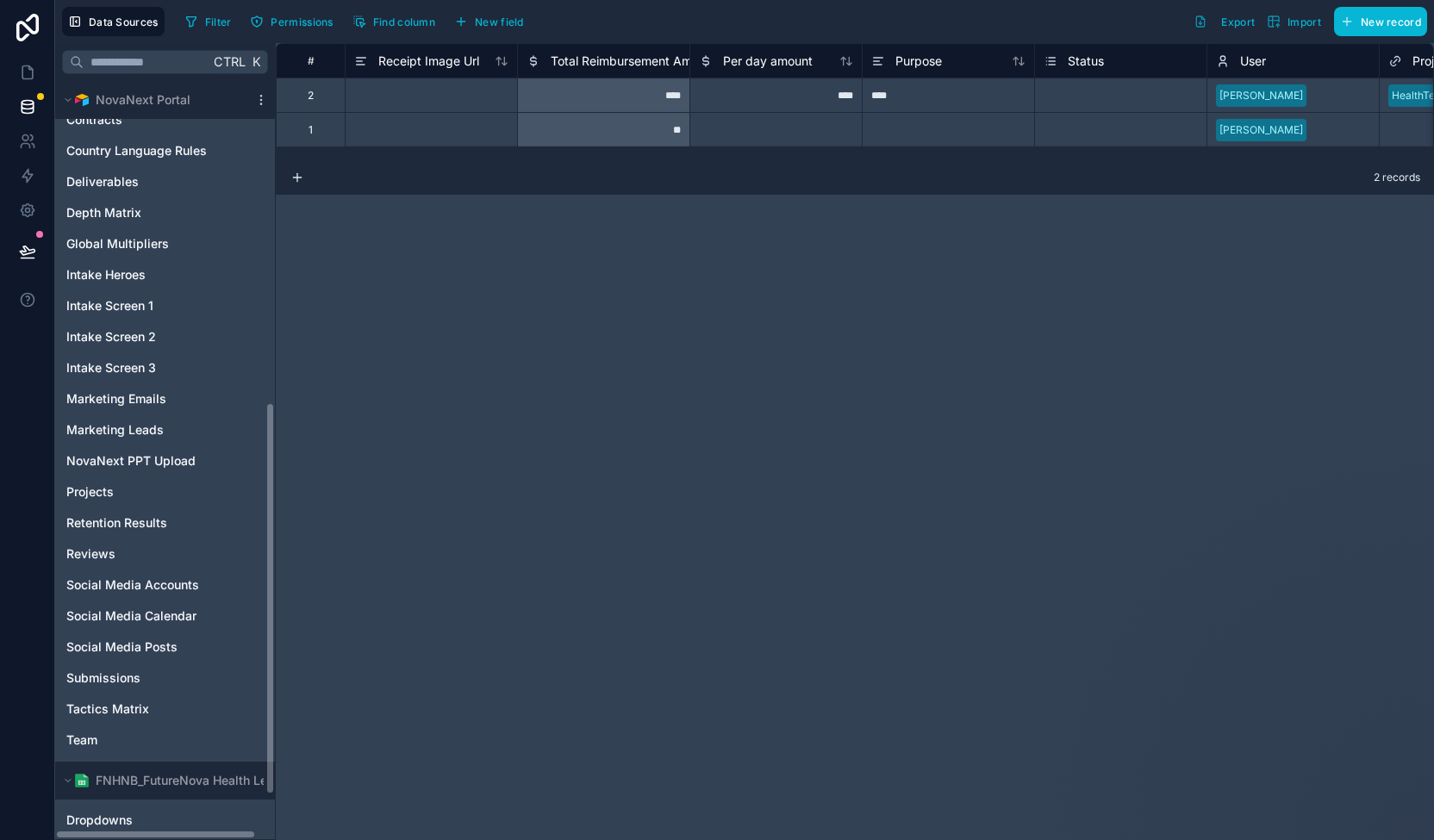
scroll to position [708, 0]
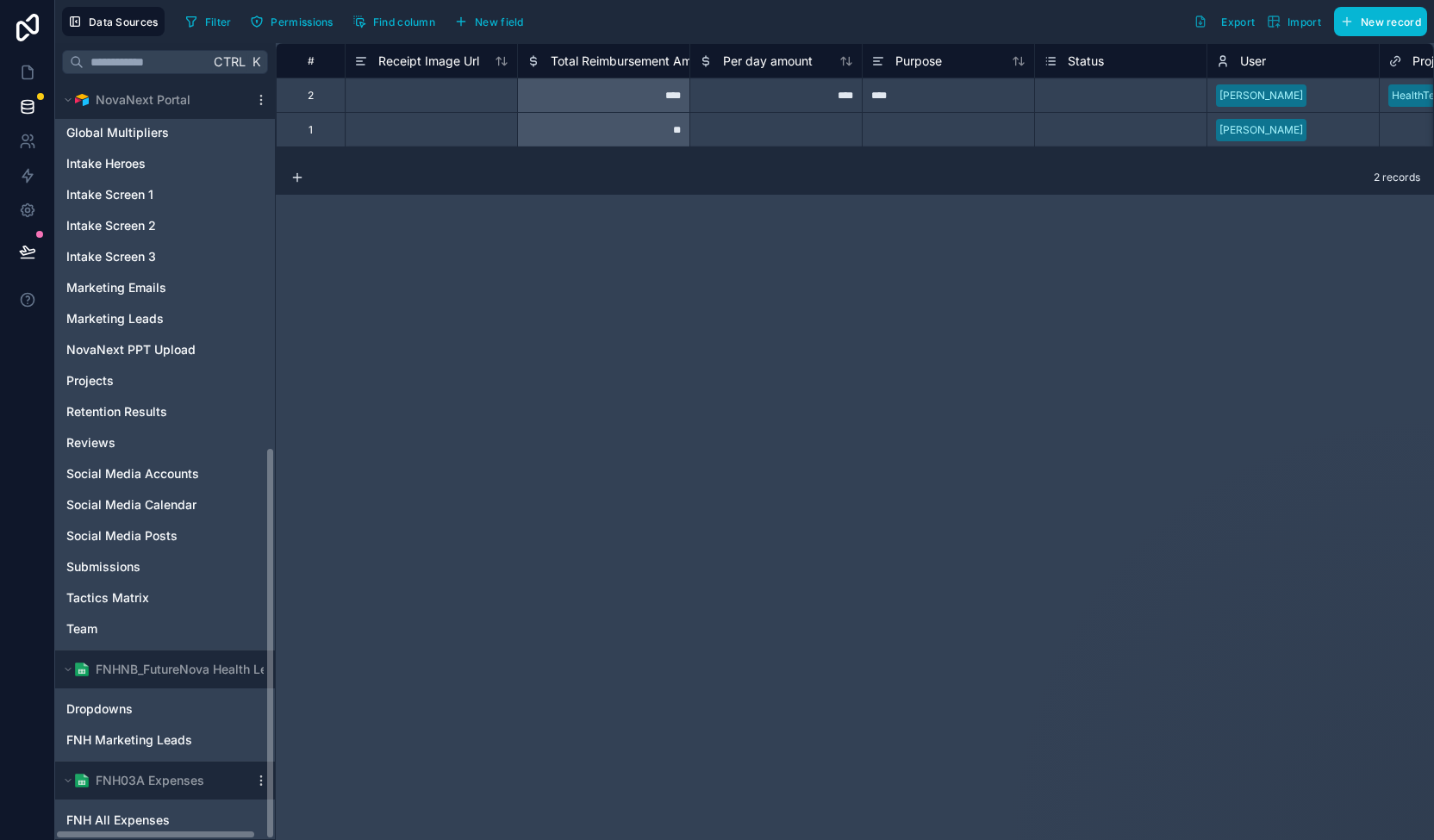
drag, startPoint x: 272, startPoint y: 442, endPoint x: 331, endPoint y: 873, distance: 435.0
click at [331, 839] on html "**********" at bounding box center [717, 420] width 1434 height 840
drag, startPoint x: 271, startPoint y: 767, endPoint x: 264, endPoint y: 830, distance: 63.4
click at [264, 830] on div "Noloco tables User Activity Log Approval Client Contact Per Diem Requests Proje…" at bounding box center [164, 460] width 220 height 758
drag, startPoint x: 271, startPoint y: 694, endPoint x: 270, endPoint y: 819, distance: 125.0
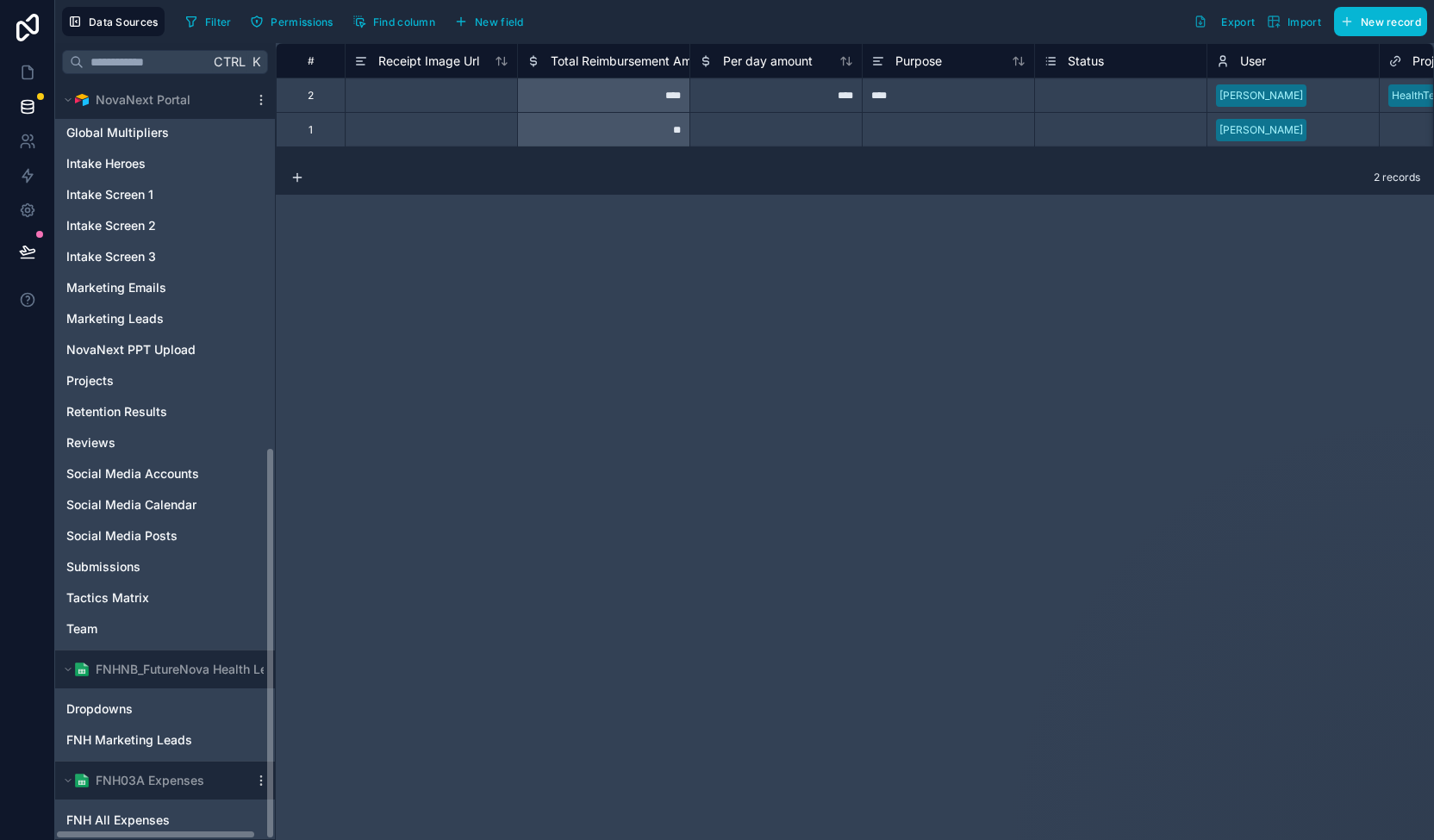
click at [270, 819] on div "Noloco tables User Activity Log Approval Client Contact Per Diem Requests Proje…" at bounding box center [164, 460] width 220 height 758
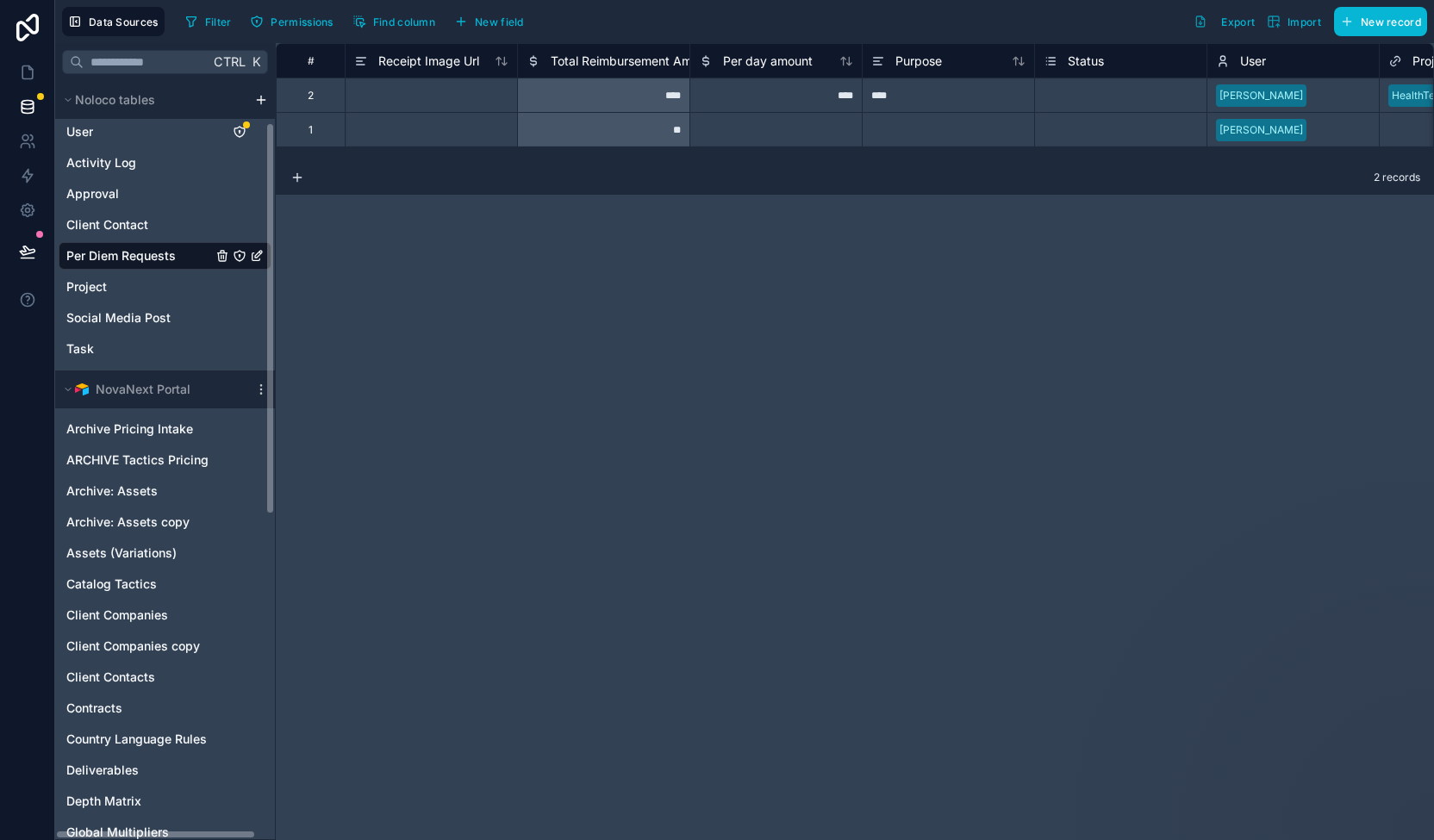
scroll to position [0, 0]
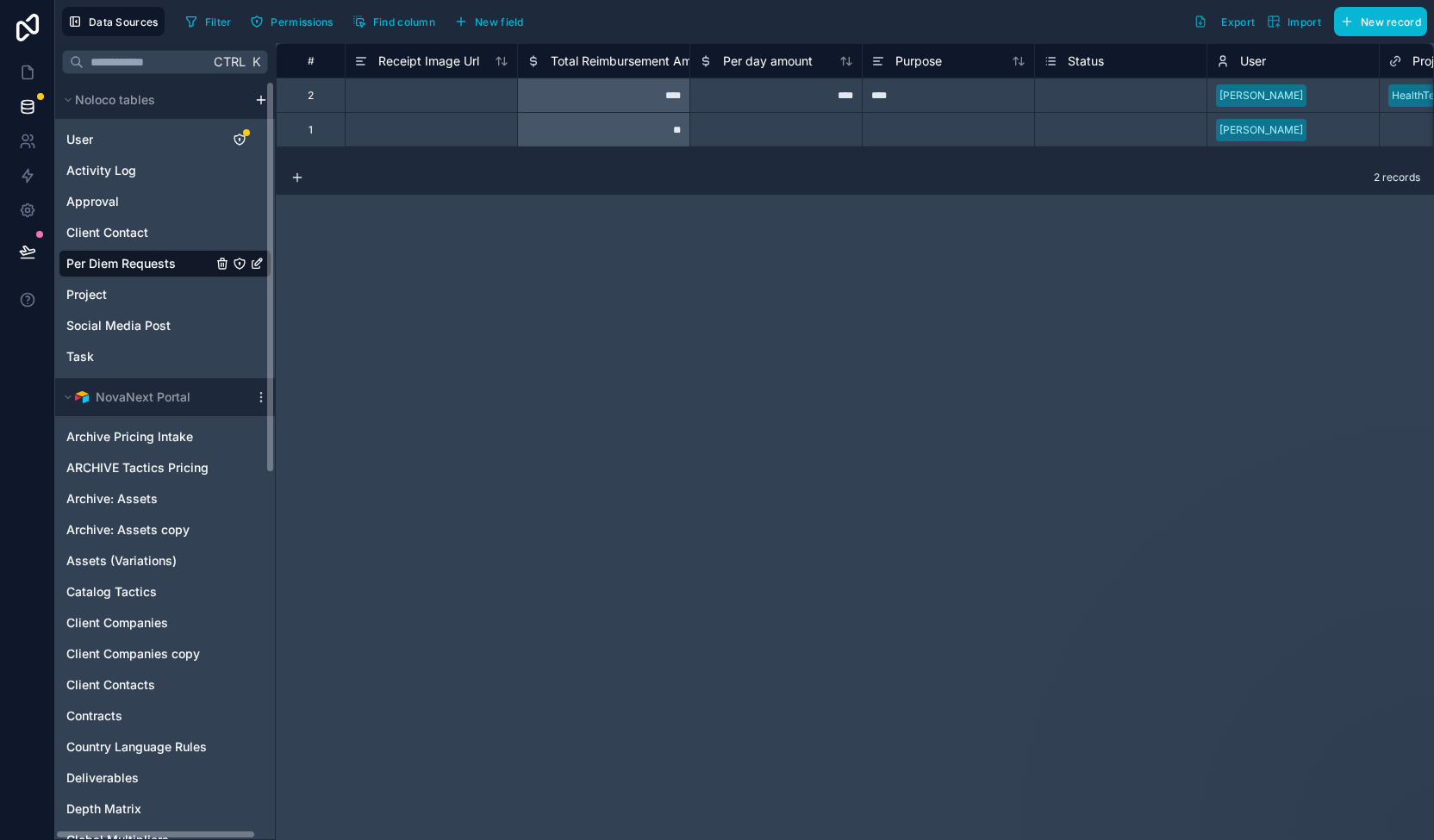
drag, startPoint x: 269, startPoint y: 770, endPoint x: 290, endPoint y: 232, distance: 538.4
click at [297, 261] on div "**********" at bounding box center [744, 441] width 1379 height 797
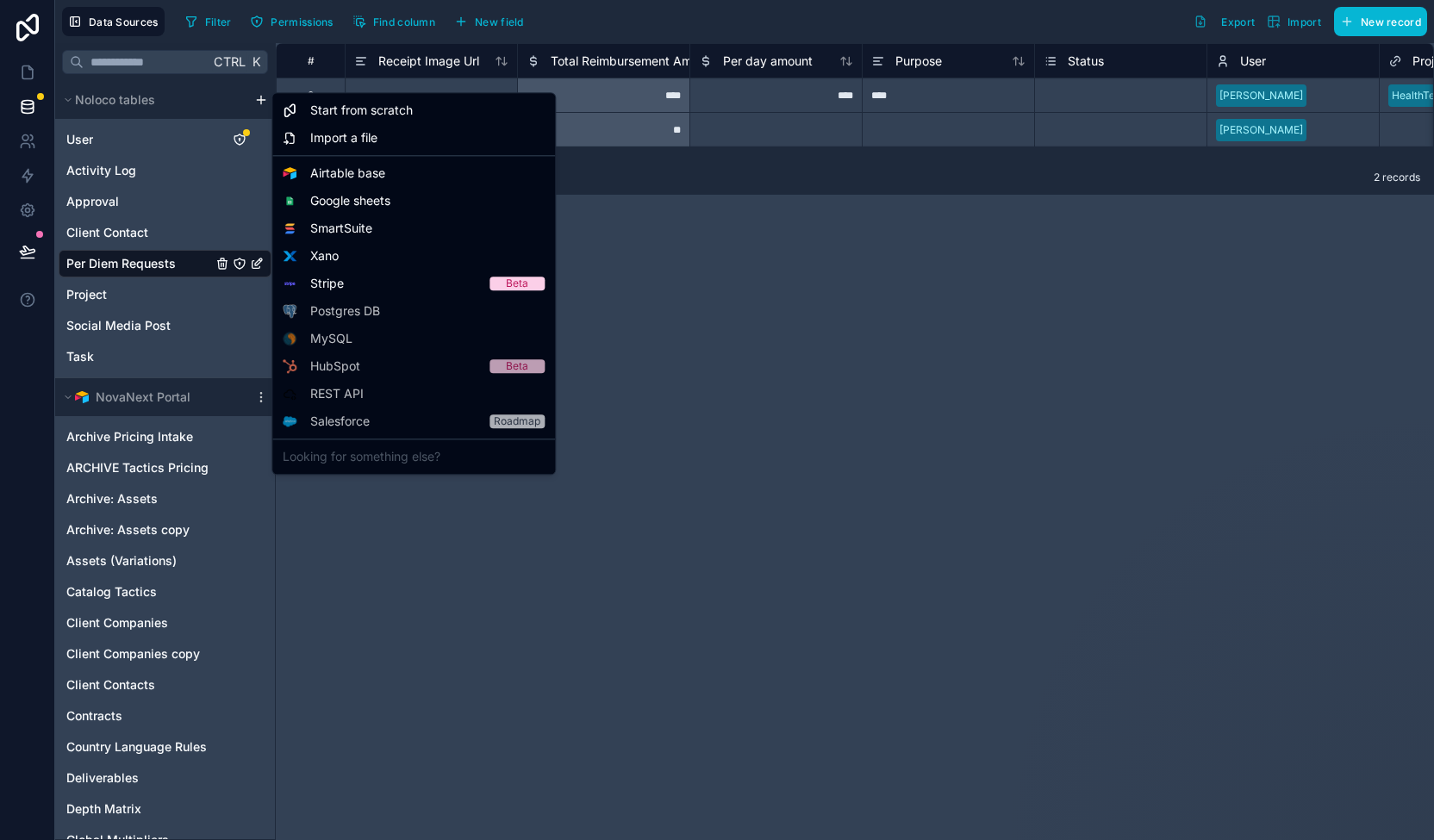
click at [255, 98] on html "**********" at bounding box center [717, 420] width 1434 height 840
click at [372, 202] on span "Google sheets" at bounding box center [351, 200] width 80 height 17
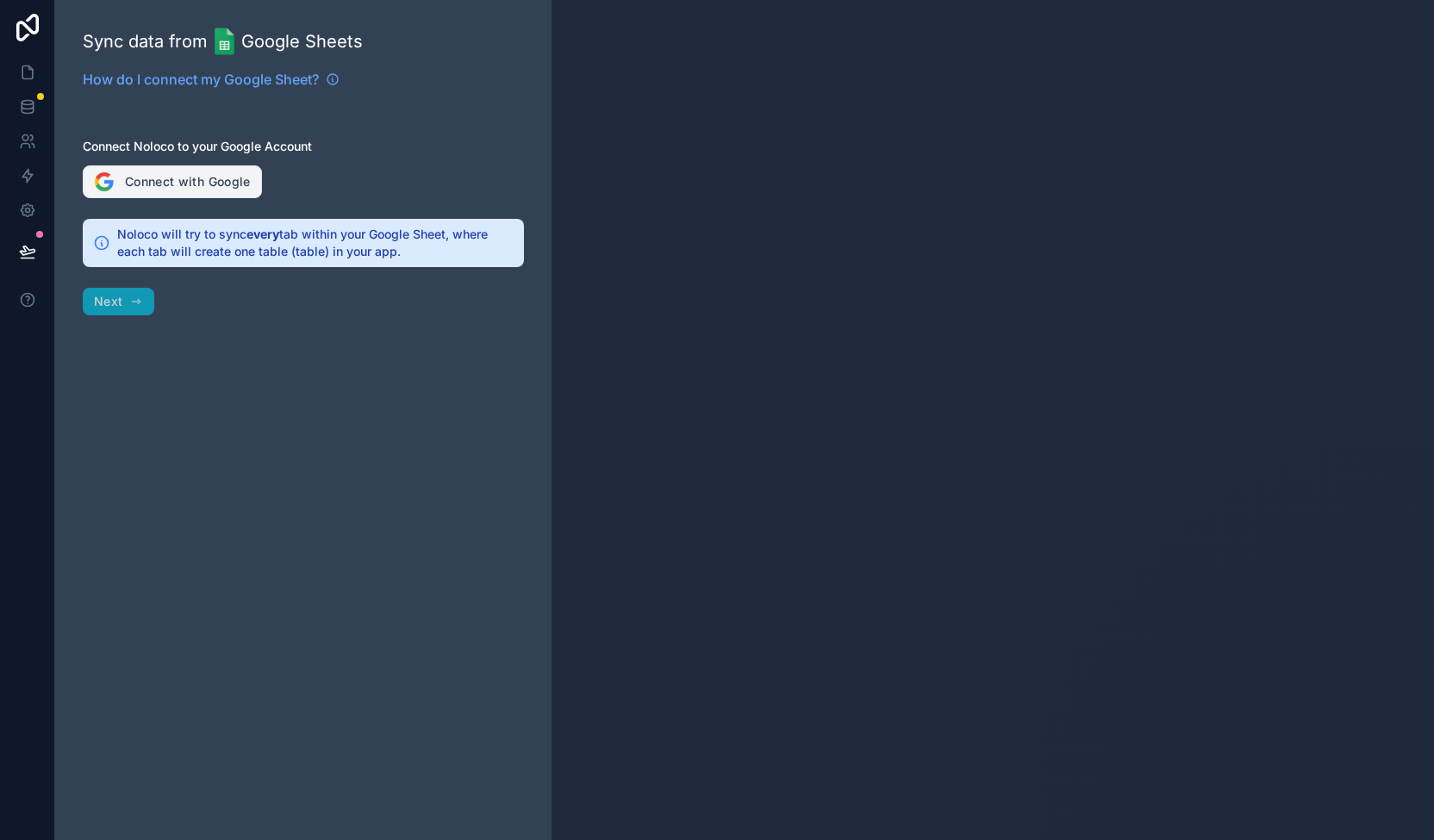
click at [196, 182] on button "Connect with Google" at bounding box center [172, 181] width 179 height 33
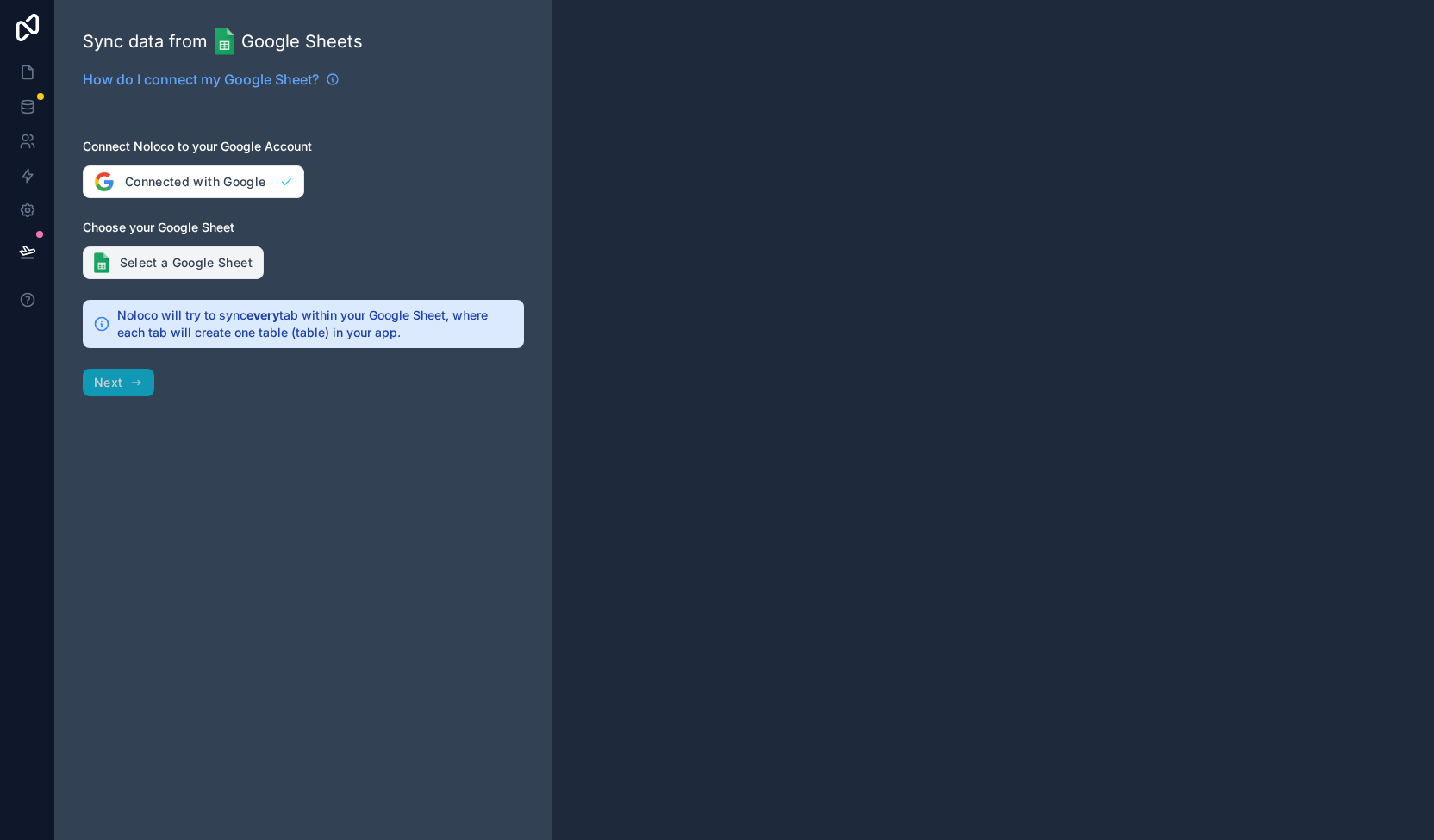
click at [169, 257] on button "Select a Google Sheet" at bounding box center [173, 263] width 181 height 33
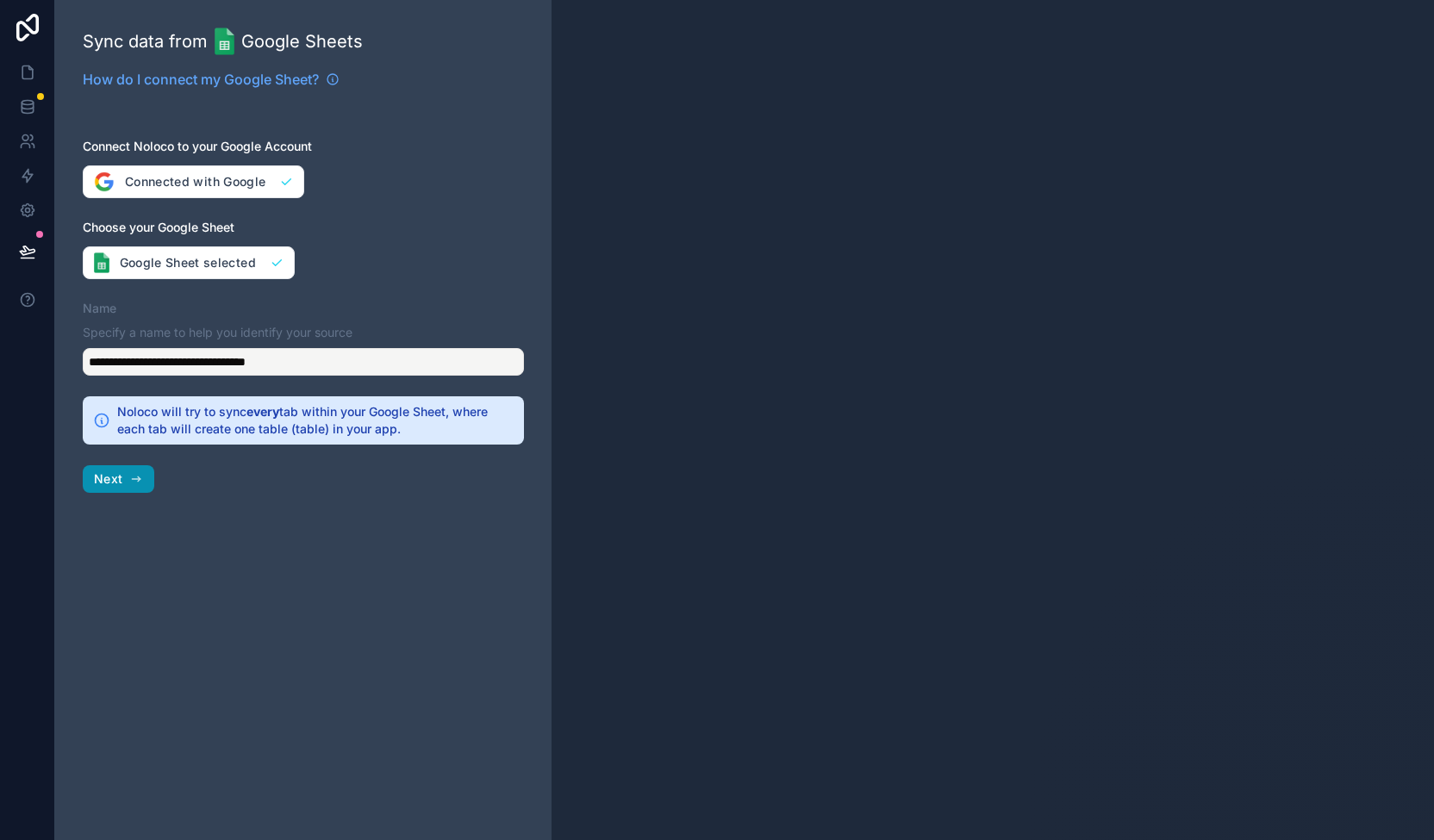
click at [102, 478] on span "Next" at bounding box center [108, 479] width 29 height 16
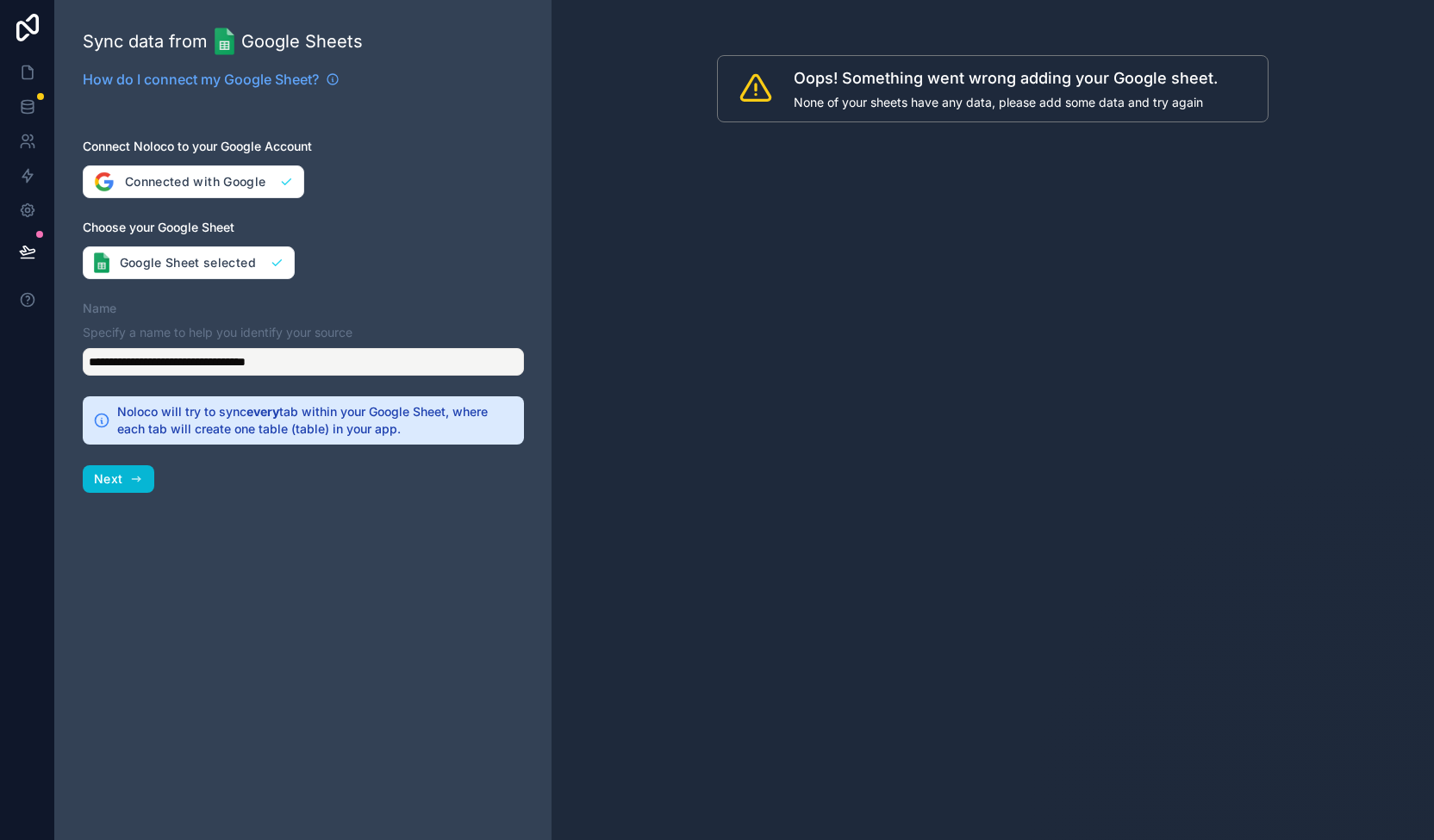
click at [243, 362] on div "**********" at bounding box center [303, 362] width 441 height 28
click at [229, 265] on button "Google Sheet selected" at bounding box center [188, 263] width 212 height 33
click at [142, 473] on icon "button" at bounding box center [136, 479] width 14 height 14
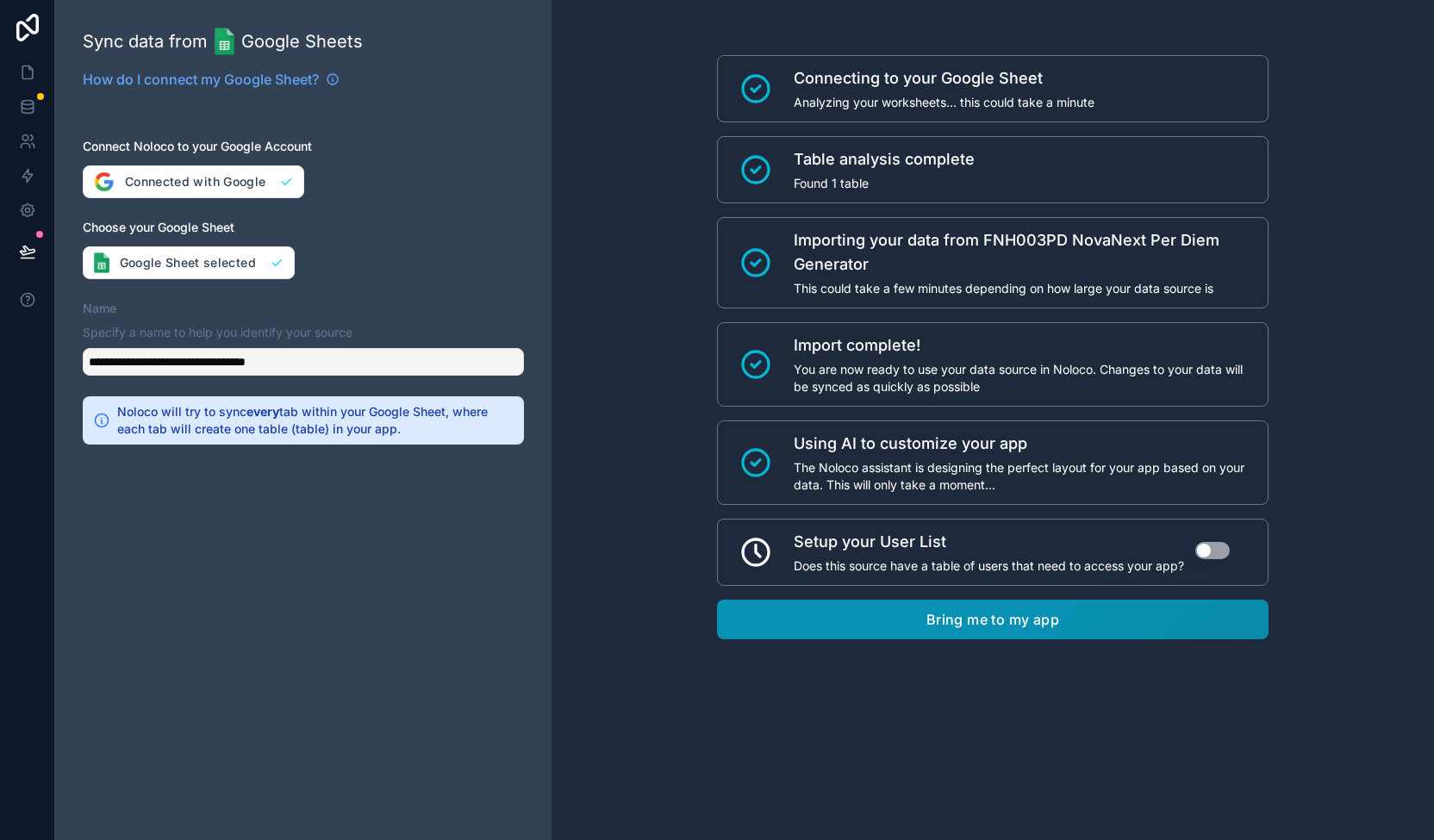
click at [1093, 616] on button "Bring me to my app" at bounding box center [993, 619] width 552 height 40
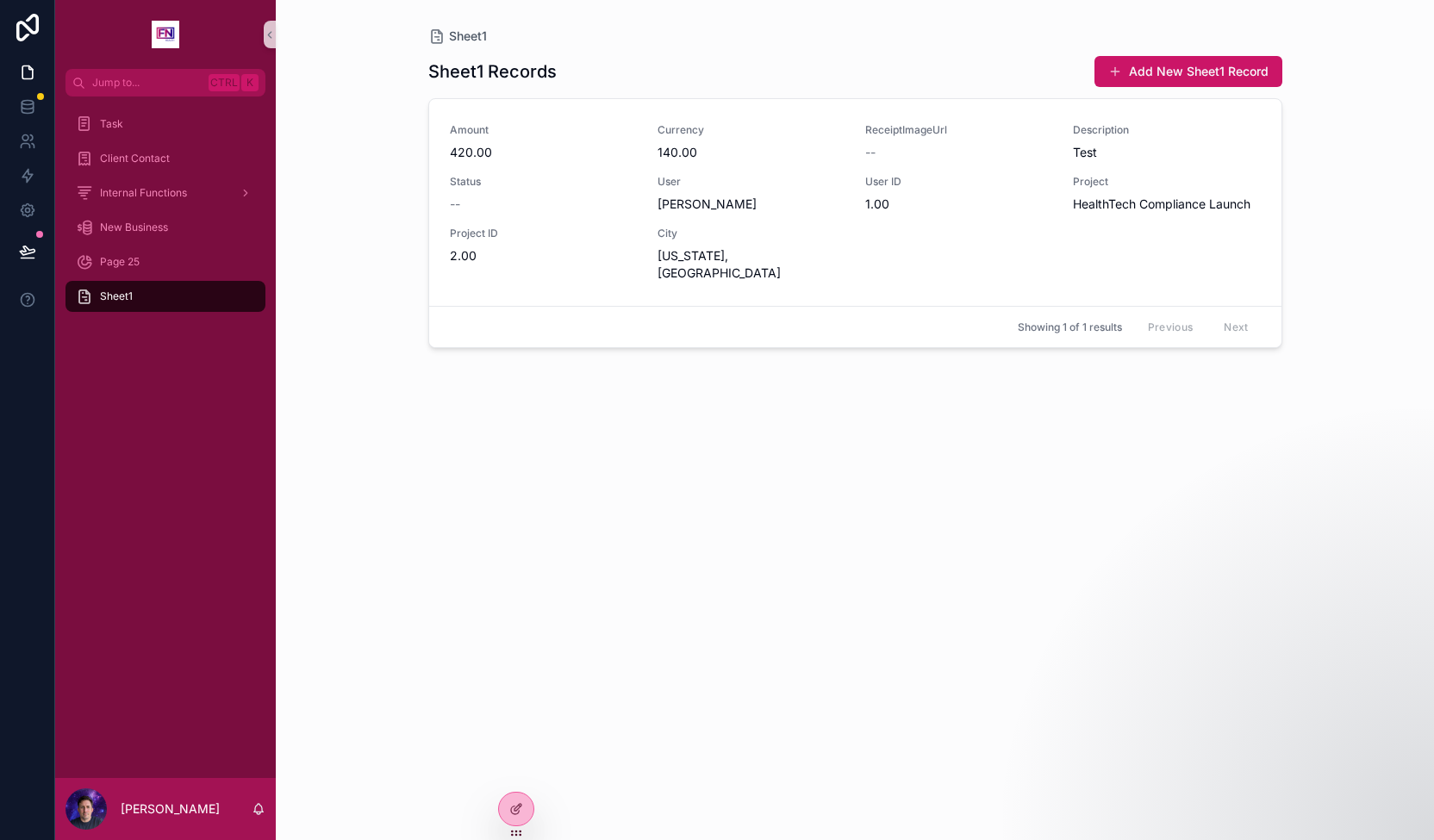
click at [739, 397] on div "Sheet1 Records Add New Sheet1 Record Amount 420.00 Currency 140.00 ReceiptImage…" at bounding box center [855, 432] width 854 height 774
click at [1198, 67] on button "Add New Sheet1 Record" at bounding box center [1188, 71] width 188 height 31
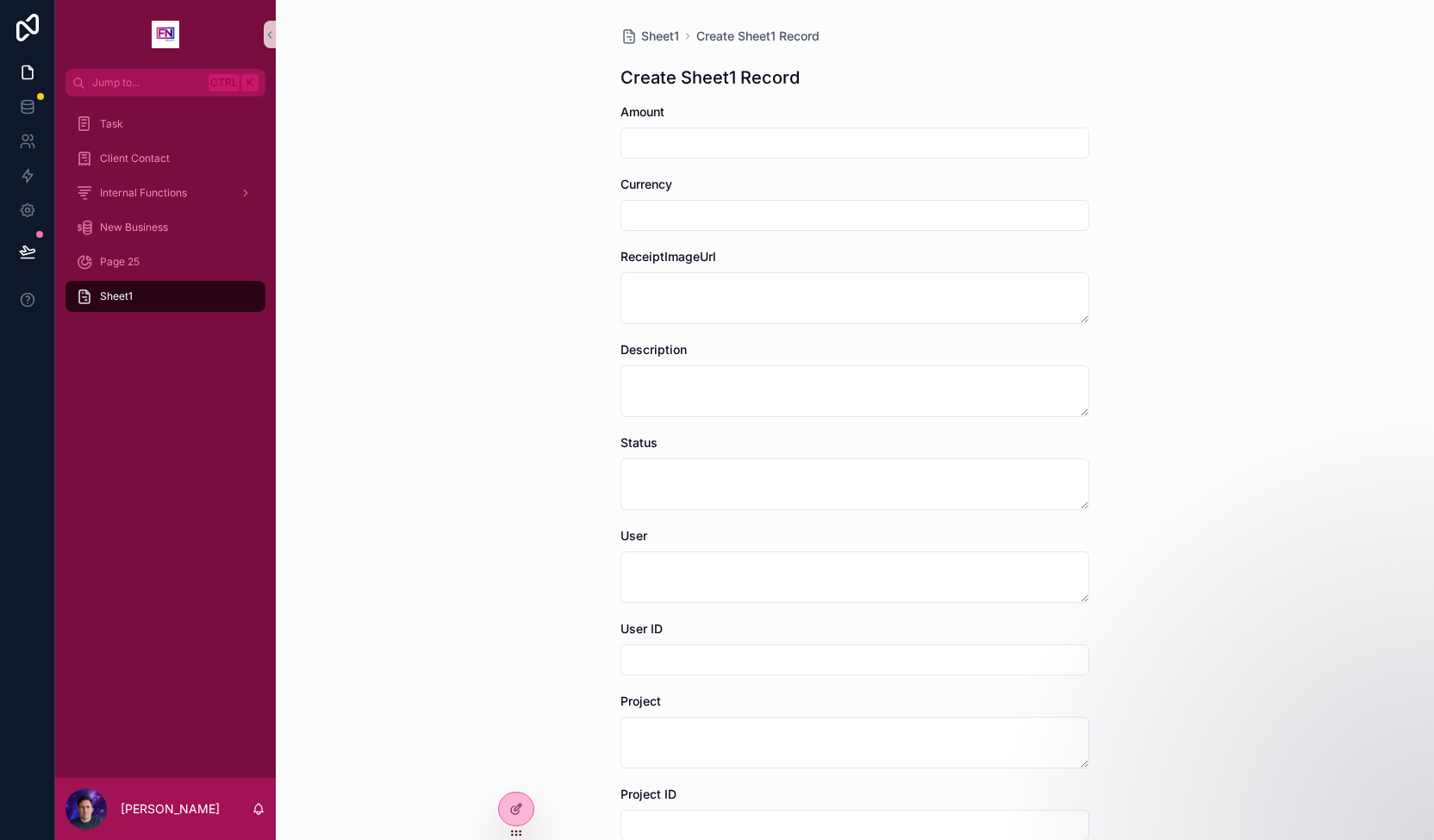
click at [406, 254] on div "Sheet1 Create Sheet1 Record Create Sheet1 Record Amount Currency ReceiptImageUr…" at bounding box center [854, 420] width 1158 height 840
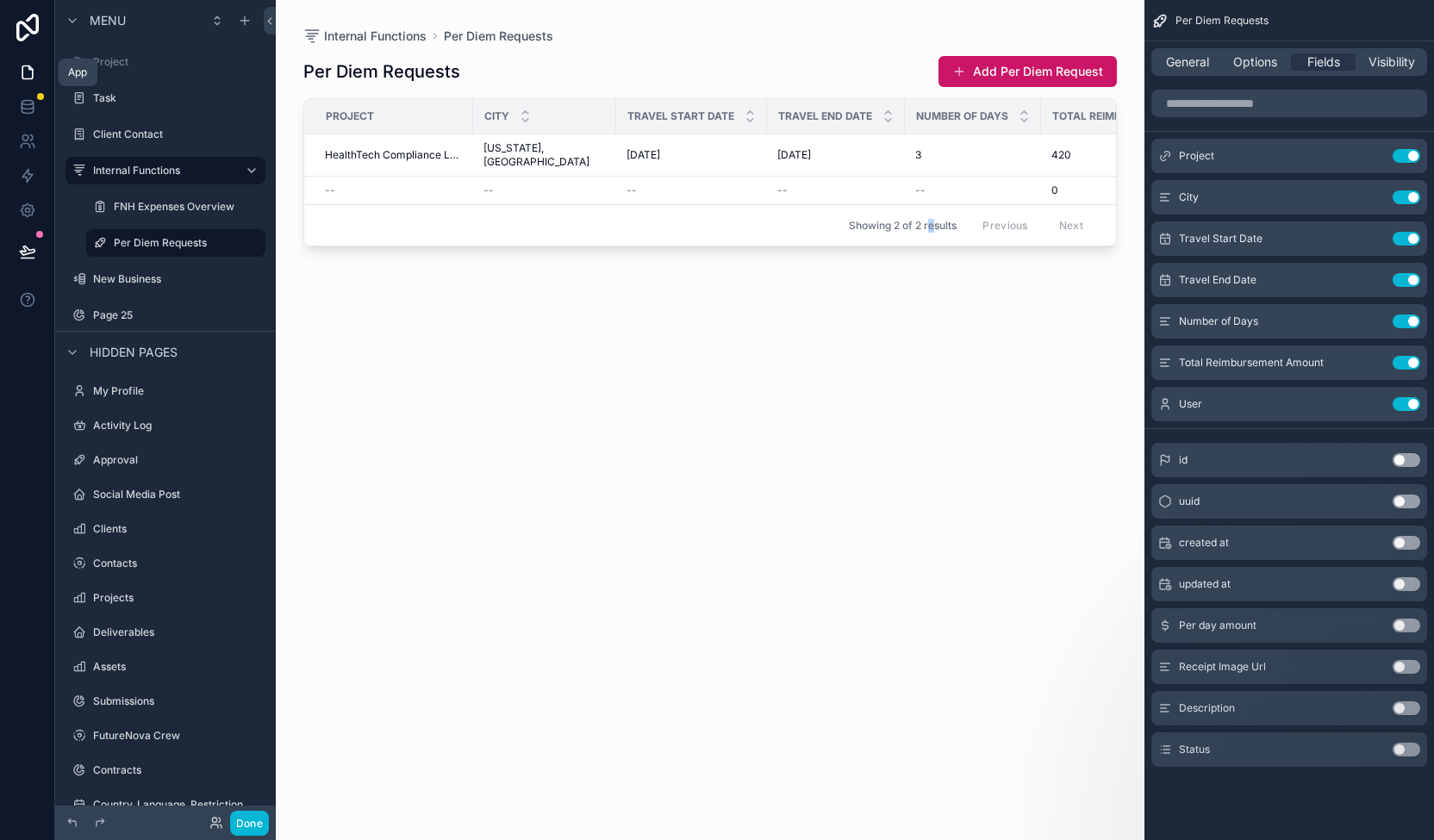
click at [30, 87] on link at bounding box center [27, 72] width 55 height 35
click at [26, 103] on icon at bounding box center [27, 106] width 17 height 17
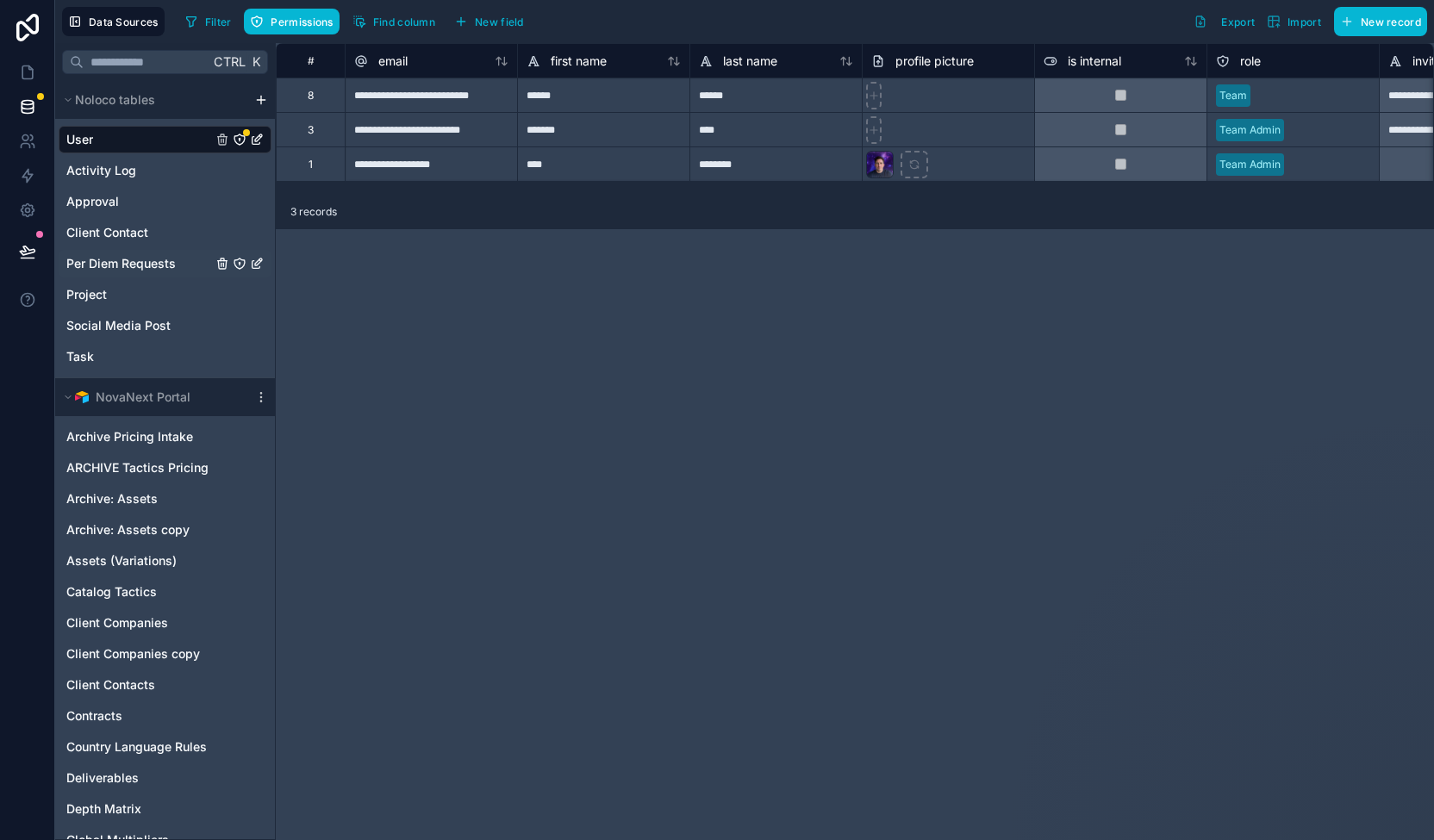
click at [144, 263] on span "Per Diem Requests" at bounding box center [121, 263] width 110 height 17
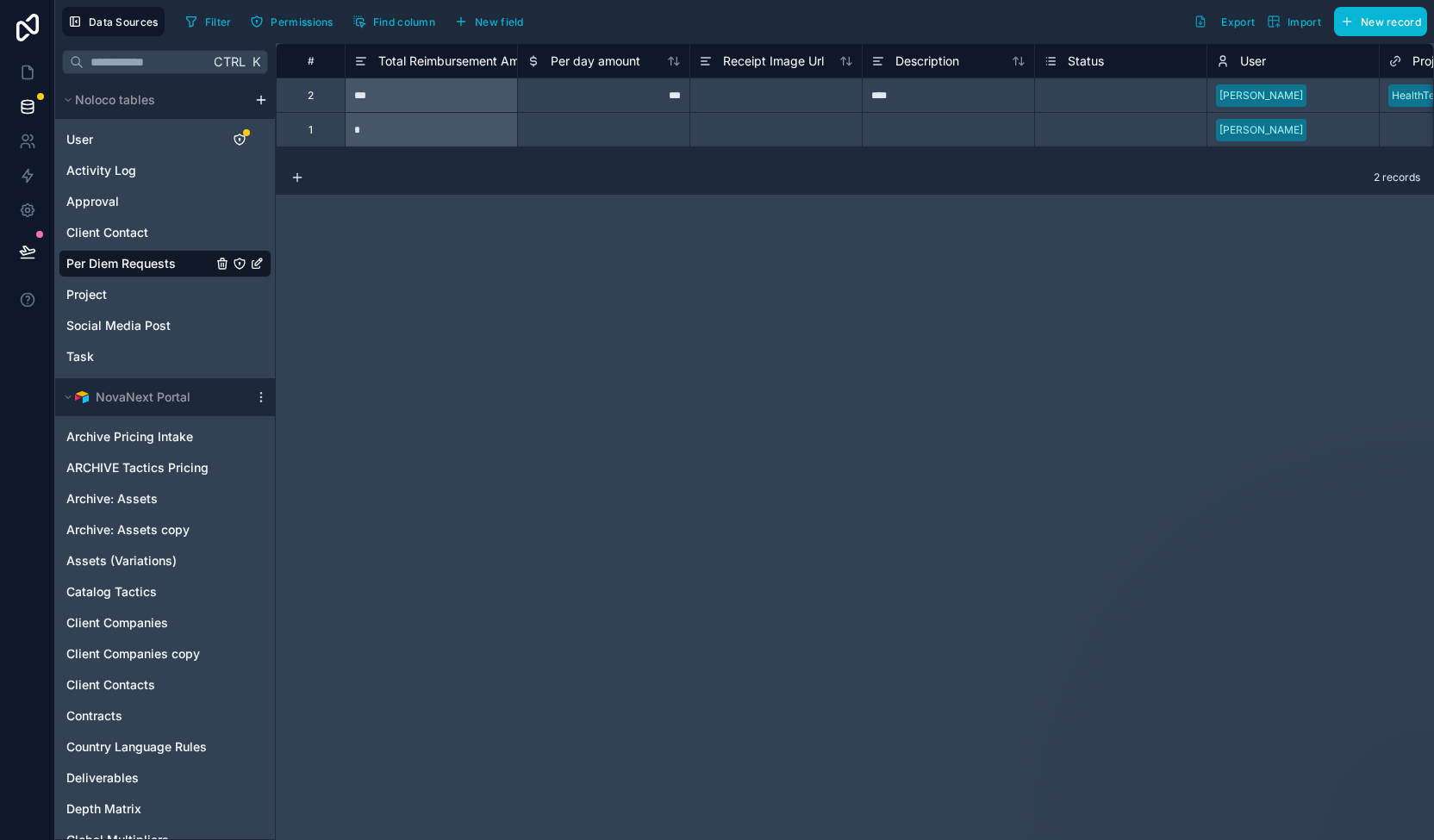
click at [293, 96] on div "2" at bounding box center [310, 95] width 69 height 35
click at [95, 261] on span "Per Diem Requests" at bounding box center [121, 263] width 110 height 17
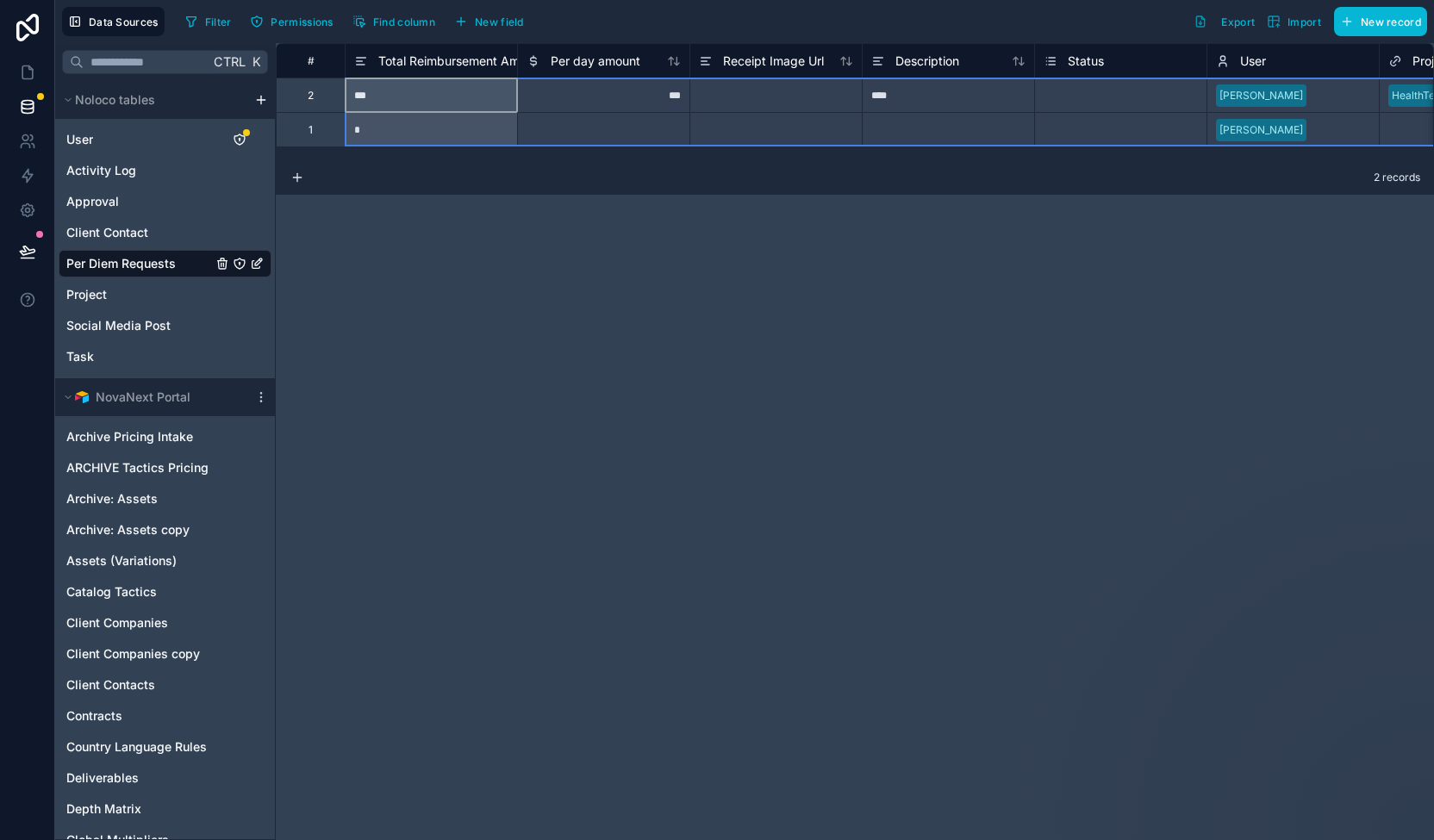
click at [319, 62] on div "#" at bounding box center [311, 61] width 42 height 13
click at [327, 63] on div "#" at bounding box center [311, 61] width 42 height 13
click at [607, 471] on div "**********" at bounding box center [854, 441] width 1158 height 797
